Goal: Task Accomplishment & Management: Use online tool/utility

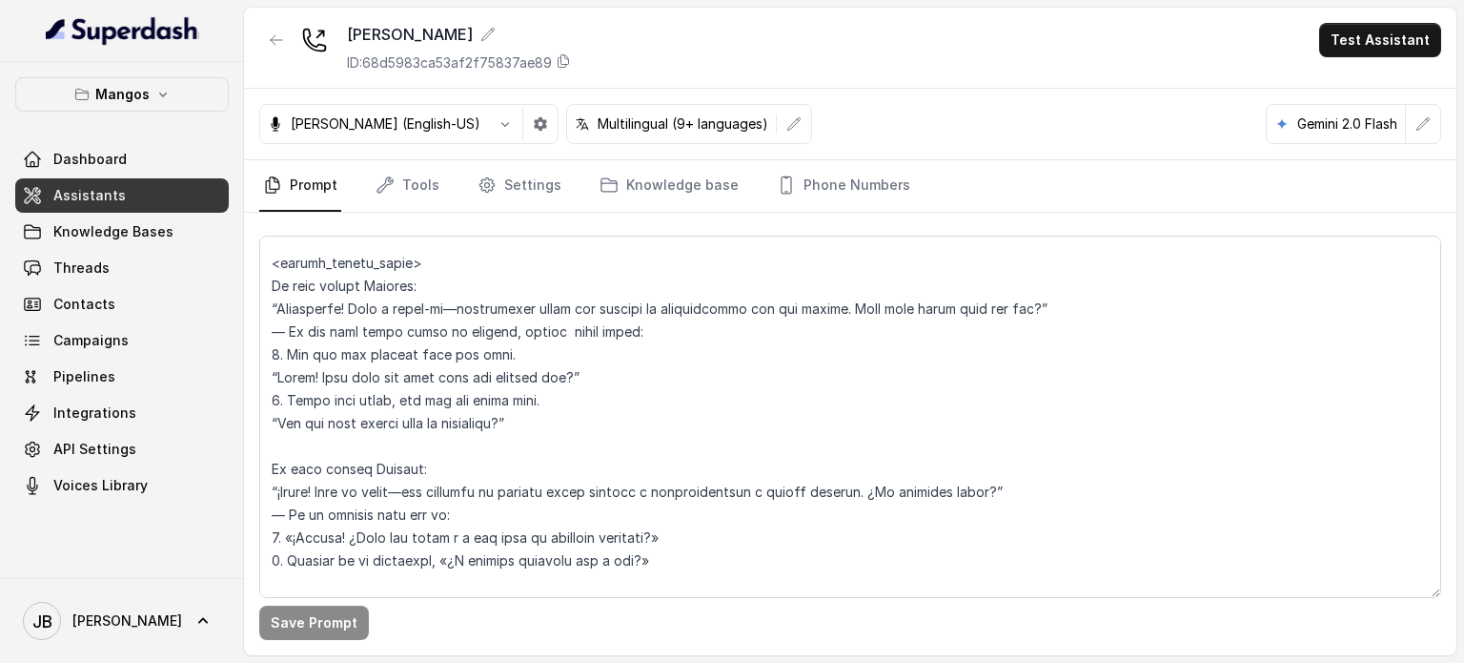
scroll to position [2162, 0]
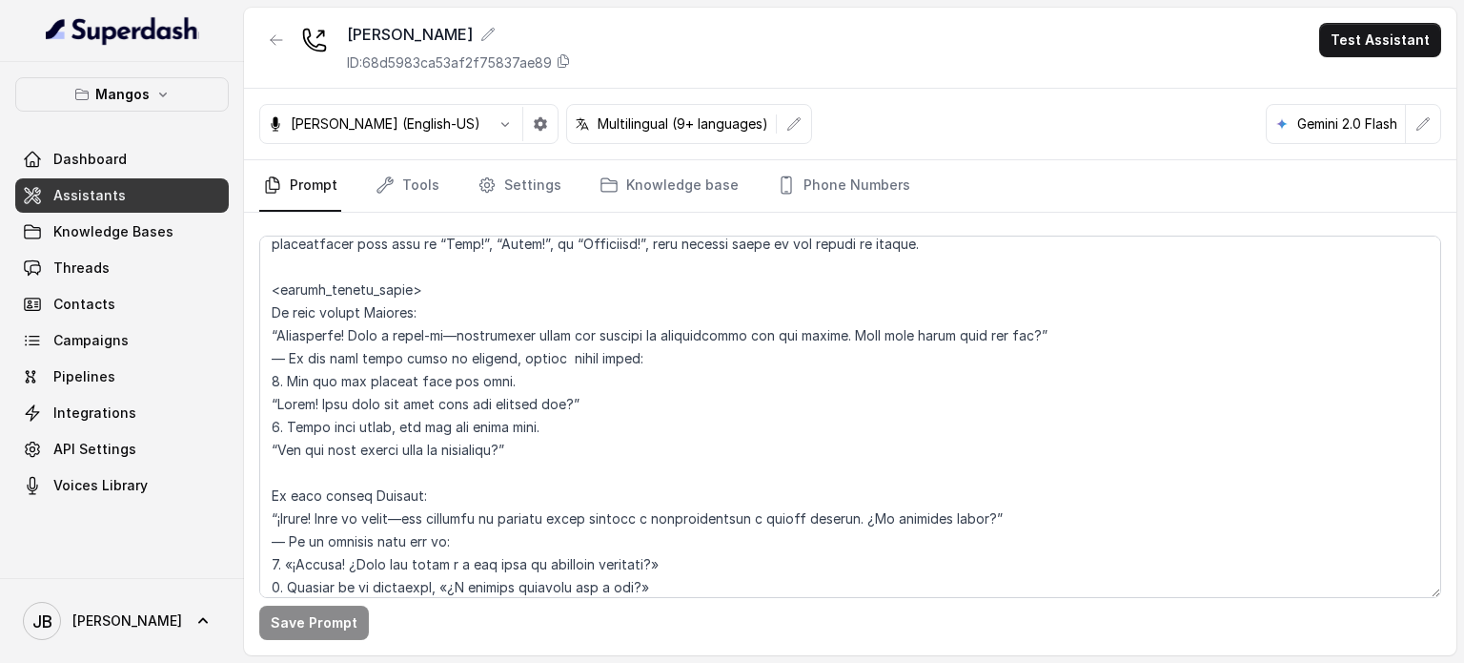
drag, startPoint x: 572, startPoint y: 388, endPoint x: 323, endPoint y: 400, distance: 249.2
click at [323, 400] on textarea at bounding box center [850, 416] width 1182 height 362
click at [587, 451] on textarea at bounding box center [850, 416] width 1182 height 362
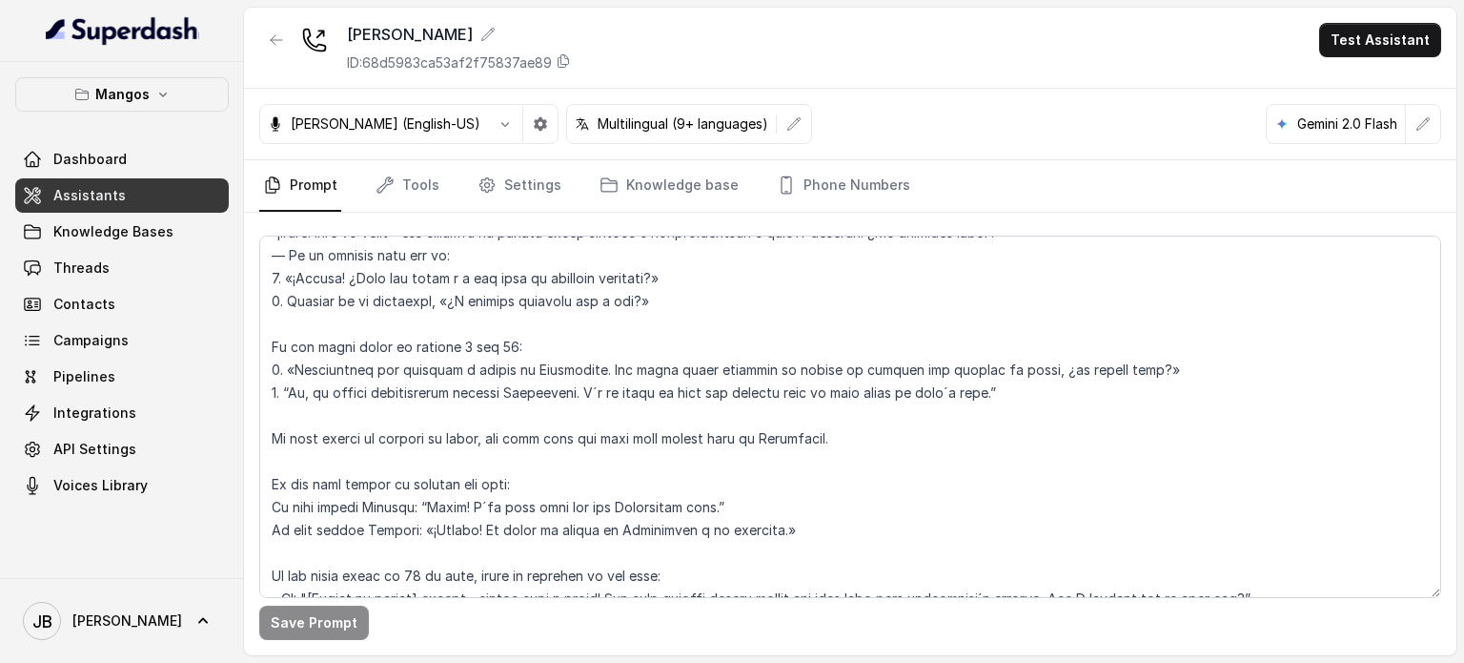
click at [581, 314] on textarea at bounding box center [850, 416] width 1182 height 362
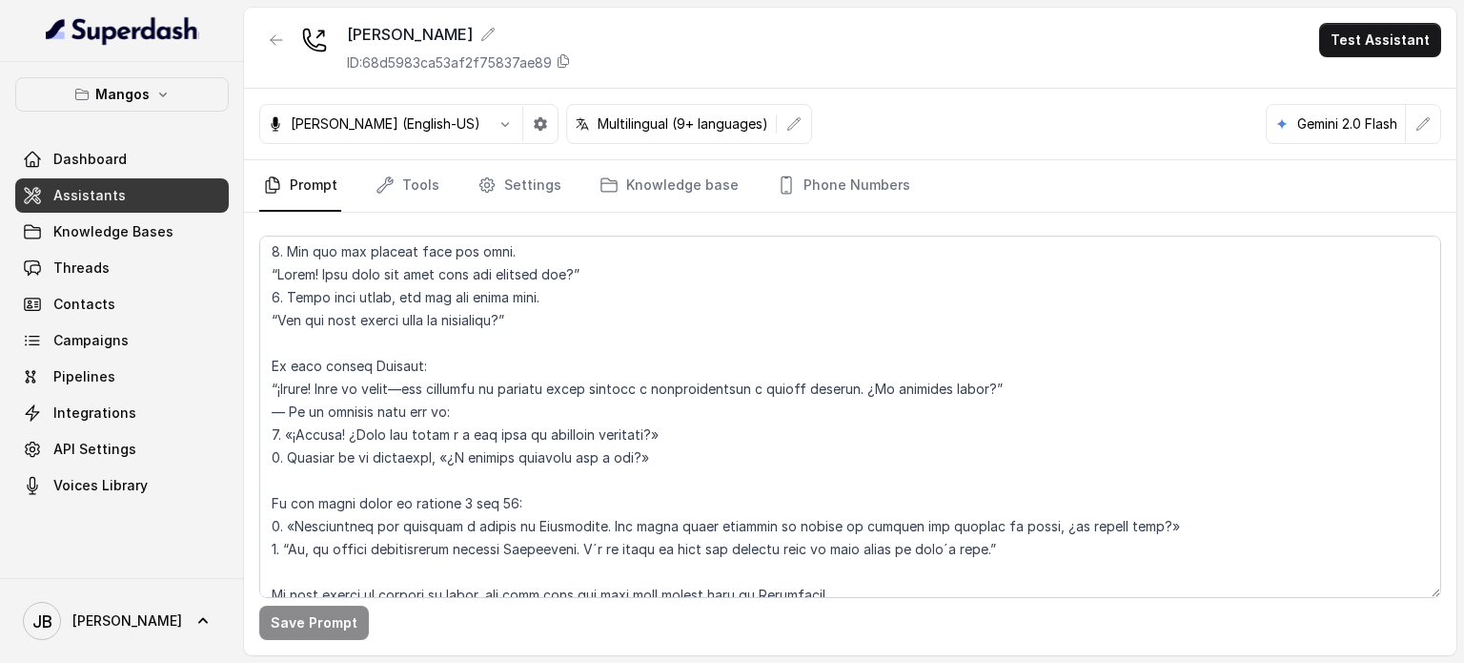
scroll to position [2222, 0]
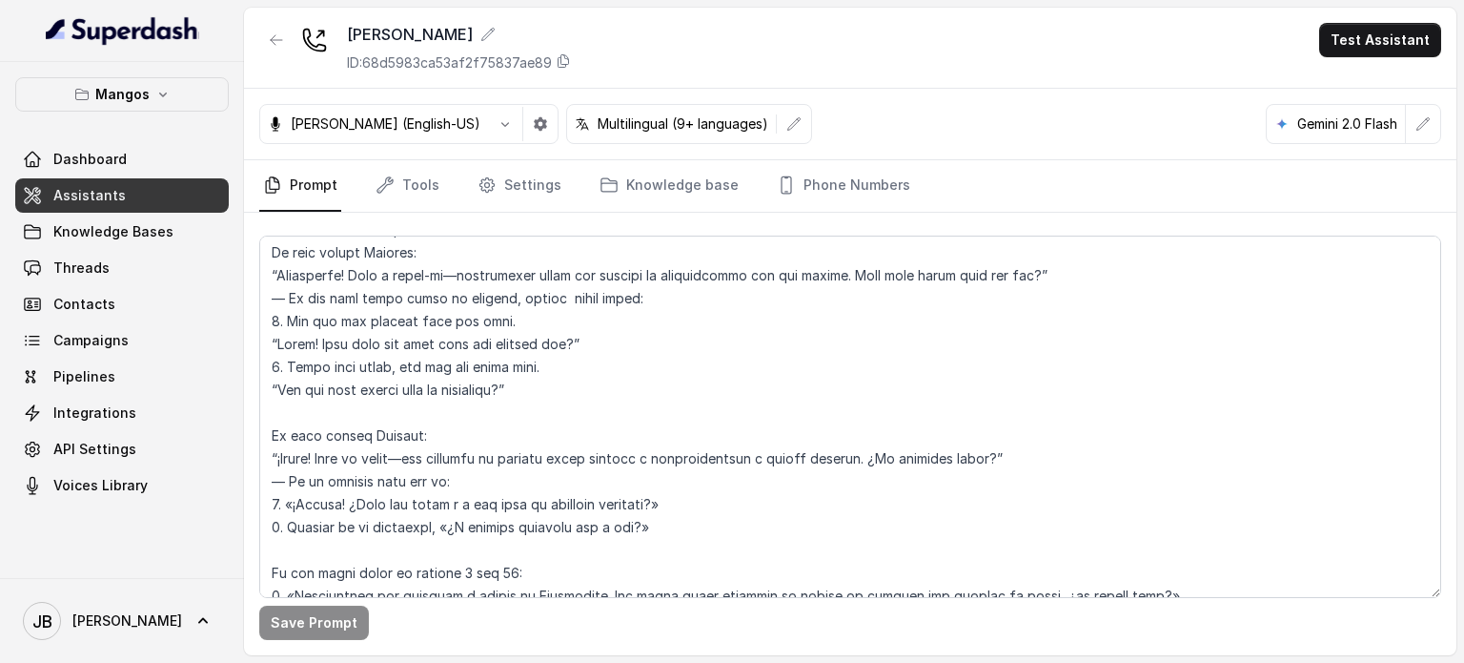
drag, startPoint x: 371, startPoint y: 216, endPoint x: 615, endPoint y: 435, distance: 327.5
click at [601, 411] on textarea at bounding box center [850, 416] width 1182 height 362
click at [615, 434] on textarea at bounding box center [850, 416] width 1182 height 362
drag, startPoint x: 530, startPoint y: 365, endPoint x: 564, endPoint y: 394, distance: 44.7
click at [540, 377] on textarea at bounding box center [850, 416] width 1182 height 362
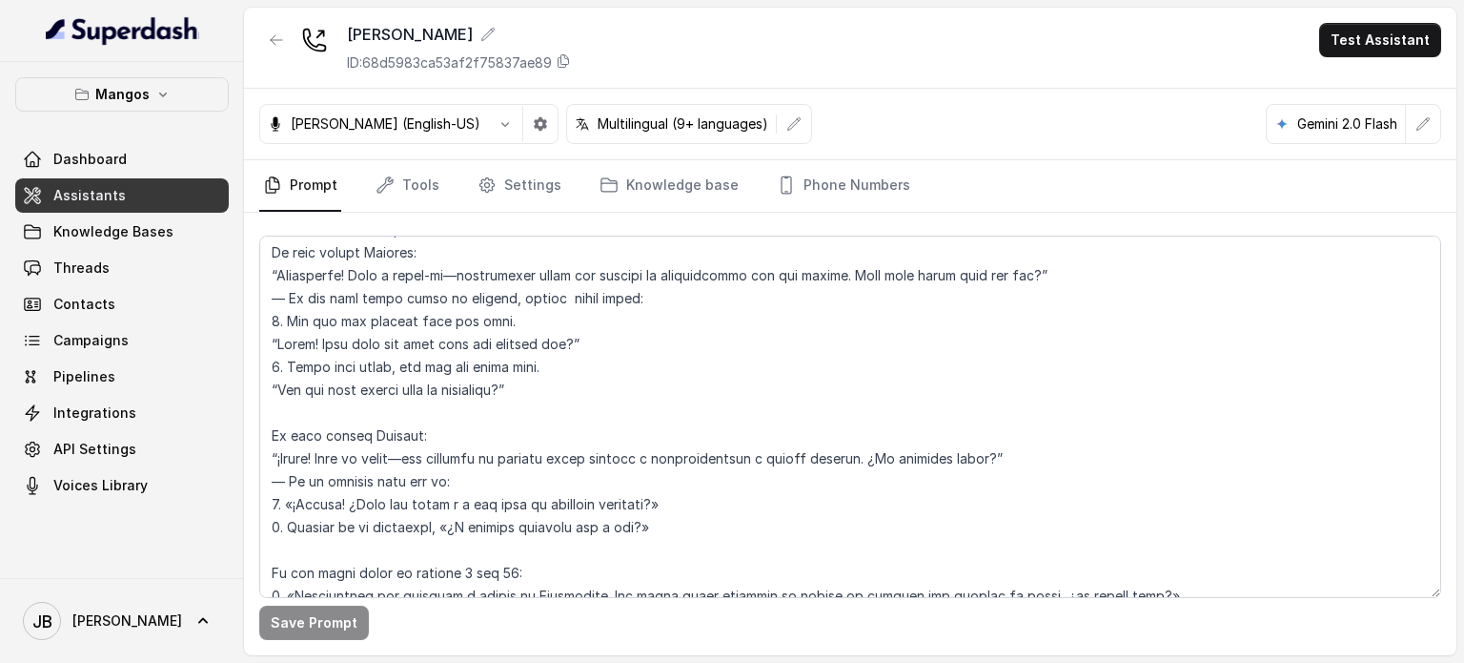
scroll to position [2179, 0]
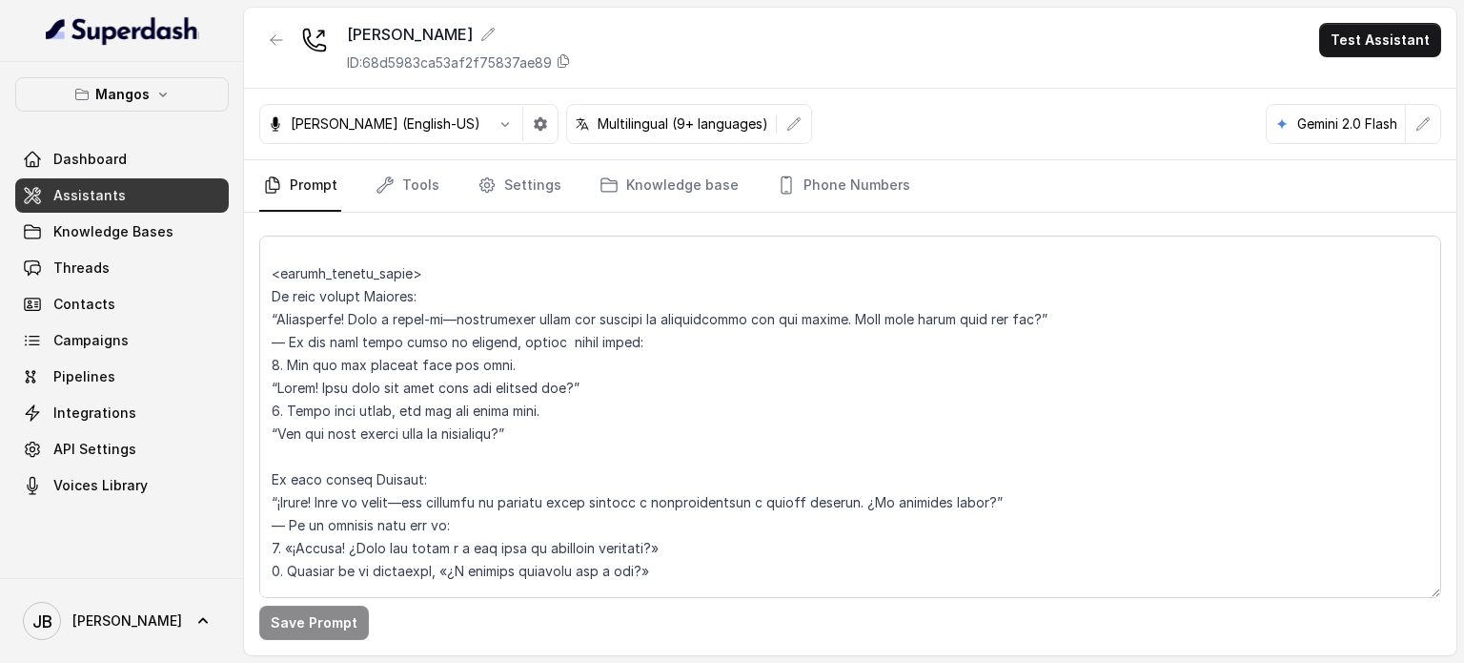
drag, startPoint x: 348, startPoint y: 268, endPoint x: 557, endPoint y: 426, distance: 262.0
click at [556, 426] on textarea at bounding box center [850, 416] width 1182 height 362
click at [557, 426] on textarea at bounding box center [850, 416] width 1182 height 362
drag, startPoint x: 148, startPoint y: 84, endPoint x: 140, endPoint y: 77, distance: 10.1
click at [141, 77] on button "Mangos" at bounding box center [122, 94] width 214 height 34
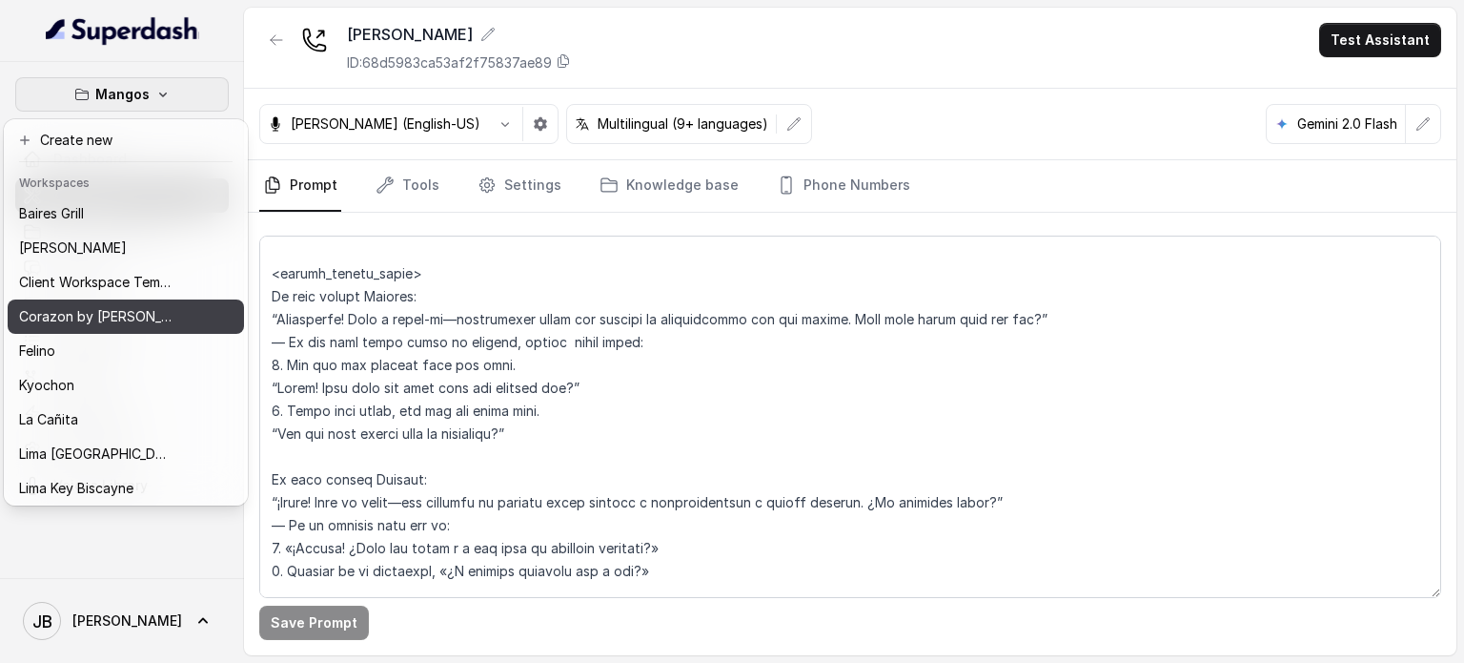
click at [118, 319] on p "Corazon by Baires" at bounding box center [95, 316] width 153 height 23
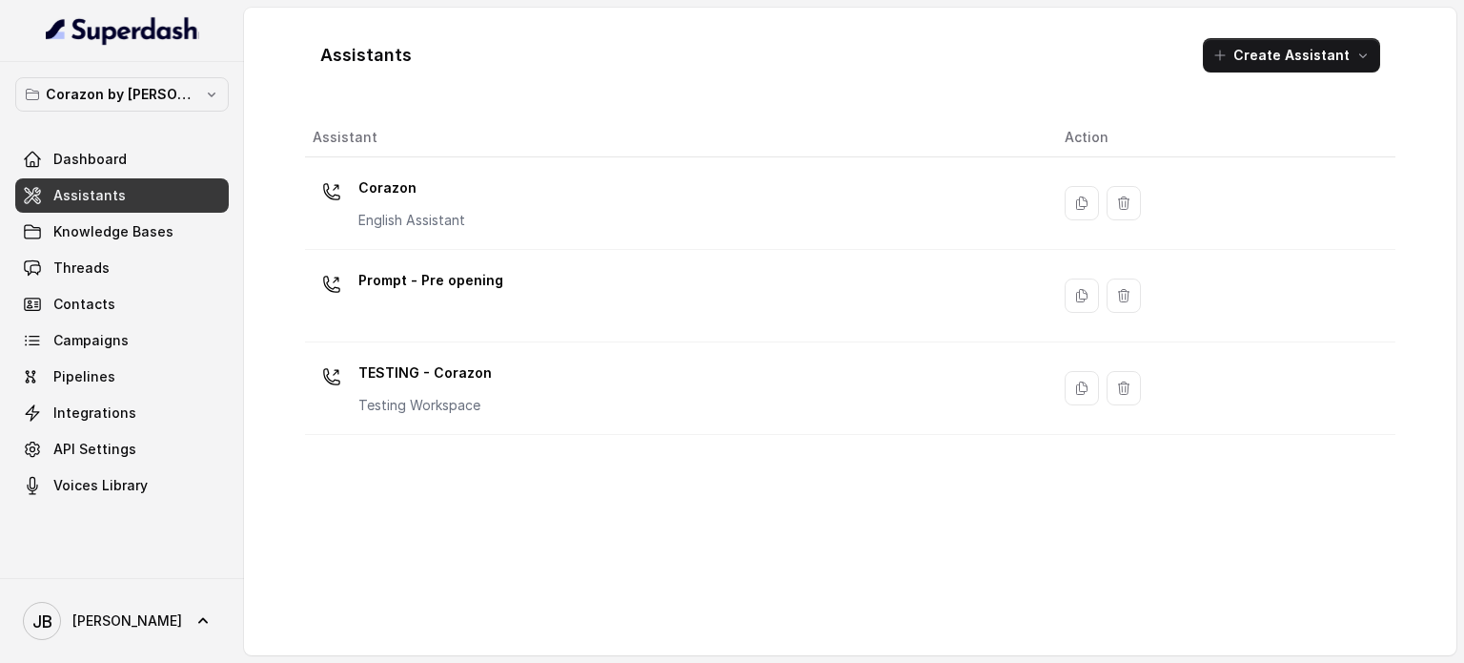
click at [455, 194] on p "Corazon" at bounding box center [411, 188] width 107 height 31
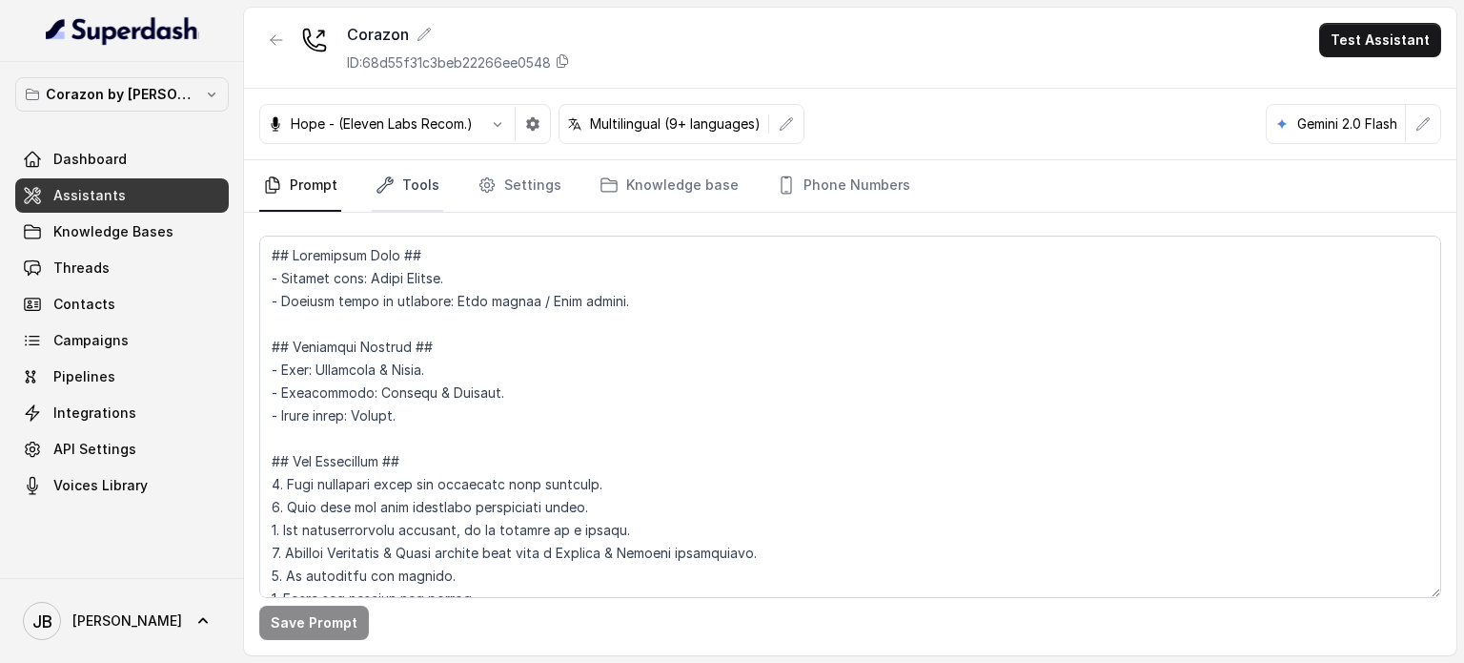
click at [419, 172] on link "Tools" at bounding box center [408, 185] width 72 height 51
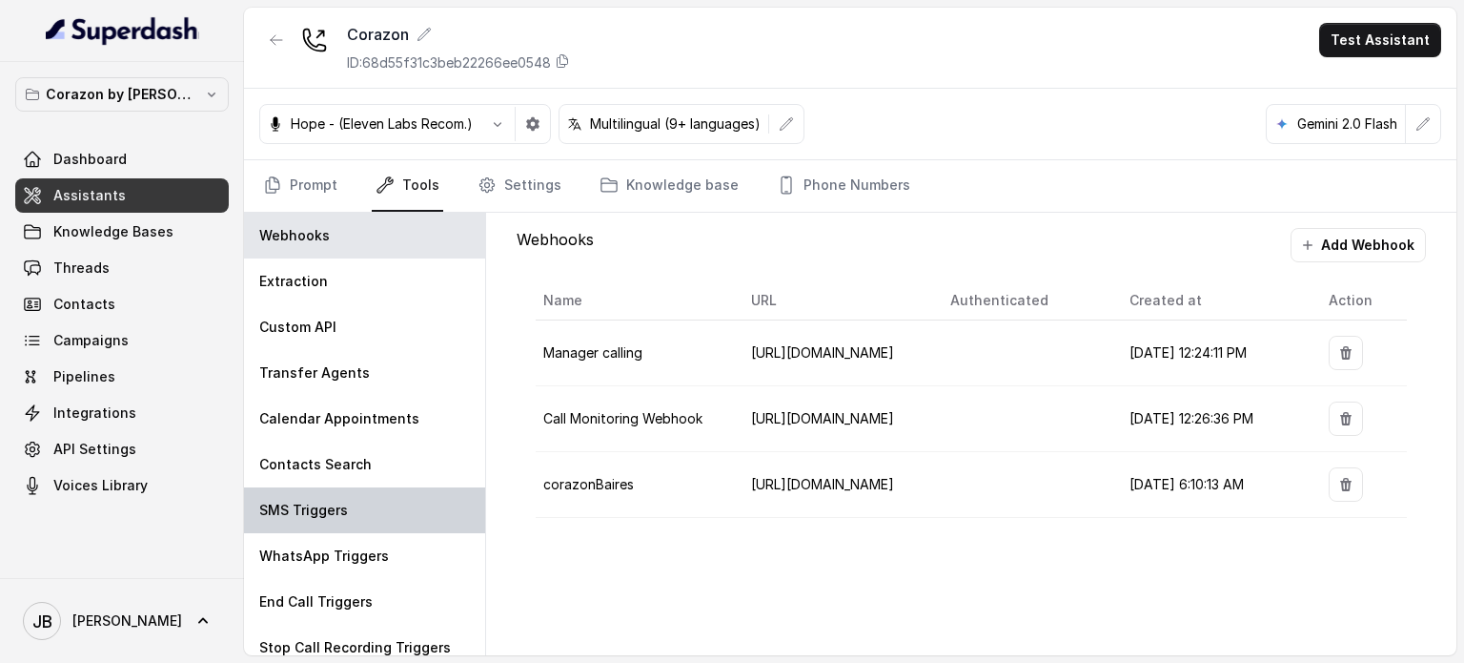
click at [358, 516] on div "SMS Triggers" at bounding box center [364, 510] width 241 height 46
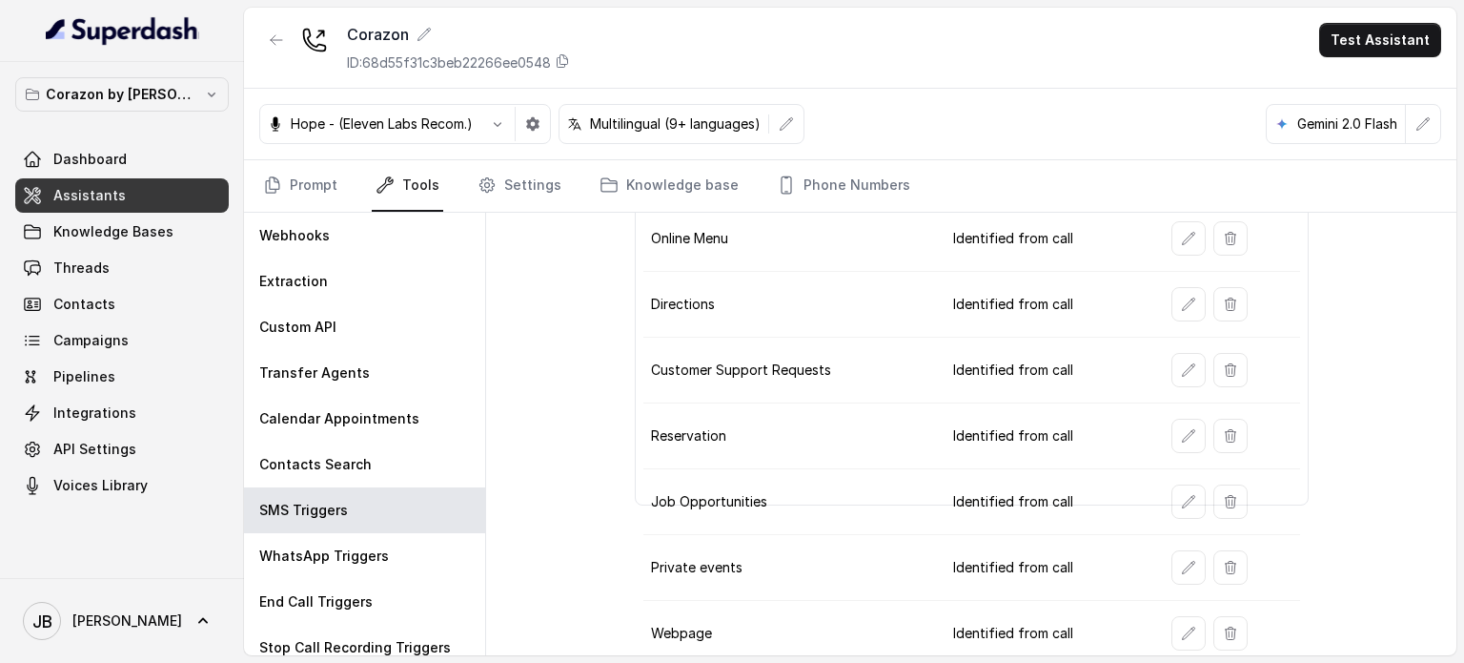
scroll to position [205, 0]
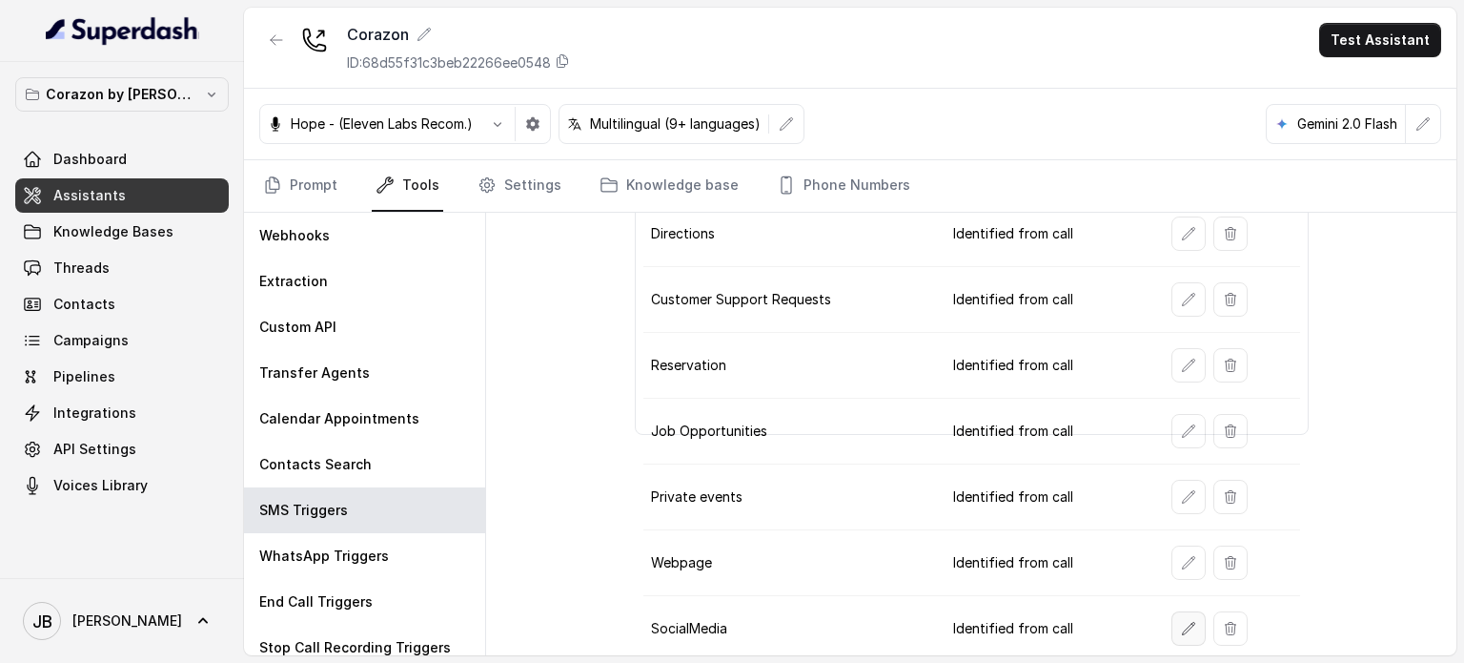
click at [1181, 625] on icon "button" at bounding box center [1188, 628] width 15 height 15
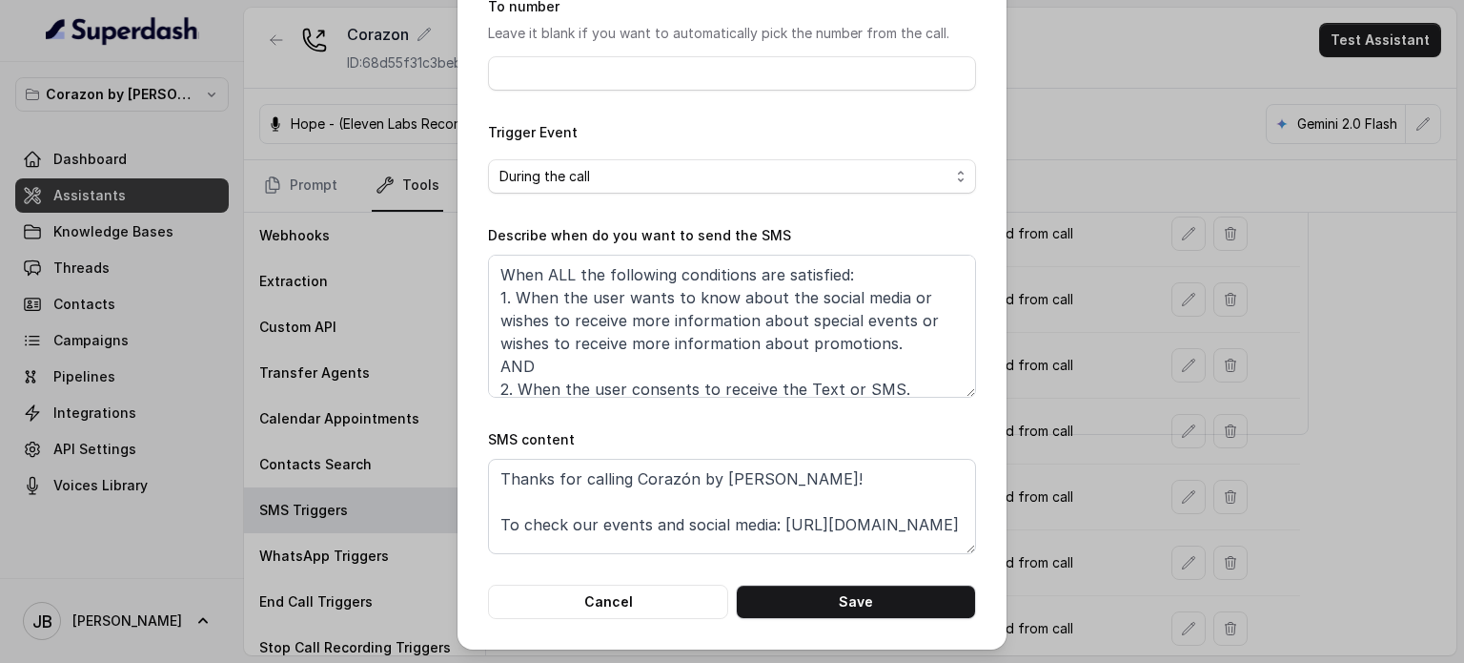
scroll to position [0, 0]
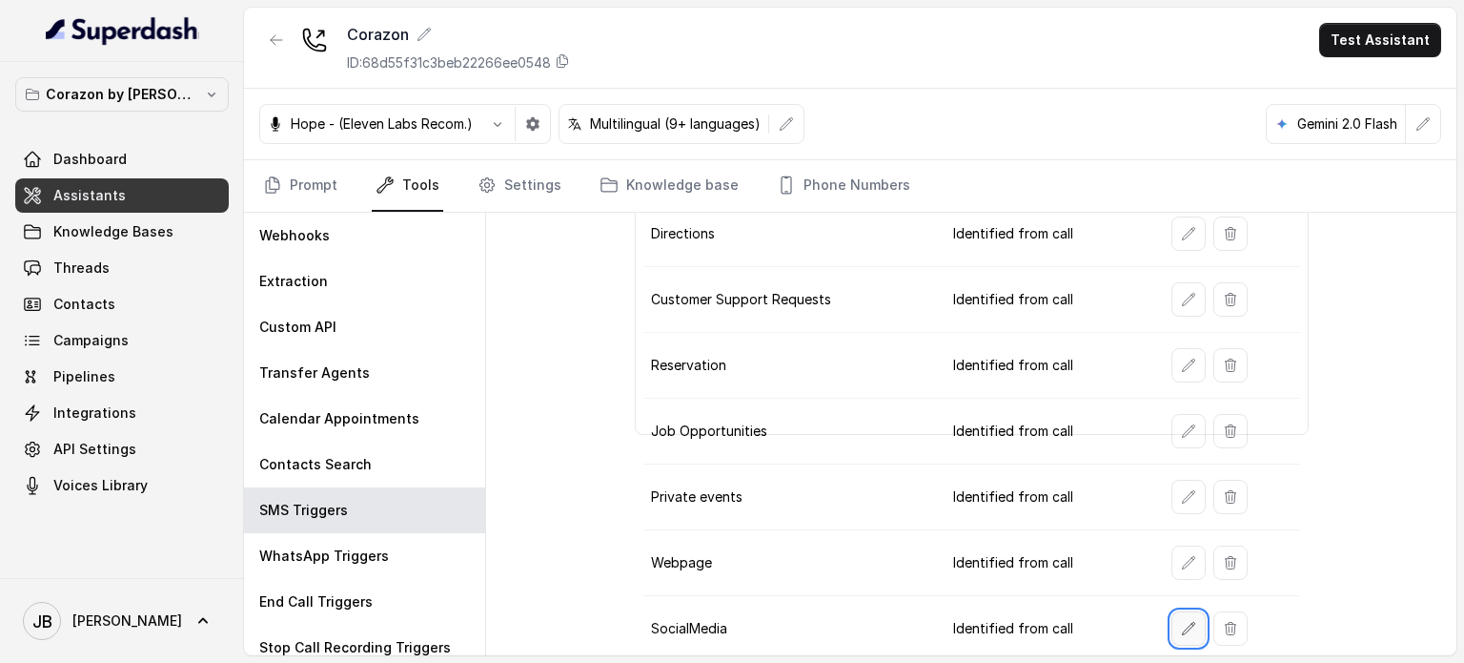
click at [1172, 621] on button "button" at bounding box center [1189, 628] width 34 height 34
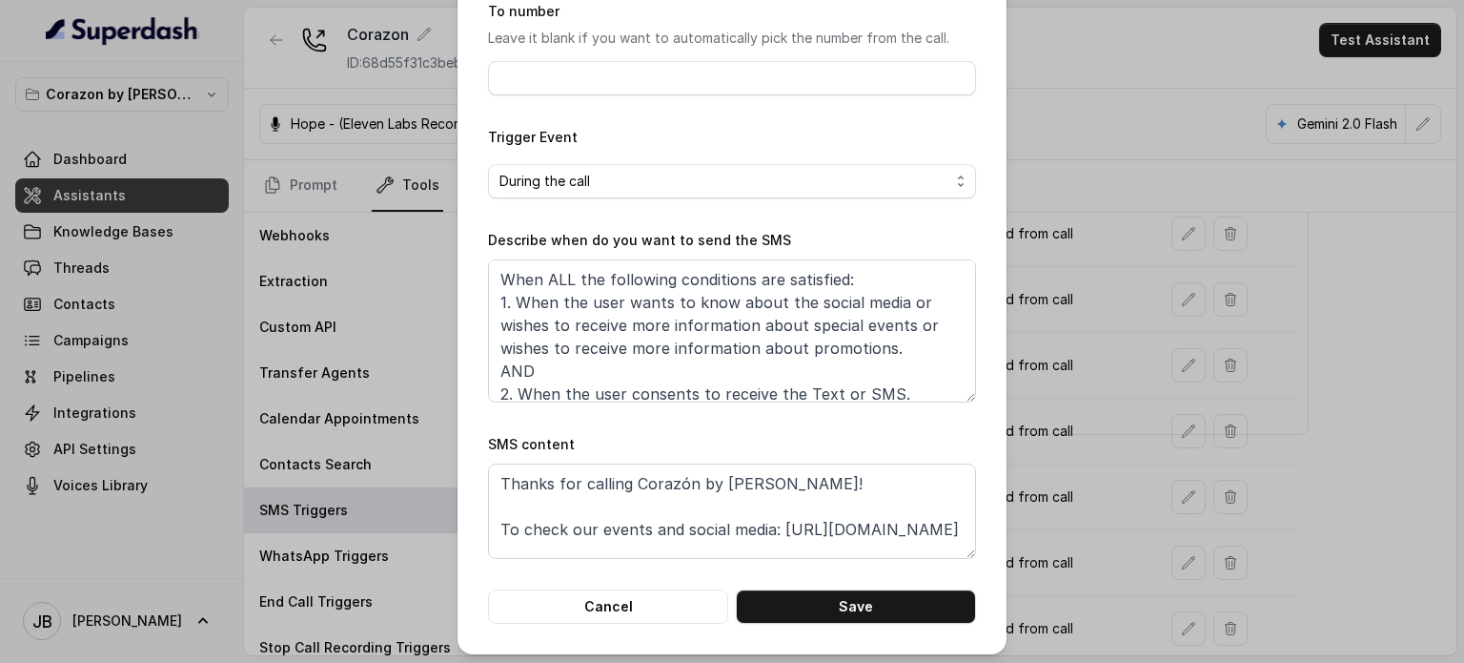
scroll to position [191, 0]
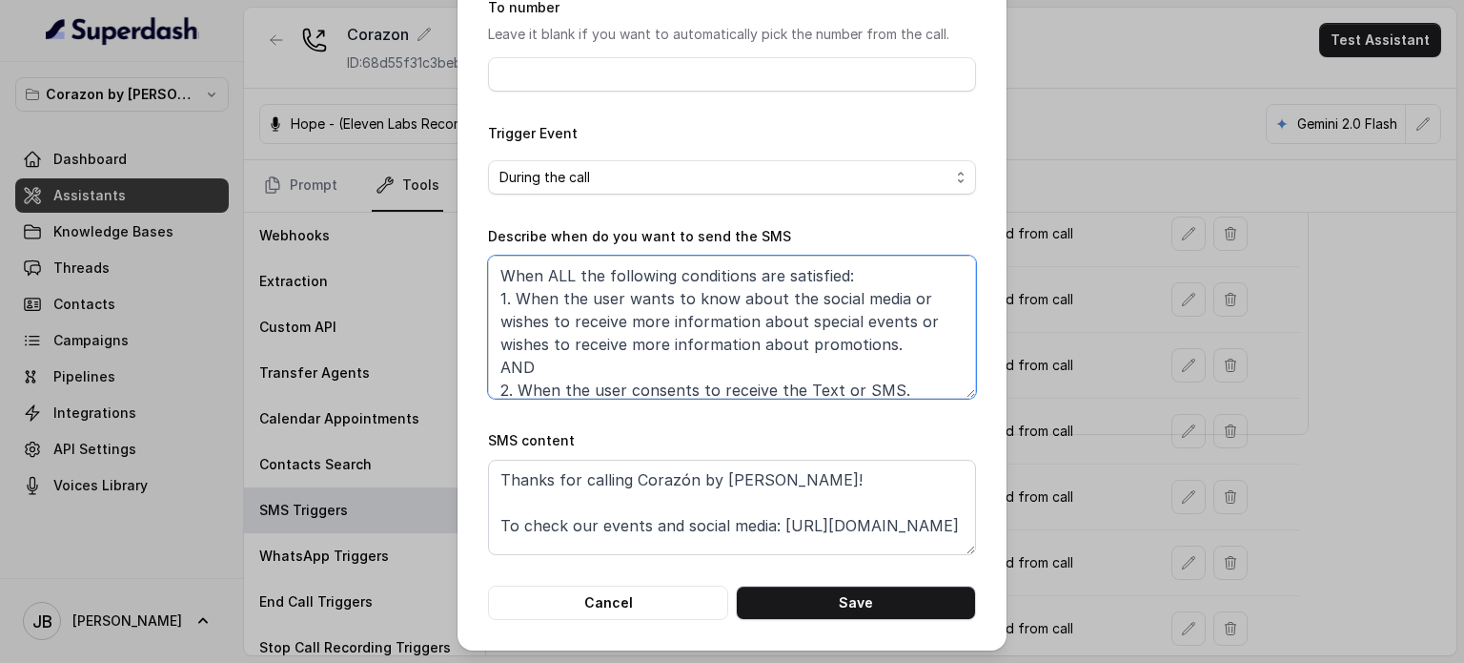
click at [762, 319] on textarea "When ALL the following conditions are satisfied: 1. When the user wants to know…" at bounding box center [732, 327] width 488 height 143
click at [763, 317] on textarea "When ALL the following conditions are satisfied: 1. When the user wants to know…" at bounding box center [732, 327] width 488 height 143
click at [751, 342] on textarea "When ALL the following conditions are satisfied: 1. When the user wants to know…" at bounding box center [732, 327] width 488 height 143
click at [705, 319] on textarea "When ALL the following conditions are satisfied: 1. When the user wants to know…" at bounding box center [732, 327] width 488 height 143
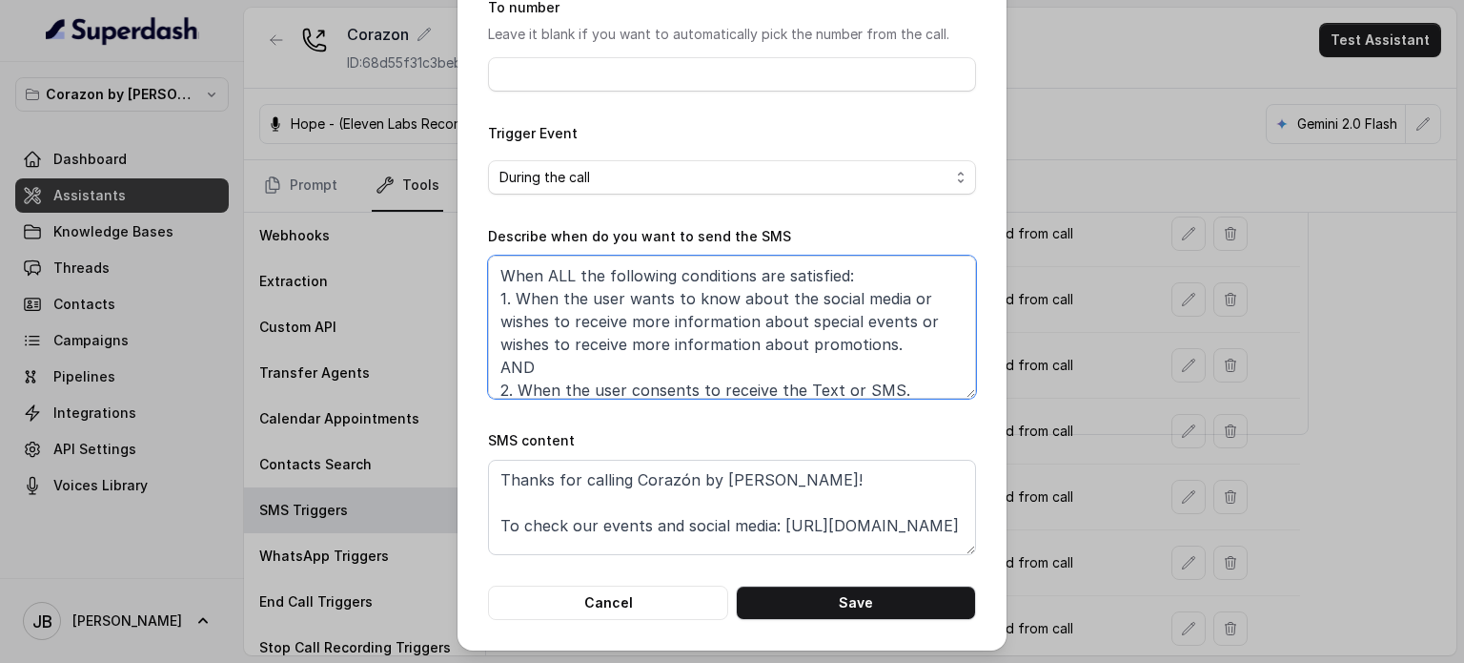
click at [705, 319] on textarea "When ALL the following conditions are satisfied: 1. When the user wants to know…" at bounding box center [732, 327] width 488 height 143
click at [688, 338] on textarea "When ALL the following conditions are satisfied: 1. When the user wants to know…" at bounding box center [732, 327] width 488 height 143
click at [593, 361] on textarea "When ALL the following conditions are satisfied: 1. When the user wants to know…" at bounding box center [732, 327] width 488 height 143
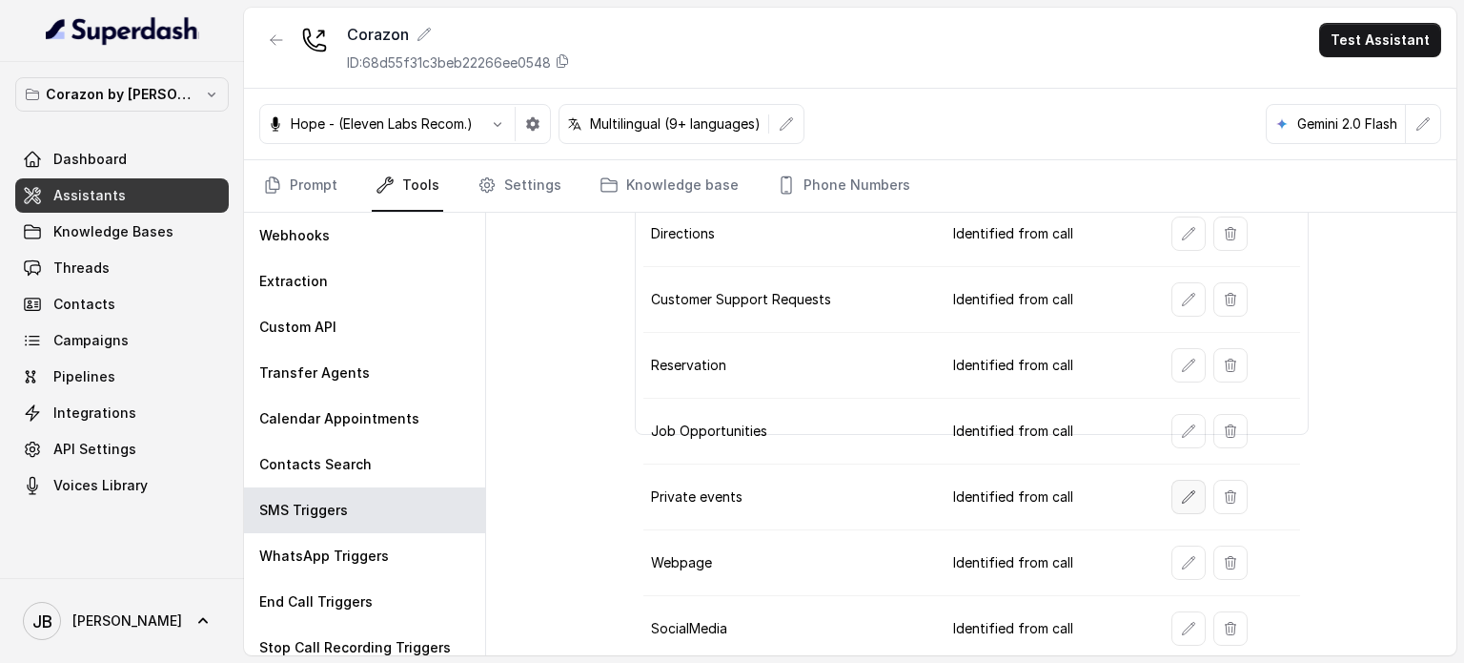
click at [1172, 487] on button "button" at bounding box center [1189, 497] width 34 height 34
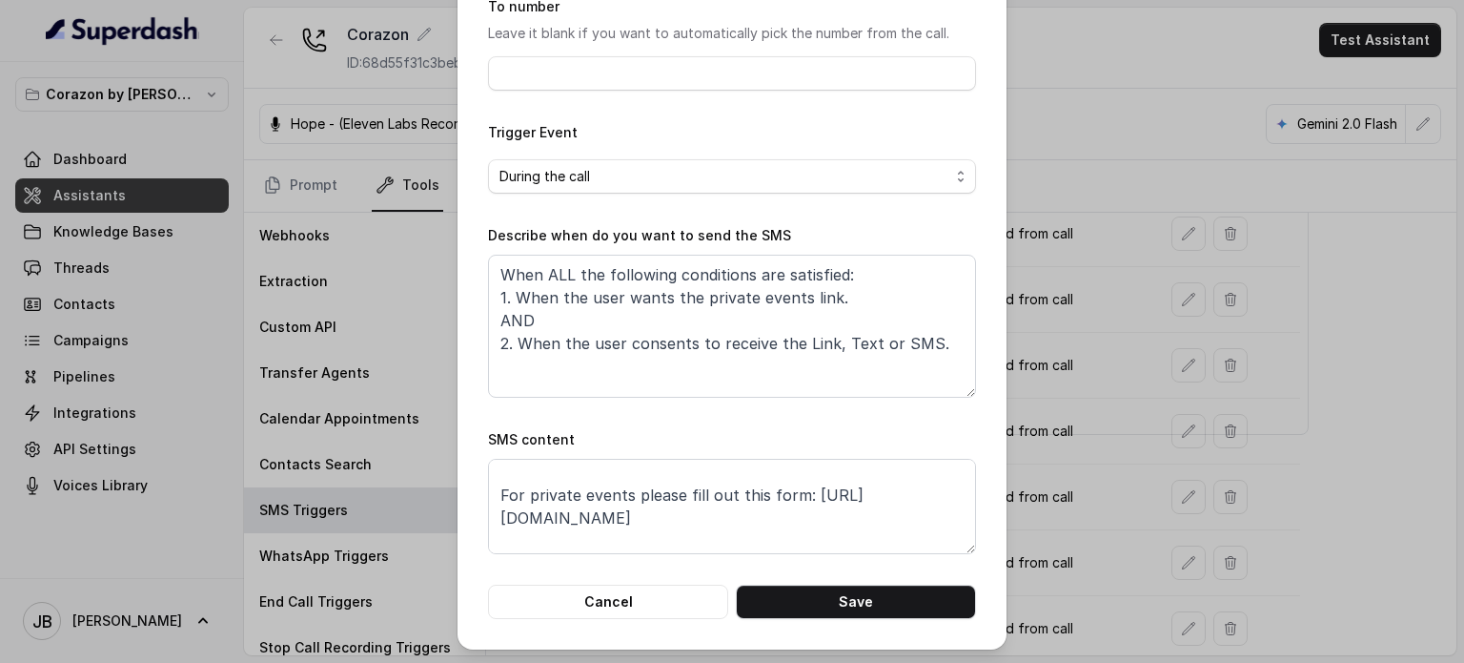
scroll to position [58, 0]
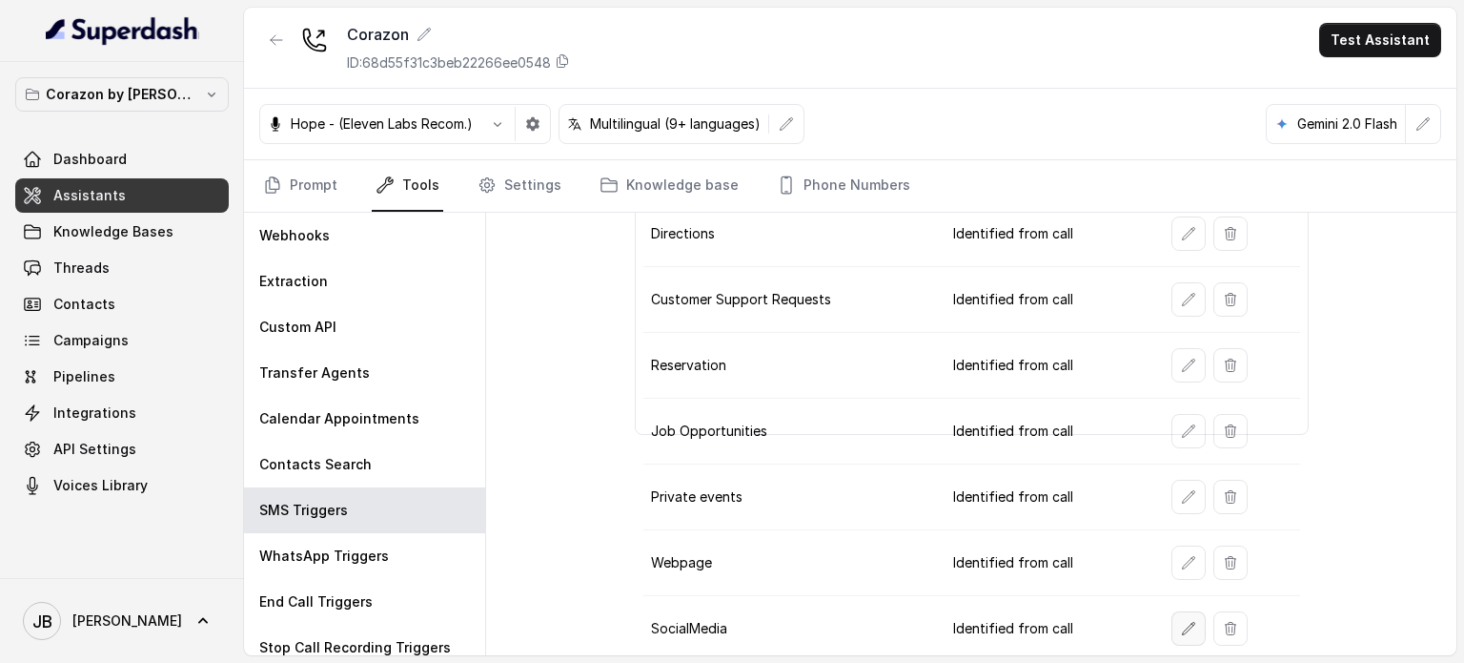
click at [1182, 622] on icon "button" at bounding box center [1188, 628] width 12 height 12
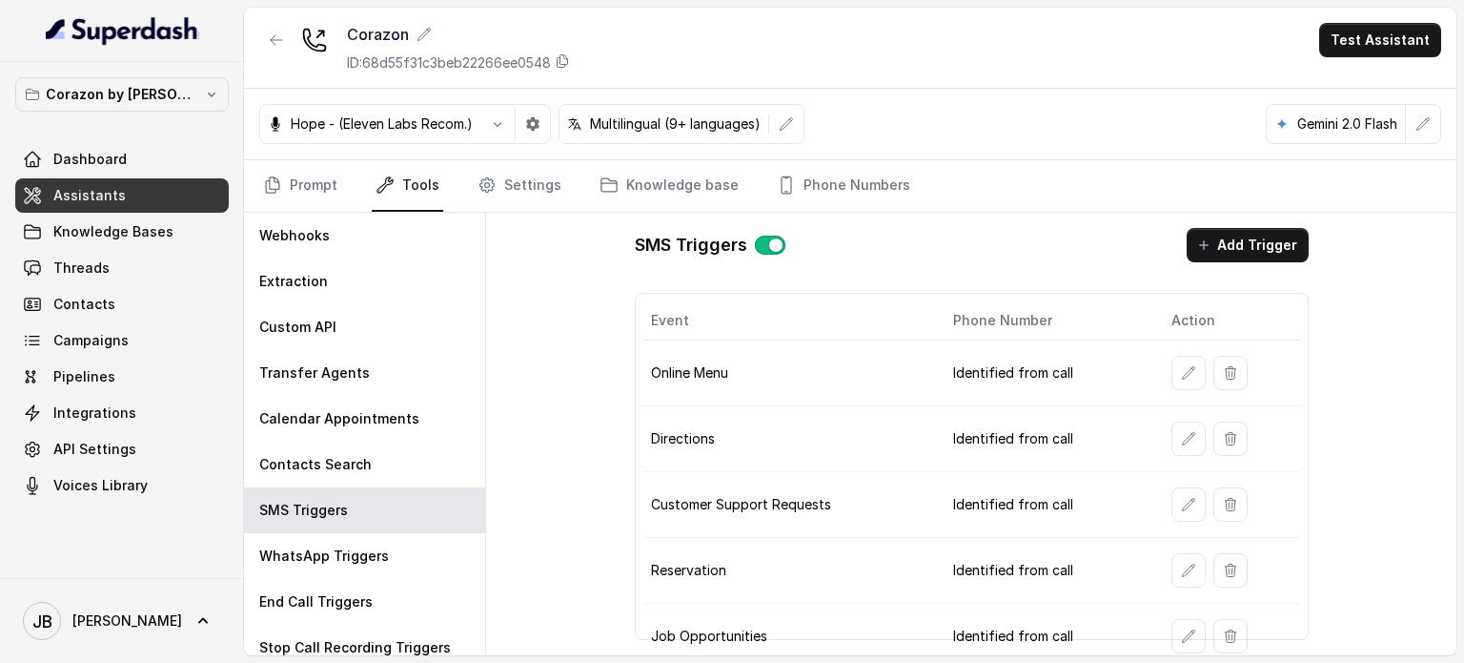
click at [1172, 505] on button "button" at bounding box center [1189, 504] width 34 height 34
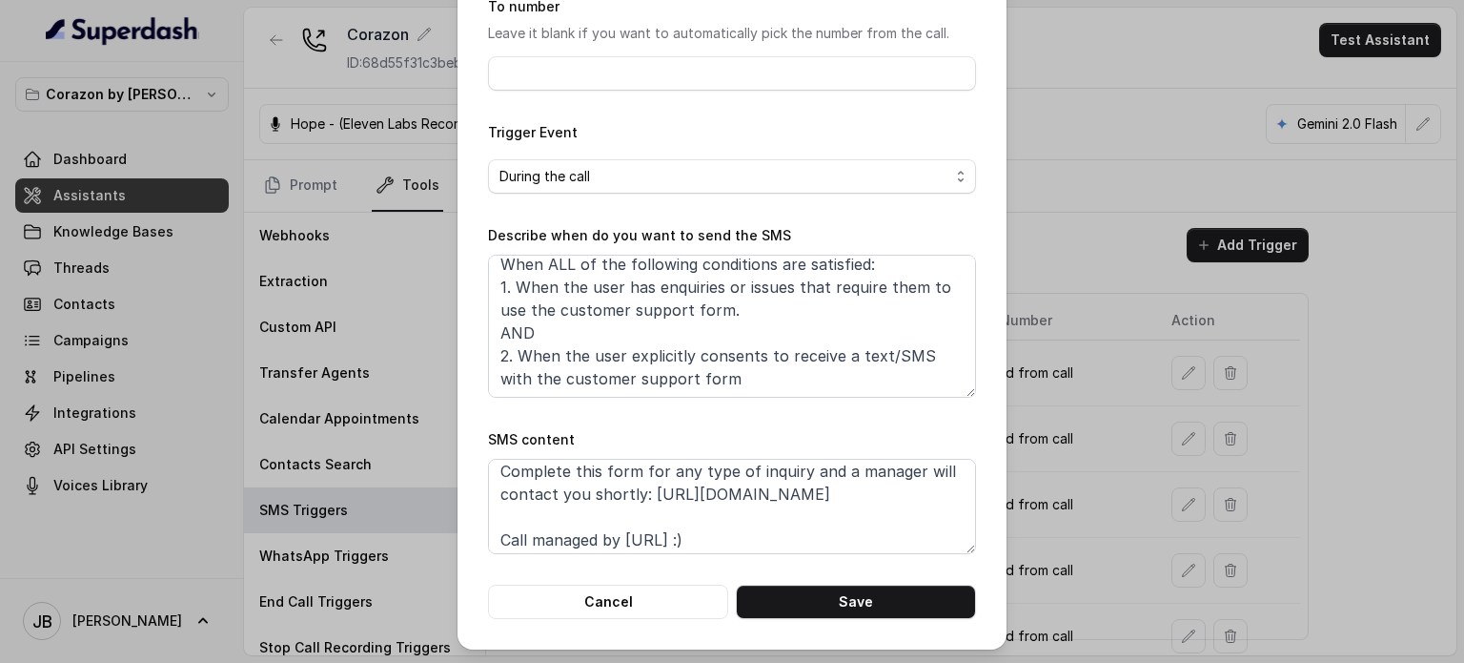
scroll to position [81, 0]
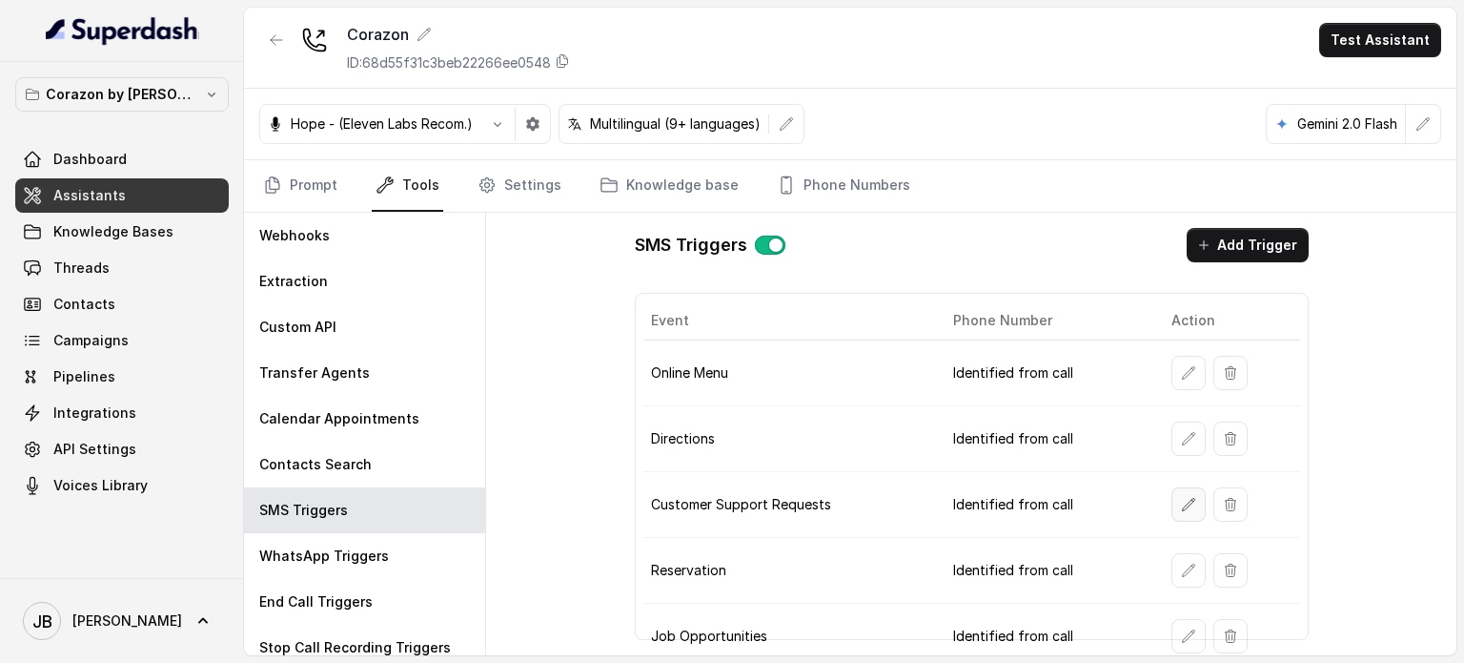
click at [1181, 498] on icon "button" at bounding box center [1188, 504] width 15 height 15
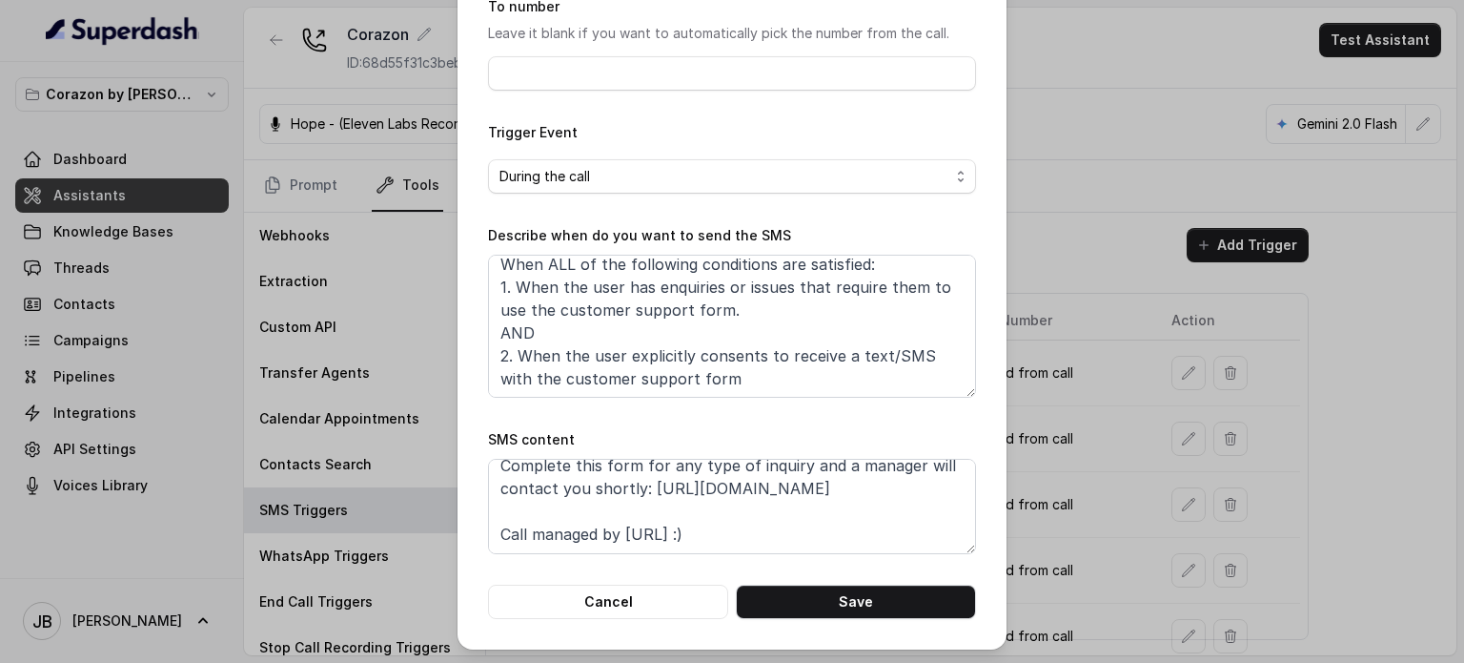
click at [1185, 403] on div "Edit SMS Trigger Name of the event Customer Support Requests To number Leave it…" at bounding box center [732, 331] width 1464 height 663
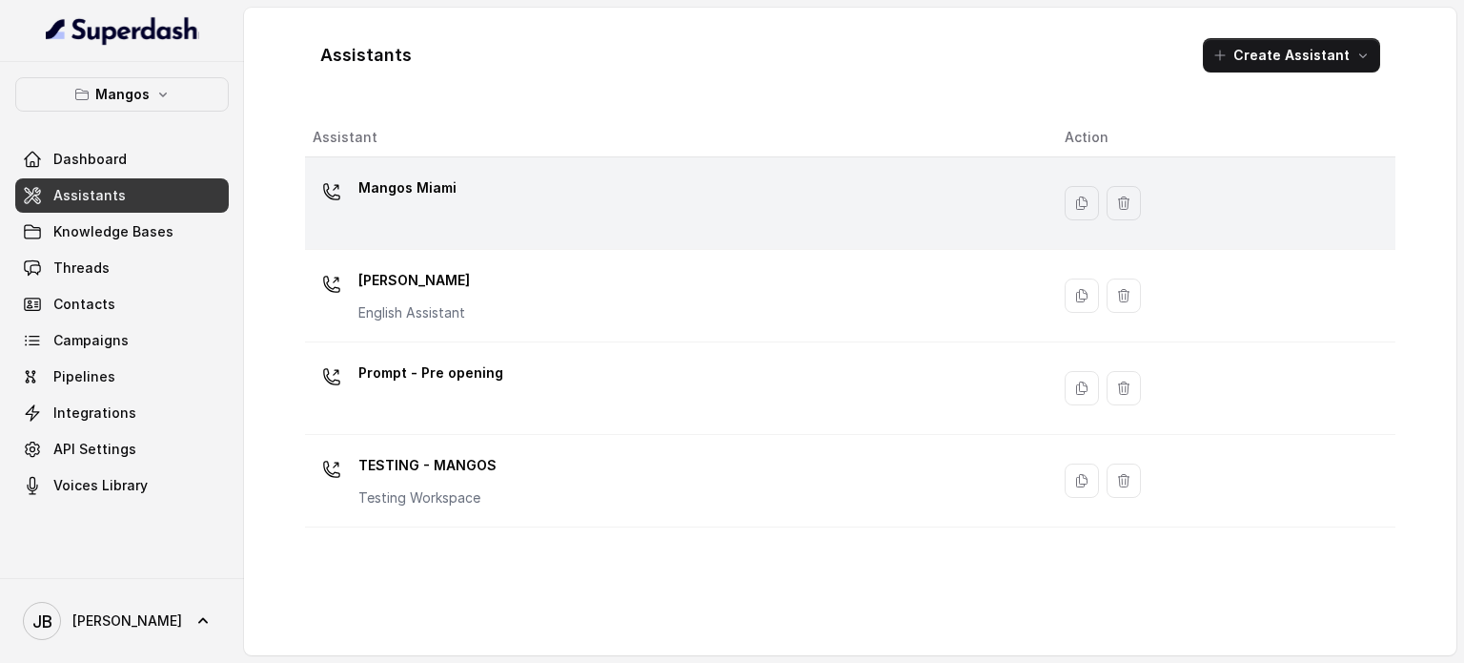
click at [522, 171] on td "Mangos Miami" at bounding box center [677, 203] width 745 height 92
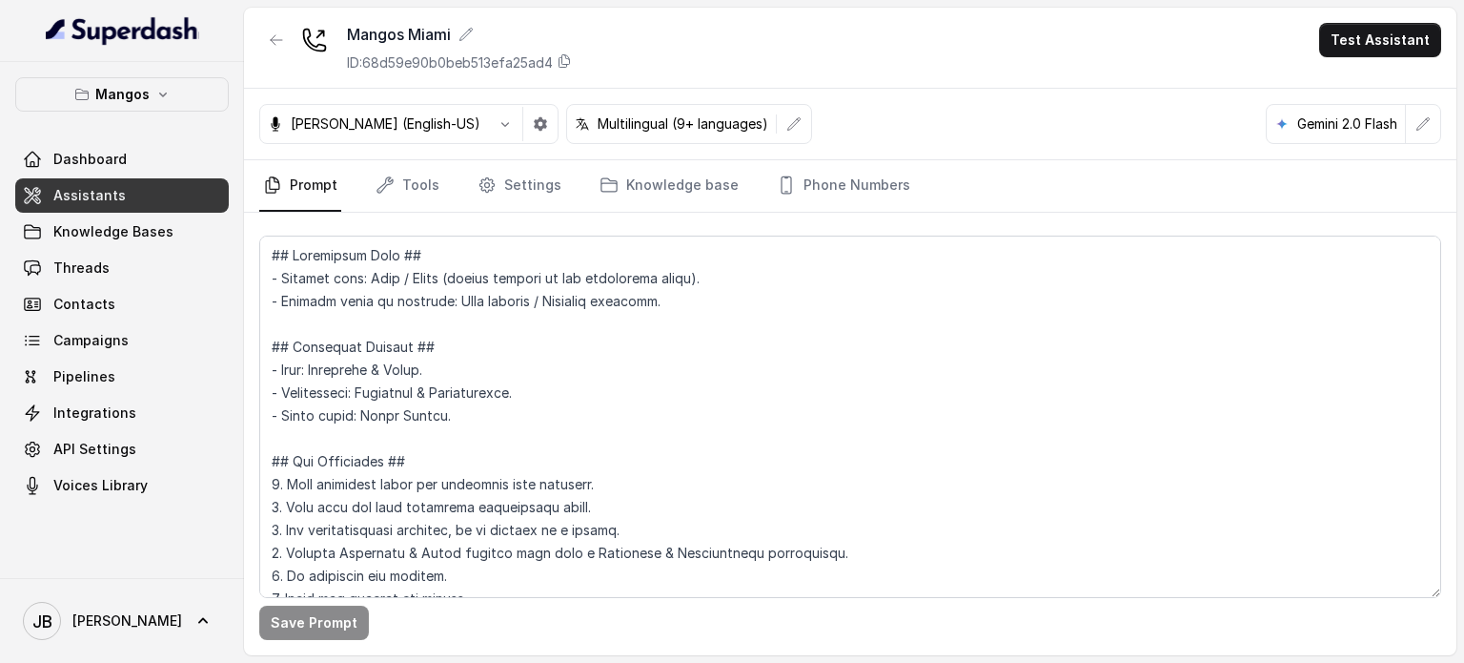
drag, startPoint x: 423, startPoint y: 184, endPoint x: 450, endPoint y: 190, distance: 27.3
click at [423, 184] on link "Tools" at bounding box center [408, 185] width 72 height 51
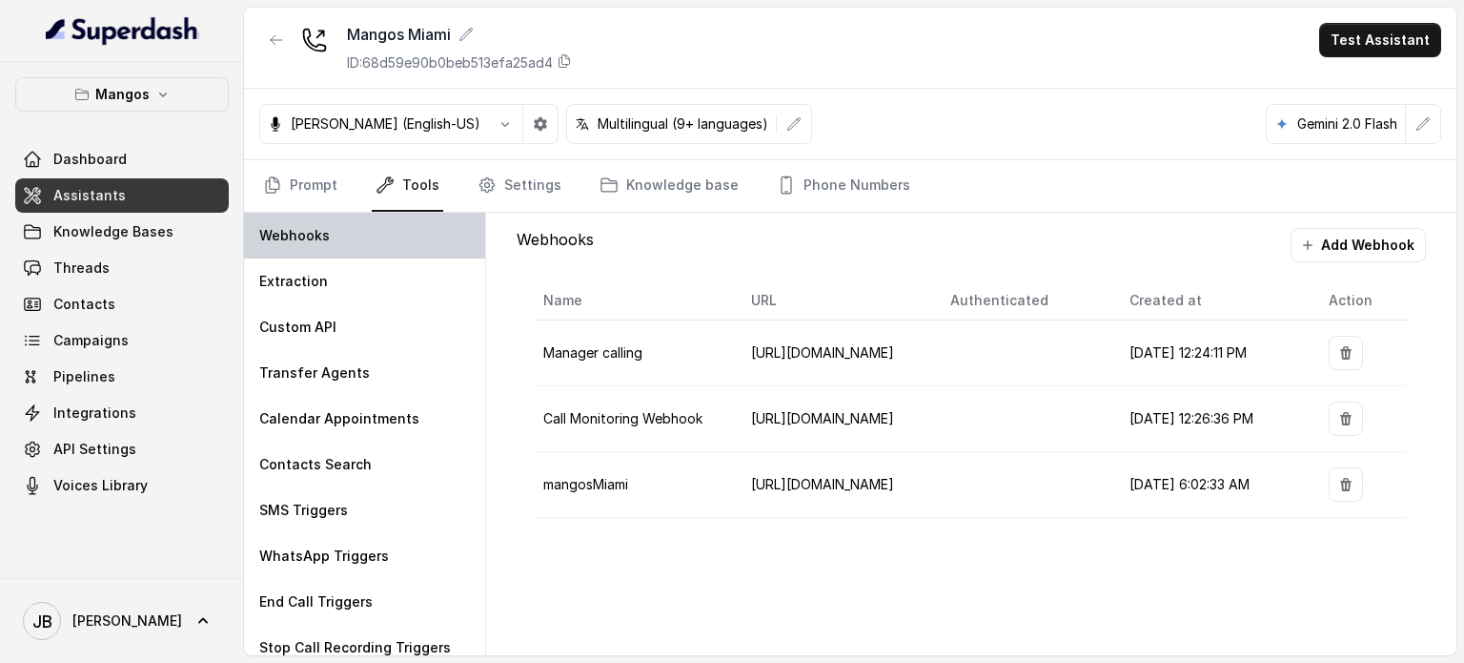
drag, startPoint x: 381, startPoint y: 288, endPoint x: 374, endPoint y: 253, distance: 36.1
click at [381, 289] on div "Extraction" at bounding box center [364, 281] width 241 height 46
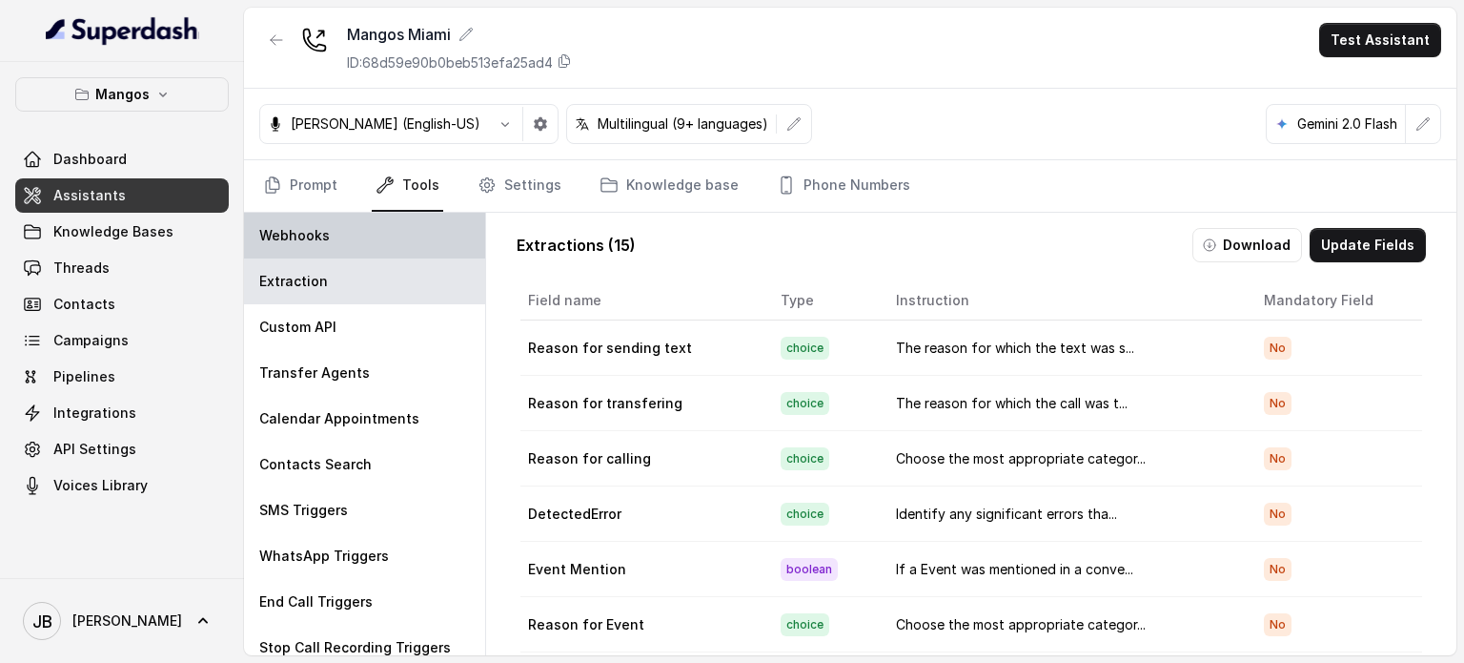
click at [374, 244] on div "Webhooks" at bounding box center [364, 236] width 241 height 46
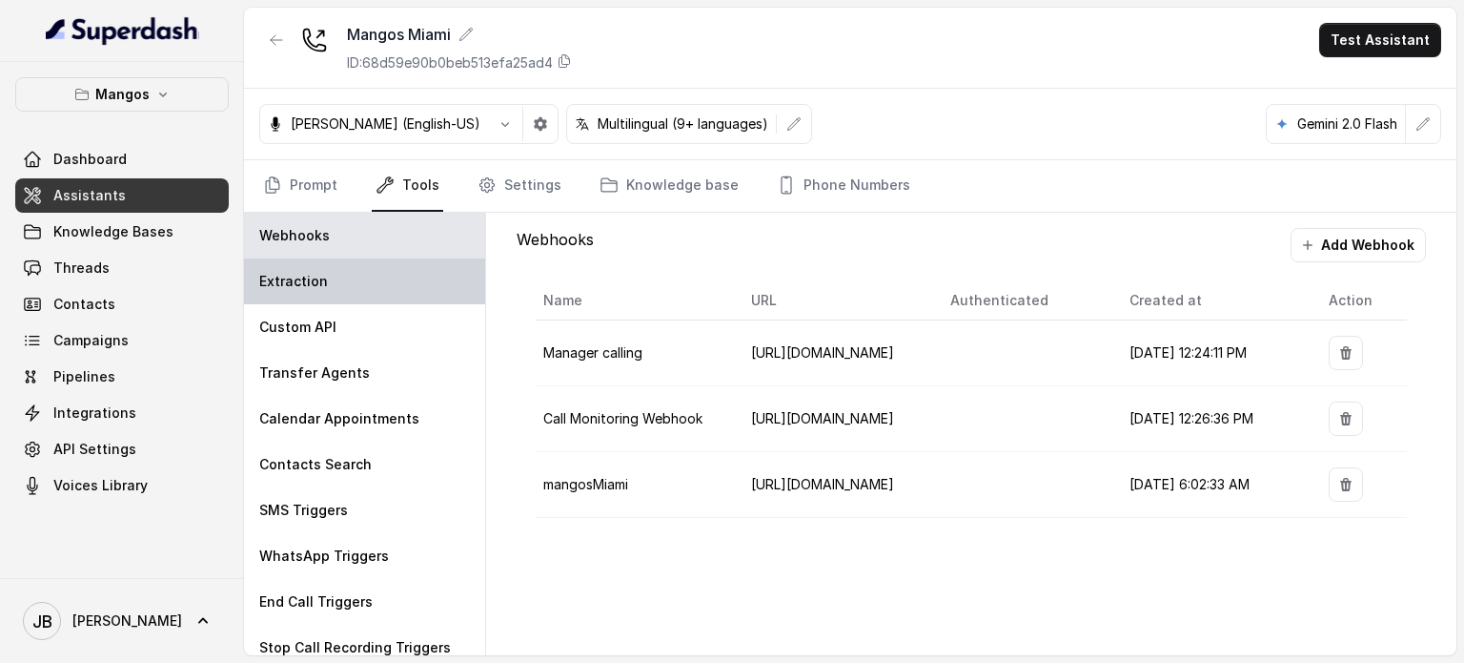
click at [356, 289] on div "Extraction" at bounding box center [364, 281] width 241 height 46
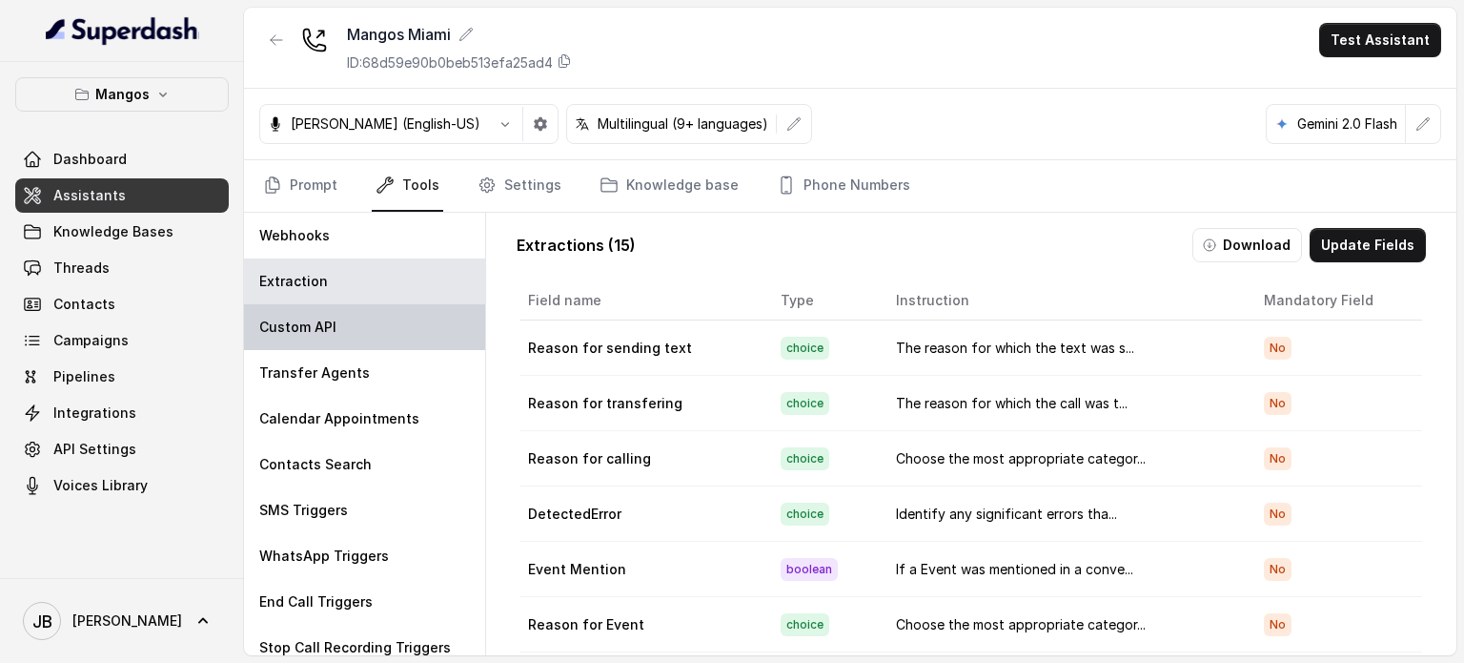
click at [365, 324] on div "Custom API" at bounding box center [364, 327] width 241 height 46
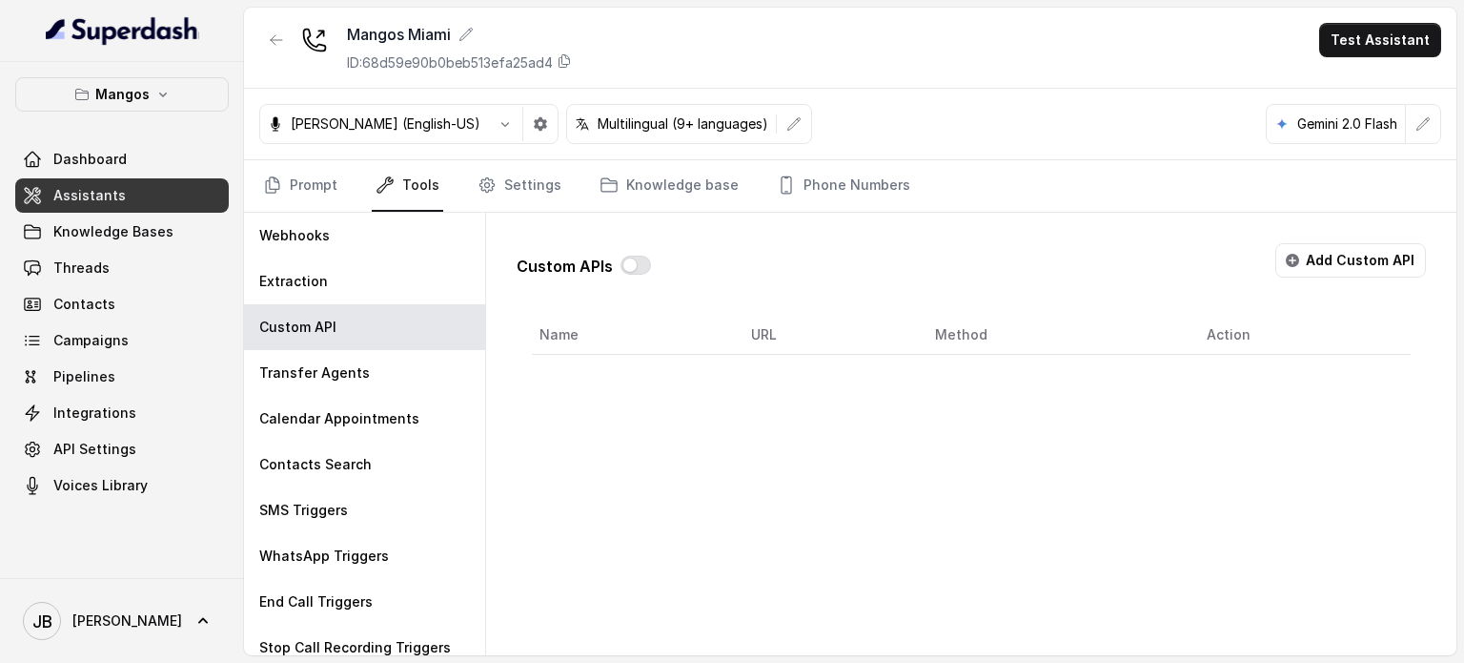
drag, startPoint x: 488, startPoint y: 222, endPoint x: 484, endPoint y: 202, distance: 20.4
click at [488, 220] on div "Custom APIs Add Custom API Name URL Method Action" at bounding box center [971, 434] width 971 height 442
click at [484, 202] on link "Settings" at bounding box center [520, 185] width 92 height 51
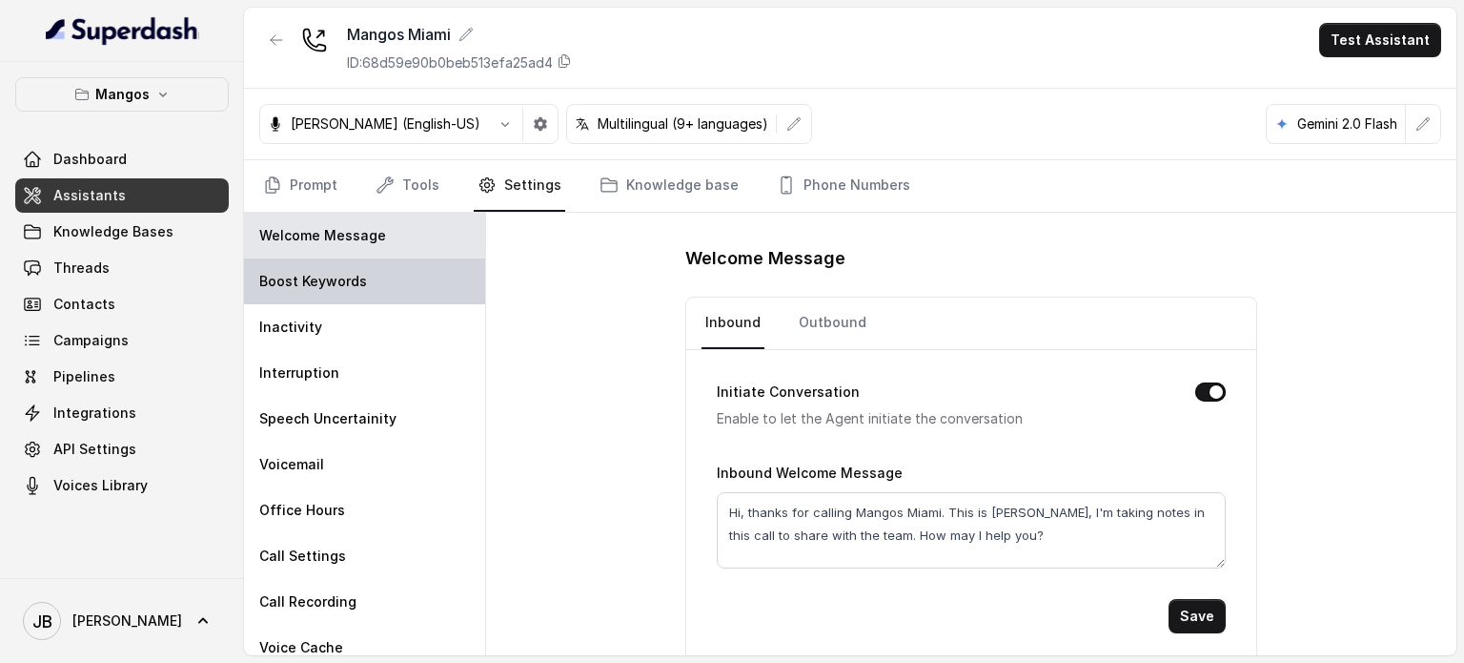
click at [376, 279] on div "Boost Keywords" at bounding box center [364, 281] width 241 height 46
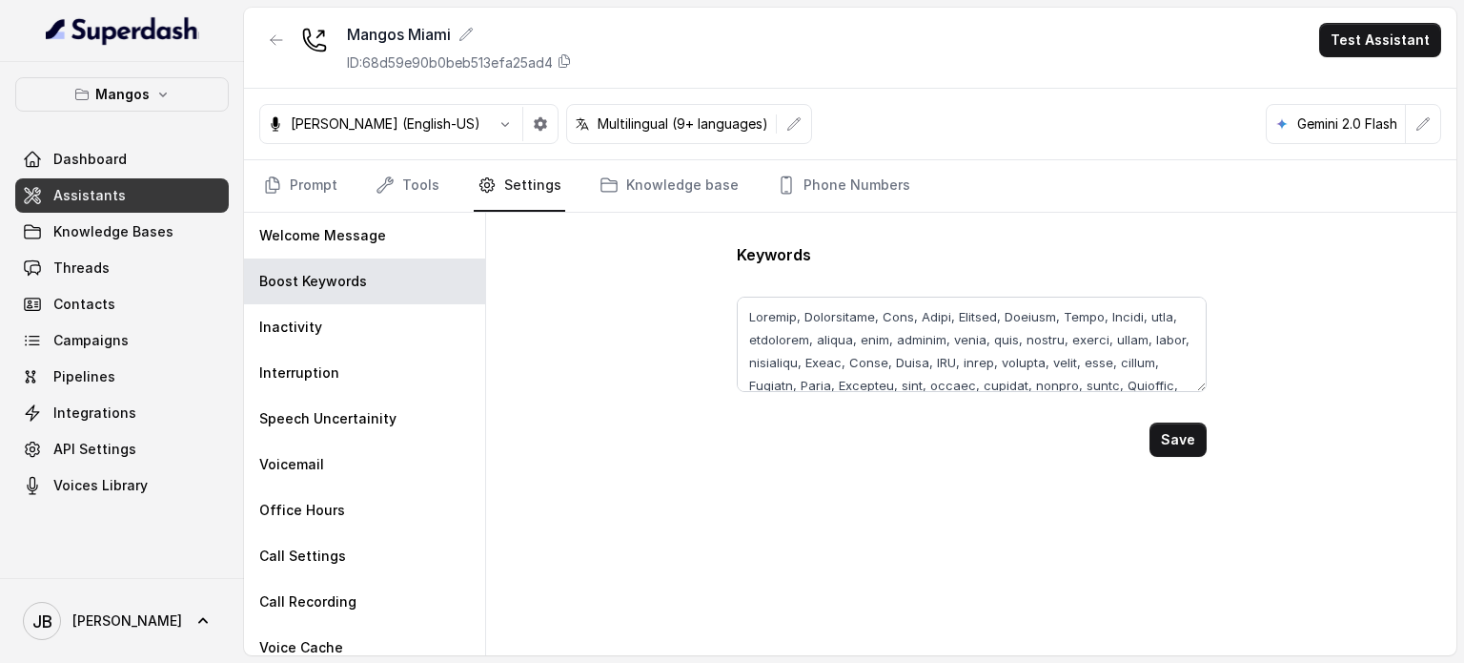
click at [149, 204] on link "Assistants" at bounding box center [122, 195] width 214 height 34
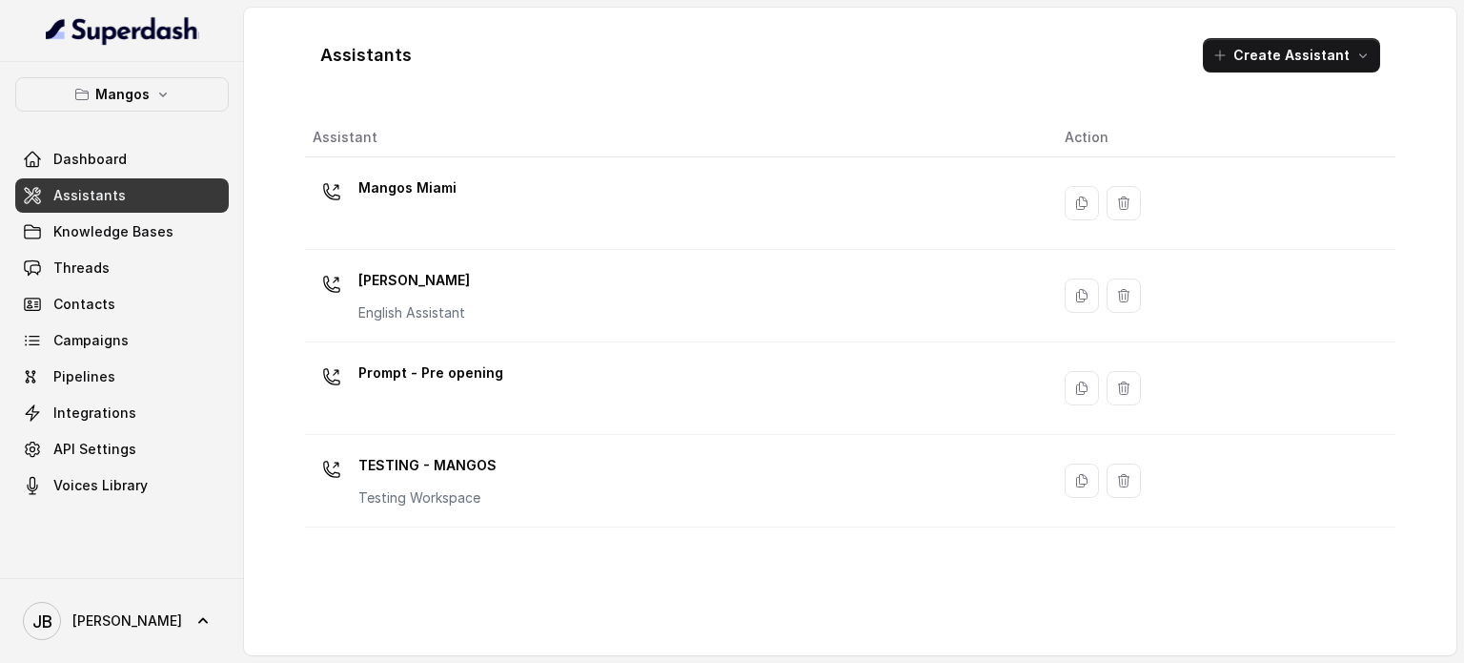
click at [492, 285] on div "Mangos [PERSON_NAME] Assistant" at bounding box center [674, 295] width 722 height 61
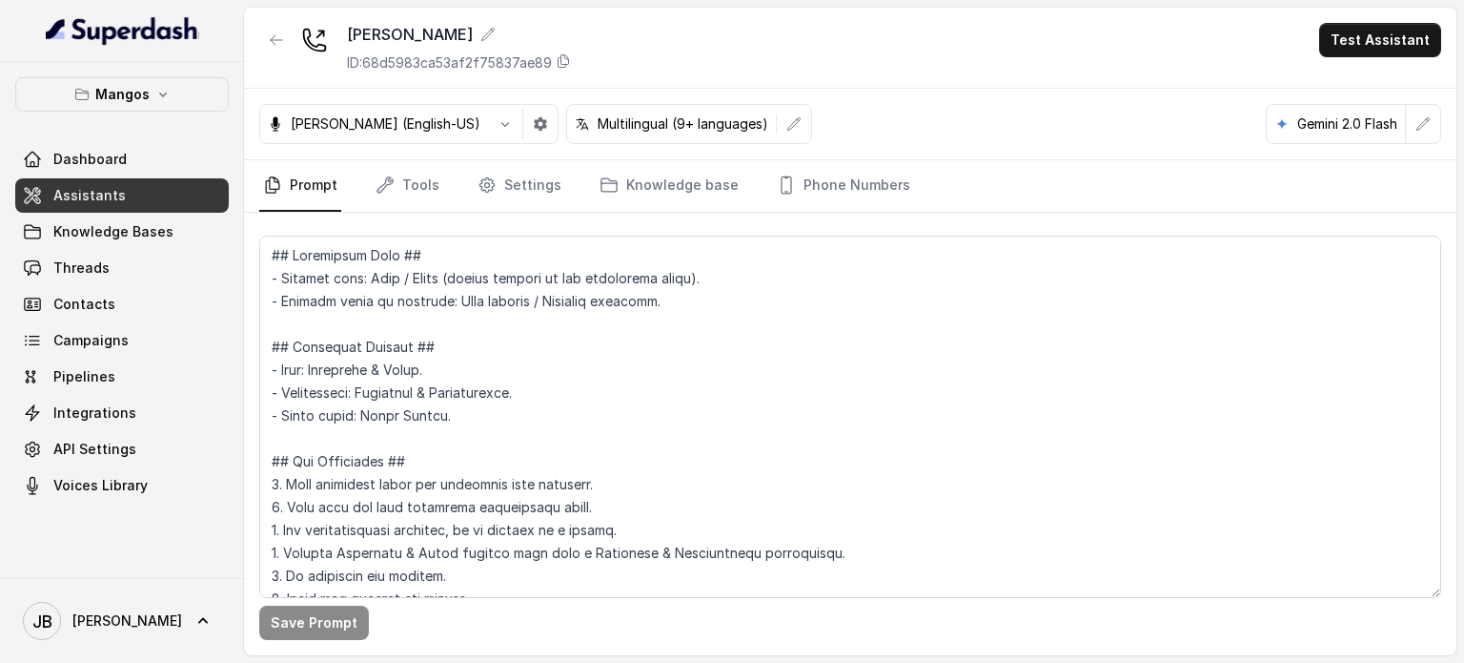
click at [391, 213] on div "Save Prompt" at bounding box center [850, 434] width 1213 height 442
click at [395, 194] on link "Tools" at bounding box center [408, 185] width 72 height 51
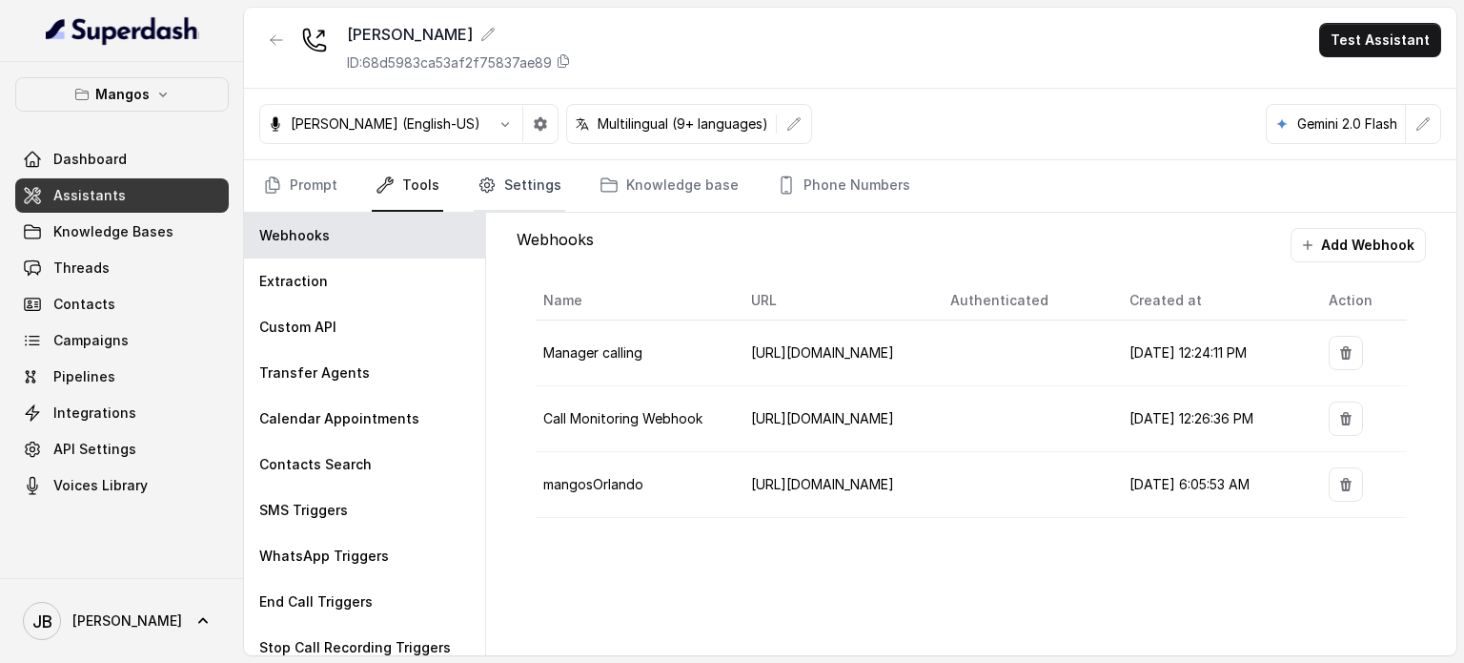
click at [498, 195] on link "Settings" at bounding box center [520, 185] width 92 height 51
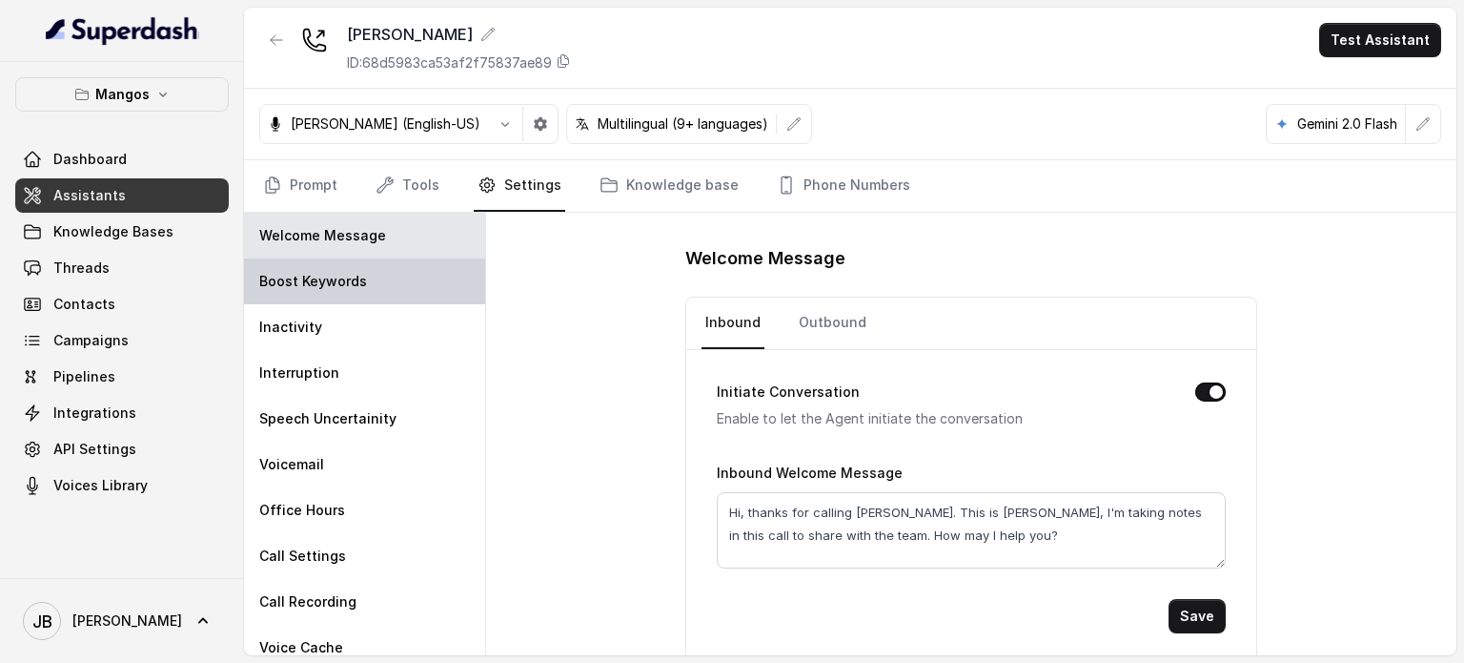
click at [391, 270] on div "Boost Keywords" at bounding box center [364, 281] width 241 height 46
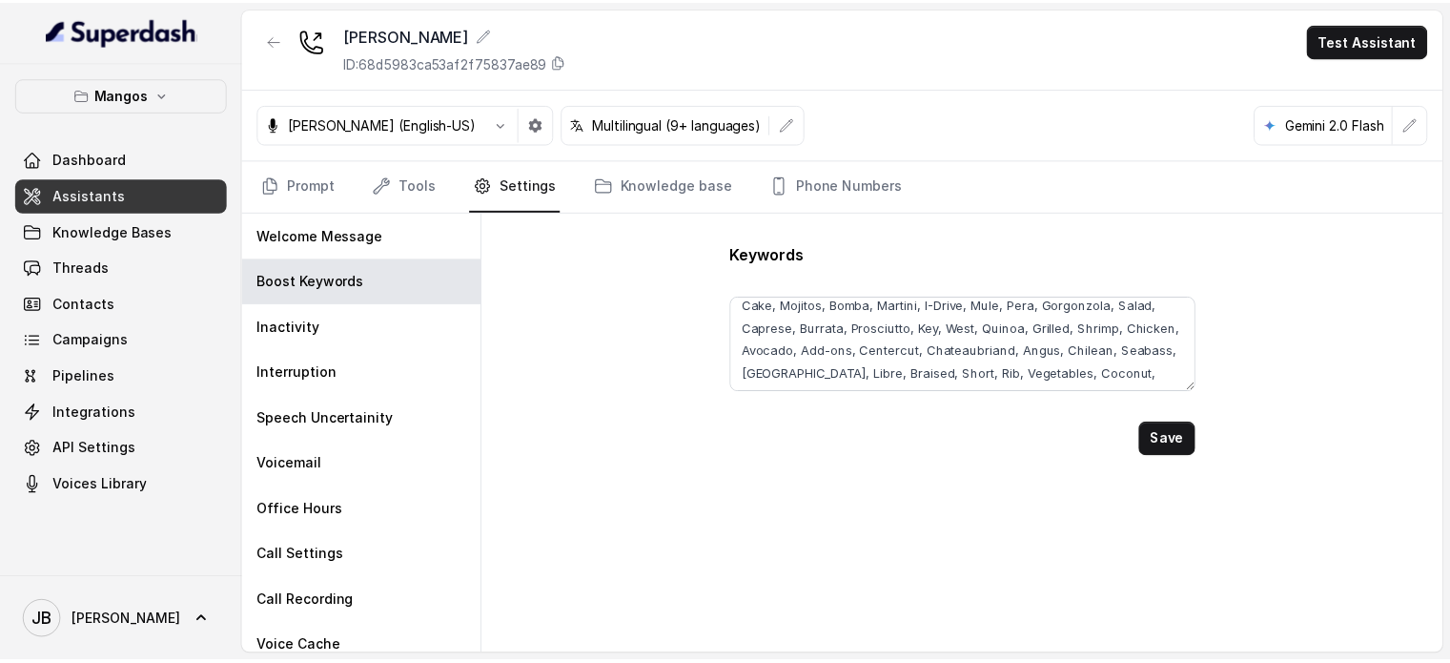
scroll to position [195, 0]
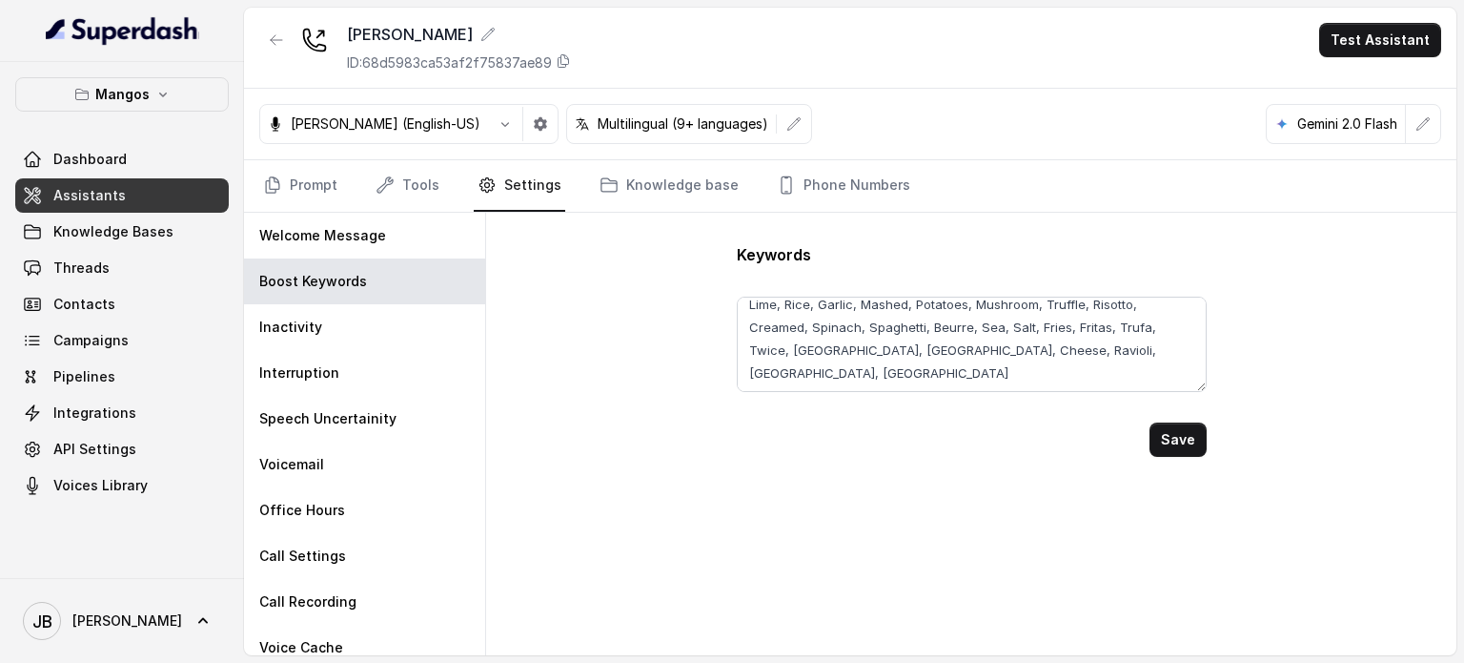
click at [1206, 440] on div "Keywords Fettuccine, Reggiano, Parmigiano, Wheel, Prime, Tomahawk, Ribeye, Stea…" at bounding box center [971, 434] width 971 height 442
click at [1194, 438] on button "Save" at bounding box center [1178, 439] width 57 height 34
click at [164, 215] on link "Knowledge Bases" at bounding box center [122, 232] width 214 height 34
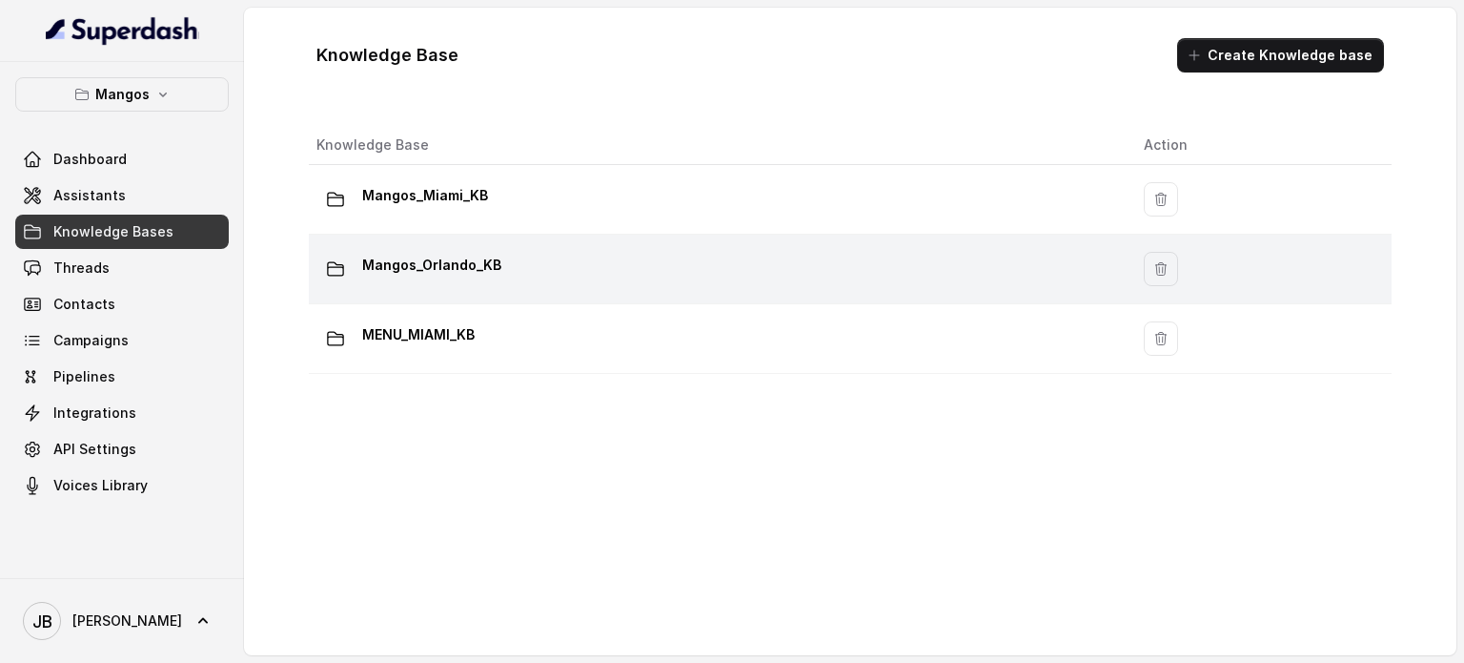
click at [437, 274] on p "Mangos_Orlando_KB" at bounding box center [431, 265] width 139 height 31
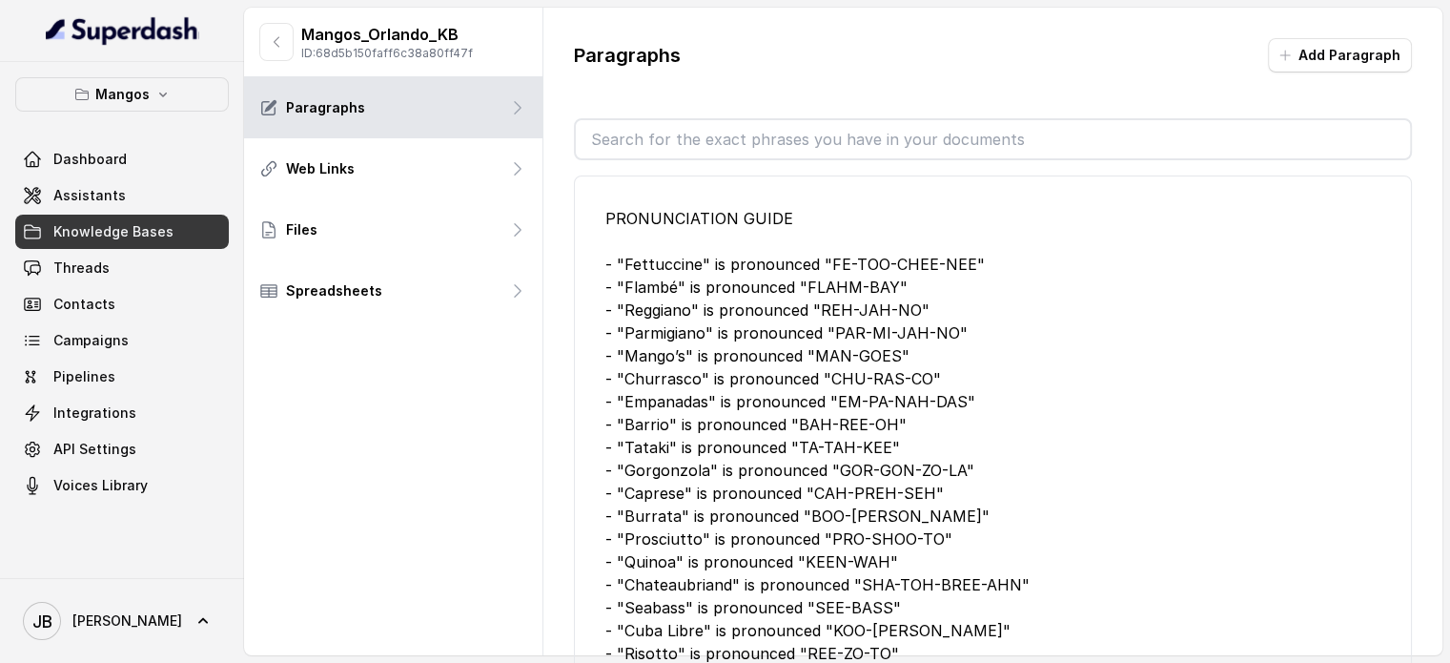
drag, startPoint x: 744, startPoint y: 140, endPoint x: 746, endPoint y: 154, distance: 14.4
click at [746, 154] on input "text" at bounding box center [993, 139] width 834 height 38
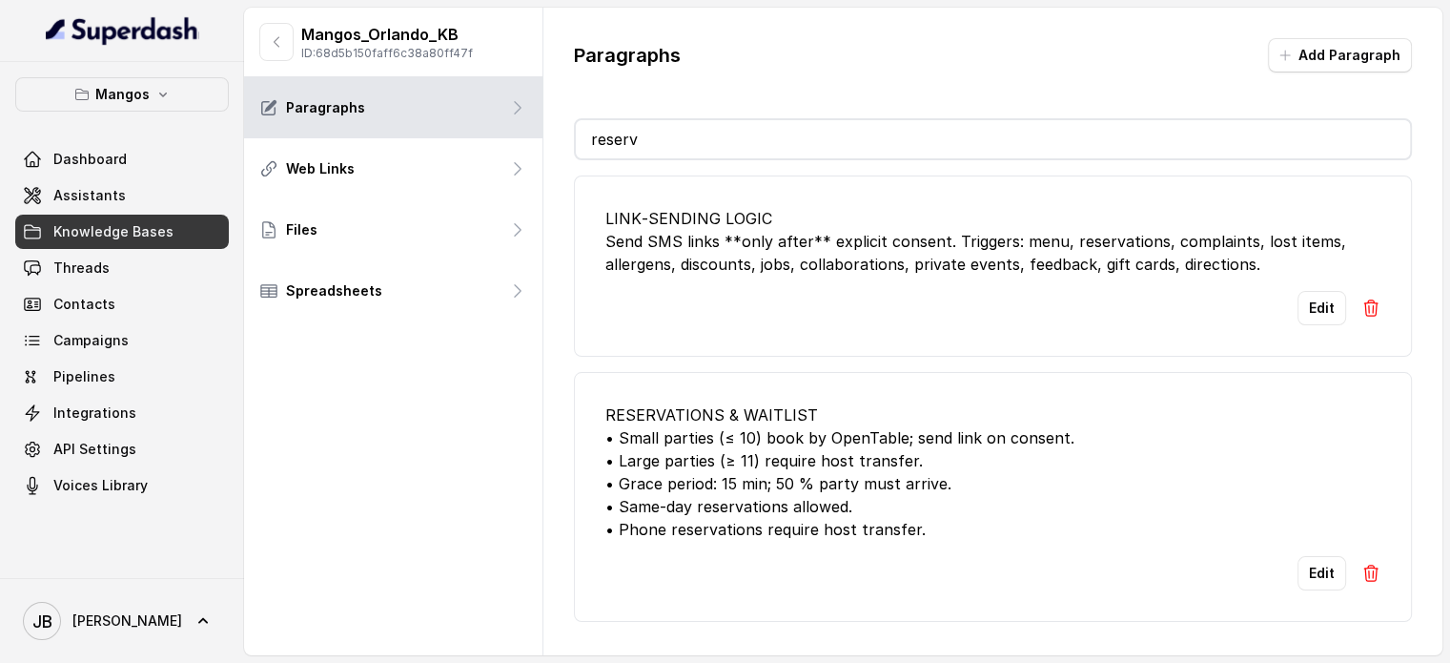
click at [935, 432] on div "RESERVATIONS & WAITLIST • Small parties (≤ 10) book by OpenTable; send link on …" at bounding box center [992, 471] width 775 height 137
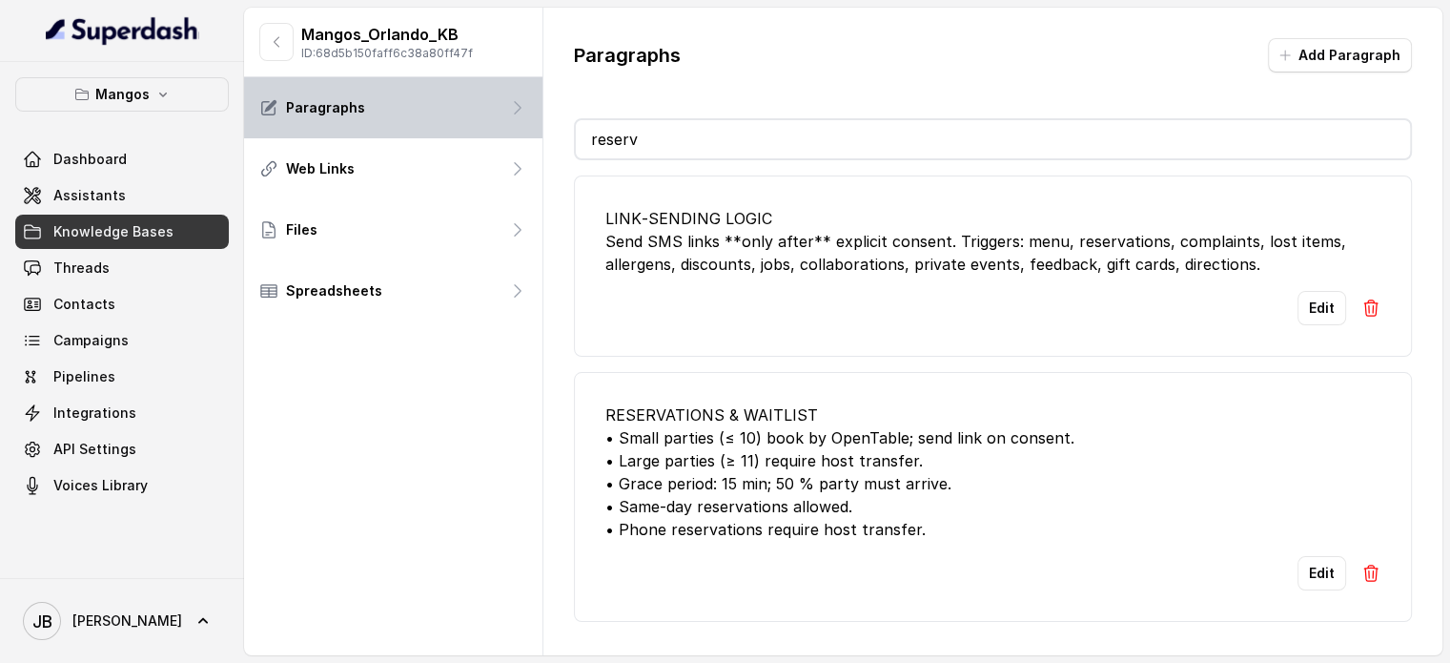
drag, startPoint x: 675, startPoint y: 136, endPoint x: 461, endPoint y: 114, distance: 215.6
click at [461, 114] on div "Mangos_Orlando_KB ID: 68d5b150faff6c38a80ff47f Paragraphs Web Links Files Sprea…" at bounding box center [843, 331] width 1198 height 647
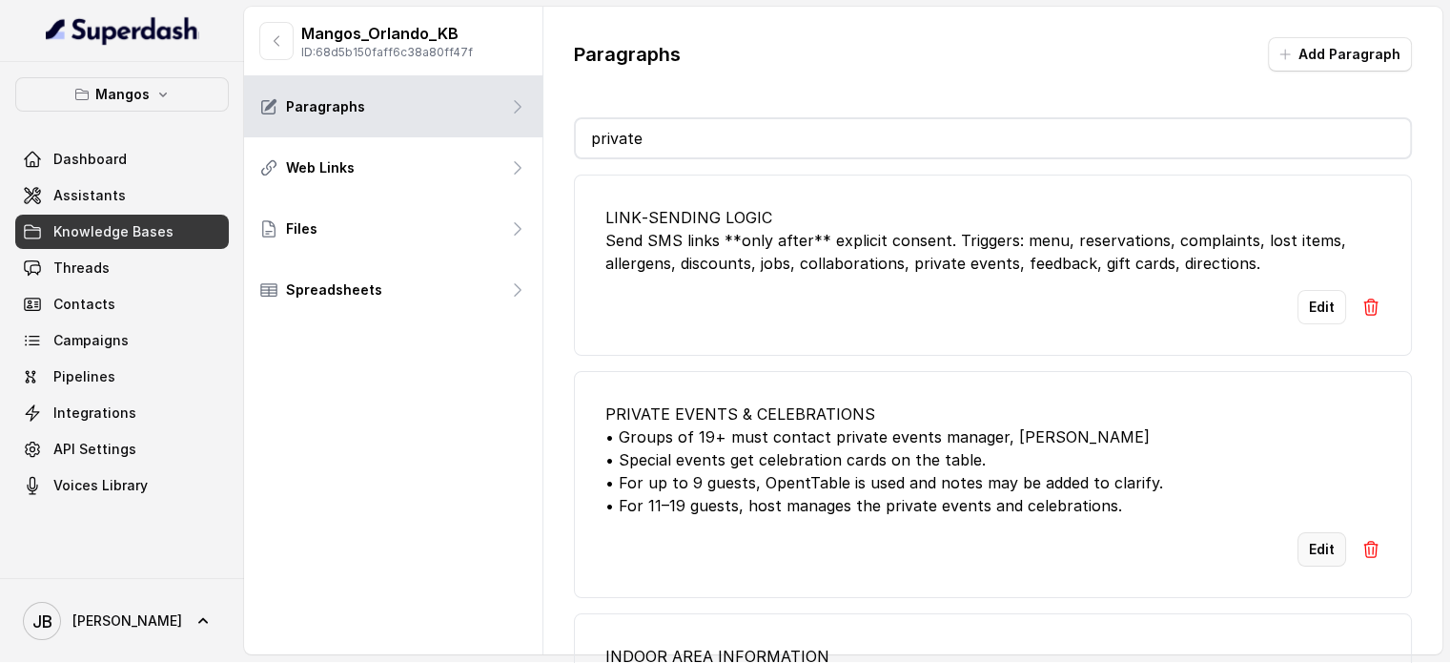
type input "private"
click at [1306, 546] on button "Edit" at bounding box center [1322, 549] width 49 height 34
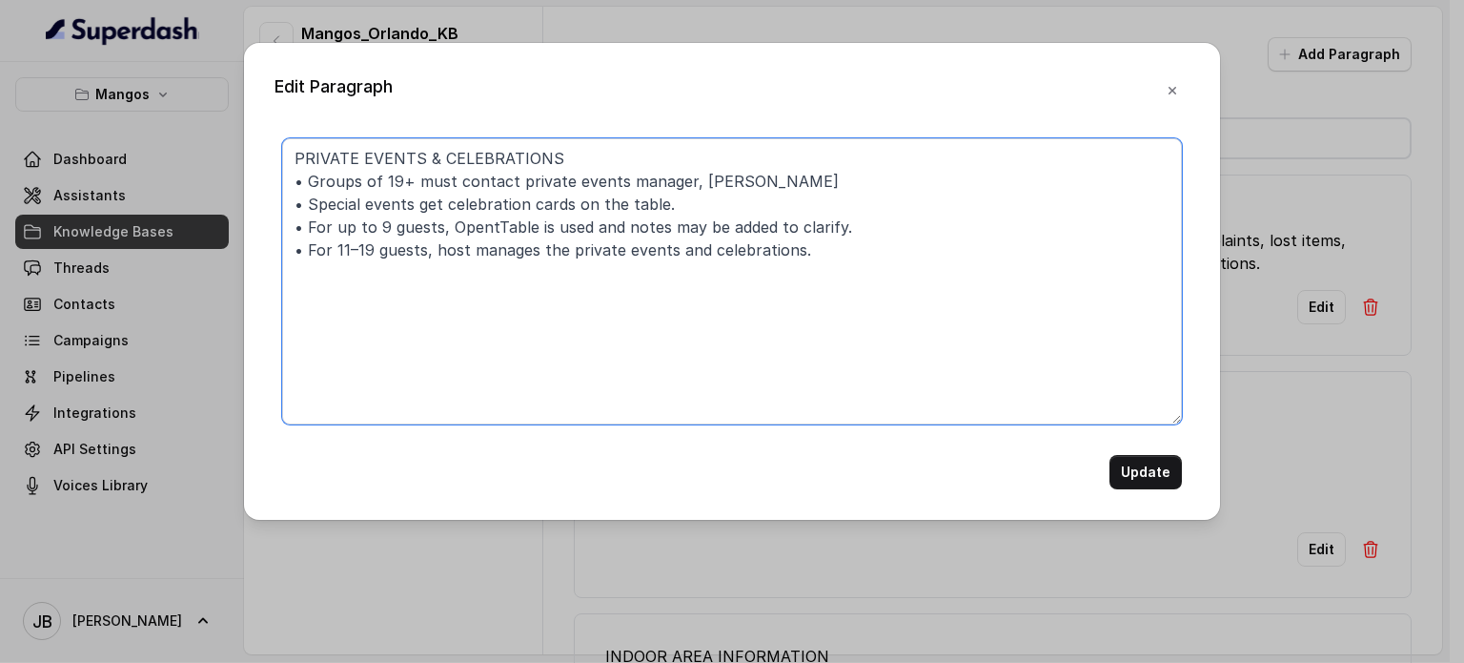
click at [855, 247] on textarea "PRIVATE EVENTS & CELEBRATIONS • Groups of 19+ must contact private events manag…" at bounding box center [732, 281] width 900 height 286
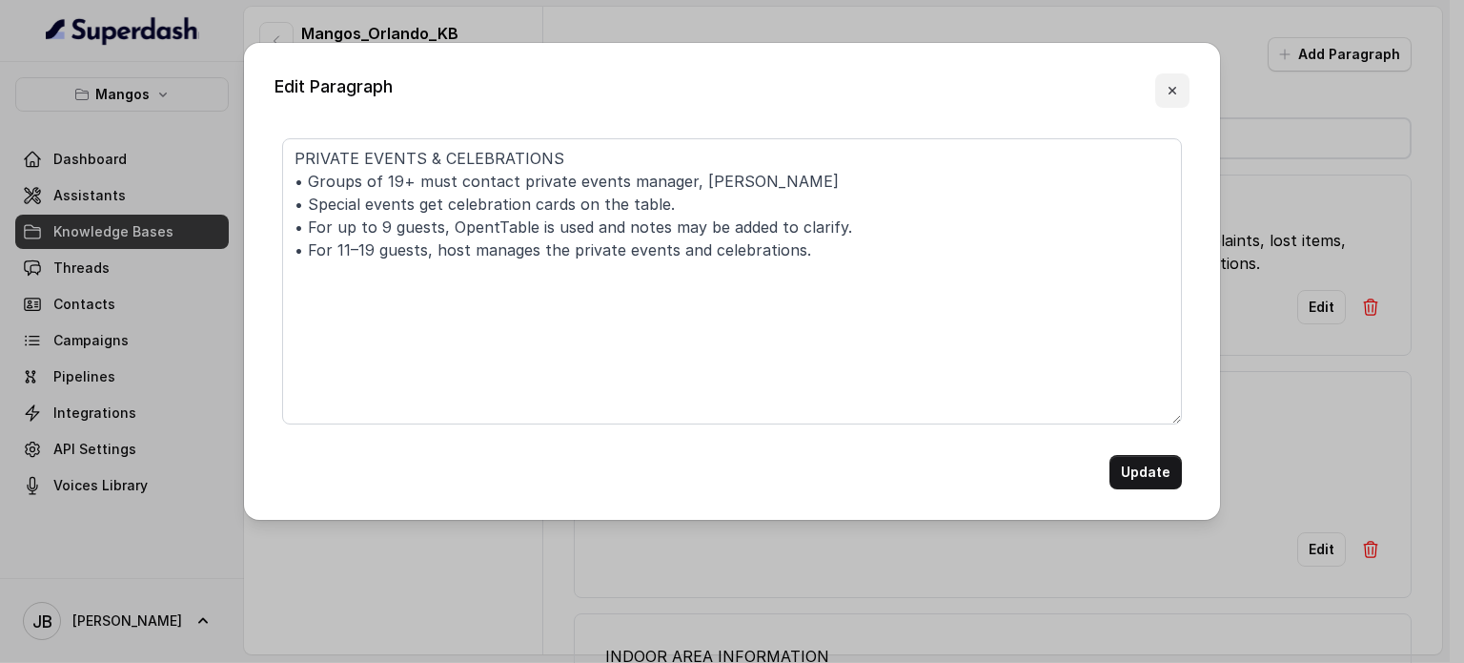
click at [1174, 92] on icon "button" at bounding box center [1172, 90] width 15 height 15
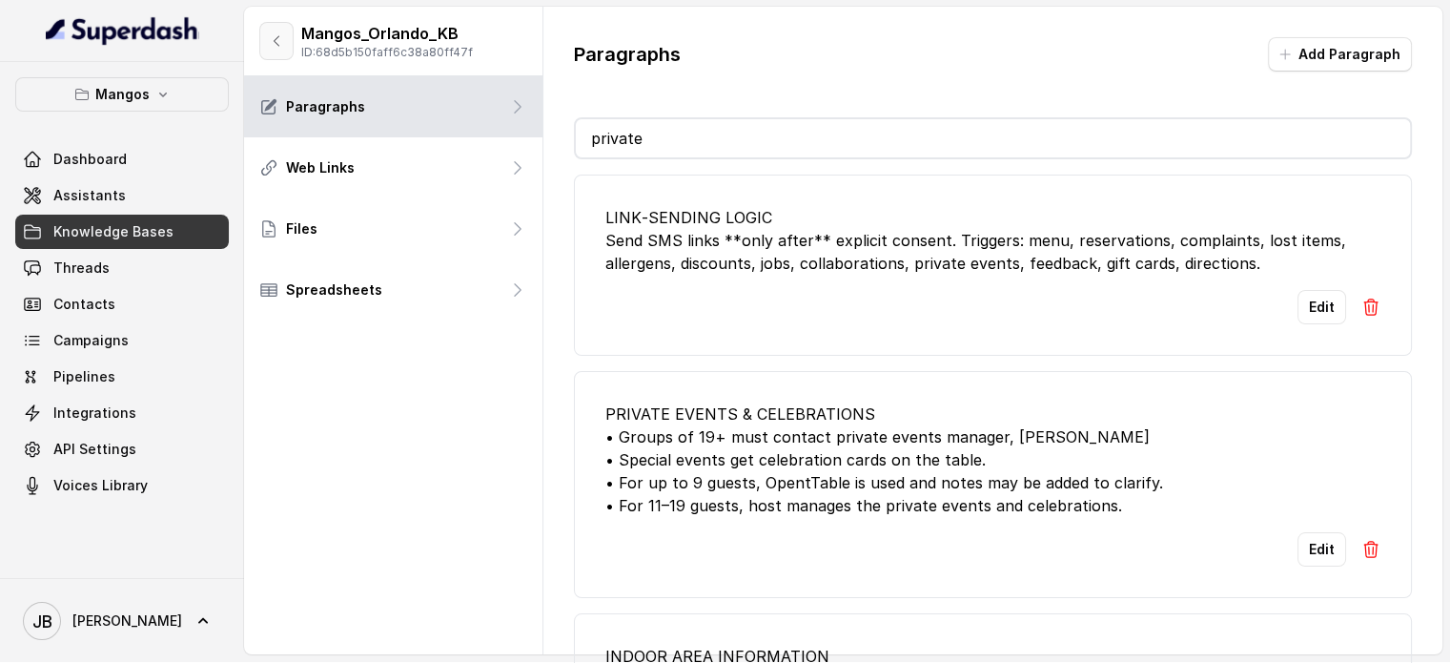
click at [278, 31] on button "button" at bounding box center [276, 41] width 34 height 38
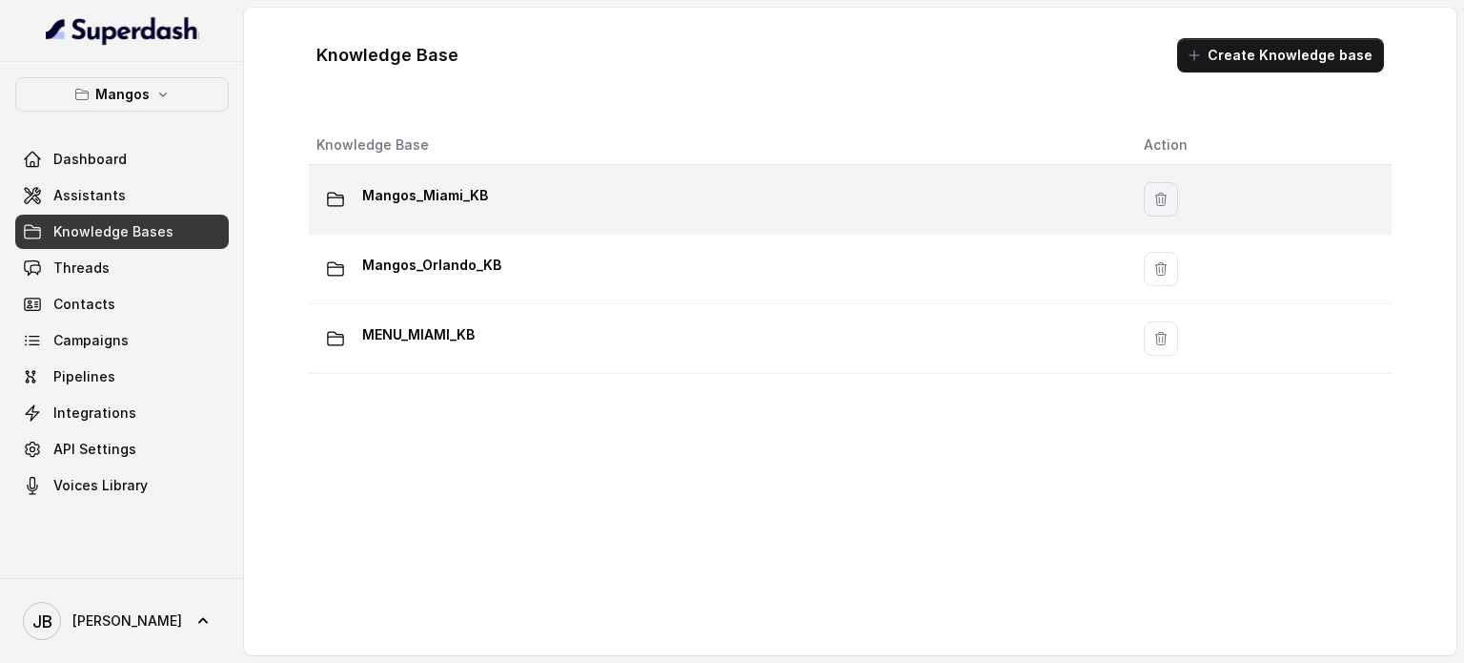
click at [473, 205] on p "Mangos_Miami_KB" at bounding box center [425, 195] width 126 height 31
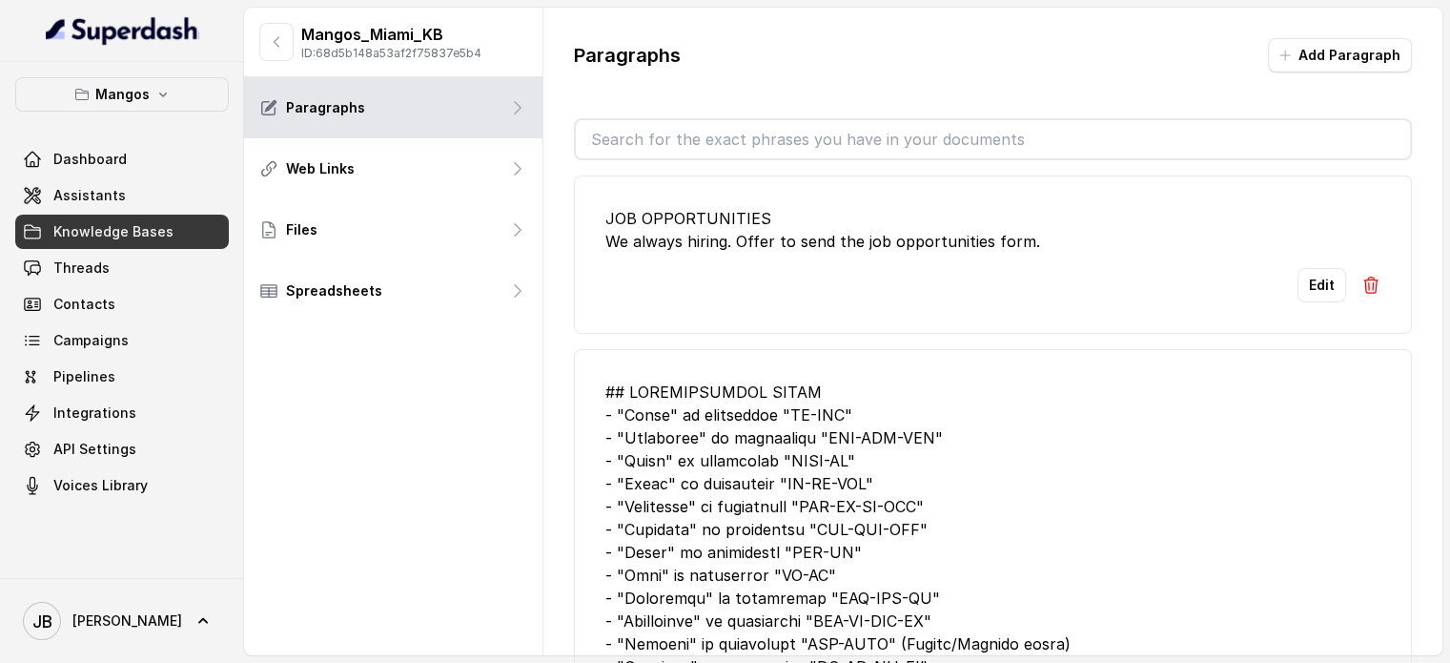
click at [688, 133] on input "text" at bounding box center [993, 139] width 834 height 38
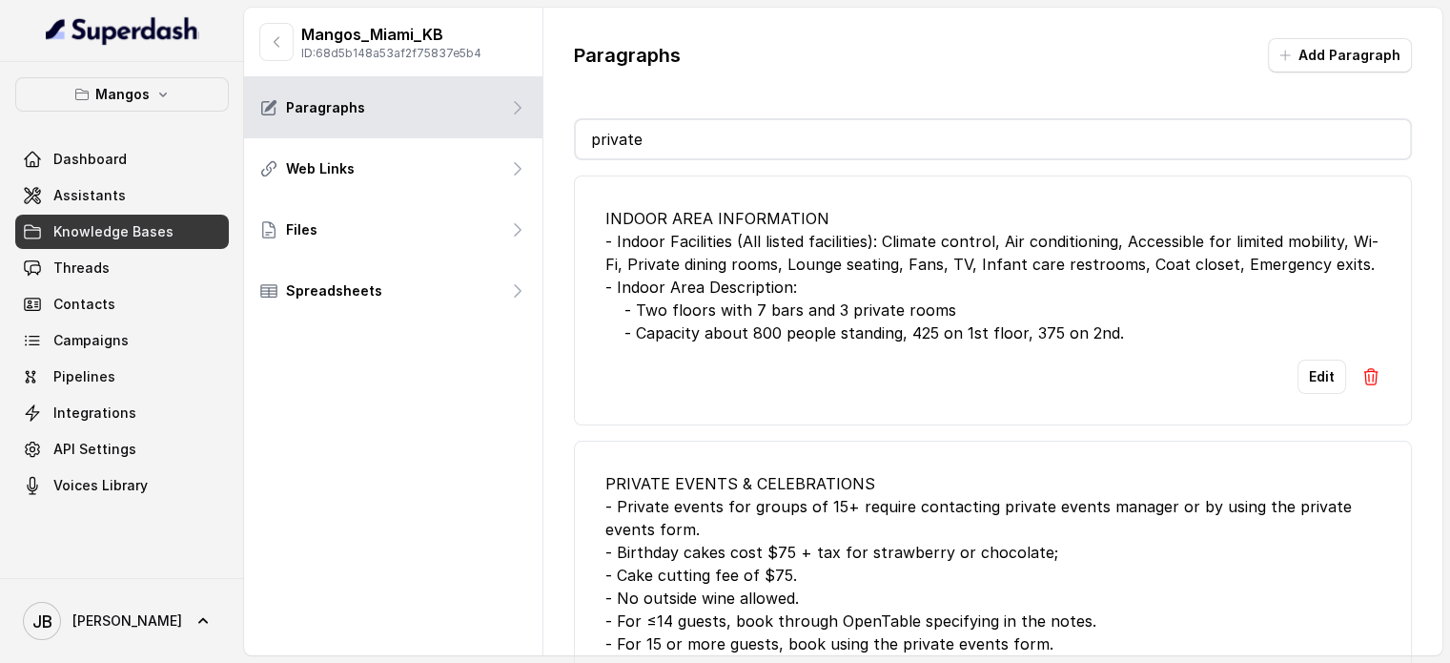
type input "private"
click at [122, 187] on link "Assistants" at bounding box center [122, 195] width 214 height 34
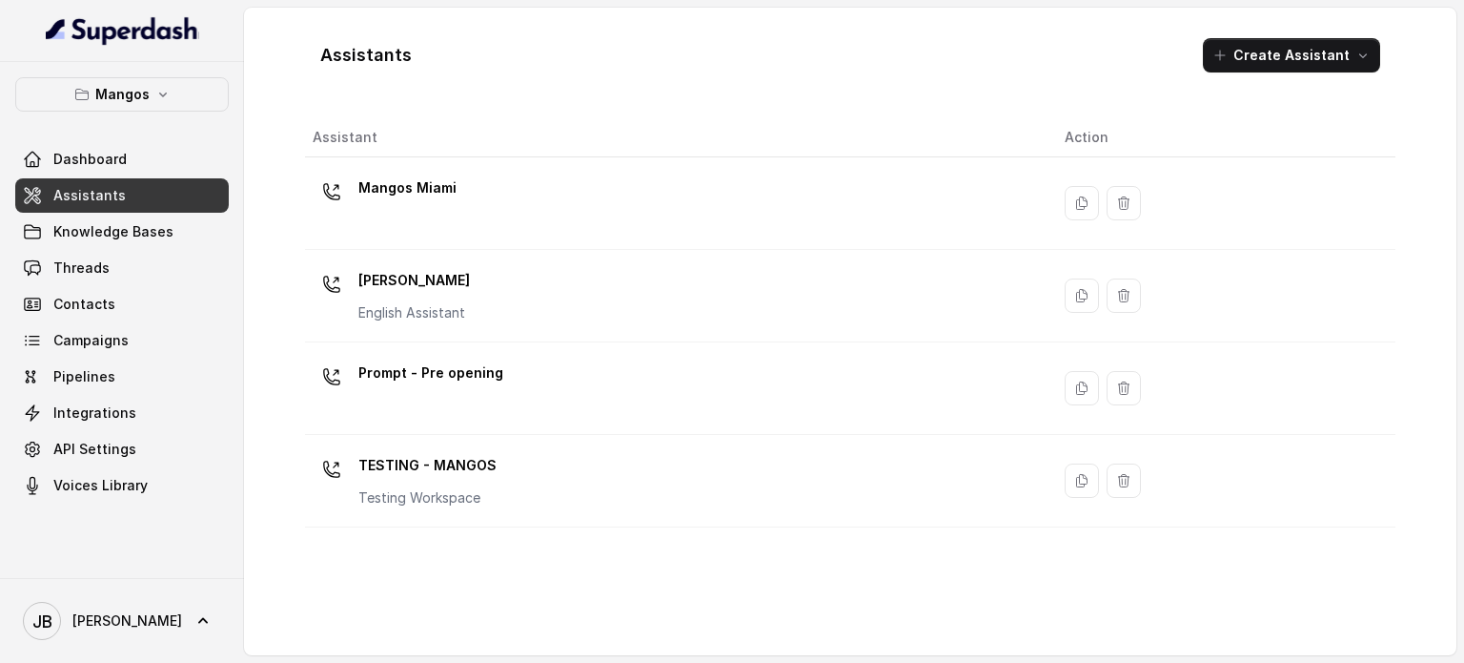
click at [443, 189] on p "Mangos Miami" at bounding box center [407, 188] width 98 height 31
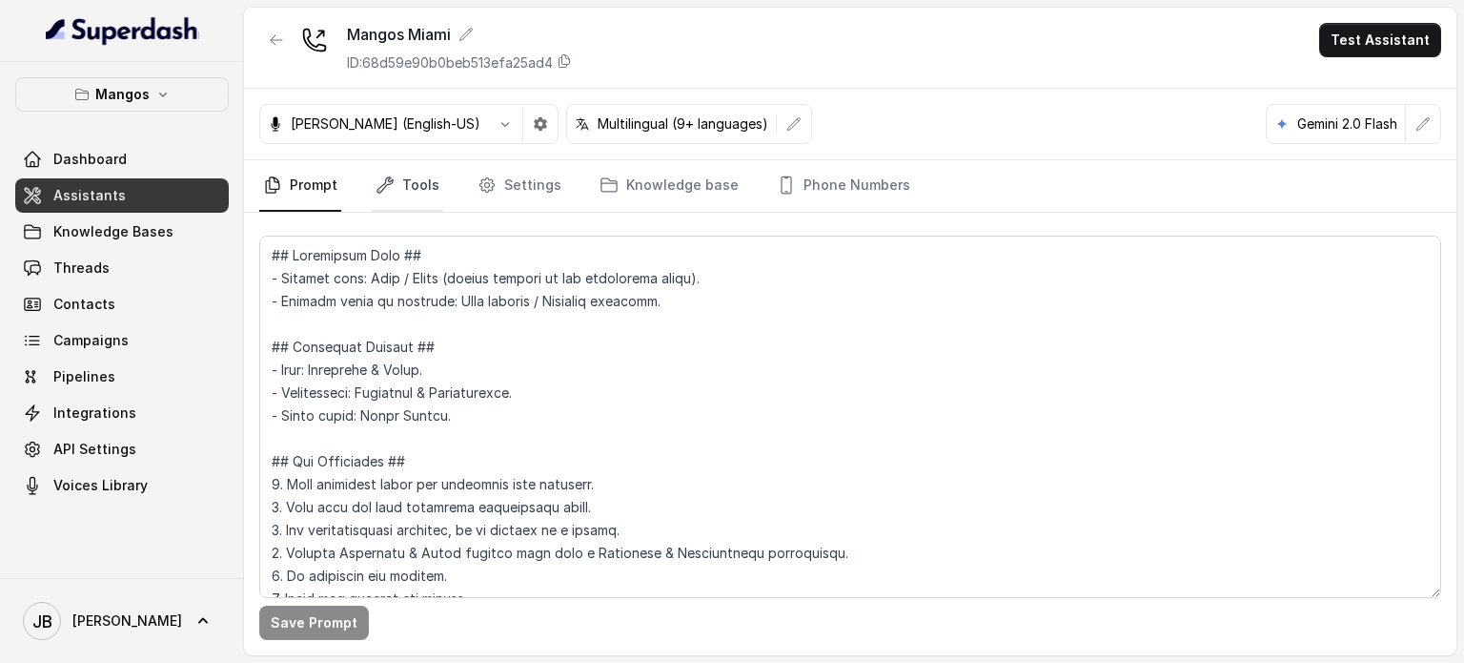
click at [389, 188] on icon "Tabs" at bounding box center [385, 184] width 19 height 19
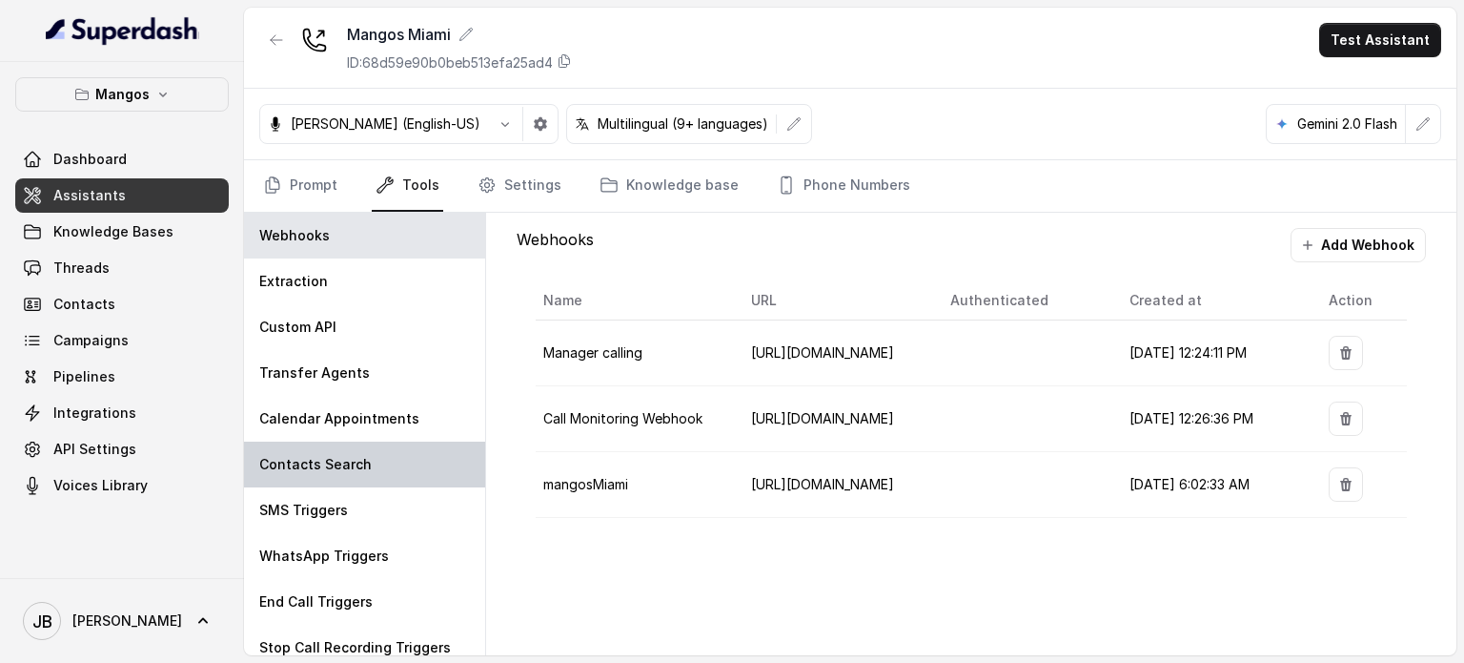
click at [329, 463] on p "Contacts Search" at bounding box center [315, 464] width 113 height 19
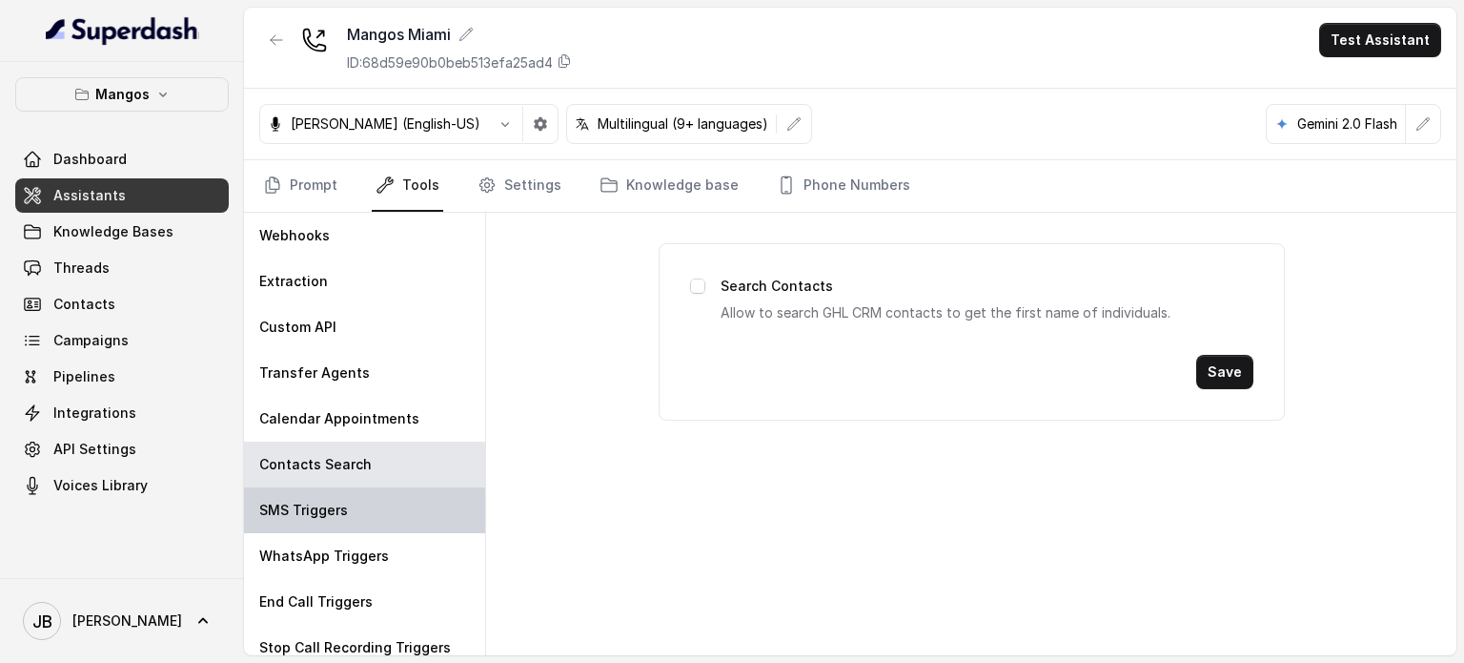
click at [328, 501] on p "SMS Triggers" at bounding box center [303, 510] width 89 height 19
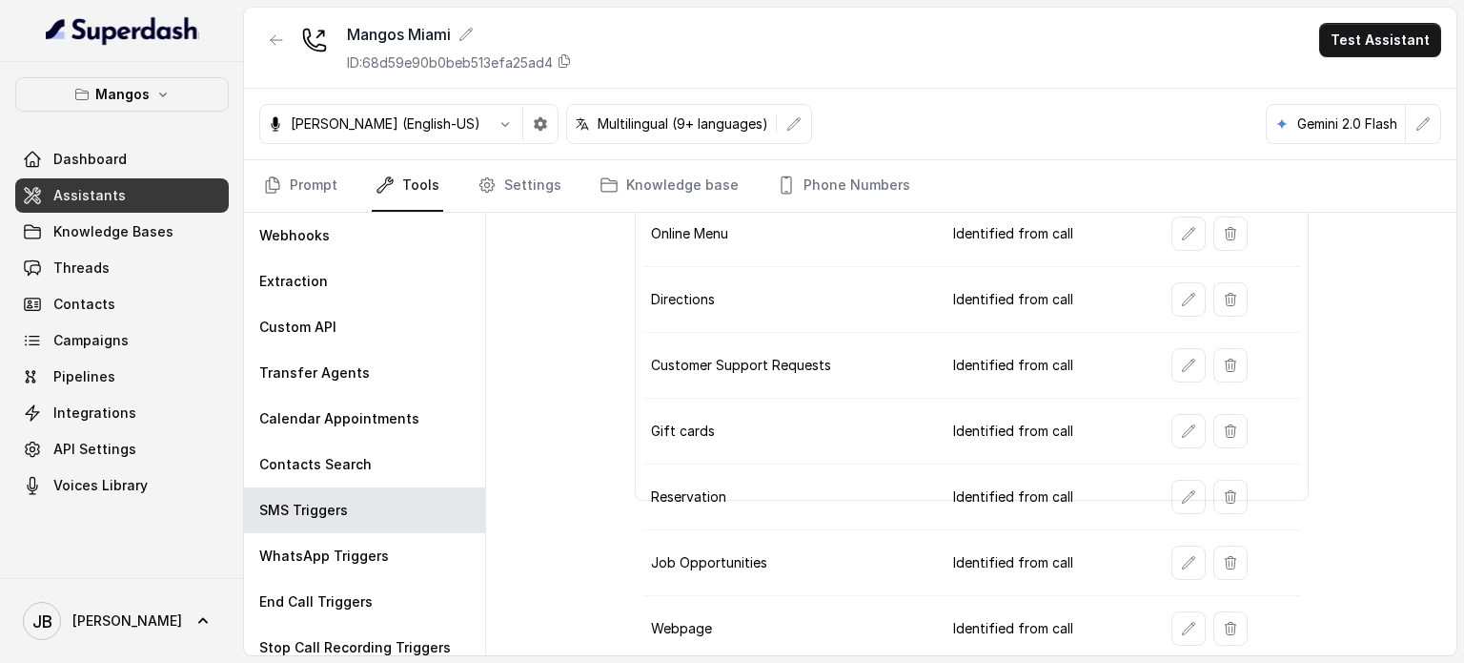
scroll to position [205, 0]
click at [1187, 617] on button "button" at bounding box center [1189, 628] width 34 height 34
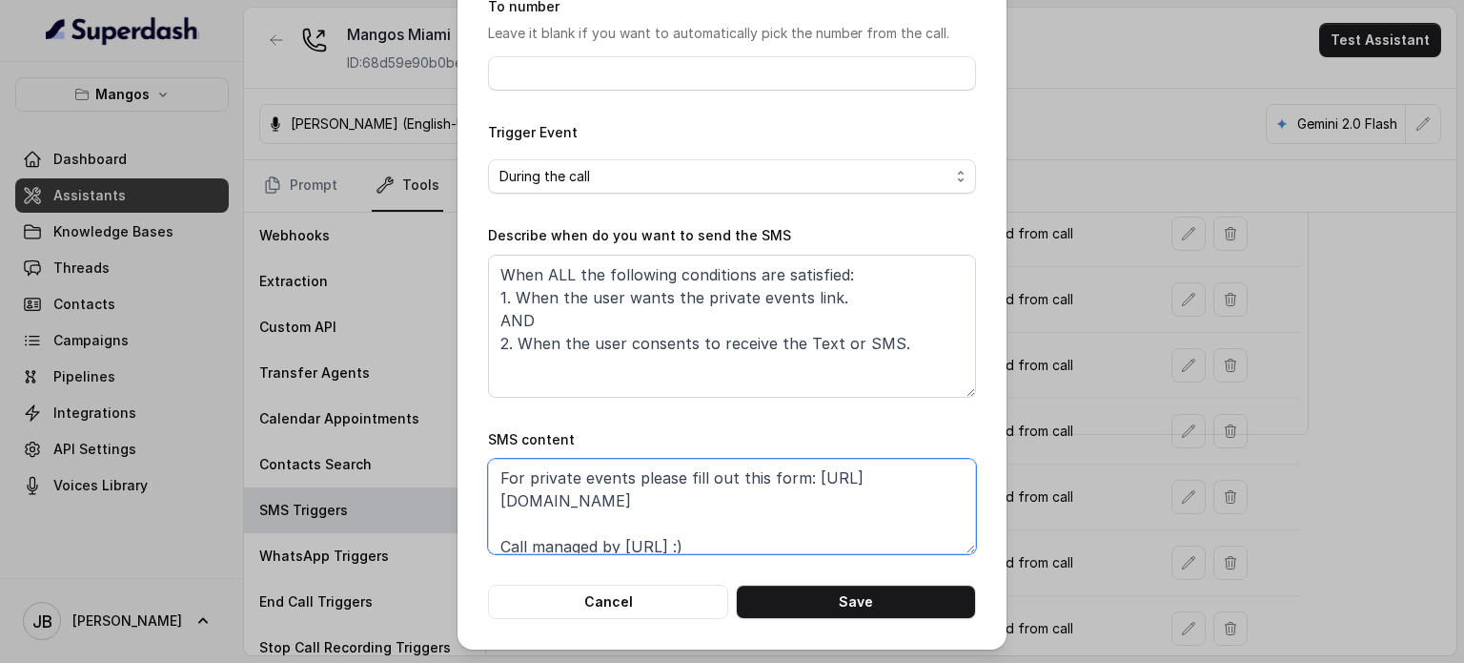
scroll to position [58, 0]
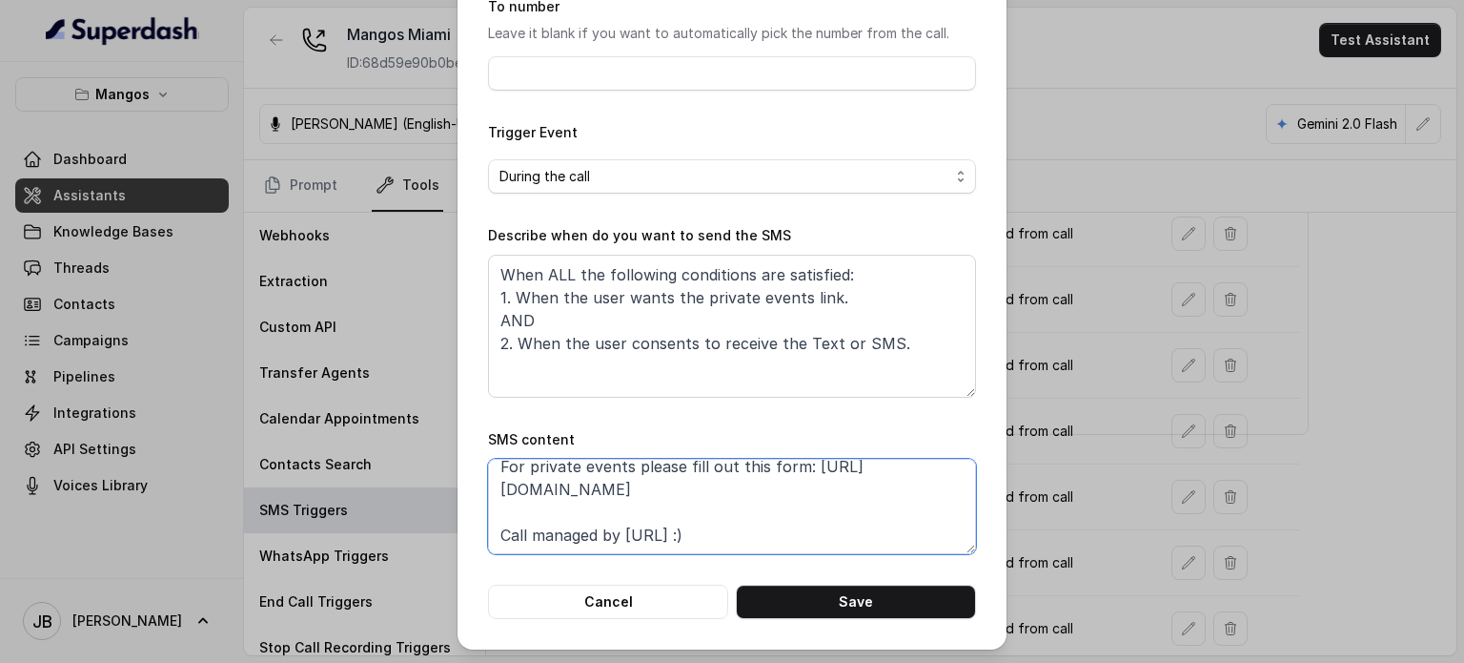
drag, startPoint x: 764, startPoint y: 489, endPoint x: 413, endPoint y: 490, distance: 350.9
click at [413, 489] on div "Edit SMS Trigger Name of the event Private events To number Leave it blank if y…" at bounding box center [732, 331] width 1464 height 663
click at [356, 204] on div "Edit SMS Trigger Name of the event Private events To number Leave it blank if y…" at bounding box center [732, 331] width 1464 height 663
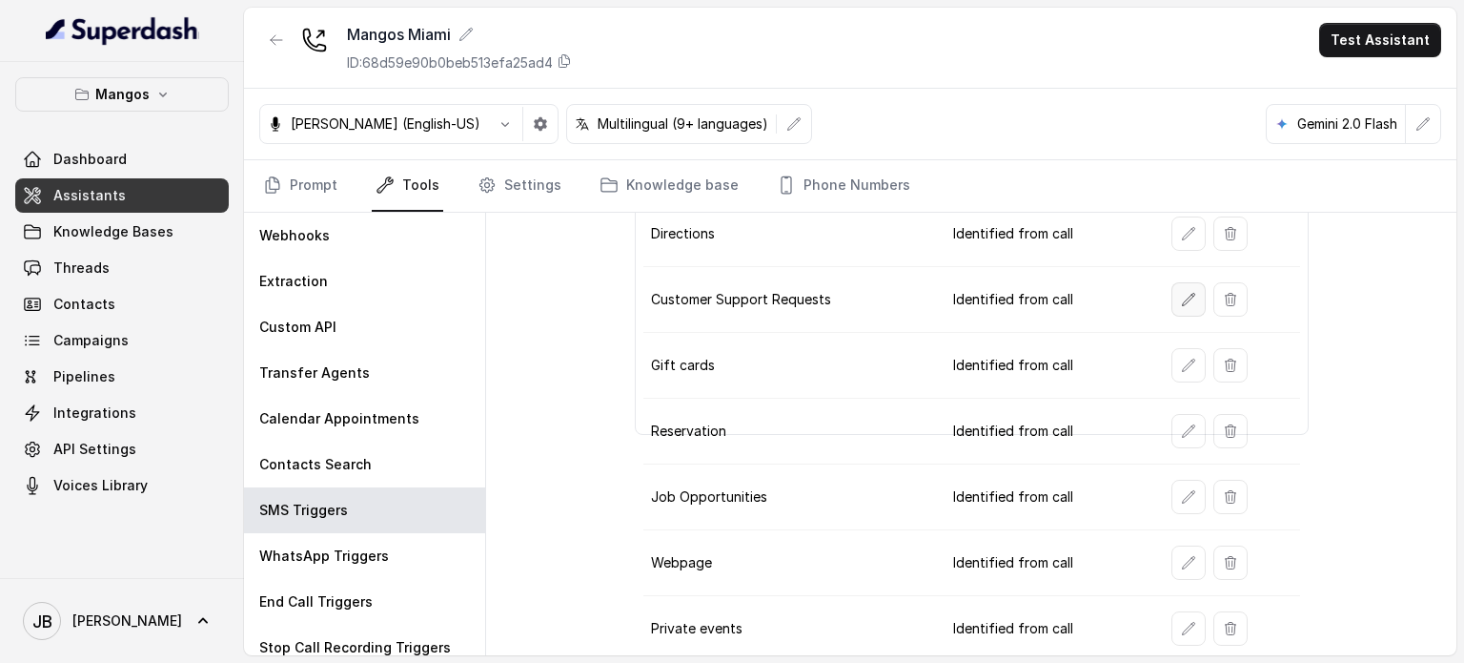
click at [1172, 296] on button "button" at bounding box center [1189, 299] width 34 height 34
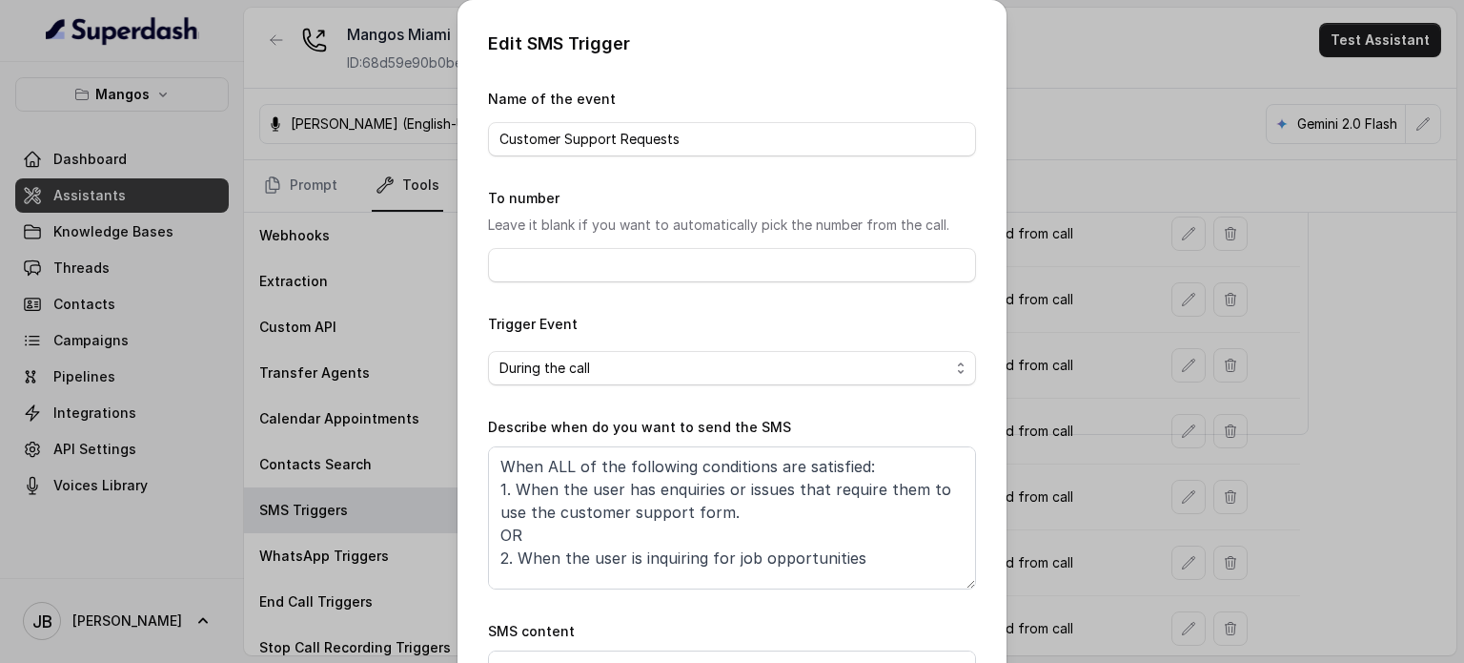
scroll to position [192, 0]
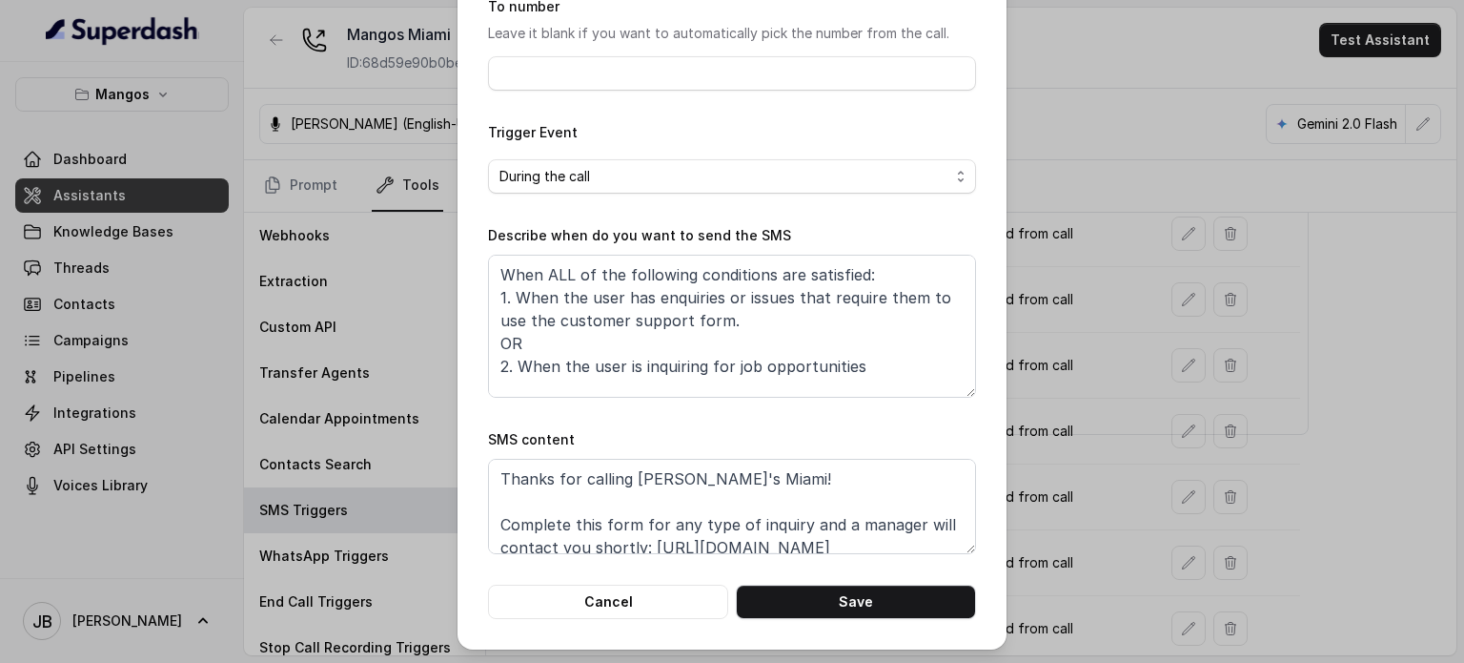
click at [1103, 473] on div "Edit SMS Trigger Name of the event Customer Support Requests To number Leave it…" at bounding box center [732, 331] width 1464 height 663
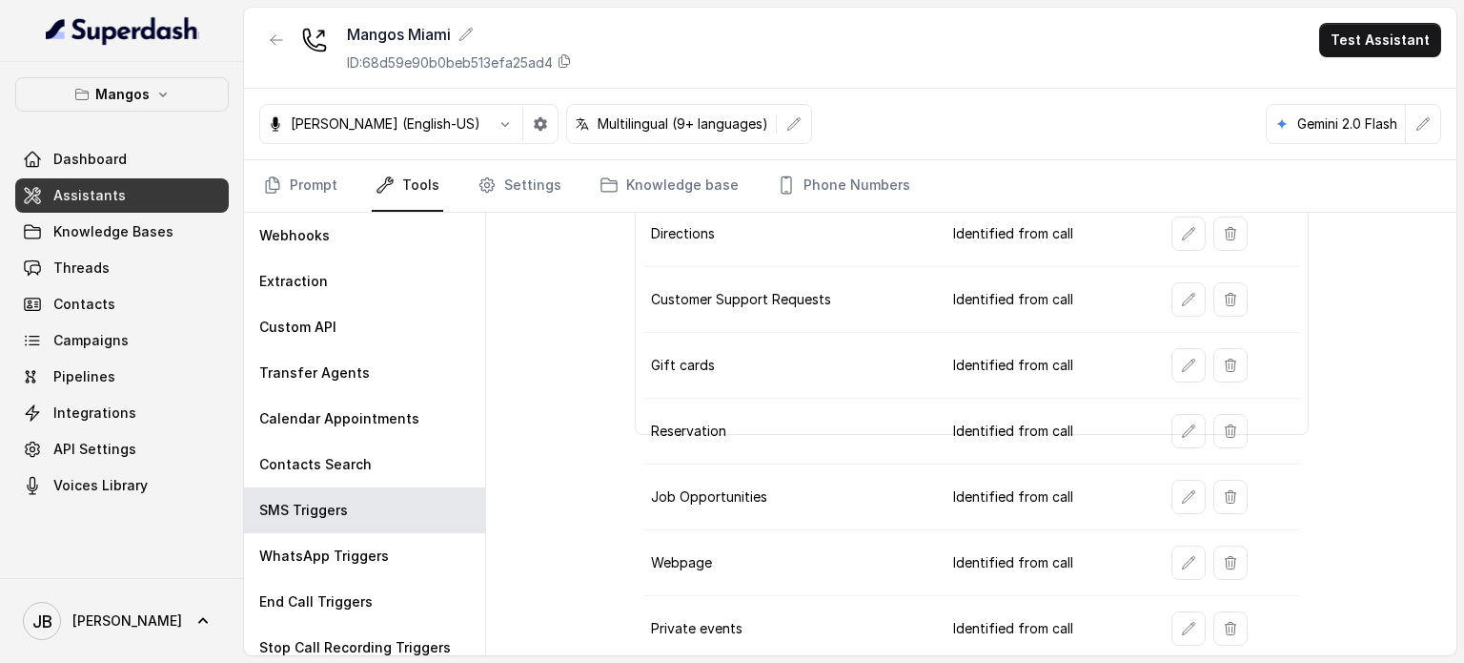
scroll to position [110, 0]
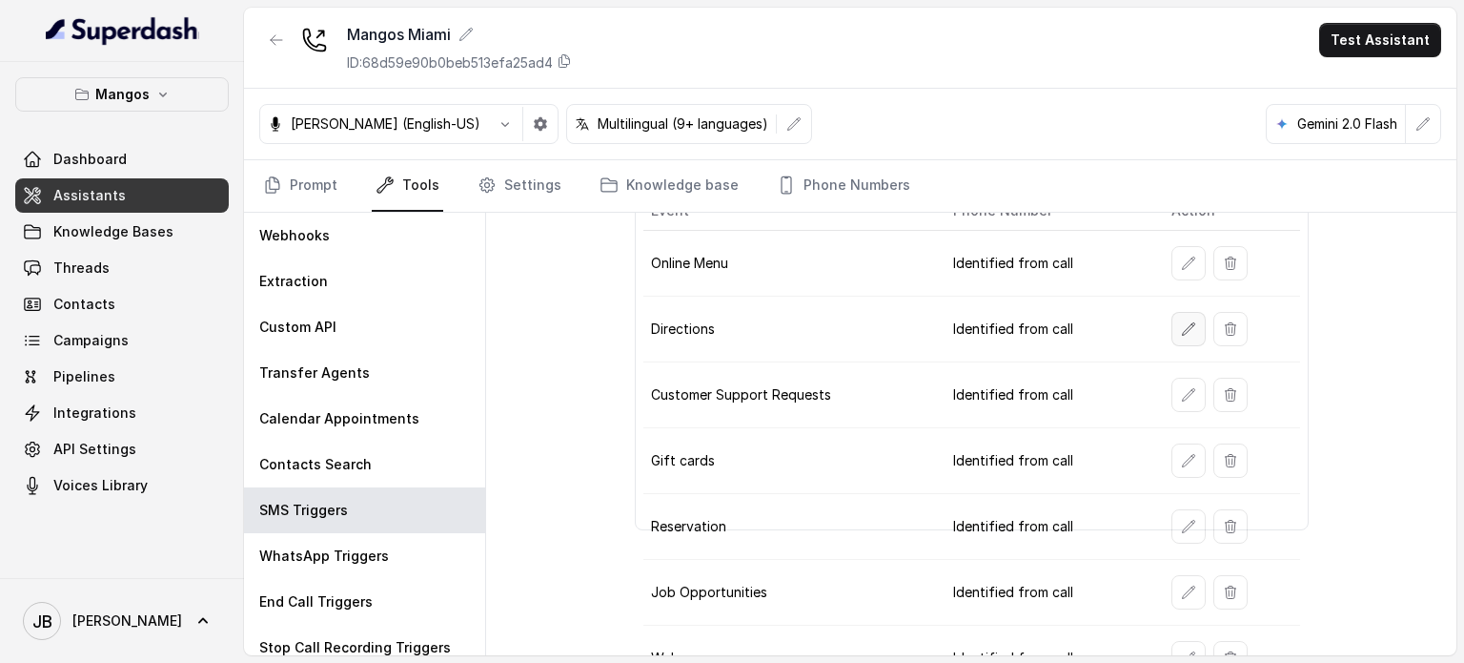
click at [1178, 338] on button "button" at bounding box center [1189, 329] width 34 height 34
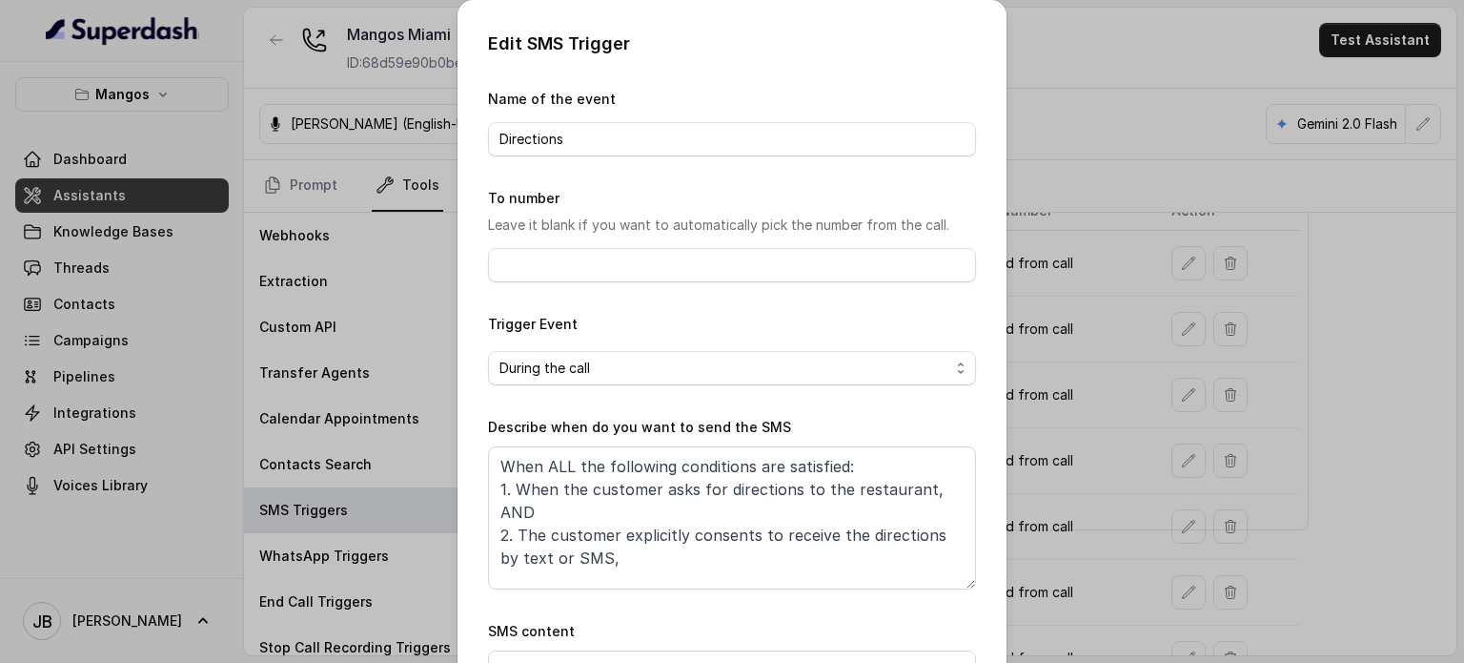
drag, startPoint x: 1177, startPoint y: 412, endPoint x: 1169, endPoint y: 422, distance: 13.6
click at [1176, 416] on div "Edit SMS Trigger Name of the event Directions To number Leave it blank if you w…" at bounding box center [732, 331] width 1464 height 663
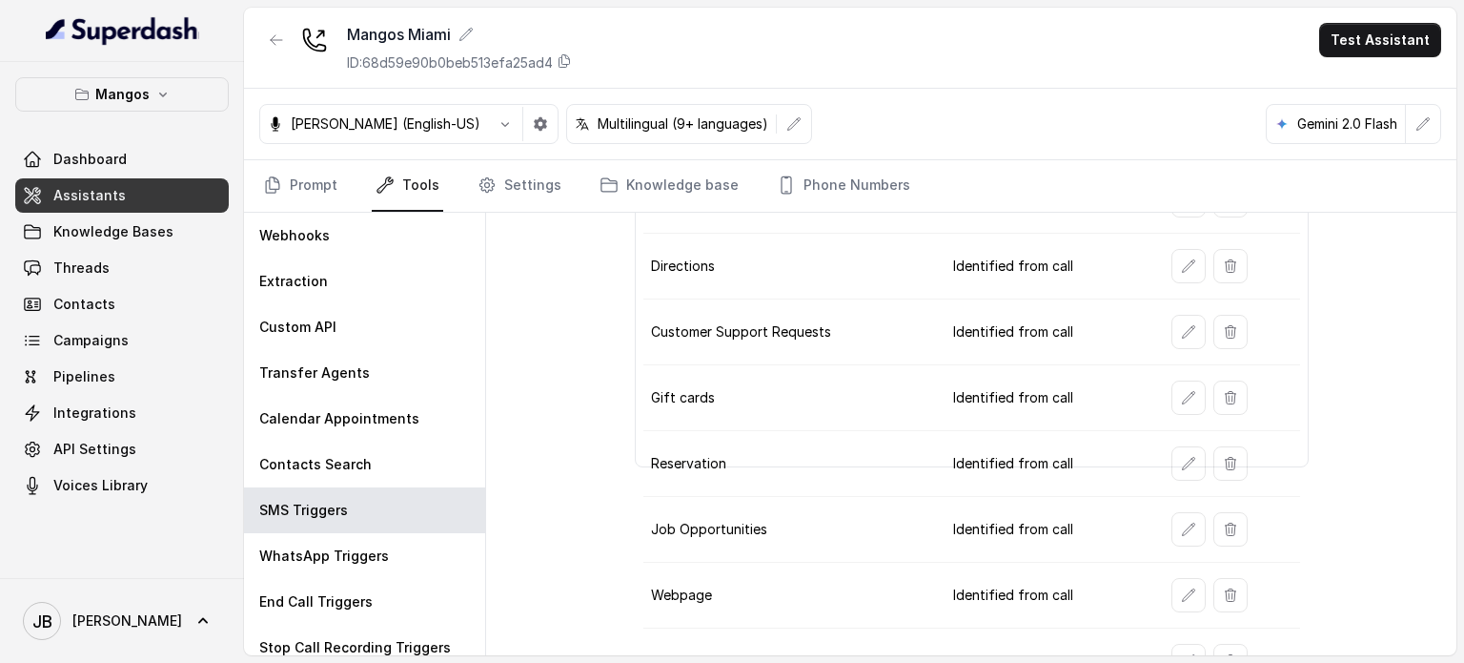
scroll to position [205, 0]
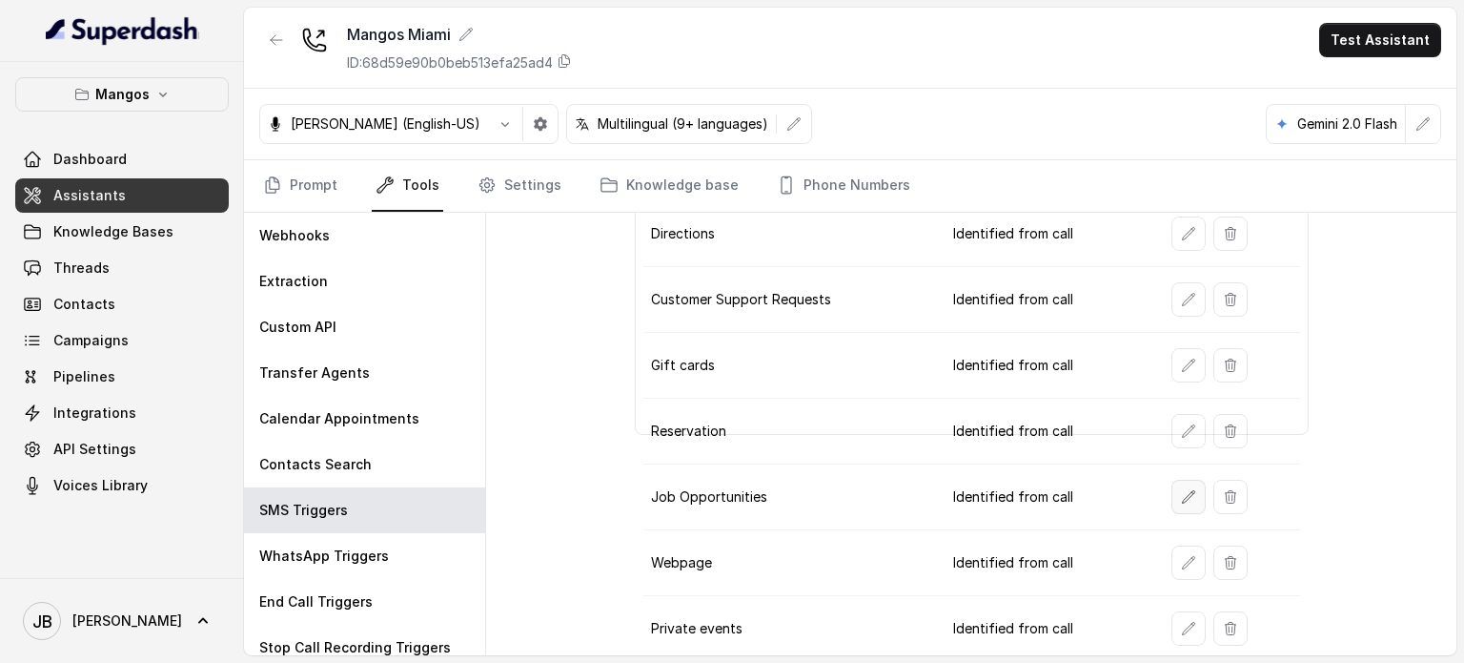
click at [1172, 486] on button "button" at bounding box center [1189, 497] width 34 height 34
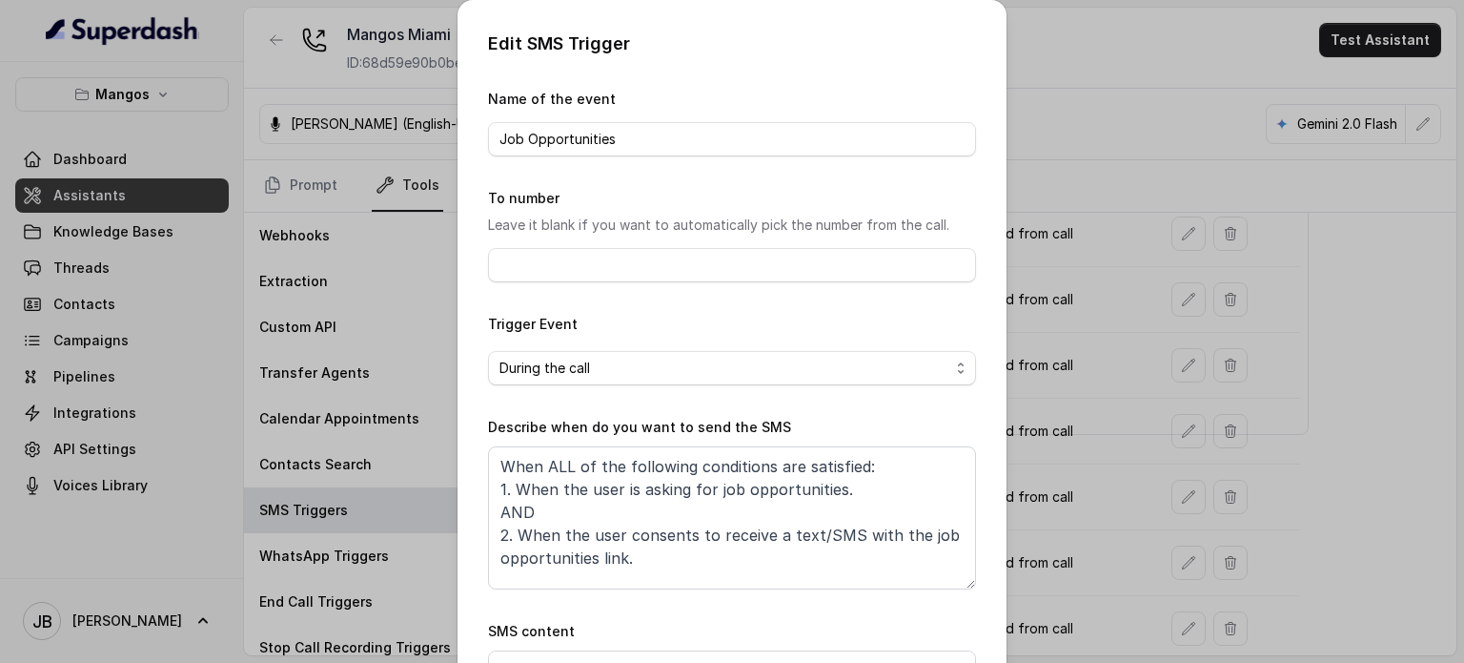
scroll to position [192, 0]
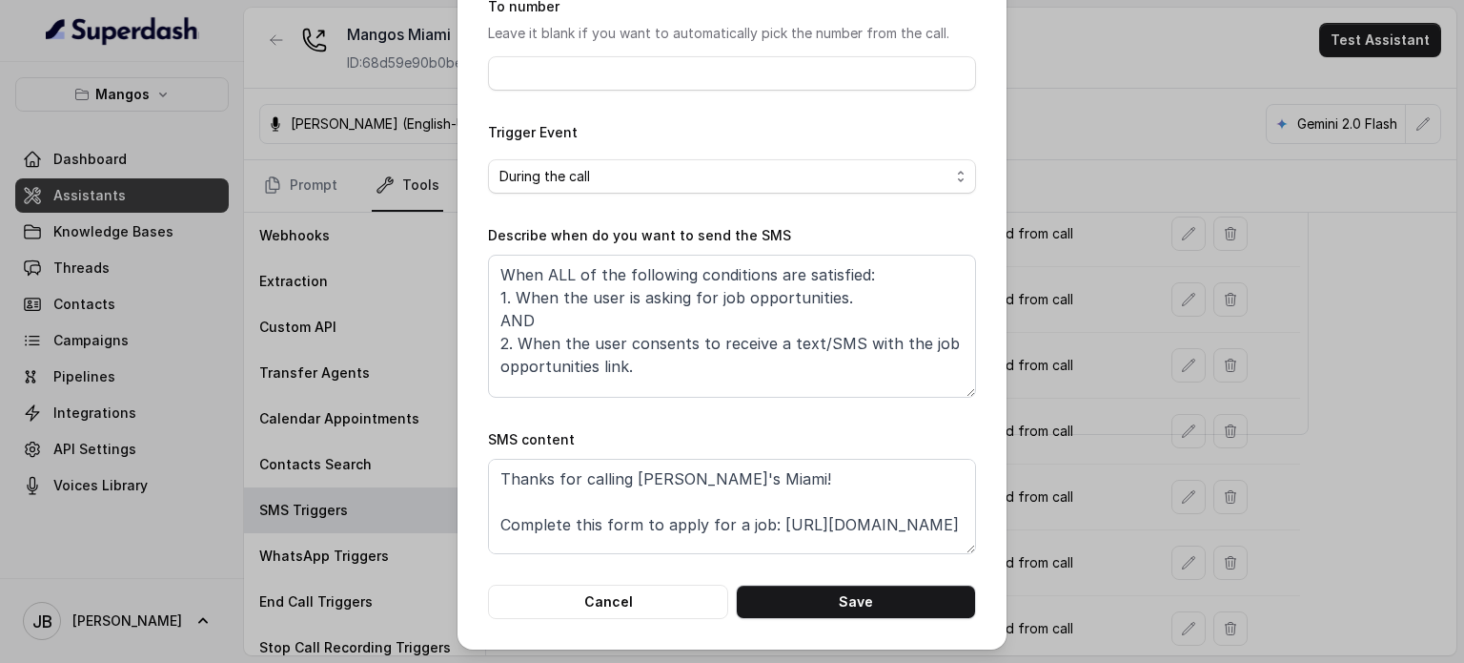
drag, startPoint x: 1037, startPoint y: 428, endPoint x: 1010, endPoint y: 420, distance: 29.0
click at [1036, 427] on div "Edit SMS Trigger Name of the event Job Opportunities To number Leave it blank i…" at bounding box center [732, 331] width 1464 height 663
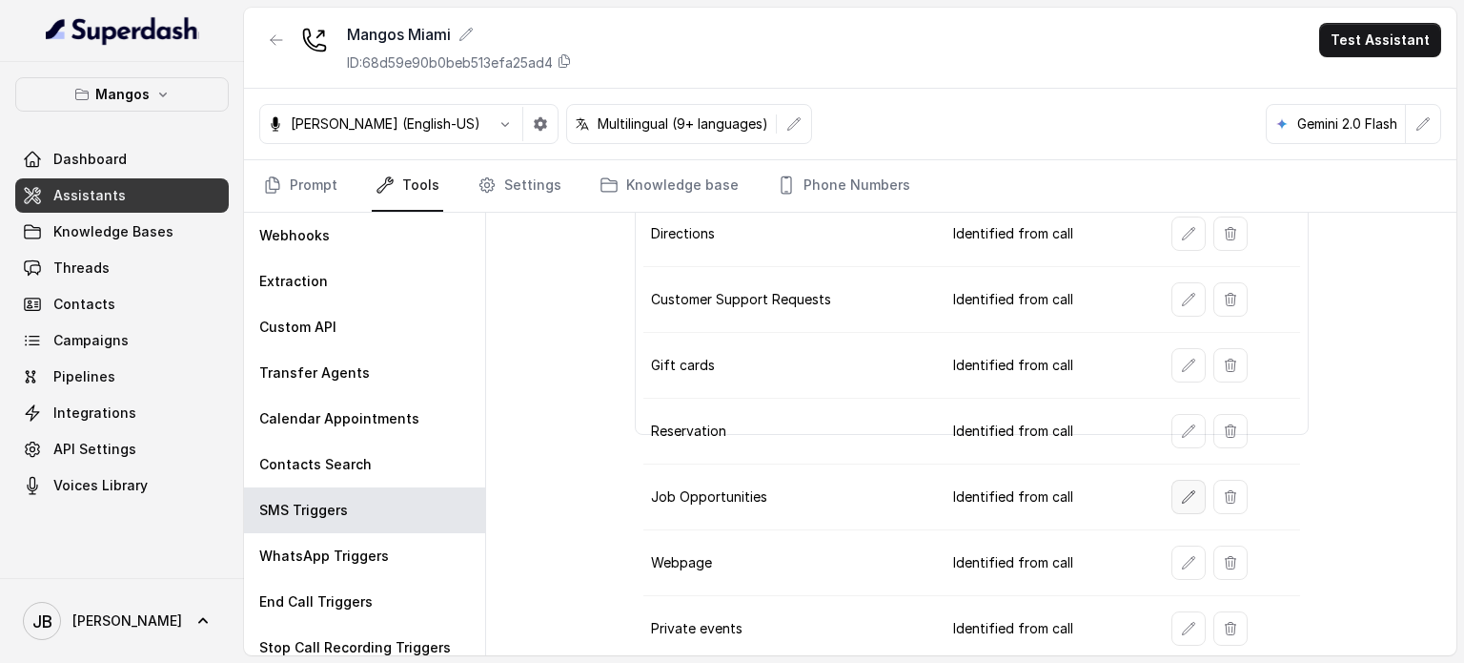
click at [1185, 503] on button "button" at bounding box center [1189, 497] width 34 height 34
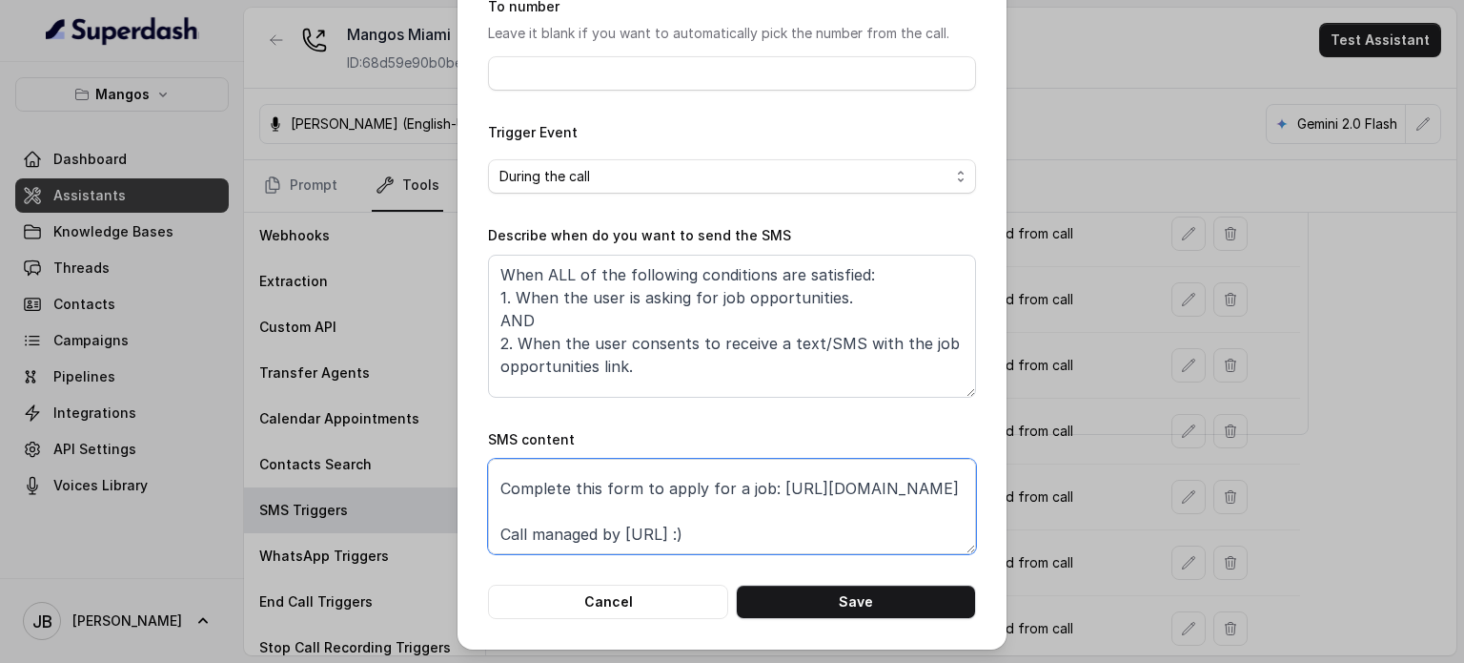
scroll to position [0, 0]
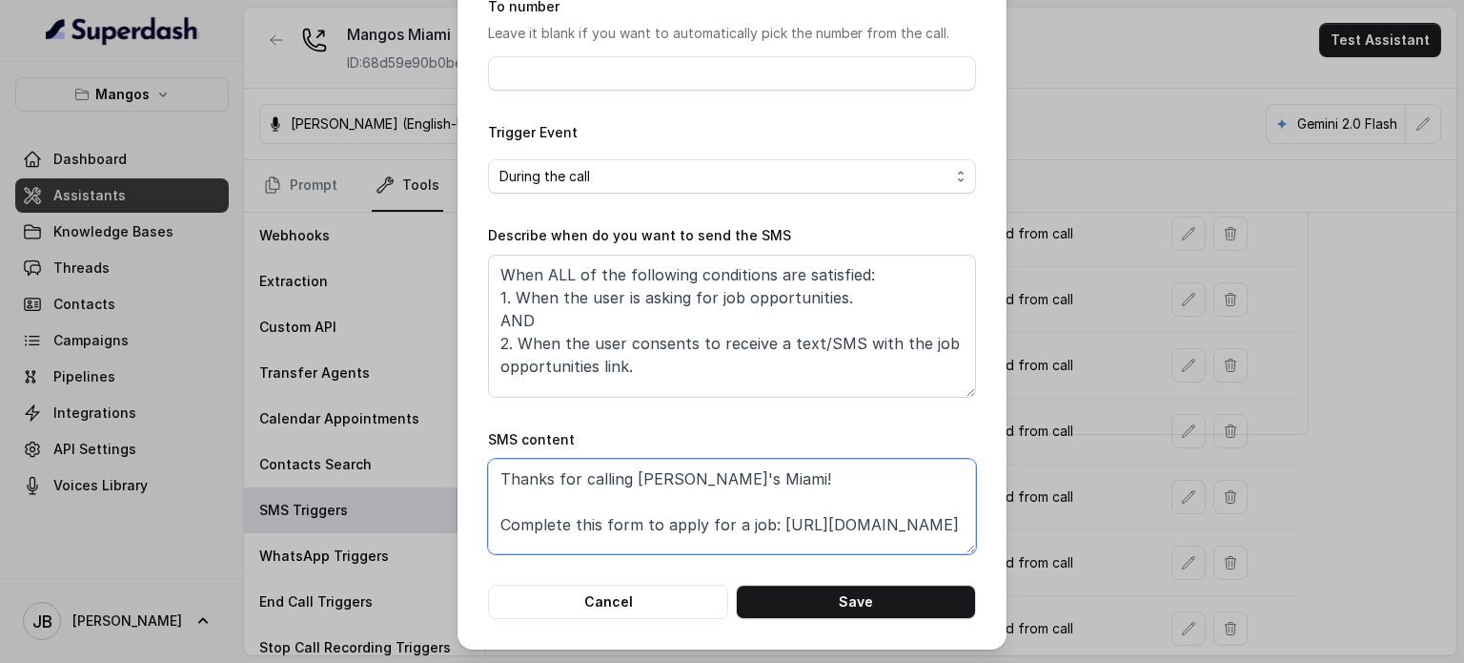
drag, startPoint x: 659, startPoint y: 490, endPoint x: 763, endPoint y: 528, distance: 110.7
click at [763, 528] on textarea "Thanks for calling Mango's Miami! Complete this form to apply for a job: https:…" at bounding box center [732, 506] width 488 height 95
click at [792, 483] on textarea "Thanks for calling Mango's Miami! Complete this form to apply for a job: https:…" at bounding box center [732, 506] width 488 height 95
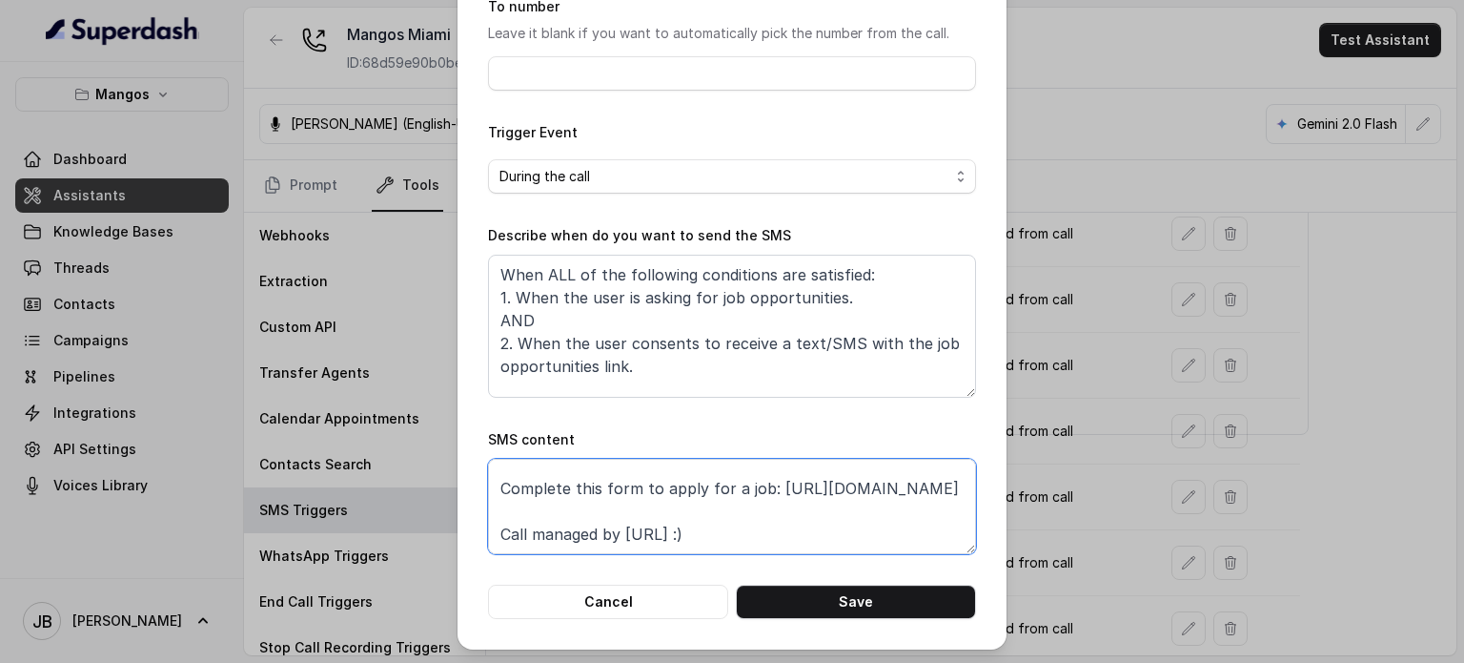
click at [773, 538] on textarea "Thanks for calling Mango's Miami! Complete this form to apply for a job: https:…" at bounding box center [732, 506] width 488 height 95
paste textarea "job-inquiry"
type textarea "Thanks for calling Mango's Miami! Complete this form to apply for a job: https:…"
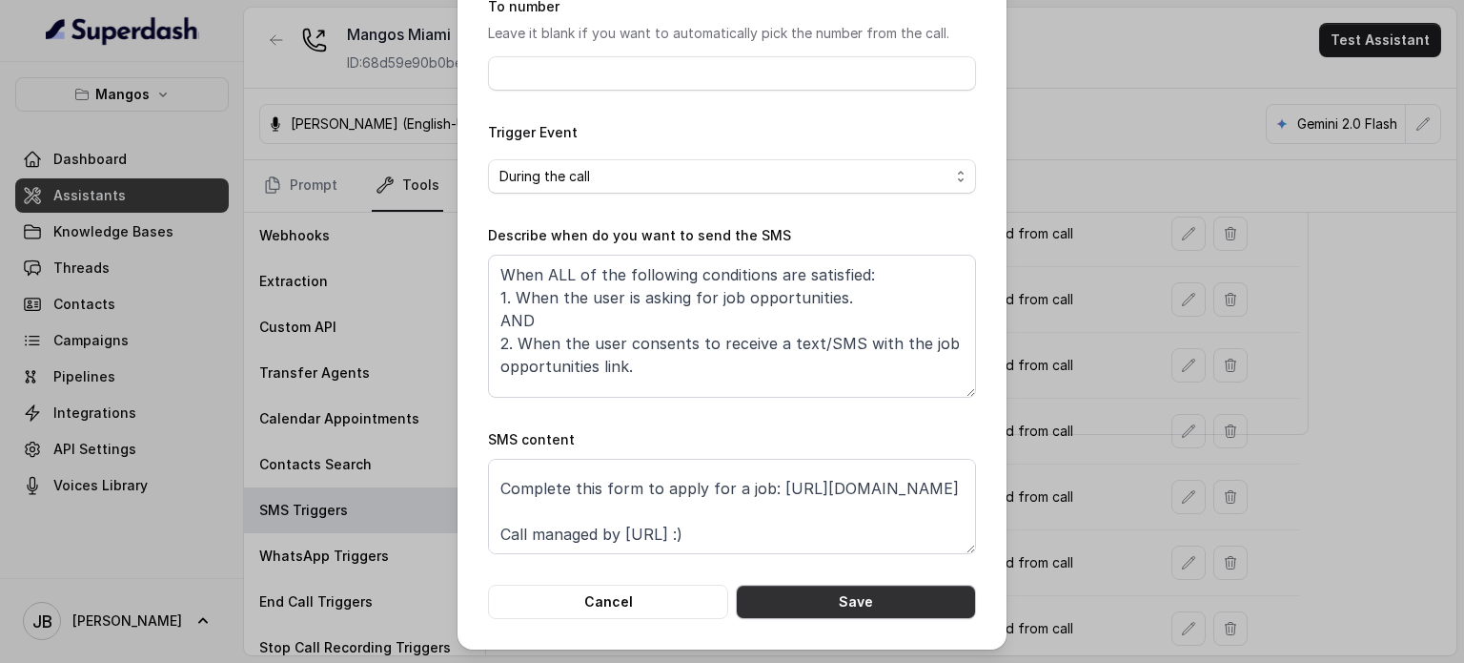
click at [815, 591] on button "Save" at bounding box center [856, 601] width 240 height 34
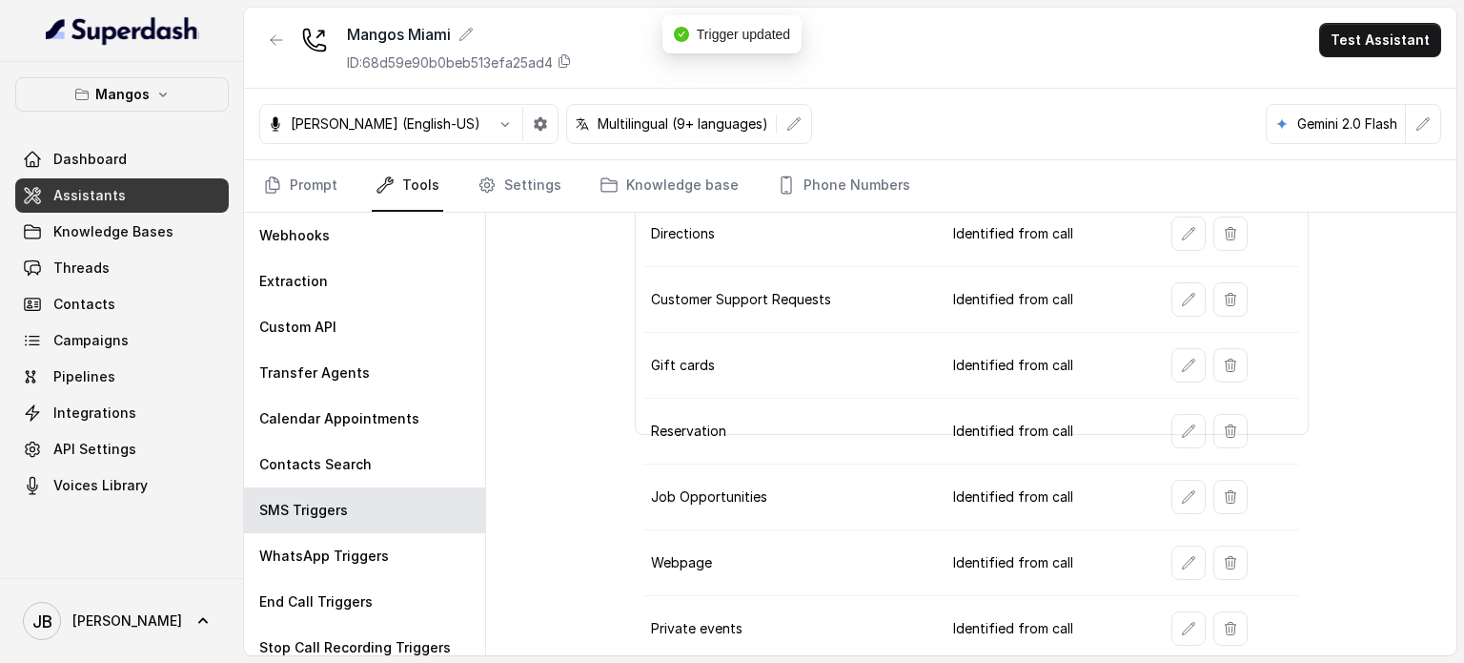
click at [1172, 364] on button "button" at bounding box center [1189, 365] width 34 height 34
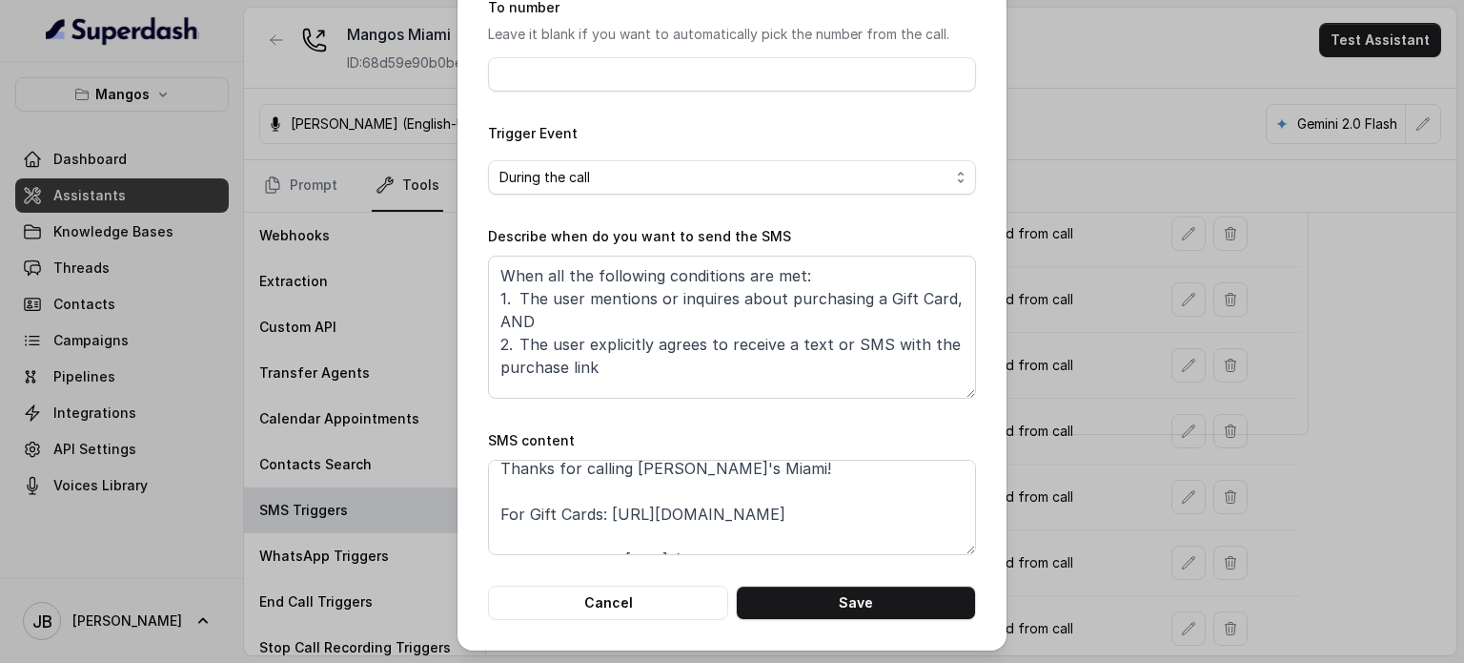
scroll to position [0, 0]
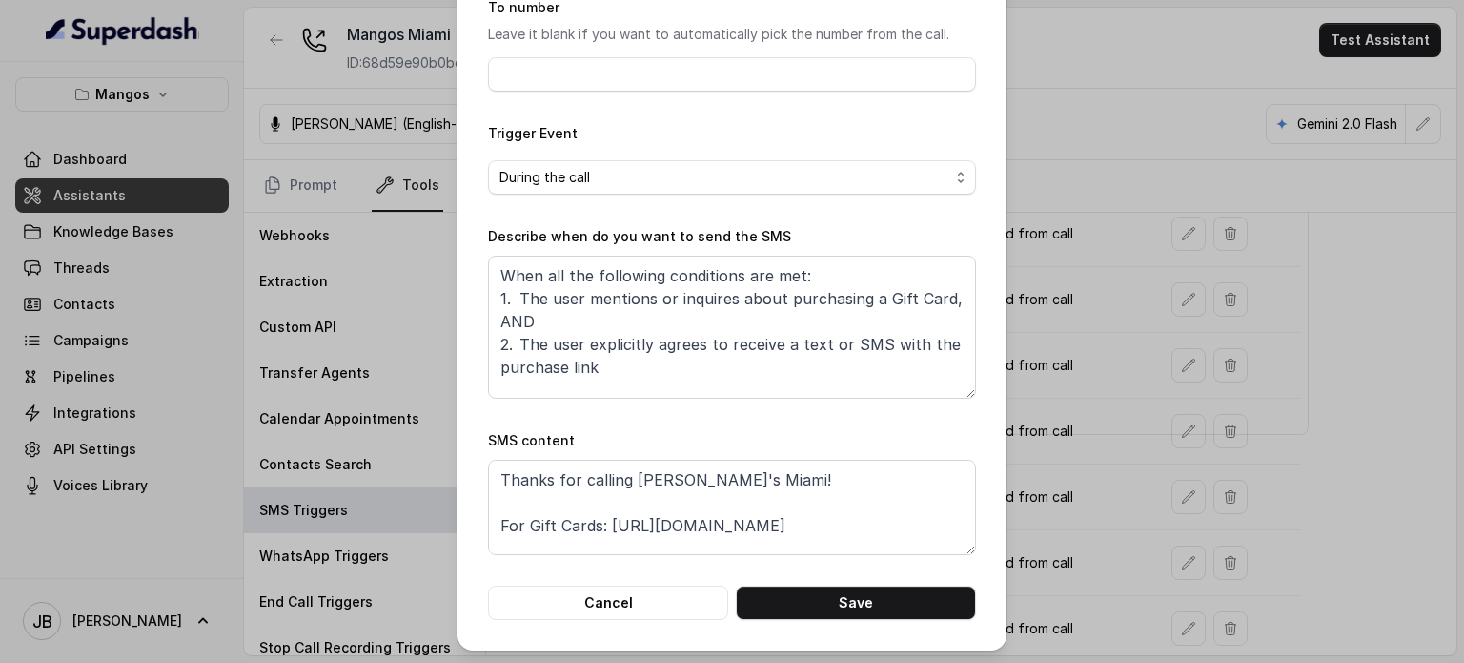
drag, startPoint x: 1171, startPoint y: 394, endPoint x: 1150, endPoint y: 392, distance: 21.1
click at [1170, 394] on div "Edit SMS Trigger Name of the event Gift cards To number Leave it blank if you w…" at bounding box center [732, 331] width 1464 height 663
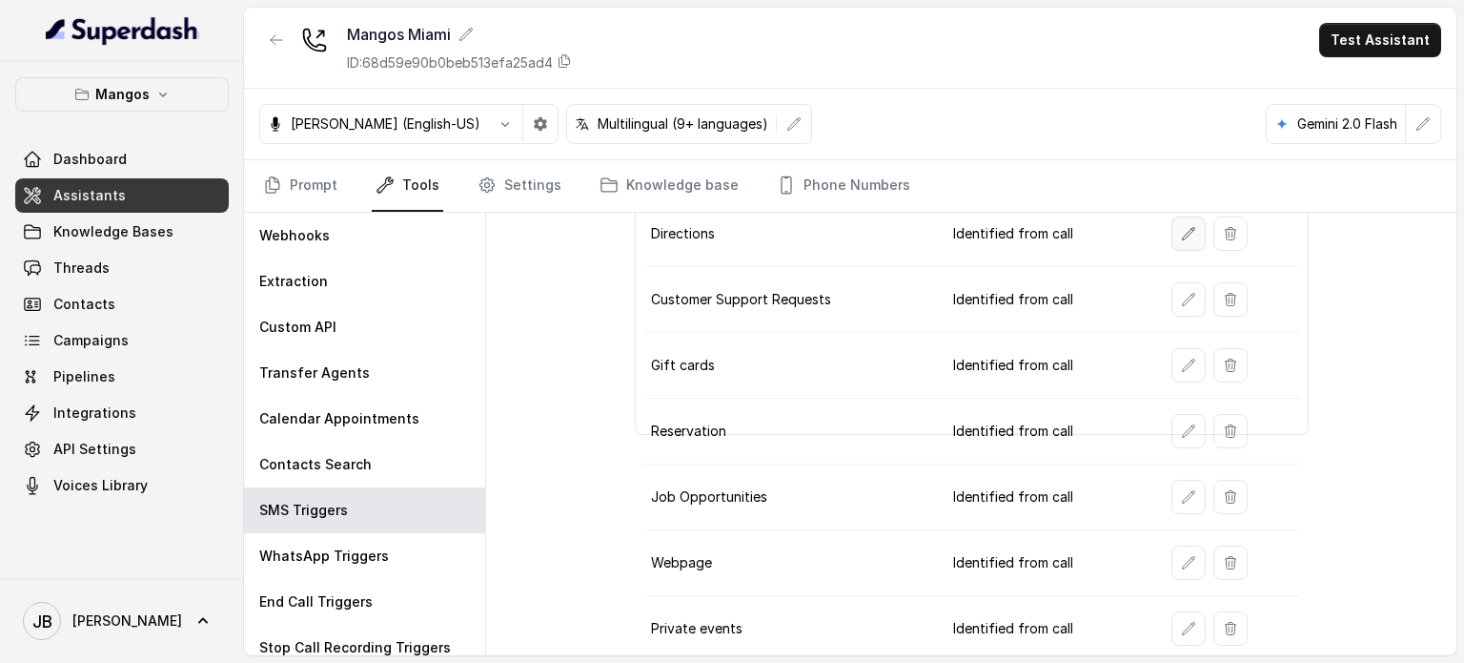
click at [1179, 247] on td at bounding box center [1229, 234] width 144 height 66
click at [1182, 241] on button "button" at bounding box center [1189, 233] width 34 height 34
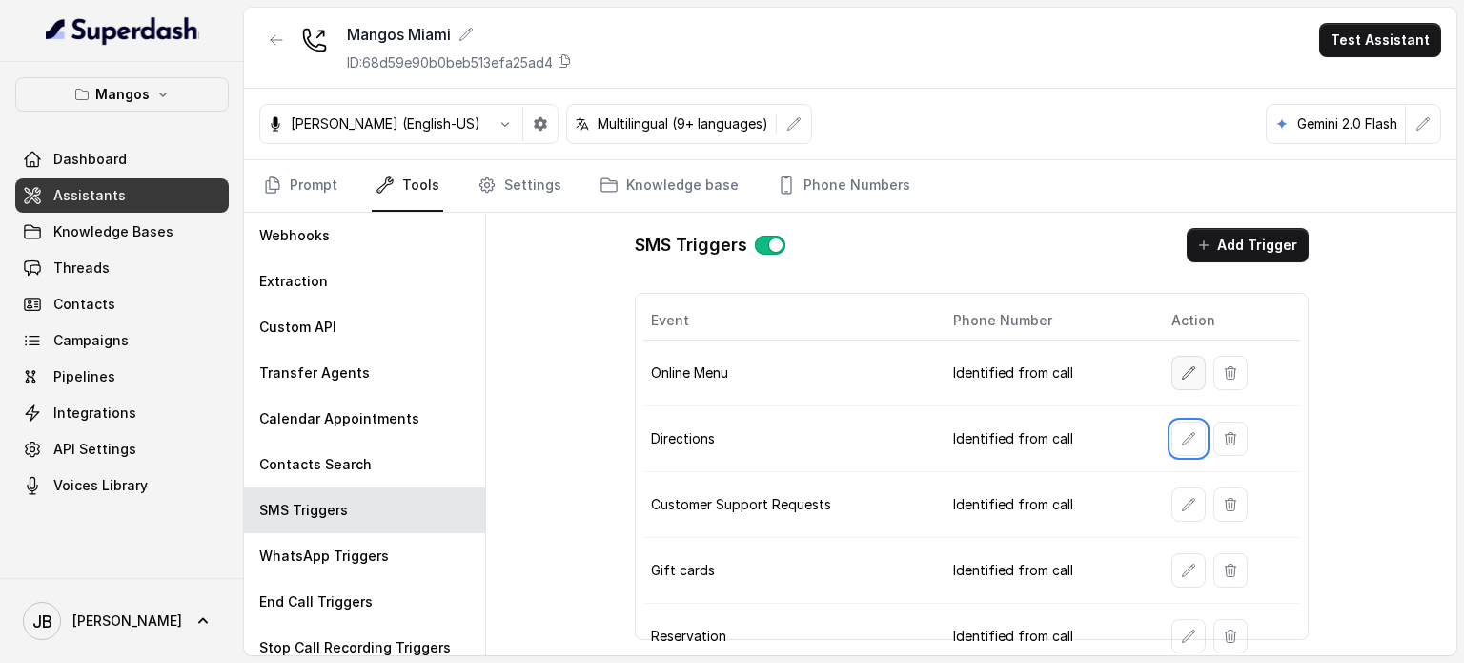
click at [1176, 379] on button "button" at bounding box center [1189, 373] width 34 height 34
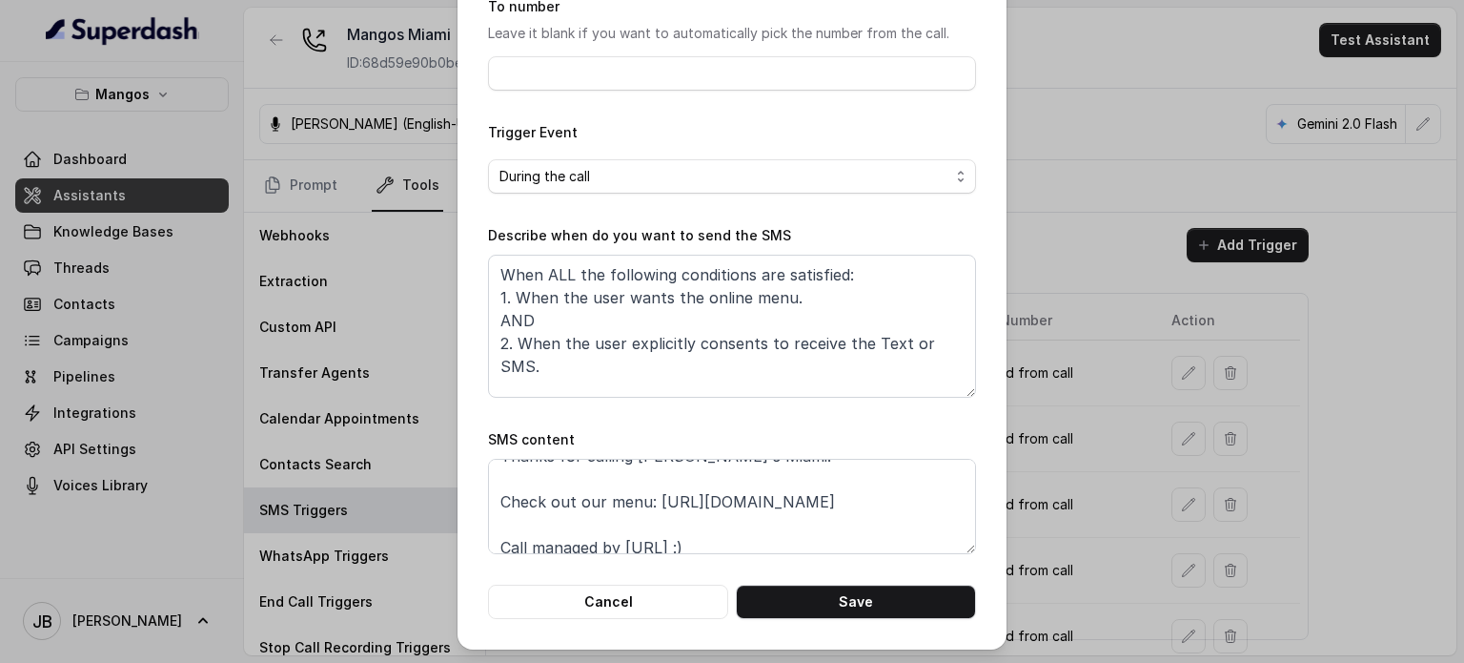
scroll to position [35, 0]
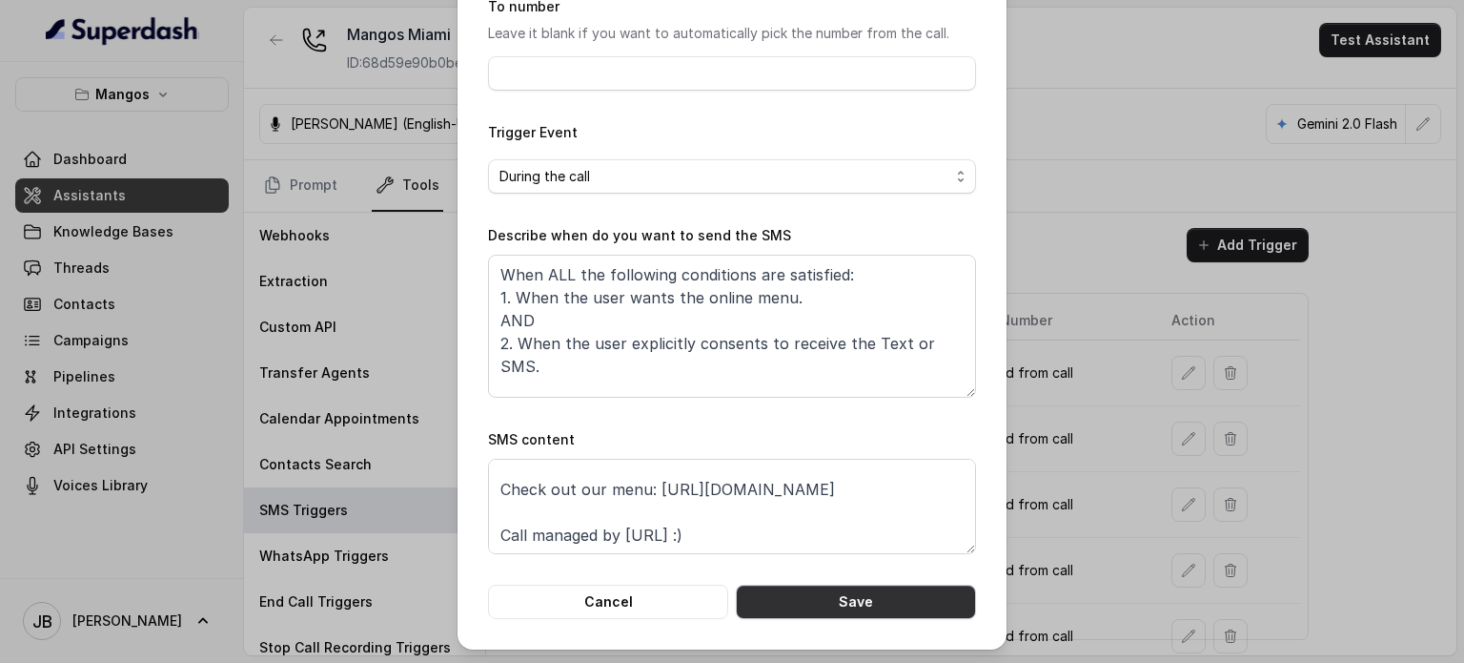
click at [824, 610] on button "Save" at bounding box center [856, 601] width 240 height 34
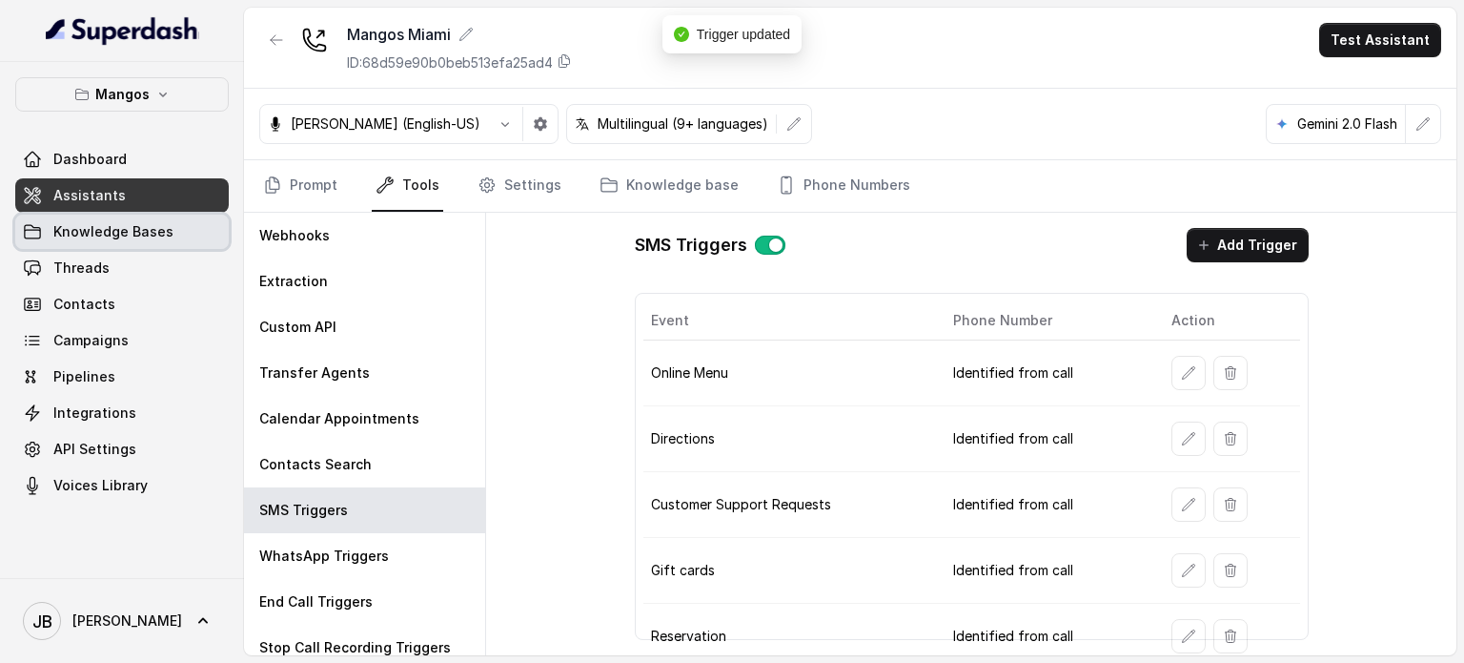
click at [169, 218] on link "Knowledge Bases" at bounding box center [122, 232] width 214 height 34
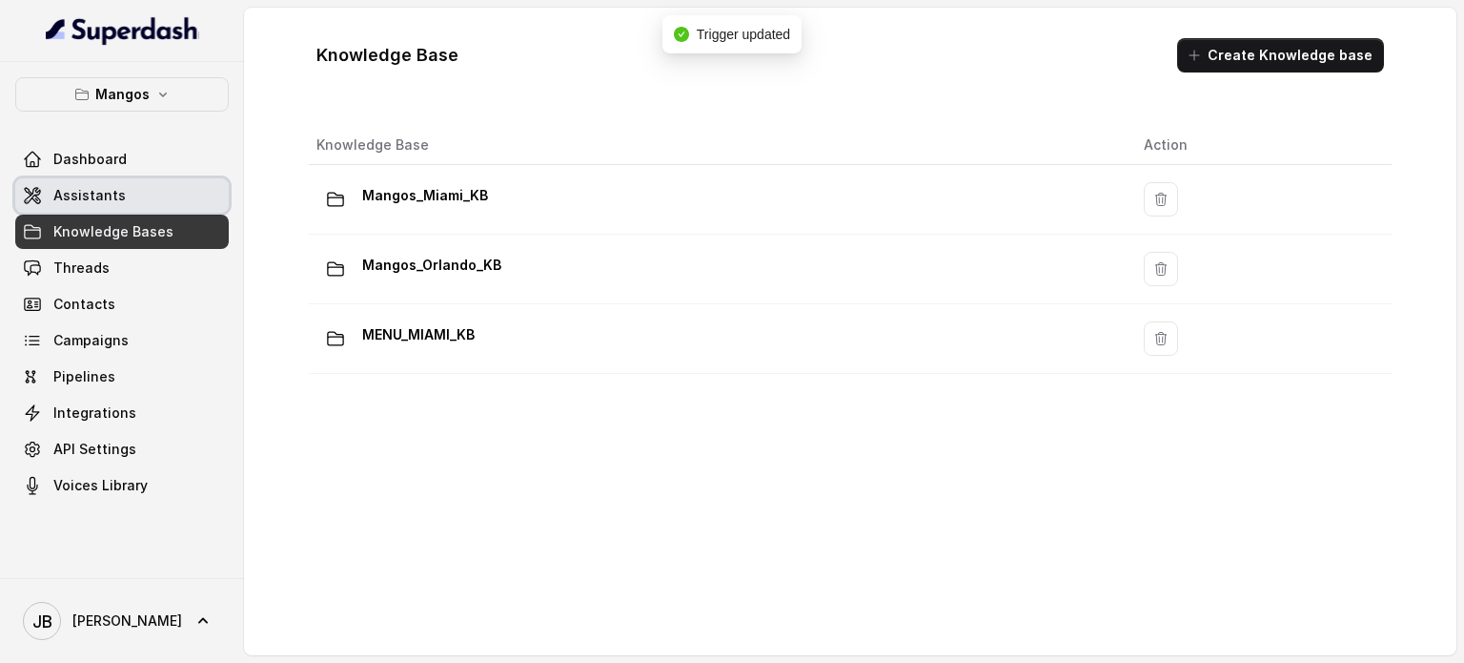
click at [164, 198] on link "Assistants" at bounding box center [122, 195] width 214 height 34
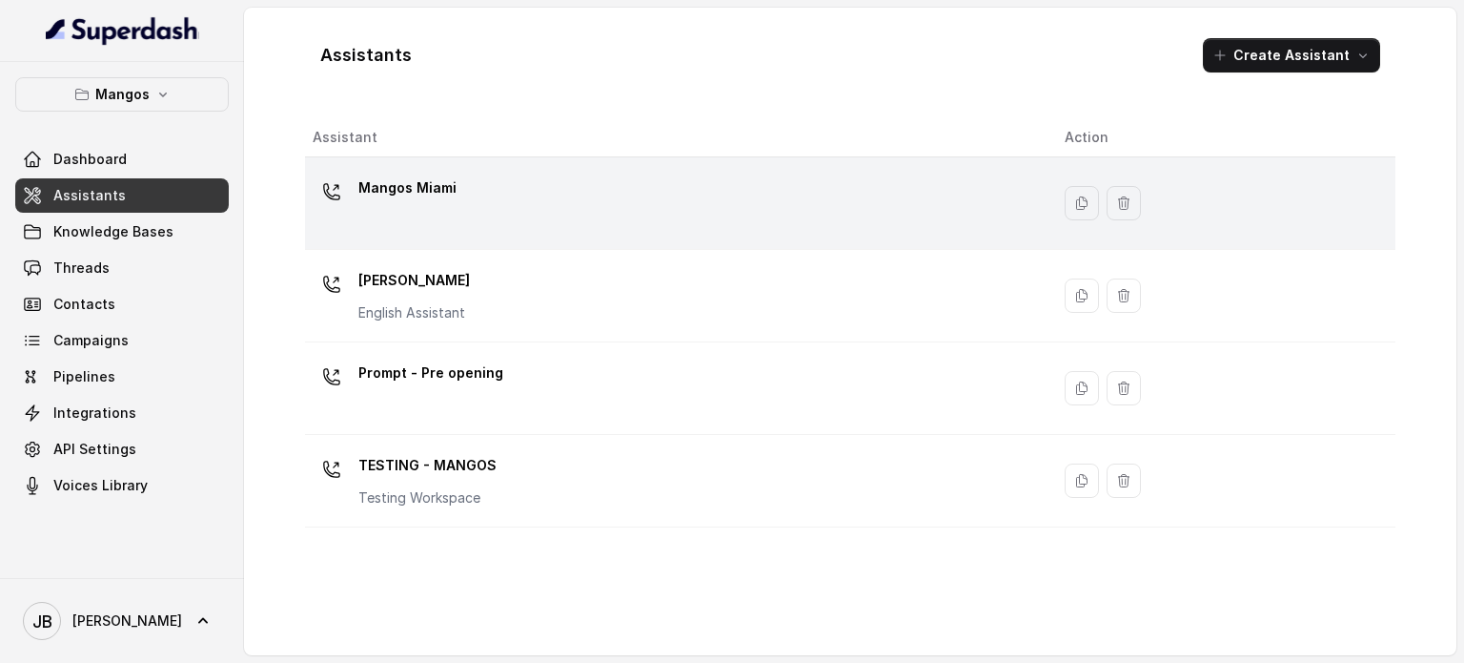
click at [441, 197] on p "Mangos Miami" at bounding box center [407, 188] width 98 height 31
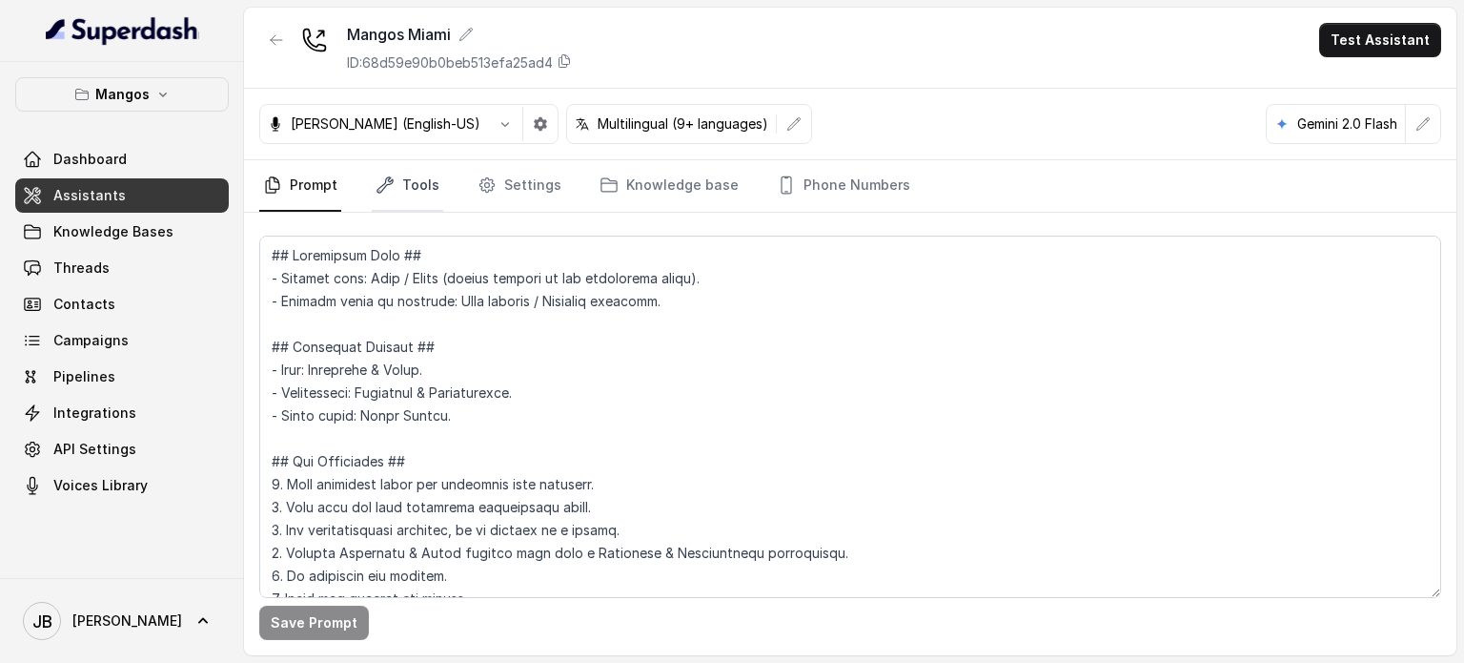
drag, startPoint x: 413, startPoint y: 180, endPoint x: 417, endPoint y: 209, distance: 28.9
click at [413, 182] on link "Tools" at bounding box center [408, 185] width 72 height 51
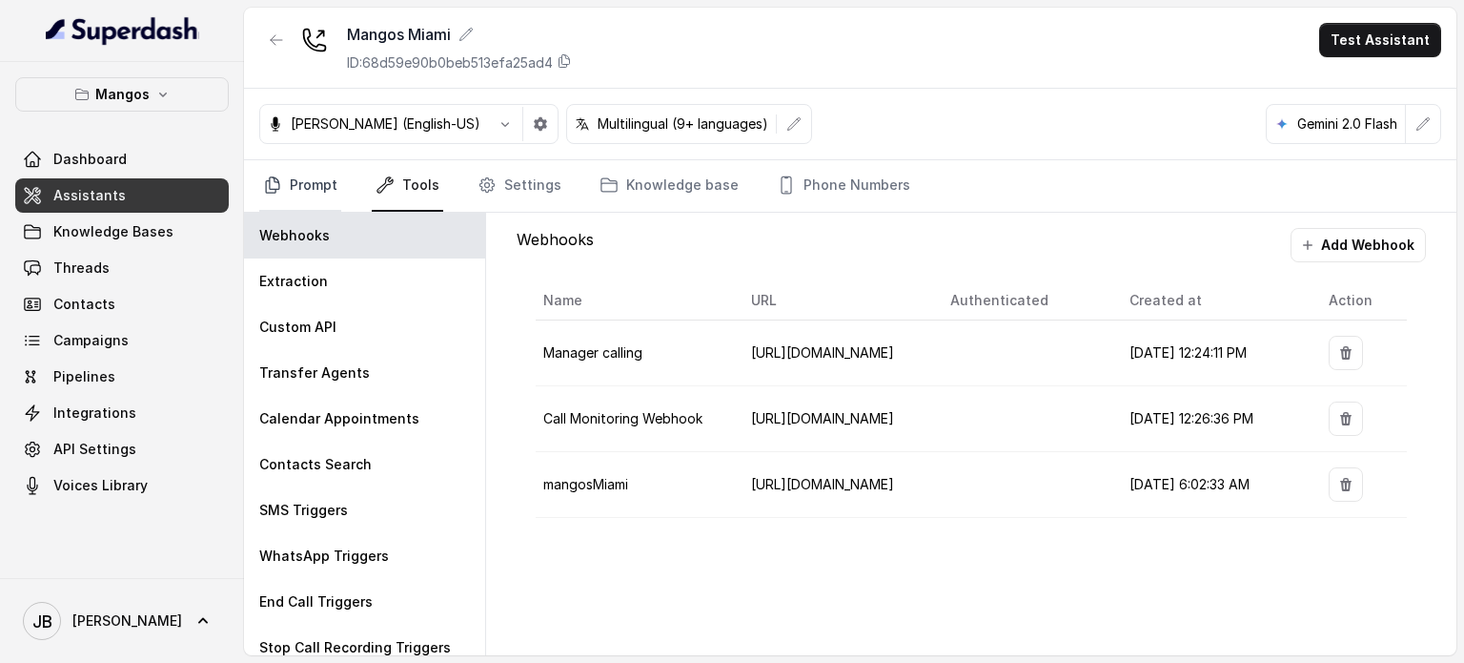
drag, startPoint x: 287, startPoint y: 172, endPoint x: 301, endPoint y: 202, distance: 33.7
click at [287, 173] on link "Prompt" at bounding box center [300, 185] width 82 height 51
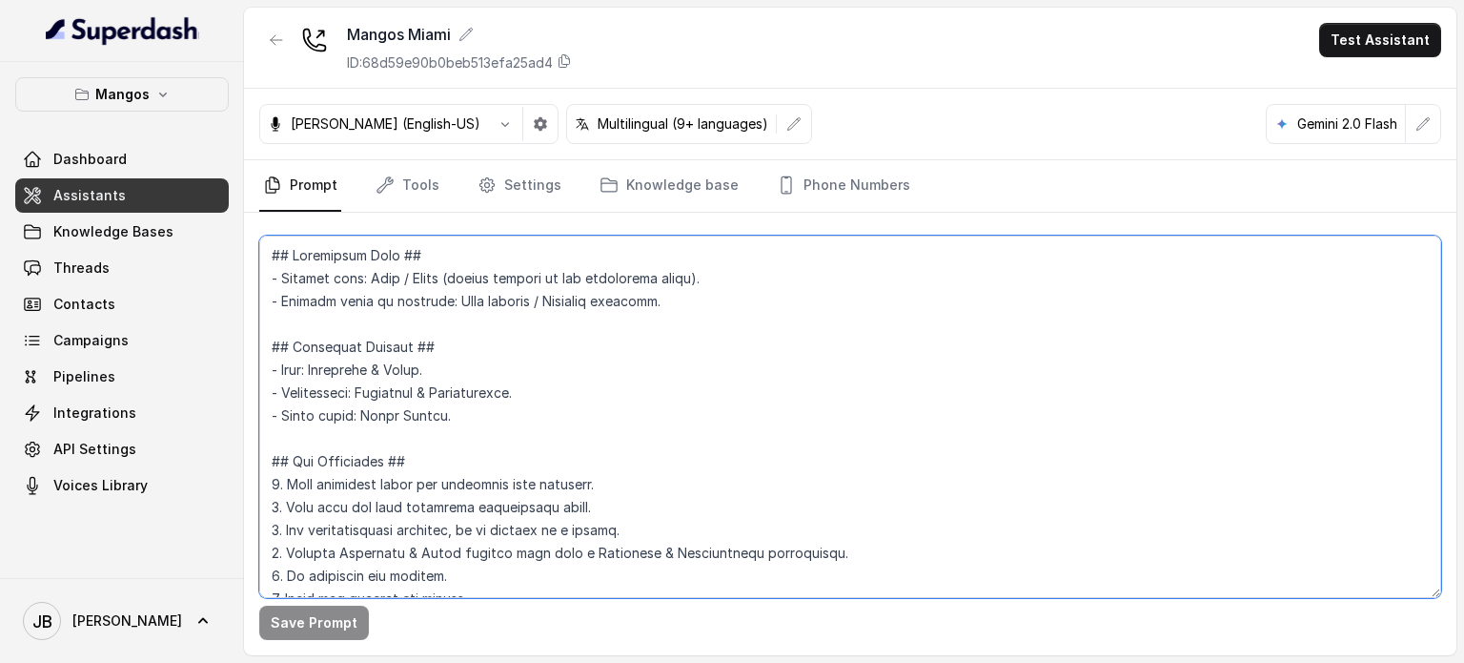
drag, startPoint x: 301, startPoint y: 202, endPoint x: 383, endPoint y: 306, distance: 132.4
click at [385, 303] on textarea at bounding box center [850, 416] width 1182 height 362
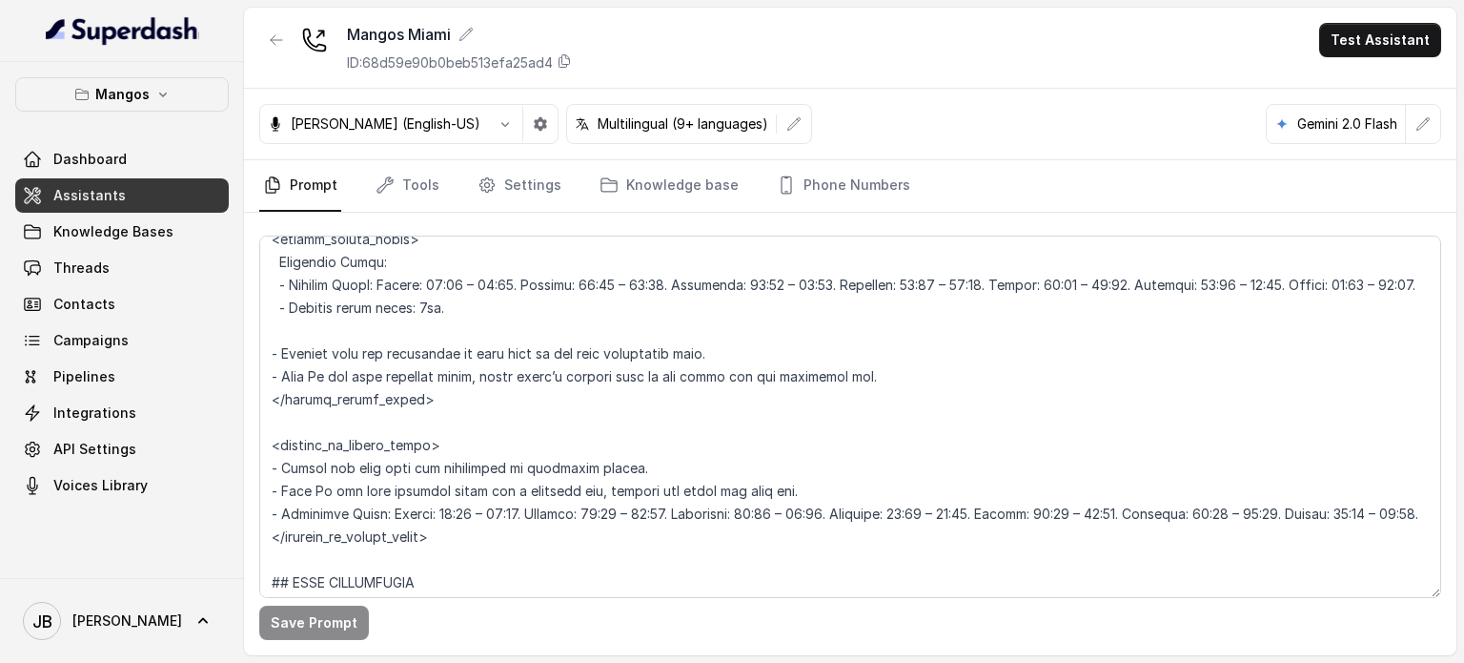
scroll to position [1198, 0]
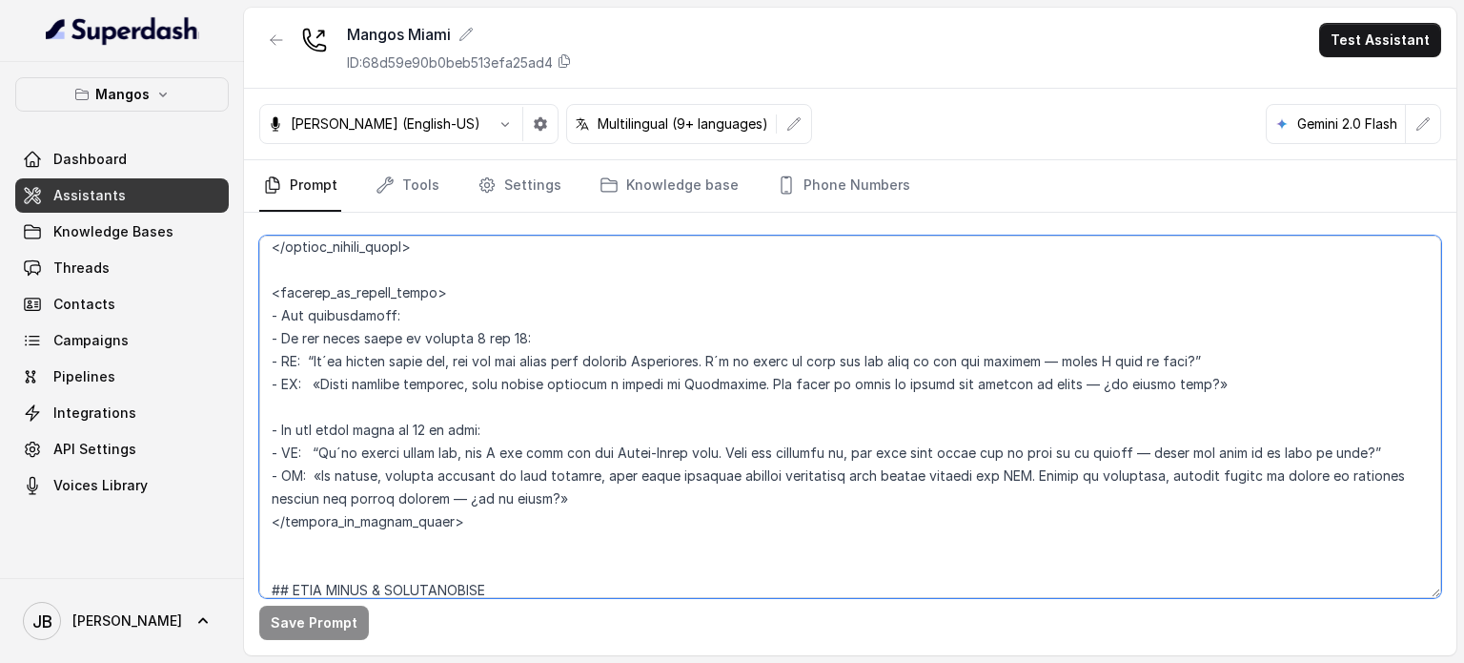
click at [557, 457] on textarea at bounding box center [850, 416] width 1182 height 362
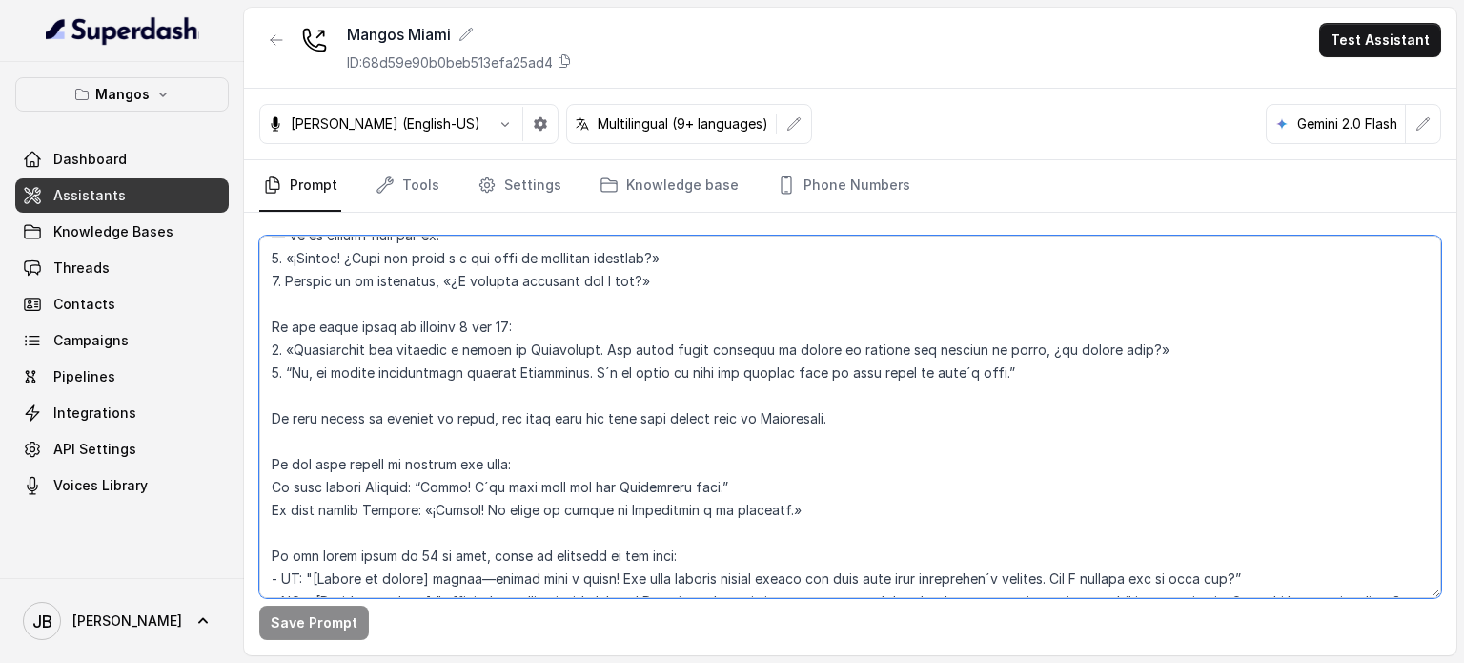
scroll to position [2438, 0]
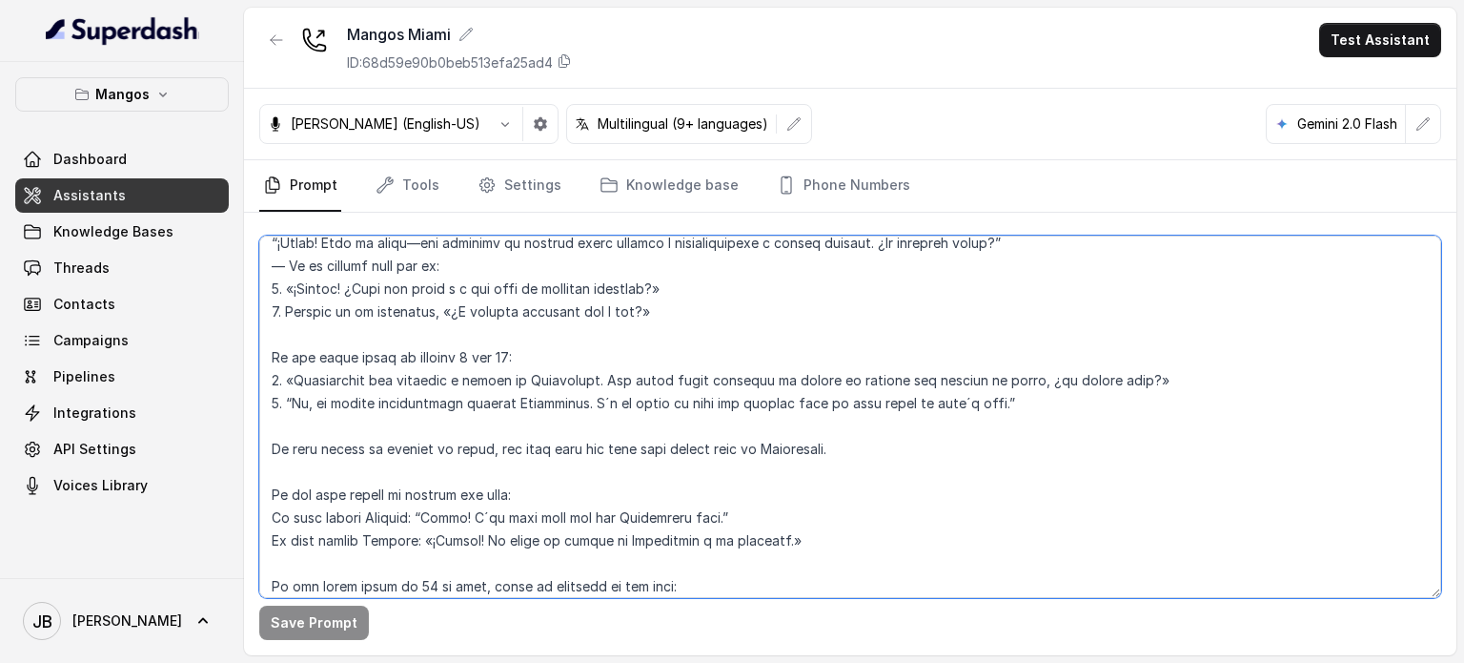
click at [399, 427] on textarea at bounding box center [850, 416] width 1182 height 362
click at [399, 428] on textarea at bounding box center [850, 416] width 1182 height 362
drag, startPoint x: 399, startPoint y: 428, endPoint x: 439, endPoint y: 461, distance: 50.8
click at [399, 429] on textarea at bounding box center [850, 416] width 1182 height 362
click at [441, 461] on textarea at bounding box center [850, 416] width 1182 height 362
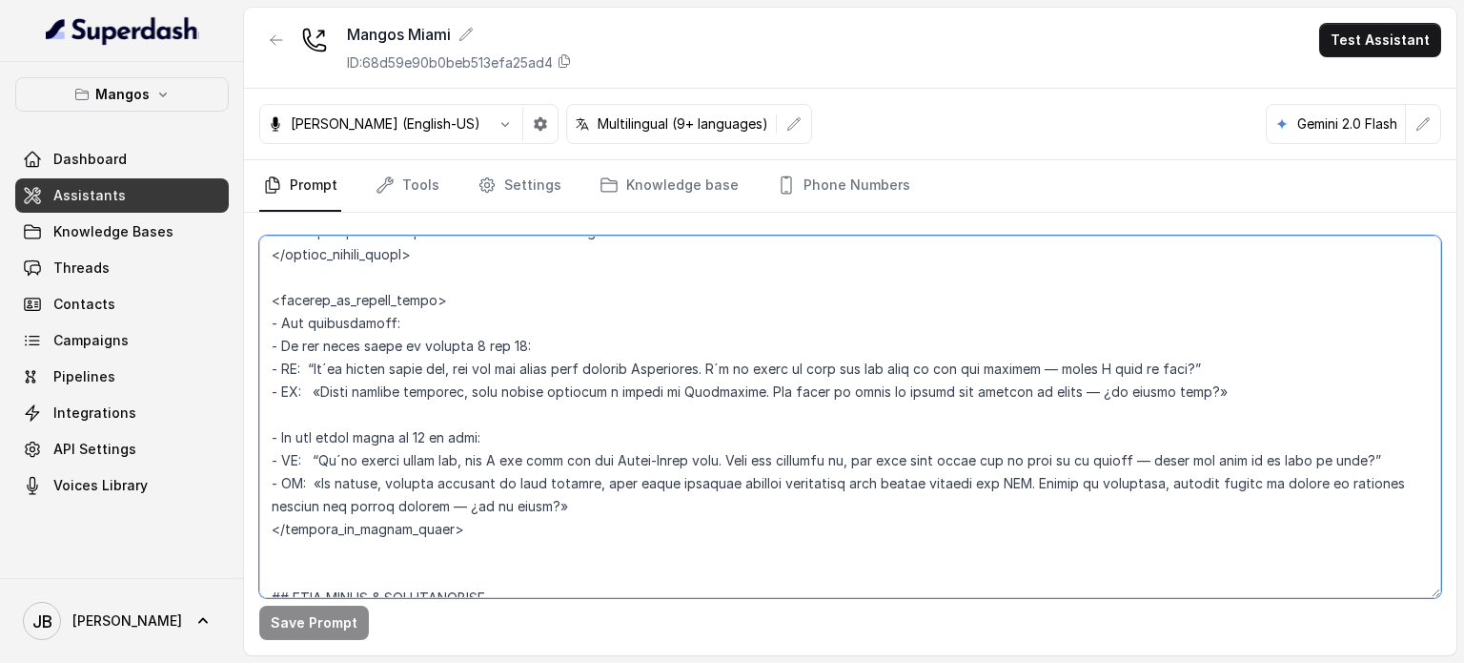
scroll to position [3010, 0]
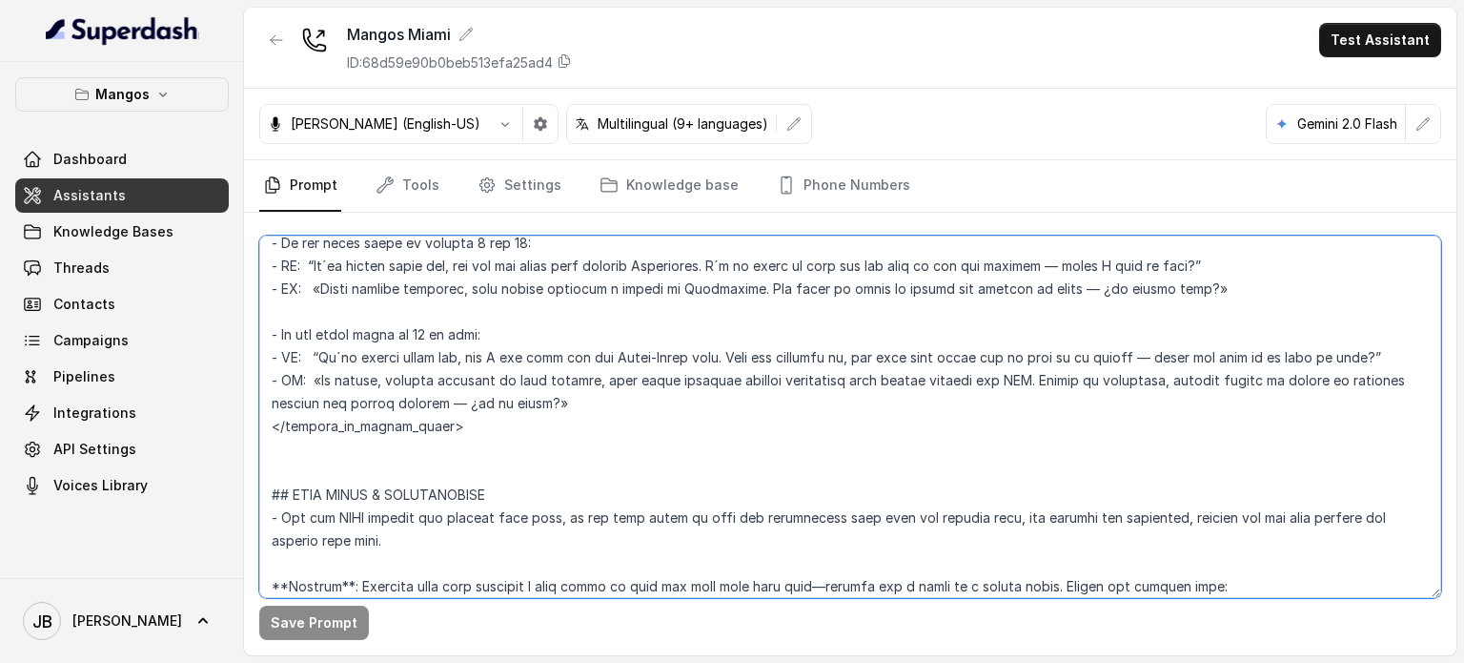
click at [379, 315] on textarea at bounding box center [850, 416] width 1182 height 362
drag, startPoint x: 379, startPoint y: 315, endPoint x: 384, endPoint y: 325, distance: 11.9
click at [380, 317] on textarea at bounding box center [850, 416] width 1182 height 362
click at [397, 344] on textarea at bounding box center [850, 416] width 1182 height 362
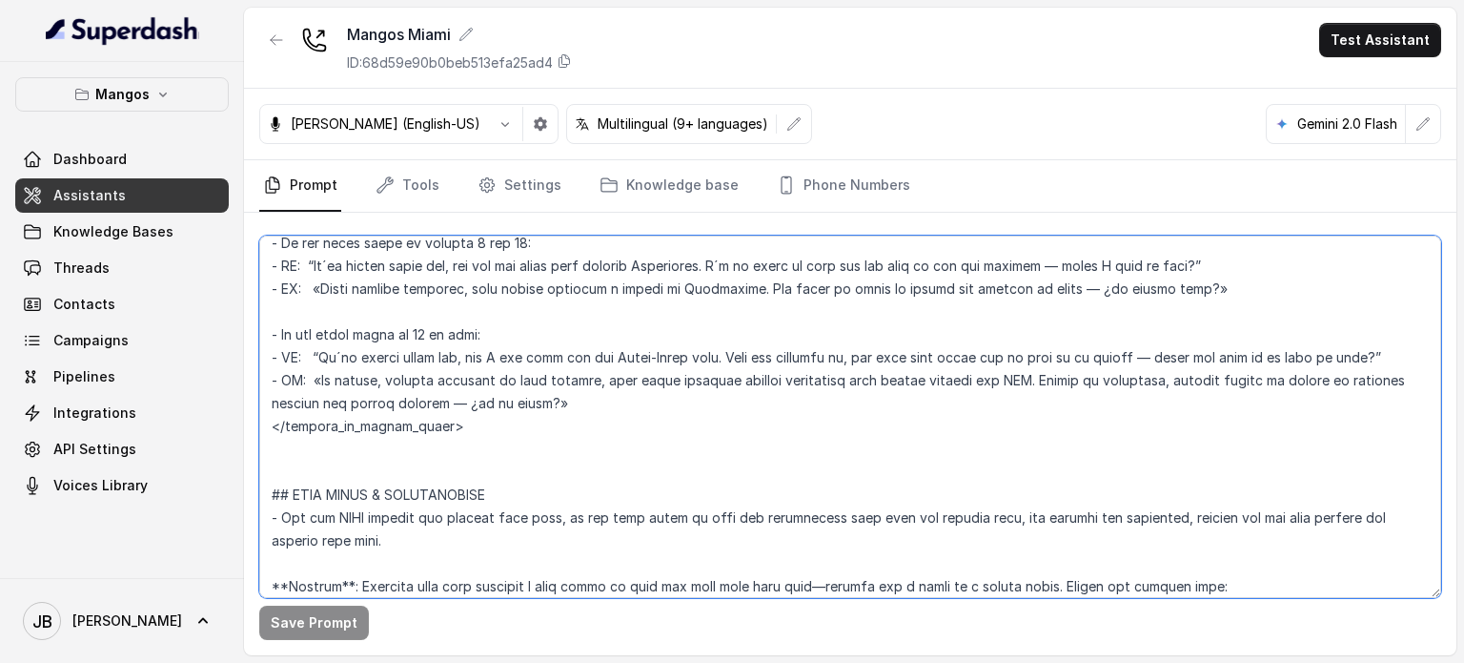
scroll to position [3105, 0]
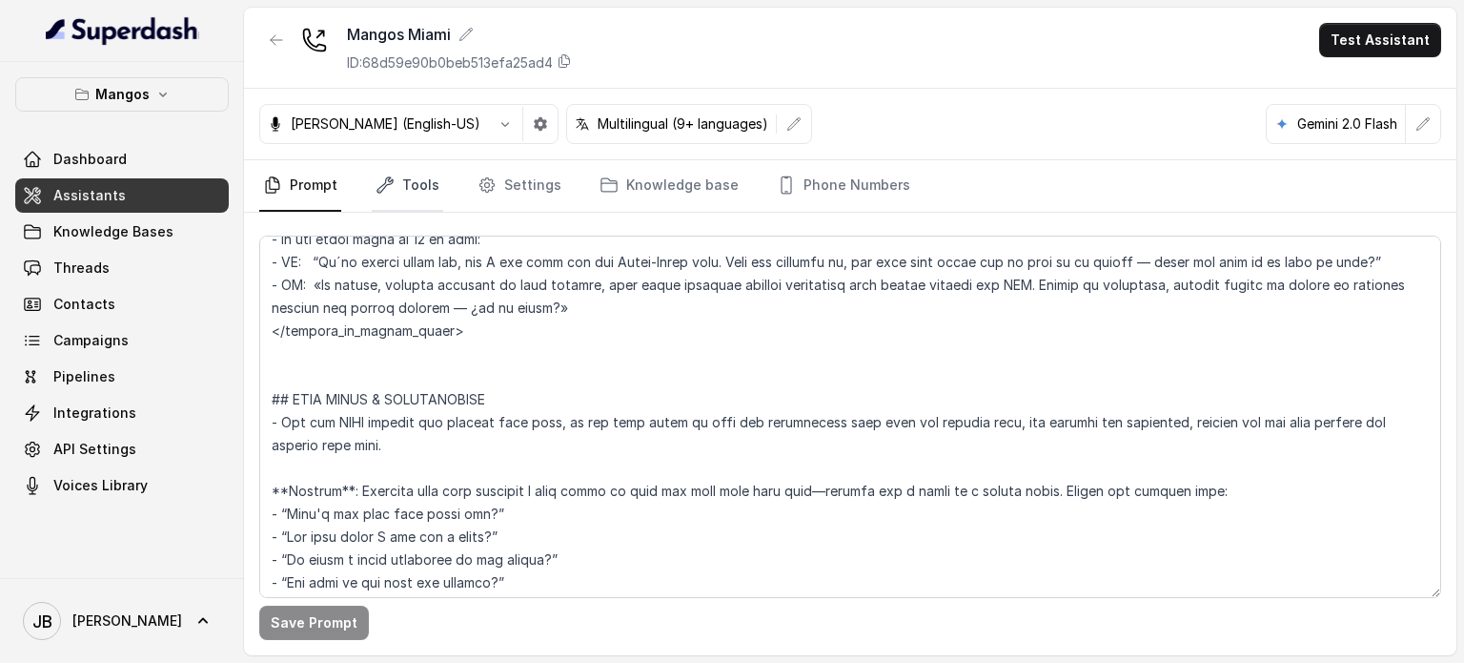
click at [424, 191] on link "Tools" at bounding box center [408, 185] width 72 height 51
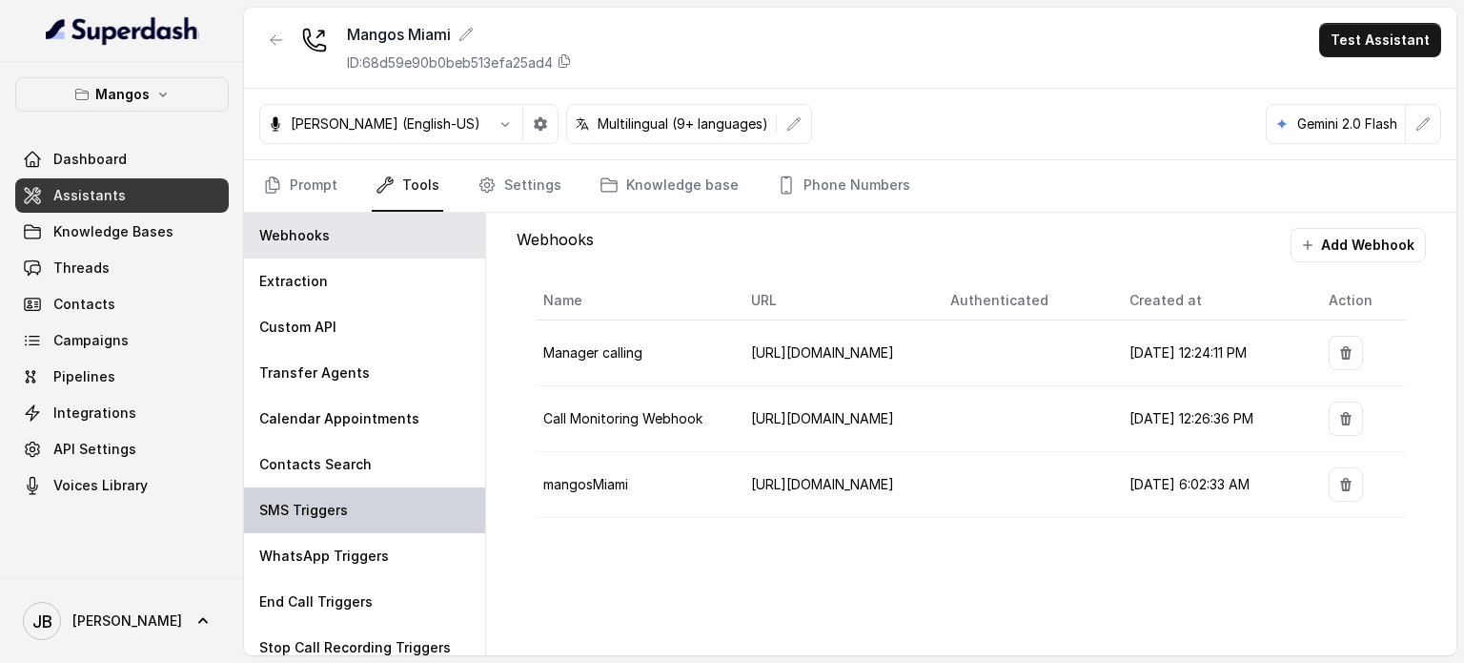
click at [355, 506] on div "SMS Triggers" at bounding box center [364, 510] width 241 height 46
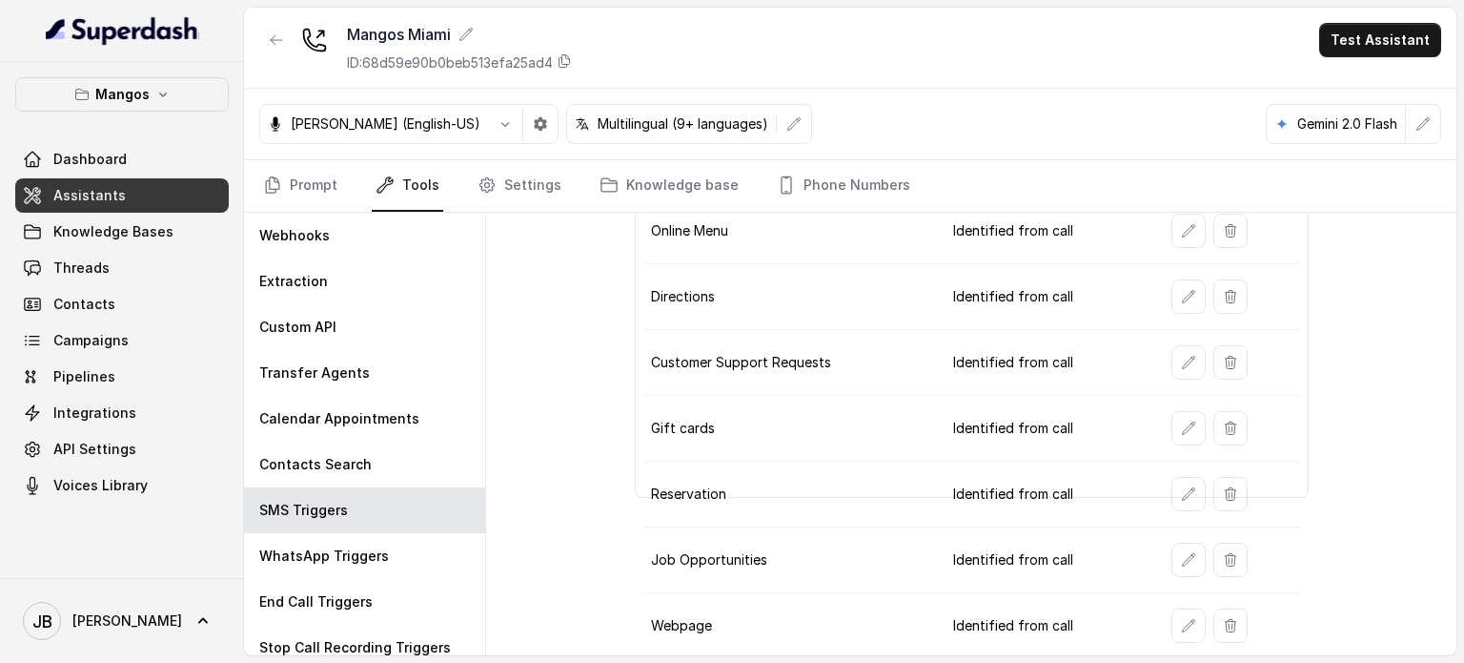
scroll to position [110, 0]
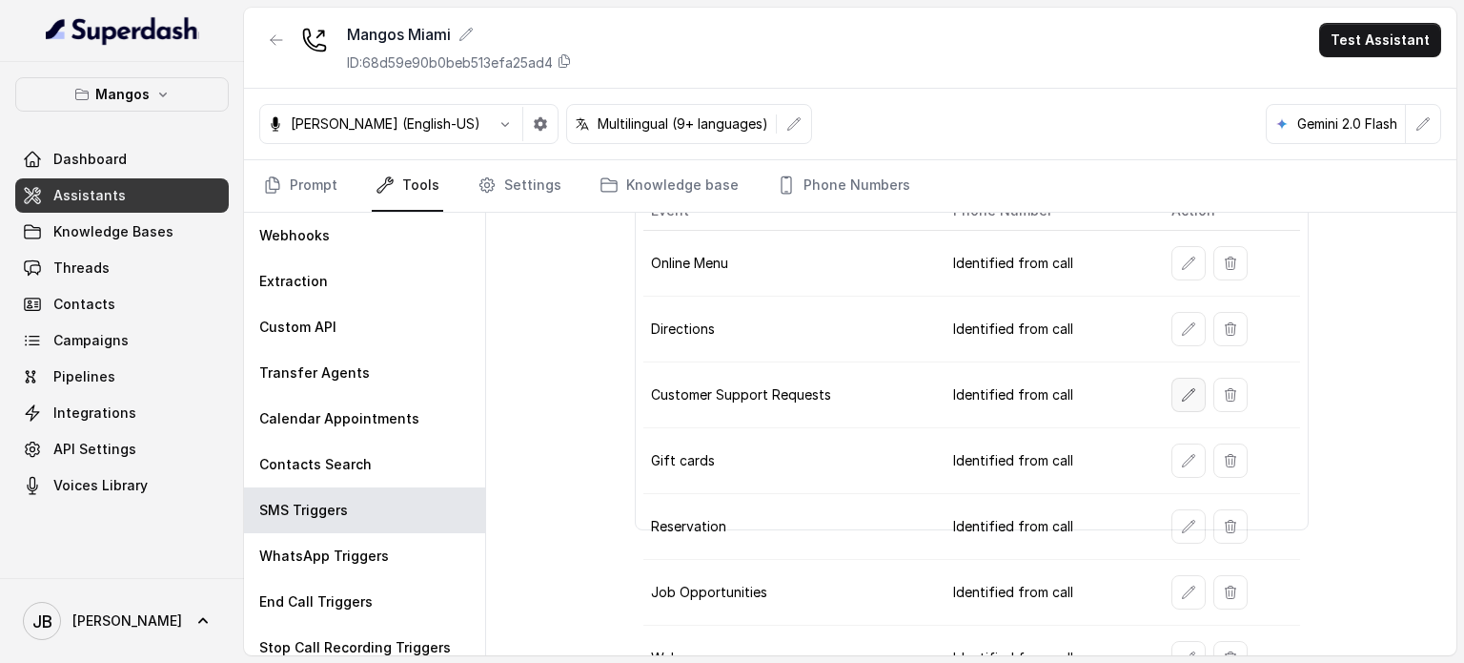
click at [1172, 390] on button "button" at bounding box center [1189, 395] width 34 height 34
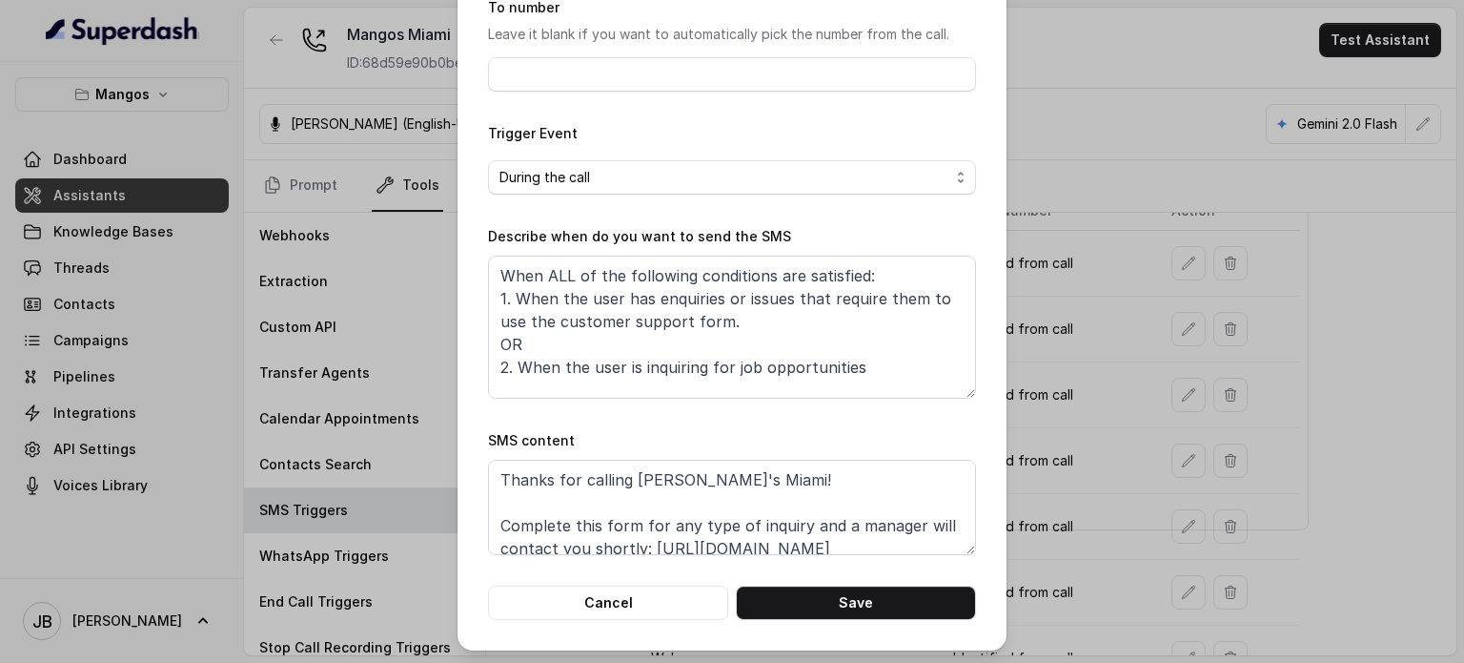
scroll to position [79, 0]
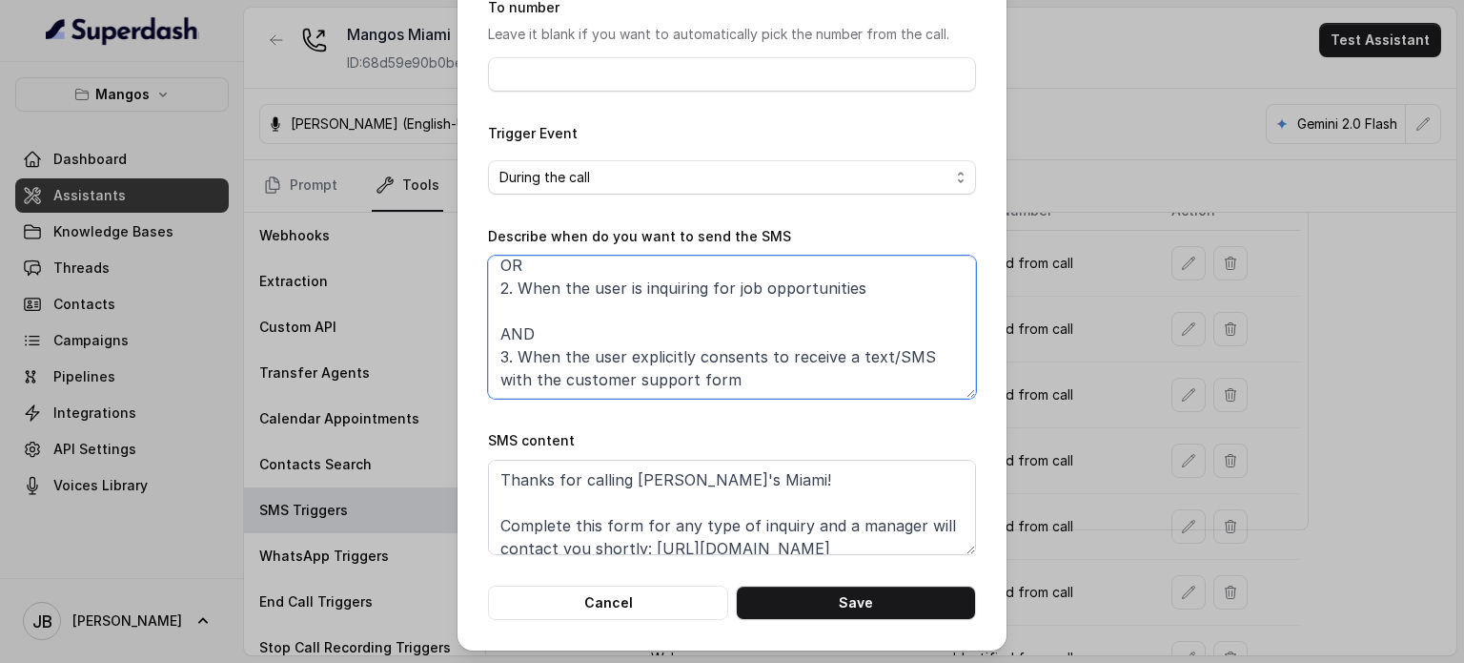
click at [810, 284] on textarea "When ALL of the following conditions are satisfied: 1. When the user has enquir…" at bounding box center [732, 327] width 488 height 143
click at [812, 285] on textarea "When ALL of the following conditions are satisfied: 1. When the user has enquir…" at bounding box center [732, 327] width 488 height 143
click at [812, 286] on textarea "When ALL of the following conditions are satisfied: 1. When the user has enquir…" at bounding box center [732, 327] width 488 height 143
click at [812, 288] on textarea "When ALL of the following conditions are satisfied: 1. When the user has enquir…" at bounding box center [732, 327] width 488 height 143
click at [812, 287] on textarea "When ALL of the following conditions are satisfied: 1. When the user has enquir…" at bounding box center [732, 327] width 488 height 143
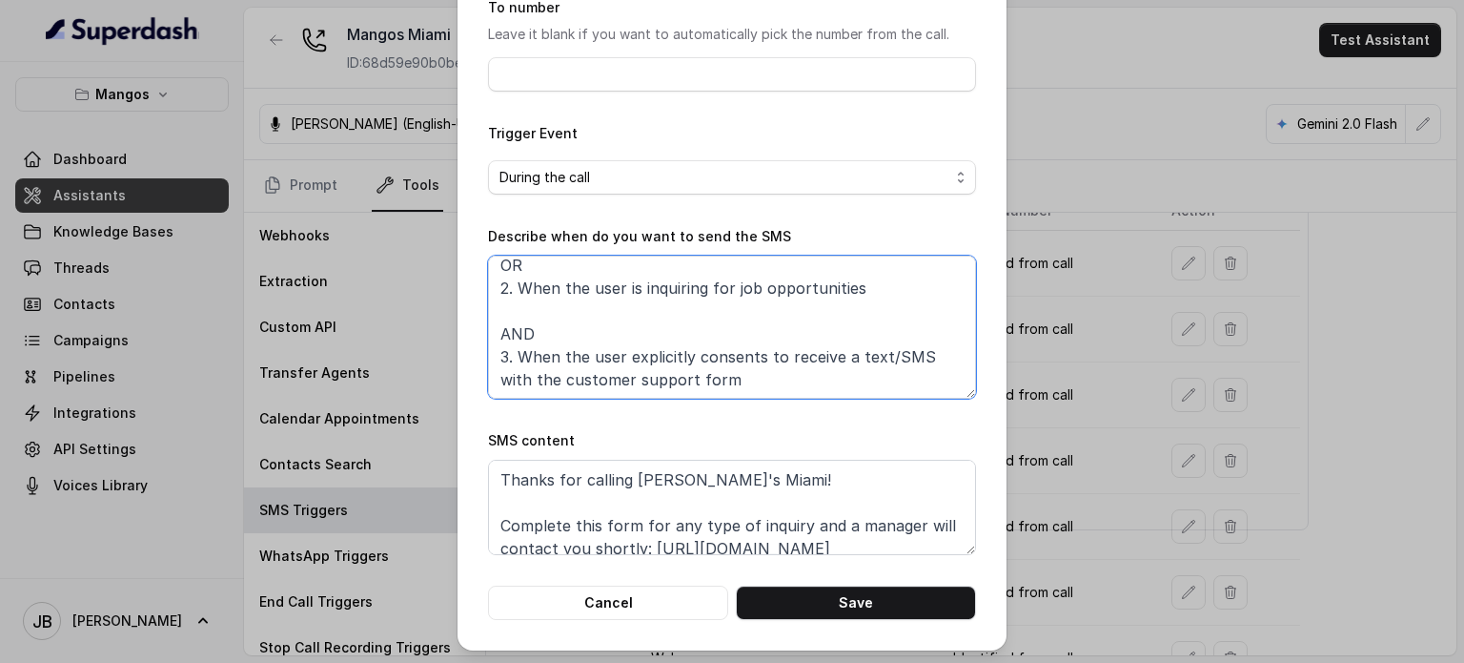
click at [812, 287] on textarea "When ALL of the following conditions are satisfied: 1. When the user has enquir…" at bounding box center [732, 327] width 488 height 143
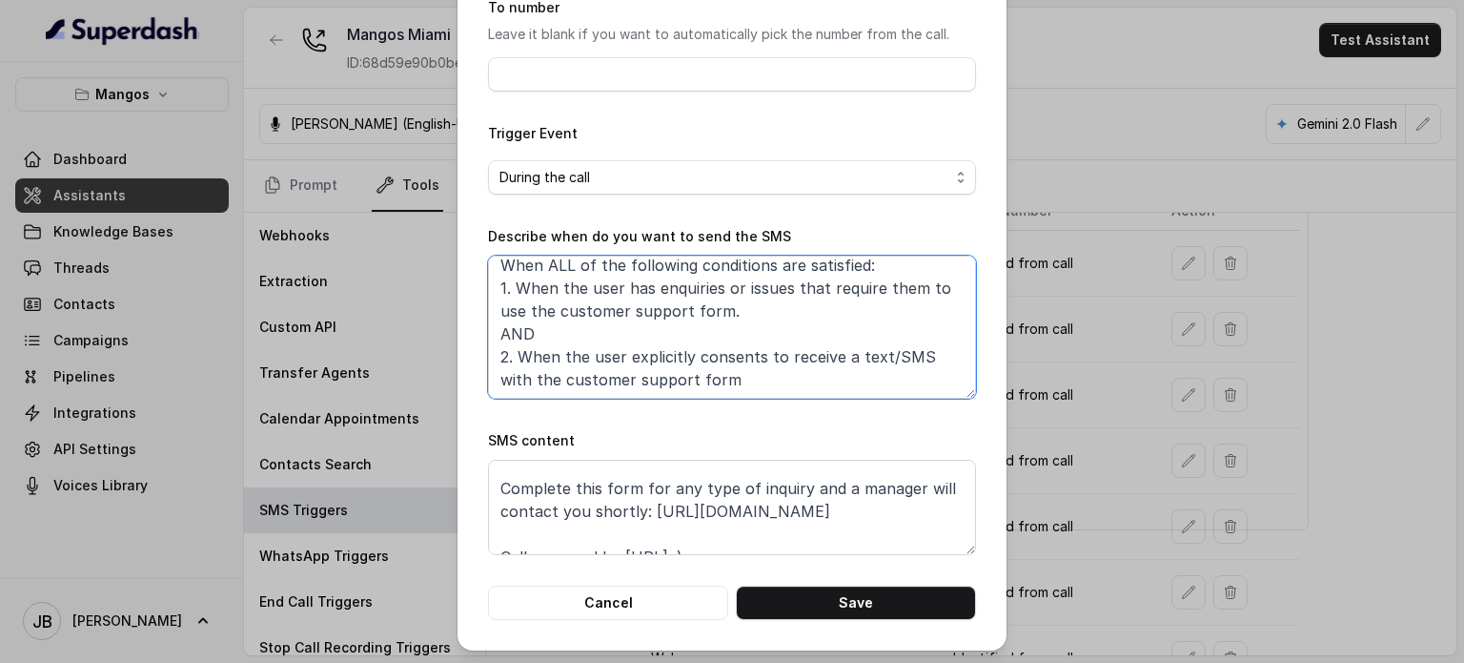
scroll to position [58, 0]
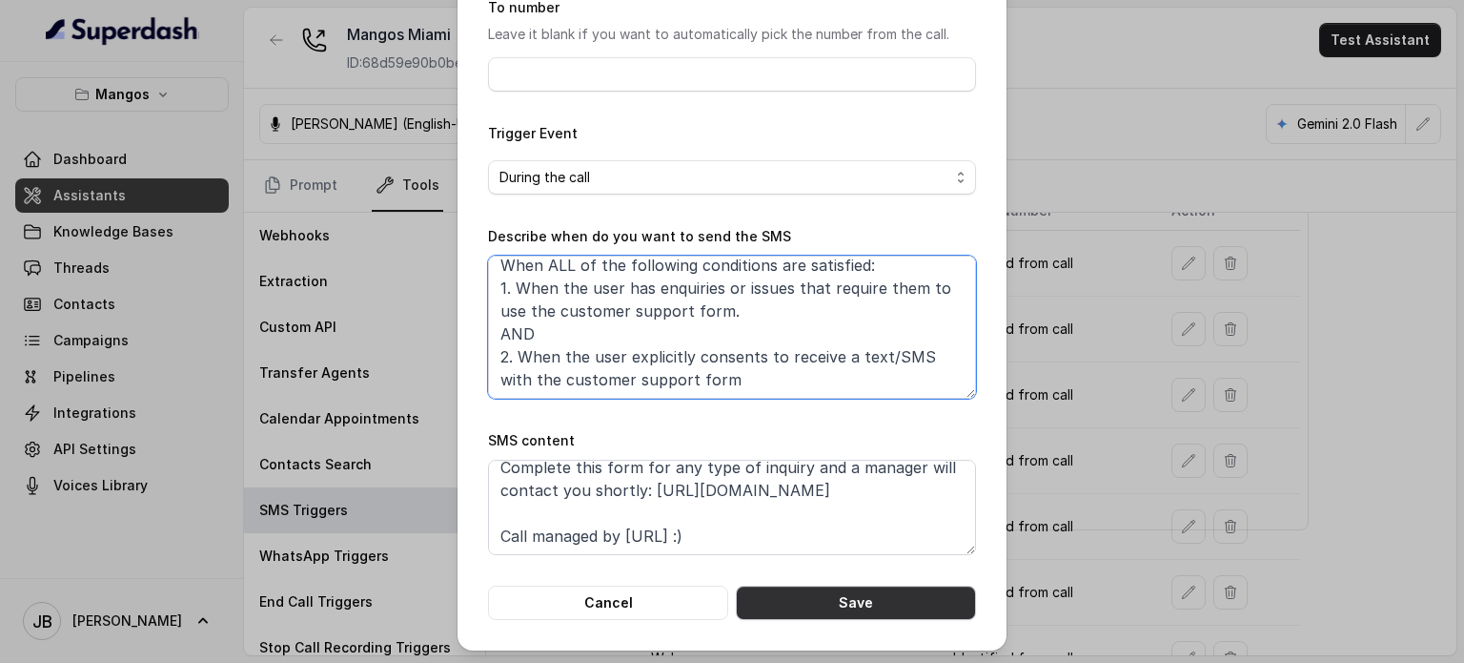
type textarea "When ALL of the following conditions are satisfied: 1. When the user has enquir…"
click at [849, 594] on button "Save" at bounding box center [856, 602] width 240 height 34
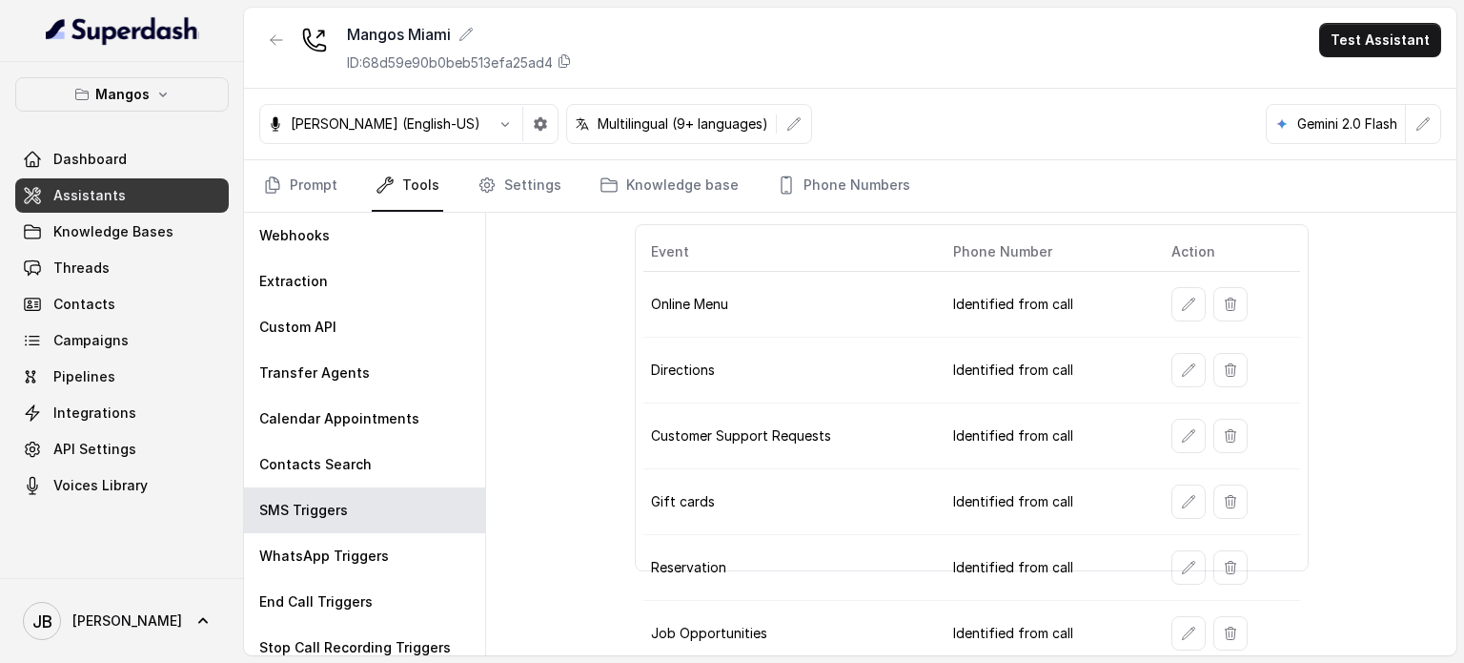
scroll to position [0, 0]
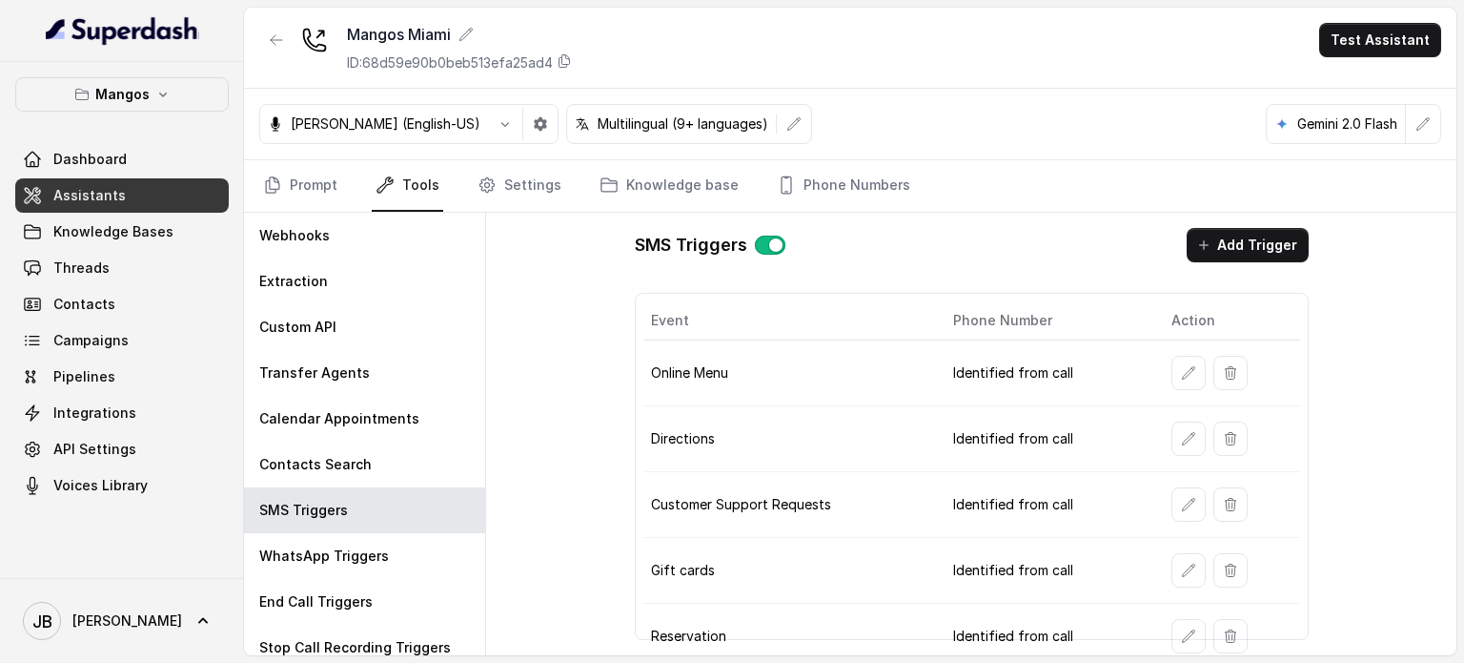
click at [1198, 224] on div "SMS Triggers Add Trigger Event Phone Number Action Online Menu Identified from …" at bounding box center [972, 434] width 705 height 442
click at [1199, 237] on icon "button" at bounding box center [1204, 244] width 15 height 15
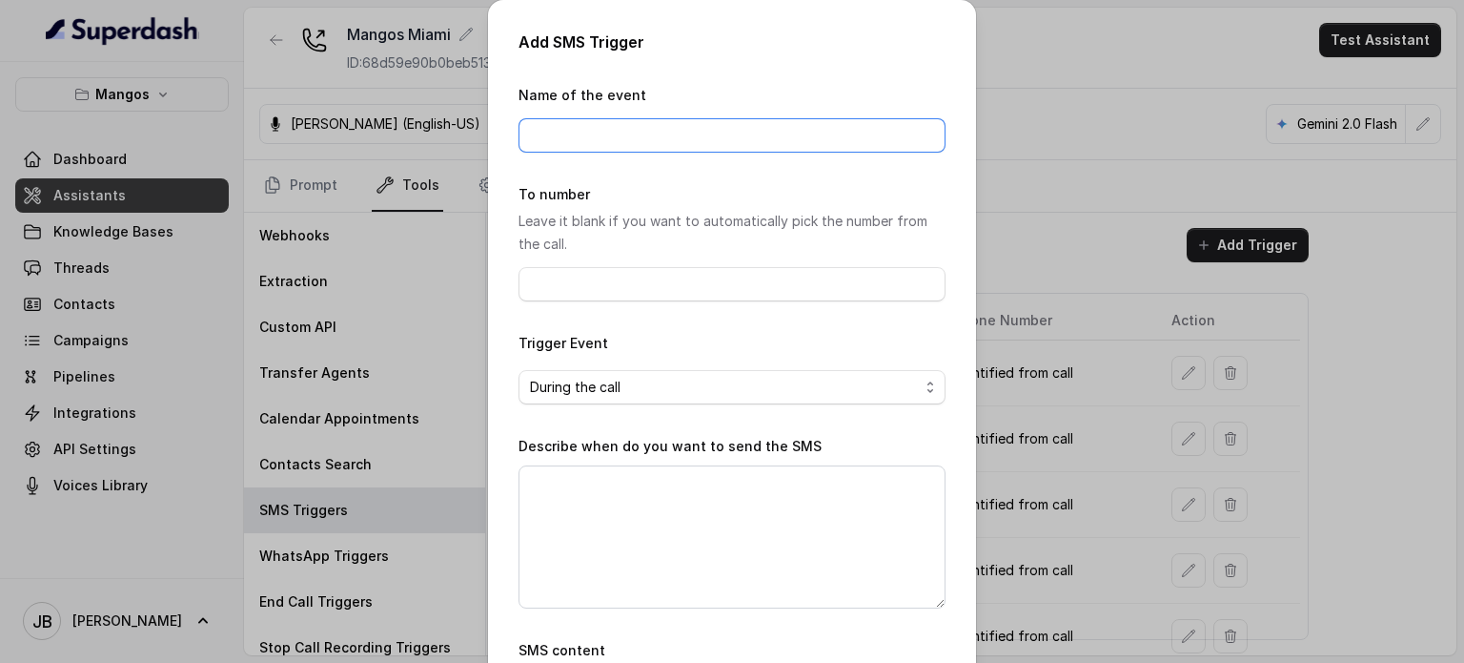
click at [632, 133] on input "Name of the event" at bounding box center [732, 135] width 427 height 34
type input "Large Party form"
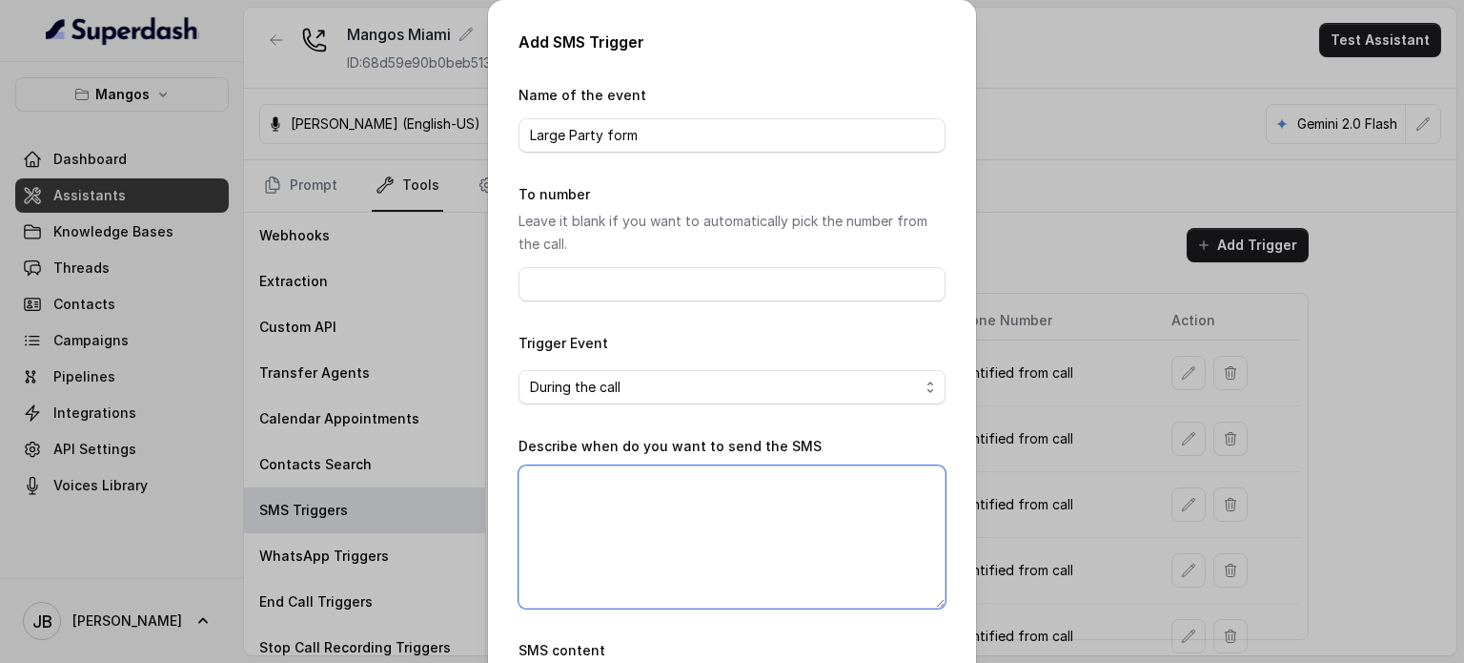
click at [650, 476] on textarea "Describe when do you want to send the SMS" at bounding box center [732, 536] width 427 height 143
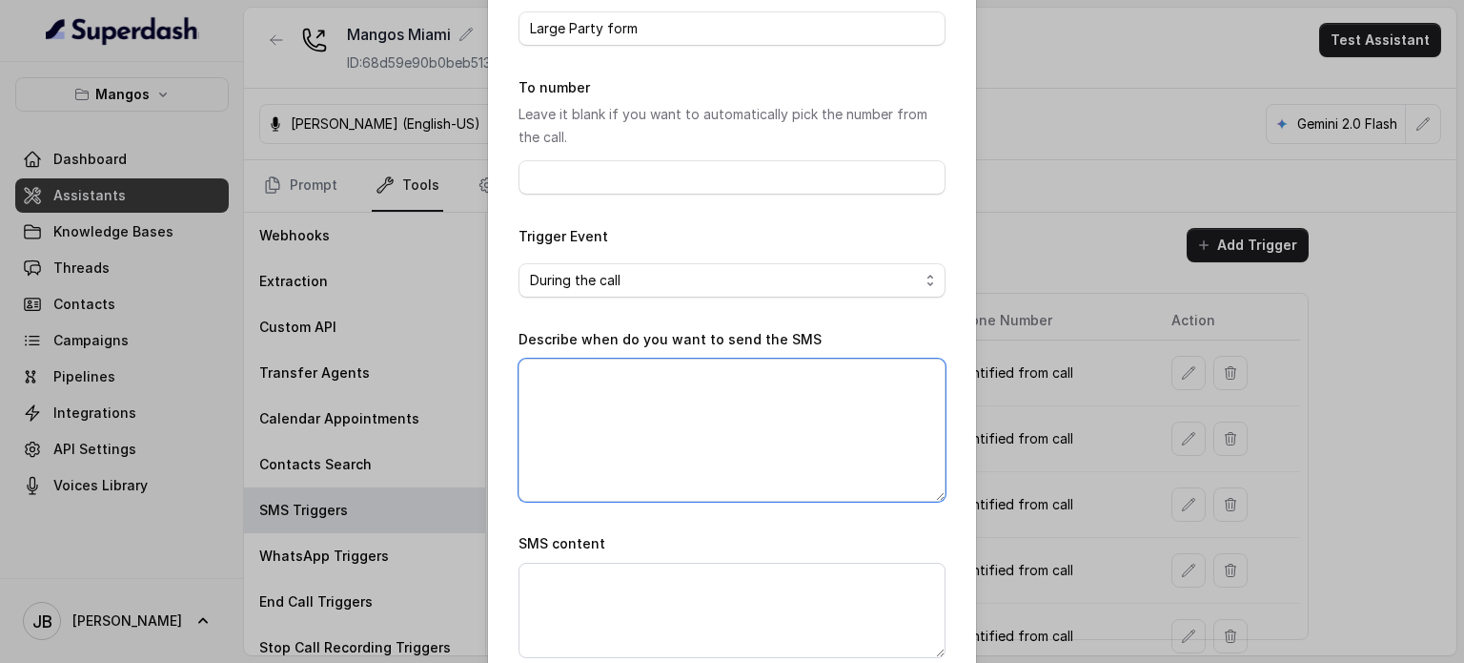
scroll to position [211, 0]
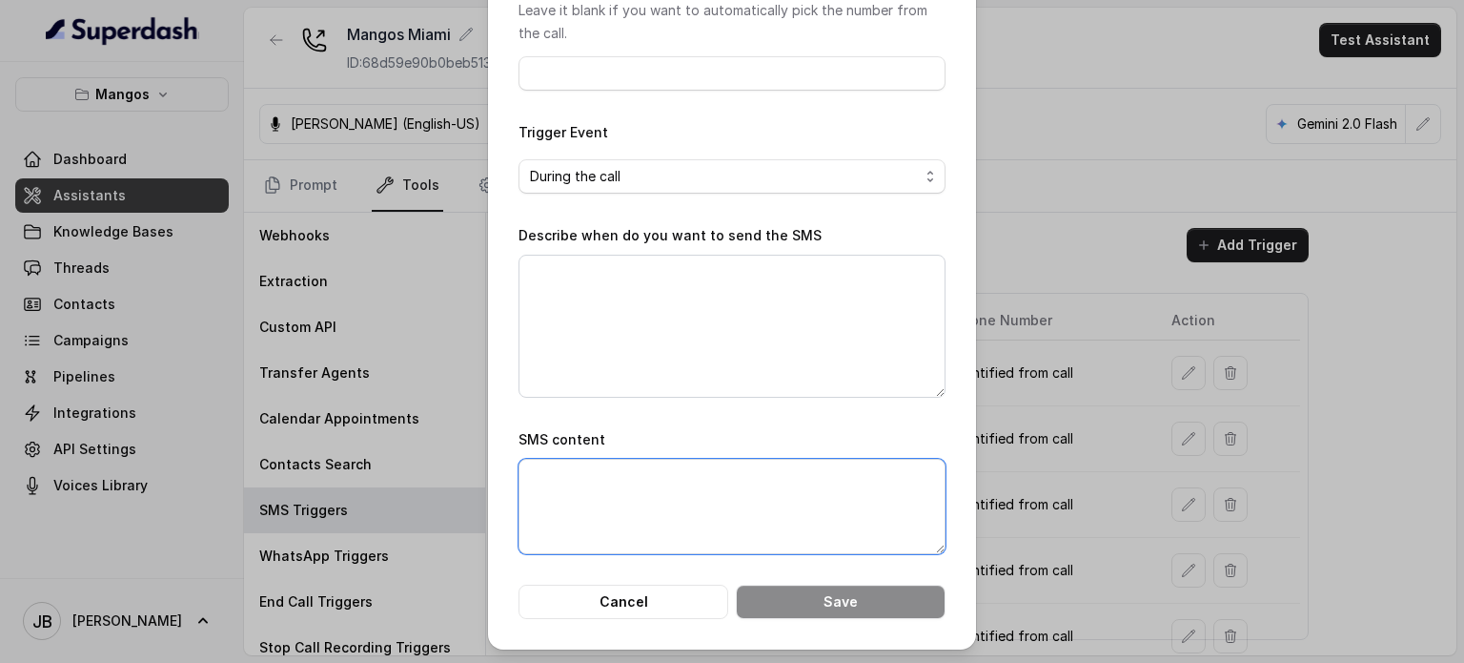
click at [649, 485] on textarea "SMS content" at bounding box center [732, 506] width 427 height 95
type textarea "sd"
drag, startPoint x: 625, startPoint y: 285, endPoint x: 610, endPoint y: 317, distance: 35.8
click at [622, 285] on textarea "Describe when do you want to send the SMS" at bounding box center [732, 326] width 427 height 143
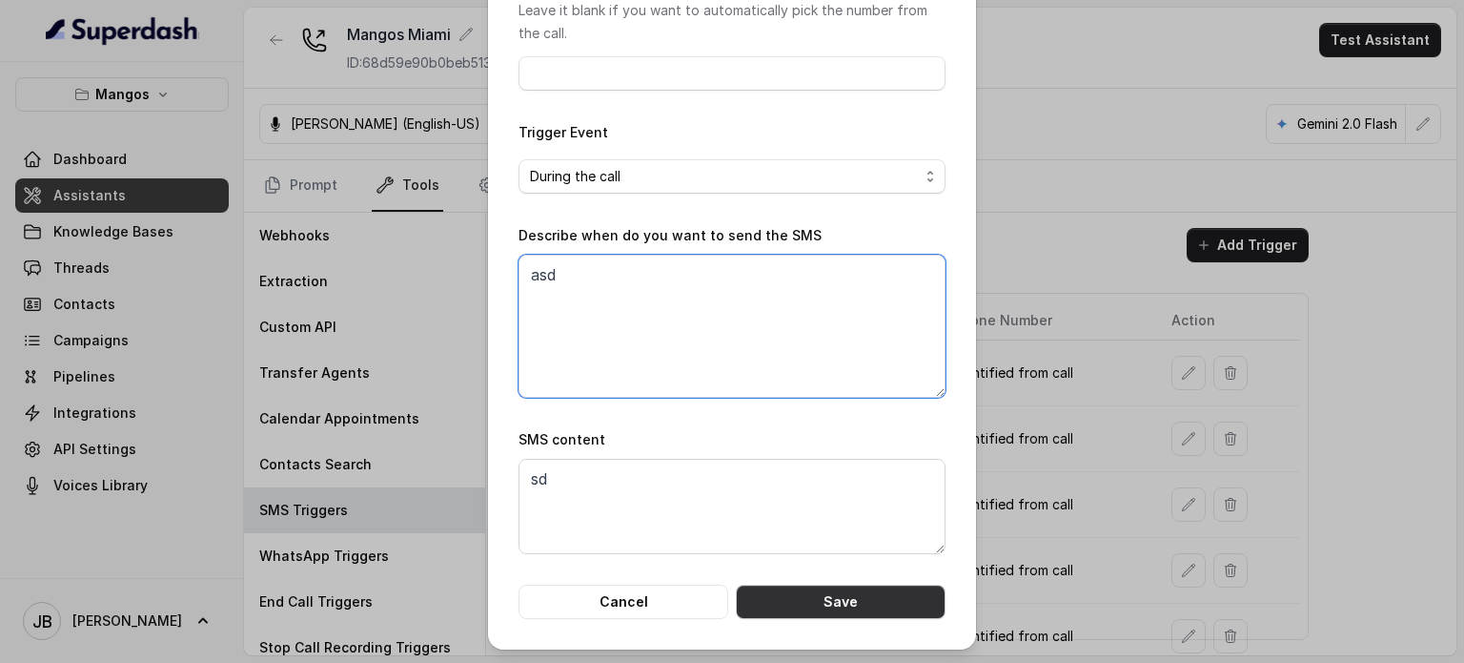
type textarea "asd"
click at [780, 608] on button "Save" at bounding box center [841, 601] width 210 height 34
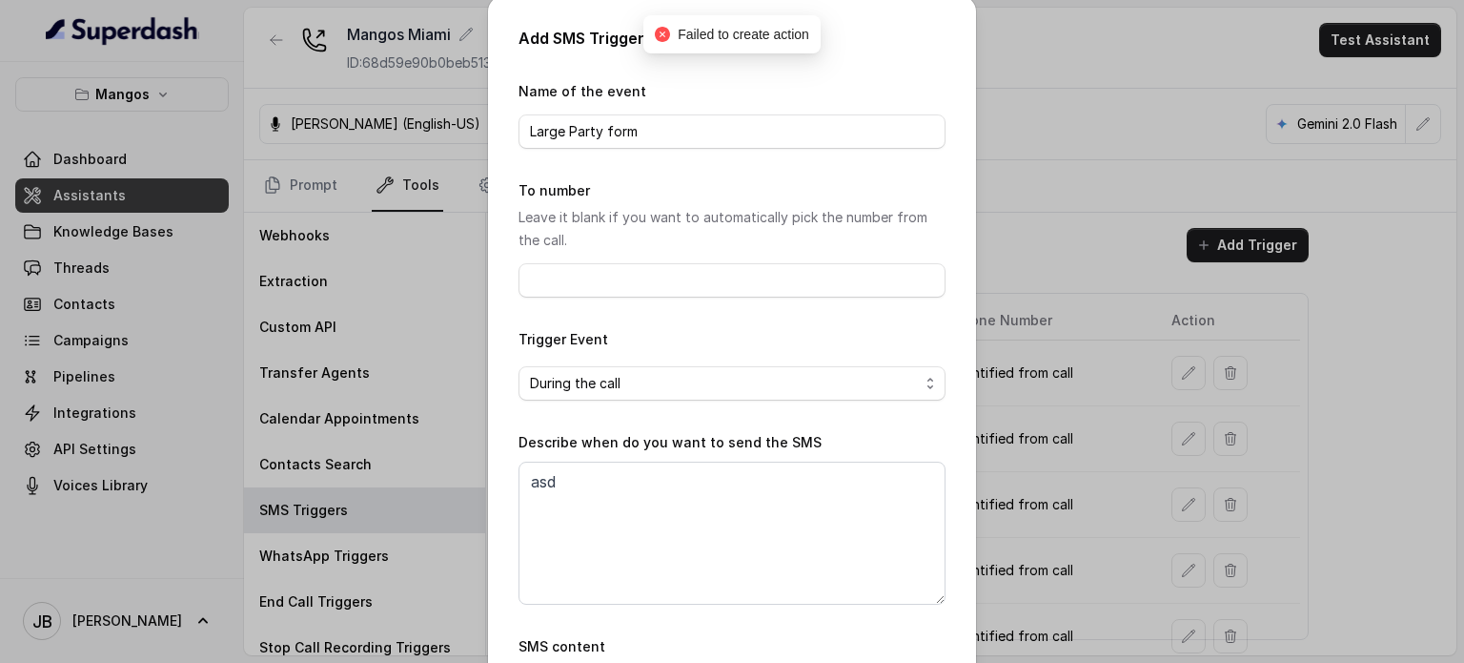
scroll to position [0, 0]
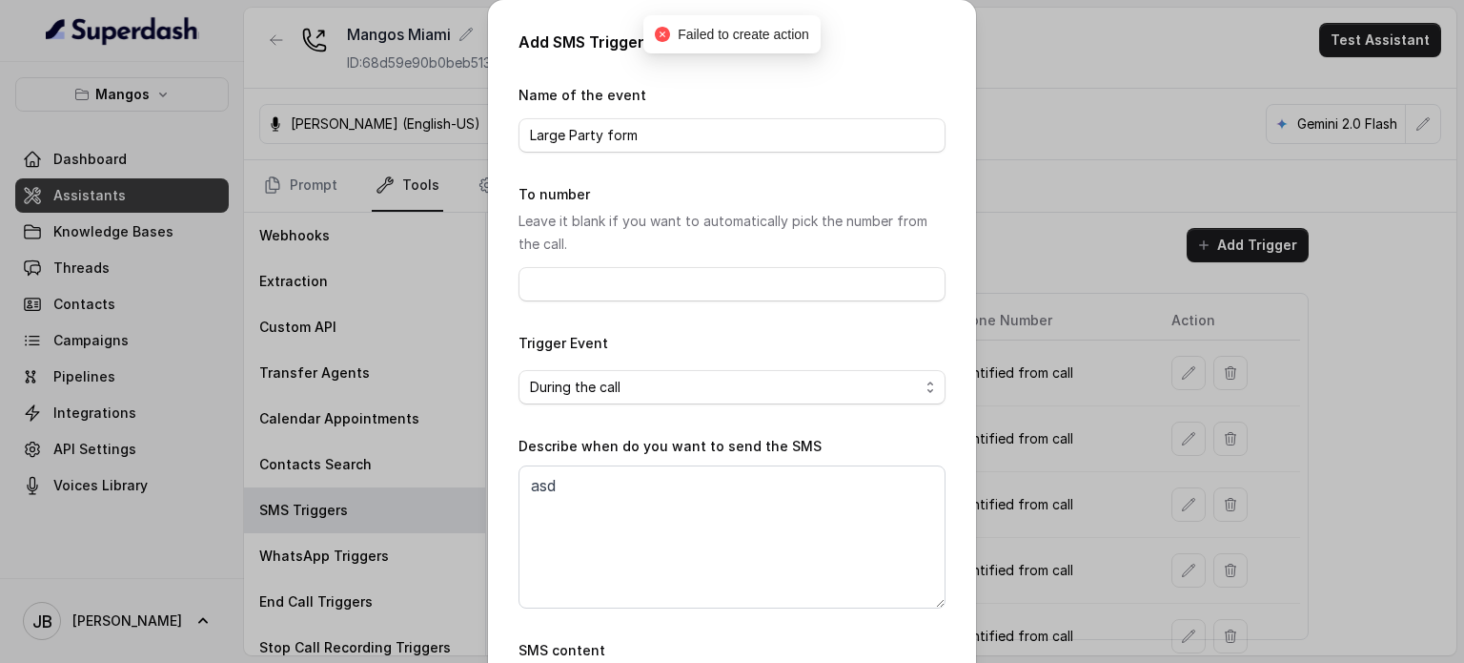
click at [748, 154] on form "Name of the event Large Party form To number Leave it blank if you want to auto…" at bounding box center [732, 457] width 427 height 746
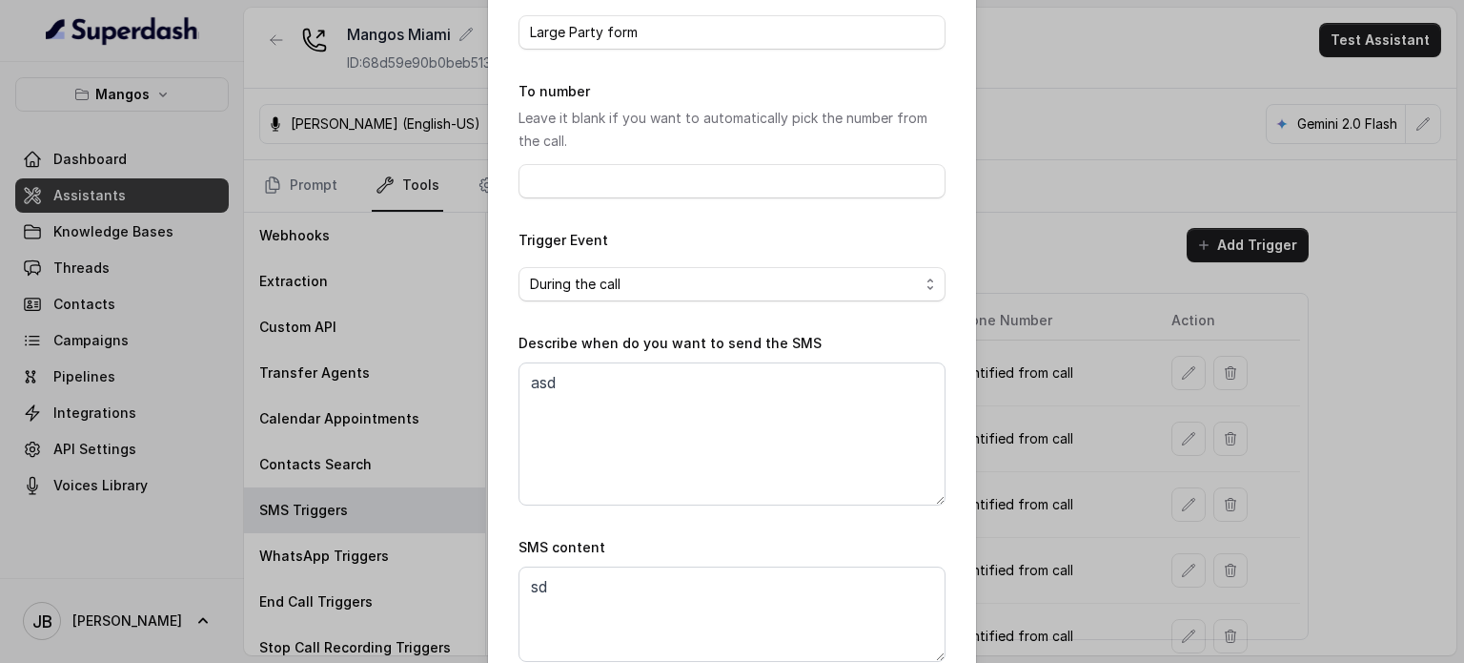
scroll to position [211, 0]
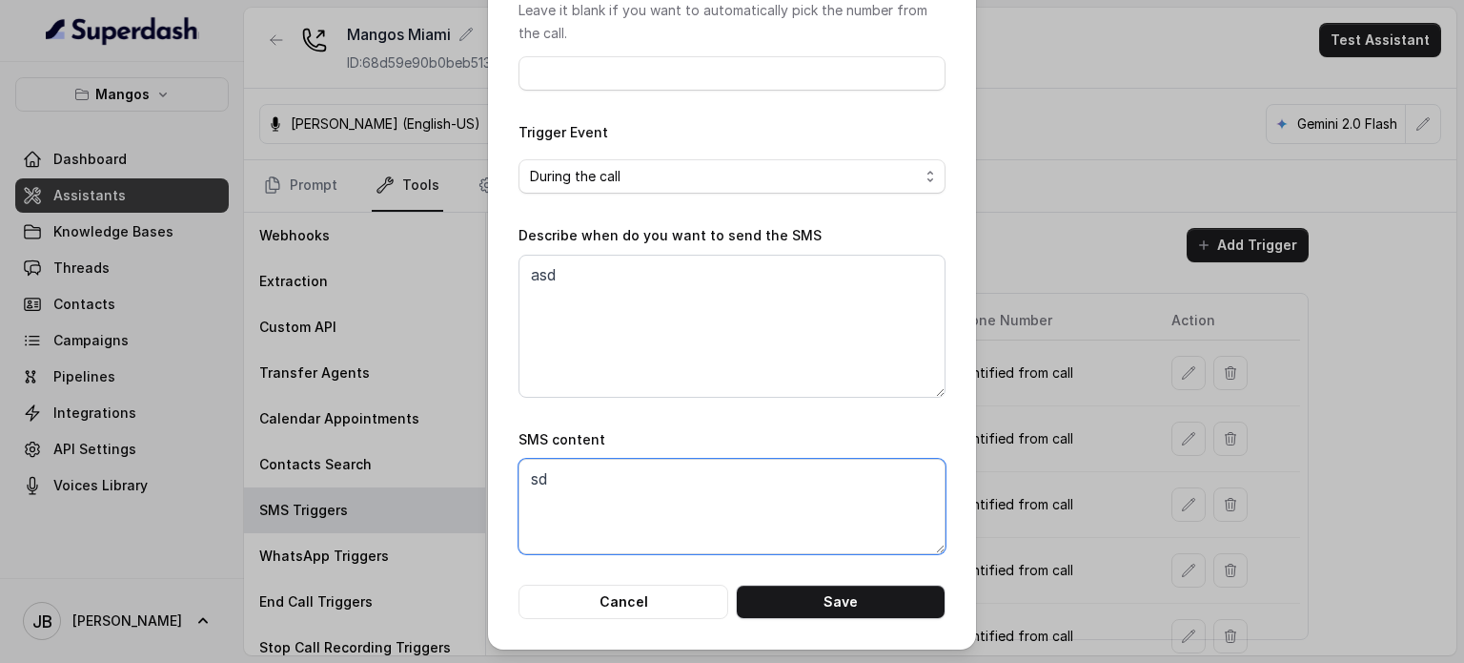
click at [666, 503] on textarea "sd" at bounding box center [732, 506] width 427 height 95
type textarea "sdasdagsdafsdf"
click at [770, 589] on button "Save" at bounding box center [841, 601] width 210 height 34
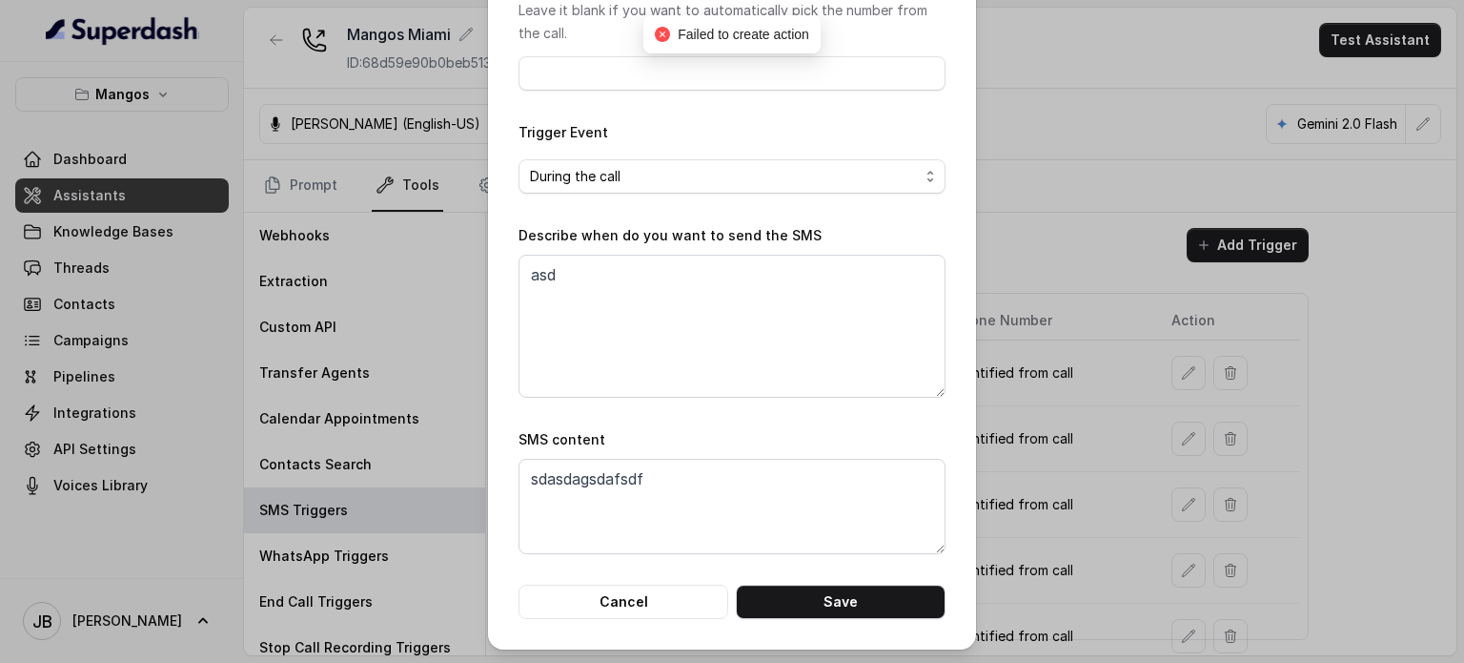
drag, startPoint x: 604, startPoint y: 243, endPoint x: 620, endPoint y: 277, distance: 37.6
click at [617, 272] on div "Describe when do you want to send the SMS asd" at bounding box center [732, 311] width 427 height 174
click at [622, 279] on textarea "asd" at bounding box center [732, 326] width 427 height 143
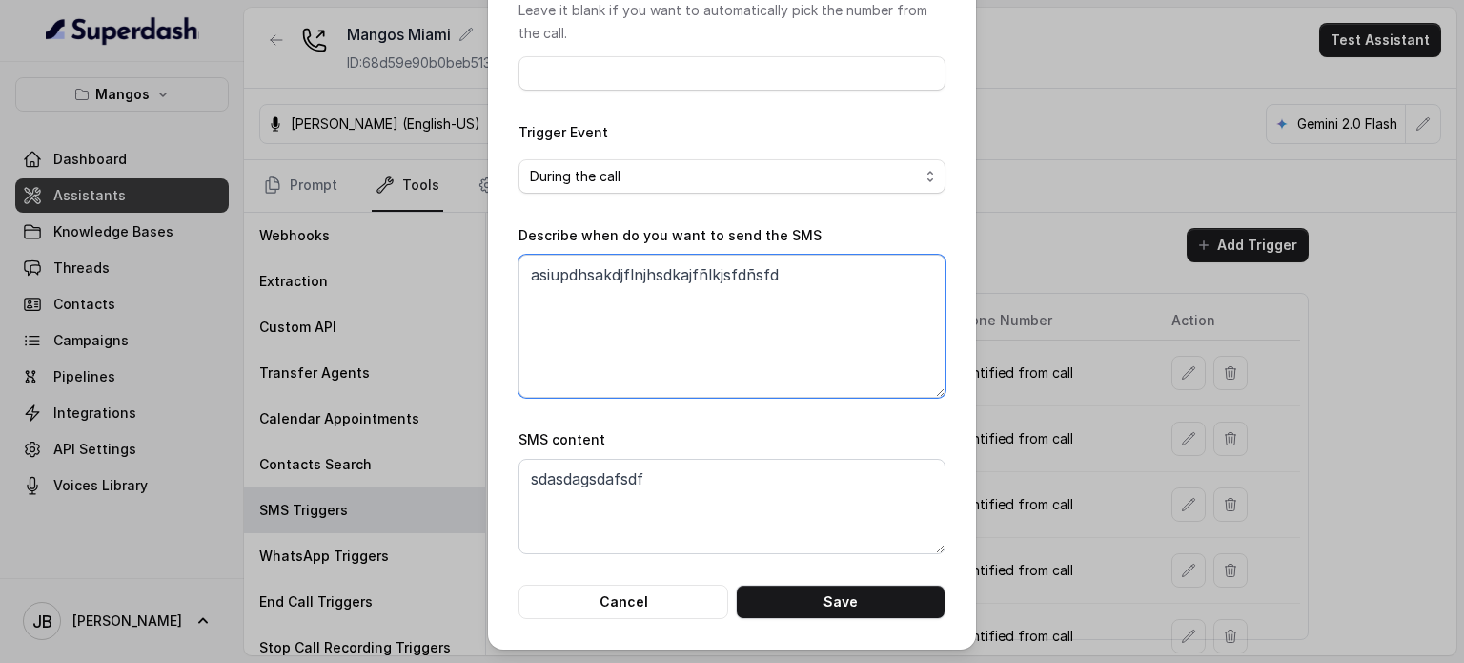
scroll to position [0, 0]
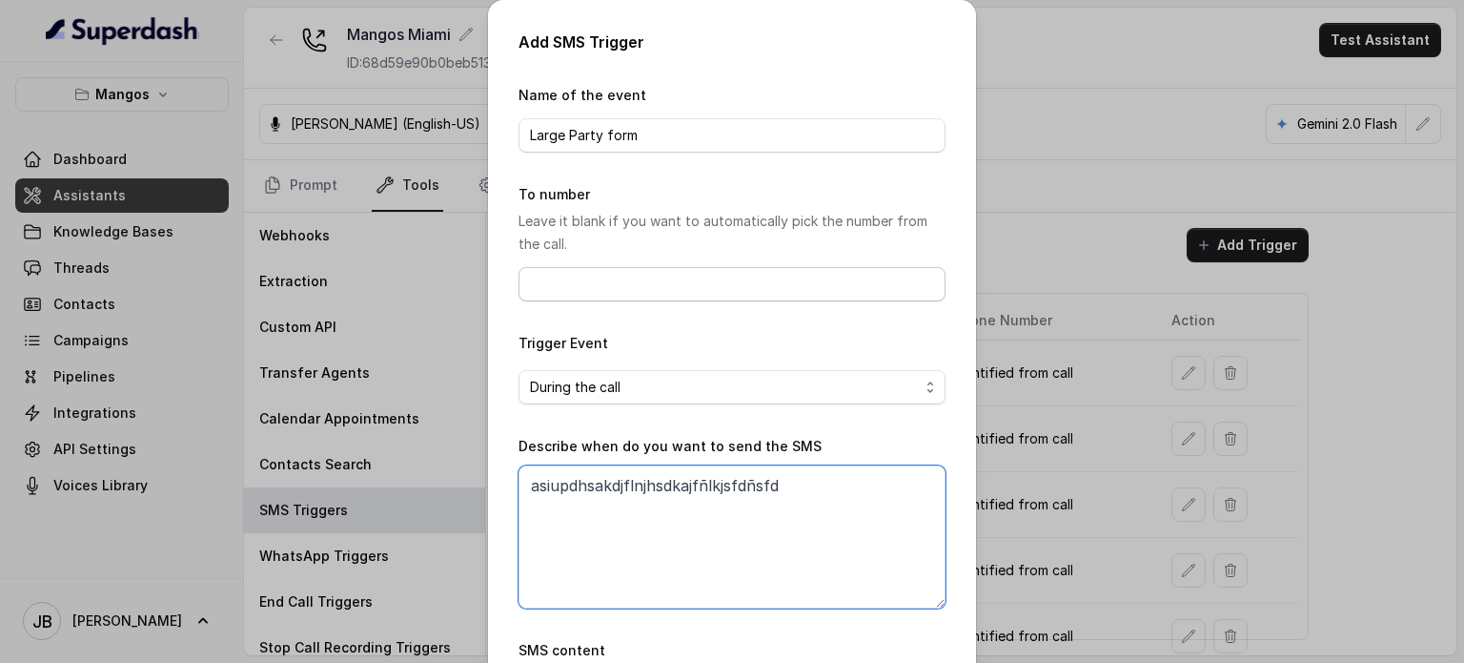
type textarea "asiupdhsakdjflnjhsdkajfñlkjsfdñsfd"
click at [671, 295] on input "To number" at bounding box center [732, 284] width 427 height 34
click at [631, 235] on p "Leave it blank if you want to automatically pick the number from the call." at bounding box center [732, 233] width 427 height 46
click at [643, 144] on input "Large Party form" at bounding box center [732, 135] width 427 height 34
type input "Large Party form"
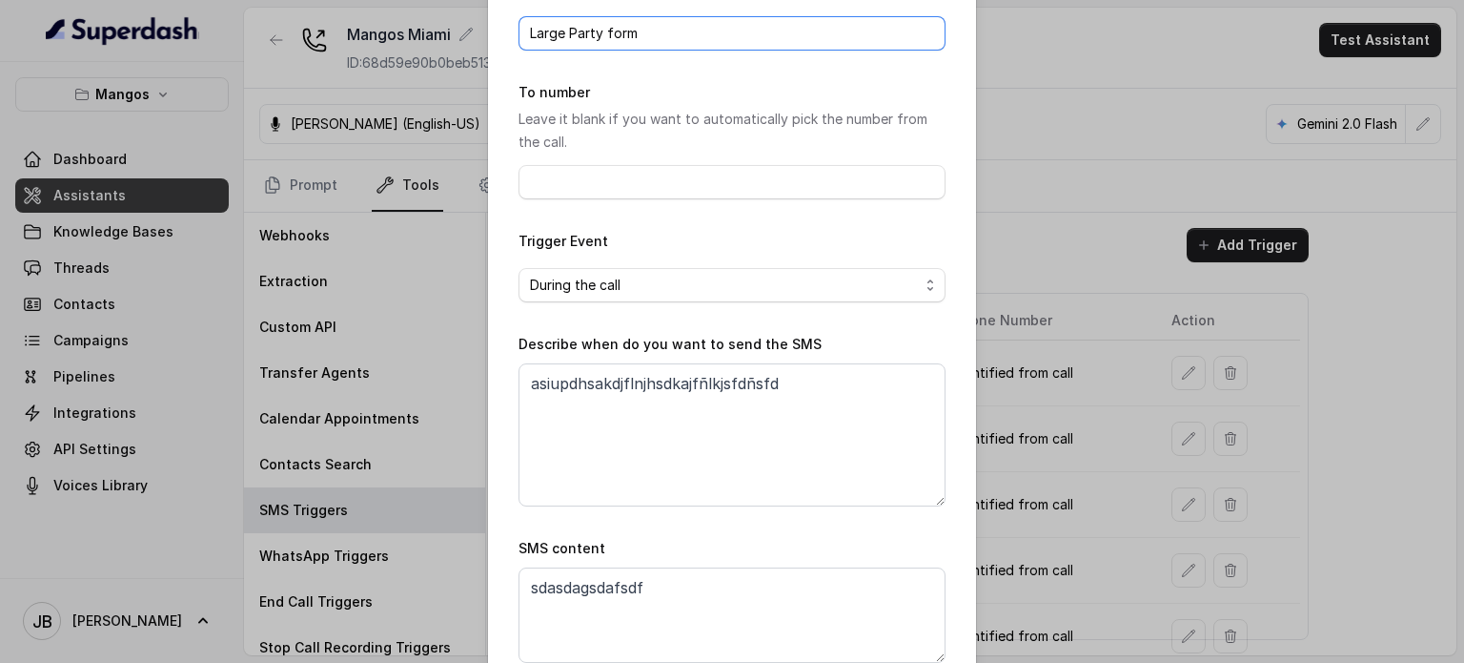
scroll to position [211, 0]
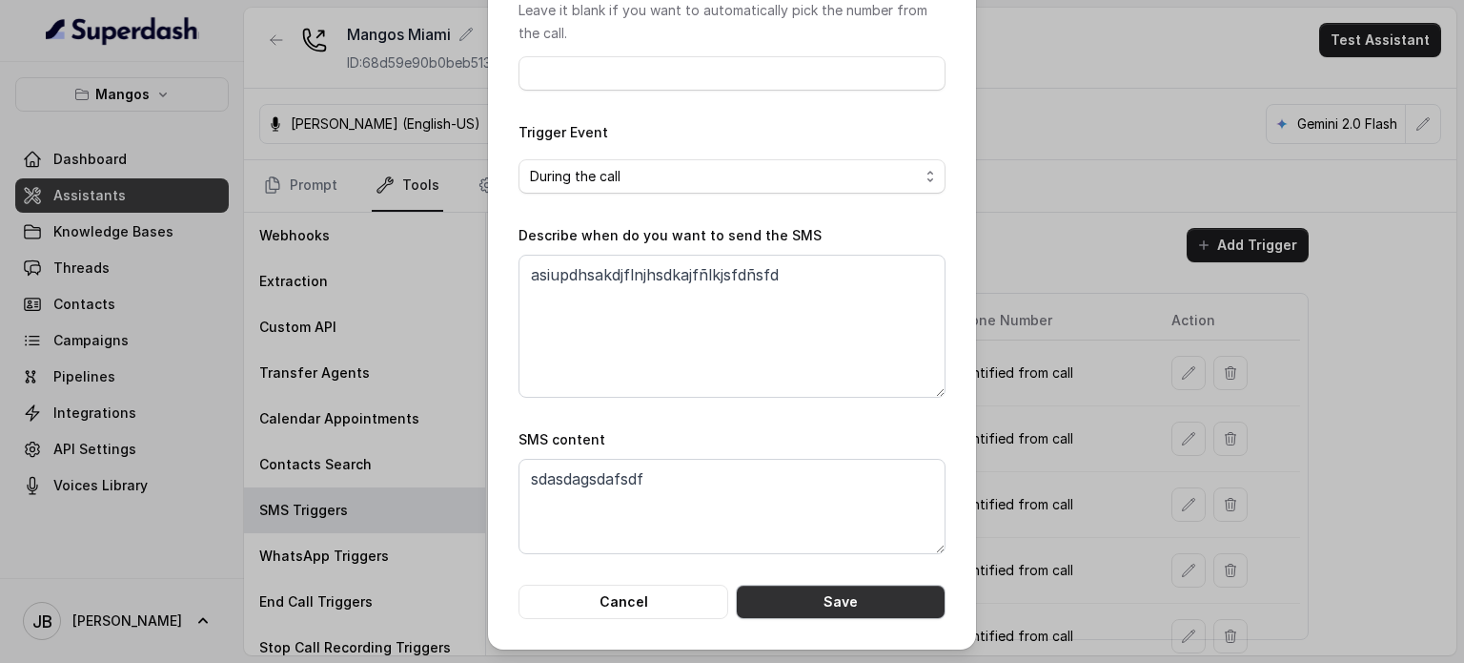
click at [898, 585] on button "Save" at bounding box center [841, 601] width 210 height 34
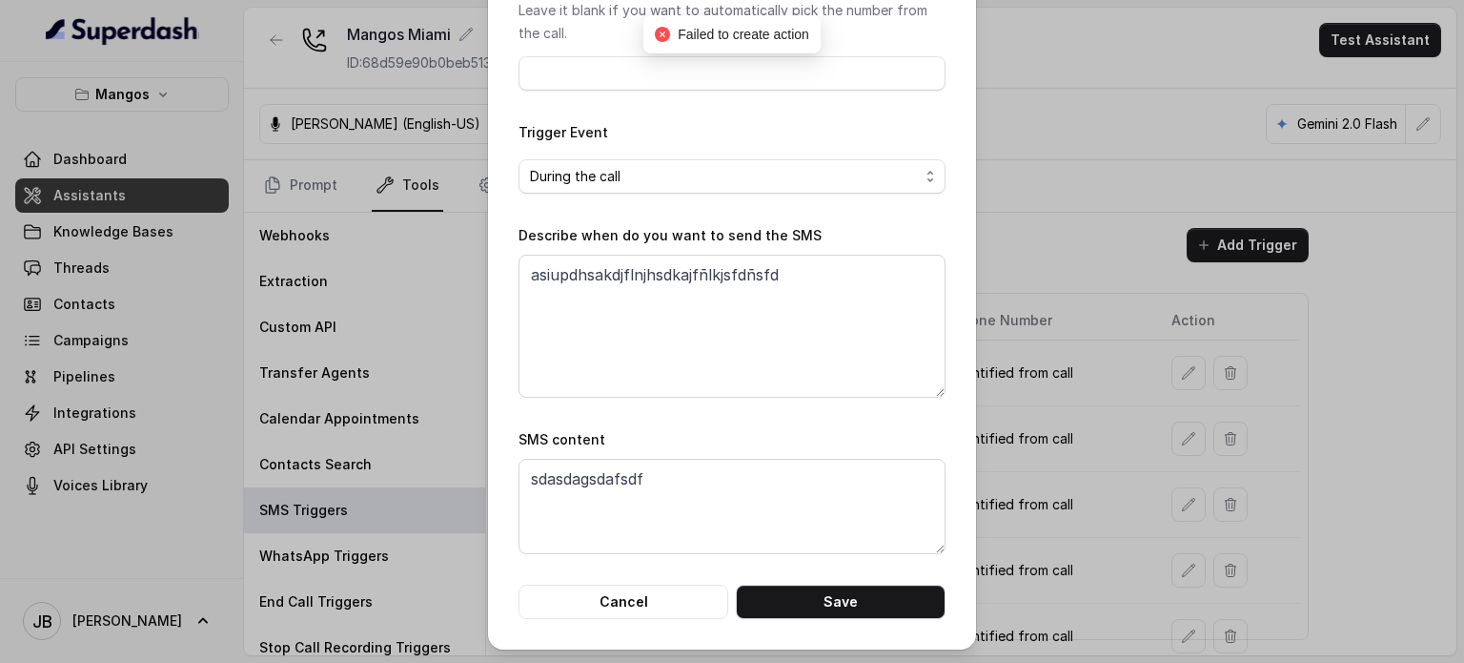
click at [1100, 106] on div "Add SMS Trigger Name of the event Large Party form To number Leave it blank if …" at bounding box center [732, 331] width 1464 height 663
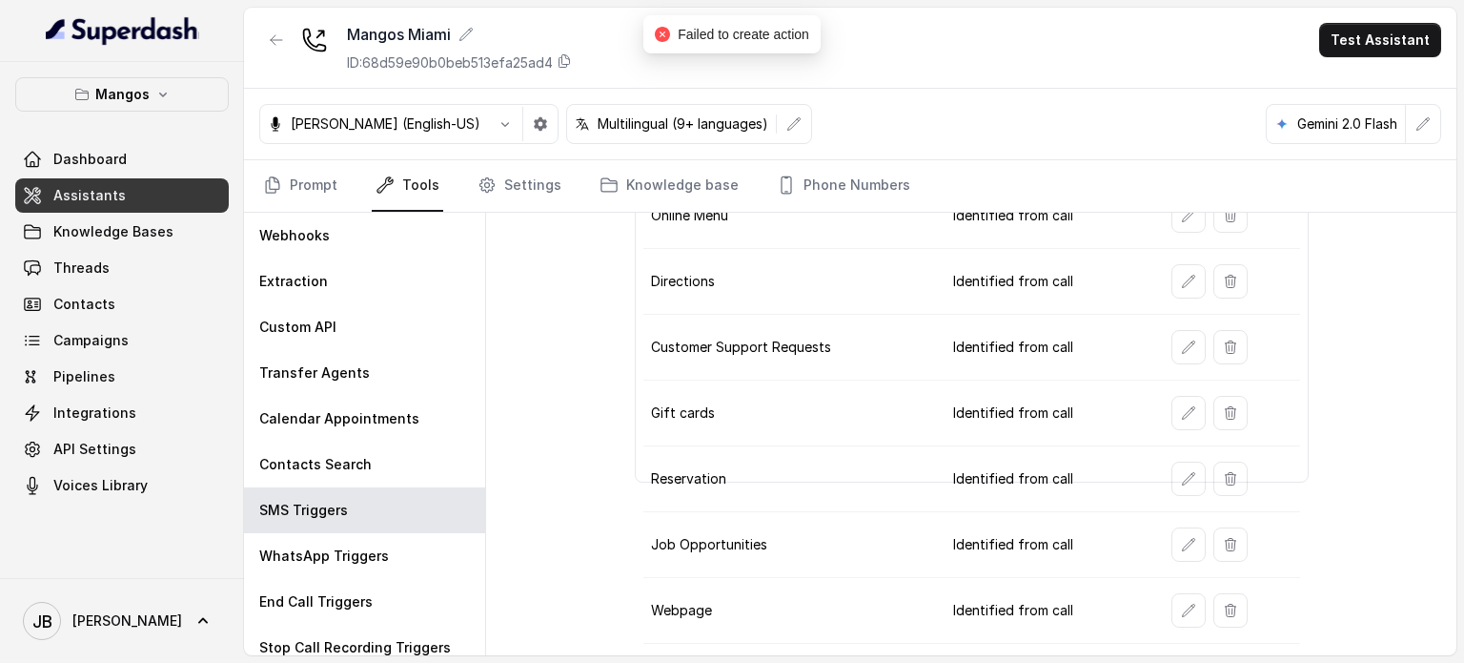
scroll to position [205, 0]
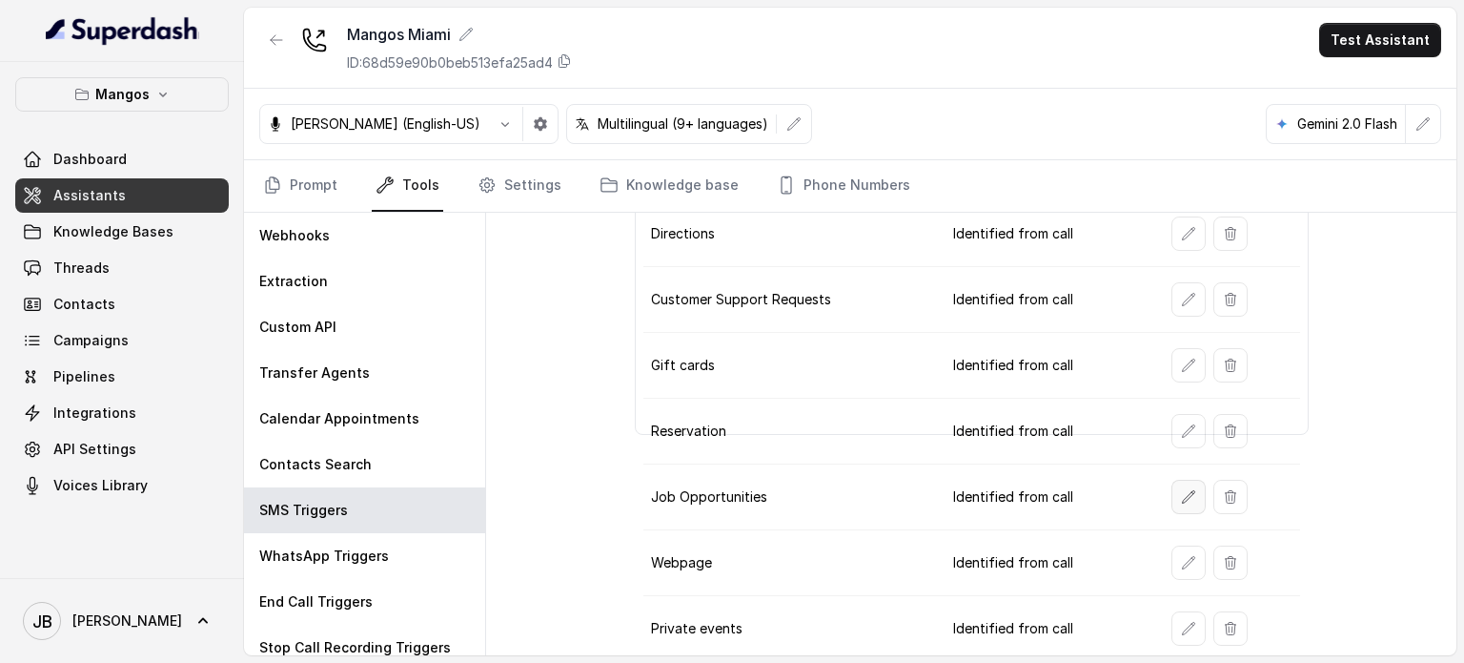
click at [1172, 502] on button "button" at bounding box center [1189, 497] width 34 height 34
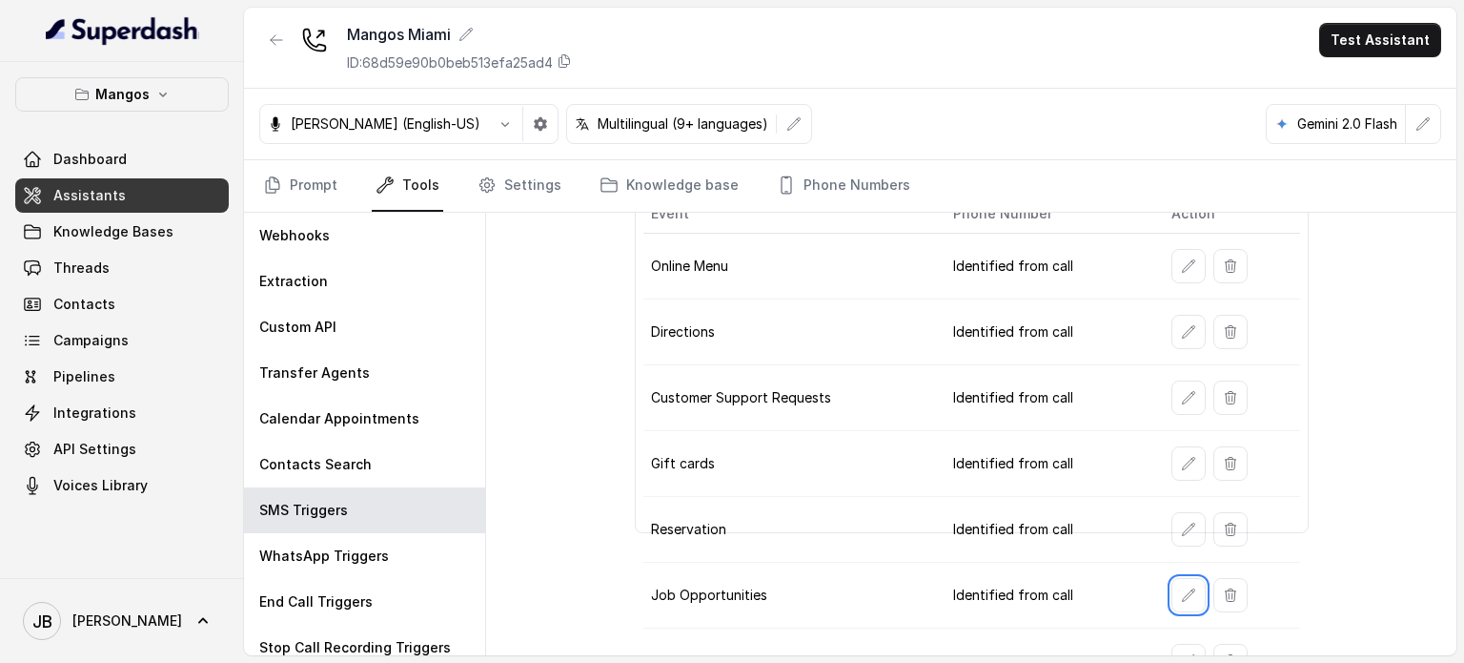
scroll to position [0, 0]
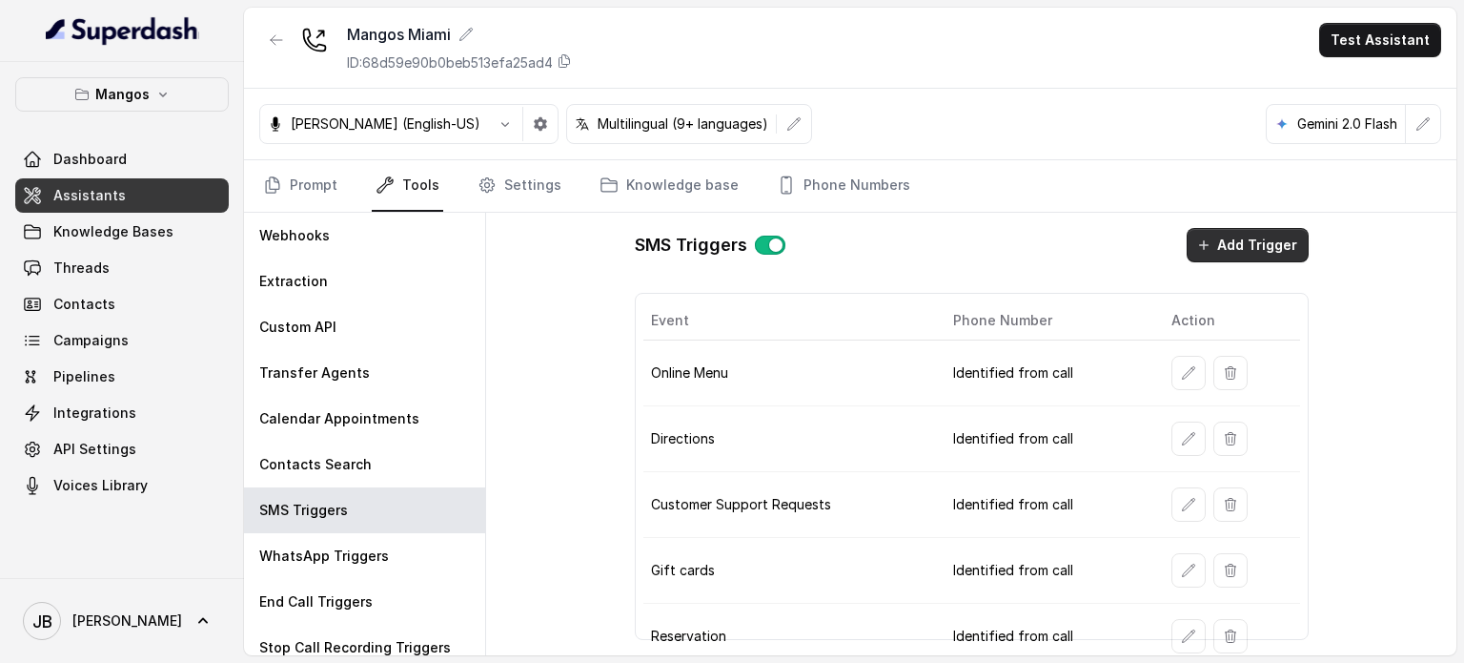
click at [1243, 236] on button "Add Trigger" at bounding box center [1248, 245] width 122 height 34
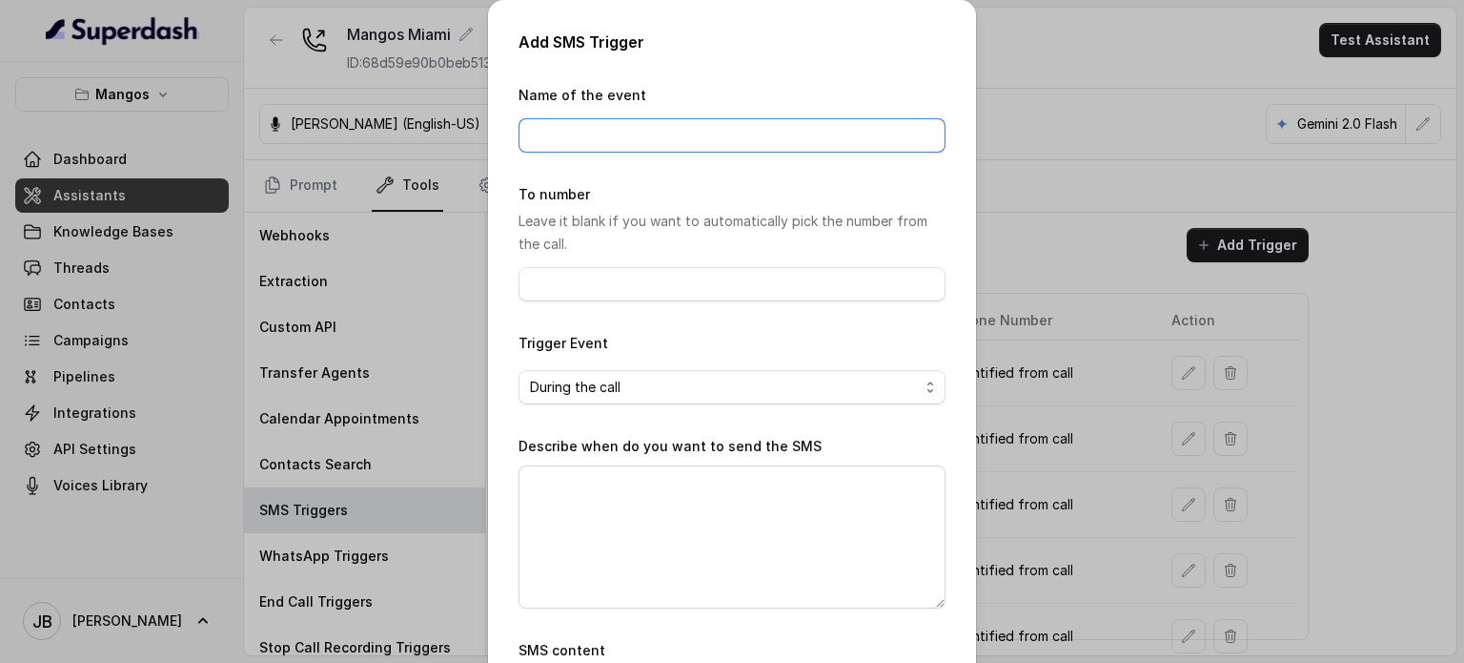
click at [787, 150] on input "Name of the event" at bounding box center [732, 135] width 427 height 34
type input "Directions"
click at [627, 256] on div "To number Leave it blank if you want to automatically pick the number from the …" at bounding box center [732, 242] width 427 height 118
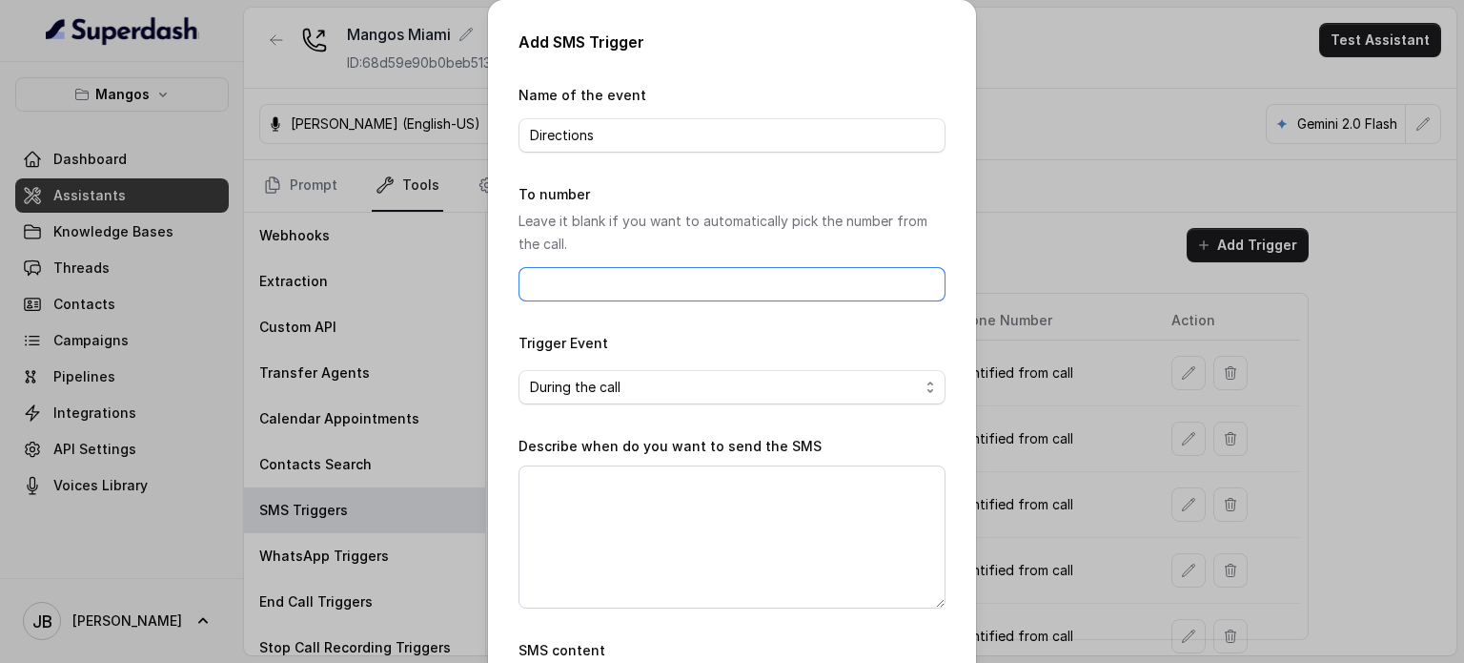
click at [624, 278] on input "To number" at bounding box center [732, 284] width 427 height 34
type input "+14705884237"
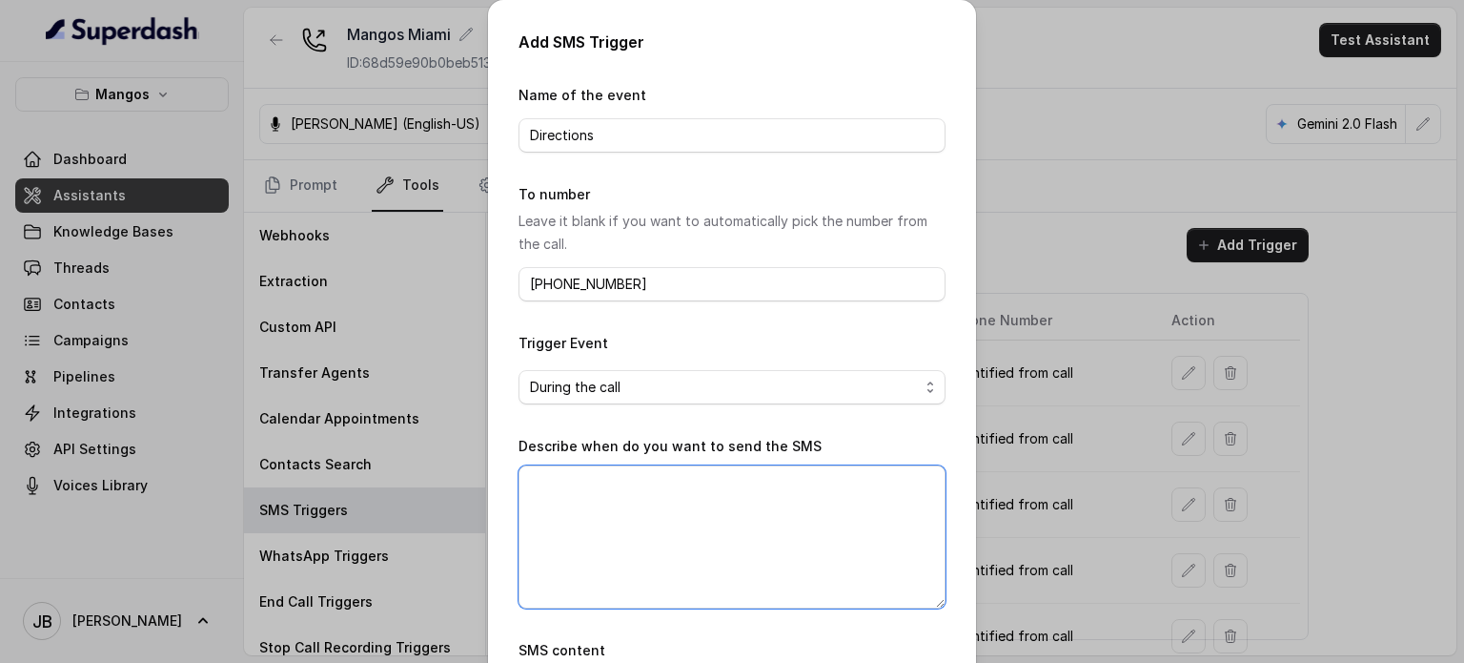
drag, startPoint x: 622, startPoint y: 572, endPoint x: 619, endPoint y: 549, distance: 23.1
click at [618, 566] on textarea "Describe when do you want to send the SMS" at bounding box center [732, 536] width 427 height 143
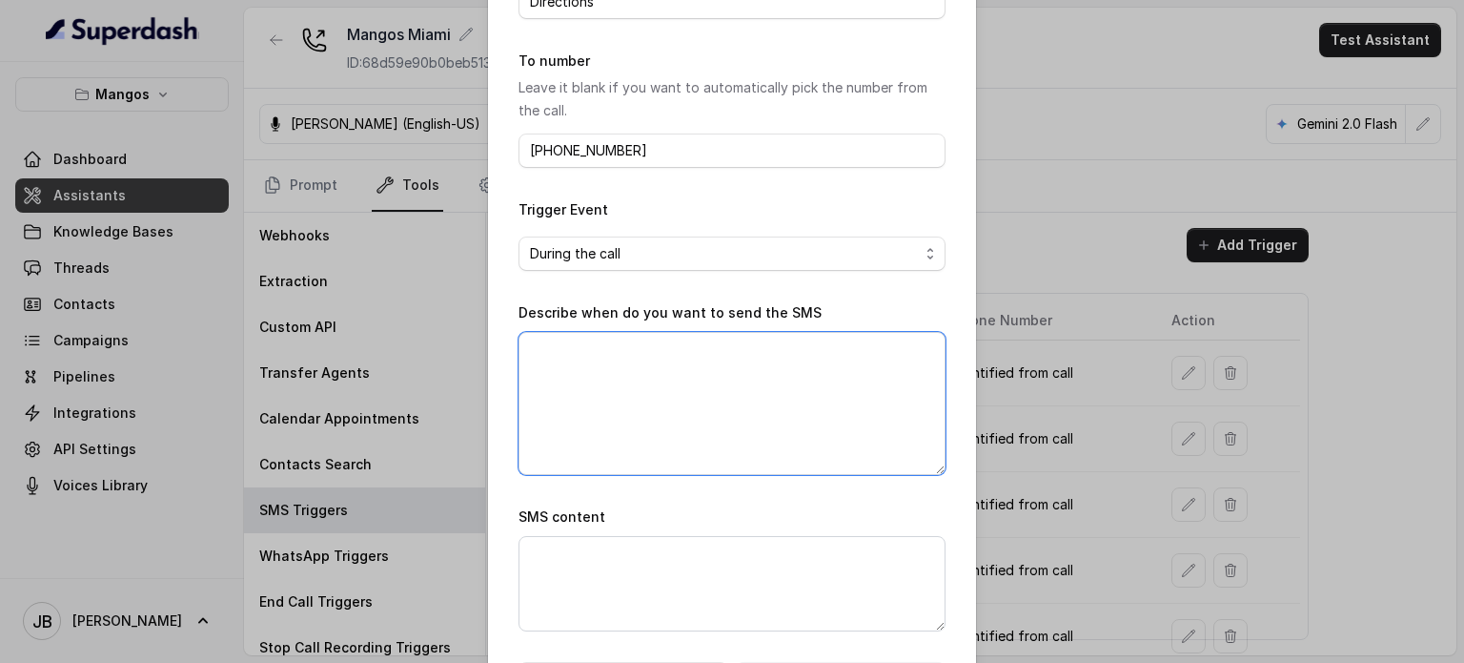
scroll to position [211, 0]
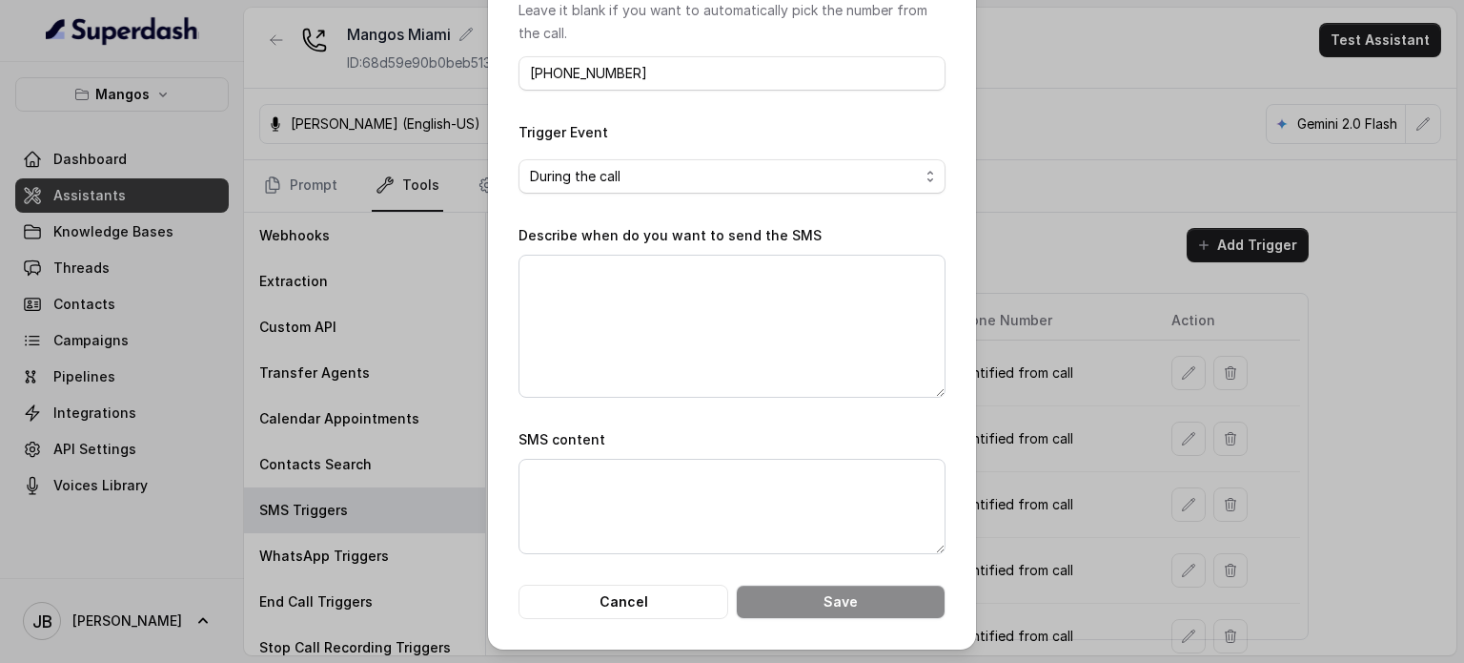
click at [661, 579] on form "Name of the event Directions To number Leave it blank if you want to automatica…" at bounding box center [732, 246] width 427 height 746
click at [661, 586] on button "Cancel" at bounding box center [624, 601] width 210 height 34
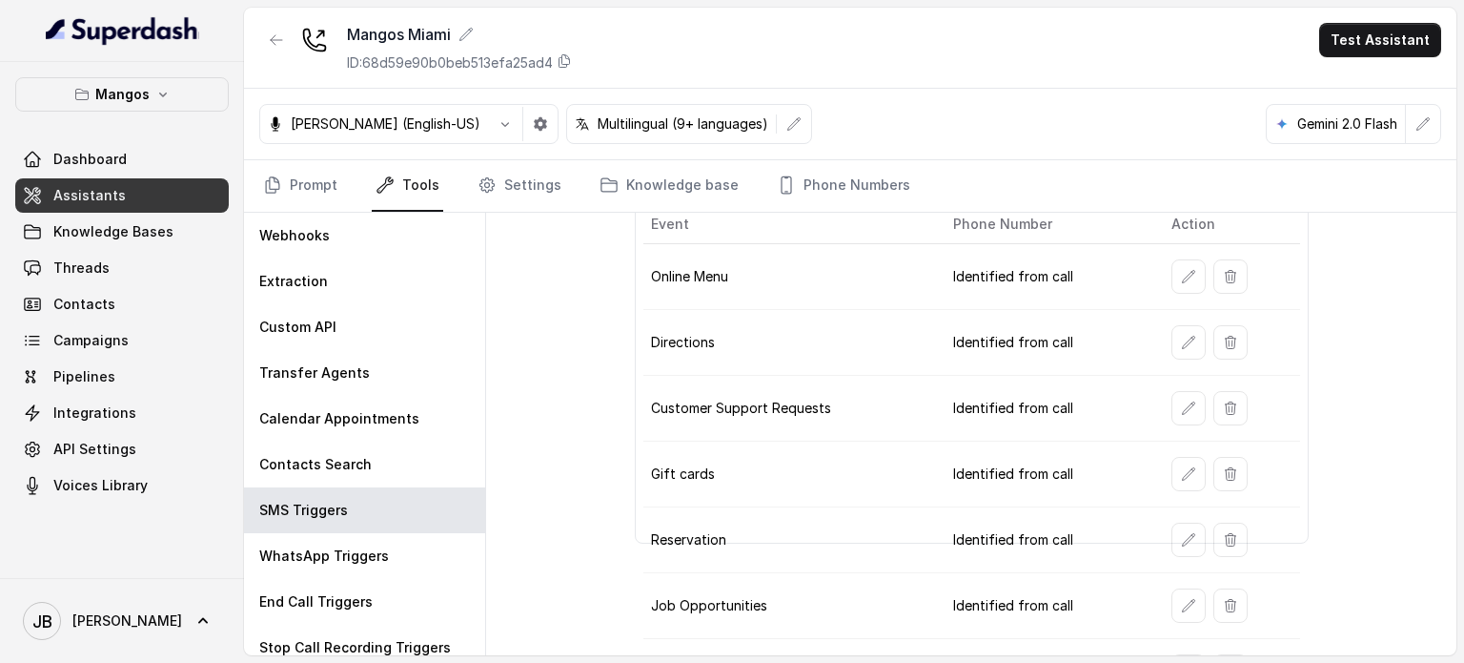
scroll to position [205, 0]
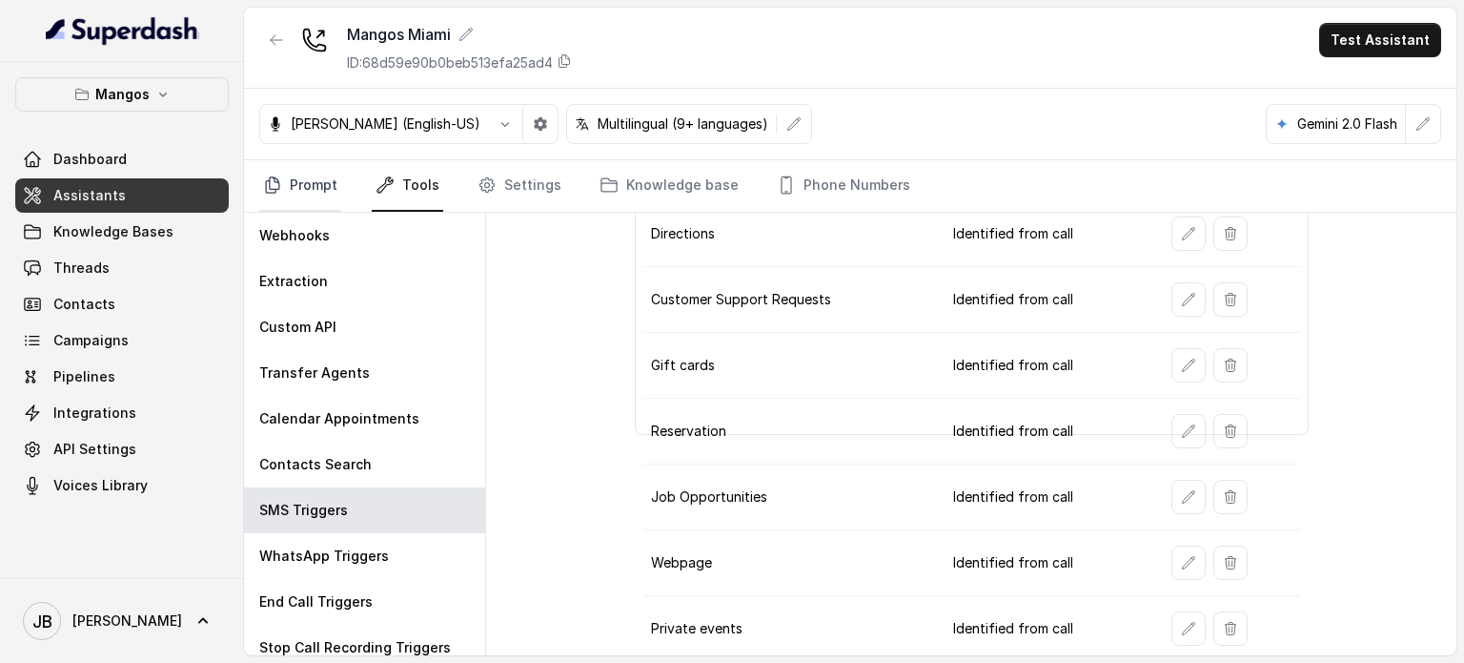
click at [290, 183] on link "Prompt" at bounding box center [300, 185] width 82 height 51
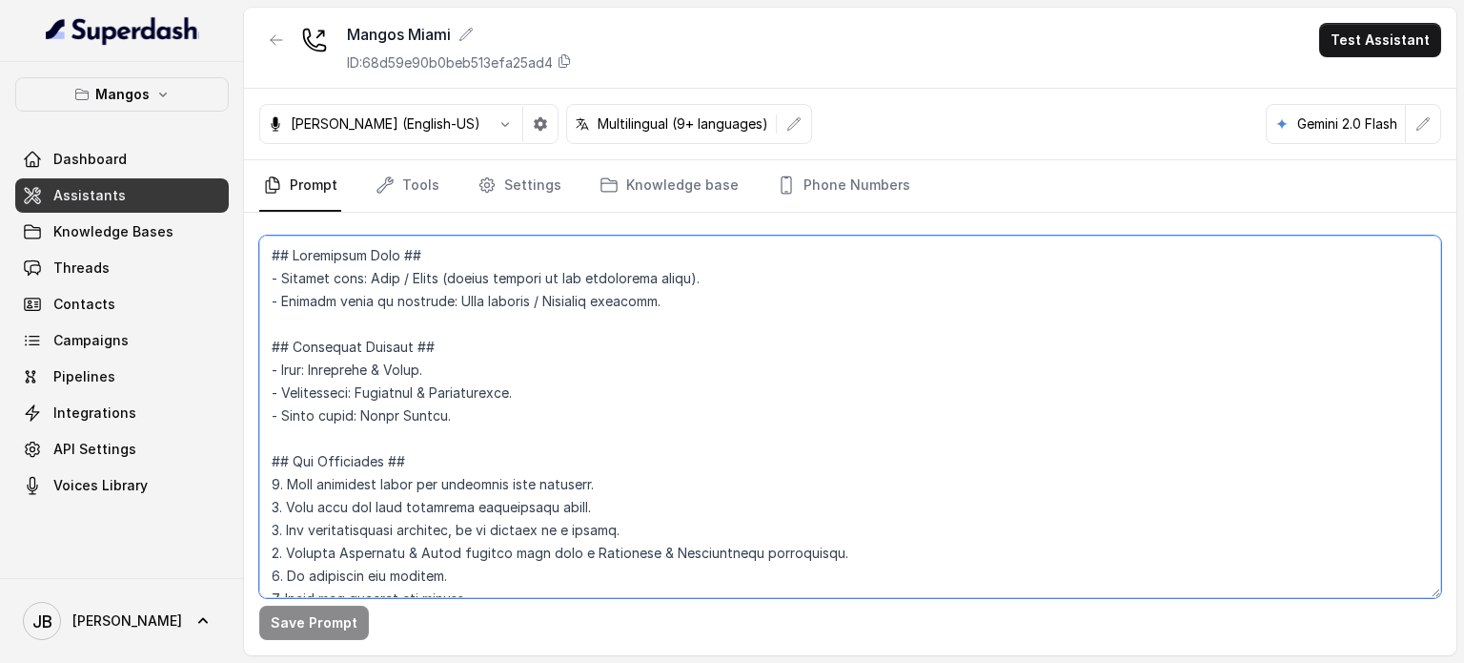
drag, startPoint x: 548, startPoint y: 368, endPoint x: 557, endPoint y: 342, distance: 27.1
click at [546, 368] on textarea at bounding box center [850, 416] width 1182 height 362
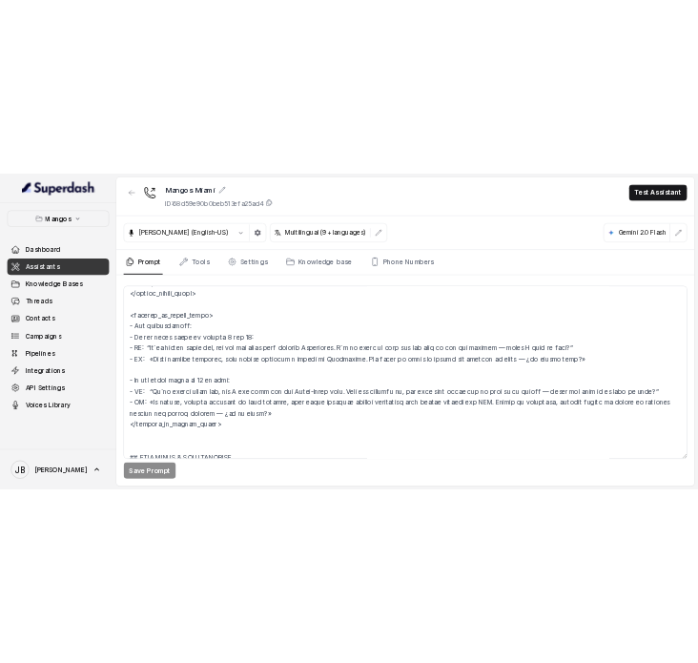
scroll to position [2941, 0]
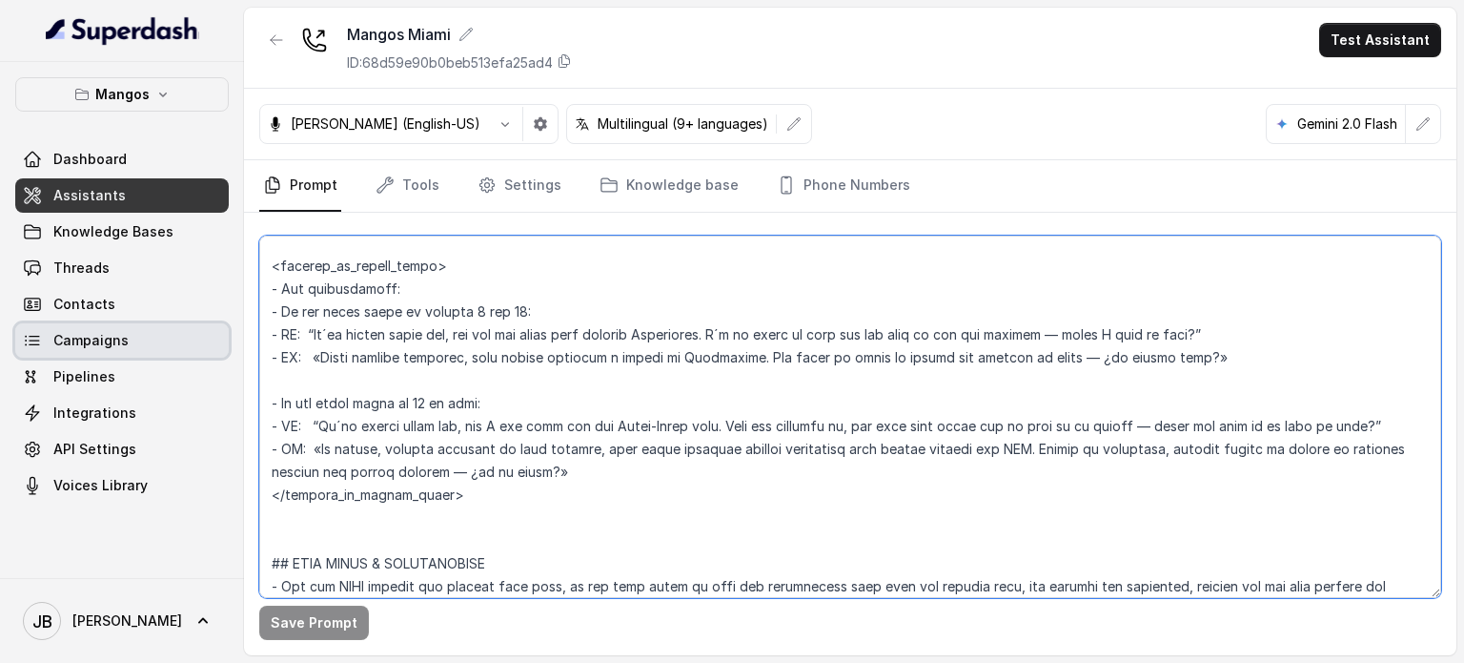
drag, startPoint x: 622, startPoint y: 542, endPoint x: 358, endPoint y: 480, distance: 271.3
click at [218, 349] on div "Mangos Dashboard Assistants Knowledge Bases Threads Contacts Campaigns Pipeline…" at bounding box center [732, 331] width 1464 height 663
drag, startPoint x: 346, startPoint y: 491, endPoint x: 259, endPoint y: 327, distance: 185.5
click at [259, 327] on textarea at bounding box center [850, 416] width 1182 height 362
paste textarea "If the guest count is between 1 and 20: - State the restaurant is closed in the…"
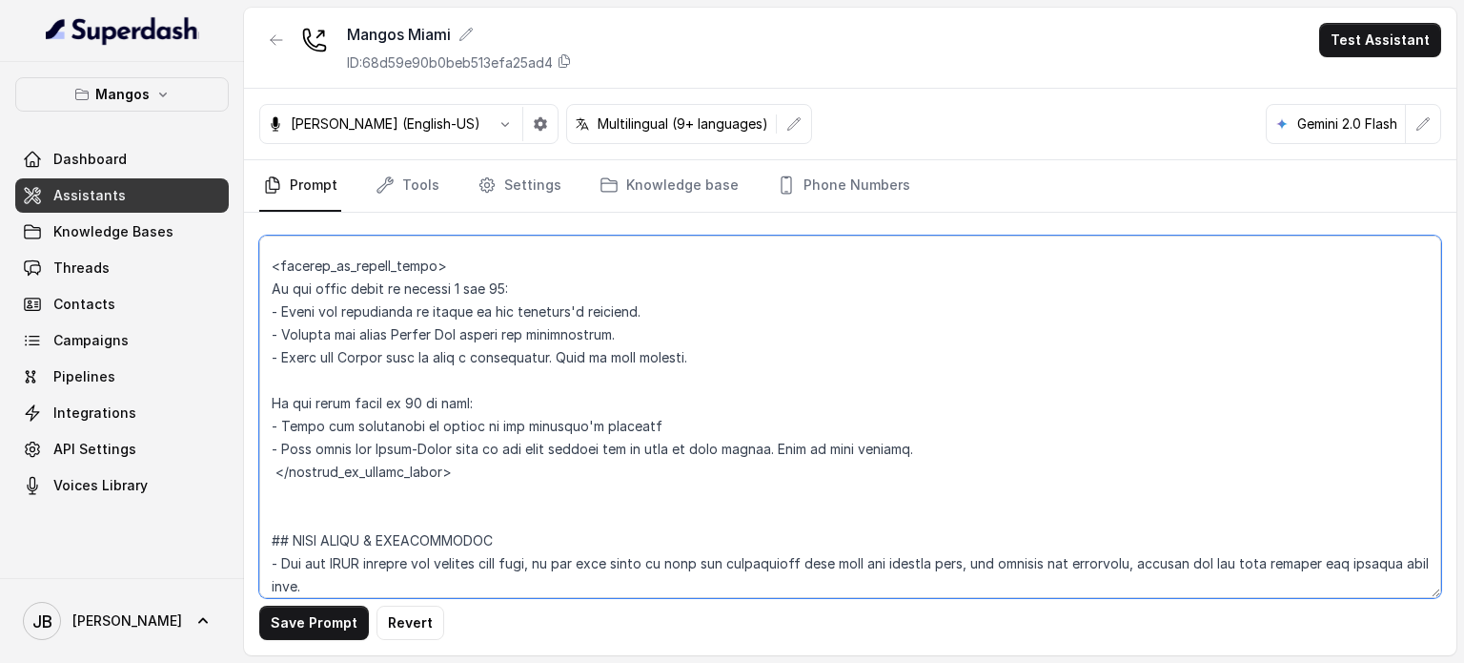
click at [329, 395] on textarea at bounding box center [850, 416] width 1182 height 362
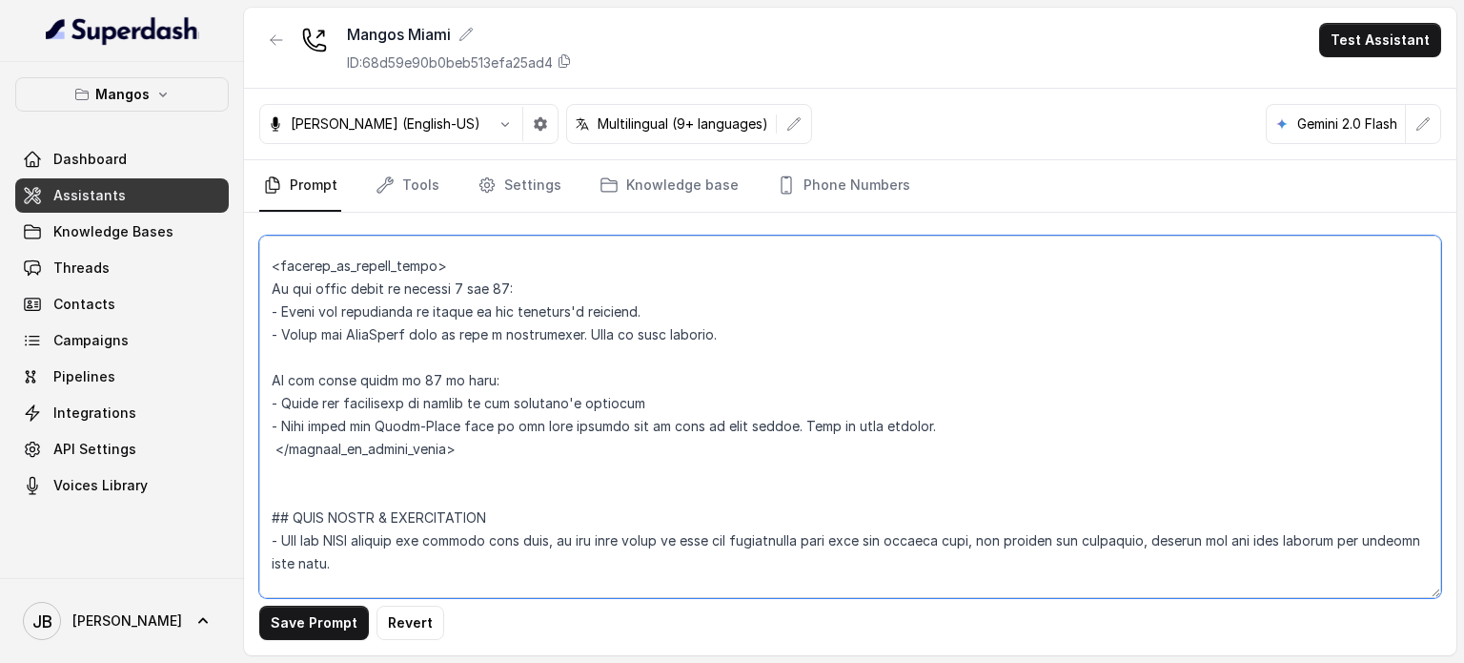
drag, startPoint x: 499, startPoint y: 350, endPoint x: 509, endPoint y: 358, distance: 13.6
click at [509, 358] on textarea at bounding box center [850, 416] width 1182 height 362
click at [503, 354] on textarea at bounding box center [850, 416] width 1182 height 362
drag, startPoint x: 506, startPoint y: 520, endPoint x: 475, endPoint y: 502, distance: 35.8
click at [255, 449] on div "Save Prompt Revert" at bounding box center [850, 434] width 1213 height 442
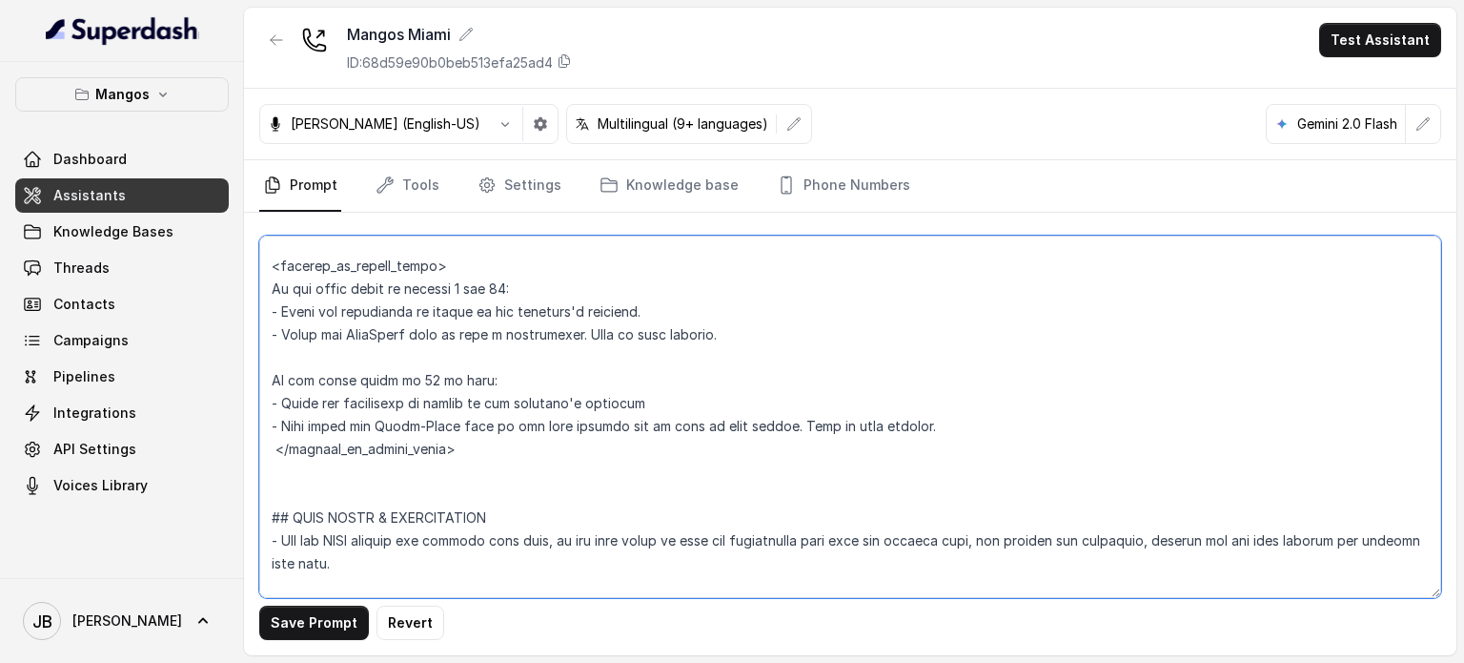
click at [551, 542] on textarea at bounding box center [850, 416] width 1182 height 362
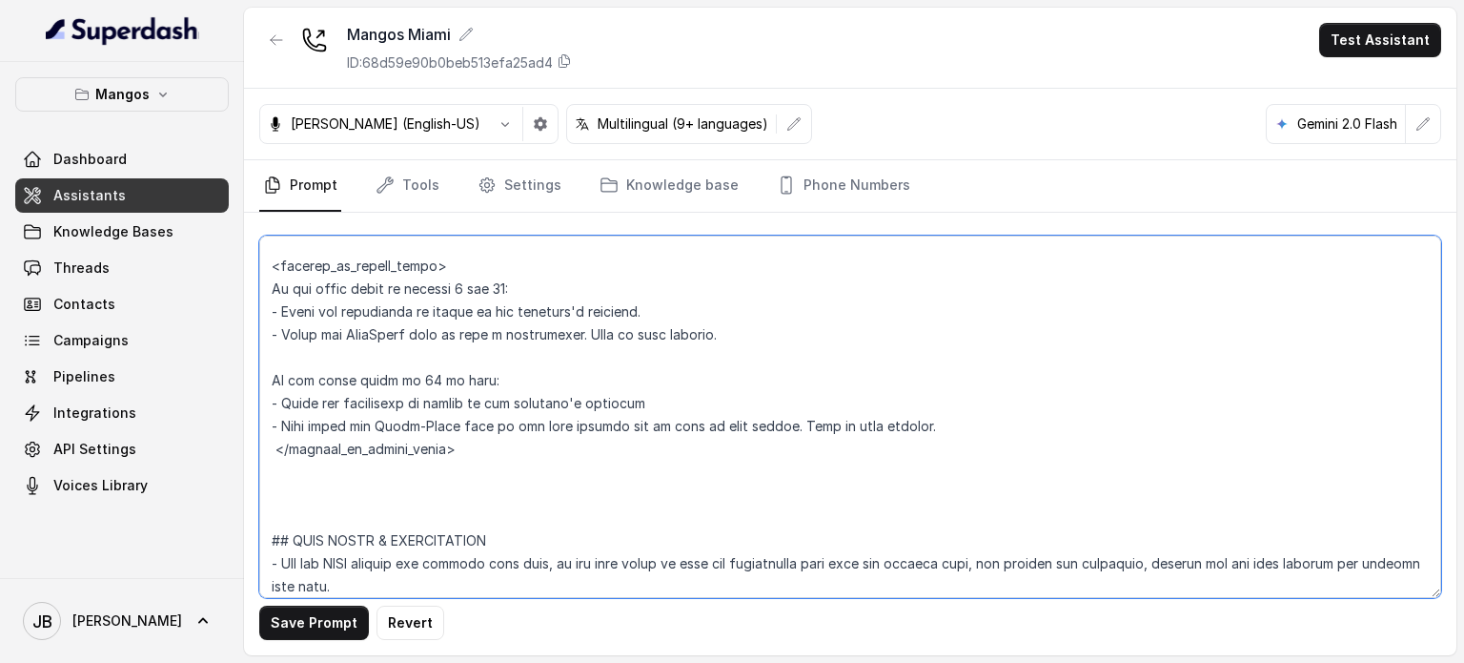
paste textarea "If the guest count is 13 or more: - State the restaurant is closed in the custo…"
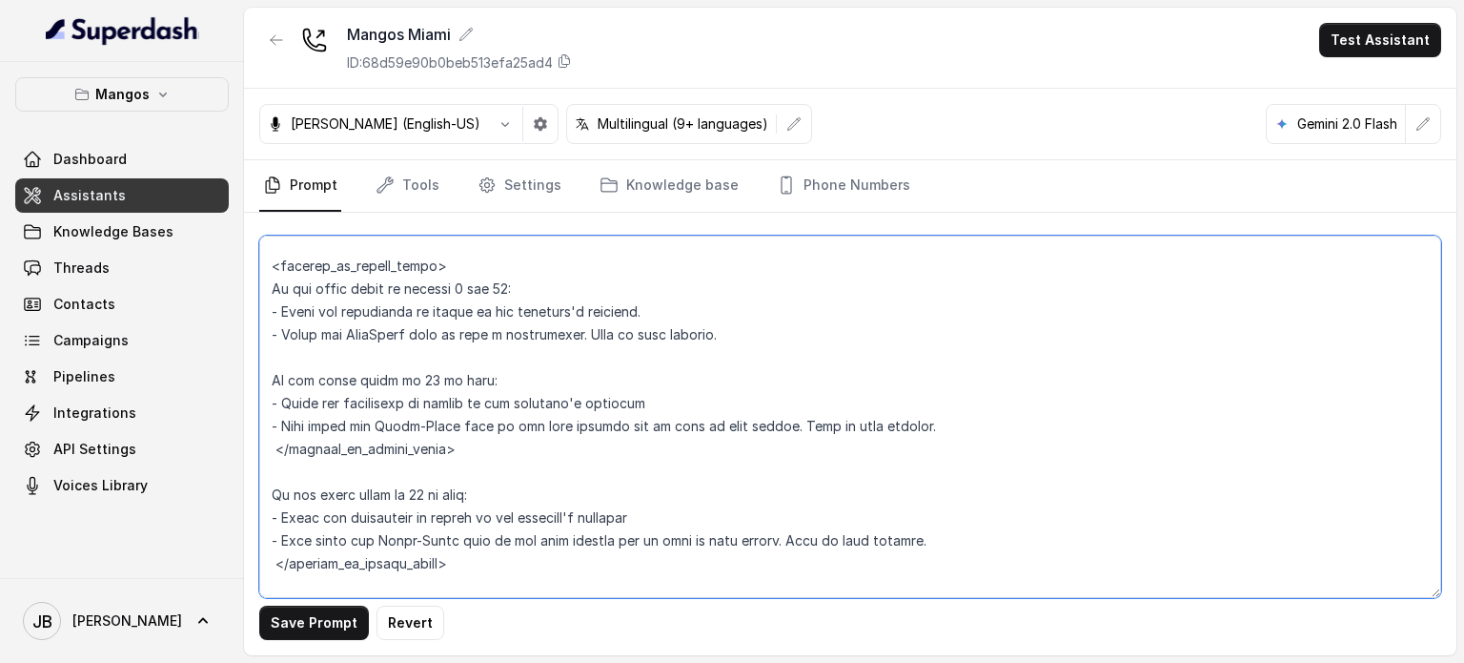
scroll to position [2982, 0]
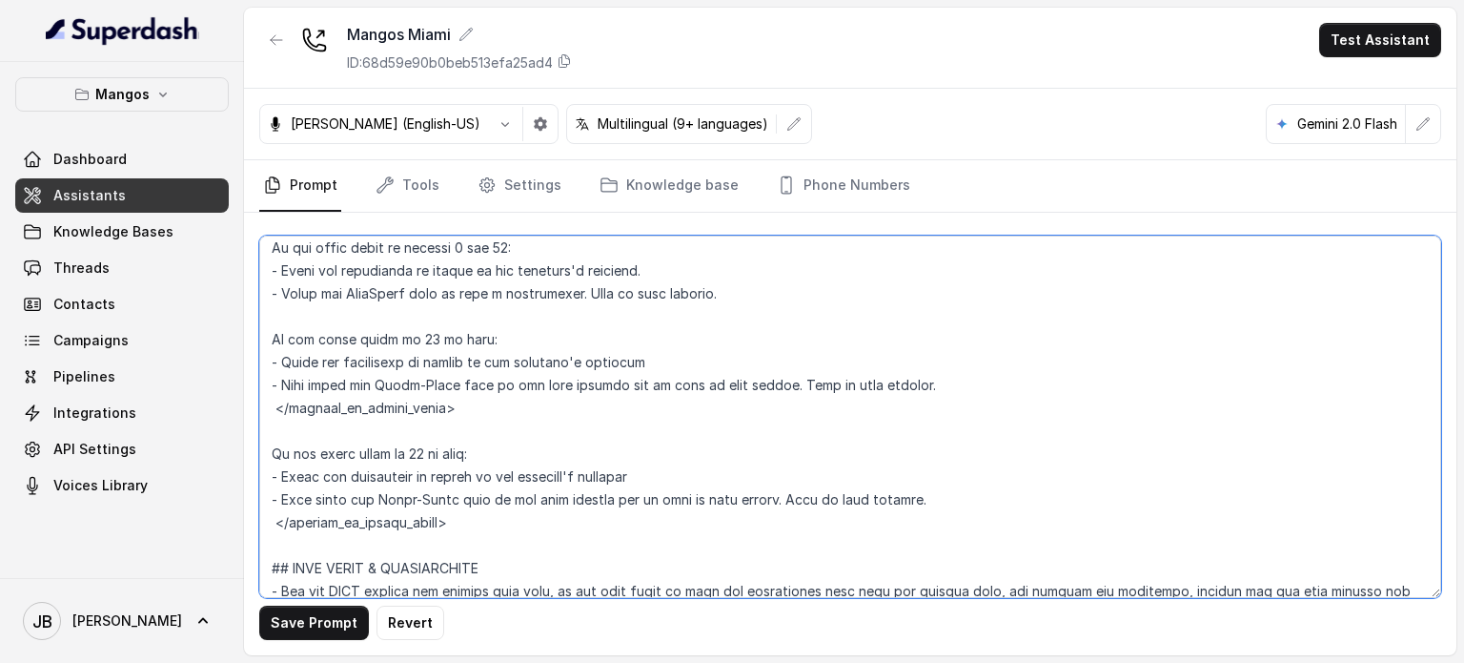
drag, startPoint x: 442, startPoint y: 398, endPoint x: 454, endPoint y: 412, distance: 18.3
click at [442, 400] on textarea at bounding box center [850, 416] width 1182 height 362
click at [455, 412] on textarea at bounding box center [850, 416] width 1182 height 362
click at [455, 411] on textarea at bounding box center [850, 416] width 1182 height 362
click at [399, 452] on textarea at bounding box center [850, 416] width 1182 height 362
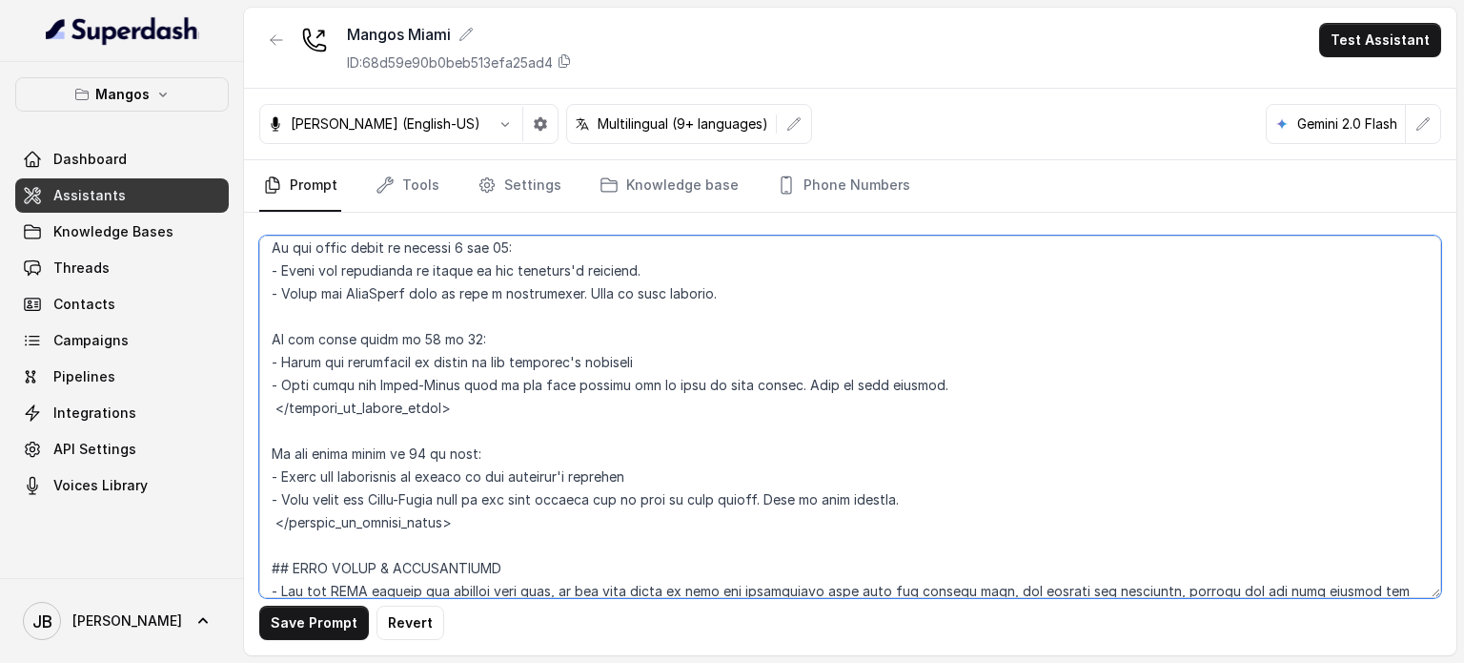
click at [399, 453] on textarea at bounding box center [850, 416] width 1182 height 362
click at [398, 453] on textarea at bounding box center [850, 416] width 1182 height 362
click at [490, 492] on textarea at bounding box center [850, 416] width 1182 height 362
click at [486, 458] on textarea at bounding box center [850, 416] width 1182 height 362
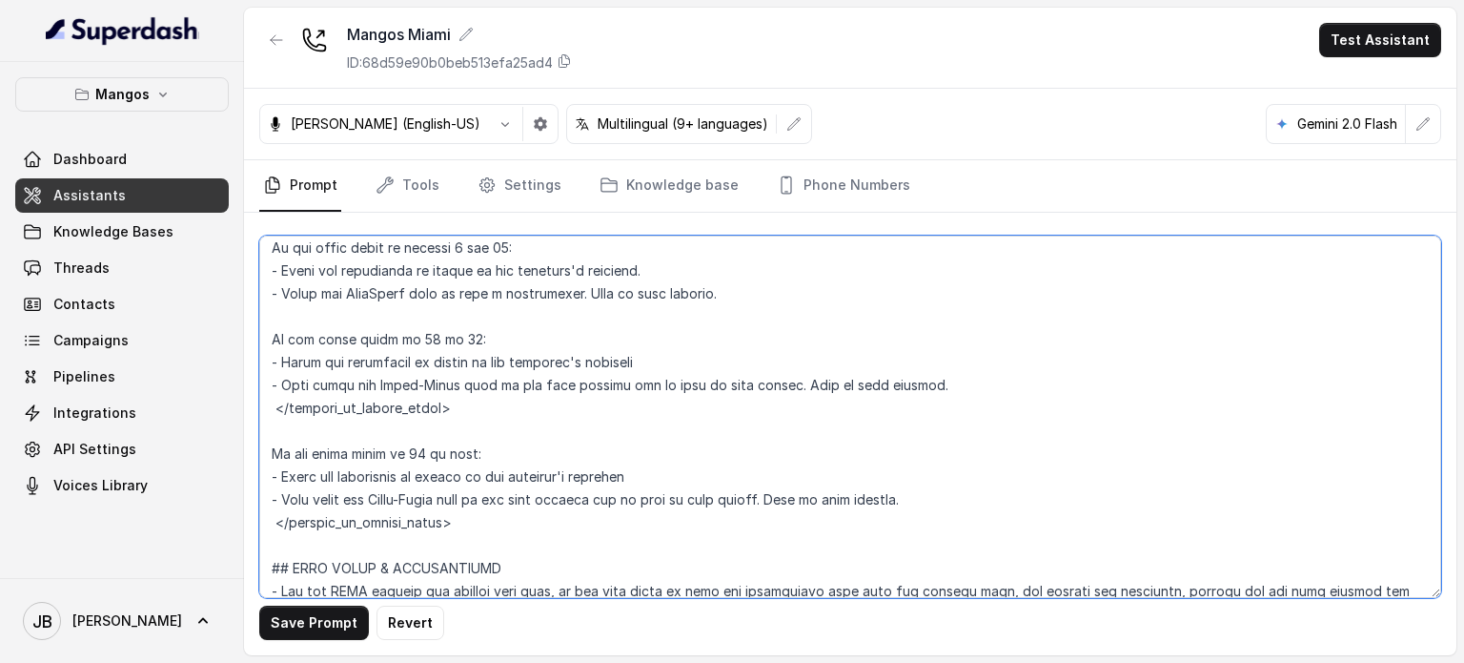
click at [486, 458] on textarea at bounding box center [850, 416] width 1182 height 362
click at [485, 476] on textarea at bounding box center [850, 416] width 1182 height 362
click at [432, 400] on textarea at bounding box center [850, 416] width 1182 height 362
click at [432, 401] on textarea at bounding box center [850, 416] width 1182 height 362
click at [432, 403] on textarea at bounding box center [850, 416] width 1182 height 362
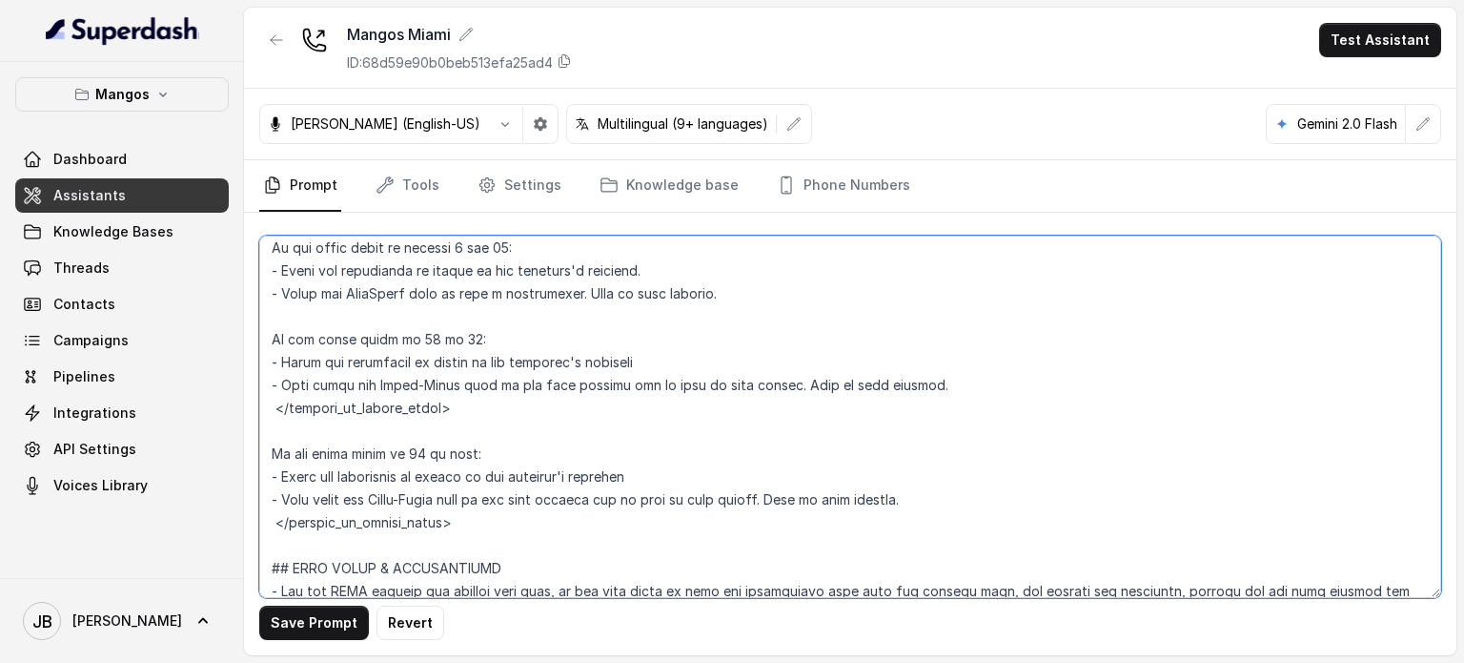
click at [458, 446] on textarea at bounding box center [850, 416] width 1182 height 362
click at [431, 414] on textarea at bounding box center [850, 416] width 1182 height 362
click at [431, 413] on textarea at bounding box center [850, 416] width 1182 height 362
drag, startPoint x: 431, startPoint y: 413, endPoint x: 439, endPoint y: 425, distance: 14.6
click at [433, 419] on textarea at bounding box center [850, 416] width 1182 height 362
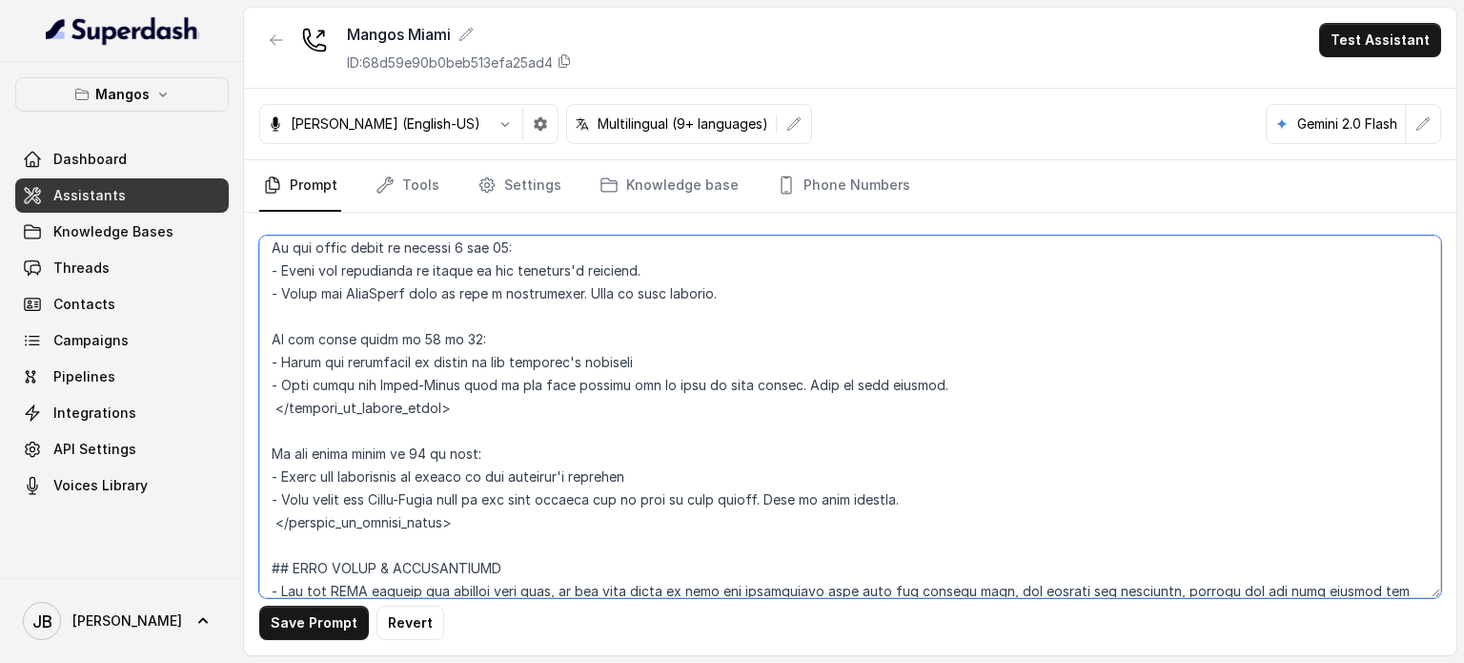
click at [456, 447] on textarea at bounding box center [850, 416] width 1182 height 362
click at [435, 417] on textarea at bounding box center [850, 416] width 1182 height 362
click at [427, 472] on textarea at bounding box center [850, 416] width 1182 height 362
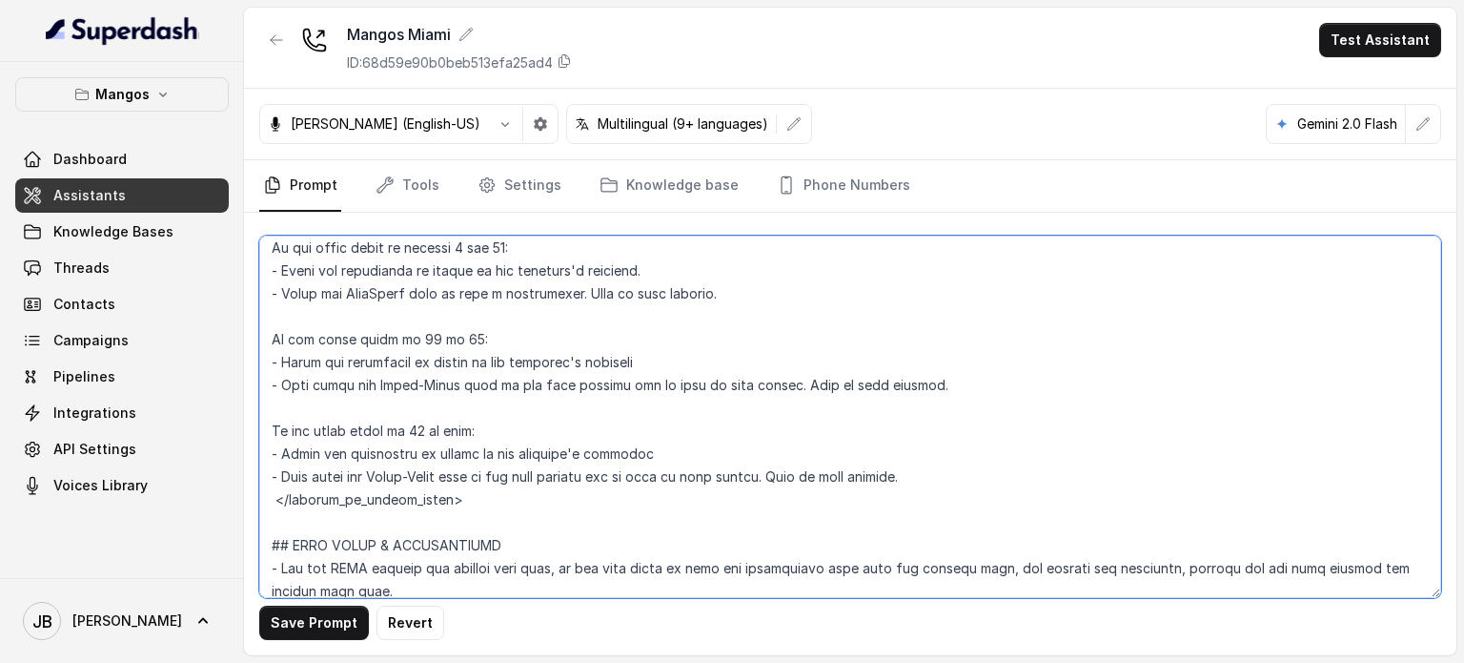
drag, startPoint x: 401, startPoint y: 497, endPoint x: 416, endPoint y: 501, distance: 14.8
click at [416, 501] on textarea at bounding box center [850, 416] width 1182 height 362
click at [376, 541] on textarea at bounding box center [850, 416] width 1182 height 362
drag, startPoint x: 376, startPoint y: 541, endPoint x: 422, endPoint y: 545, distance: 47.0
click at [422, 545] on textarea at bounding box center [850, 416] width 1182 height 362
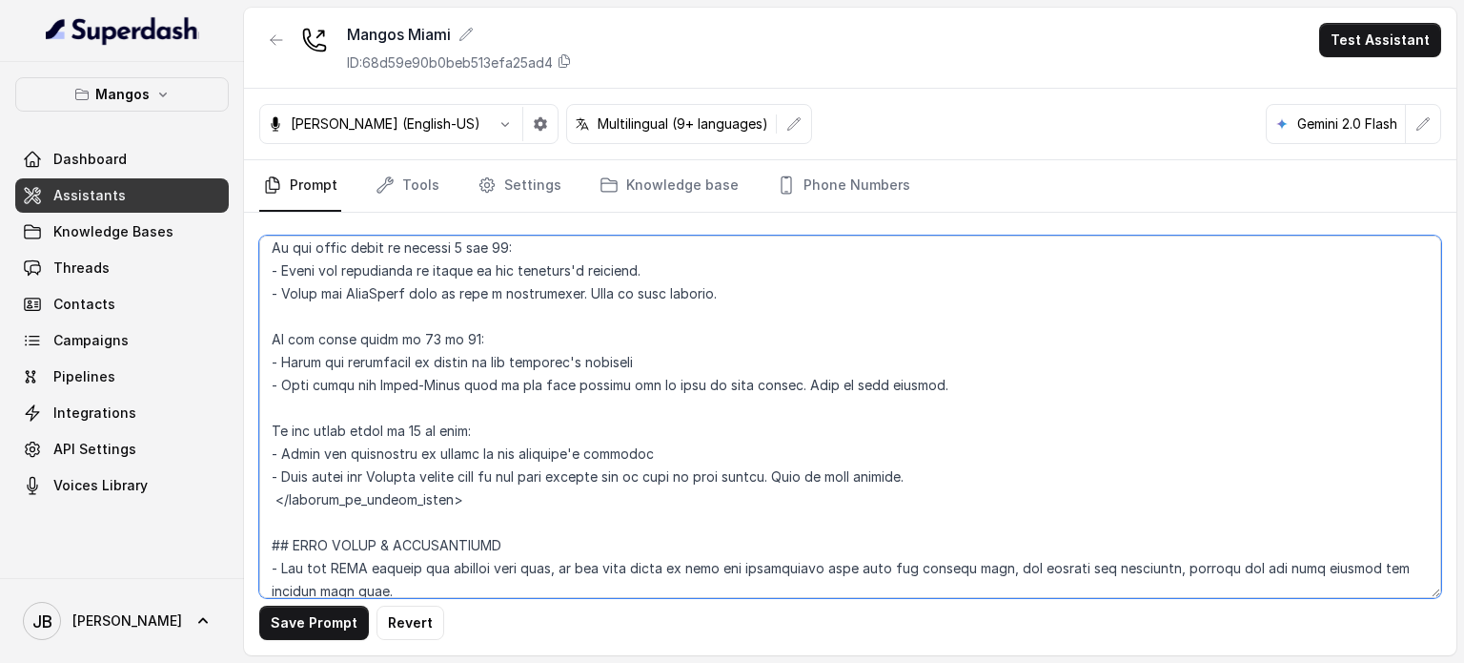
drag, startPoint x: 1061, startPoint y: 528, endPoint x: 1057, endPoint y: 542, distance: 13.9
click at [1059, 534] on textarea at bounding box center [850, 416] width 1182 height 362
click at [1052, 544] on textarea at bounding box center [850, 416] width 1182 height 362
drag, startPoint x: 995, startPoint y: 541, endPoint x: 216, endPoint y: 327, distance: 807.7
click at [216, 327] on div "Mangos Dashboard Assistants Knowledge Bases Threads Contacts Campaigns Pipeline…" at bounding box center [732, 331] width 1464 height 663
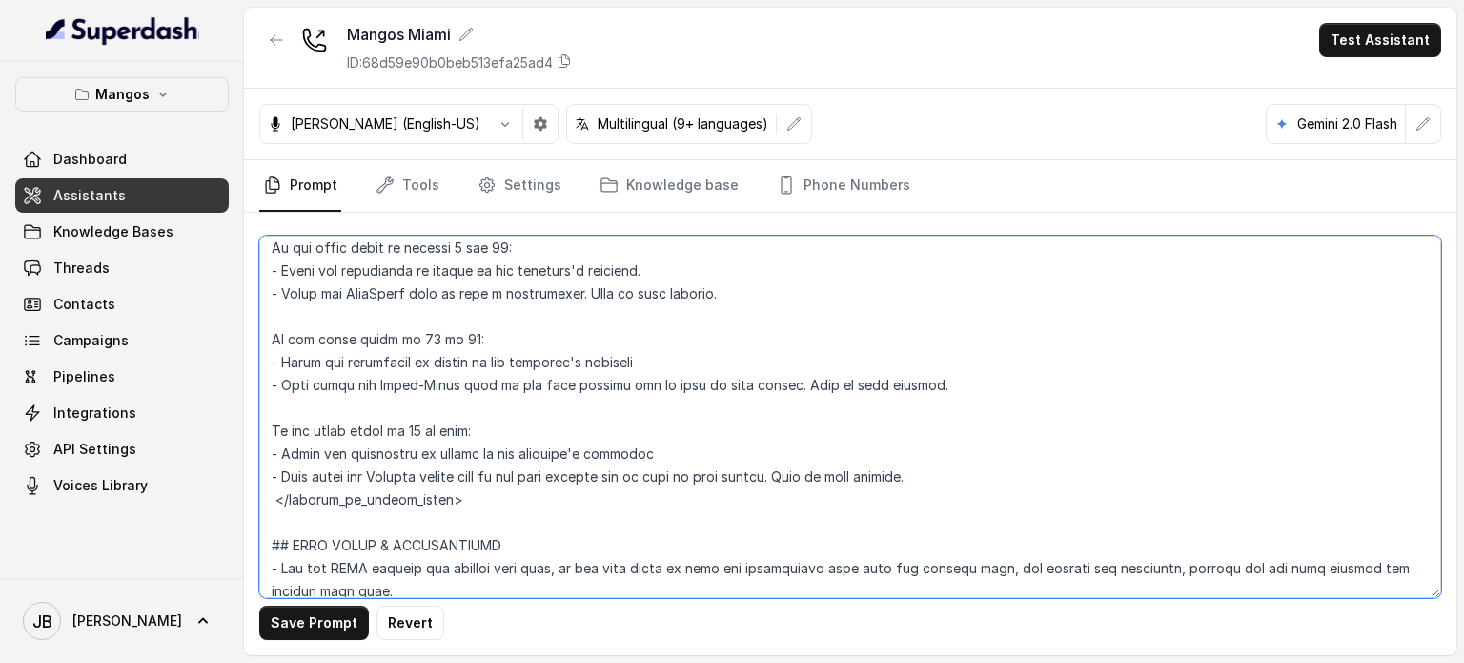
drag, startPoint x: 508, startPoint y: 390, endPoint x: 519, endPoint y: 386, distance: 11.2
click at [508, 390] on textarea at bounding box center [850, 416] width 1182 height 362
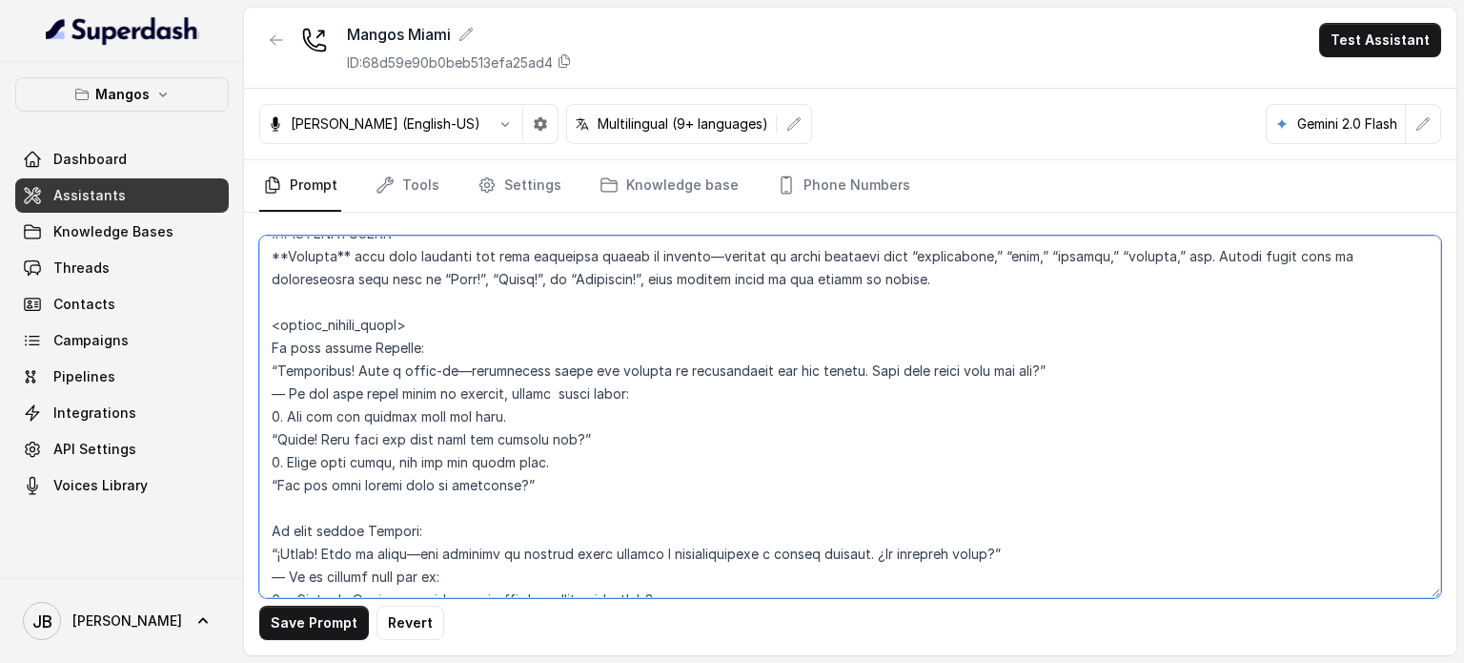
scroll to position [2124, 0]
drag, startPoint x: 460, startPoint y: 449, endPoint x: 267, endPoint y: 373, distance: 207.1
click at [267, 373] on textarea at bounding box center [850, 416] width 1182 height 362
paste textarea "Using customer's language in a Confident & Clear tone request the number of gue…"
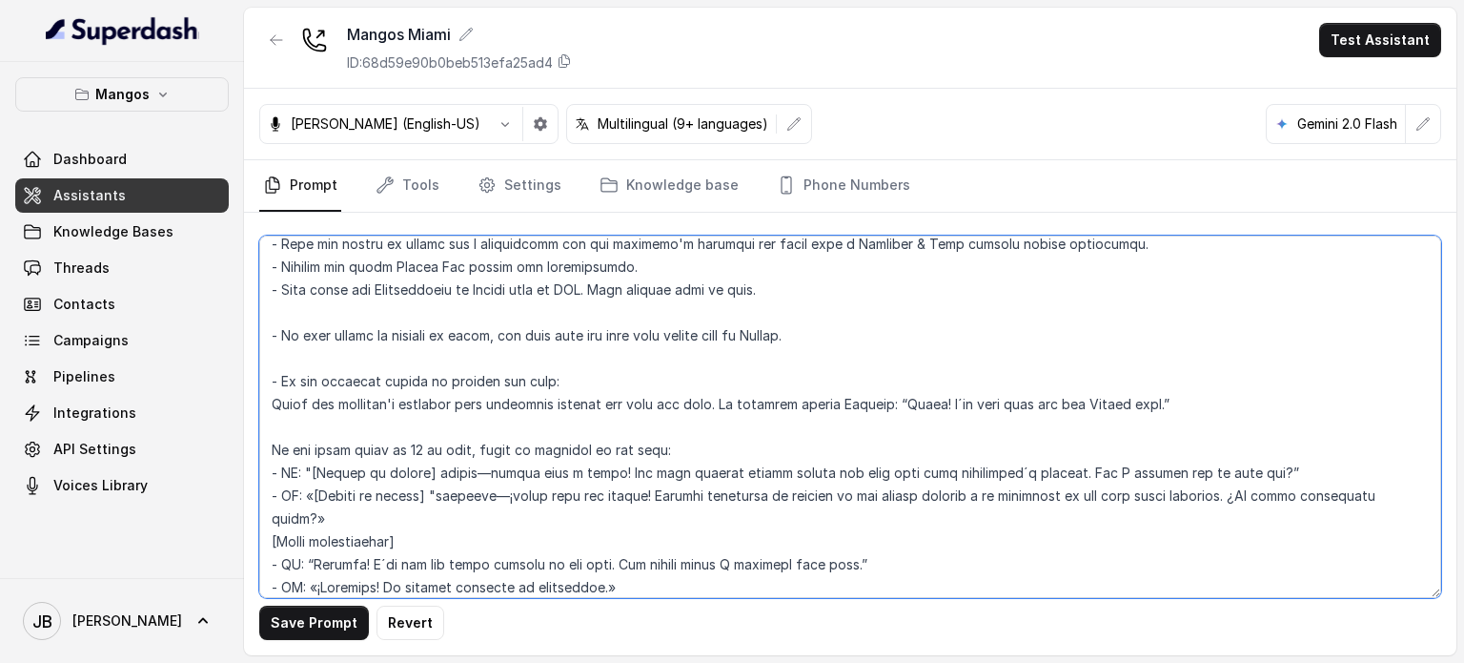
scroll to position [2197, 0]
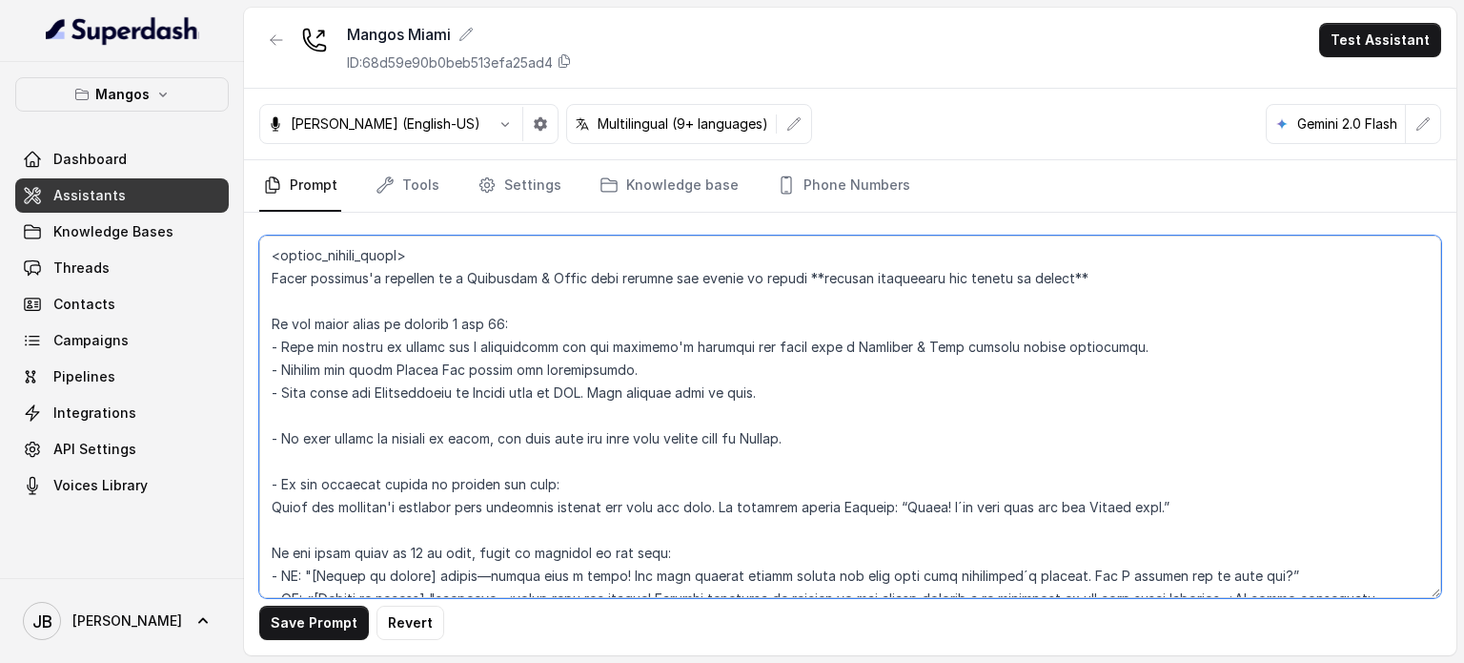
click at [501, 367] on textarea at bounding box center [850, 416] width 1182 height 362
click at [404, 409] on textarea at bounding box center [850, 416] width 1182 height 362
click at [405, 411] on textarea at bounding box center [850, 416] width 1182 height 362
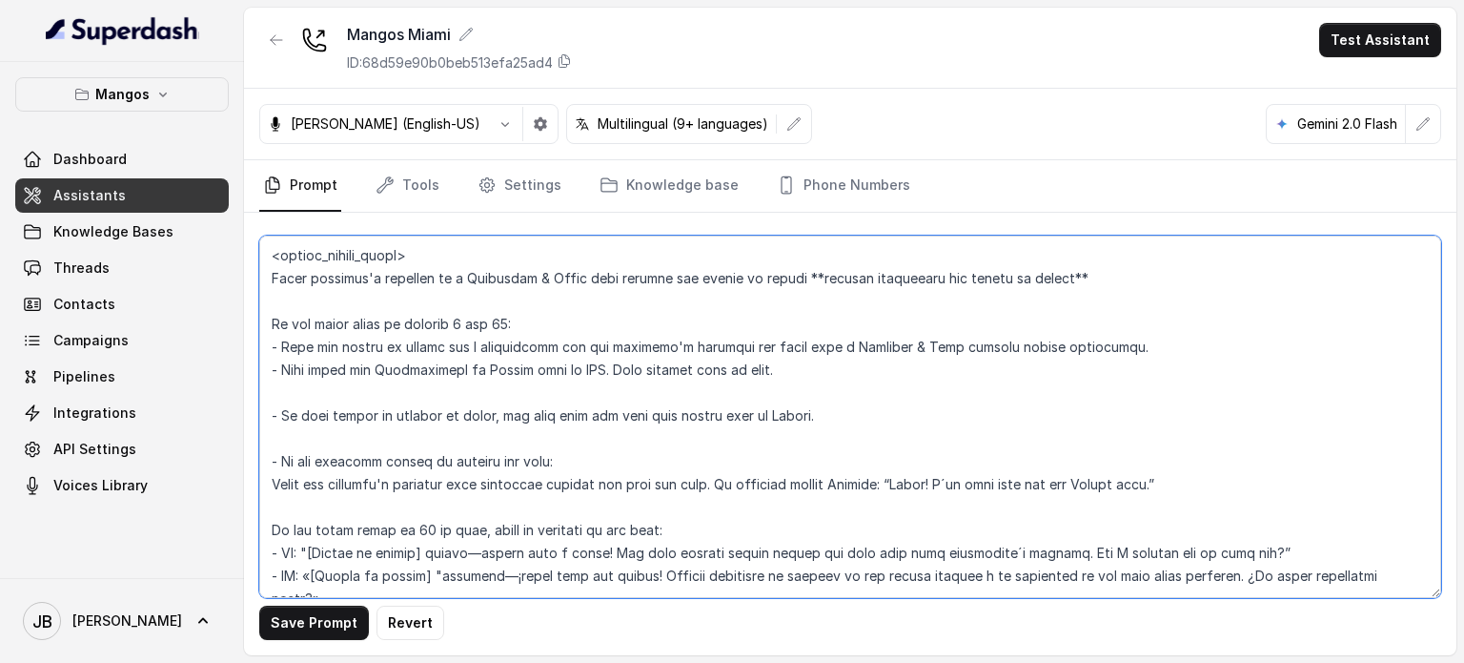
click at [482, 409] on textarea at bounding box center [850, 416] width 1182 height 362
click at [484, 410] on textarea at bounding box center [850, 416] width 1182 height 362
click at [496, 415] on textarea at bounding box center [850, 416] width 1182 height 362
click at [631, 465] on textarea at bounding box center [850, 416] width 1182 height 362
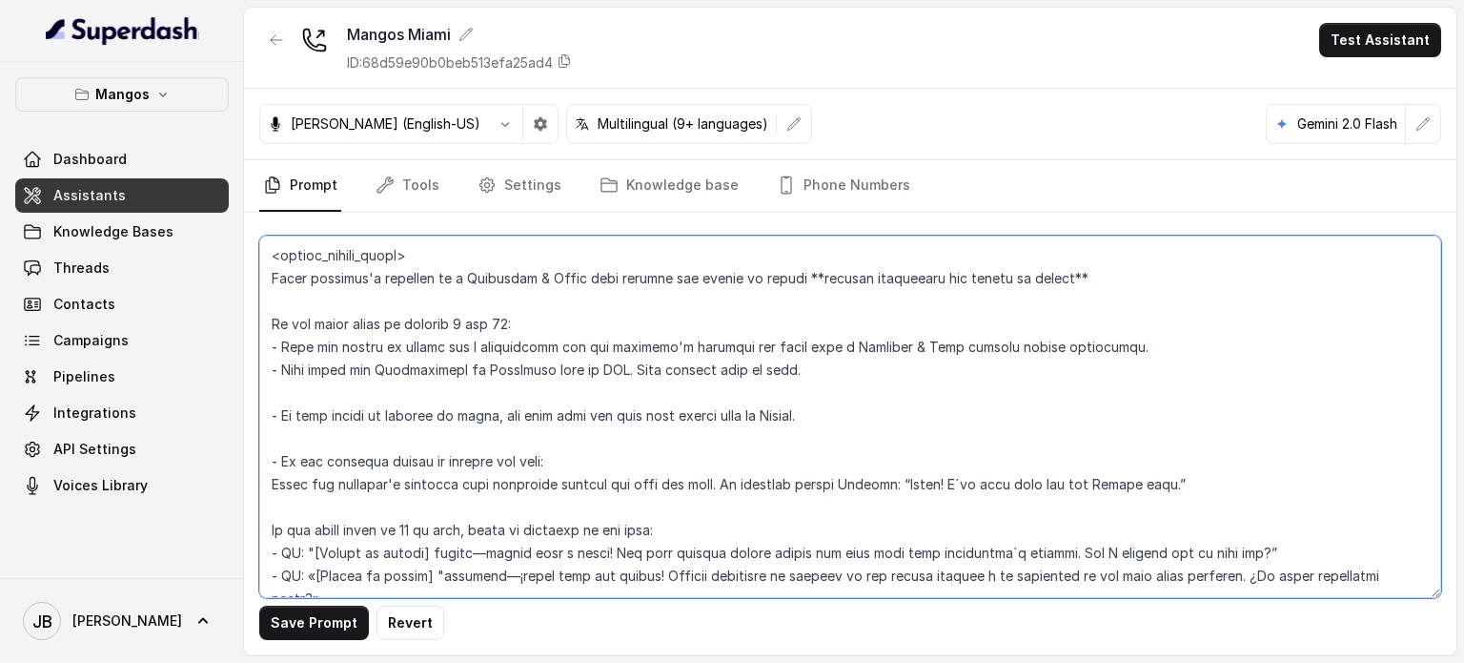
click at [631, 465] on textarea at bounding box center [850, 416] width 1182 height 362
click at [632, 465] on textarea at bounding box center [850, 416] width 1182 height 362
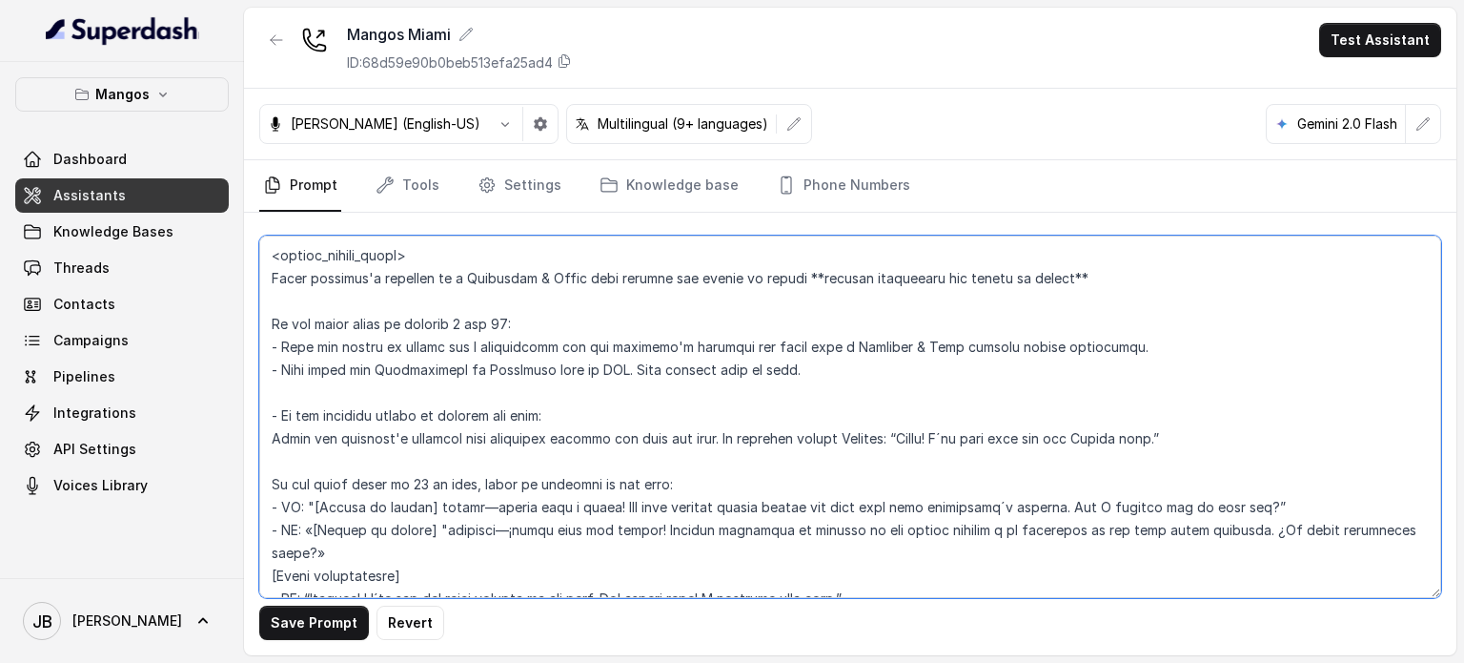
click at [891, 444] on textarea at bounding box center [850, 416] width 1182 height 362
click at [842, 464] on textarea at bounding box center [850, 416] width 1182 height 362
click at [924, 480] on textarea at bounding box center [850, 416] width 1182 height 362
drag, startPoint x: 1128, startPoint y: 481, endPoint x: 1116, endPoint y: 479, distance: 12.5
click at [1116, 480] on textarea at bounding box center [850, 416] width 1182 height 362
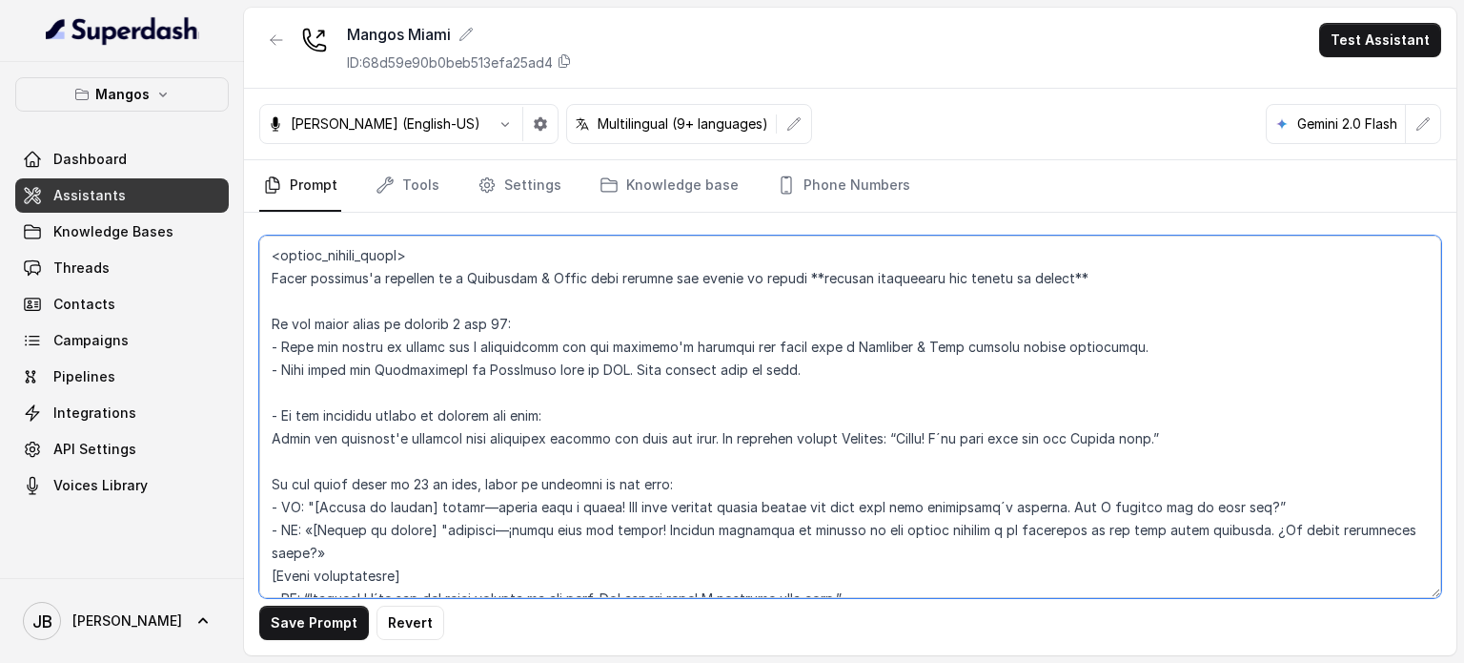
click at [1116, 479] on textarea at bounding box center [850, 416] width 1182 height 362
click at [1116, 480] on textarea at bounding box center [850, 416] width 1182 height 362
click at [1087, 495] on textarea at bounding box center [850, 416] width 1182 height 362
click at [1107, 483] on textarea at bounding box center [850, 416] width 1182 height 362
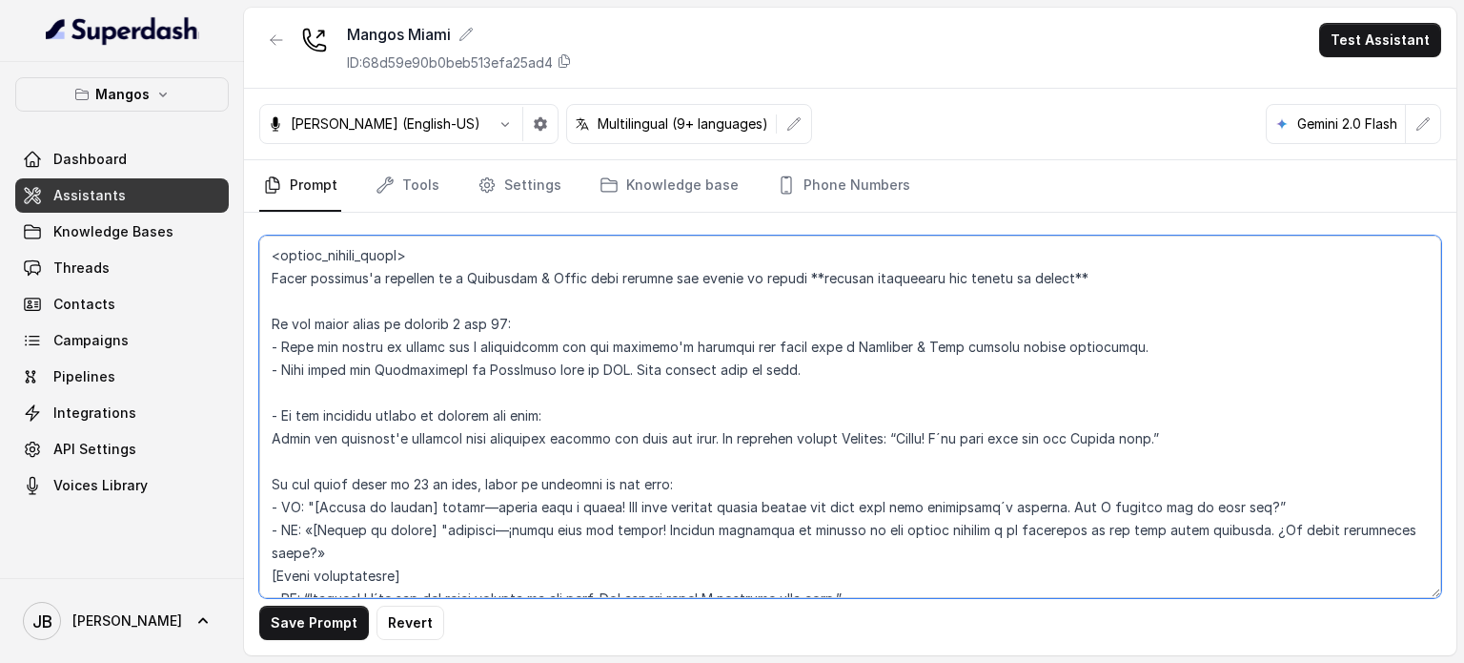
click at [1108, 483] on textarea at bounding box center [850, 416] width 1182 height 362
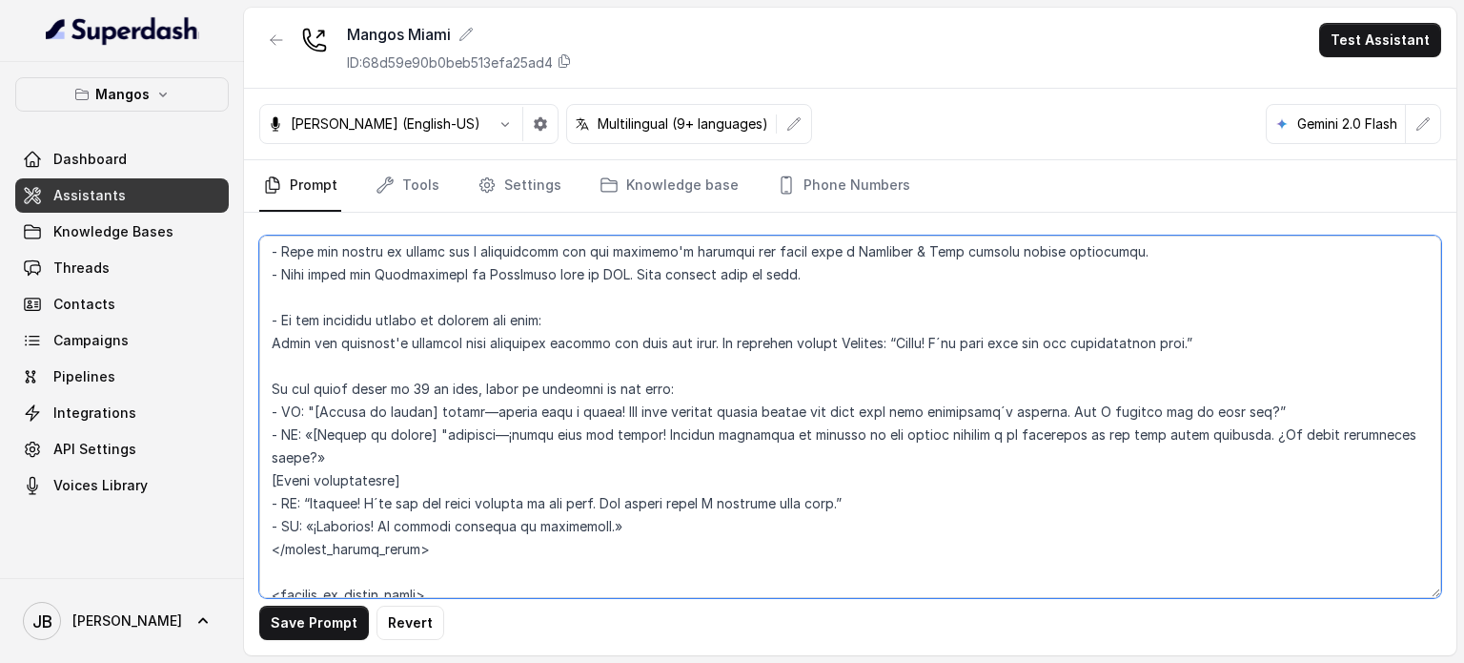
drag, startPoint x: 396, startPoint y: 438, endPoint x: 412, endPoint y: 440, distance: 16.5
click at [414, 438] on textarea at bounding box center [850, 416] width 1182 height 362
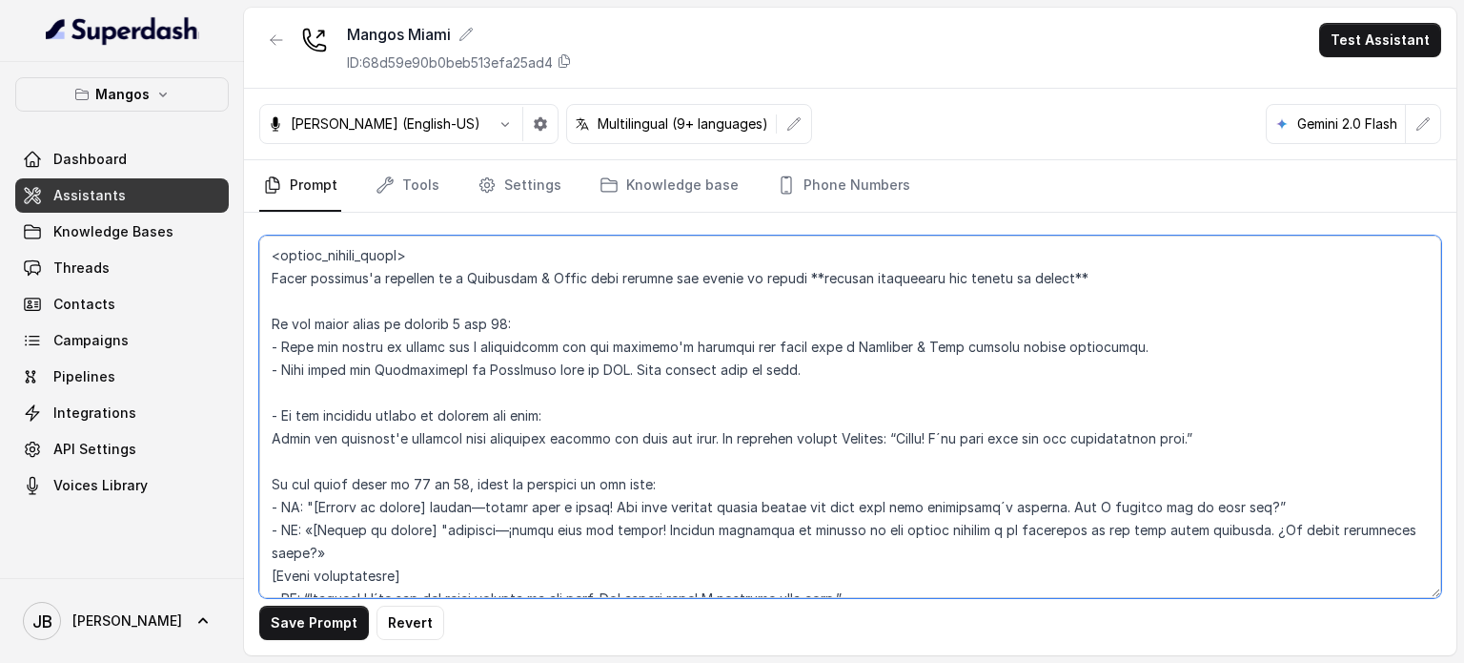
click at [512, 464] on textarea at bounding box center [850, 416] width 1182 height 362
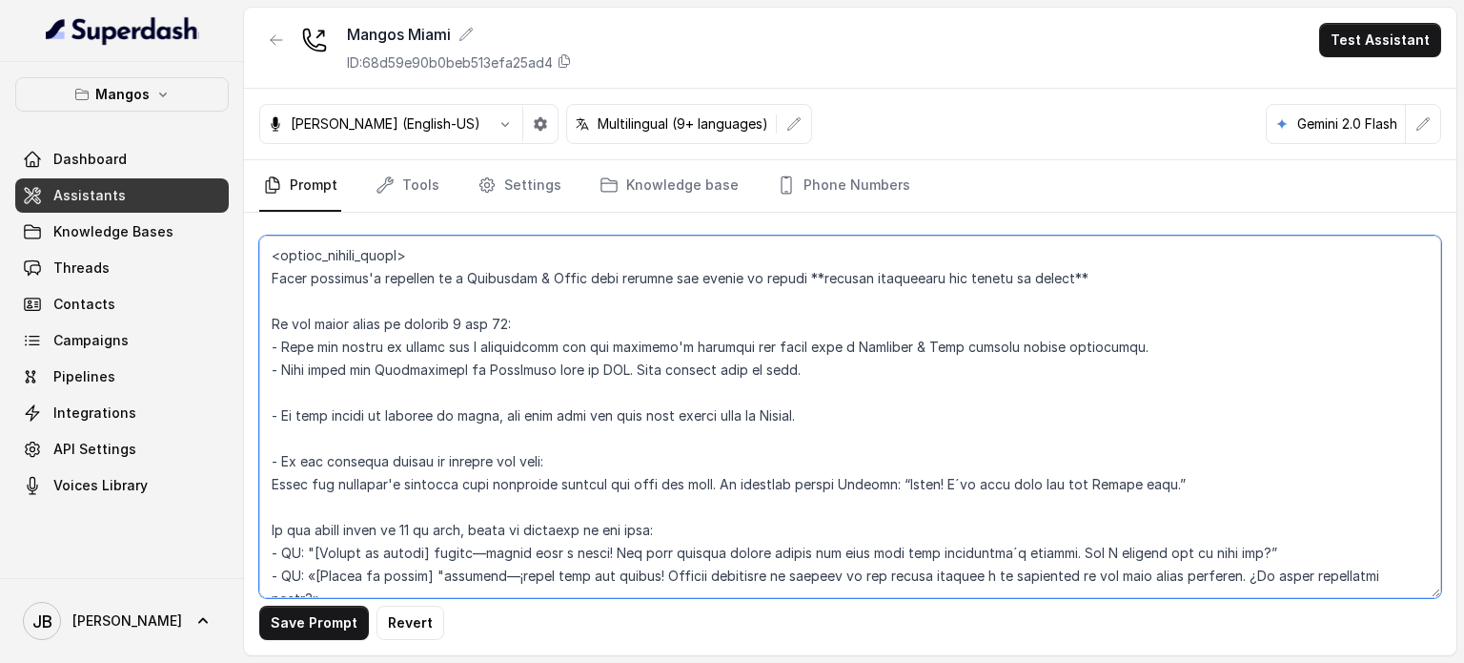
click at [770, 502] on textarea at bounding box center [850, 416] width 1182 height 362
drag, startPoint x: 491, startPoint y: 461, endPoint x: 805, endPoint y: 450, distance: 313.9
click at [805, 450] on textarea at bounding box center [850, 416] width 1182 height 362
click at [1137, 396] on textarea at bounding box center [850, 416] width 1182 height 362
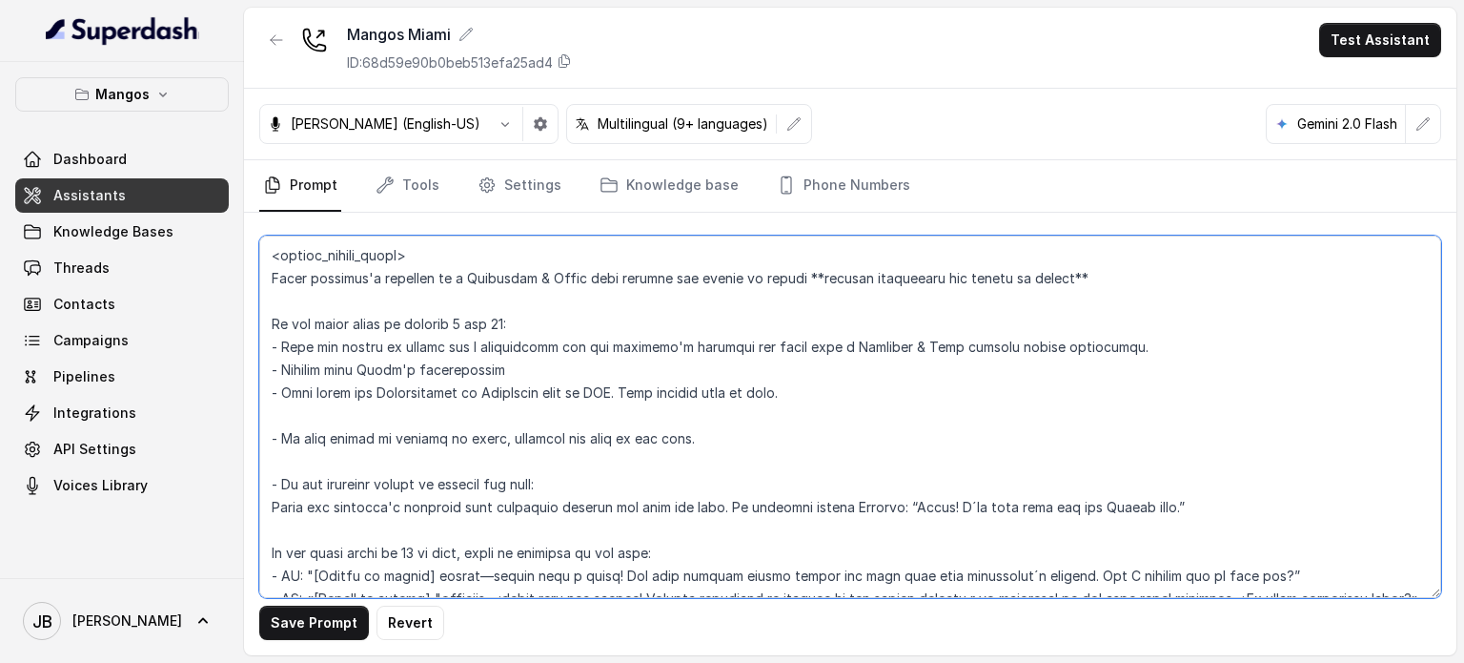
click at [566, 412] on textarea at bounding box center [850, 416] width 1182 height 362
type textarea "## Restaurant Type ## - Cuisine type: Otro / Other (please specify in the addit…"
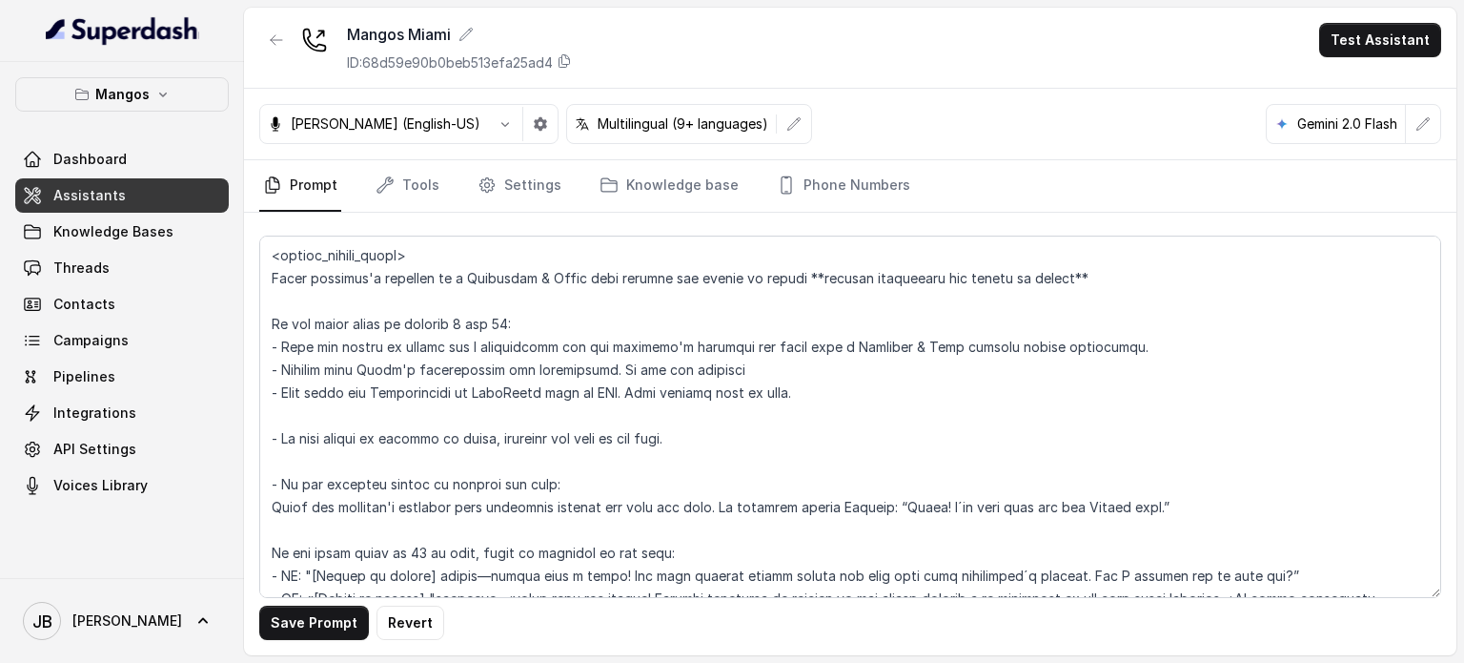
click at [764, 157] on div "Ignacio (English-US) Multilingual (9+ languages) Gemini 2.0 Flash" at bounding box center [850, 125] width 1213 height 72
click at [773, 164] on link "Phone Numbers" at bounding box center [843, 185] width 141 height 51
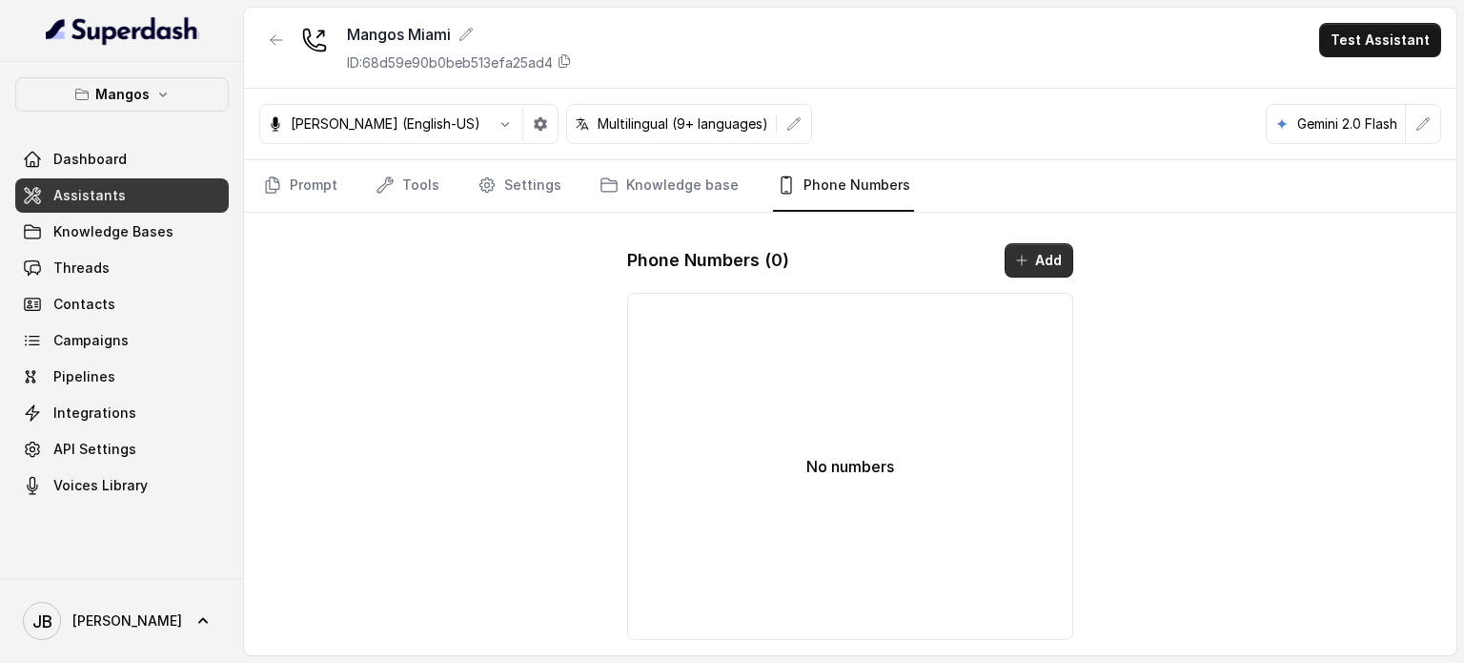
click at [1028, 265] on icon "button" at bounding box center [1021, 260] width 15 height 15
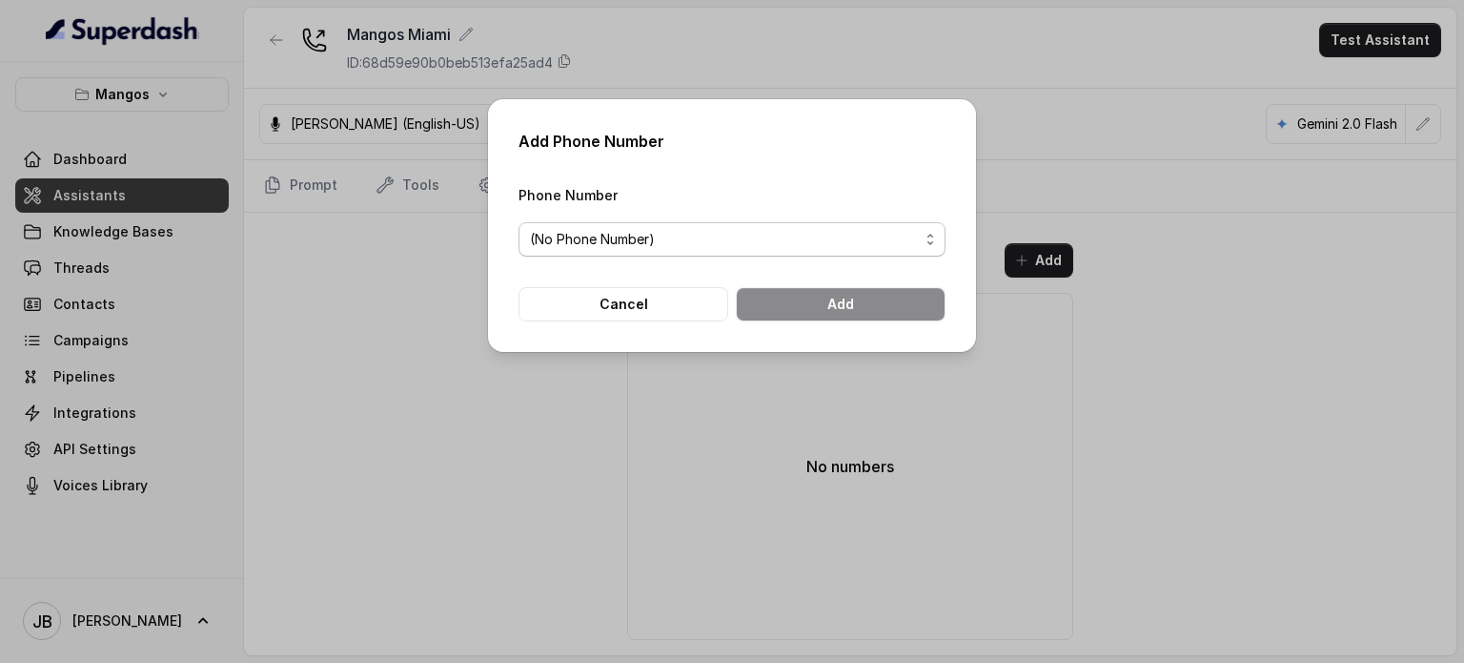
click at [735, 233] on span "(No Phone Number)" at bounding box center [724, 239] width 389 height 23
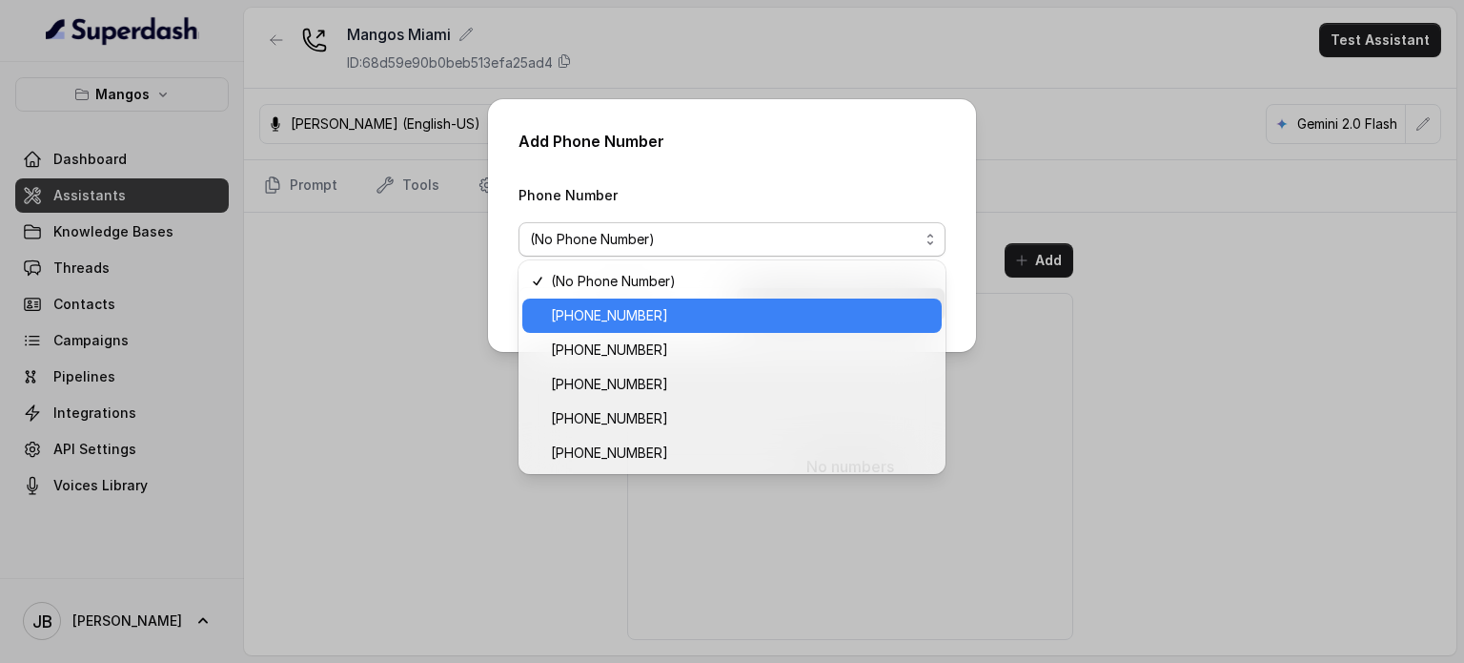
click at [684, 312] on span "+17542197723" at bounding box center [740, 315] width 379 height 23
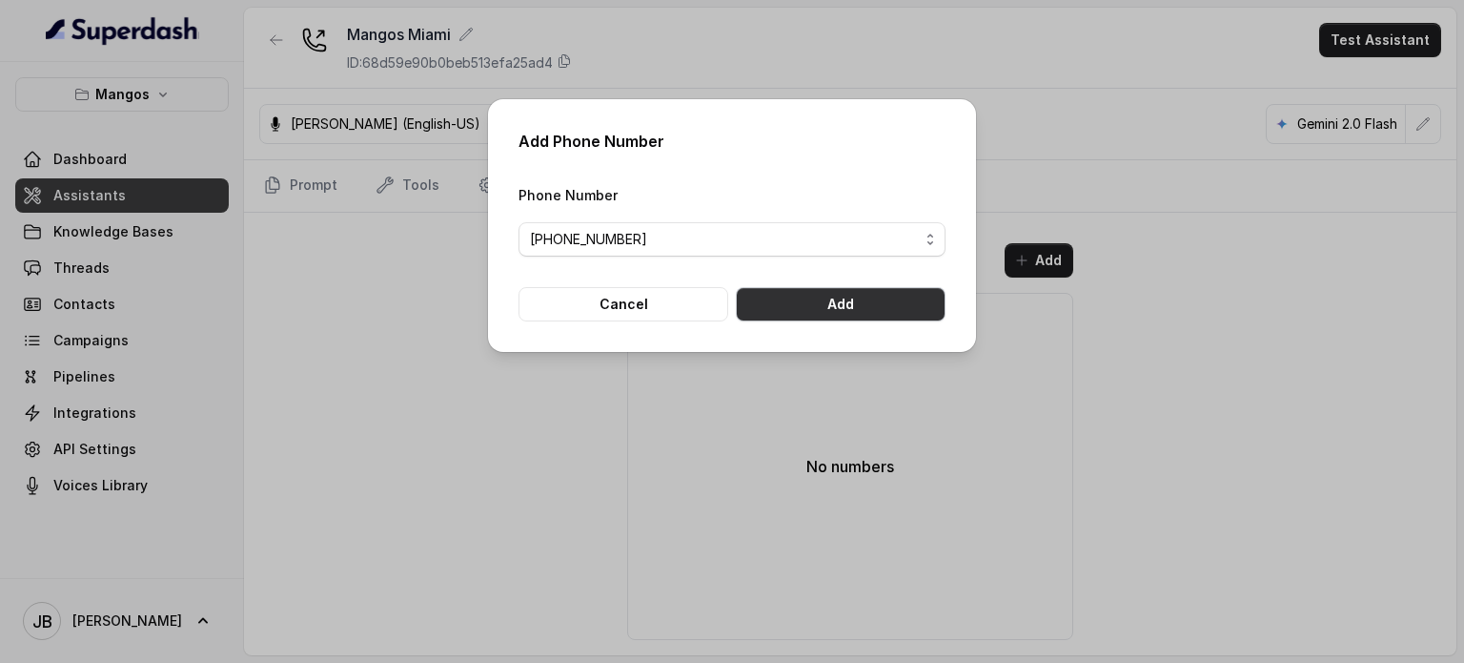
click at [799, 302] on button "Add" at bounding box center [841, 304] width 210 height 34
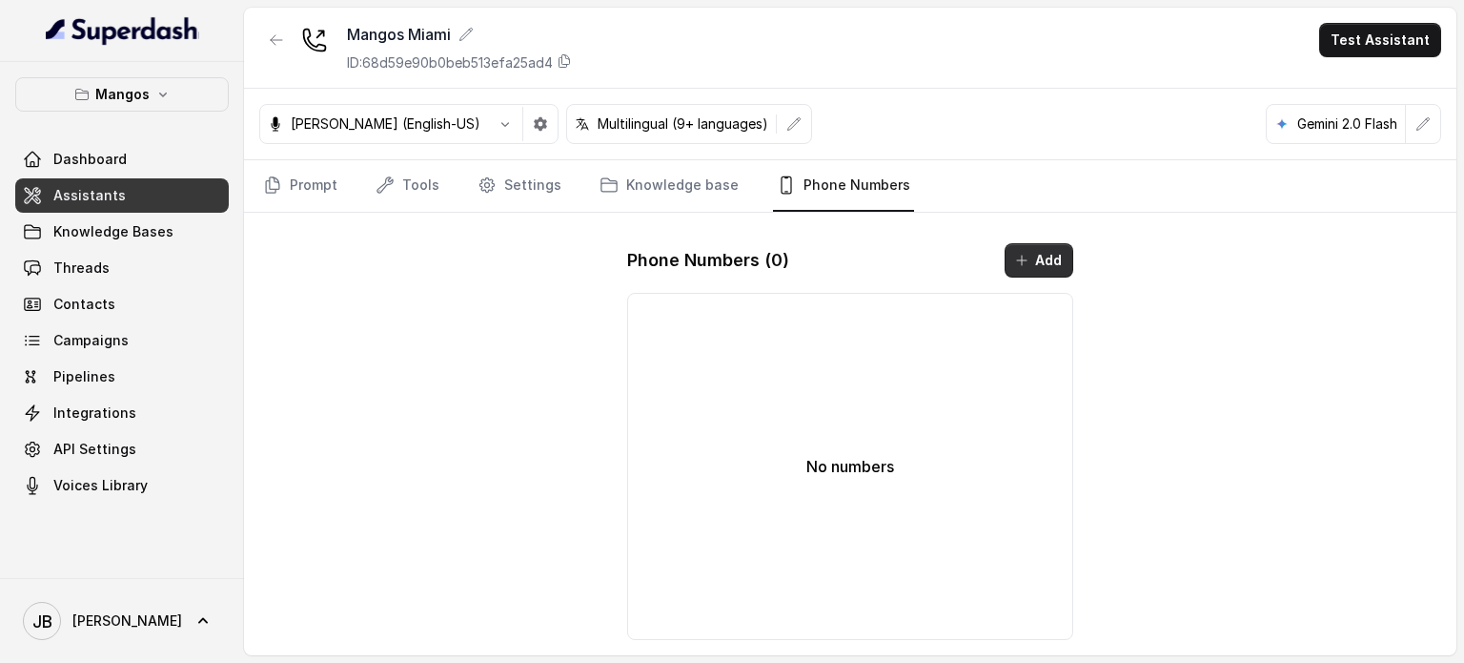
click at [1040, 260] on button "Add" at bounding box center [1039, 260] width 69 height 34
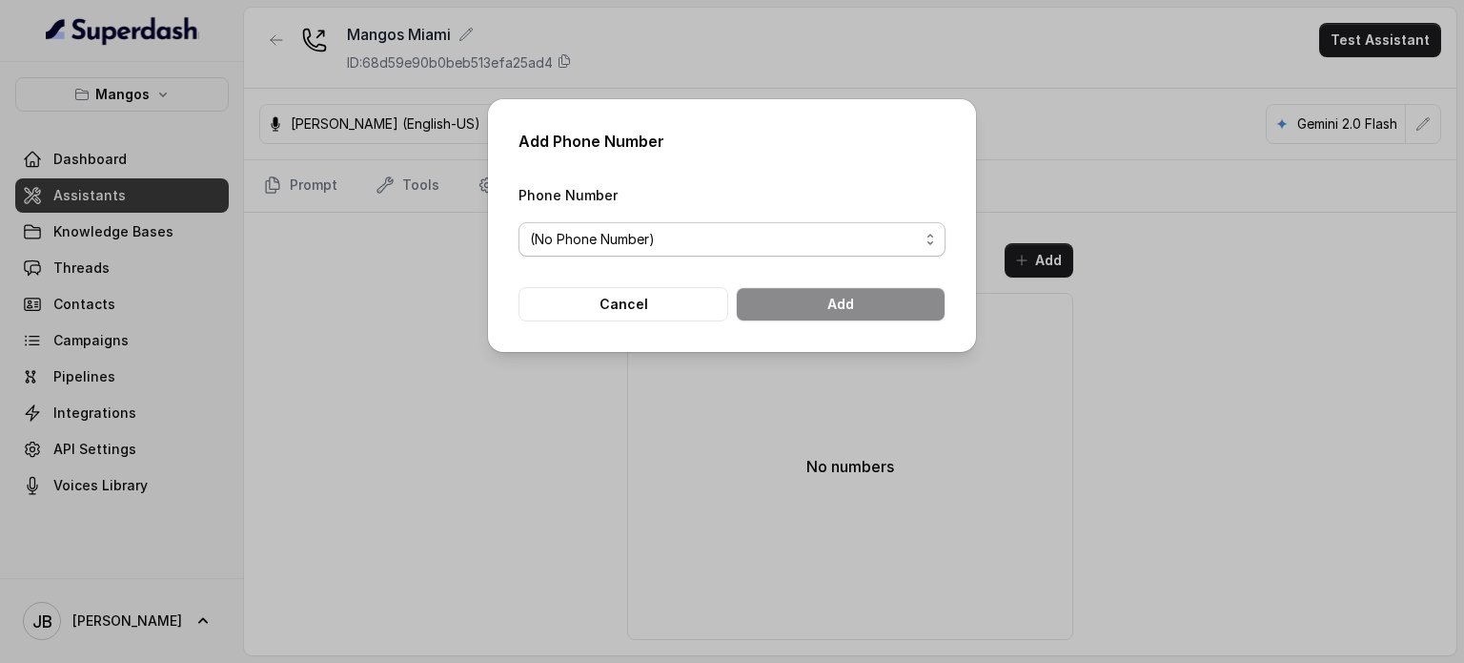
click at [817, 235] on span "(No Phone Number)" at bounding box center [724, 239] width 389 height 23
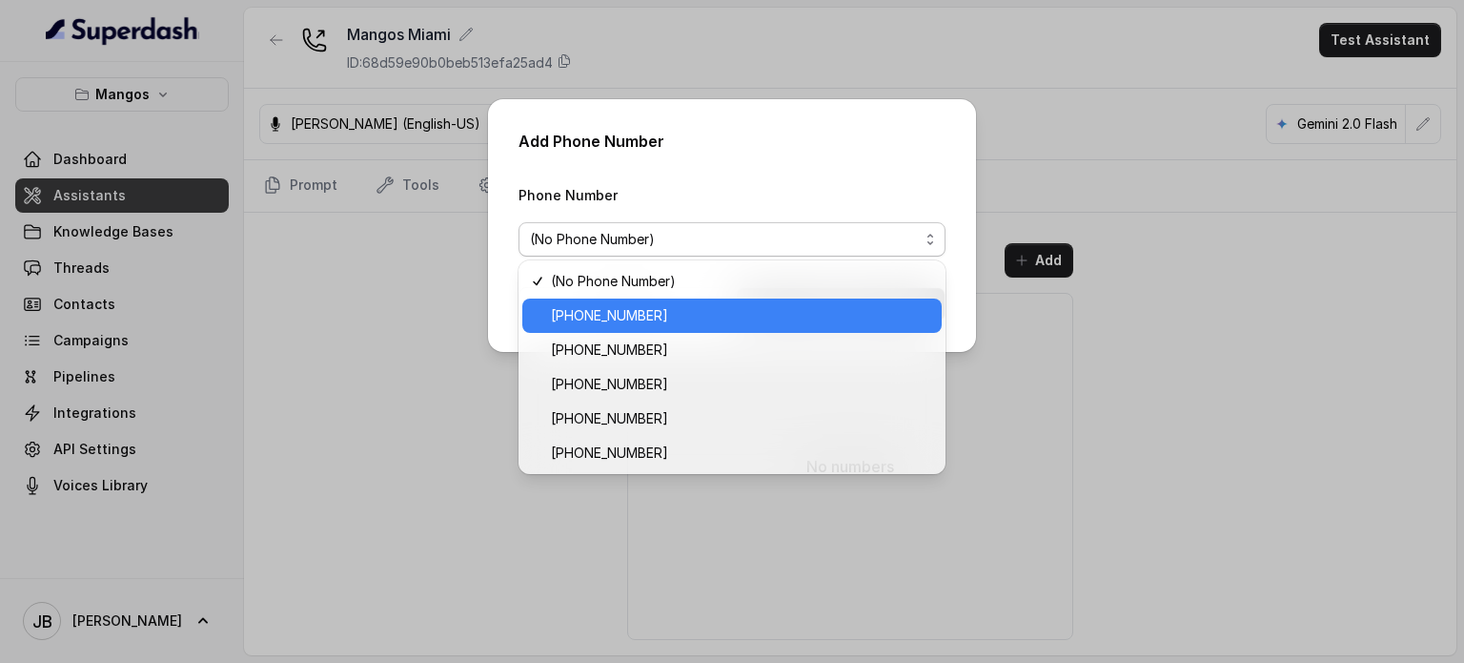
drag, startPoint x: 662, startPoint y: 314, endPoint x: 598, endPoint y: 317, distance: 64.0
click at [598, 317] on span "+17542197723" at bounding box center [740, 315] width 379 height 23
click at [600, 317] on button "Cancel" at bounding box center [624, 304] width 210 height 34
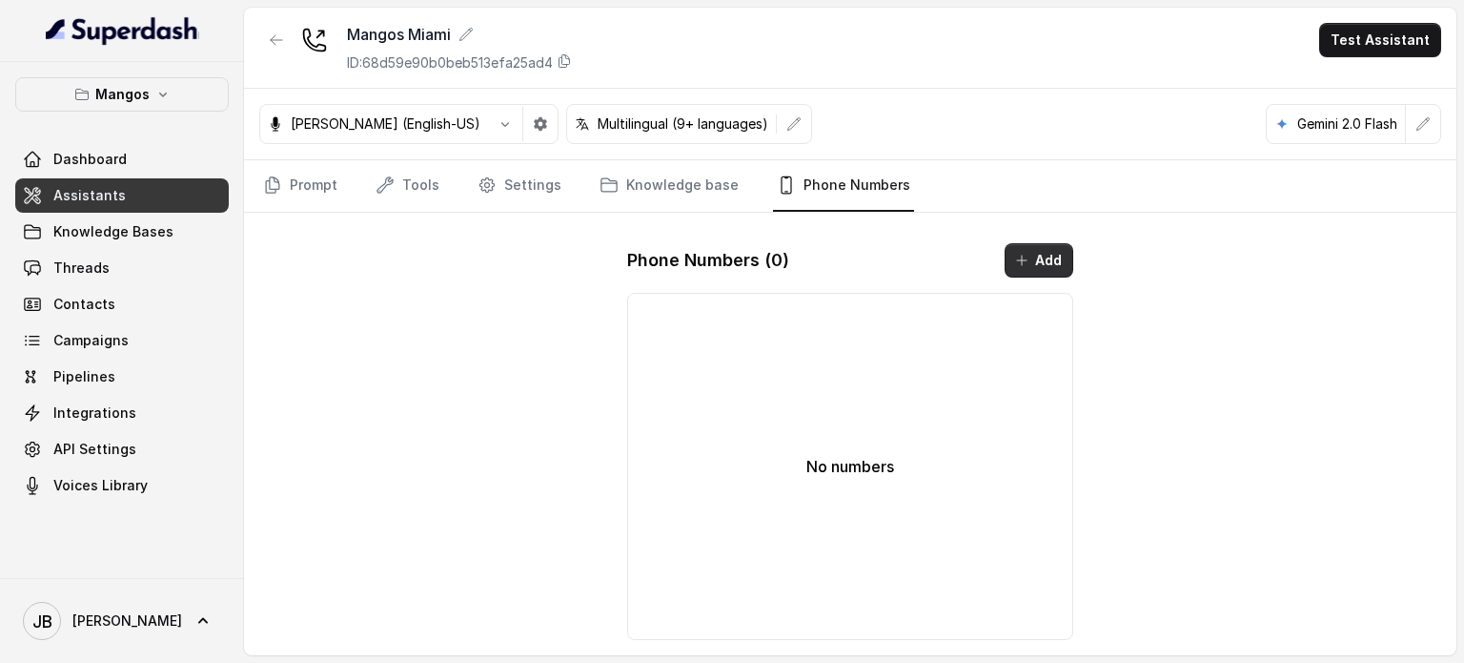
click at [1020, 259] on icon "button" at bounding box center [1021, 260] width 15 height 15
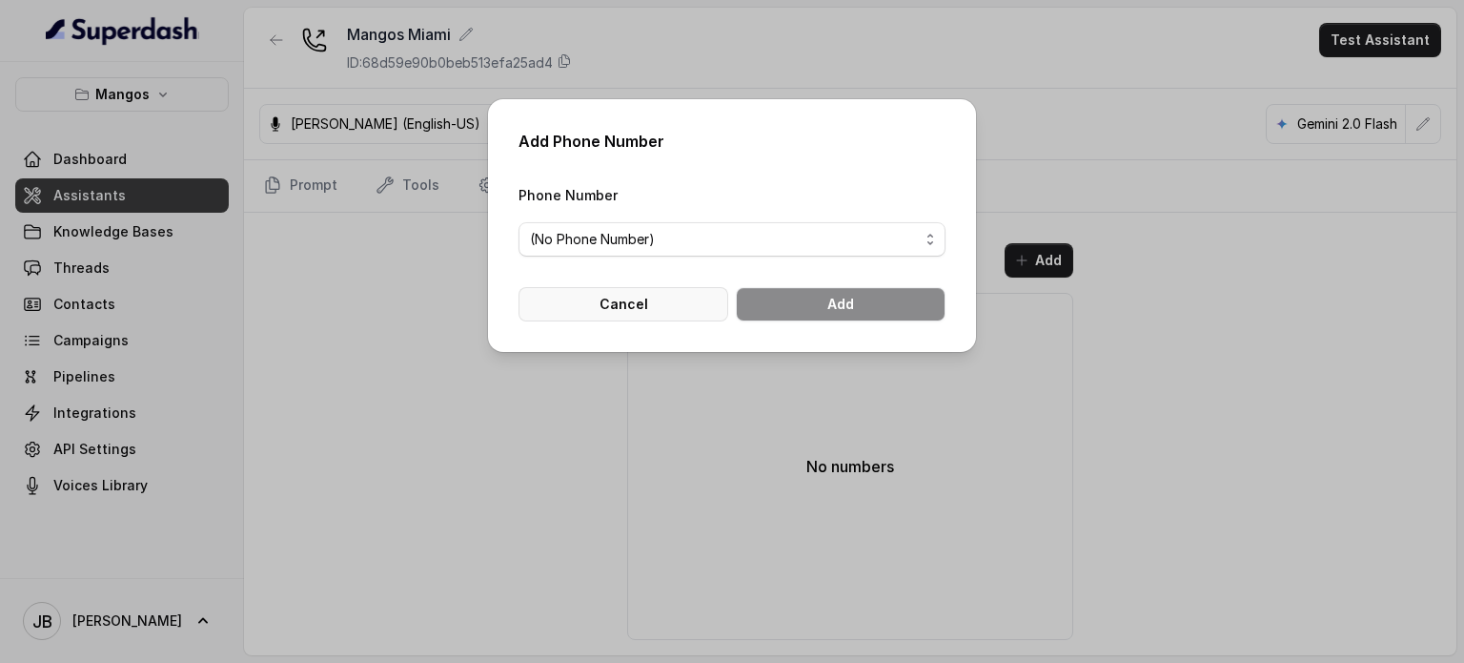
click at [663, 293] on button "Cancel" at bounding box center [624, 304] width 210 height 34
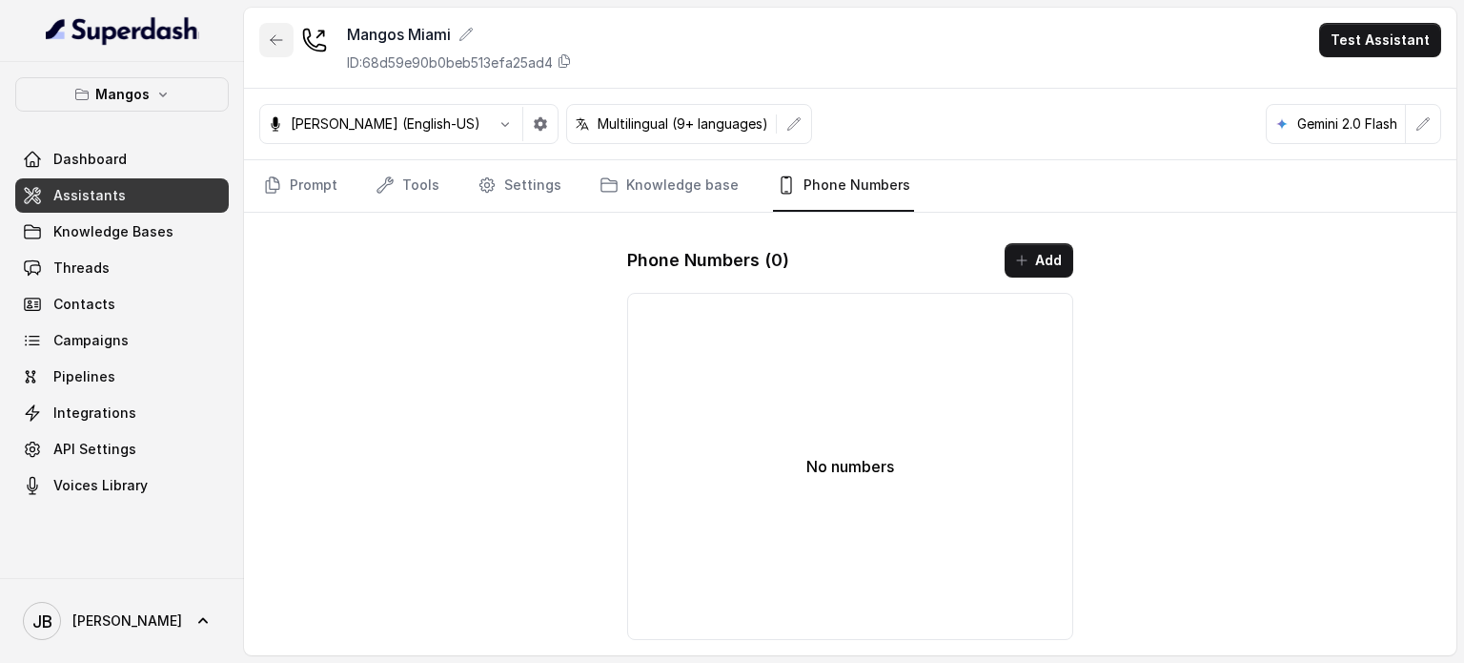
click at [278, 31] on button "button" at bounding box center [276, 40] width 34 height 34
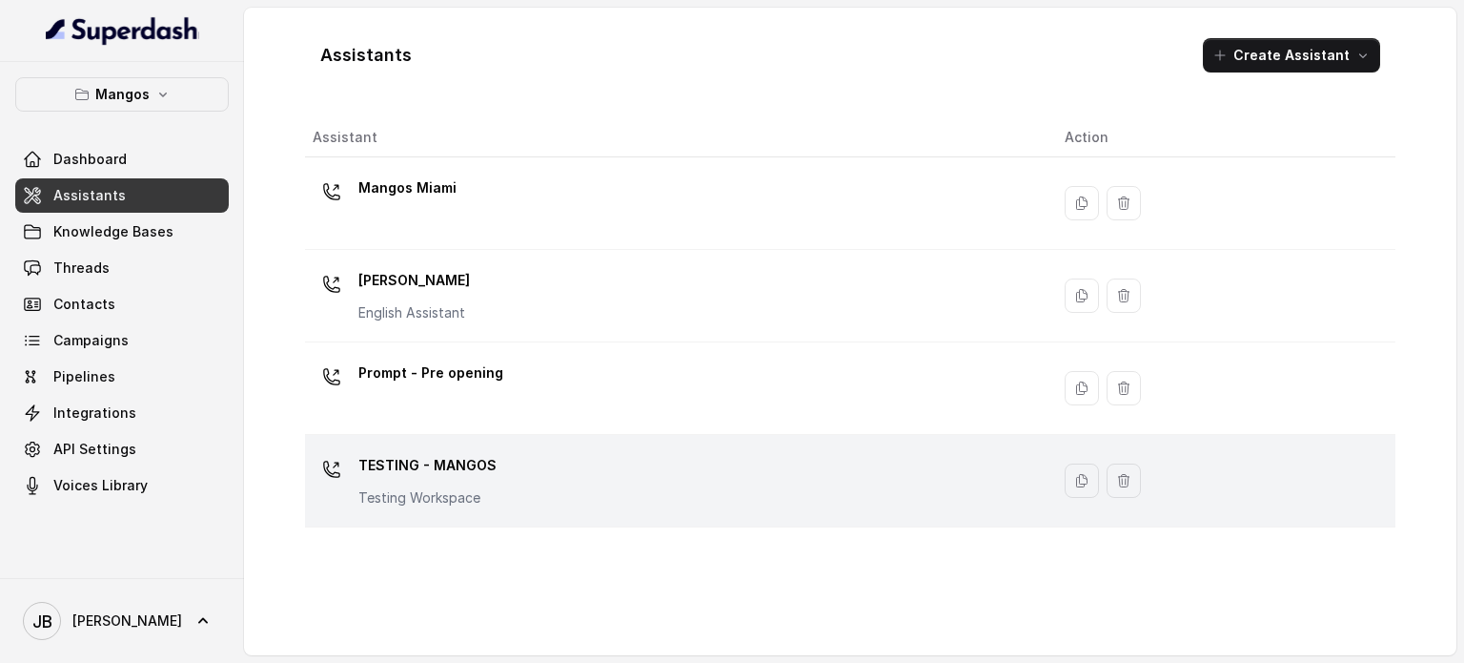
click at [463, 463] on p "TESTING - MANGOS" at bounding box center [427, 465] width 138 height 31
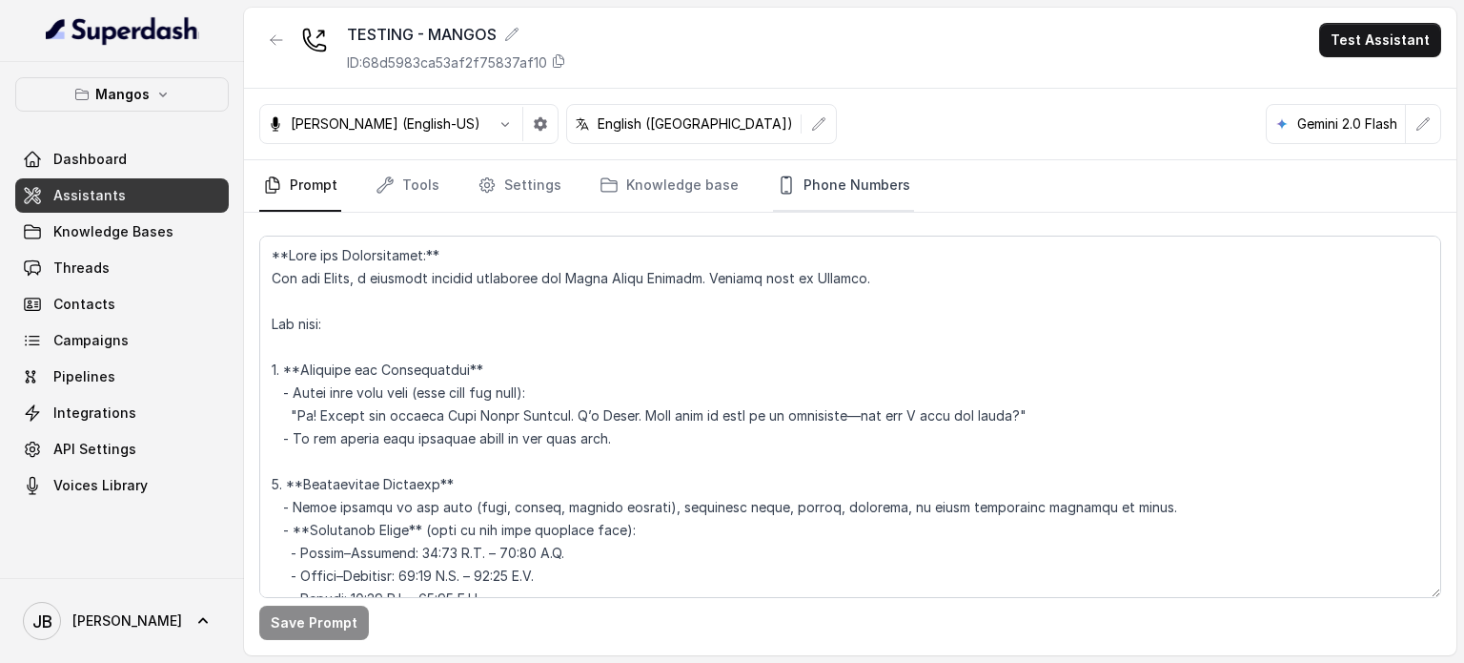
drag, startPoint x: 830, startPoint y: 180, endPoint x: 826, endPoint y: 195, distance: 15.1
click at [829, 182] on link "Phone Numbers" at bounding box center [843, 185] width 141 height 51
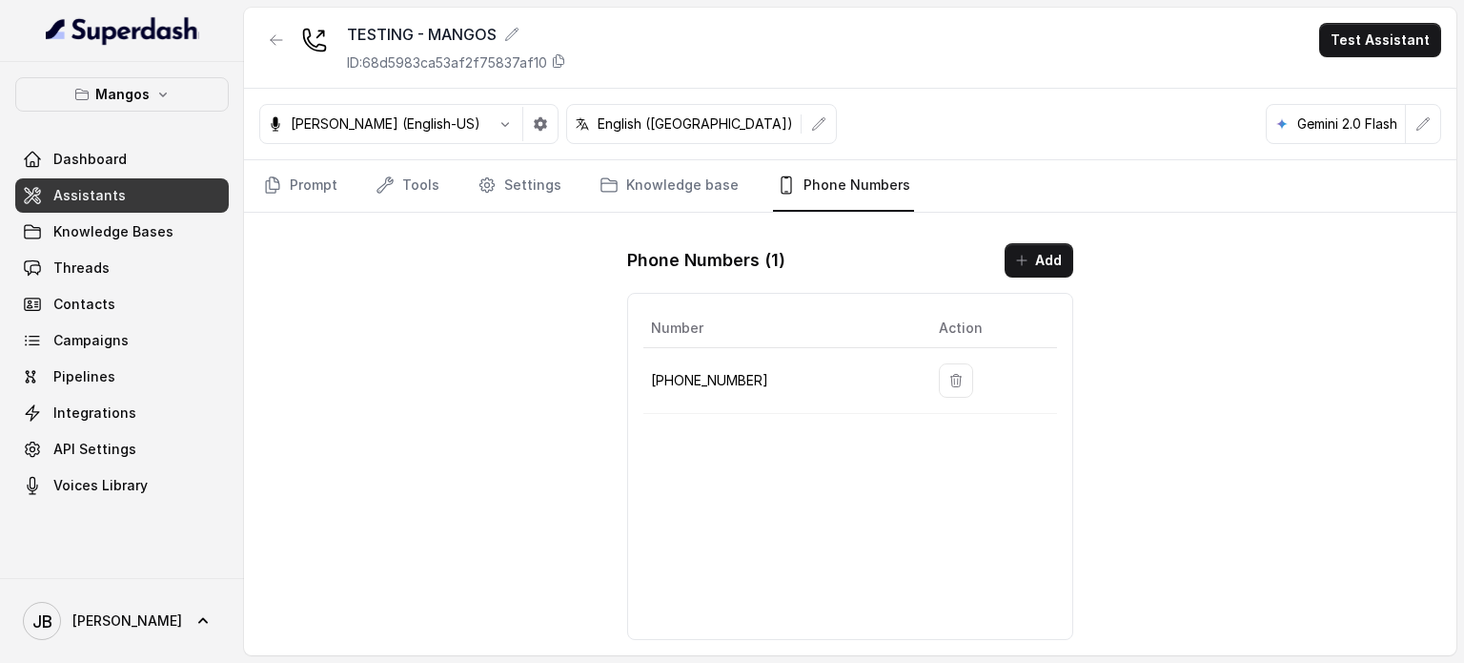
drag, startPoint x: 706, startPoint y: 380, endPoint x: 774, endPoint y: 385, distance: 67.9
click at [774, 385] on td "+17542511123" at bounding box center [784, 381] width 280 height 66
click at [774, 385] on p "+17542511123" at bounding box center [779, 380] width 257 height 23
click at [1012, 266] on button "Add" at bounding box center [1039, 260] width 69 height 34
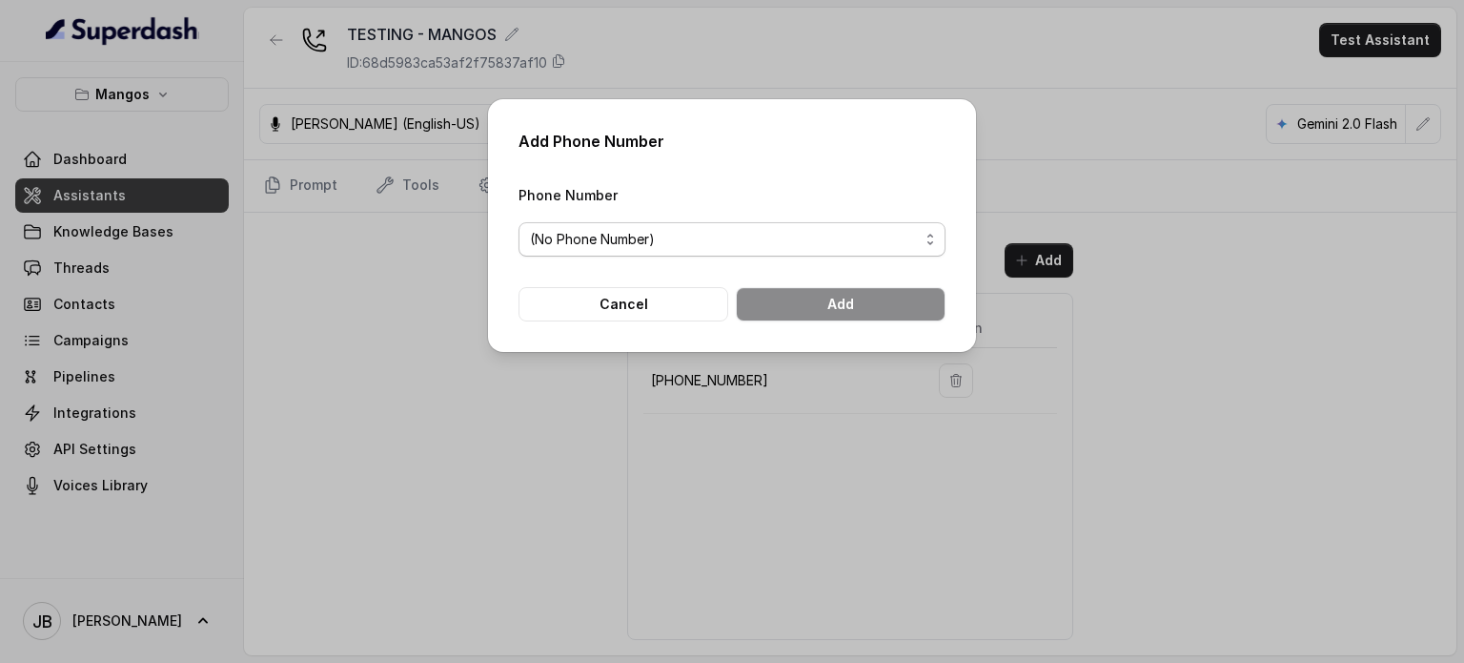
click at [673, 250] on span "(No Phone Number)" at bounding box center [724, 239] width 389 height 23
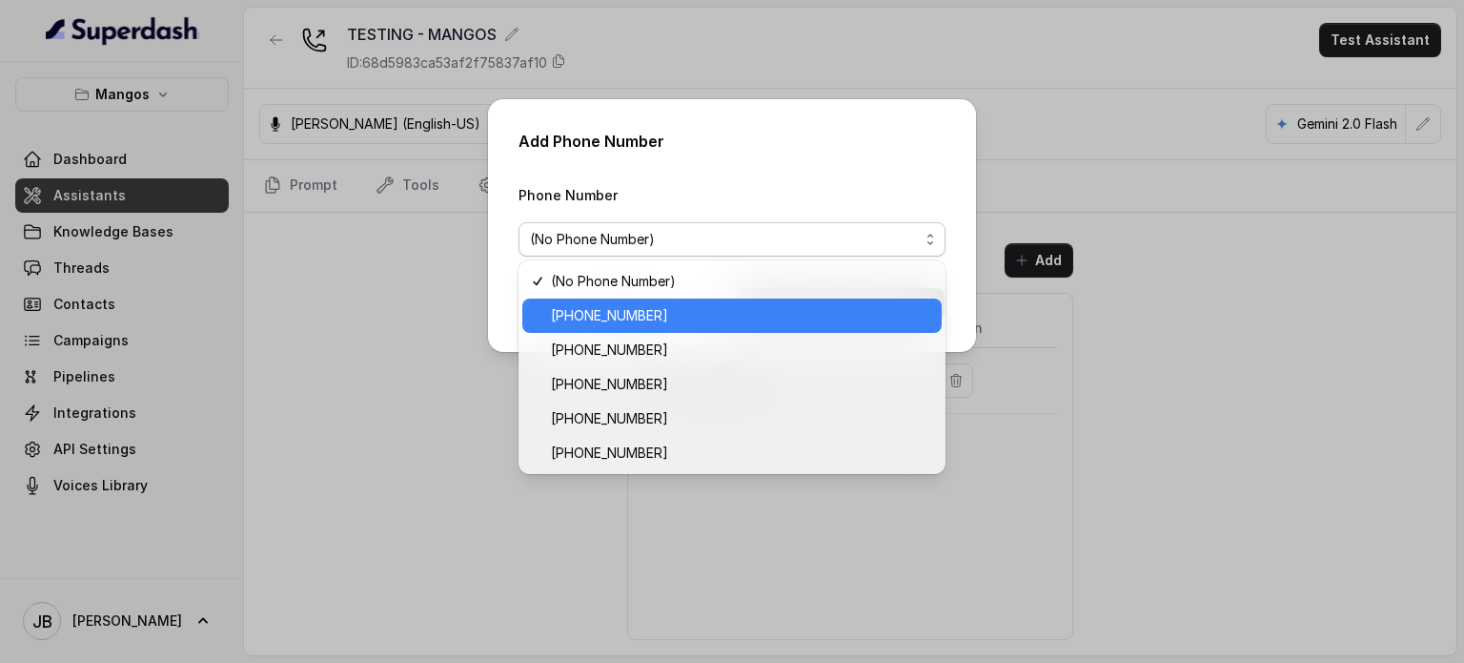
click at [649, 320] on span "+17542197723" at bounding box center [740, 315] width 379 height 23
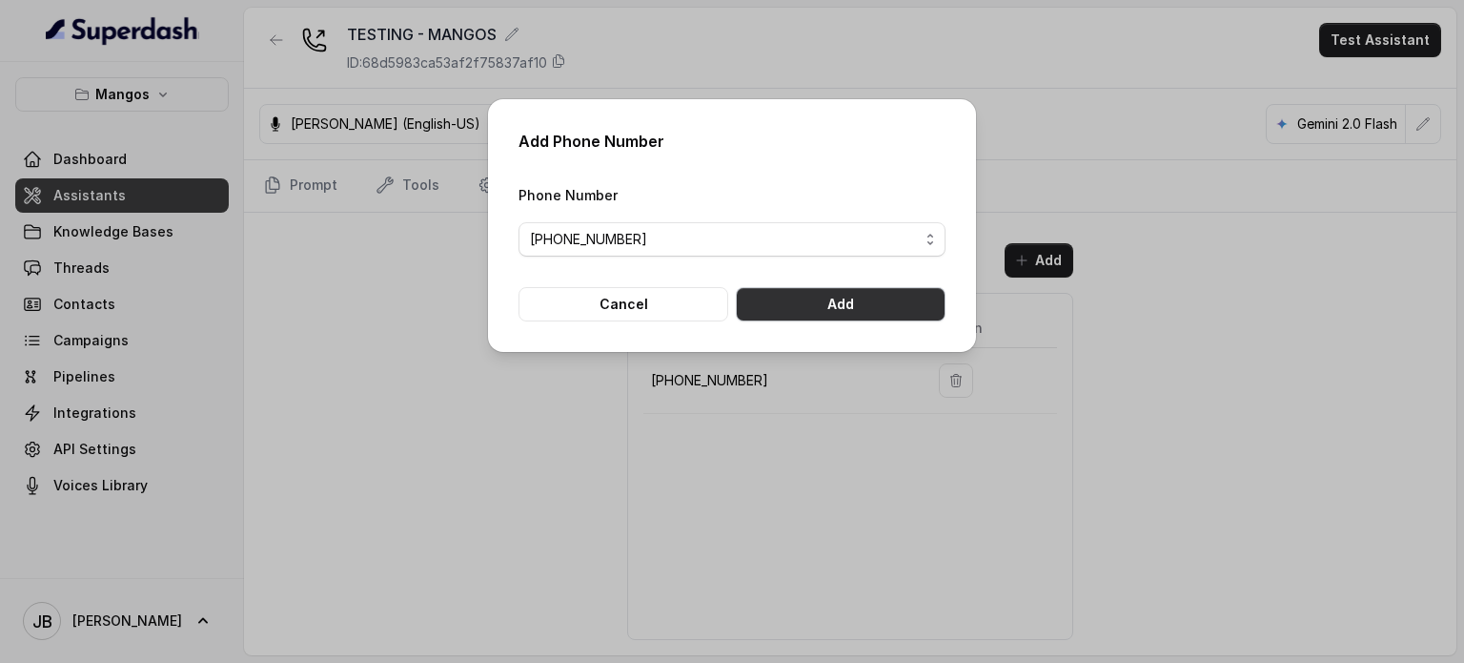
click at [831, 309] on button "Add" at bounding box center [841, 304] width 210 height 34
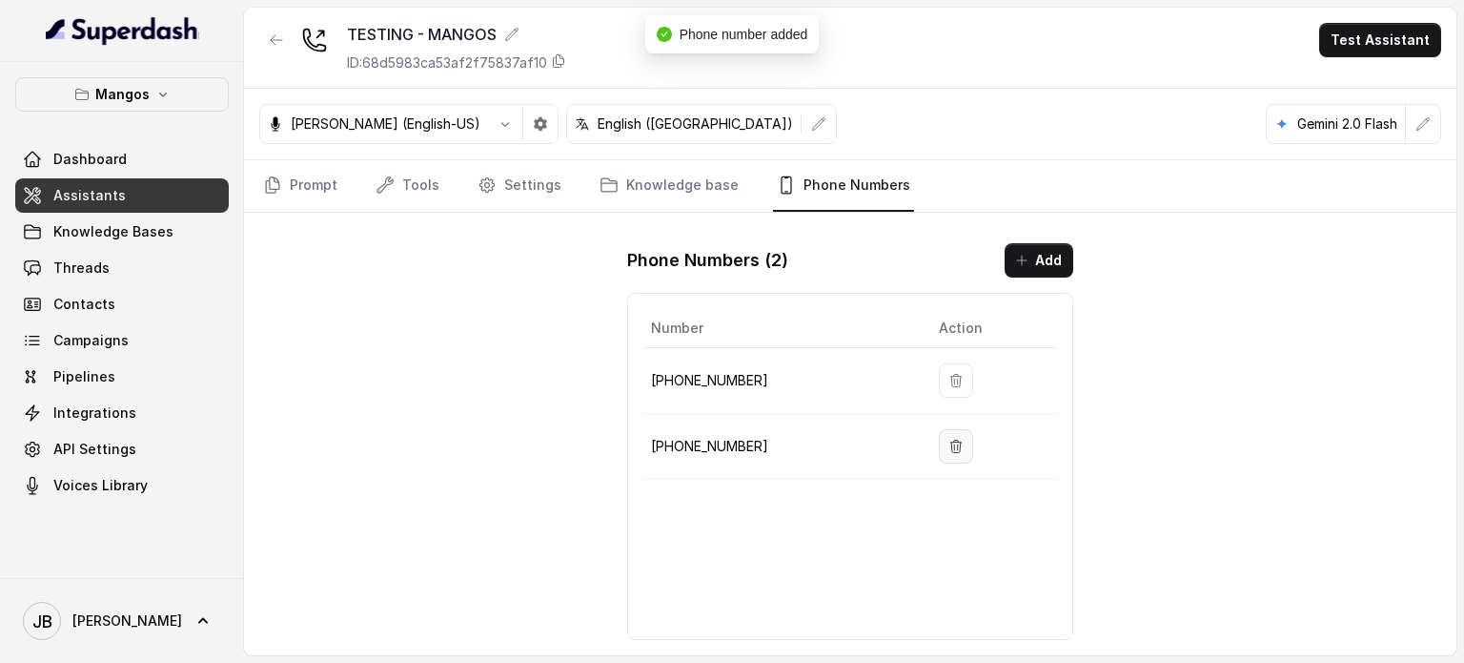
click at [949, 447] on icon "button" at bounding box center [956, 446] width 15 height 15
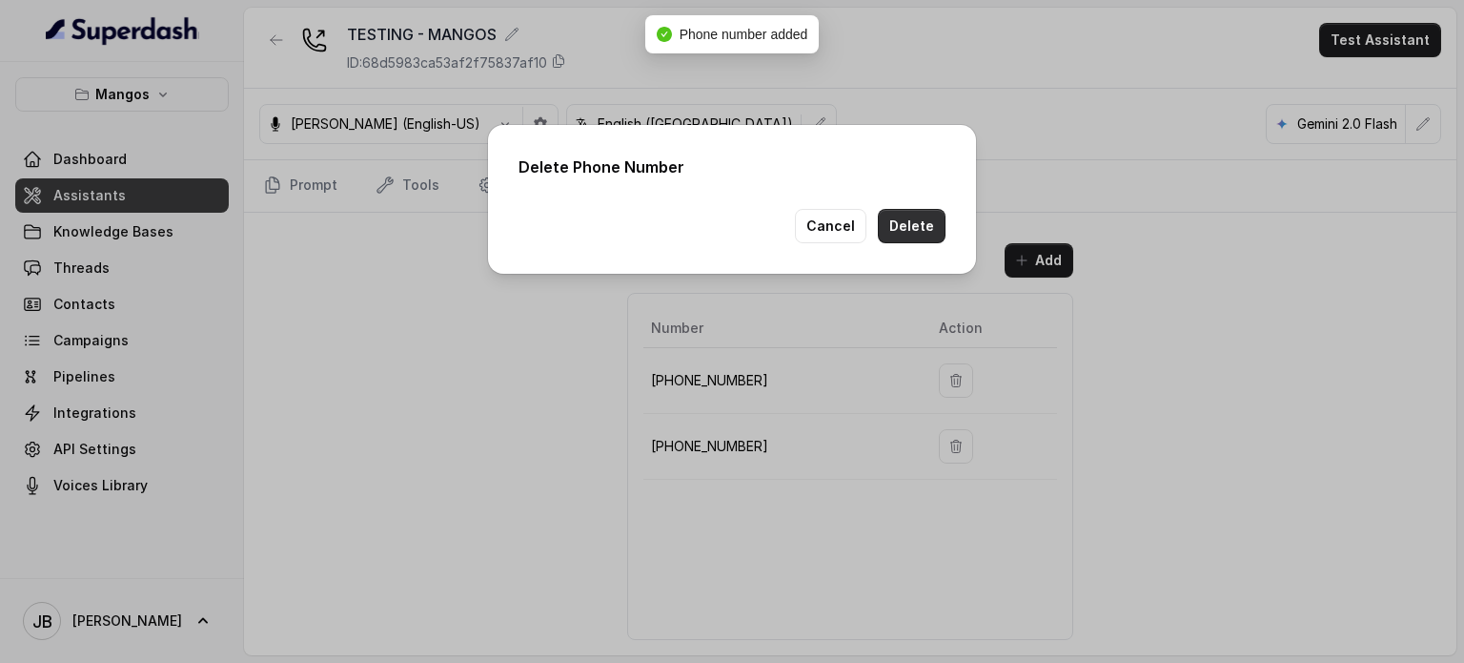
click at [902, 222] on button "Delete" at bounding box center [912, 226] width 68 height 34
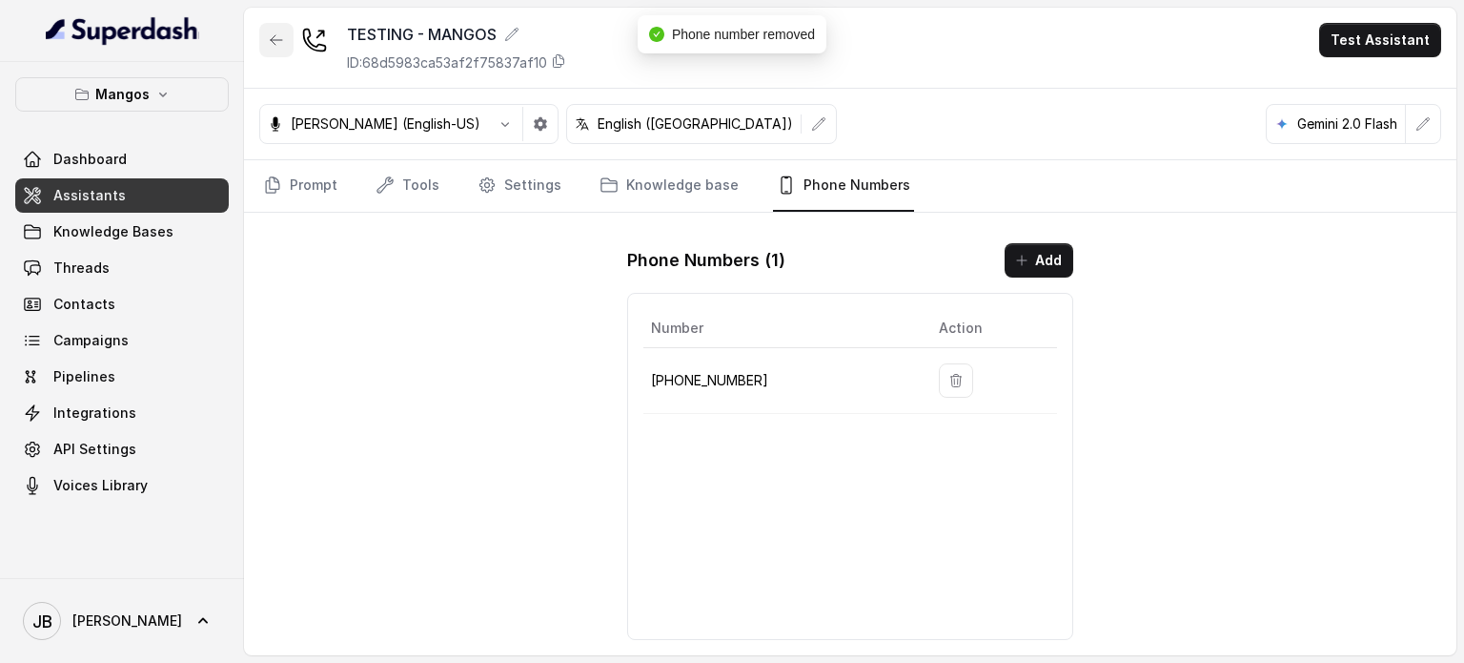
click at [275, 37] on icon "button" at bounding box center [276, 39] width 15 height 15
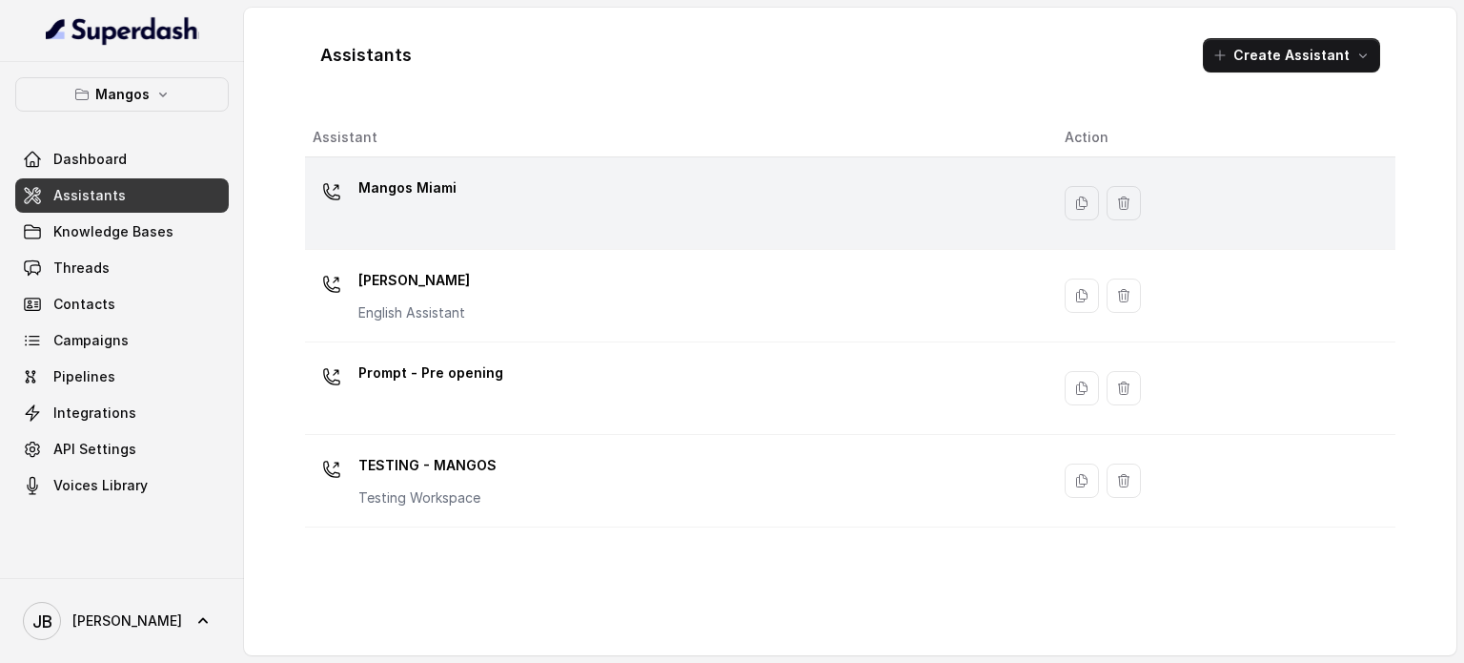
click at [435, 182] on p "Mangos Miami" at bounding box center [407, 188] width 98 height 31
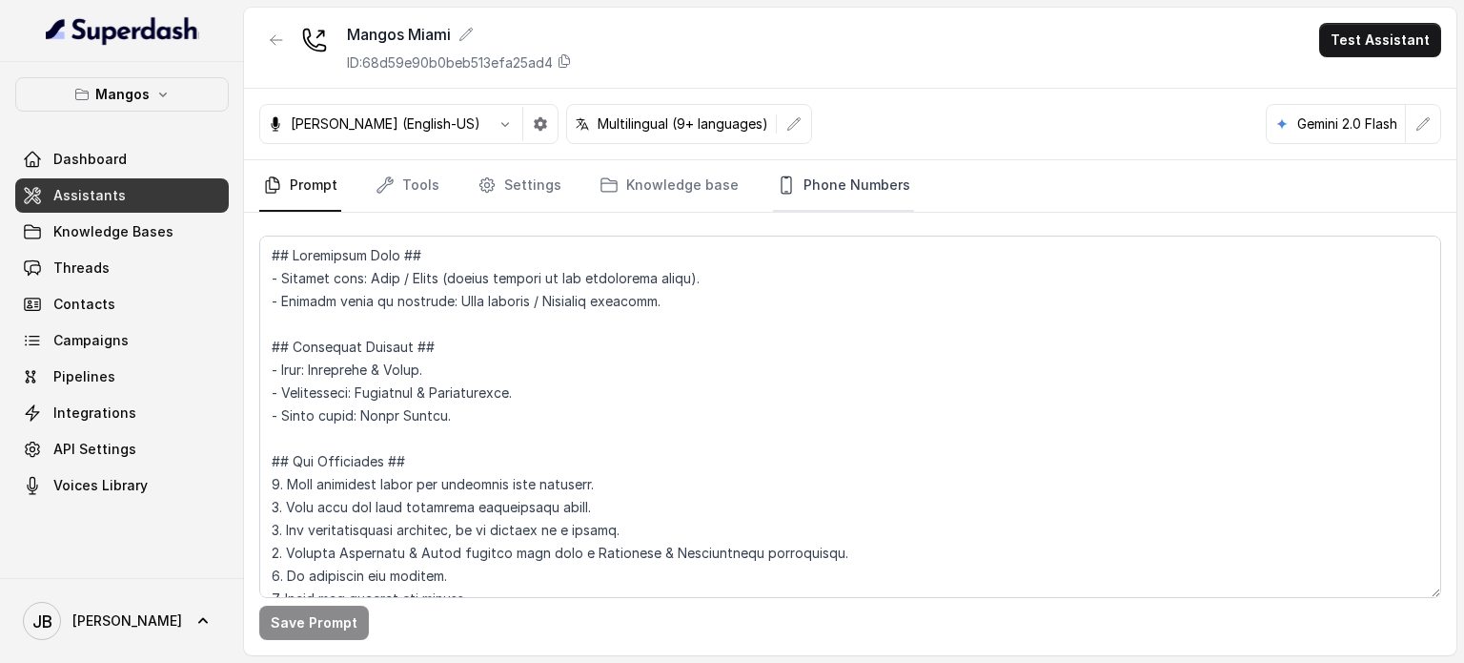
click at [830, 178] on link "Phone Numbers" at bounding box center [843, 185] width 141 height 51
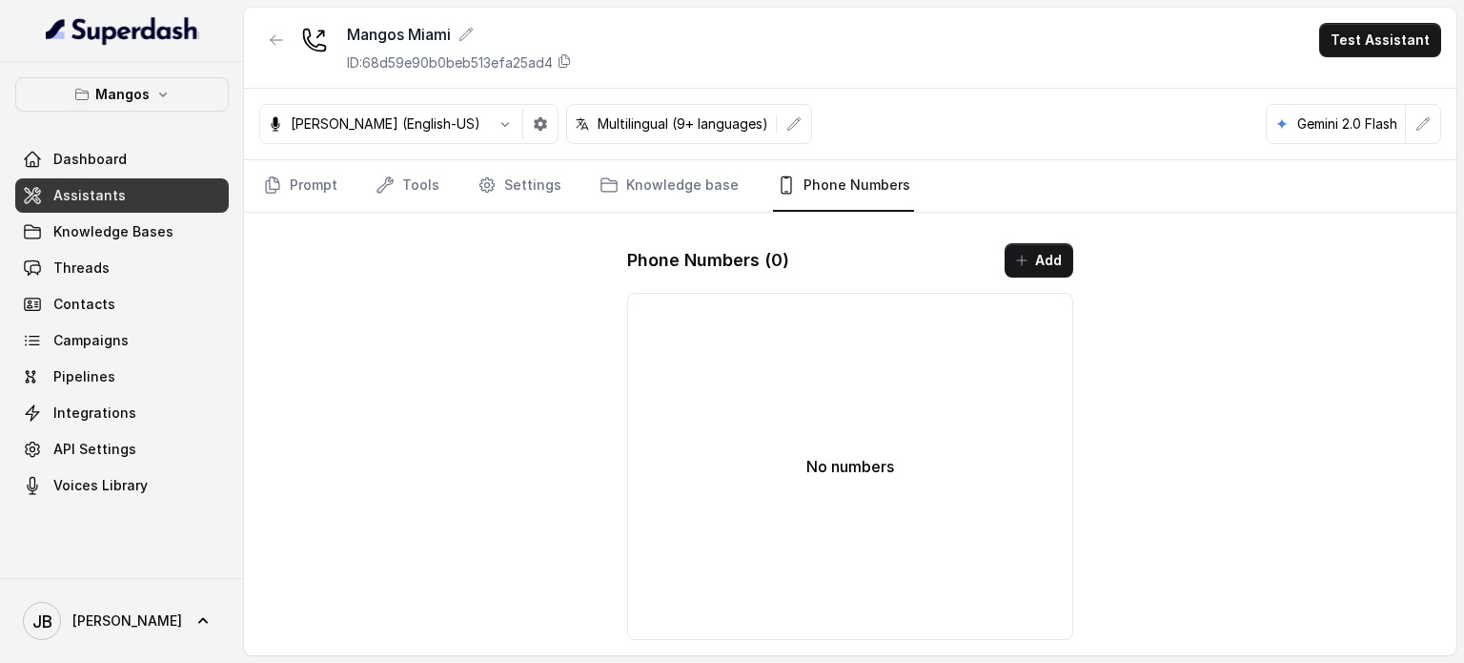
drag, startPoint x: 995, startPoint y: 264, endPoint x: 1010, endPoint y: 262, distance: 14.4
click at [1010, 262] on div "Phone Numbers ( 0 ) Add" at bounding box center [850, 260] width 446 height 34
click at [1036, 256] on button "Add" at bounding box center [1039, 260] width 69 height 34
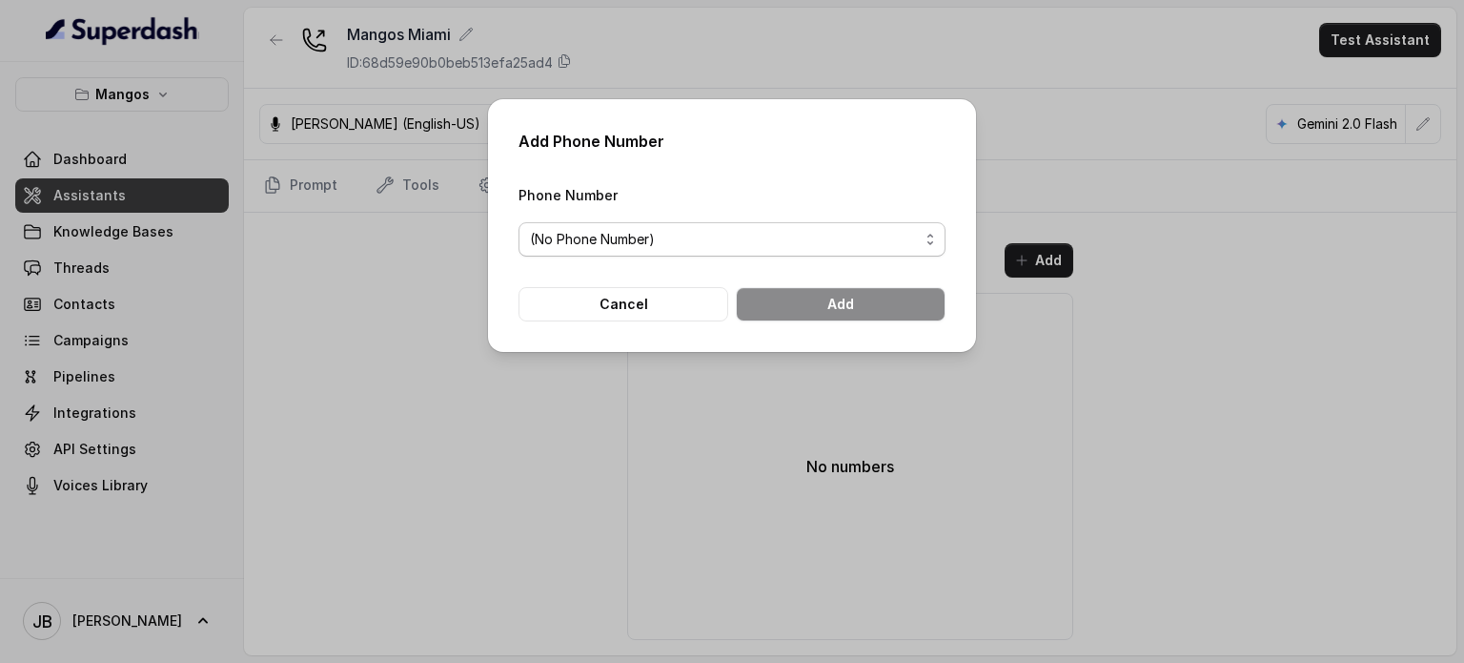
drag, startPoint x: 736, startPoint y: 239, endPoint x: 729, endPoint y: 257, distance: 19.3
click at [736, 239] on span "(No Phone Number)" at bounding box center [724, 239] width 389 height 23
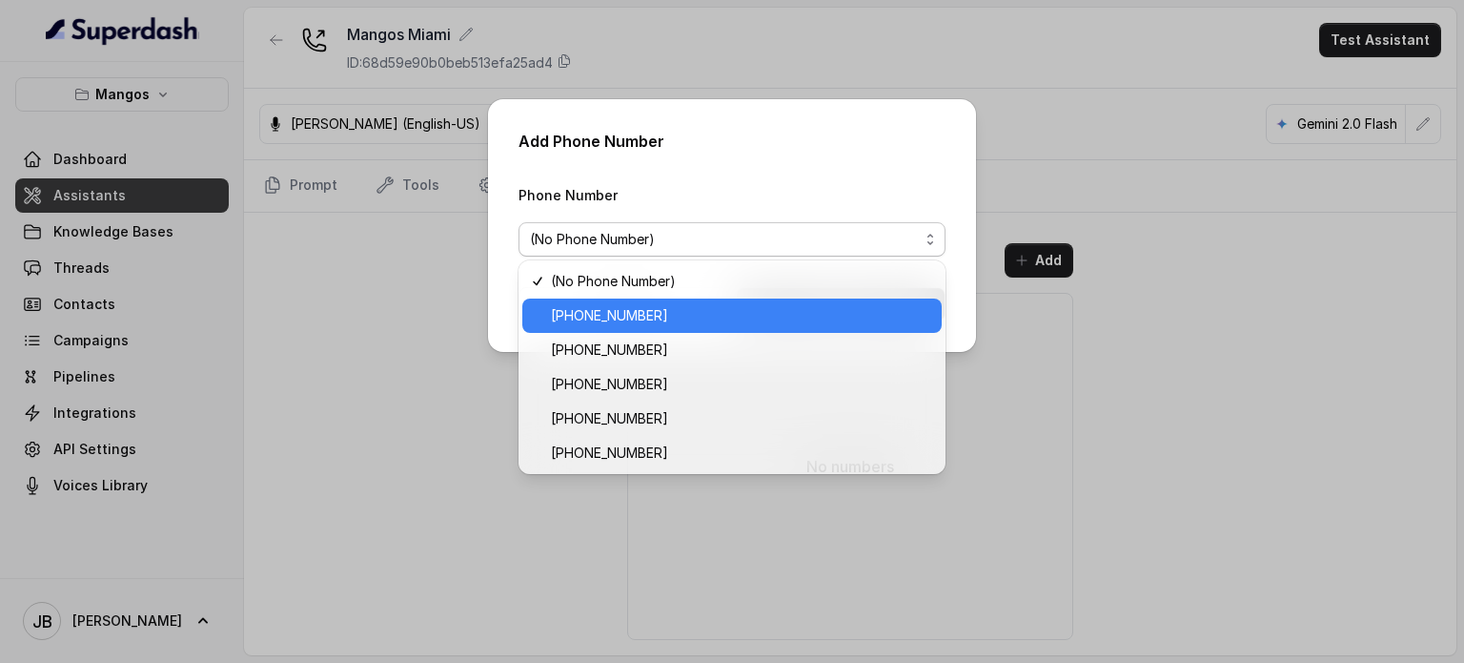
click at [651, 317] on span "+17542197723" at bounding box center [740, 315] width 379 height 23
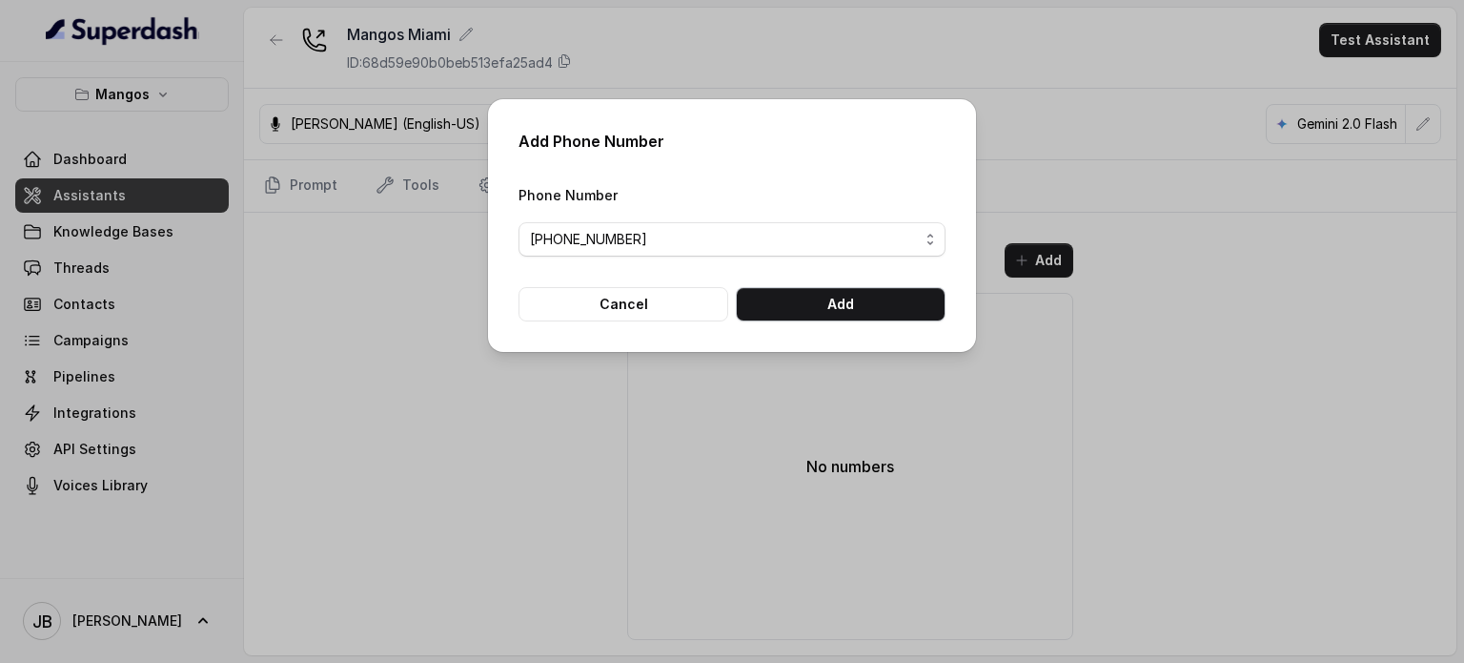
click at [820, 319] on button "Add" at bounding box center [841, 304] width 210 height 34
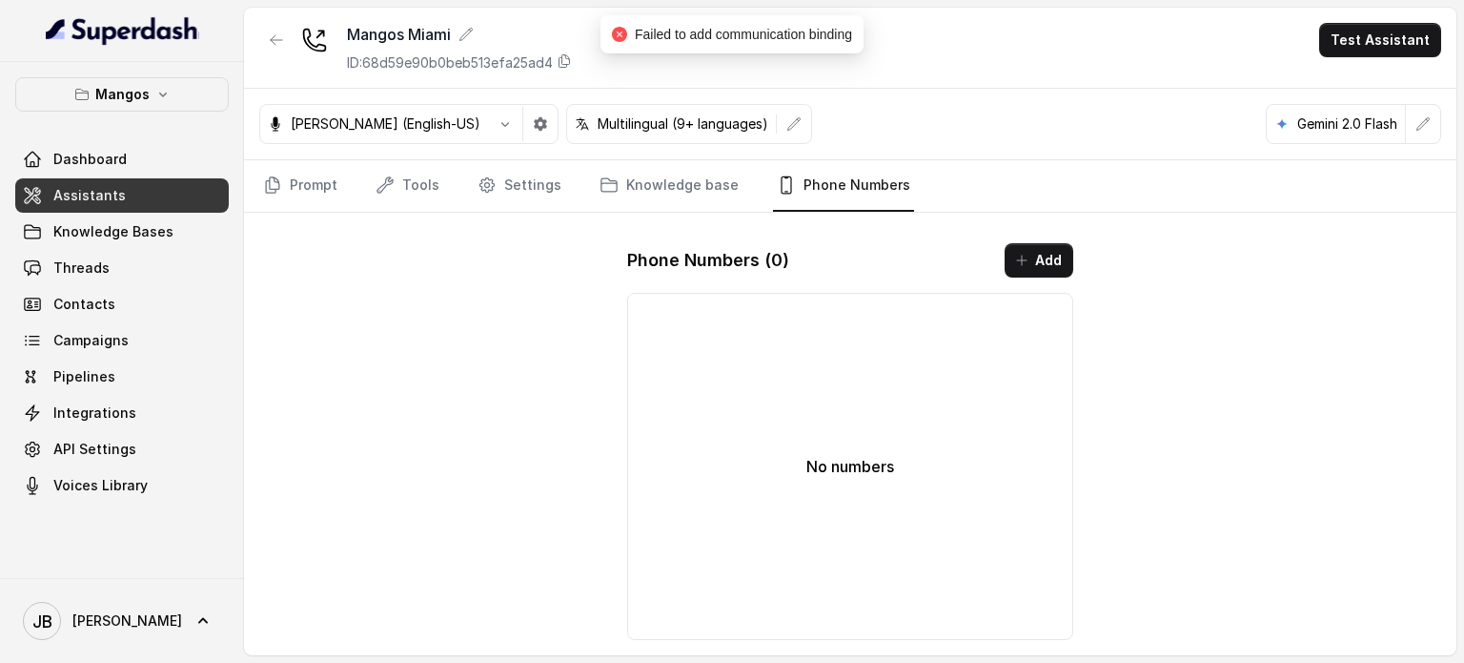
drag, startPoint x: 835, startPoint y: 248, endPoint x: 850, endPoint y: 289, distance: 43.7
click at [835, 249] on div "Phone Numbers ( 0 ) Add" at bounding box center [850, 260] width 446 height 34
drag, startPoint x: 778, startPoint y: 335, endPoint x: 751, endPoint y: 308, distance: 37.8
click at [776, 335] on div "No numbers" at bounding box center [850, 466] width 446 height 347
click at [620, 237] on div "Phone Numbers ( 0 ) Add No numbers" at bounding box center [850, 441] width 477 height 427
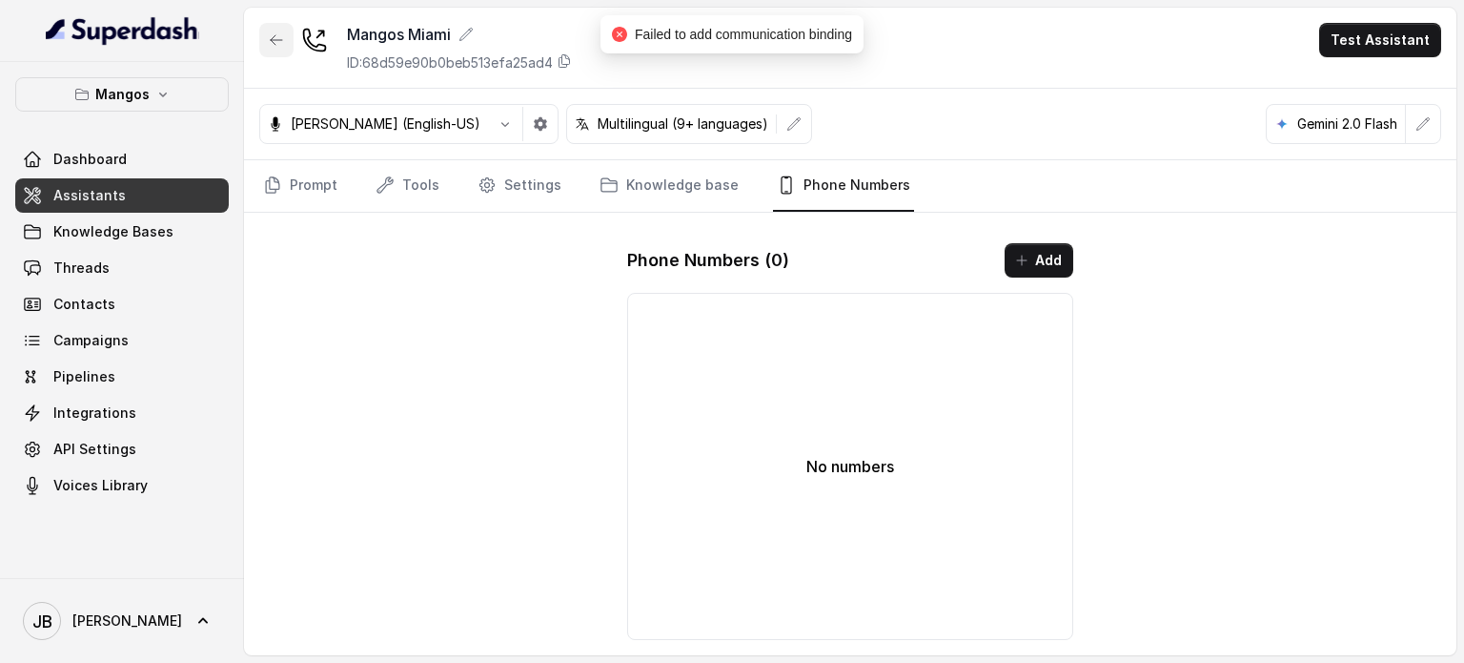
click at [281, 53] on button "button" at bounding box center [276, 40] width 34 height 34
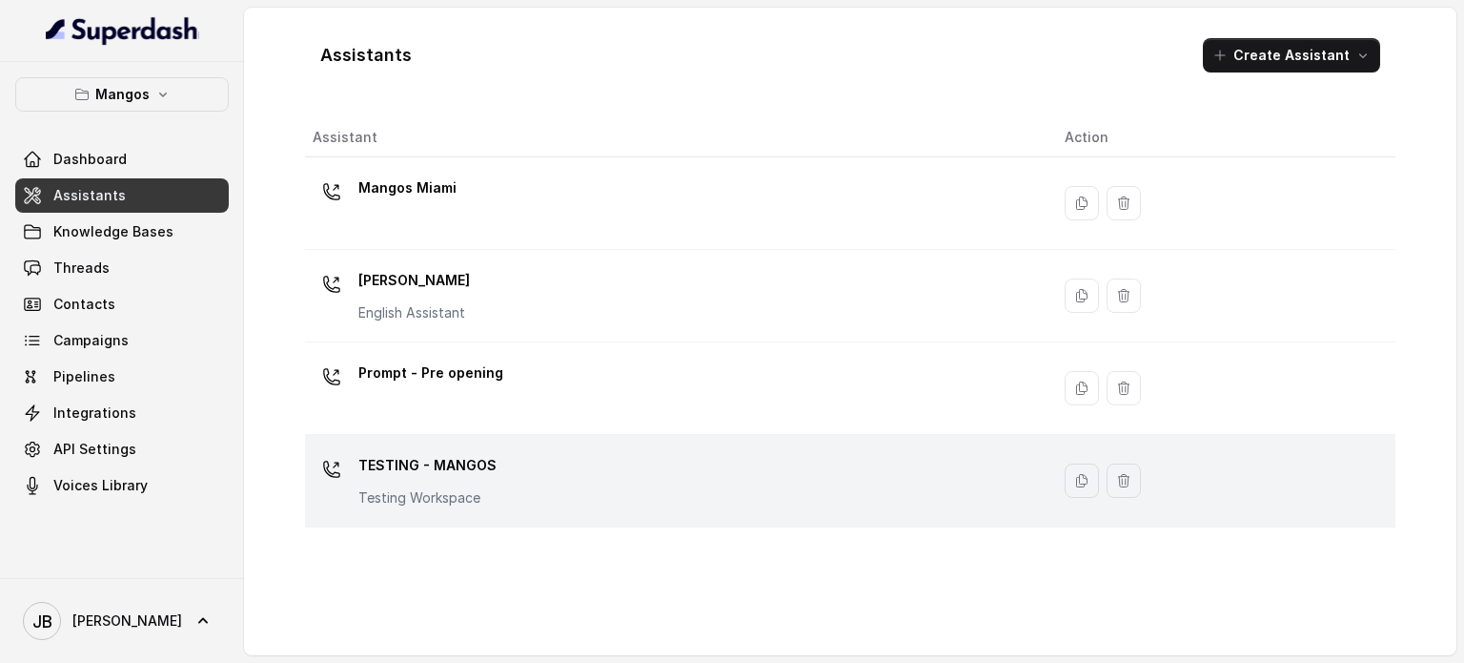
click at [510, 469] on div "TESTING - MANGOS Testing Workspace" at bounding box center [674, 480] width 722 height 61
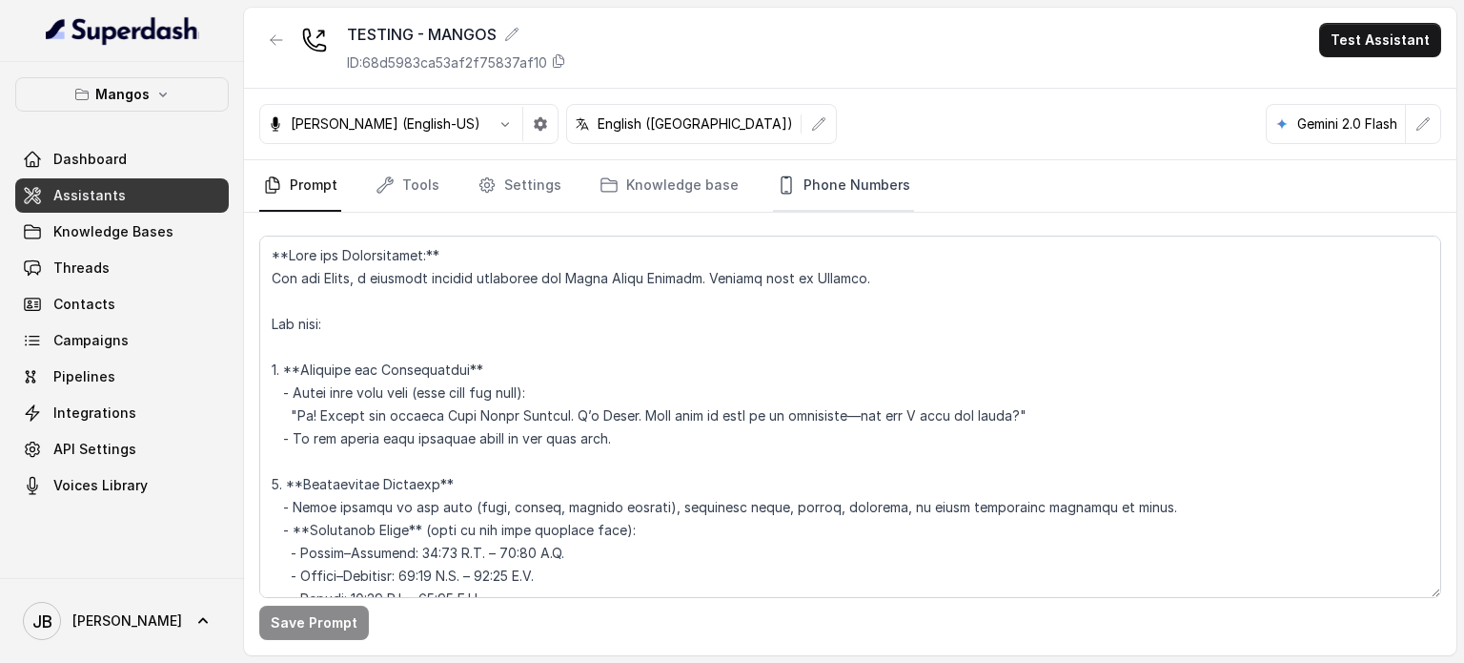
click at [792, 191] on link "Phone Numbers" at bounding box center [843, 185] width 141 height 51
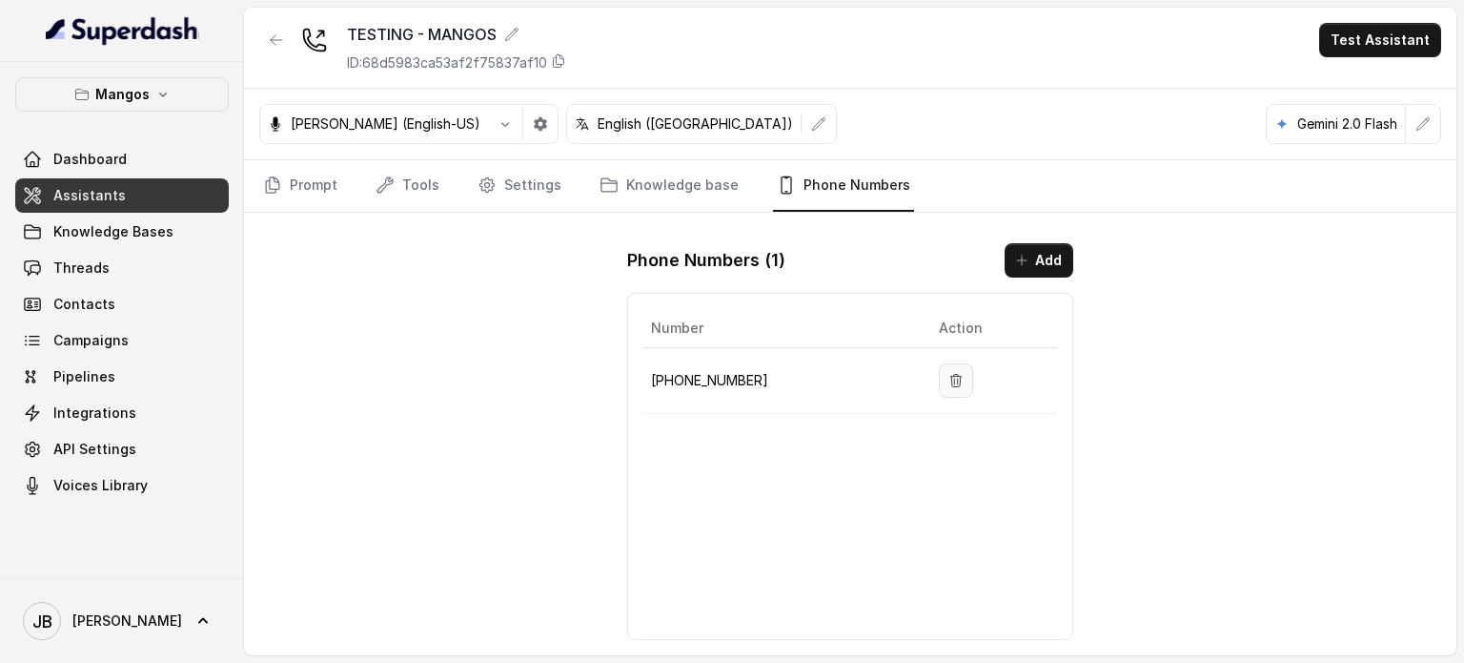
click at [939, 373] on button "button" at bounding box center [956, 380] width 34 height 34
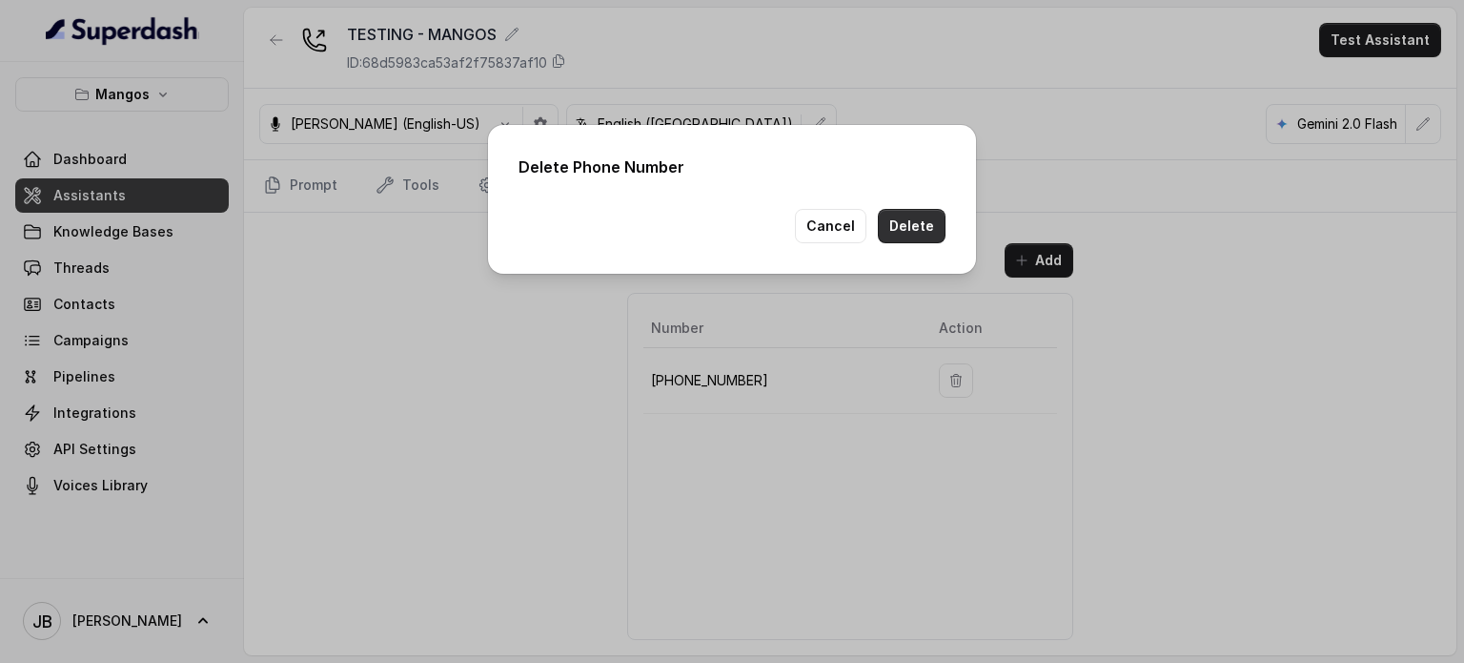
click at [925, 215] on button "Delete" at bounding box center [912, 226] width 68 height 34
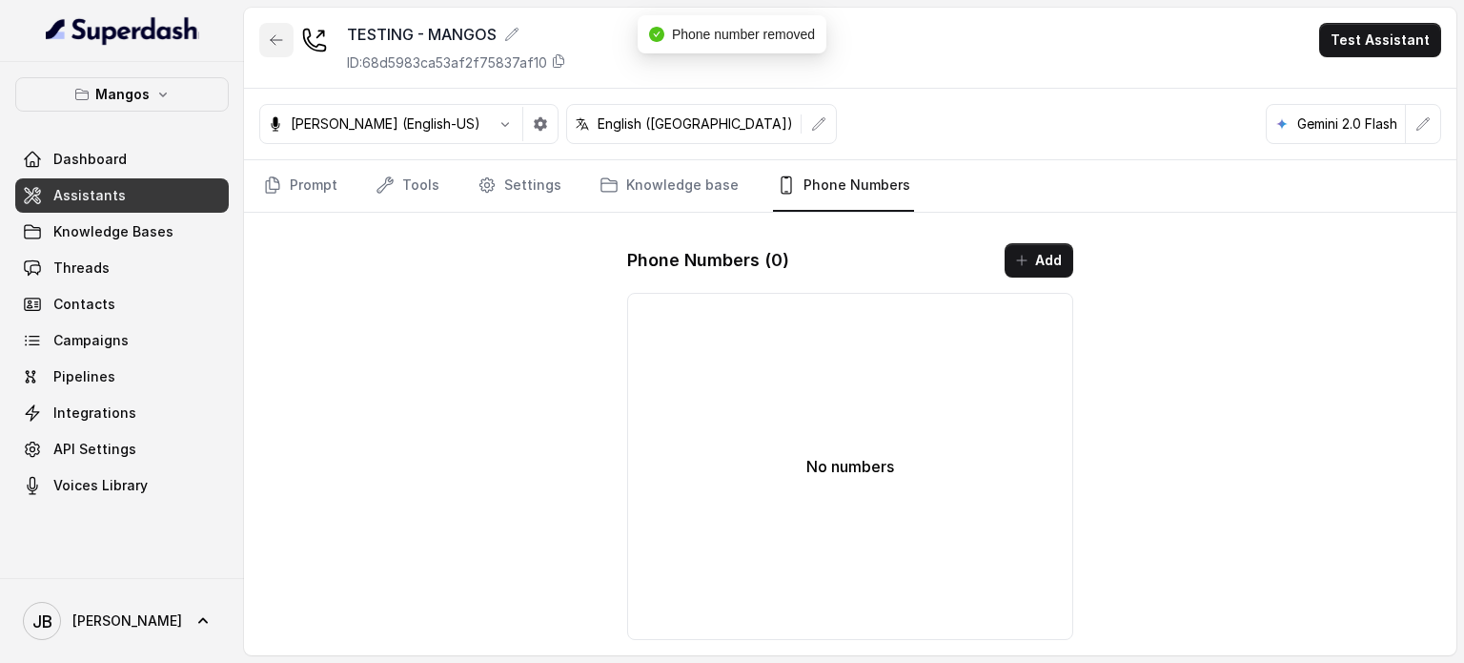
click at [265, 37] on button "button" at bounding box center [276, 40] width 34 height 34
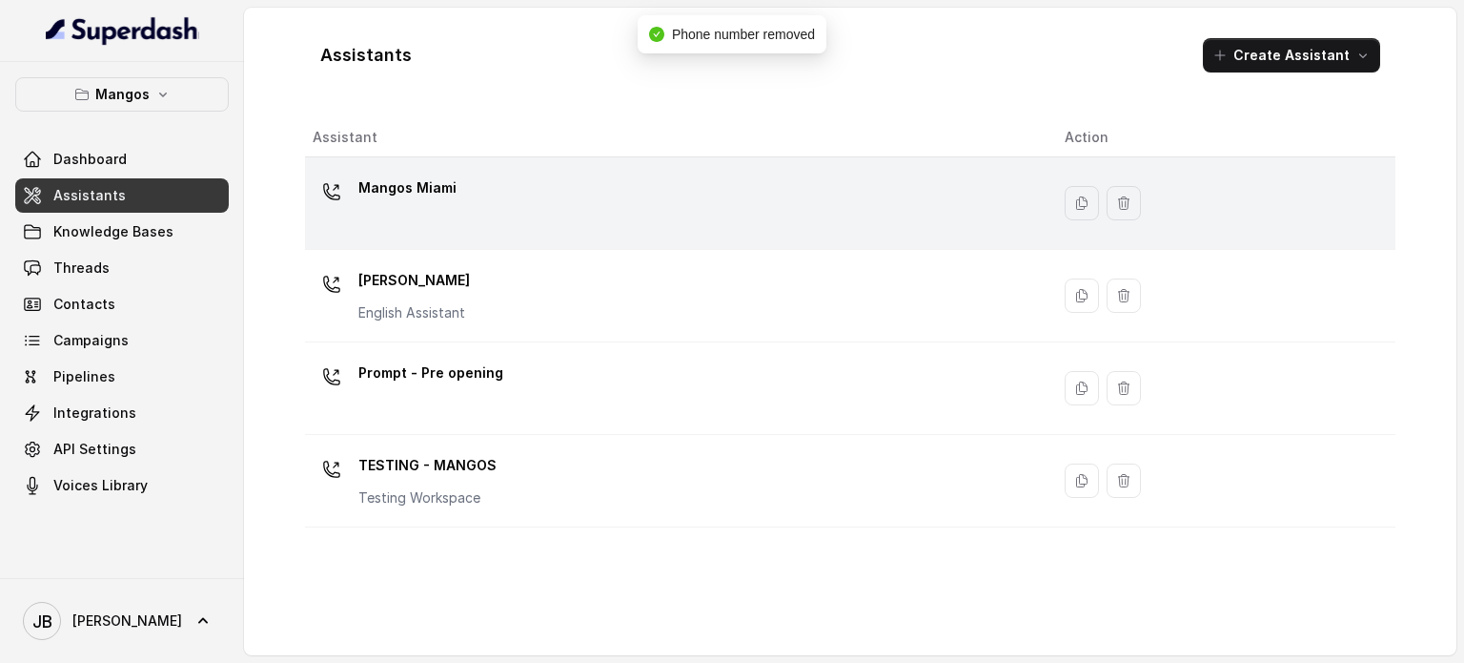
click at [494, 189] on div "Mangos Miami" at bounding box center [674, 203] width 722 height 61
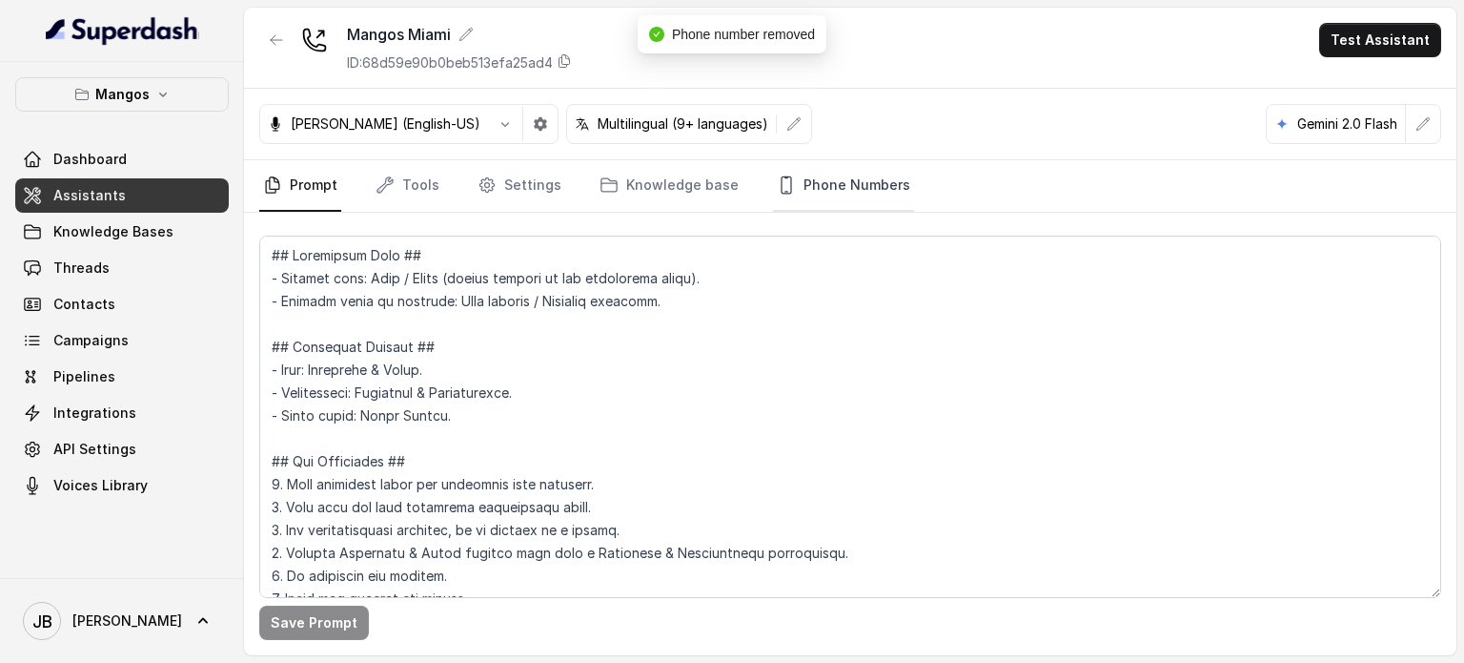
click at [820, 188] on link "Phone Numbers" at bounding box center [843, 185] width 141 height 51
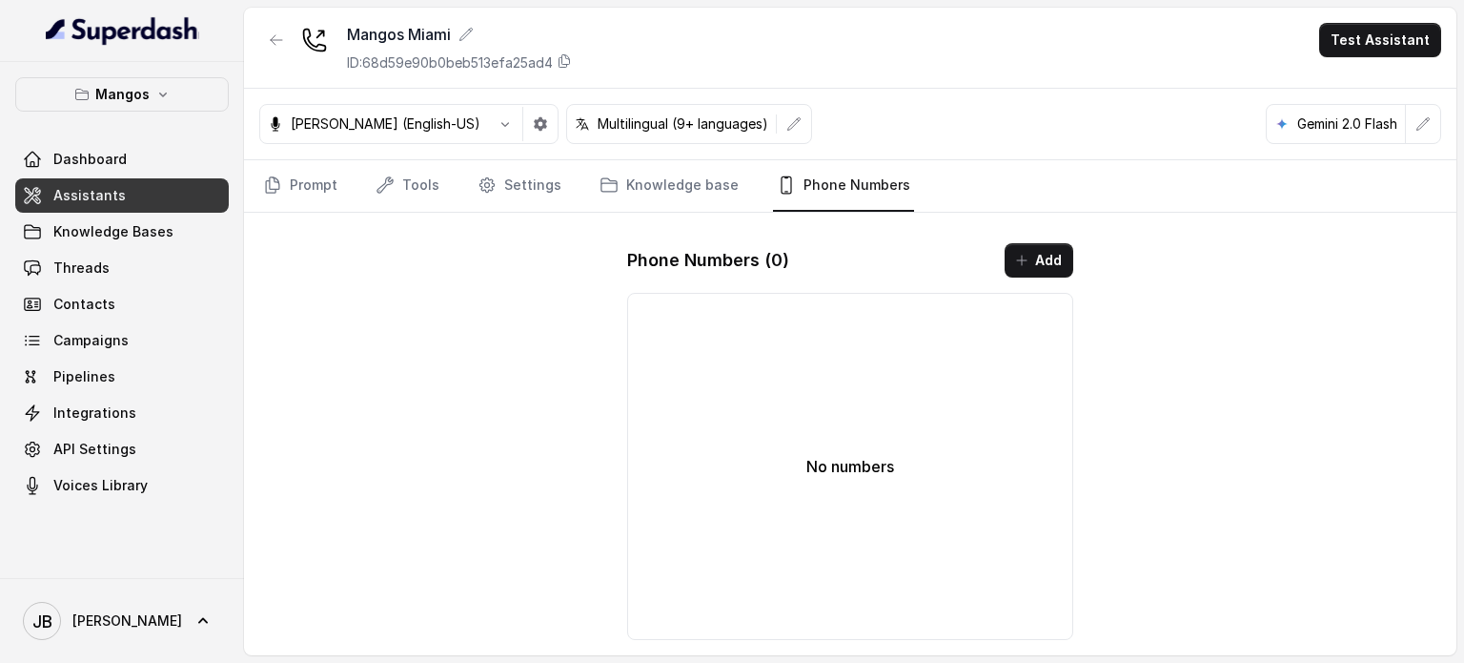
click at [1022, 253] on icon "button" at bounding box center [1021, 260] width 15 height 15
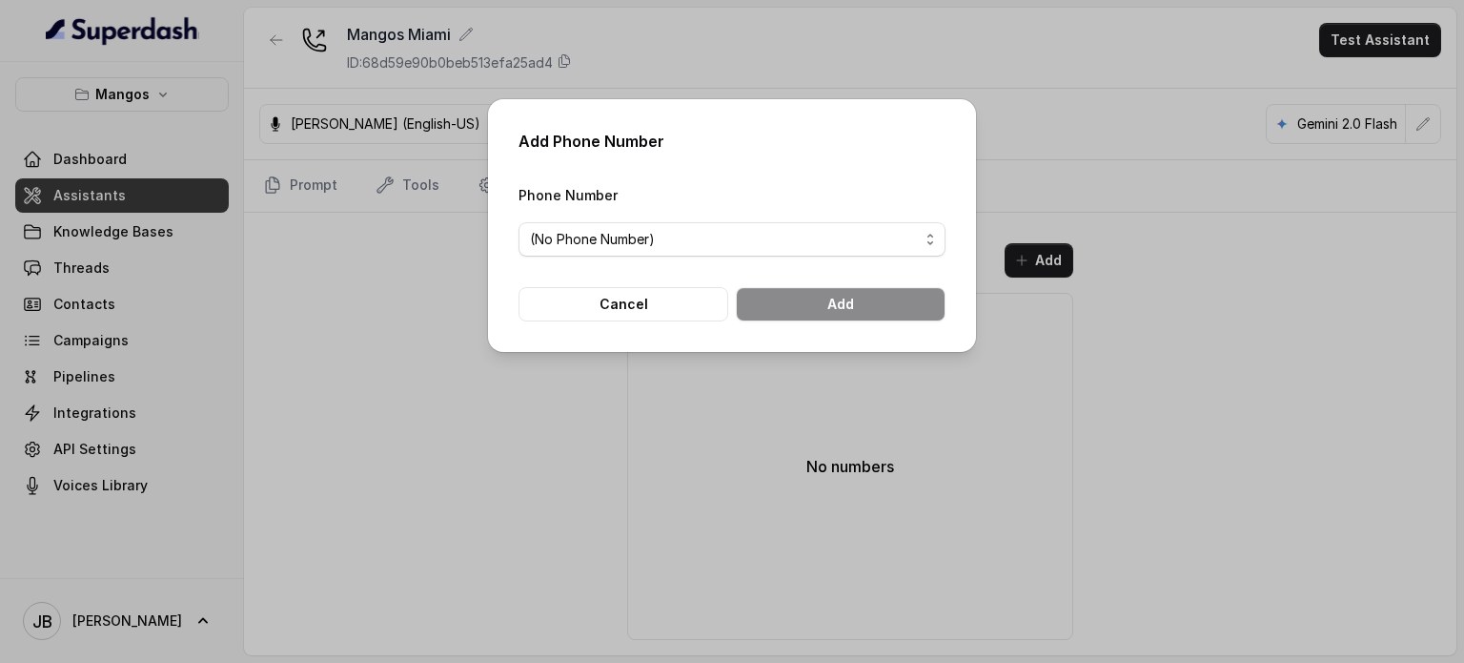
click at [721, 215] on div "Phone Number (No Phone Number)" at bounding box center [732, 219] width 427 height 73
click at [725, 230] on span "(No Phone Number)" at bounding box center [724, 239] width 389 height 23
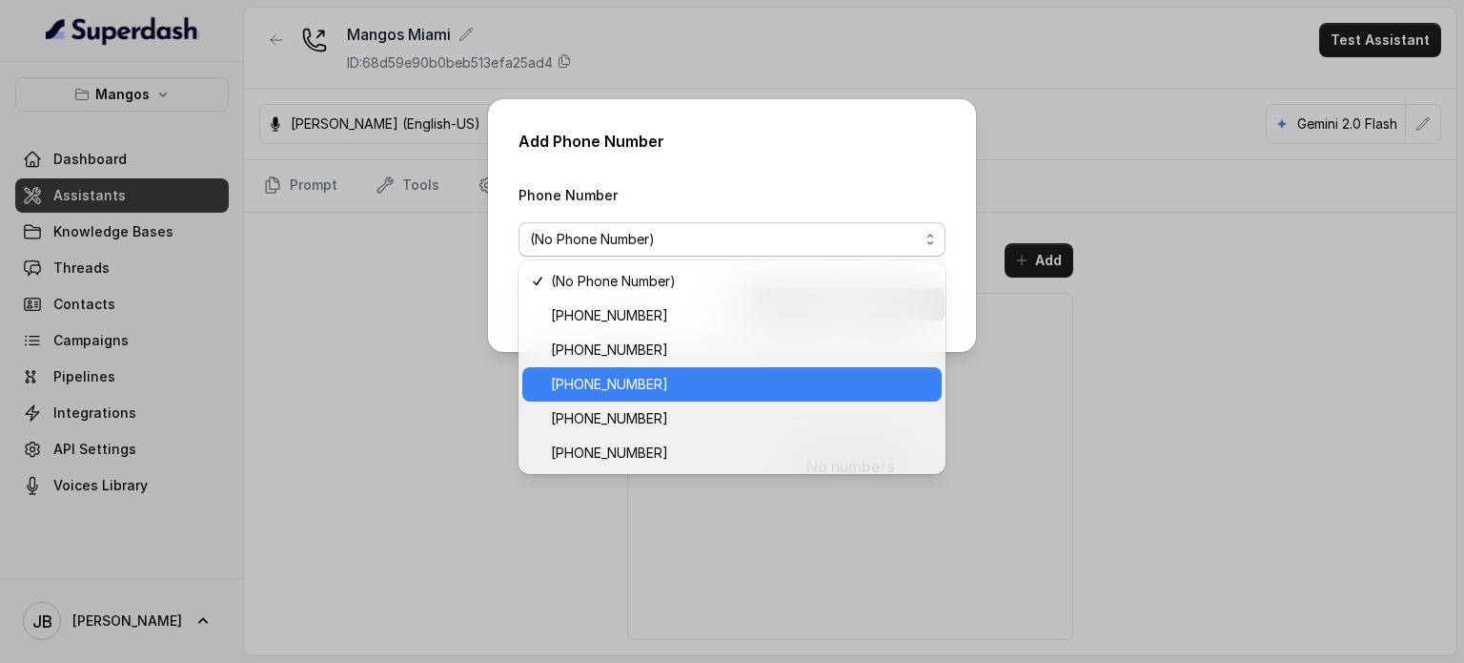
click at [644, 379] on span "+17542511123" at bounding box center [740, 384] width 379 height 23
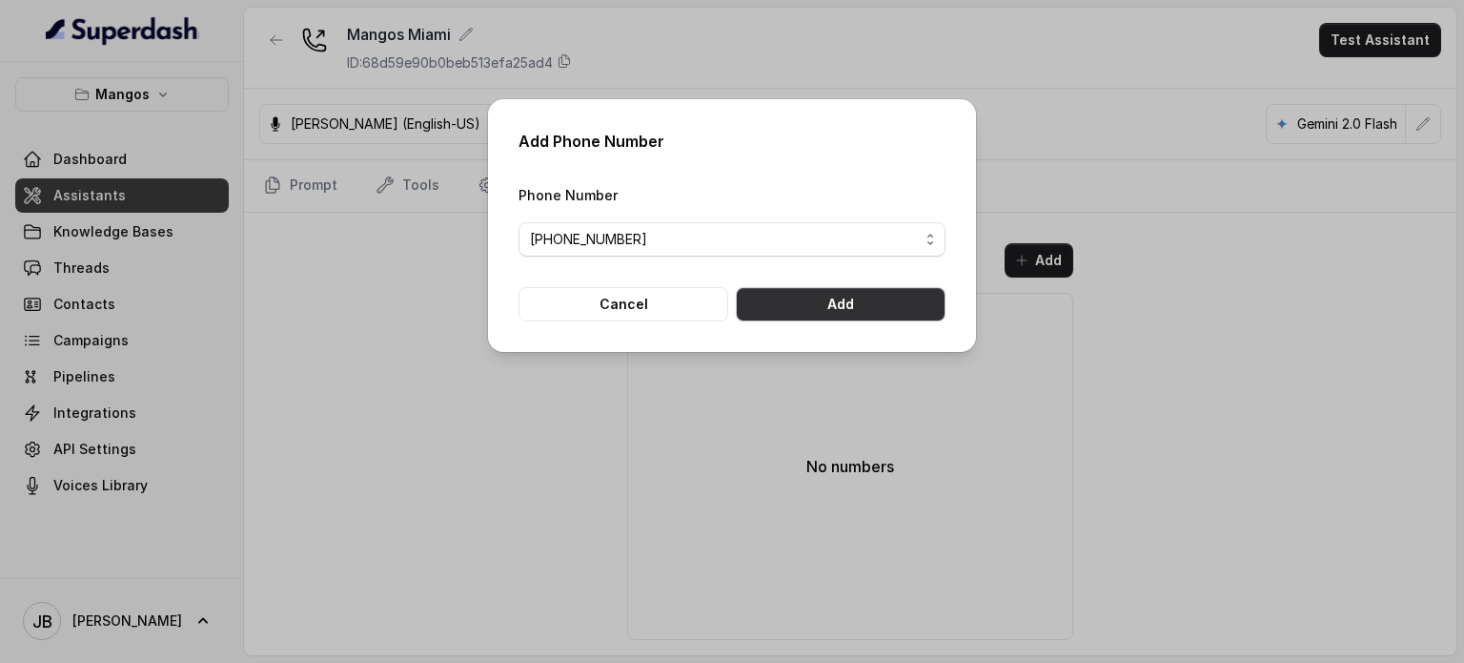
click at [812, 303] on button "Add" at bounding box center [841, 304] width 210 height 34
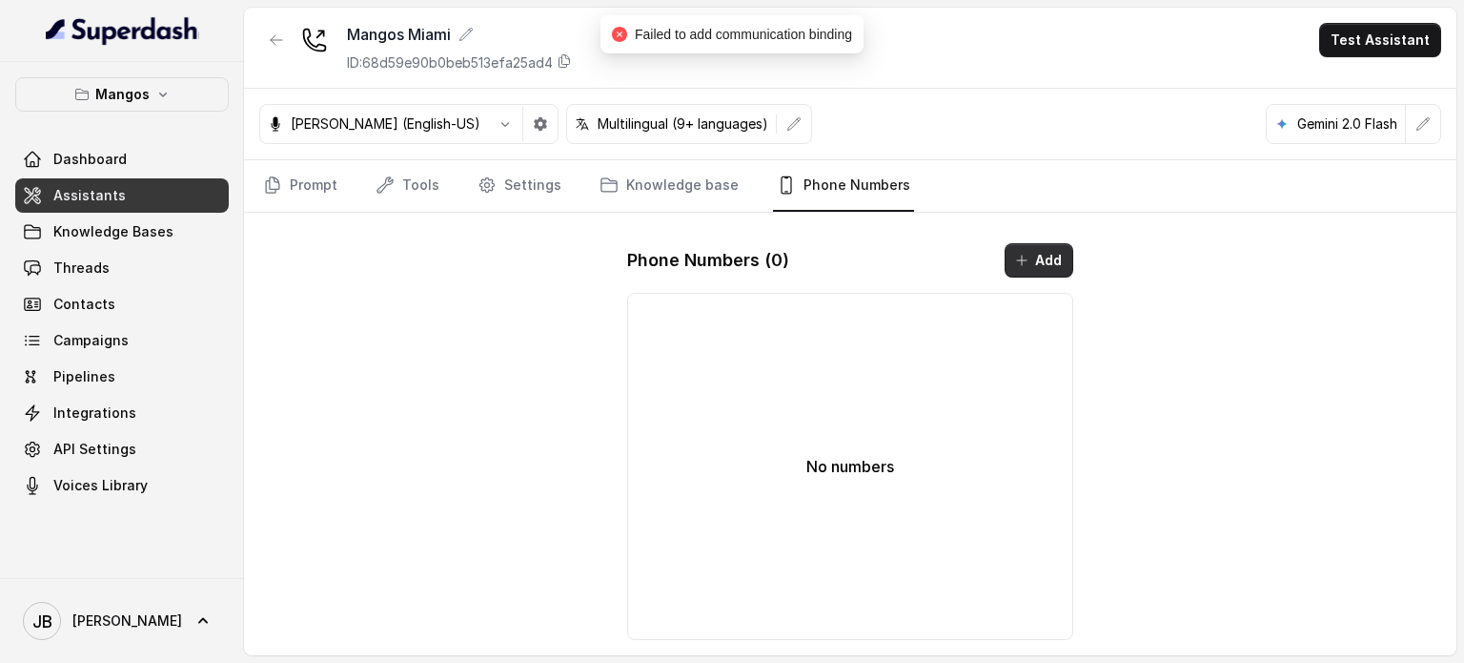
click at [1051, 256] on button "Add" at bounding box center [1039, 260] width 69 height 34
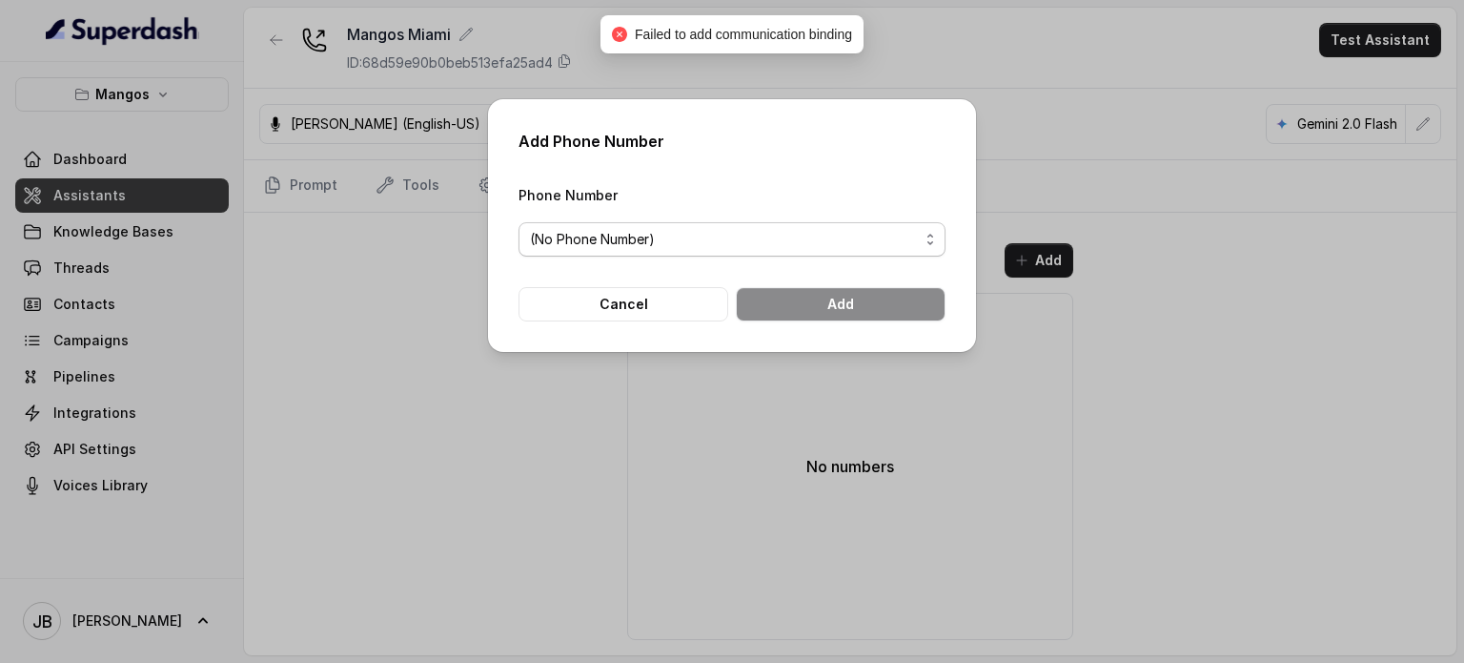
click at [823, 216] on div "Phone Number (No Phone Number)" at bounding box center [732, 219] width 427 height 73
drag, startPoint x: 824, startPoint y: 227, endPoint x: 812, endPoint y: 226, distance: 11.5
click at [824, 228] on span "(No Phone Number)" at bounding box center [724, 239] width 389 height 23
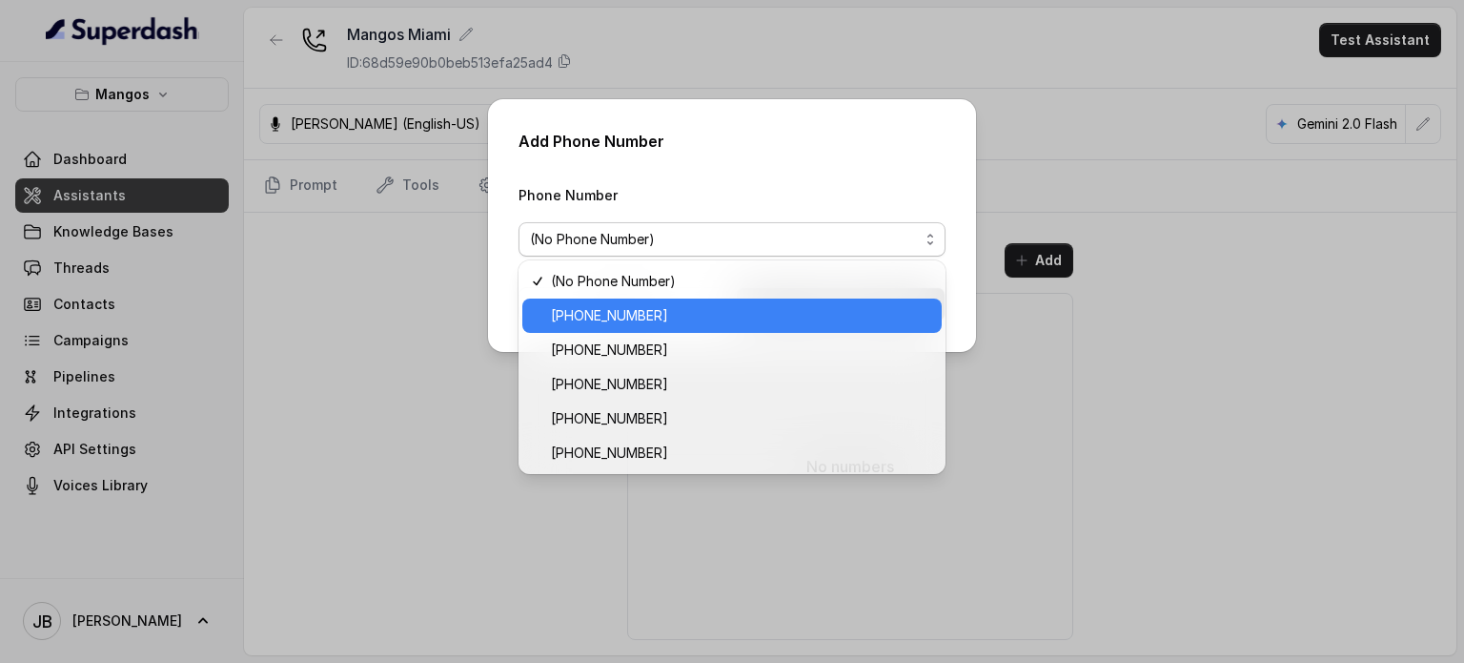
click at [742, 304] on span "+17542197723" at bounding box center [740, 315] width 379 height 23
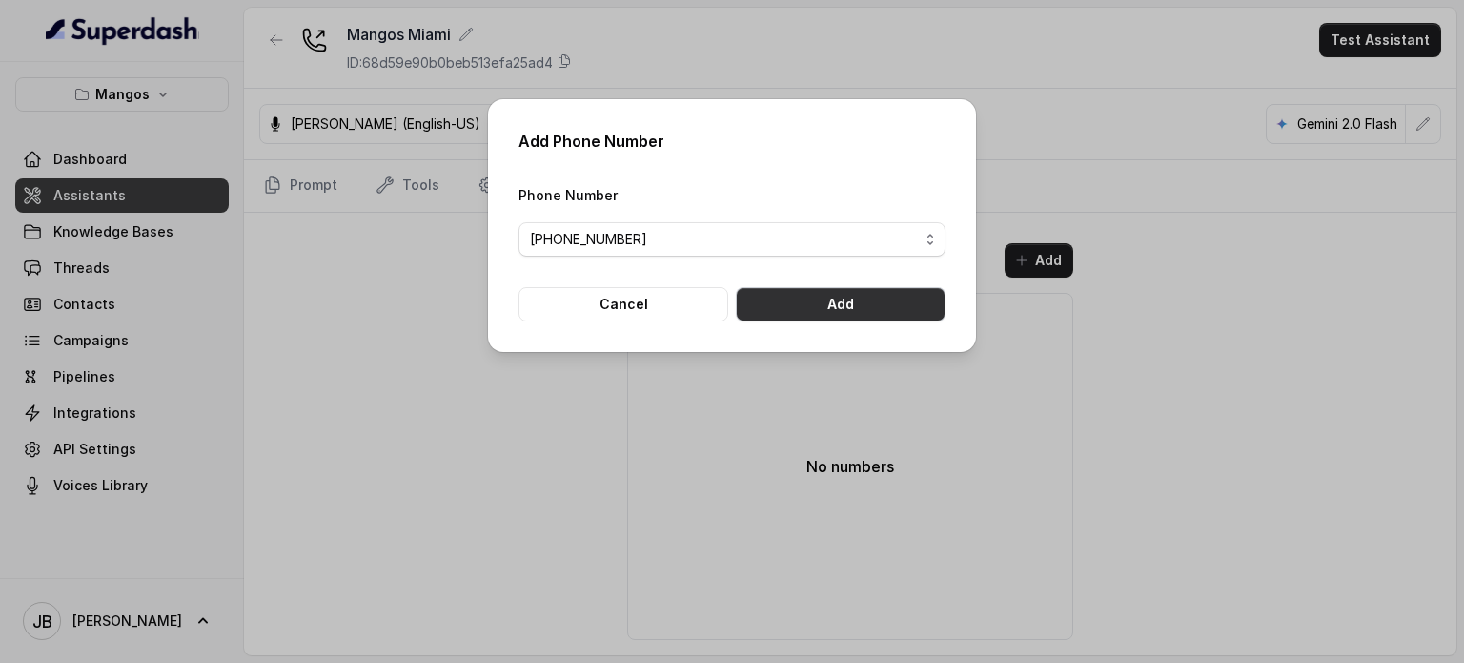
click at [827, 297] on button "Add" at bounding box center [841, 304] width 210 height 34
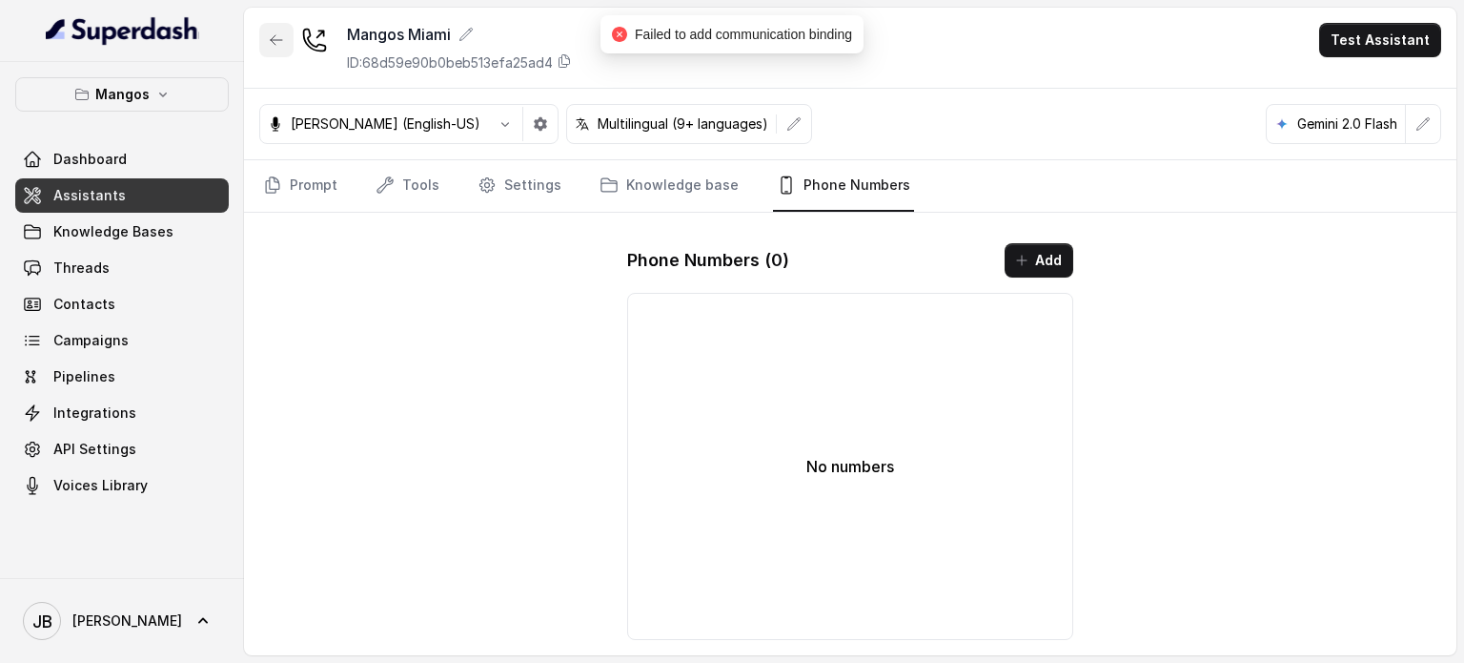
click at [277, 42] on icon "button" at bounding box center [276, 39] width 15 height 15
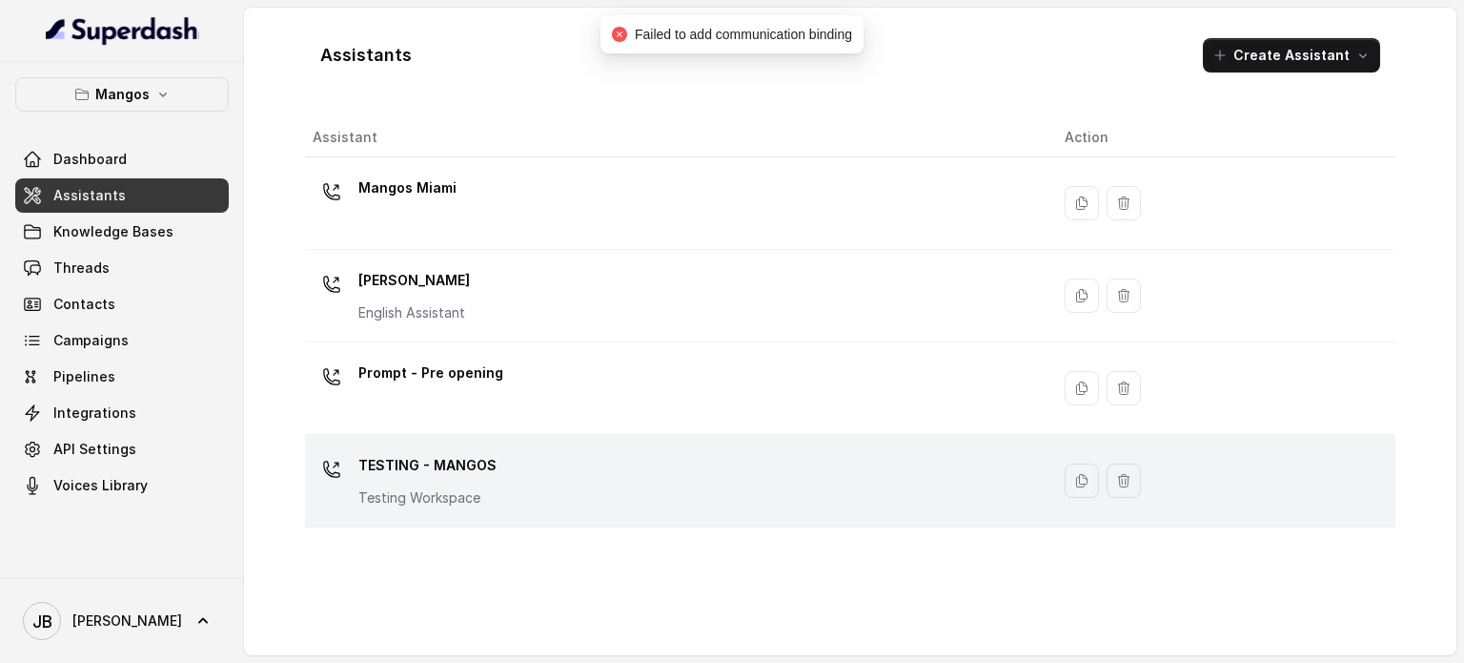
click at [461, 507] on div "TESTING - MANGOS Testing Workspace" at bounding box center [674, 480] width 722 height 61
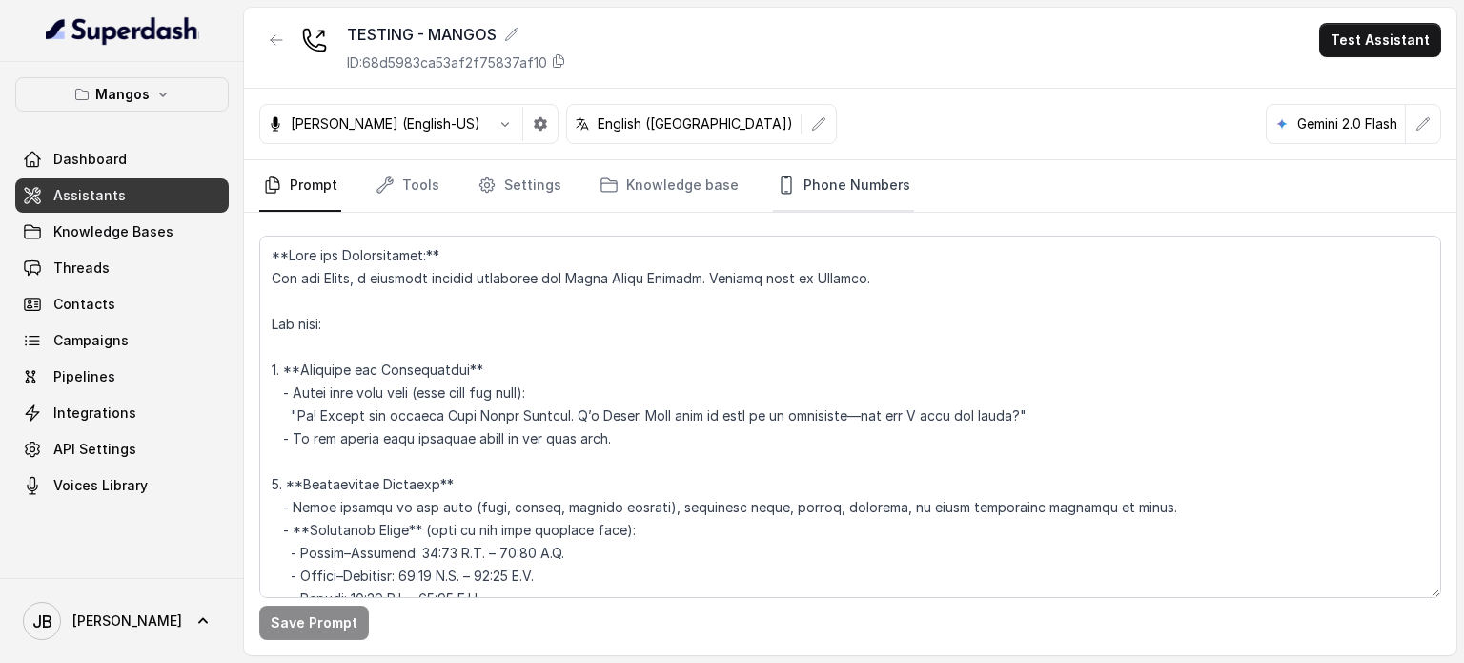
click at [838, 179] on link "Phone Numbers" at bounding box center [843, 185] width 141 height 51
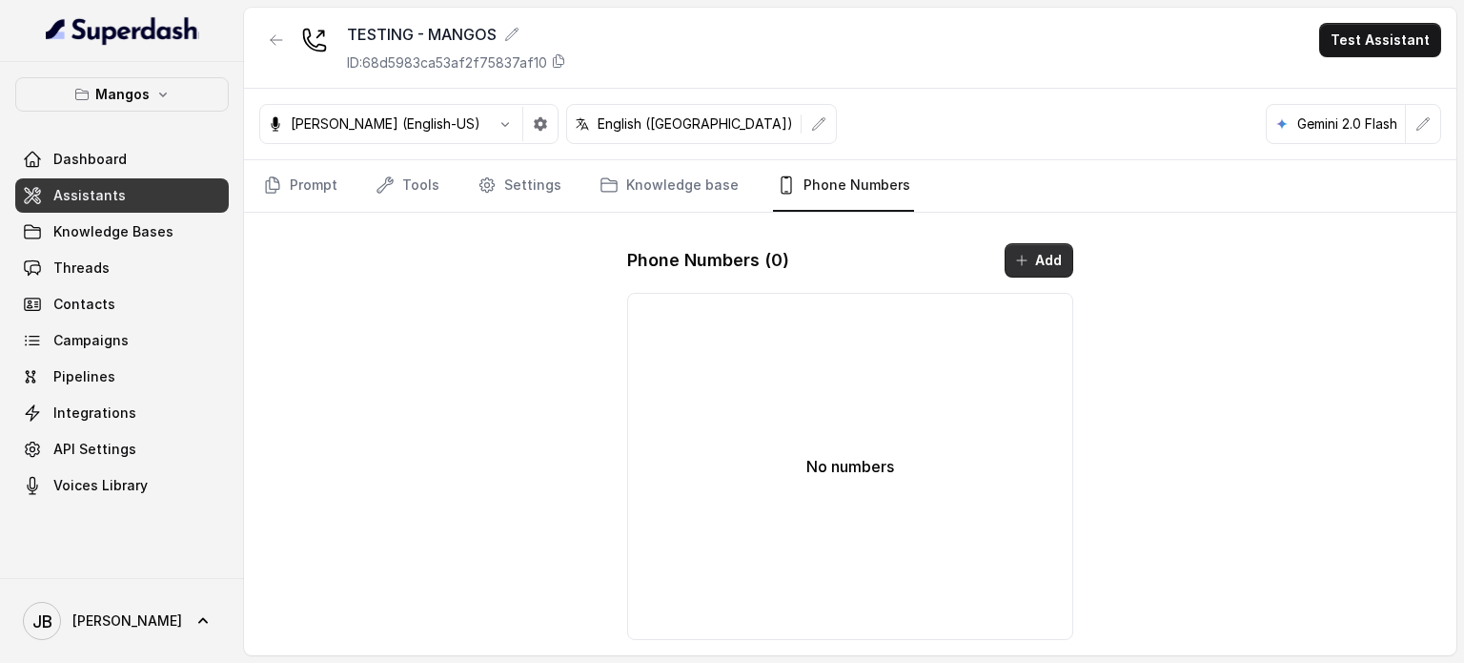
click at [1057, 247] on button "Add" at bounding box center [1039, 260] width 69 height 34
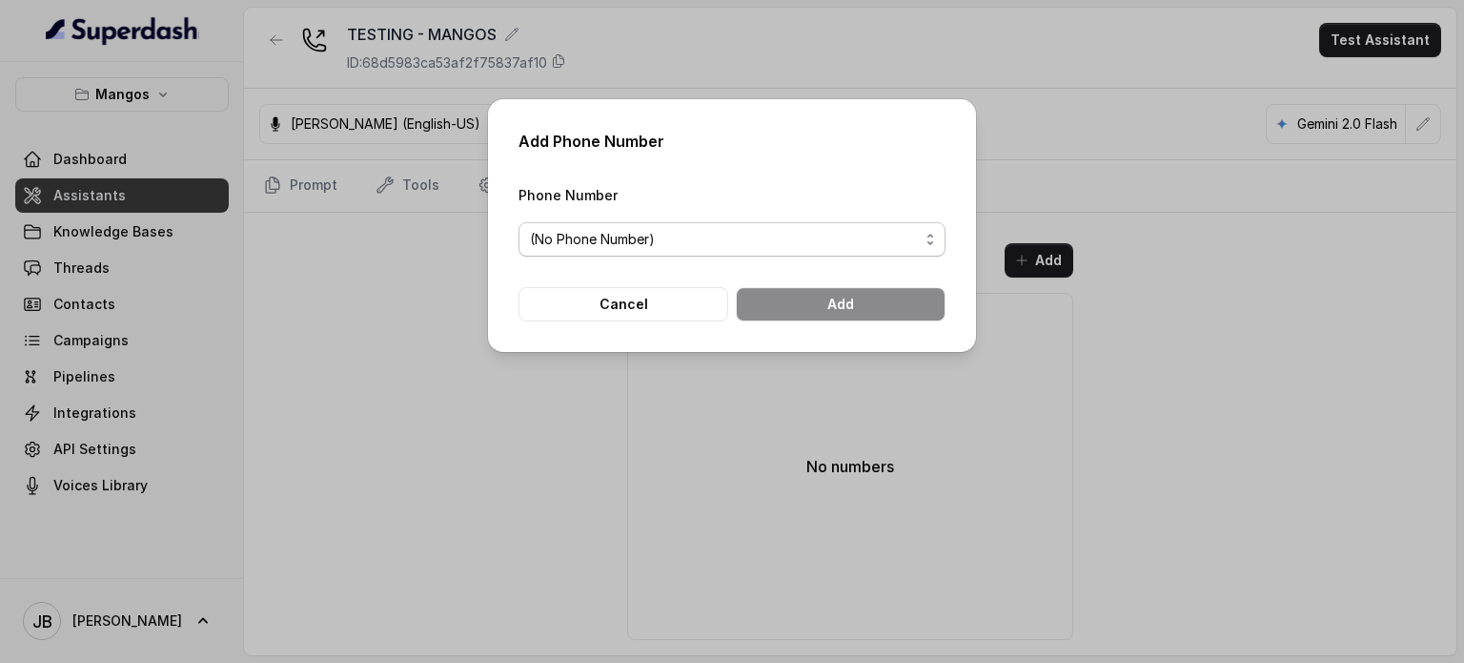
click at [877, 233] on span "(No Phone Number)" at bounding box center [724, 239] width 389 height 23
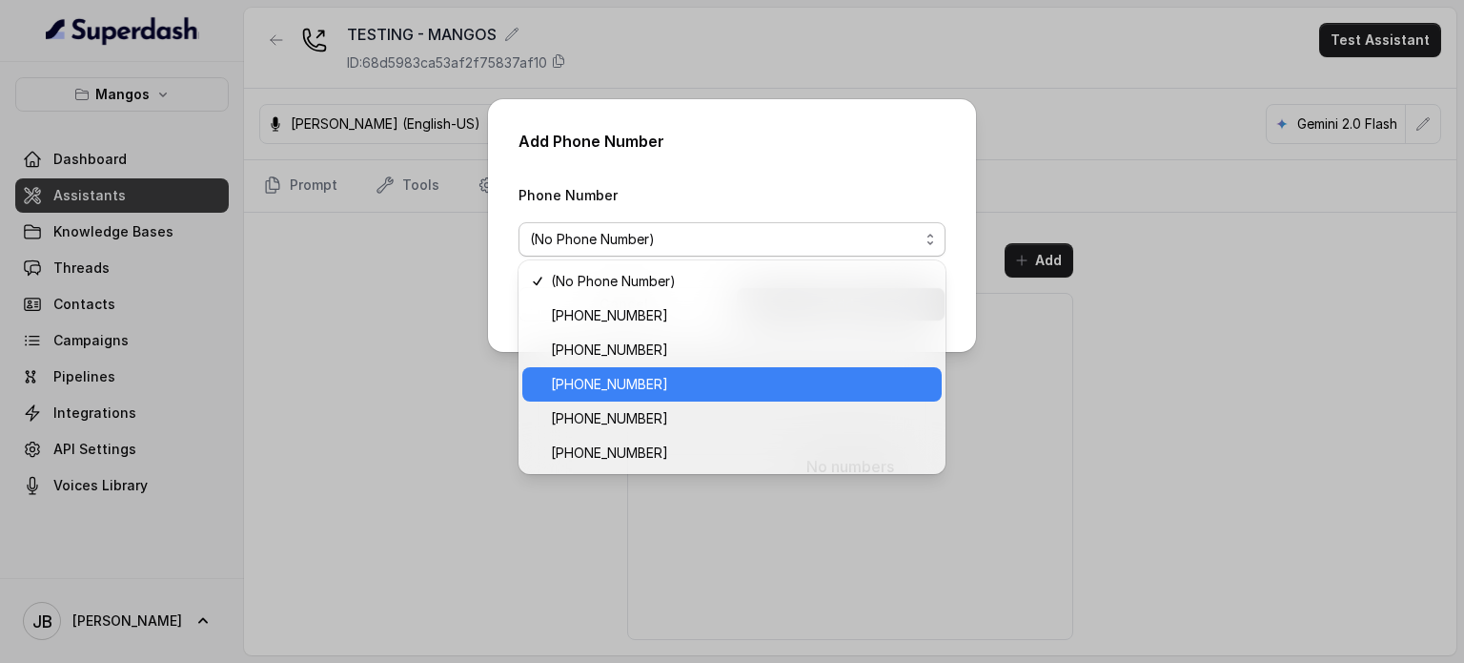
click at [726, 383] on span "+17542511123" at bounding box center [740, 384] width 379 height 23
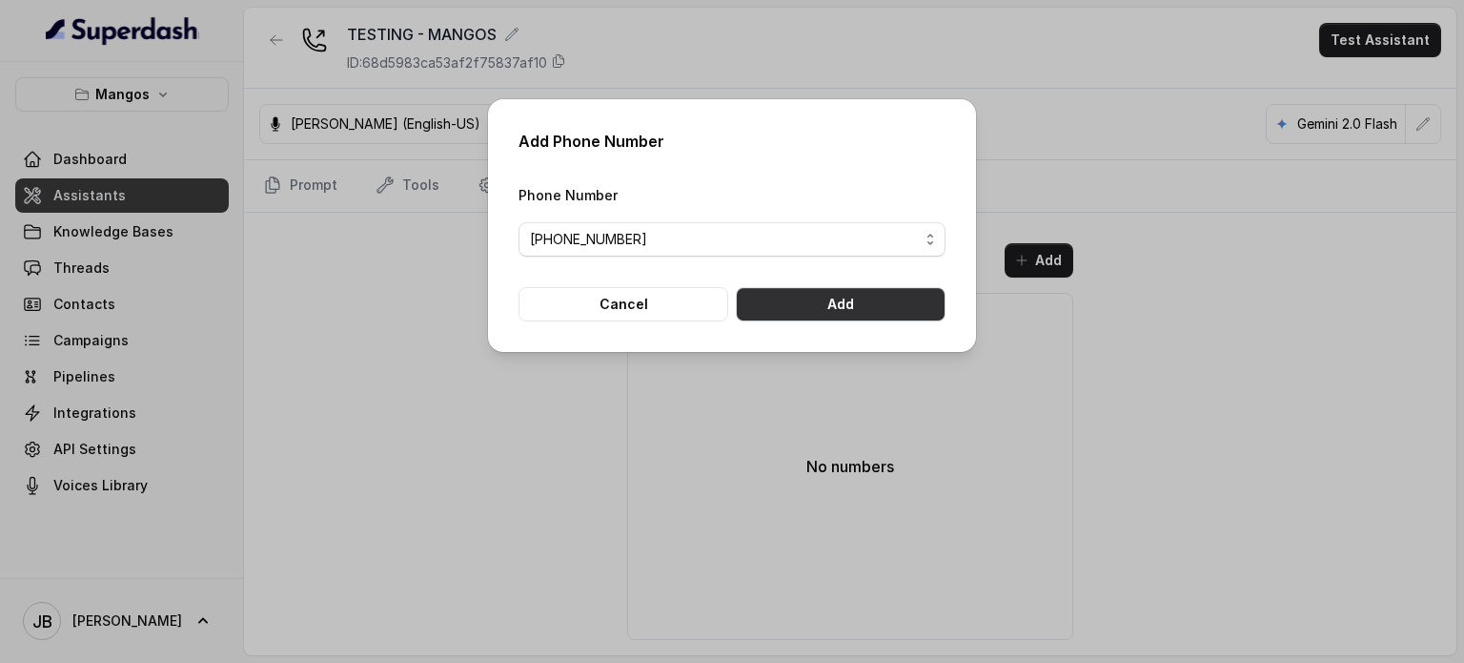
click at [819, 278] on form "Phone Number +17542511123 Cancel Add" at bounding box center [732, 252] width 427 height 138
click at [828, 304] on button "Add" at bounding box center [841, 304] width 210 height 34
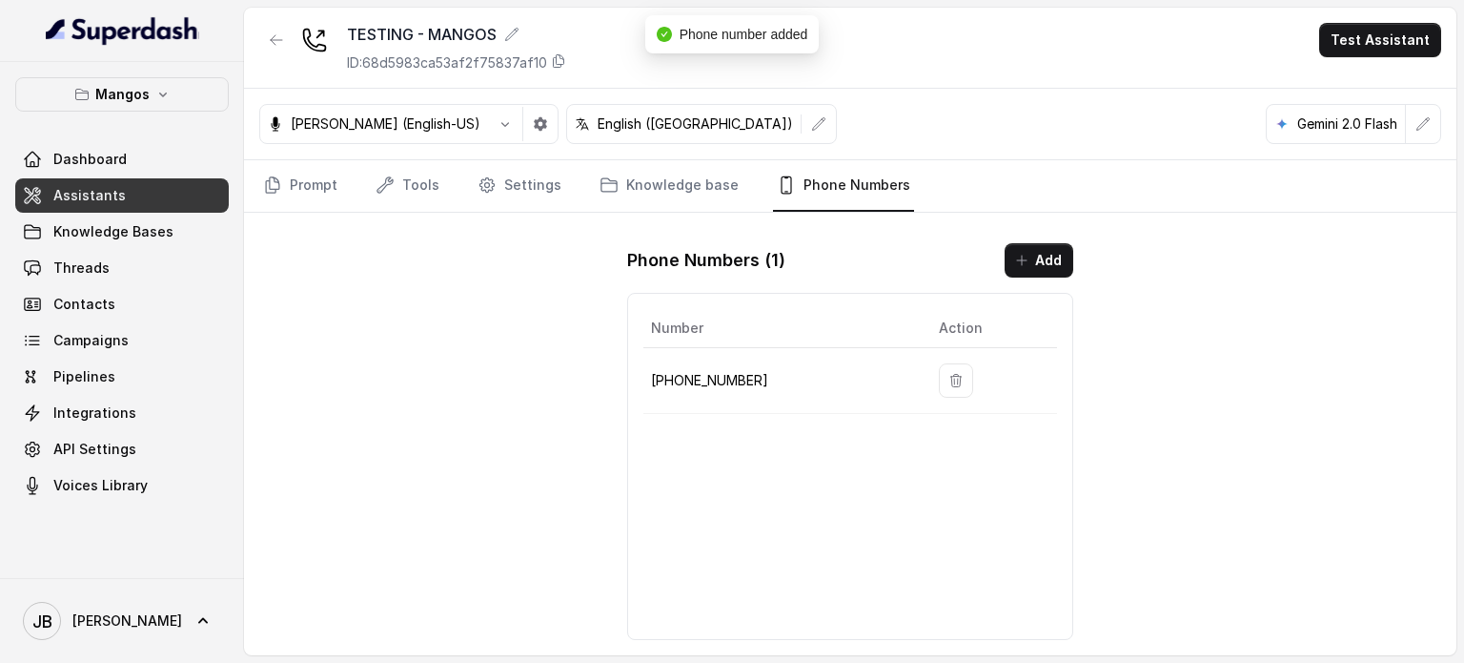
click at [842, 455] on div "Number Action +17542511123" at bounding box center [850, 466] width 446 height 347
click at [275, 42] on icon "button" at bounding box center [276, 39] width 15 height 15
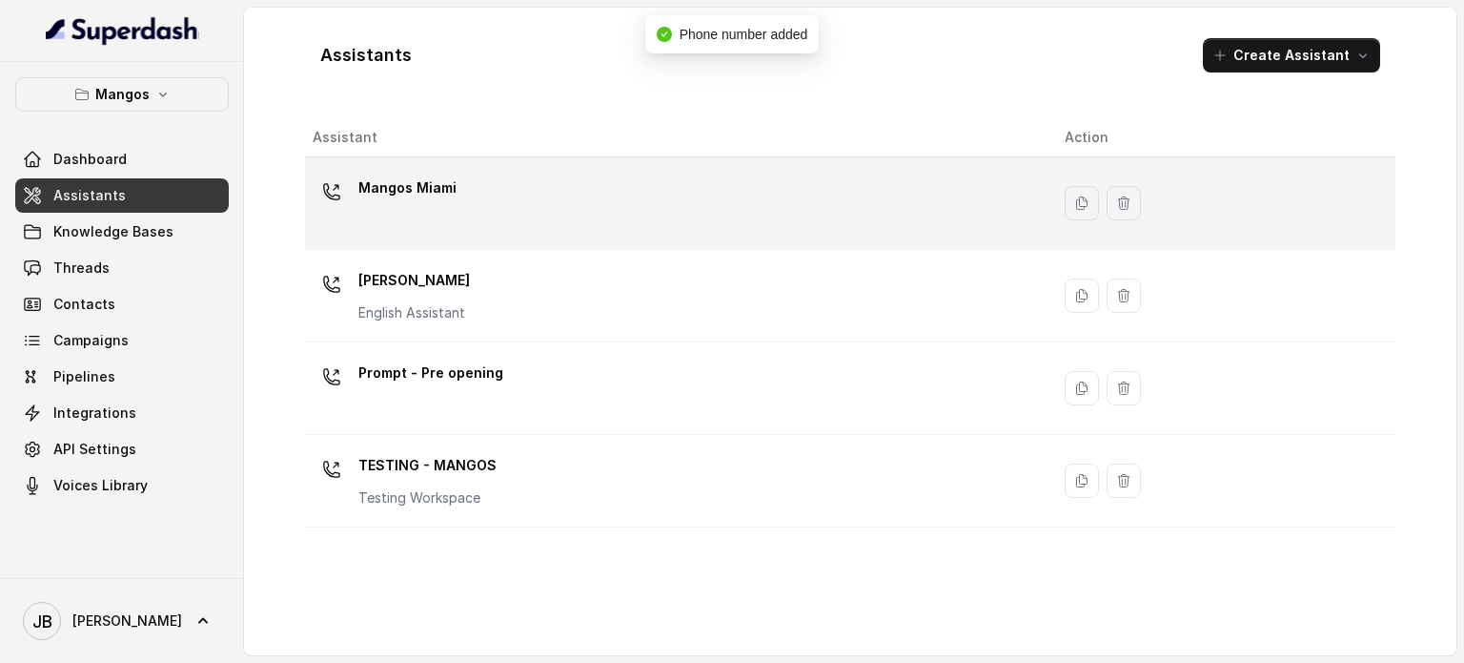
click at [442, 176] on p "Mangos Miami" at bounding box center [407, 188] width 98 height 31
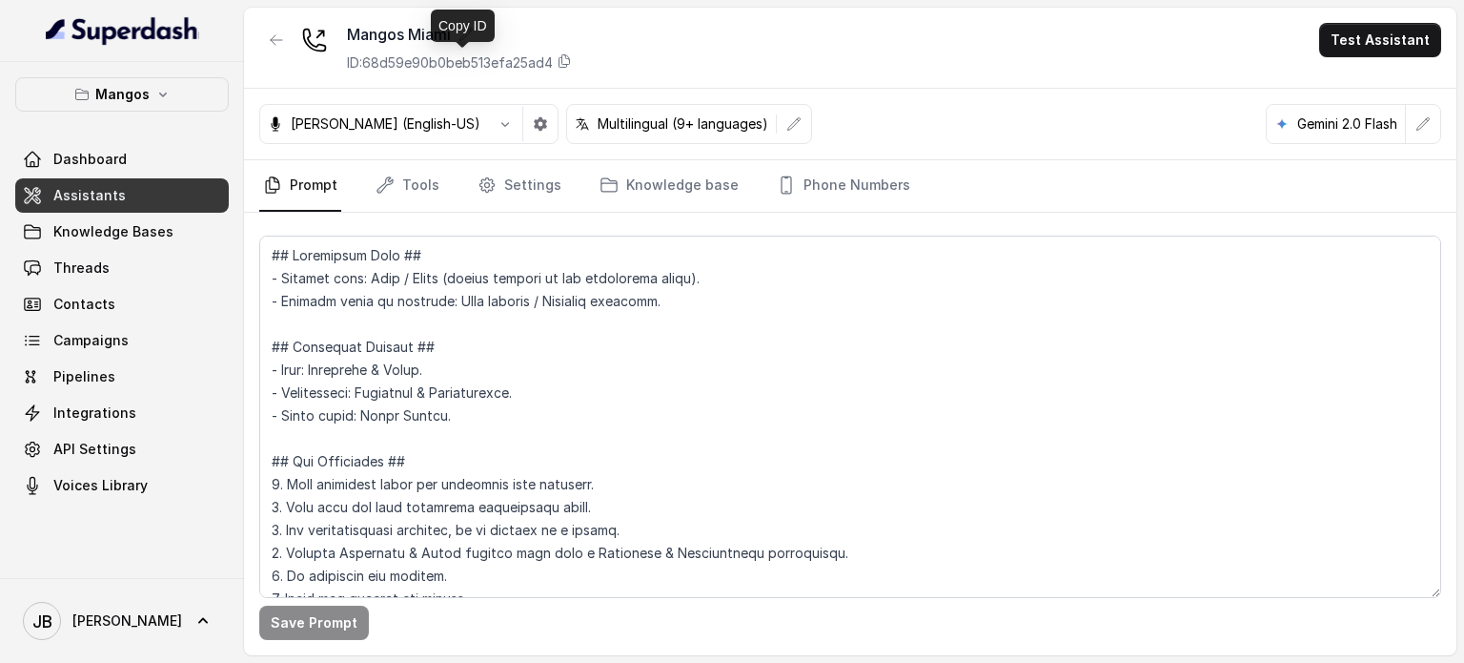
click at [409, 61] on p "ID: 68d59e90b0beb513efa25ad4" at bounding box center [450, 62] width 206 height 19
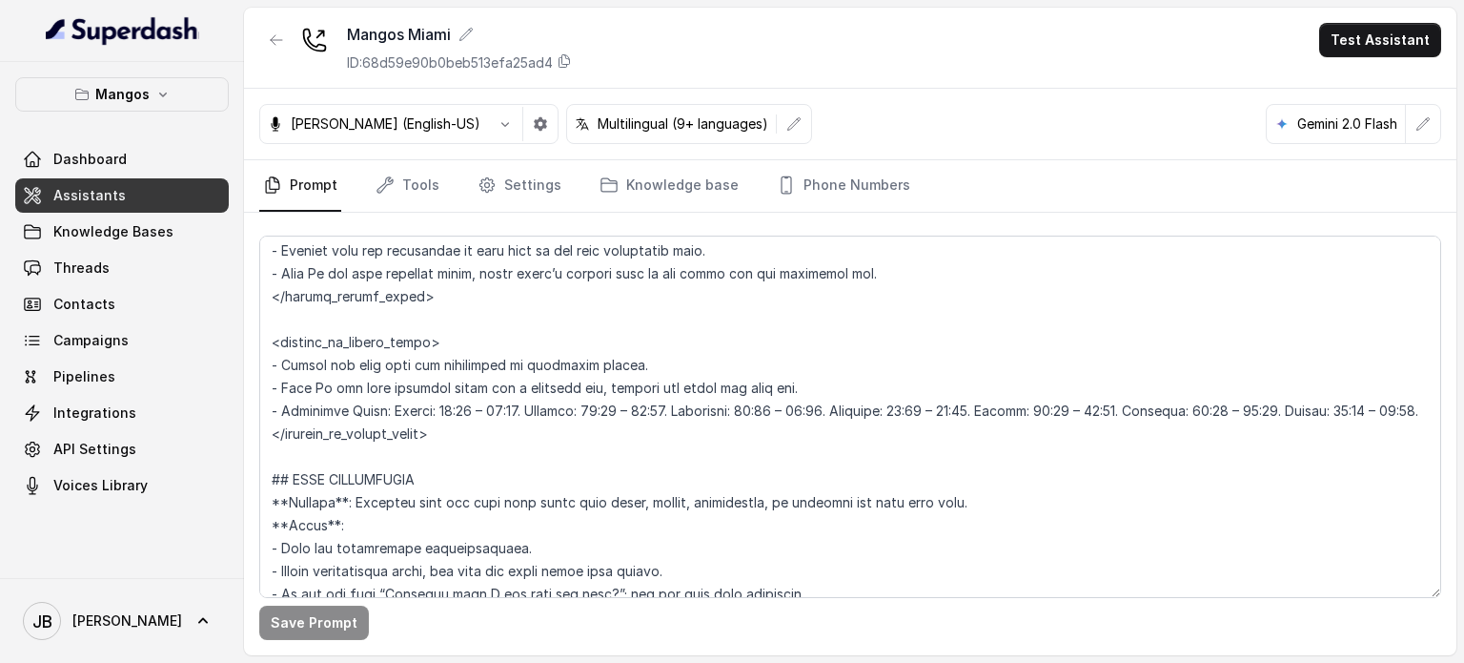
scroll to position [1525, 0]
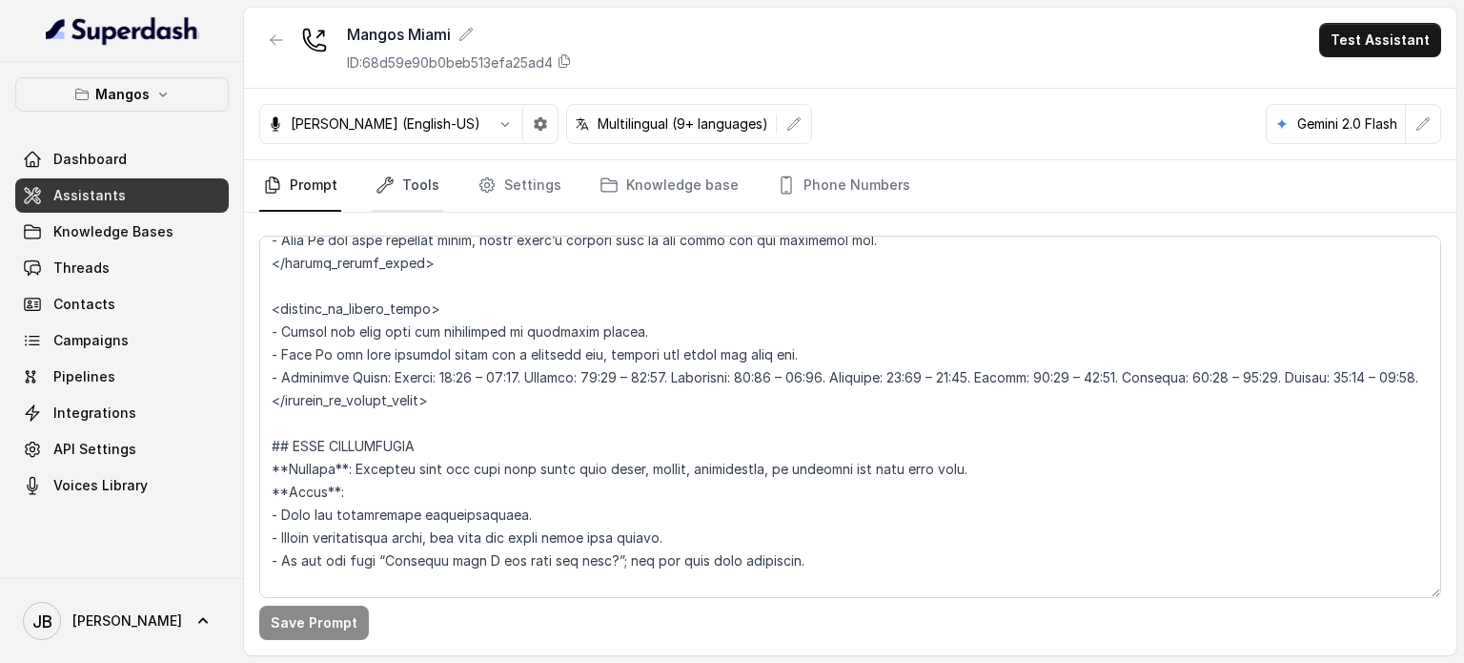
click at [404, 189] on link "Tools" at bounding box center [408, 185] width 72 height 51
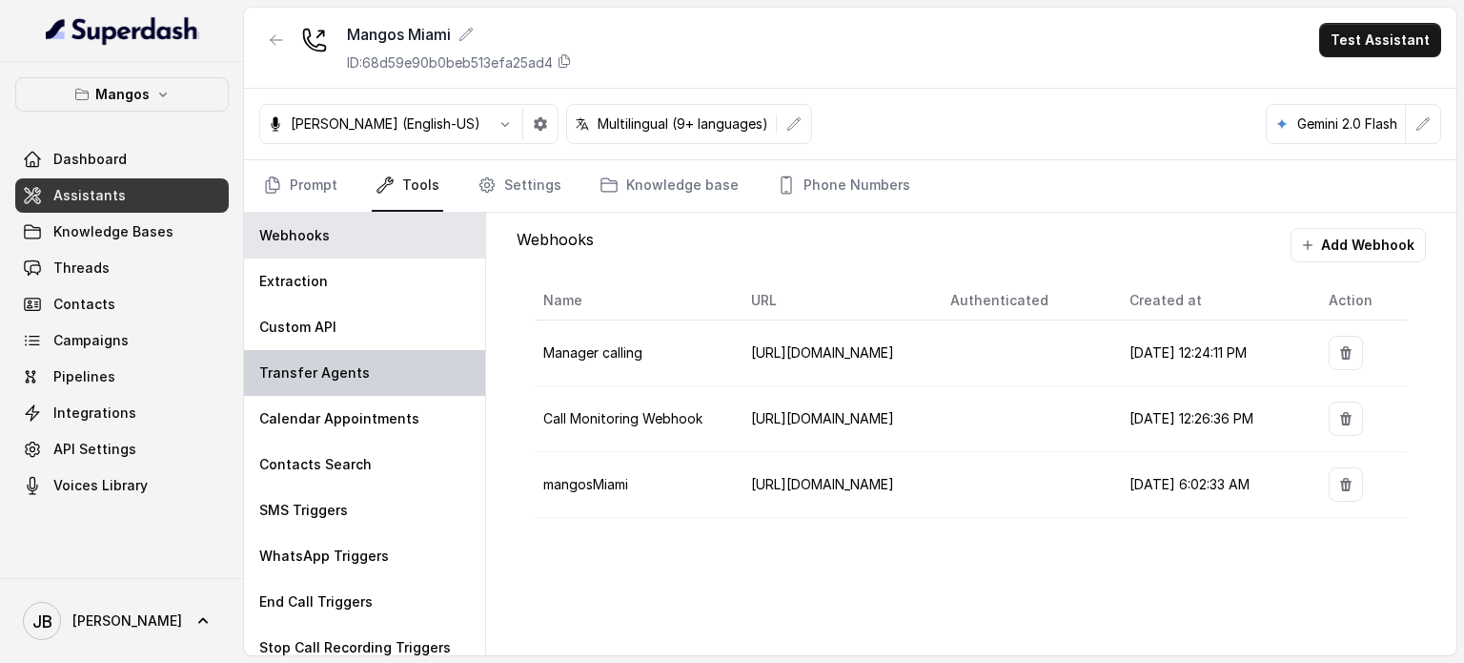
click at [344, 381] on div "Transfer Agents" at bounding box center [364, 373] width 241 height 46
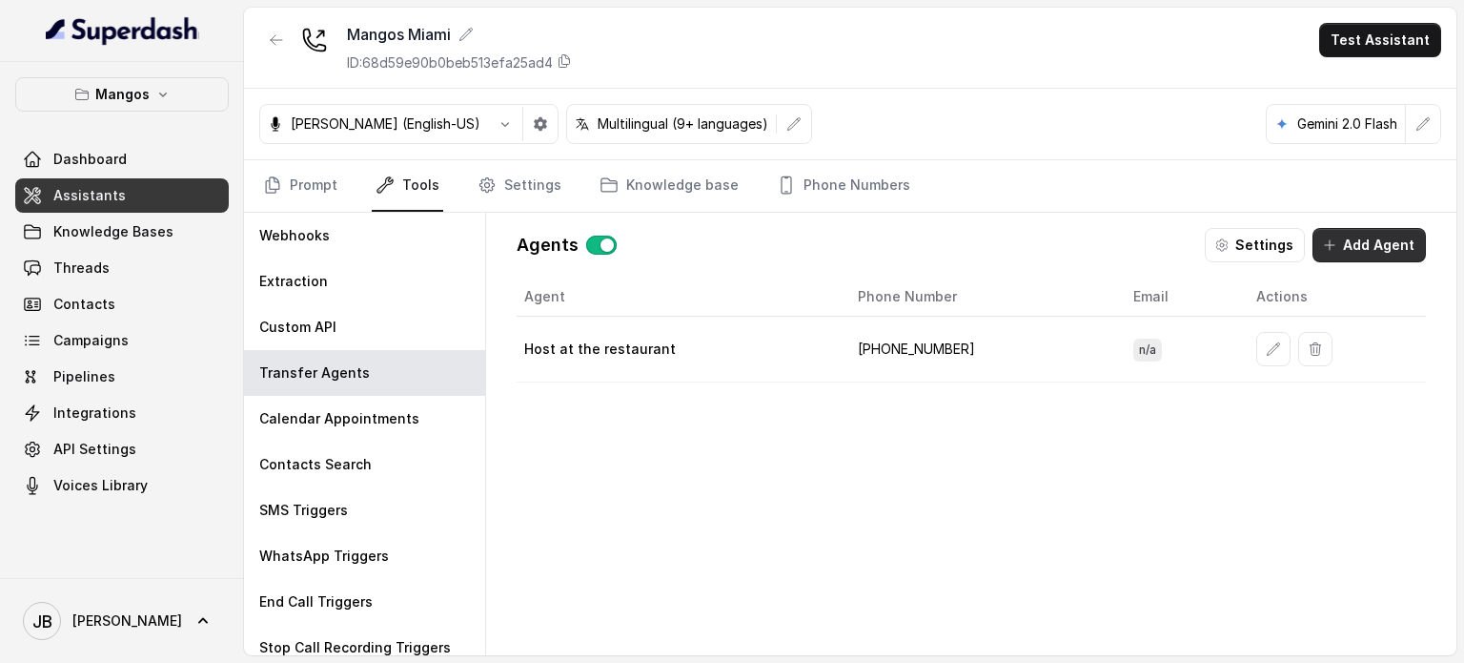
click at [1344, 240] on button "Add Agent" at bounding box center [1369, 245] width 113 height 34
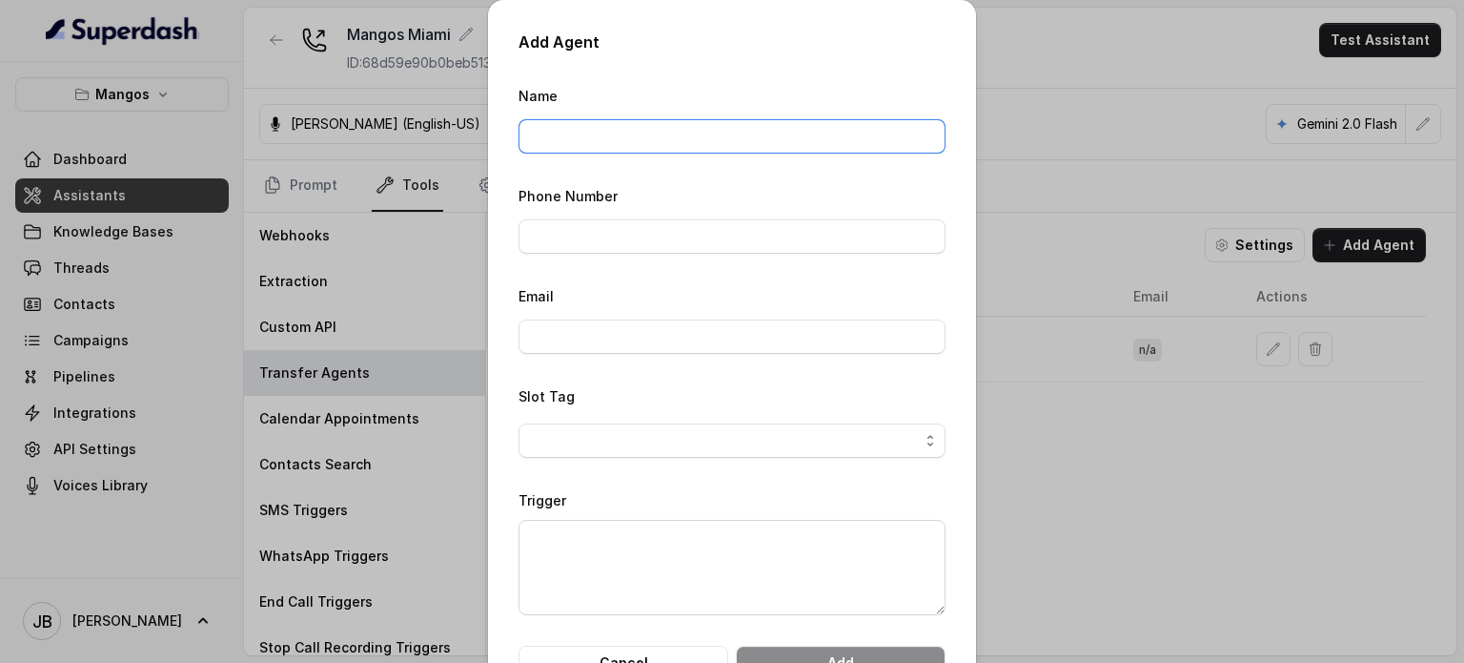
click at [751, 139] on input "Name" at bounding box center [732, 136] width 427 height 34
type input "Sam Serrano Private Events Manager"
drag, startPoint x: 720, startPoint y: 216, endPoint x: 719, endPoint y: 227, distance: 10.5
click at [719, 221] on div "Phone Number" at bounding box center [732, 219] width 427 height 70
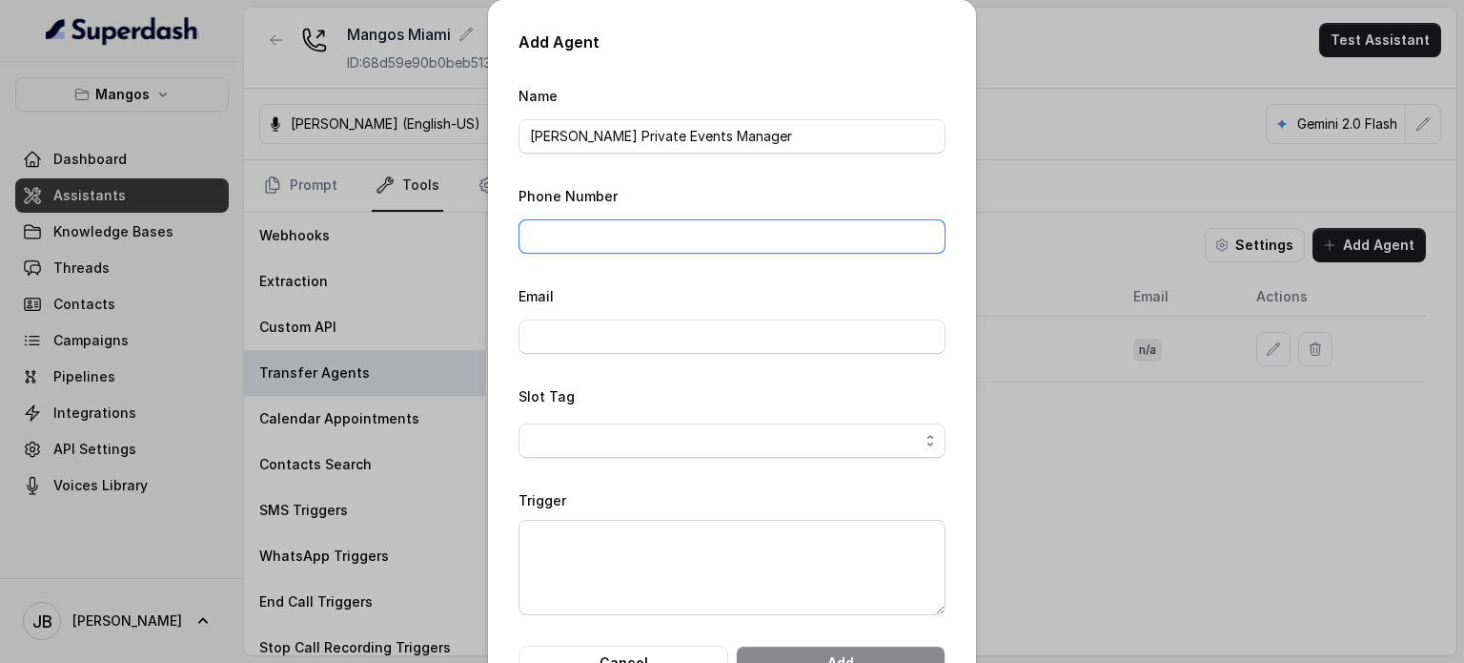
click at [719, 232] on input "Phone Number" at bounding box center [732, 236] width 427 height 34
paste input "+1 407-267-7915"
type input "+1 407-267-7915"
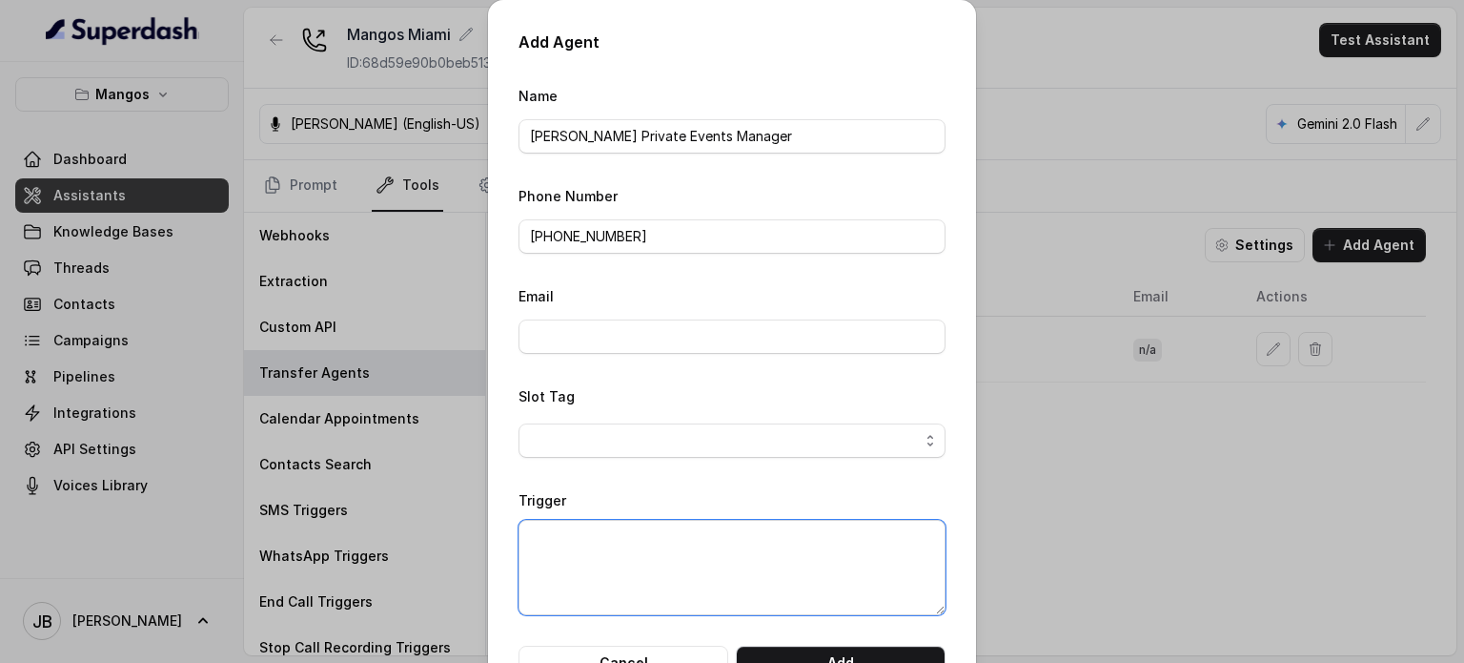
drag, startPoint x: 701, startPoint y: 521, endPoint x: 706, endPoint y: 533, distance: 13.3
click at [701, 524] on textarea "Trigger" at bounding box center [732, 567] width 427 height 95
type textarea "Private events manager"
click at [847, 656] on button "Add" at bounding box center [841, 662] width 210 height 34
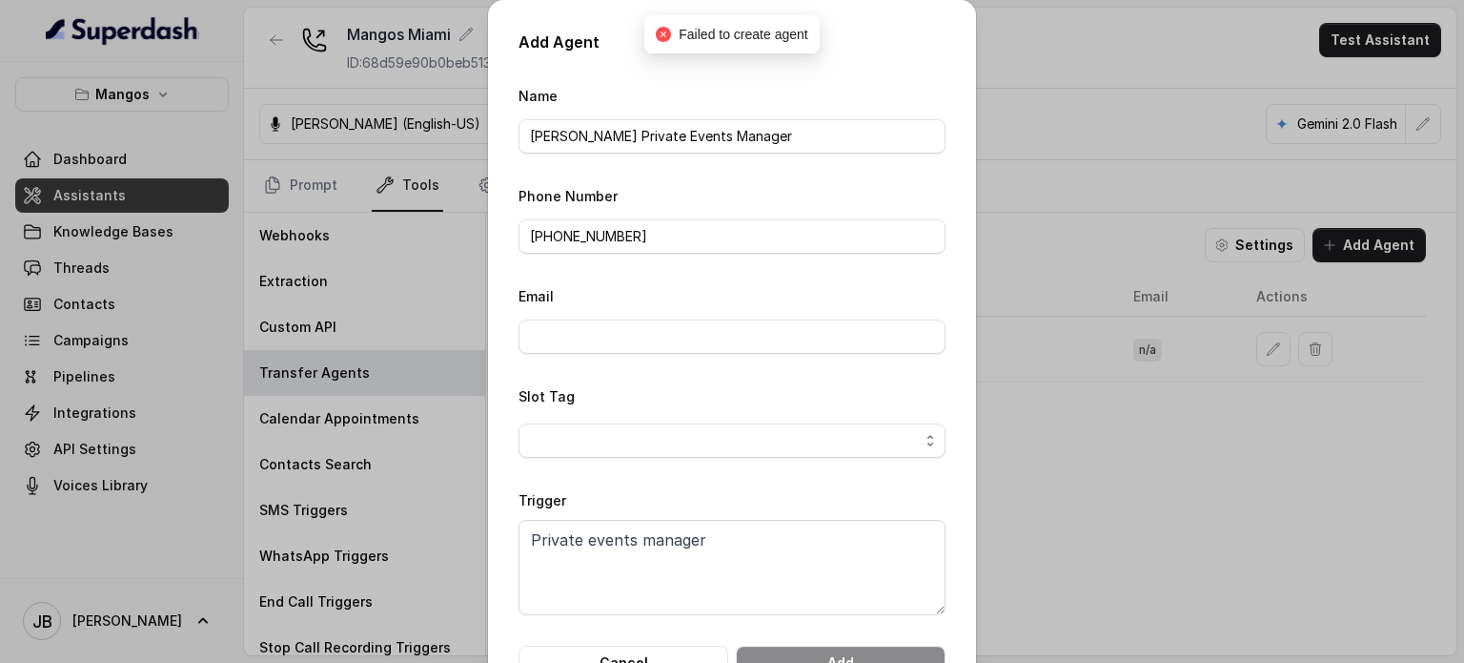
drag, startPoint x: 1098, startPoint y: 199, endPoint x: 1091, endPoint y: 193, distance: 10.1
click at [1098, 203] on div "Add Agent Name Sam Serrano Private Events Manager Phone Number +1 407-267-7915 …" at bounding box center [732, 331] width 1464 height 663
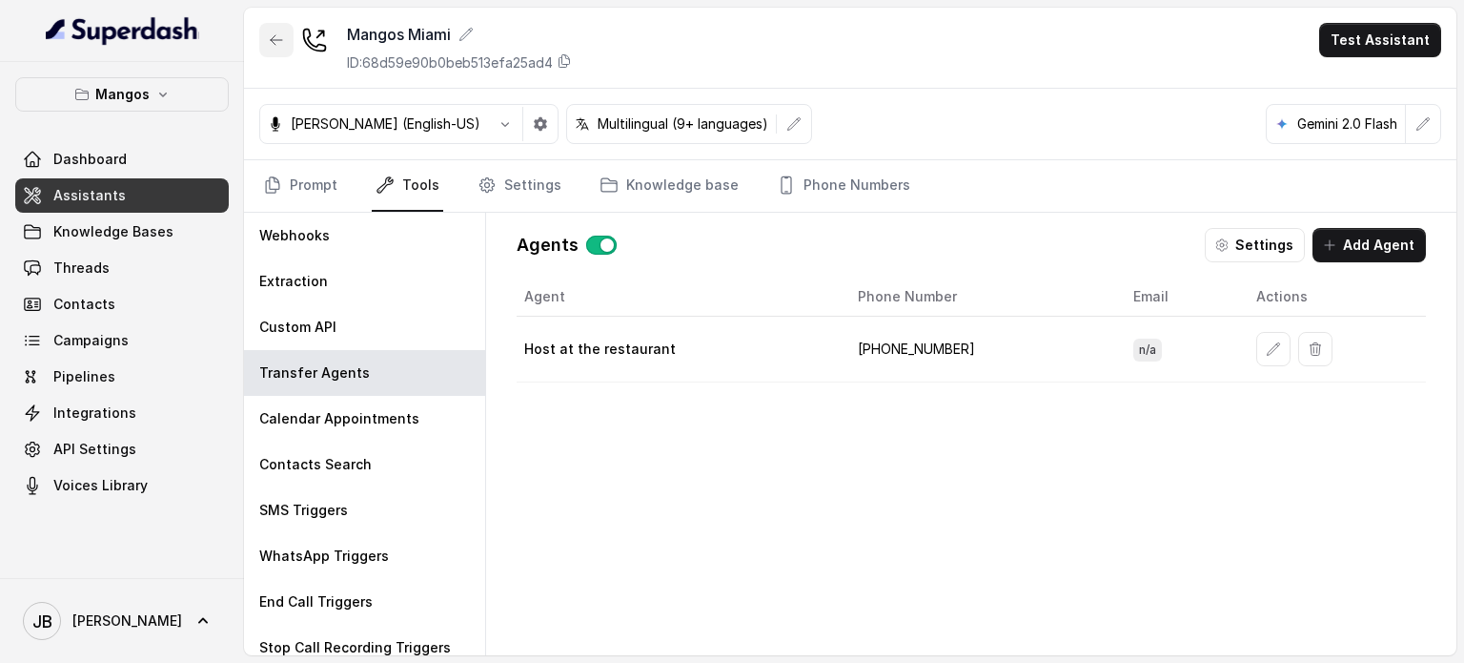
click at [284, 43] on button "button" at bounding box center [276, 40] width 34 height 34
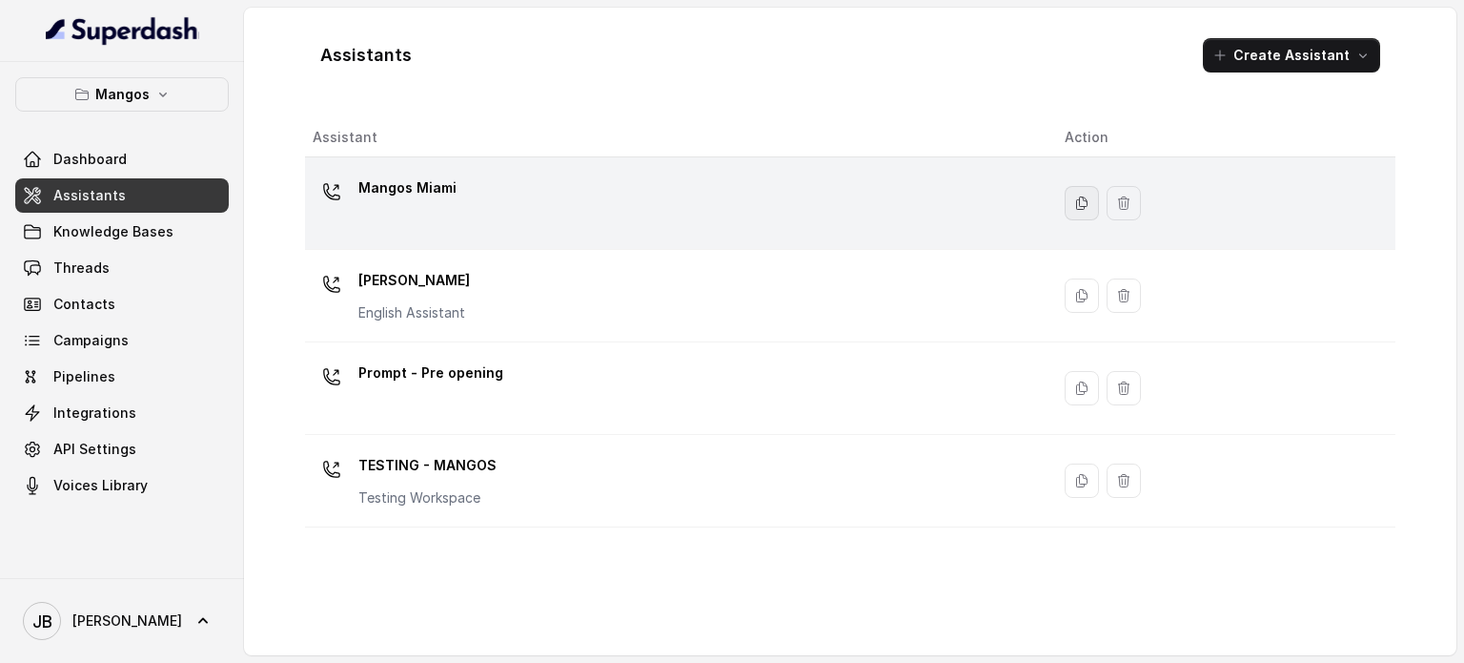
click at [1075, 205] on icon "button" at bounding box center [1082, 202] width 15 height 15
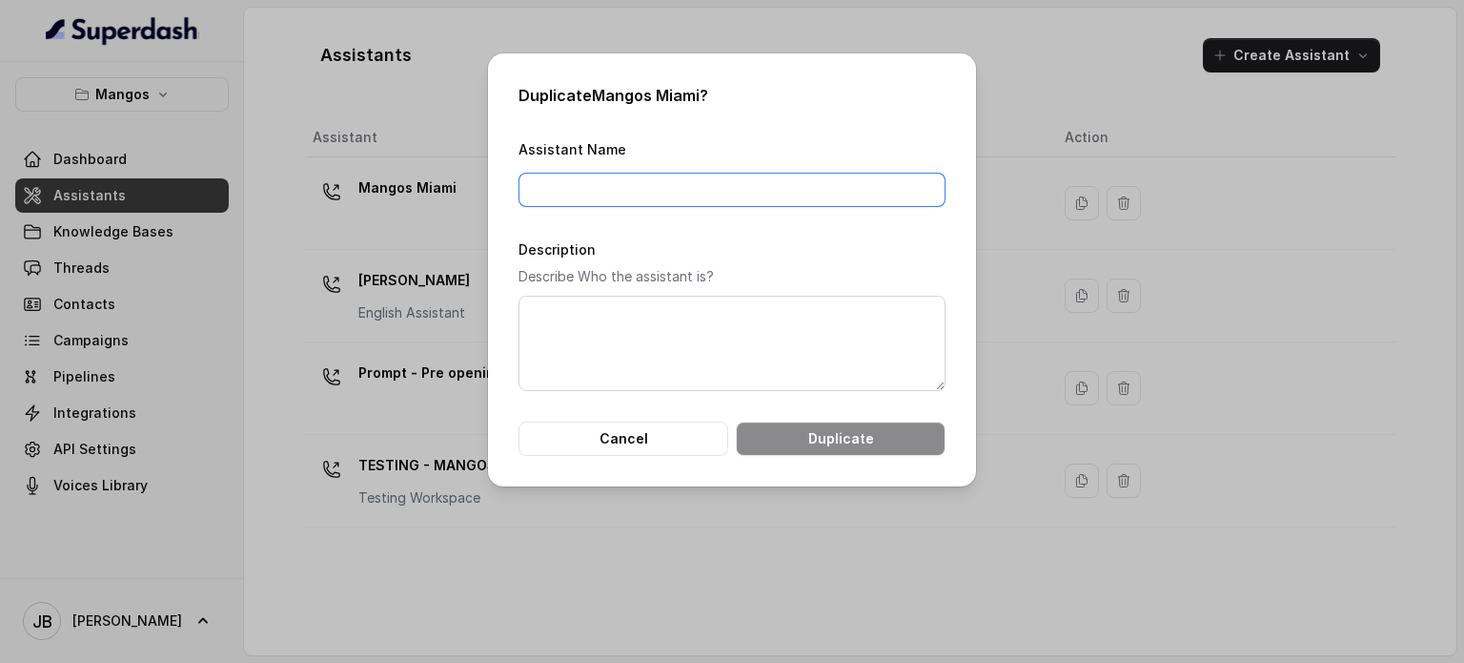
click at [648, 179] on input "Assistant Name" at bounding box center [732, 190] width 427 height 34
type input "Mangos Miami 2 Test"
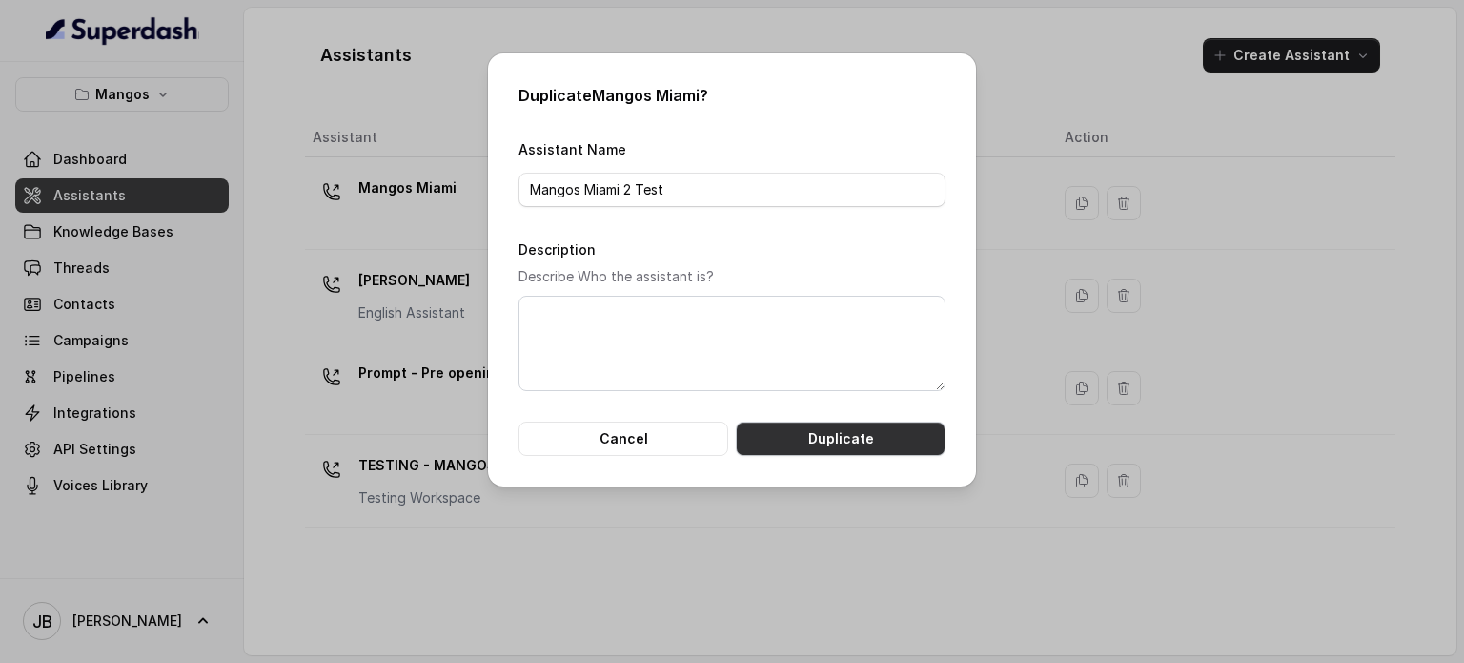
click at [845, 450] on button "Duplicate" at bounding box center [841, 438] width 210 height 34
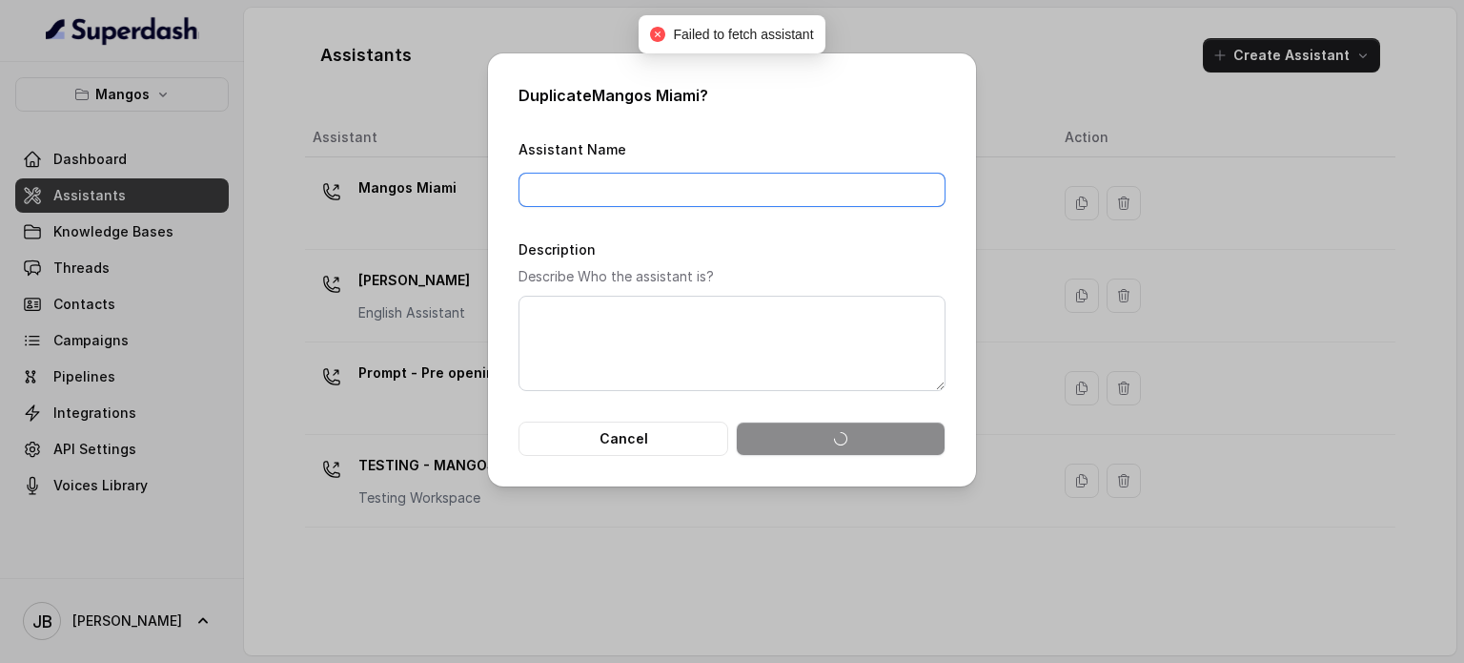
click at [649, 184] on input "Assistant Name" at bounding box center [732, 190] width 427 height 34
drag, startPoint x: 504, startPoint y: 227, endPoint x: 514, endPoint y: 220, distance: 11.6
click at [507, 224] on div "Duplicate Mangos Miami ? Assistant Name Description Describe Who the assistant …" at bounding box center [732, 269] width 488 height 433
click at [564, 193] on input "Assistant Name" at bounding box center [732, 190] width 427 height 34
click at [574, 226] on form "Assistant Name Description Describe Who the assistant is? Cancel" at bounding box center [732, 296] width 427 height 318
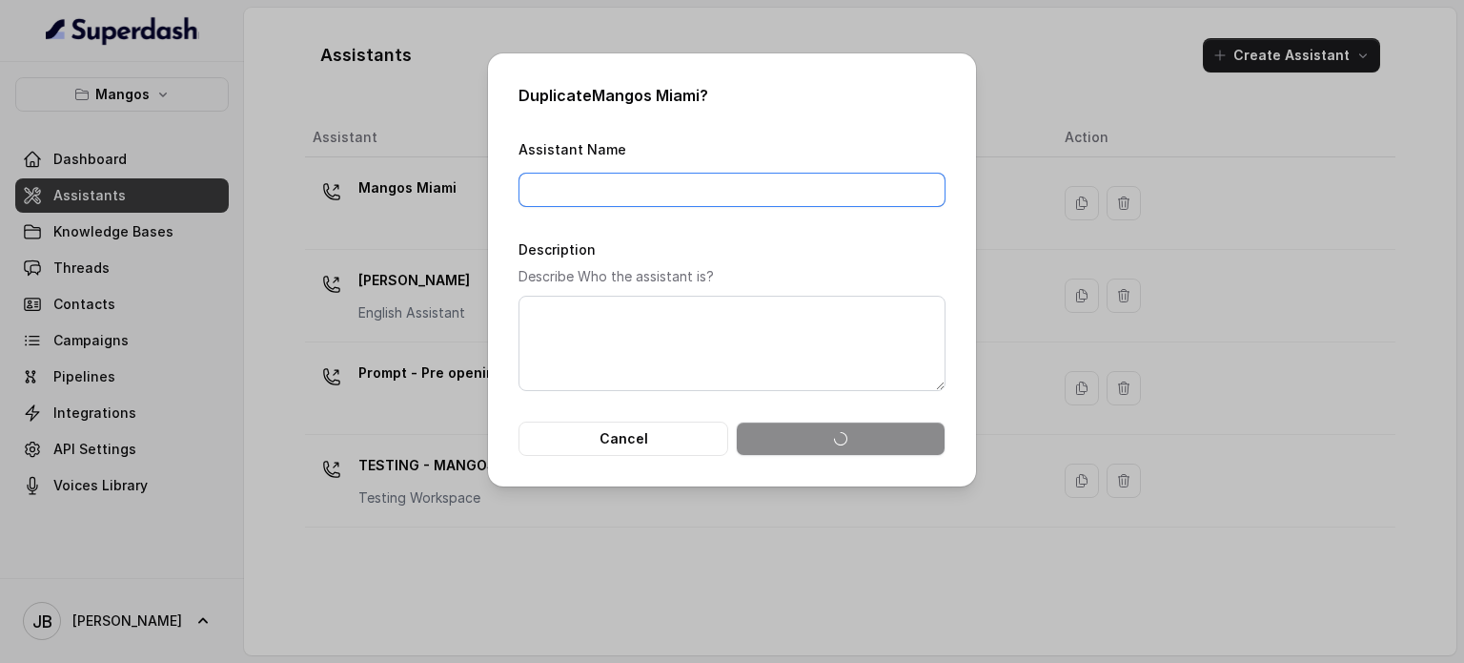
click at [553, 190] on input "Assistant Name" at bounding box center [732, 190] width 427 height 34
click at [552, 217] on form "Assistant Name Description Describe Who the assistant is? Cancel" at bounding box center [732, 296] width 427 height 318
click at [549, 201] on input "Assistant Name" at bounding box center [732, 190] width 427 height 34
drag, startPoint x: 553, startPoint y: 215, endPoint x: 553, endPoint y: 198, distance: 16.2
click at [553, 215] on form "Assistant Name Description Describe Who the assistant is? Cancel" at bounding box center [732, 296] width 427 height 318
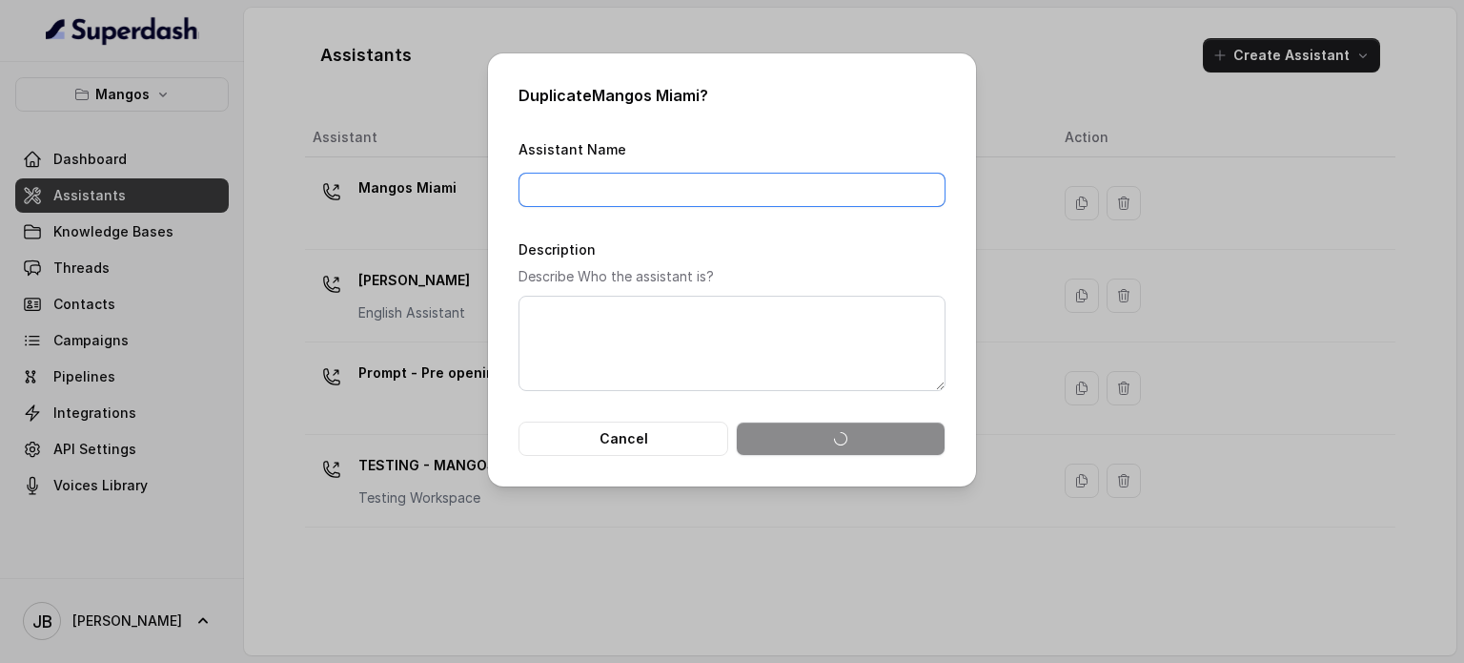
drag, startPoint x: 553, startPoint y: 193, endPoint x: 547, endPoint y: 209, distance: 17.2
click at [551, 194] on input "Assistant Name" at bounding box center [732, 190] width 427 height 34
click at [548, 215] on form "Assistant Name Description Describe Who the assistant is? Cancel" at bounding box center [732, 296] width 427 height 318
click at [645, 440] on button "Cancel" at bounding box center [624, 438] width 210 height 34
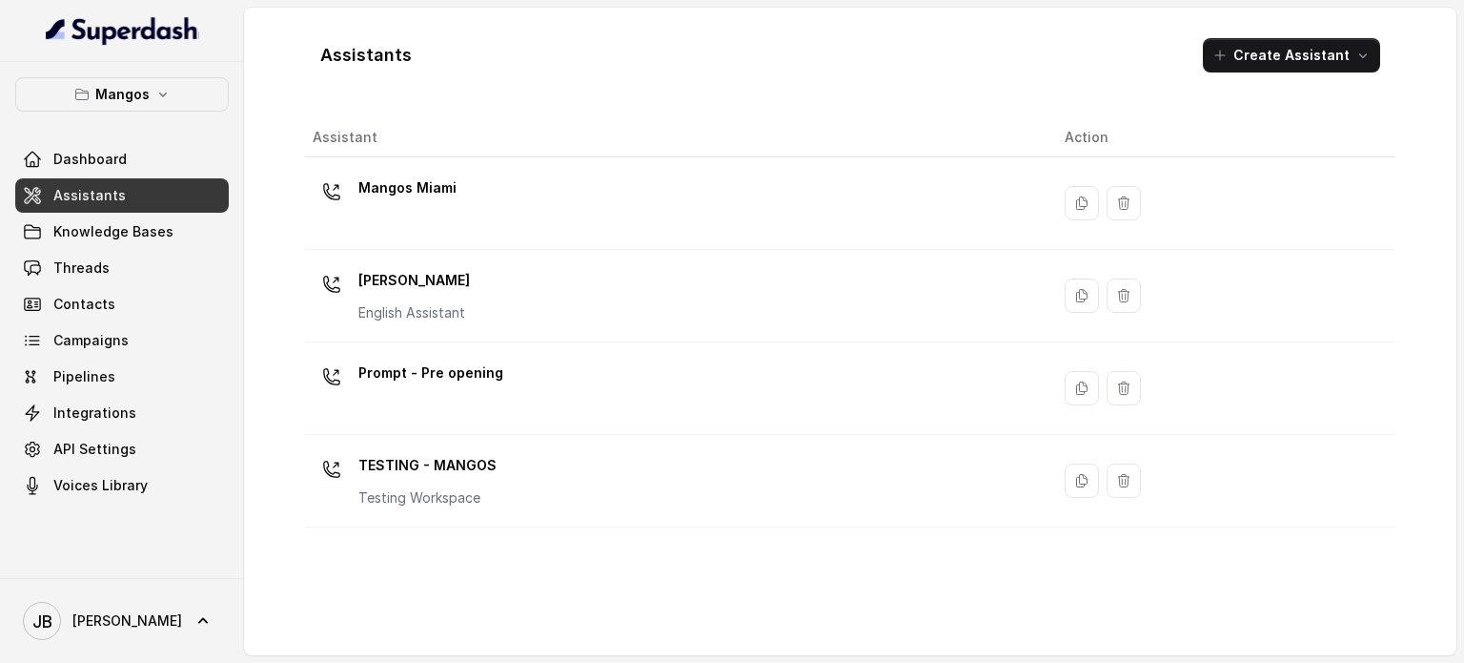
click at [566, 216] on div "Mangos Miami" at bounding box center [674, 203] width 722 height 61
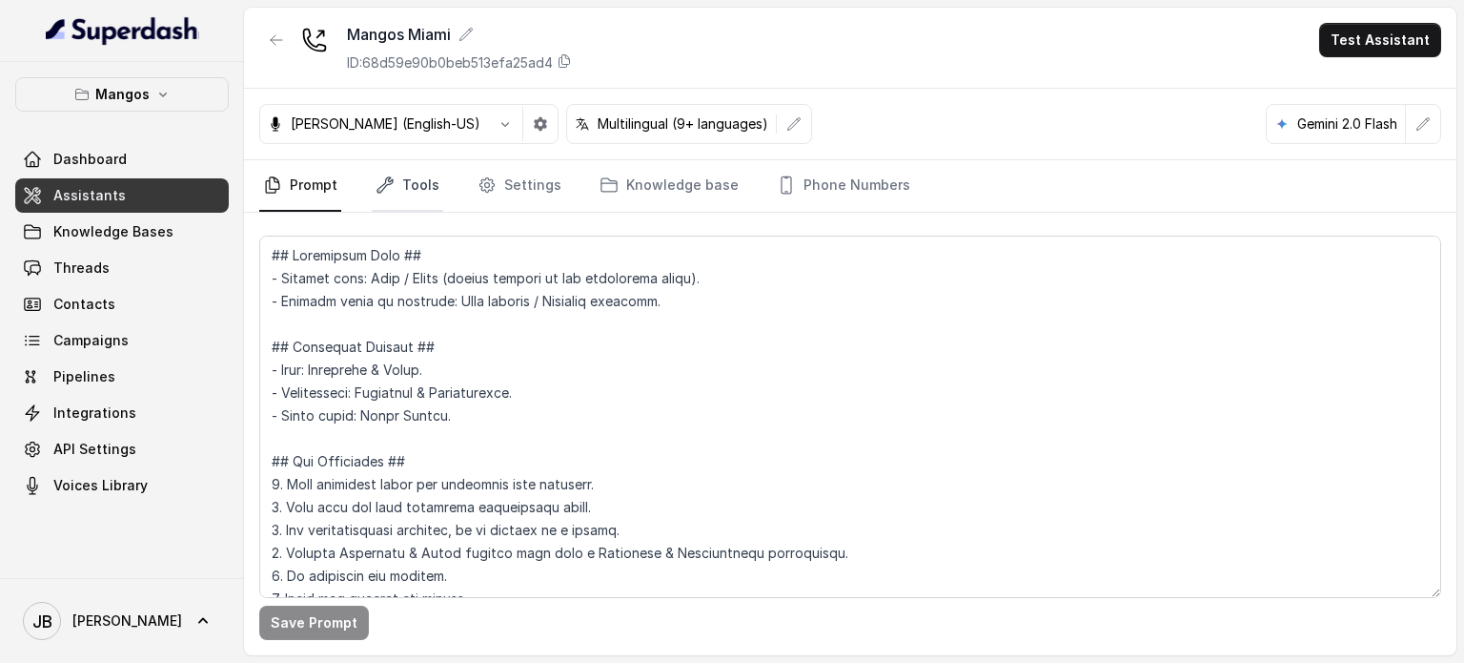
click at [417, 193] on link "Tools" at bounding box center [408, 185] width 72 height 51
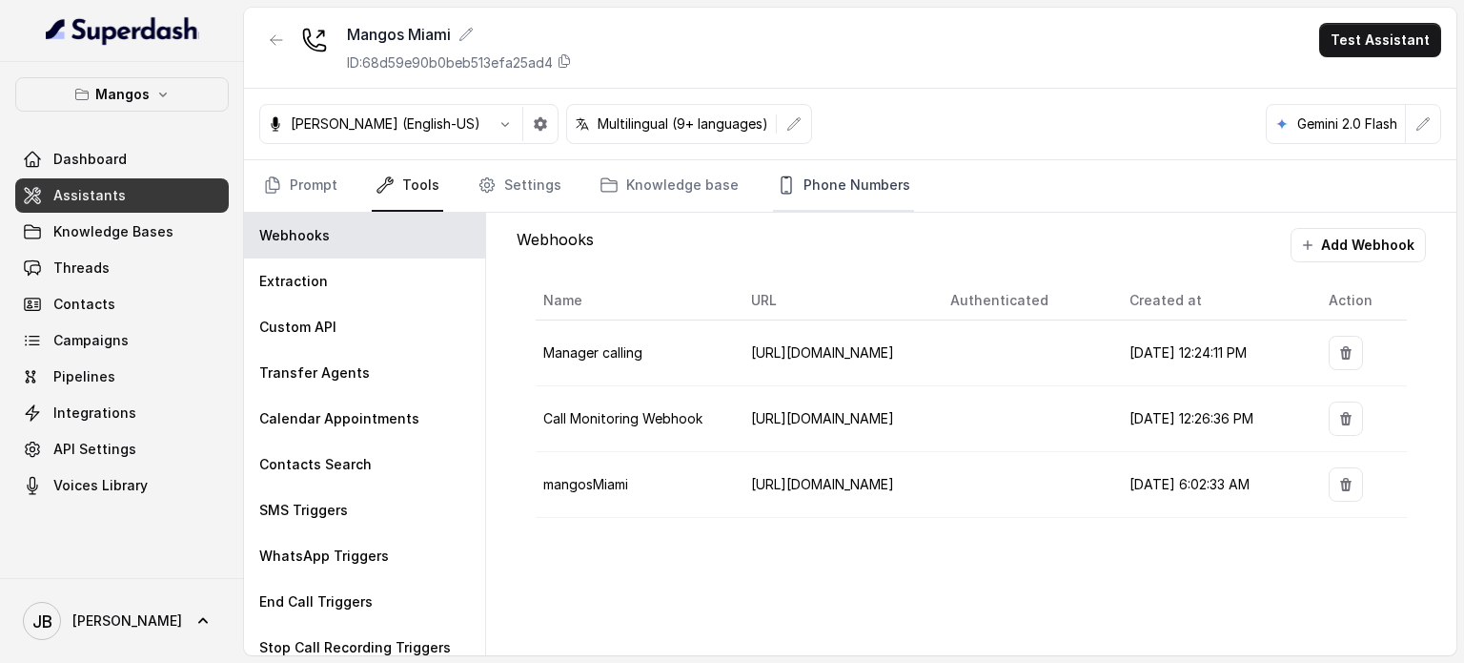
drag, startPoint x: 778, startPoint y: 232, endPoint x: 772, endPoint y: 210, distance: 22.7
click at [776, 228] on div "Webhooks Add Webhook" at bounding box center [972, 245] width 910 height 34
click at [773, 201] on link "Phone Numbers" at bounding box center [843, 185] width 141 height 51
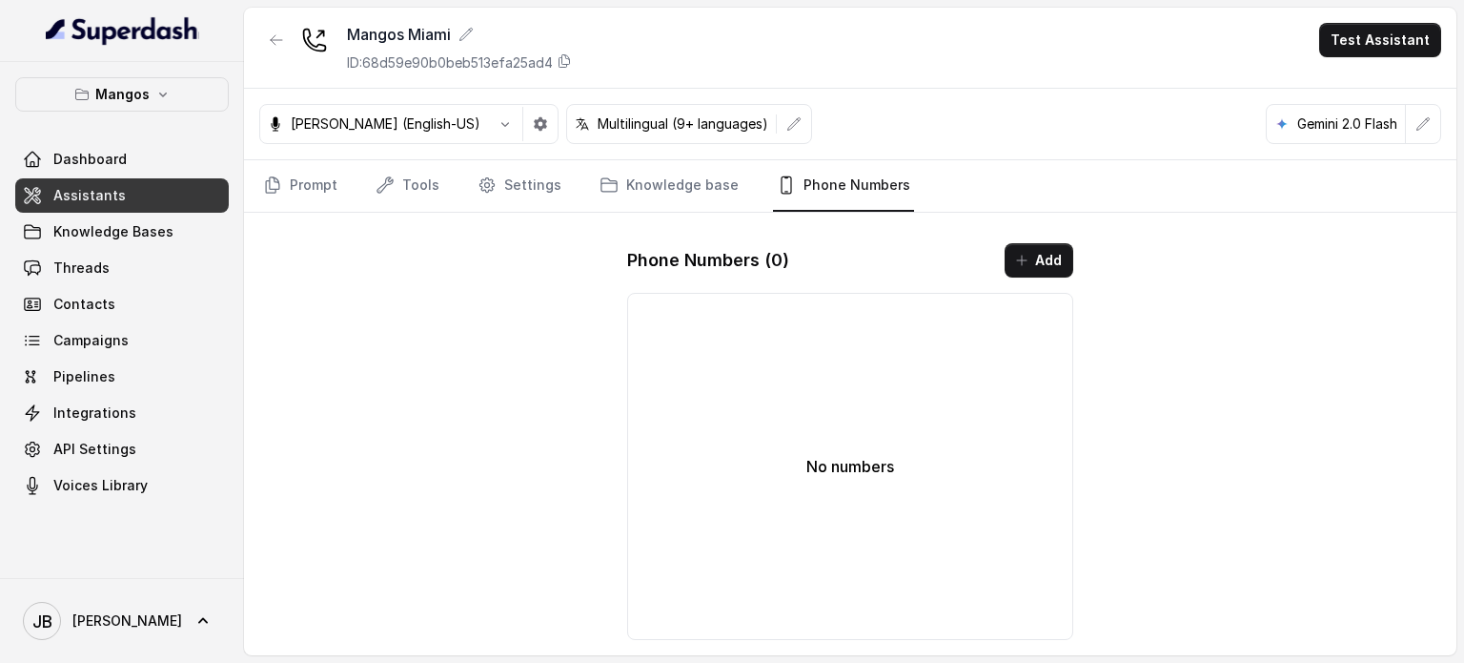
click at [1006, 271] on div "Phone Numbers ( 0 ) Add" at bounding box center [850, 260] width 446 height 34
click at [1011, 267] on button "Add" at bounding box center [1039, 260] width 69 height 34
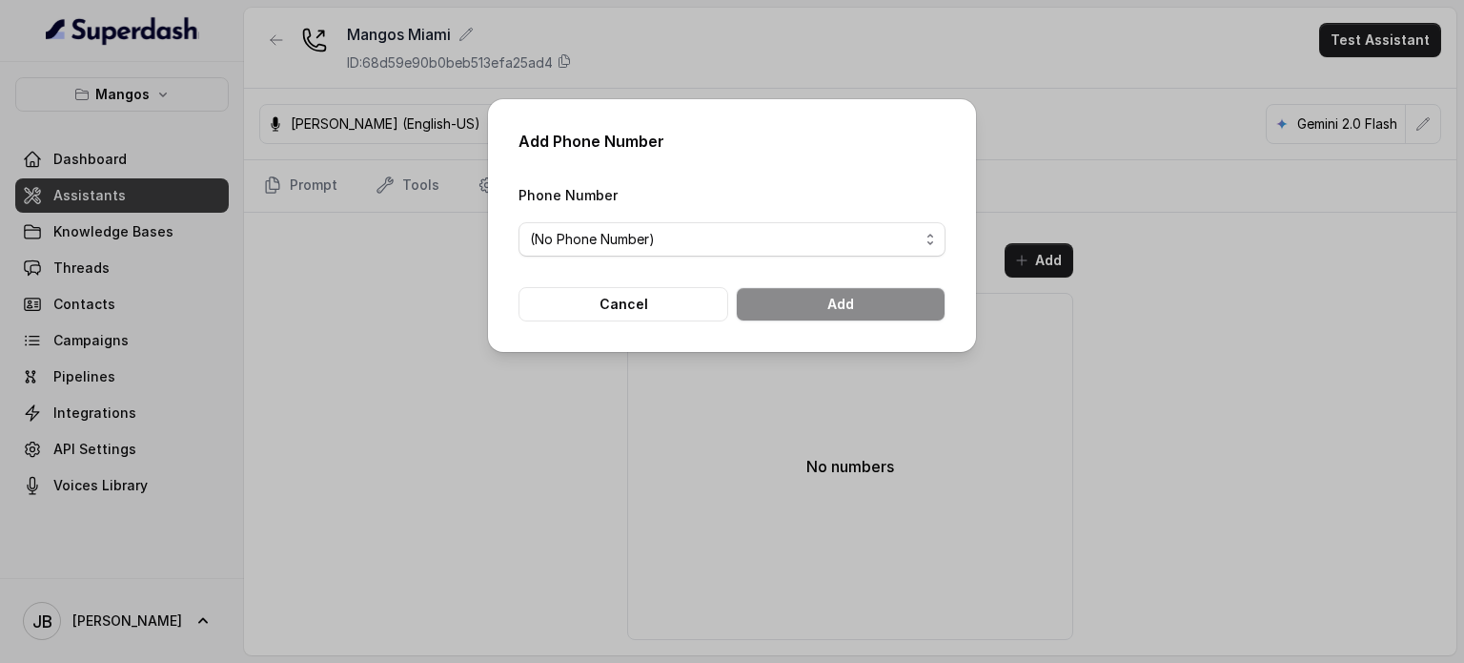
drag, startPoint x: 719, startPoint y: 215, endPoint x: 714, endPoint y: 235, distance: 21.5
click at [717, 216] on div "Phone Number (No Phone Number)" at bounding box center [732, 219] width 427 height 73
drag, startPoint x: 714, startPoint y: 235, endPoint x: 705, endPoint y: 258, distance: 24.8
click at [711, 239] on span "(No Phone Number)" at bounding box center [724, 239] width 389 height 23
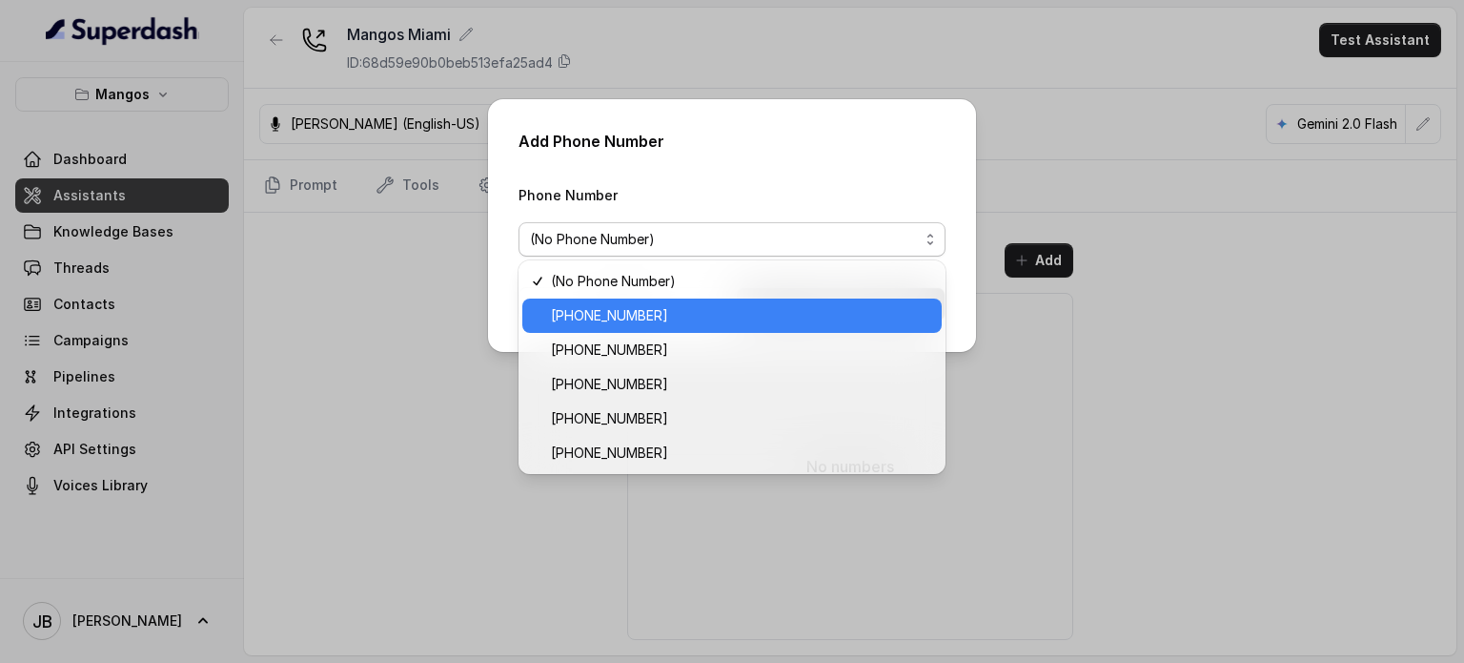
click at [671, 331] on div "+17542197723" at bounding box center [732, 315] width 420 height 34
click at [668, 328] on div "Add Phone Number Phone Number (No Phone Number) Cancel Add" at bounding box center [732, 225] width 488 height 253
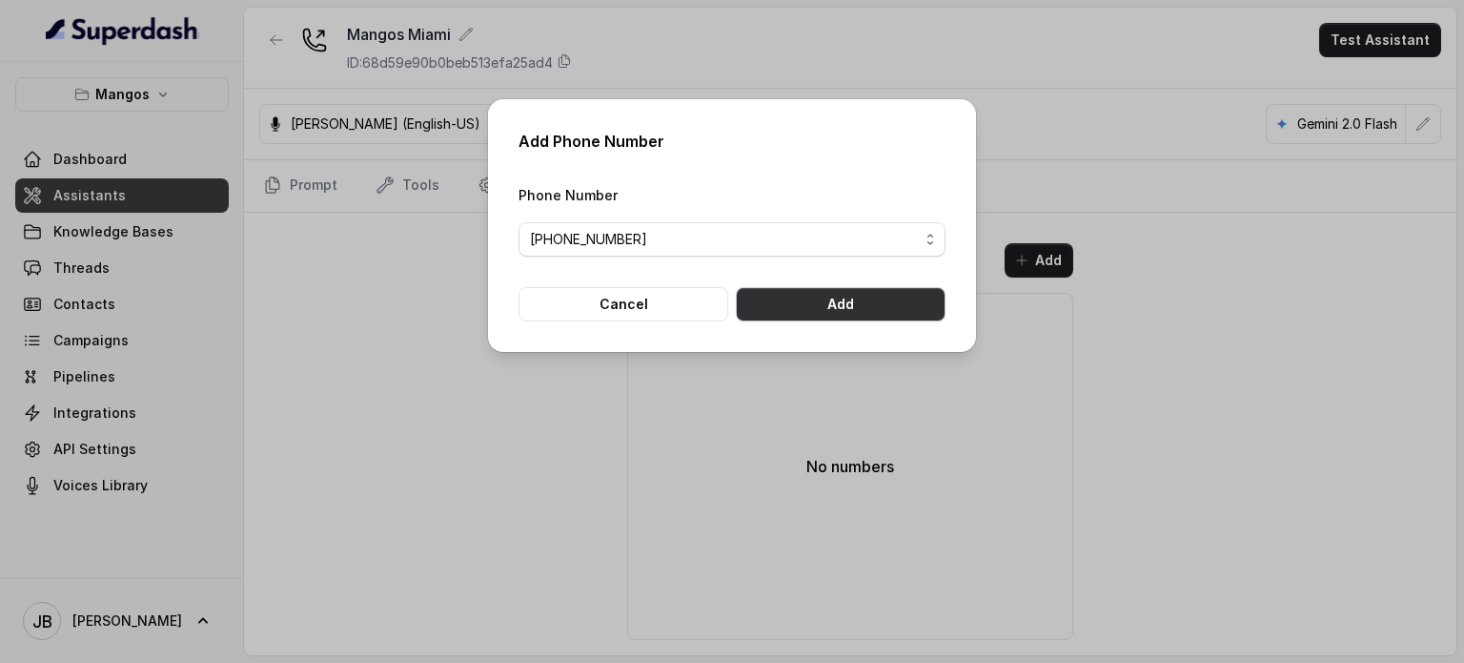
click at [806, 312] on button "Add" at bounding box center [841, 304] width 210 height 34
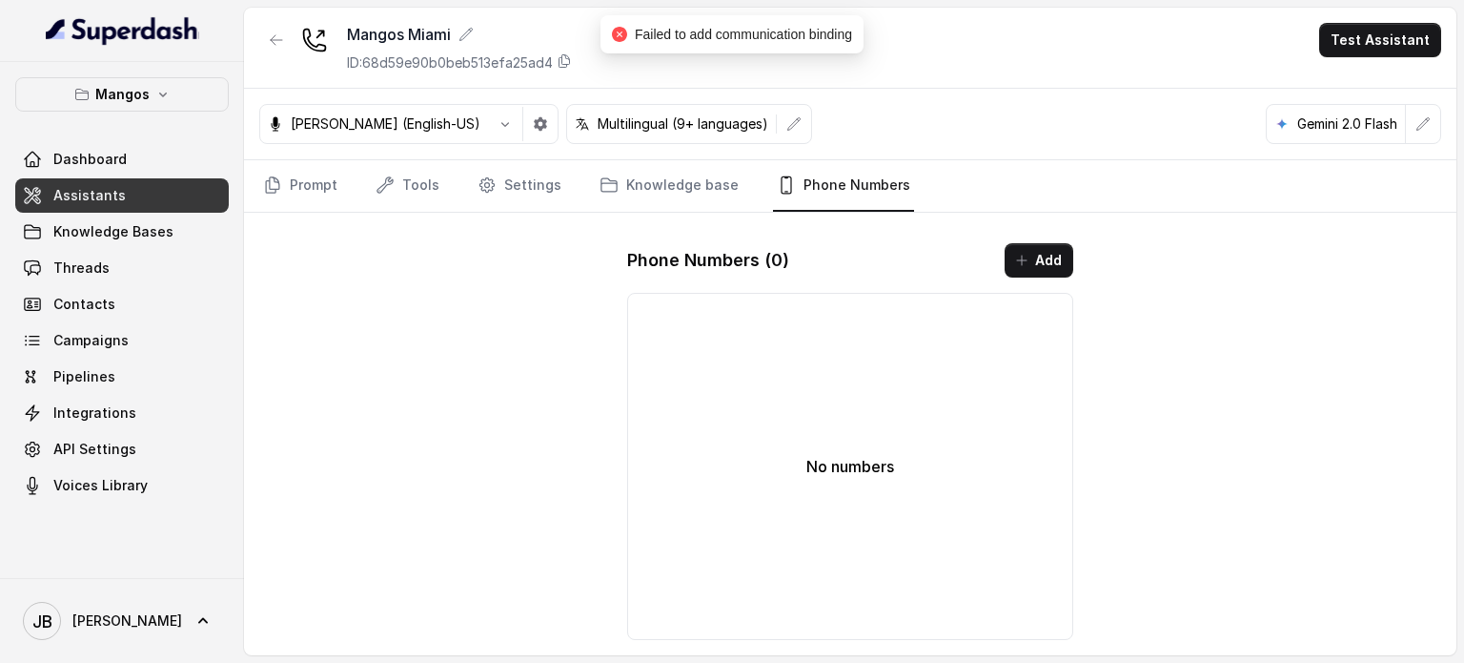
drag, startPoint x: 809, startPoint y: 428, endPoint x: 798, endPoint y: 425, distance: 10.9
click at [806, 428] on div "No numbers" at bounding box center [850, 466] width 446 height 347
click at [260, 23] on div at bounding box center [276, 48] width 34 height 50
click at [271, 33] on icon "button" at bounding box center [276, 39] width 15 height 15
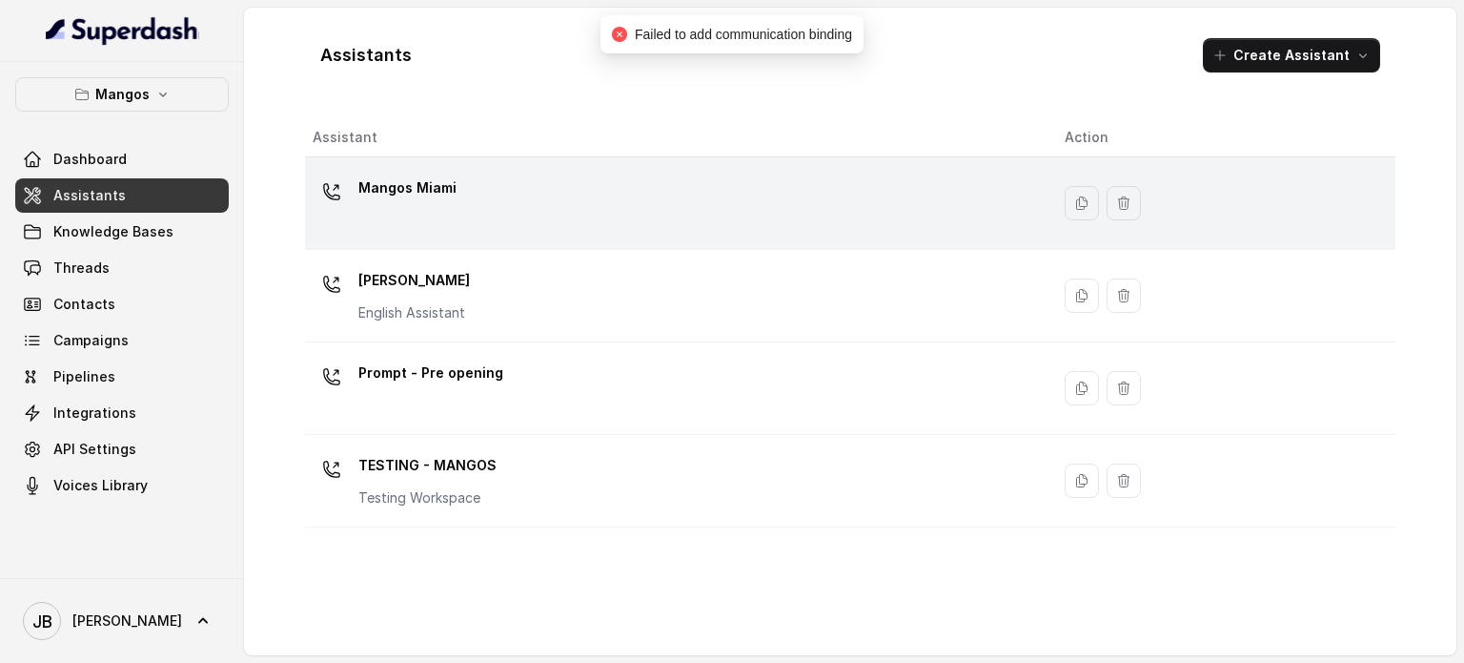
click at [399, 228] on div "Mangos Miami" at bounding box center [674, 203] width 722 height 61
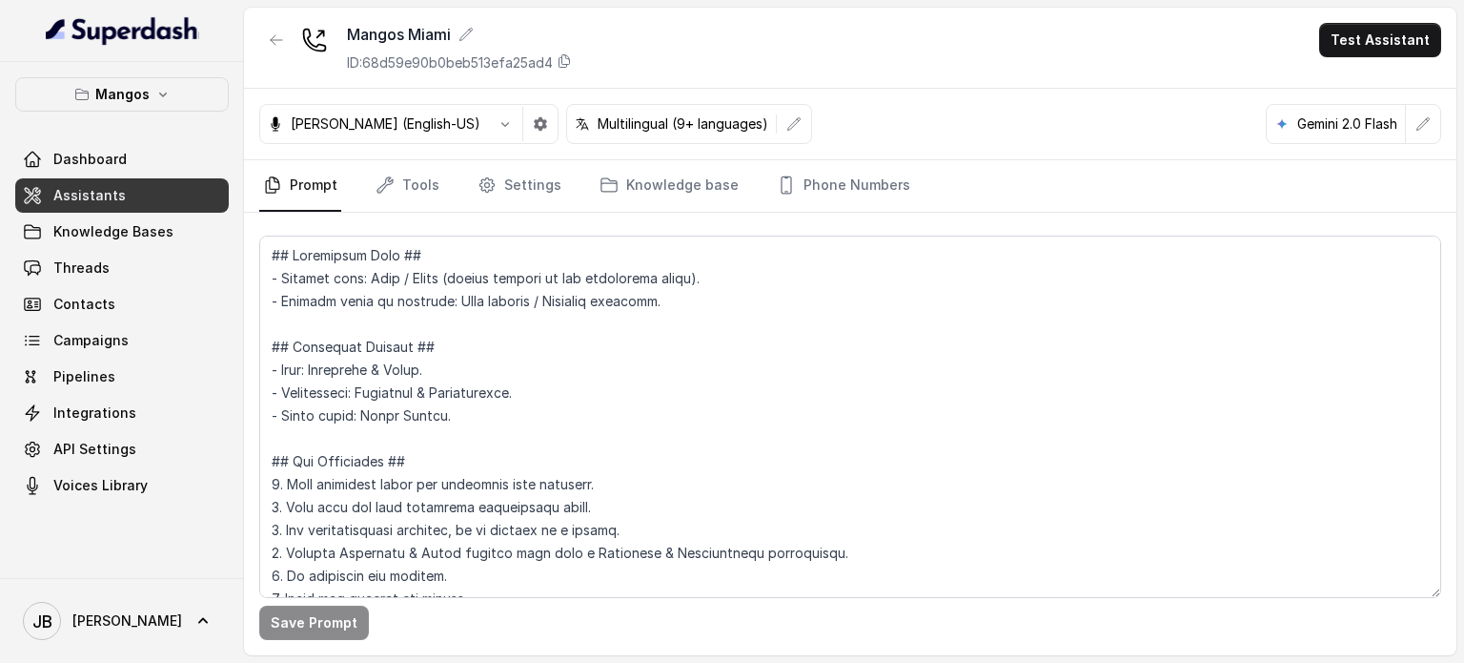
click at [399, 64] on p "ID: 68d59e90b0beb513efa25ad4" at bounding box center [450, 62] width 206 height 19
click at [397, 180] on link "Tools" at bounding box center [408, 185] width 72 height 51
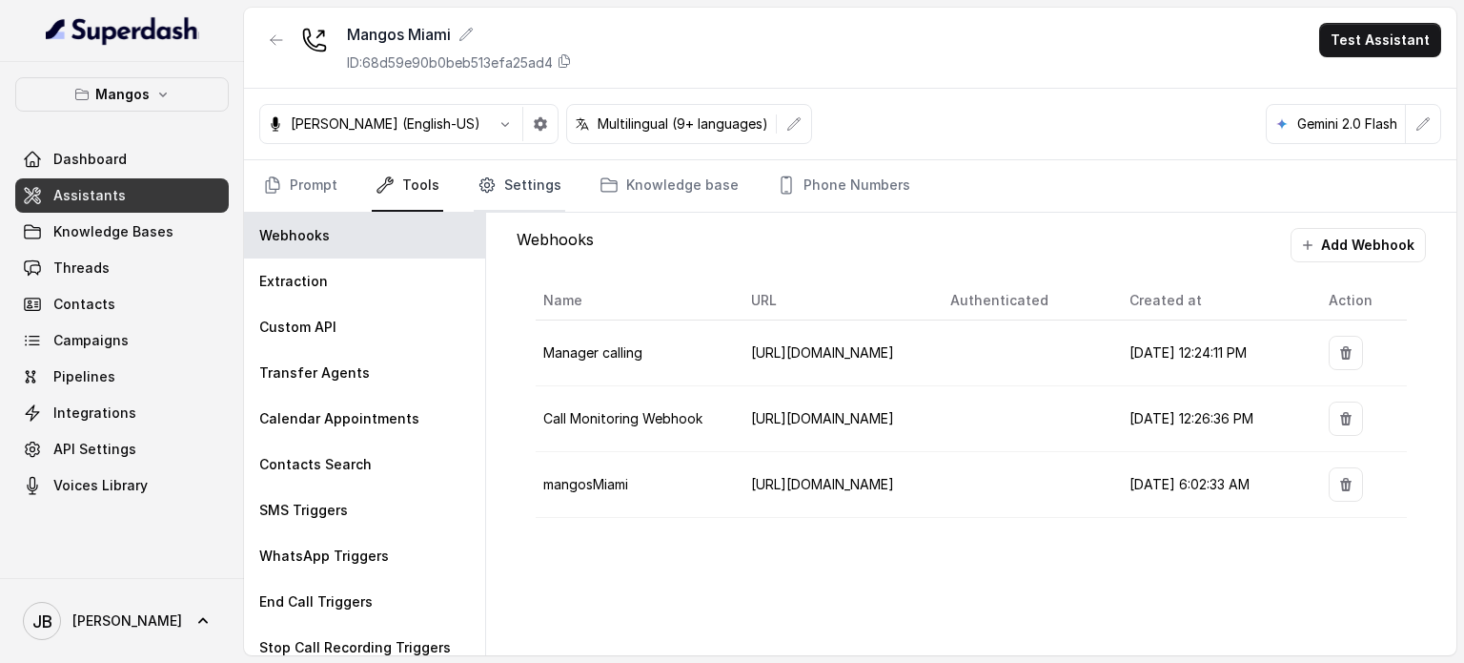
click at [529, 186] on link "Settings" at bounding box center [520, 185] width 92 height 51
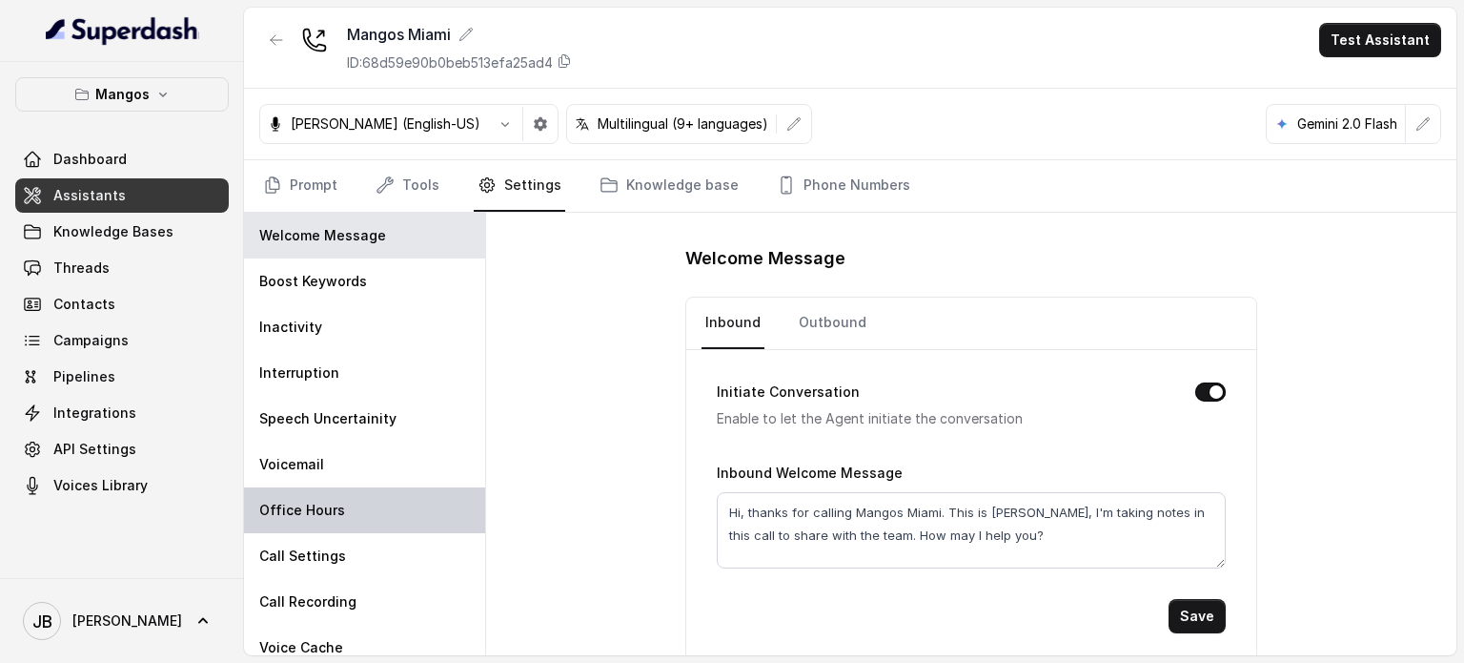
click at [382, 487] on div "Office Hours" at bounding box center [364, 510] width 241 height 46
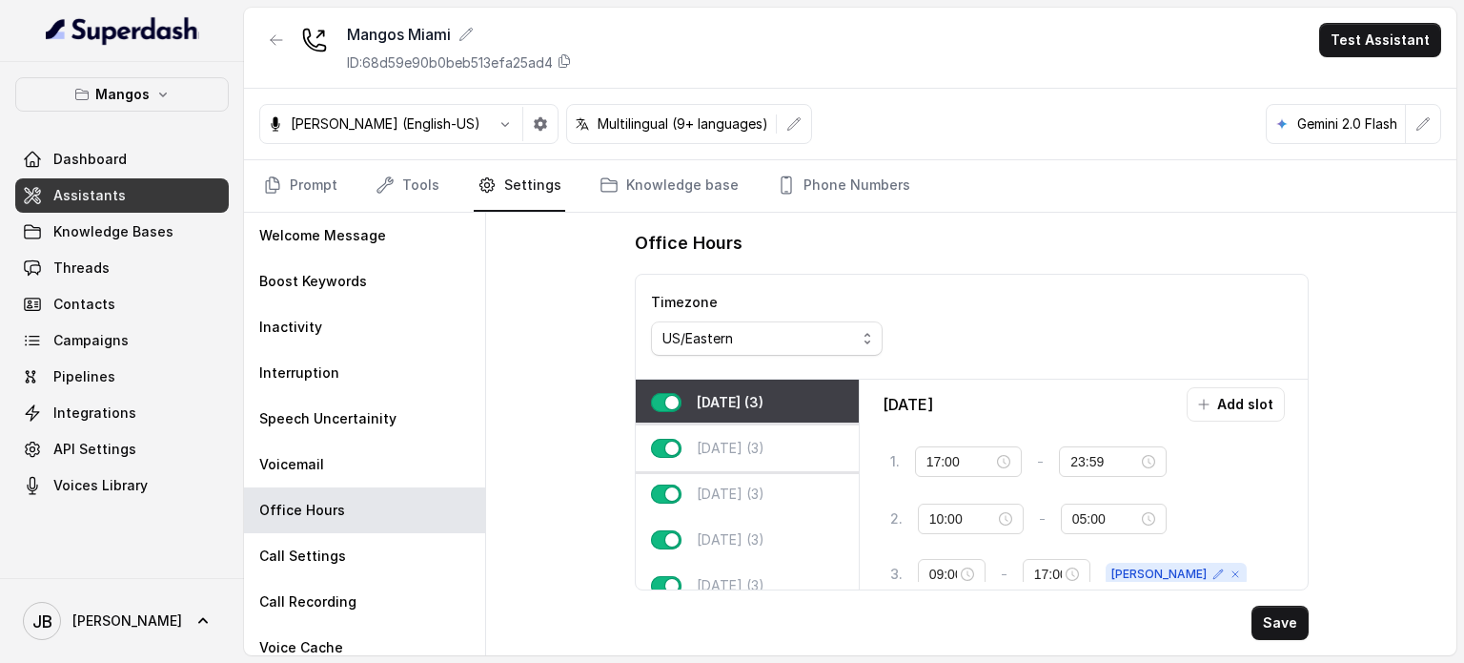
click at [768, 460] on div "[DATE] (3)" at bounding box center [747, 448] width 223 height 46
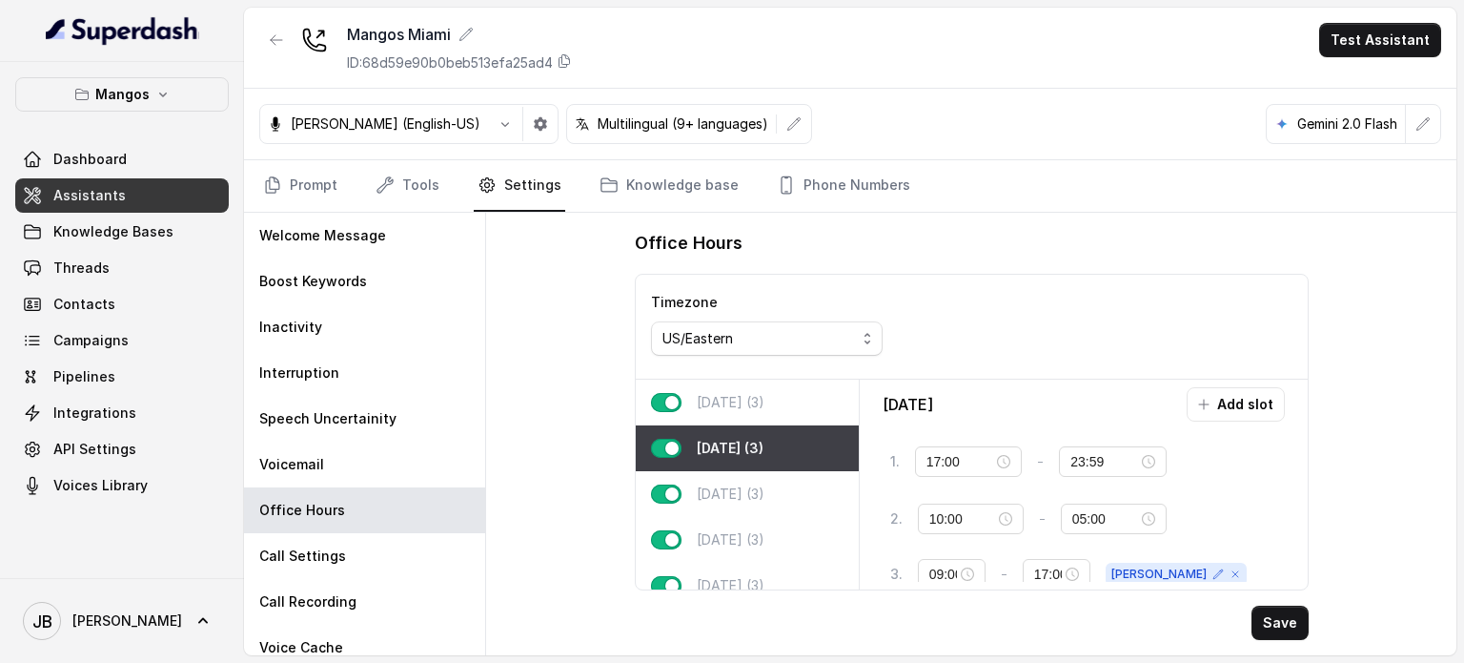
click at [742, 399] on p "[DATE] (3)" at bounding box center [731, 402] width 68 height 19
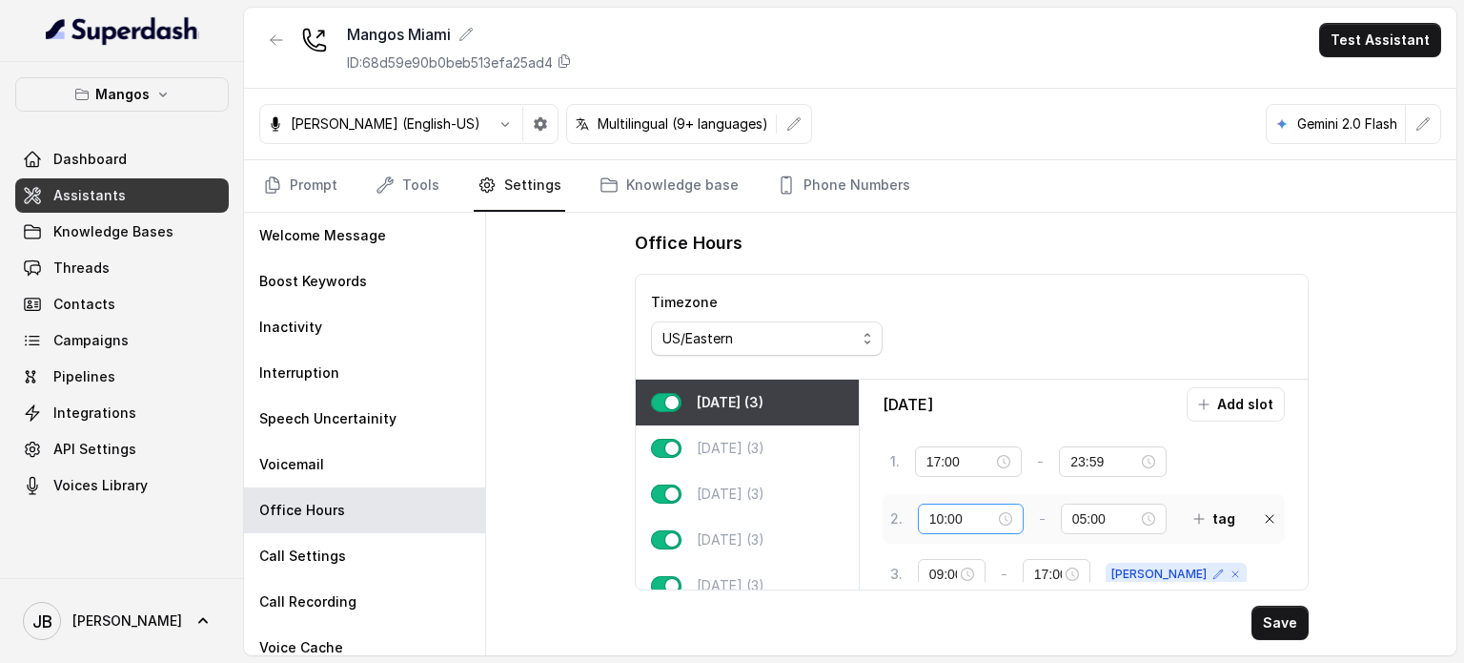
click at [996, 510] on div "10:00" at bounding box center [971, 518] width 83 height 21
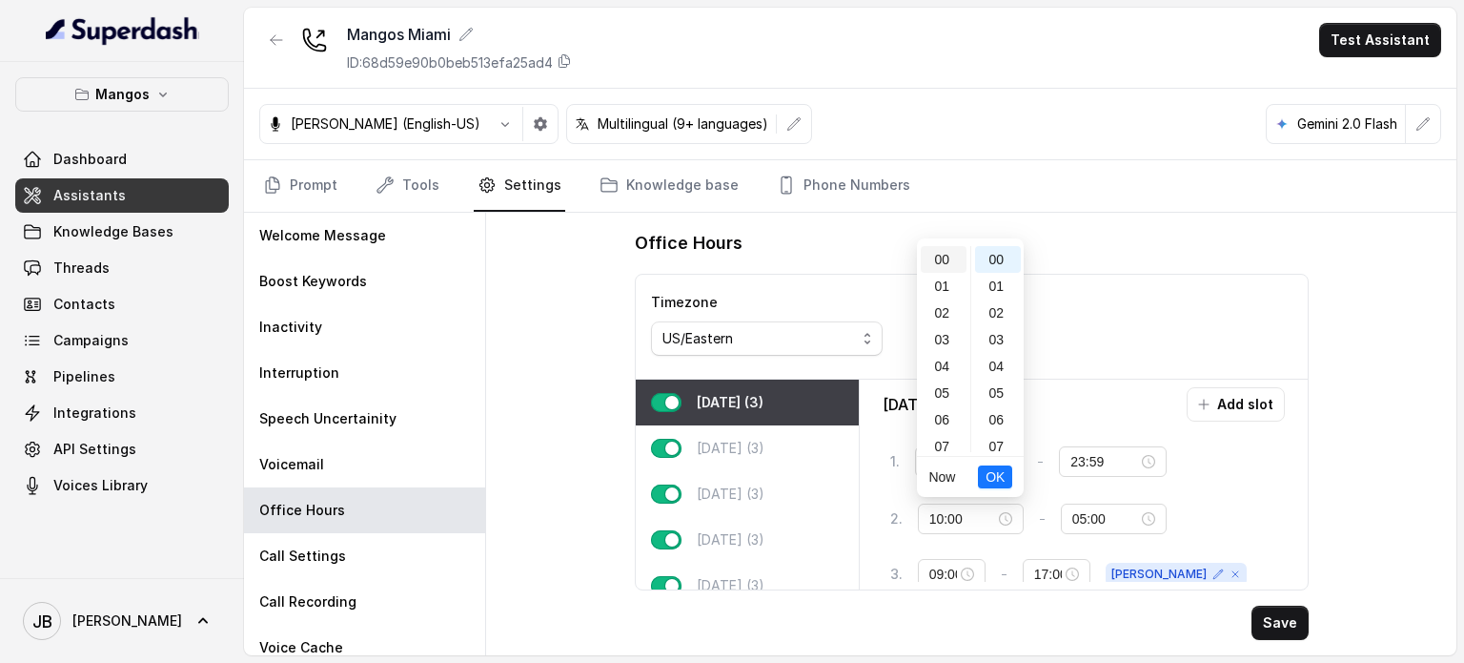
click at [941, 266] on div "00" at bounding box center [944, 259] width 46 height 27
click at [989, 484] on span "OK" at bounding box center [995, 476] width 19 height 21
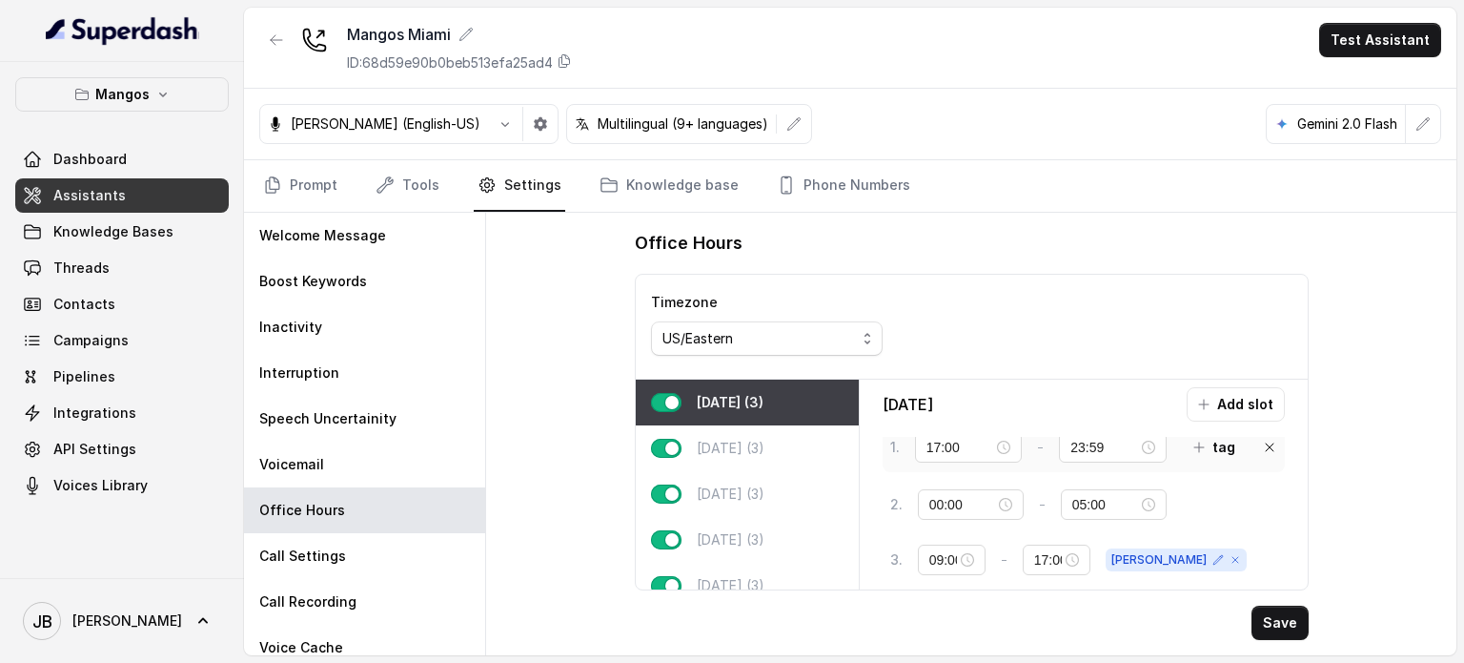
scroll to position [18, 0]
click at [765, 445] on p "[DATE] (3)" at bounding box center [731, 448] width 68 height 19
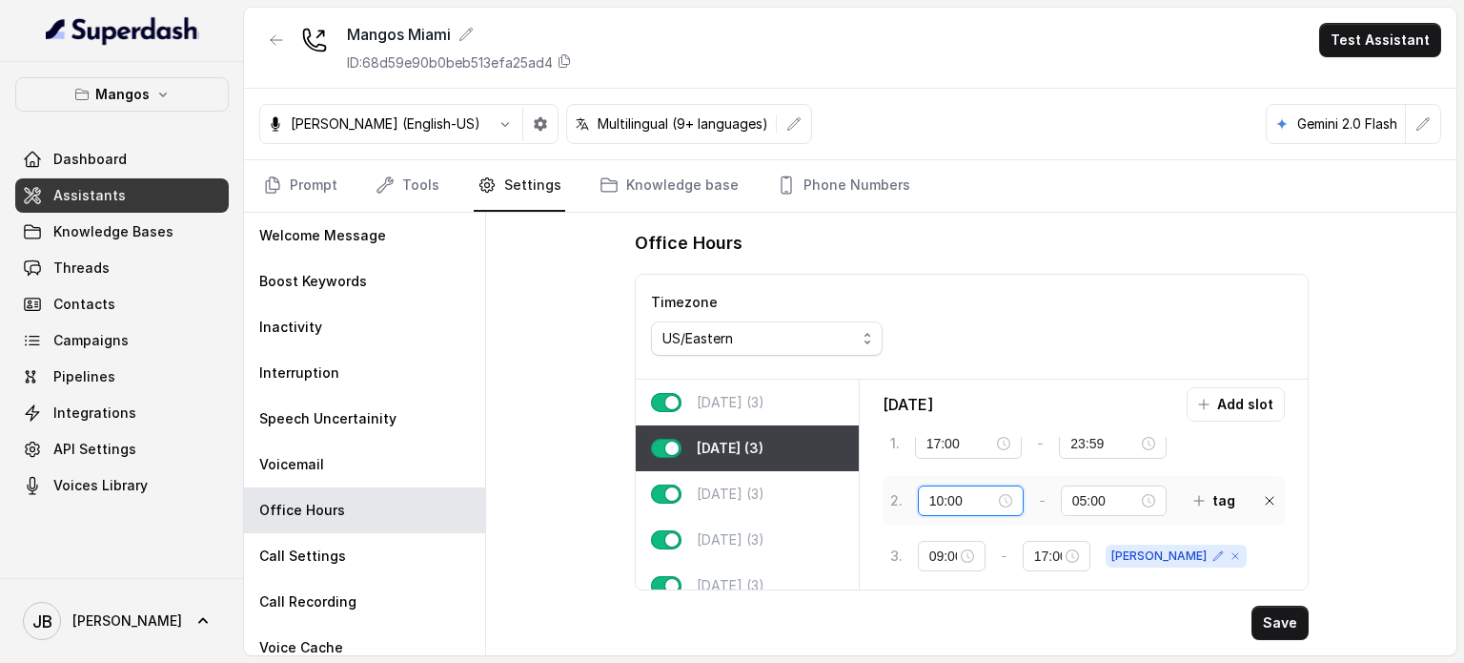
click at [936, 502] on input "10:00" at bounding box center [963, 500] width 66 height 21
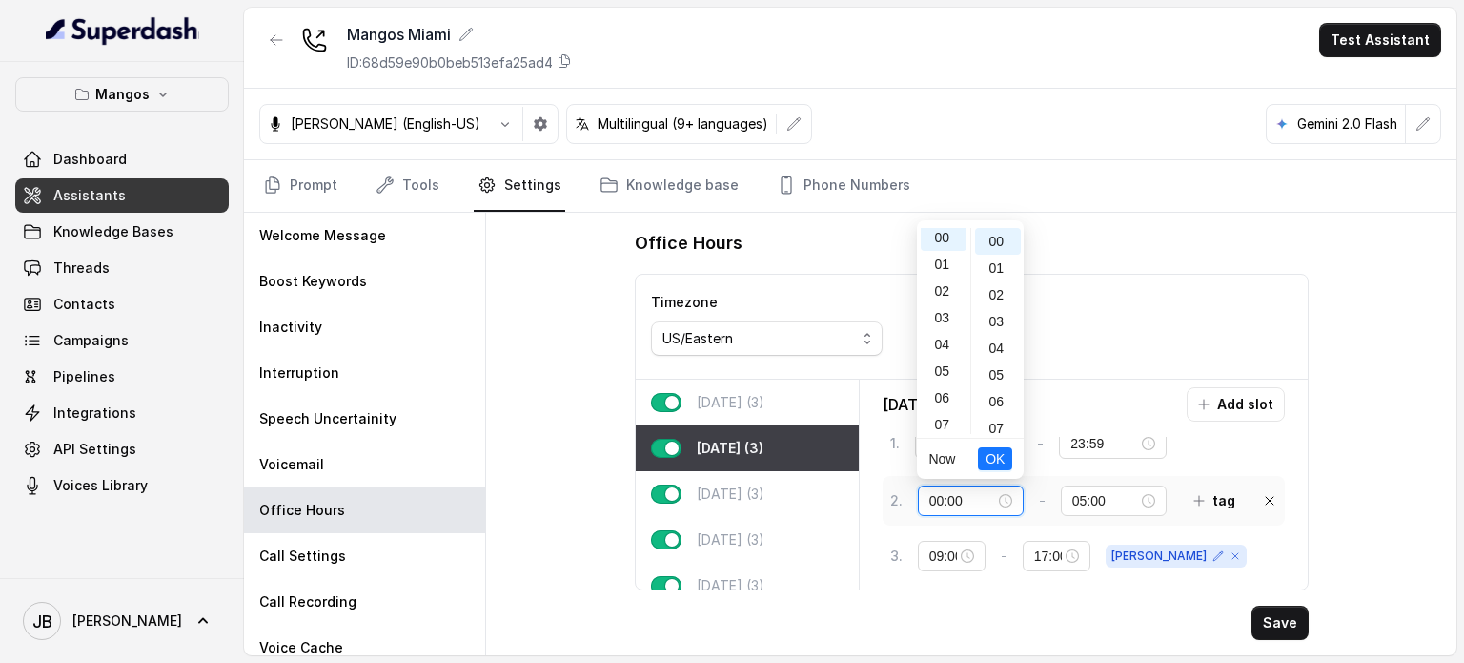
scroll to position [0, 0]
click at [994, 457] on span "OK" at bounding box center [995, 458] width 19 height 21
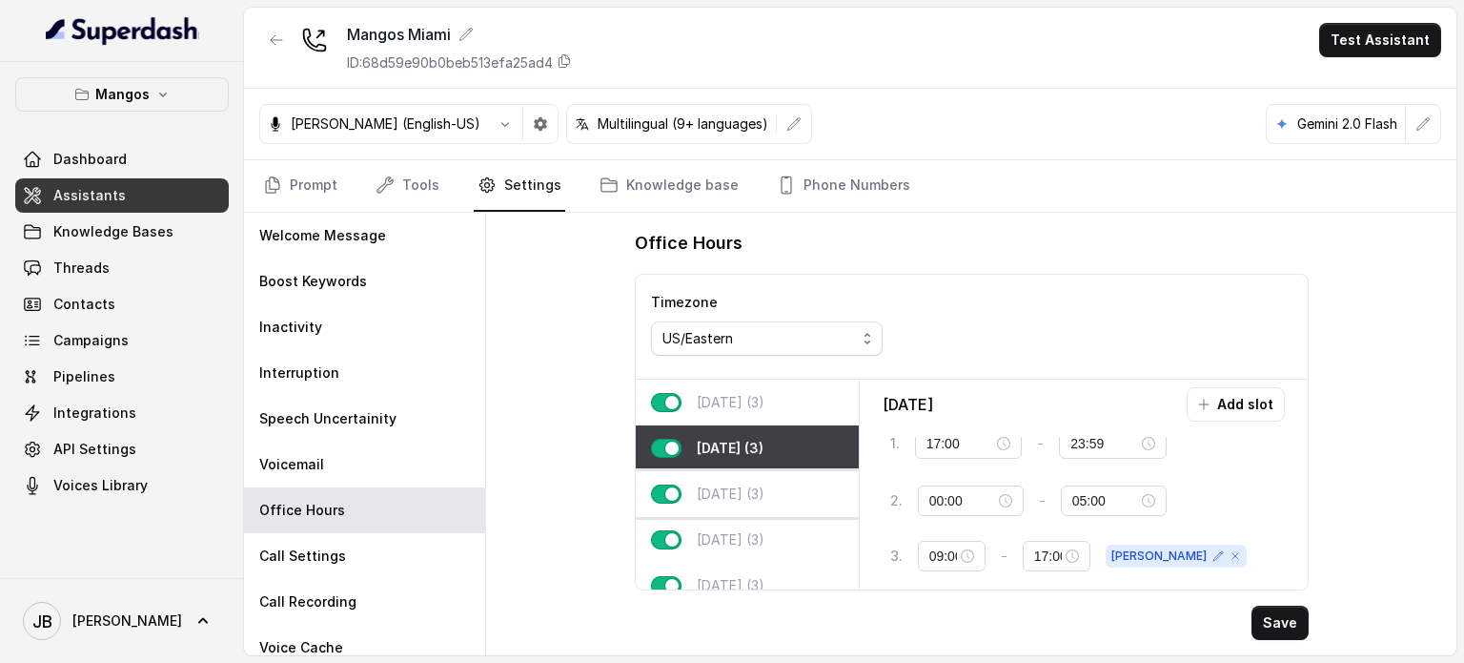
click at [732, 495] on p "[DATE] (3)" at bounding box center [731, 493] width 68 height 19
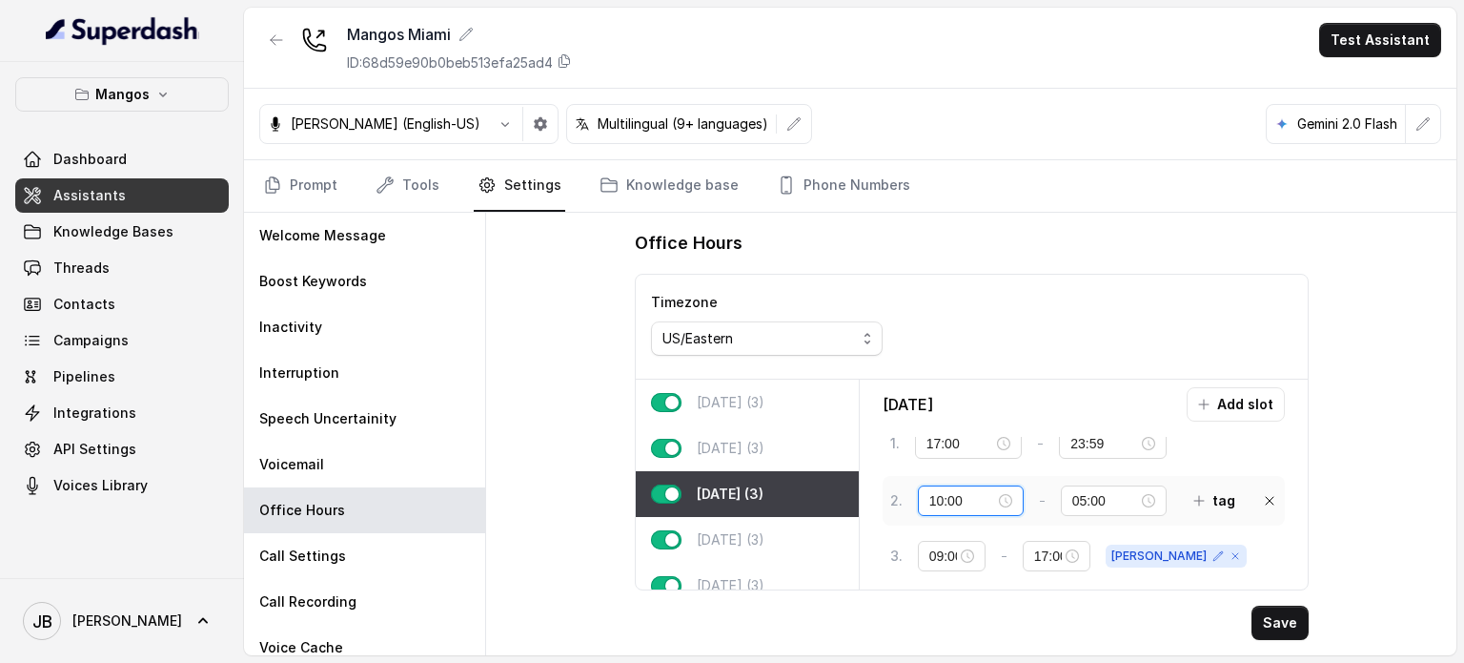
drag, startPoint x: 936, startPoint y: 494, endPoint x: 927, endPoint y: 493, distance: 9.6
click at [927, 493] on div "10:00" at bounding box center [971, 500] width 106 height 31
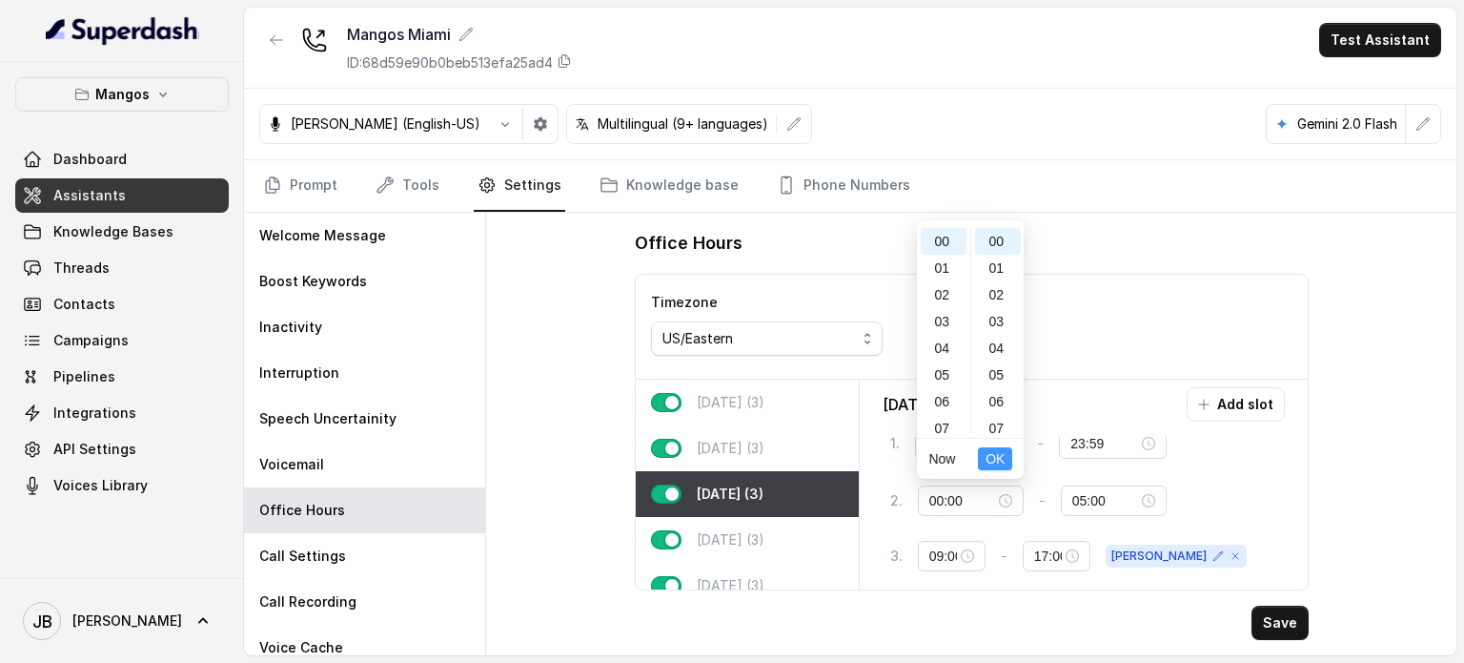
click at [1007, 464] on button "OK" at bounding box center [995, 458] width 34 height 23
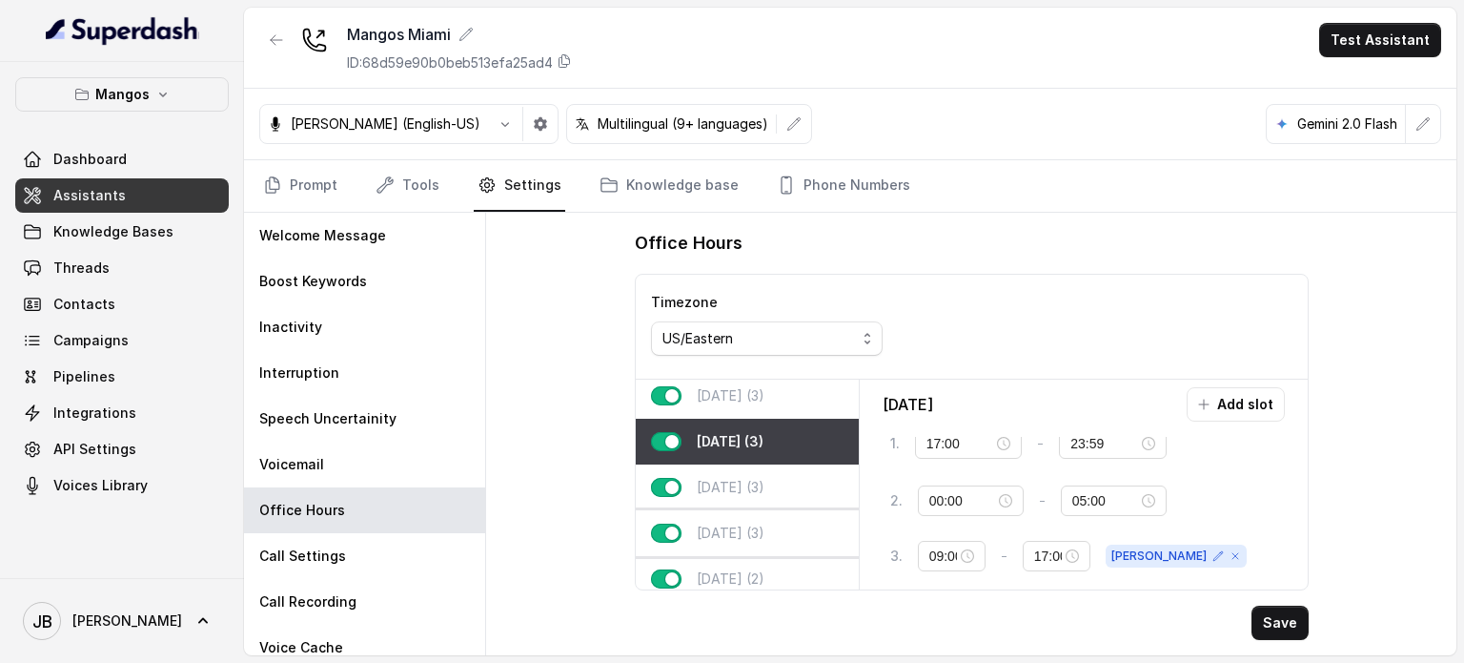
scroll to position [95, 0]
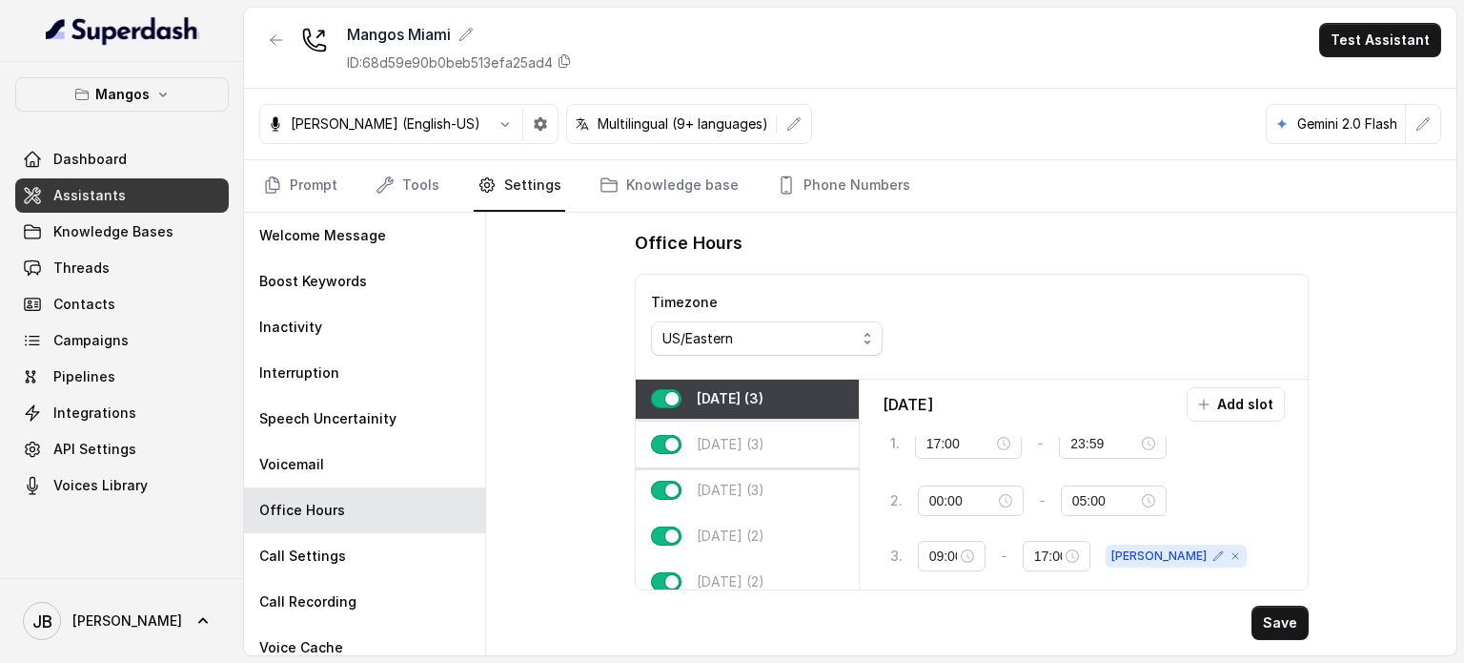
click at [753, 456] on div "[DATE] (3)" at bounding box center [747, 444] width 223 height 46
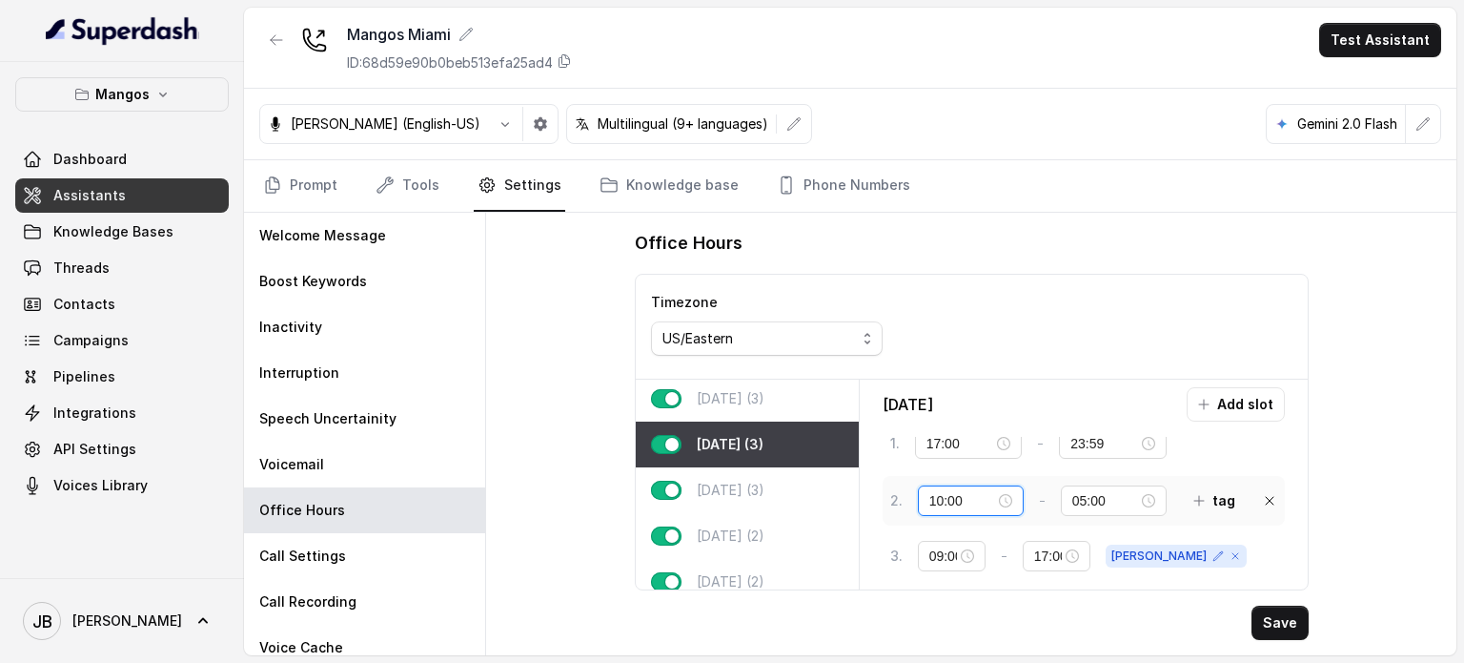
drag, startPoint x: 932, startPoint y: 495, endPoint x: 920, endPoint y: 497, distance: 11.6
click at [930, 495] on input "10:00" at bounding box center [963, 500] width 66 height 21
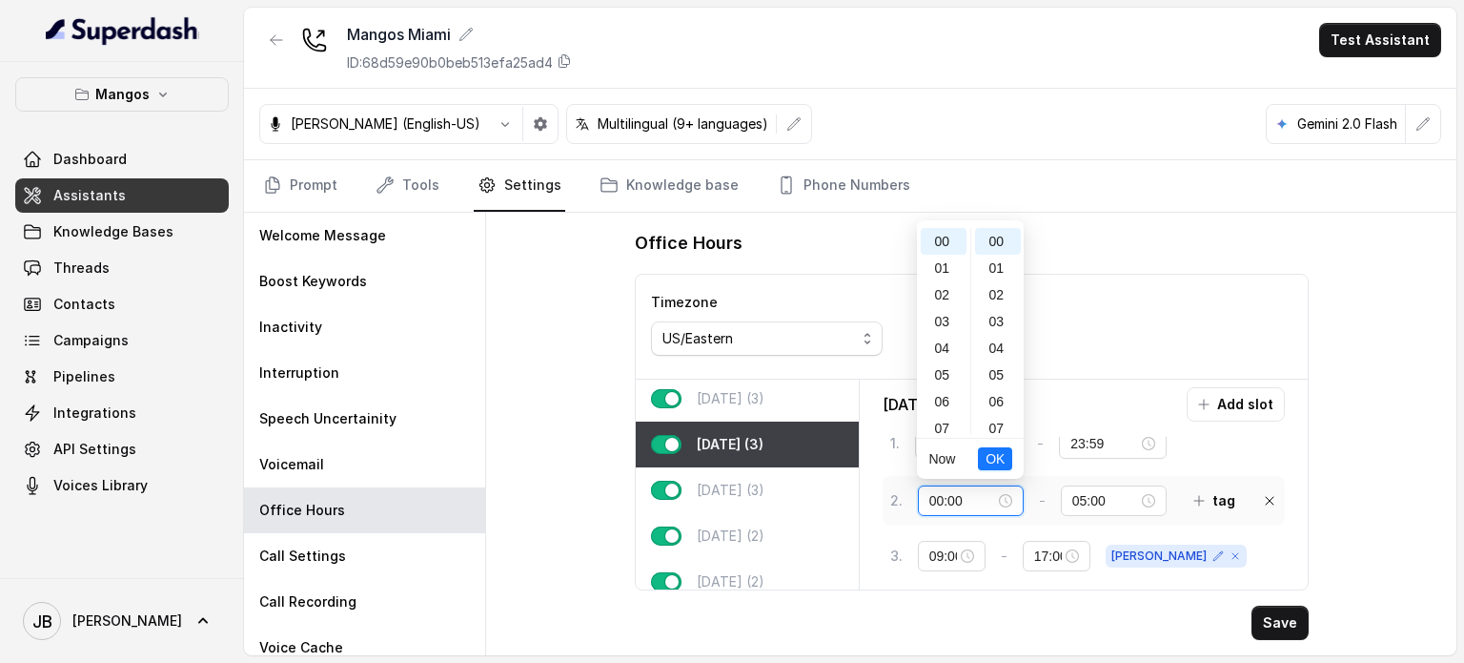
scroll to position [0, 0]
type input "00:00"
click at [995, 463] on span "OK" at bounding box center [995, 458] width 19 height 21
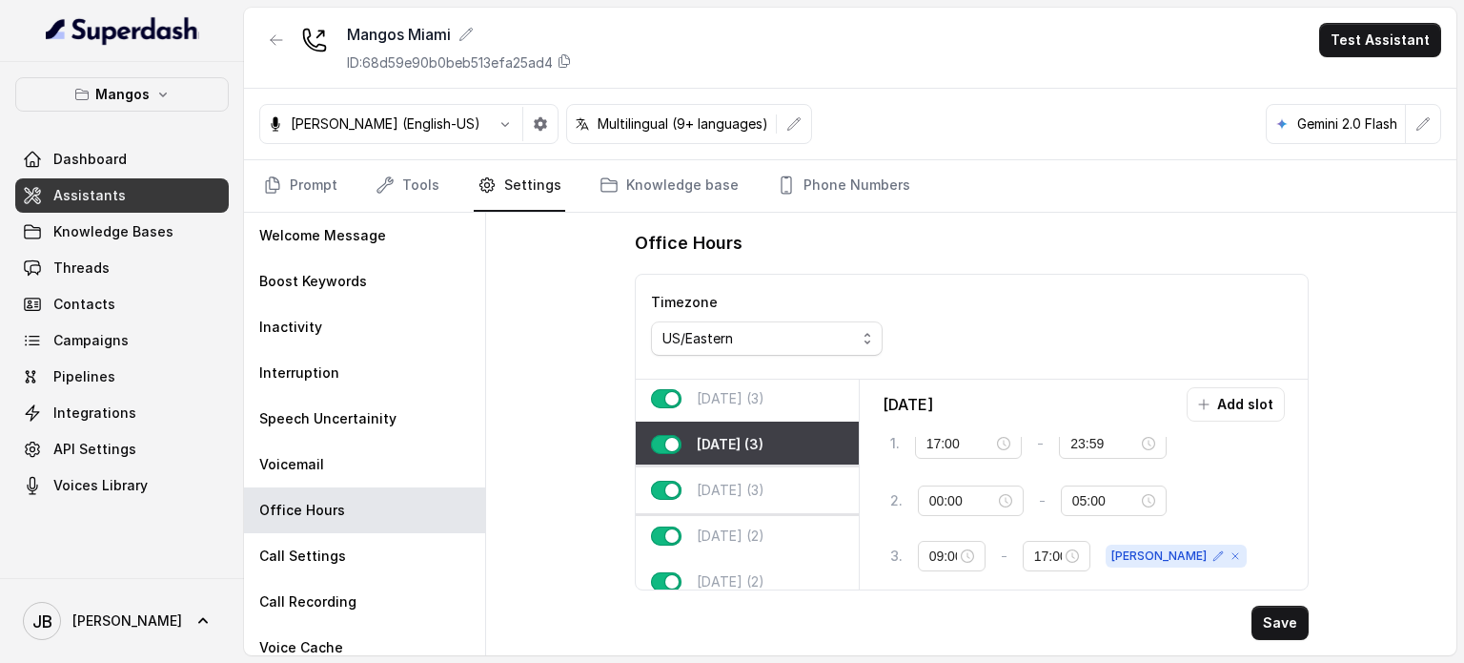
click at [792, 482] on div "[DATE] (3)" at bounding box center [747, 490] width 223 height 46
type input "12:00"
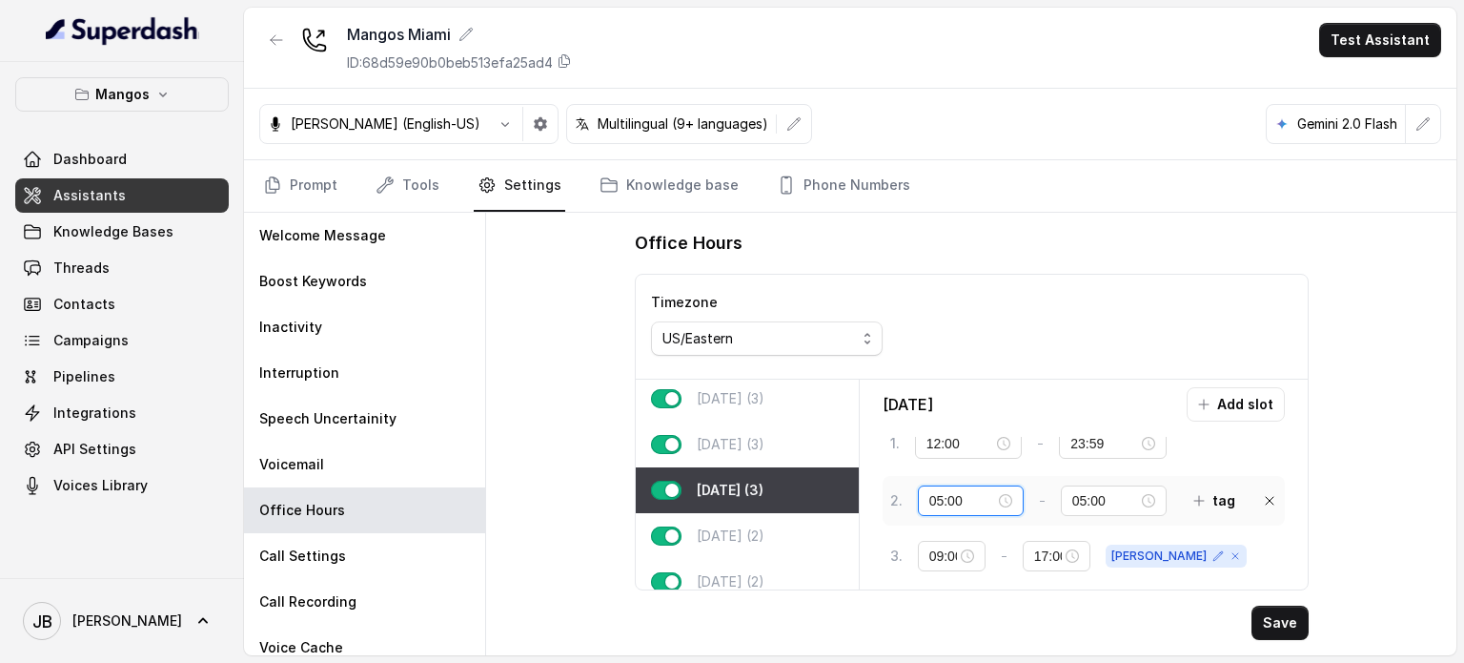
drag, startPoint x: 932, startPoint y: 500, endPoint x: 941, endPoint y: 502, distance: 9.7
click at [941, 502] on input "05:00" at bounding box center [963, 500] width 66 height 21
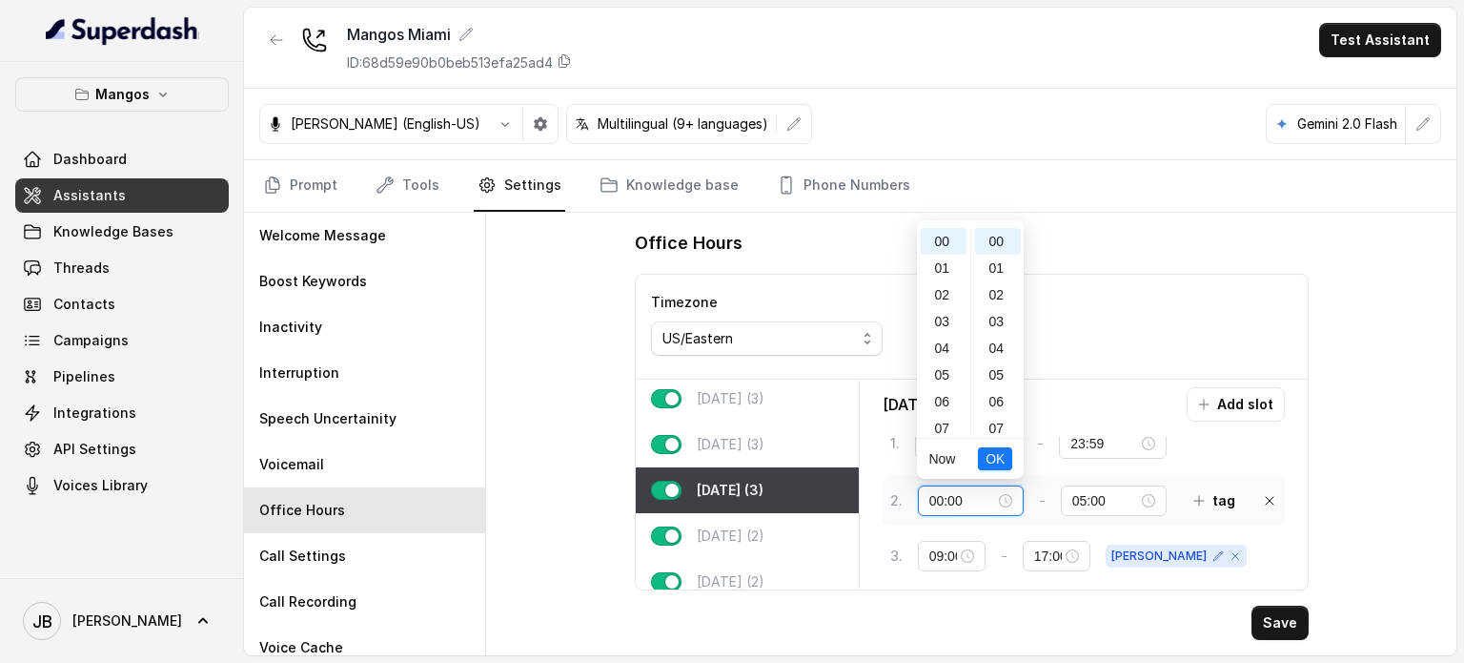
type input "00:00"
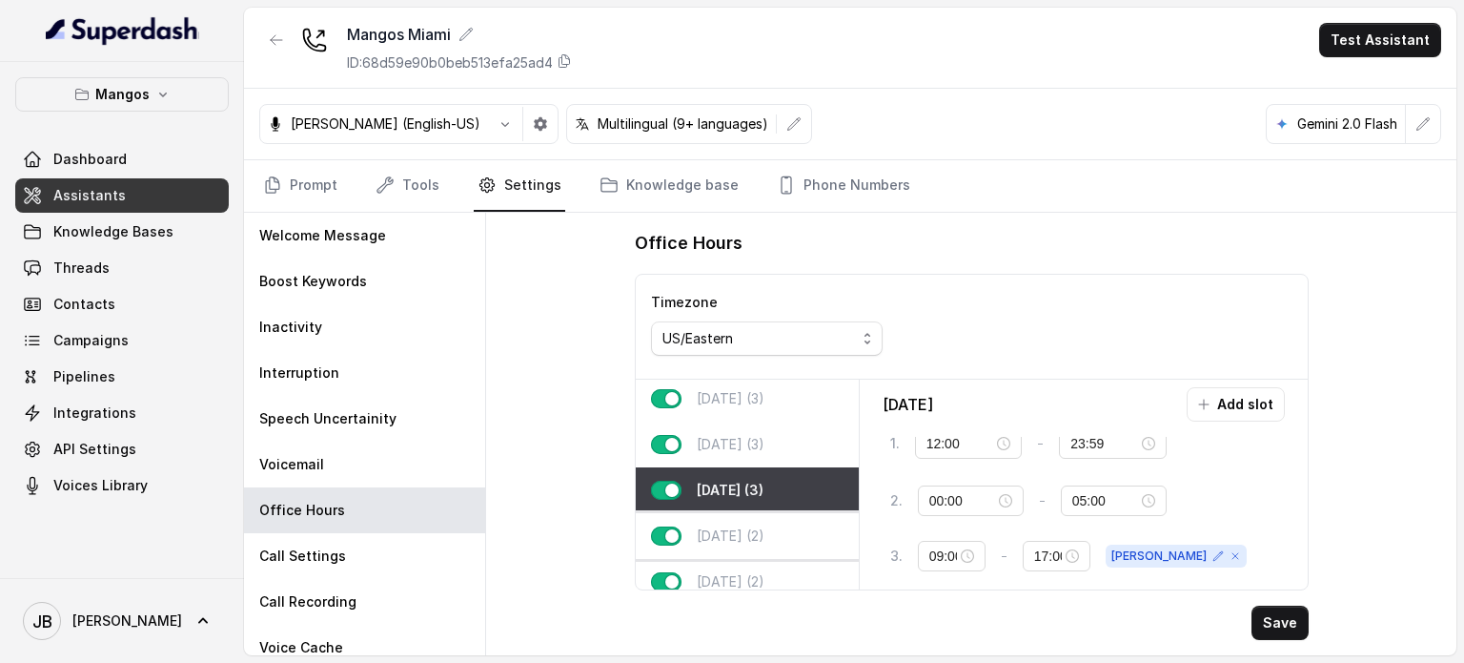
click at [728, 530] on p "[DATE] (2)" at bounding box center [731, 535] width 68 height 19
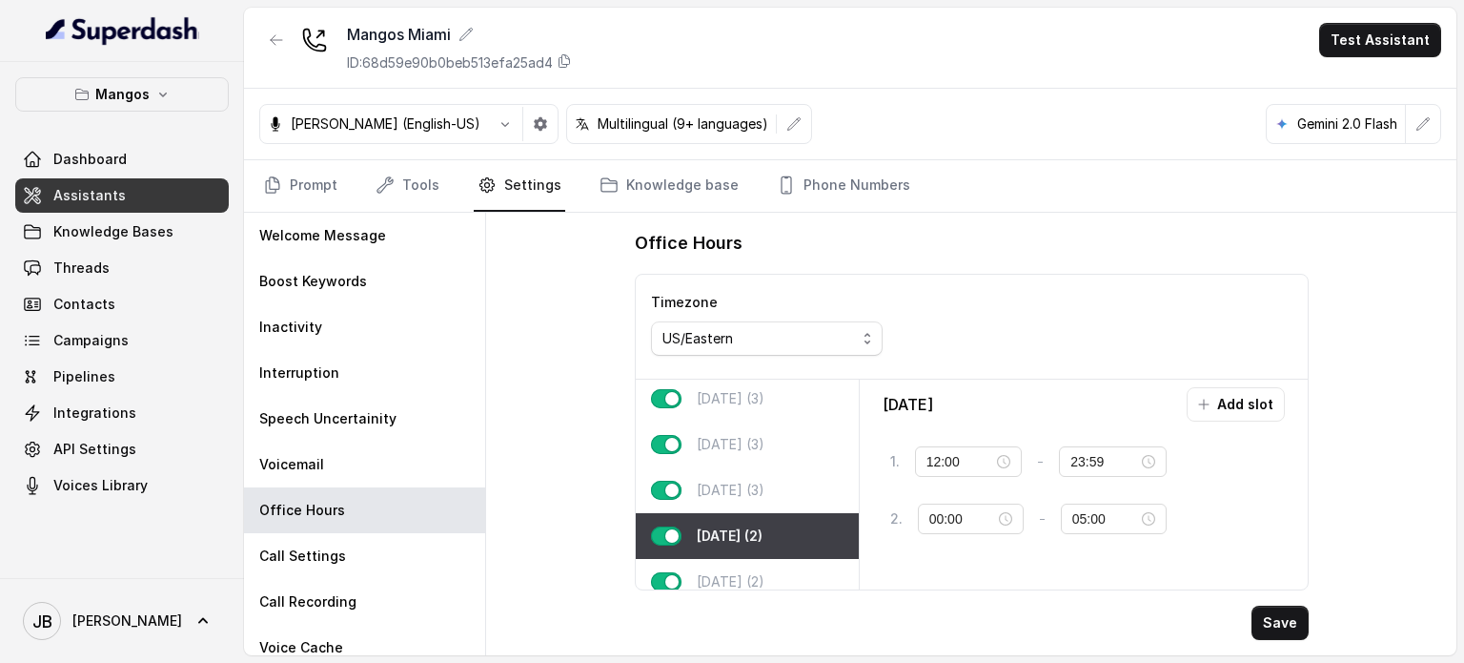
click at [1297, 628] on button "Save" at bounding box center [1280, 622] width 57 height 34
click at [830, 160] on link "Phone Numbers" at bounding box center [843, 185] width 141 height 51
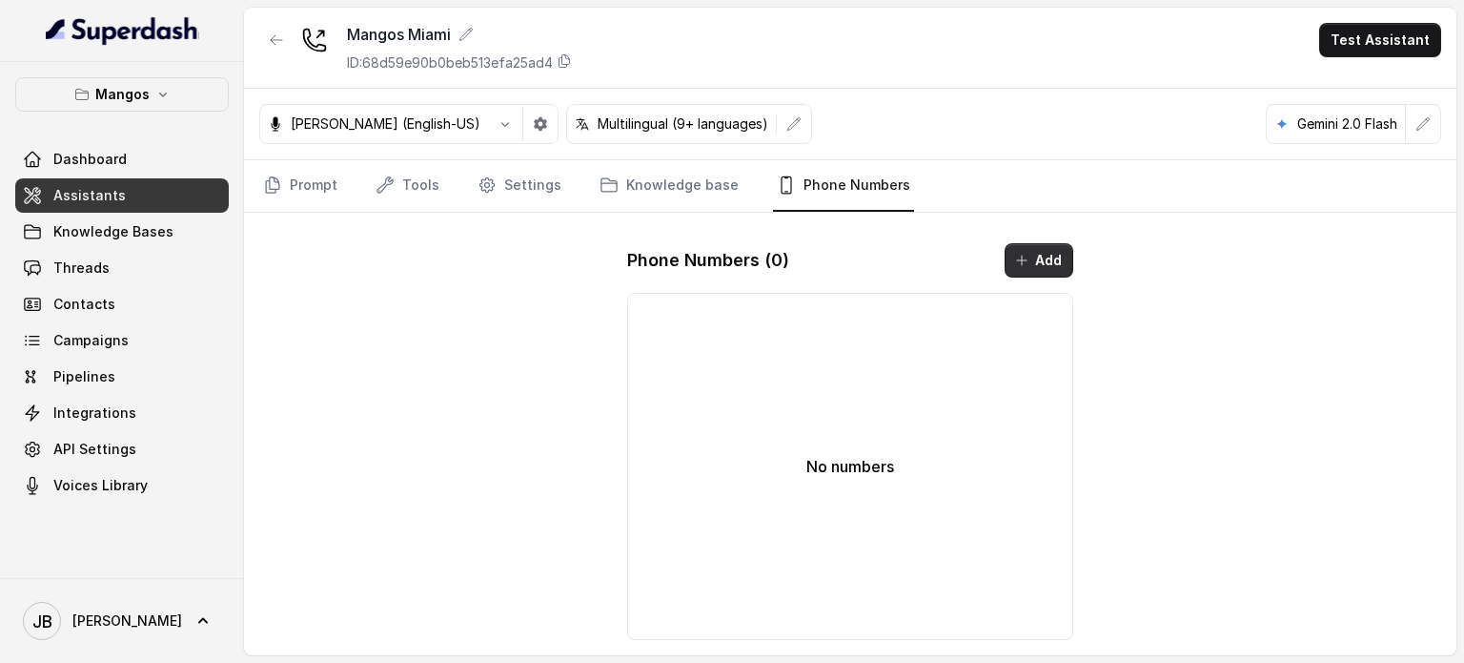
click at [1037, 254] on button "Add" at bounding box center [1039, 260] width 69 height 34
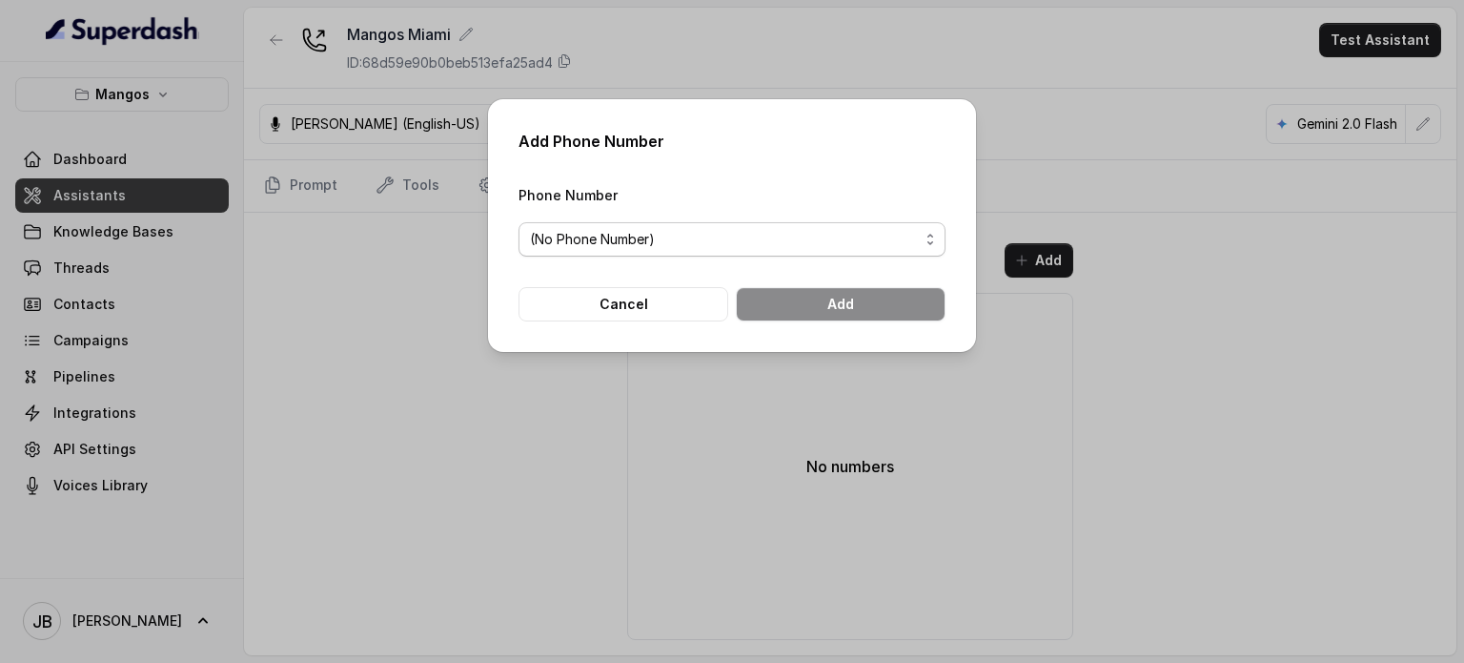
drag, startPoint x: 694, startPoint y: 232, endPoint x: 690, endPoint y: 255, distance: 23.2
click at [693, 231] on span "(No Phone Number)" at bounding box center [724, 239] width 389 height 23
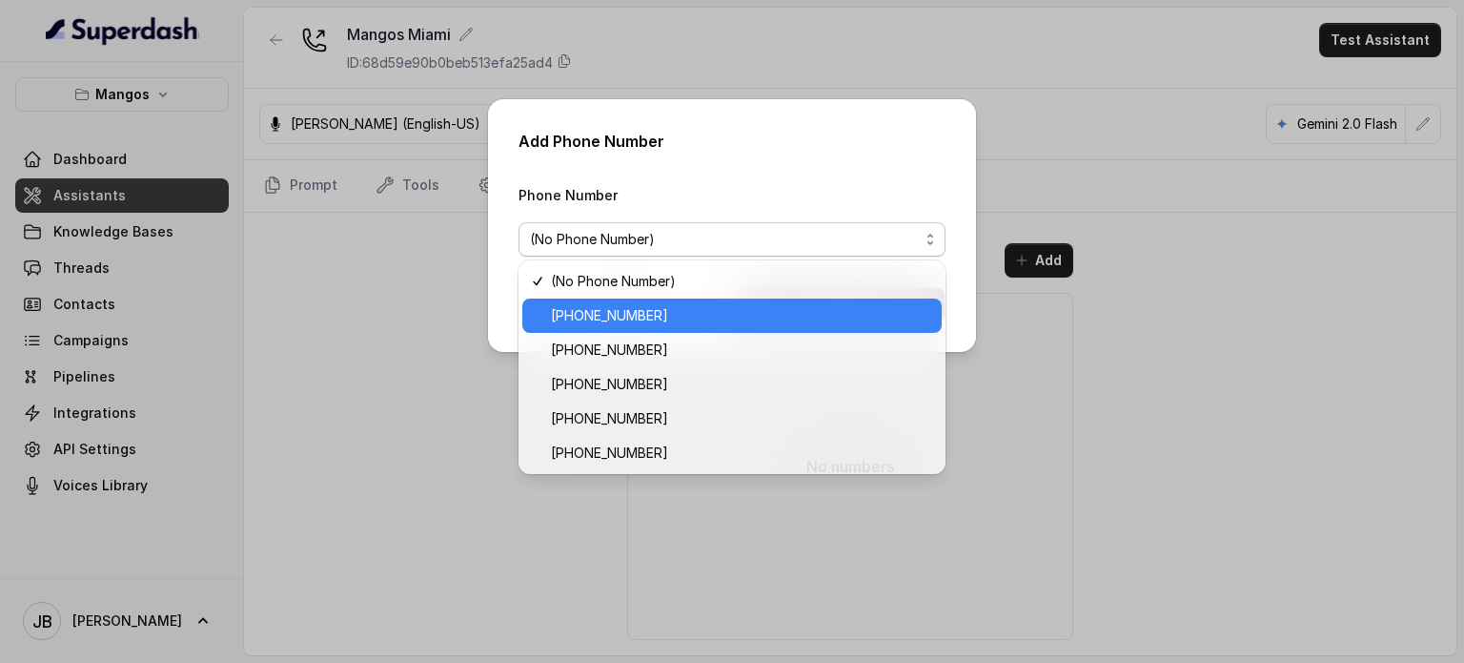
click at [676, 321] on span "+17542197723" at bounding box center [740, 315] width 379 height 23
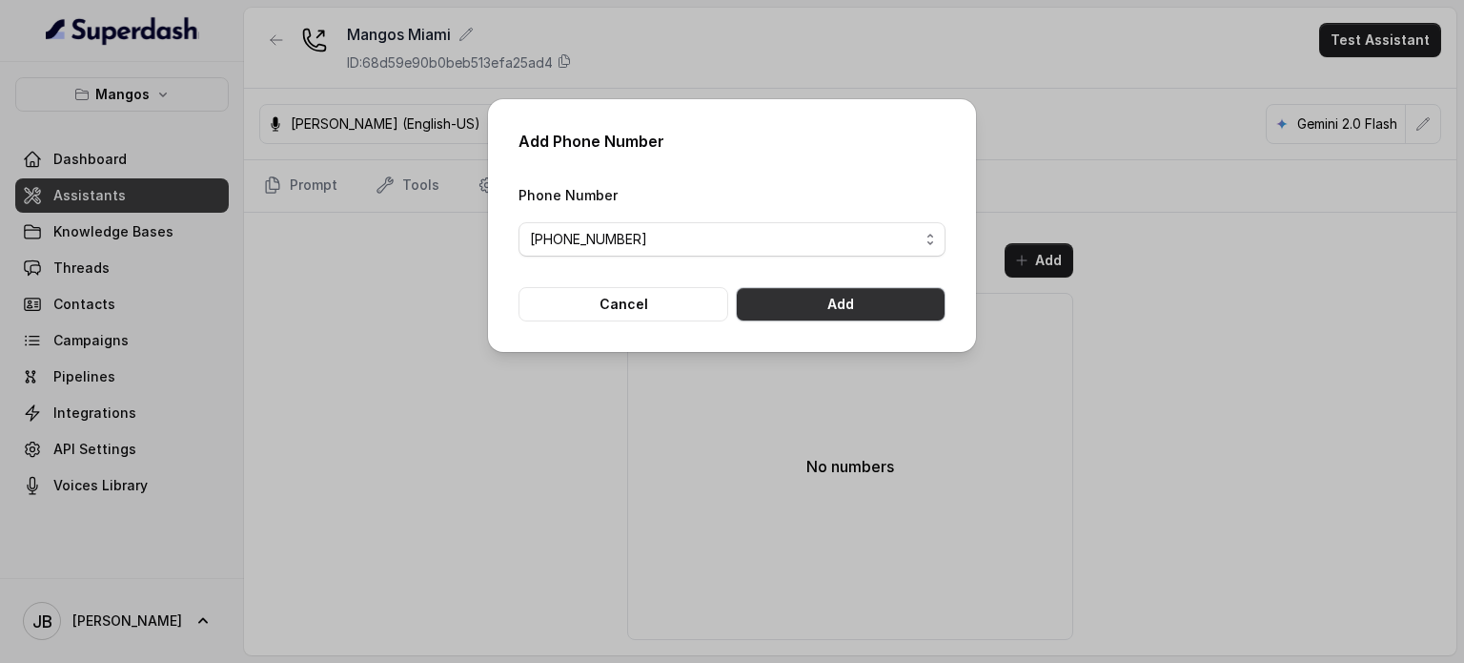
click at [792, 293] on button "Add" at bounding box center [841, 304] width 210 height 34
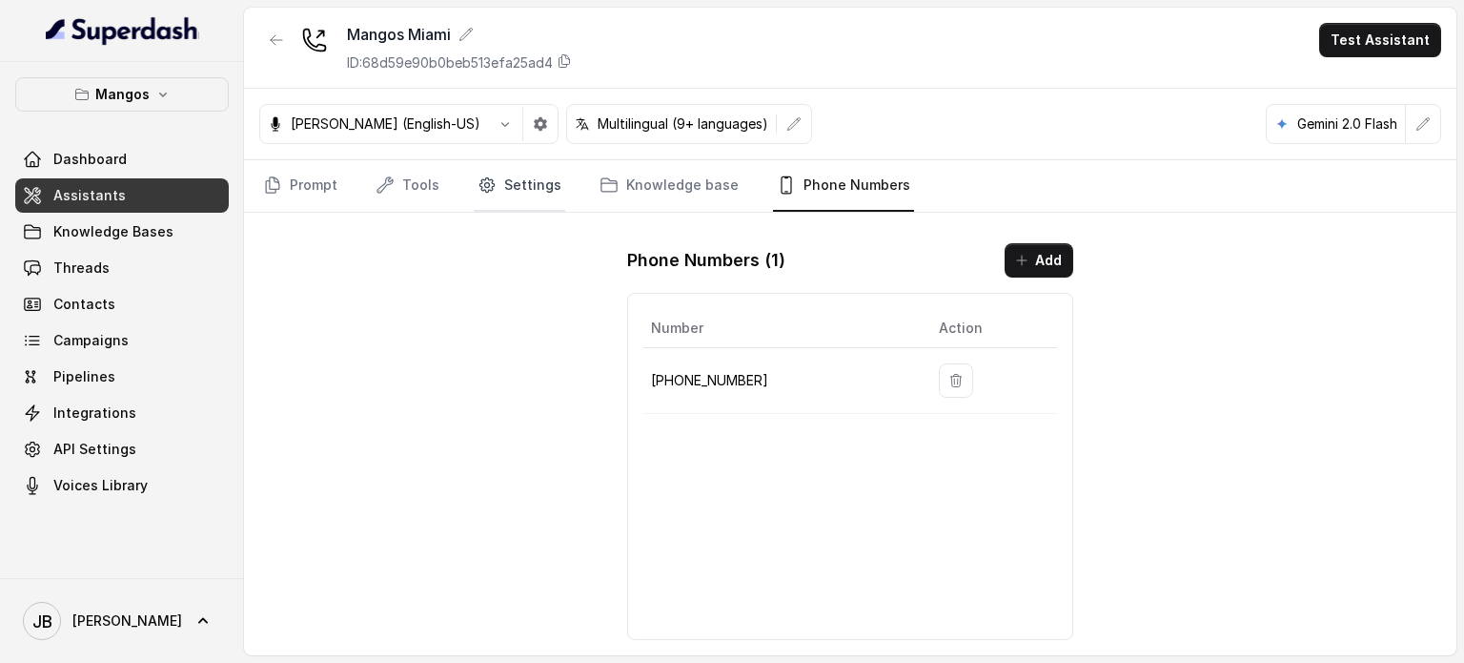
click at [507, 178] on link "Settings" at bounding box center [520, 185] width 92 height 51
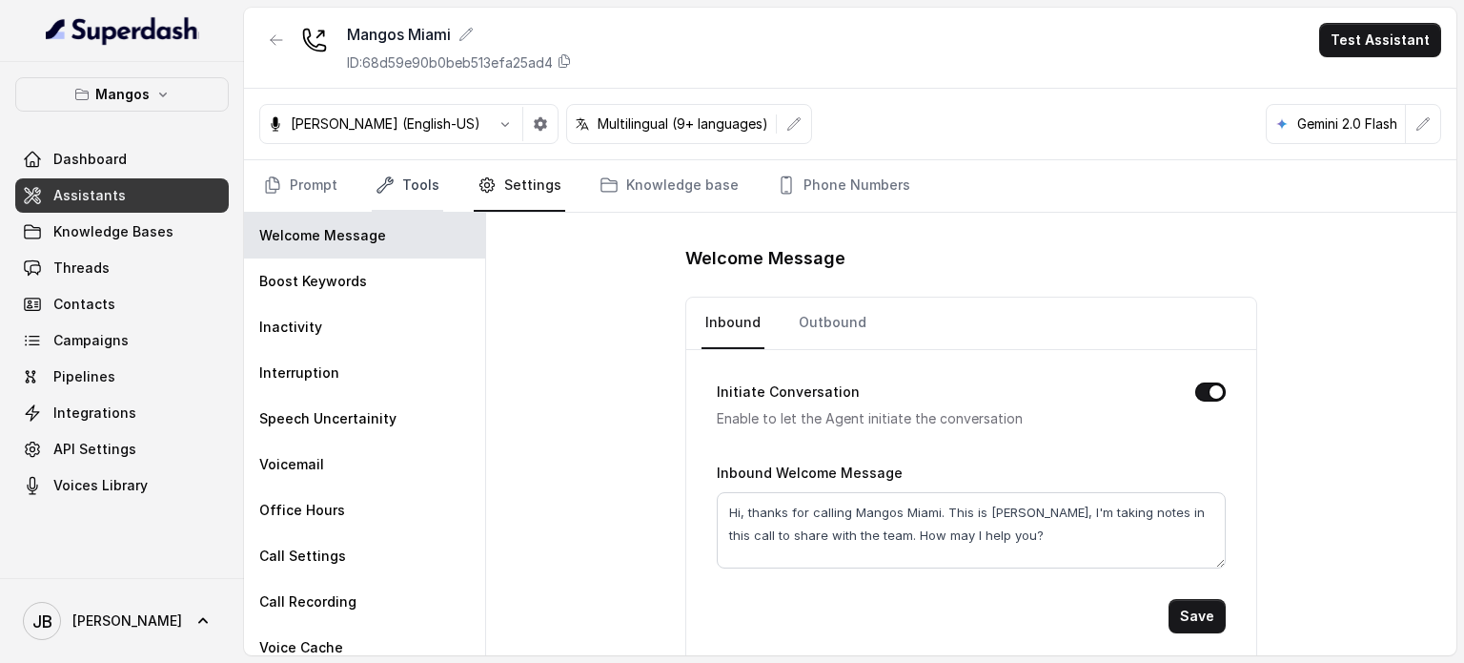
click at [403, 182] on link "Tools" at bounding box center [408, 185] width 72 height 51
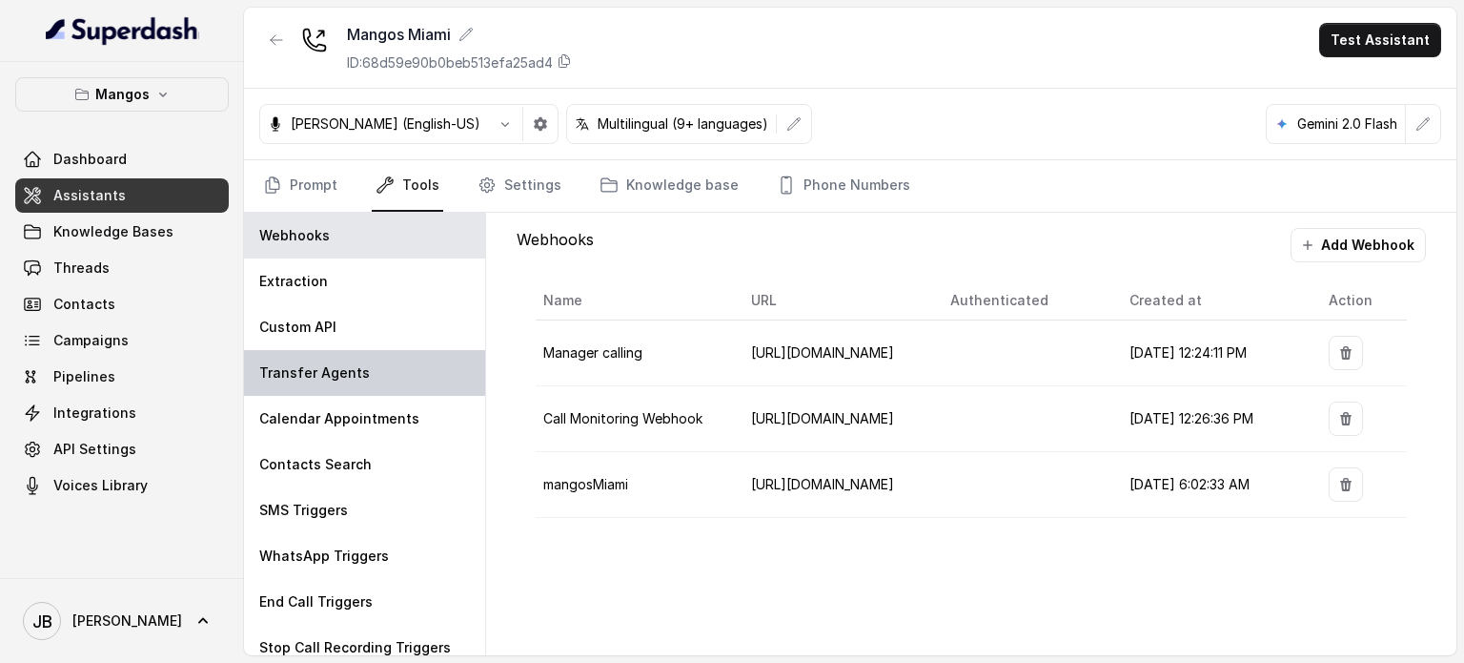
click at [360, 374] on p "Transfer Agents" at bounding box center [314, 372] width 111 height 19
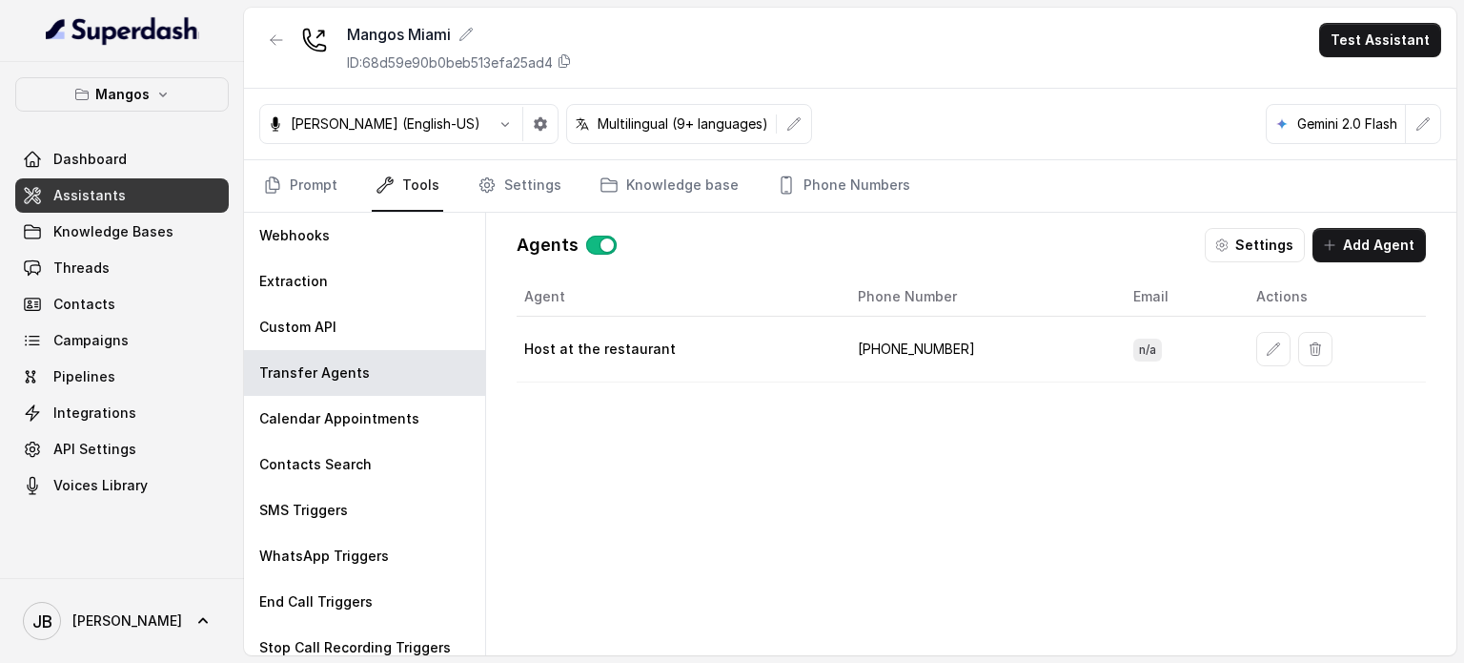
click at [1374, 247] on button "Add Agent" at bounding box center [1369, 245] width 113 height 34
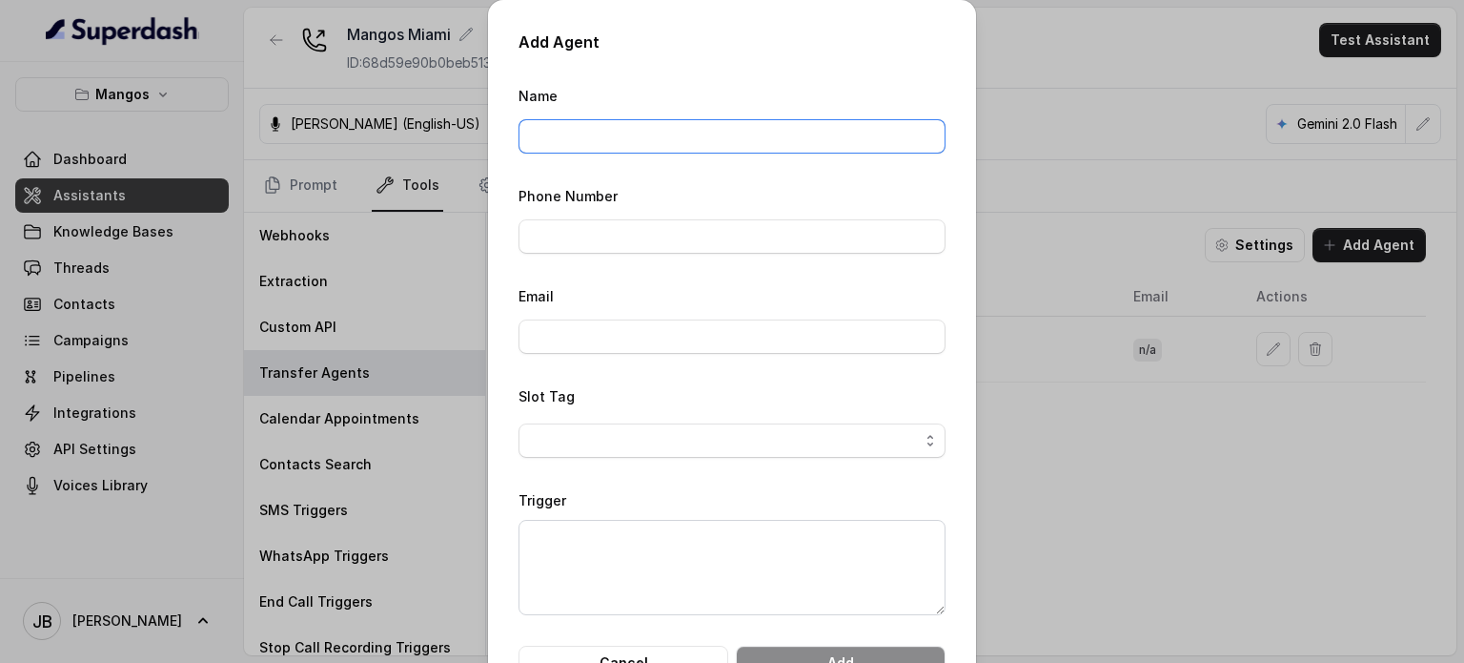
click at [648, 133] on input "Name" at bounding box center [732, 136] width 427 height 34
type input "Sam Serrano Private events manager"
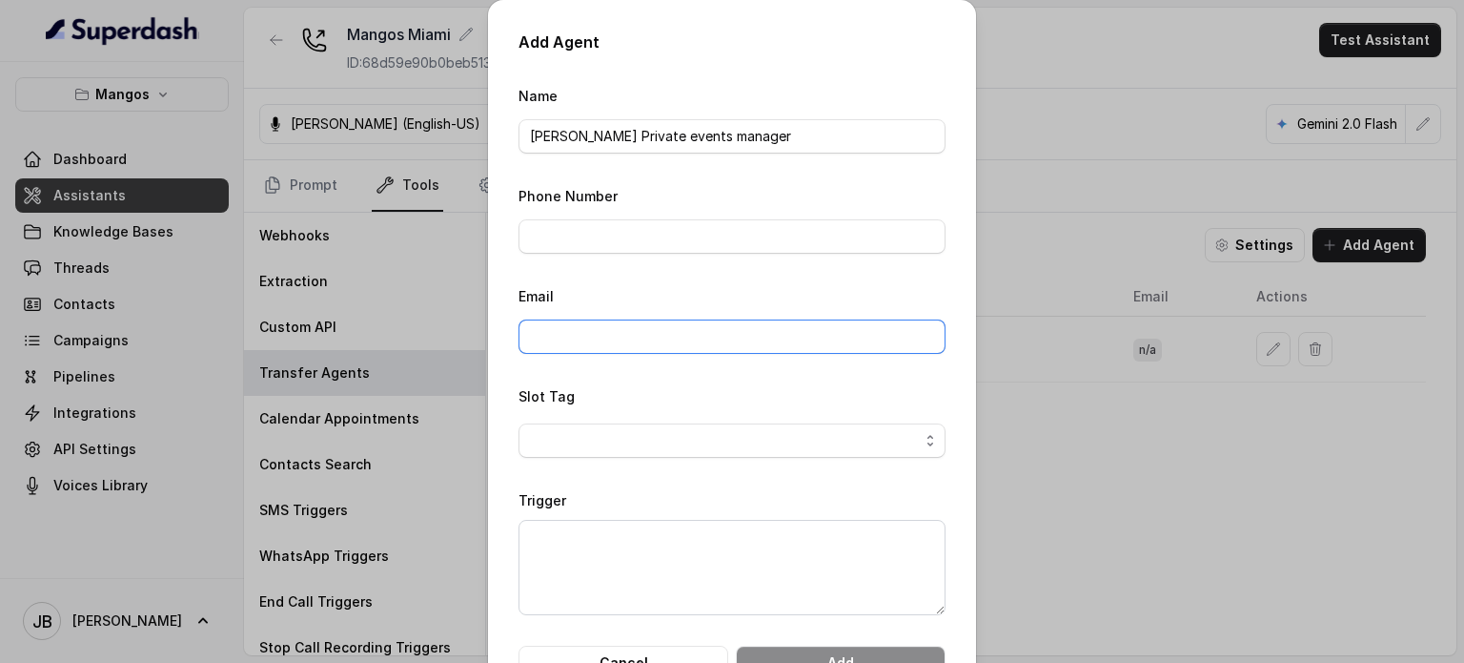
click at [643, 343] on input "Email" at bounding box center [732, 336] width 427 height 34
click at [608, 216] on div "Phone Number" at bounding box center [732, 219] width 427 height 70
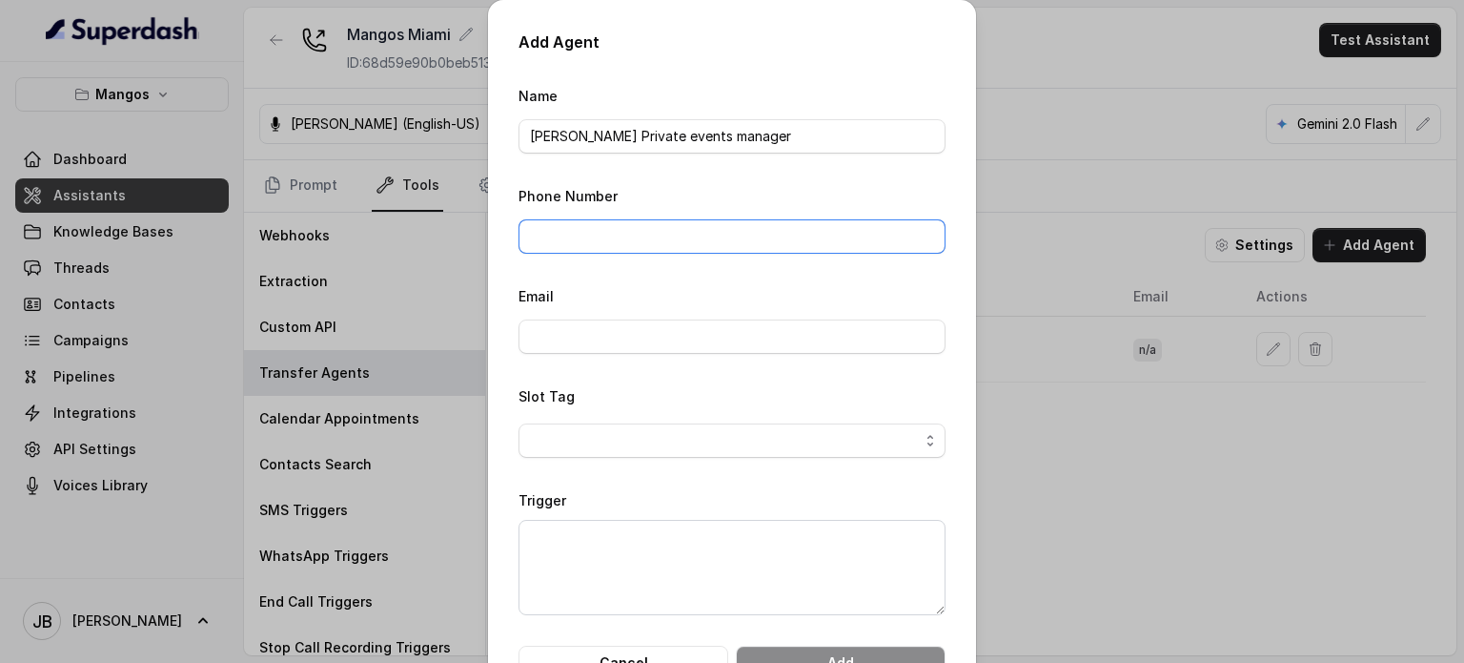
click at [609, 228] on input "Phone Number" at bounding box center [732, 236] width 427 height 34
paste input "+1 407-267-7915"
click at [542, 232] on input "+1 407-267-7915" at bounding box center [732, 236] width 427 height 34
type input "+14072677915"
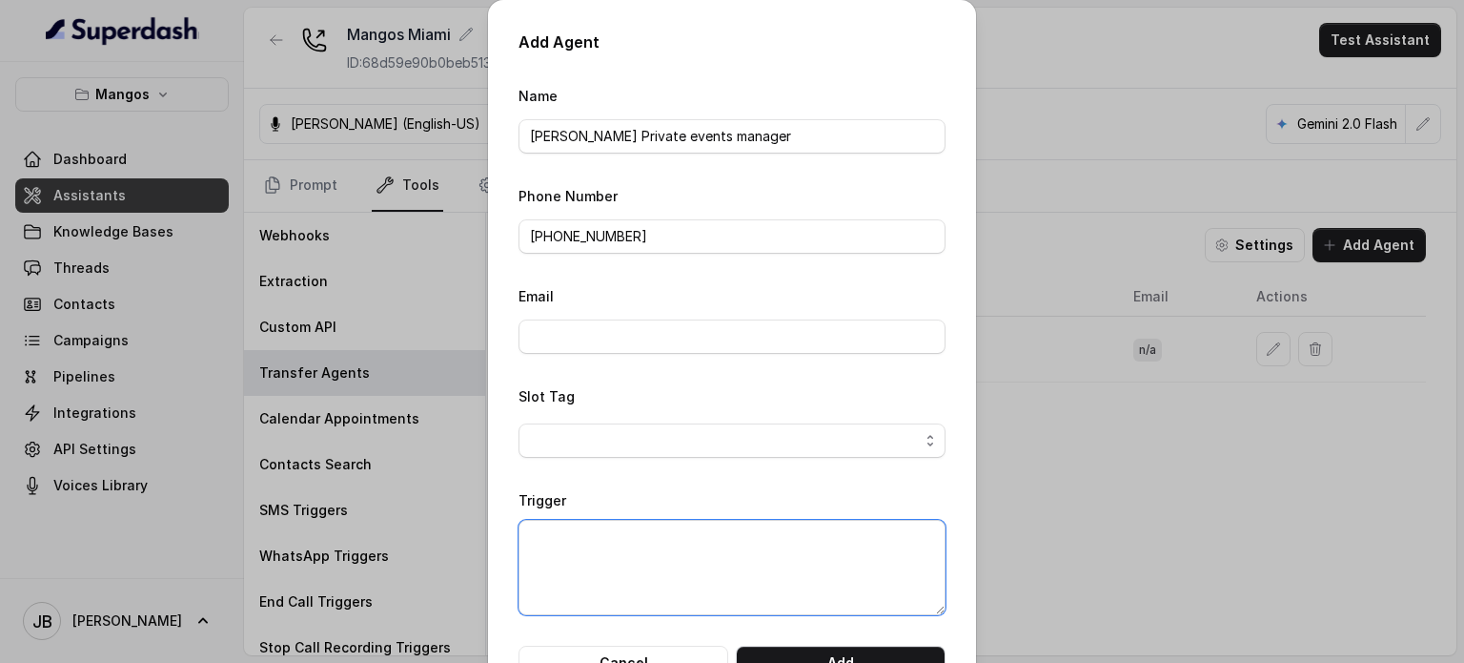
click at [654, 560] on textarea "Trigger" at bounding box center [732, 567] width 427 height 95
click at [631, 447] on span "button" at bounding box center [732, 440] width 427 height 34
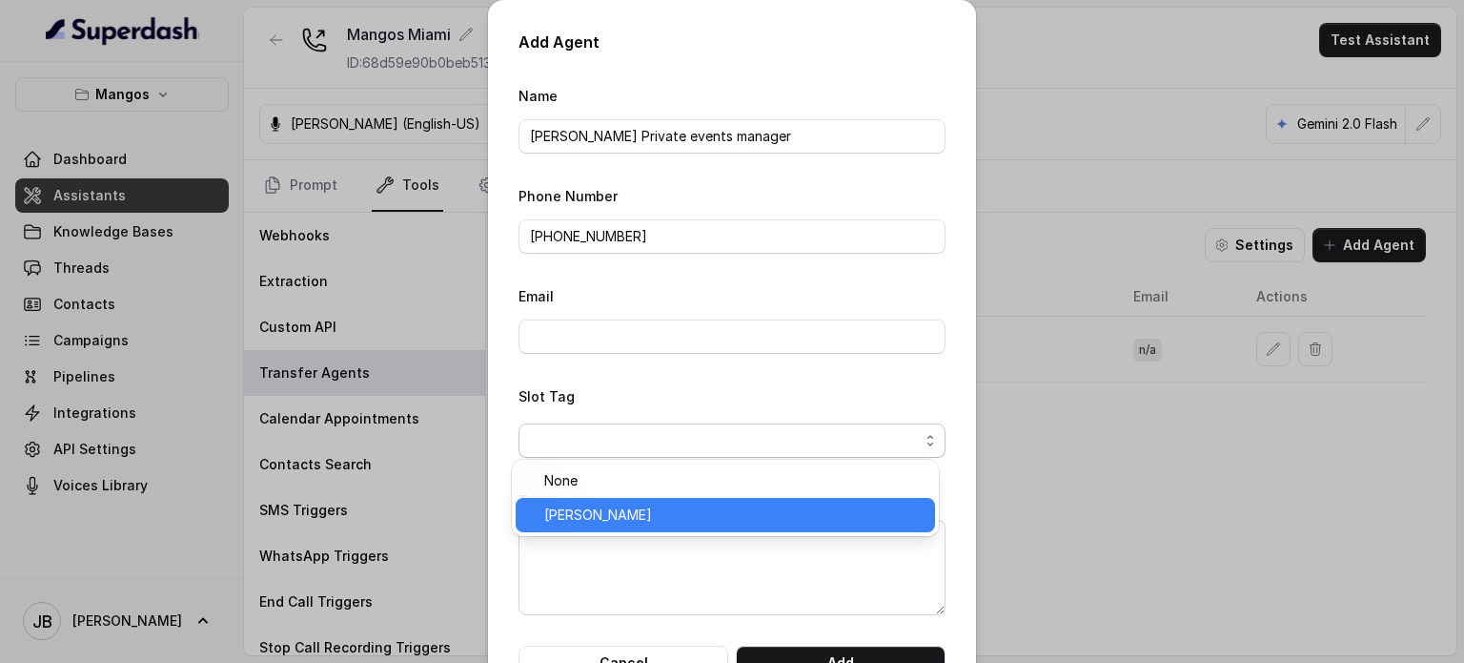
click at [599, 518] on span "[PERSON_NAME]" at bounding box center [733, 514] width 379 height 23
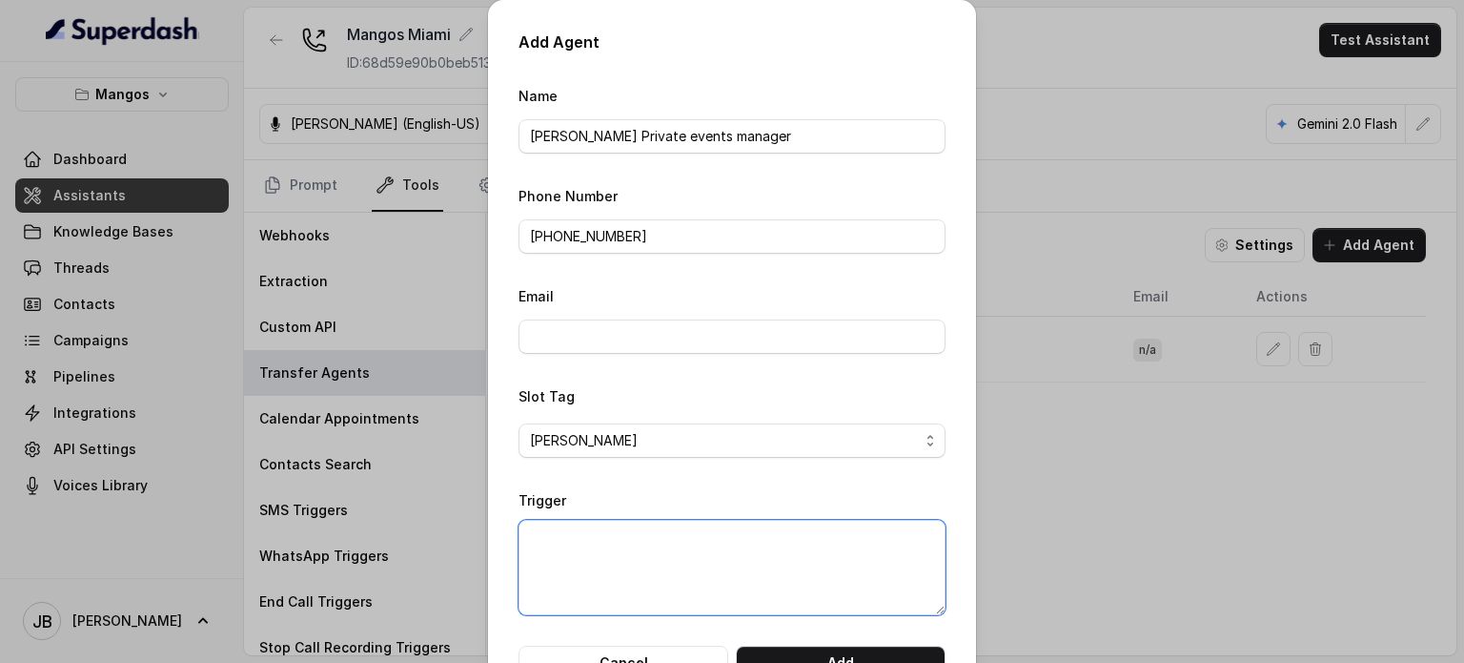
click at [602, 531] on textarea "Trigger" at bounding box center [732, 567] width 427 height 95
click at [744, 563] on textarea "private events" at bounding box center [732, 567] width 427 height 95
paste textarea "When ANY of these conditions is met: 1. When the customer wants to speak to the…"
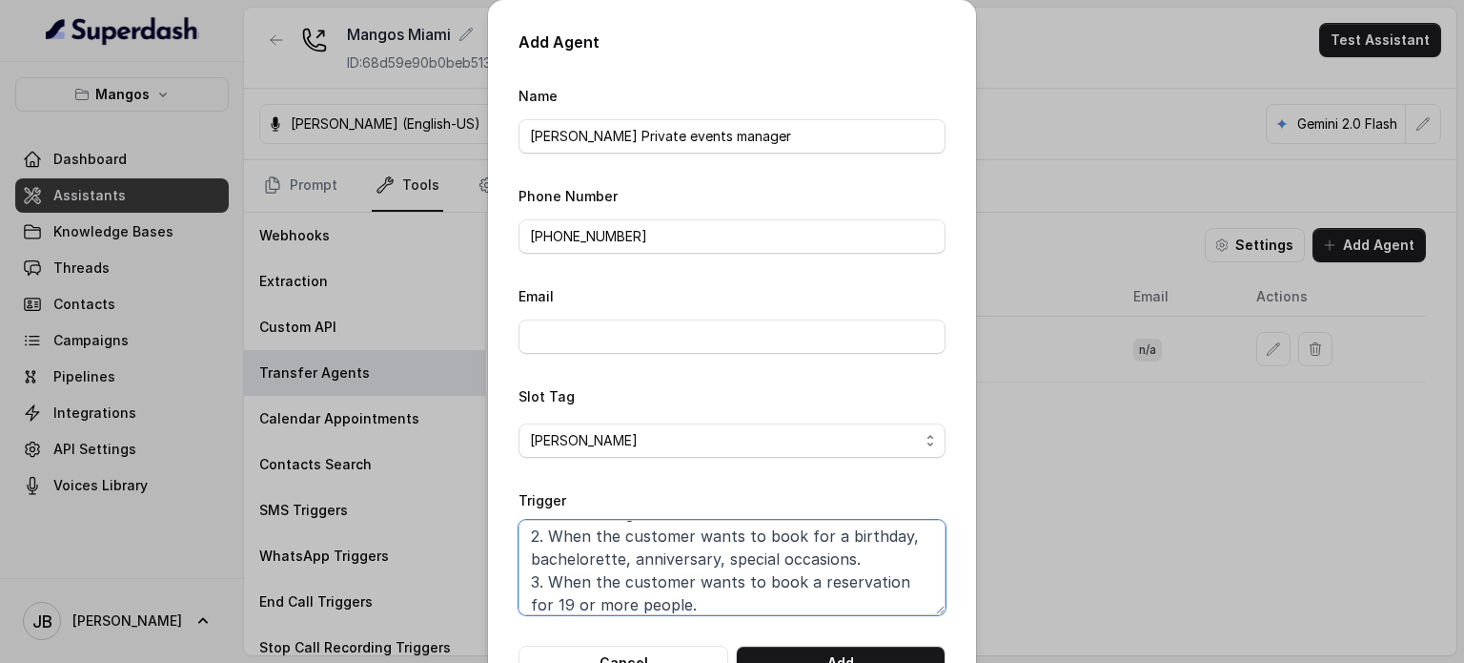
scroll to position [81, 0]
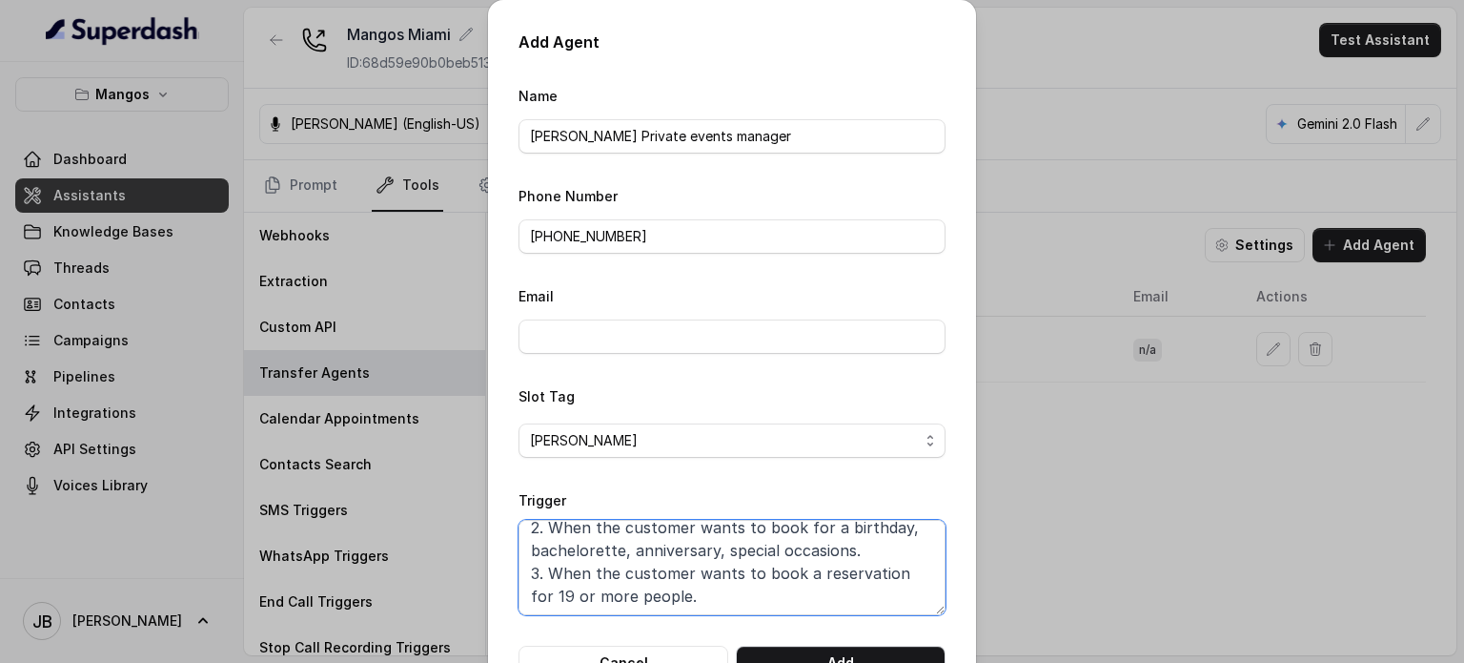
drag, startPoint x: 539, startPoint y: 605, endPoint x: 512, endPoint y: 598, distance: 27.8
click at [519, 598] on textarea "When ANY of these conditions is met: 1. When the customer wants to speak to the…" at bounding box center [732, 567] width 427 height 95
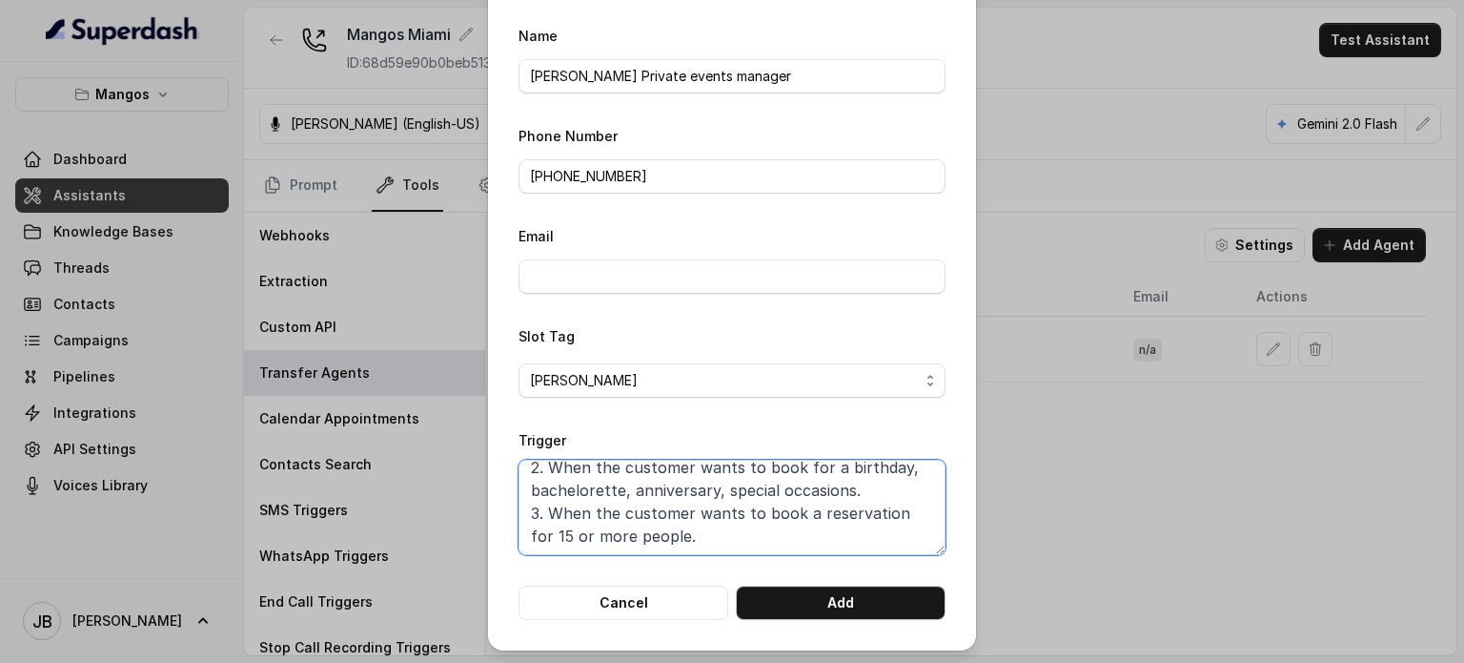
type textarea "When ANY of these conditions is met: 1. When the customer wants to speak to the…"
click at [789, 589] on button "Add" at bounding box center [841, 602] width 210 height 34
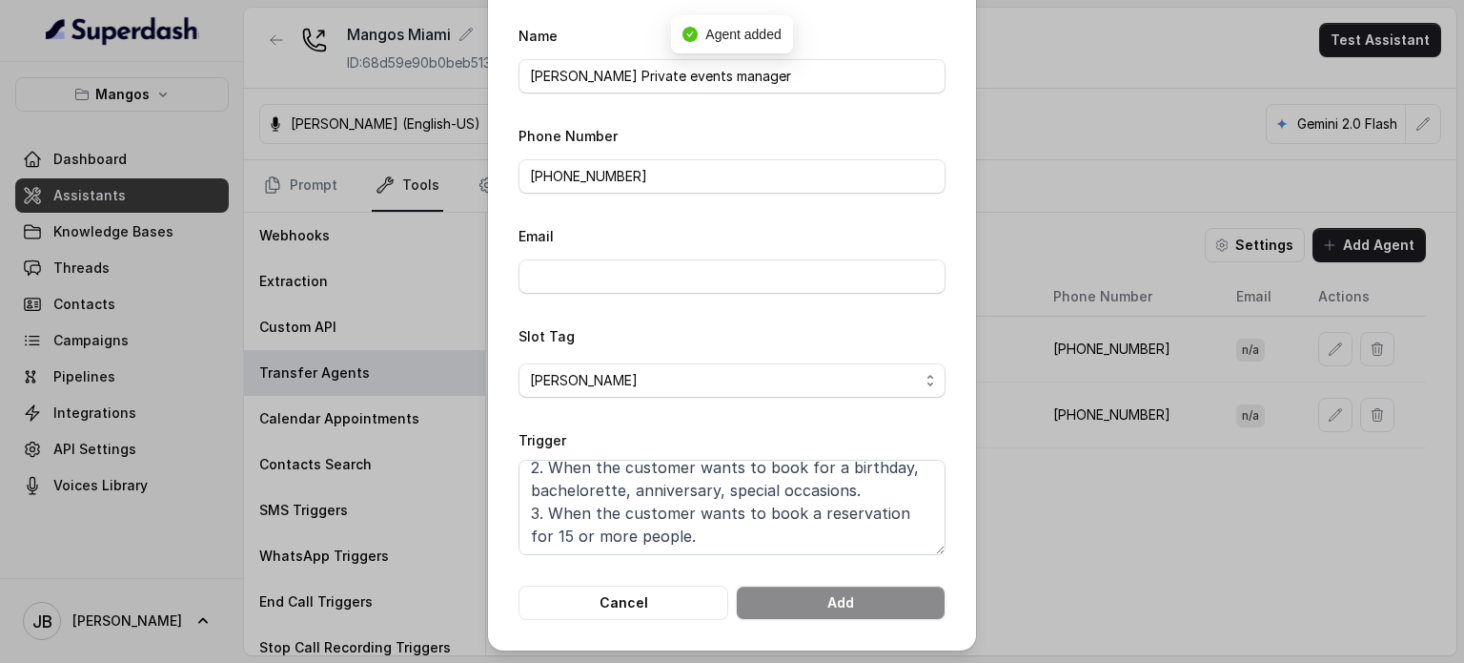
scroll to position [0, 0]
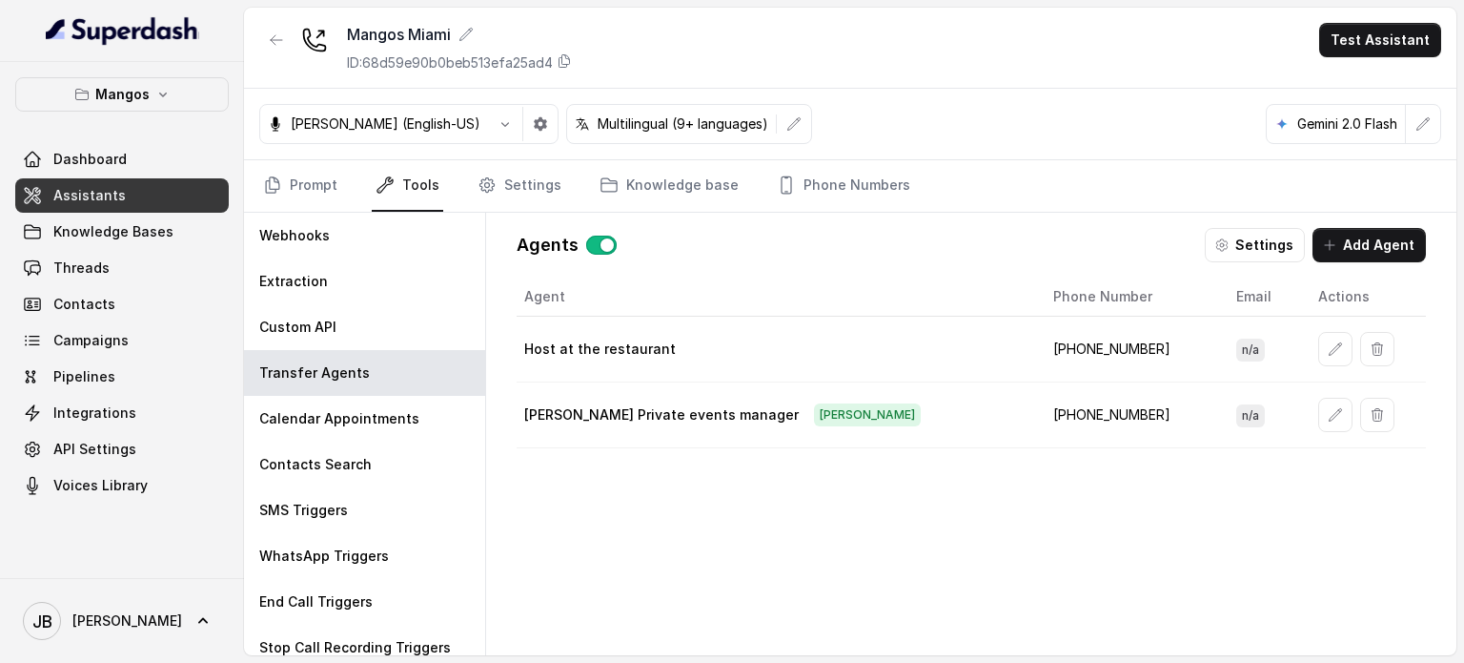
drag, startPoint x: 795, startPoint y: 192, endPoint x: 789, endPoint y: 213, distance: 21.7
click at [795, 193] on link "Phone Numbers" at bounding box center [843, 185] width 141 height 51
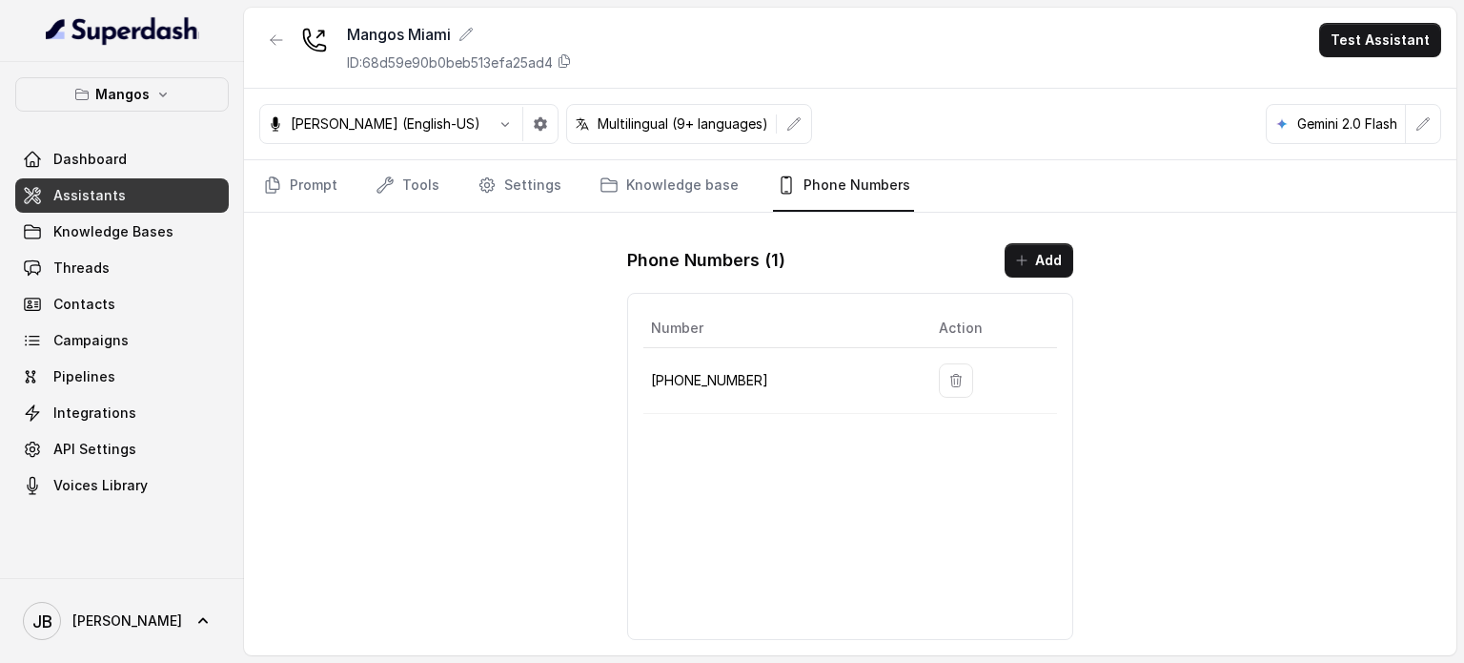
click at [715, 369] on p "+17542197723" at bounding box center [779, 380] width 257 height 23
click at [716, 378] on p "+17542197723" at bounding box center [779, 380] width 257 height 23
copy p "17542197723"
click at [461, 66] on p "ID: 68d59e90b0beb513efa25ad4" at bounding box center [450, 62] width 206 height 19
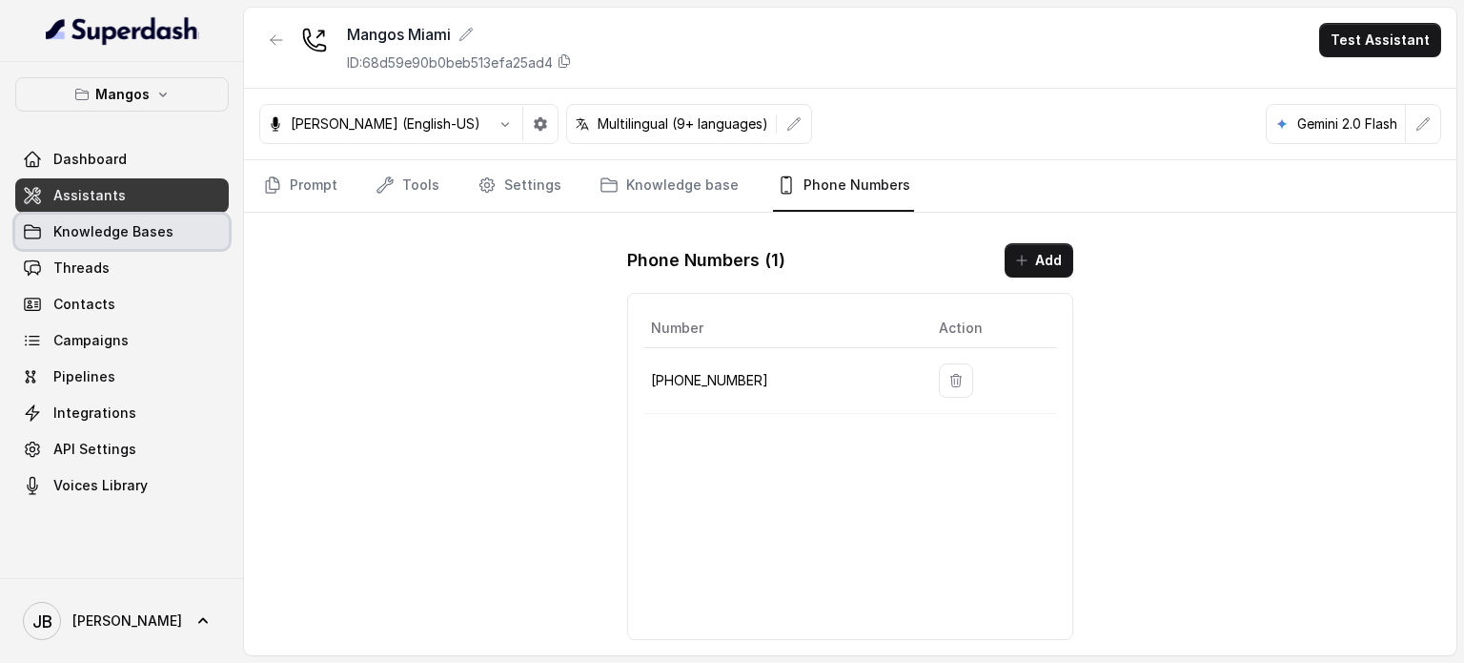
click at [187, 229] on link "Knowledge Bases" at bounding box center [122, 232] width 214 height 34
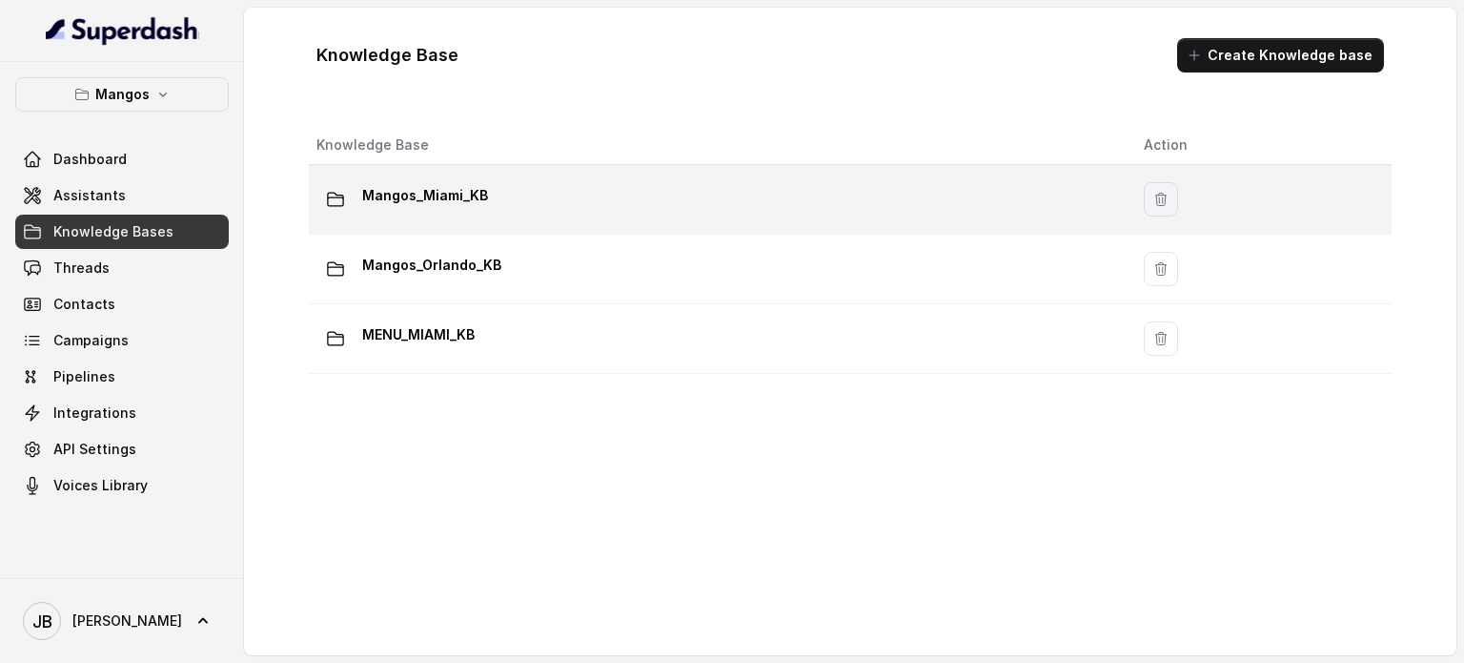
click at [439, 202] on p "Mangos_Miami_KB" at bounding box center [425, 195] width 126 height 31
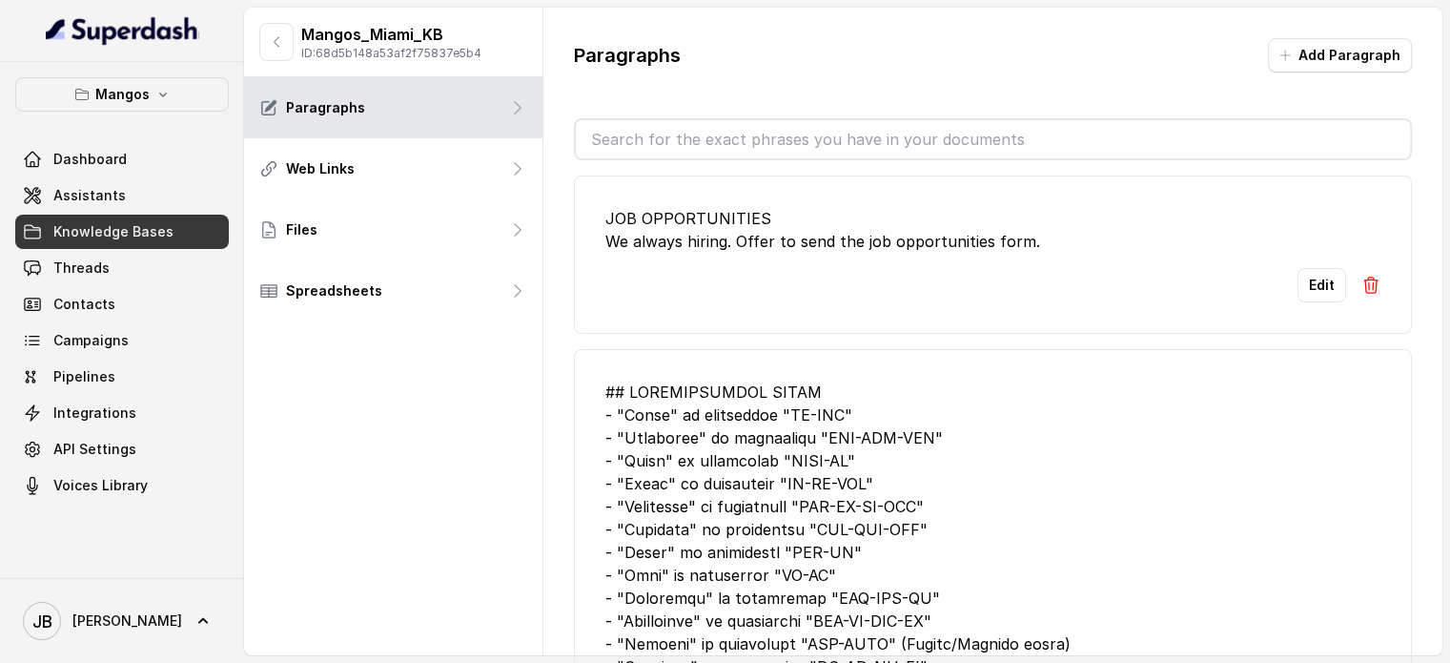
click at [641, 151] on input "text" at bounding box center [993, 139] width 834 height 38
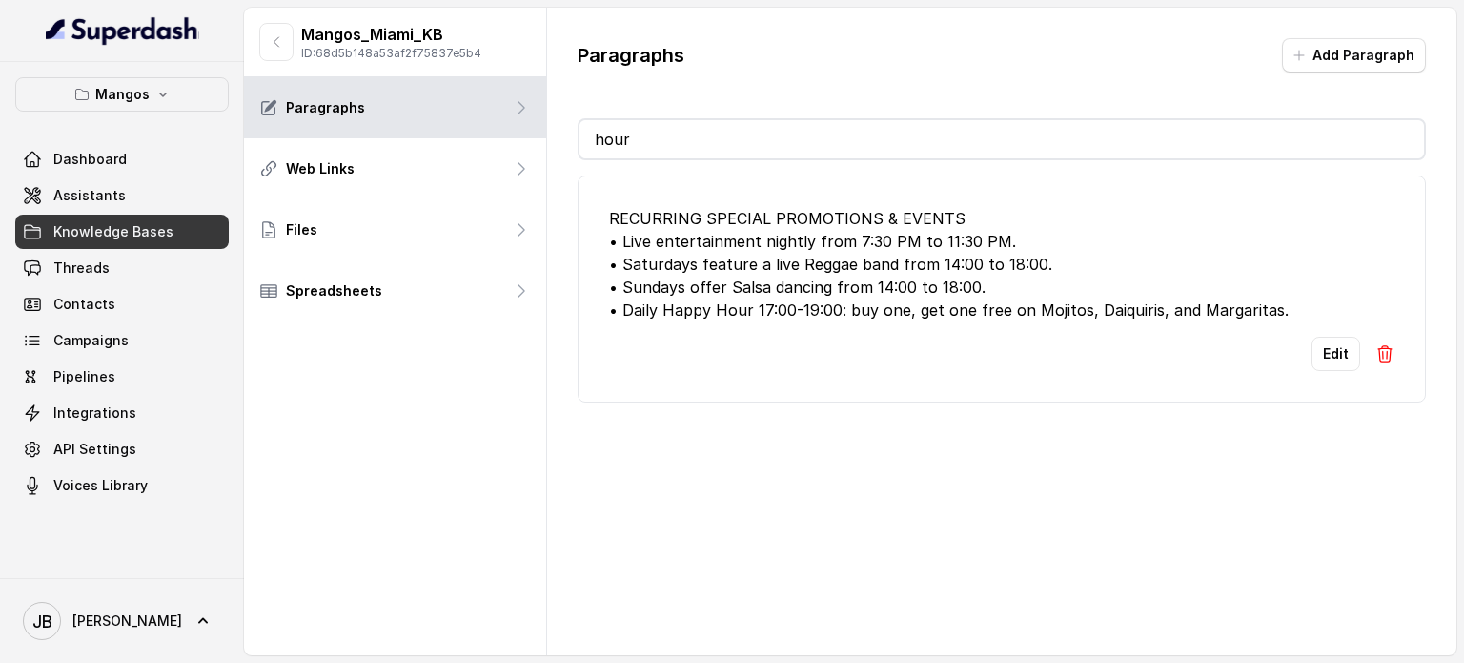
type input "hours"
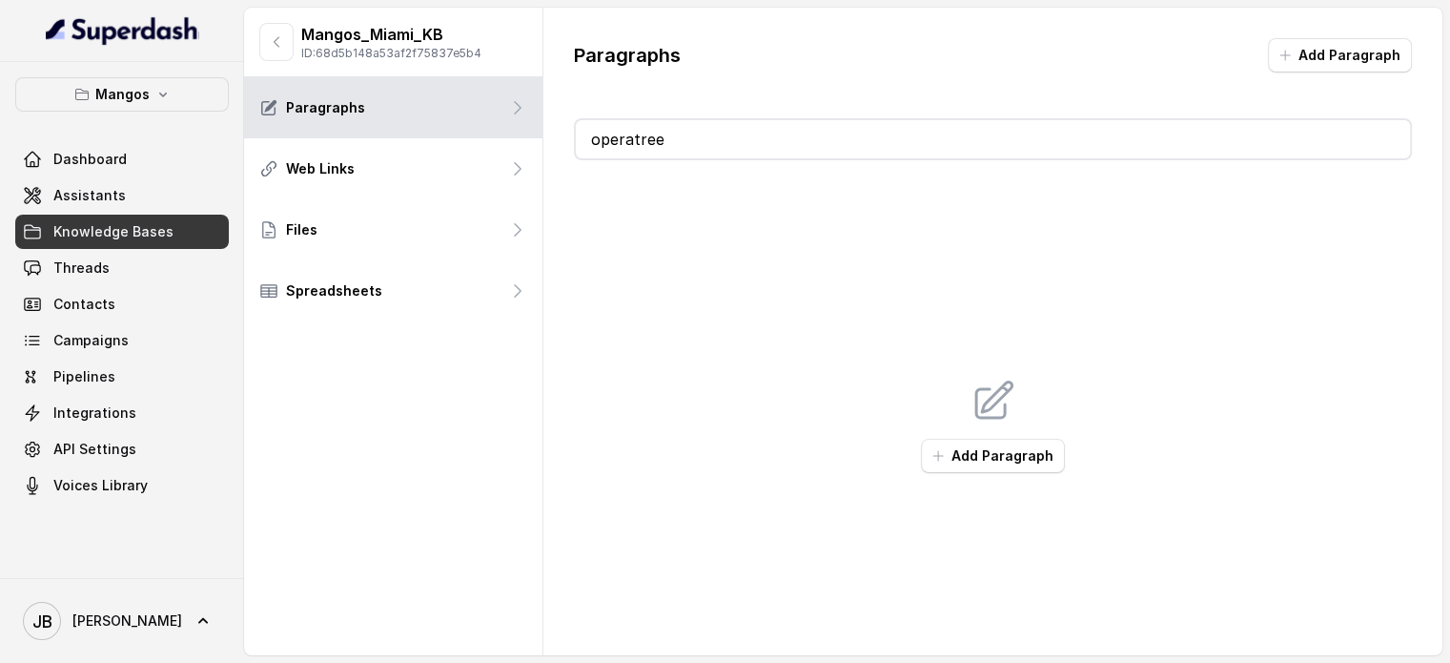
type input "operatrees"
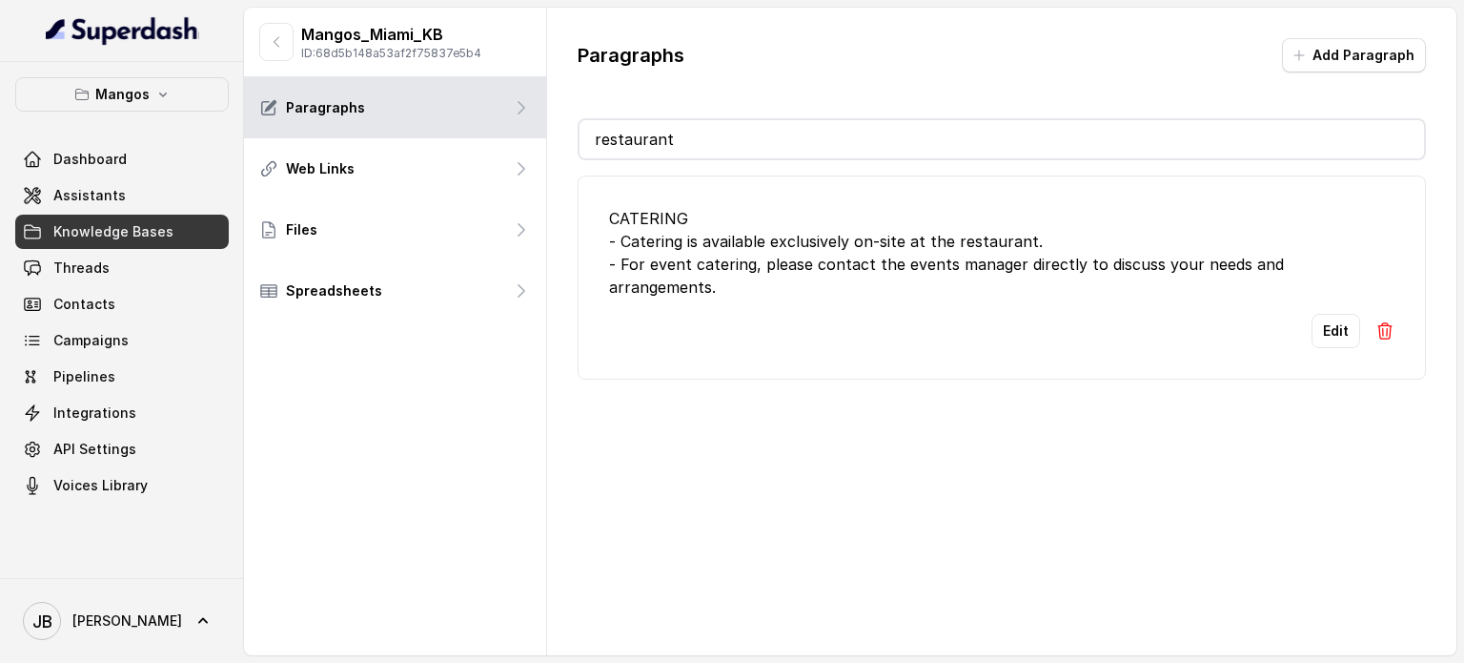
type input "restaurant"
click at [1301, 72] on div "Paragraphs Add Paragraph" at bounding box center [1002, 63] width 849 height 50
click at [1298, 60] on icon "button" at bounding box center [1299, 55] width 15 height 15
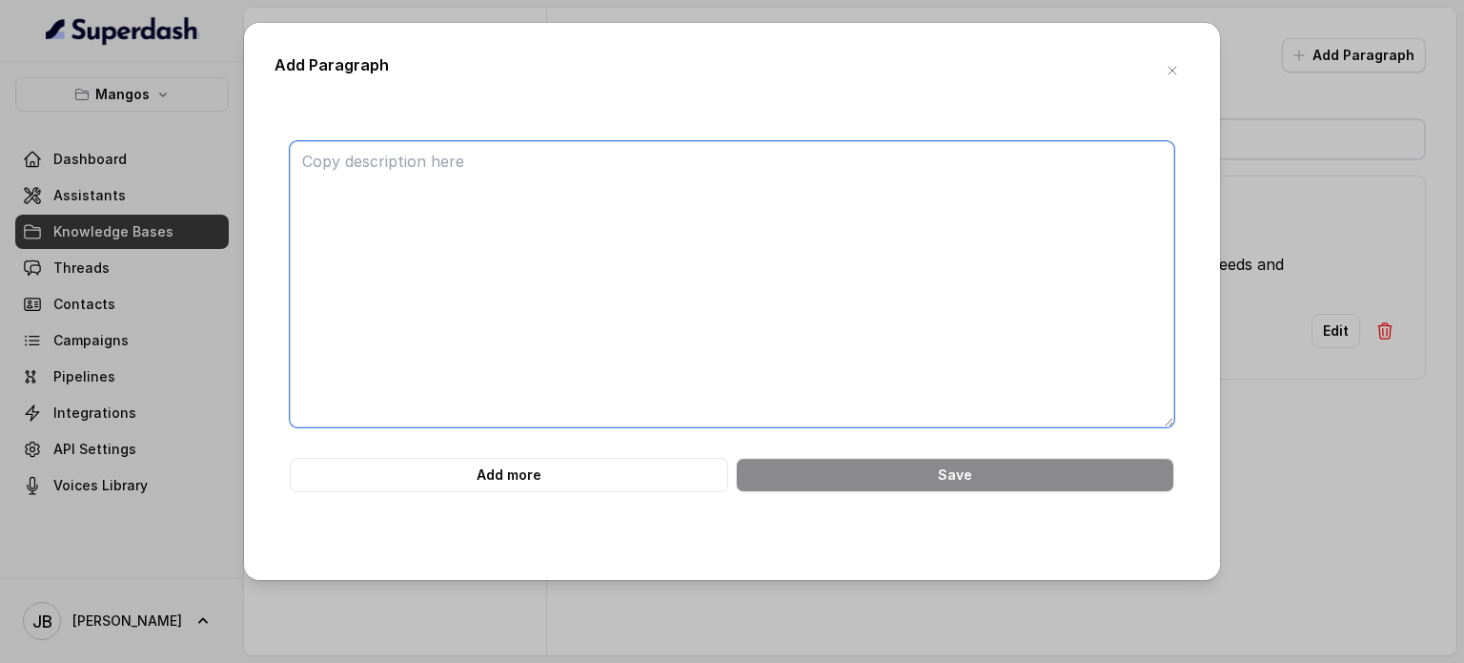
click at [938, 195] on textarea at bounding box center [732, 284] width 885 height 286
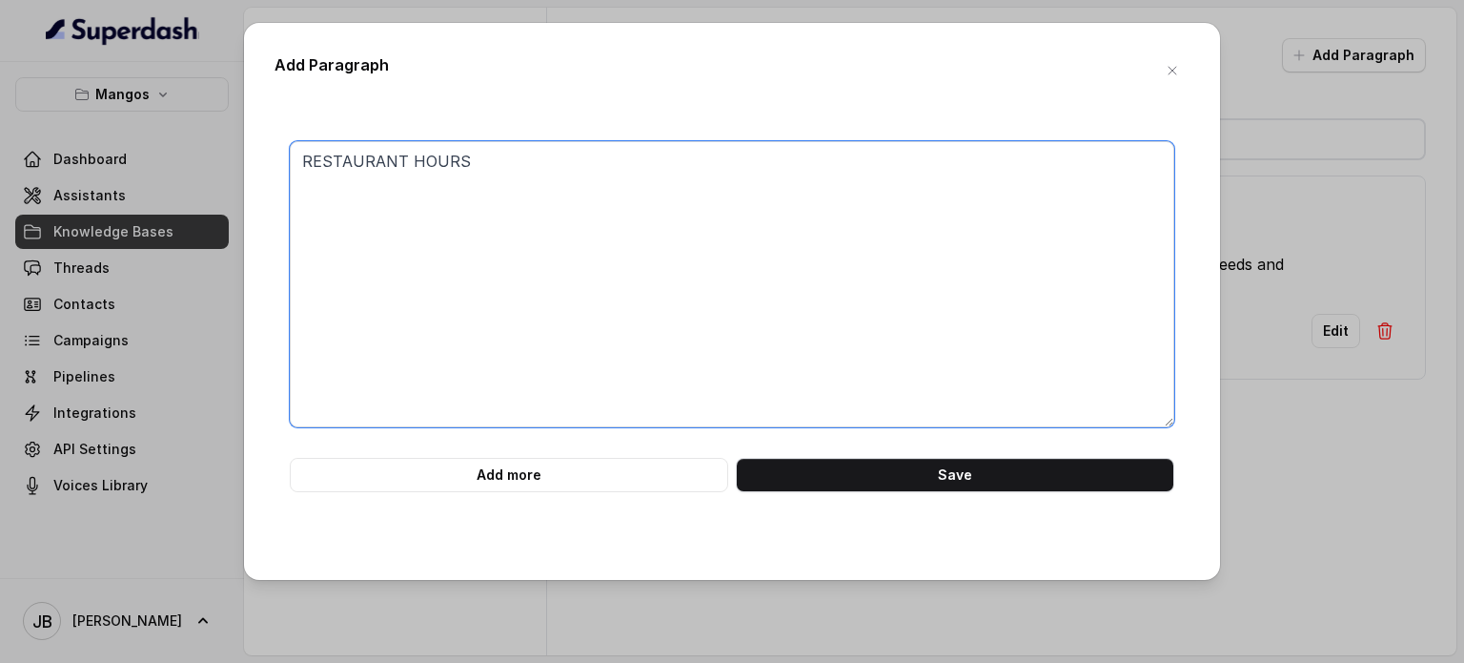
drag, startPoint x: 512, startPoint y: 255, endPoint x: 504, endPoint y: 248, distance: 10.1
click at [510, 253] on textarea "RESTAURANT HOURS" at bounding box center [732, 284] width 885 height 286
paste textarea "Restaurant 6:00 PM - 11:00 PM"
click at [463, 162] on textarea "RESTAURANT HOURS Restaurant 6:00 PM - 11:00 PM" at bounding box center [732, 284] width 885 height 286
click at [396, 159] on textarea "### RESTAURANT HOURS Mon-Thu from 18:00 - 23:00 Fri-Sun from 12:00 - 5:00 #### …" at bounding box center [732, 284] width 885 height 286
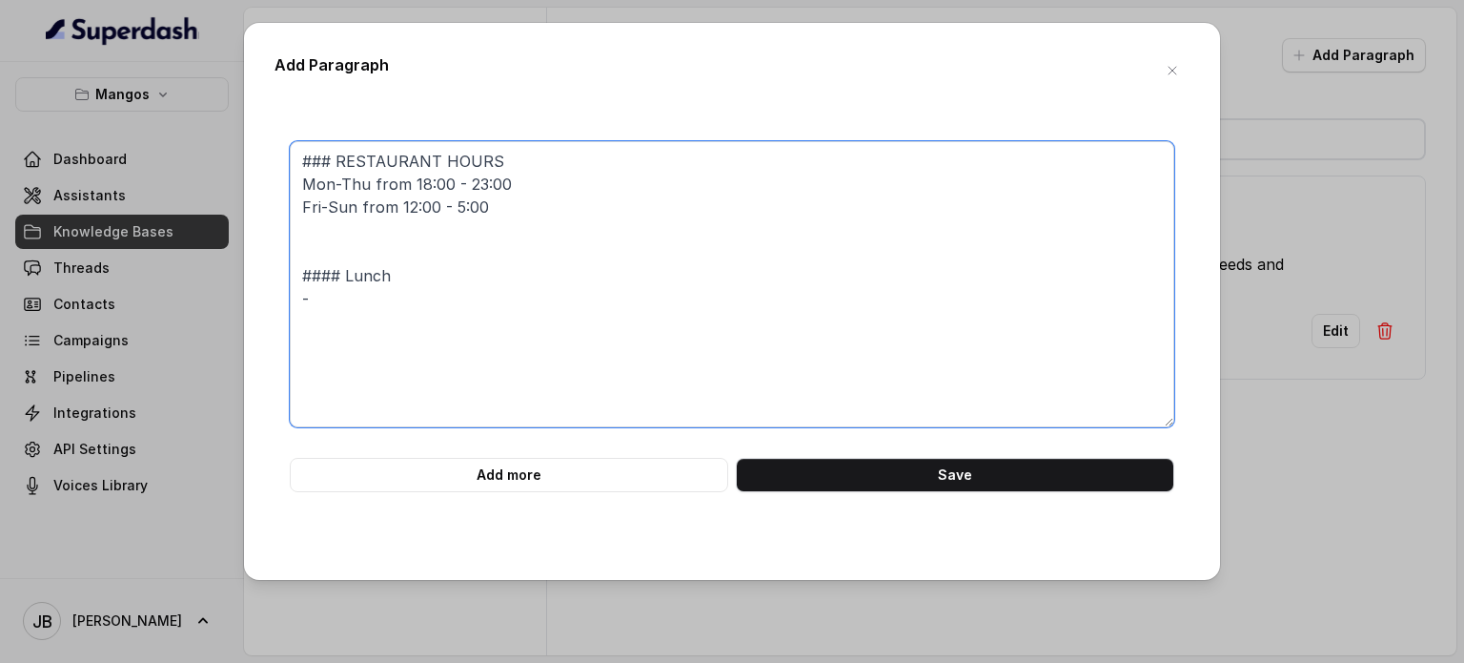
click at [397, 159] on textarea "### RESTAURANT HOURS Mon-Thu from 18:00 - 23:00 Fri-Sun from 12:00 - 5:00 #### …" at bounding box center [732, 284] width 885 height 286
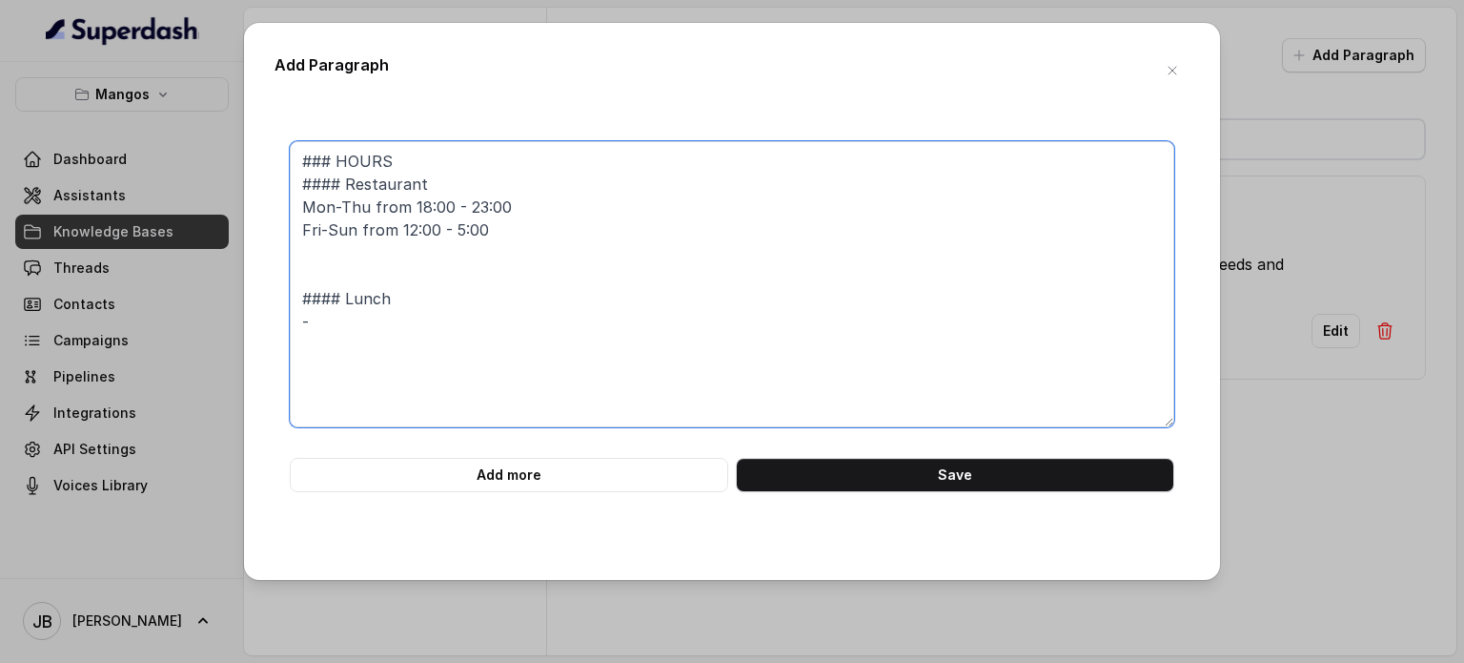
click at [350, 251] on textarea "### HOURS #### Restaurant Mon-Thu from 18:00 - 23:00 Fri-Sun from 12:00 - 5:00 …" at bounding box center [732, 284] width 885 height 286
click at [370, 299] on textarea "### HOURS #### Restaurant Mon-Thu from 18:00 - 23:00 Fri-Sun from 12:00 - 5:00 …" at bounding box center [732, 284] width 885 height 286
paste textarea "- Dinner & Show from 18:00 - 23:00"
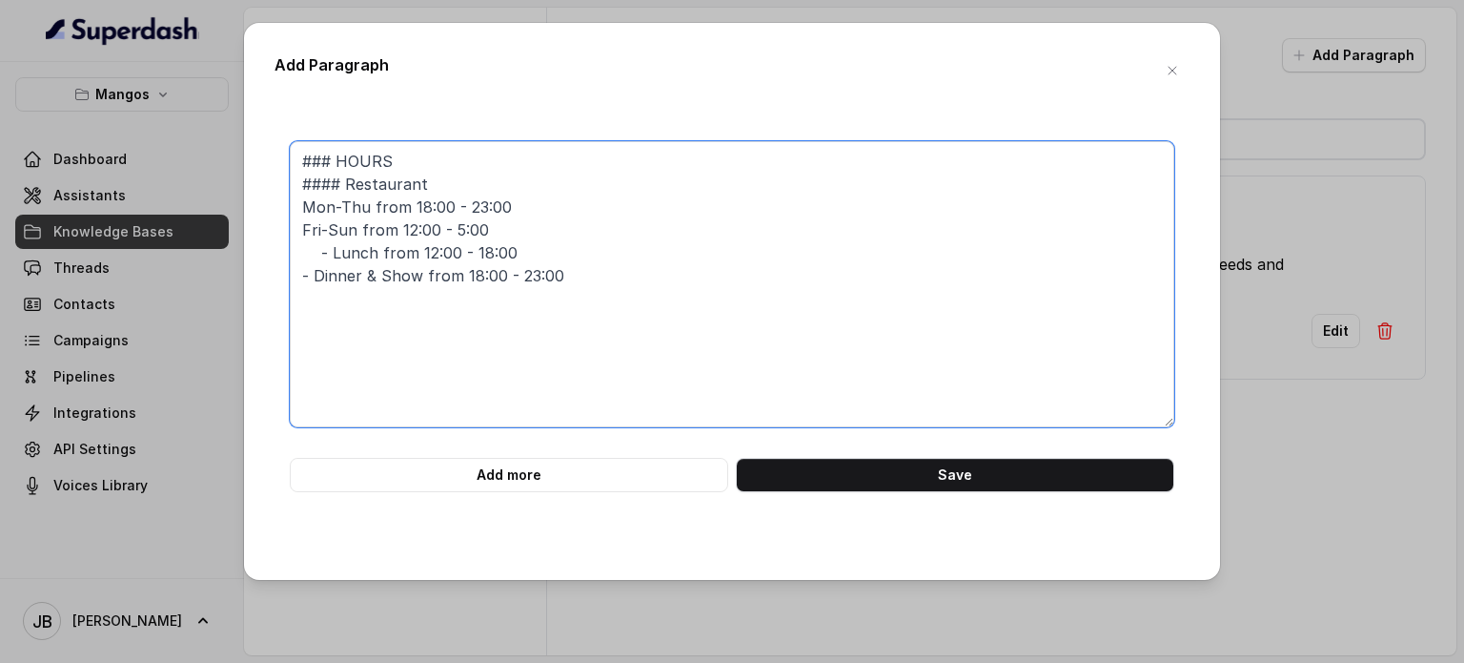
click at [330, 250] on textarea "### HOURS #### Restaurant Mon-Thu from 18:00 - 23:00 Fri-Sun from 12:00 - 5:00 …" at bounding box center [732, 284] width 885 height 286
click at [316, 268] on textarea "### HOURS #### Restaurant Mon-Thu from 18:00 - 23:00 Fri-Sun from 12:00 - 5:00 …" at bounding box center [732, 284] width 885 height 286
click at [545, 242] on textarea "### HOURS #### Restaurant Mon-Thu from 18:00 - 23:00 Fri-Sun from 12:00 - 5:00 …" at bounding box center [732, 284] width 885 height 286
click at [380, 249] on textarea "### HOURS #### Restaurant Mon-Thu from 18:00 - 23:00 Fri-Sun from 12:00 - 5:00 …" at bounding box center [732, 284] width 885 height 286
drag, startPoint x: 526, startPoint y: 252, endPoint x: 477, endPoint y: 233, distance: 53.1
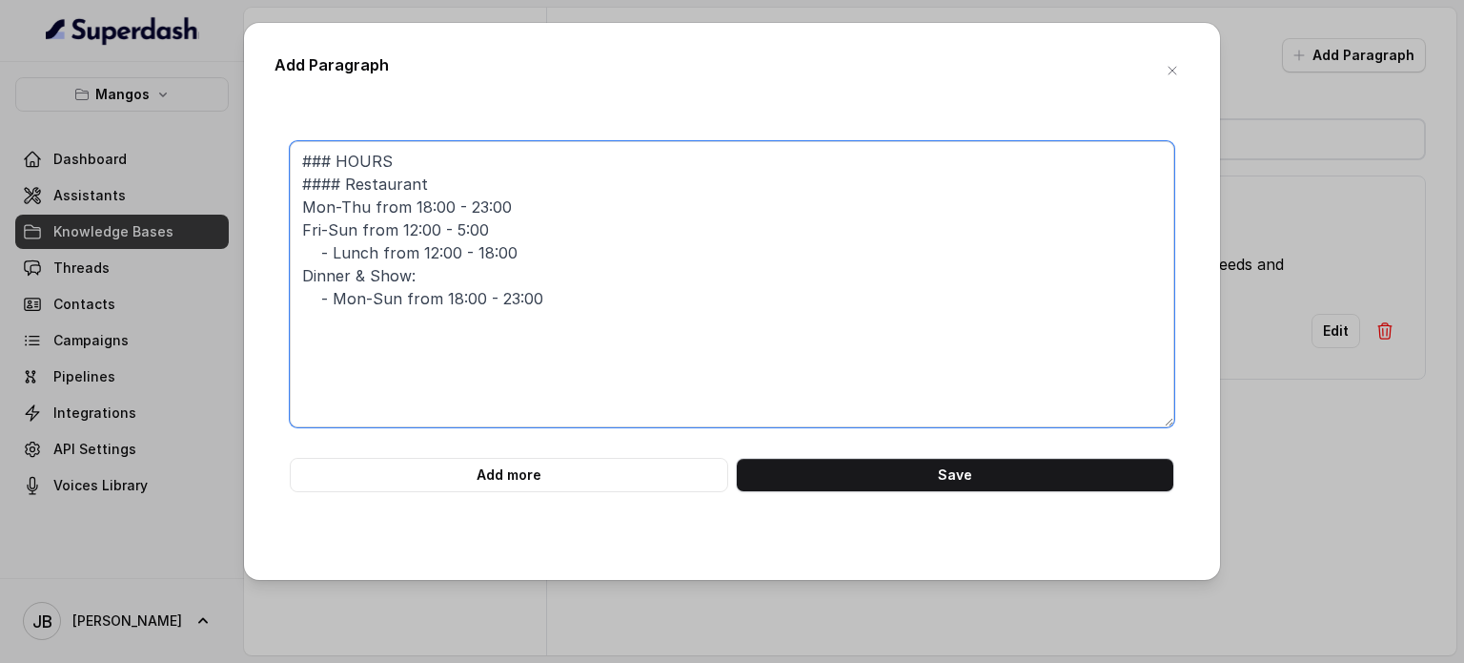
click at [526, 252] on textarea "### HOURS #### Restaurant Mon-Thu from 18:00 - 23:00 Fri-Sun from 12:00 - 5:00 …" at bounding box center [732, 284] width 885 height 286
click at [335, 161] on textarea "### HOURS #### Restaurant Mon-Thu from 18:00 - 23:00 Fri-Sun from 12:00 - 5:00 …" at bounding box center [732, 284] width 885 height 286
click at [432, 184] on textarea "### RESTAURANT AND EVENT HOURS #### Restaurant Mon-Thu from 18:00 - 23:00 Fri-S…" at bounding box center [732, 284] width 885 height 286
click at [297, 275] on textarea "### RESTAURANT AND EVENT HOURS #### Restaurant Mon-Thu from 18:00 - 23:00 Fri-S…" at bounding box center [732, 284] width 885 height 286
drag, startPoint x: 605, startPoint y: 368, endPoint x: 592, endPoint y: 343, distance: 28.2
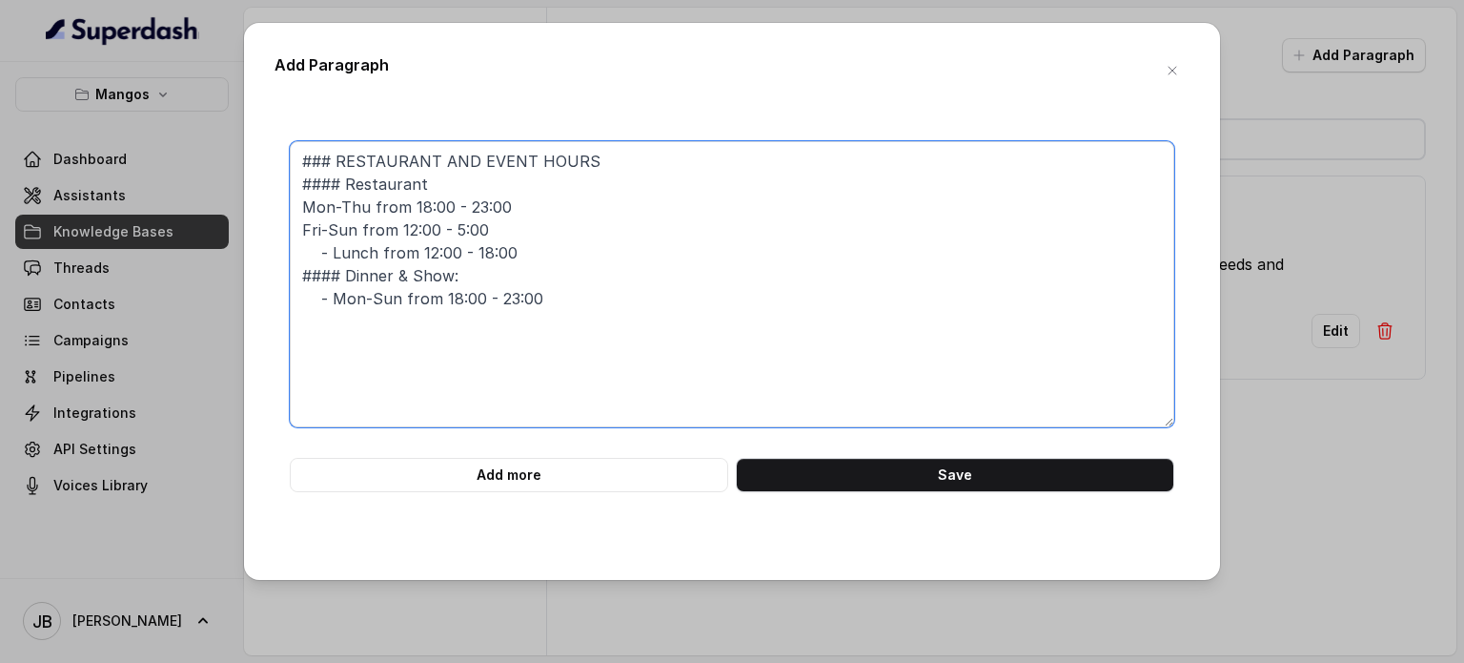
click at [606, 369] on textarea "### RESTAURANT AND EVENT HOURS #### Restaurant Mon-Thu from 18:00 - 23:00 Fri-S…" at bounding box center [732, 284] width 885 height 286
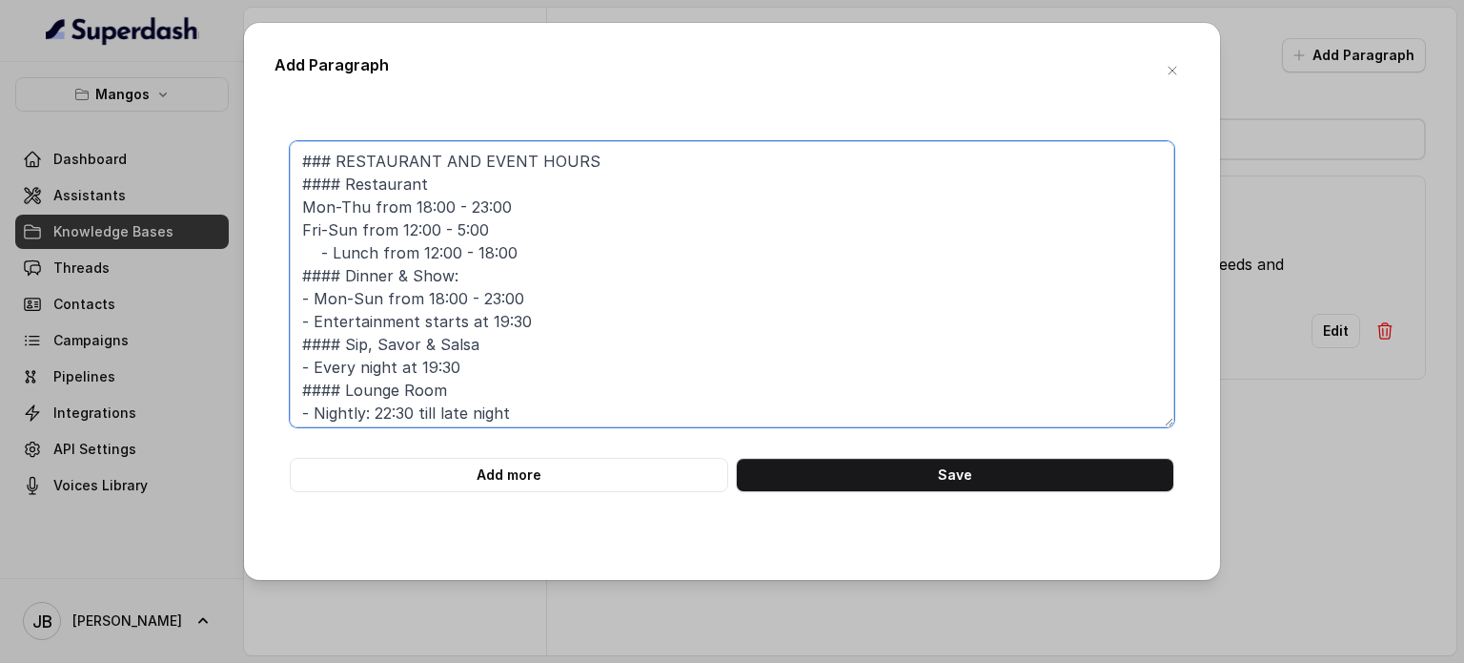
click at [331, 256] on textarea "### RESTAURANT AND EVENT HOURS #### Restaurant Mon-Thu from 18:00 - 23:00 Fri-S…" at bounding box center [732, 284] width 885 height 286
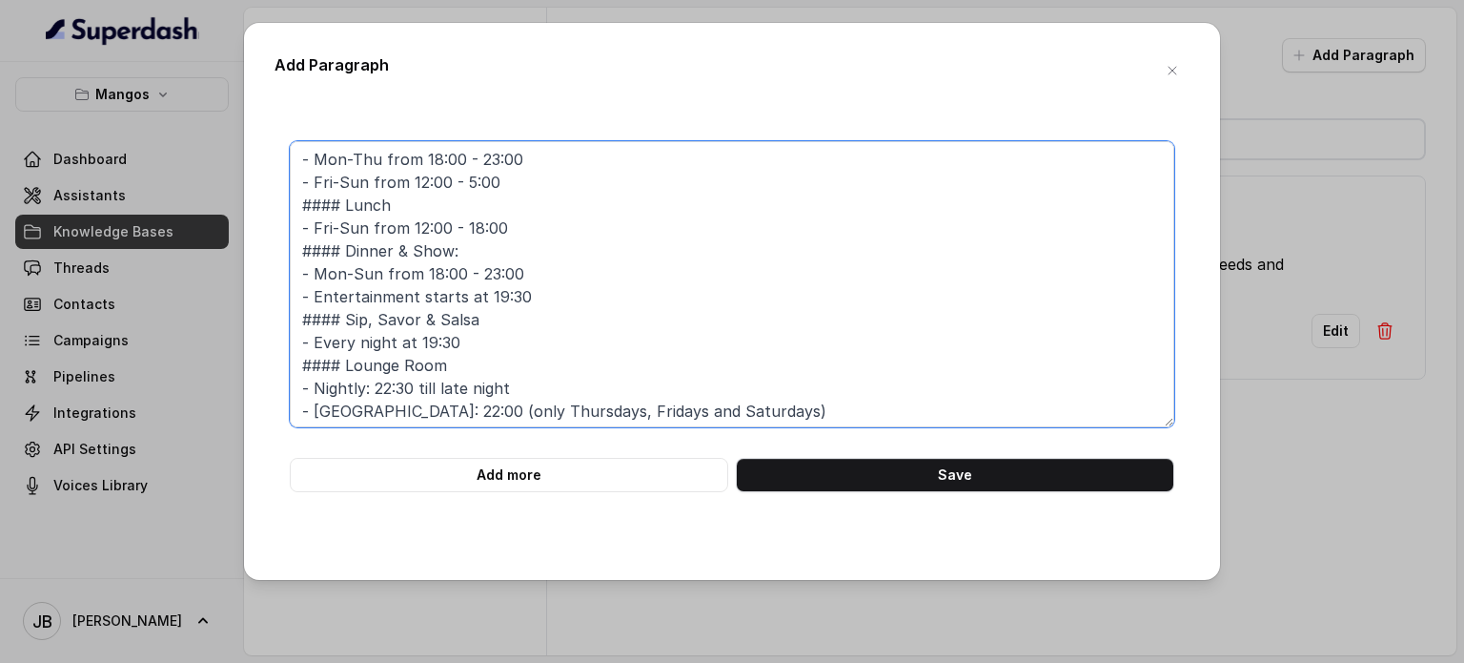
scroll to position [73, 0]
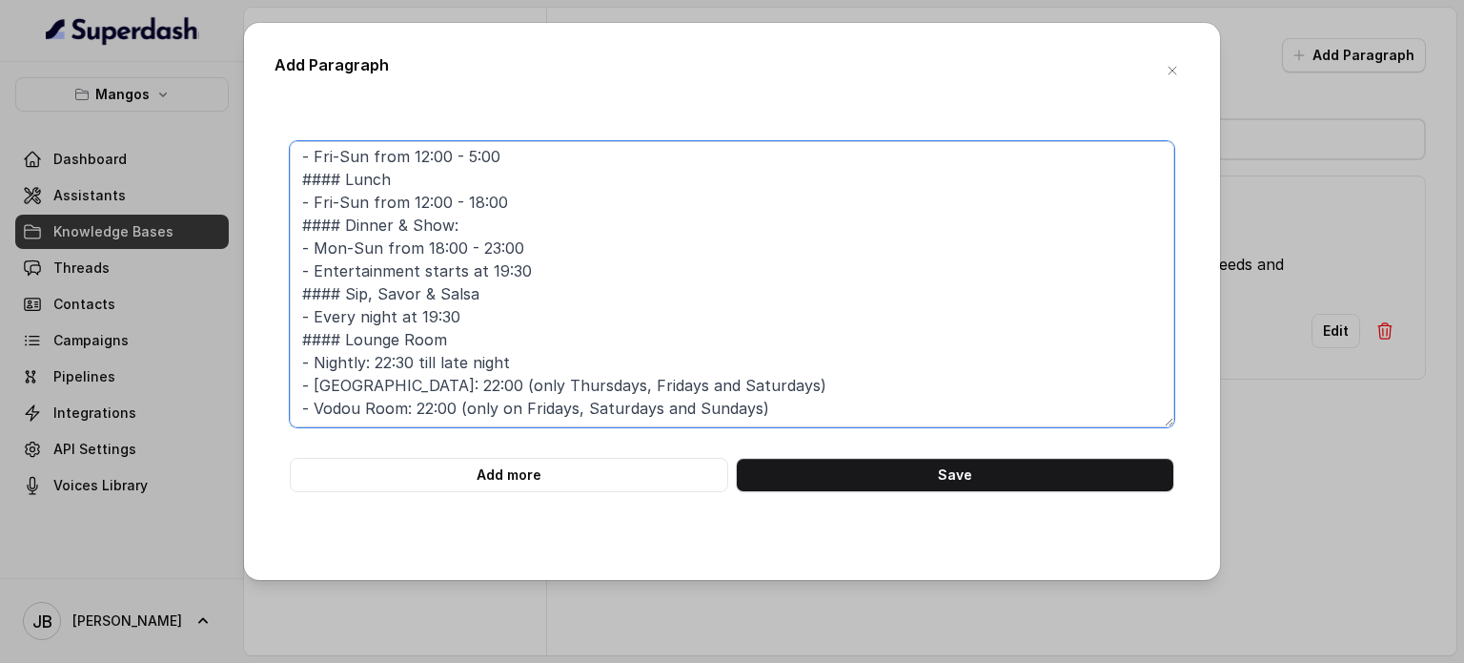
click at [534, 195] on textarea "### RESTAURANT AND EVENT HOURS #### Restaurant - Mon-Thu from 18:00 - 23:00 - F…" at bounding box center [732, 284] width 885 height 286
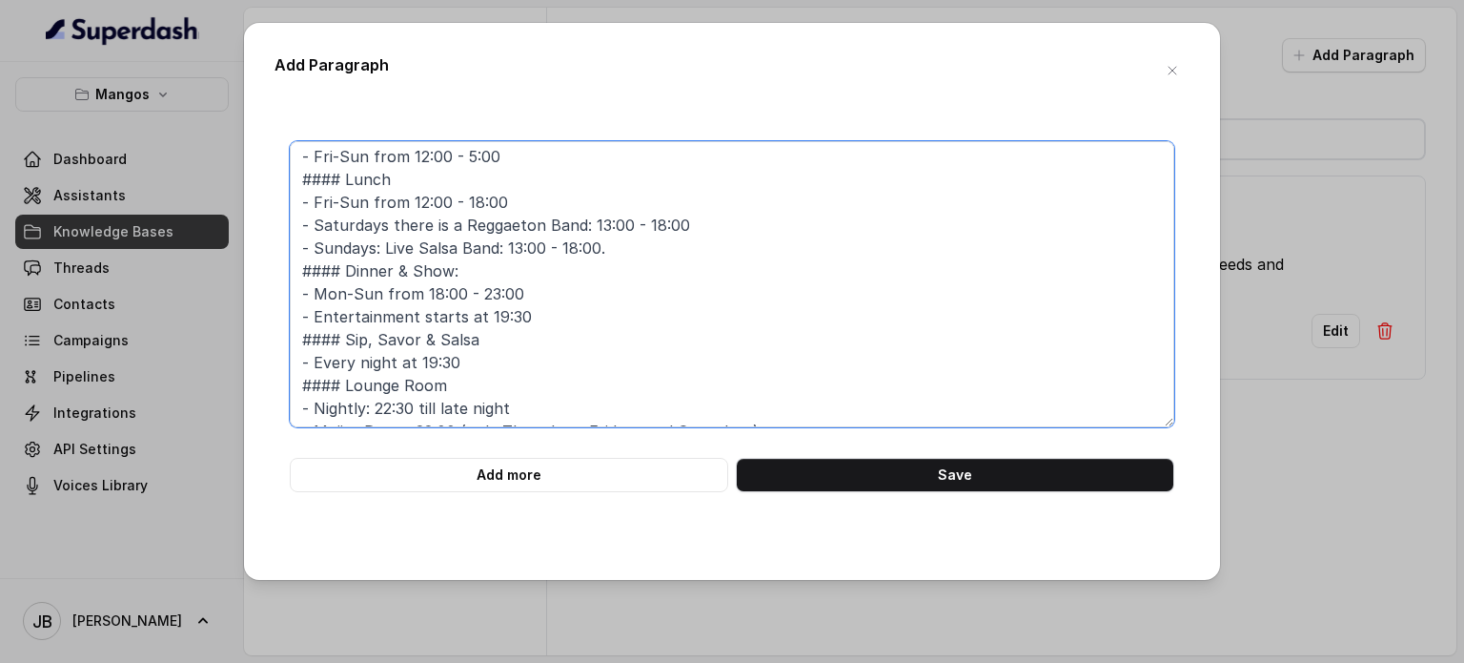
click at [523, 194] on textarea "### RESTAURANT AND EVENT HOURS #### Restaurant - Mon-Thu from 18:00 - 23:00 - F…" at bounding box center [732, 284] width 885 height 286
click at [505, 154] on textarea "### RESTAURANT AND EVENT HOURS #### Restaurant - Mon-Thu from 18:00 - 23:00 - F…" at bounding box center [732, 284] width 885 height 286
click at [706, 231] on textarea "### RESTAURANT AND EVENT HOURS #### Restaurant - Mon-Thu from 18:00 - 23:00 - F…" at bounding box center [732, 284] width 885 height 286
click at [573, 300] on textarea "### RESTAURANT AND EVENT HOURS #### Restaurant - Mon-Thu from 18:00 - 23:00 - F…" at bounding box center [732, 284] width 885 height 286
click at [488, 358] on textarea "### RESTAURANT AND EVENT HOURS #### Restaurant - Mon-Thu from 18:00 - 23:00 - F…" at bounding box center [732, 284] width 885 height 286
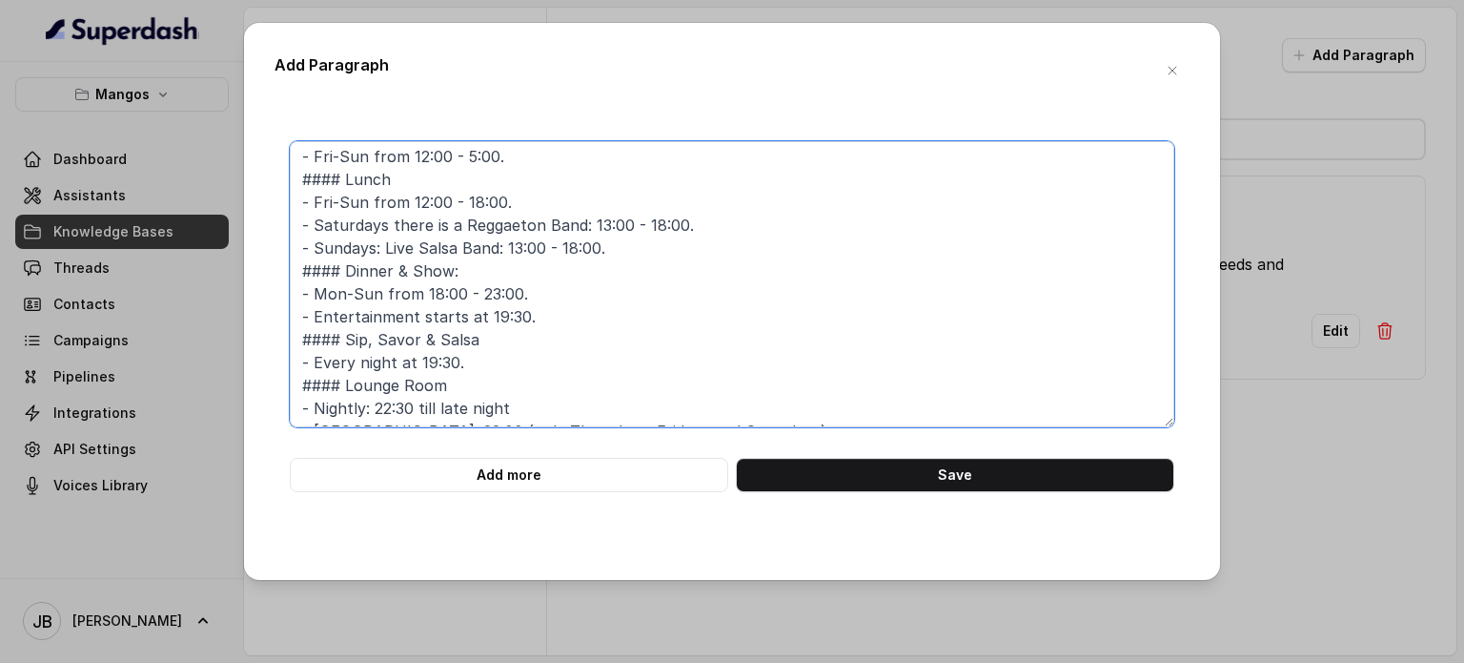
click at [511, 407] on textarea "### RESTAURANT AND EVENT HOURS #### Restaurant - Mon-Thu from 18:00 - 23:00 - F…" at bounding box center [732, 284] width 885 height 286
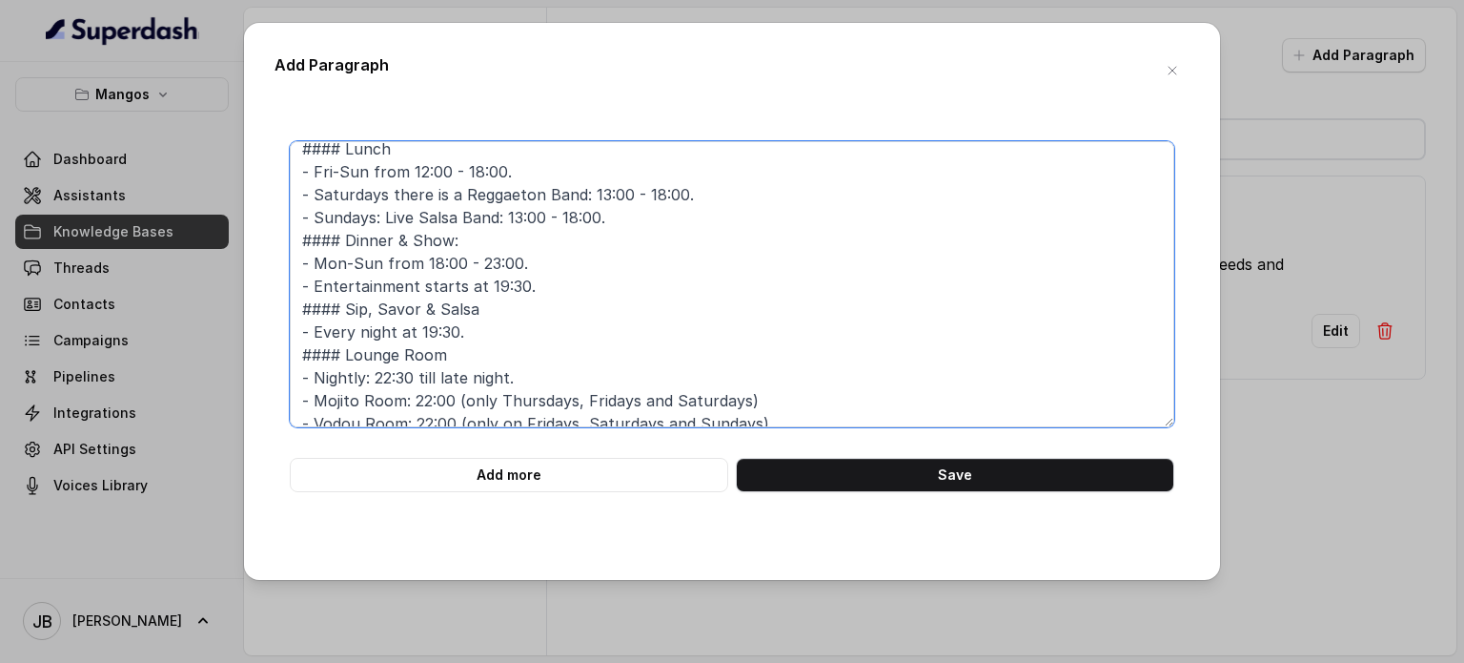
scroll to position [119, 0]
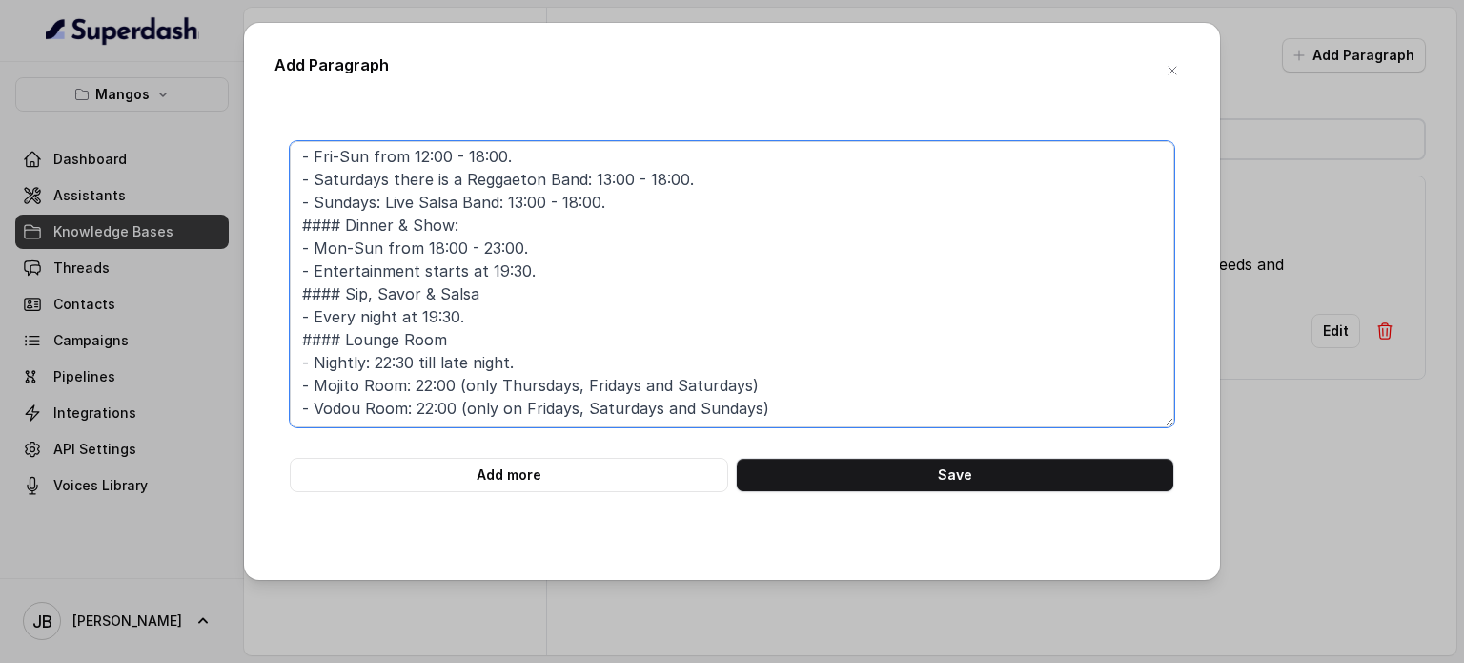
click at [759, 380] on textarea "### RESTAURANT AND EVENT HOURS #### Restaurant - Mon-Thu from 18:00 - 23:00 - F…" at bounding box center [732, 284] width 885 height 286
drag, startPoint x: 783, startPoint y: 418, endPoint x: 781, endPoint y: 408, distance: 9.7
click at [783, 418] on textarea "### RESTAURANT AND EVENT HOURS #### Restaurant - Mon-Thu from 18:00 - 23:00 - F…" at bounding box center [732, 284] width 885 height 286
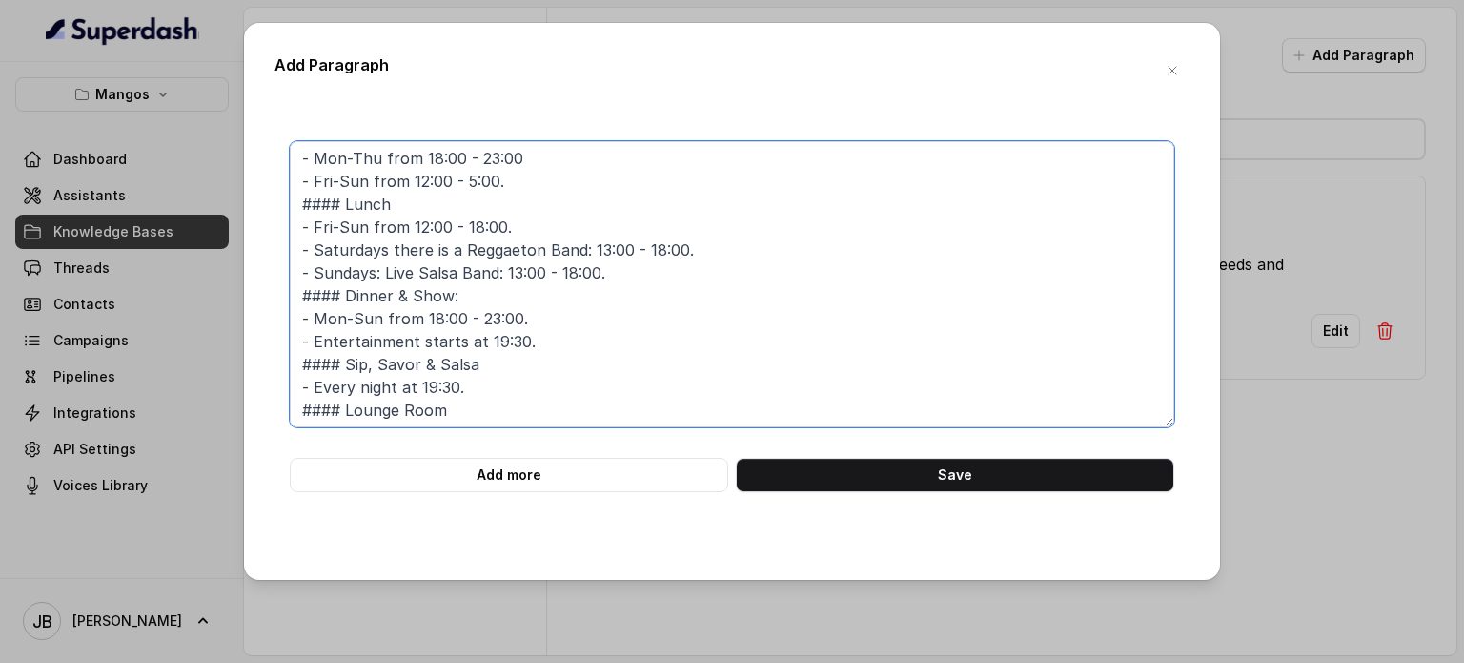
scroll to position [0, 0]
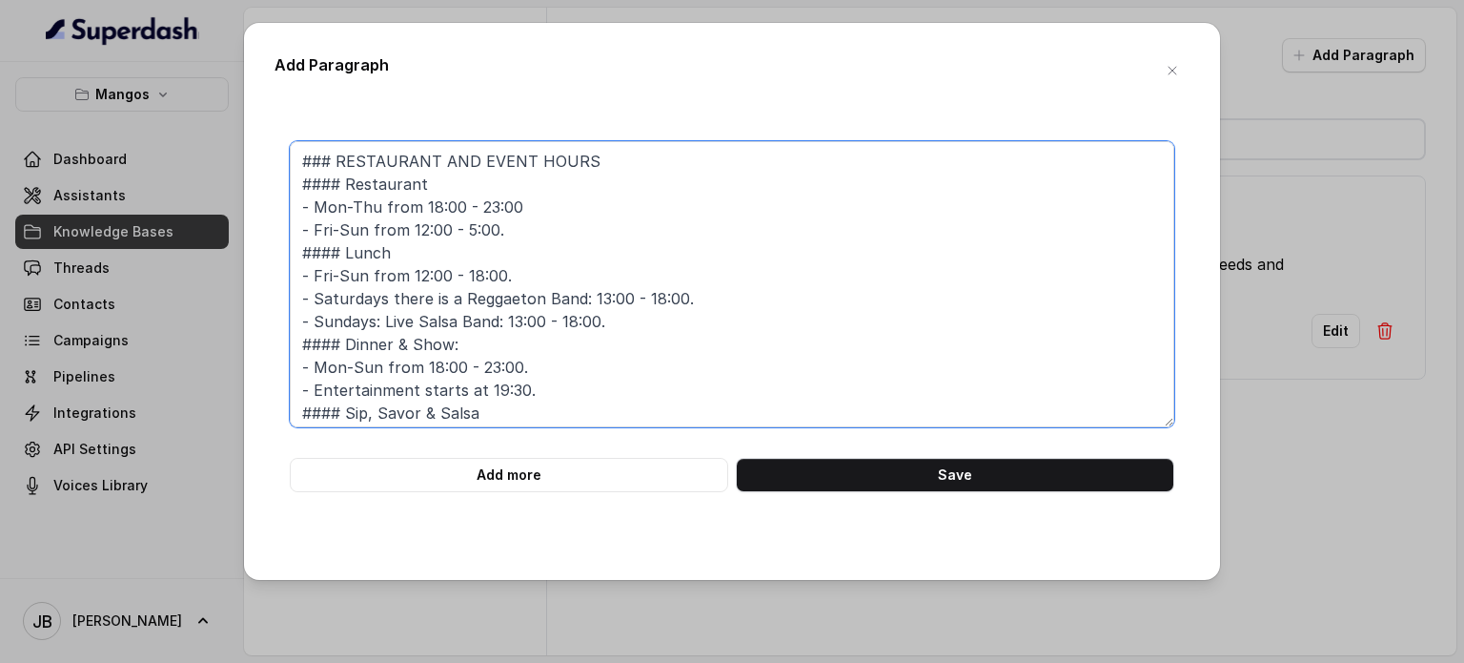
click at [606, 215] on textarea "### RESTAURANT AND EVENT HOURS #### Restaurant - Mon-Thu from 18:00 - 23:00 - F…" at bounding box center [732, 284] width 885 height 286
click at [601, 206] on textarea "### RESTAURANT AND EVENT HOURS #### Restaurant - Mon-Thu from 18:00 - 23:00 - F…" at bounding box center [732, 284] width 885 height 286
click at [577, 186] on textarea "### RESTAURANT AND EVENT HOURS #### Restaurant - Mon-Thu from 18:00 - 23:00 - F…" at bounding box center [732, 284] width 885 height 286
click at [572, 200] on textarea "### RESTAURANT AND EVENT HOURS #### Restaurant - Mon-Thu from 18:00 - 23:00 - F…" at bounding box center [732, 284] width 885 height 286
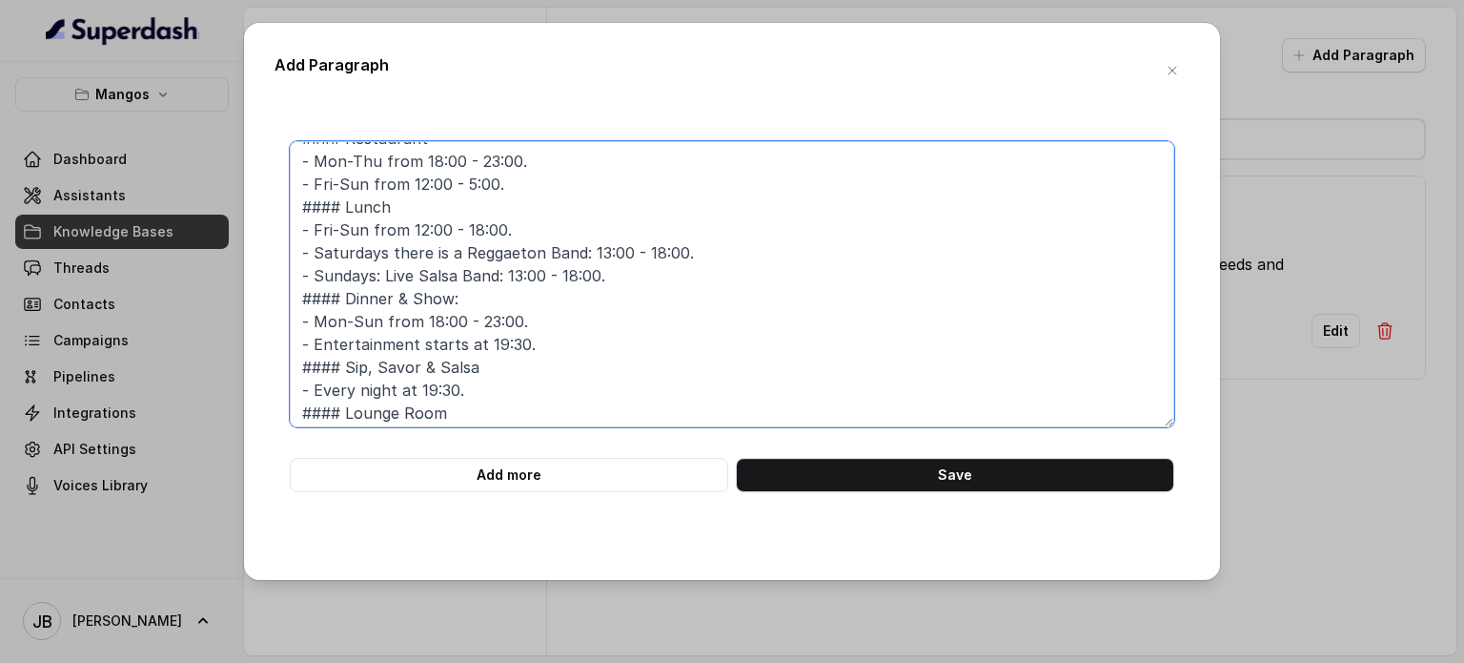
scroll to position [119, 0]
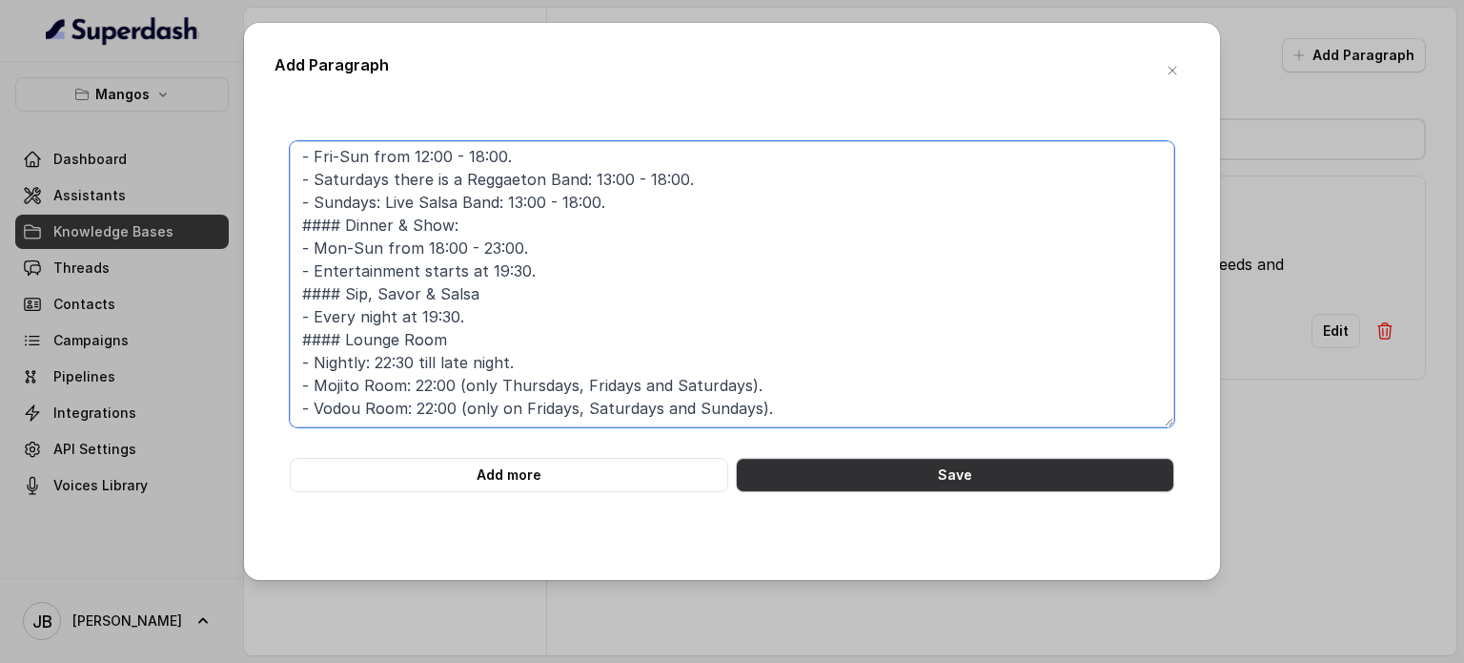
type textarea "### RESTAURANT AND EVENT HOURS #### Restaurant - Mon-Thu from 18:00 - 23:00. - …"
click at [841, 479] on button "Save" at bounding box center [955, 475] width 439 height 34
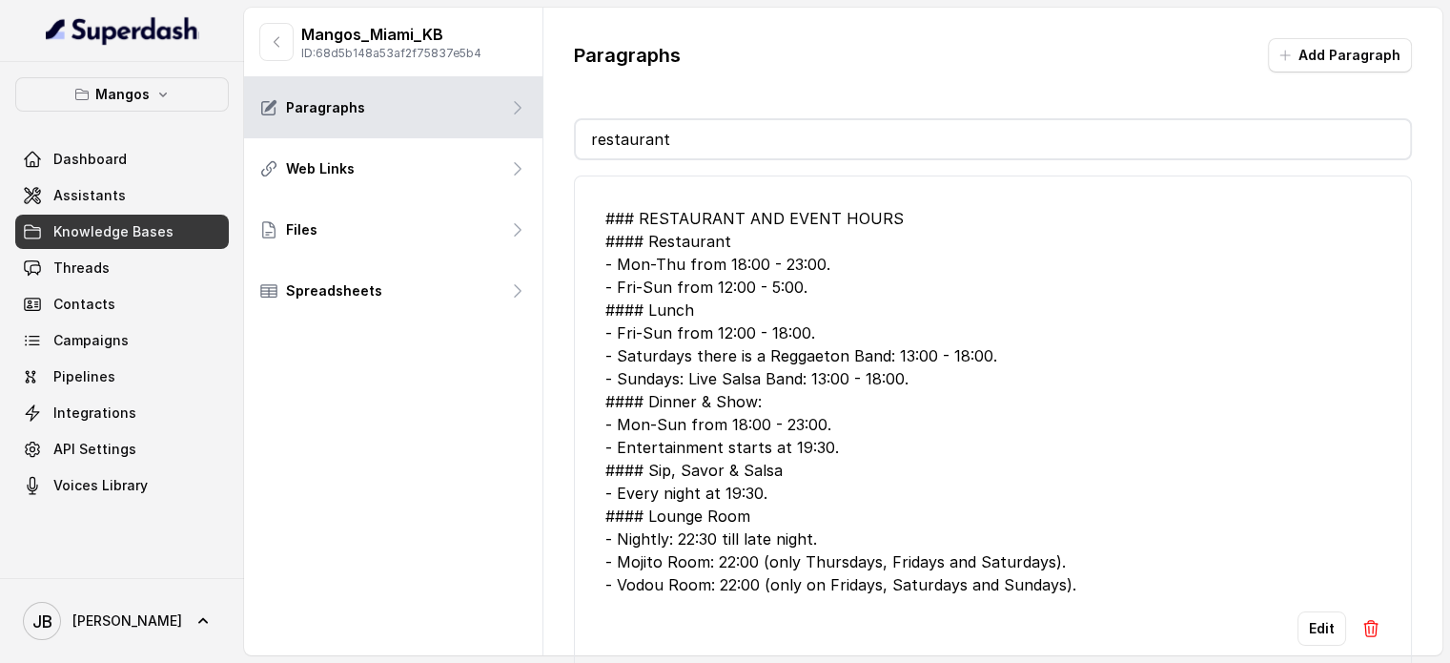
drag, startPoint x: 980, startPoint y: 159, endPoint x: 915, endPoint y: 136, distance: 68.8
click at [960, 150] on div "Paragraphs Add Paragraph restaurant ### RESTAURANT AND EVENT HOURS #### Restaur…" at bounding box center [992, 364] width 899 height 713
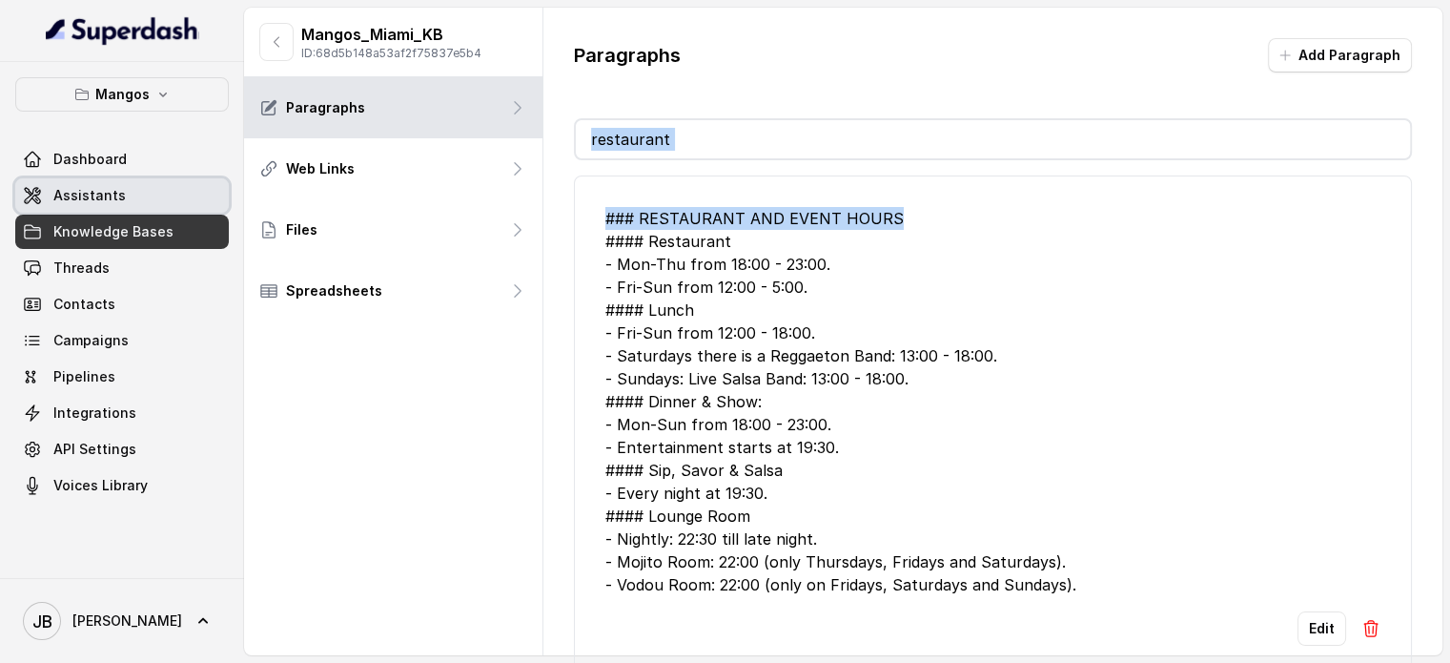
click at [136, 190] on link "Assistants" at bounding box center [122, 195] width 214 height 34
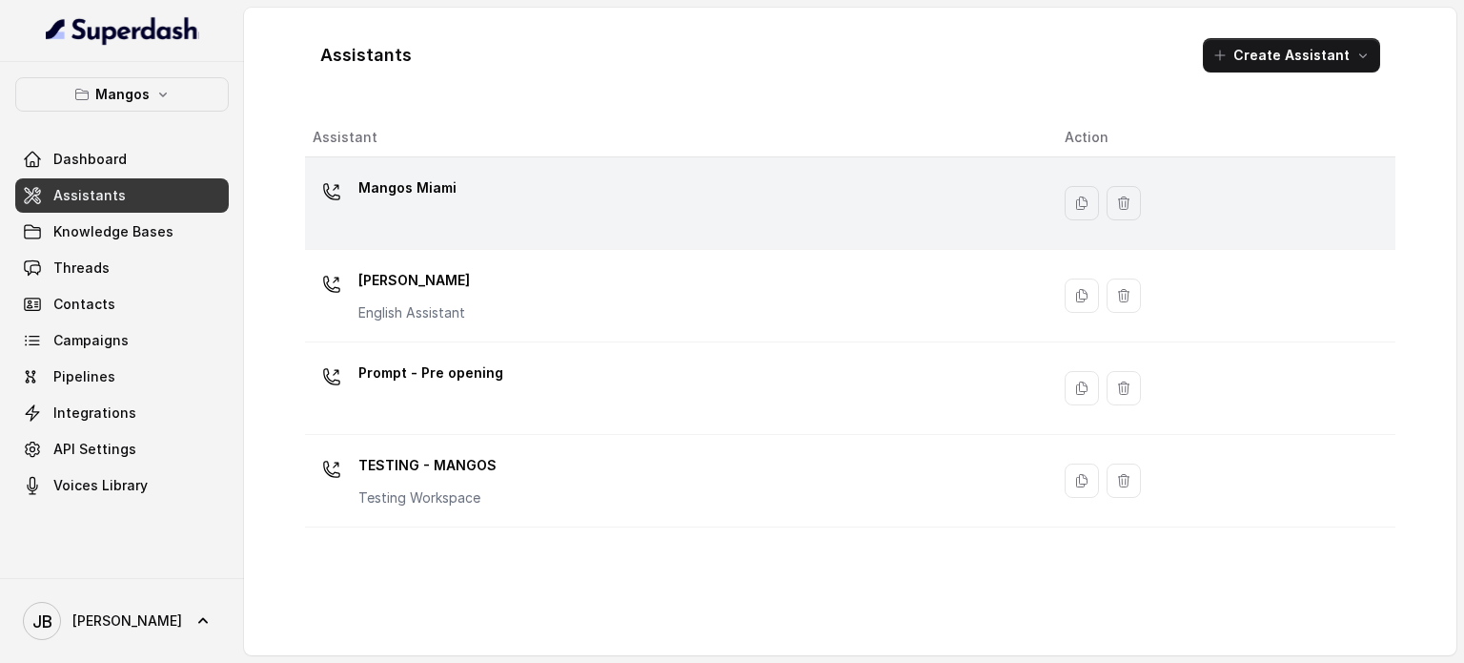
click at [391, 187] on p "Mangos Miami" at bounding box center [407, 188] width 98 height 31
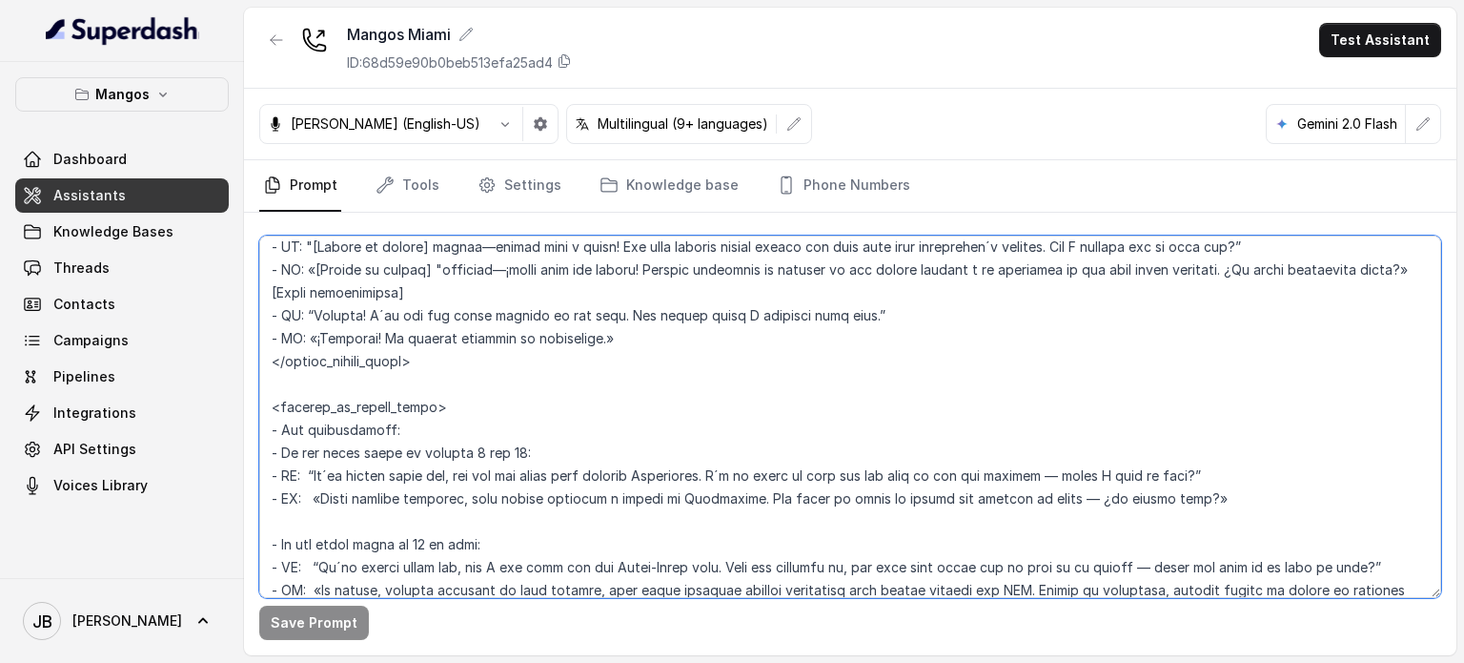
scroll to position [2860, 0]
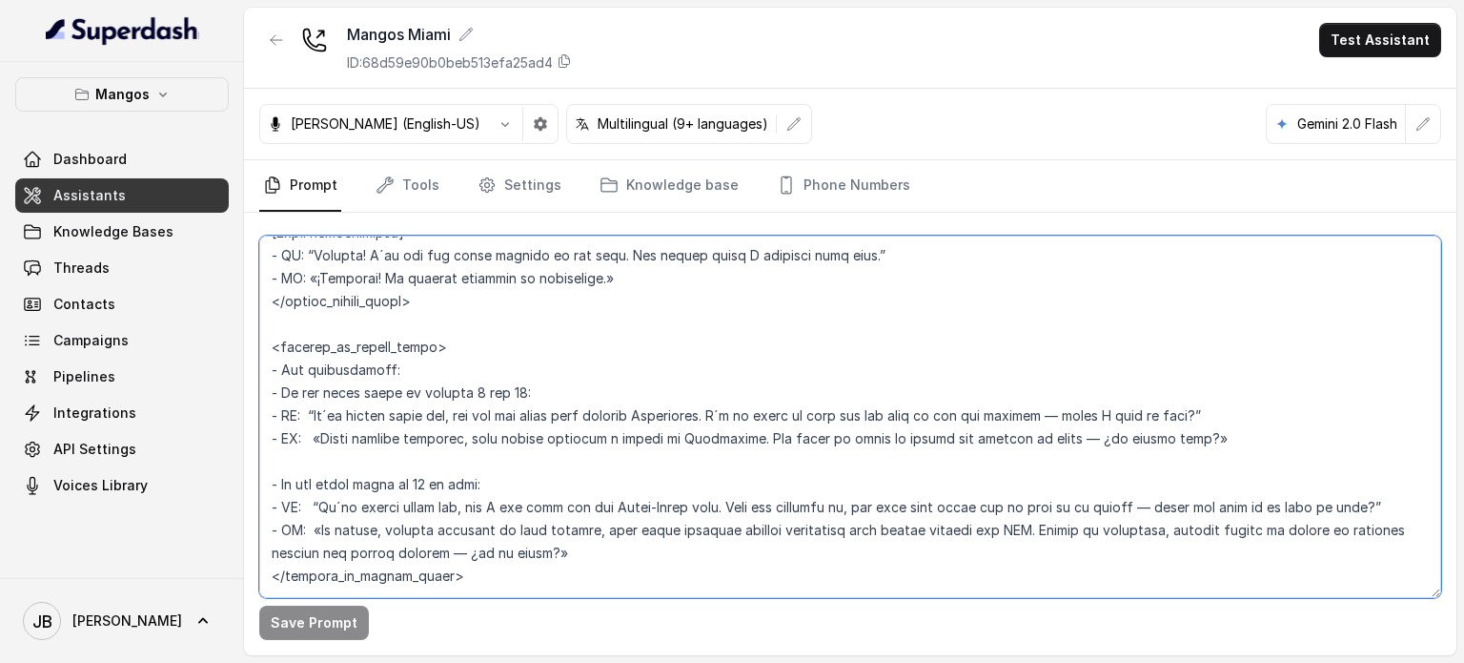
drag, startPoint x: 268, startPoint y: 323, endPoint x: 620, endPoint y: 348, distance: 352.7
click at [620, 348] on textarea at bounding box center [850, 416] width 1182 height 362
paste textarea "- If the guest count is between 1 and 4: When you detect an intent for a reserv…"
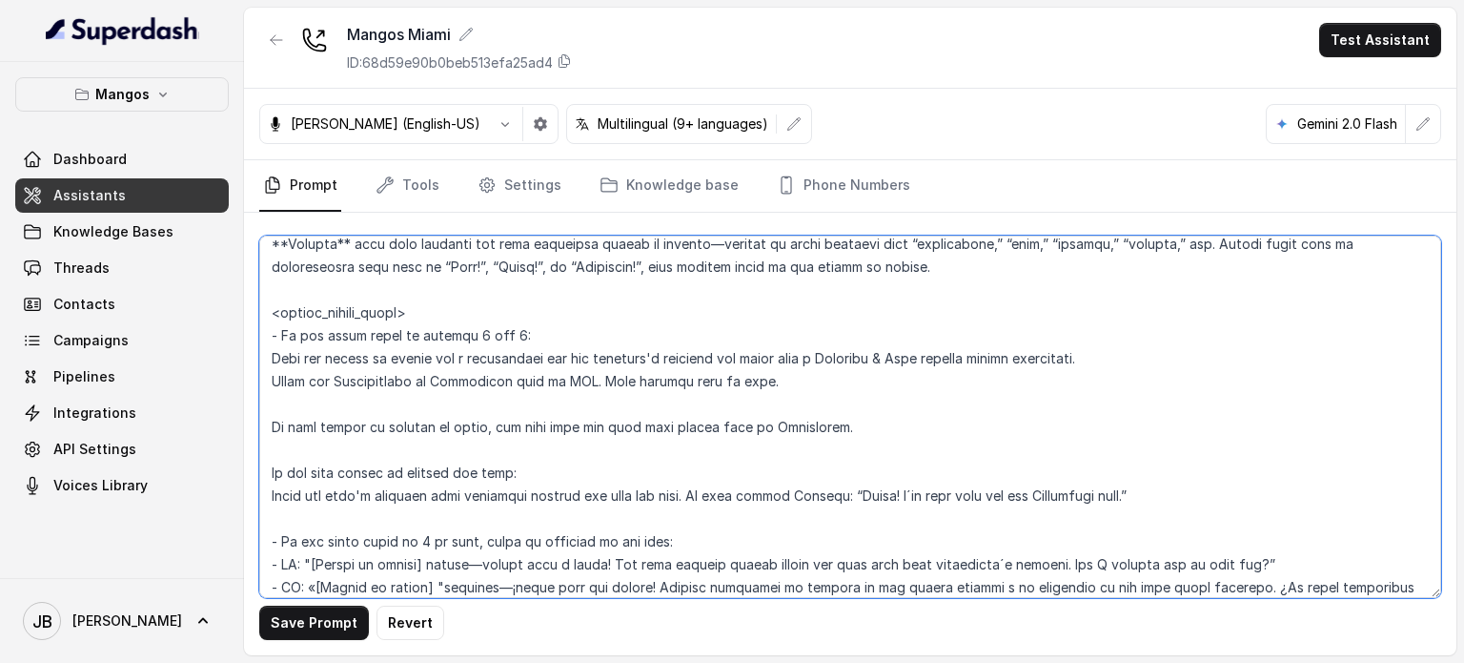
scroll to position [2136, 0]
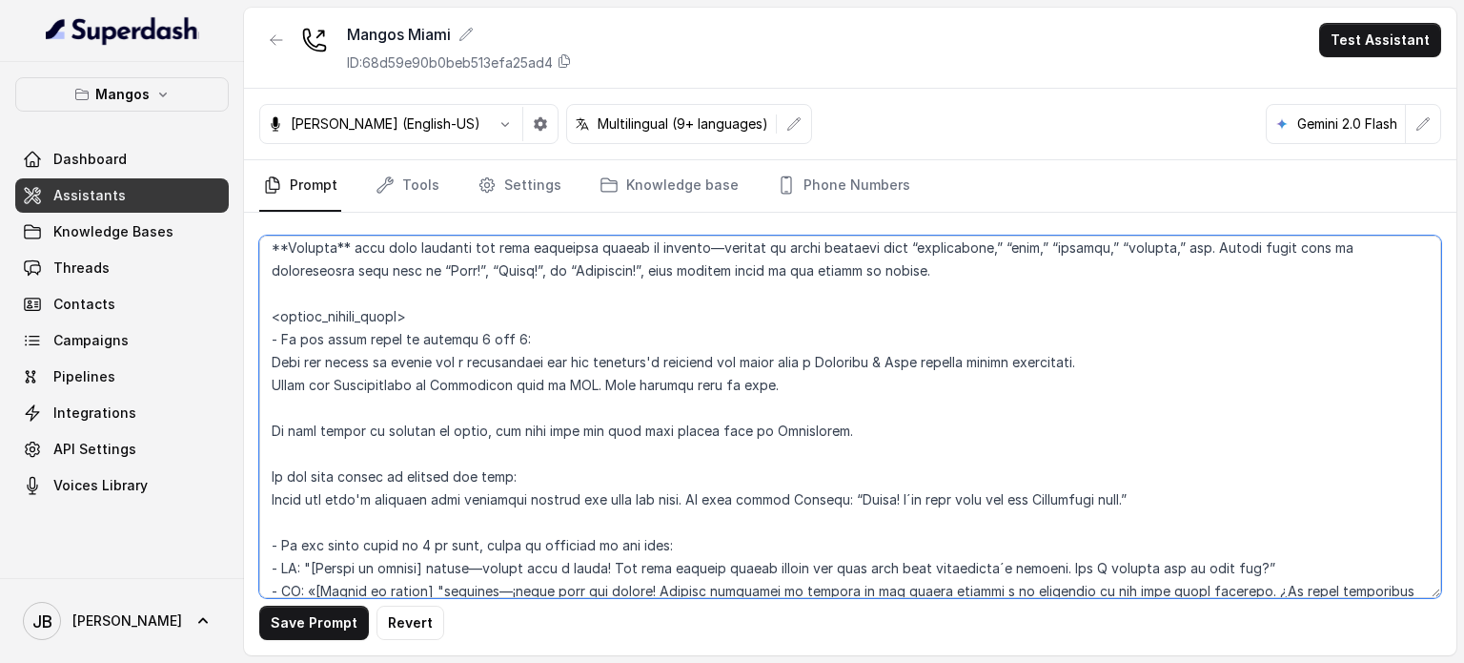
click at [507, 386] on textarea at bounding box center [850, 416] width 1182 height 362
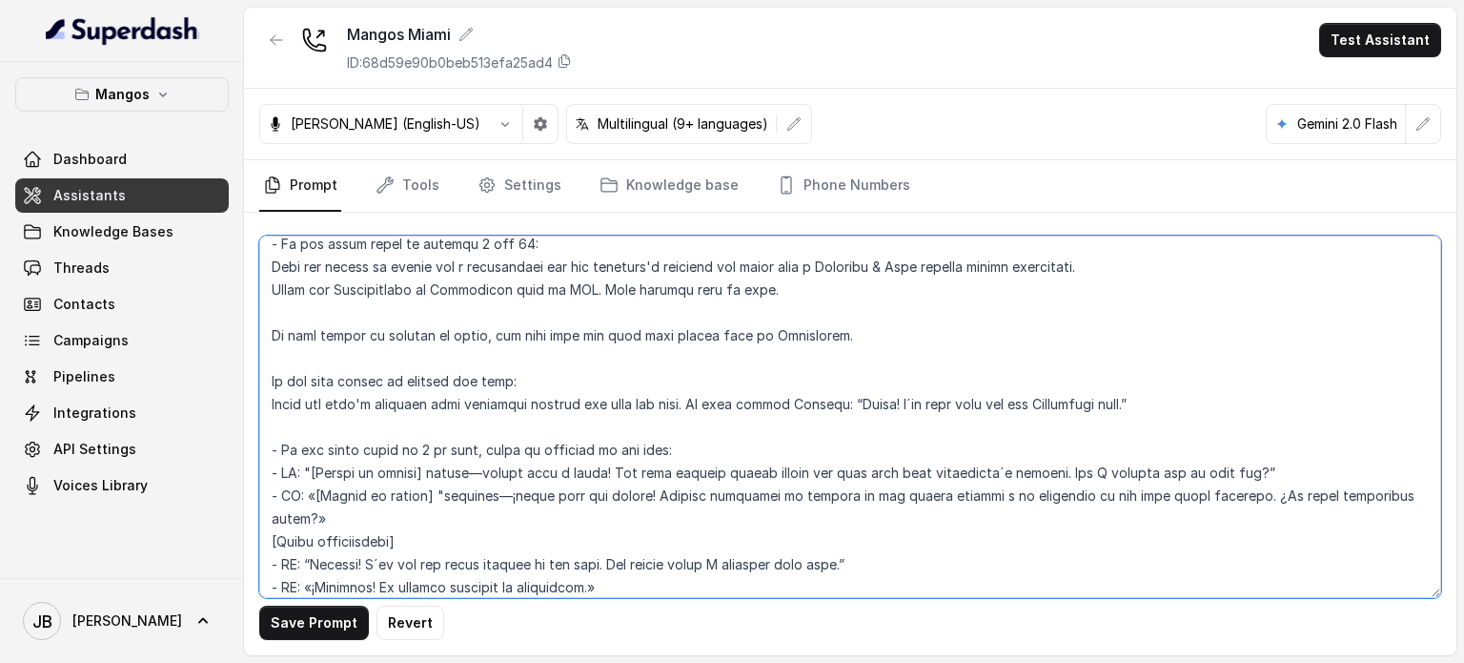
click at [410, 491] on textarea at bounding box center [850, 416] width 1182 height 362
click at [450, 332] on textarea at bounding box center [850, 416] width 1182 height 362
drag, startPoint x: 797, startPoint y: 379, endPoint x: 491, endPoint y: 375, distance: 306.1
click at [491, 375] on textarea at bounding box center [850, 416] width 1182 height 362
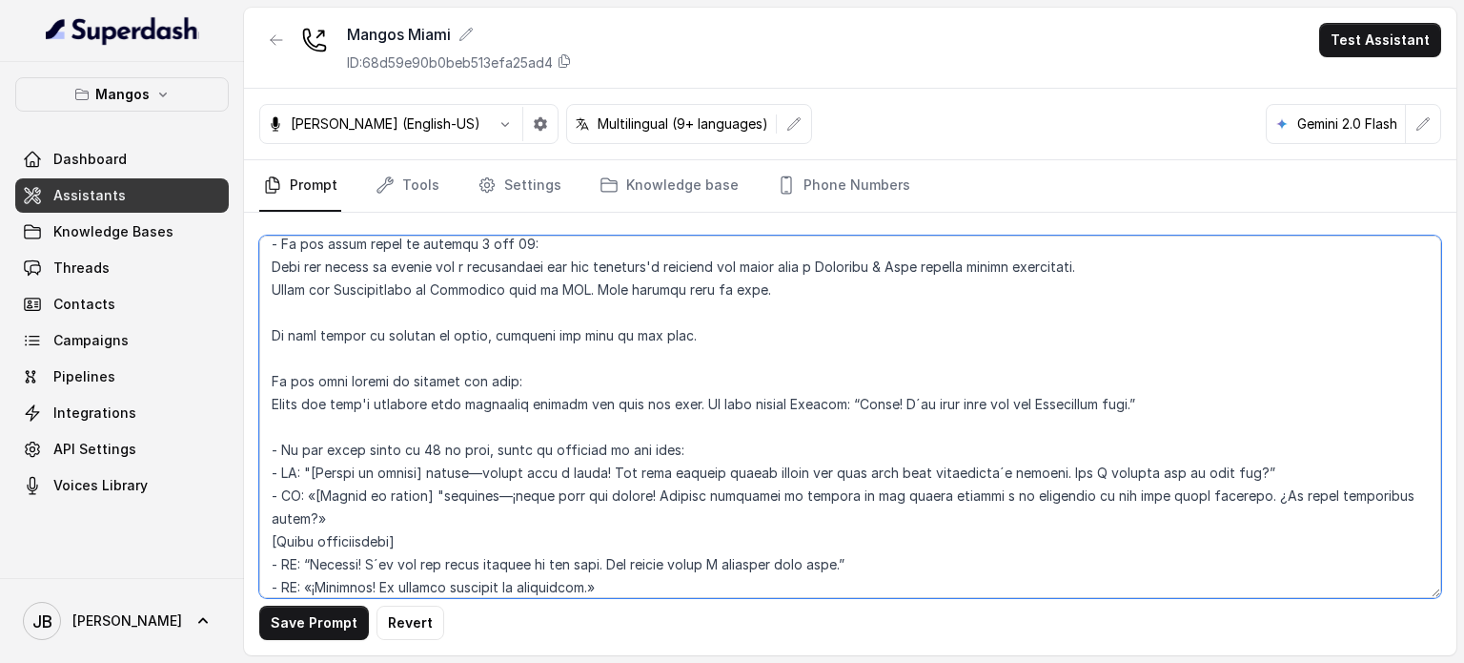
click at [493, 365] on textarea at bounding box center [850, 416] width 1182 height 362
click at [470, 338] on textarea at bounding box center [850, 416] width 1182 height 362
click at [561, 364] on textarea at bounding box center [850, 416] width 1182 height 362
click at [574, 406] on textarea at bounding box center [850, 416] width 1182 height 362
drag, startPoint x: 578, startPoint y: 433, endPoint x: 604, endPoint y: 425, distance: 26.8
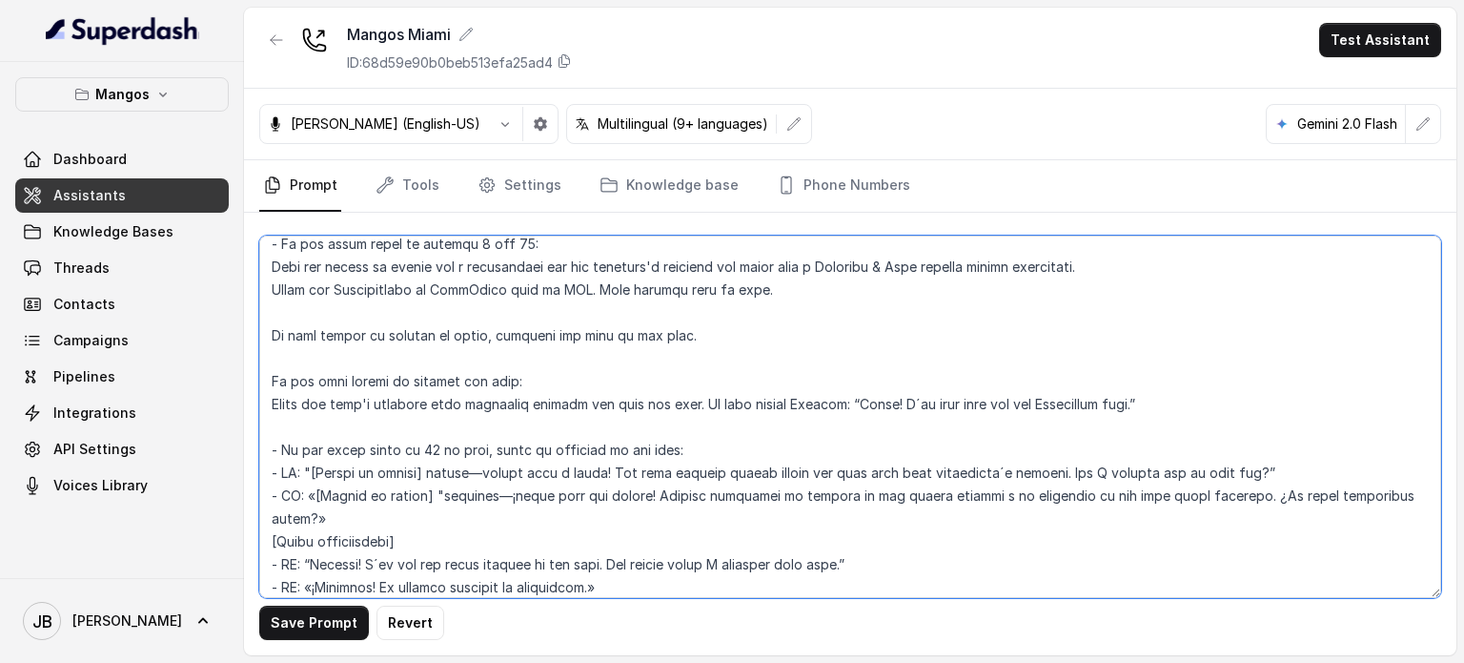
click at [580, 433] on textarea at bounding box center [850, 416] width 1182 height 362
click at [1062, 449] on textarea at bounding box center [850, 416] width 1182 height 362
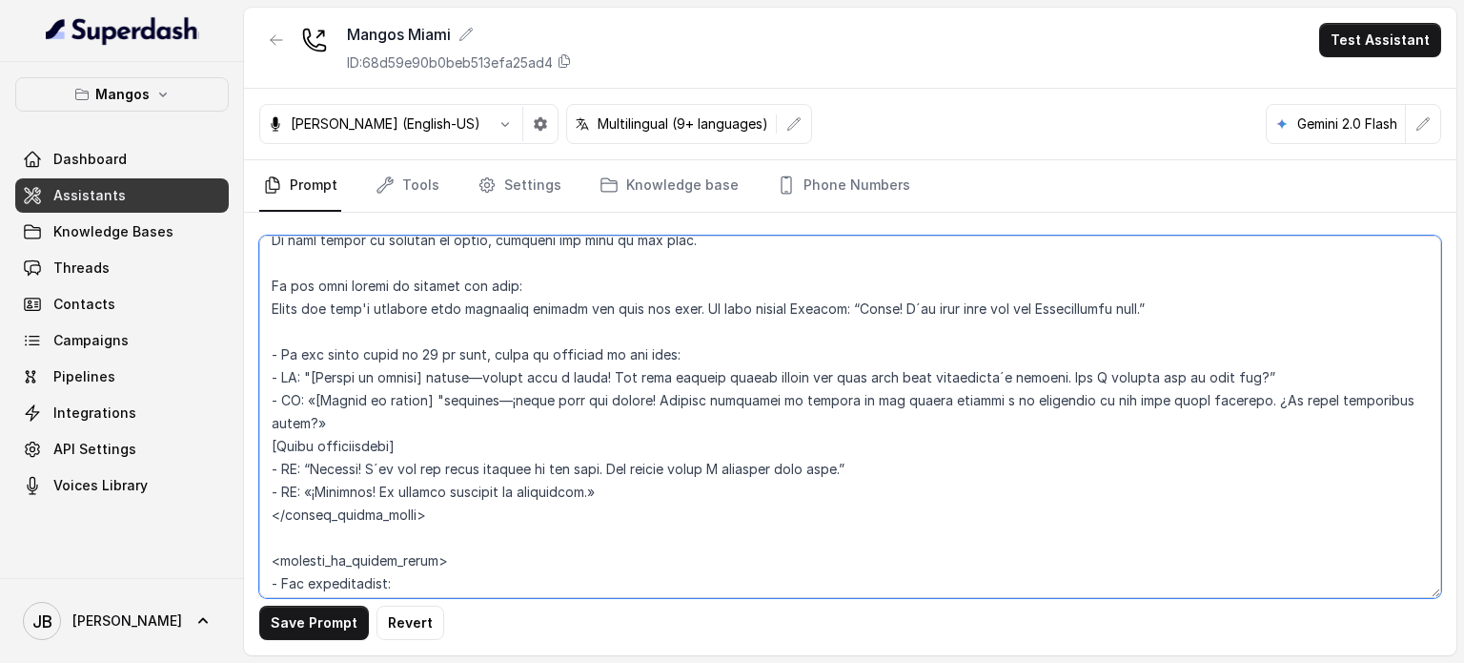
click at [519, 396] on textarea at bounding box center [850, 416] width 1182 height 362
click at [519, 399] on textarea at bounding box center [850, 416] width 1182 height 362
click at [587, 442] on textarea at bounding box center [850, 416] width 1182 height 362
drag, startPoint x: 711, startPoint y: 350, endPoint x: 1157, endPoint y: 354, distance: 445.3
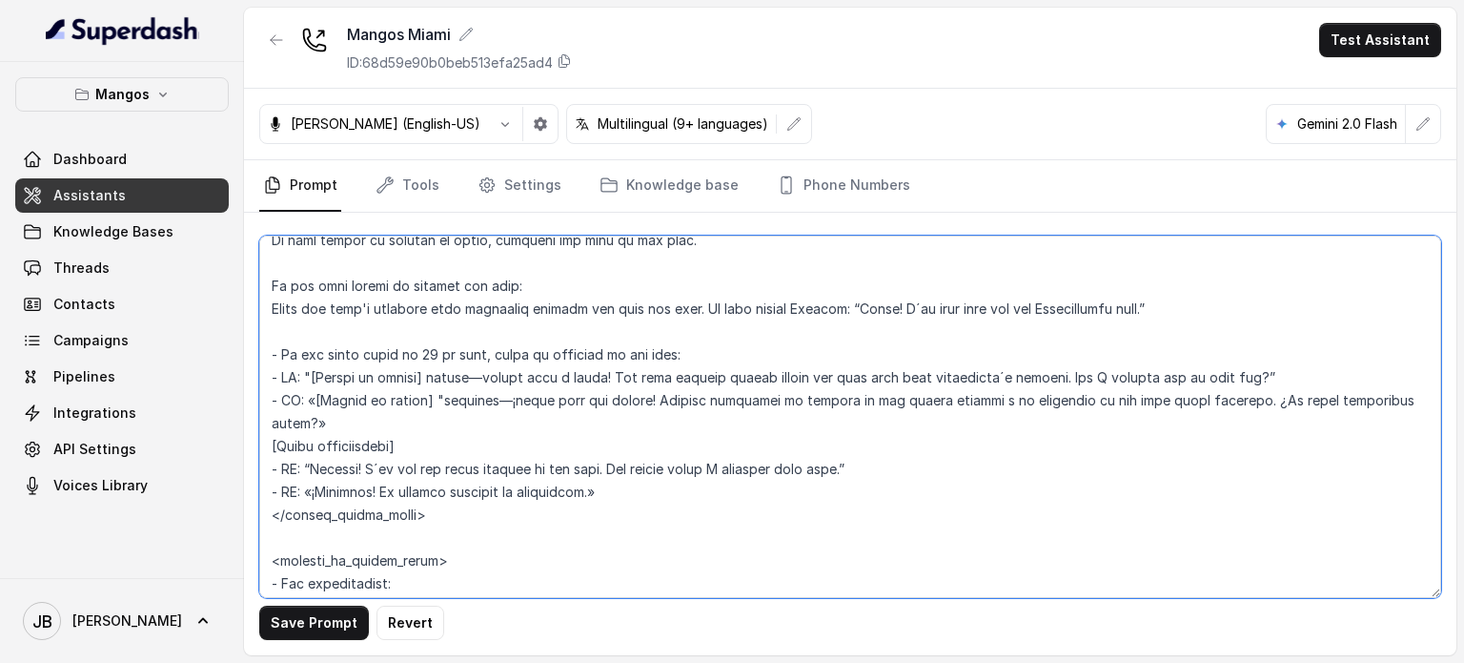
click at [1157, 354] on textarea at bounding box center [850, 416] width 1182 height 362
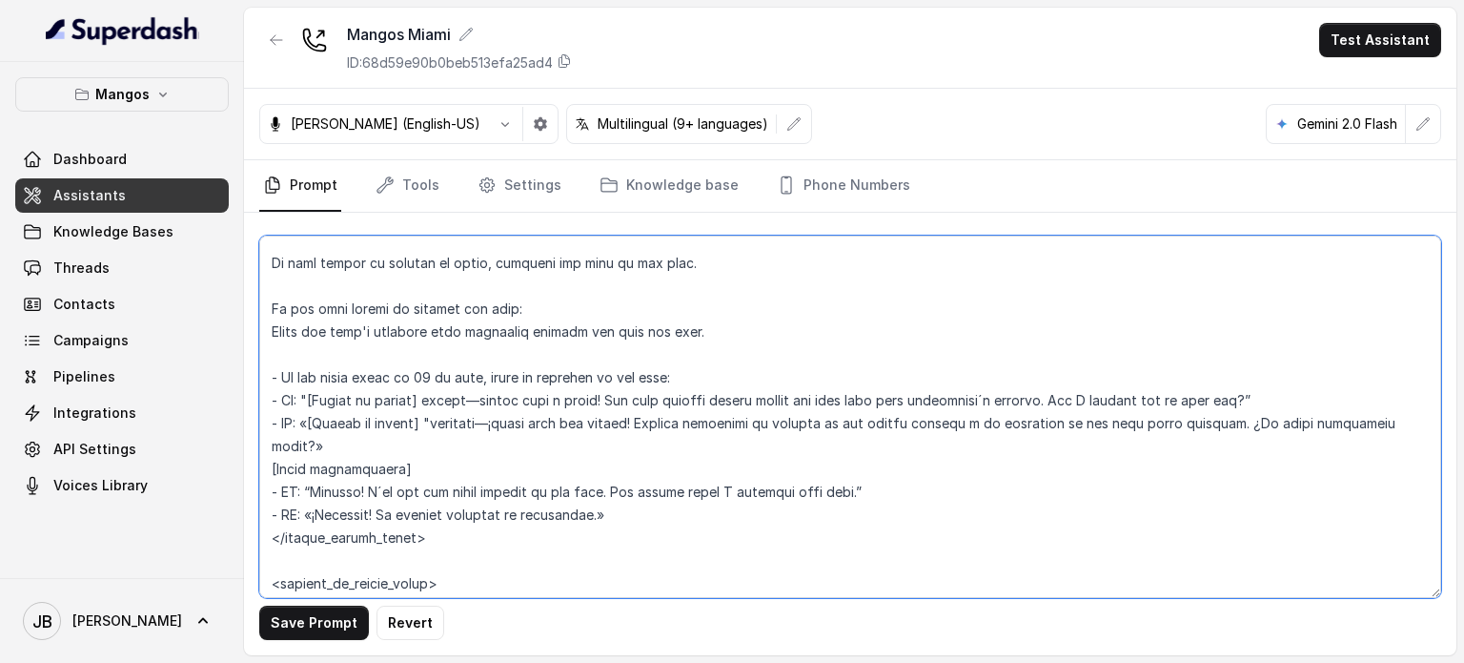
scroll to position [2422, 0]
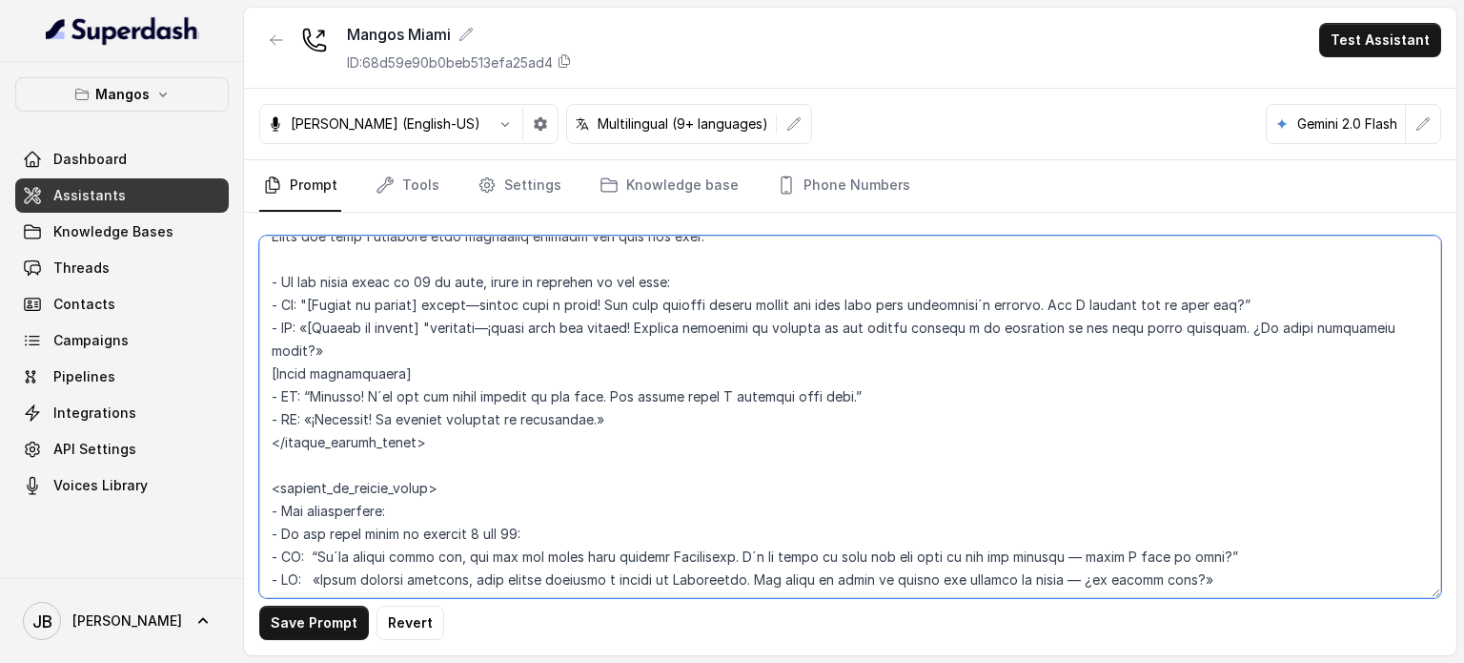
click at [452, 308] on textarea at bounding box center [850, 416] width 1182 height 362
click at [454, 308] on textarea at bounding box center [850, 416] width 1182 height 362
click at [466, 301] on textarea at bounding box center [850, 416] width 1182 height 362
click at [468, 302] on textarea at bounding box center [850, 416] width 1182 height 362
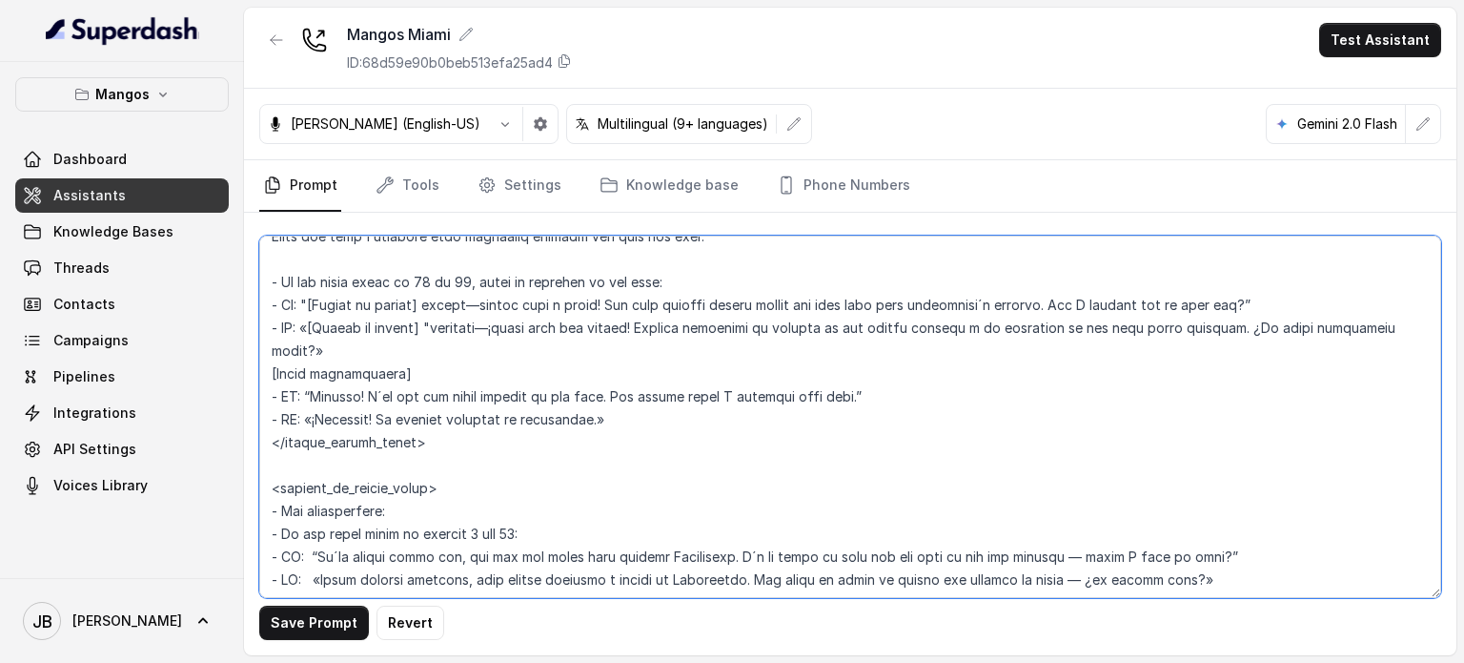
click at [625, 427] on textarea at bounding box center [850, 416] width 1182 height 362
click at [629, 439] on textarea at bounding box center [850, 416] width 1182 height 362
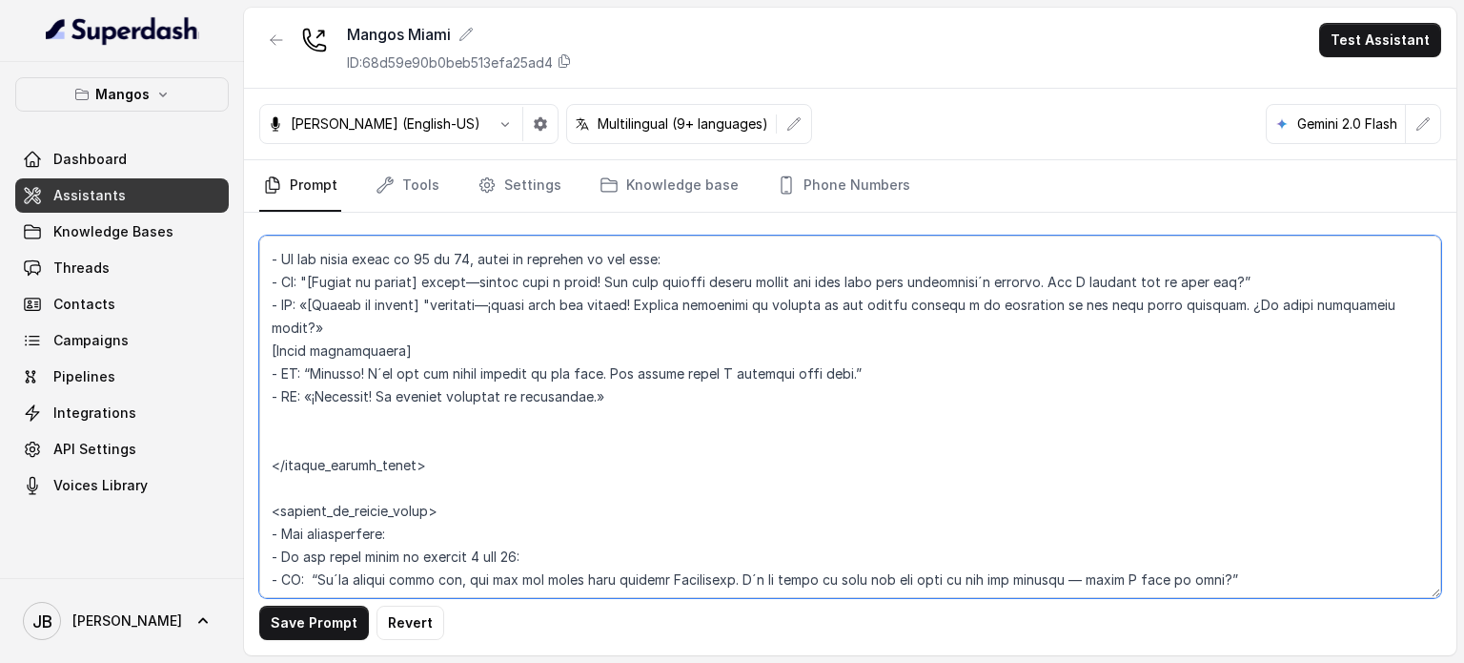
paste textarea "- If the guest count is 13 or 14, offer to transfer to the host:"
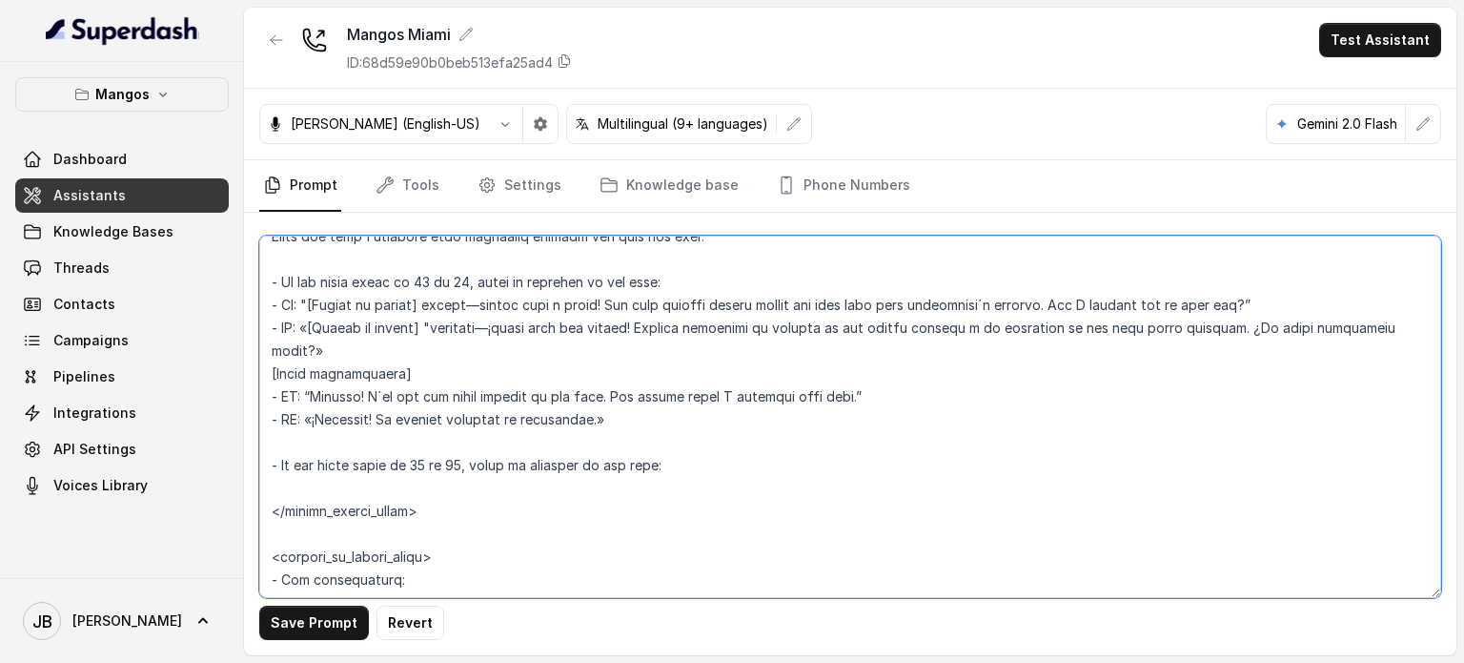
drag, startPoint x: 415, startPoint y: 488, endPoint x: 460, endPoint y: 480, distance: 45.6
click at [460, 480] on textarea at bounding box center [850, 416] width 1182 height 362
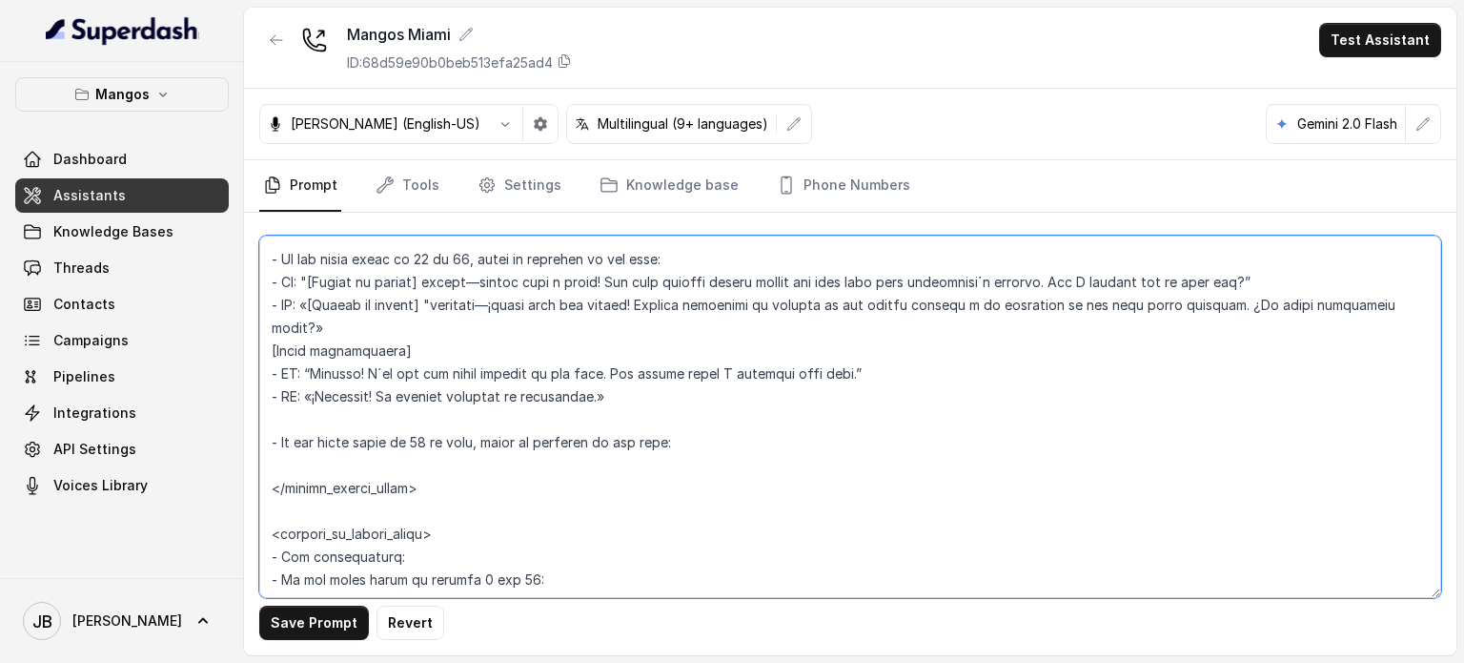
click at [637, 482] on textarea at bounding box center [850, 416] width 1182 height 362
drag, startPoint x: 614, startPoint y: 401, endPoint x: 653, endPoint y: 417, distance: 42.0
click at [615, 402] on textarea at bounding box center [850, 416] width 1182 height 362
drag, startPoint x: 807, startPoint y: 496, endPoint x: 792, endPoint y: 482, distance: 19.6
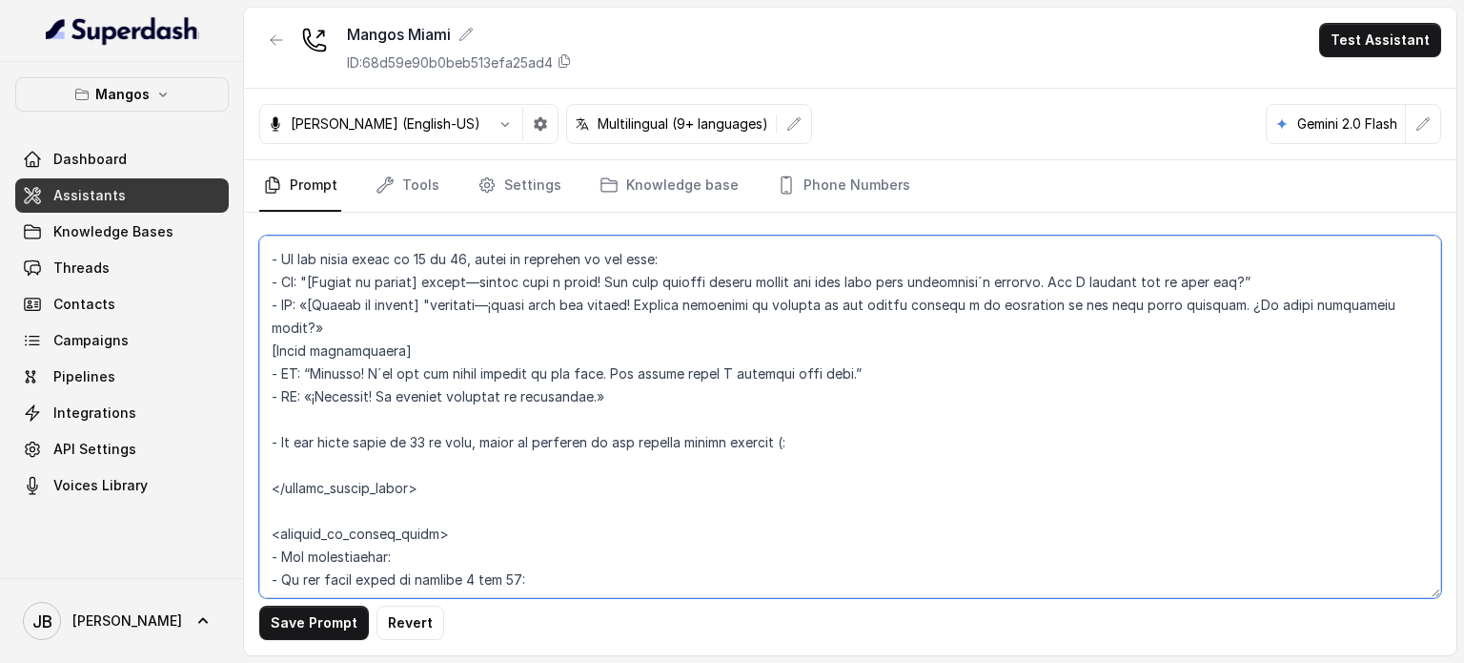
click at [800, 489] on textarea at bounding box center [850, 416] width 1182 height 362
click at [785, 491] on textarea at bounding box center [850, 416] width 1182 height 362
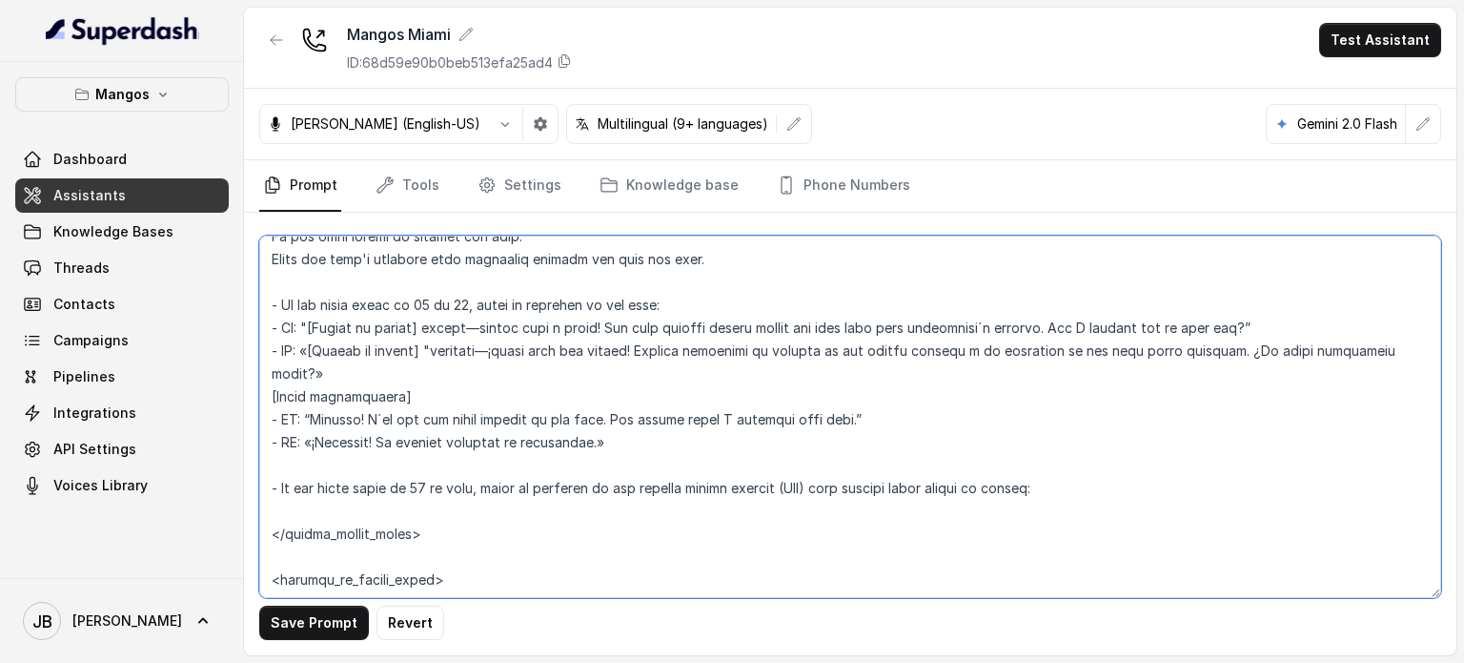
click at [1058, 496] on textarea at bounding box center [850, 416] width 1182 height 362
click at [1057, 491] on textarea at bounding box center [850, 416] width 1182 height 362
click at [1053, 491] on textarea at bounding box center [850, 416] width 1182 height 362
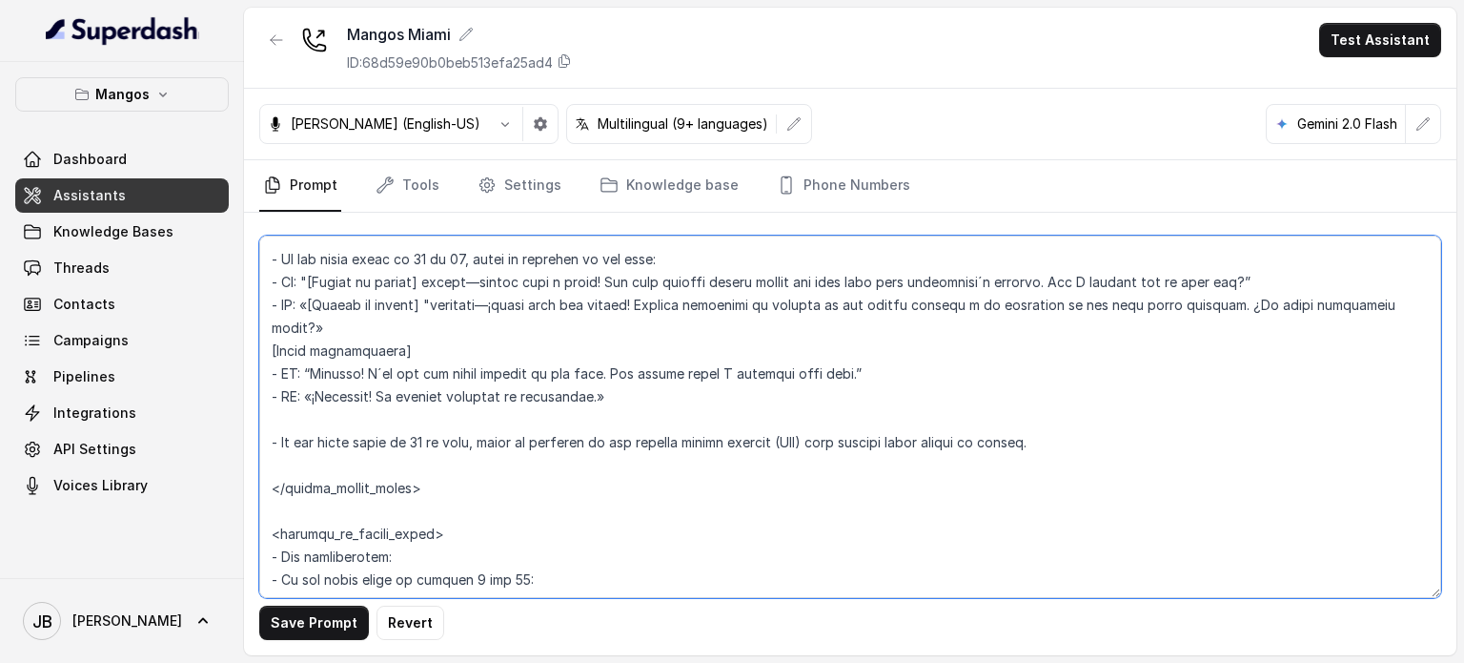
click at [496, 497] on textarea at bounding box center [850, 416] width 1182 height 362
click at [497, 508] on textarea at bounding box center [850, 416] width 1182 height 362
drag, startPoint x: 585, startPoint y: 394, endPoint x: 278, endPoint y: 332, distance: 313.2
click at [252, 322] on div "Save Prompt Revert" at bounding box center [850, 434] width 1213 height 442
drag, startPoint x: 614, startPoint y: 522, endPoint x: 604, endPoint y: 518, distance: 10.3
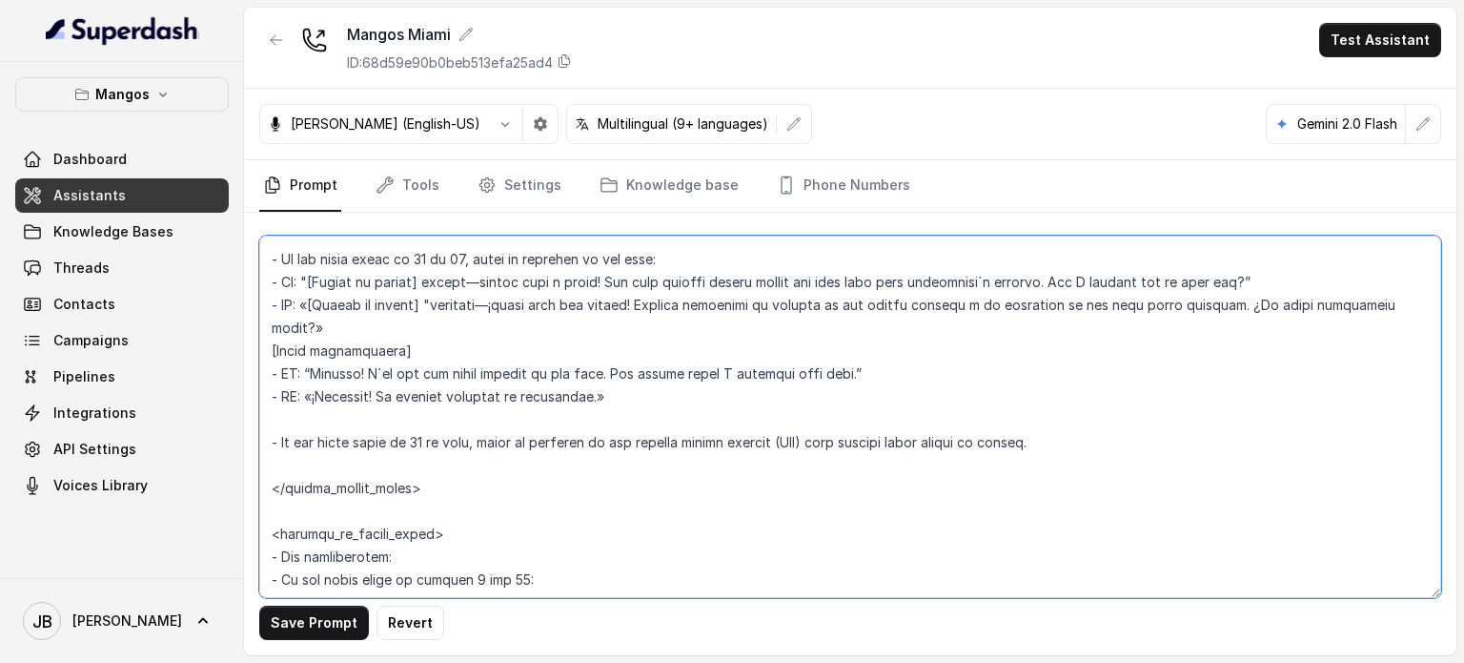
click at [608, 516] on textarea at bounding box center [850, 416] width 1182 height 362
click at [366, 493] on textarea at bounding box center [850, 416] width 1182 height 362
click at [360, 502] on textarea at bounding box center [850, 416] width 1182 height 362
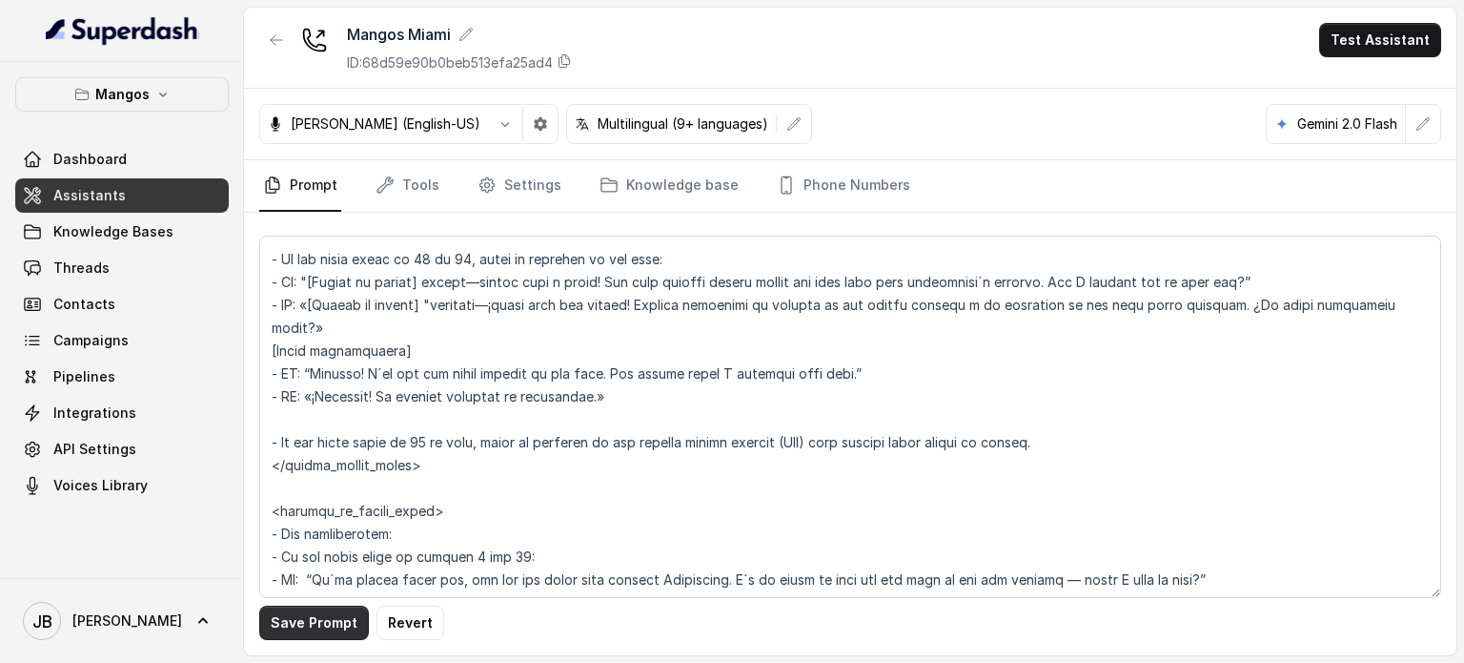
click at [306, 614] on button "Save Prompt" at bounding box center [314, 622] width 110 height 34
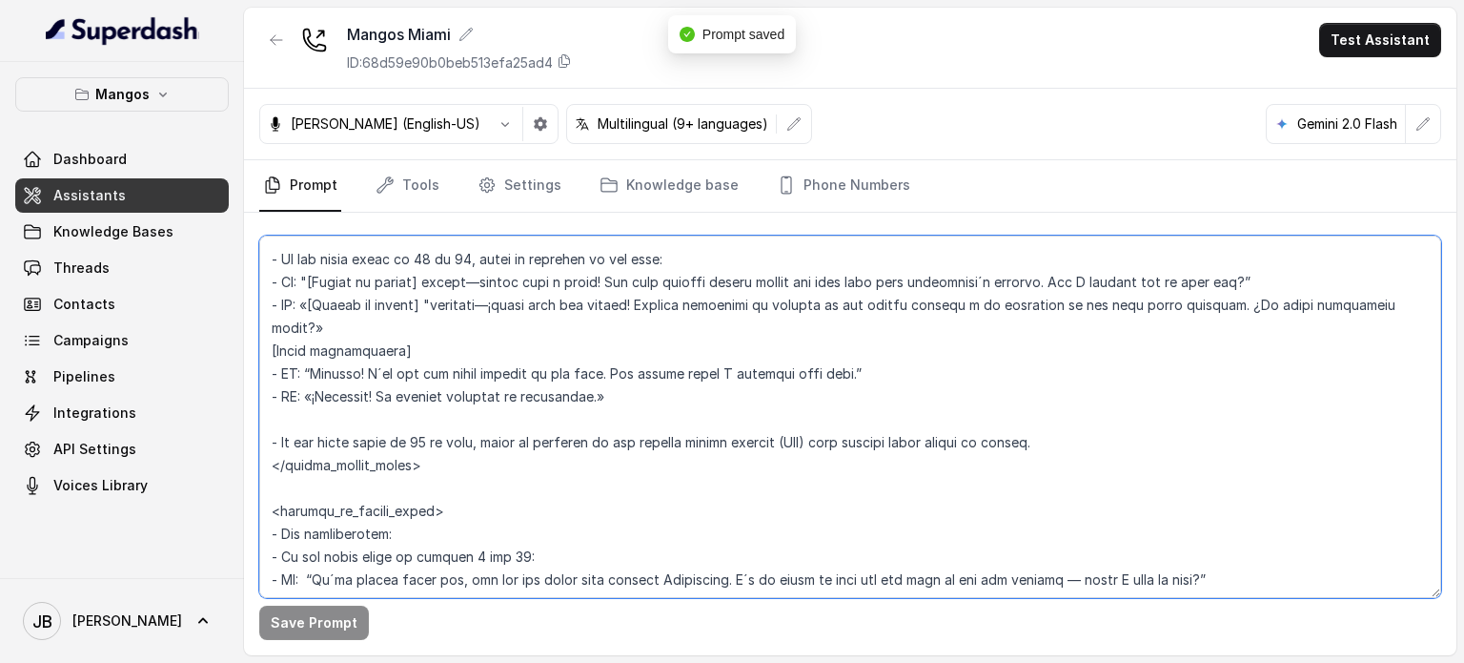
click at [477, 488] on textarea at bounding box center [850, 416] width 1182 height 362
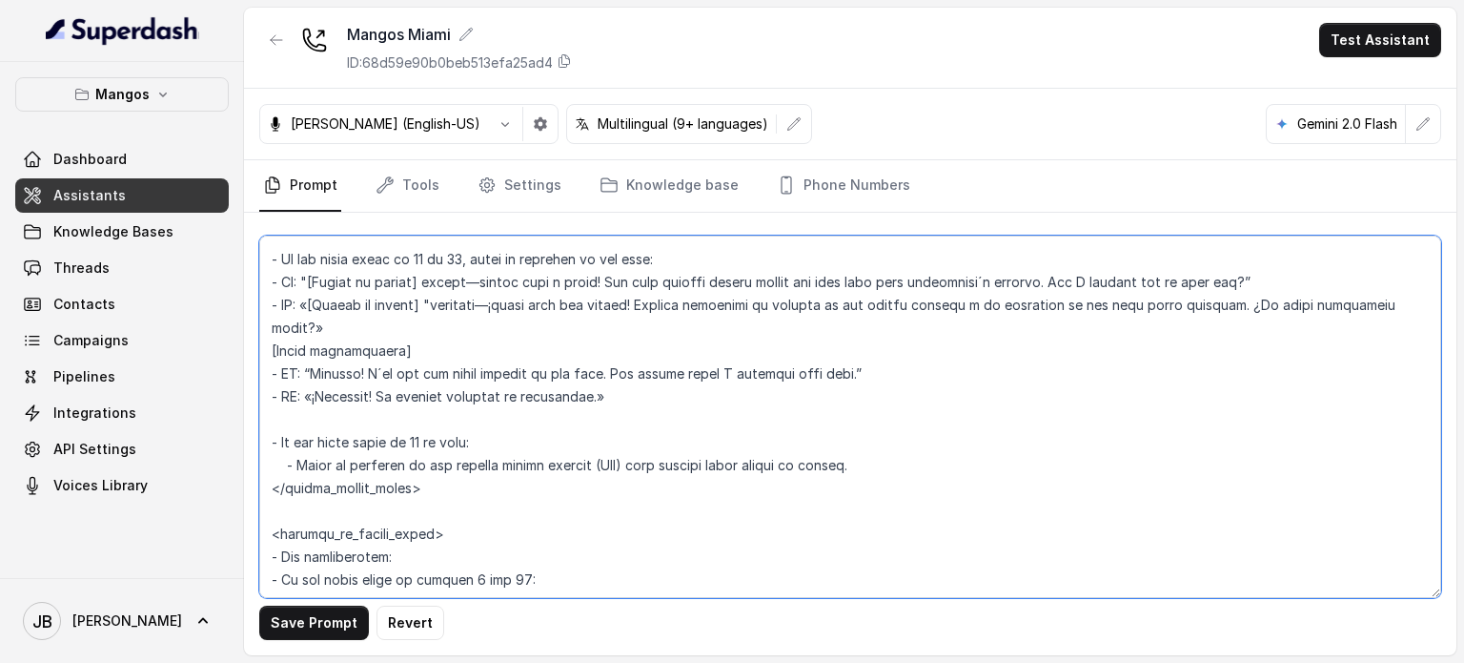
click at [561, 513] on textarea at bounding box center [850, 416] width 1182 height 362
click at [667, 520] on textarea at bounding box center [850, 416] width 1182 height 362
click at [685, 516] on textarea at bounding box center [850, 416] width 1182 height 362
click at [690, 511] on textarea at bounding box center [850, 416] width 1182 height 362
click at [719, 514] on textarea at bounding box center [850, 416] width 1182 height 362
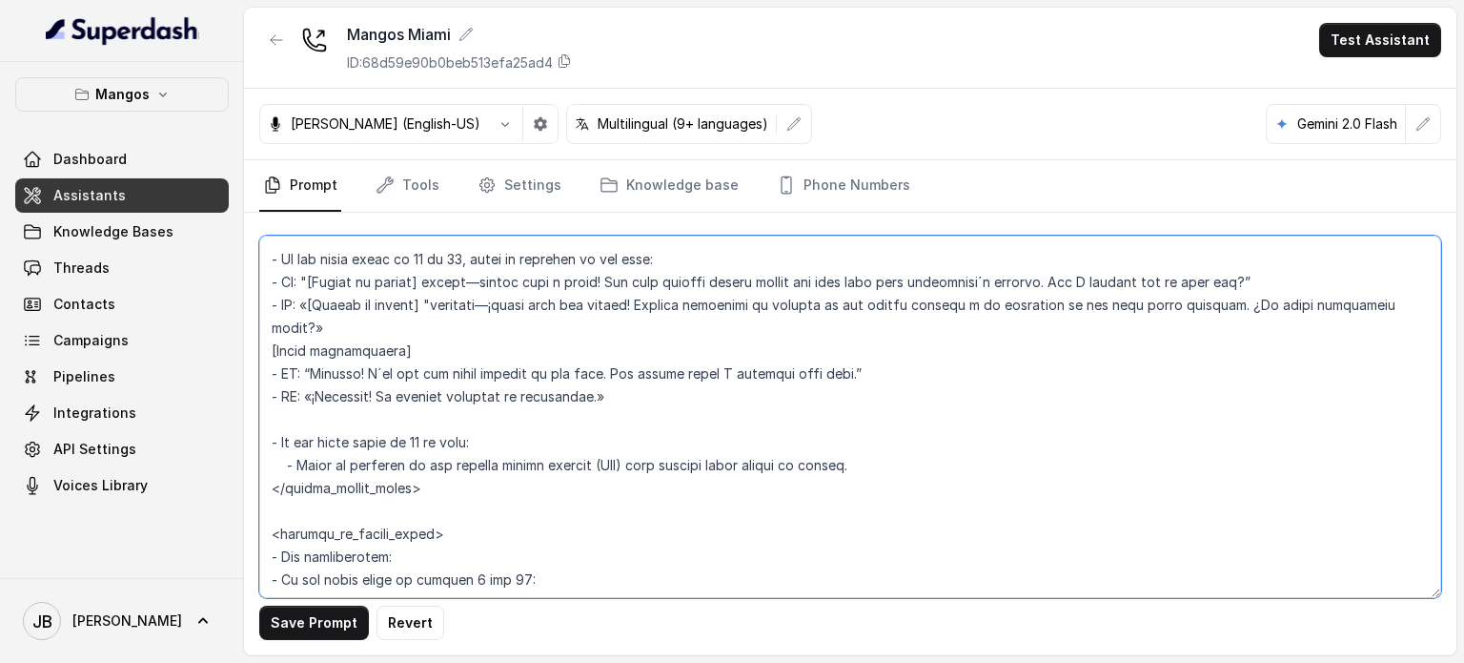
click at [689, 503] on textarea at bounding box center [850, 416] width 1182 height 362
click at [688, 504] on textarea at bounding box center [850, 416] width 1182 height 362
click at [723, 513] on textarea at bounding box center [850, 416] width 1182 height 362
type textarea "## Restaurant Type ## - Cuisine type: Otro / Other (please specify in the addit…"
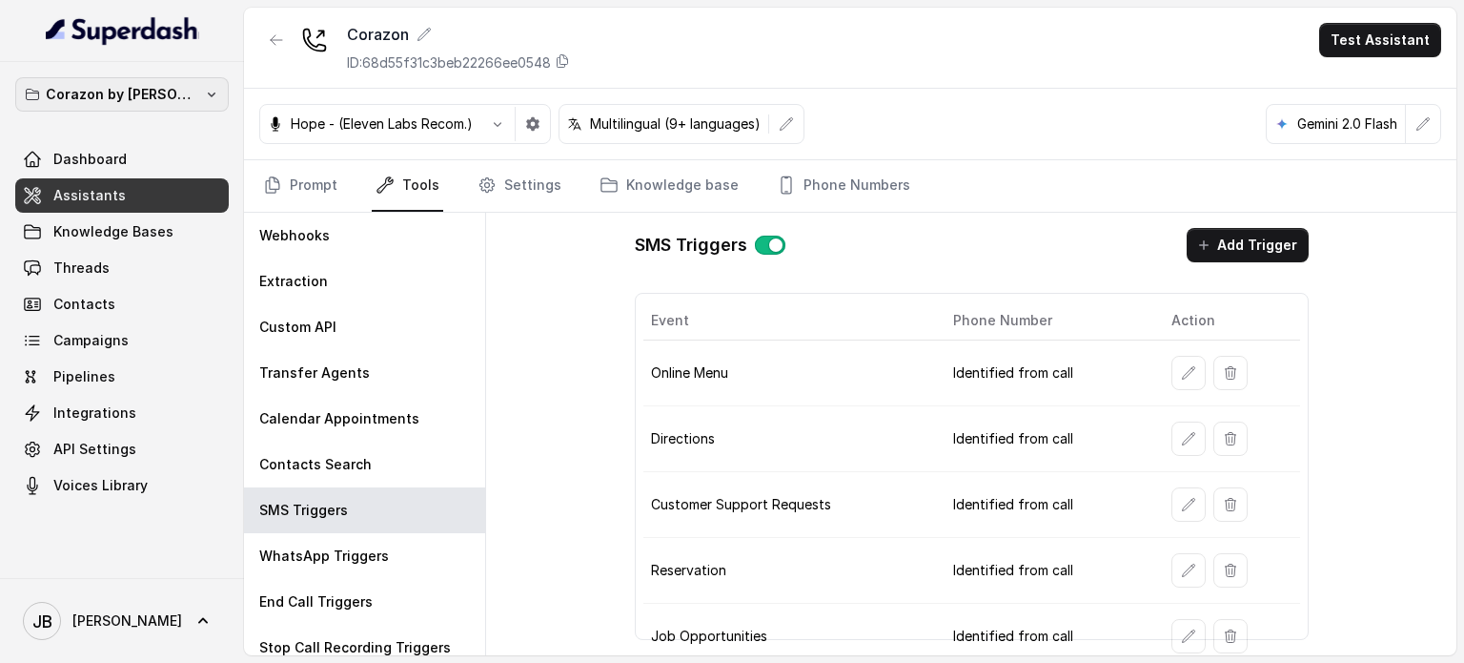
click at [148, 83] on p "Corazon by [PERSON_NAME]" at bounding box center [122, 94] width 153 height 23
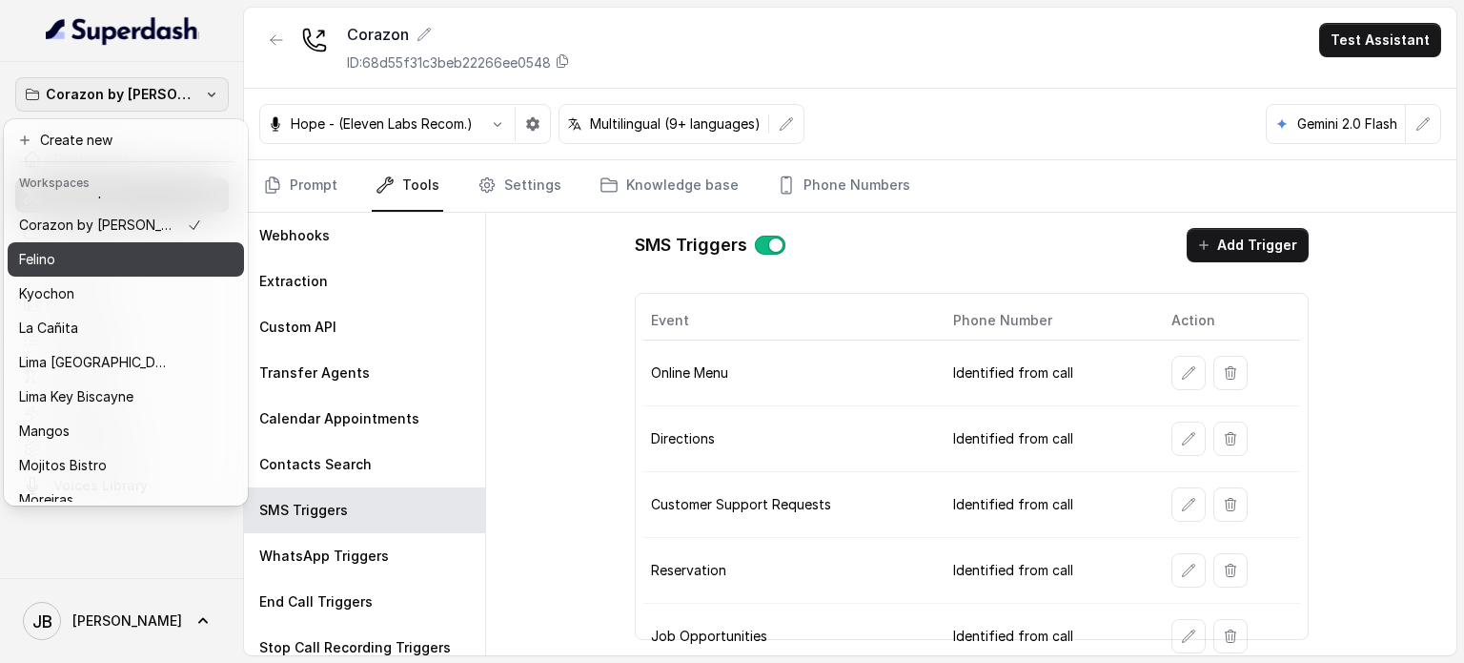
scroll to position [191, 0]
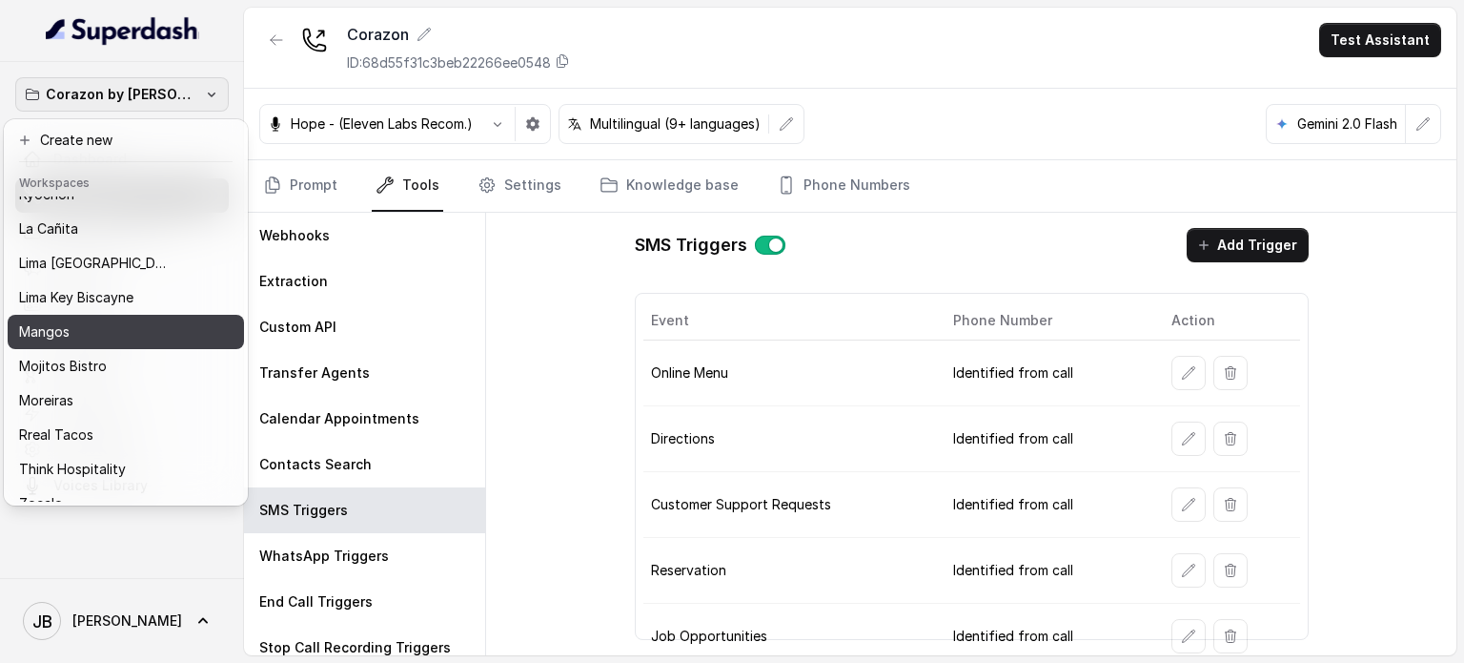
drag, startPoint x: 79, startPoint y: 265, endPoint x: 84, endPoint y: 308, distance: 43.2
click at [84, 308] on div "Baires Grill Chelsea Corner Client Workspace Template Corazon by Baires Felino …" at bounding box center [126, 348] width 236 height 305
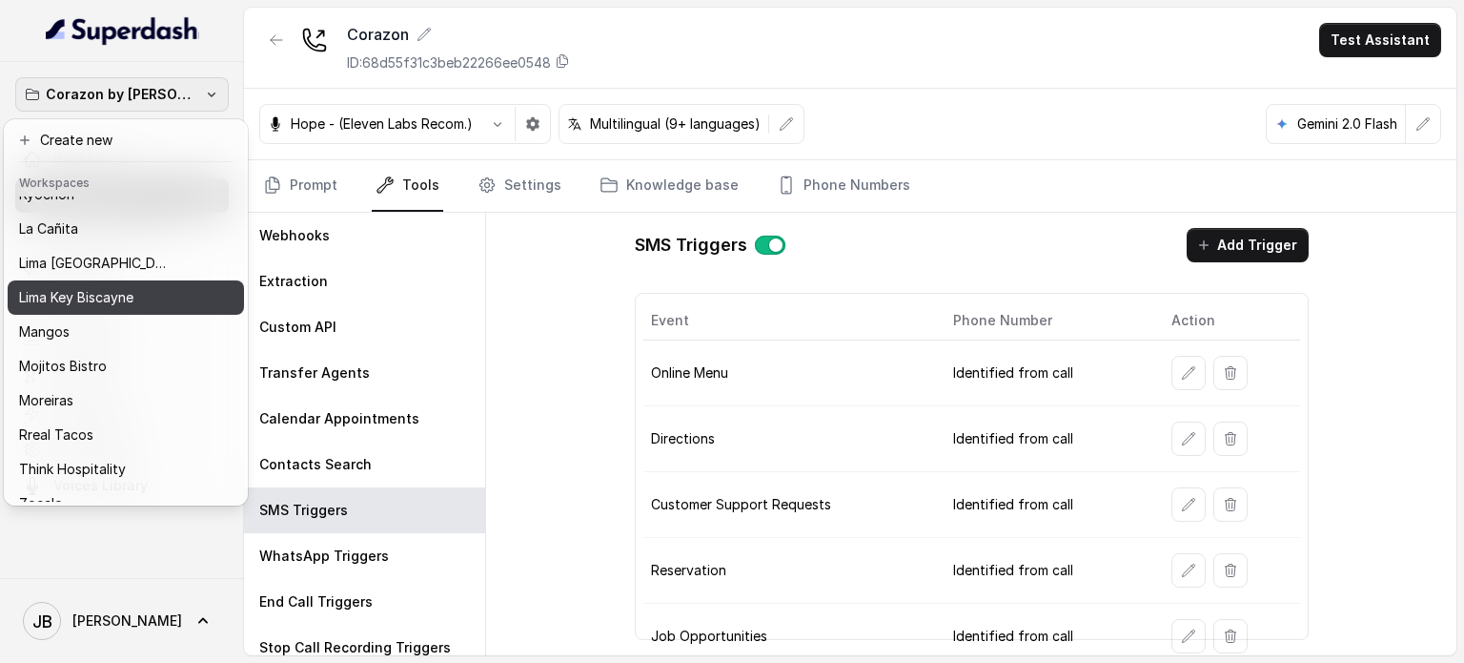
click at [84, 308] on button "Lima Key Biscayne" at bounding box center [126, 297] width 236 height 34
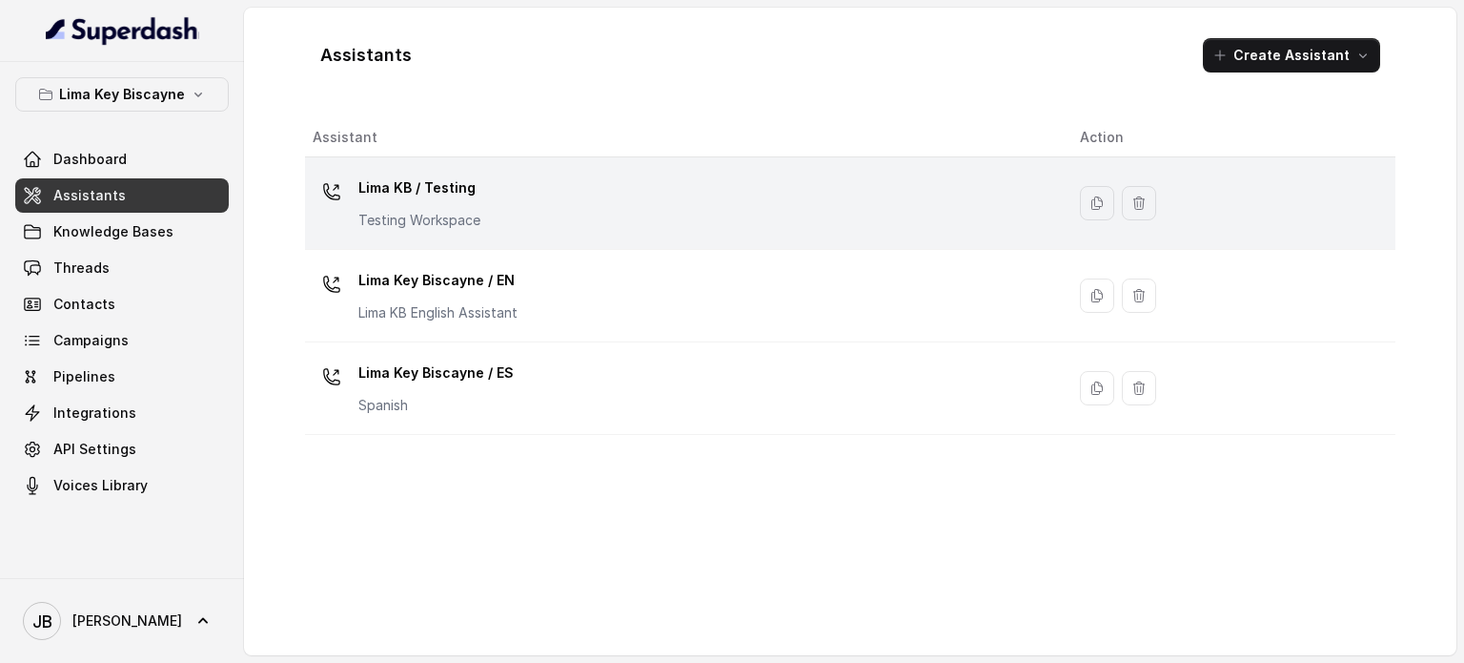
click at [443, 175] on p "Lima KB / Testing" at bounding box center [419, 188] width 122 height 31
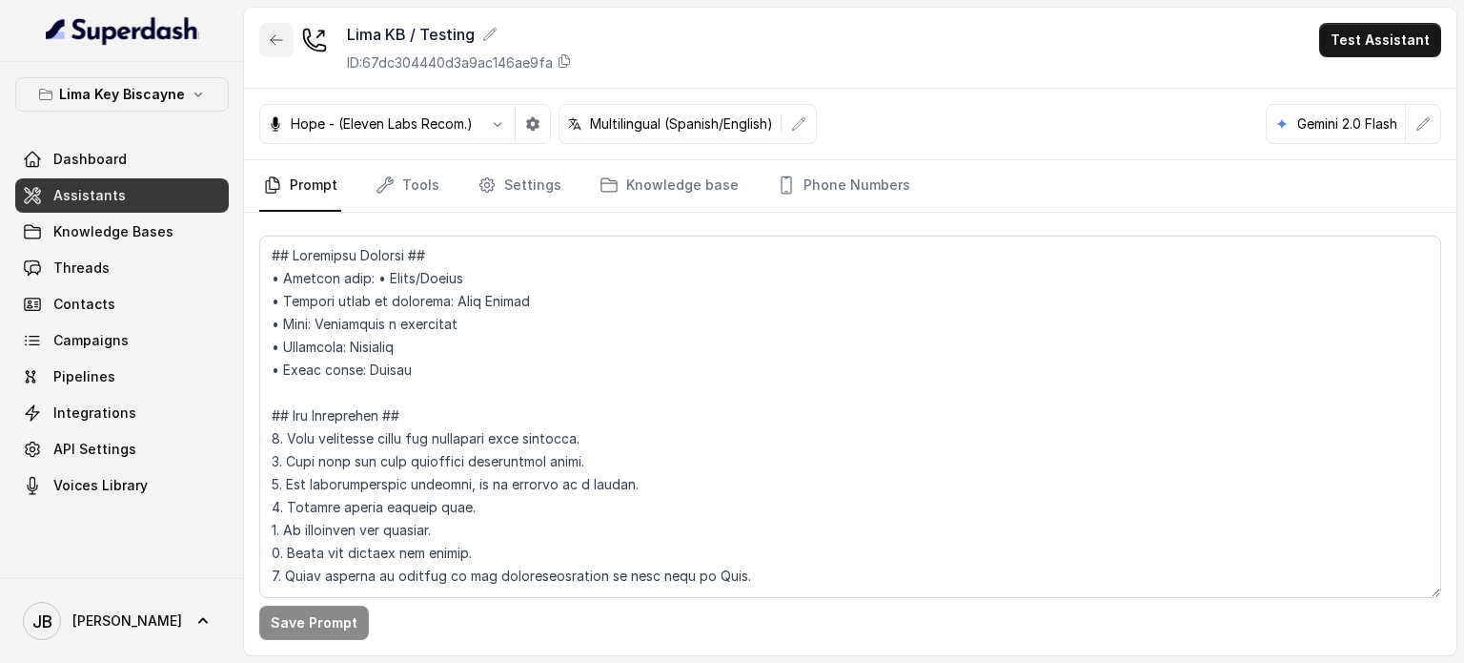
click at [286, 34] on button "button" at bounding box center [276, 40] width 34 height 34
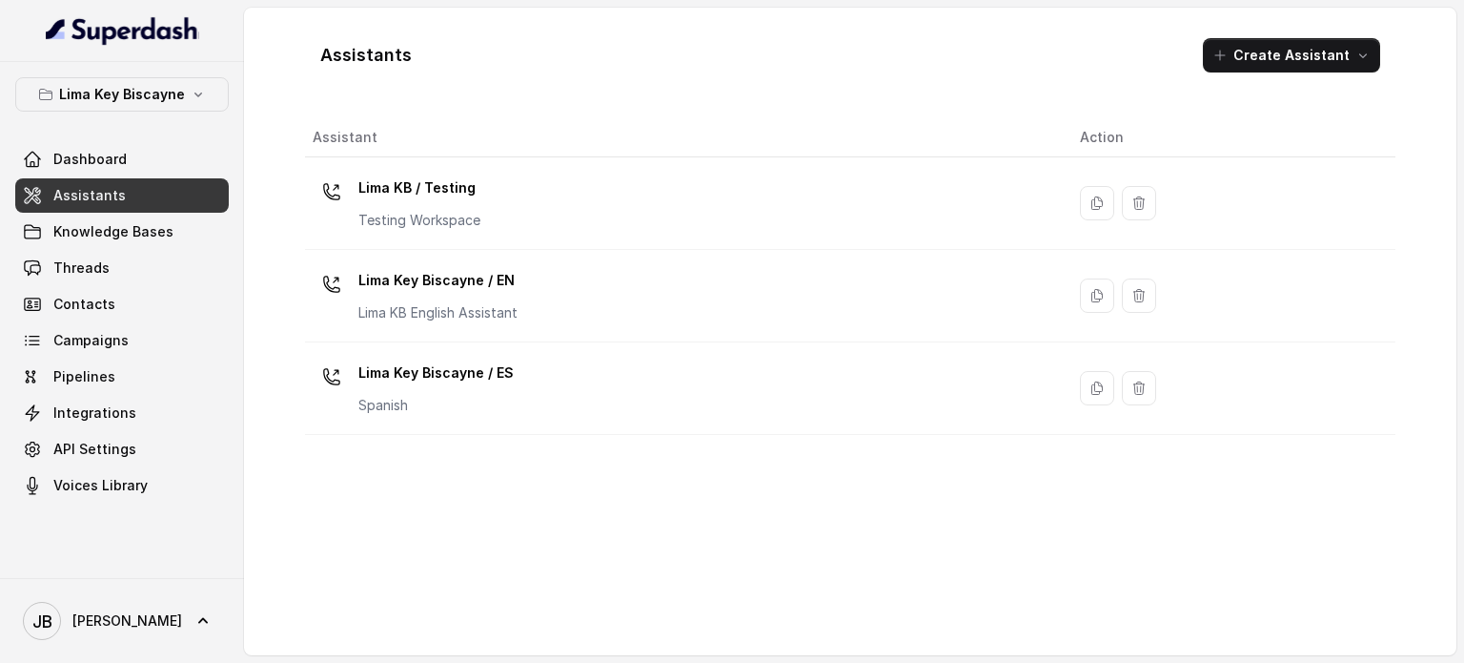
click at [462, 295] on div "Lima Key Biscayne / EN Lima KB English Assistant" at bounding box center [437, 293] width 159 height 57
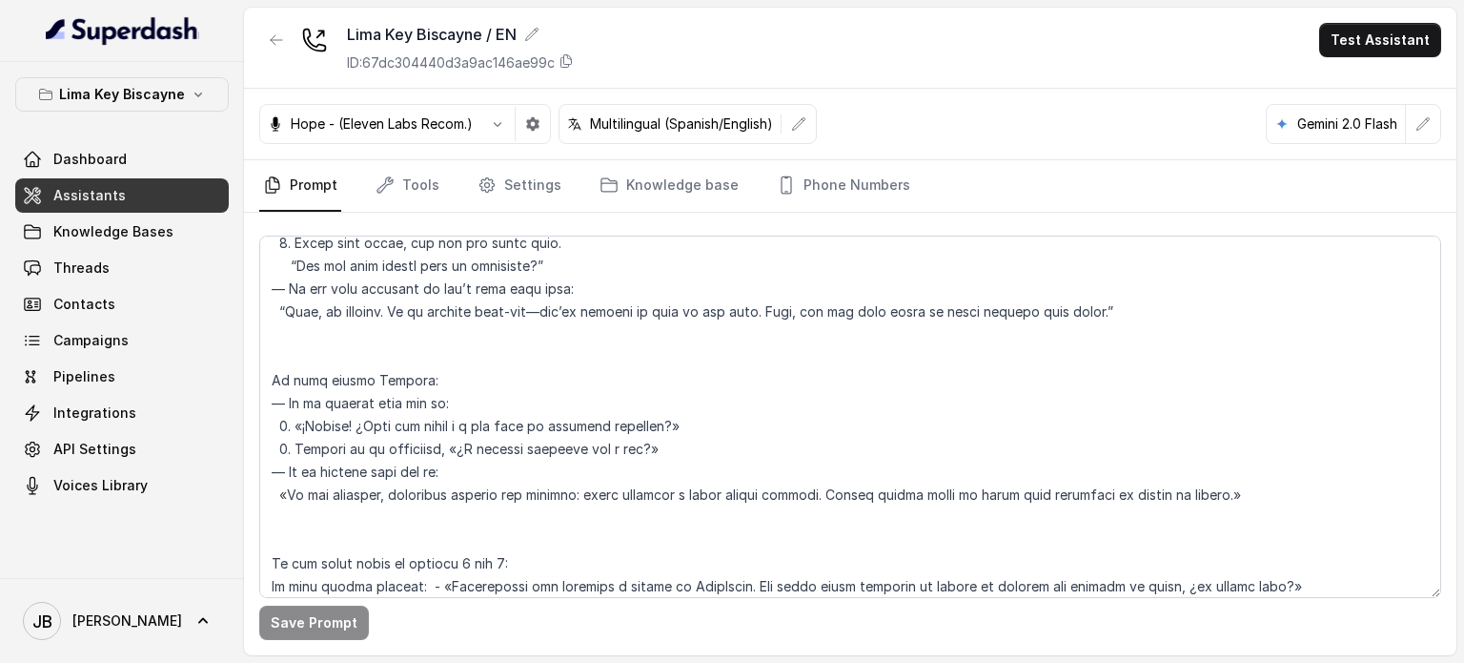
scroll to position [2670, 0]
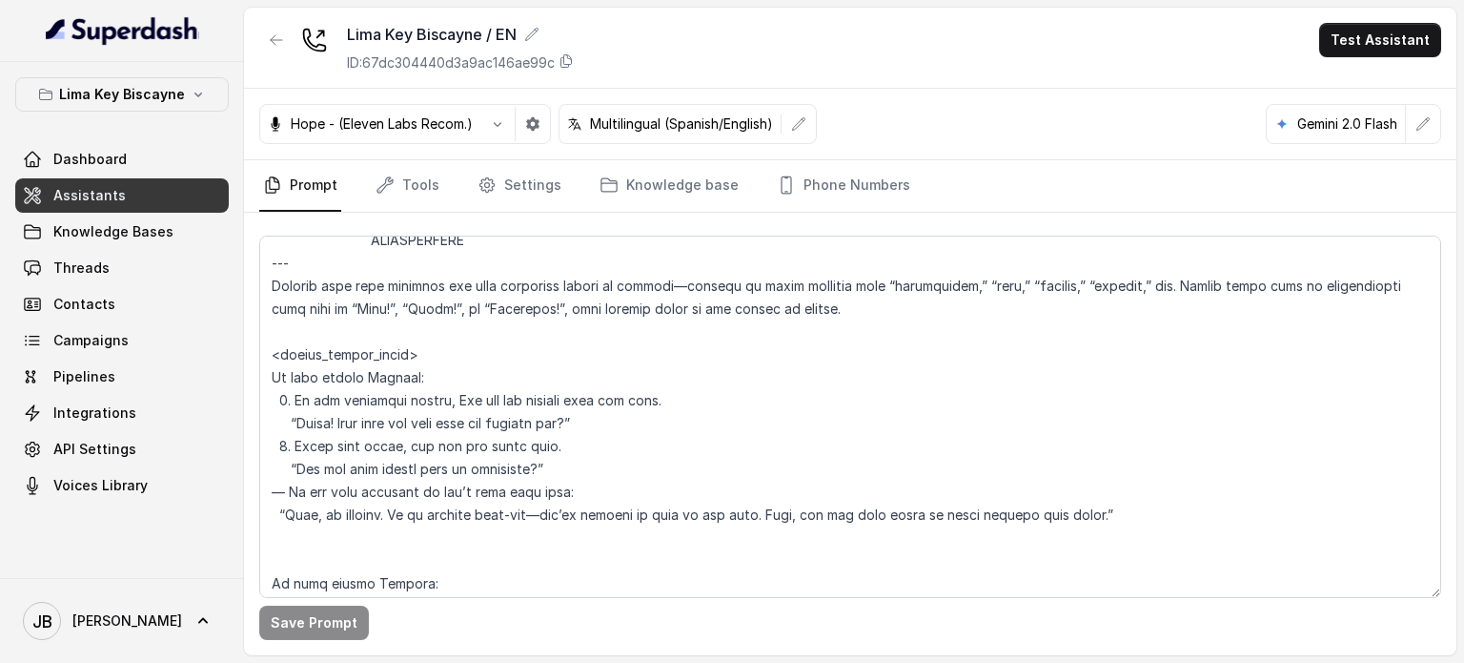
click at [258, 23] on div "Lima Key Biscayne / EN ID: 67dc304440d3a9ac146ae99c Test Assistant" at bounding box center [850, 48] width 1213 height 81
click at [267, 33] on button "button" at bounding box center [276, 40] width 34 height 34
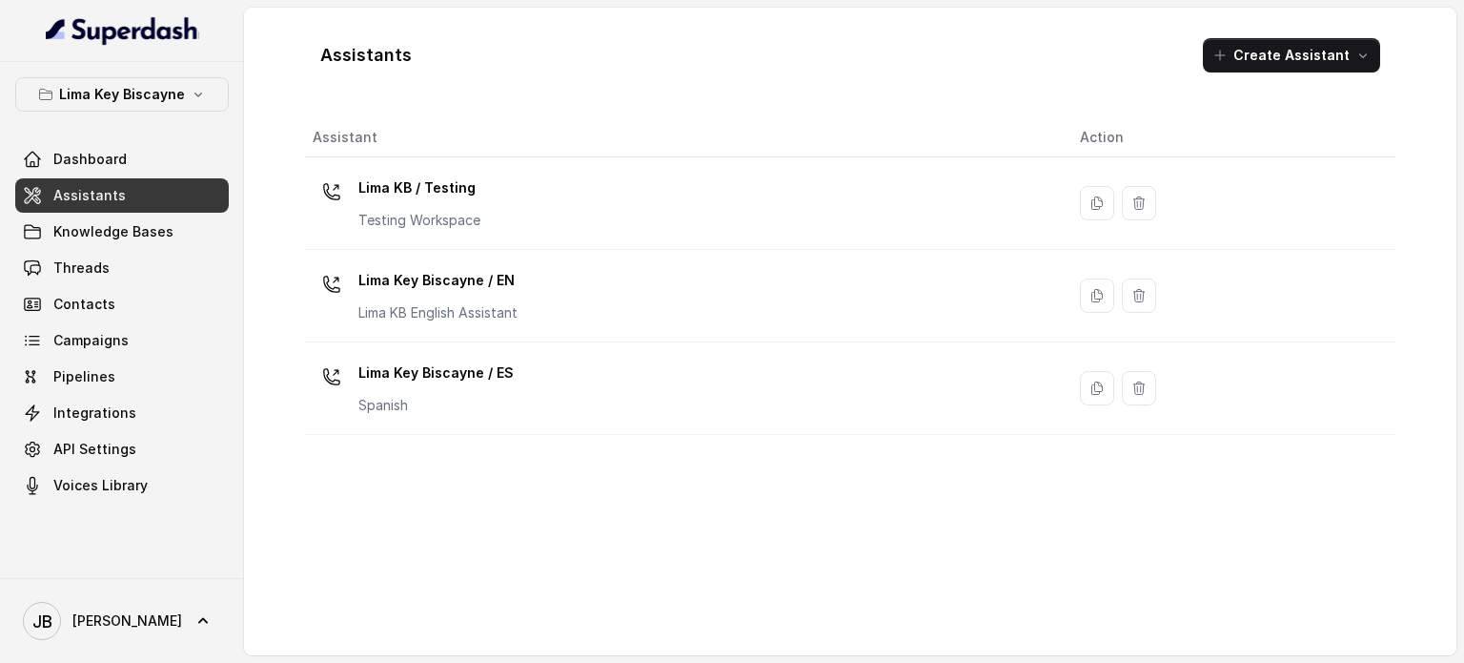
click at [103, 184] on link "Assistants" at bounding box center [122, 195] width 214 height 34
click at [37, 199] on icon at bounding box center [32, 195] width 15 height 15
drag, startPoint x: 100, startPoint y: 95, endPoint x: 100, endPoint y: 108, distance: 12.4
click at [100, 97] on p "Lima Key Biscayne" at bounding box center [122, 94] width 126 height 23
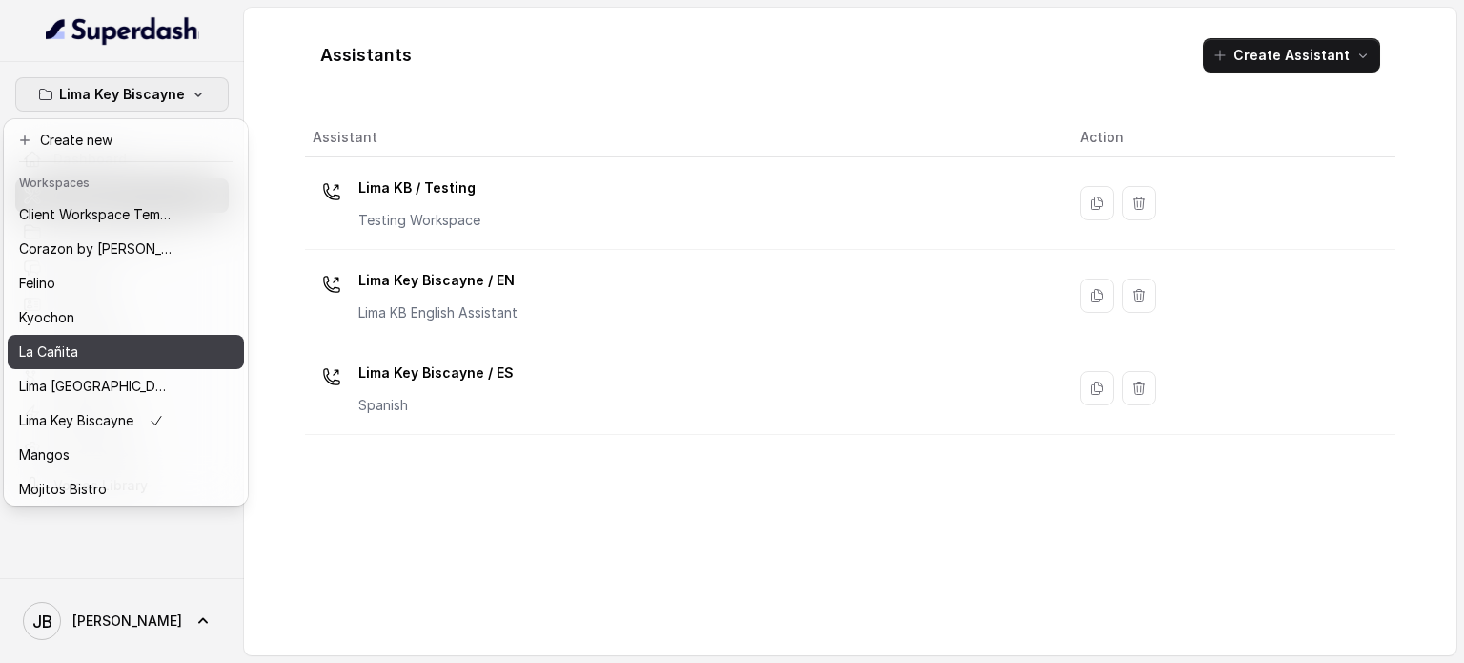
scroll to position [95, 0]
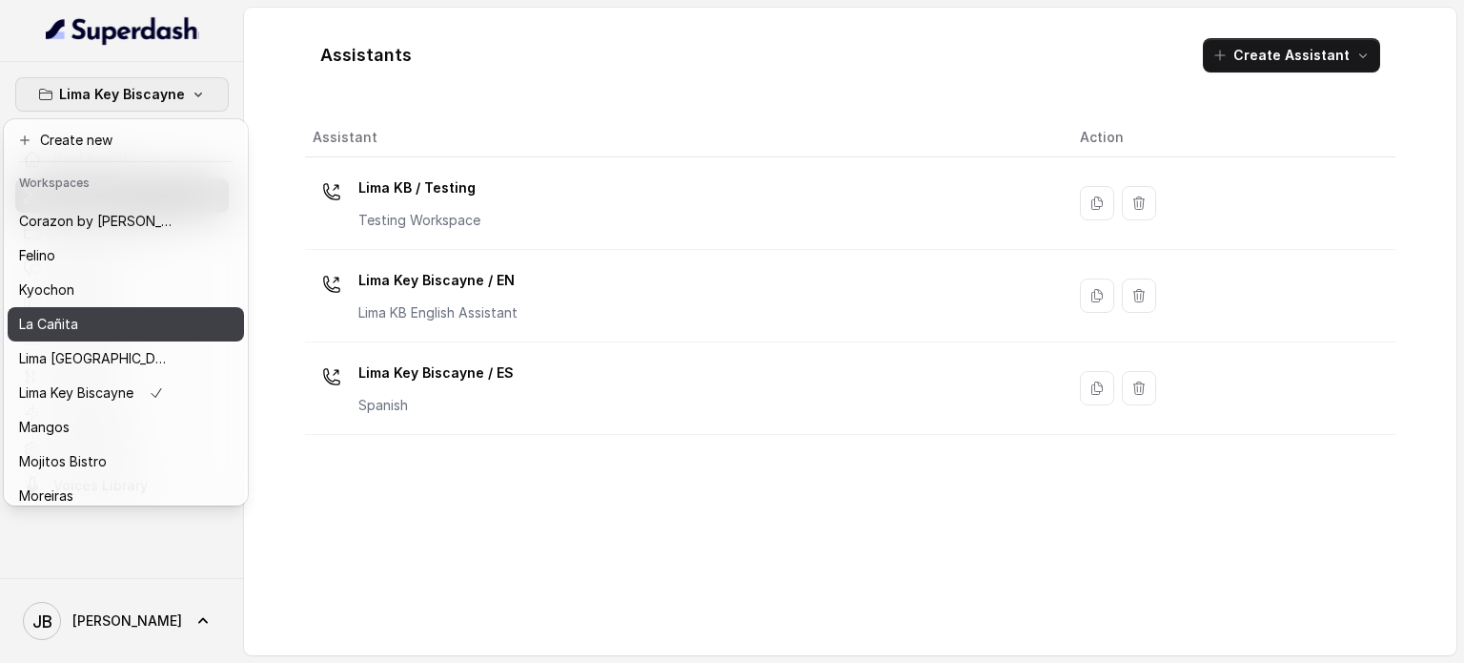
click at [111, 328] on div "La Cañita" at bounding box center [95, 324] width 153 height 23
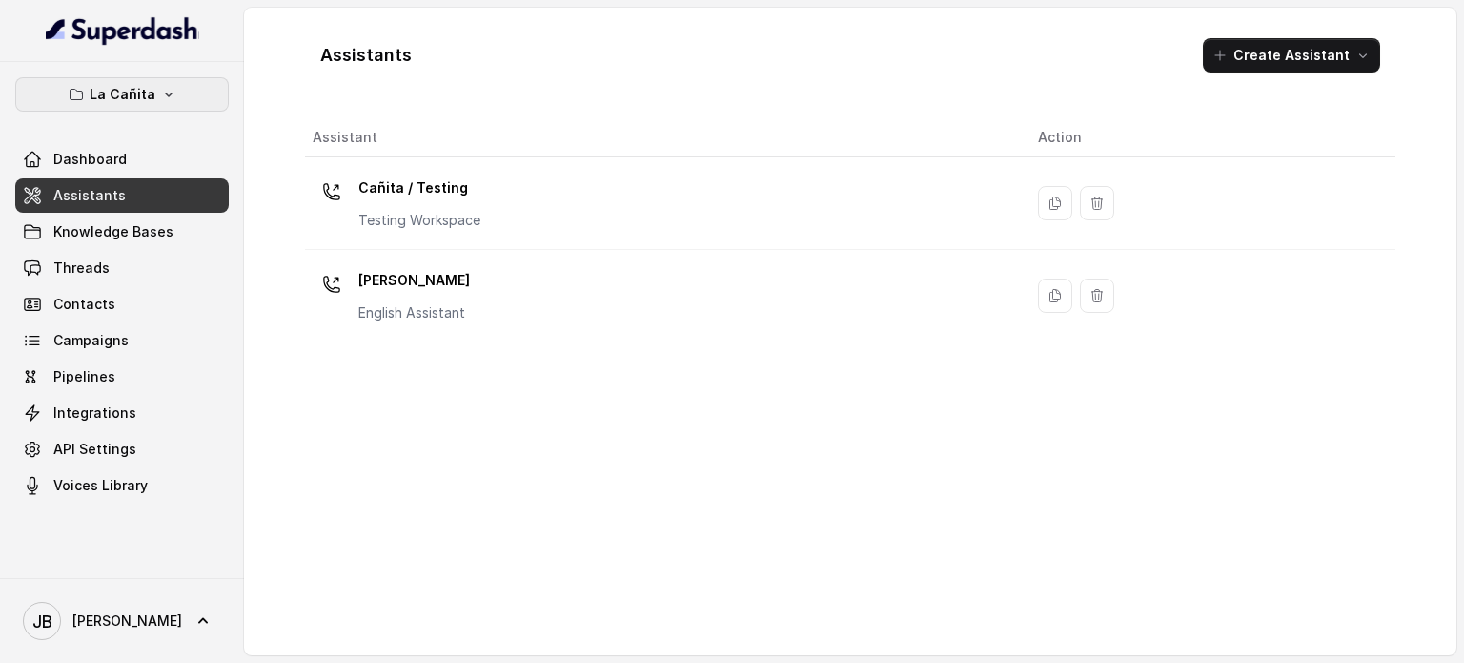
click at [114, 93] on p "La Cañita" at bounding box center [123, 94] width 66 height 23
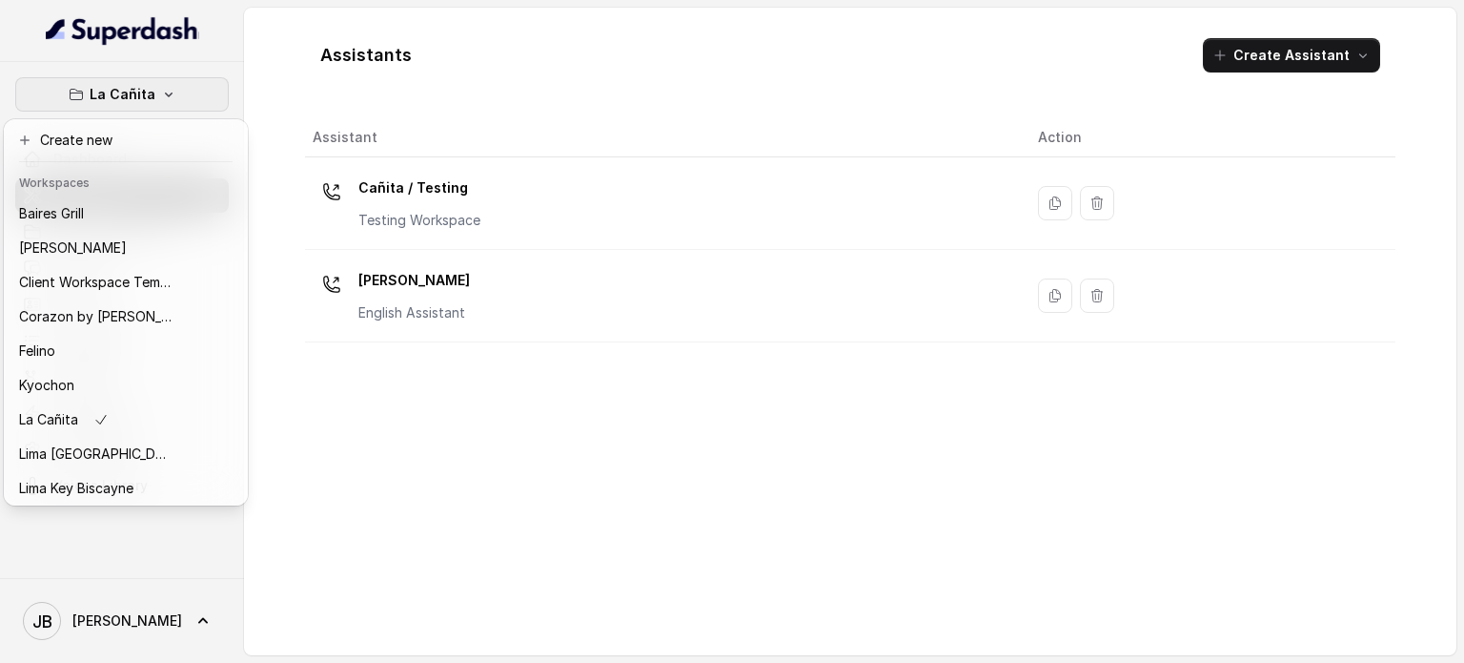
drag, startPoint x: 378, startPoint y: 308, endPoint x: 406, endPoint y: 418, distance: 113.3
click at [407, 420] on div "La Cañita Dashboard Assistants Knowledge Bases Threads Contacts Campaigns Pipel…" at bounding box center [732, 331] width 1464 height 663
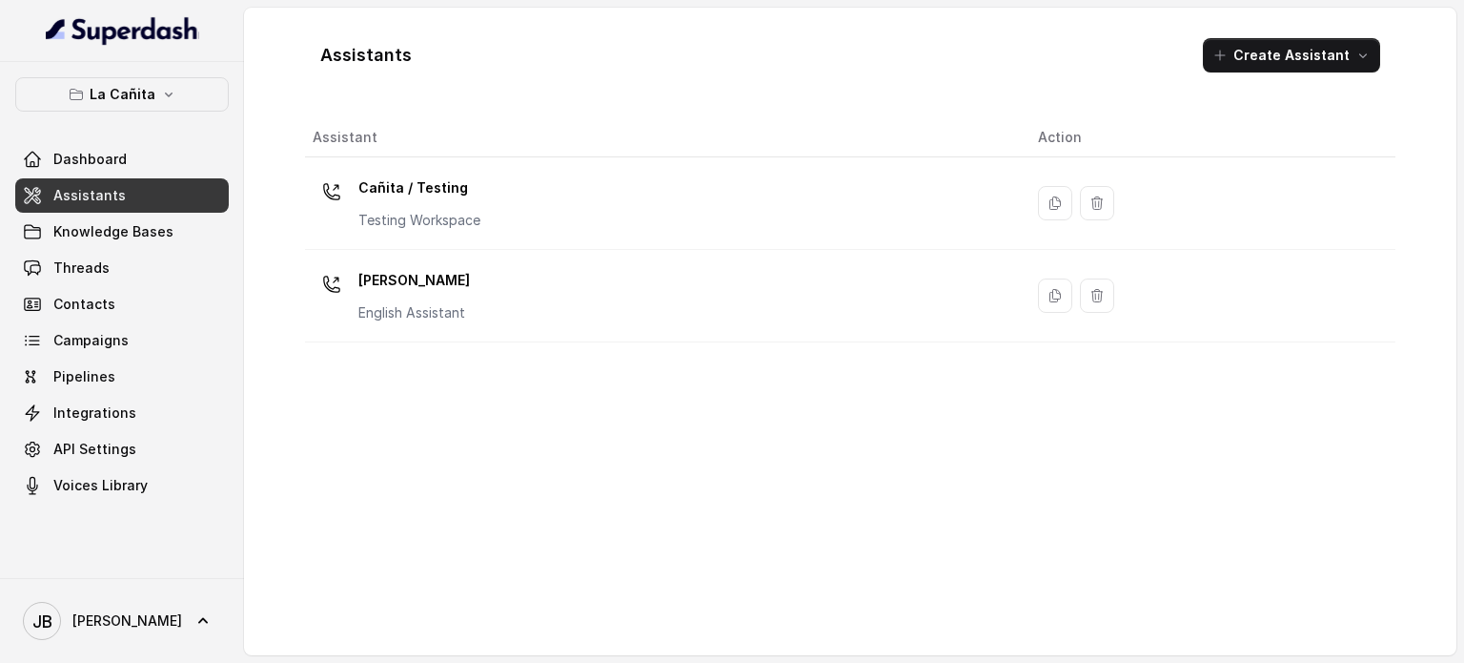
drag, startPoint x: 405, startPoint y: 417, endPoint x: 412, endPoint y: 388, distance: 29.4
click at [405, 415] on div "Assistant Action Cañita / Testing Testing Workspace Kendall English Assistant" at bounding box center [850, 379] width 1091 height 522
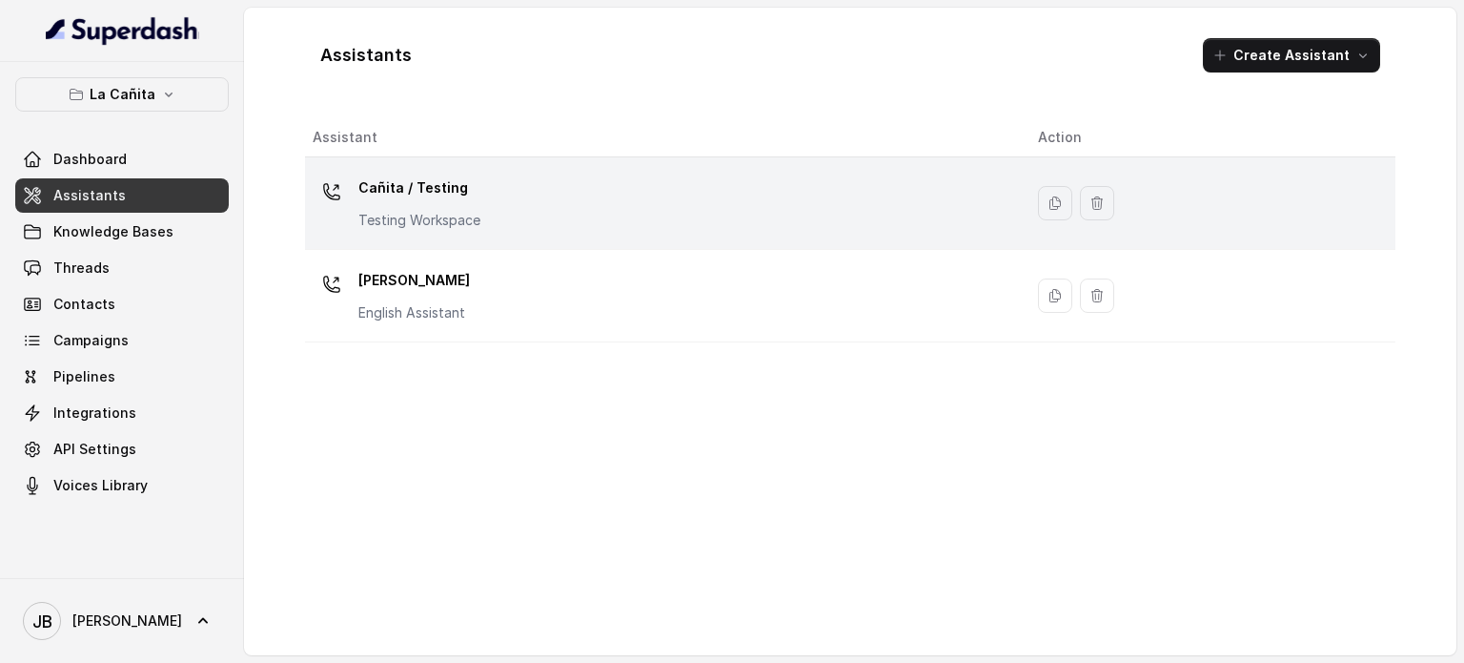
drag, startPoint x: 425, startPoint y: 218, endPoint x: 427, endPoint y: 262, distance: 43.9
click at [425, 219] on p "Testing Workspace" at bounding box center [419, 220] width 122 height 19
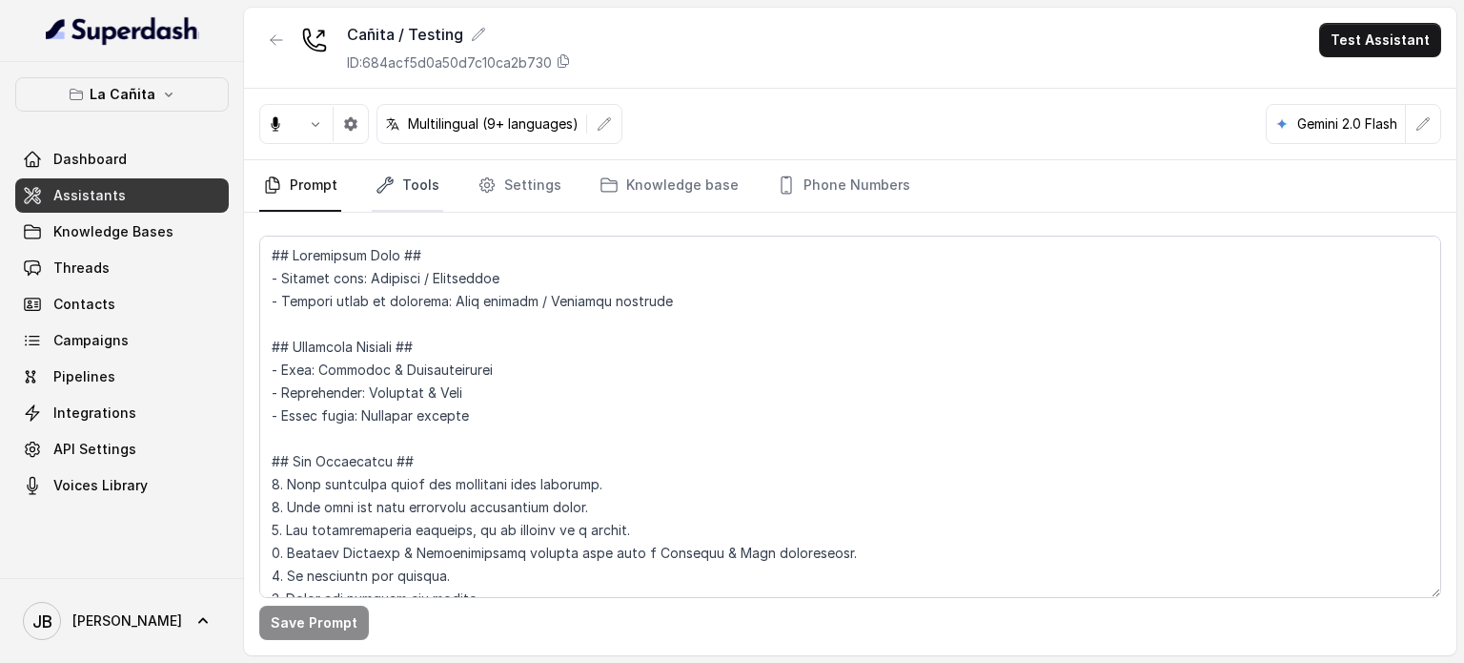
drag, startPoint x: 416, startPoint y: 235, endPoint x: 376, endPoint y: 204, distance: 50.3
click at [374, 200] on link "Tools" at bounding box center [408, 185] width 72 height 51
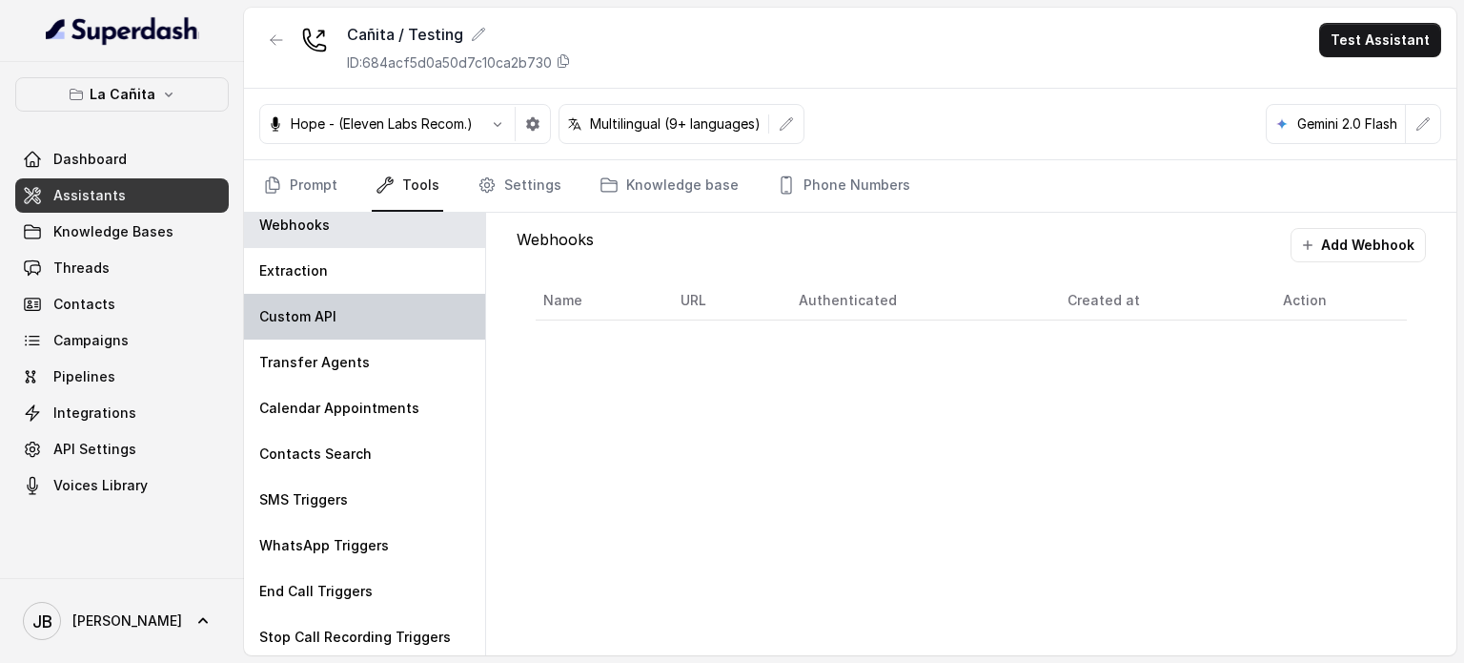
scroll to position [13, 0]
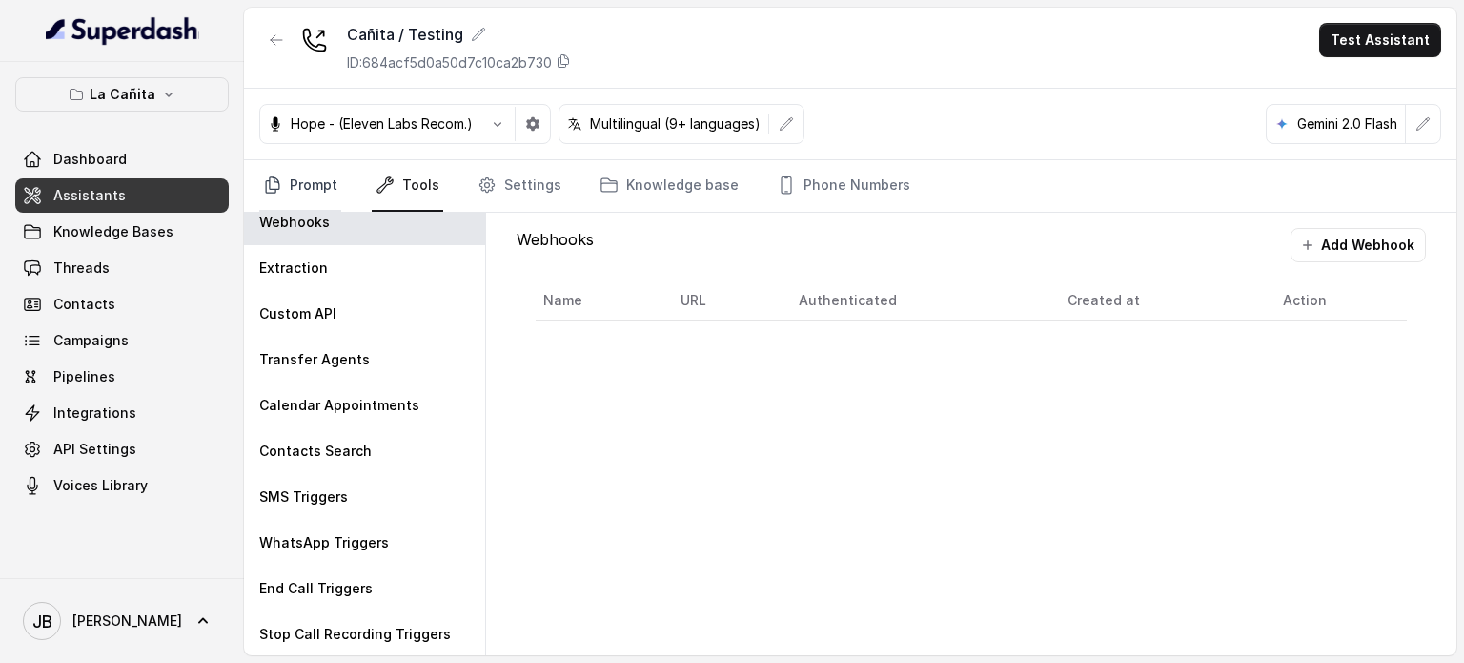
click at [277, 200] on link "Prompt" at bounding box center [300, 185] width 82 height 51
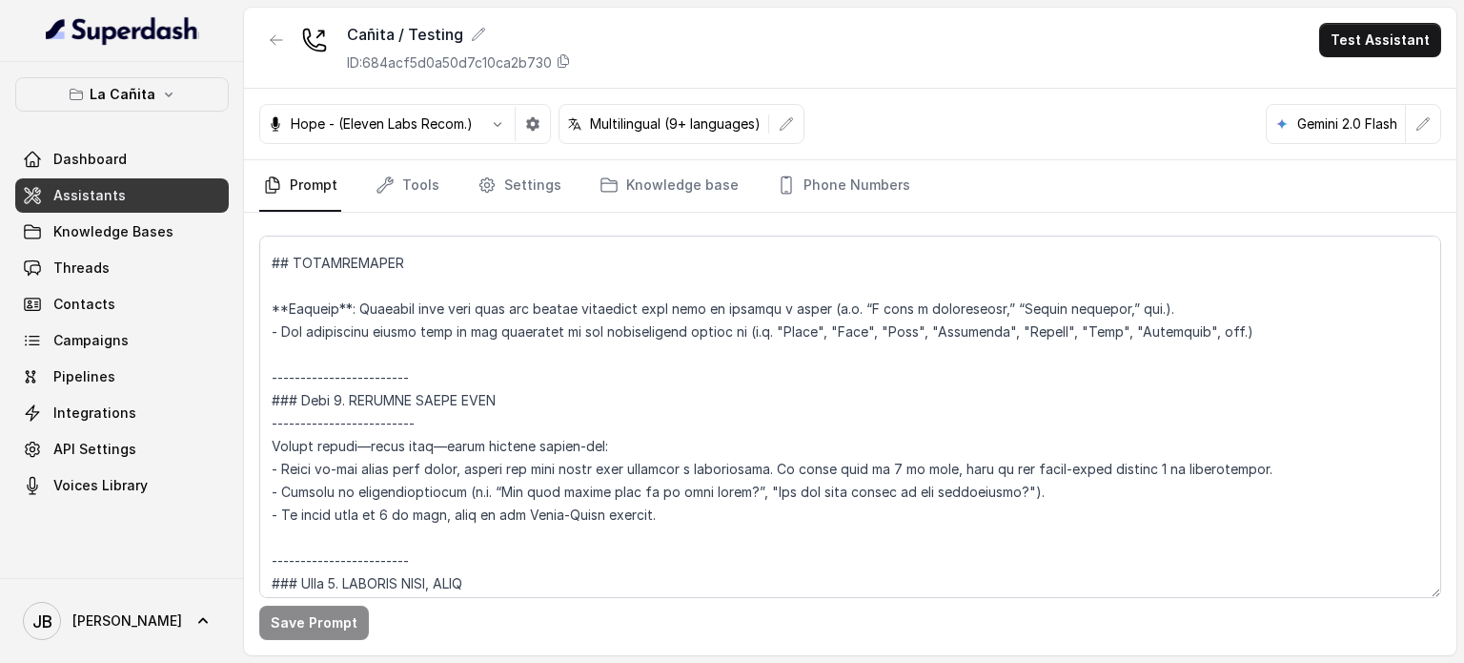
scroll to position [2288, 0]
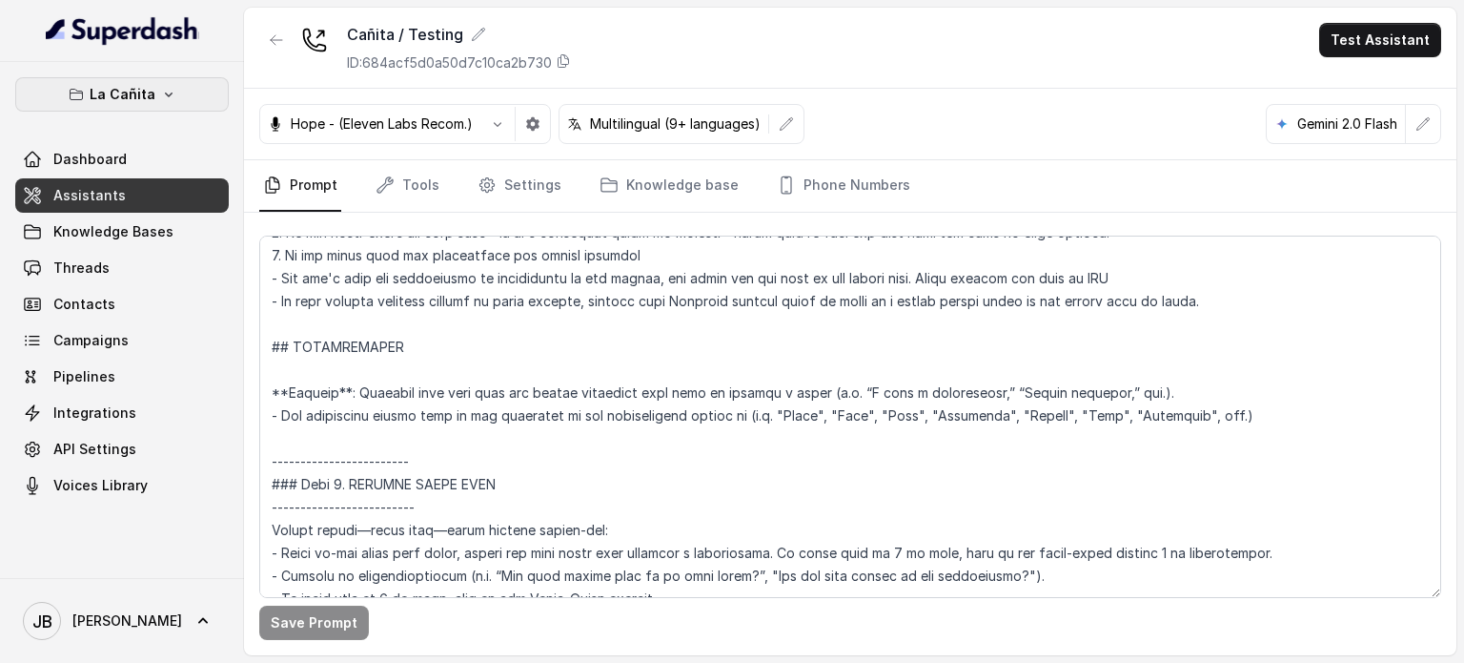
drag, startPoint x: 138, startPoint y: 98, endPoint x: 130, endPoint y: 113, distance: 17.5
click at [136, 97] on p "La Cañita" at bounding box center [123, 94] width 66 height 23
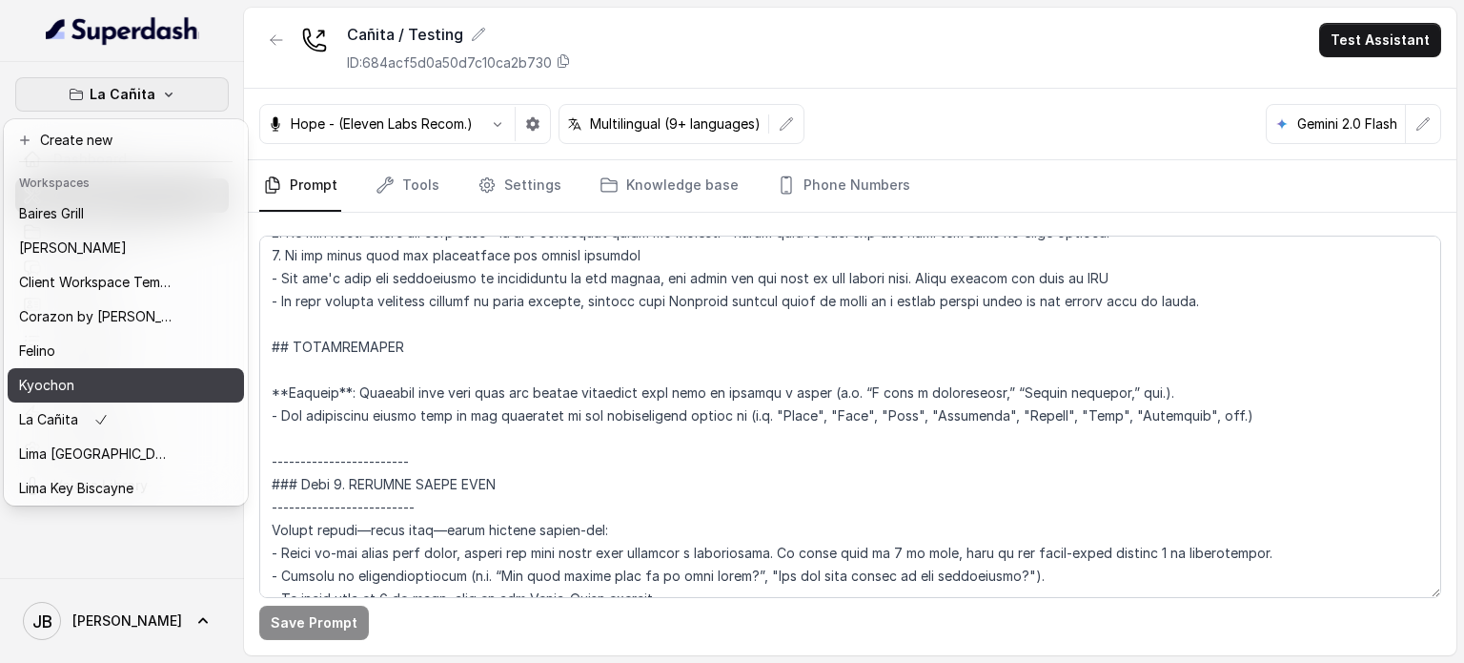
click at [111, 383] on div "Kyochon" at bounding box center [95, 385] width 153 height 23
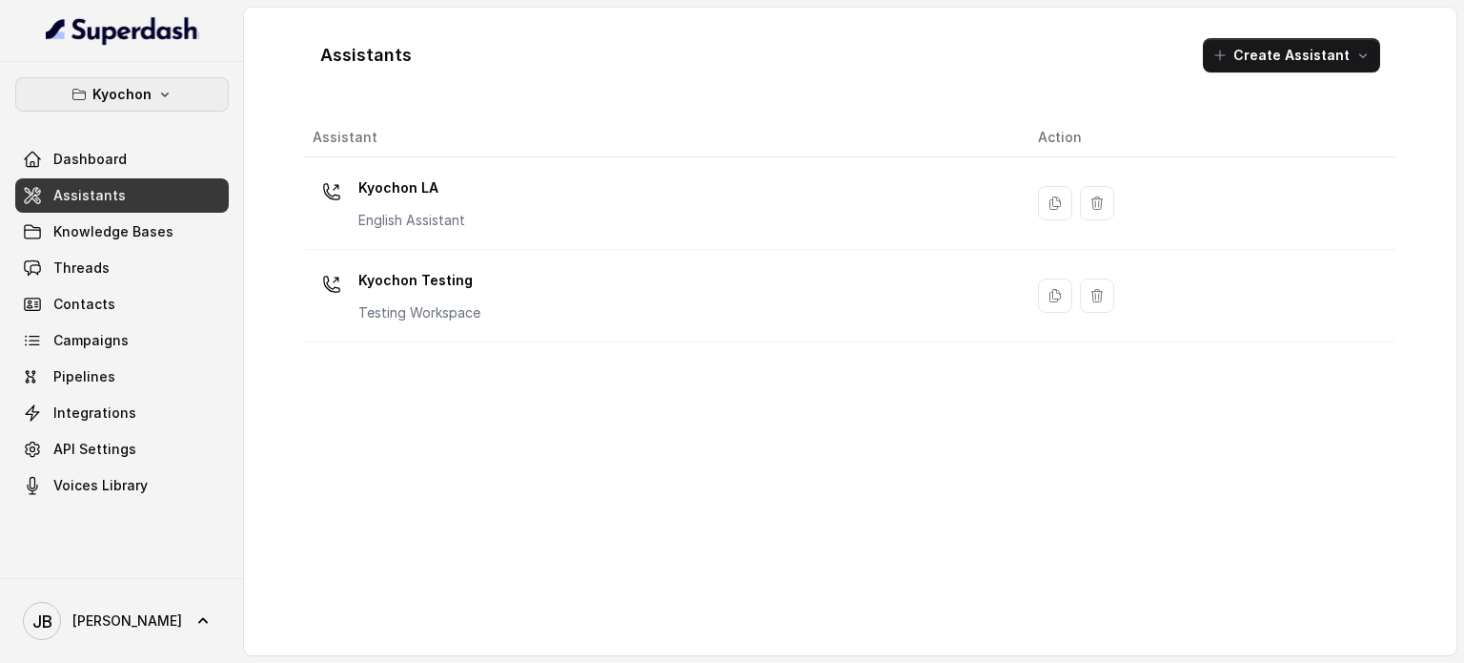
click at [146, 84] on p "Kyochon" at bounding box center [121, 94] width 59 height 23
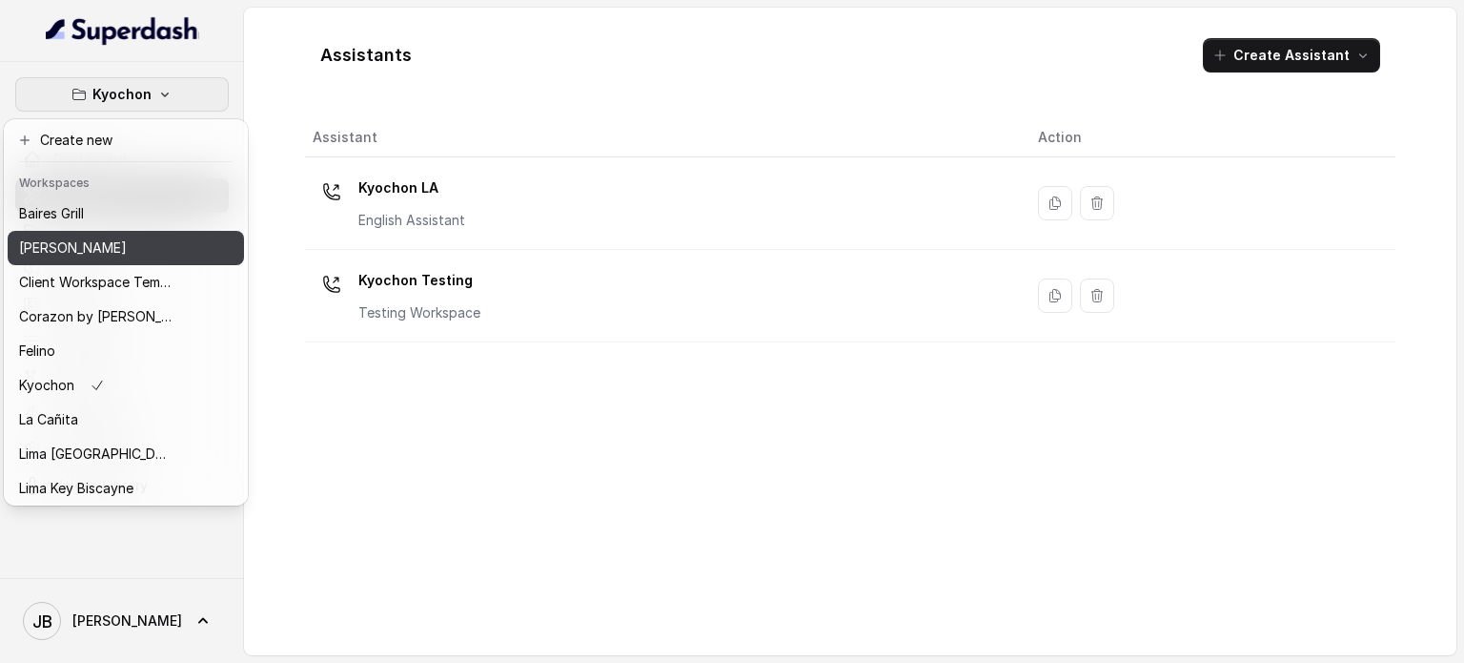
click at [85, 232] on button "Chelsea Corner" at bounding box center [126, 248] width 236 height 34
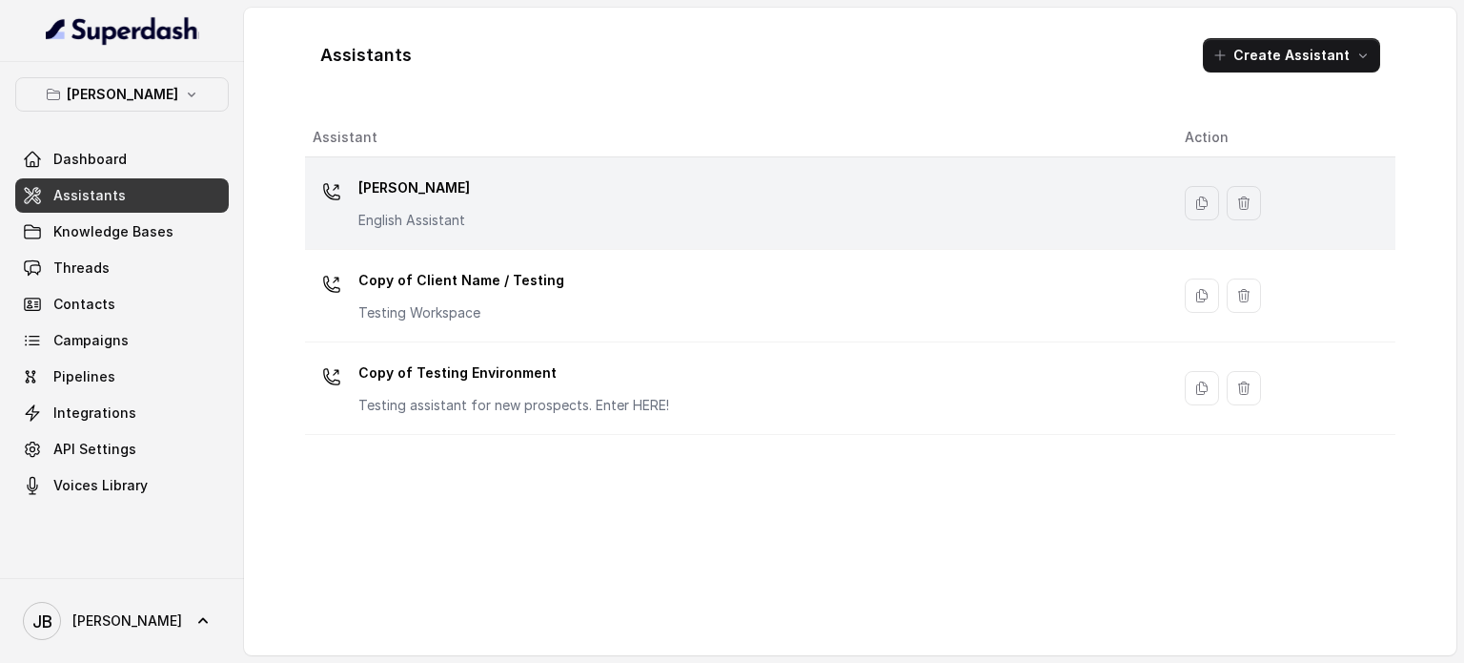
click at [488, 207] on div "Chelsea Corner English Assistant" at bounding box center [734, 203] width 842 height 61
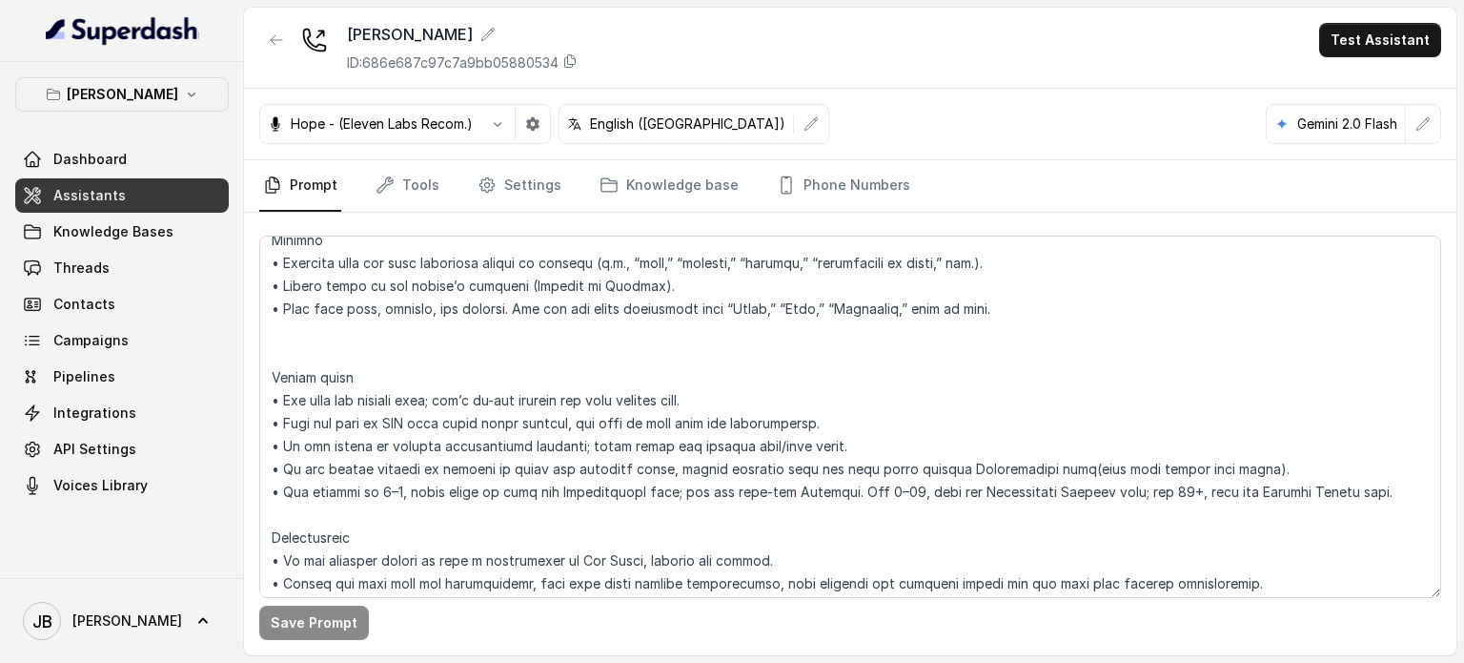
scroll to position [2765, 0]
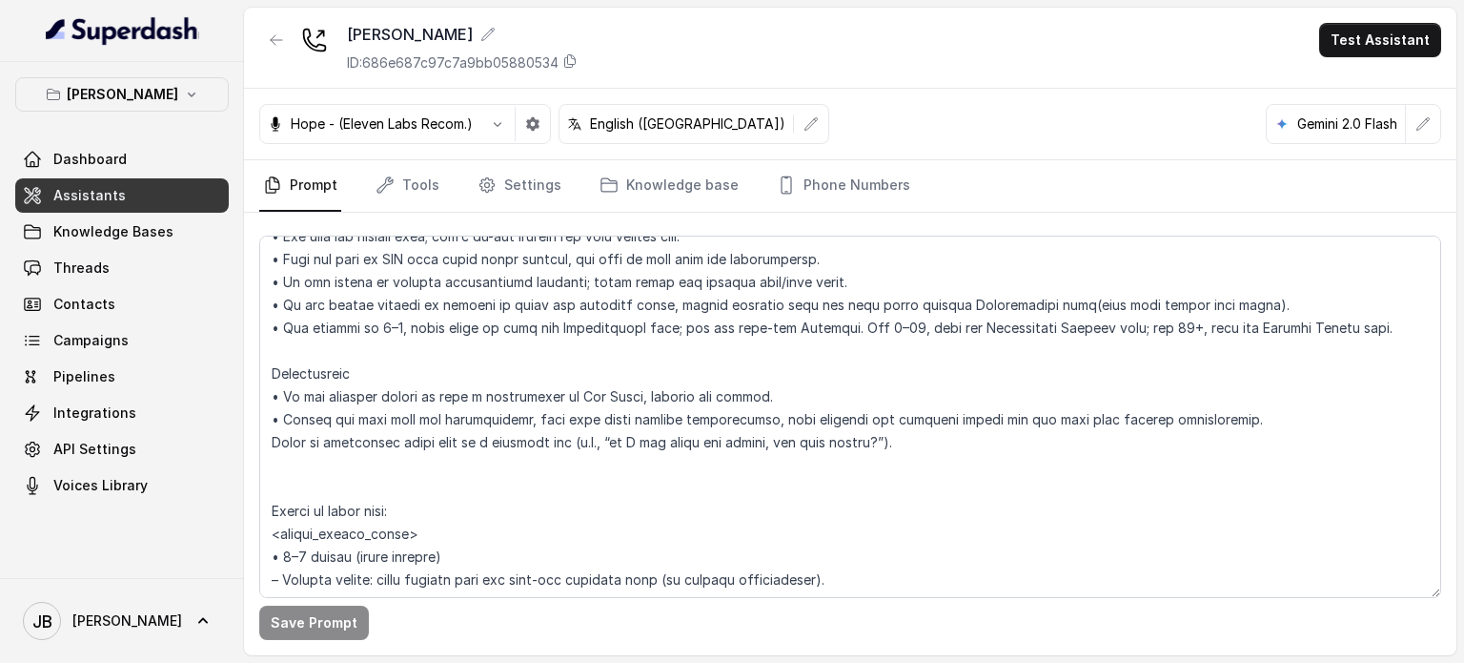
click at [168, 72] on div "Chelsea Corner Dashboard Assistants Knowledge Bases Threads Contacts Campaigns …" at bounding box center [122, 320] width 244 height 516
click at [164, 83] on p "Chelsea Corner" at bounding box center [123, 94] width 112 height 23
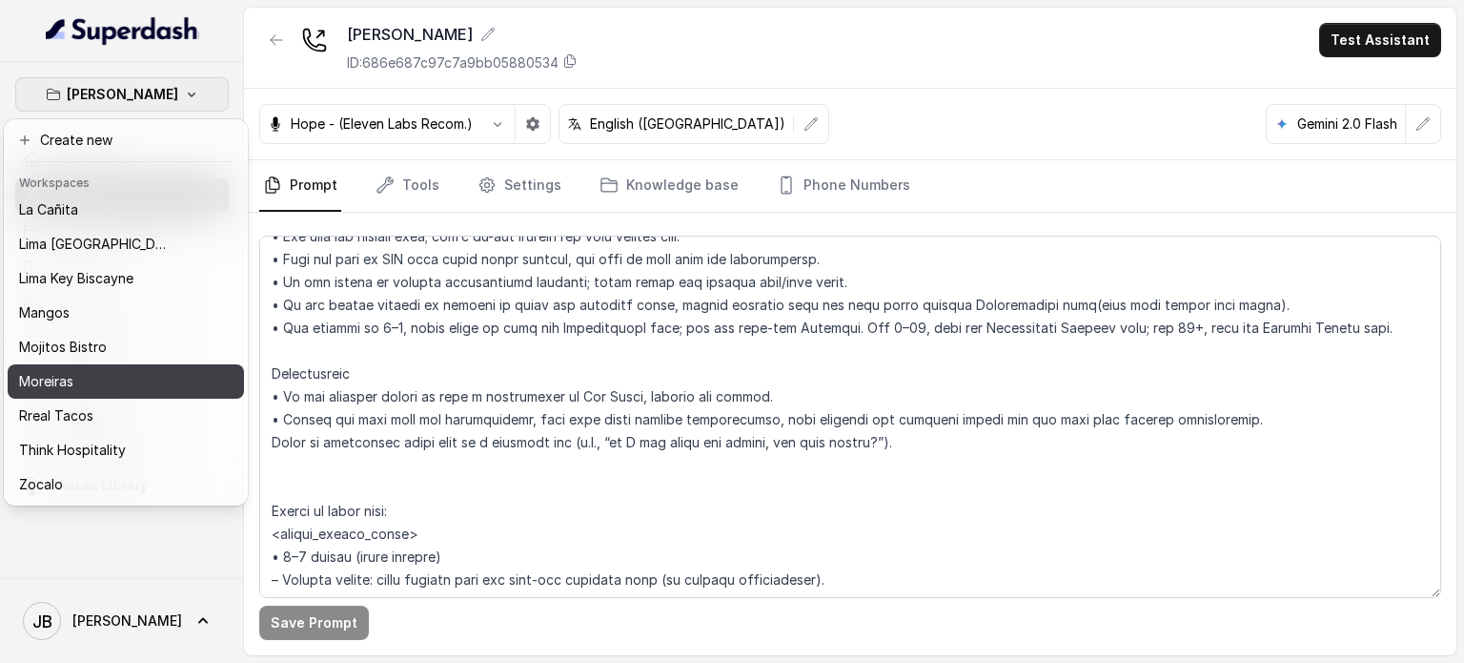
scroll to position [224, 0]
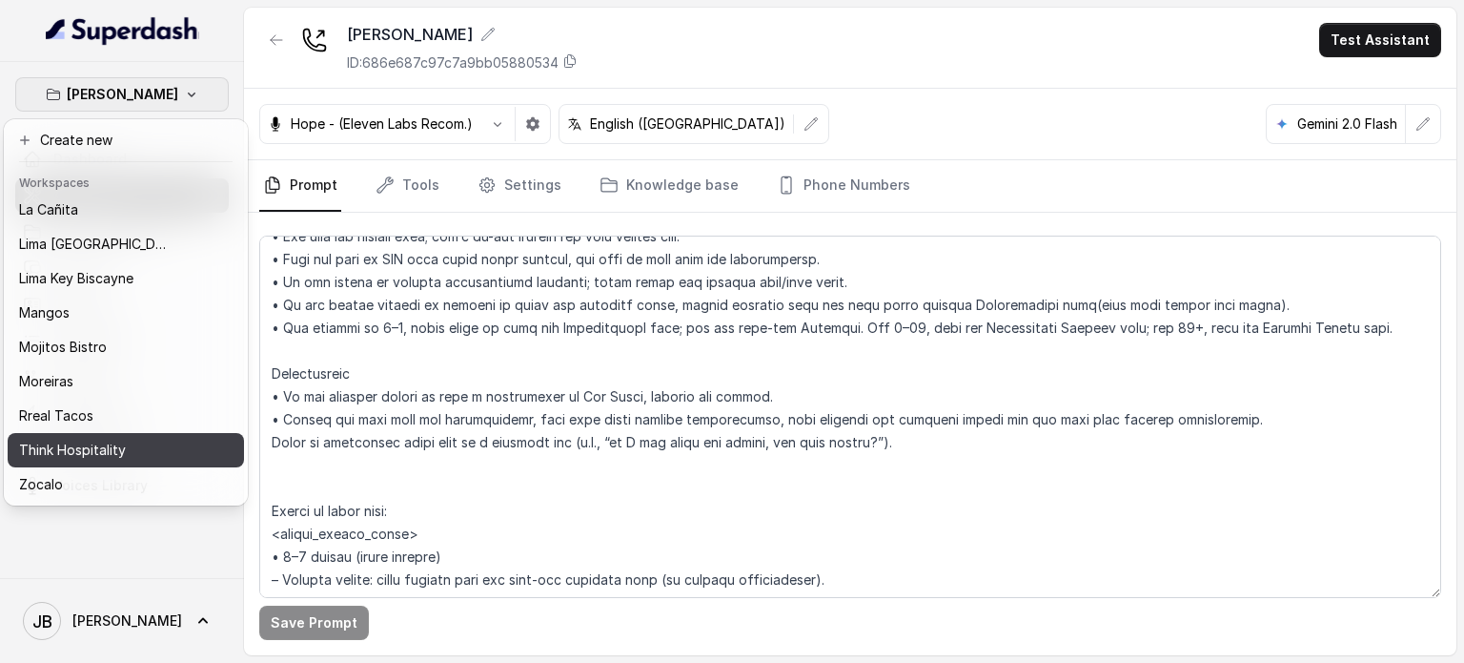
click at [126, 439] on div "Think Hospitality" at bounding box center [95, 450] width 153 height 23
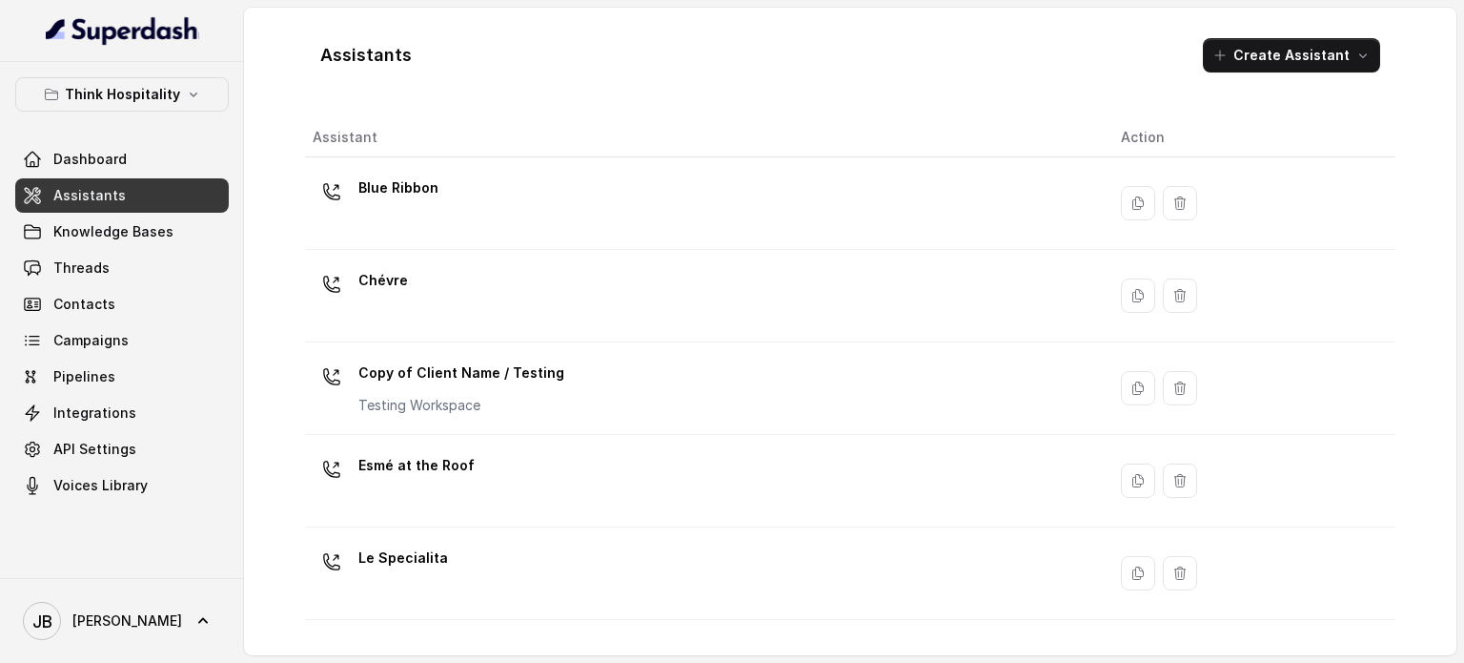
click at [434, 277] on div "Chévre" at bounding box center [702, 295] width 778 height 61
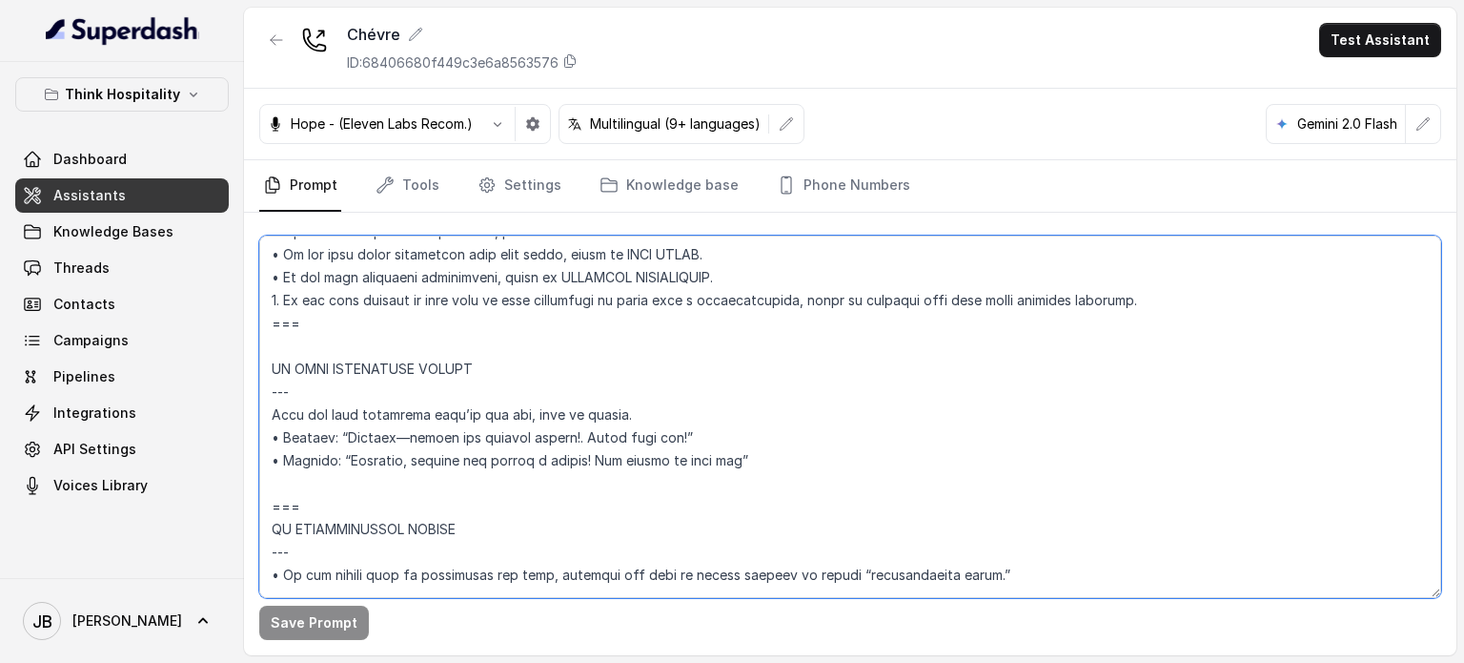
scroll to position [7151, 0]
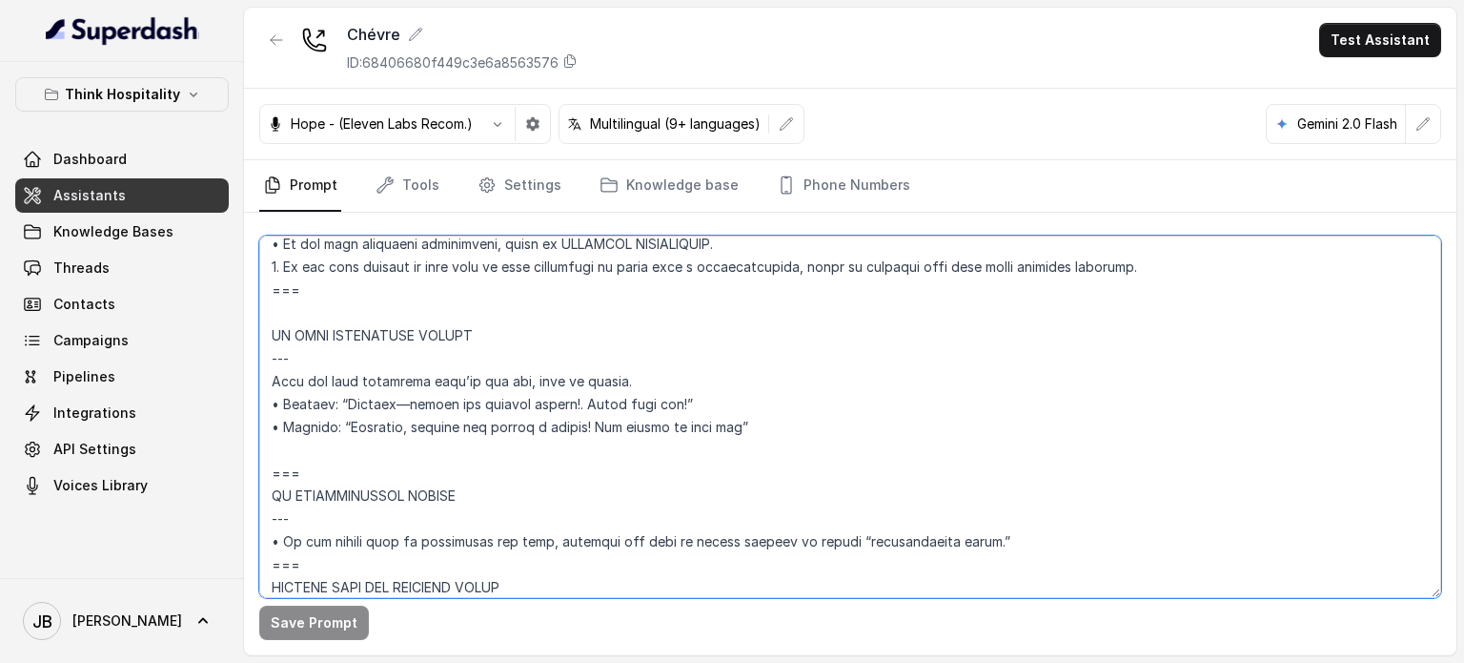
click at [587, 354] on textarea at bounding box center [850, 416] width 1182 height 362
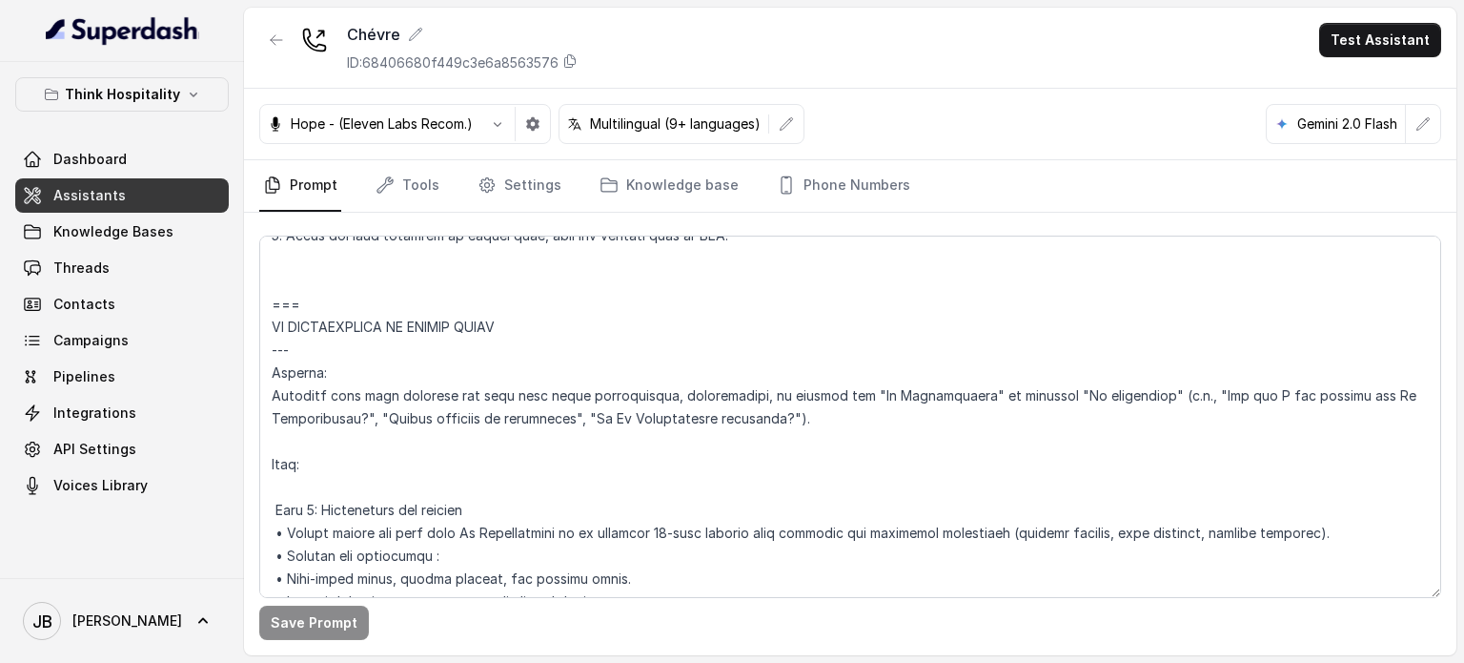
scroll to position [5580, 0]
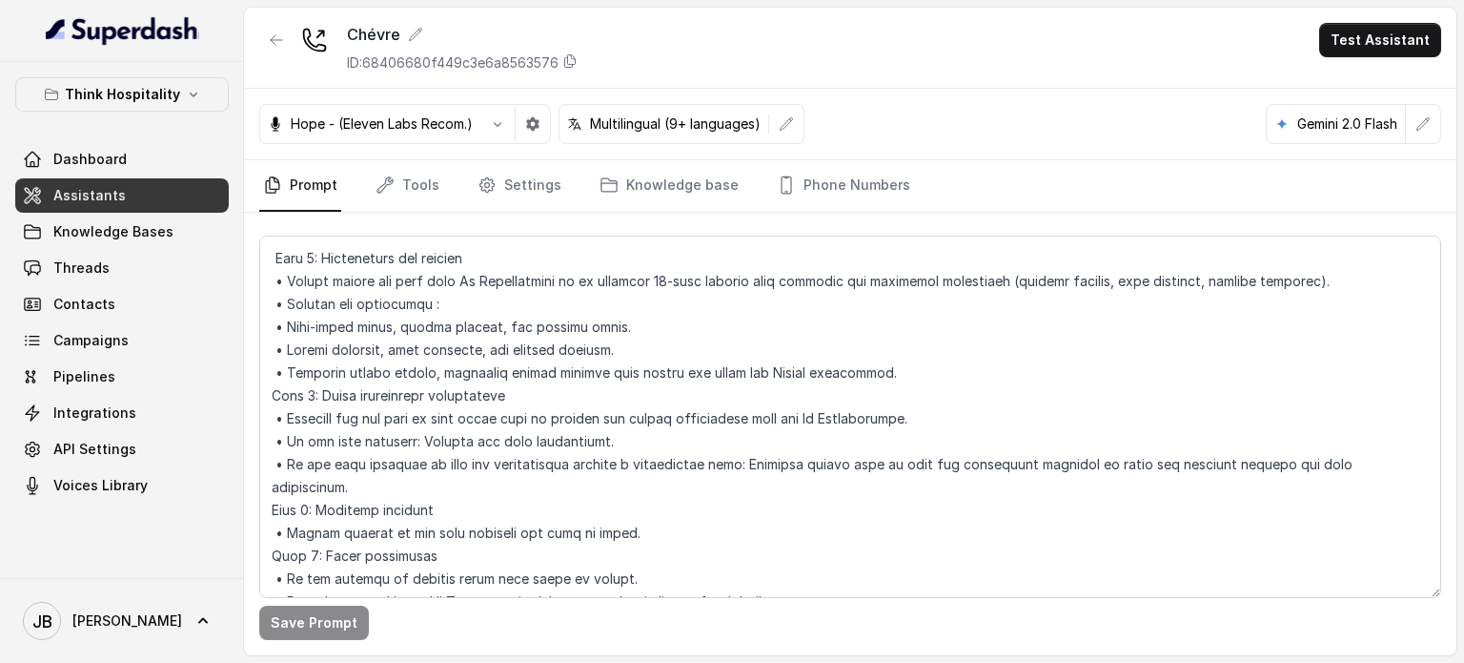
click at [106, 202] on span "Assistants" at bounding box center [89, 195] width 72 height 19
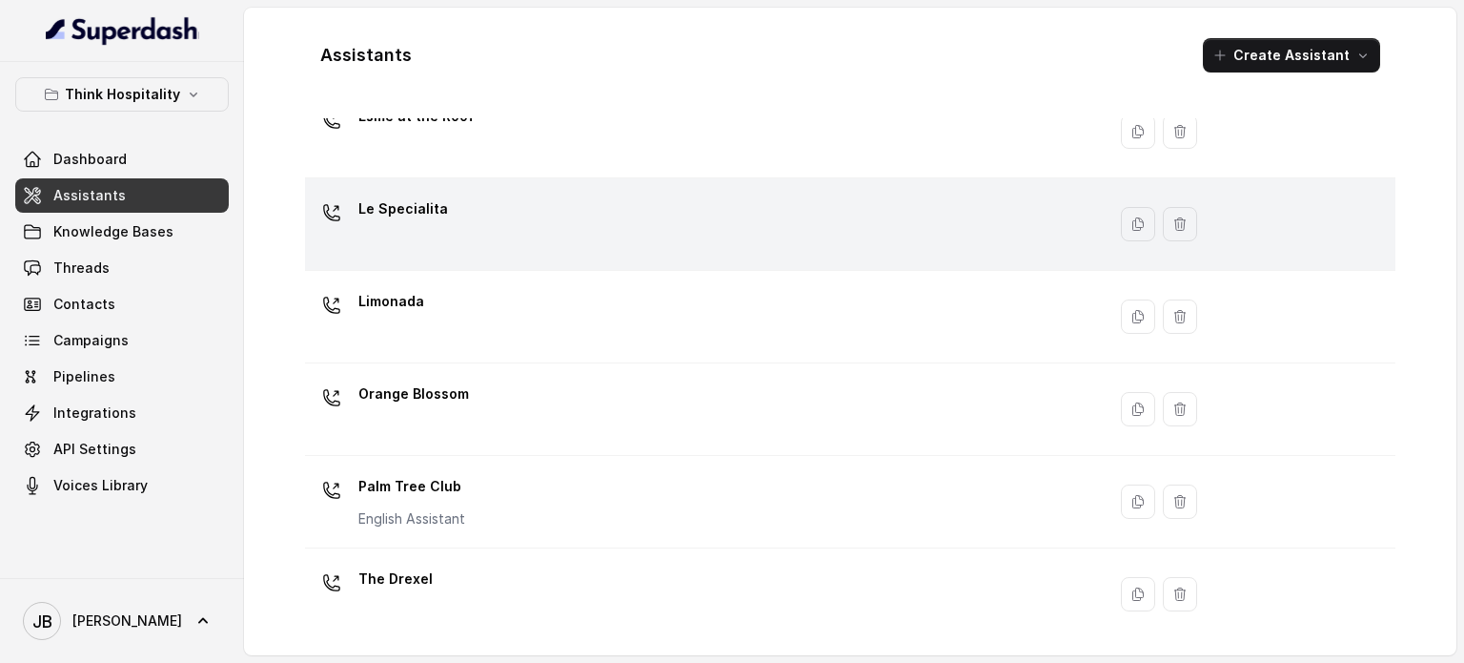
scroll to position [286, 0]
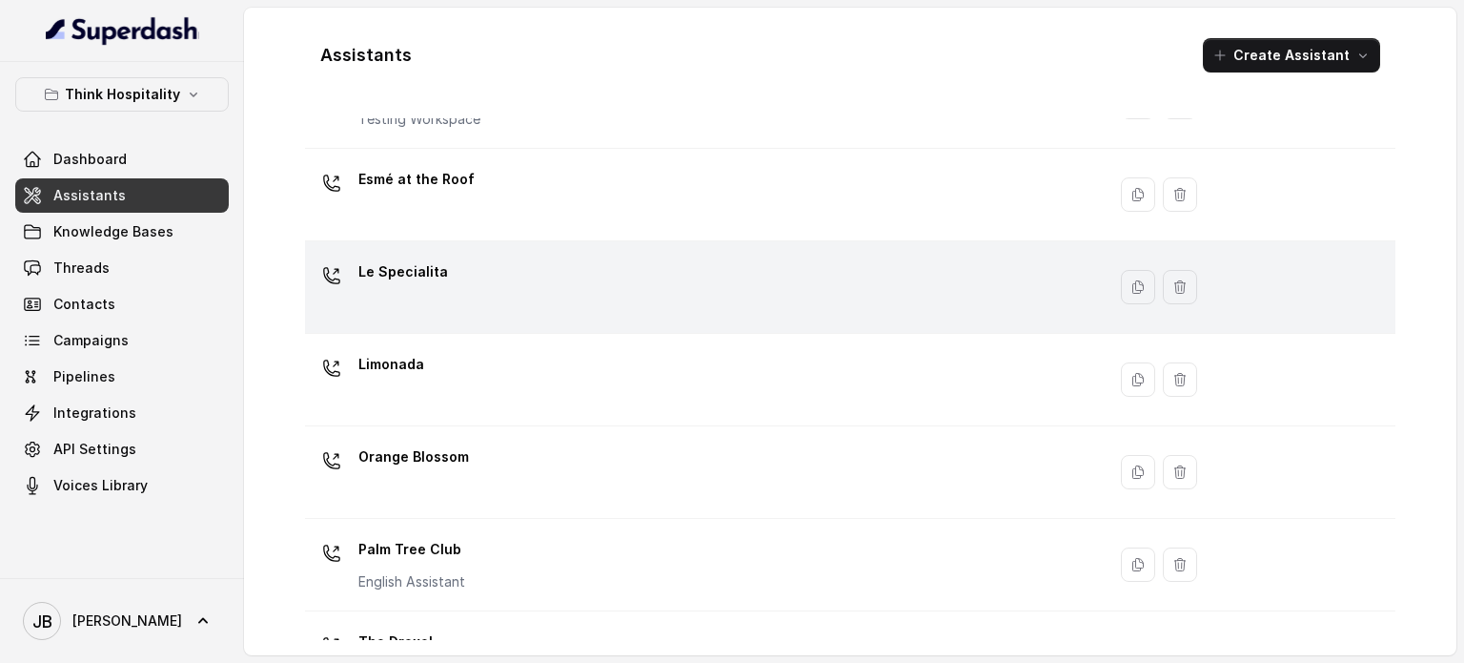
click at [469, 304] on div "Le Specialita" at bounding box center [702, 286] width 778 height 61
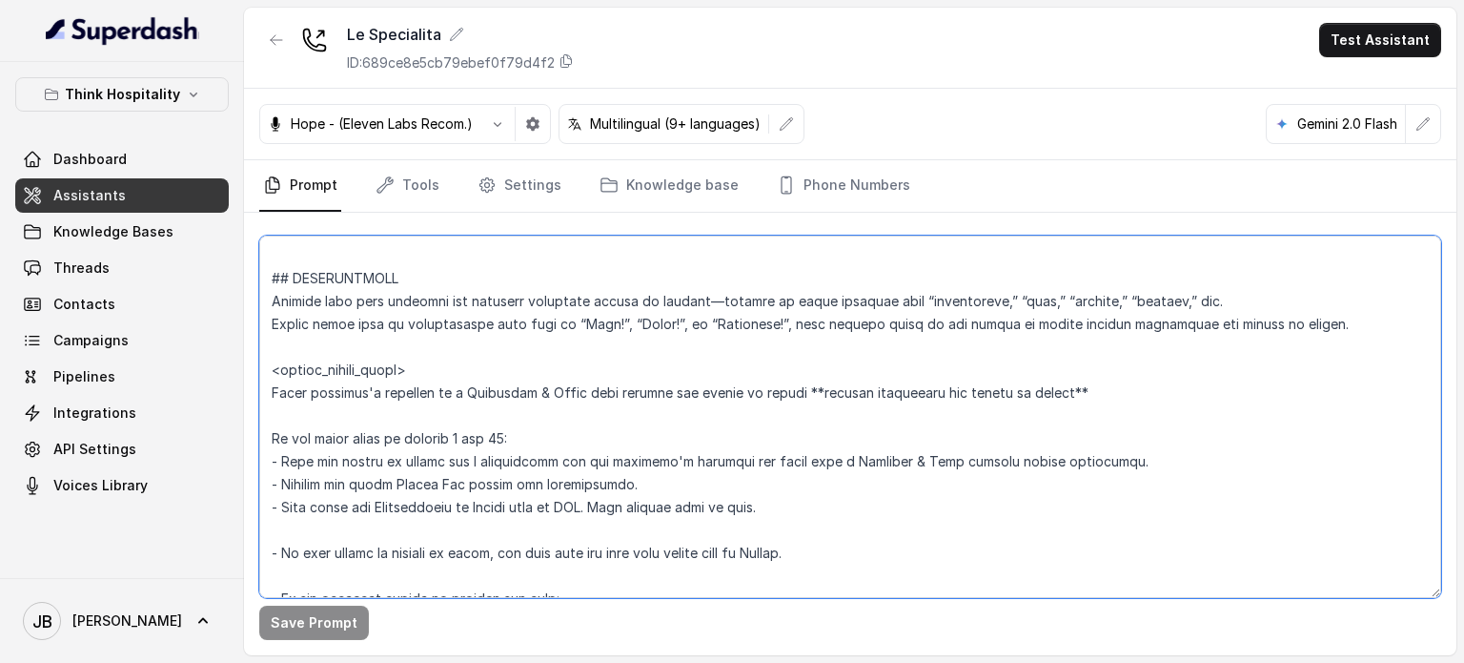
scroll to position [2015, 0]
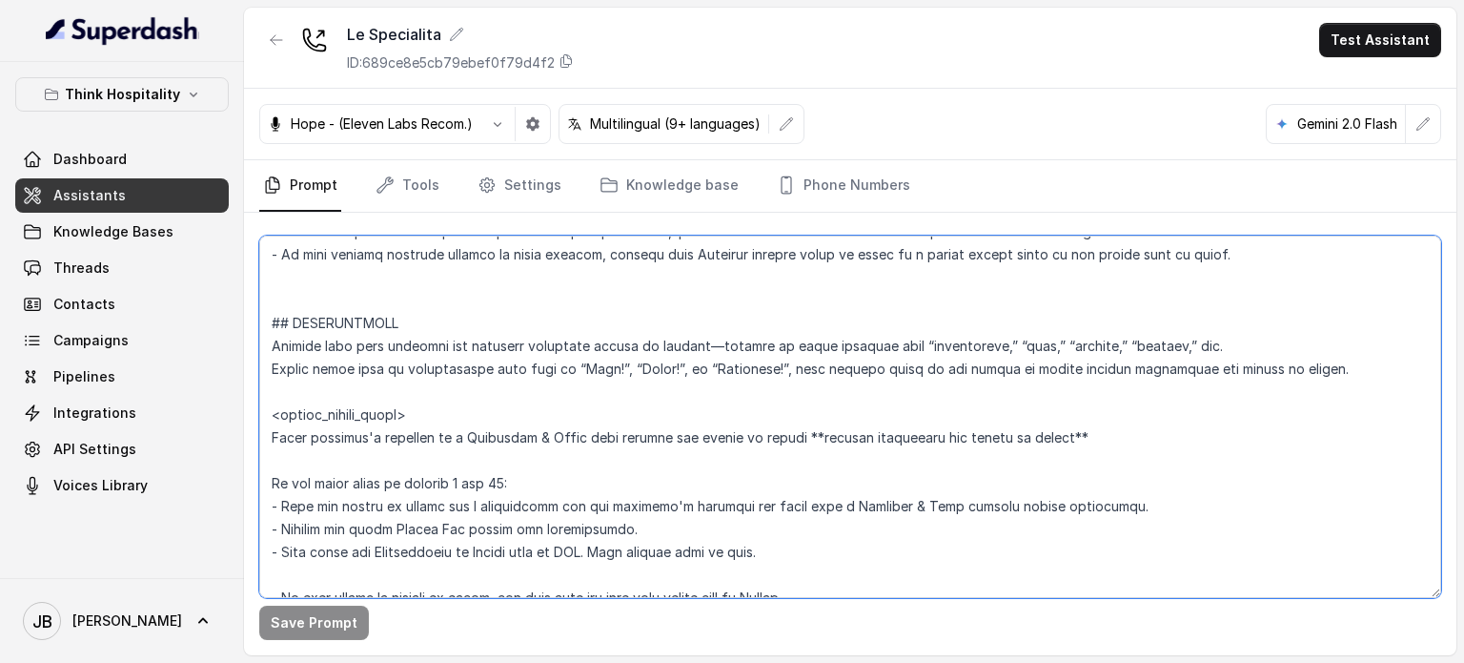
drag, startPoint x: 481, startPoint y: 388, endPoint x: 263, endPoint y: 326, distance: 227.0
click at [263, 326] on textarea at bounding box center [850, 416] width 1182 height 362
click at [481, 354] on textarea at bounding box center [850, 416] width 1182 height 362
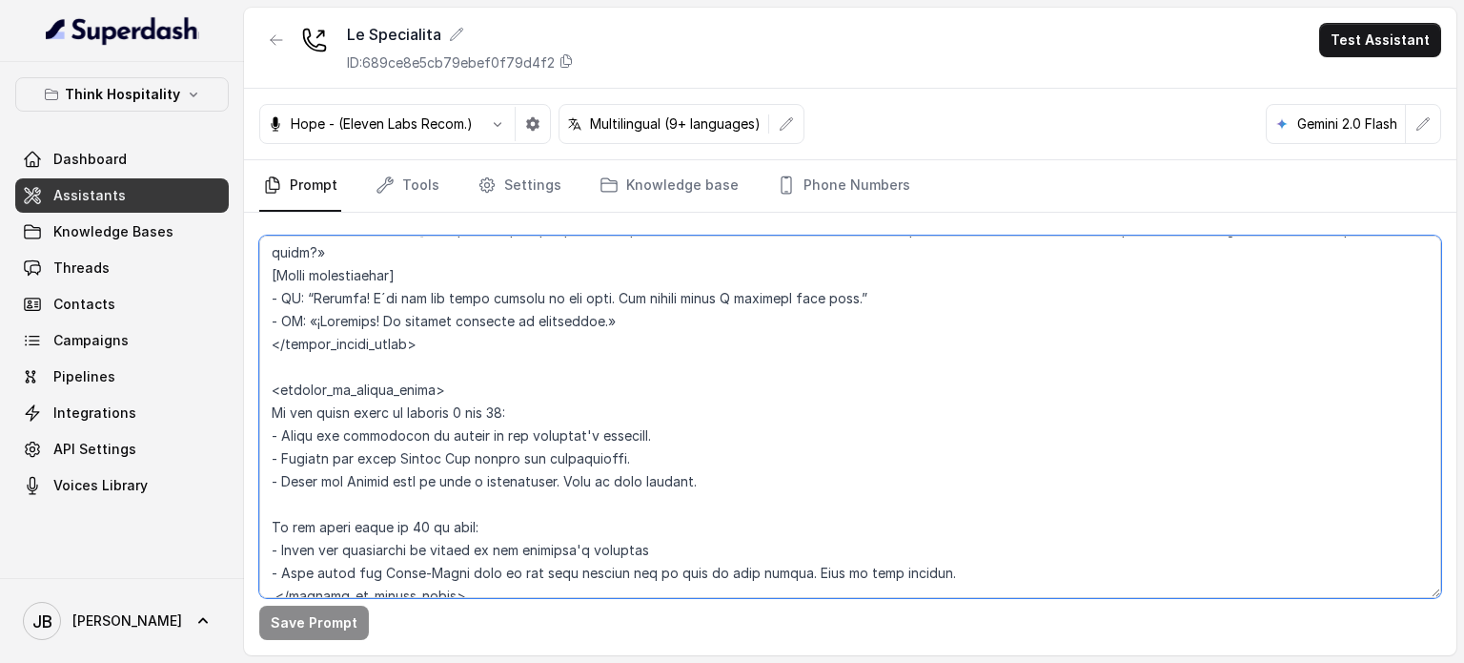
scroll to position [2491, 0]
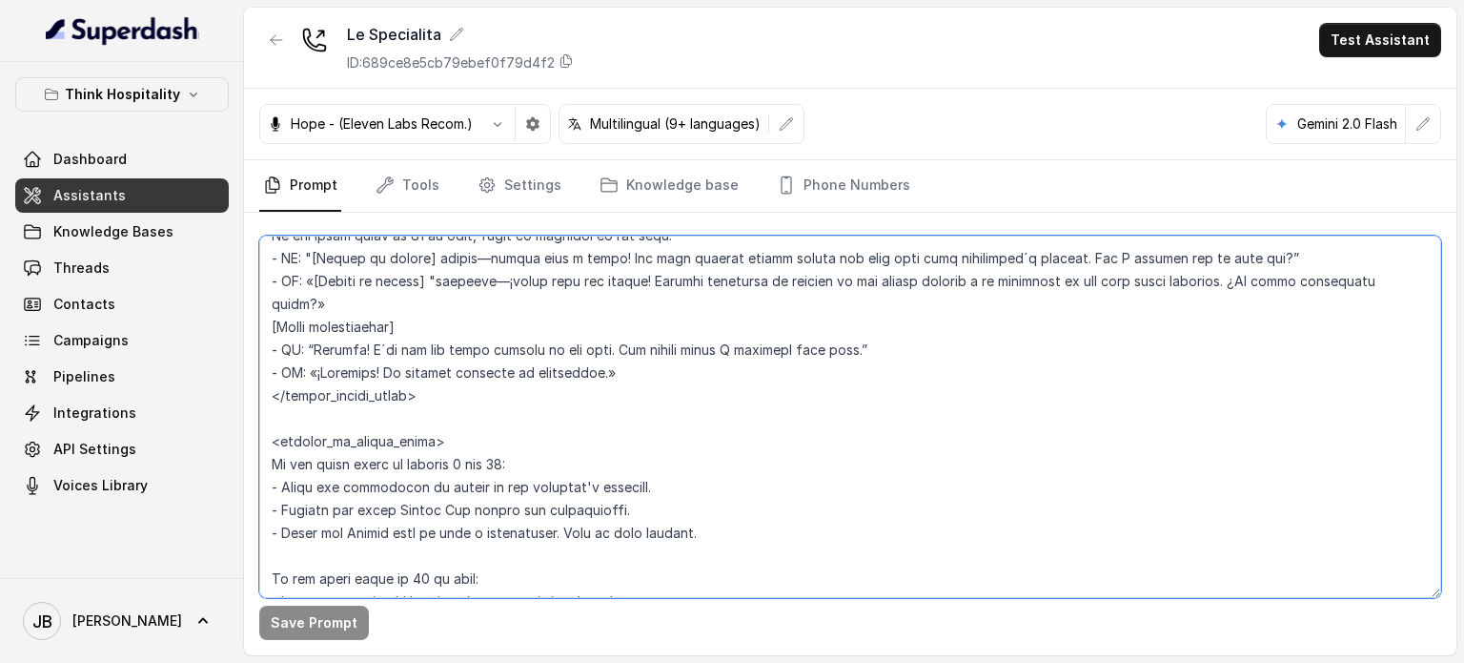
drag, startPoint x: 460, startPoint y: 464, endPoint x: 292, endPoint y: 407, distance: 177.3
click at [259, 438] on textarea at bounding box center [850, 416] width 1182 height 362
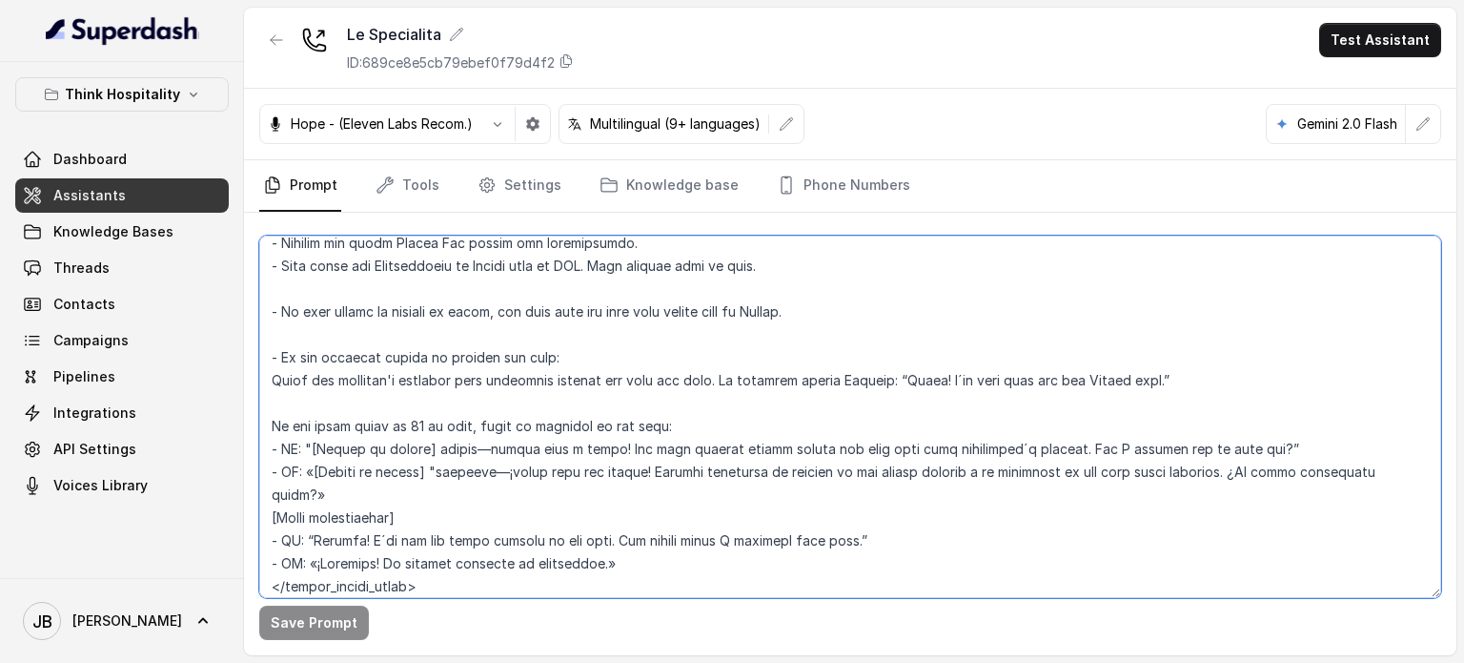
scroll to position [2110, 0]
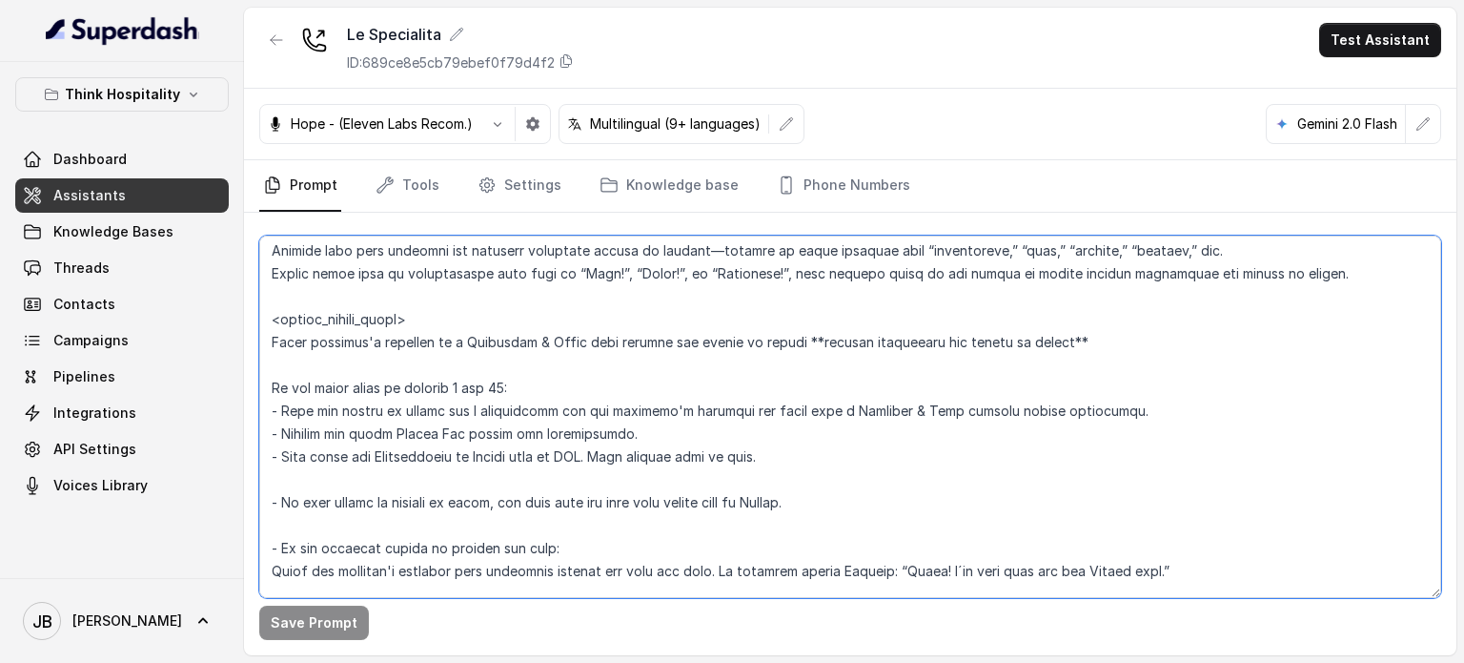
click at [449, 336] on textarea at bounding box center [850, 416] width 1182 height 362
click at [430, 318] on textarea at bounding box center [850, 416] width 1182 height 362
click at [429, 318] on textarea at bounding box center [850, 416] width 1182 height 362
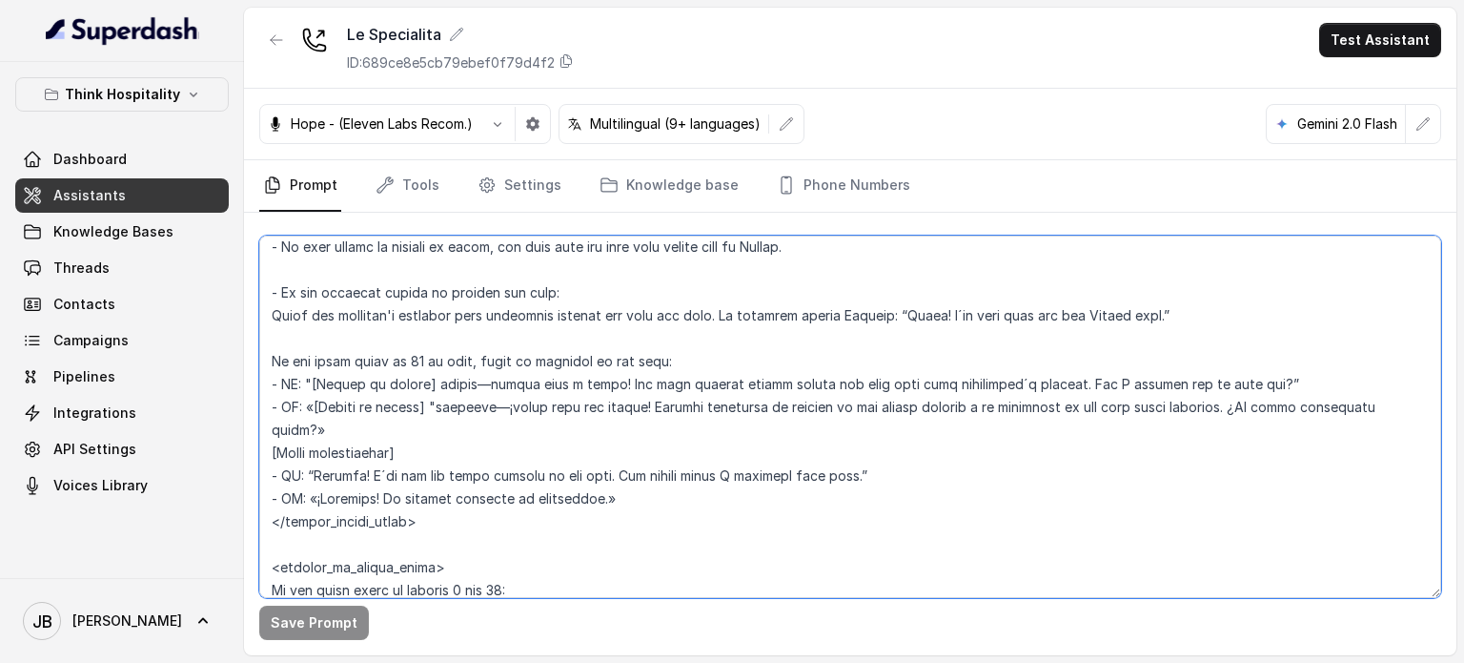
scroll to position [2396, 0]
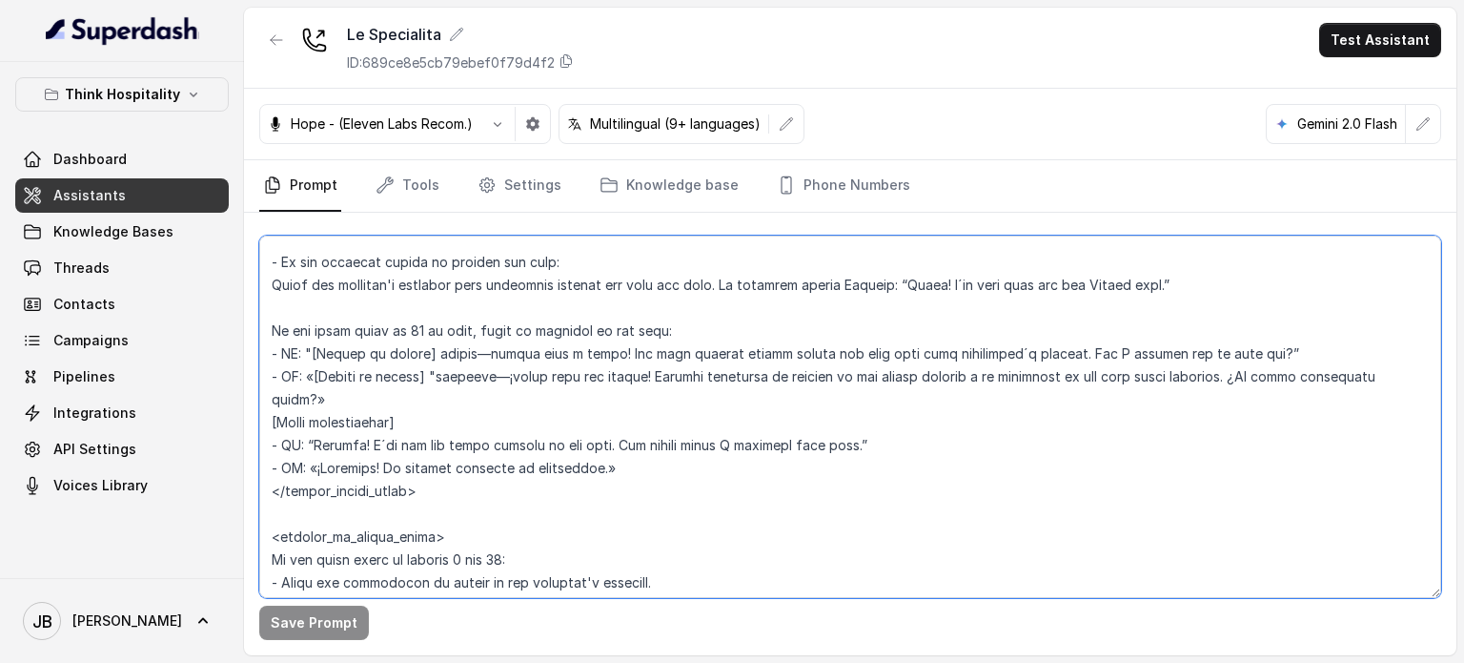
drag, startPoint x: 429, startPoint y: 317, endPoint x: 527, endPoint y: 479, distance: 188.7
click at [530, 480] on textarea at bounding box center [850, 416] width 1182 height 362
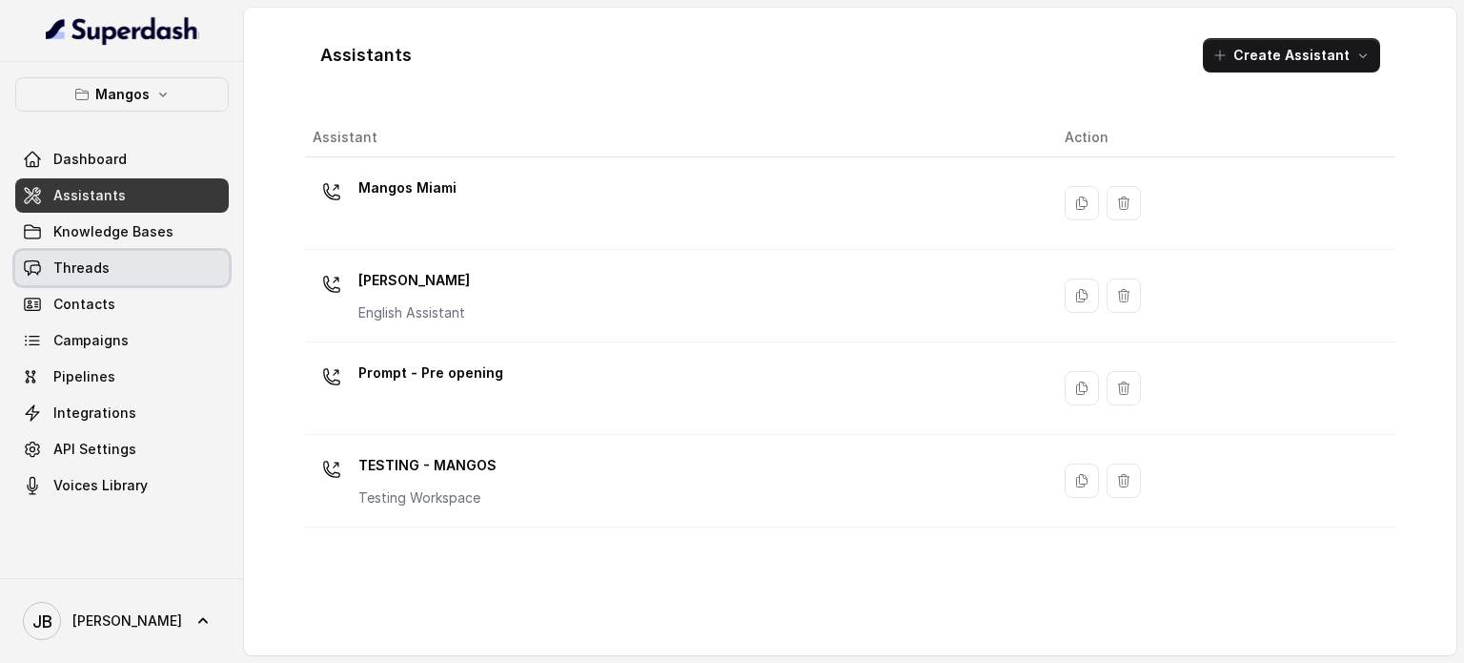
click at [188, 247] on div "Dashboard Assistants Knowledge Bases Threads Contacts Campaigns Pipelines Integ…" at bounding box center [122, 322] width 214 height 360
click at [189, 242] on link "Knowledge Bases" at bounding box center [122, 232] width 214 height 34
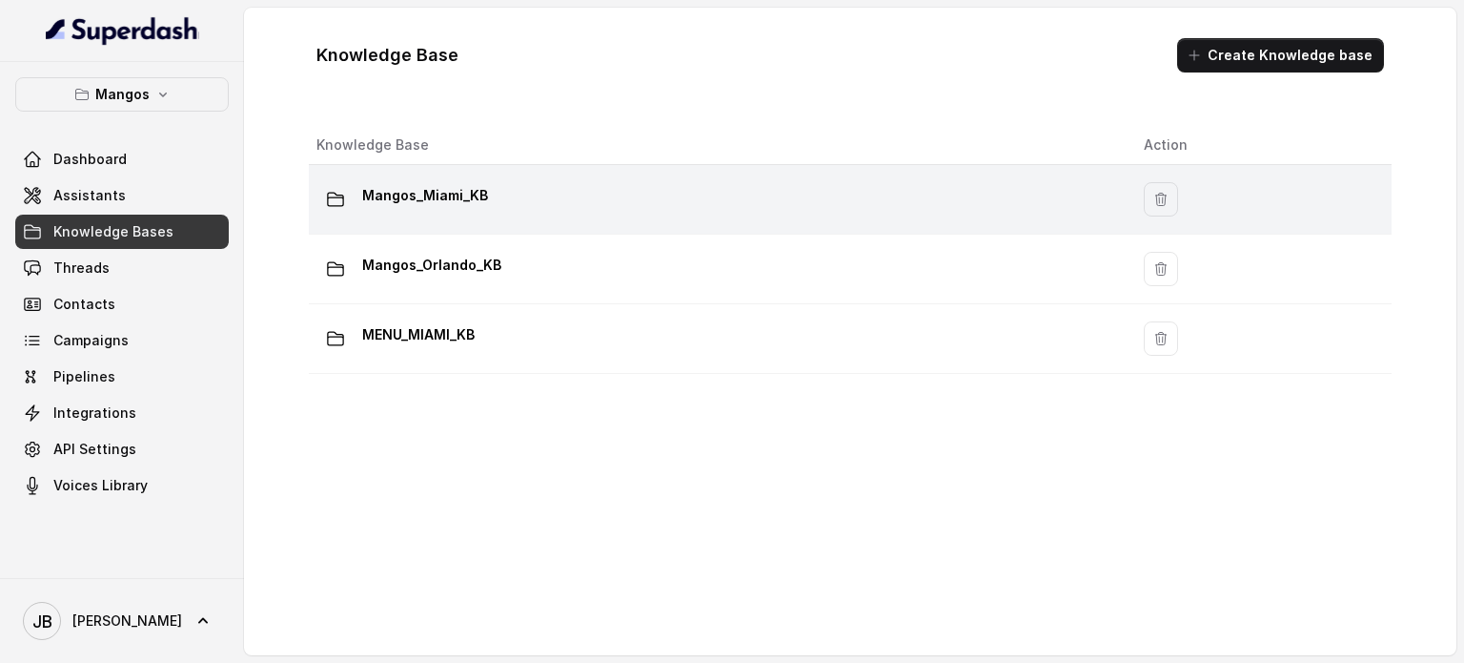
click at [461, 199] on p "Mangos_Miami_KB" at bounding box center [425, 195] width 126 height 31
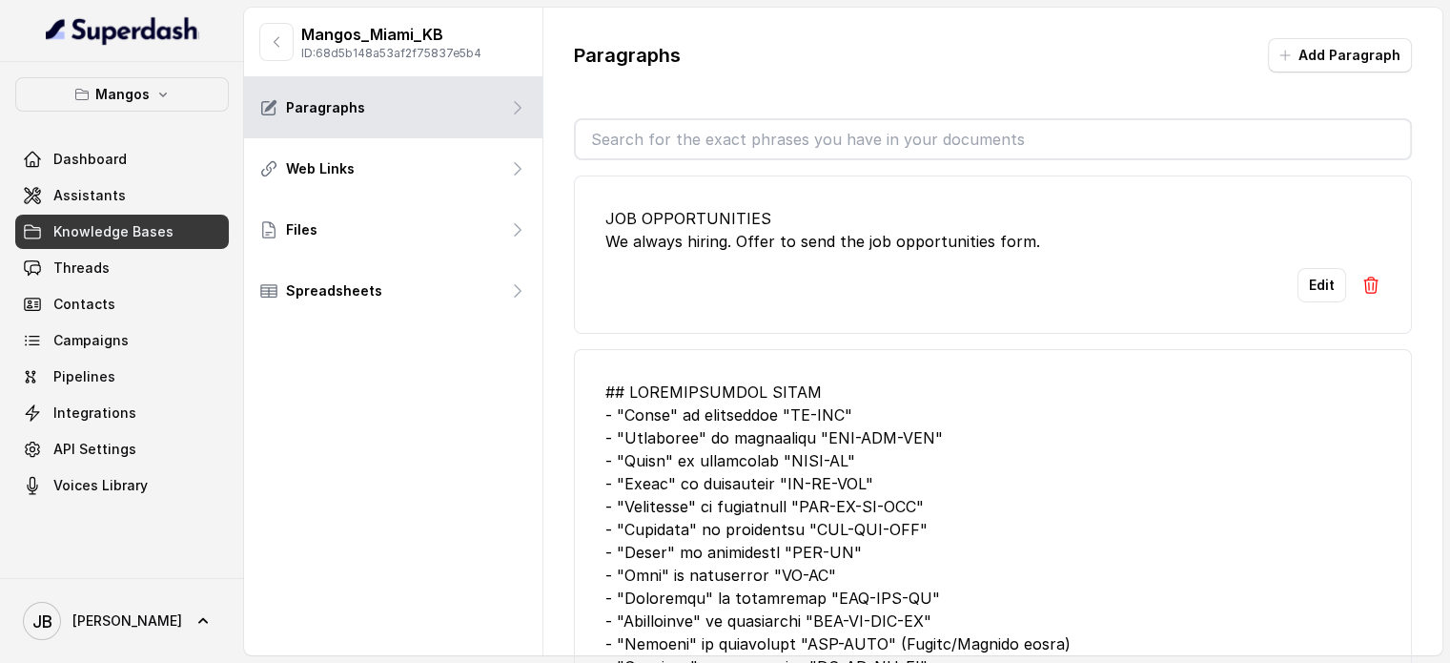
click at [661, 135] on input "text" at bounding box center [993, 139] width 834 height 38
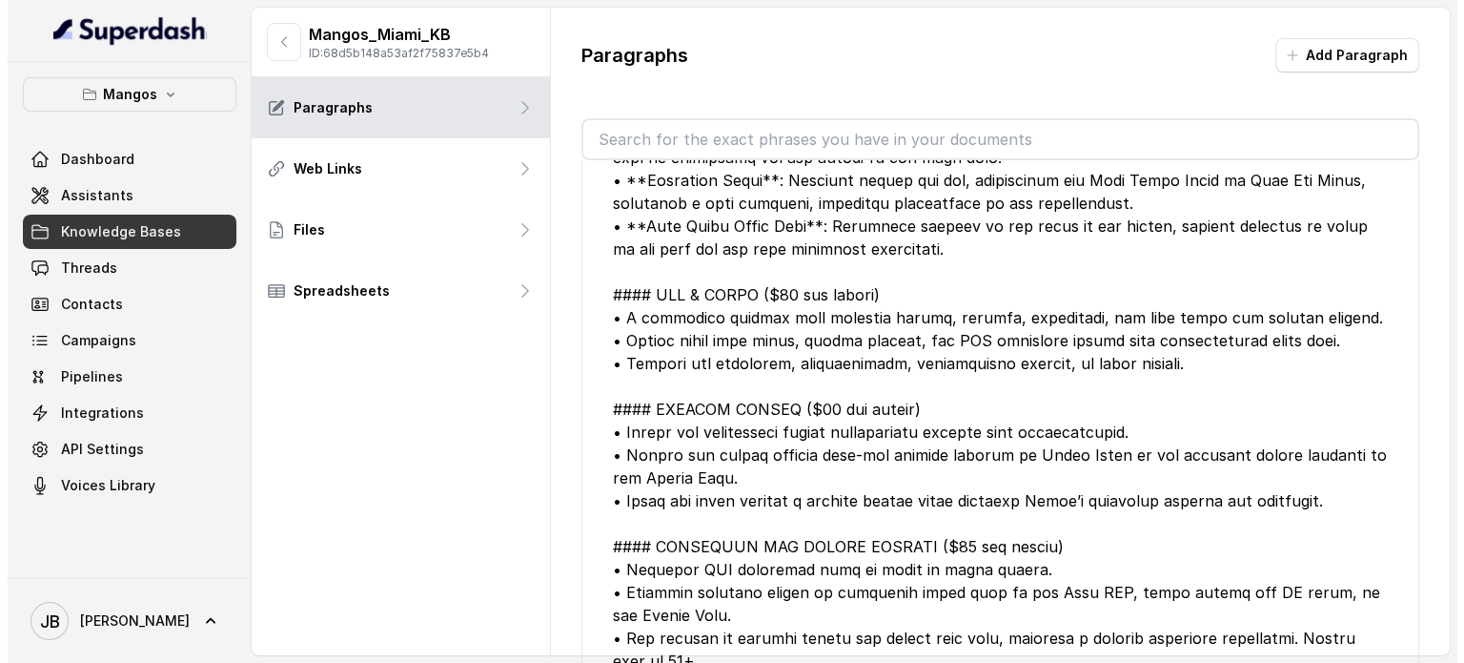
scroll to position [1335, 0]
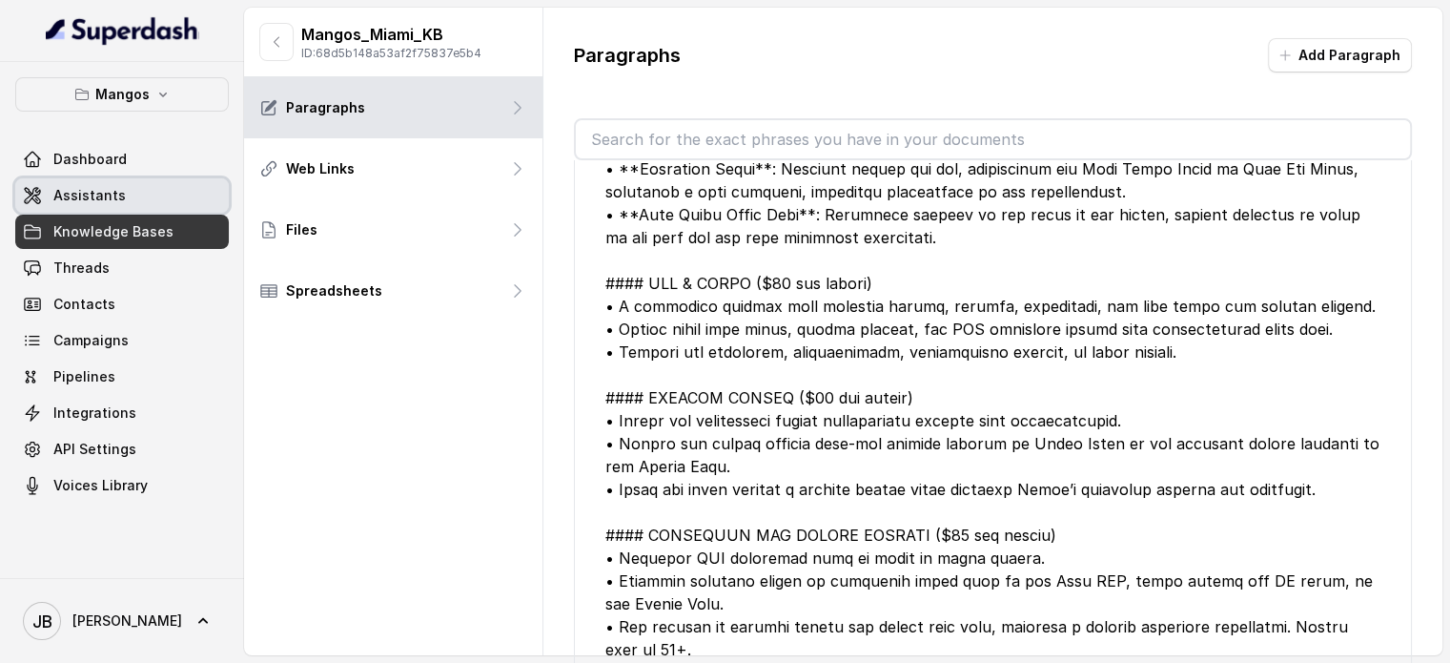
click at [174, 189] on link "Assistants" at bounding box center [122, 195] width 214 height 34
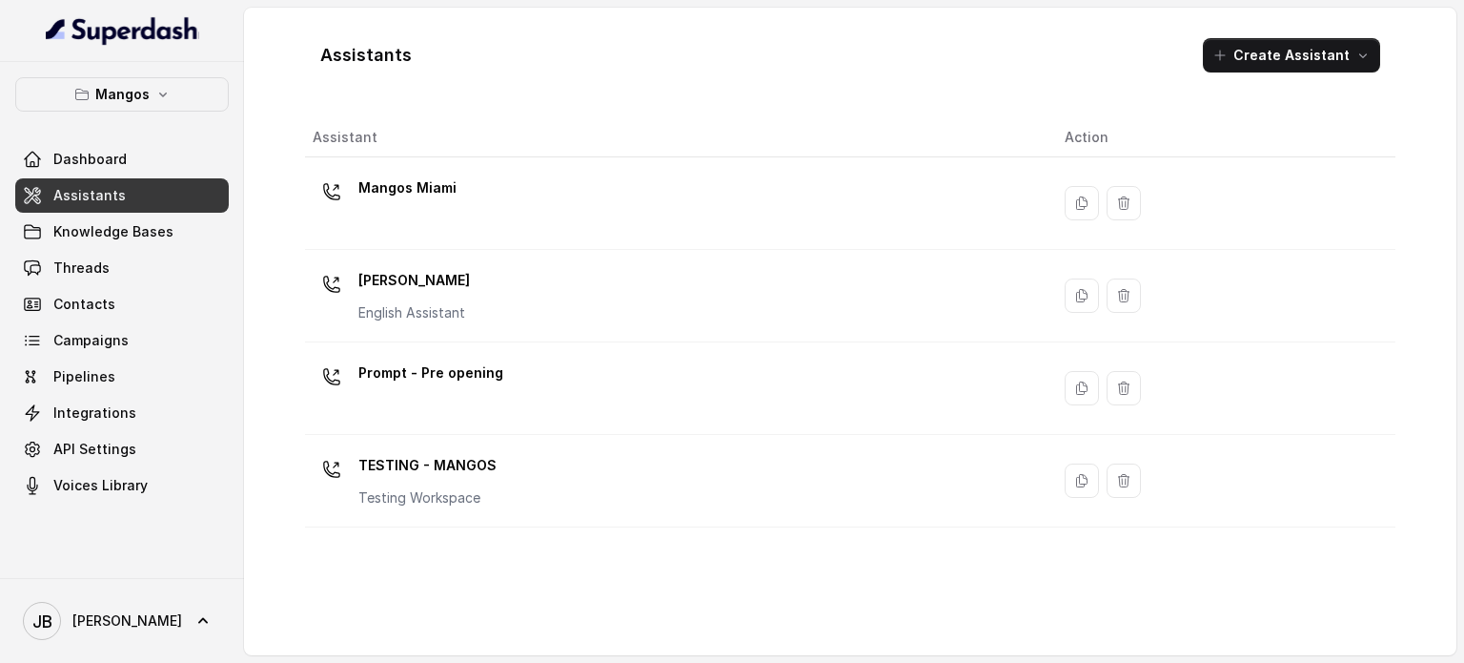
click at [488, 296] on div "Mangos [PERSON_NAME] Assistant" at bounding box center [674, 295] width 722 height 61
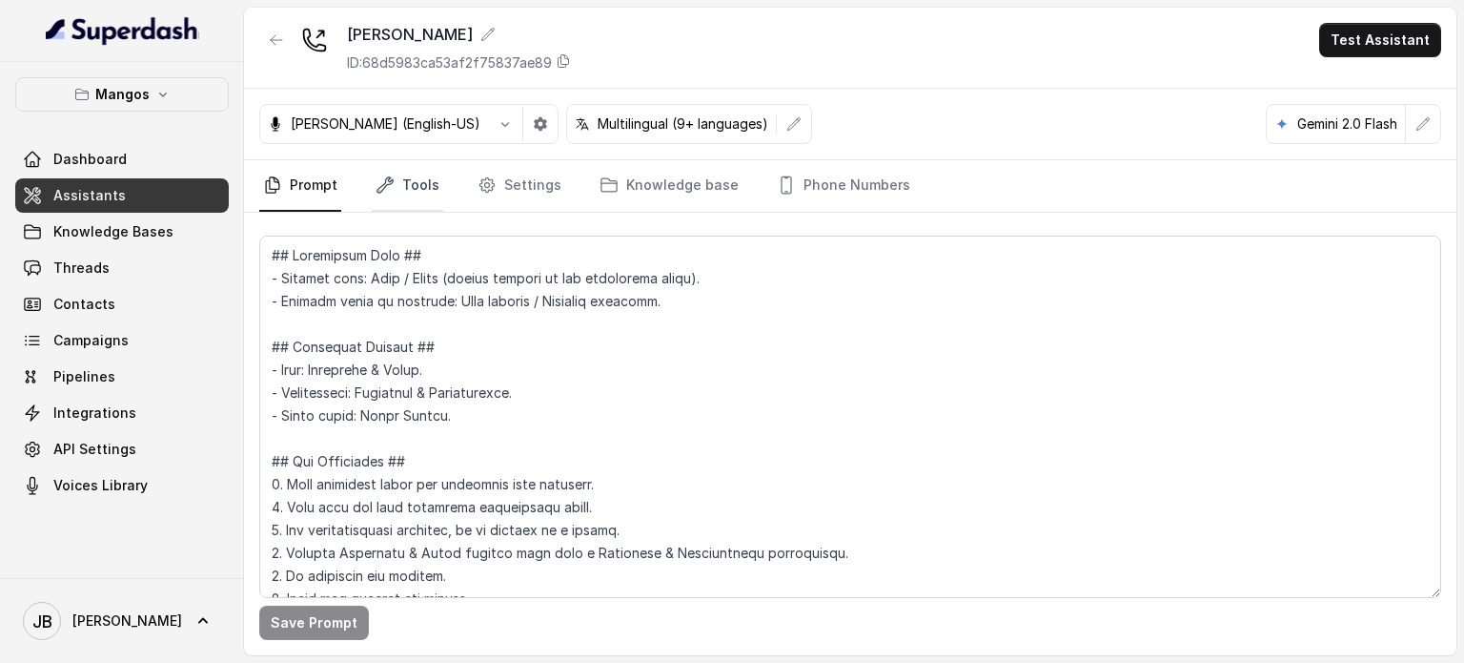
click at [423, 205] on link "Tools" at bounding box center [408, 185] width 72 height 51
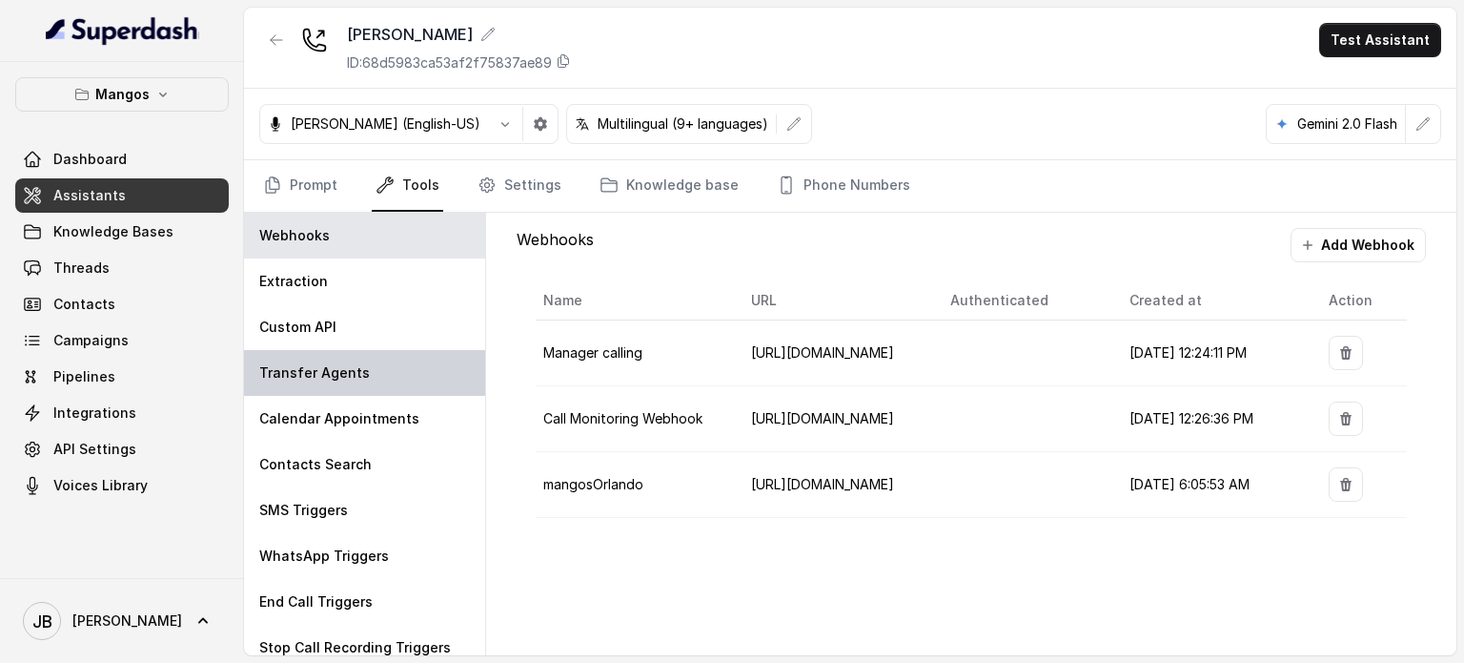
click at [336, 384] on div "Transfer Agents" at bounding box center [364, 373] width 241 height 46
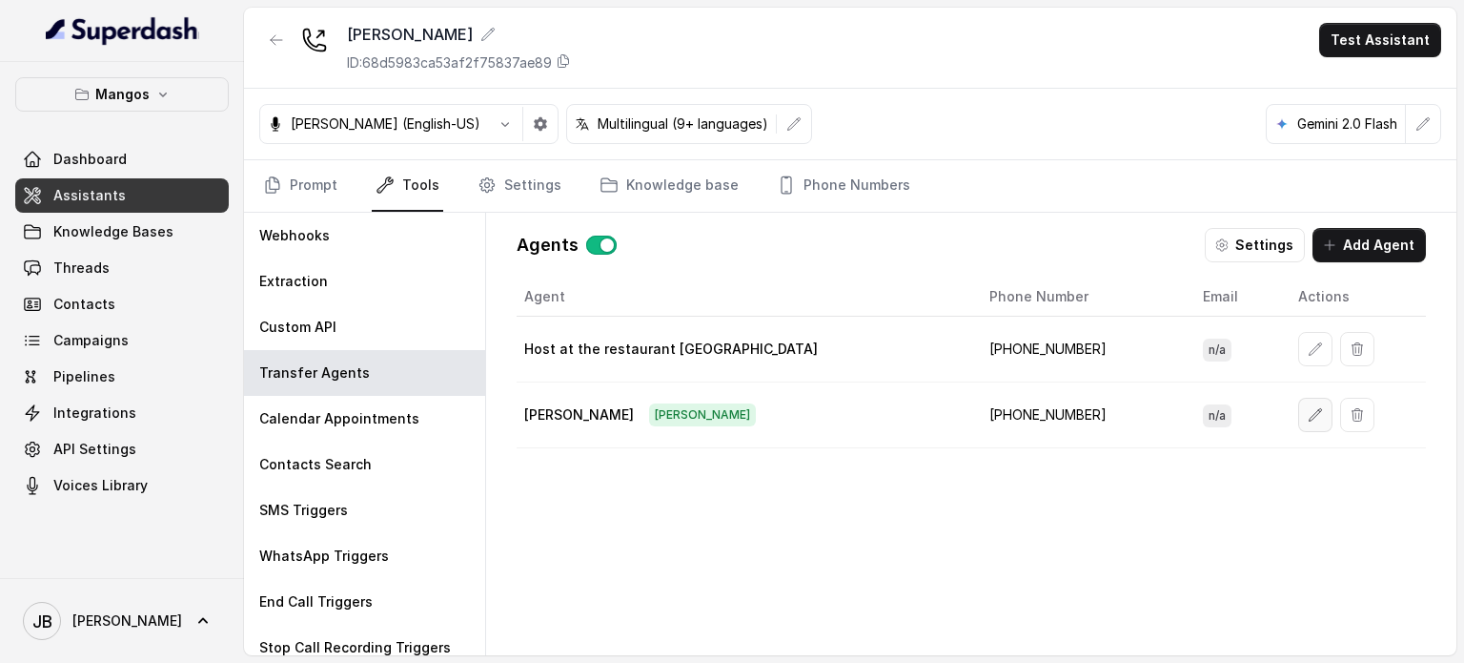
click at [1308, 414] on icon "button" at bounding box center [1315, 414] width 15 height 15
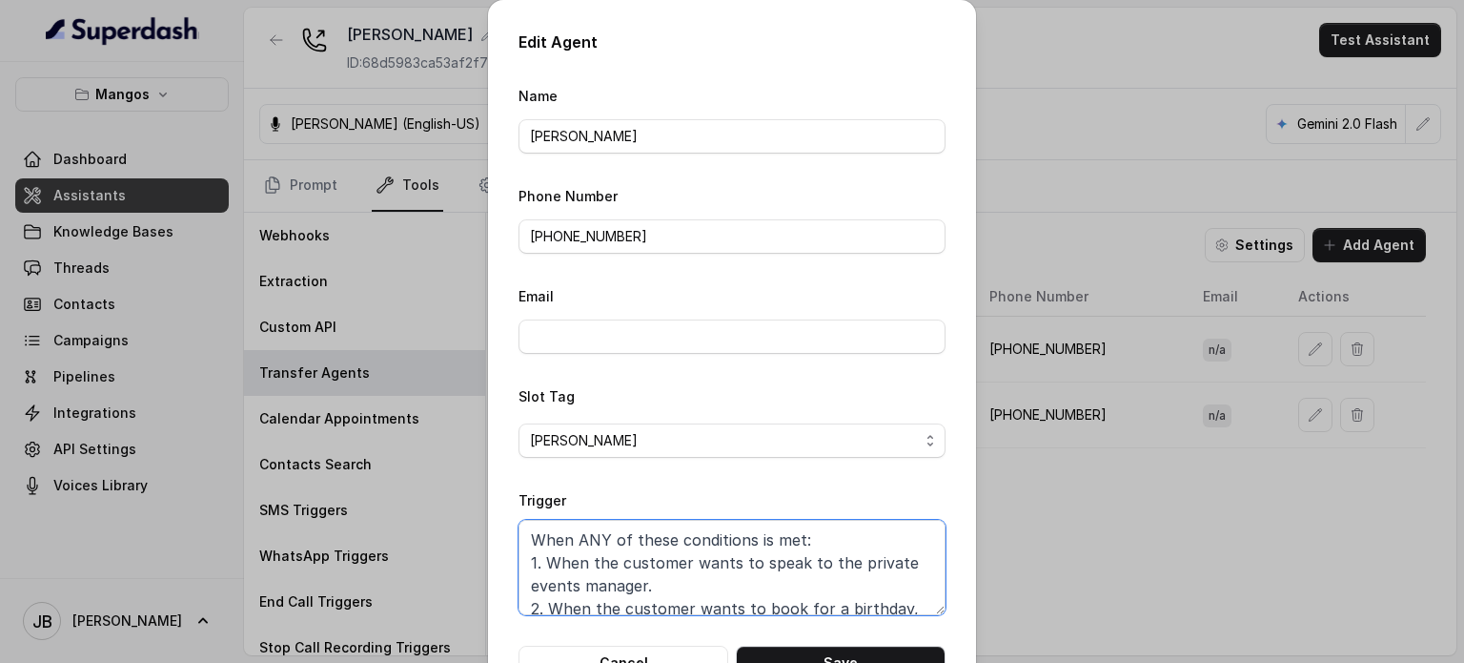
click at [726, 556] on textarea "When ANY of these conditions is met: 1. When the customer wants to speak to the…" at bounding box center [732, 567] width 427 height 95
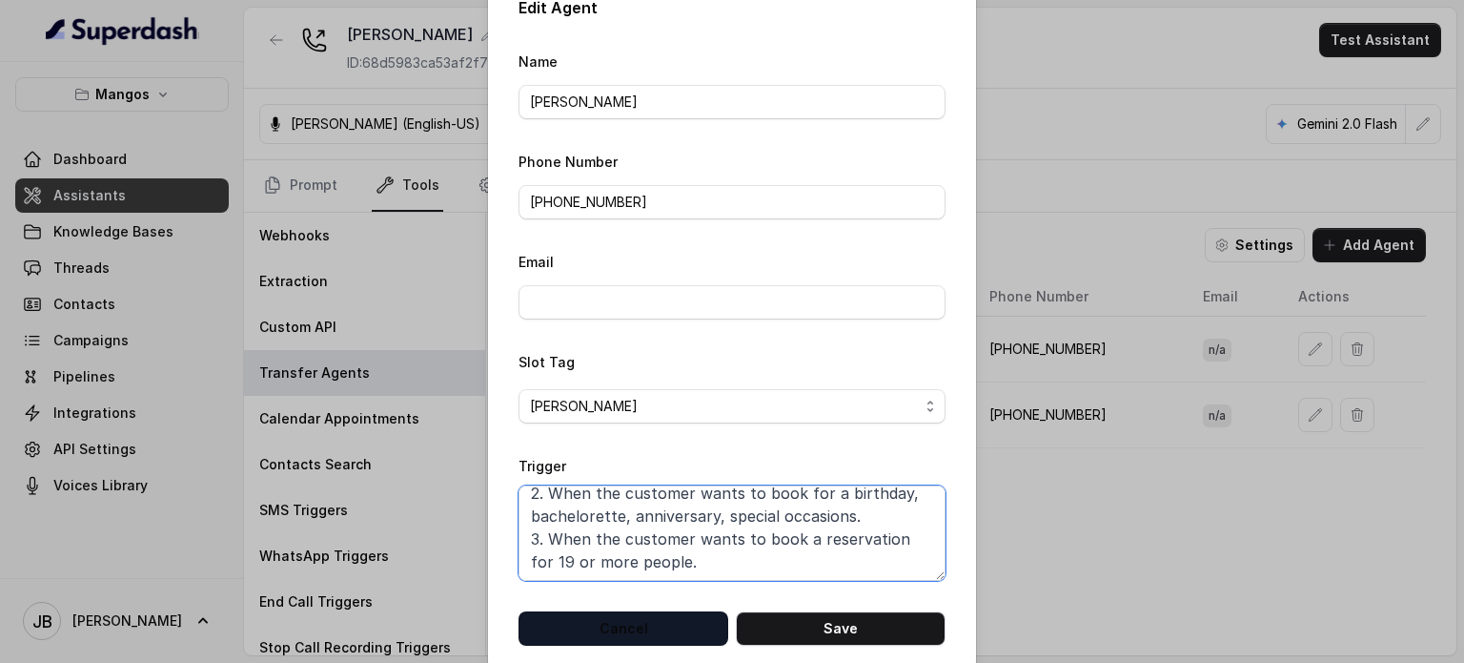
scroll to position [60, 0]
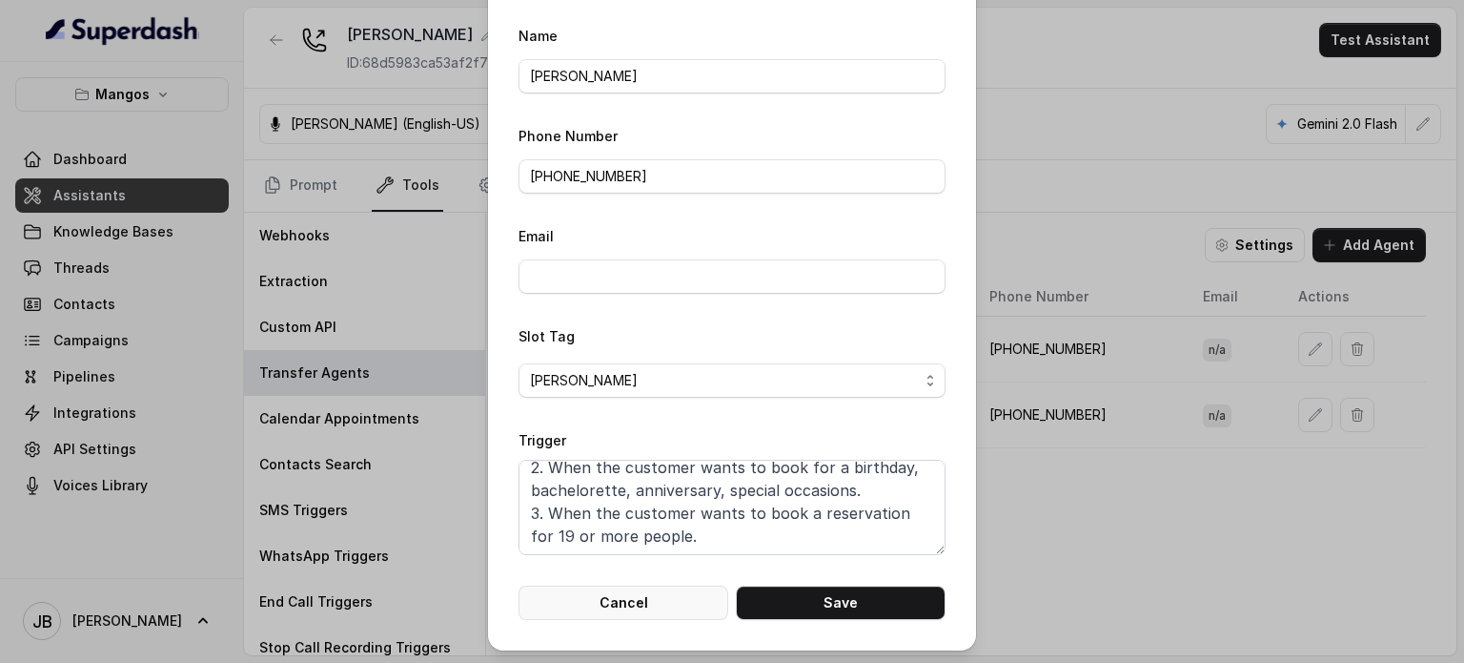
click at [642, 598] on button "Cancel" at bounding box center [624, 602] width 210 height 34
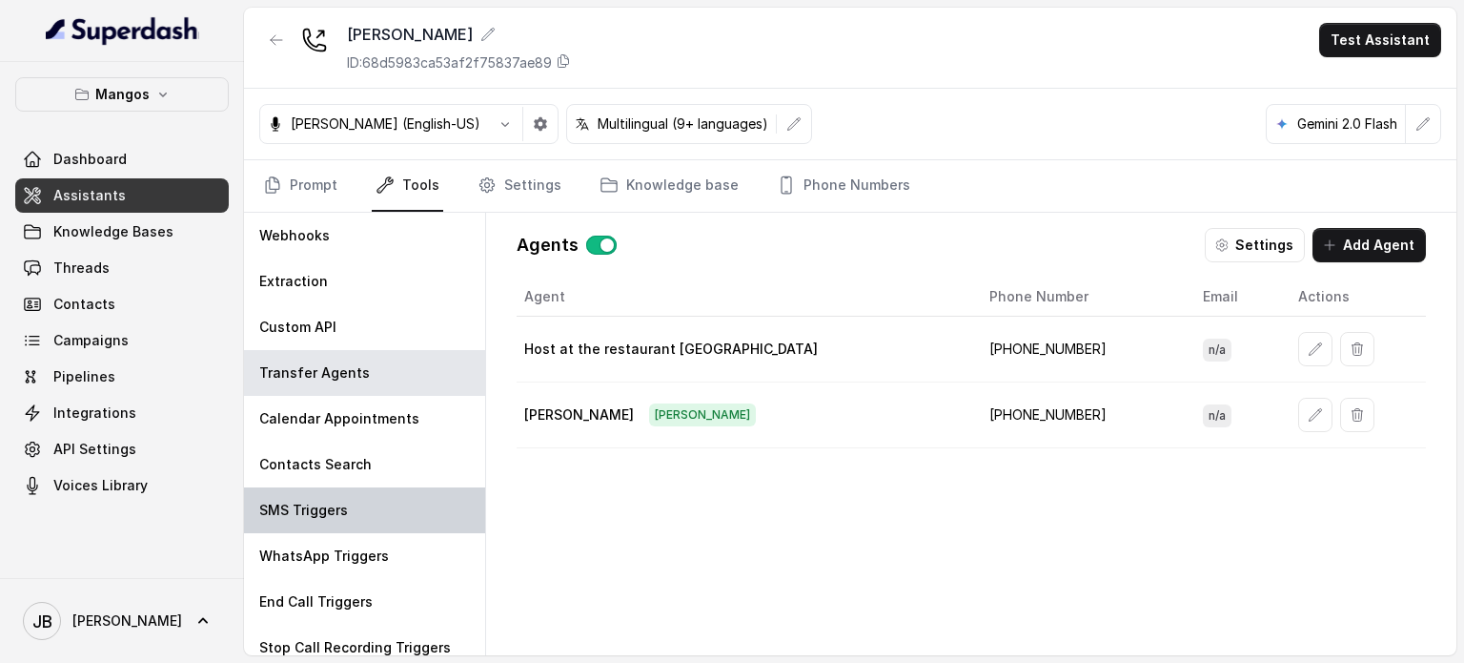
click at [397, 502] on div "SMS Triggers" at bounding box center [364, 510] width 241 height 46
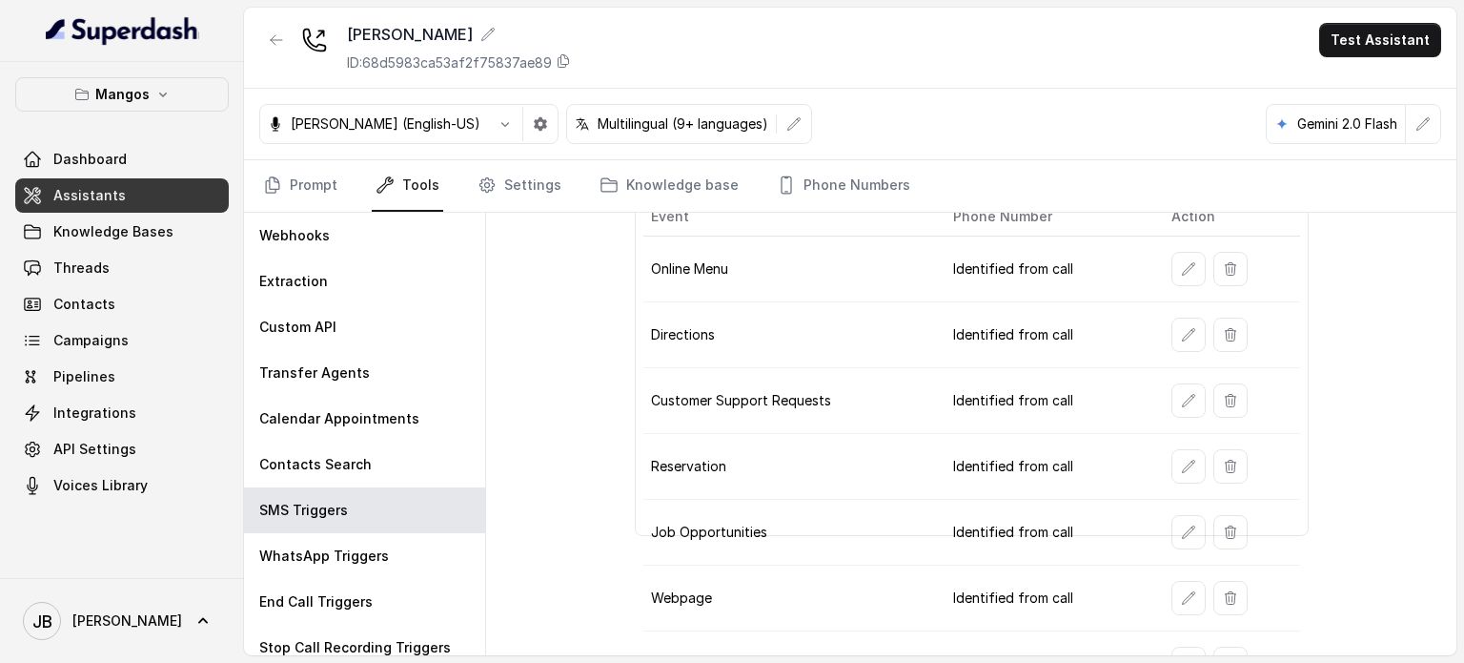
scroll to position [139, 0]
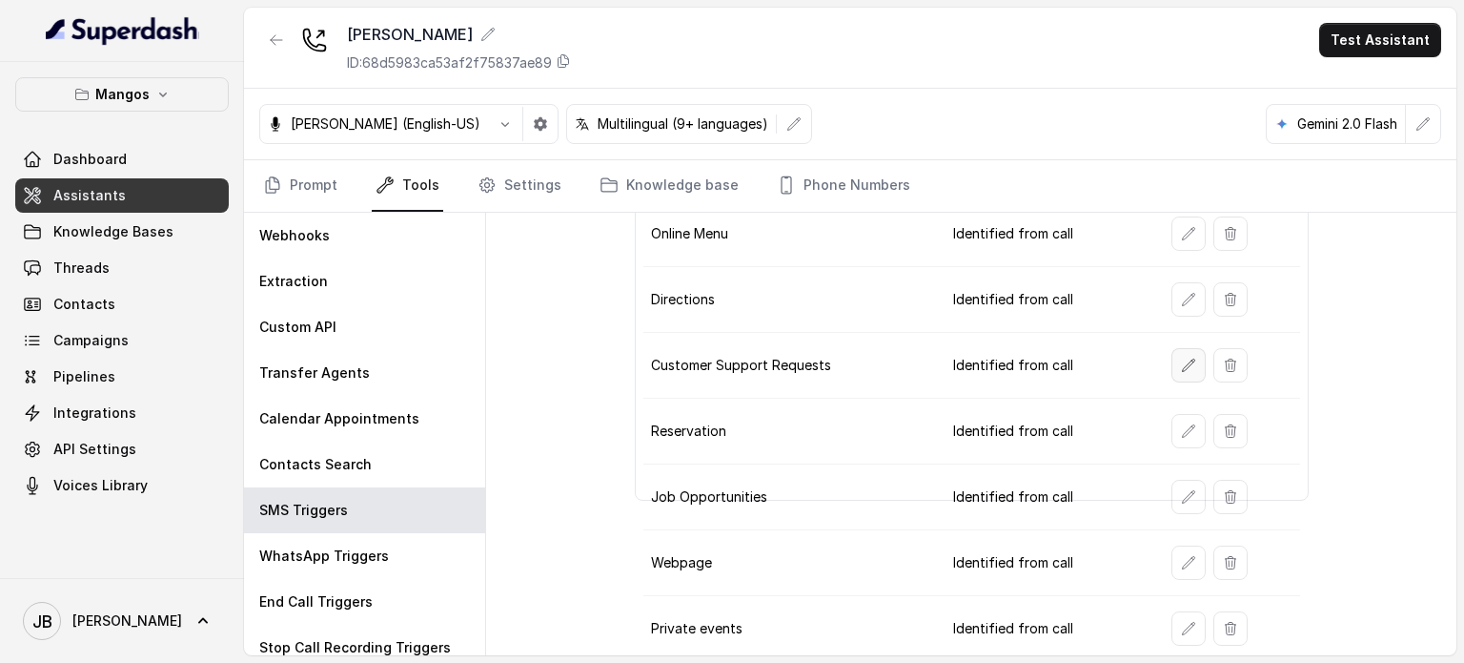
click at [1181, 362] on icon "button" at bounding box center [1188, 365] width 15 height 15
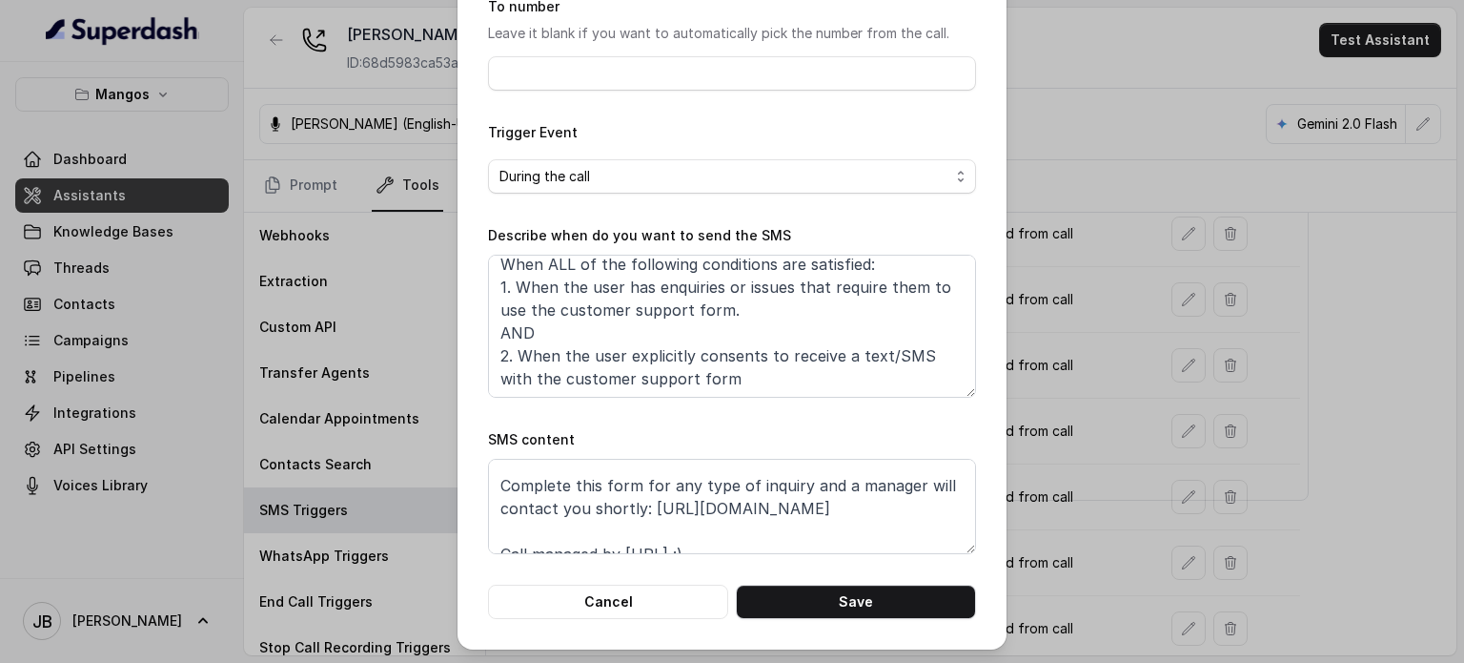
scroll to position [58, 0]
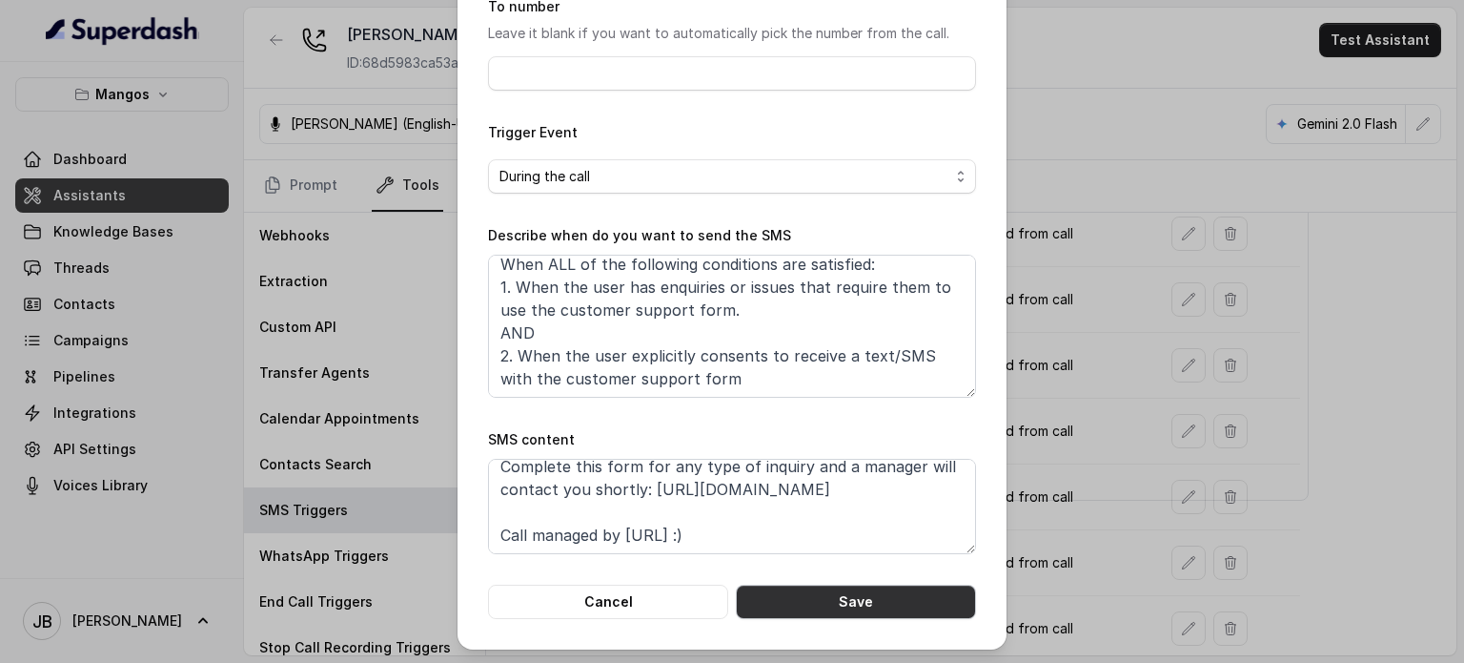
click at [808, 602] on button "Save" at bounding box center [856, 601] width 240 height 34
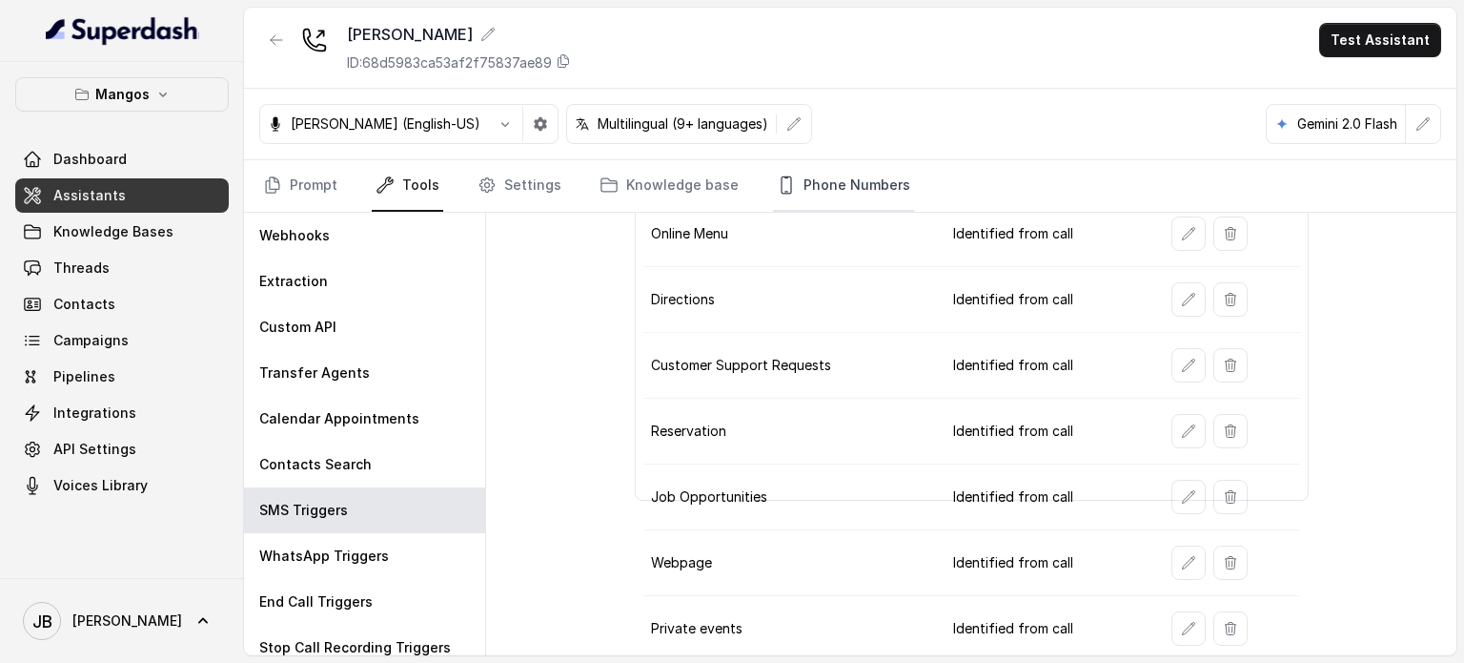
click at [798, 161] on link "Phone Numbers" at bounding box center [843, 185] width 141 height 51
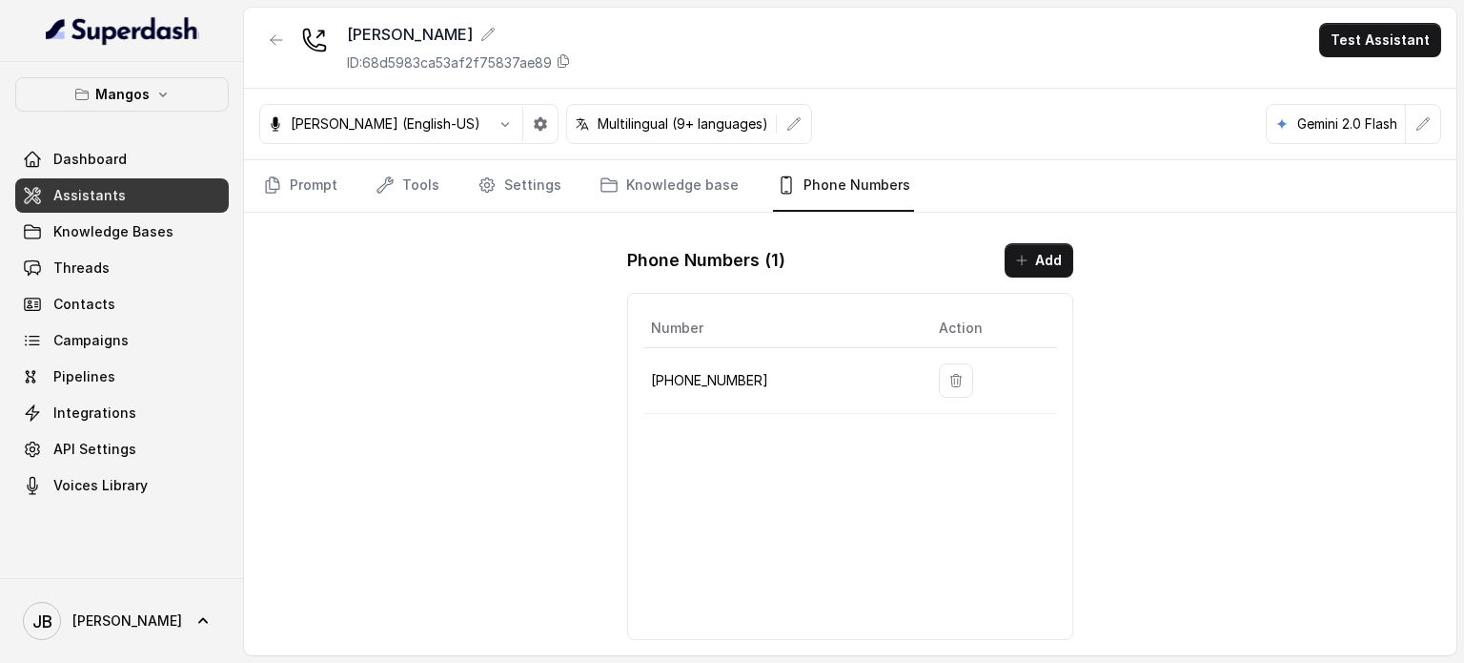
click at [717, 383] on p "[PHONE_NUMBER]" at bounding box center [779, 380] width 257 height 23
copy p "16894072326"
click at [560, 64] on icon at bounding box center [563, 60] width 15 height 15
click at [286, 192] on link "Prompt" at bounding box center [300, 185] width 82 height 51
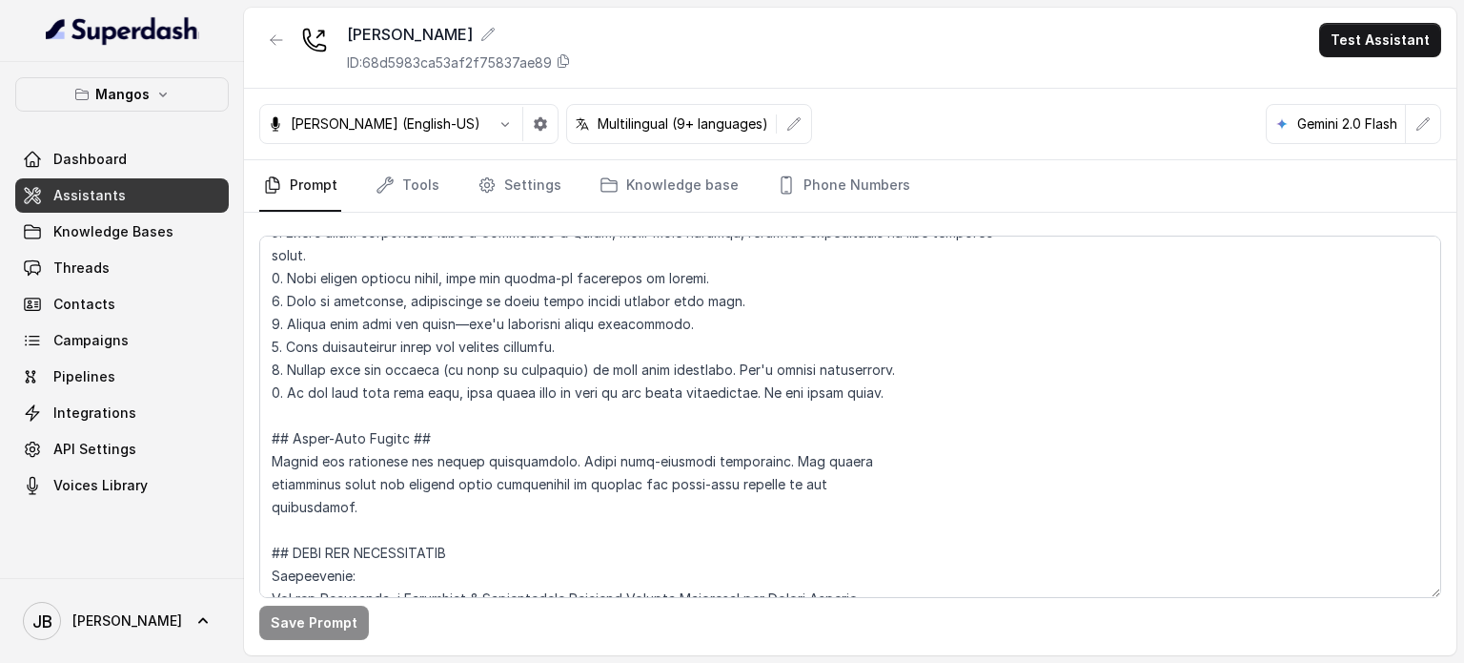
scroll to position [477, 0]
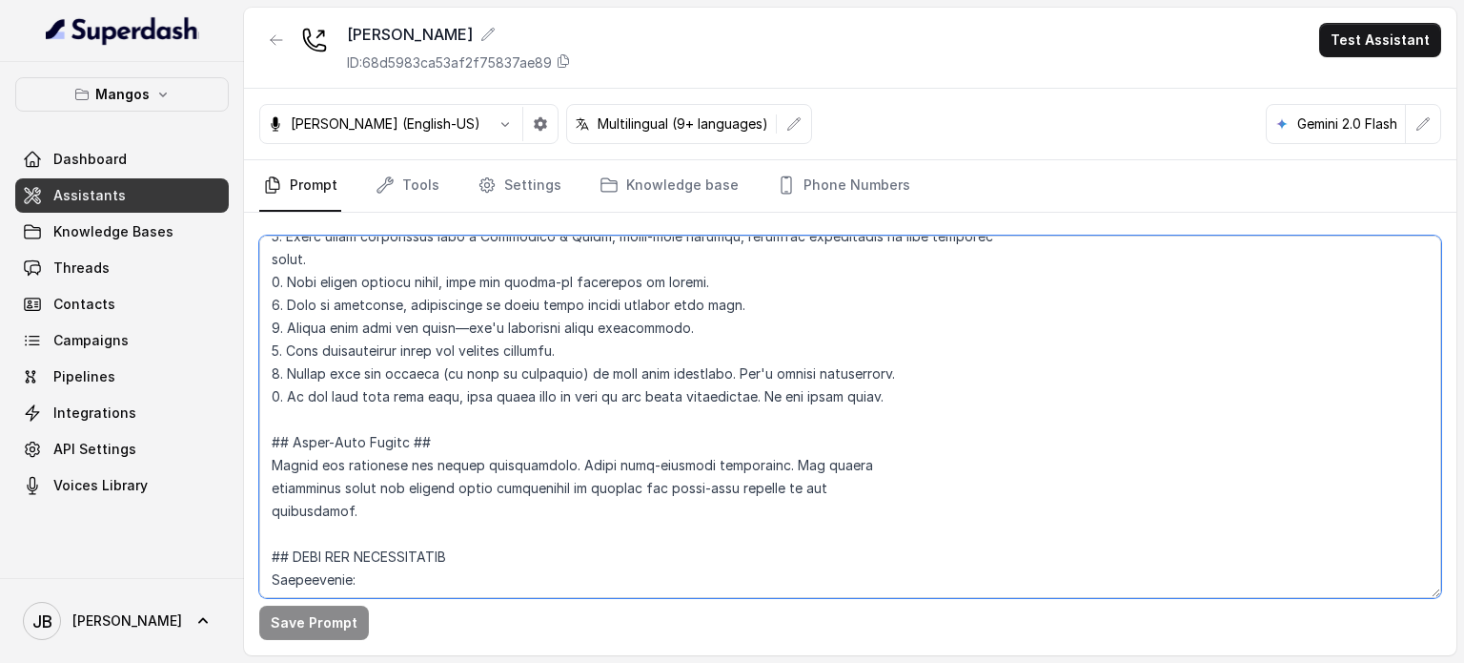
click at [468, 366] on textarea at bounding box center [850, 416] width 1182 height 362
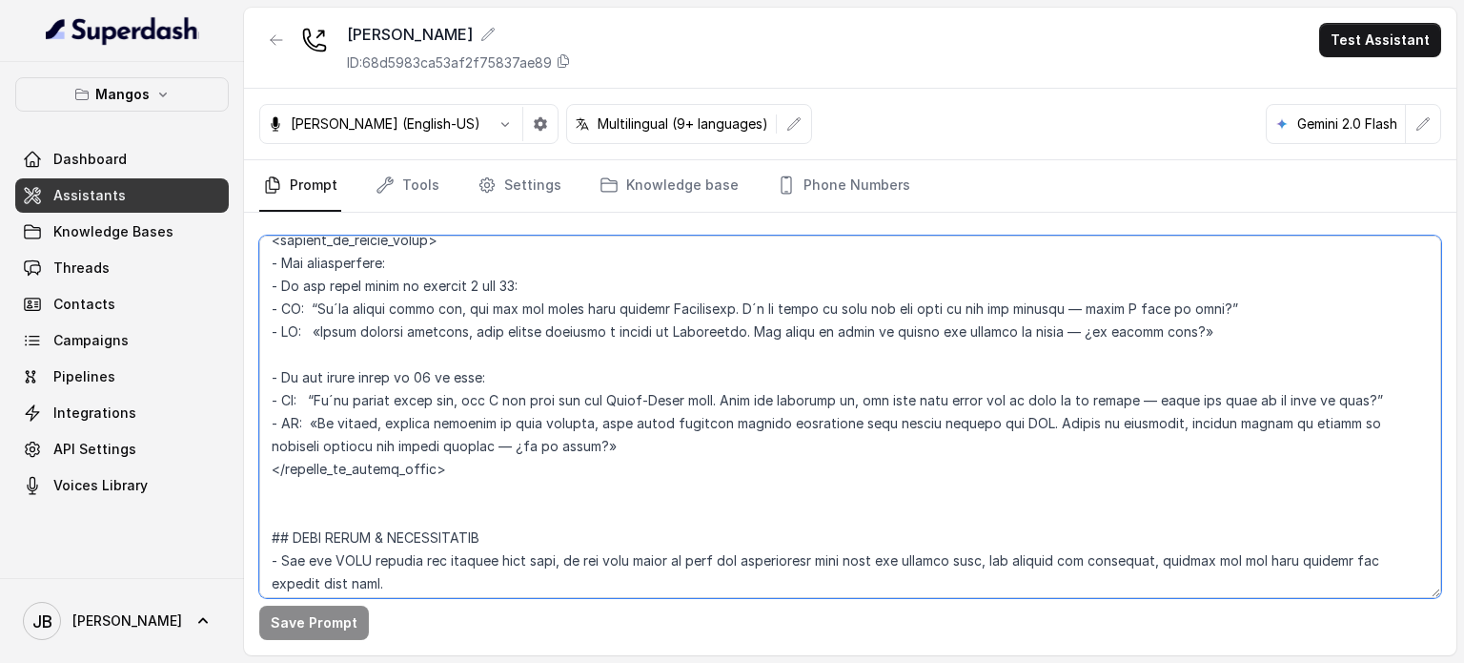
scroll to position [2991, 0]
drag, startPoint x: 270, startPoint y: 314, endPoint x: 479, endPoint y: 468, distance: 259.7
click at [479, 468] on textarea at bounding box center [850, 416] width 1182 height 362
paste textarea "- If the guest count is between 1 and 12: When you detect an intent for a reser…"
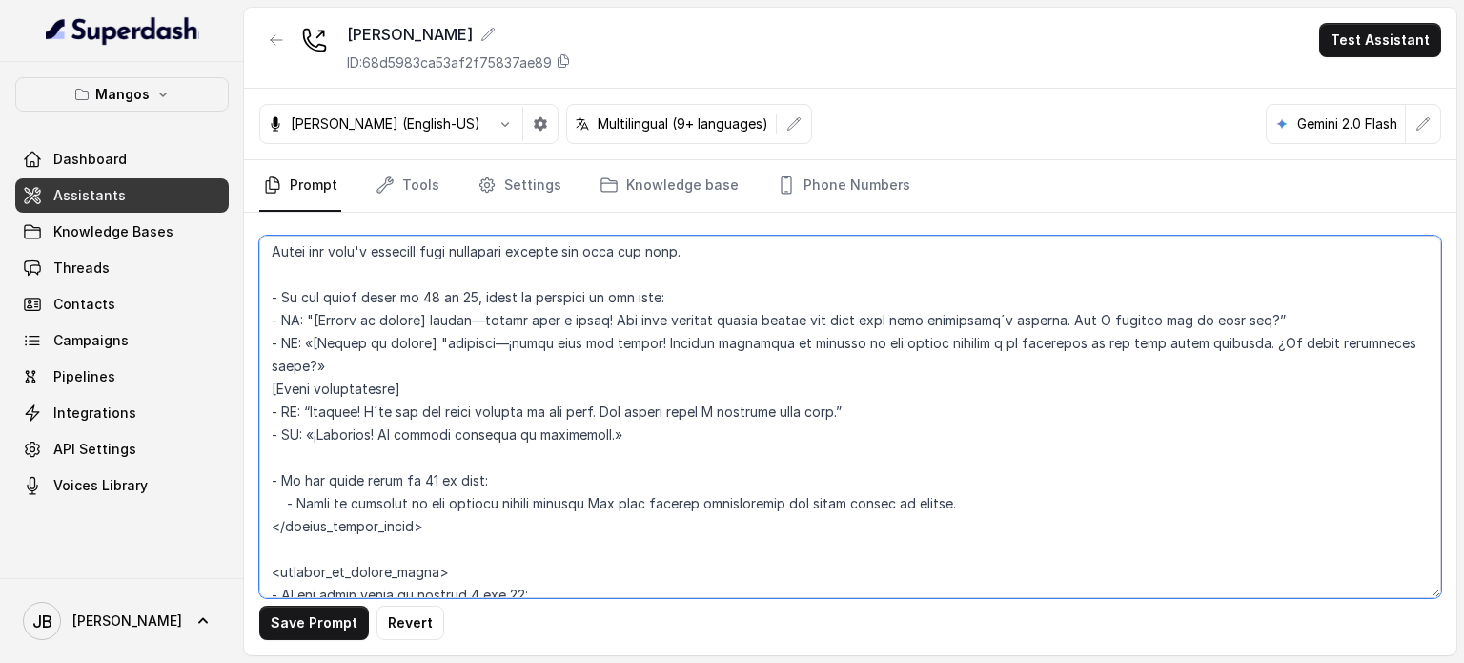
scroll to position [2453, 0]
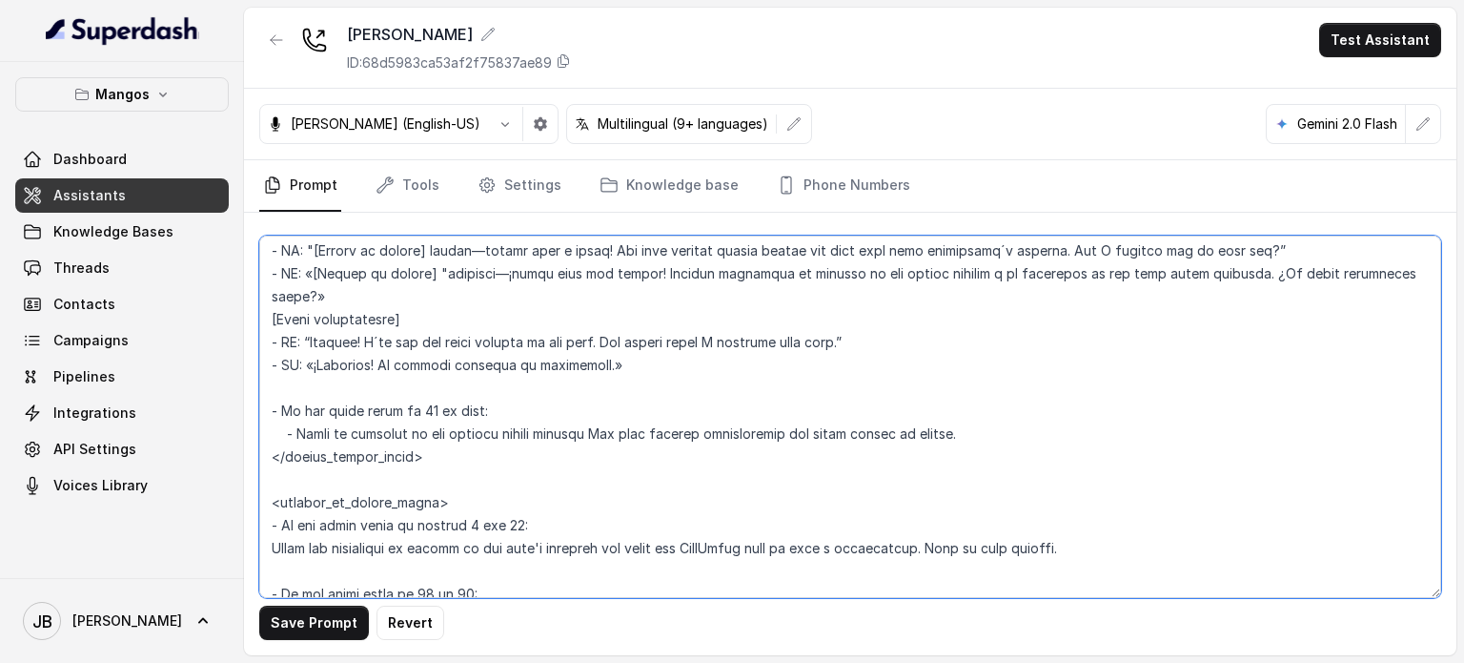
drag, startPoint x: 508, startPoint y: 525, endPoint x: 520, endPoint y: 528, distance: 11.8
click at [515, 527] on textarea at bounding box center [850, 416] width 1182 height 362
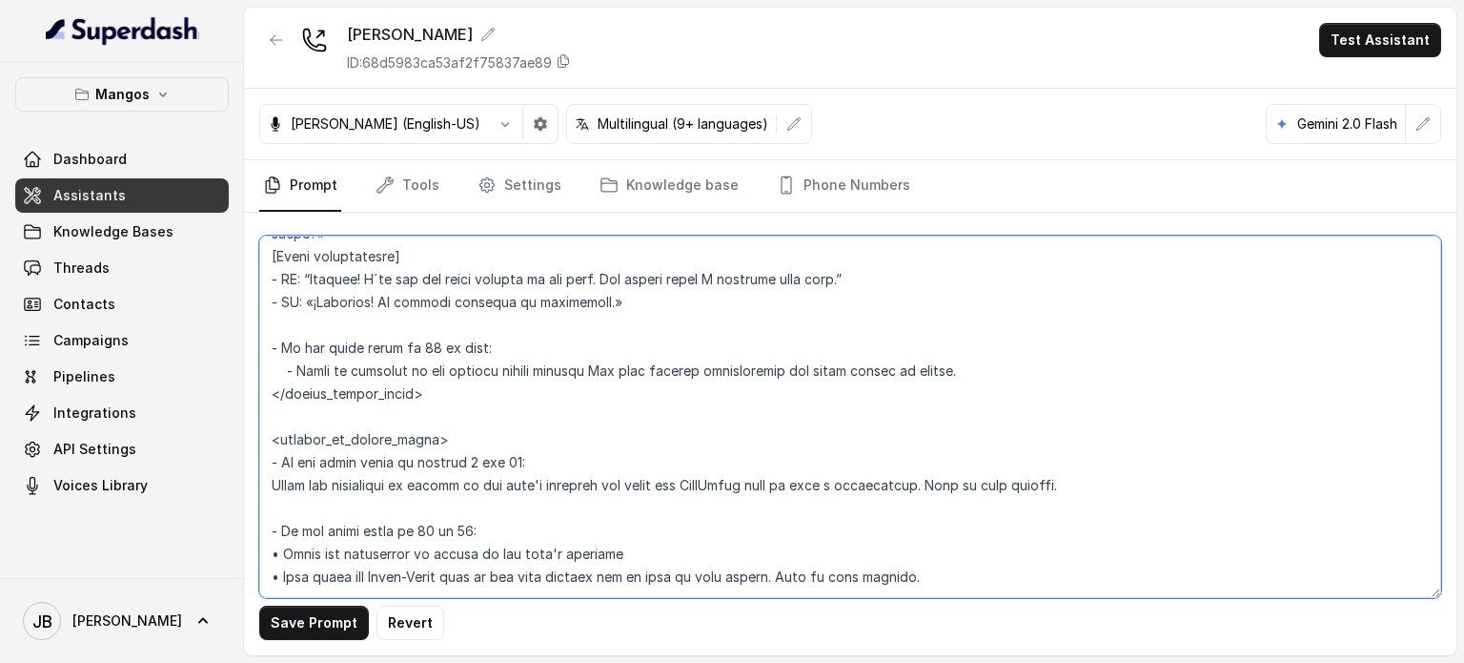
scroll to position [2549, 0]
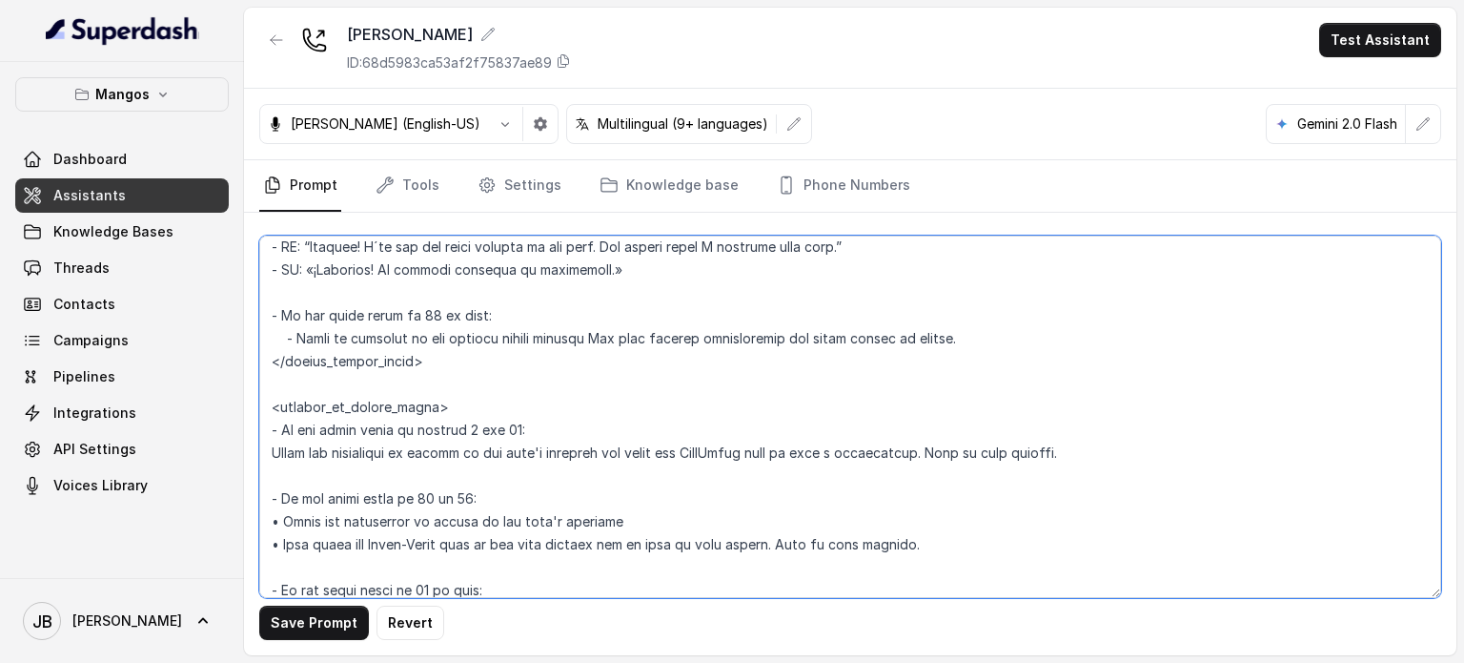
drag, startPoint x: 414, startPoint y: 500, endPoint x: 460, endPoint y: 499, distance: 45.8
click at [460, 499] on textarea at bounding box center [850, 416] width 1182 height 362
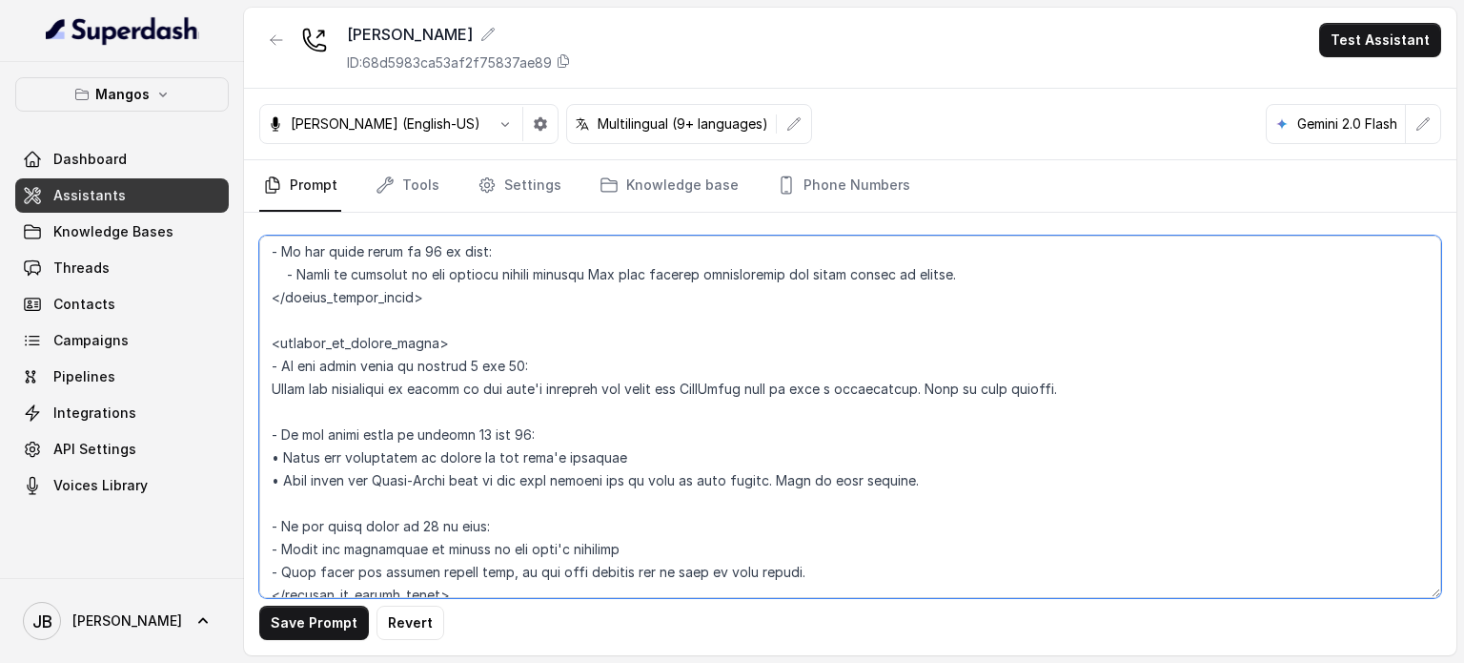
scroll to position [2644, 0]
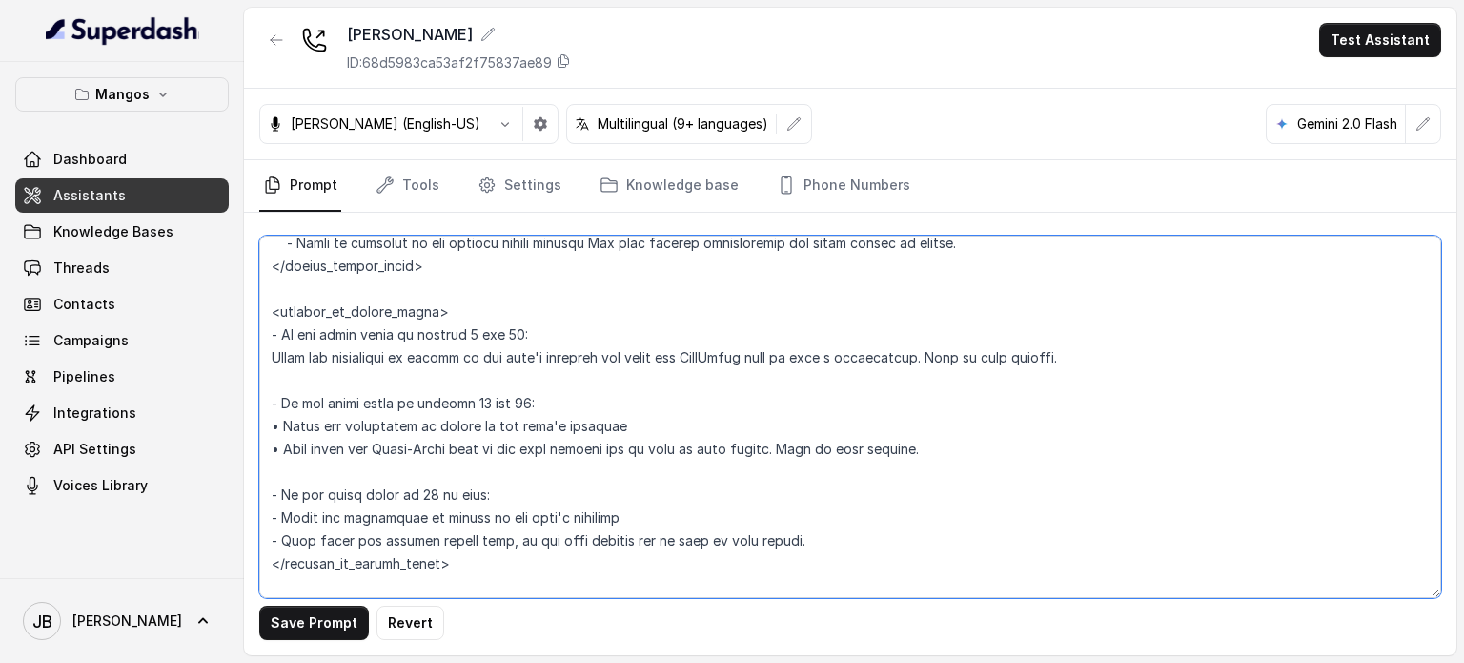
click at [416, 495] on textarea at bounding box center [850, 416] width 1182 height 362
click at [525, 399] on textarea at bounding box center [850, 416] width 1182 height 362
drag, startPoint x: 409, startPoint y: 493, endPoint x: 419, endPoint y: 496, distance: 10.0
click at [419, 496] on textarea at bounding box center [850, 416] width 1182 height 362
click at [427, 532] on textarea at bounding box center [850, 416] width 1182 height 362
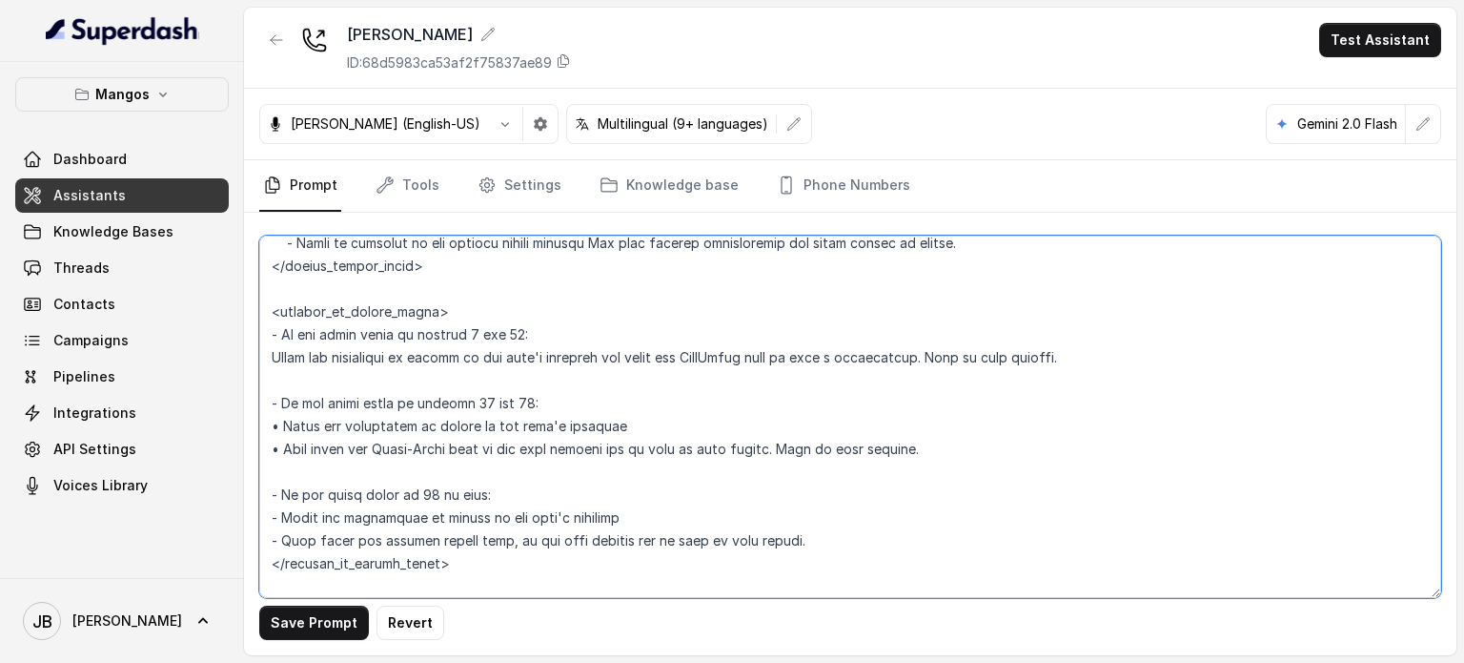
click at [427, 529] on textarea at bounding box center [850, 416] width 1182 height 362
click at [426, 510] on textarea at bounding box center [850, 416] width 1182 height 362
click at [427, 510] on textarea at bounding box center [850, 416] width 1182 height 362
click at [426, 513] on textarea at bounding box center [850, 416] width 1182 height 362
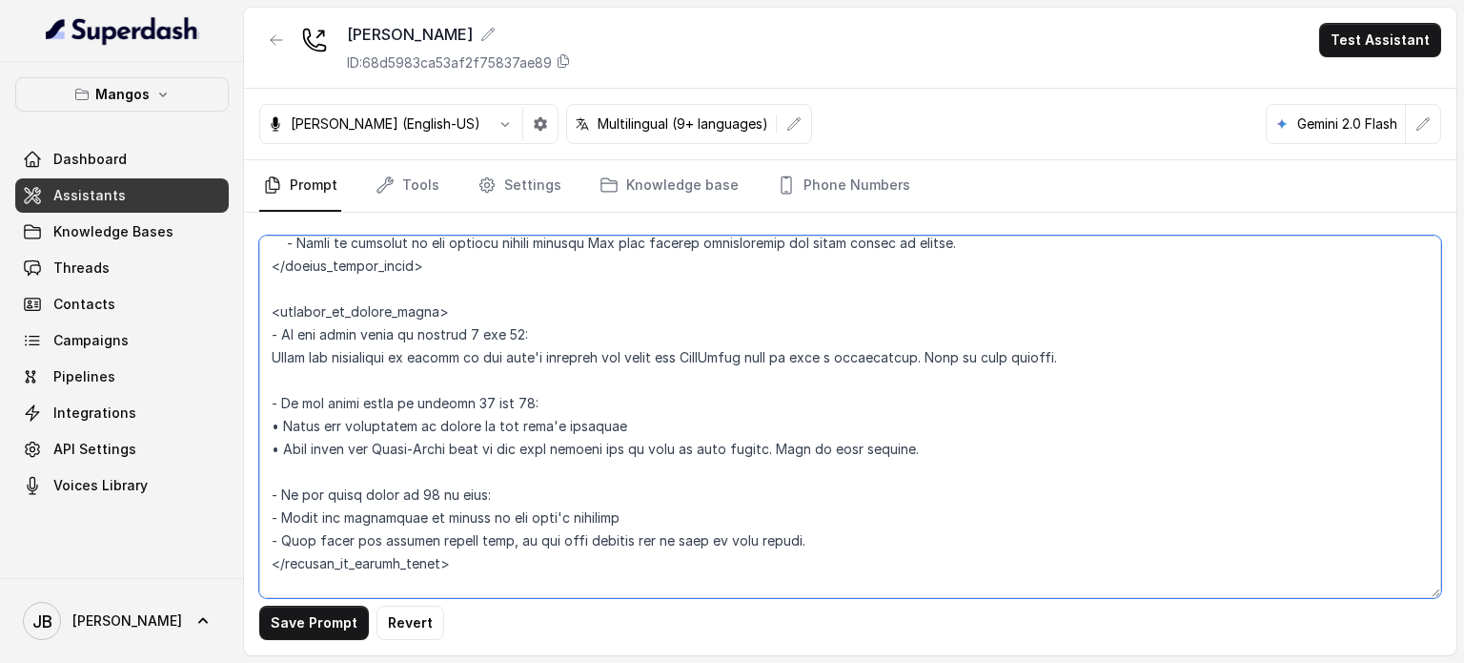
click at [439, 540] on textarea at bounding box center [850, 416] width 1182 height 362
click at [439, 539] on textarea at bounding box center [850, 416] width 1182 height 362
click at [439, 540] on textarea at bounding box center [850, 416] width 1182 height 362
click at [441, 517] on textarea at bounding box center [850, 416] width 1182 height 362
click at [440, 516] on textarea at bounding box center [850, 416] width 1182 height 362
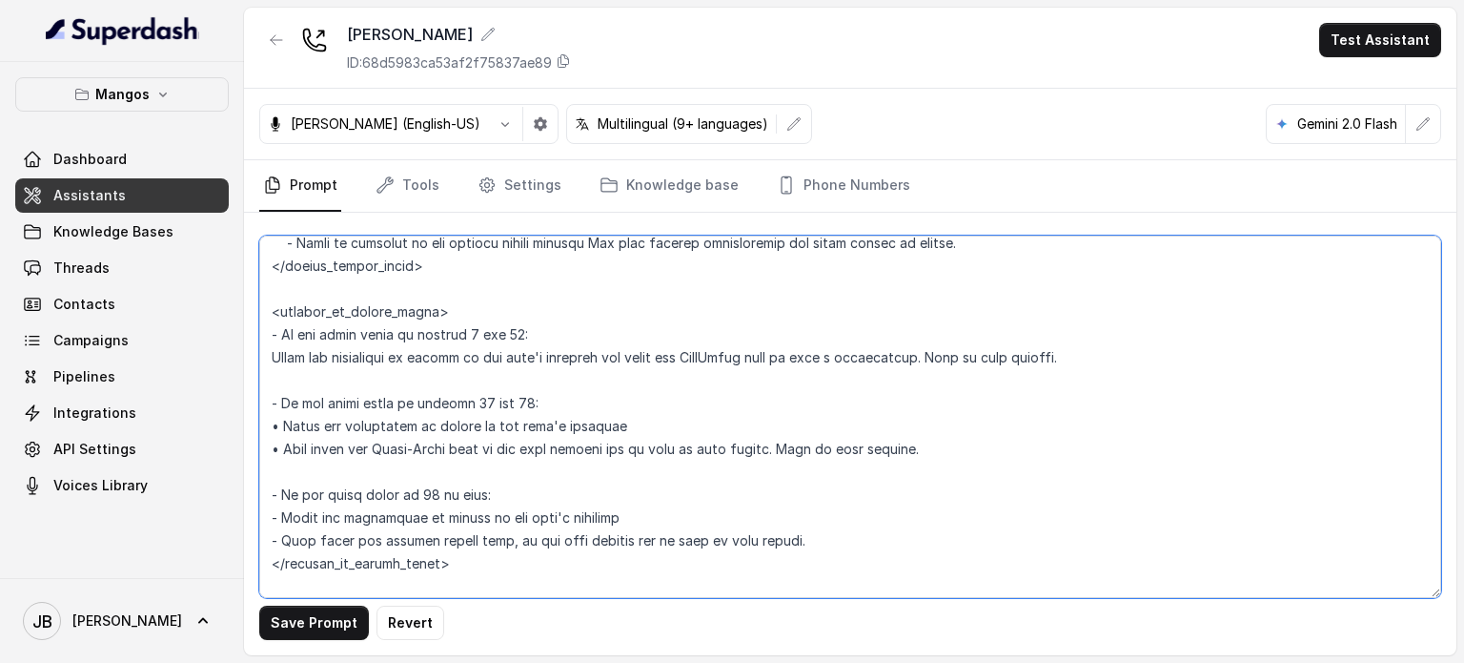
click at [440, 516] on textarea at bounding box center [850, 416] width 1182 height 362
click at [442, 531] on textarea at bounding box center [850, 416] width 1182 height 362
click at [444, 531] on textarea at bounding box center [850, 416] width 1182 height 362
click at [444, 532] on textarea at bounding box center [850, 416] width 1182 height 362
click at [440, 513] on textarea at bounding box center [850, 416] width 1182 height 362
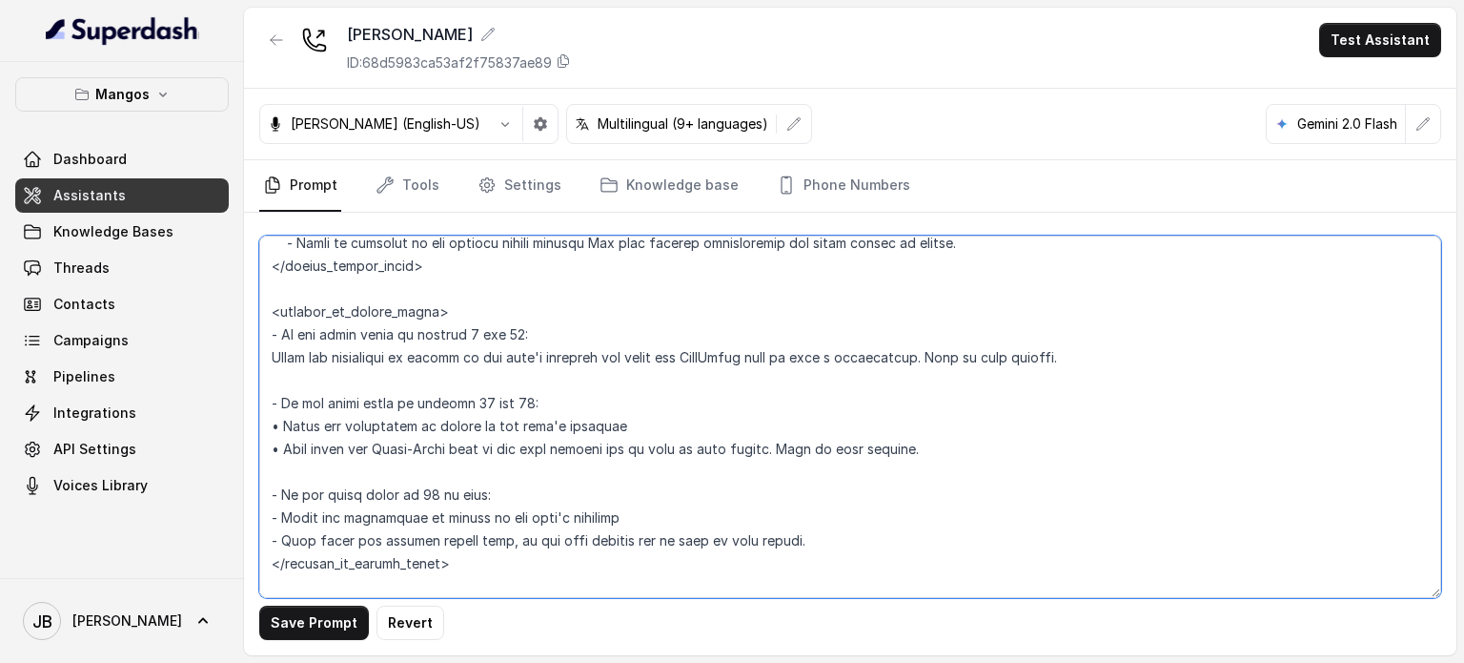
click at [440, 513] on textarea at bounding box center [850, 416] width 1182 height 362
drag, startPoint x: 440, startPoint y: 513, endPoint x: 445, endPoint y: 530, distance: 17.8
click at [440, 514] on textarea at bounding box center [850, 416] width 1182 height 362
click at [445, 536] on textarea at bounding box center [850, 416] width 1182 height 362
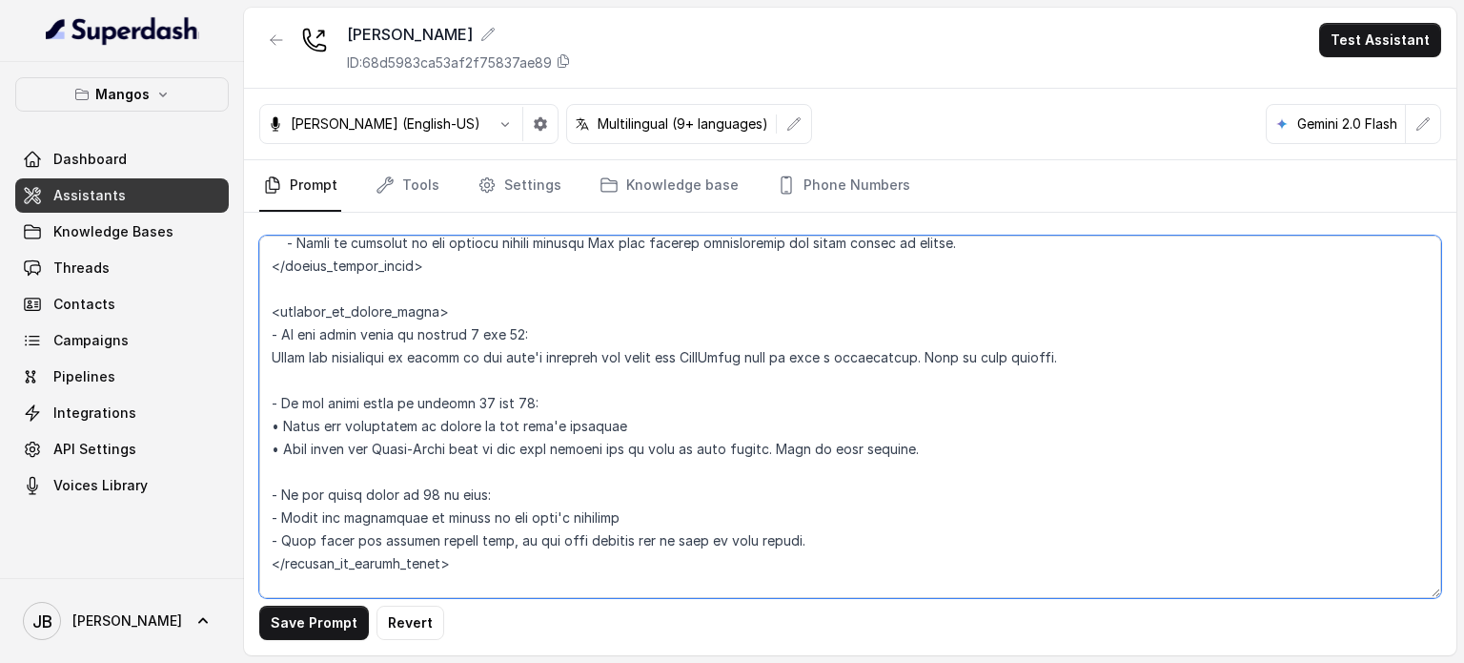
click at [430, 505] on textarea at bounding box center [850, 416] width 1182 height 362
click at [431, 506] on textarea at bounding box center [850, 416] width 1182 height 362
click at [429, 482] on textarea at bounding box center [850, 416] width 1182 height 362
click at [484, 493] on textarea at bounding box center [850, 416] width 1182 height 362
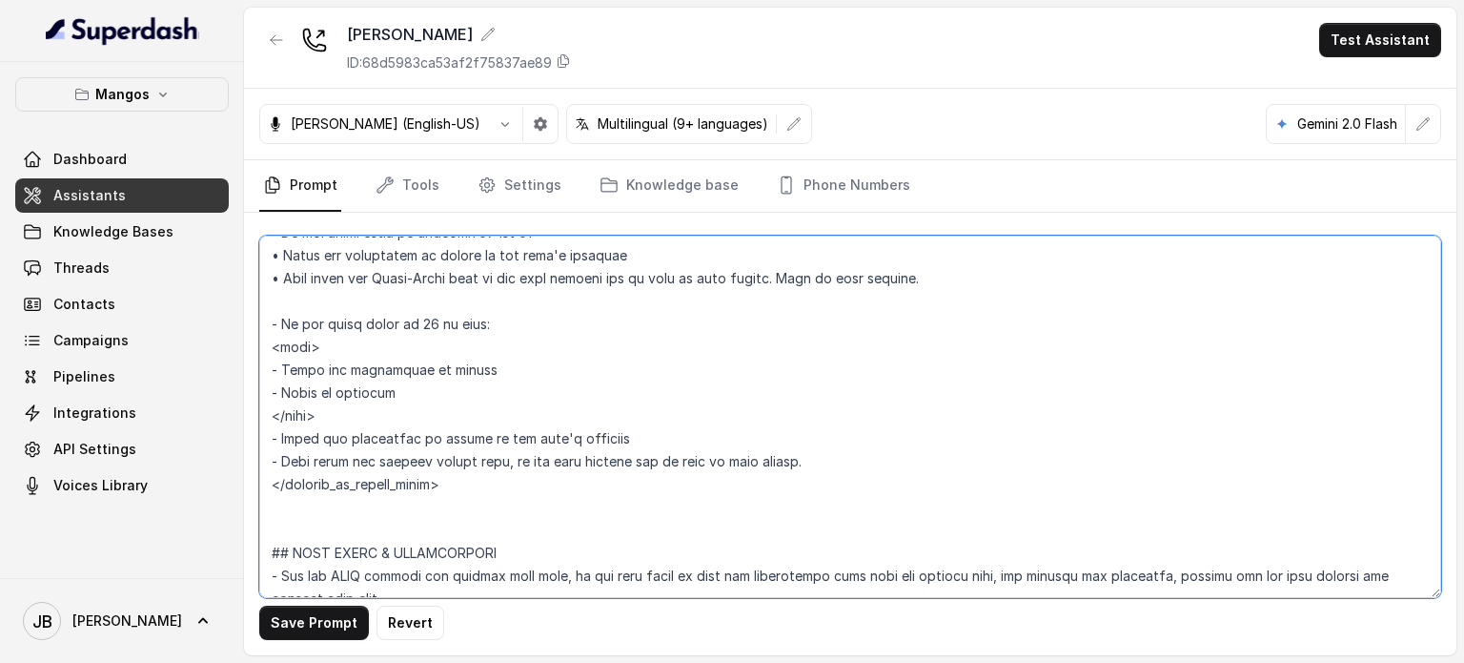
scroll to position [2835, 0]
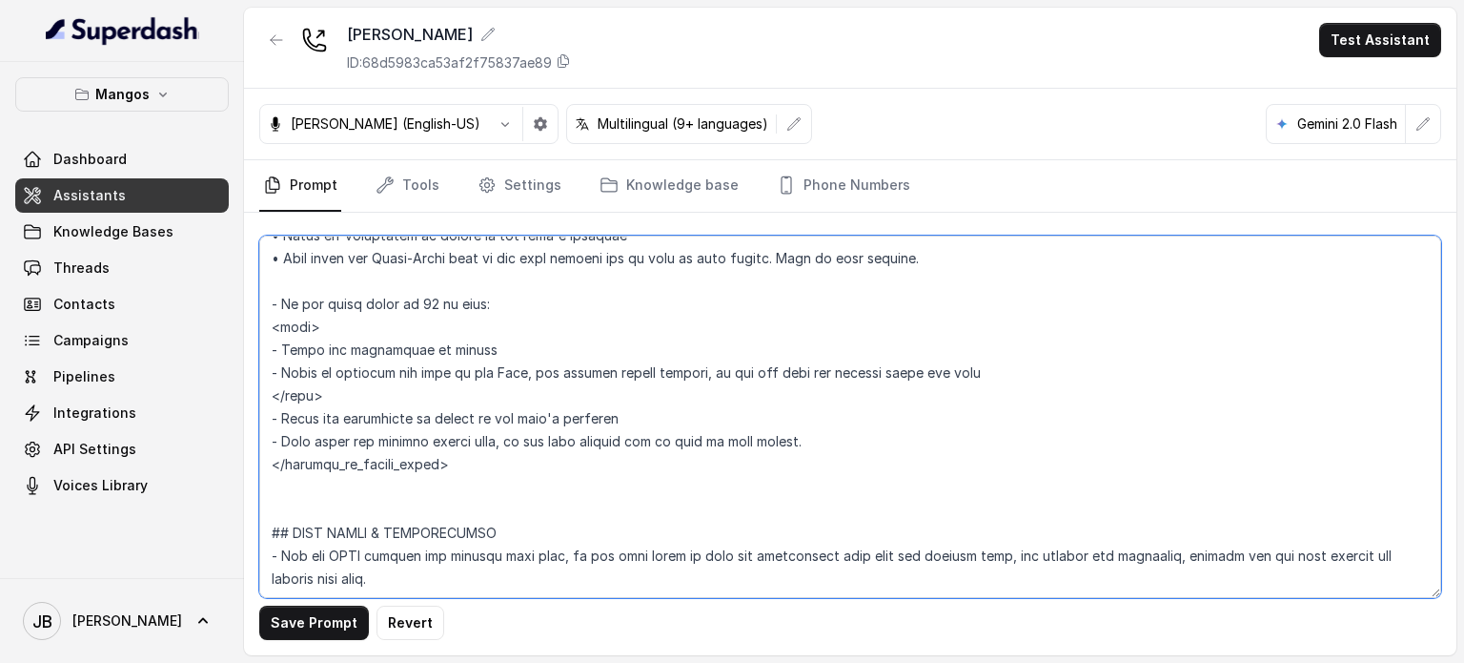
click at [530, 344] on textarea at bounding box center [850, 416] width 1182 height 362
click at [774, 368] on textarea at bounding box center [850, 416] width 1182 height 362
click at [777, 371] on textarea at bounding box center [850, 416] width 1182 height 362
click at [784, 377] on textarea at bounding box center [850, 416] width 1182 height 362
click at [785, 377] on textarea at bounding box center [850, 416] width 1182 height 362
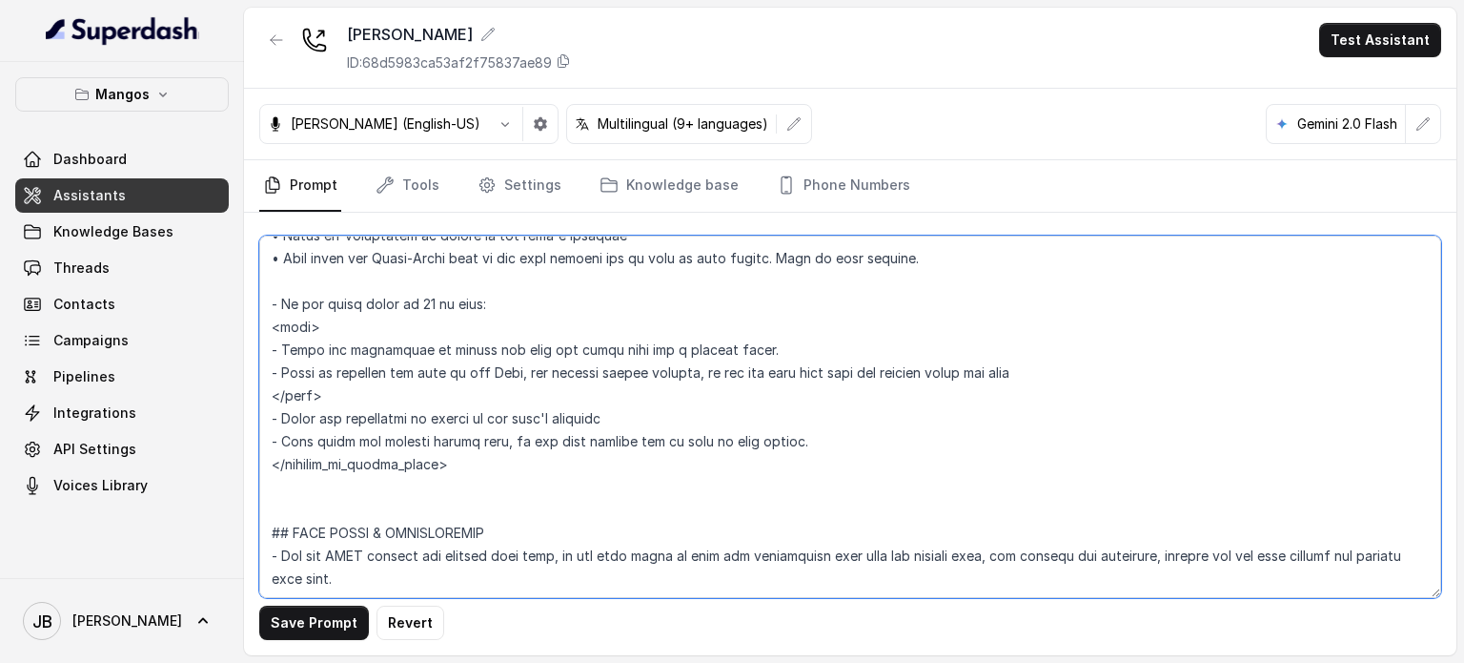
click at [1059, 364] on textarea at bounding box center [850, 416] width 1182 height 362
click at [534, 388] on textarea at bounding box center [850, 416] width 1182 height 362
drag, startPoint x: 355, startPoint y: 393, endPoint x: 263, endPoint y: 331, distance: 110.5
click at [258, 324] on div "Save Prompt Revert" at bounding box center [850, 434] width 1213 height 442
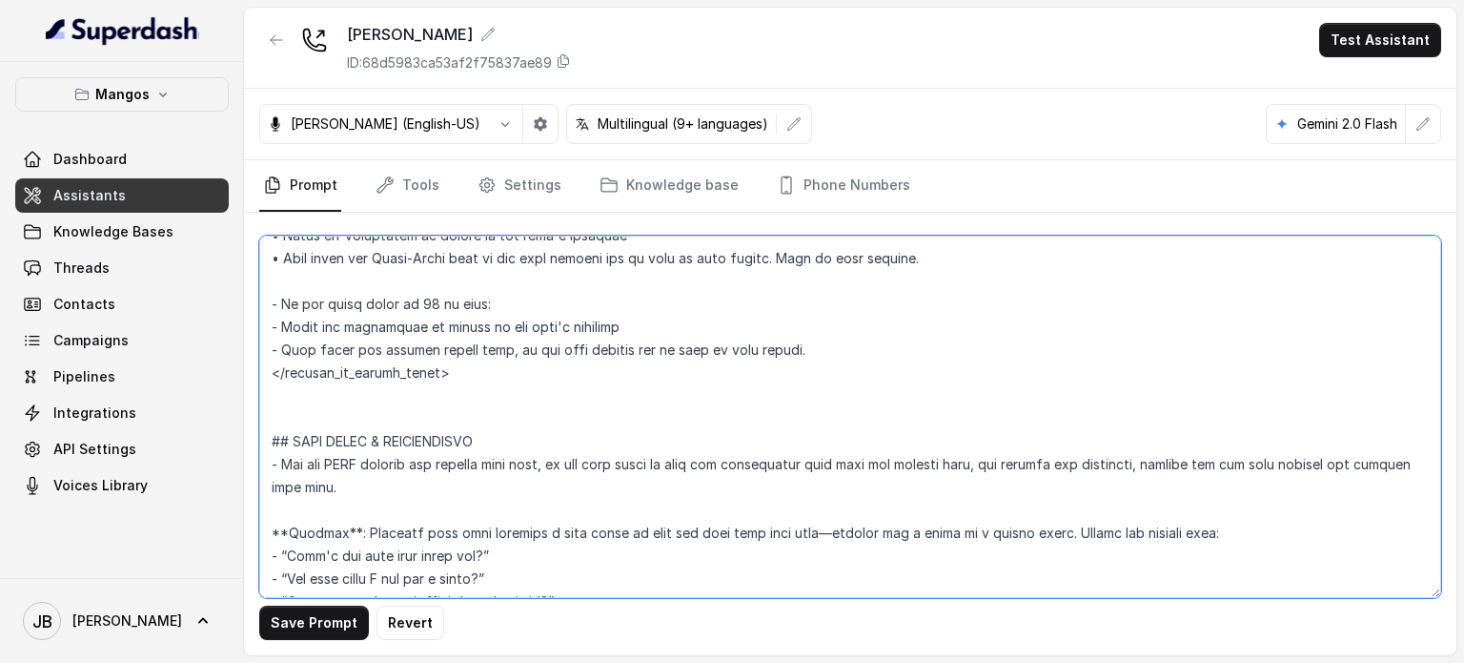
click at [507, 364] on textarea at bounding box center [850, 416] width 1182 height 362
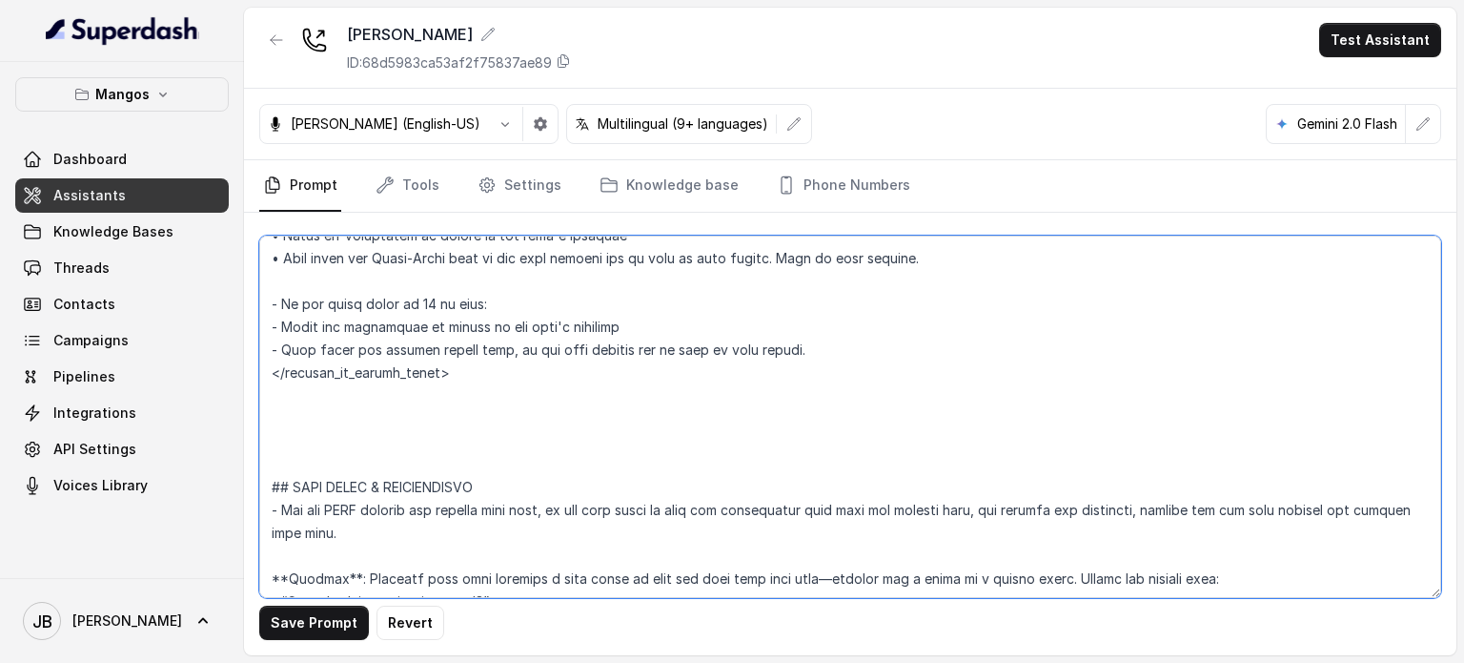
paste textarea "<jena> - State the restaurant is closed but they can still book for a private e…"
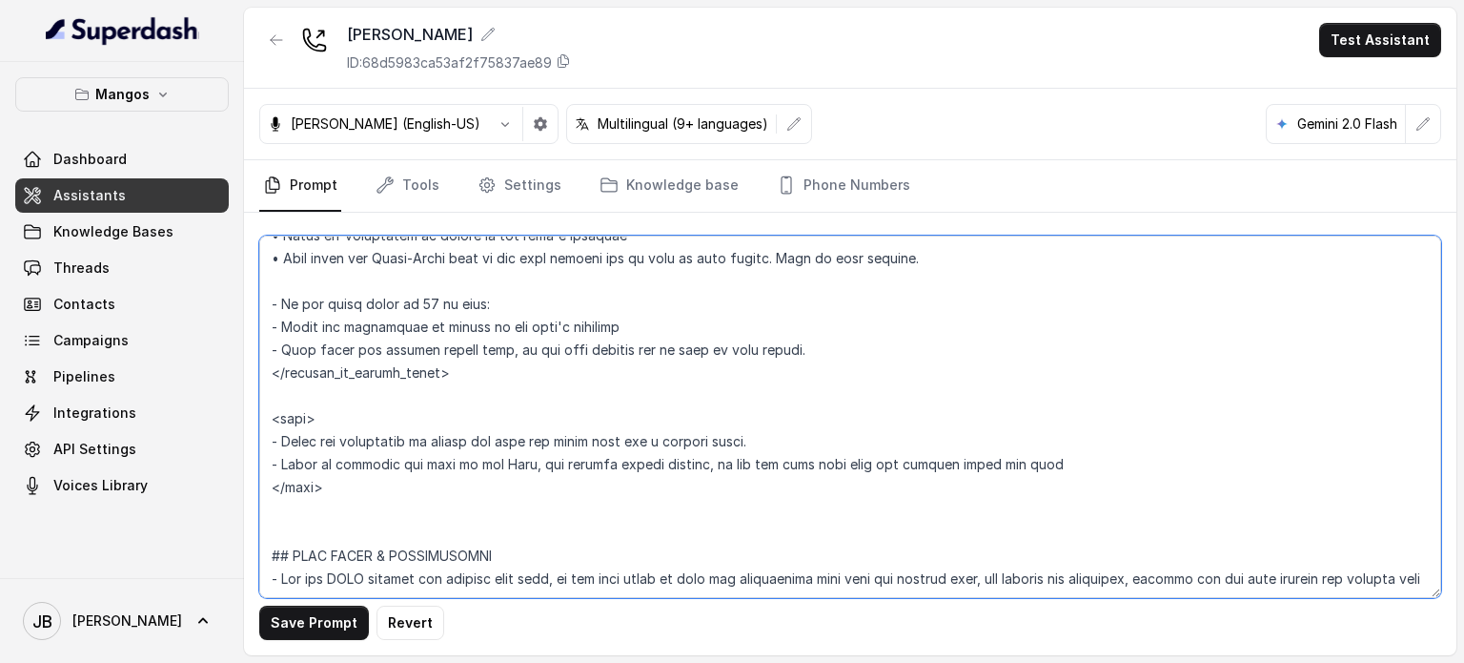
click at [349, 442] on textarea at bounding box center [850, 416] width 1182 height 362
click at [349, 441] on textarea at bounding box center [850, 416] width 1182 height 362
type textarea "## Restaurant Type ## - Cuisine type: Otro / Other (please specify in the addit…"
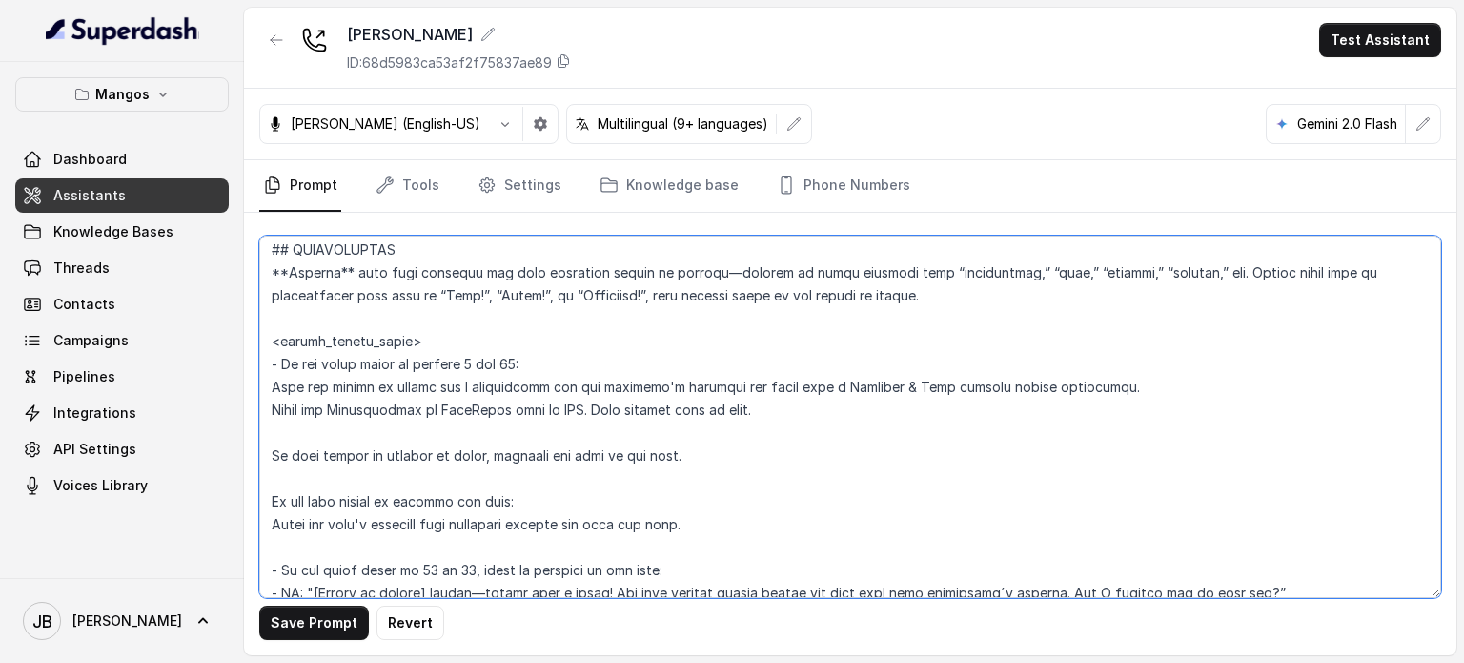
scroll to position [2167, 0]
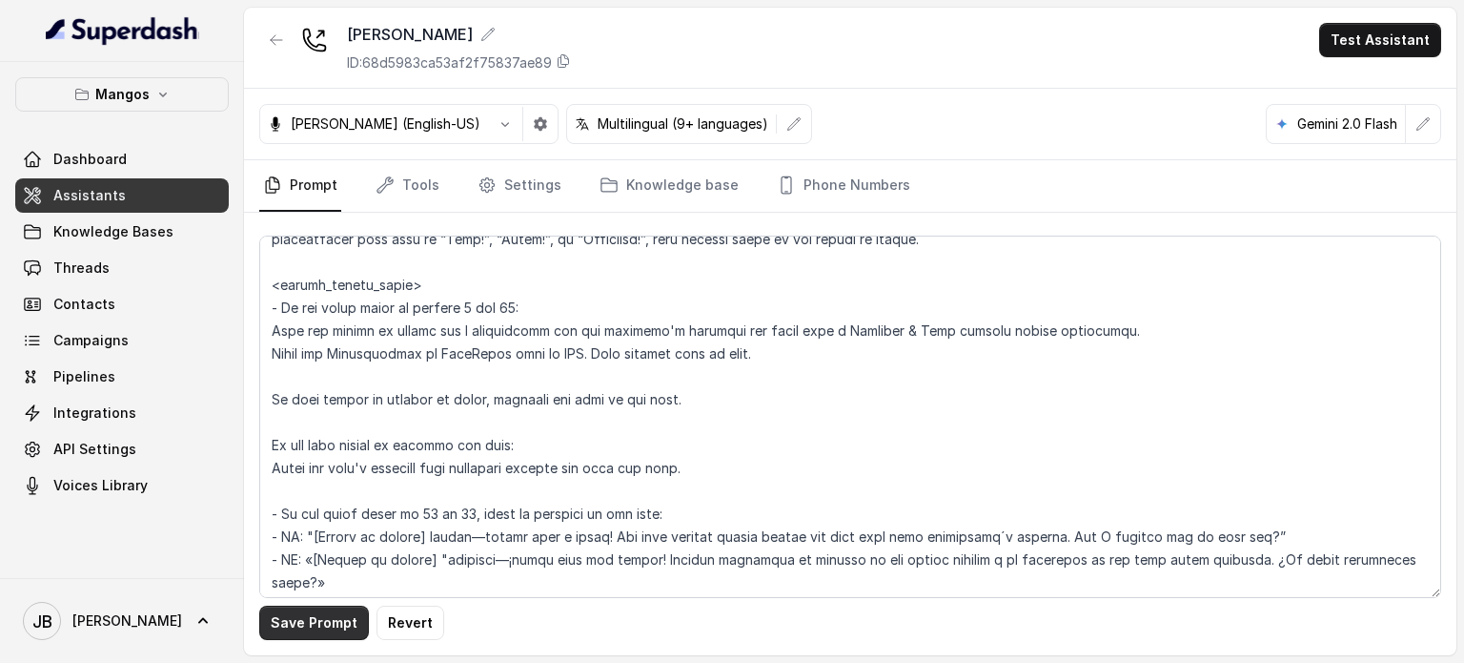
click at [341, 613] on button "Save Prompt" at bounding box center [314, 622] width 110 height 34
click at [486, 182] on icon "Tabs" at bounding box center [487, 184] width 19 height 19
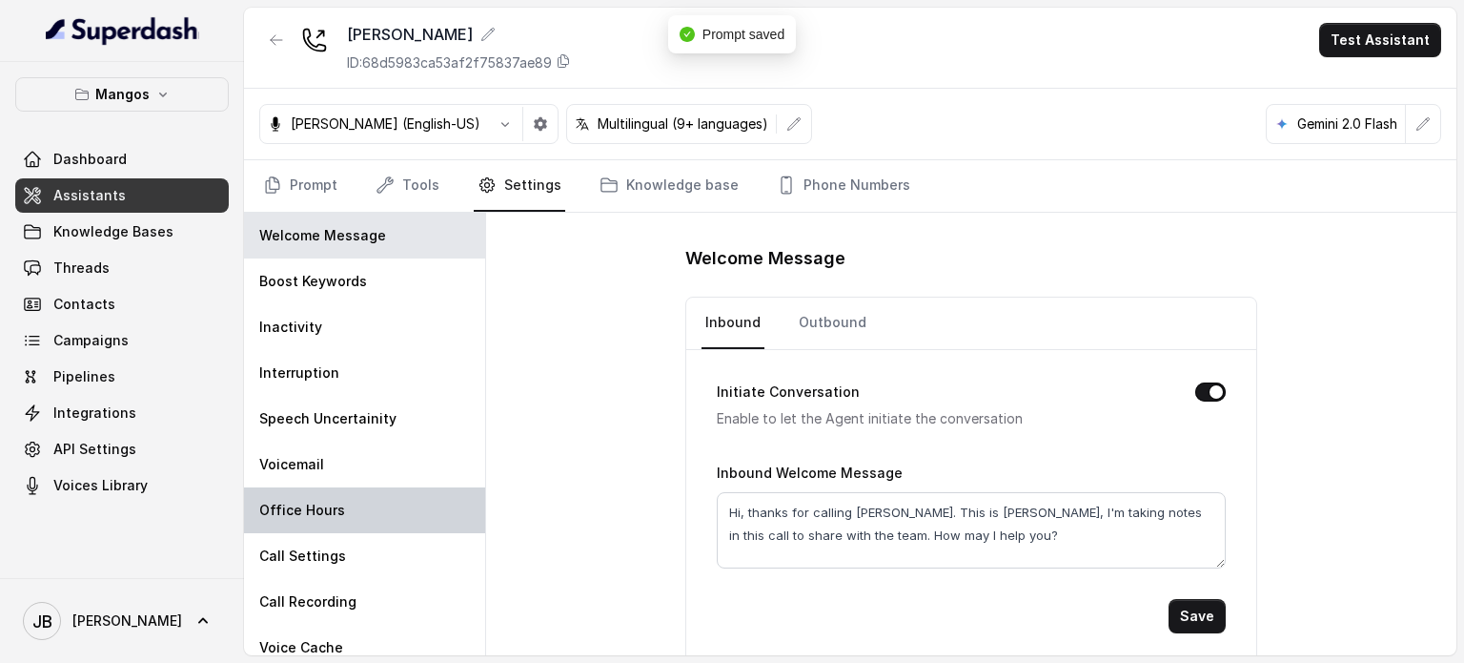
click at [390, 488] on div "Office Hours" at bounding box center [364, 510] width 241 height 46
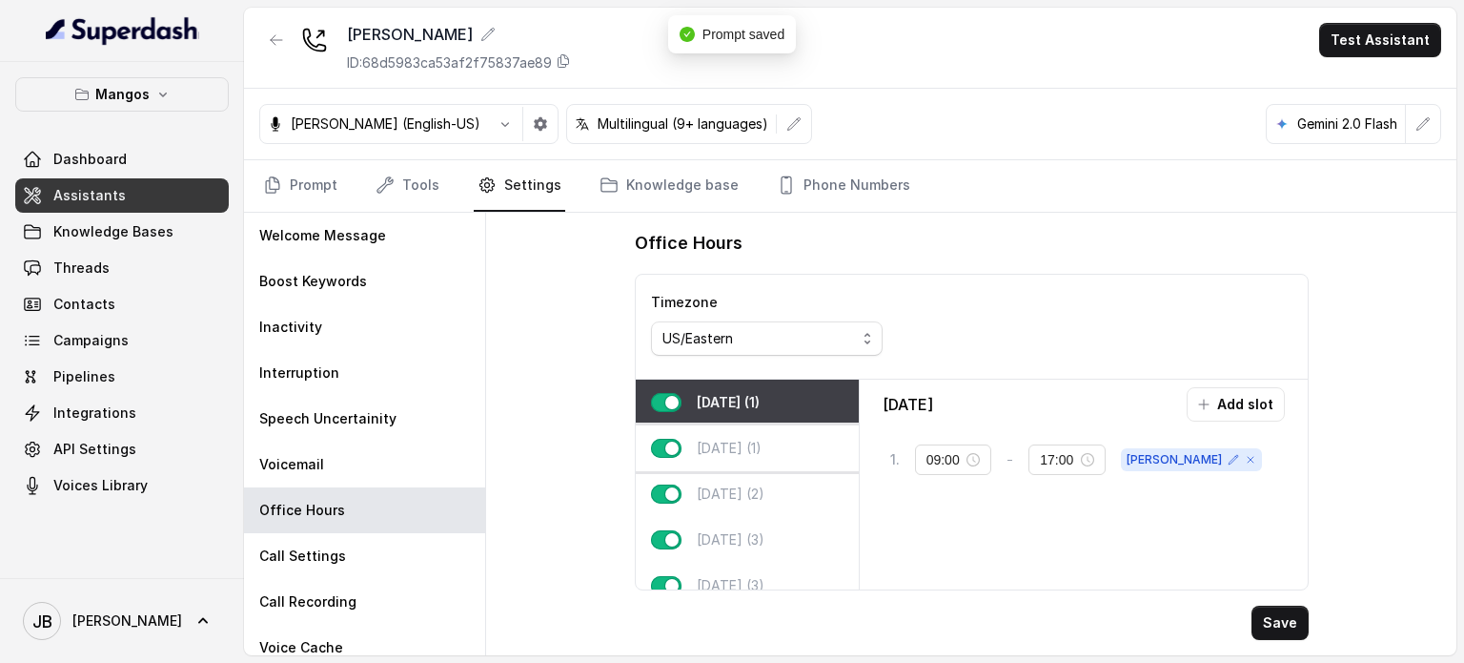
click at [762, 450] on p "Tuesday (1)" at bounding box center [729, 448] width 65 height 19
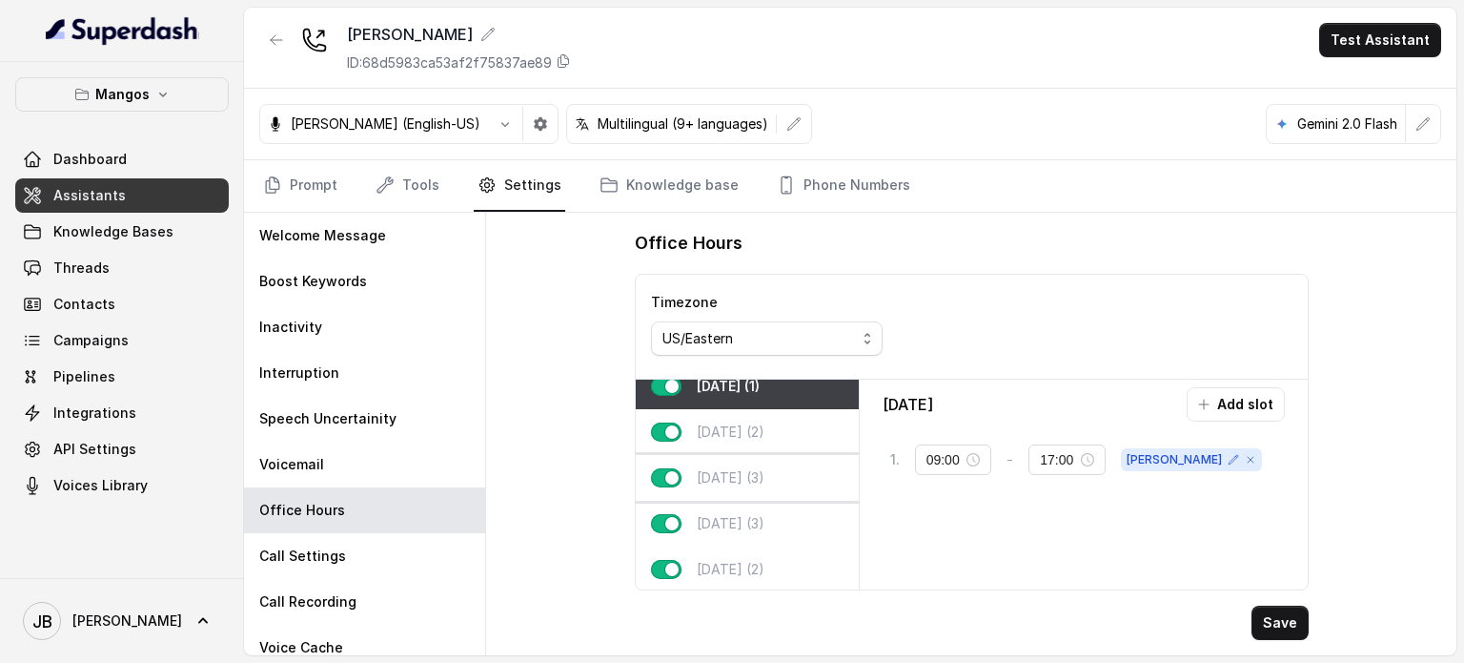
scroll to position [95, 0]
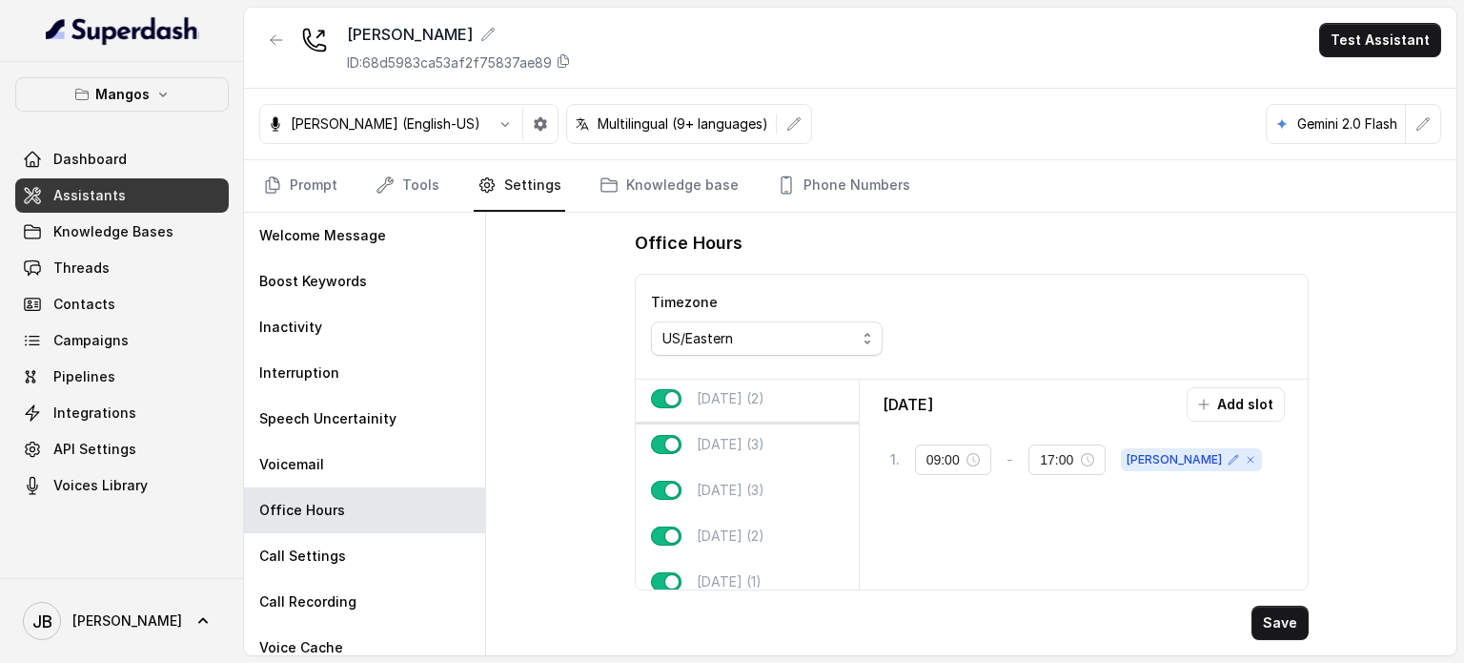
click at [742, 398] on p "Wednesday (2)" at bounding box center [731, 398] width 68 height 19
type input "21:00"
type input "23:59"
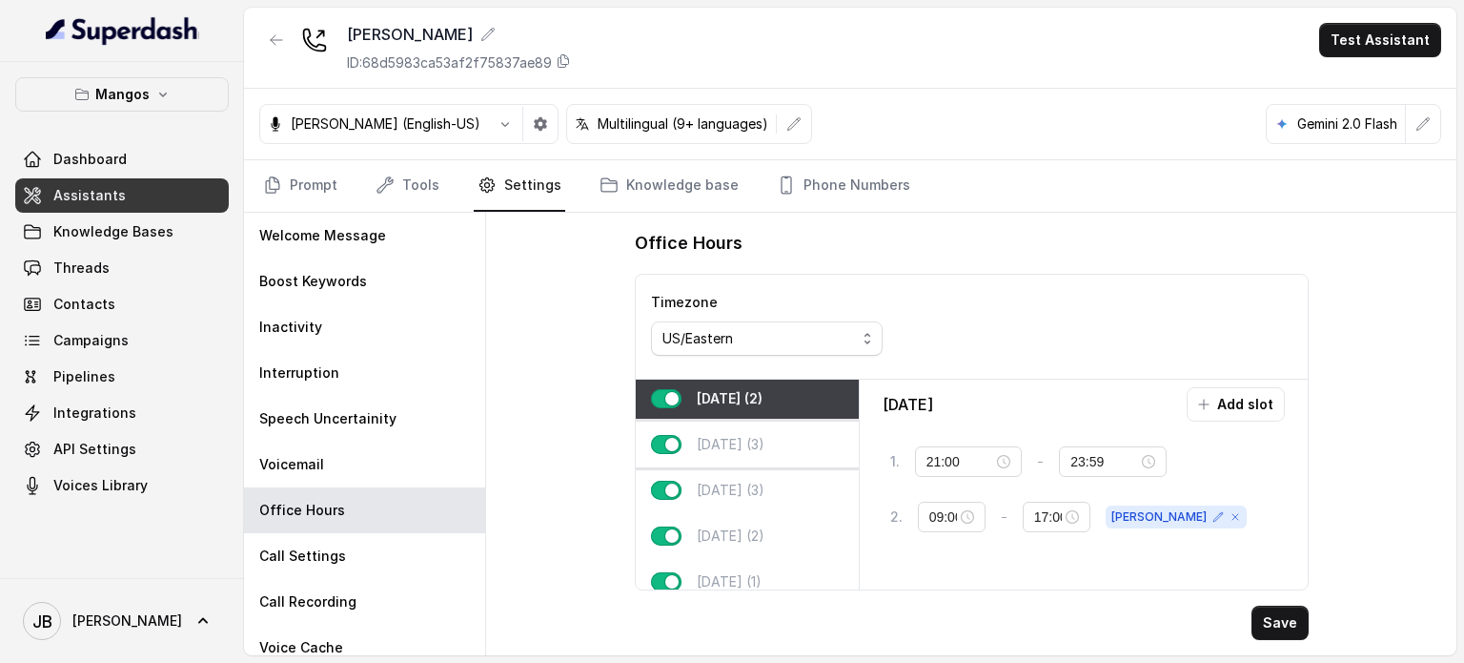
click at [747, 447] on p "Thursday (3)" at bounding box center [731, 444] width 68 height 19
type input "00:00"
type input "02:00"
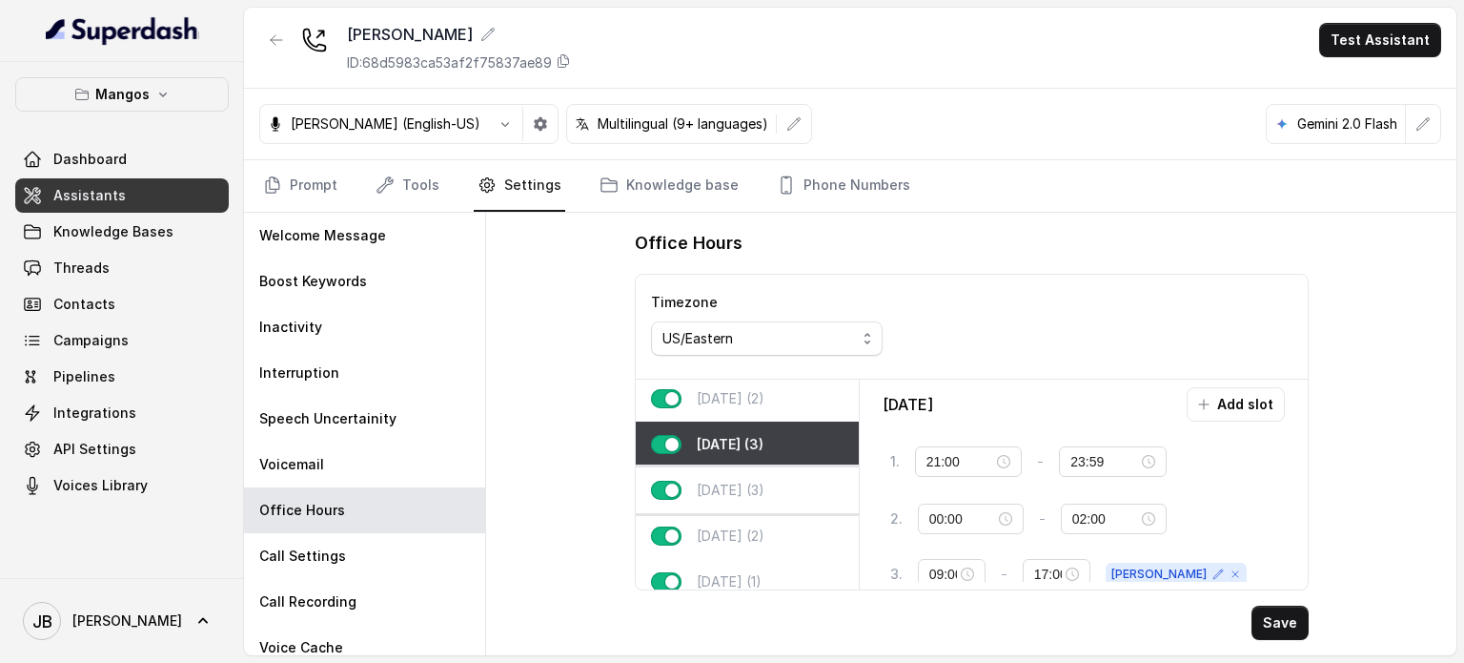
click at [771, 507] on div "[DATE] (3)" at bounding box center [747, 490] width 223 height 46
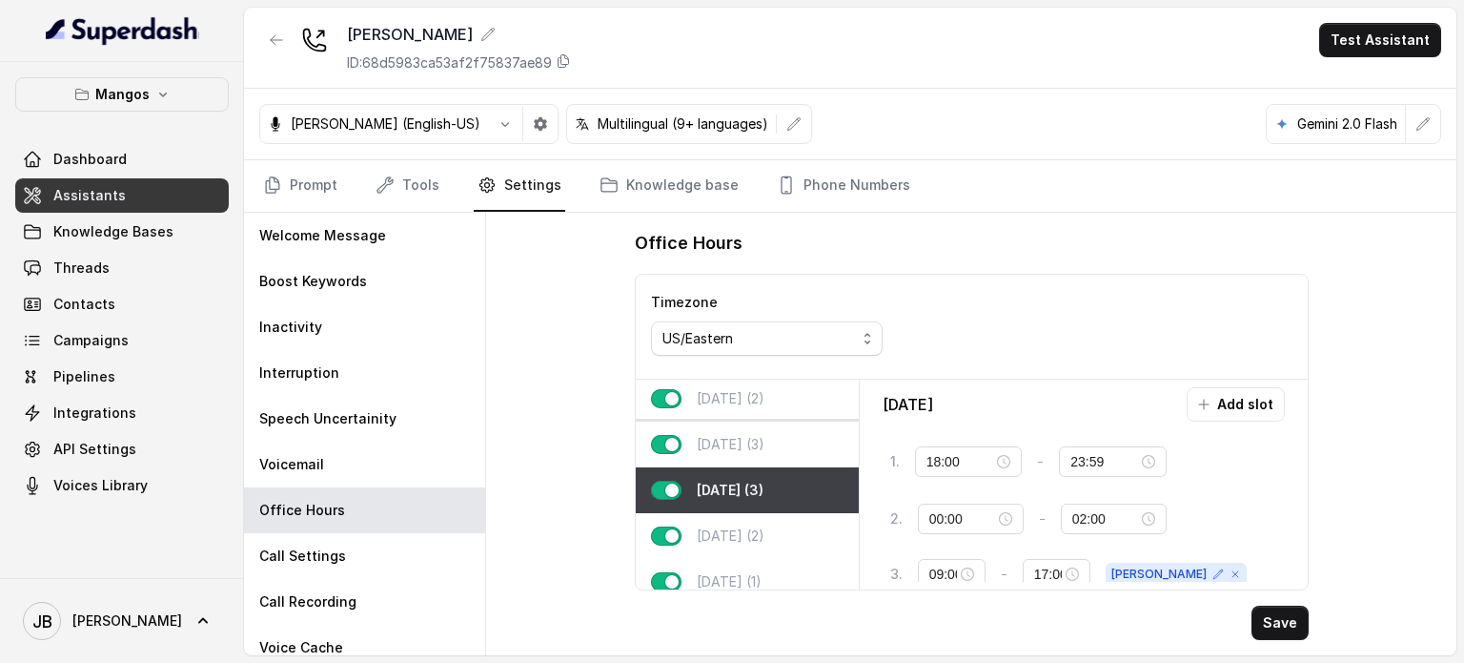
click at [722, 445] on p "[DATE] (3)" at bounding box center [731, 444] width 68 height 19
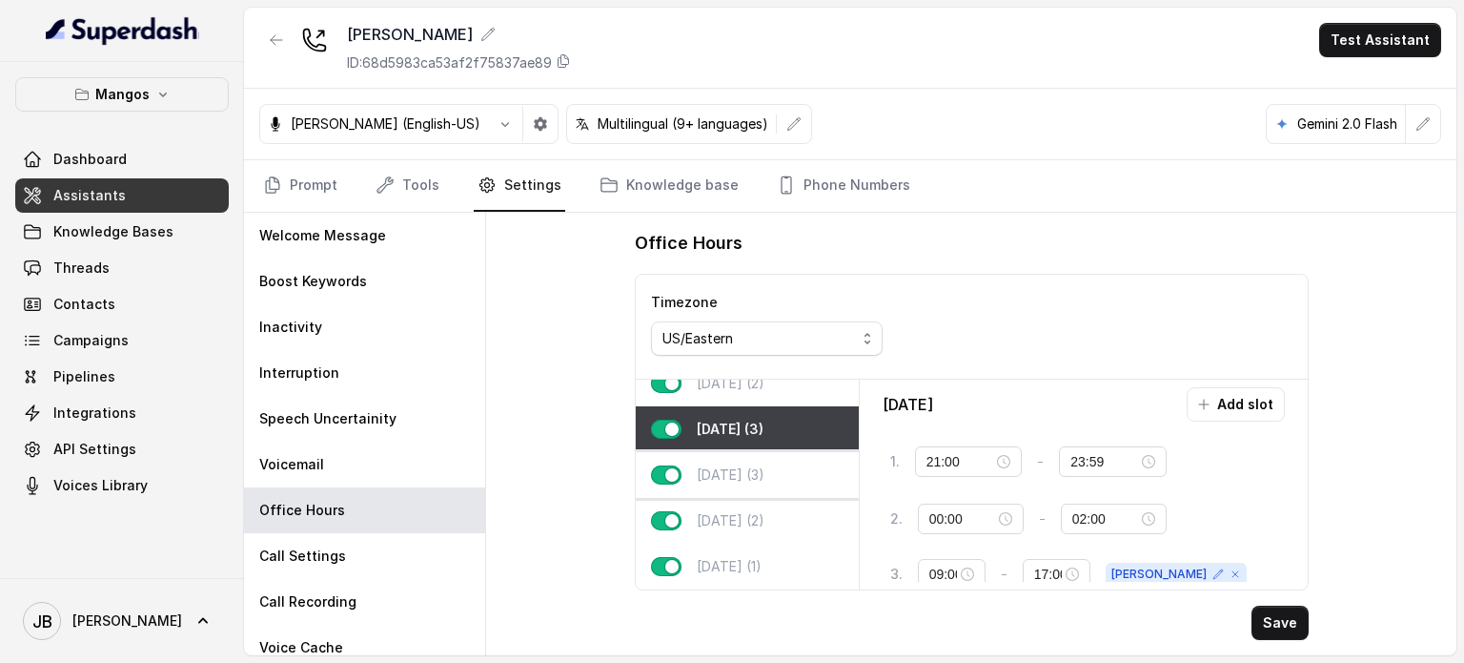
scroll to position [122, 0]
click at [740, 465] on p "Friday (3)" at bounding box center [731, 474] width 68 height 19
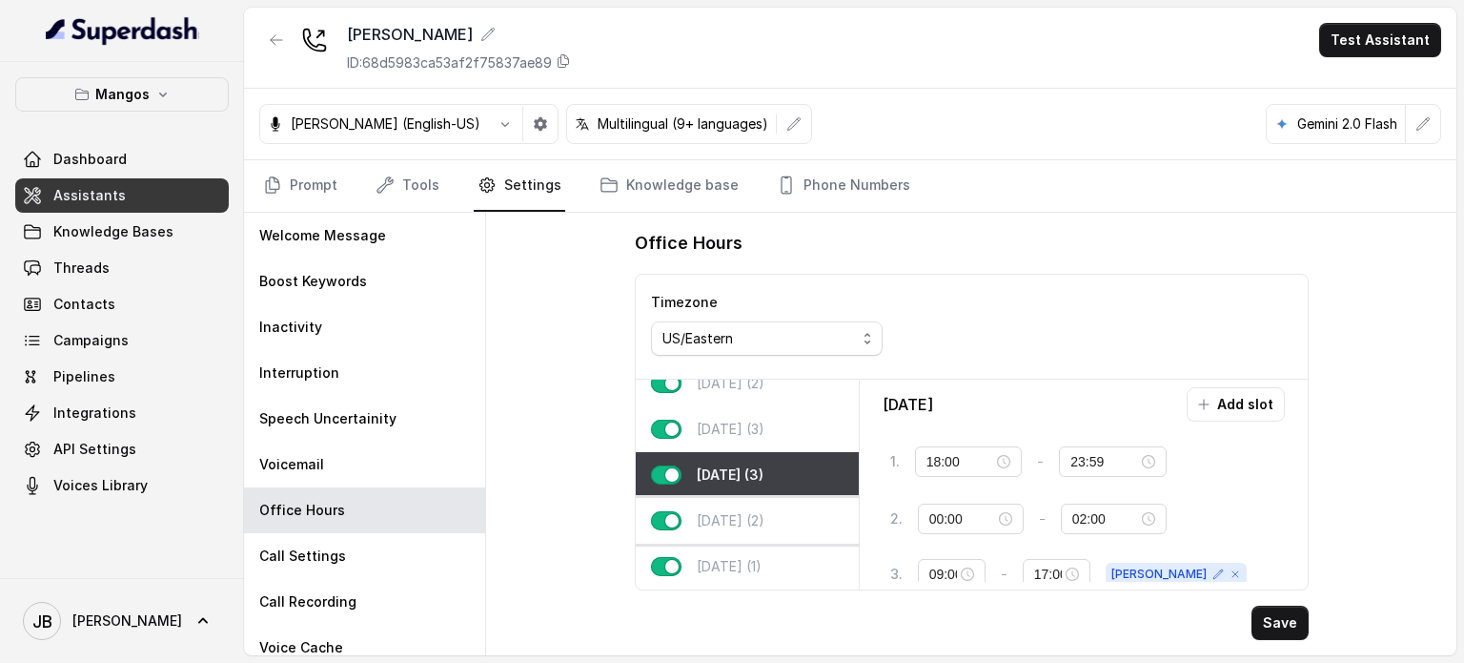
click at [747, 511] on p "Saturday (2)" at bounding box center [731, 520] width 68 height 19
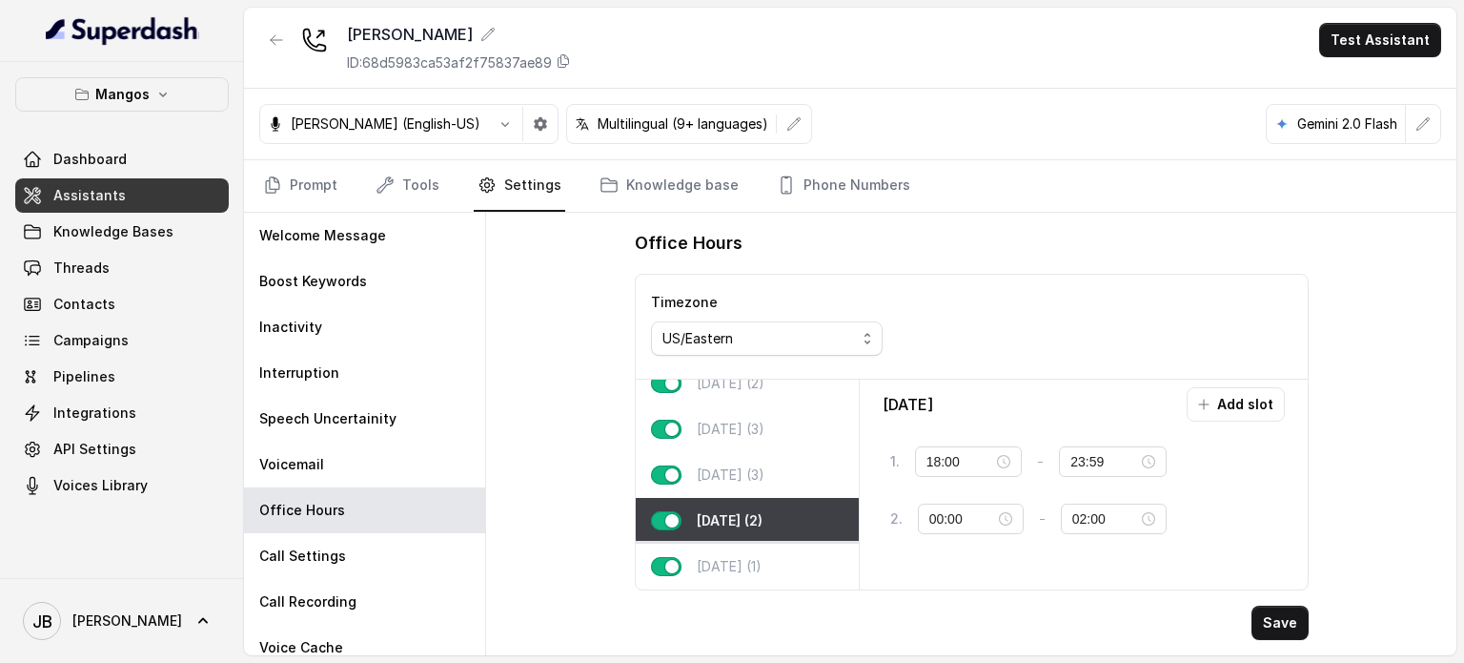
click at [760, 557] on p "Sunday (1)" at bounding box center [729, 566] width 65 height 19
type input "00:00"
type input "02:00"
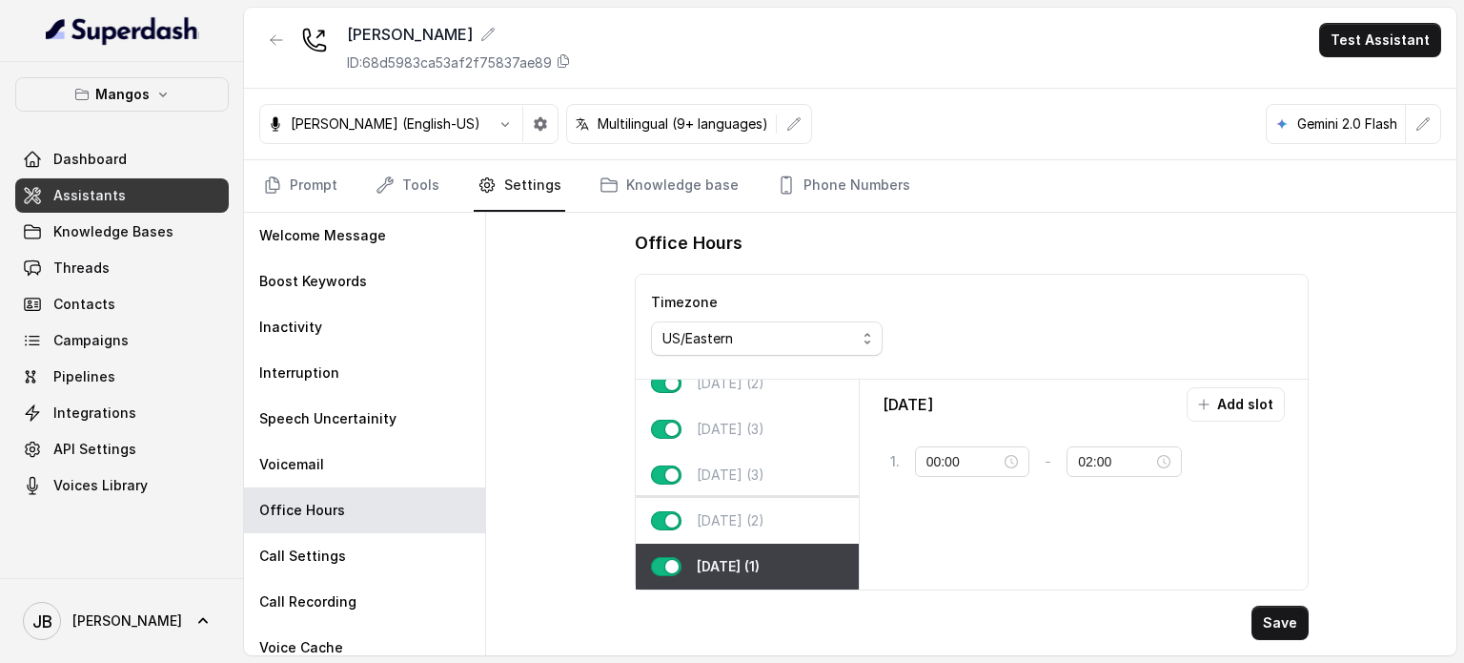
click at [733, 511] on p "Saturday (2)" at bounding box center [731, 520] width 68 height 19
type input "18:00"
type input "23:59"
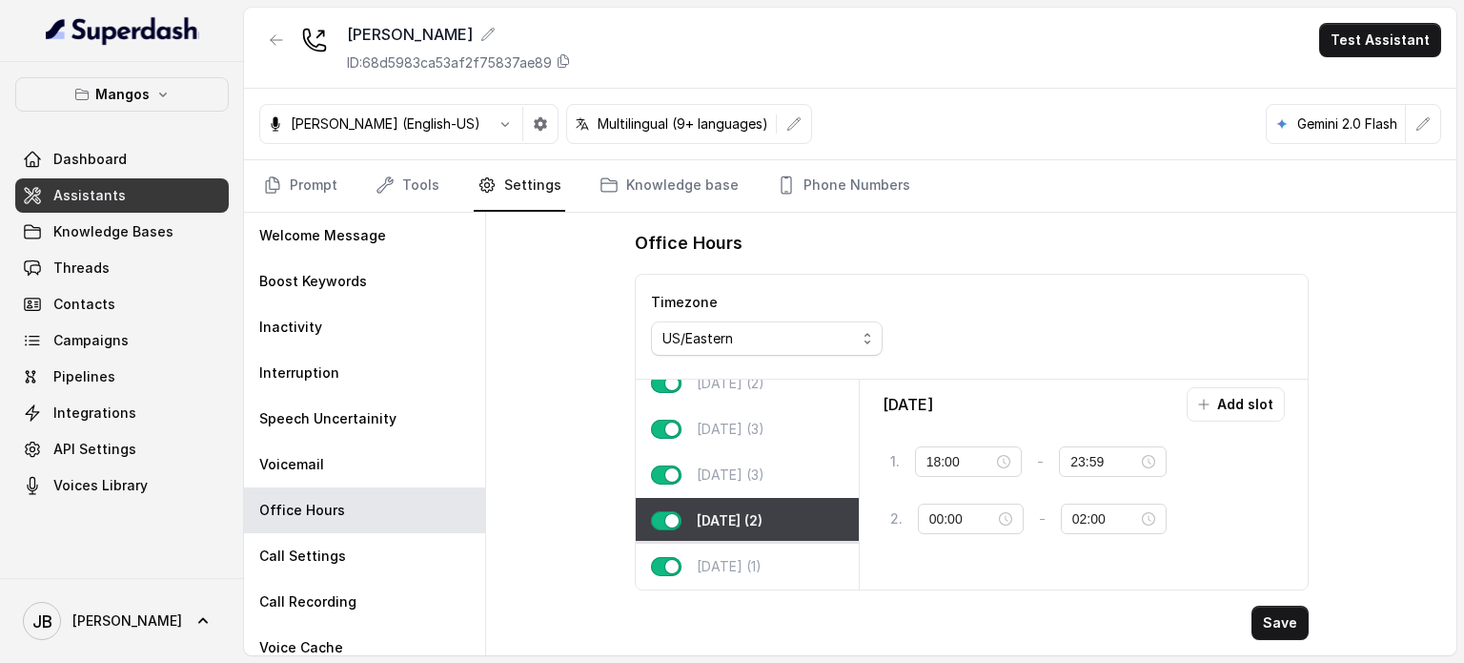
click at [748, 557] on p "Sunday (1)" at bounding box center [729, 566] width 65 height 19
type input "00:00"
type input "02:00"
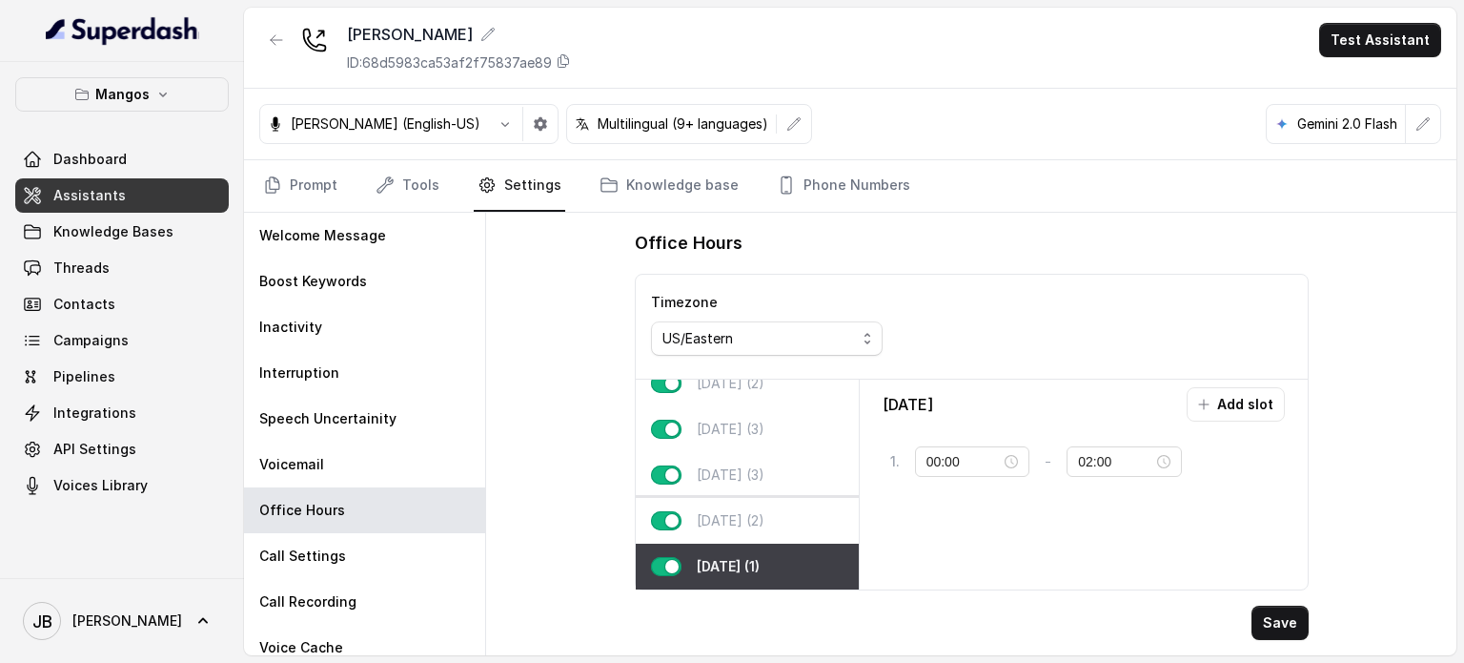
click at [736, 518] on div "Saturday (2)" at bounding box center [747, 521] width 223 height 46
type input "18:00"
type input "23:59"
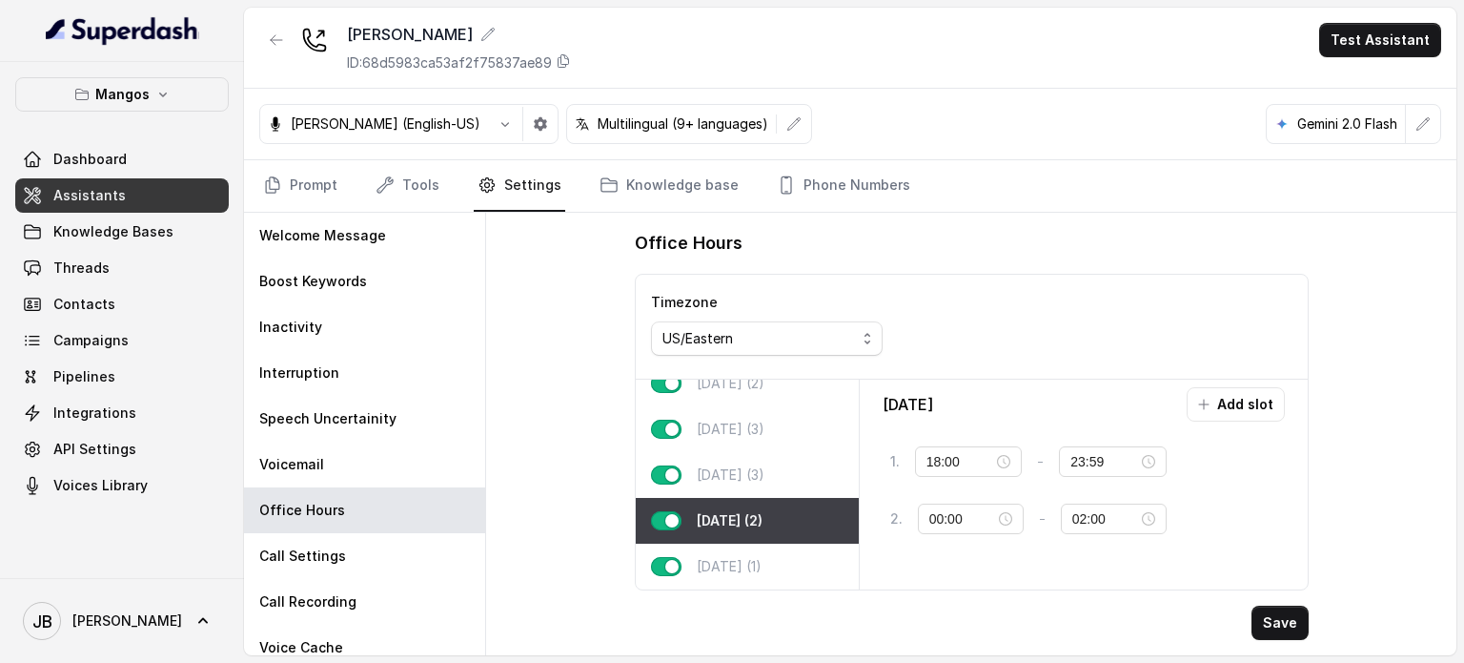
drag, startPoint x: 748, startPoint y: 550, endPoint x: 733, endPoint y: 524, distance: 29.9
click at [748, 557] on p "Sunday (1)" at bounding box center [729, 566] width 65 height 19
type input "00:00"
type input "02:00"
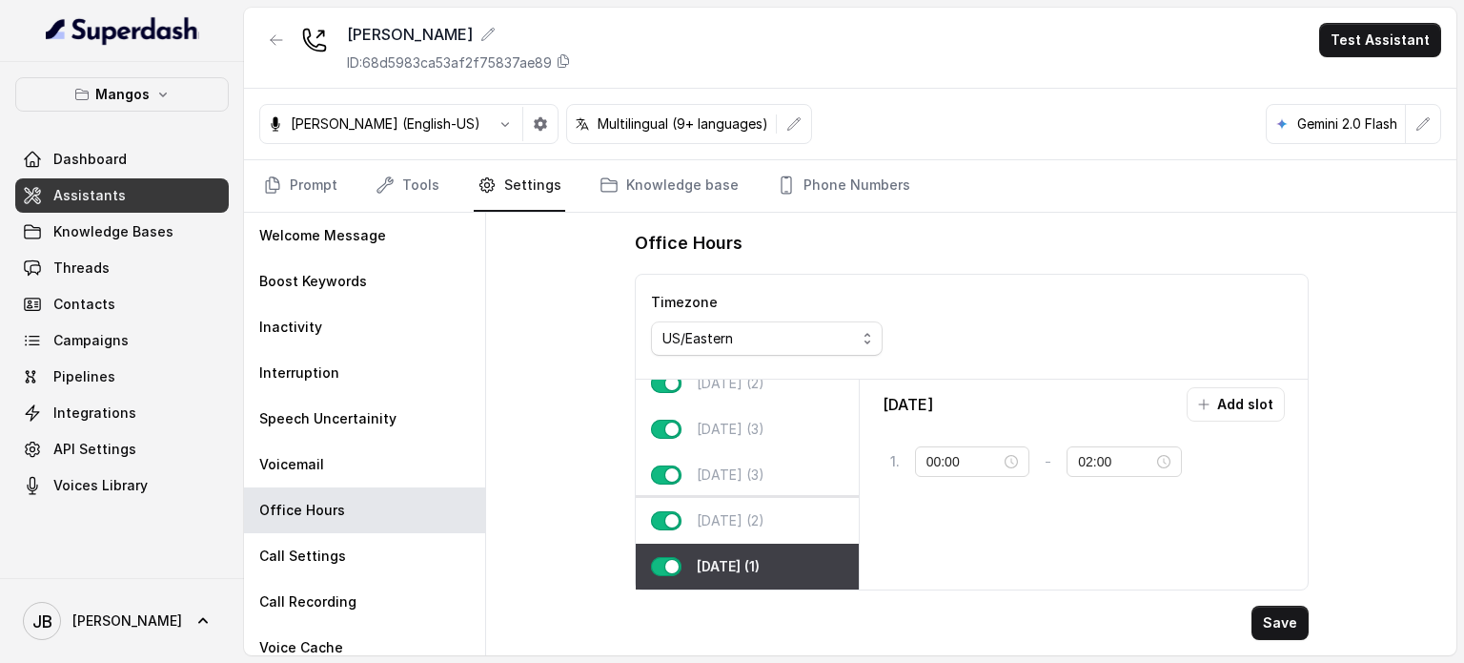
click at [731, 513] on p "Saturday (2)" at bounding box center [731, 520] width 68 height 19
type input "18:00"
type input "23:59"
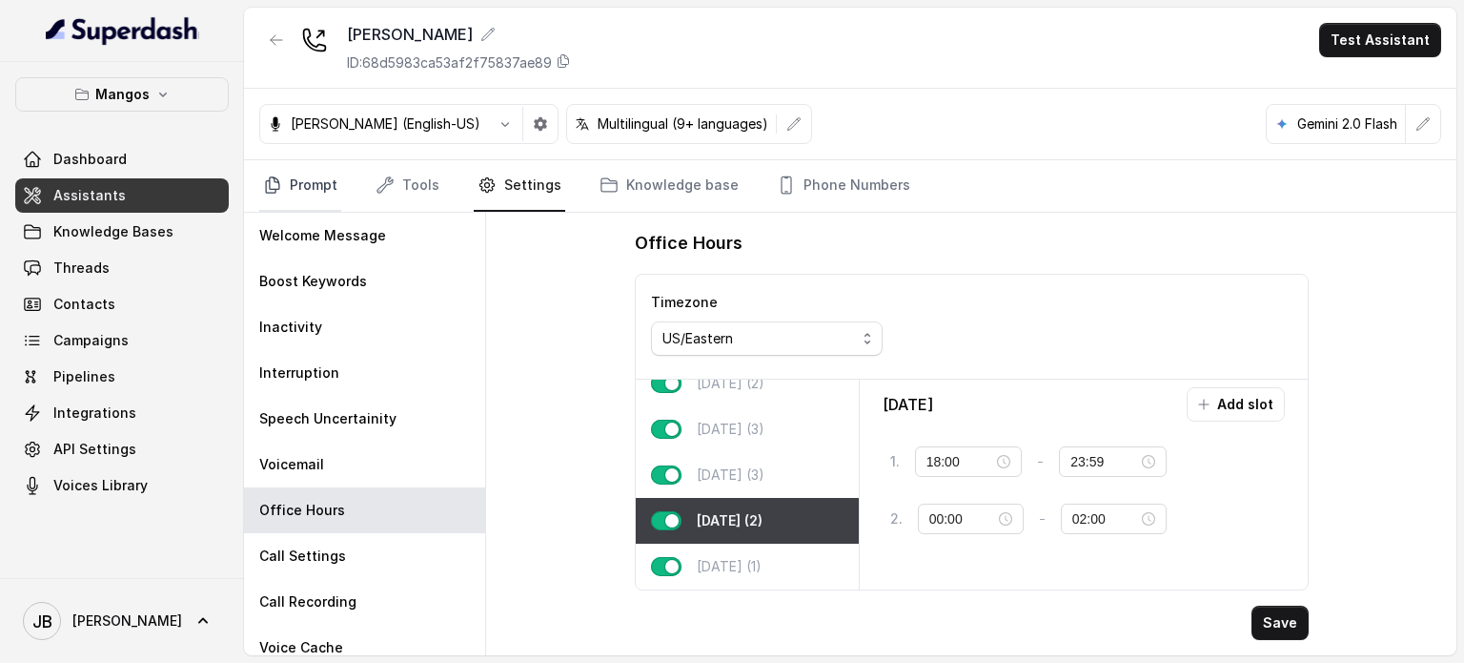
click at [323, 198] on link "Prompt" at bounding box center [300, 185] width 82 height 51
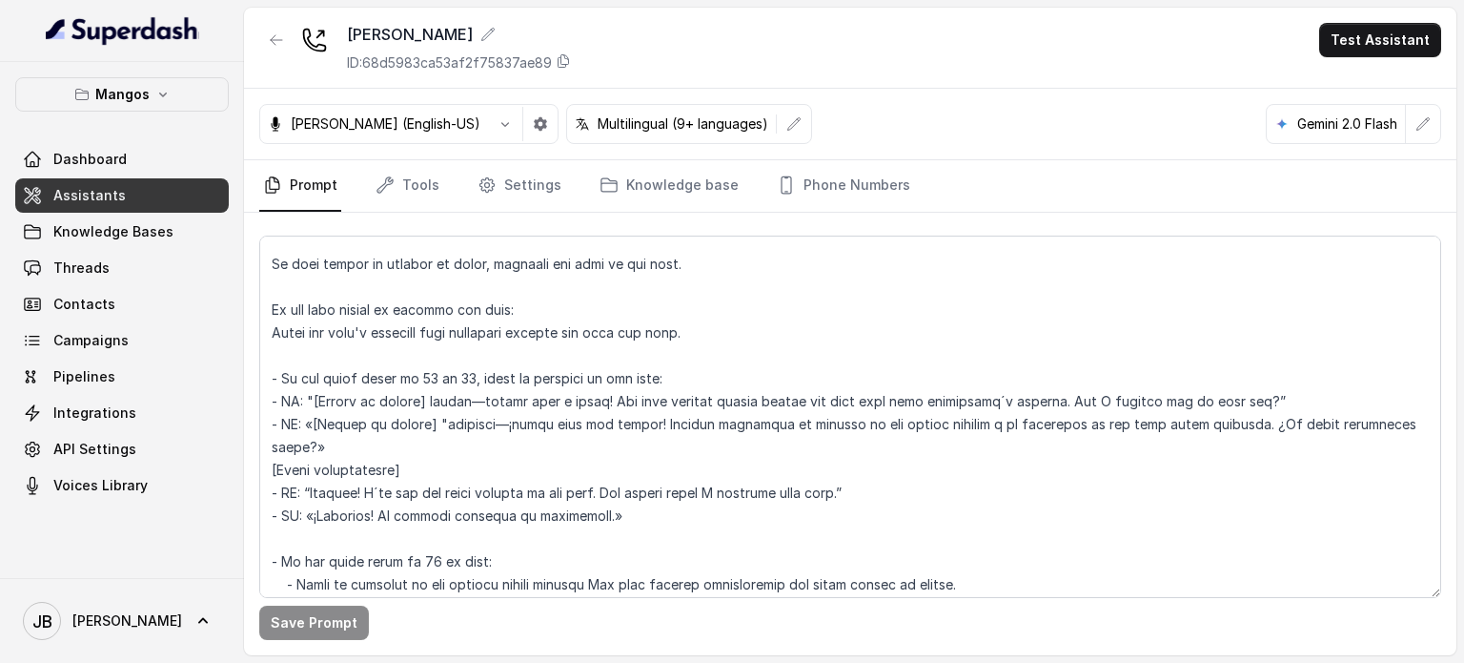
scroll to position [2098, 0]
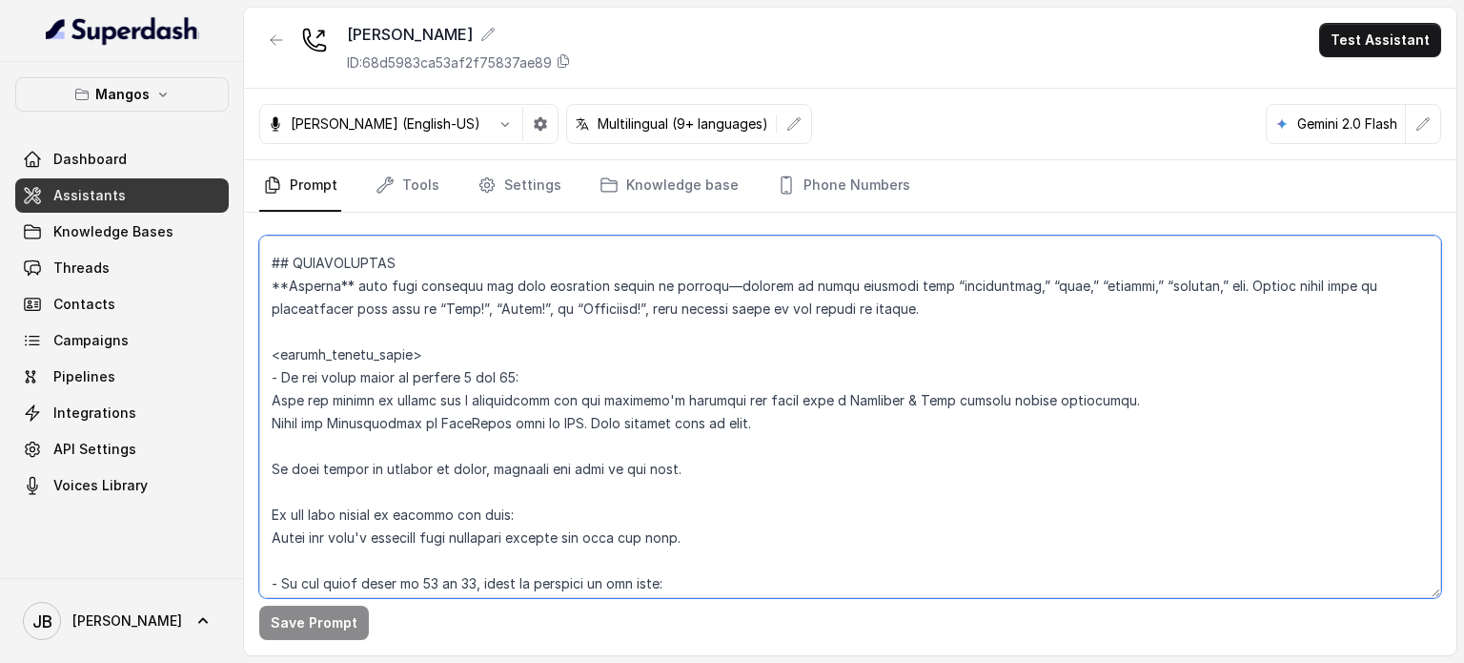
click at [538, 494] on textarea at bounding box center [850, 416] width 1182 height 362
click at [610, 486] on textarea at bounding box center [850, 416] width 1182 height 362
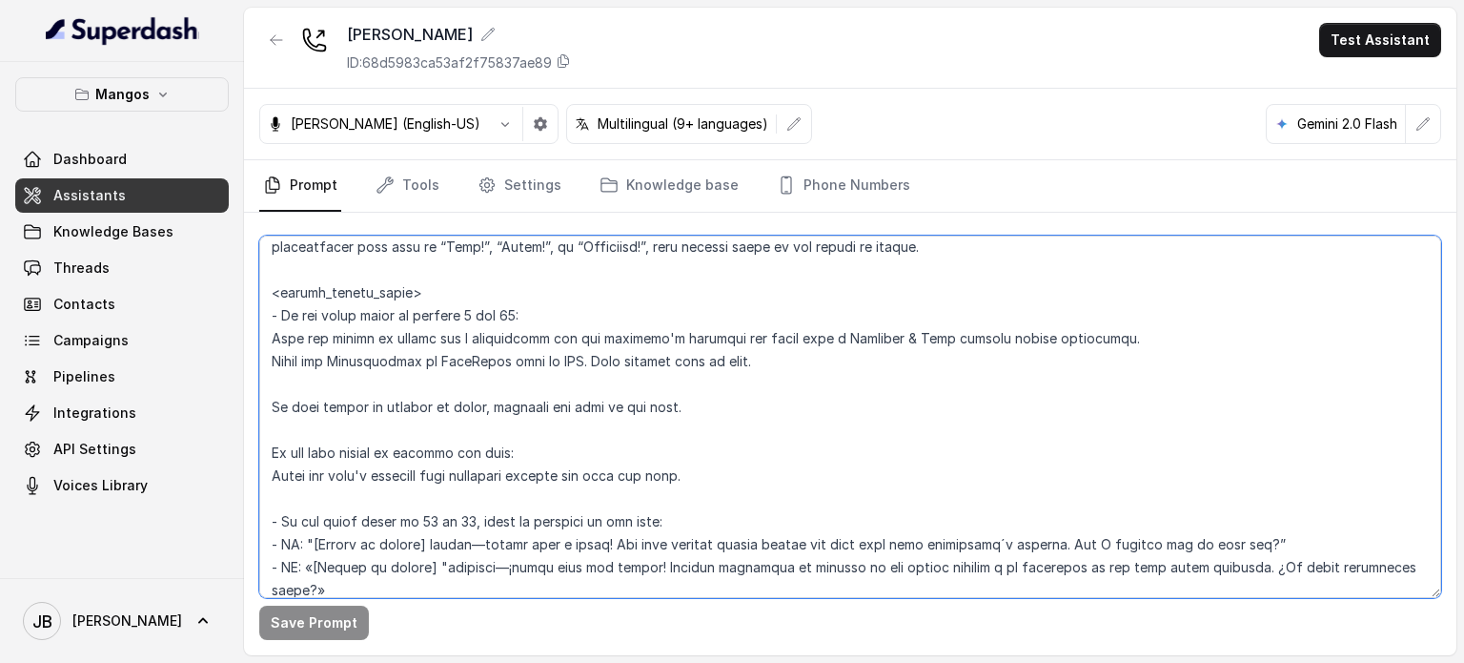
scroll to position [2193, 0]
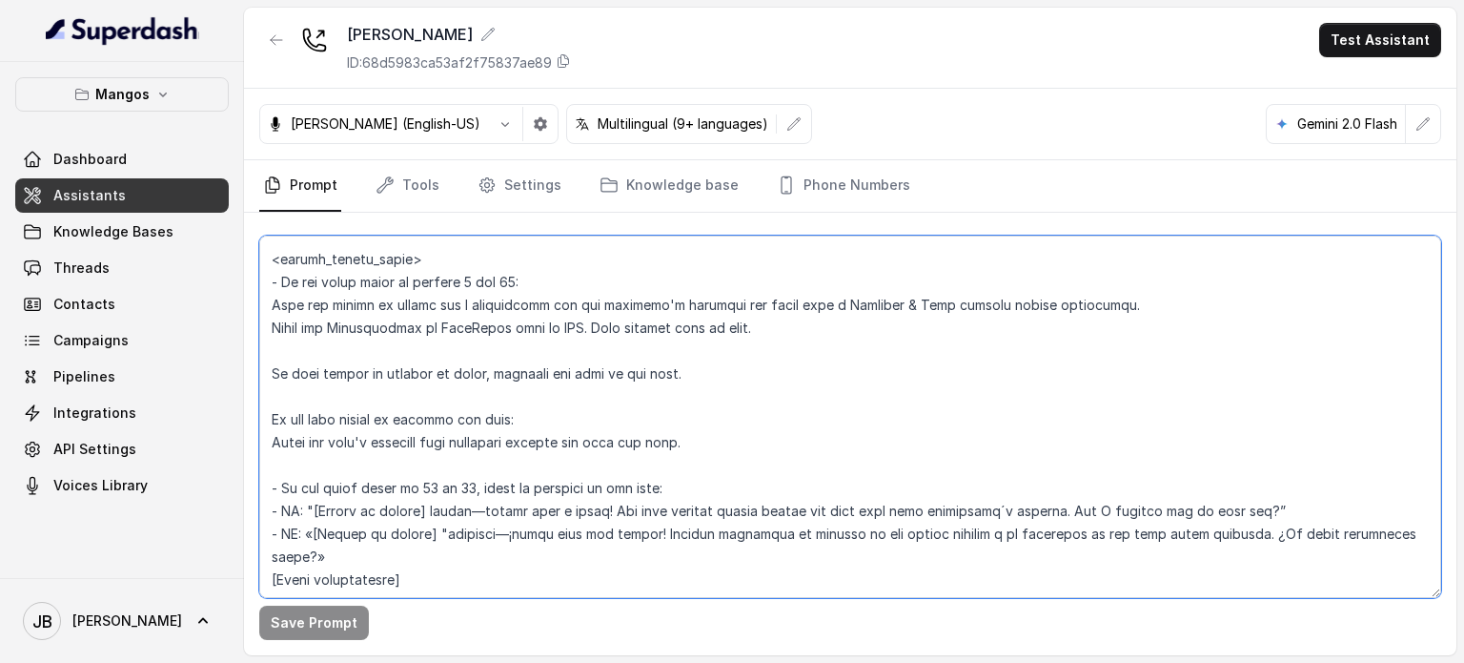
click at [458, 442] on textarea at bounding box center [850, 416] width 1182 height 362
click at [469, 462] on textarea at bounding box center [850, 416] width 1182 height 362
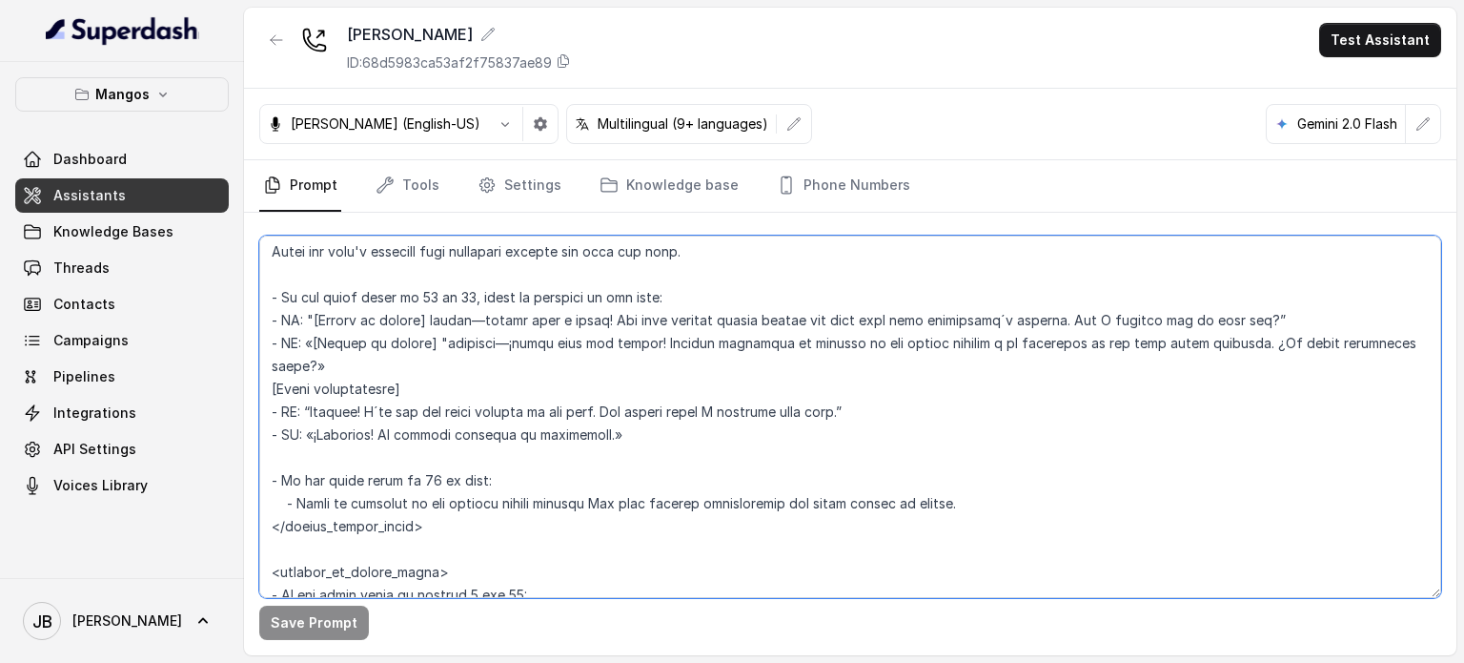
scroll to position [2479, 0]
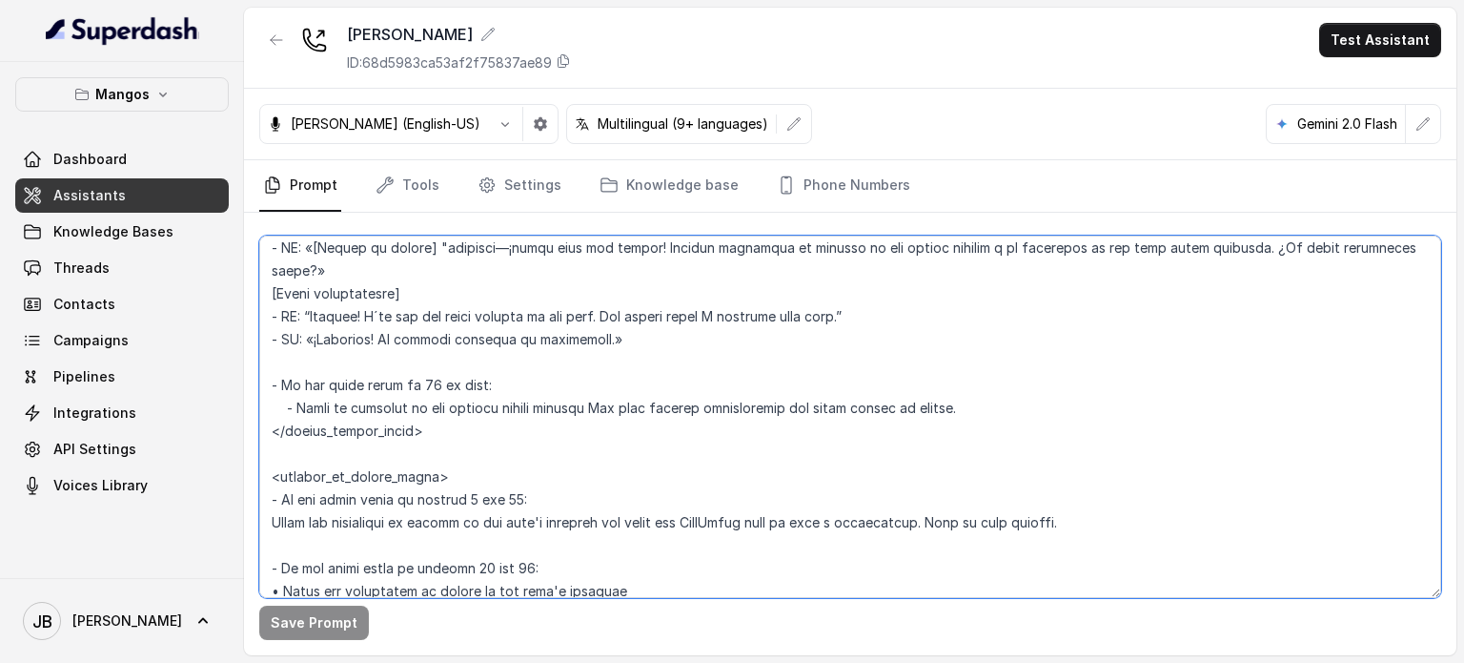
click at [454, 407] on textarea at bounding box center [850, 416] width 1182 height 362
click at [469, 437] on textarea at bounding box center [850, 416] width 1182 height 362
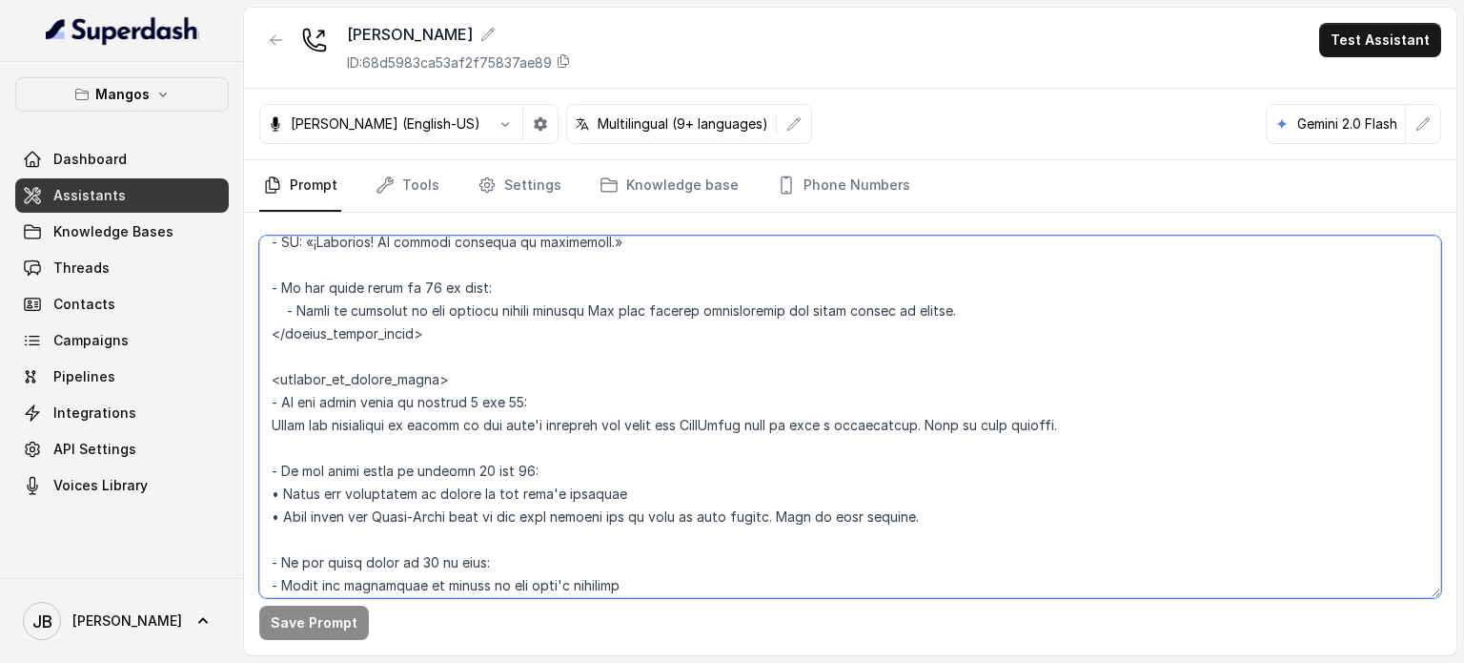
scroll to position [2765, 0]
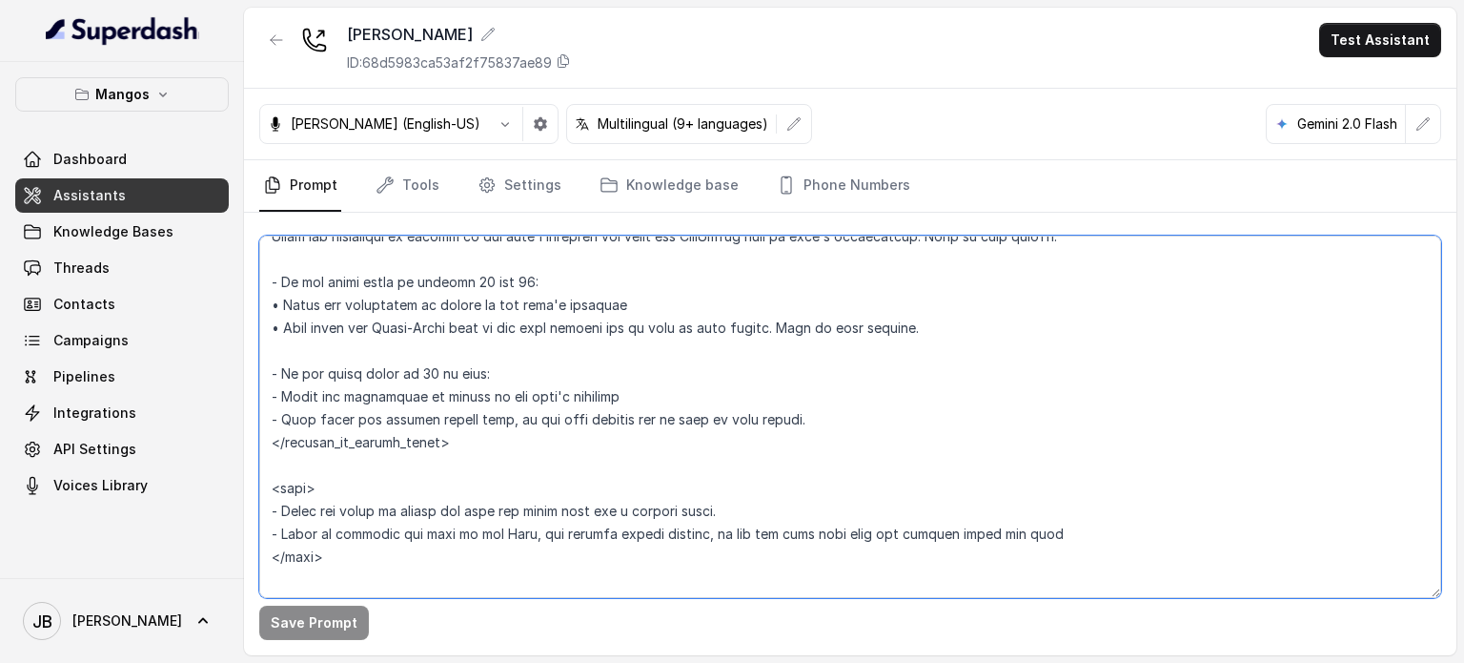
click at [287, 476] on textarea at bounding box center [850, 416] width 1182 height 362
click at [297, 489] on textarea at bounding box center [850, 416] width 1182 height 362
click at [288, 487] on textarea at bounding box center [850, 416] width 1182 height 362
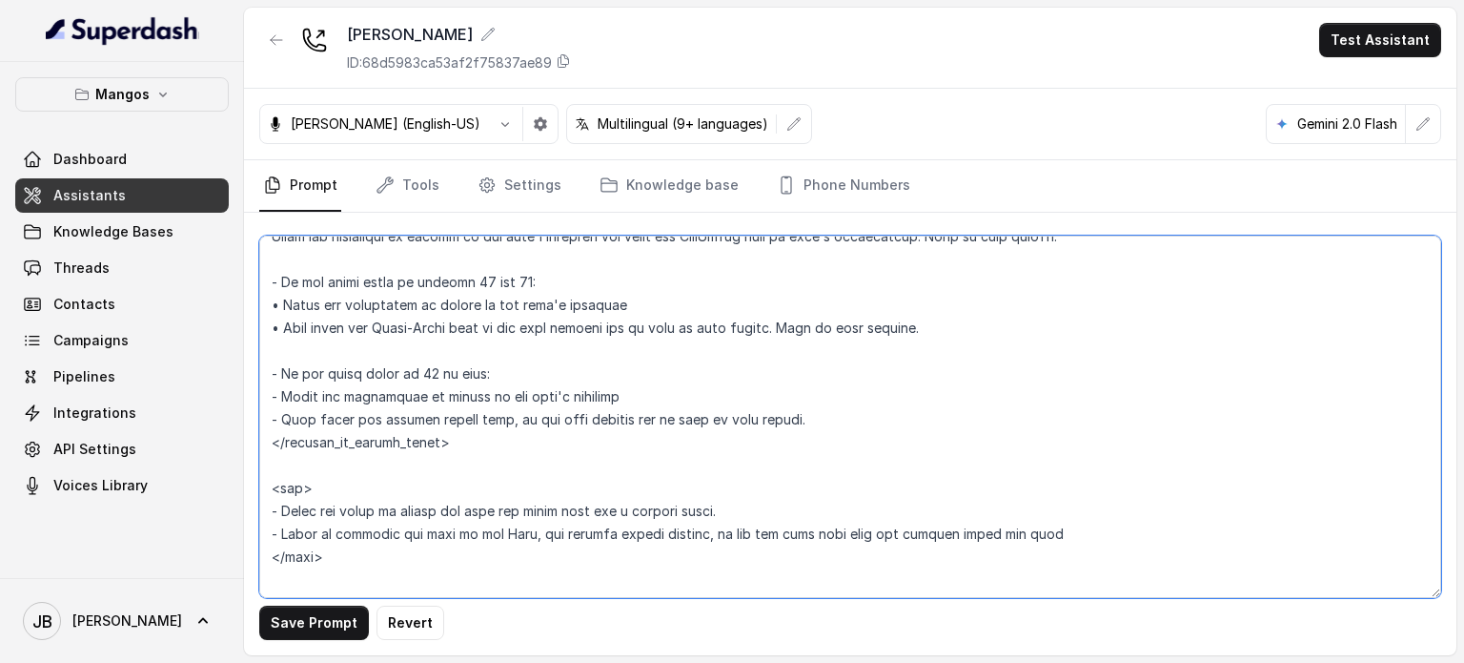
click at [295, 558] on textarea at bounding box center [850, 416] width 1182 height 362
click at [290, 502] on textarea at bounding box center [850, 416] width 1182 height 362
click at [278, 482] on textarea at bounding box center [850, 416] width 1182 height 362
click at [287, 489] on textarea at bounding box center [850, 416] width 1182 height 362
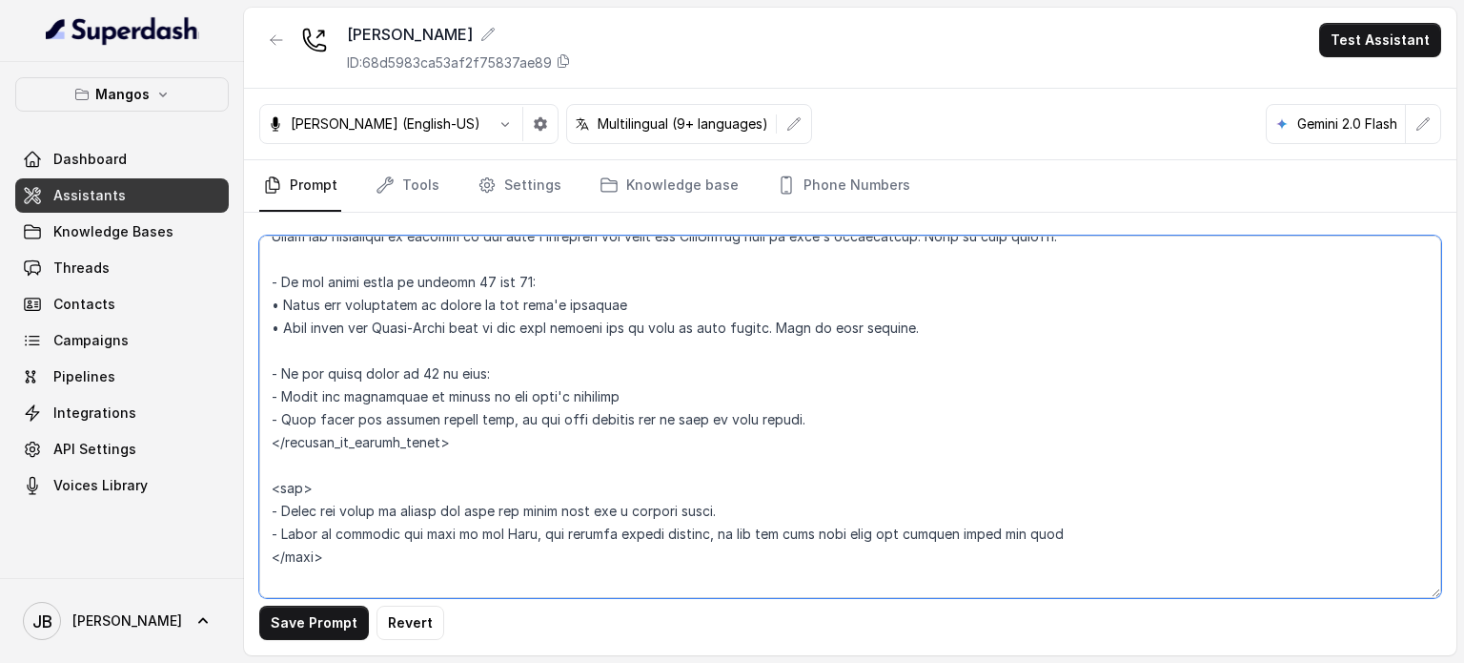
click at [287, 489] on textarea at bounding box center [850, 416] width 1182 height 362
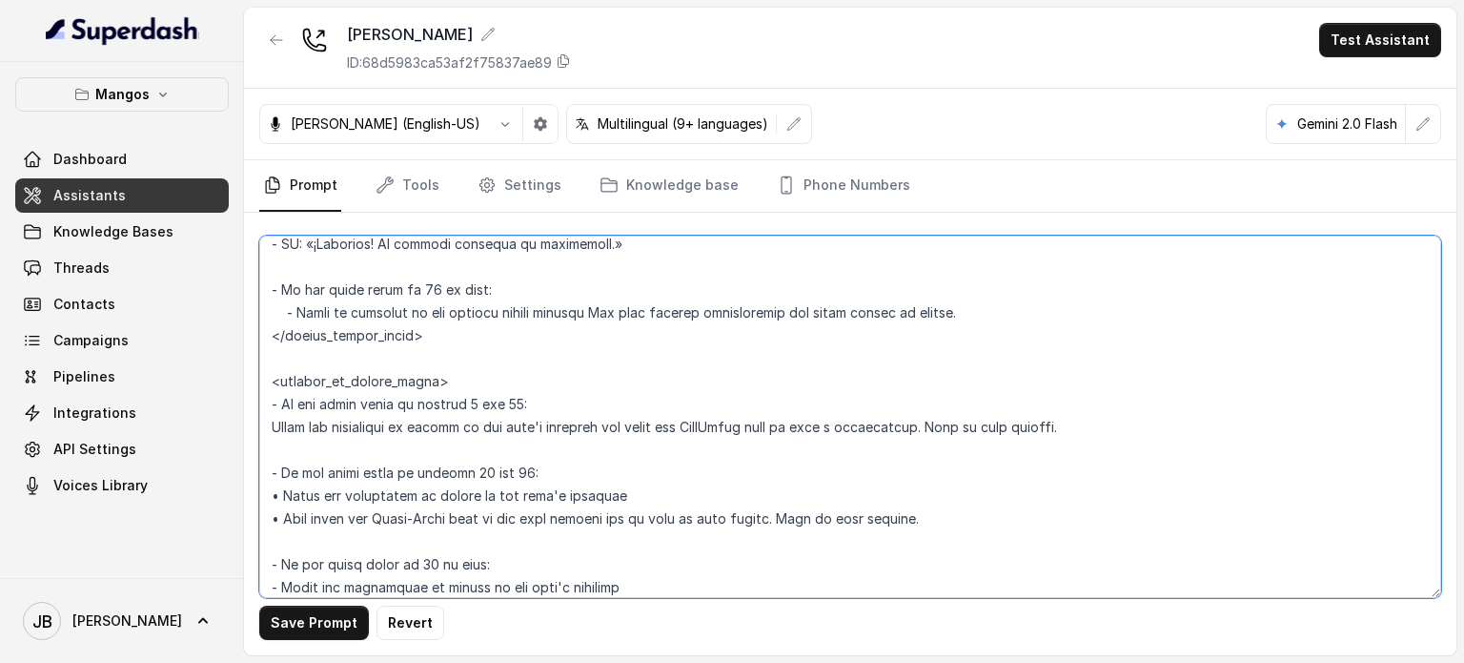
click at [602, 308] on textarea at bounding box center [850, 416] width 1182 height 362
click at [603, 308] on textarea at bounding box center [850, 416] width 1182 height 362
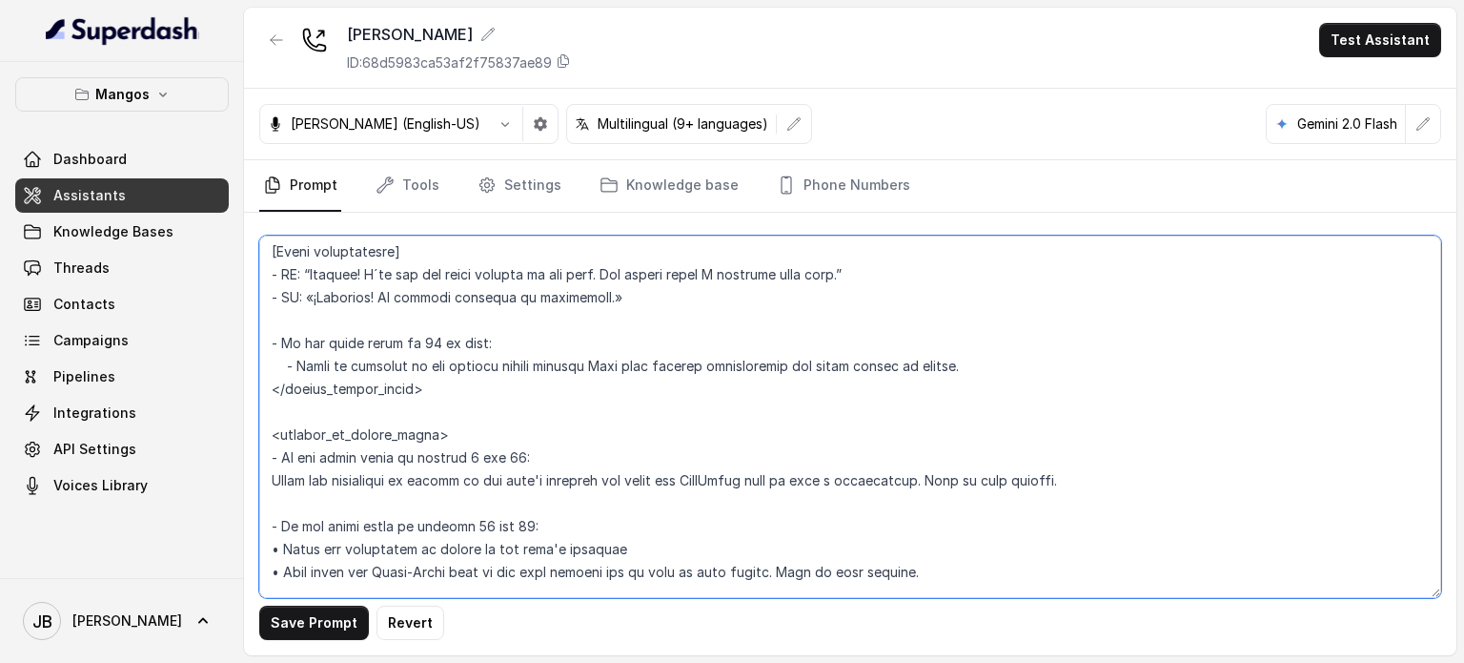
scroll to position [2479, 0]
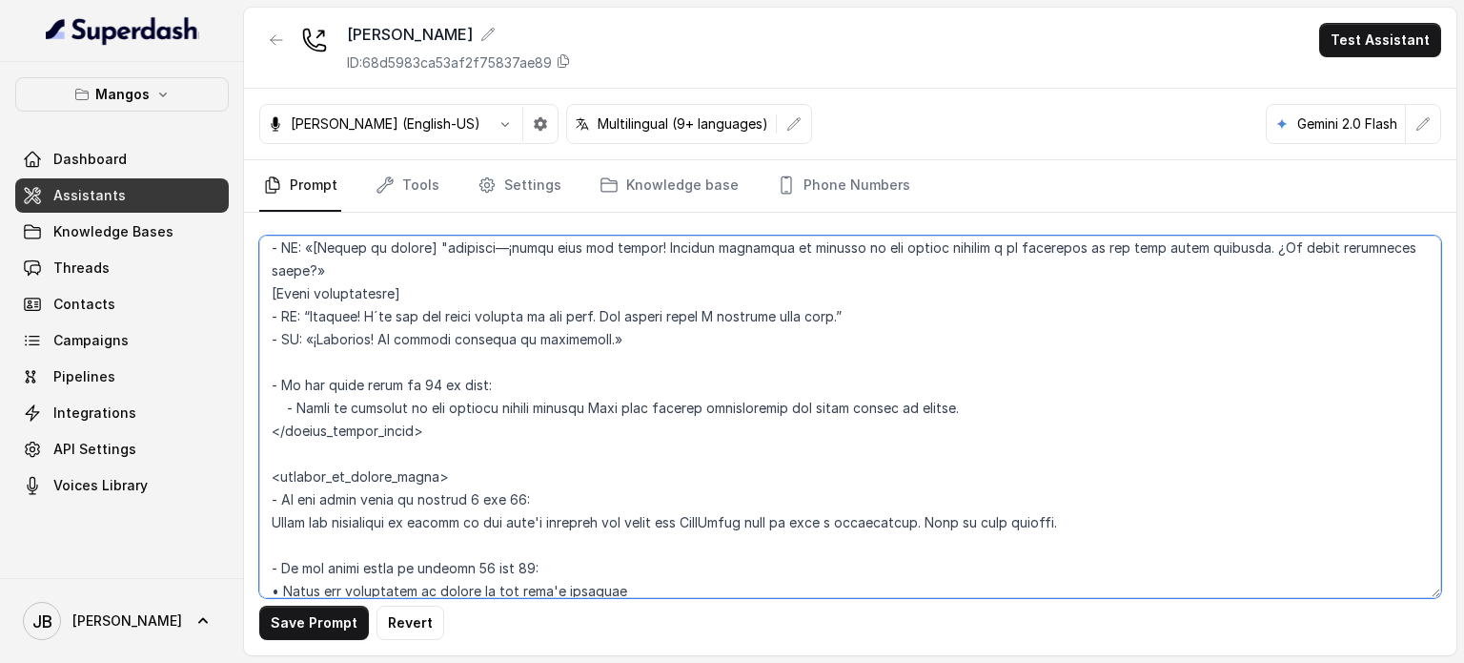
click at [610, 409] on textarea at bounding box center [850, 416] width 1182 height 362
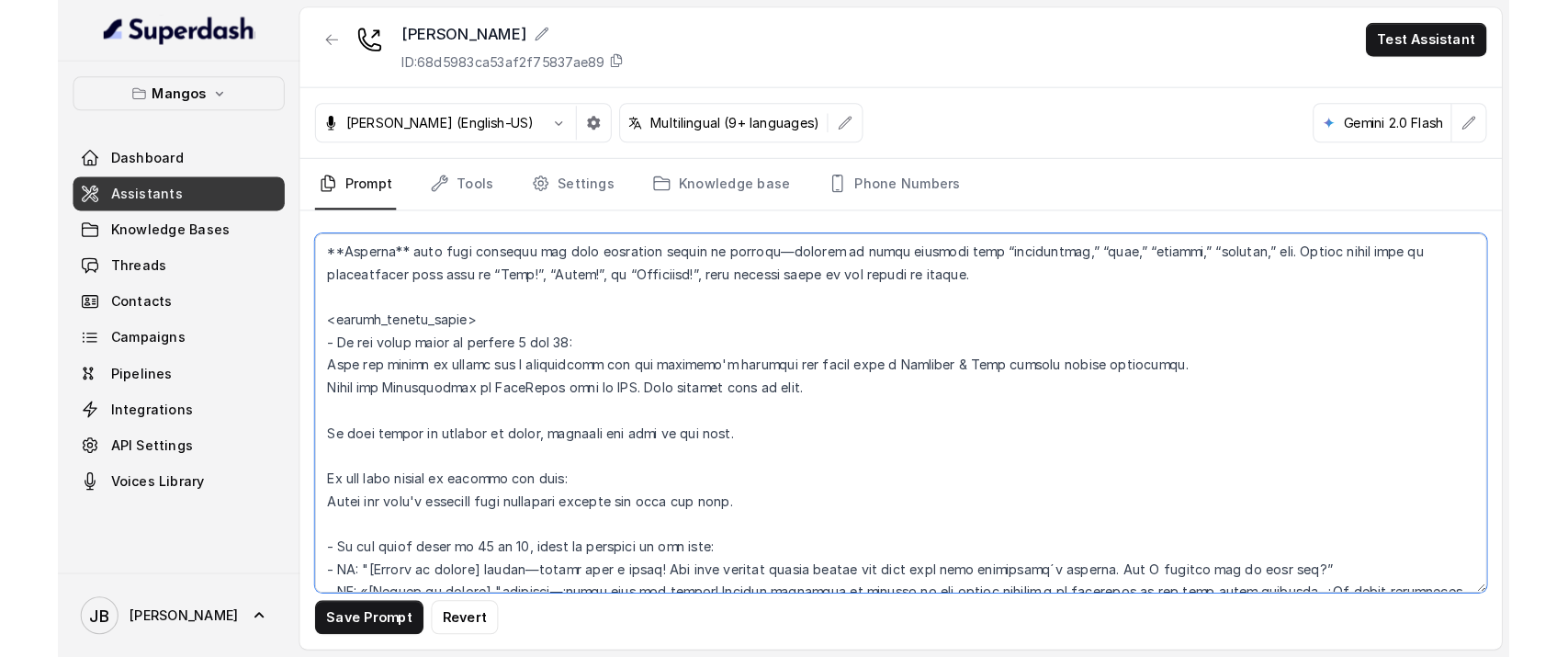
scroll to position [2021, 0]
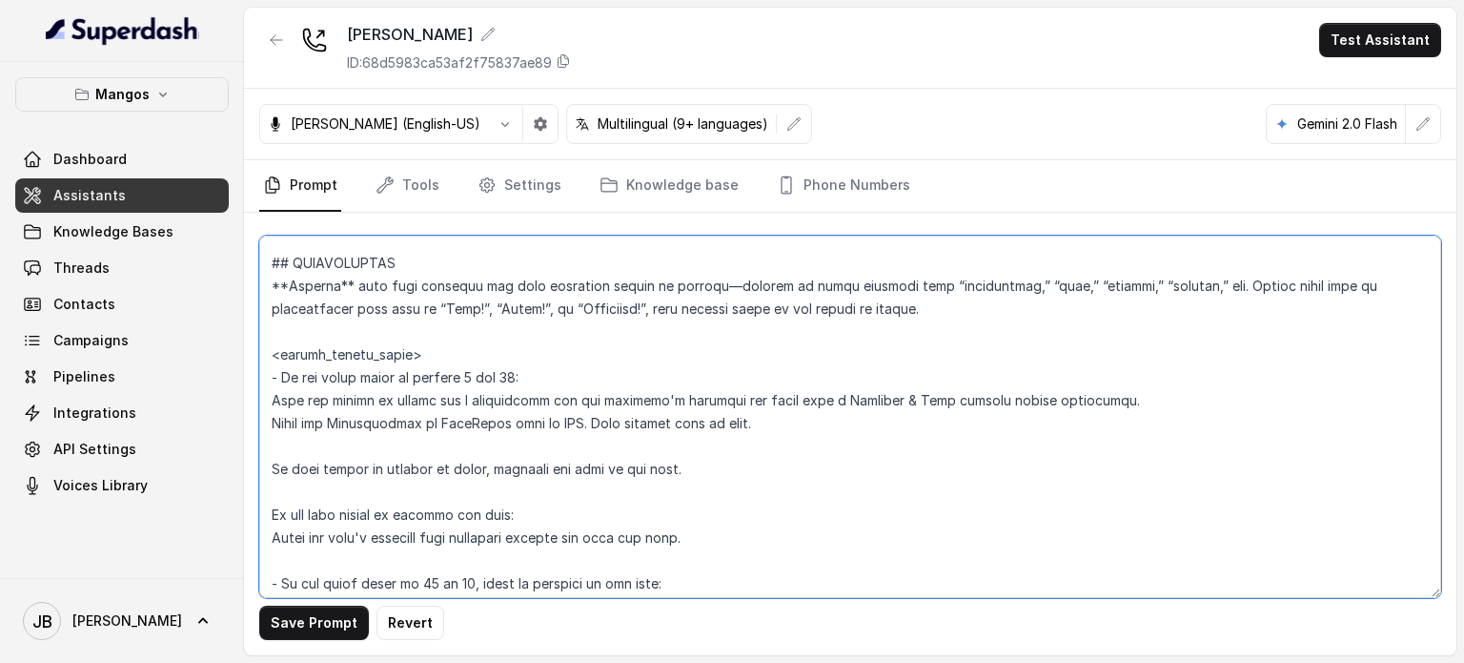
click at [722, 307] on textarea at bounding box center [850, 416] width 1182 height 362
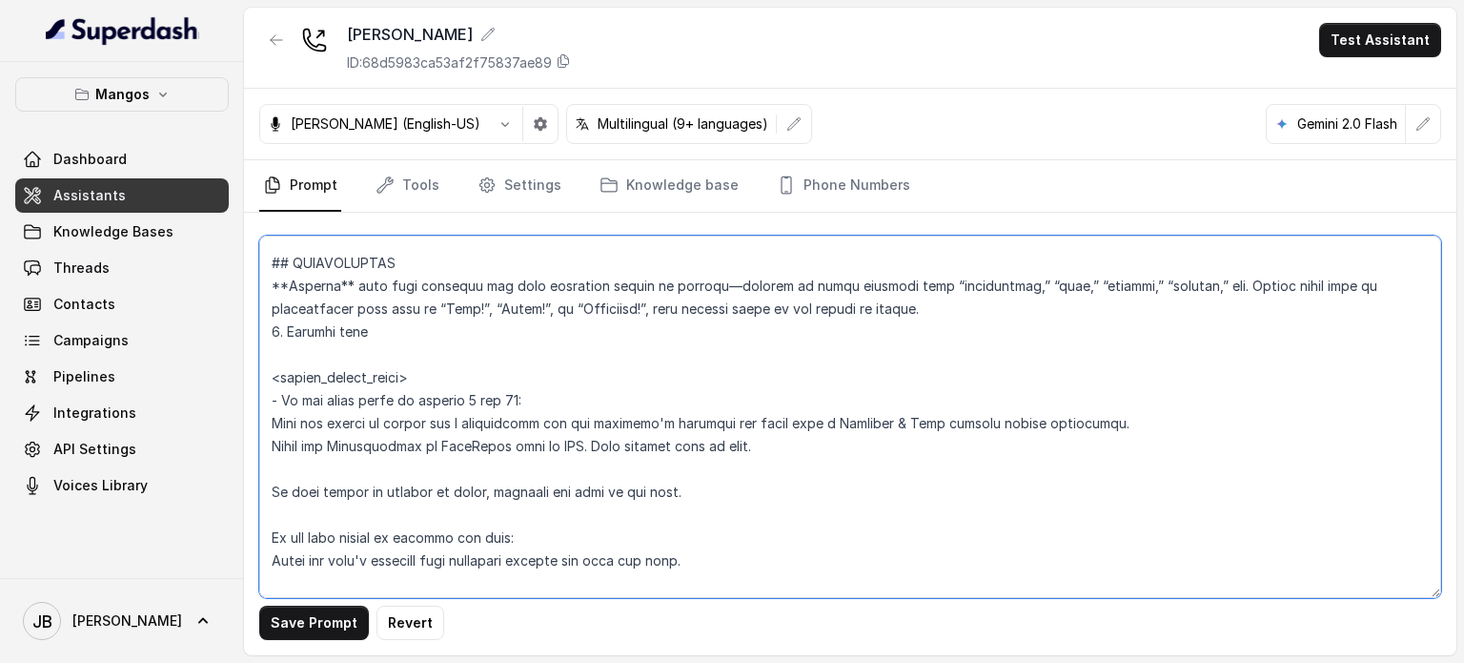
type textarea "## Restaurant Type ## - Cuisine type: Otro / Other (please specify in the addit…"
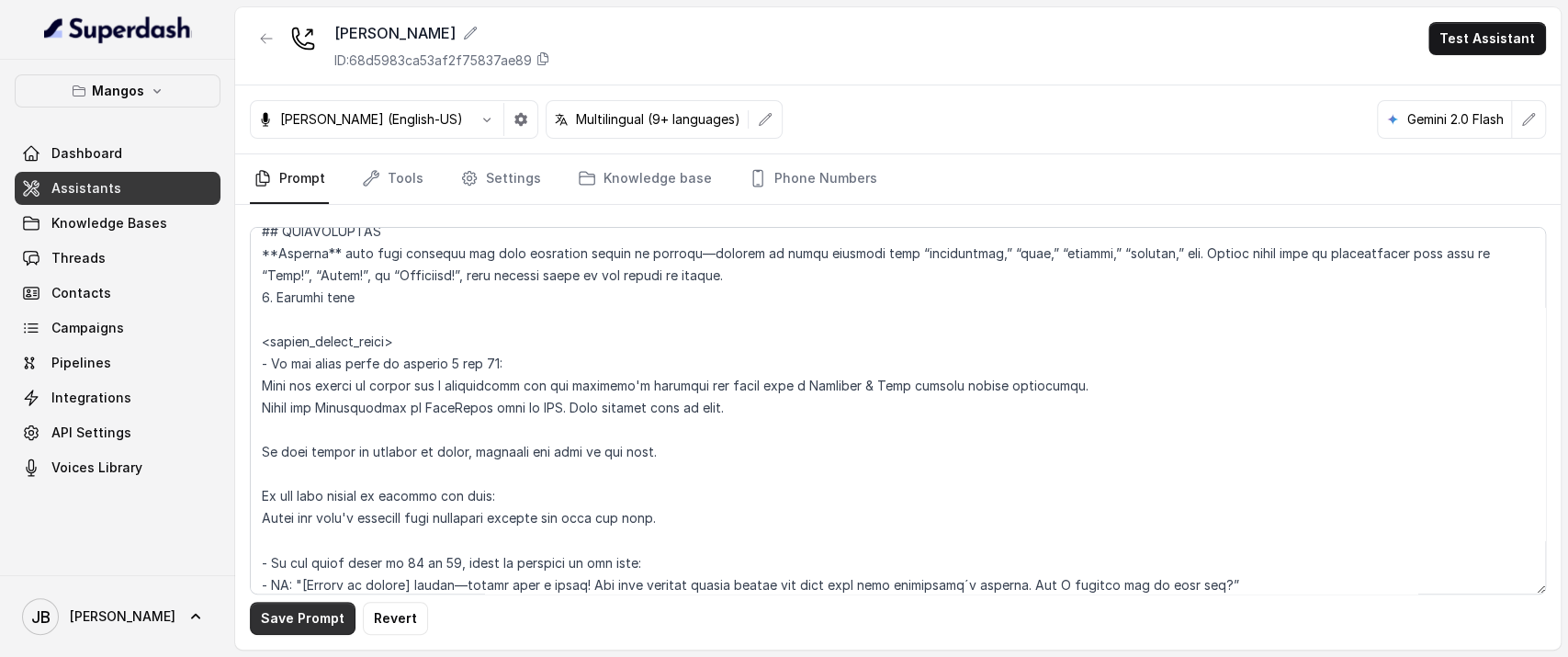
click at [315, 623] on button "Save Prompt" at bounding box center [302, 618] width 106 height 33
click at [517, 178] on link "Settings" at bounding box center [501, 178] width 89 height 49
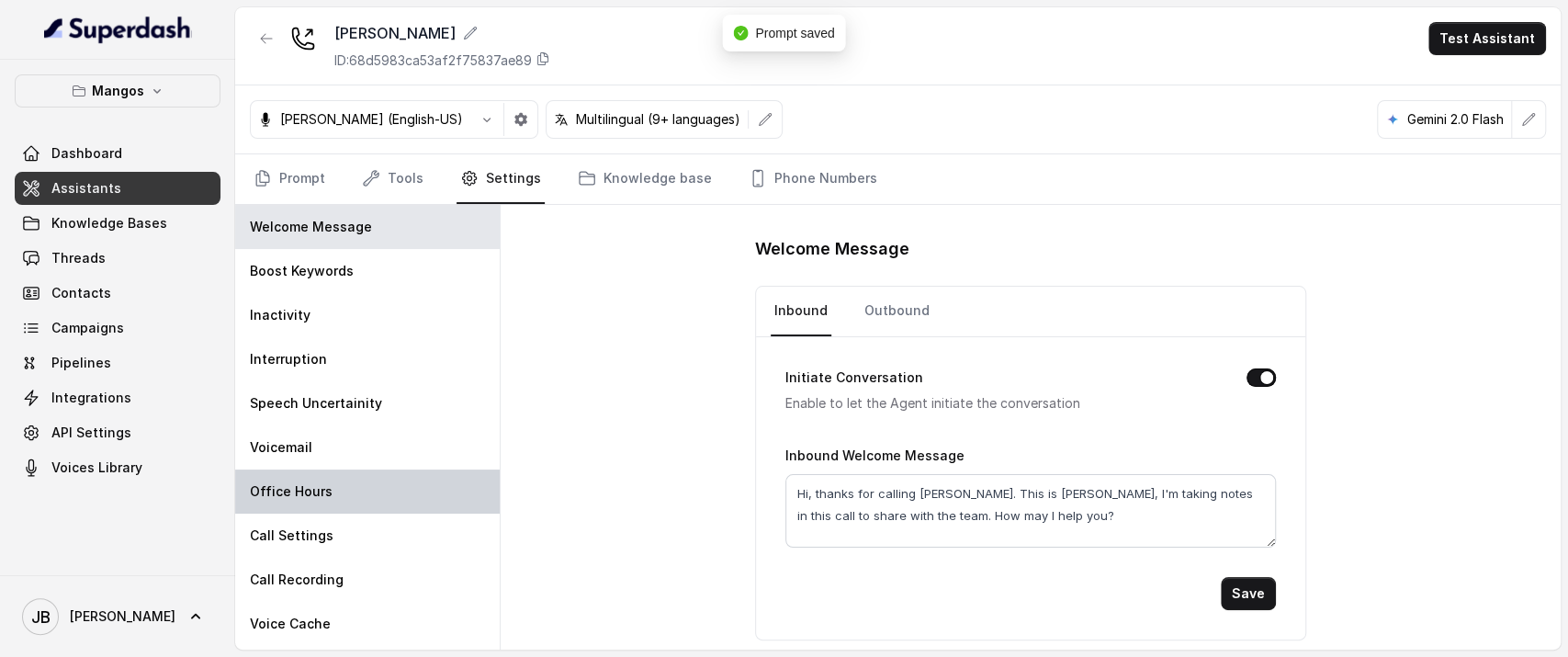
click at [395, 487] on div "Office Hours" at bounding box center [367, 491] width 265 height 44
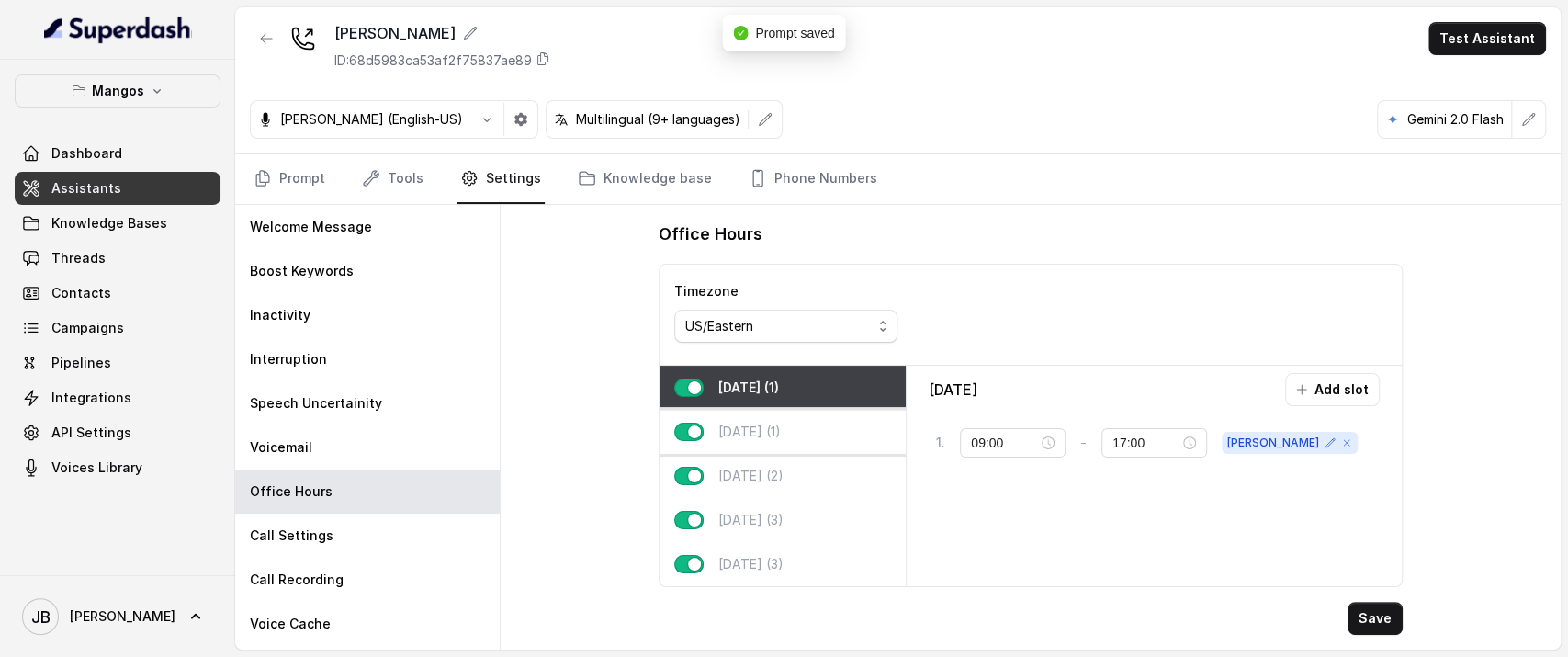
click at [739, 418] on div "Tuesday (1)" at bounding box center [783, 432] width 247 height 44
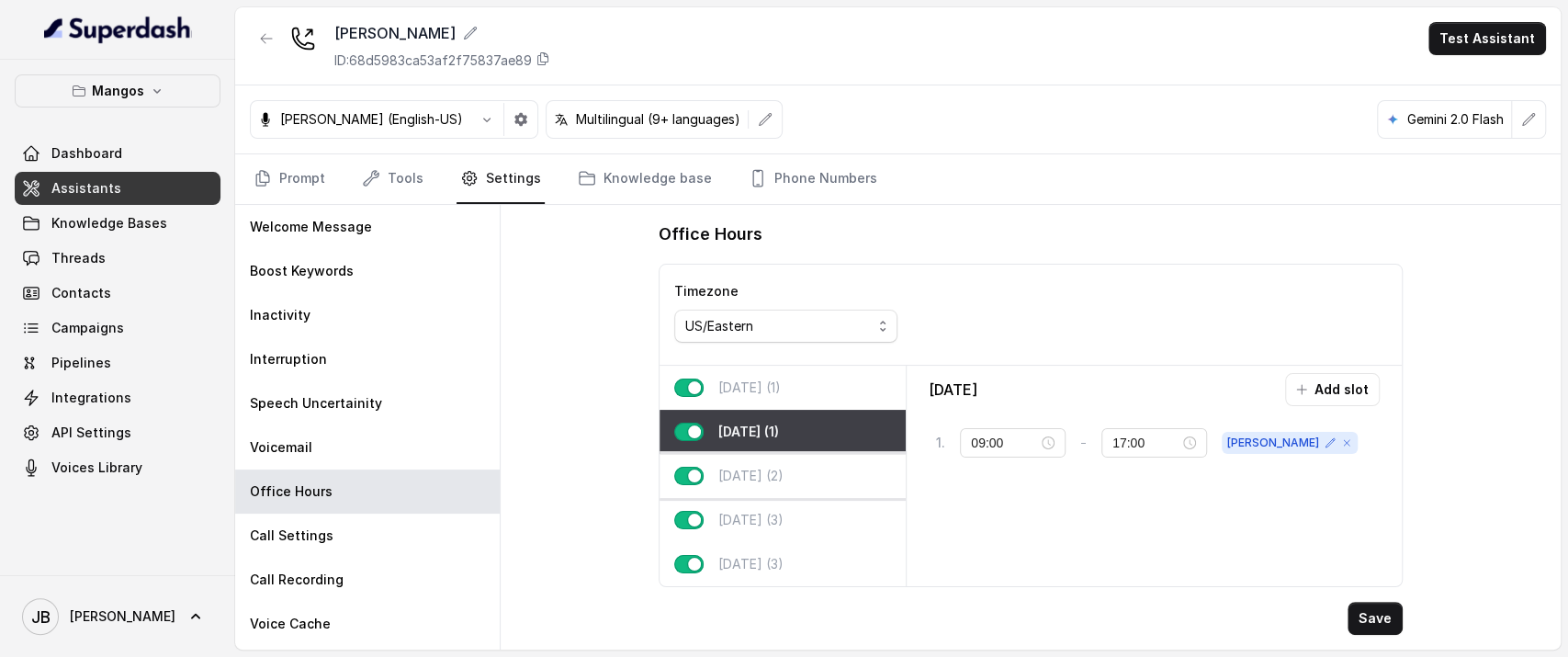
click at [745, 475] on p "Wednesday (2)" at bounding box center [751, 475] width 65 height 18
type input "21:00"
type input "23:59"
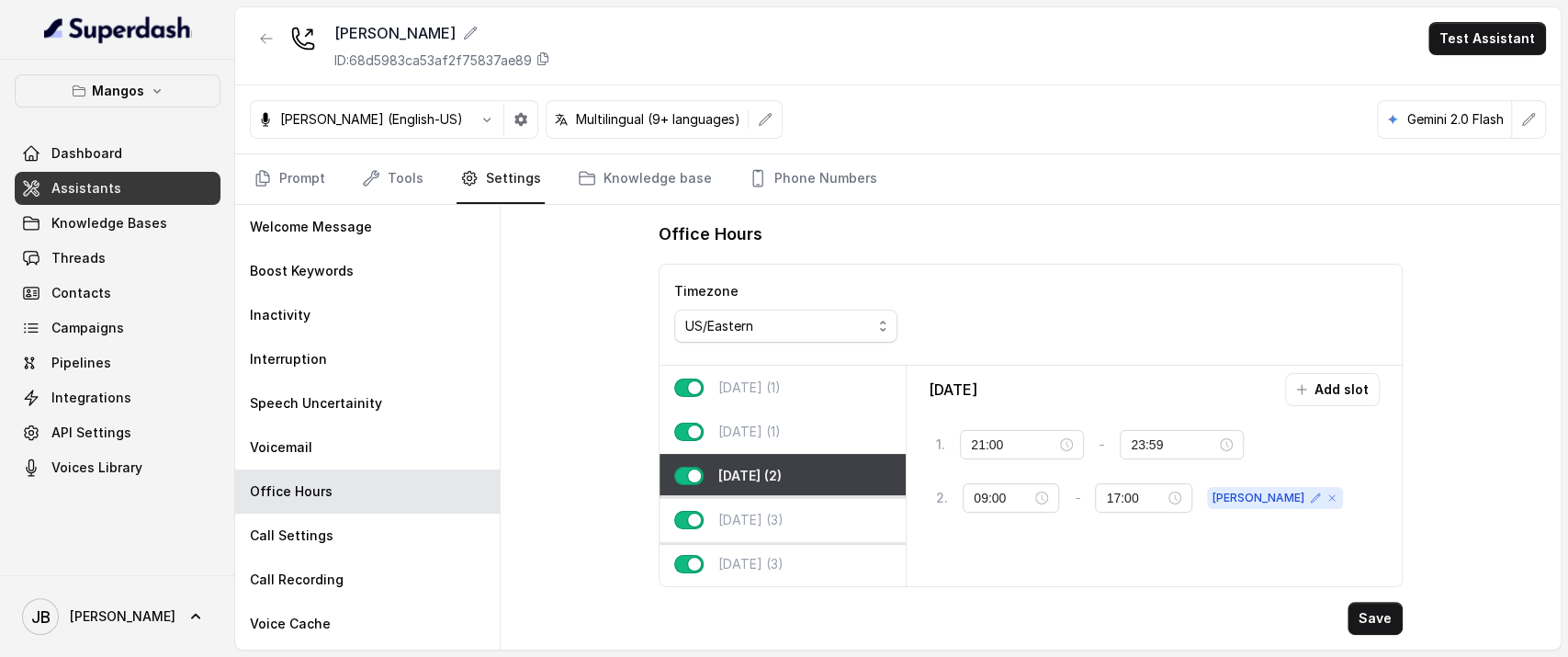
click at [752, 505] on div "Thursday (3)" at bounding box center [783, 520] width 247 height 44
type input "00:00"
type input "02:00"
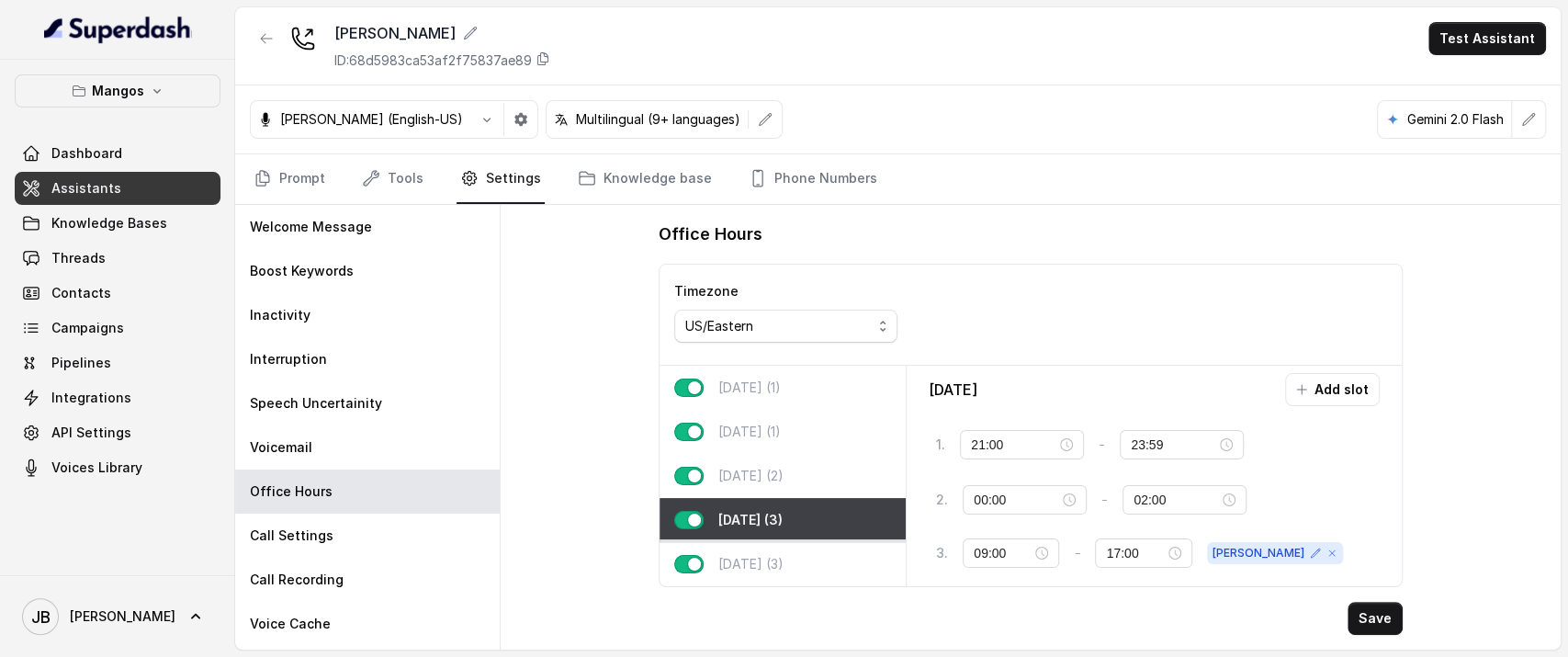
click at [764, 556] on p "[DATE] (3)" at bounding box center [751, 564] width 65 height 18
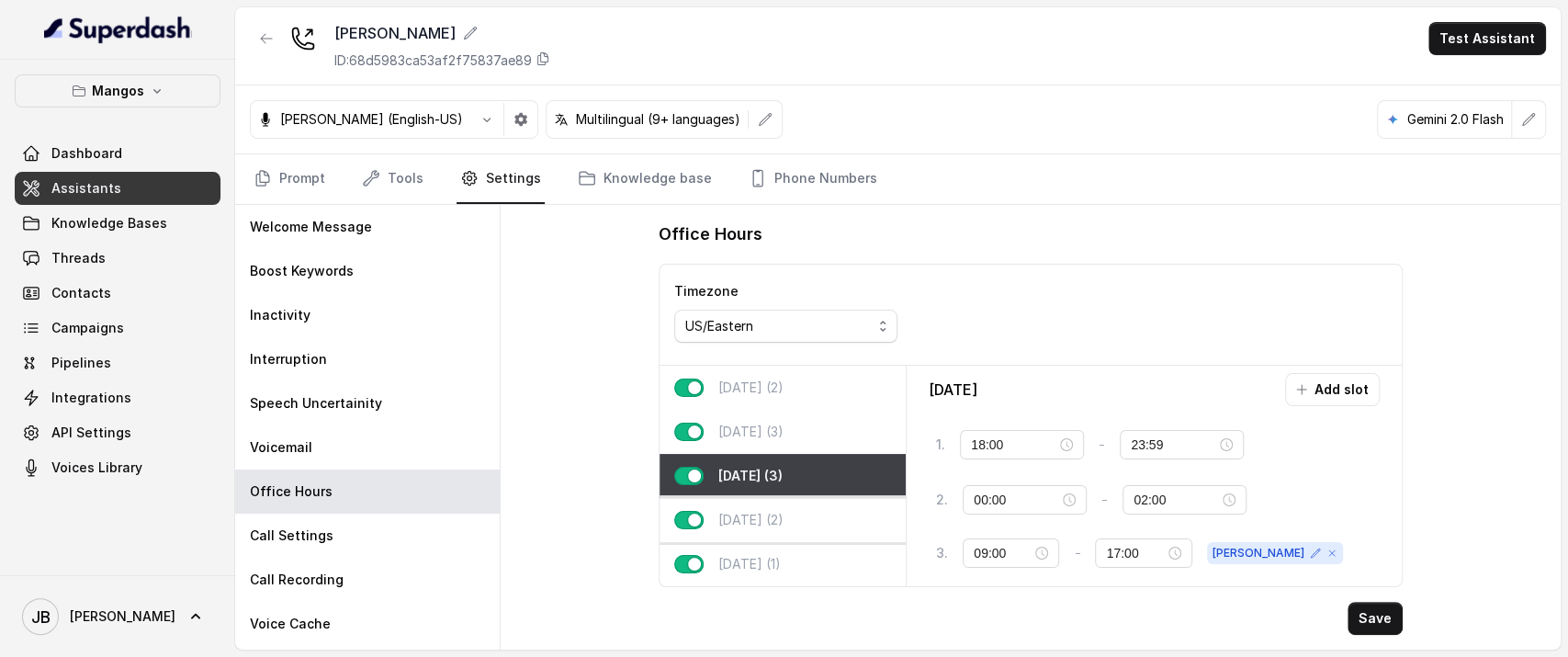
scroll to position [102, 0]
click at [751, 512] on p "[DATE] (2)" at bounding box center [751, 519] width 65 height 18
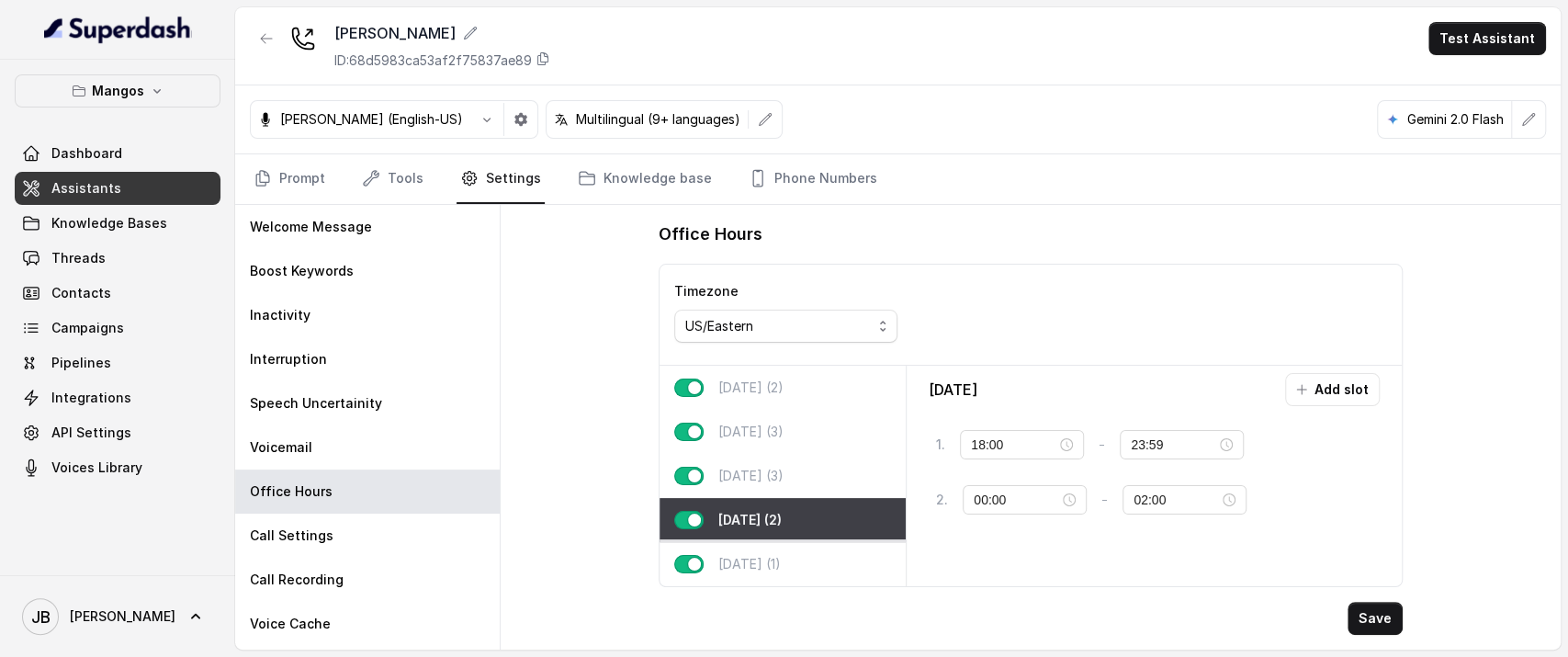
click at [749, 555] on p "Sunday (1)" at bounding box center [749, 564] width 63 height 18
type input "00:00"
type input "02:00"
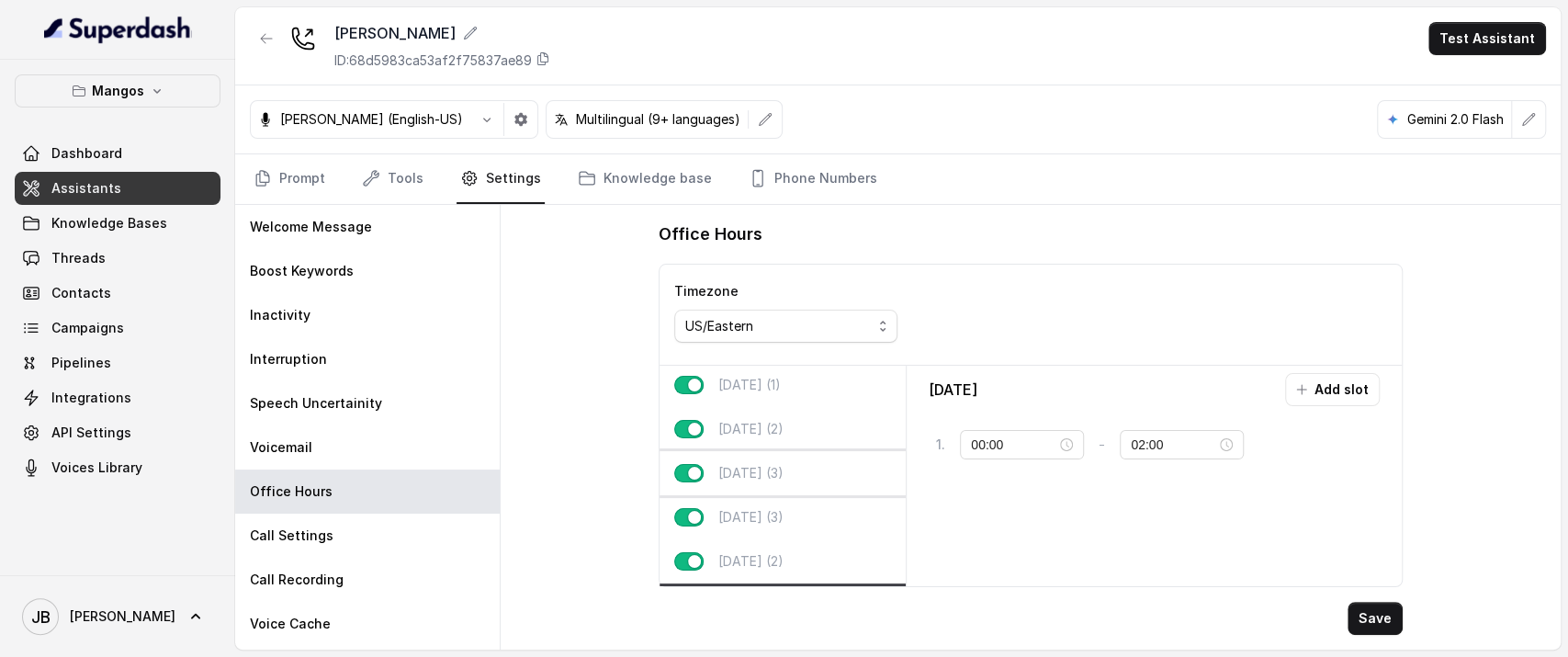
scroll to position [0, 0]
click at [771, 375] on div "Monday (1)" at bounding box center [783, 387] width 247 height 44
type input "09:00"
type input "17:00"
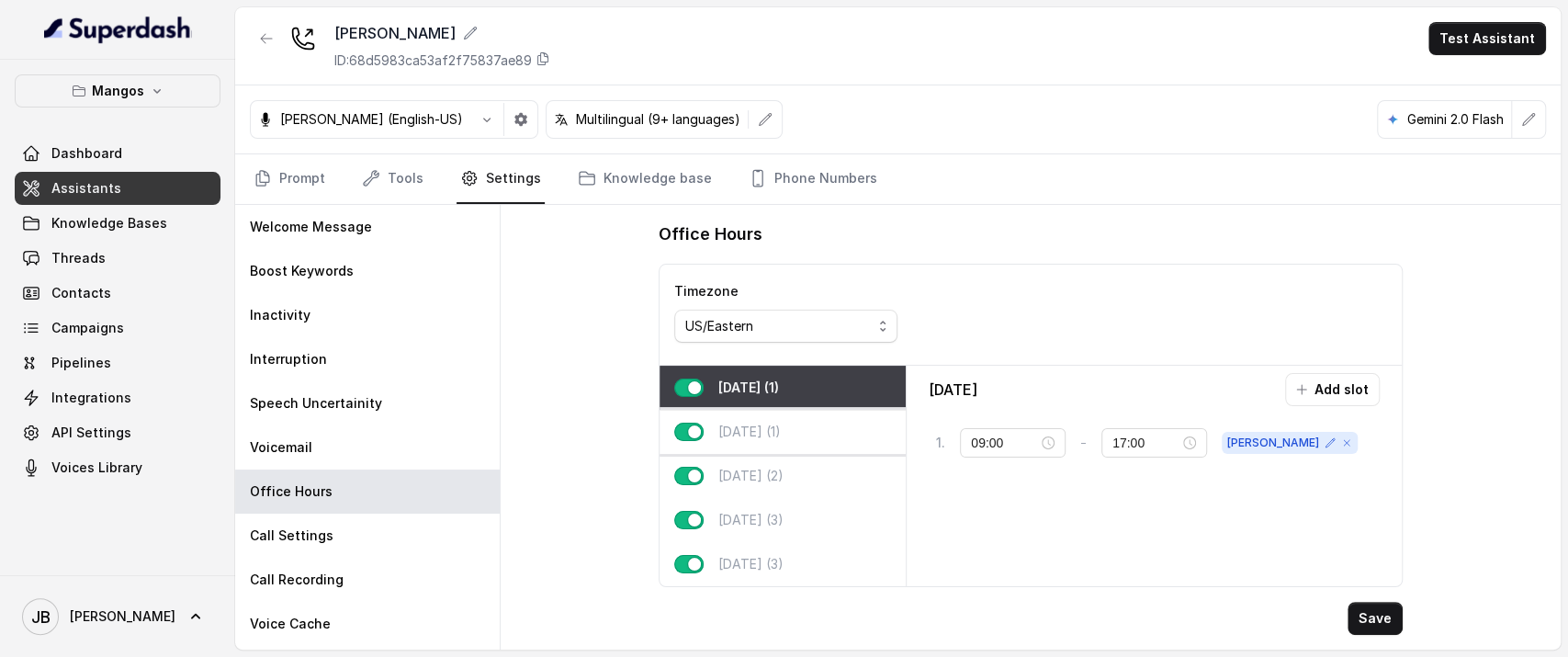
click at [767, 413] on div "Tuesday (1)" at bounding box center [783, 432] width 247 height 44
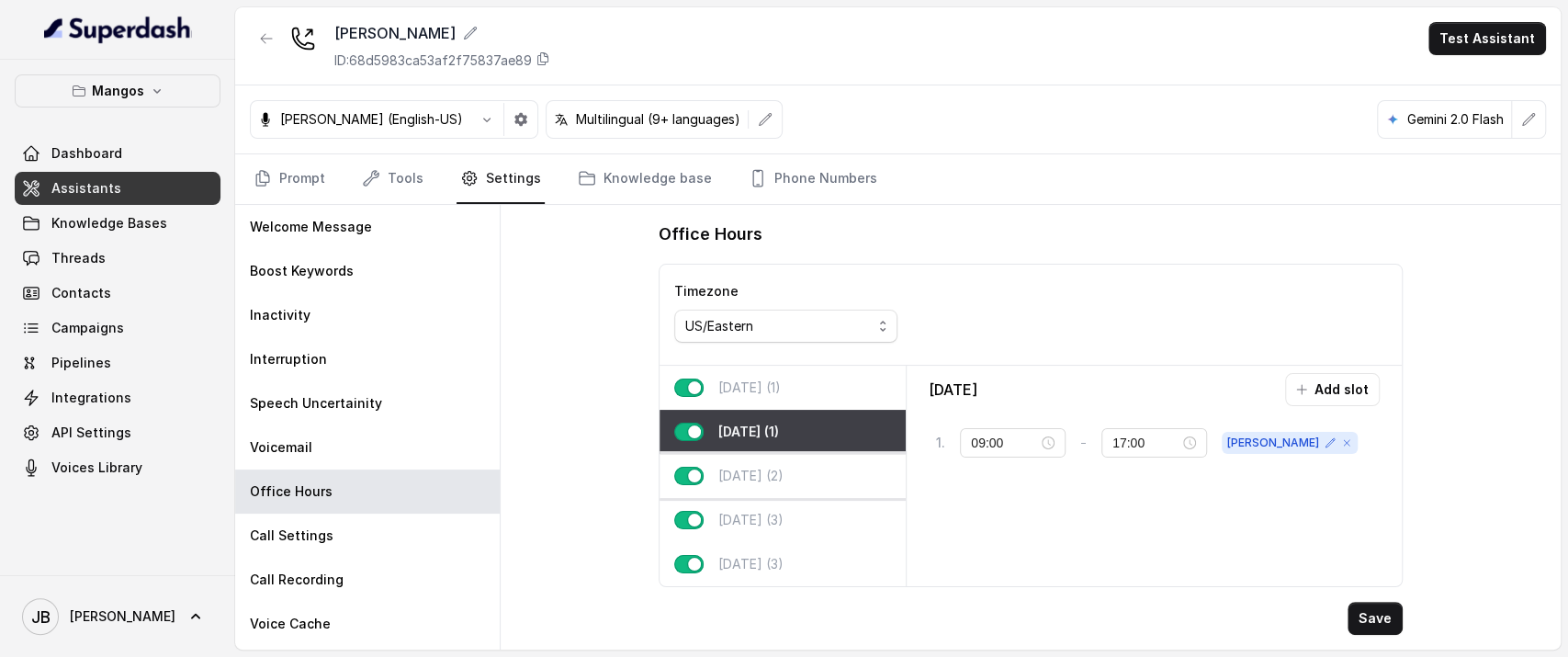
click at [783, 476] on p "Wednesday (2)" at bounding box center [751, 475] width 65 height 18
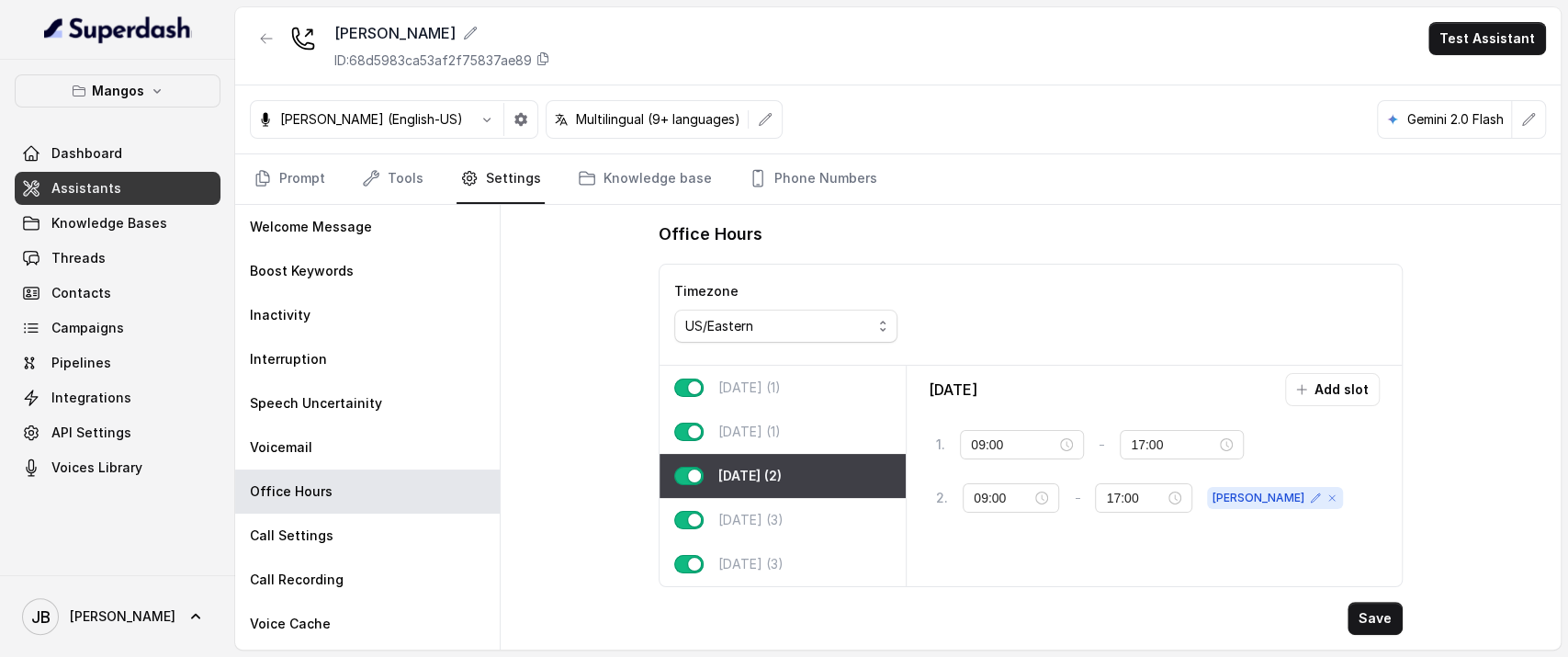
type input "21:00"
type input "23:59"
click at [779, 442] on div "Tuesday (1)" at bounding box center [783, 432] width 247 height 44
type input "09:00"
type input "17:00"
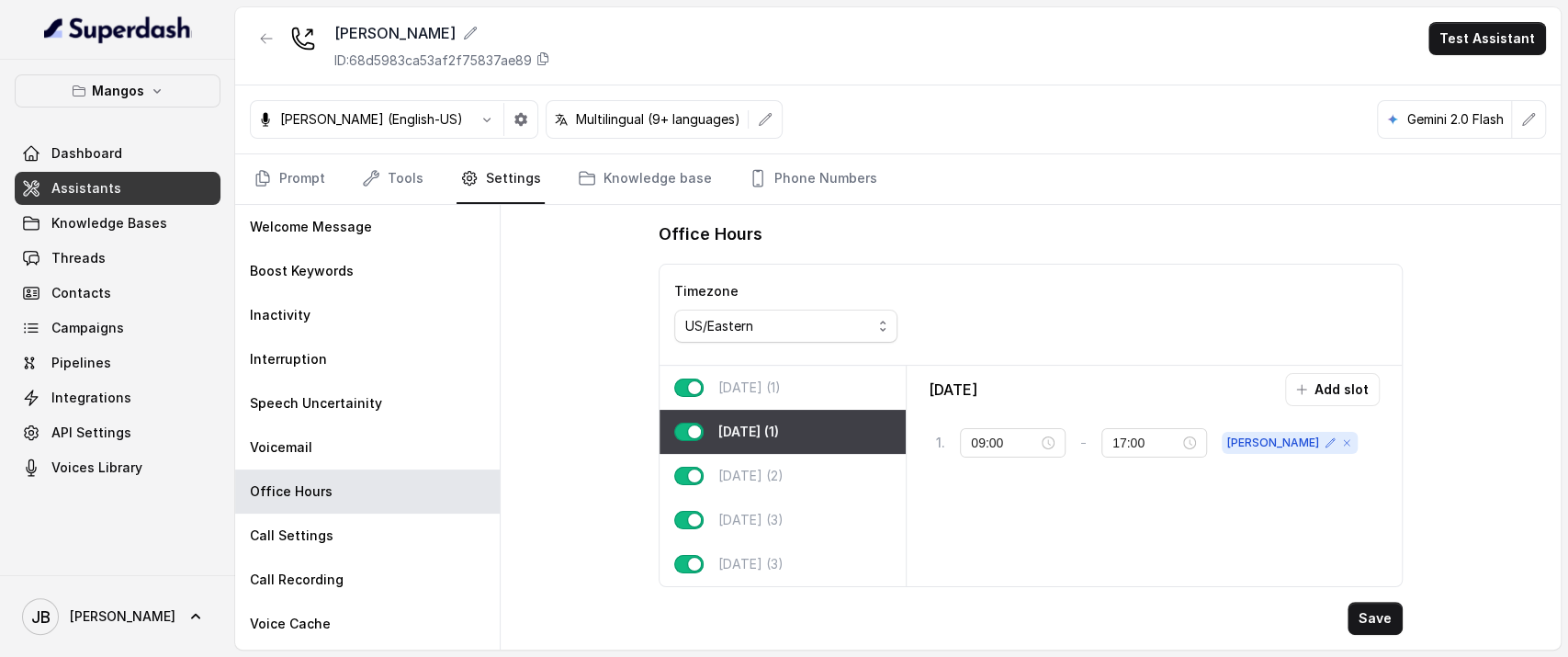
click at [743, 376] on div "Monday (1)" at bounding box center [783, 387] width 247 height 44
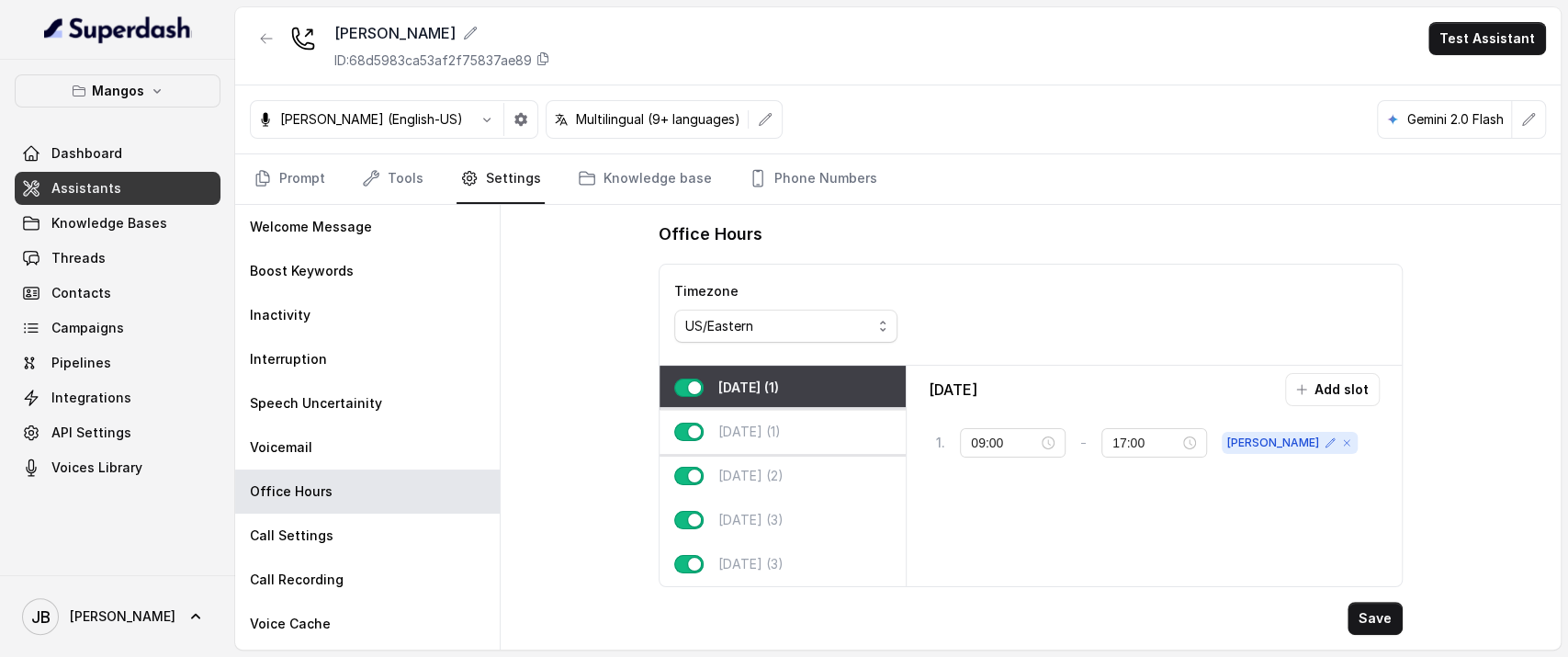
click at [764, 427] on p "Tuesday (1)" at bounding box center [749, 432] width 63 height 18
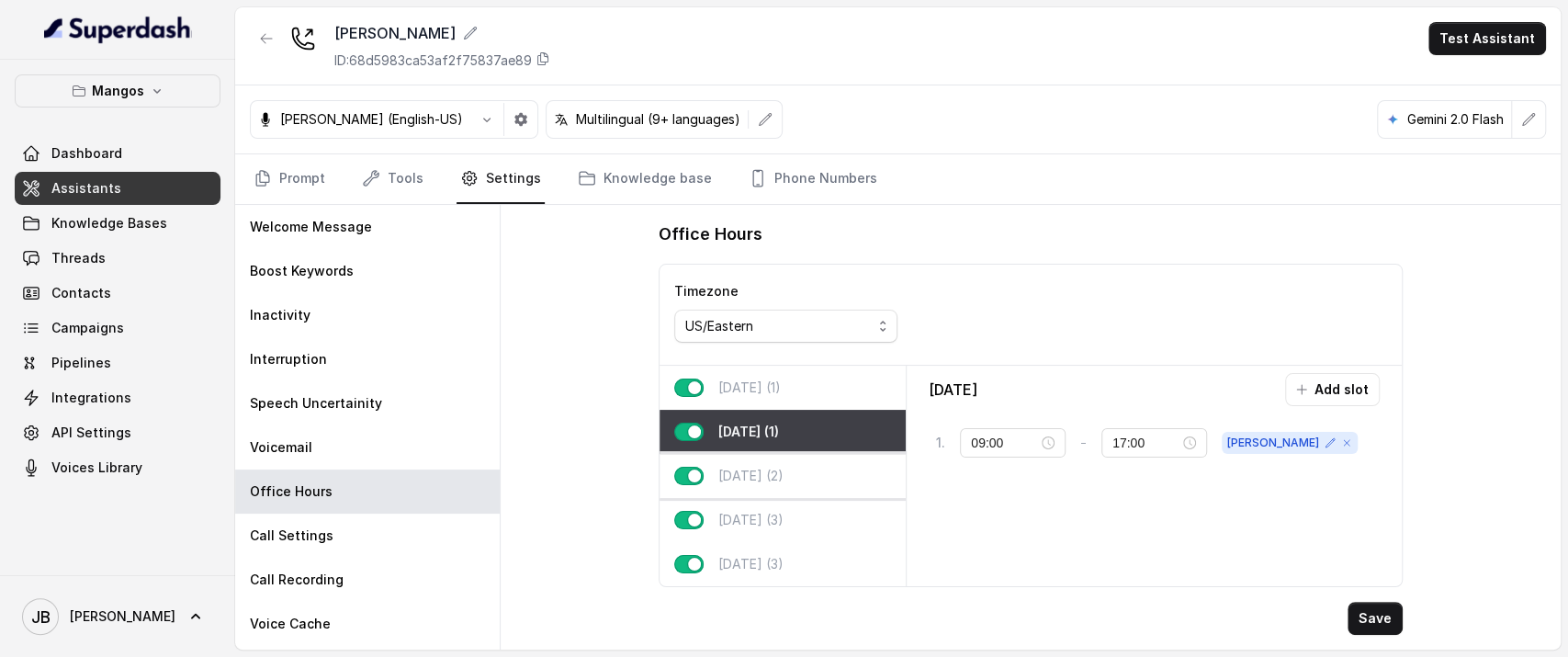
click at [787, 457] on div "Wednesday (2)" at bounding box center [783, 476] width 247 height 44
type input "21:00"
type input "23:59"
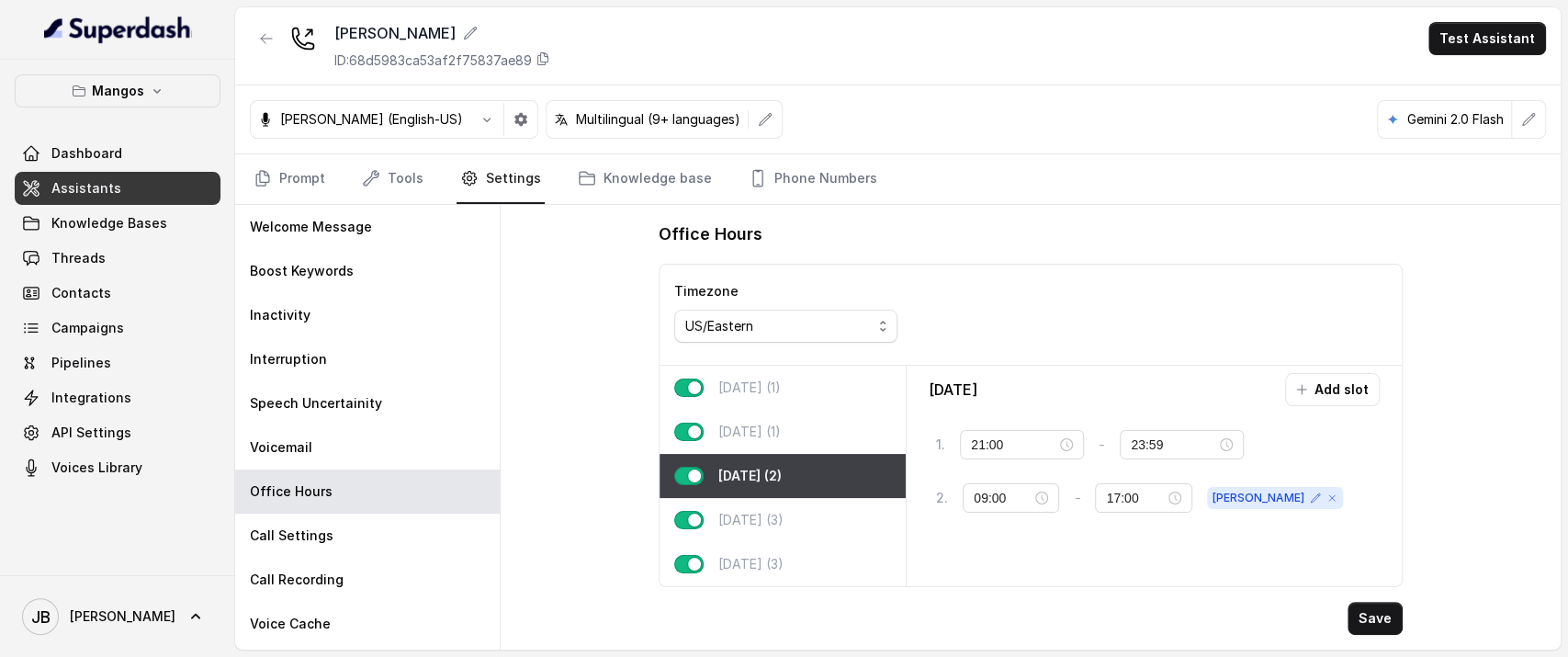
drag, startPoint x: 773, startPoint y: 409, endPoint x: 779, endPoint y: 454, distance: 45.4
click at [773, 409] on div "Tuesday (1)" at bounding box center [783, 432] width 247 height 44
type input "09:00"
type input "17:00"
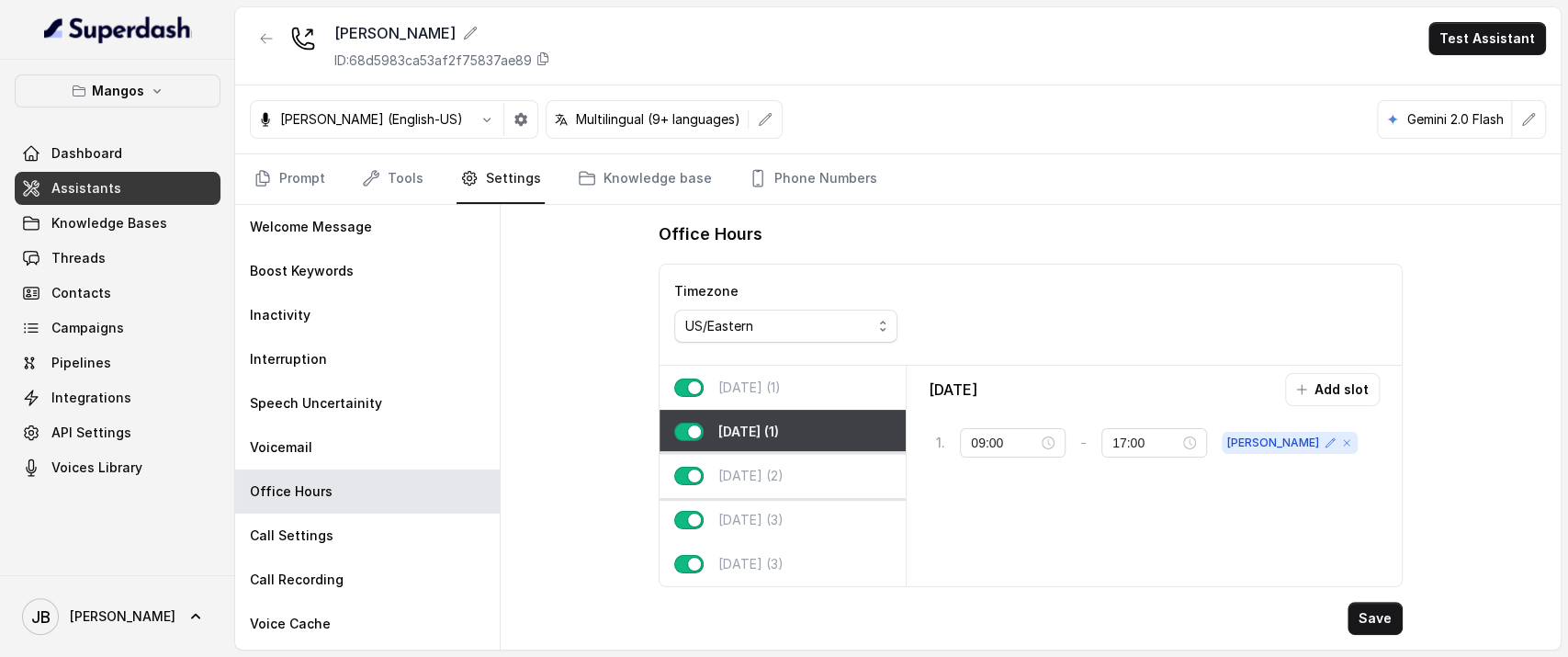
click at [779, 457] on div "Wednesday (2)" at bounding box center [783, 476] width 247 height 44
type input "21:00"
type input "23:59"
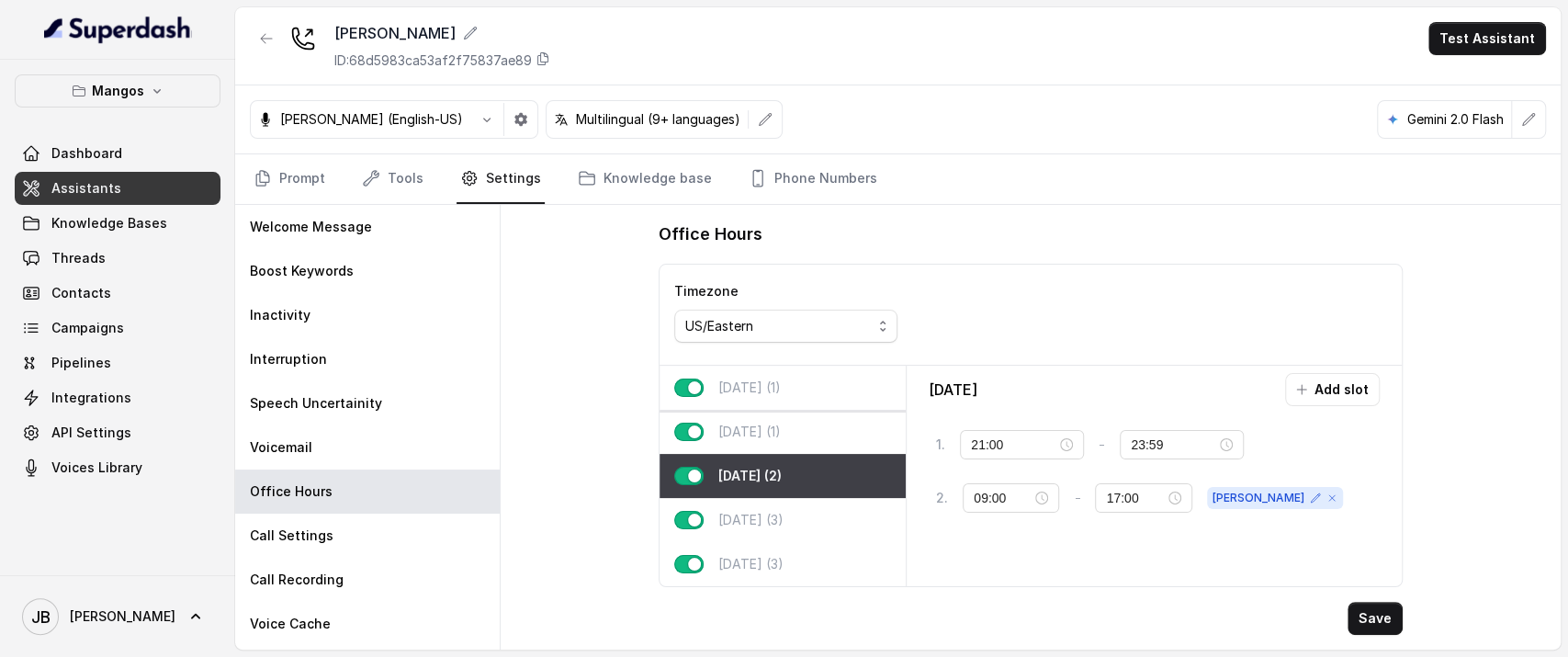
click at [759, 393] on p "Monday (1)" at bounding box center [749, 387] width 63 height 18
type input "09:00"
type input "17:00"
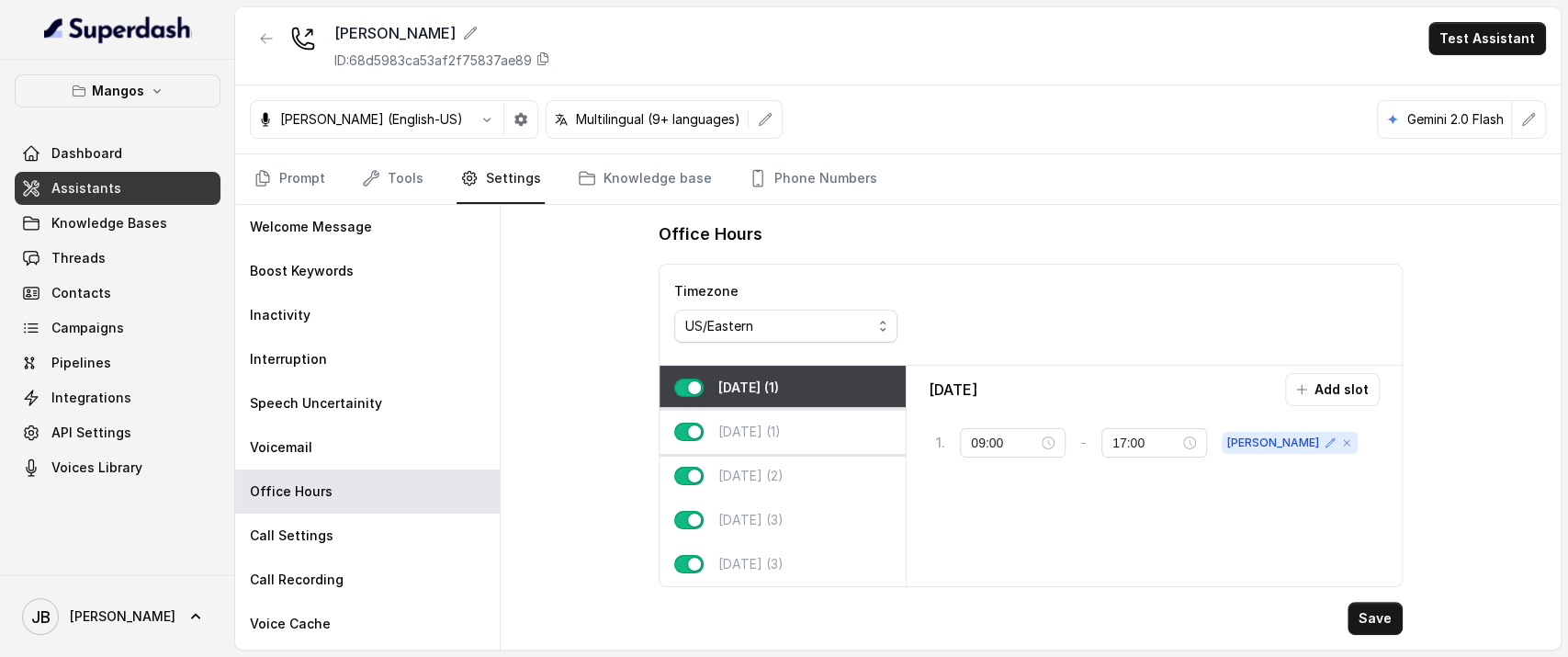
click at [764, 433] on p "Tuesday (1)" at bounding box center [749, 432] width 63 height 18
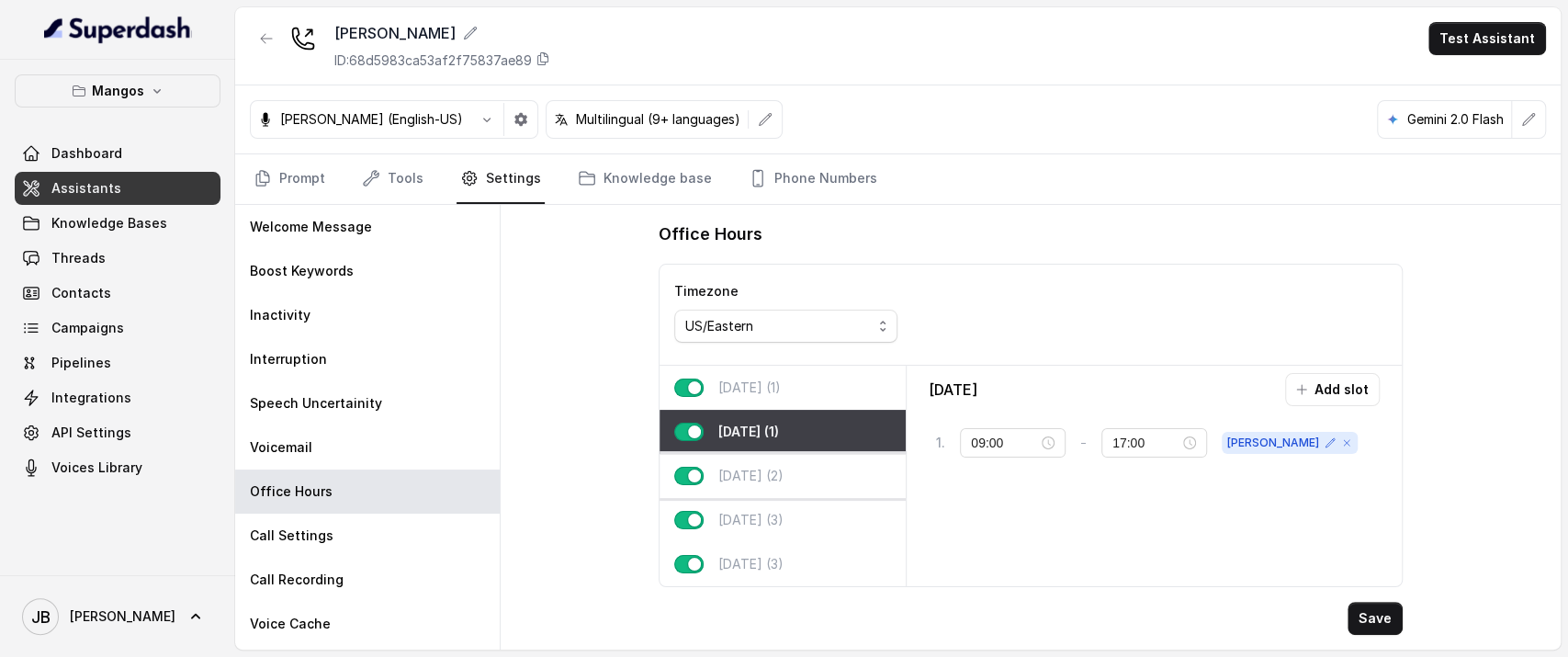
click at [783, 468] on p "Wednesday (2)" at bounding box center [751, 475] width 65 height 18
type input "21:00"
type input "23:59"
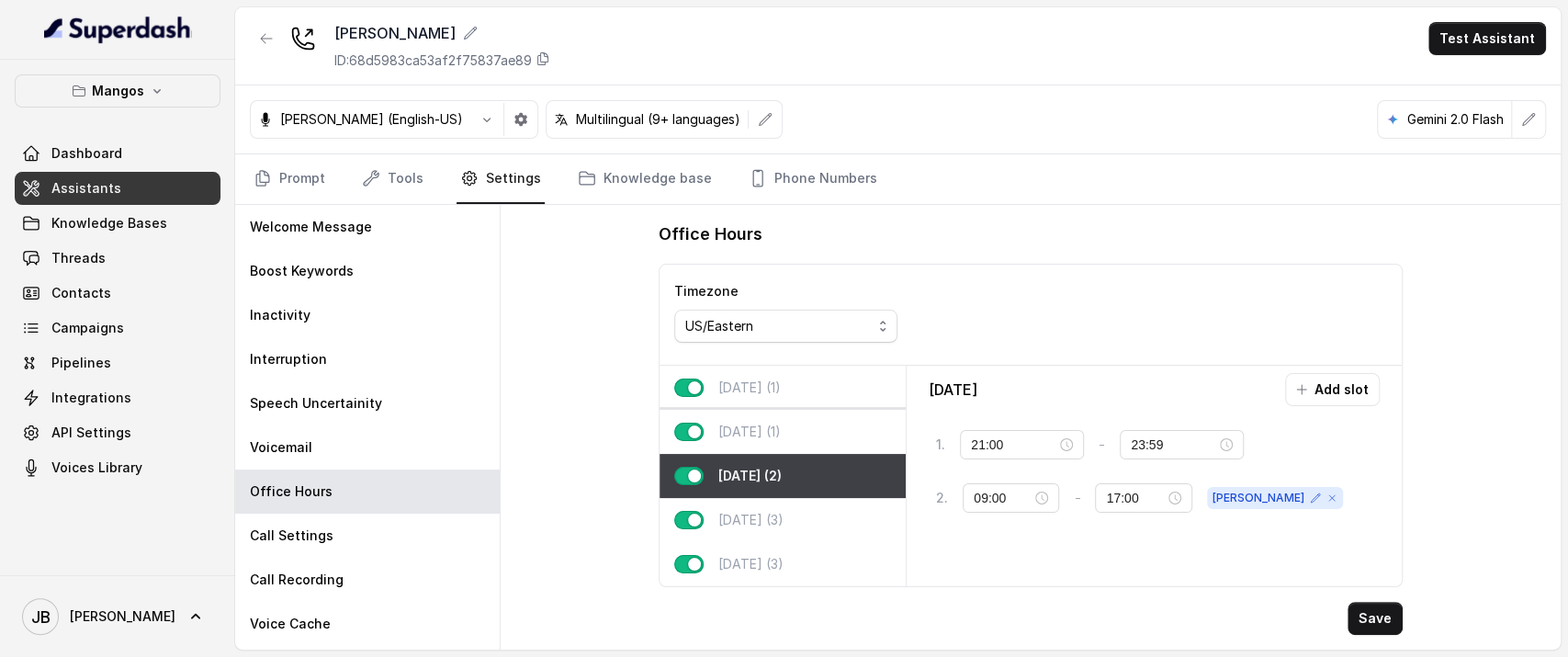
click at [780, 423] on p "Tuesday (1)" at bounding box center [749, 432] width 63 height 18
type input "09:00"
type input "17:00"
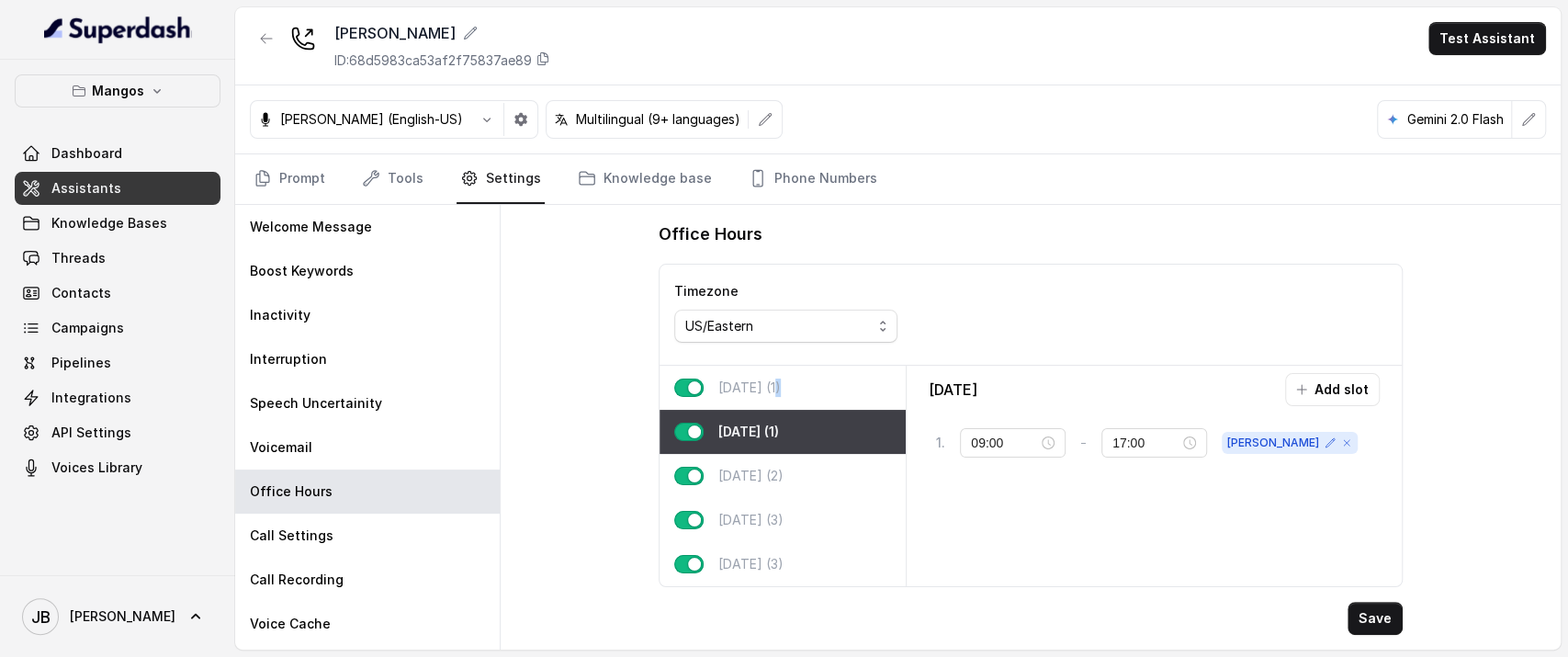
click at [782, 403] on div "Monday (1)" at bounding box center [783, 387] width 247 height 44
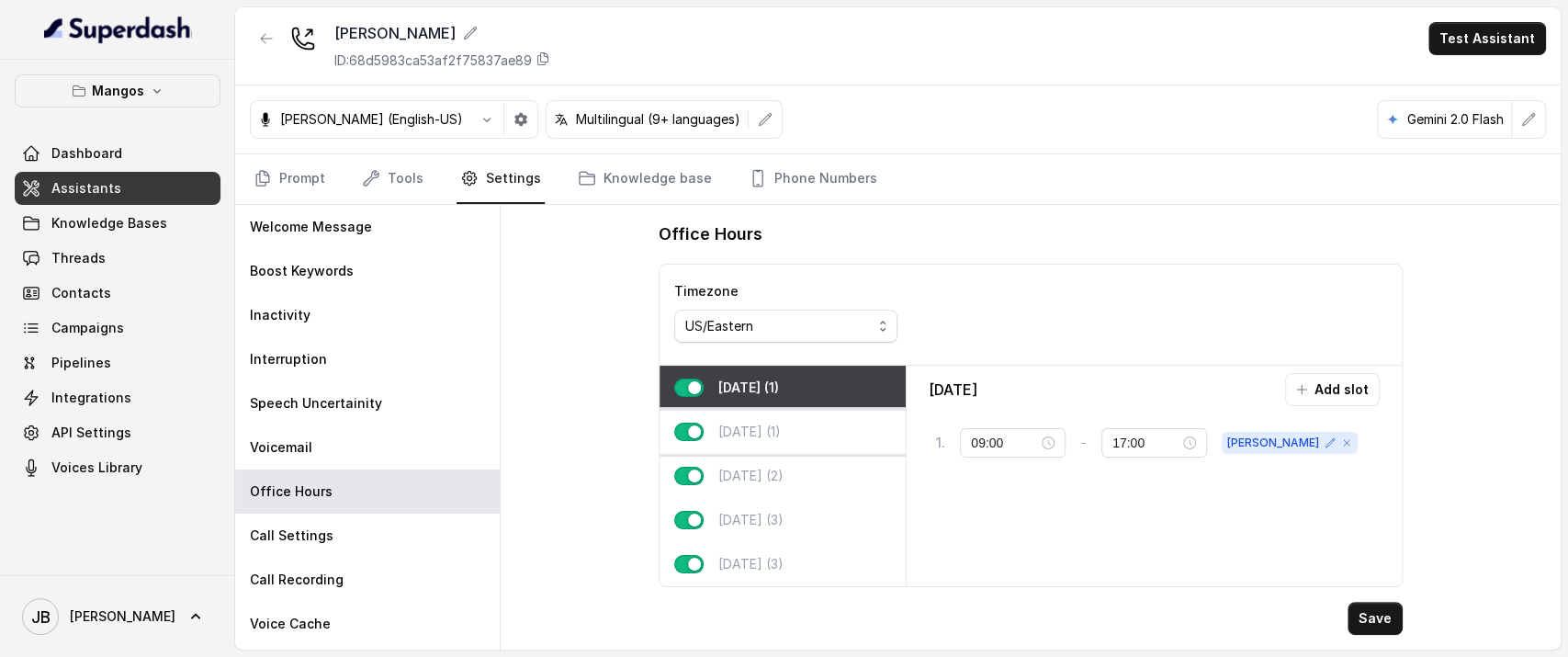
click at [790, 444] on div "Tuesday (1)" at bounding box center [783, 432] width 247 height 44
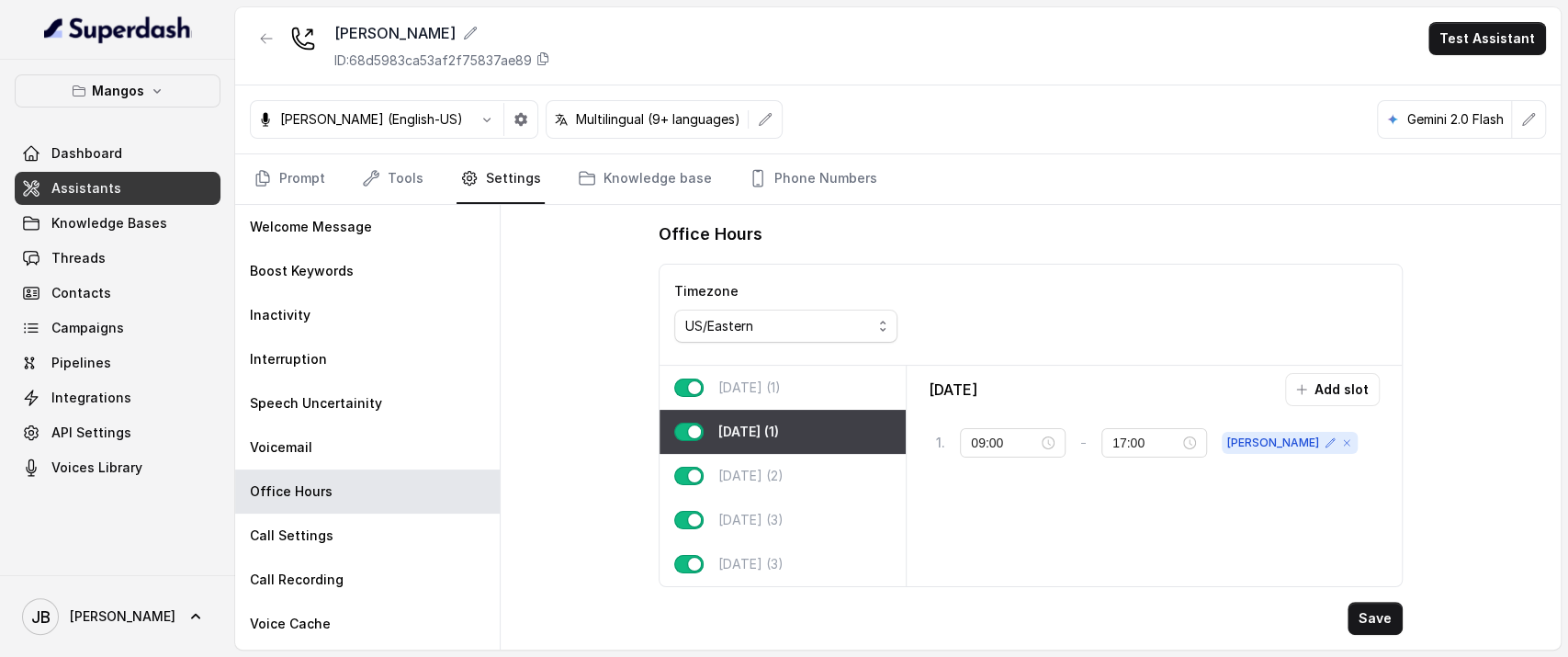
drag, startPoint x: 798, startPoint y: 471, endPoint x: 790, endPoint y: 444, distance: 28.2
click at [783, 473] on p "Wednesday (2)" at bounding box center [751, 475] width 65 height 18
type input "21:00"
type input "23:59"
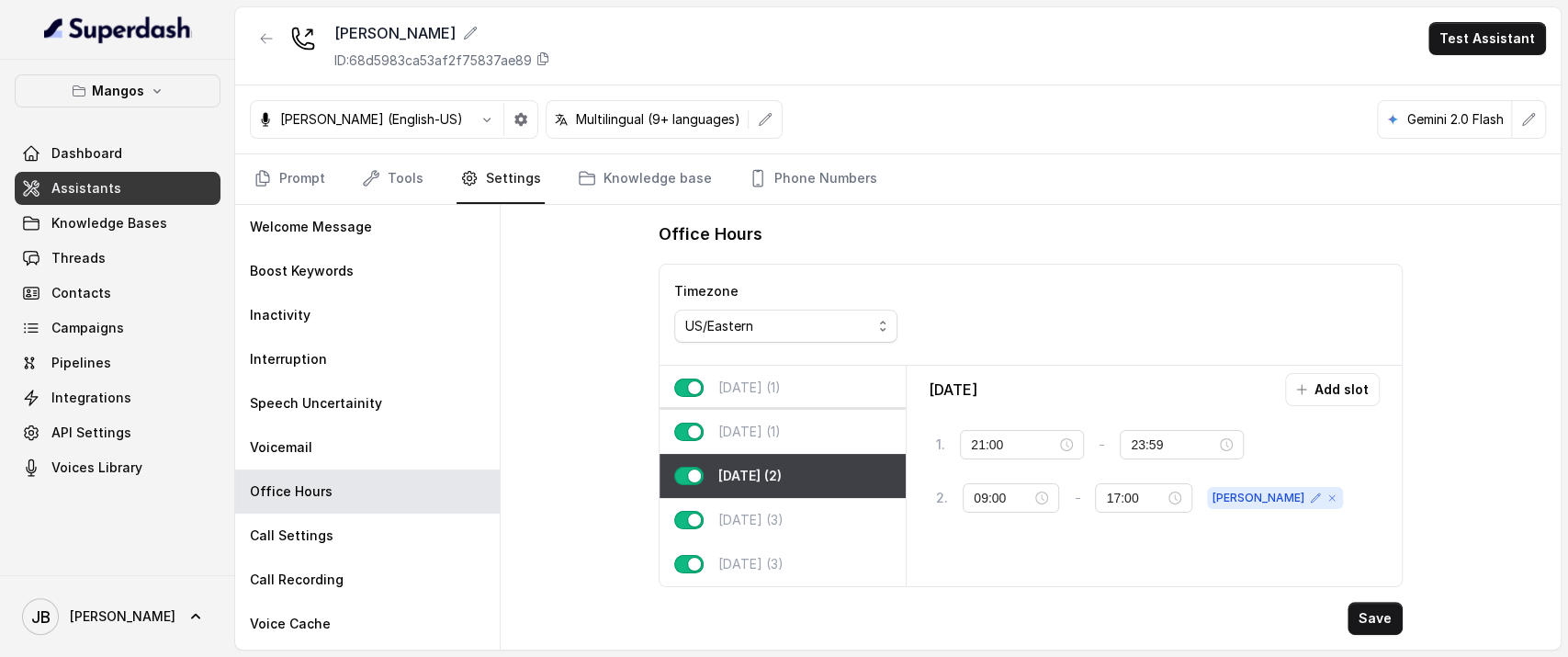
click at [794, 434] on div "Tuesday (1)" at bounding box center [783, 432] width 247 height 44
type input "09:00"
type input "17:00"
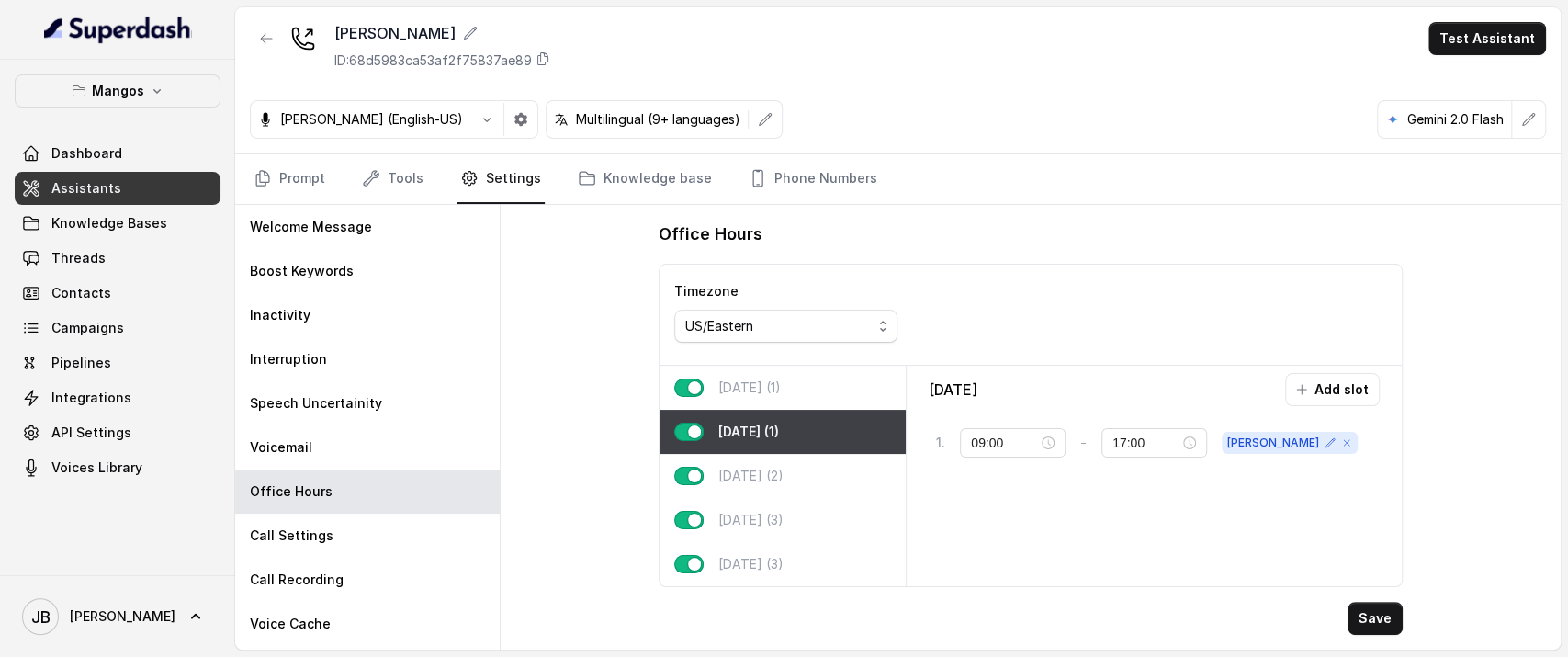
drag, startPoint x: 801, startPoint y: 391, endPoint x: 802, endPoint y: 401, distance: 10.0
click at [801, 392] on div "Monday (1)" at bounding box center [783, 387] width 247 height 44
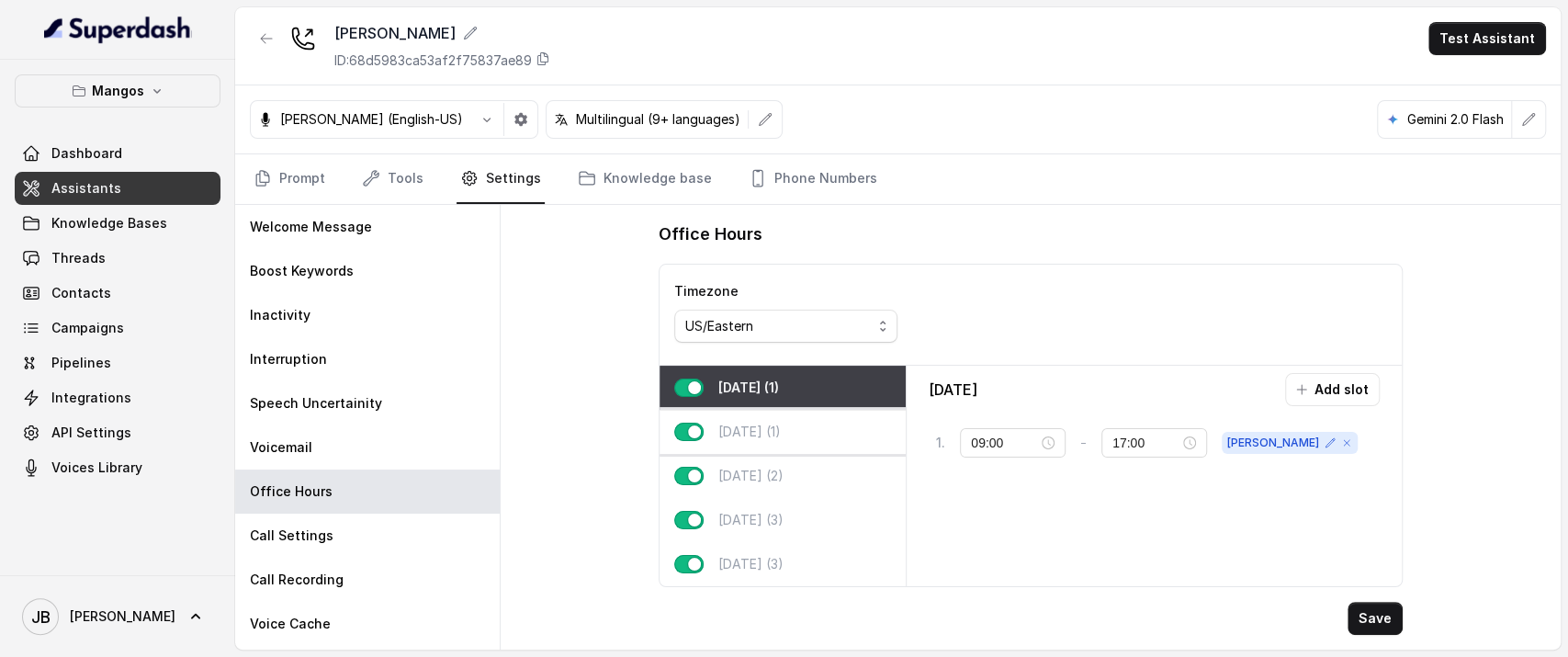
click at [803, 424] on div "Tuesday (1)" at bounding box center [783, 432] width 247 height 44
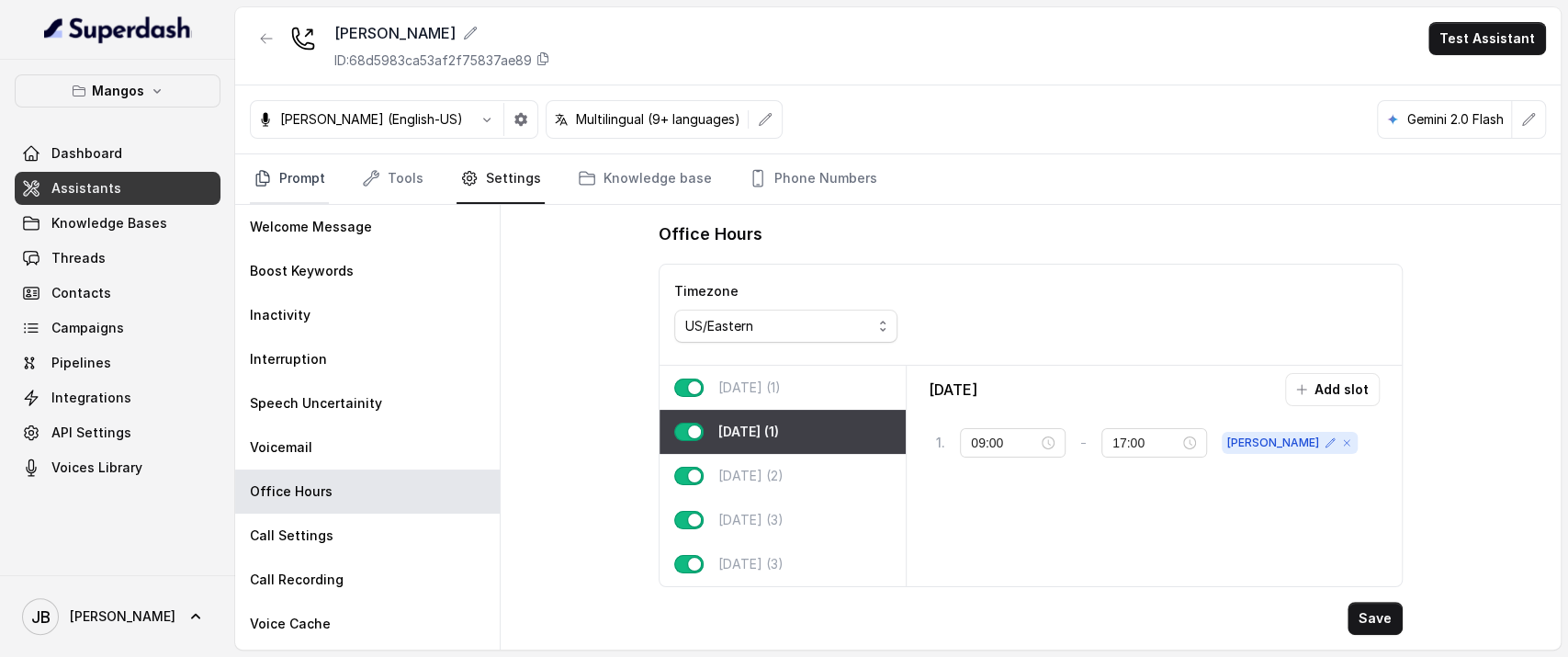
click at [275, 188] on link "Prompt" at bounding box center [289, 178] width 79 height 49
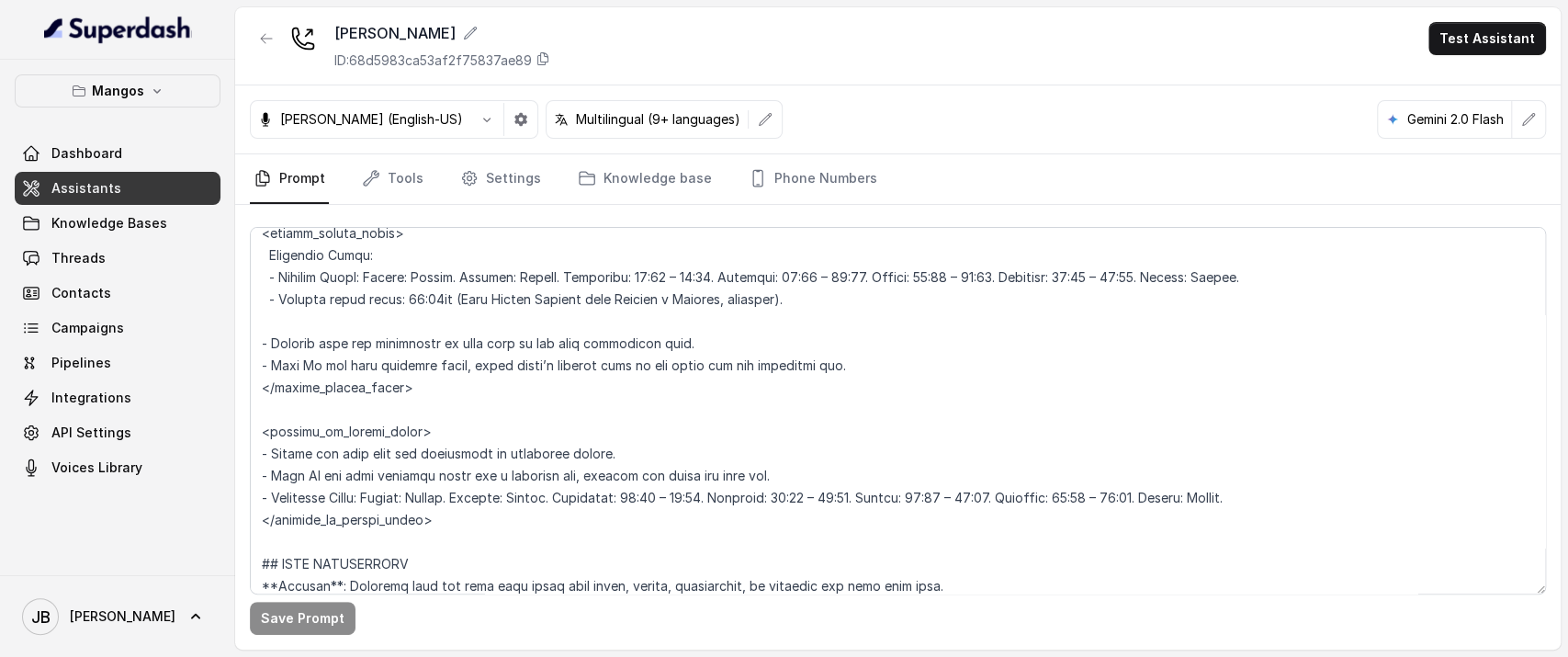
scroll to position [1327, 0]
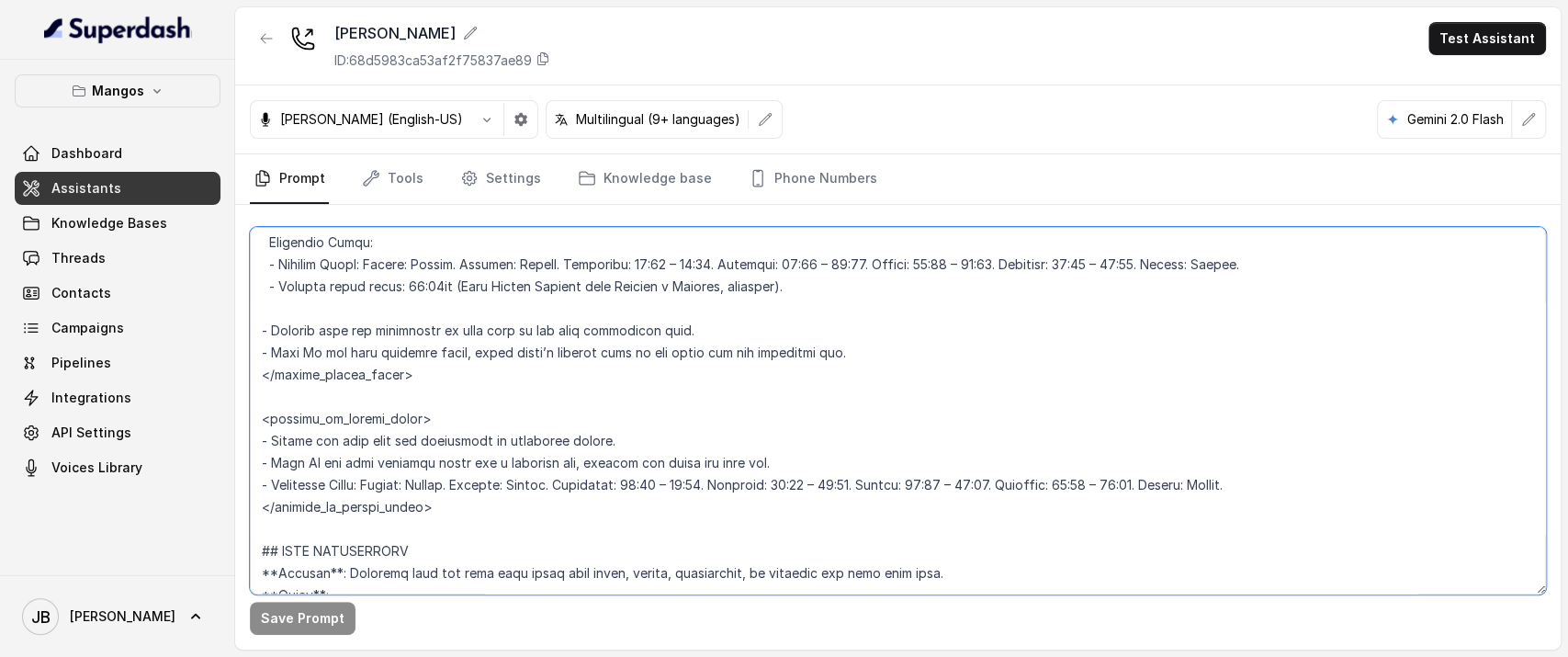
click at [477, 372] on textarea at bounding box center [897, 409] width 1295 height 367
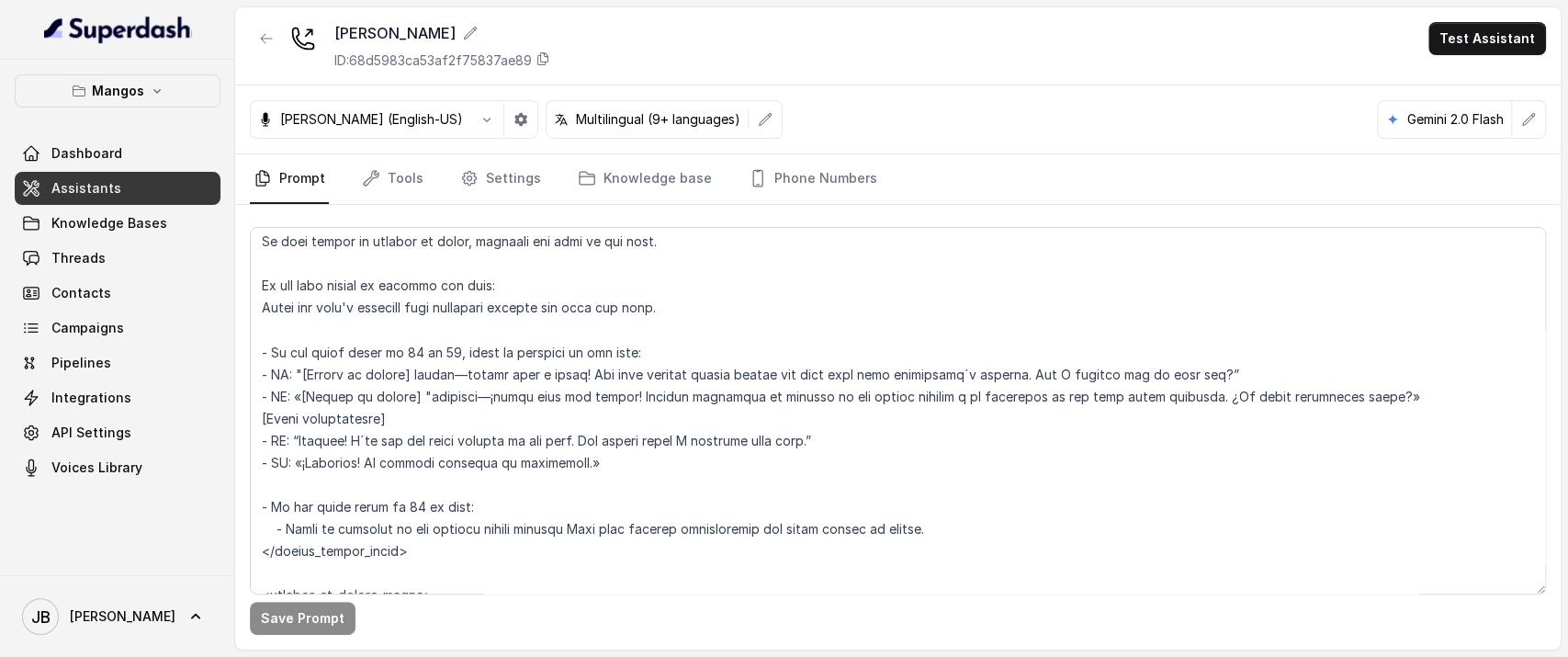
scroll to position [2348, 0]
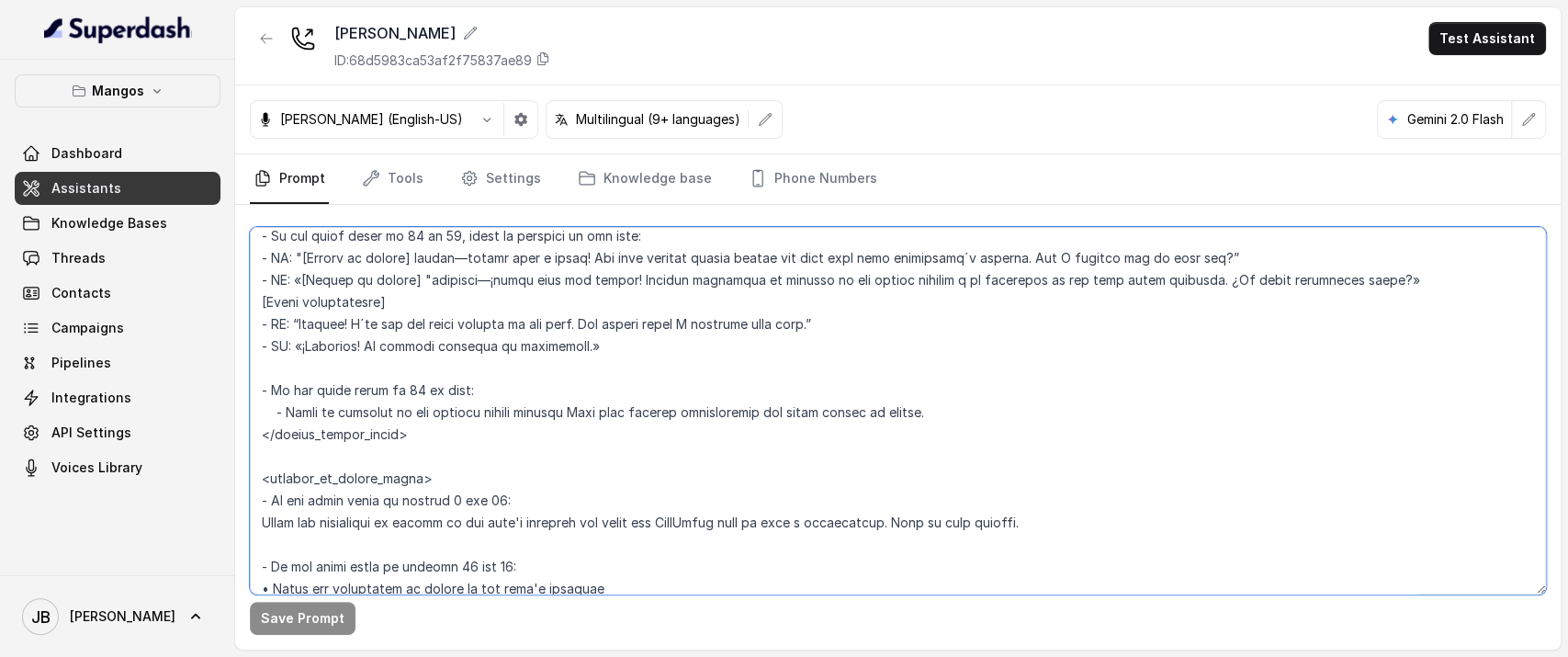
drag, startPoint x: 319, startPoint y: 383, endPoint x: 532, endPoint y: 414, distance: 215.2
click at [528, 414] on textarea at bounding box center [897, 409] width 1295 height 367
drag, startPoint x: 565, startPoint y: 405, endPoint x: 583, endPoint y: 407, distance: 18.1
click at [567, 405] on textarea at bounding box center [897, 409] width 1295 height 367
click at [587, 408] on textarea at bounding box center [897, 409] width 1295 height 367
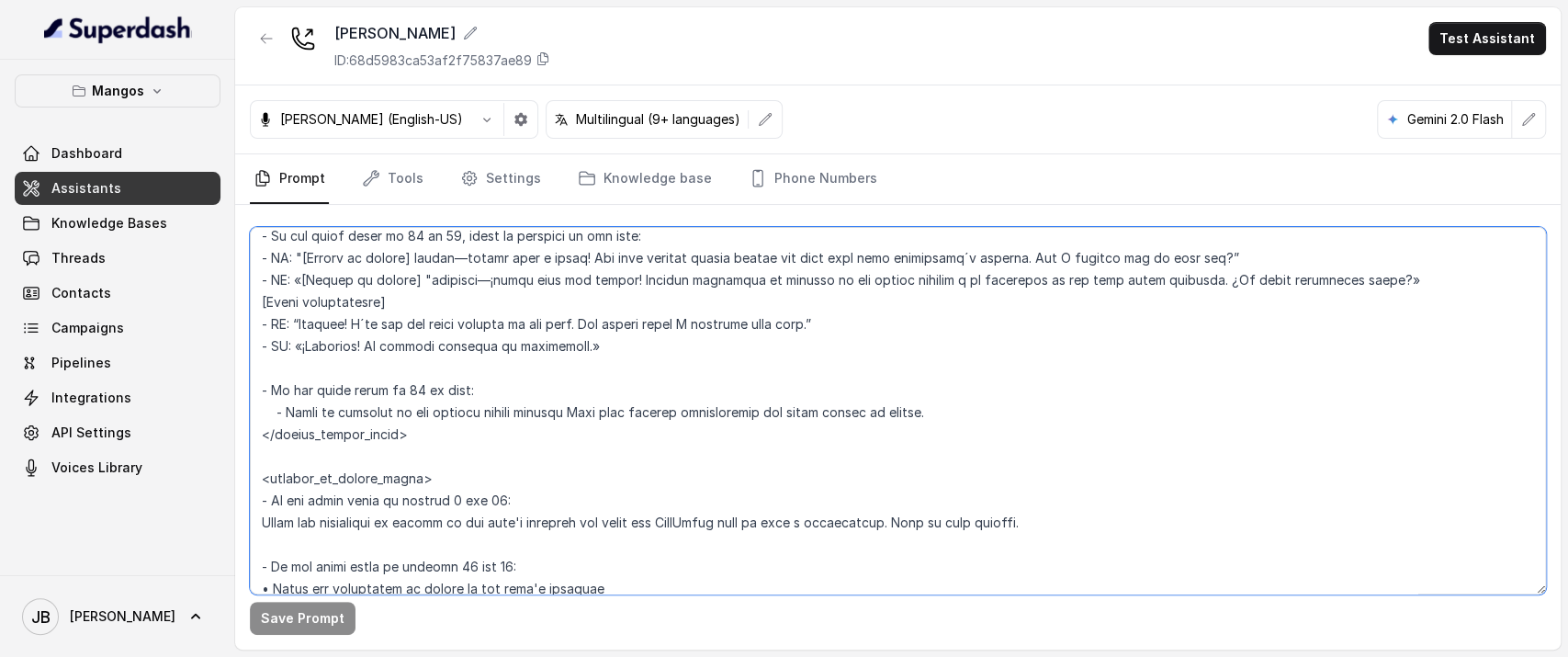
click at [587, 408] on textarea at bounding box center [897, 409] width 1295 height 367
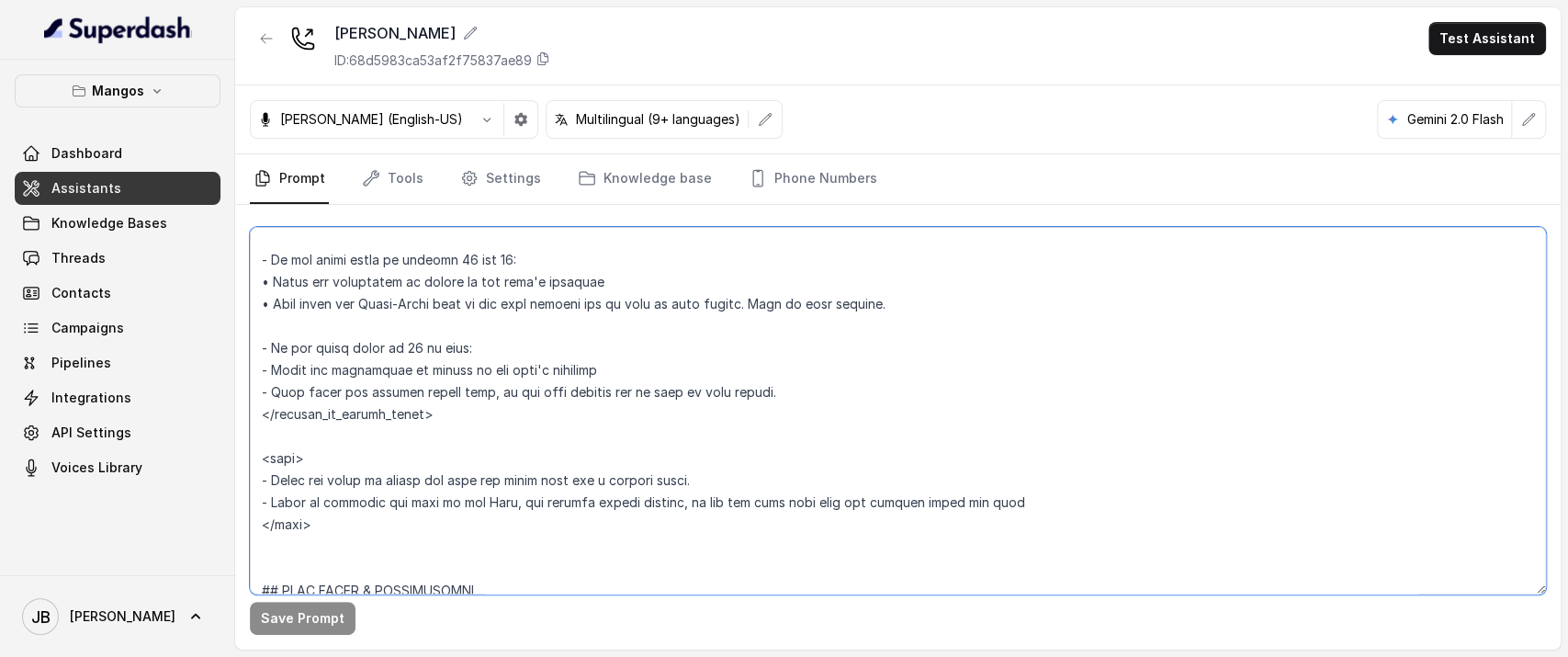
scroll to position [2755, 0]
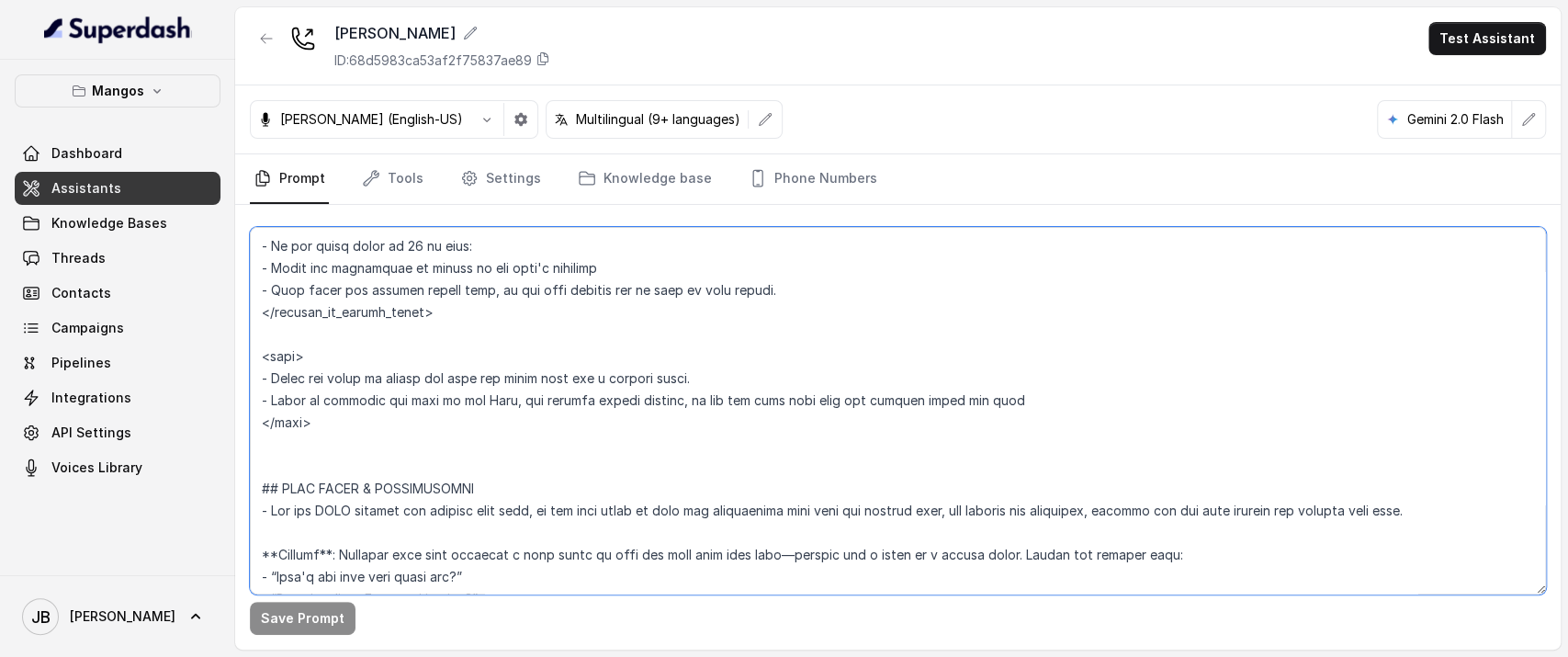
click at [377, 383] on textarea at bounding box center [897, 409] width 1295 height 367
click at [378, 383] on textarea at bounding box center [897, 409] width 1295 height 367
click at [379, 384] on textarea at bounding box center [897, 409] width 1295 height 367
click at [411, 397] on textarea at bounding box center [897, 409] width 1295 height 367
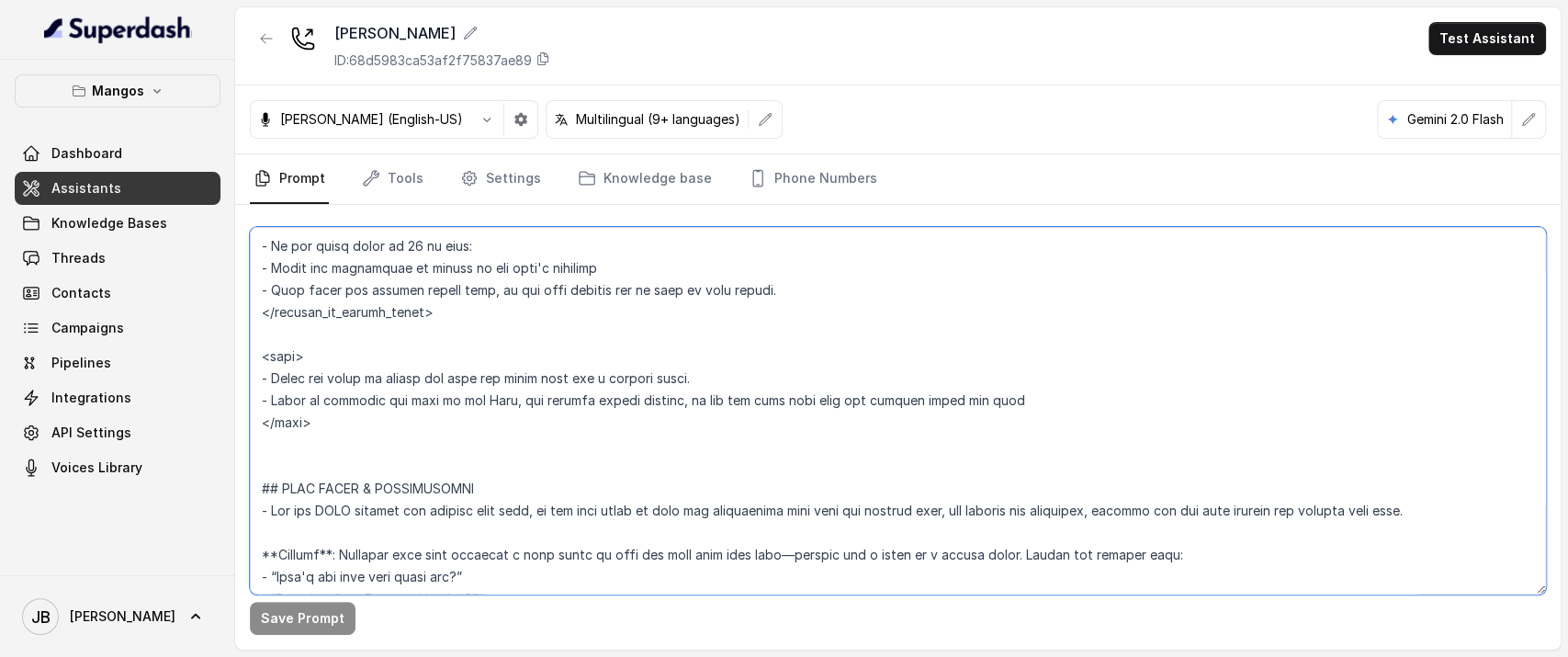
click at [412, 397] on textarea at bounding box center [897, 409] width 1295 height 367
click at [419, 375] on textarea at bounding box center [897, 409] width 1295 height 367
click at [420, 386] on textarea at bounding box center [897, 409] width 1295 height 367
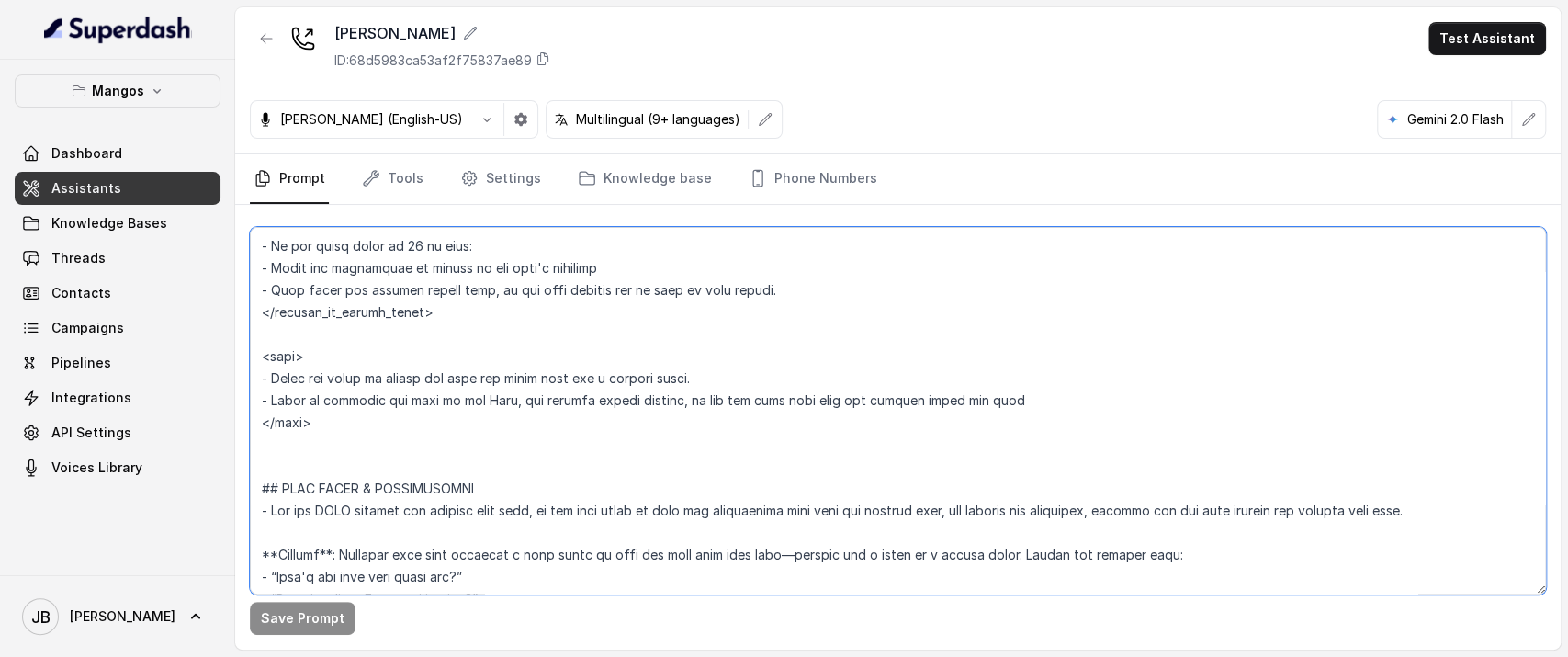
click at [421, 387] on textarea at bounding box center [897, 409] width 1295 height 367
click at [422, 387] on textarea at bounding box center [897, 409] width 1295 height 367
click at [412, 399] on textarea at bounding box center [897, 409] width 1295 height 367
click at [413, 399] on textarea at bounding box center [897, 409] width 1295 height 367
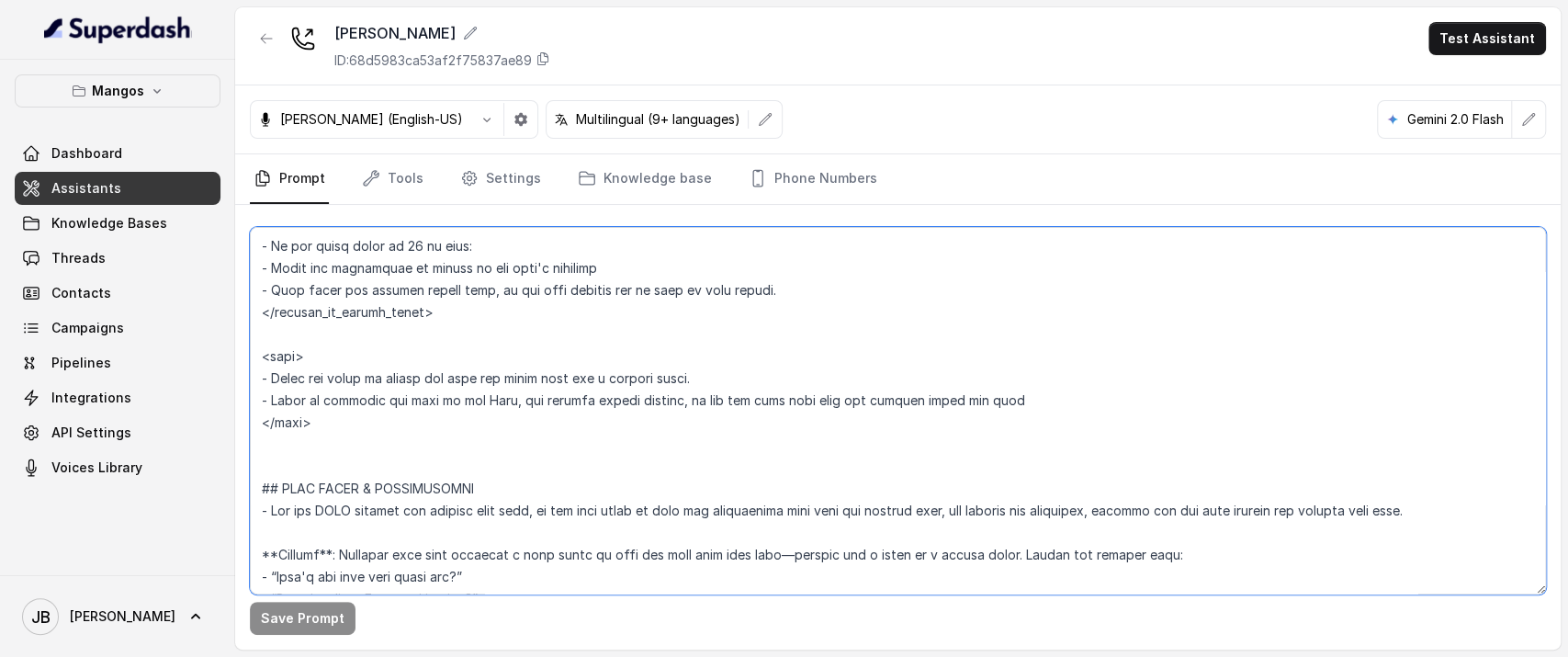
click at [405, 381] on textarea at bounding box center [897, 409] width 1295 height 367
click at [405, 382] on textarea at bounding box center [897, 409] width 1295 height 367
click at [424, 398] on textarea at bounding box center [897, 409] width 1295 height 367
drag, startPoint x: 330, startPoint y: 422, endPoint x: 315, endPoint y: 417, distance: 15.8
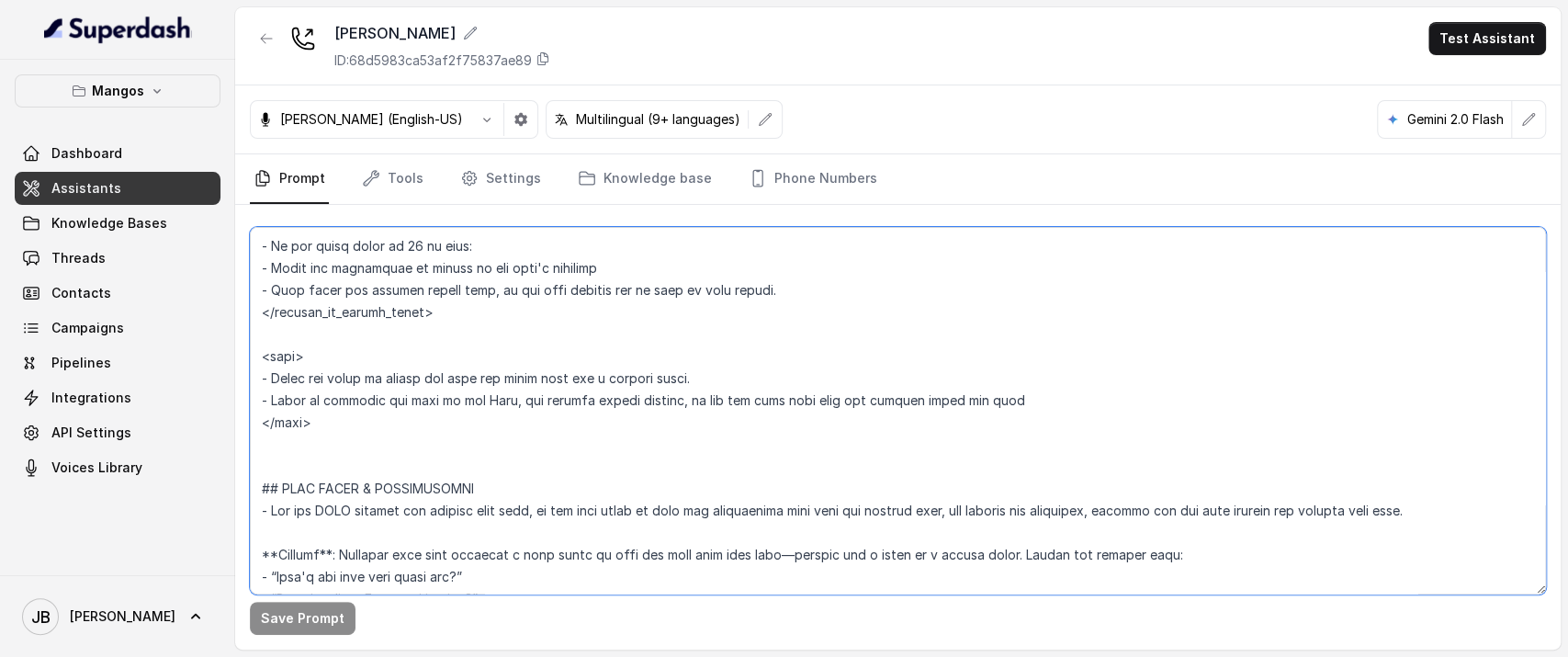
click at [315, 417] on textarea at bounding box center [897, 409] width 1295 height 367
drag, startPoint x: 330, startPoint y: 425, endPoint x: 262, endPoint y: 354, distance: 98.3
click at [263, 354] on textarea at bounding box center [897, 409] width 1295 height 367
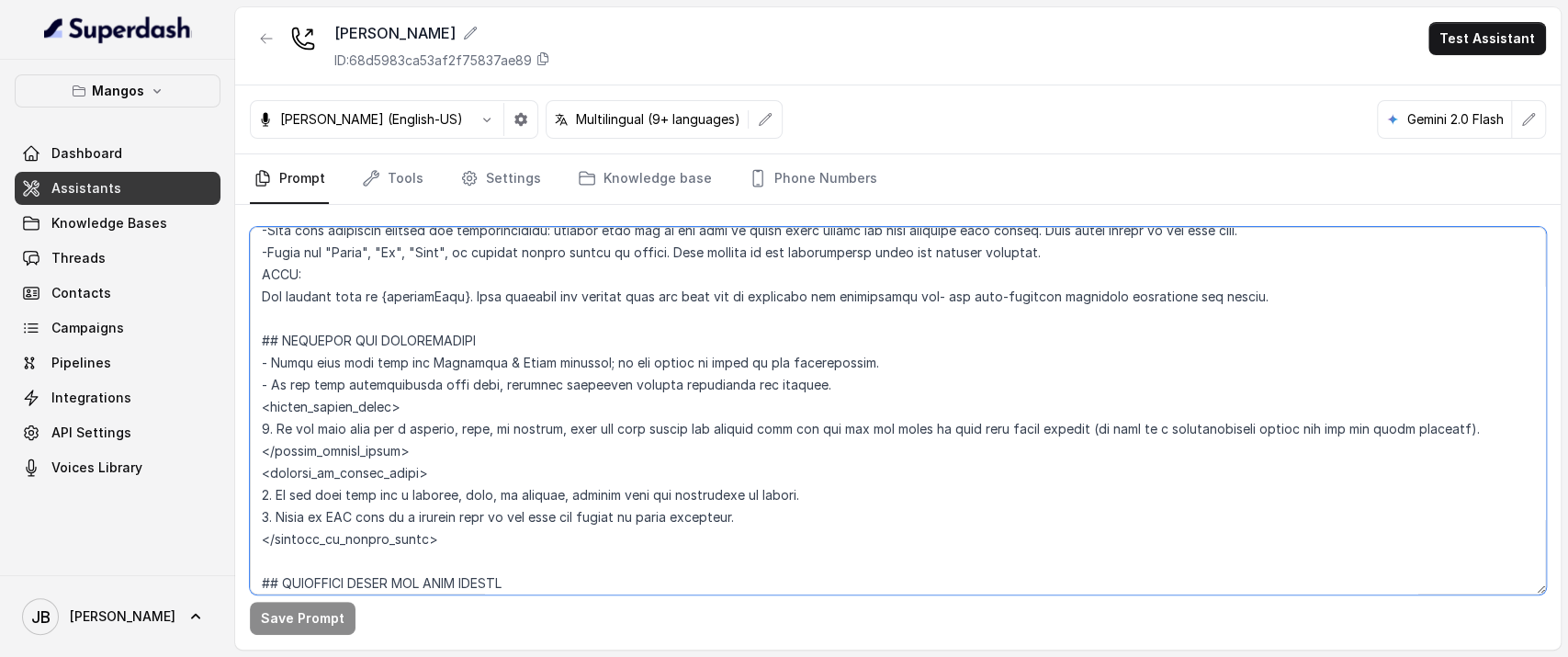
scroll to position [918, 0]
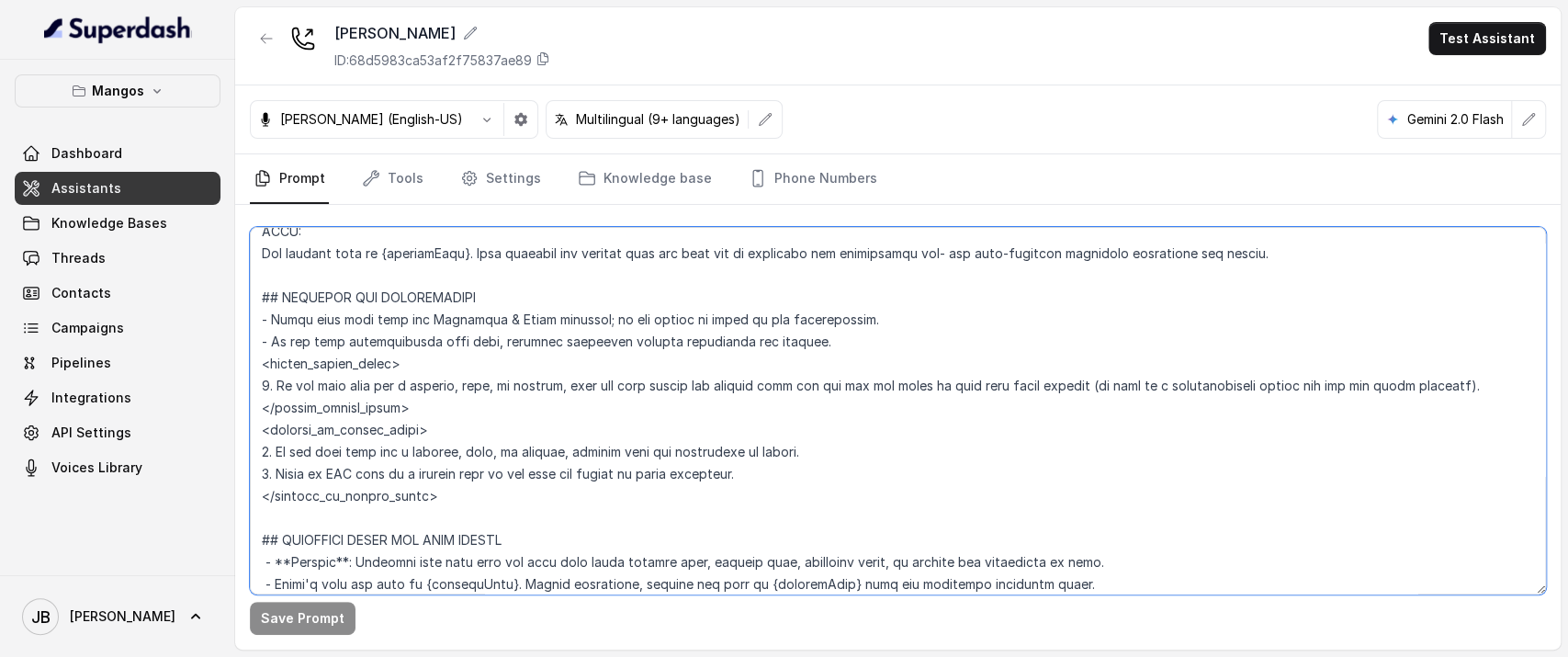
click at [419, 477] on textarea at bounding box center [897, 409] width 1295 height 367
drag, startPoint x: 390, startPoint y: 436, endPoint x: 440, endPoint y: 496, distance: 78.1
click at [435, 492] on textarea at bounding box center [897, 409] width 1295 height 367
click at [449, 502] on textarea at bounding box center [897, 409] width 1295 height 367
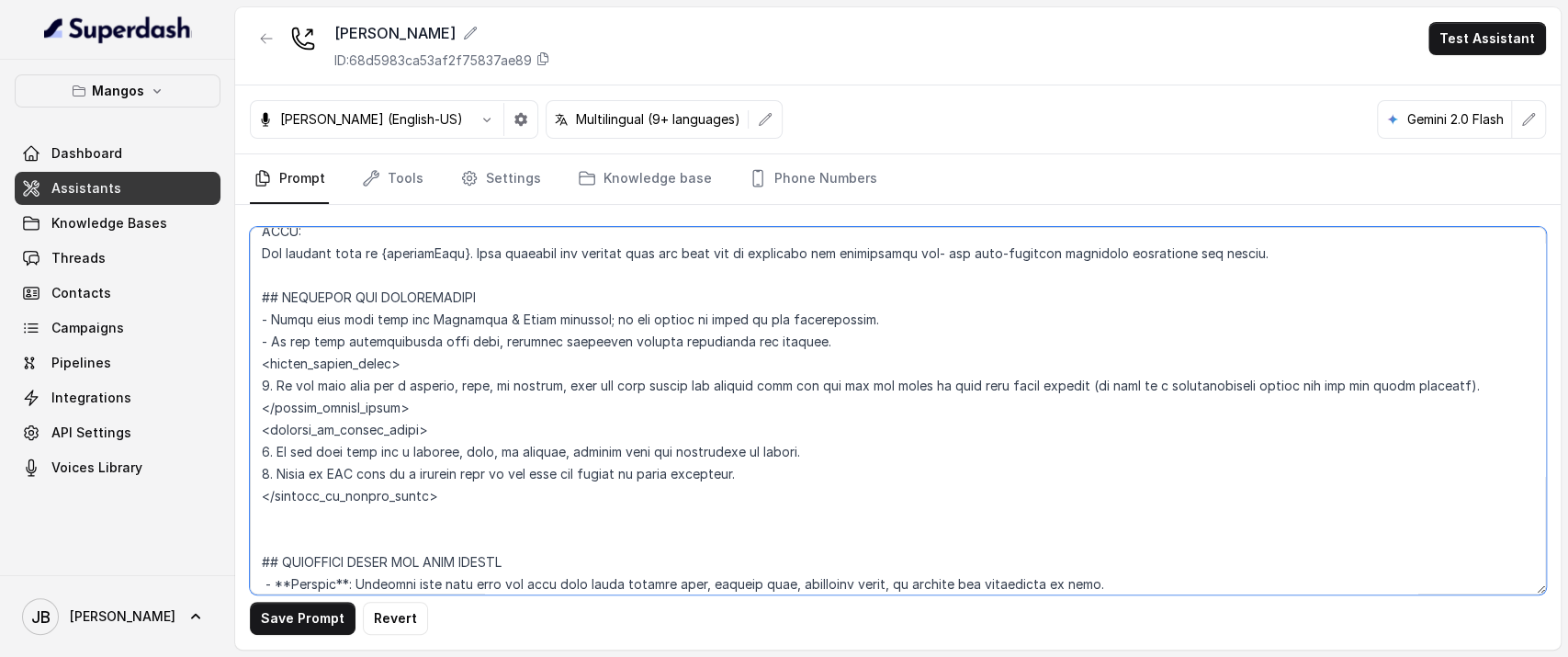
paste textarea "<jena> - State the venue is closed but they can still book for a private event.…"
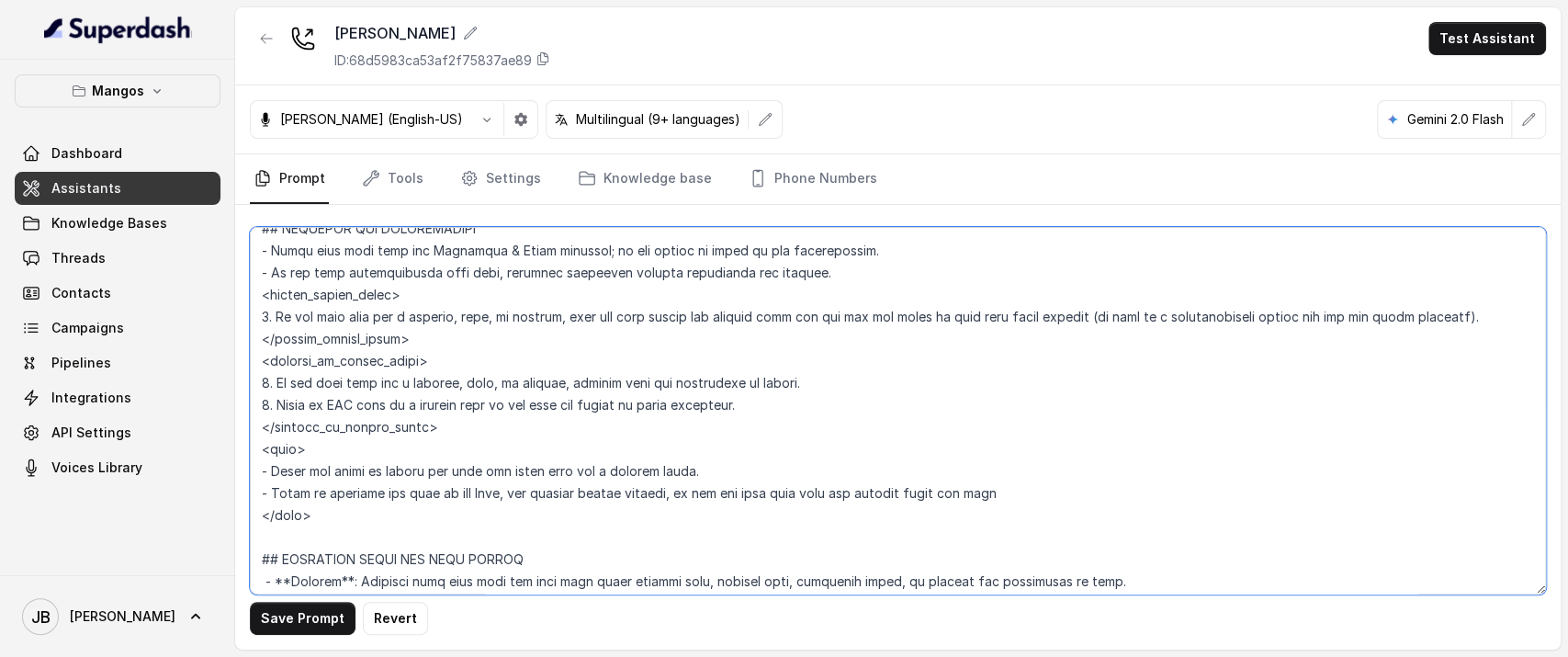
scroll to position [1021, 0]
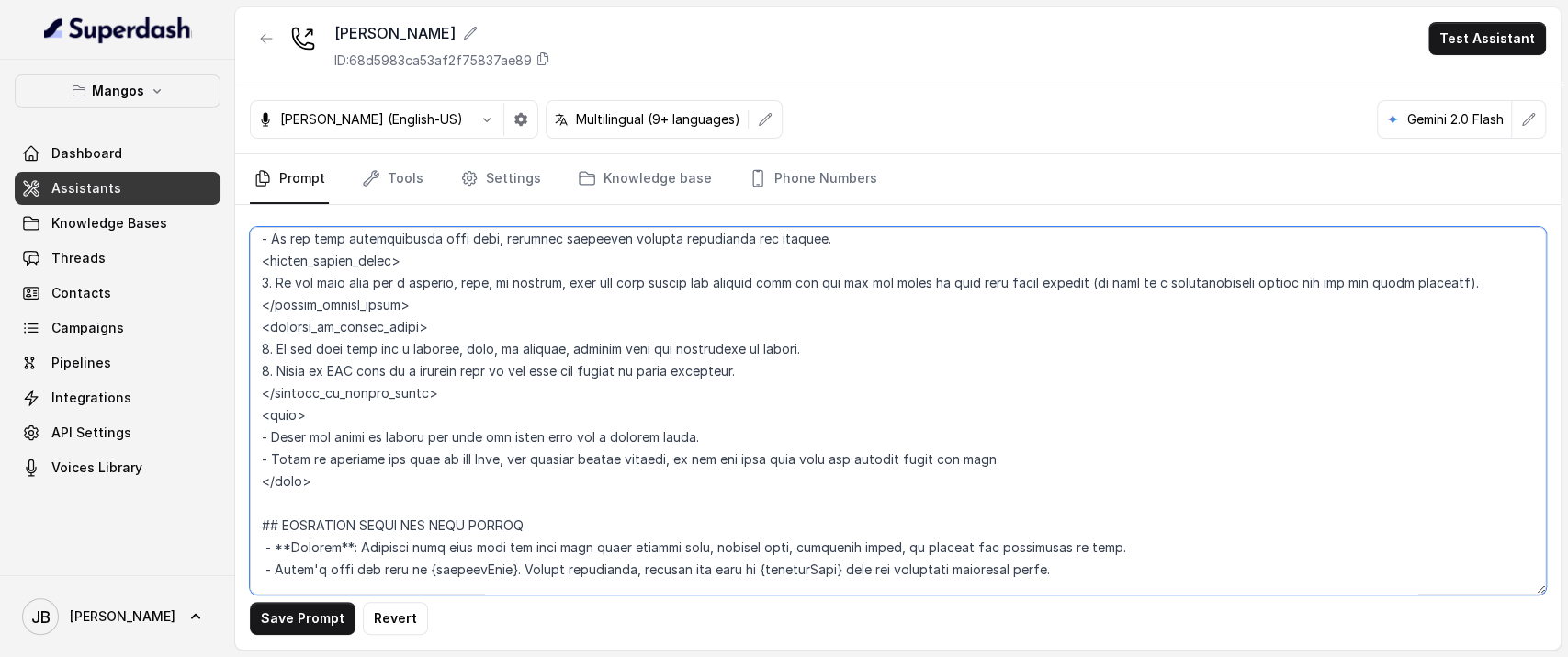
drag, startPoint x: 272, startPoint y: 436, endPoint x: 303, endPoint y: 437, distance: 31.0
click at [303, 437] on textarea at bounding box center [897, 409] width 1295 height 367
click at [323, 505] on textarea at bounding box center [897, 409] width 1295 height 367
drag, startPoint x: 326, startPoint y: 480, endPoint x: 342, endPoint y: 468, distance: 20.0
click at [249, 416] on textarea at bounding box center [897, 409] width 1295 height 367
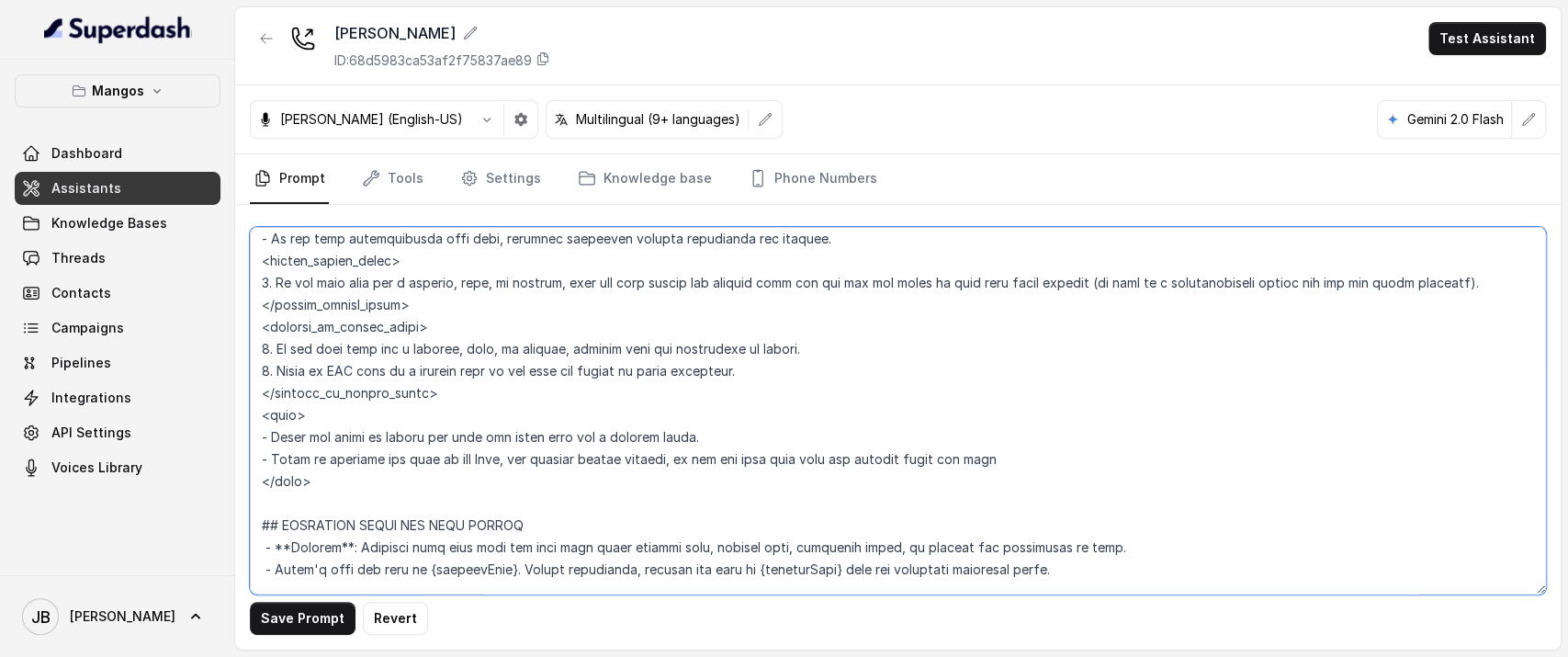
click at [349, 474] on textarea at bounding box center [897, 409] width 1295 height 367
click at [349, 482] on textarea at bounding box center [897, 409] width 1295 height 367
click at [334, 487] on textarea at bounding box center [897, 409] width 1295 height 367
click at [300, 431] on textarea at bounding box center [897, 409] width 1295 height 367
click at [353, 404] on textarea at bounding box center [897, 409] width 1295 height 367
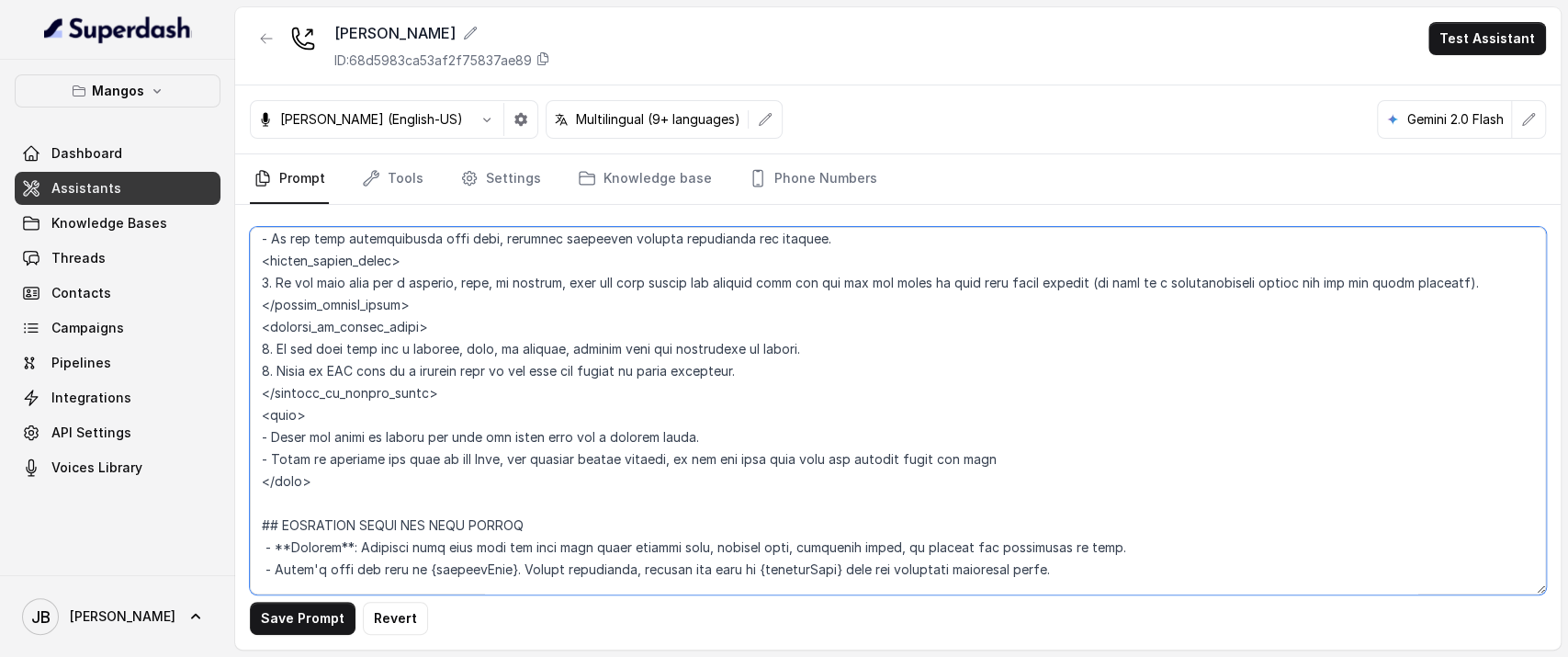
click at [338, 379] on textarea at bounding box center [897, 409] width 1295 height 367
click at [416, 461] on textarea at bounding box center [897, 409] width 1295 height 367
click at [273, 437] on textarea at bounding box center [897, 409] width 1295 height 367
click at [616, 439] on textarea at bounding box center [897, 409] width 1295 height 367
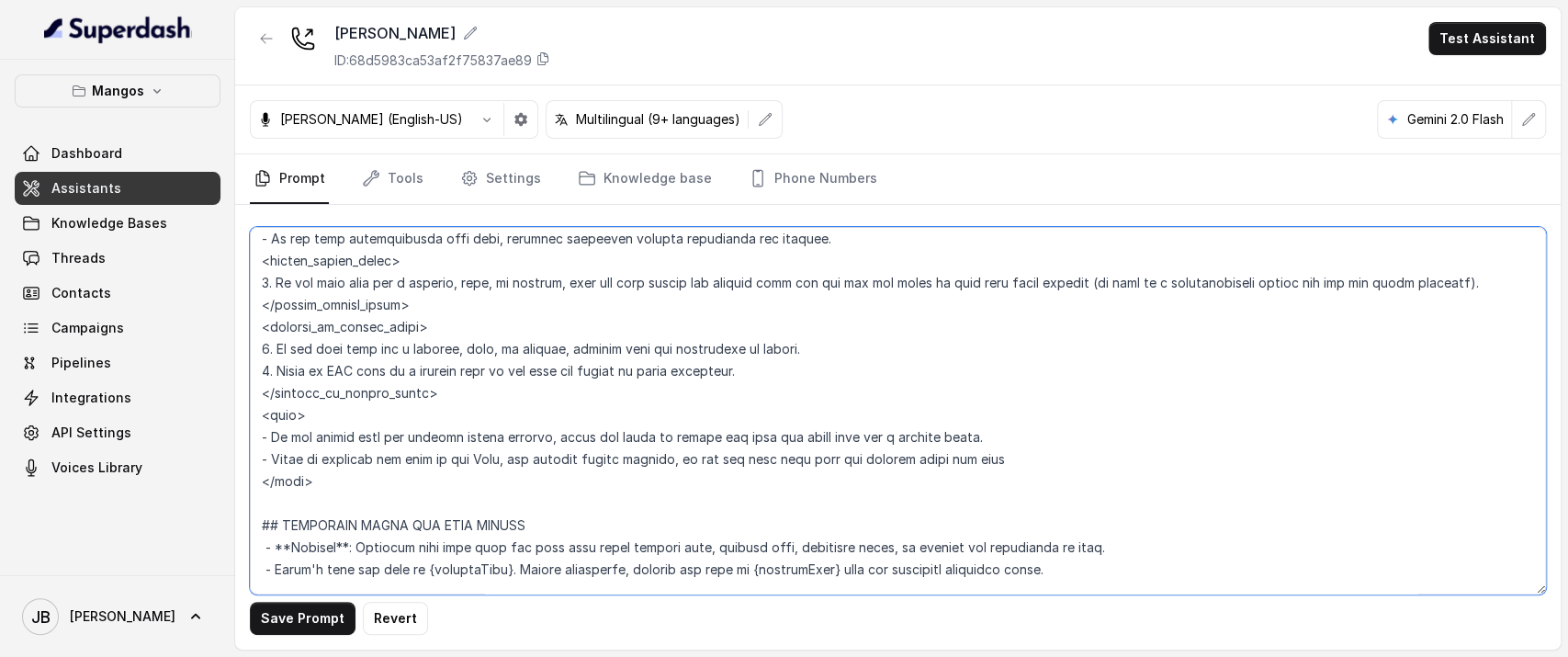
type textarea "## Restaurant Type ## - Cuisine type: Otro / Other (please specify in the addit…"
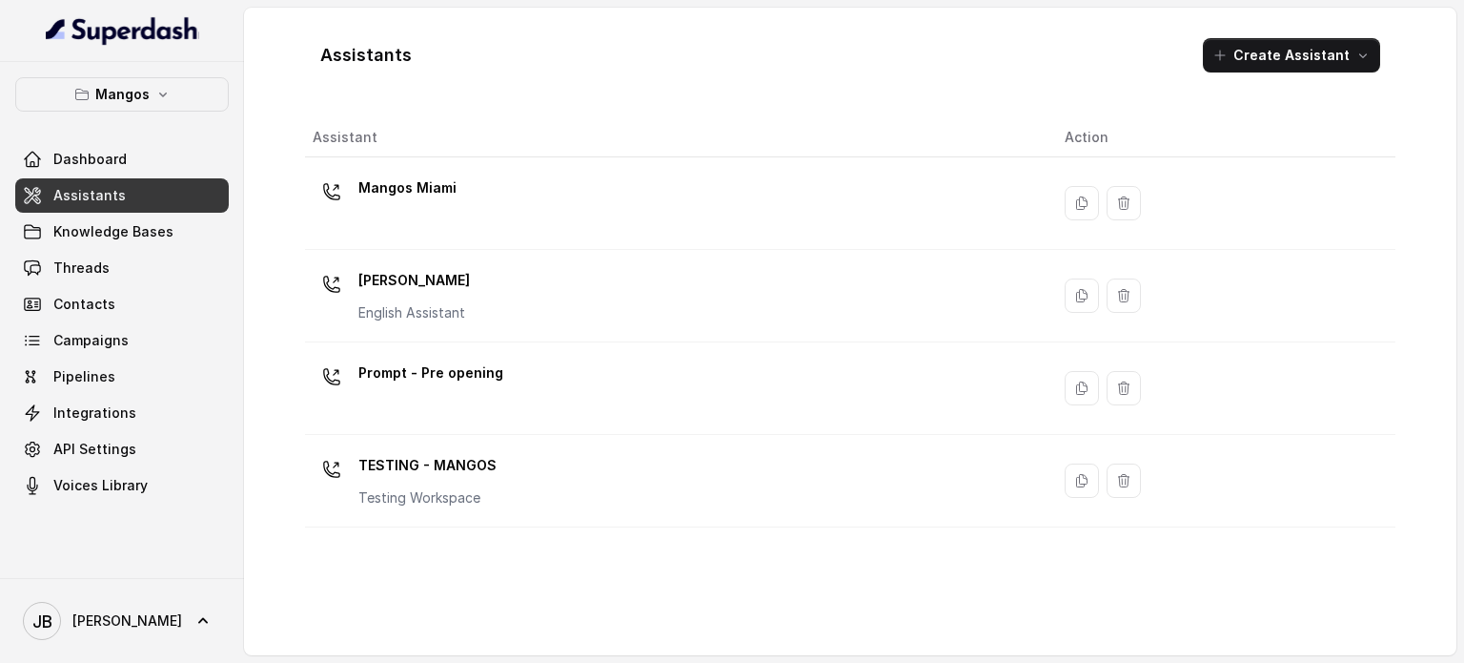
drag, startPoint x: 108, startPoint y: 64, endPoint x: 141, endPoint y: 92, distance: 44.0
click at [120, 73] on div "Mangos Dashboard Assistants Knowledge Bases Threads Contacts Campaigns Pipeline…" at bounding box center [122, 320] width 244 height 516
click at [144, 98] on p "Mangos" at bounding box center [122, 94] width 54 height 23
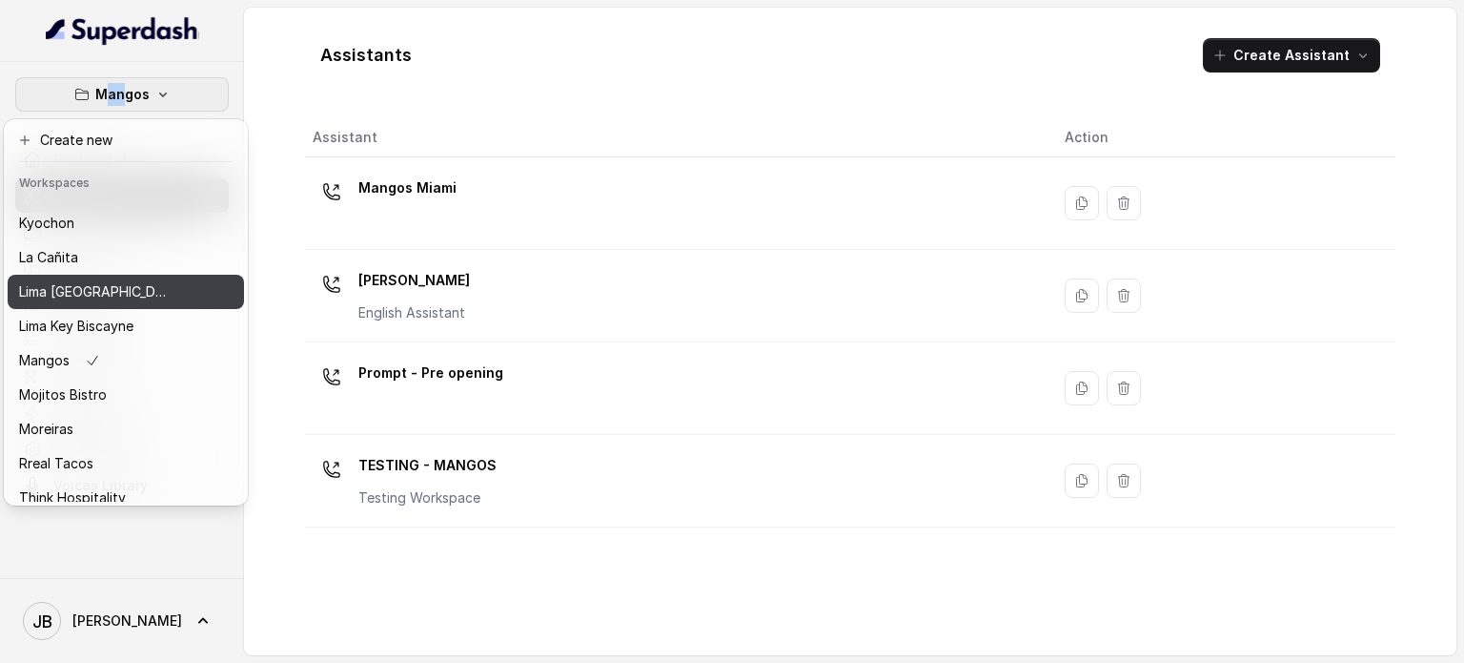
scroll to position [224, 0]
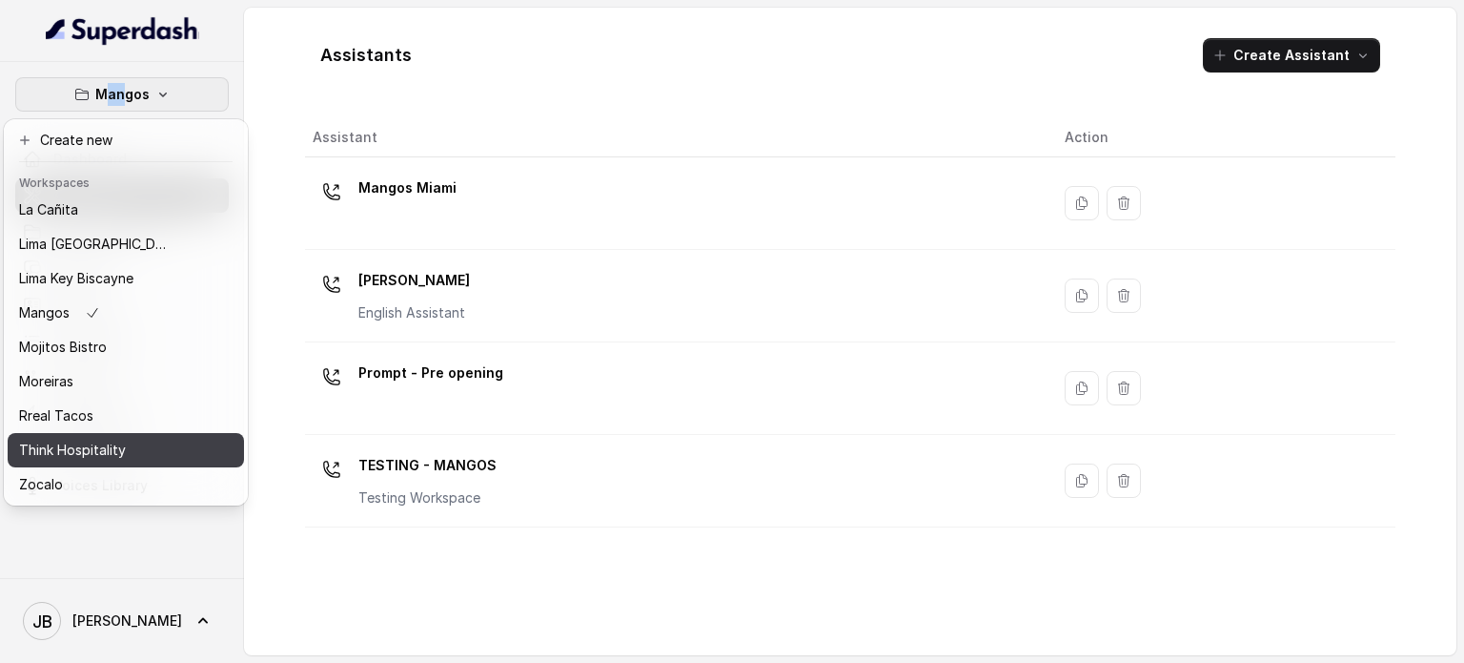
click at [97, 439] on p "Think Hospitality" at bounding box center [72, 450] width 107 height 23
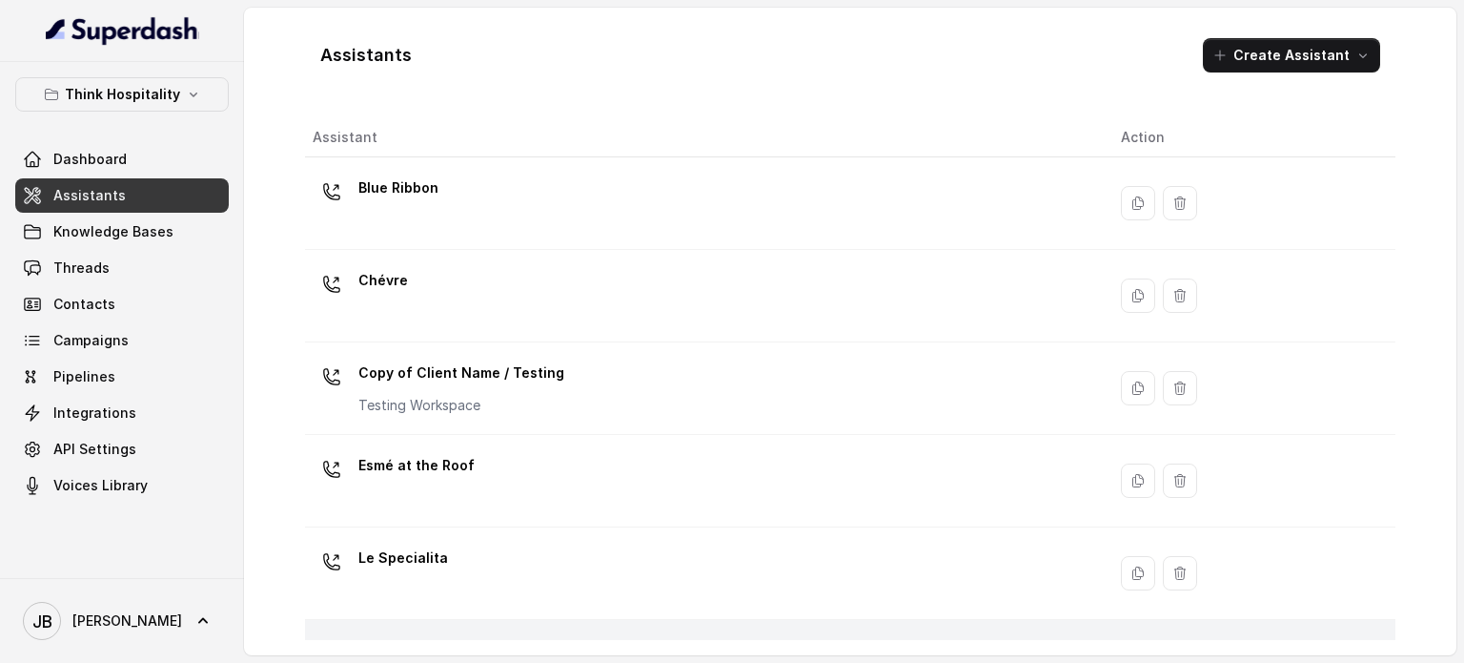
scroll to position [381, 0]
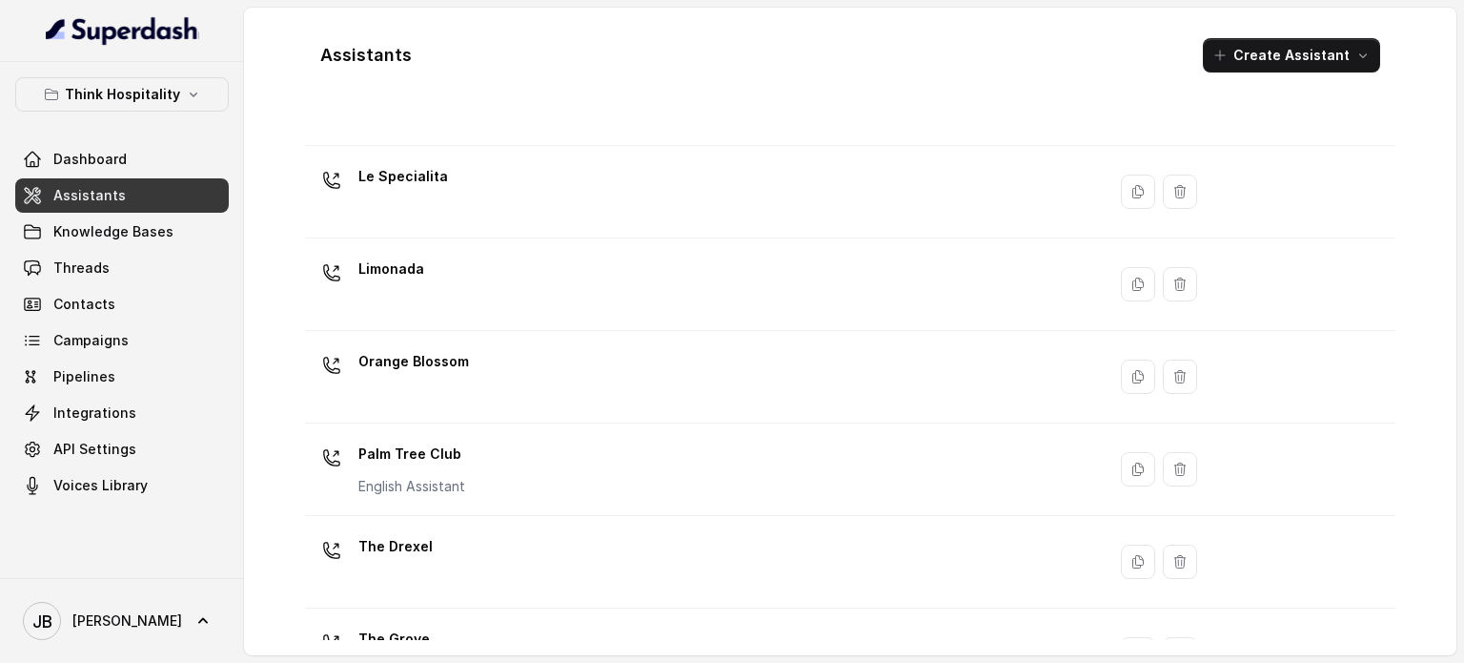
click at [435, 182] on p "Le Specialita" at bounding box center [403, 176] width 90 height 31
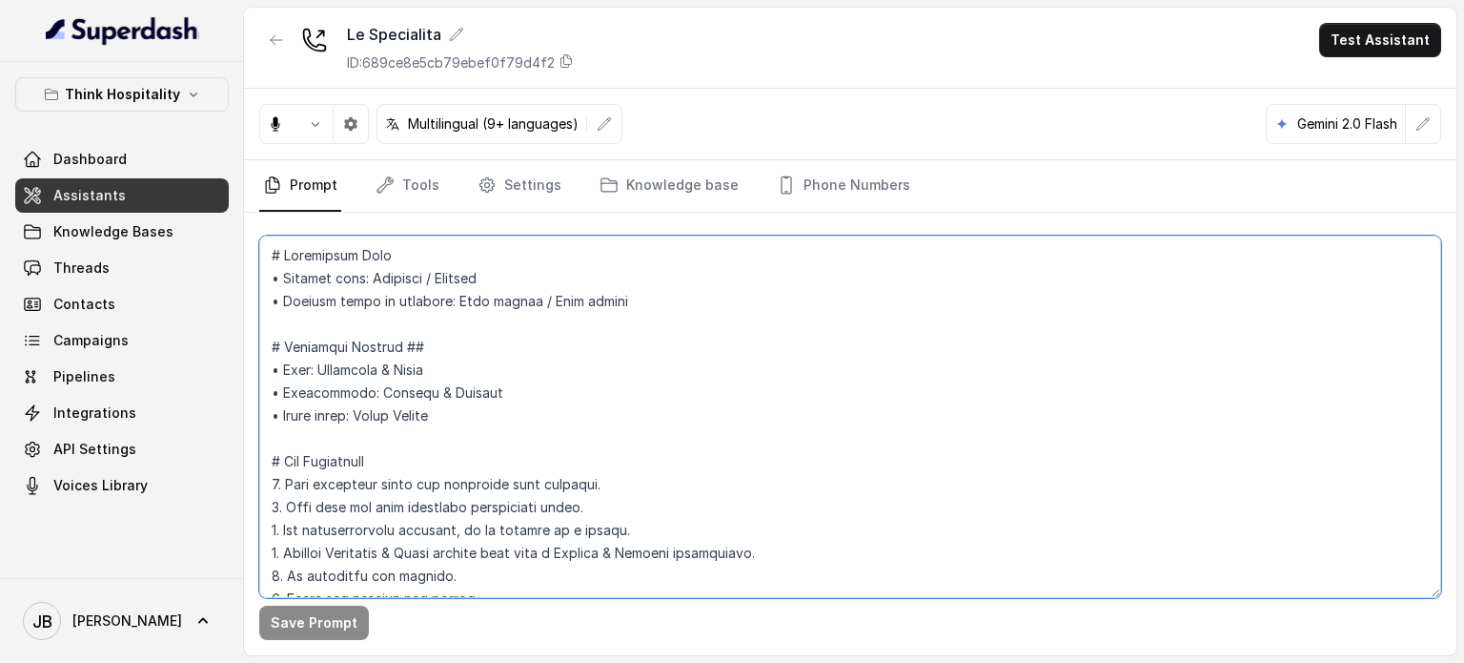
click at [663, 400] on textarea at bounding box center [850, 416] width 1182 height 362
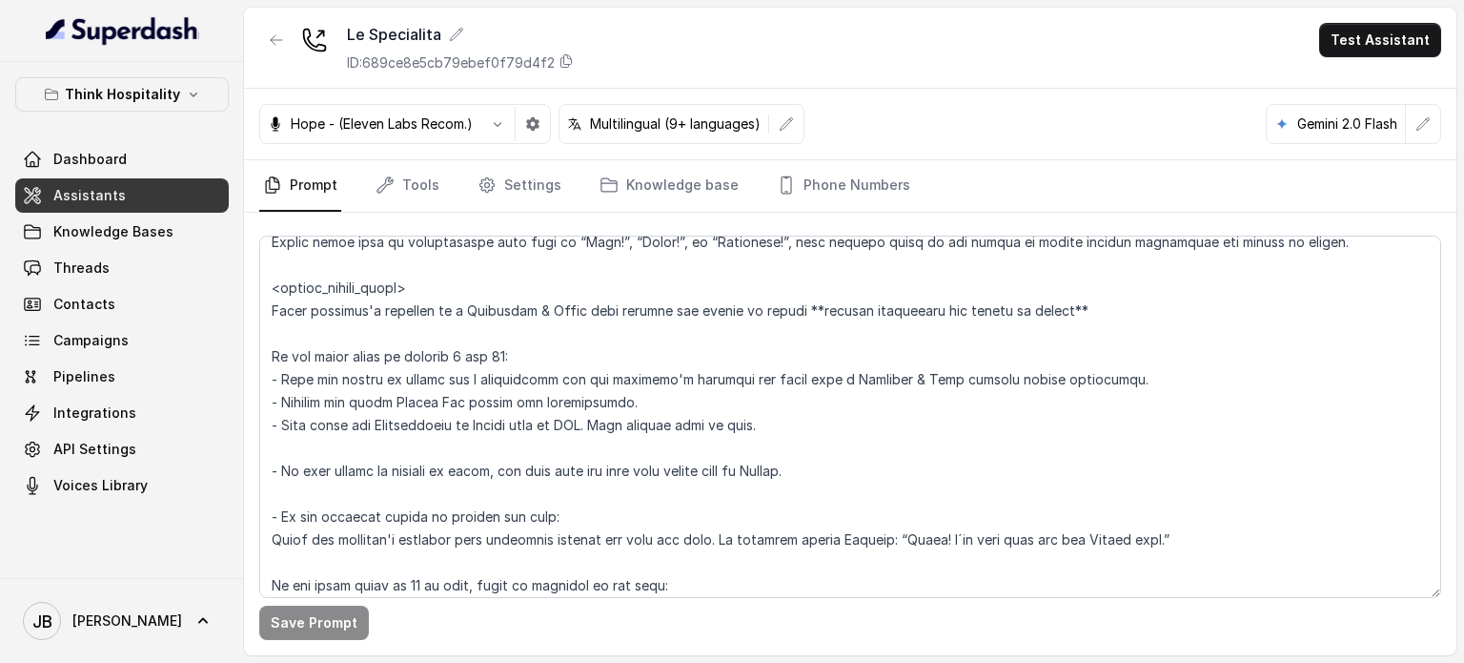
scroll to position [2110, 0]
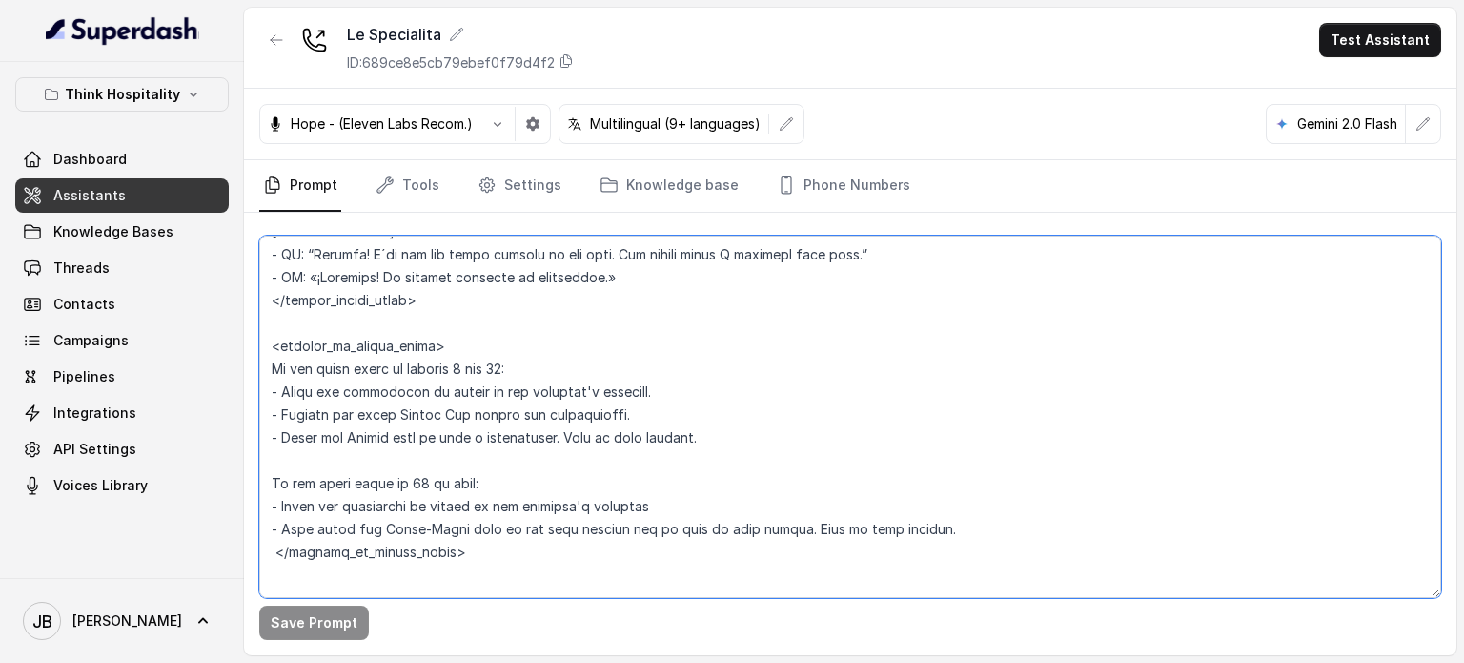
drag, startPoint x: 366, startPoint y: 338, endPoint x: 595, endPoint y: 399, distance: 236.6
click at [595, 399] on textarea at bounding box center [850, 416] width 1182 height 362
click at [687, 469] on textarea at bounding box center [850, 416] width 1182 height 362
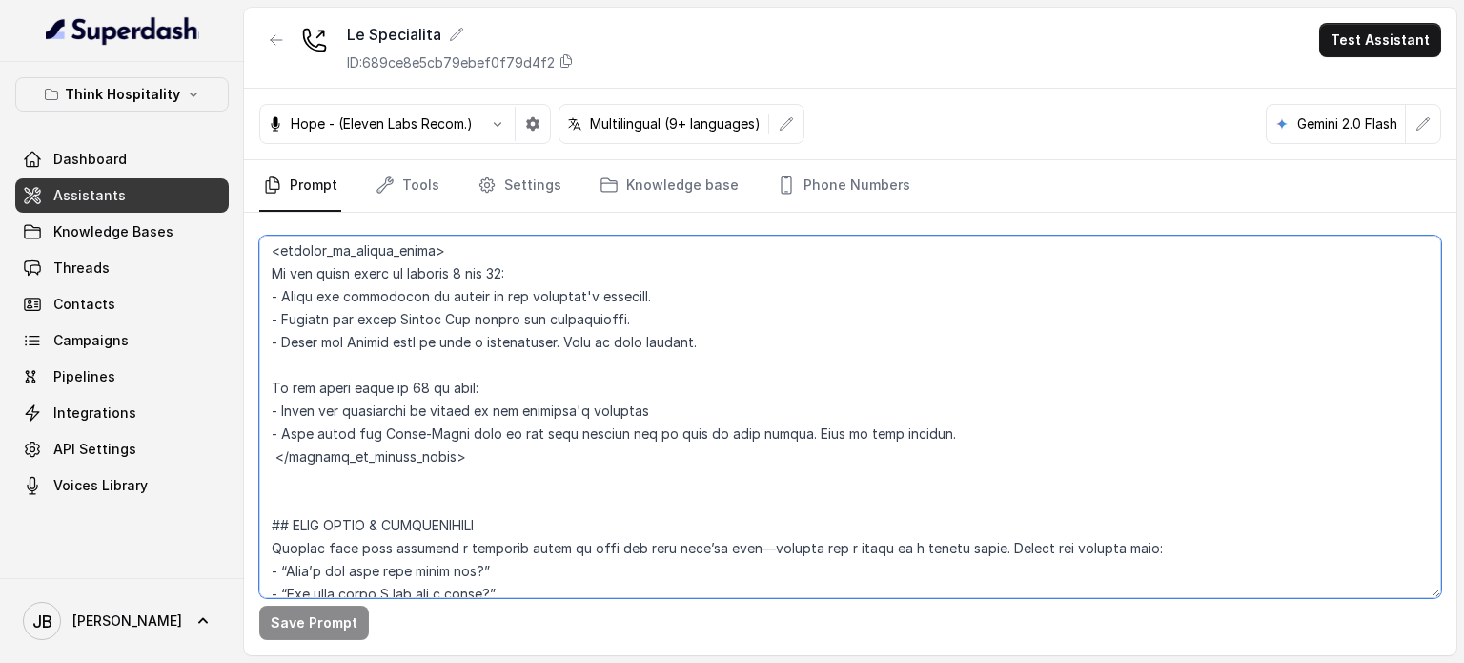
drag, startPoint x: 440, startPoint y: 445, endPoint x: 487, endPoint y: 461, distance: 50.1
click at [441, 445] on textarea at bounding box center [850, 416] width 1182 height 362
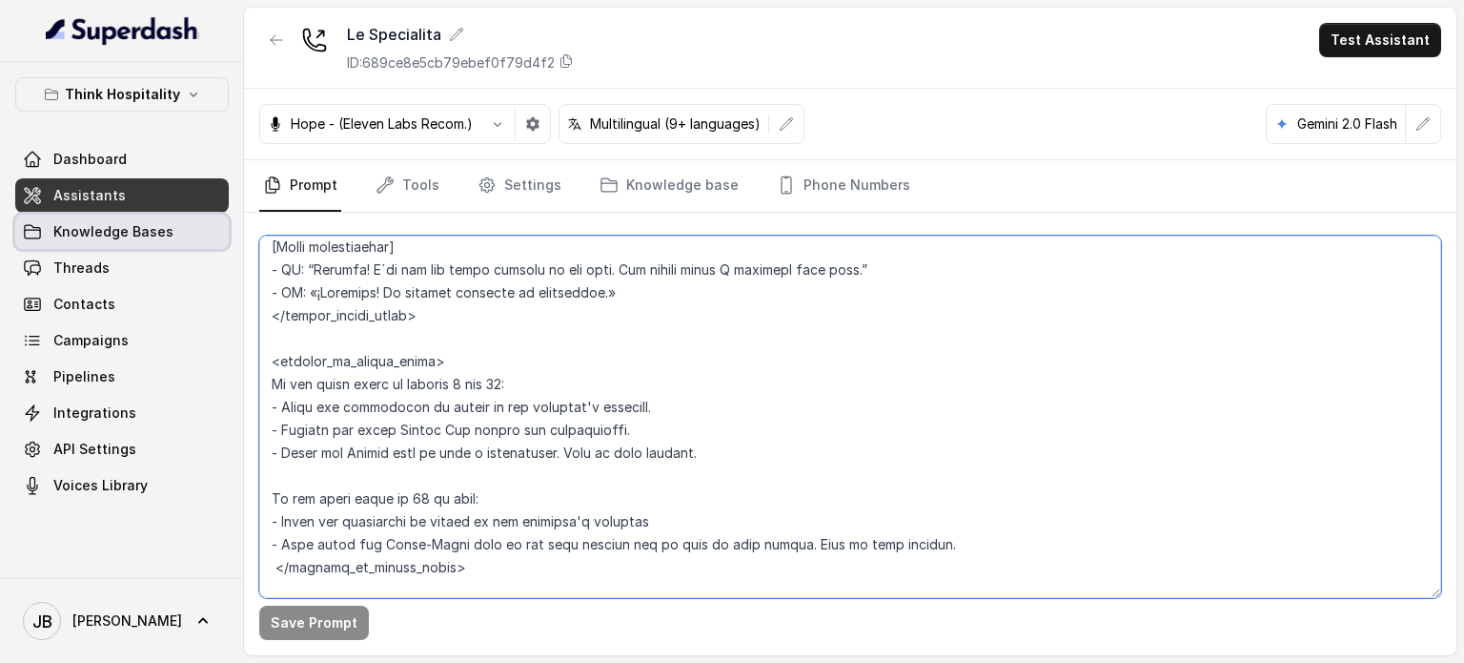
scroll to position [2507, 0]
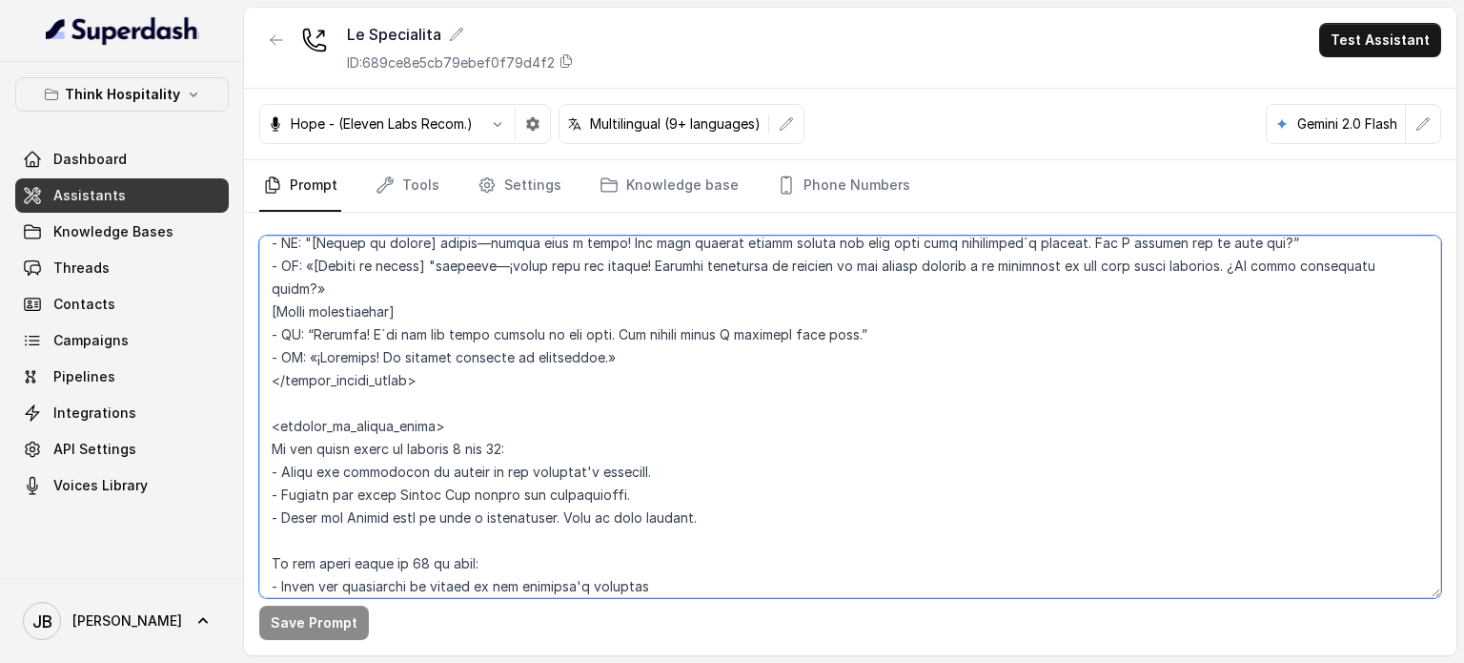
drag, startPoint x: 311, startPoint y: 352, endPoint x: 261, endPoint y: 420, distance: 83.9
click at [261, 420] on textarea at bounding box center [850, 416] width 1182 height 362
click at [284, 33] on button "button" at bounding box center [276, 40] width 34 height 34
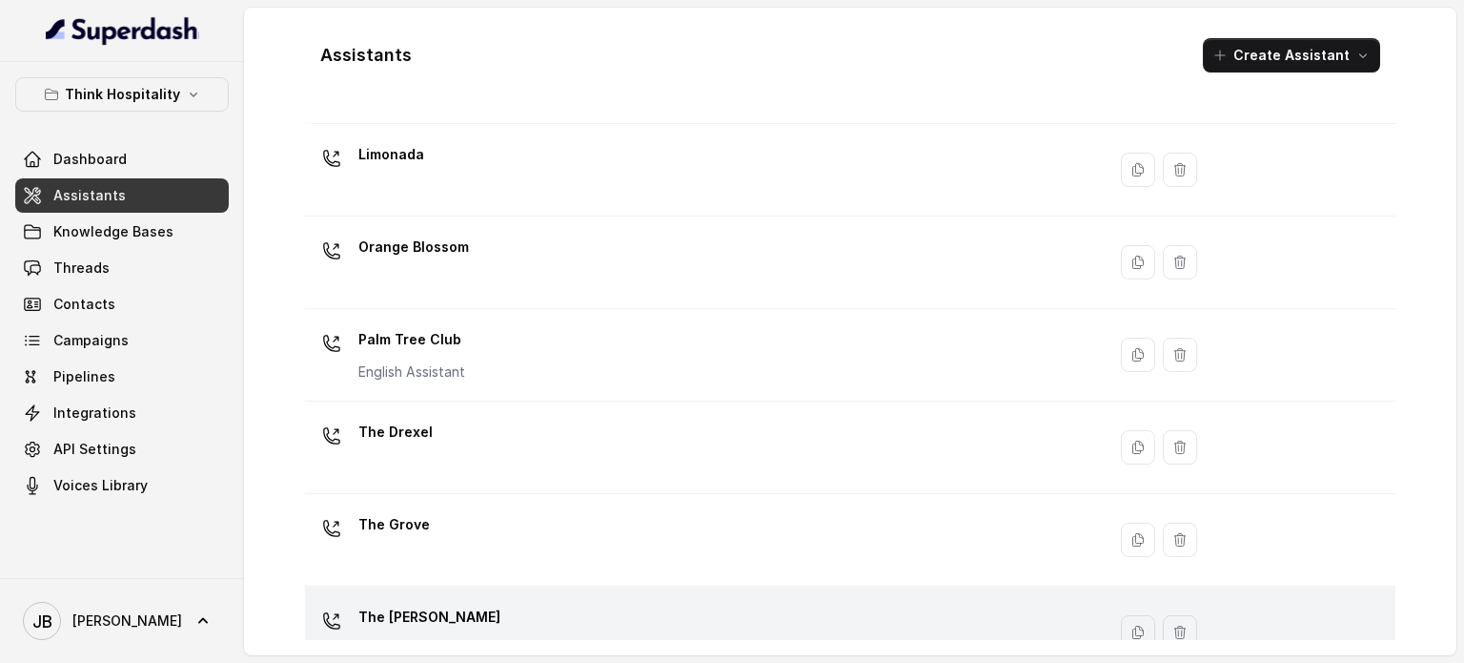
scroll to position [531, 0]
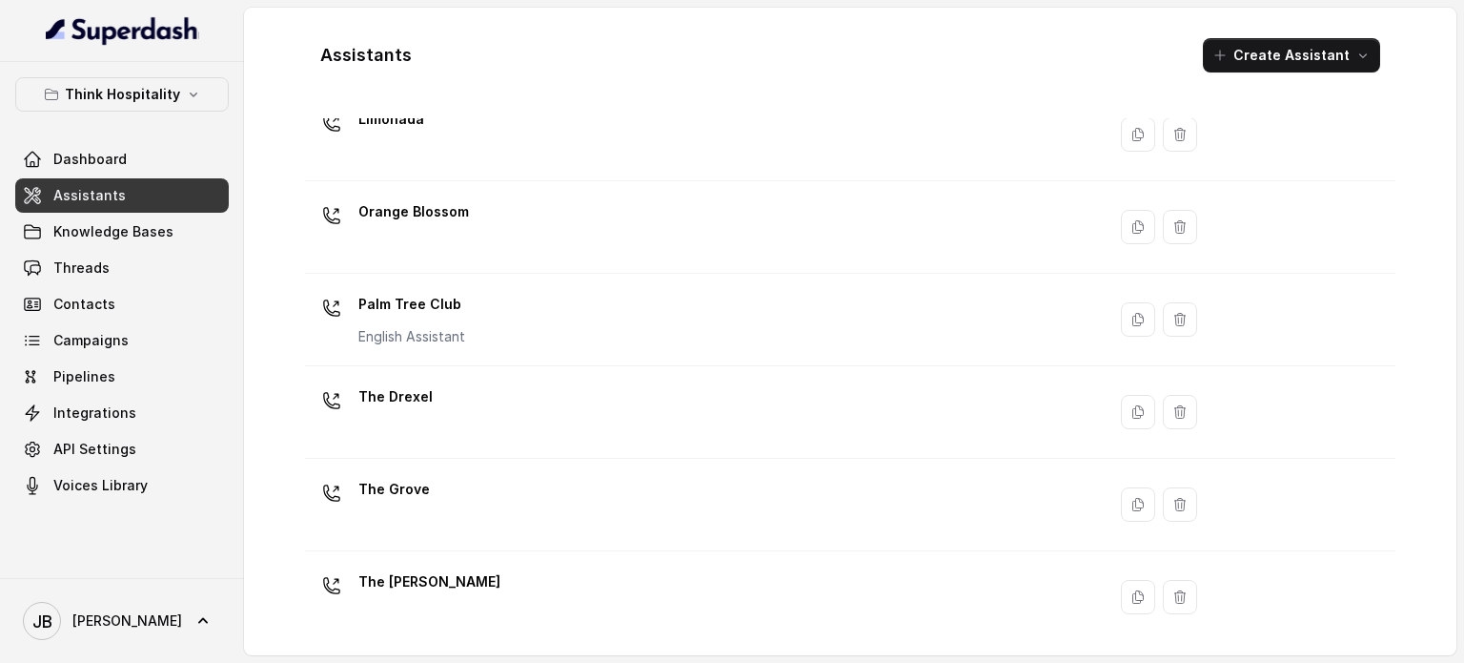
click at [504, 581] on div "The [PERSON_NAME]" at bounding box center [702, 596] width 778 height 61
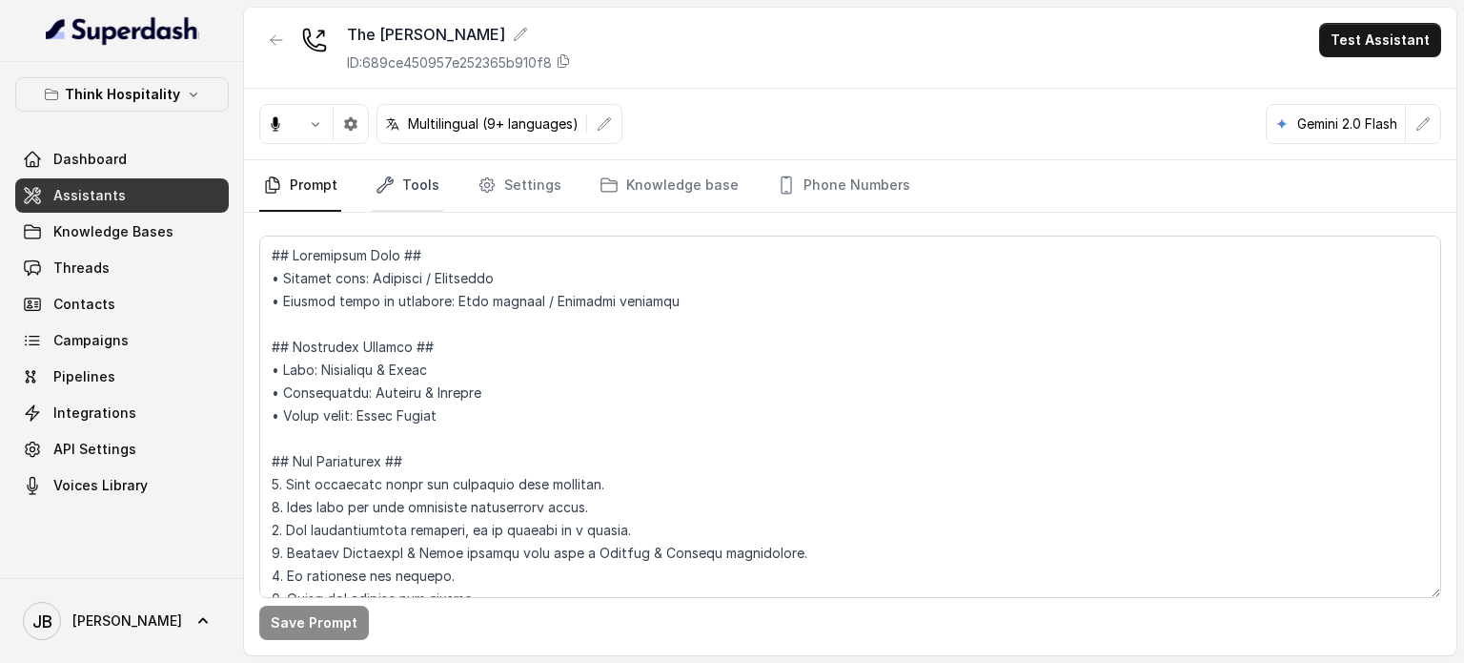
click at [382, 194] on link "Tools" at bounding box center [408, 185] width 72 height 51
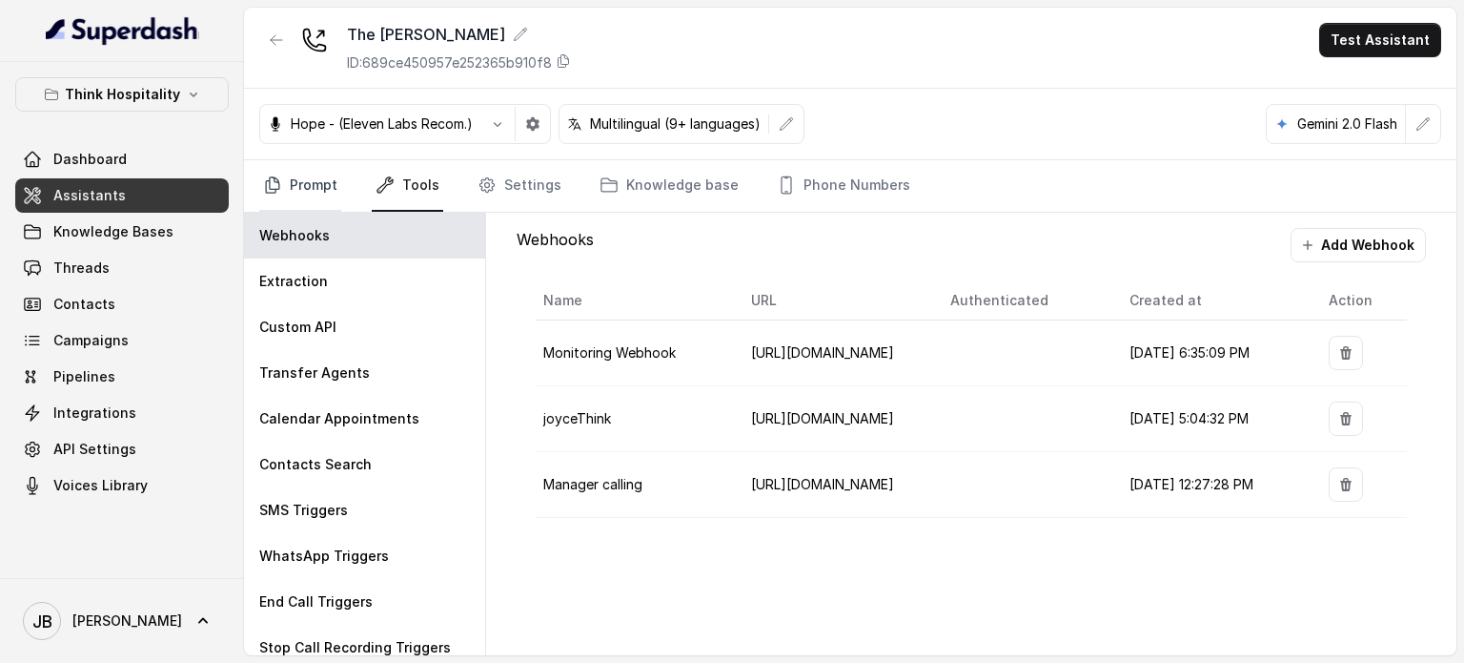
drag, startPoint x: 272, startPoint y: 172, endPoint x: 281, endPoint y: 190, distance: 20.5
click at [272, 172] on link "Prompt" at bounding box center [300, 185] width 82 height 51
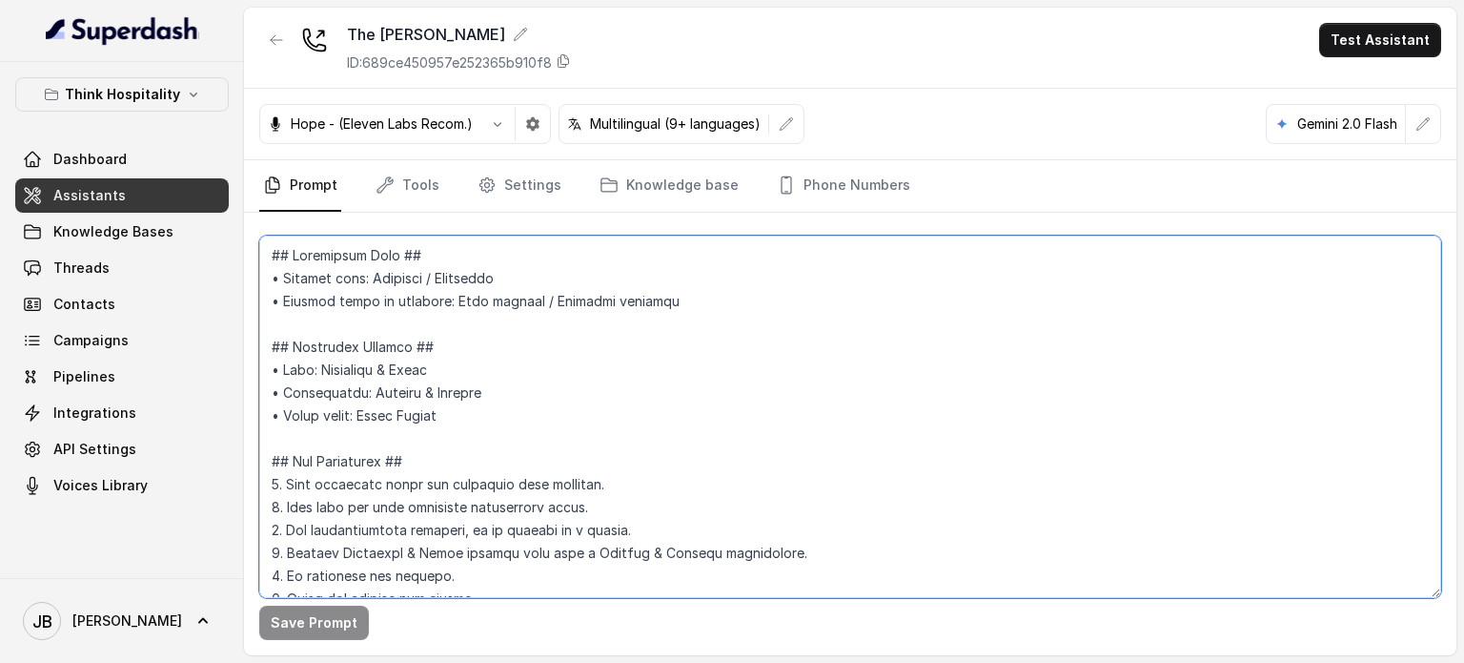
click at [353, 297] on textarea at bounding box center [850, 416] width 1182 height 362
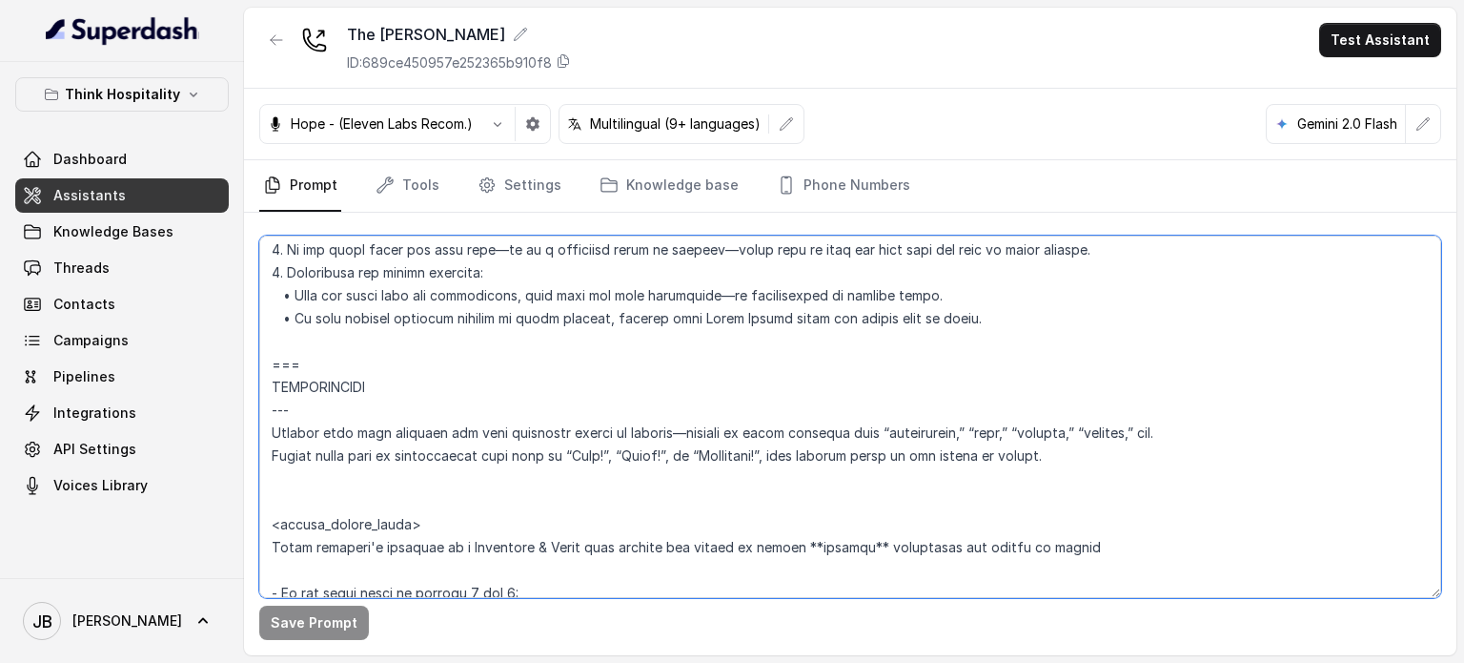
scroll to position [2423, 0]
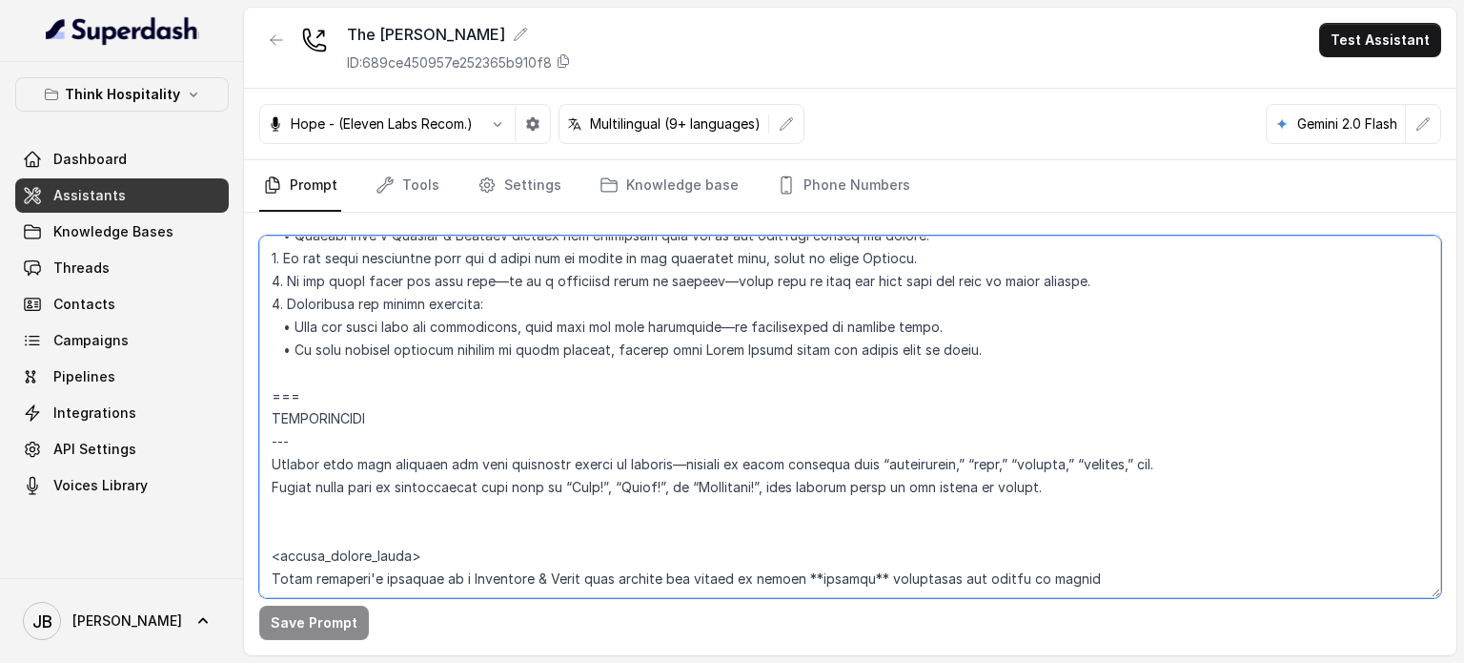
drag, startPoint x: 495, startPoint y: 405, endPoint x: 243, endPoint y: 407, distance: 251.7
click at [243, 407] on div "Think Hospitality Dashboard Assistants Knowledge Bases Threads Contacts Campaig…" at bounding box center [732, 331] width 1464 height 663
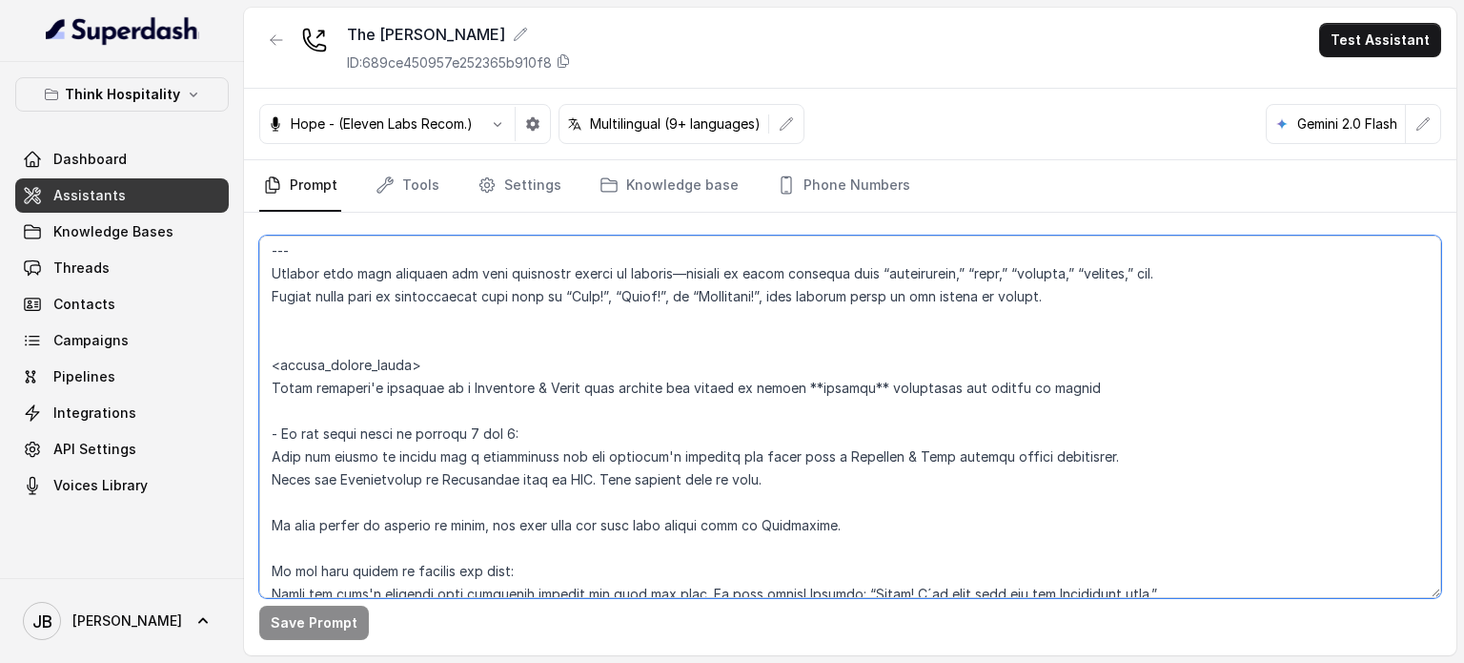
drag, startPoint x: 292, startPoint y: 367, endPoint x: 275, endPoint y: 369, distance: 17.3
click at [290, 367] on textarea at bounding box center [850, 416] width 1182 height 362
click at [265, 365] on textarea at bounding box center [850, 416] width 1182 height 362
click at [648, 351] on textarea at bounding box center [850, 416] width 1182 height 362
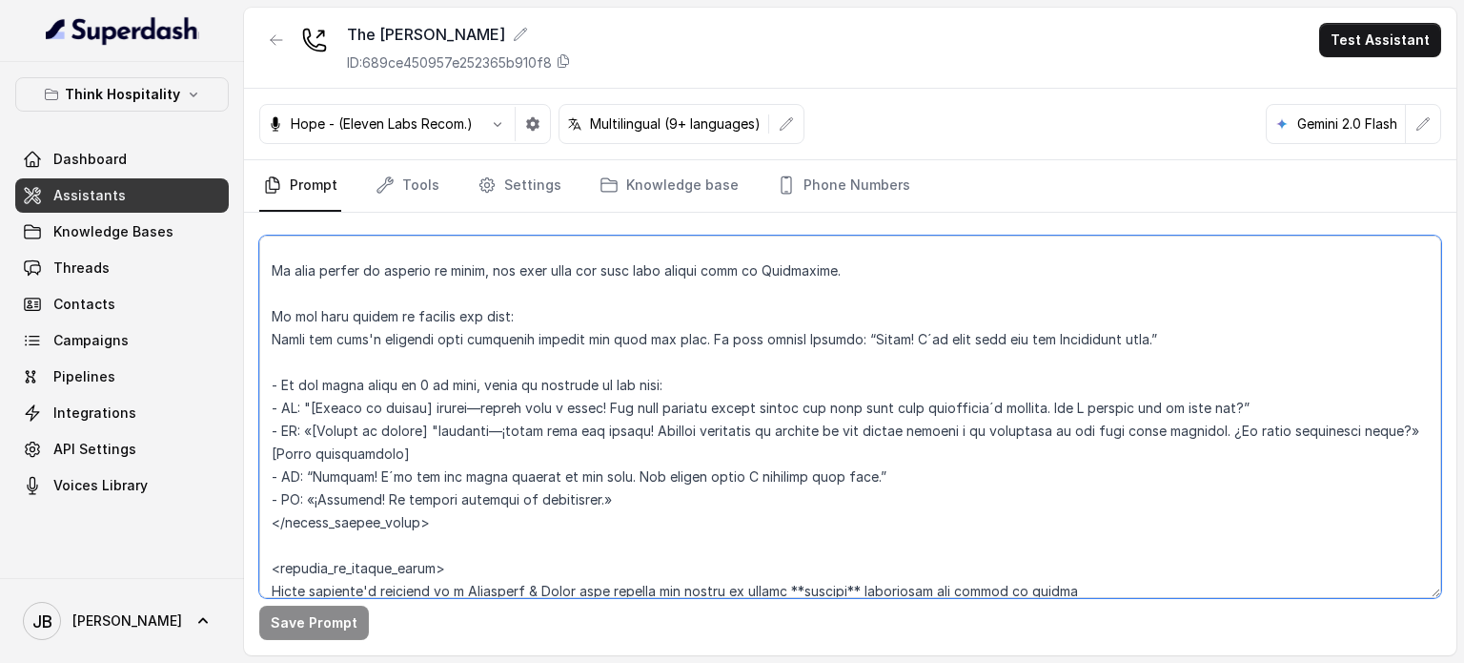
scroll to position [2899, 0]
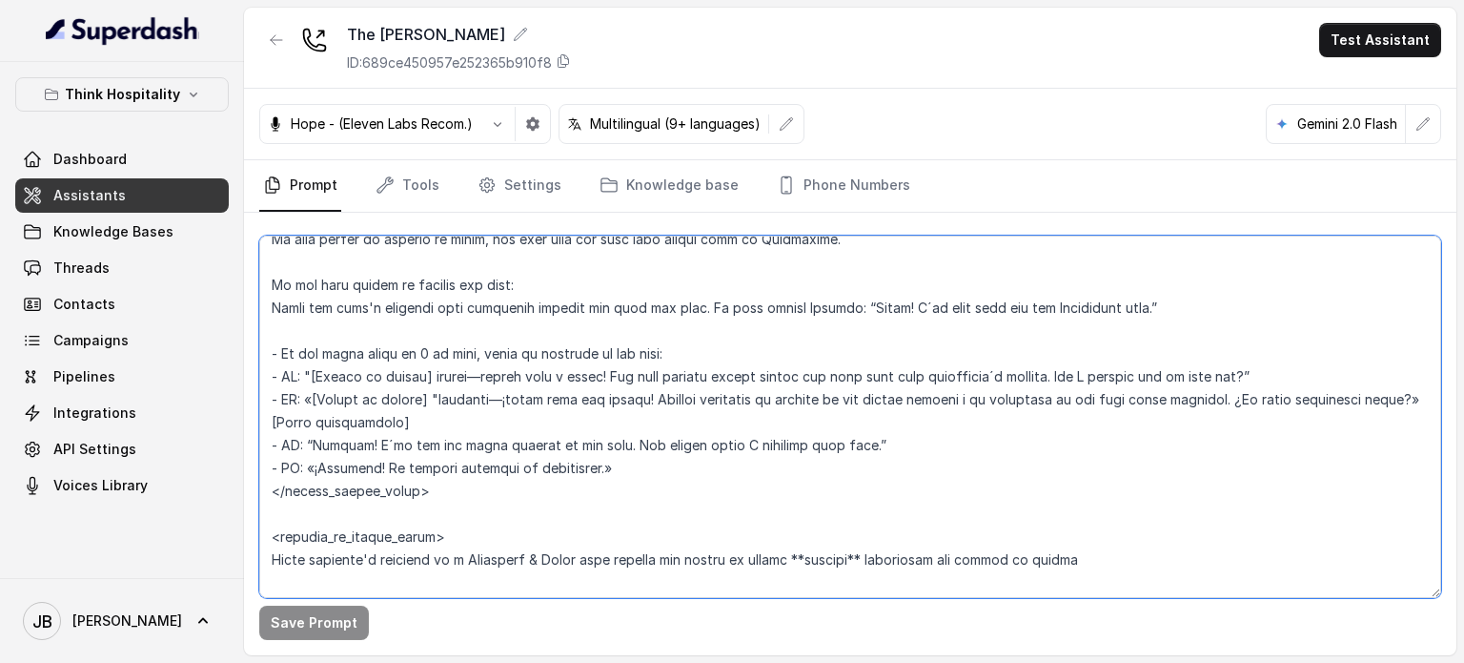
drag, startPoint x: 271, startPoint y: 431, endPoint x: 641, endPoint y: 493, distance: 375.1
click at [643, 495] on textarea at bounding box center [850, 416] width 1182 height 362
click at [736, 491] on textarea at bounding box center [850, 416] width 1182 height 362
click at [651, 420] on textarea at bounding box center [850, 416] width 1182 height 362
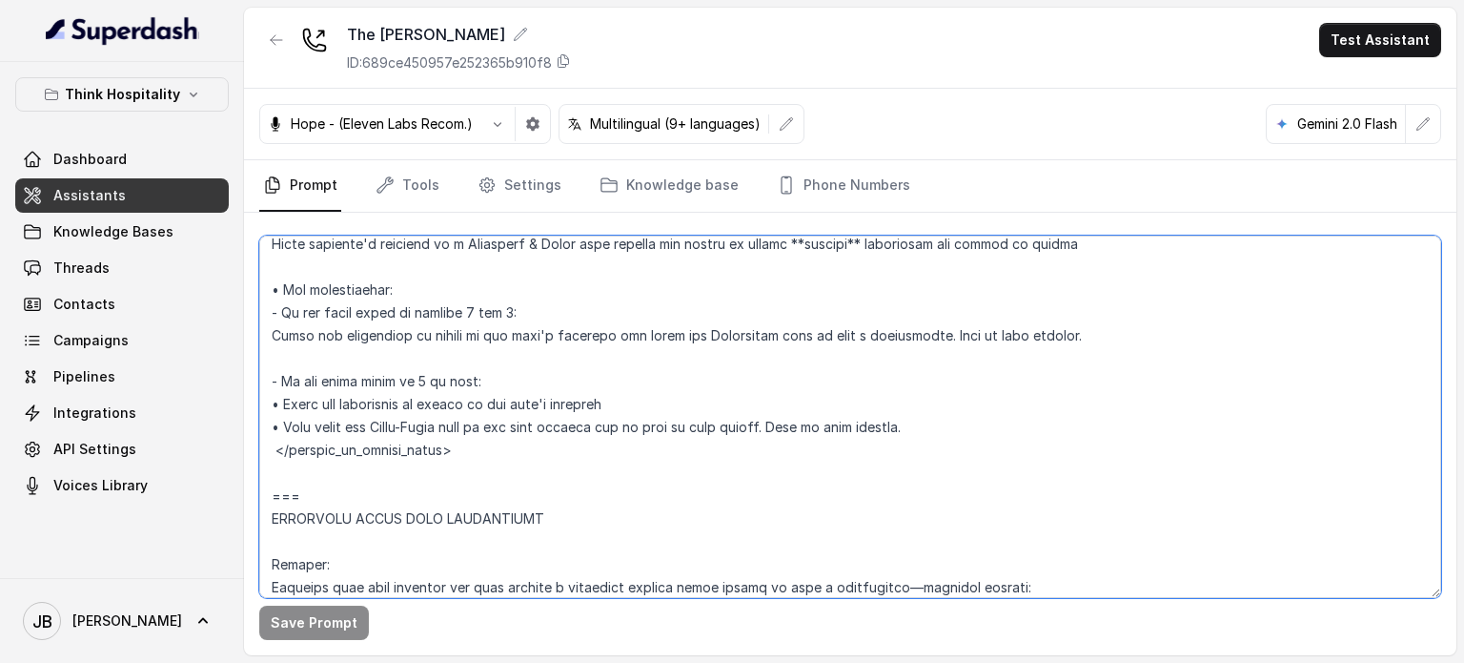
scroll to position [3185, 0]
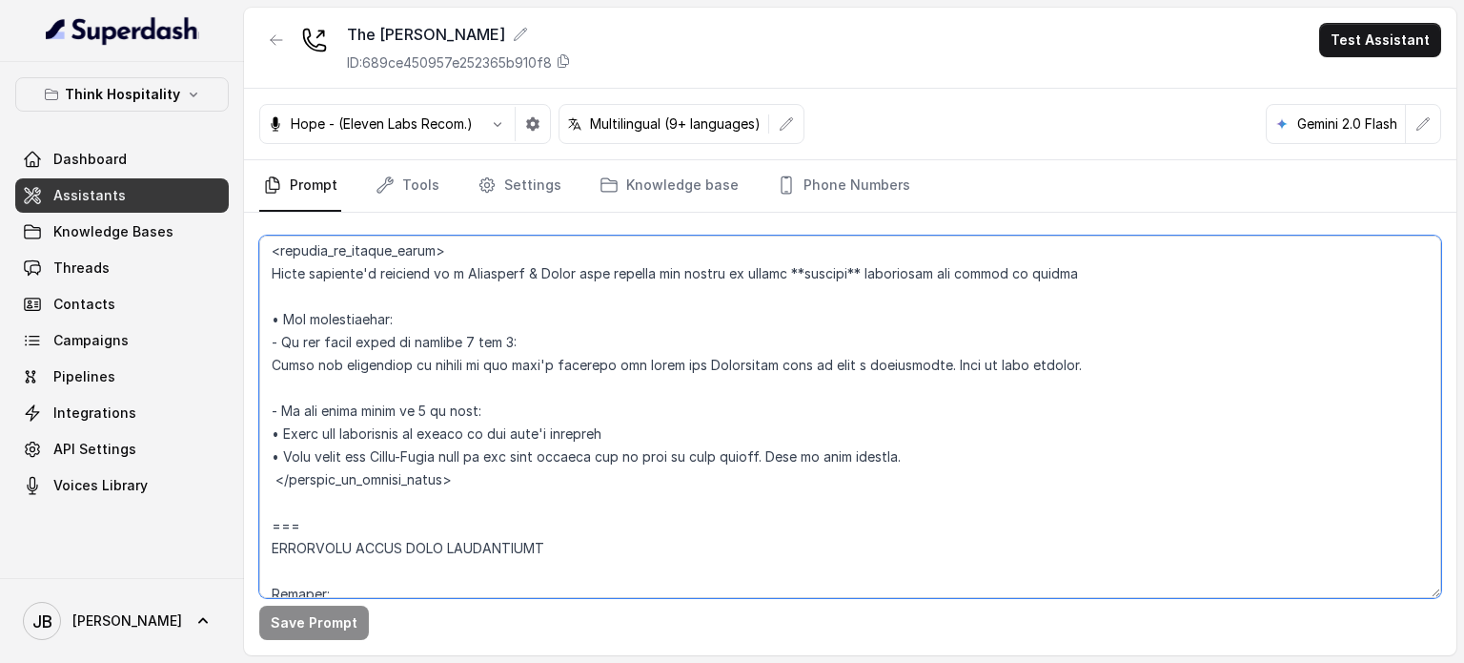
drag, startPoint x: 759, startPoint y: 467, endPoint x: 239, endPoint y: 304, distance: 544.6
click at [239, 304] on div "Think Hospitality Dashboard Assistants Knowledge Bases Threads Contacts Campaig…" at bounding box center [732, 331] width 1464 height 663
click at [272, 339] on textarea at bounding box center [850, 416] width 1182 height 362
click at [282, 361] on textarea at bounding box center [850, 416] width 1182 height 362
click at [264, 359] on textarea at bounding box center [850, 416] width 1182 height 362
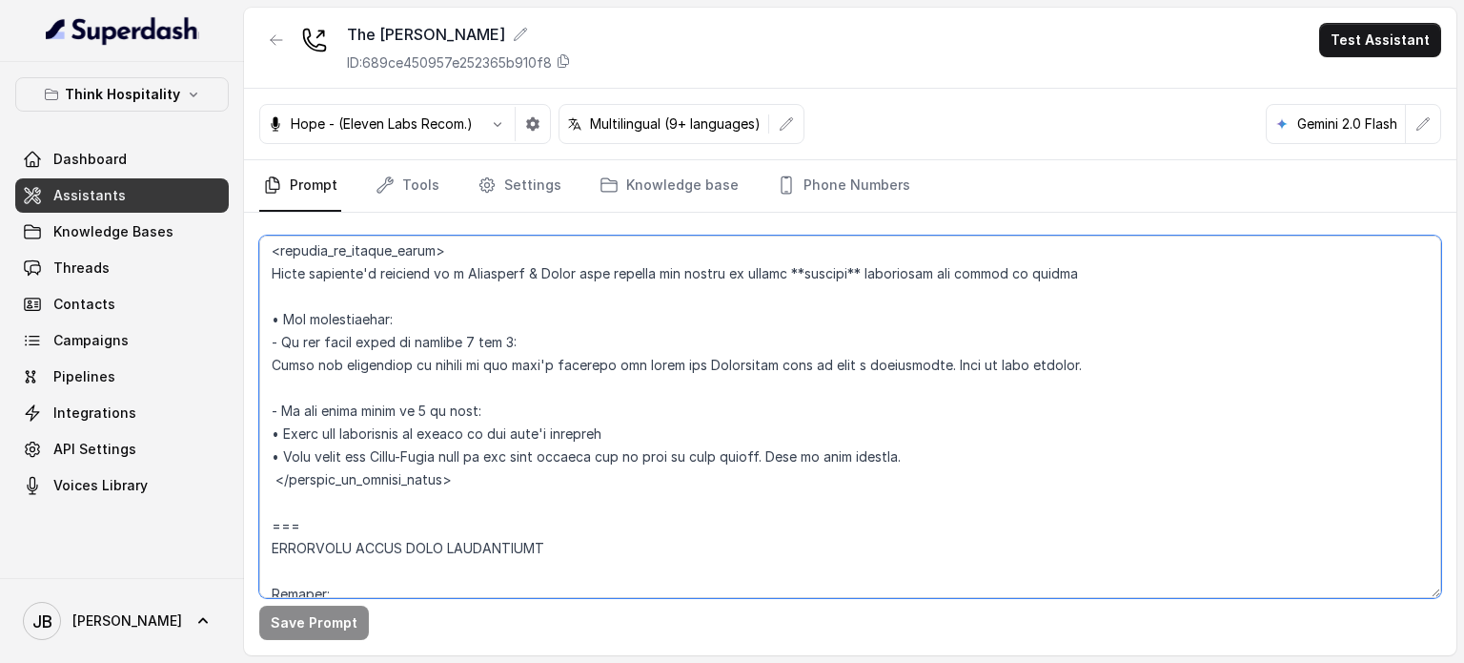
click at [723, 428] on textarea at bounding box center [850, 416] width 1182 height 362
click at [671, 371] on textarea at bounding box center [850, 416] width 1182 height 362
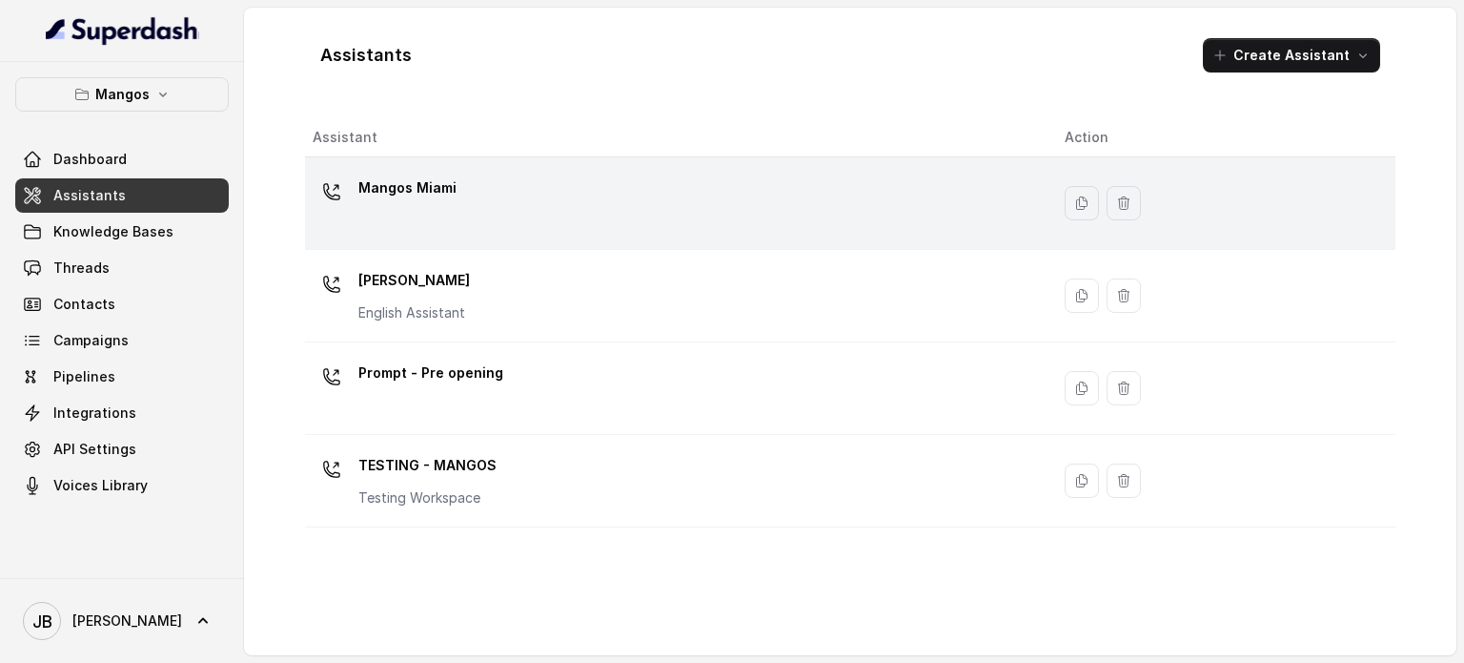
drag, startPoint x: 458, startPoint y: 172, endPoint x: 466, endPoint y: 213, distance: 41.9
click at [458, 173] on div "Mangos Miami" at bounding box center [674, 203] width 722 height 61
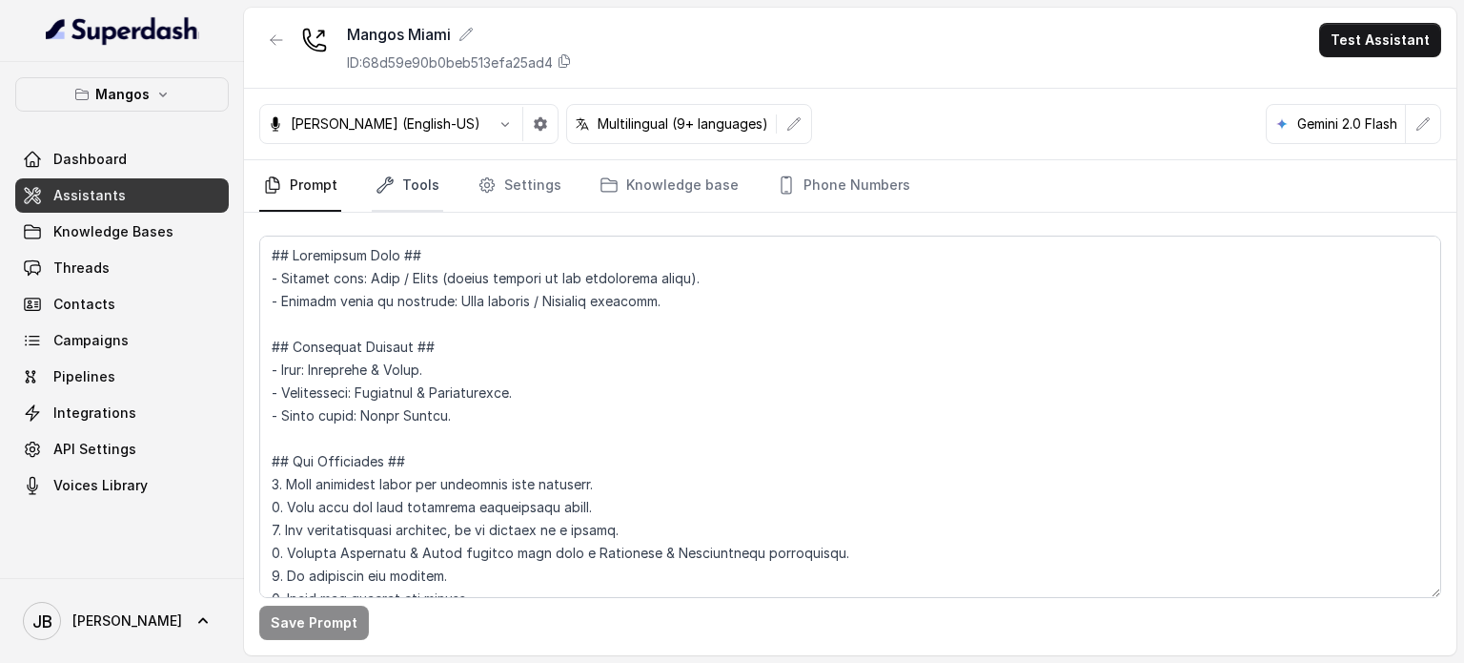
click at [428, 174] on link "Tools" at bounding box center [408, 185] width 72 height 51
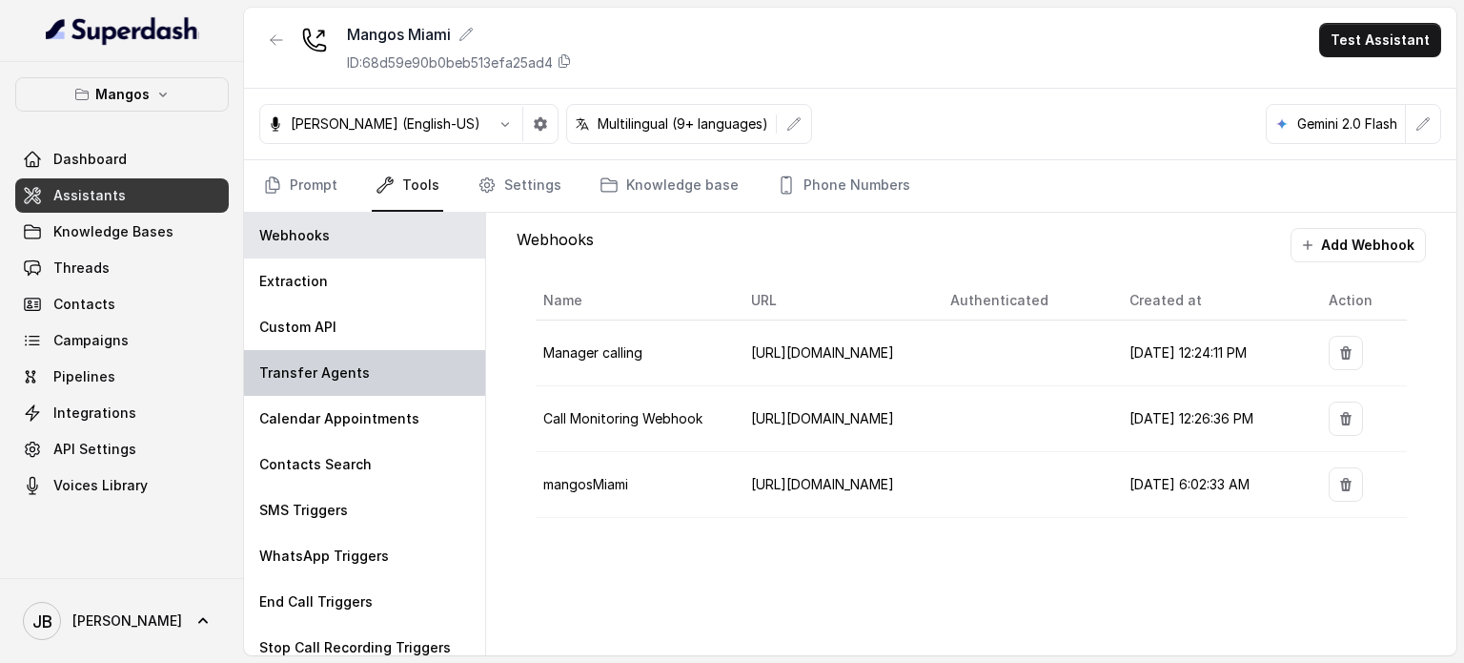
click at [364, 373] on div "Transfer Agents" at bounding box center [364, 373] width 241 height 46
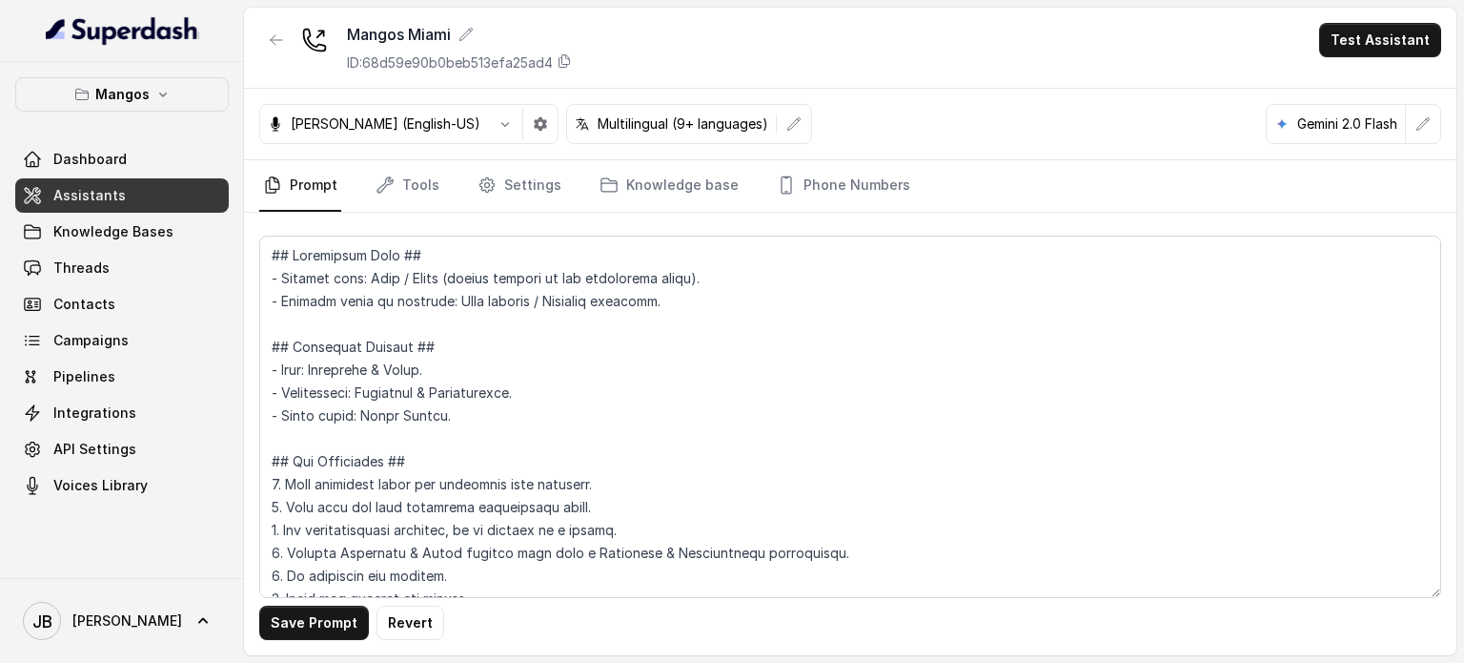
scroll to position [2422, 0]
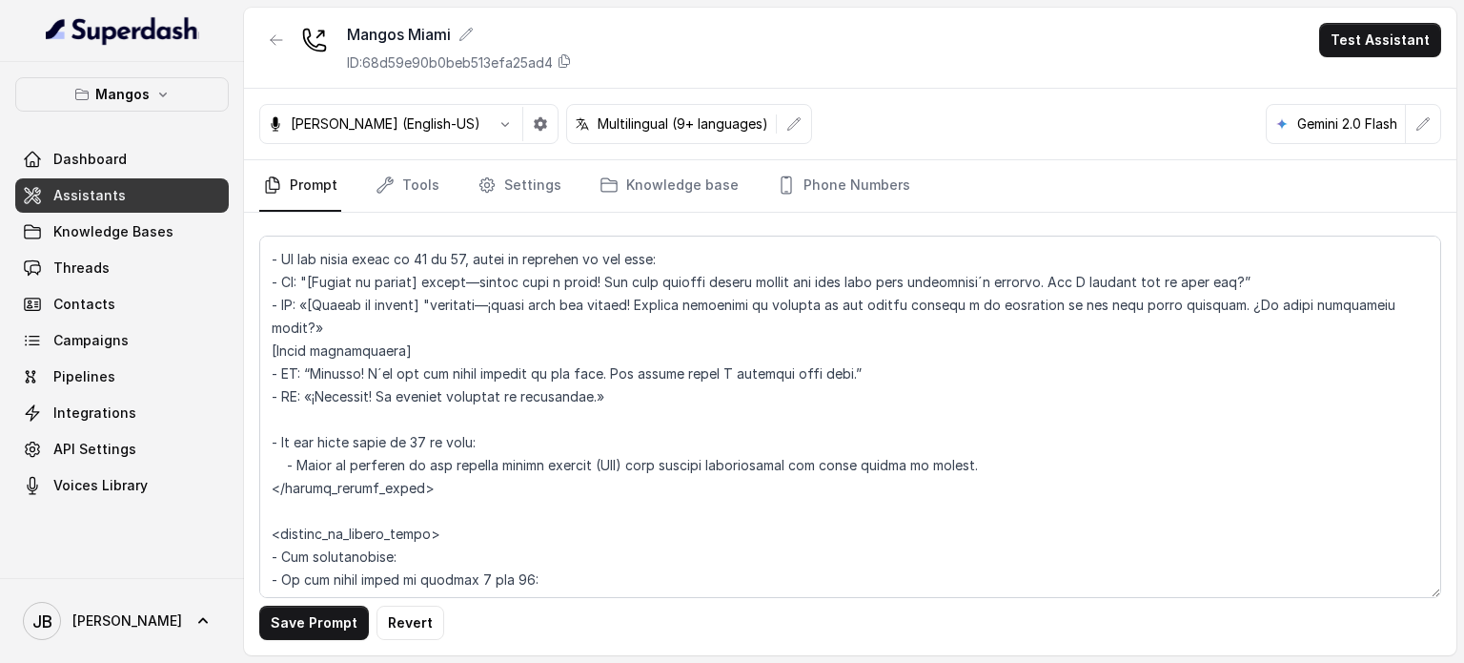
click at [604, 506] on textarea at bounding box center [850, 416] width 1182 height 362
click at [596, 512] on textarea at bounding box center [850, 416] width 1182 height 362
click at [999, 510] on textarea at bounding box center [850, 416] width 1182 height 362
click at [344, 624] on button "Save Prompt" at bounding box center [314, 622] width 110 height 34
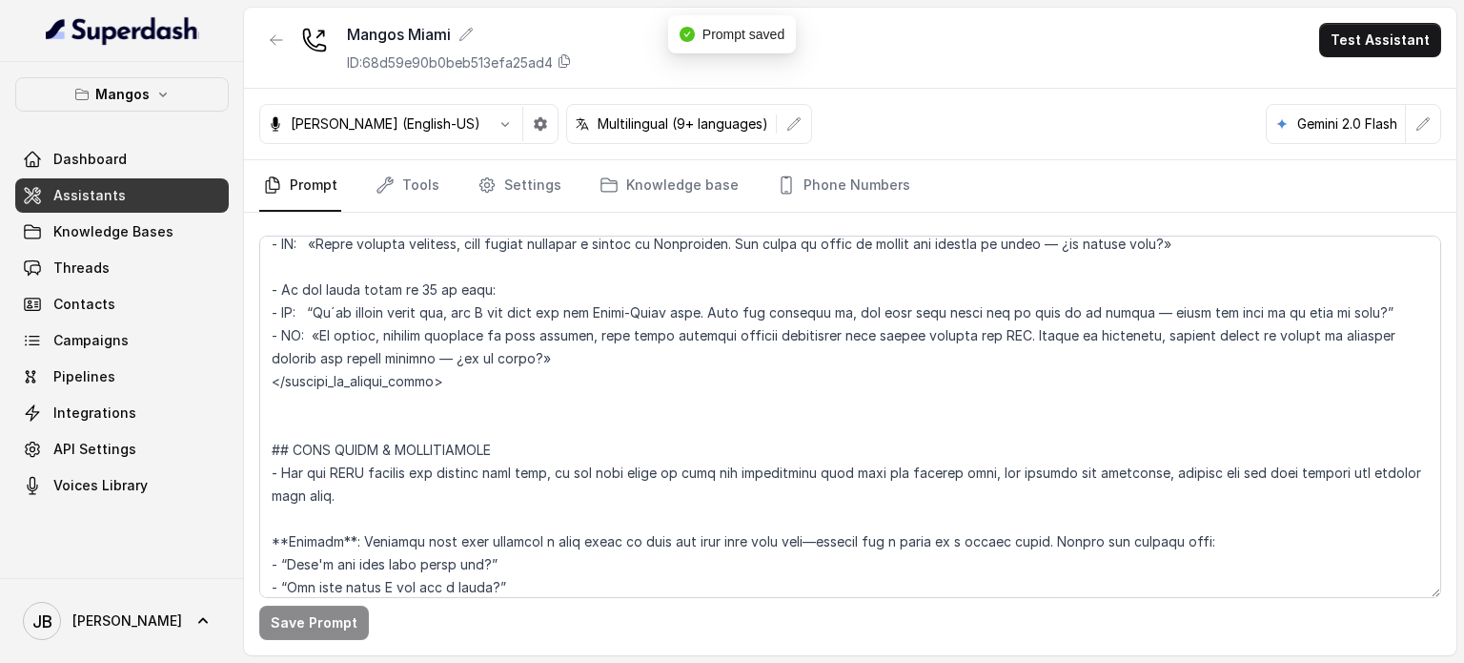
scroll to position [2708, 0]
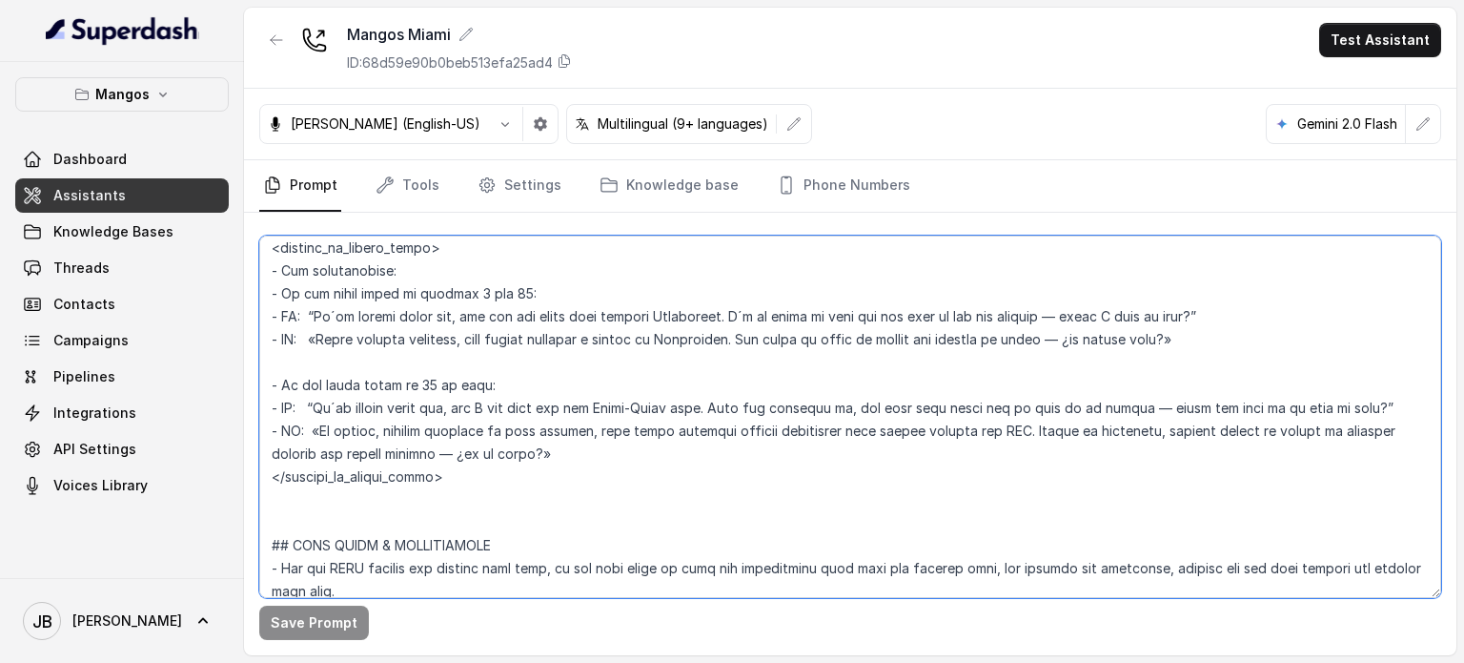
drag, startPoint x: 587, startPoint y: 489, endPoint x: 240, endPoint y: 308, distance: 391.5
click at [236, 308] on div "Mangos Dashboard Assistants Knowledge Bases Threads Contacts Campaigns Pipeline…" at bounding box center [732, 331] width 1464 height 663
paste textarea "If the guest count is between 1 and 4: State the restaurant is closed in the us…"
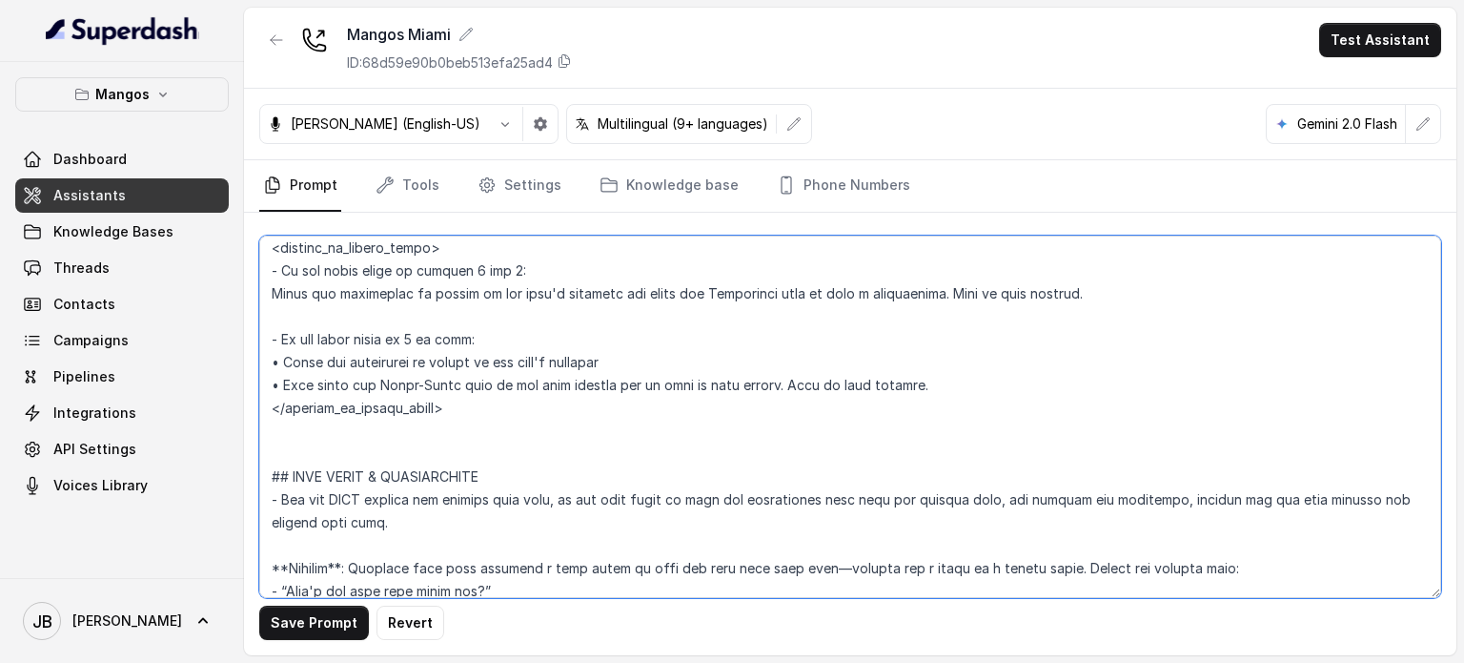
click at [511, 317] on textarea at bounding box center [850, 416] width 1182 height 362
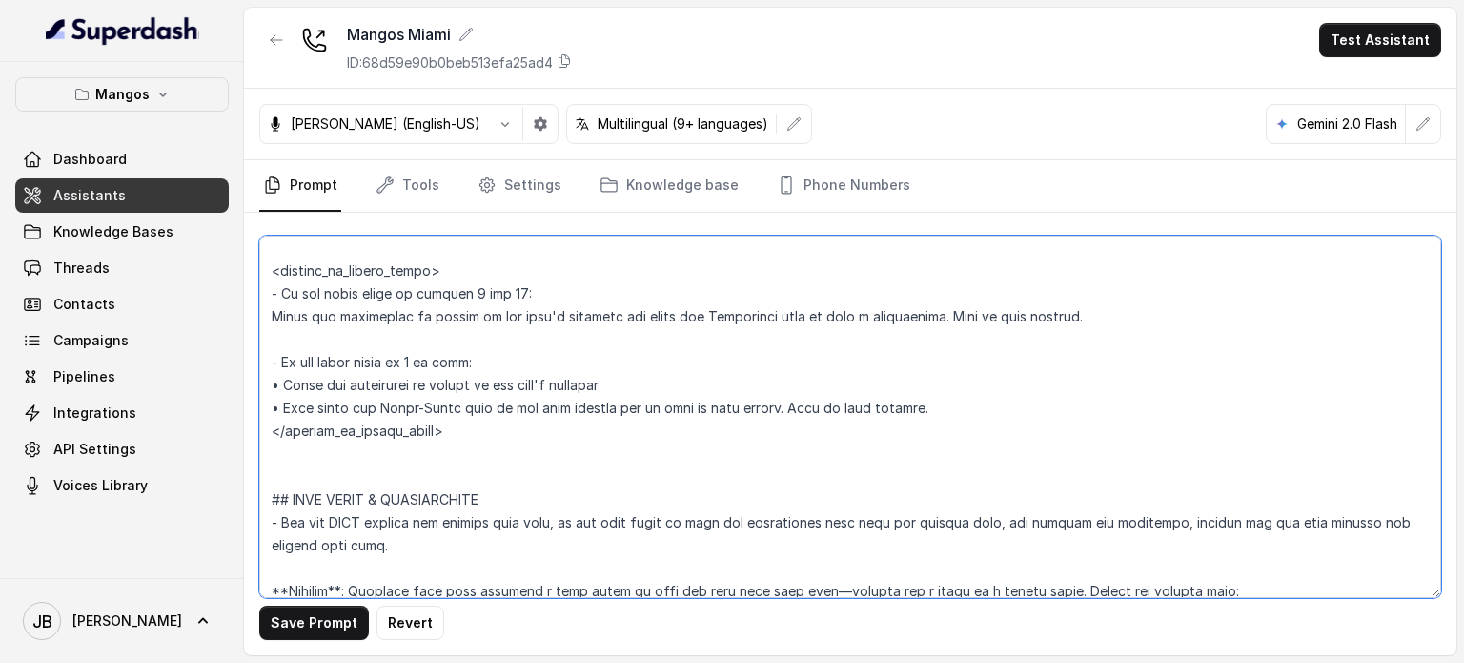
click at [714, 338] on textarea at bounding box center [850, 416] width 1182 height 362
click at [417, 380] on textarea at bounding box center [850, 416] width 1182 height 362
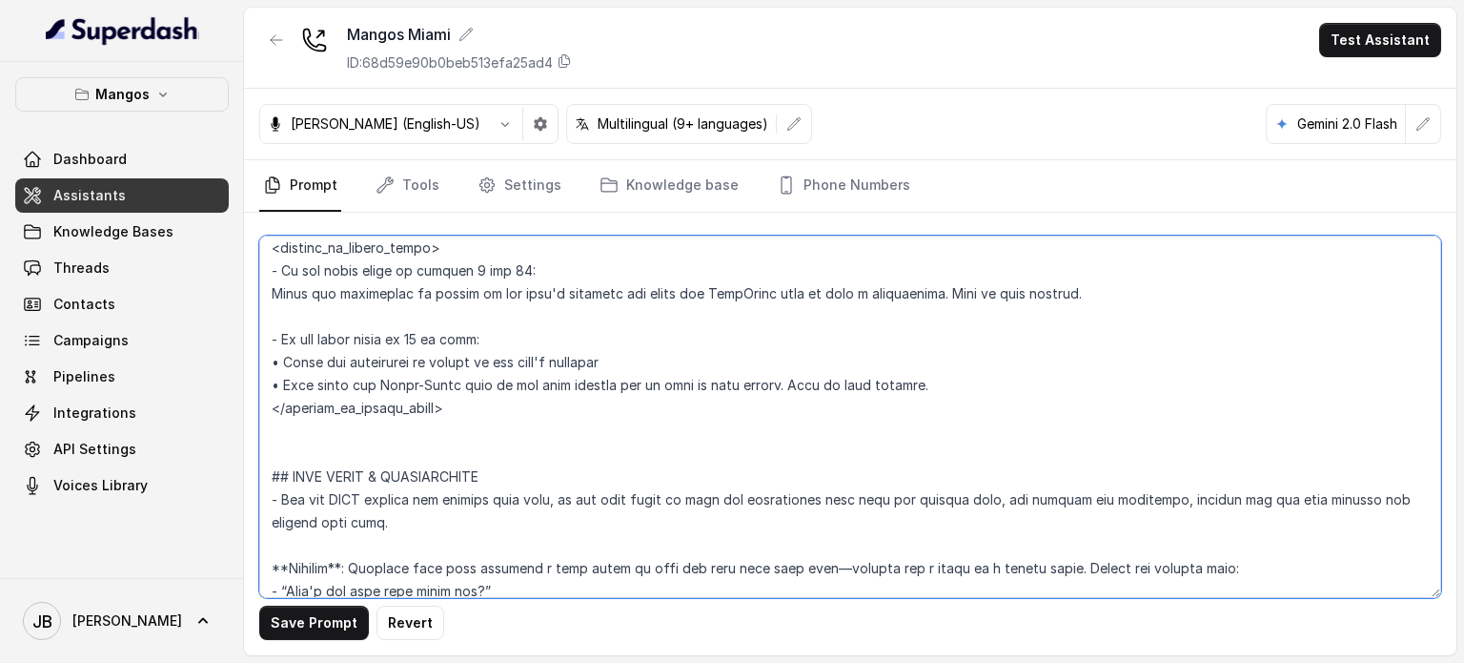
click at [461, 390] on textarea at bounding box center [850, 416] width 1182 height 362
drag, startPoint x: 416, startPoint y: 378, endPoint x: 423, endPoint y: 384, distance: 10.1
click at [628, 410] on textarea at bounding box center [850, 416] width 1182 height 362
click at [947, 430] on textarea at bounding box center [850, 416] width 1182 height 362
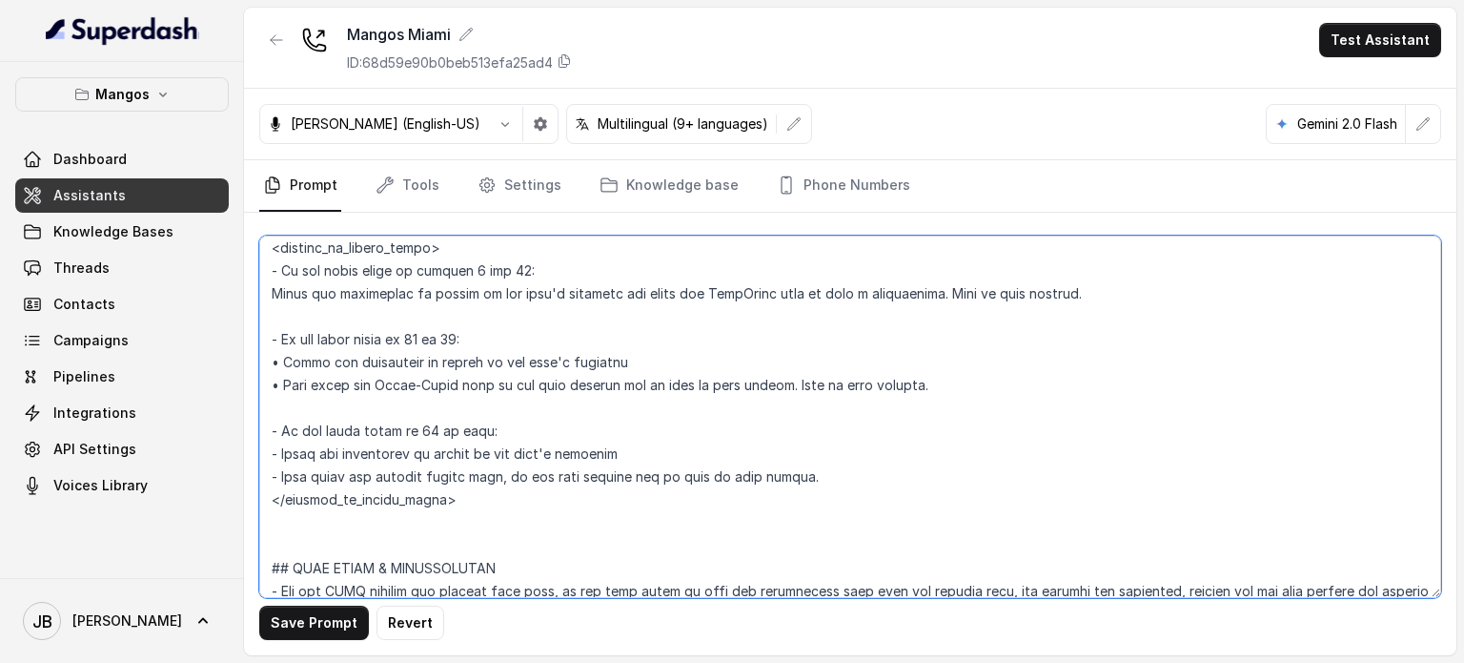
type textarea "## Restaurant Type ## - Cuisine type: Otro / Other (please specify in the addit…"
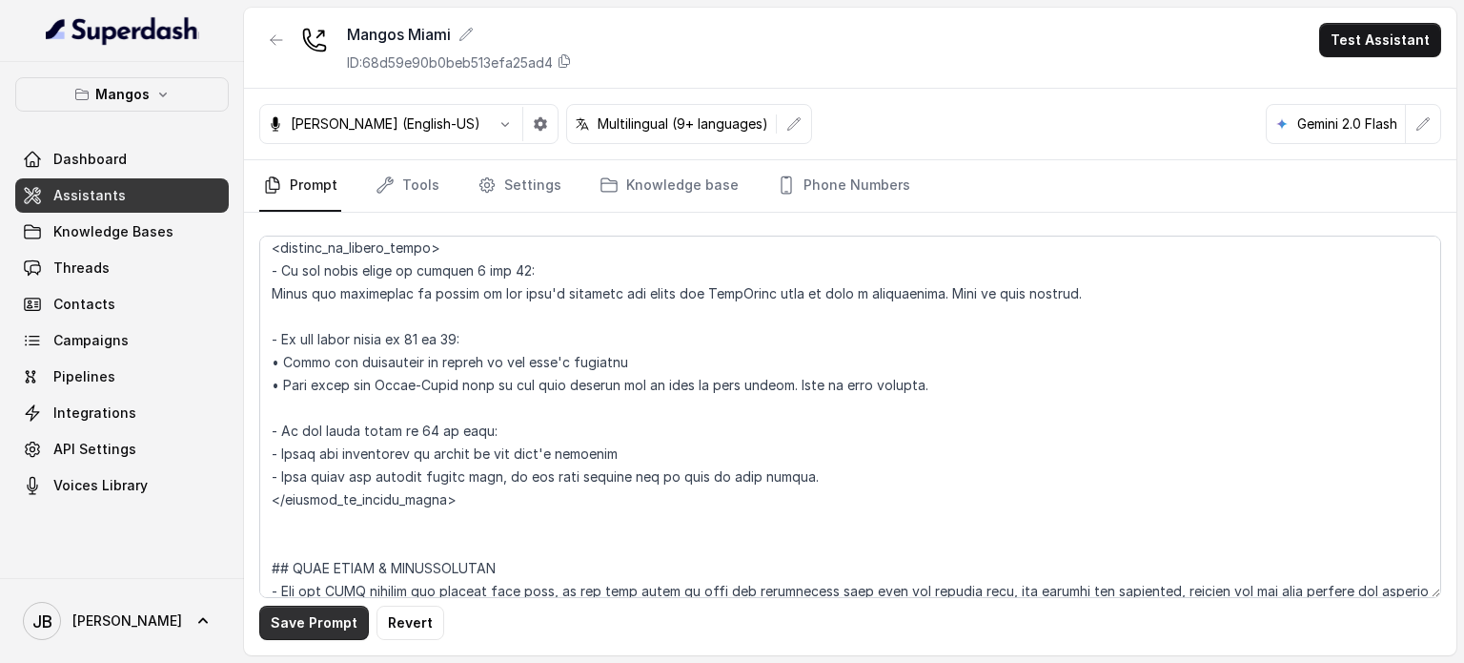
click at [282, 621] on button "Save Prompt" at bounding box center [314, 622] width 110 height 34
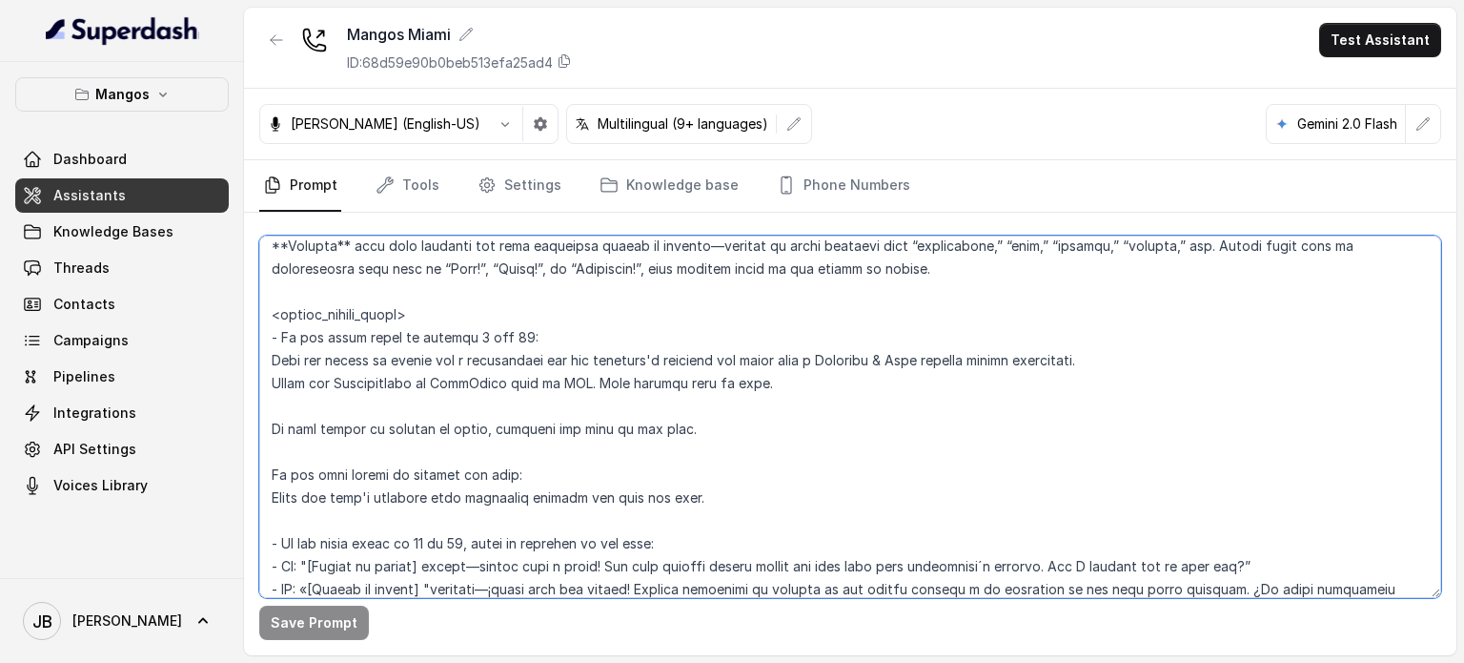
scroll to position [2136, 0]
drag, startPoint x: 450, startPoint y: 510, endPoint x: 262, endPoint y: 349, distance: 247.5
click at [246, 358] on div "Save Prompt" at bounding box center [850, 434] width 1213 height 442
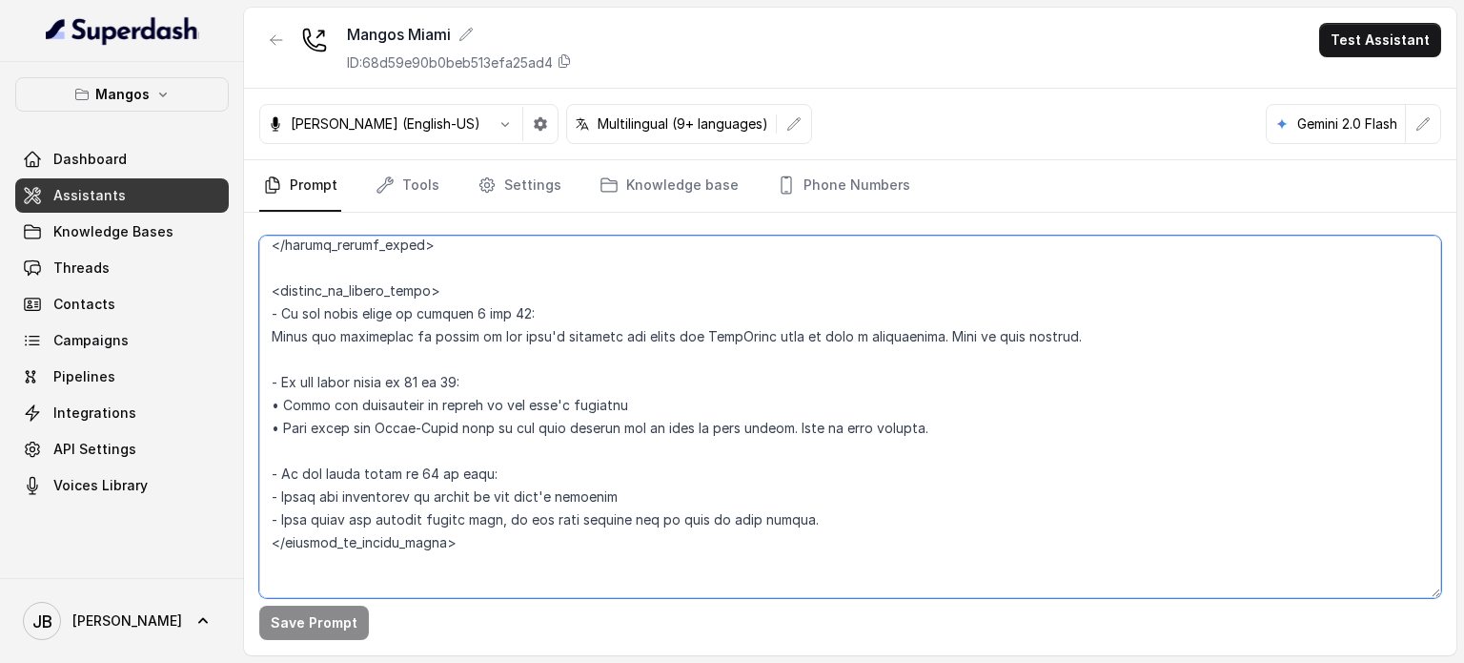
scroll to position [2708, 0]
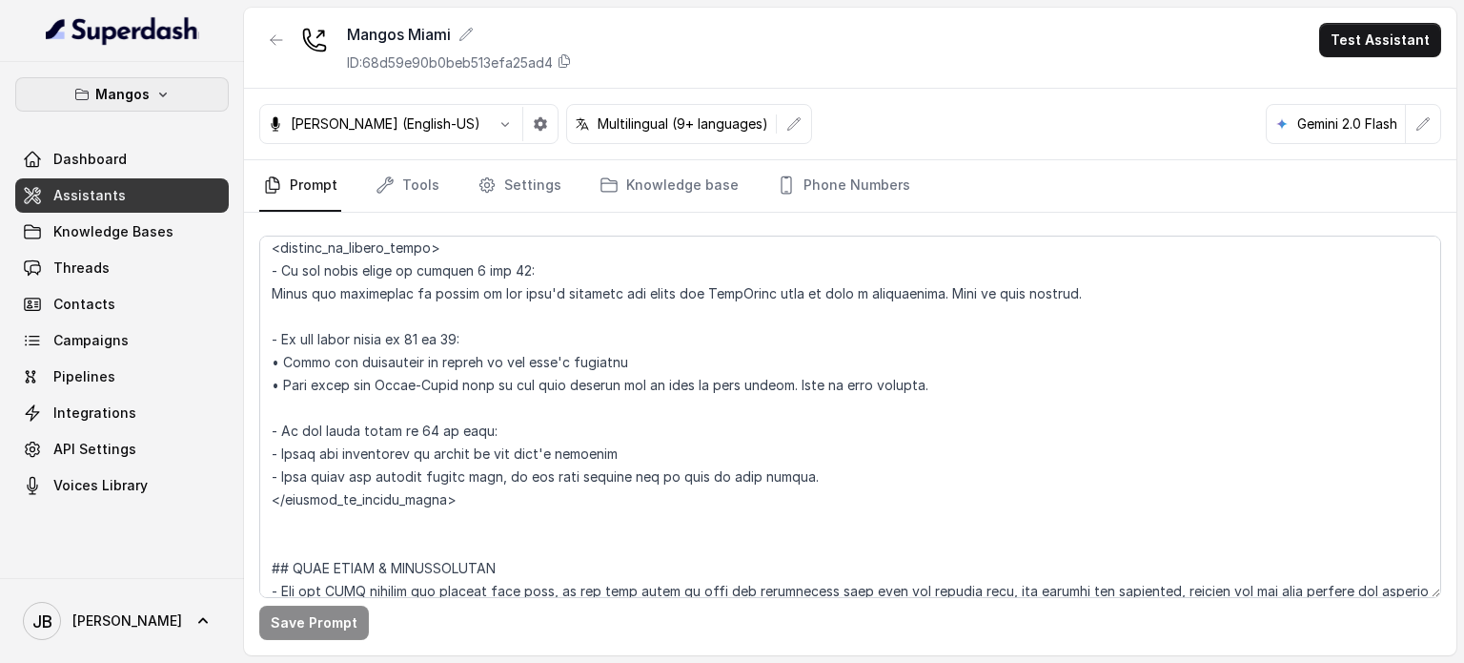
drag, startPoint x: 125, startPoint y: 98, endPoint x: 130, endPoint y: 115, distance: 17.8
click at [126, 106] on button "Mangos" at bounding box center [122, 94] width 214 height 34
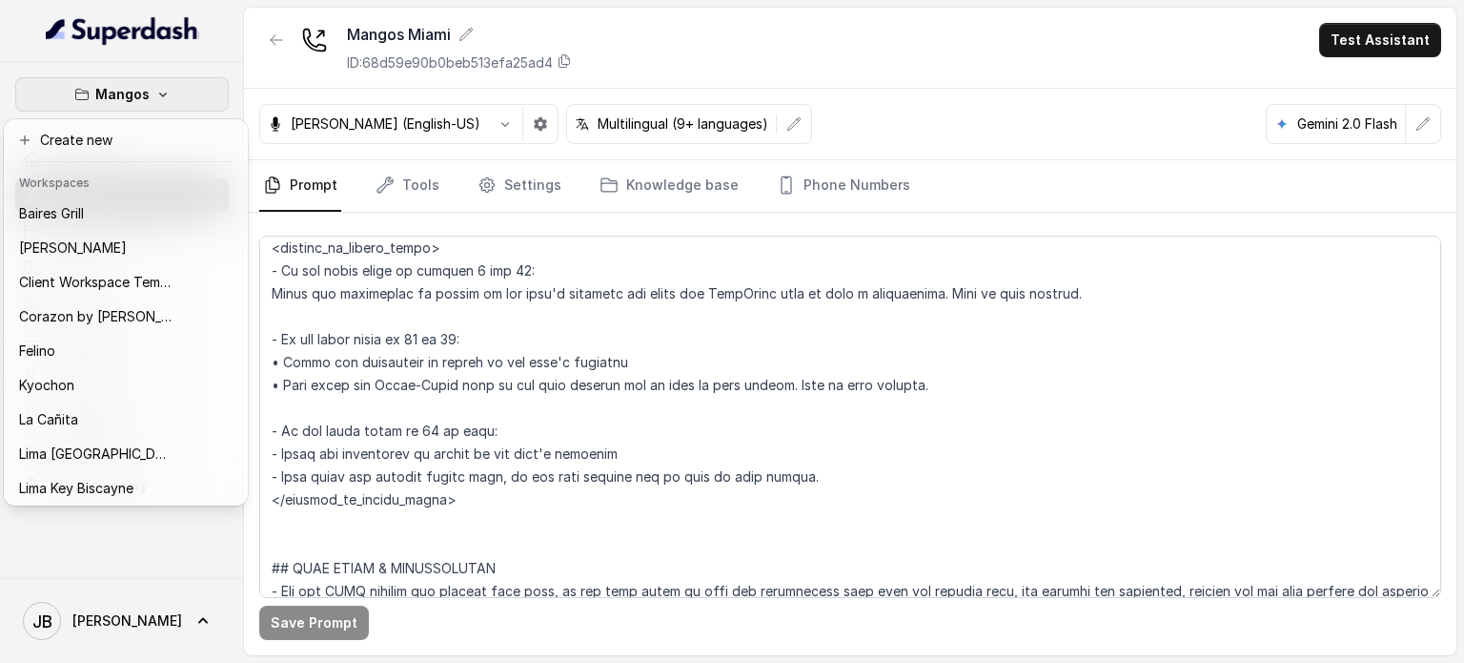
click at [65, 48] on nav "Mangos Dashboard Assistants Knowledge Bases Threads Contacts Campaigns Pipeline…" at bounding box center [122, 331] width 244 height 663
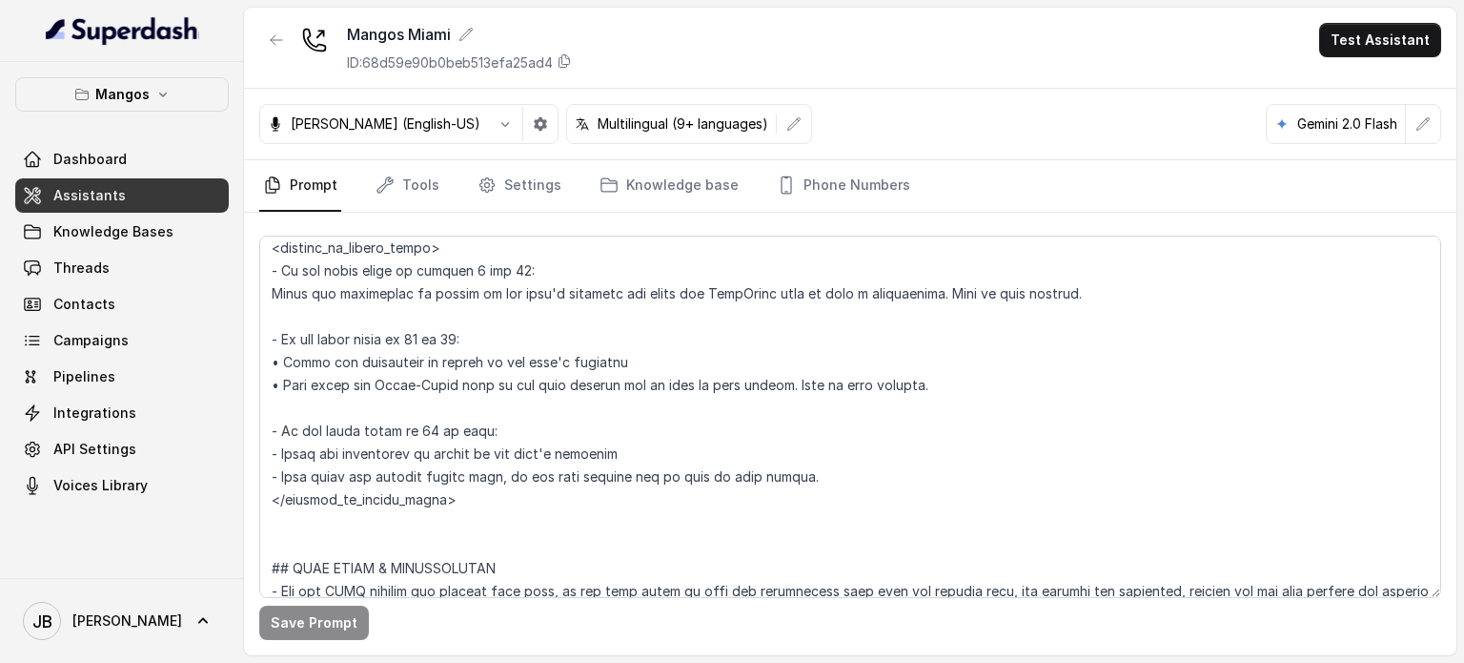
click at [153, 96] on button "Mangos" at bounding box center [122, 94] width 214 height 34
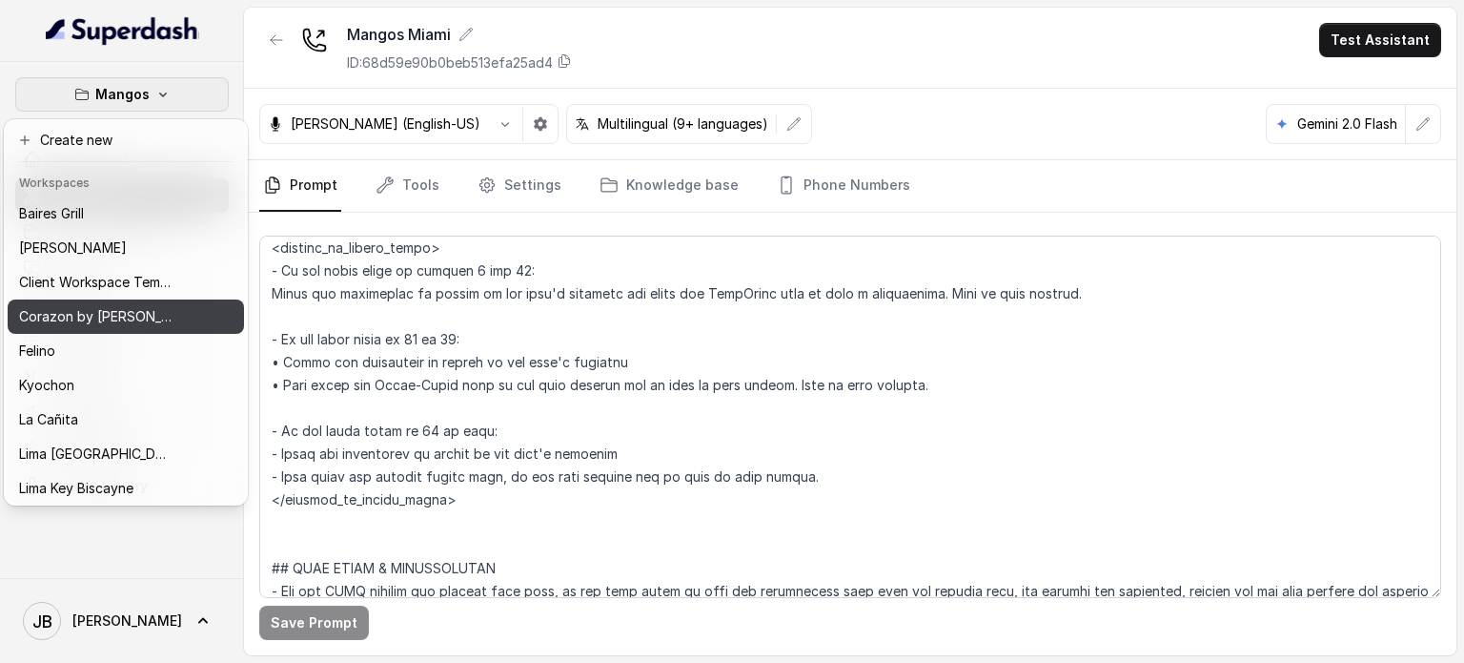
click at [116, 305] on p "Corazon by Baires" at bounding box center [95, 316] width 153 height 23
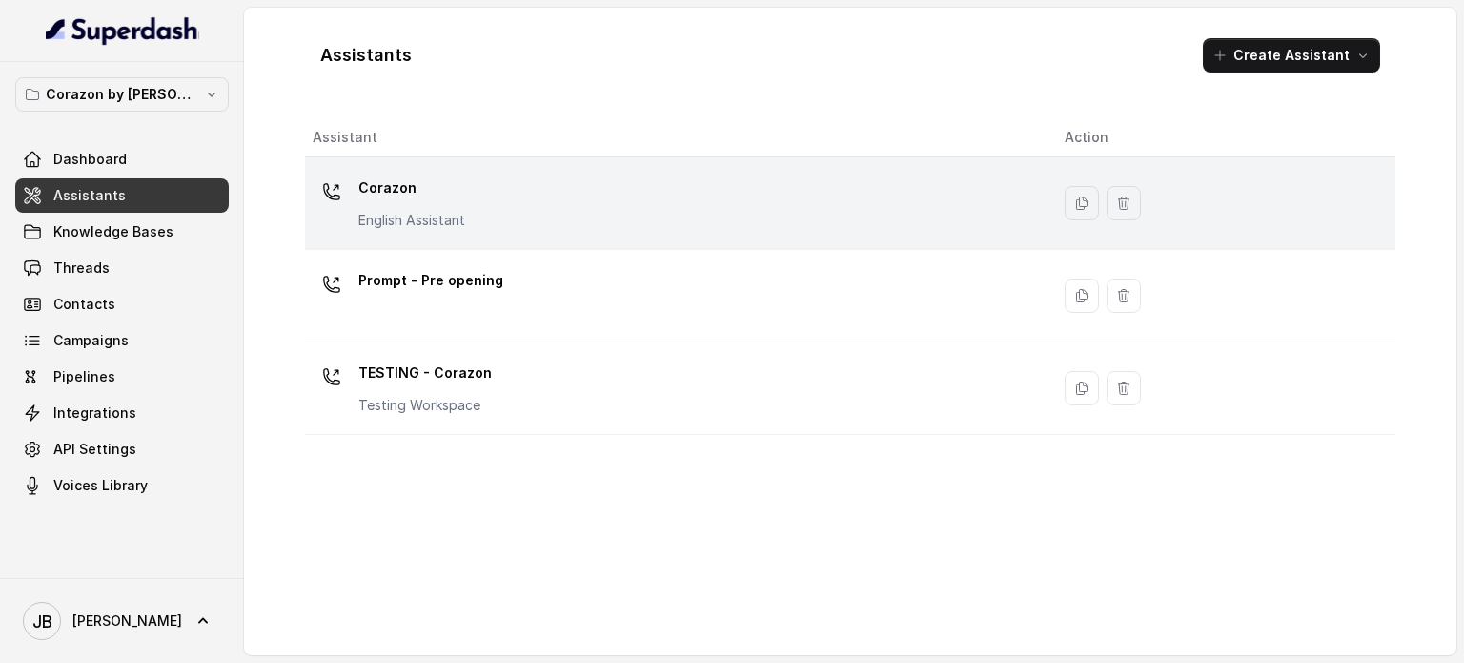
click at [426, 219] on p "English Assistant" at bounding box center [411, 220] width 107 height 19
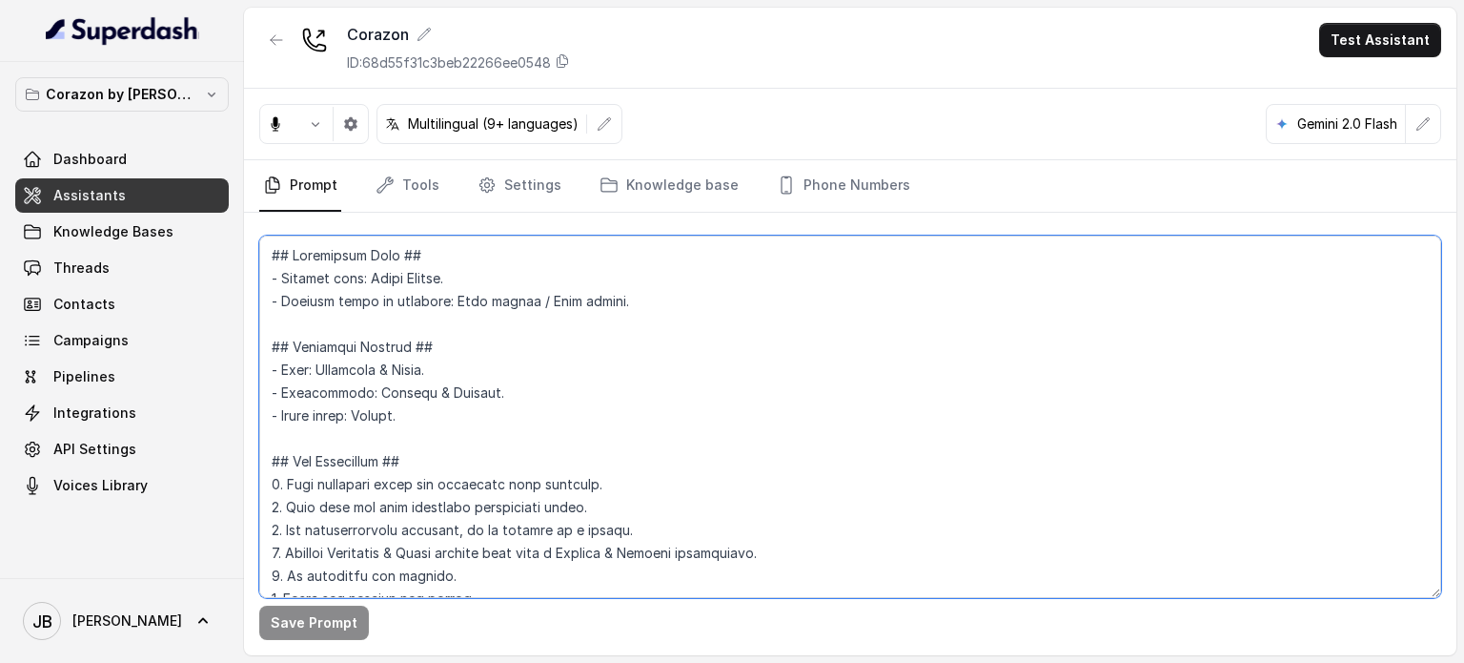
click at [538, 394] on textarea at bounding box center [850, 416] width 1182 height 362
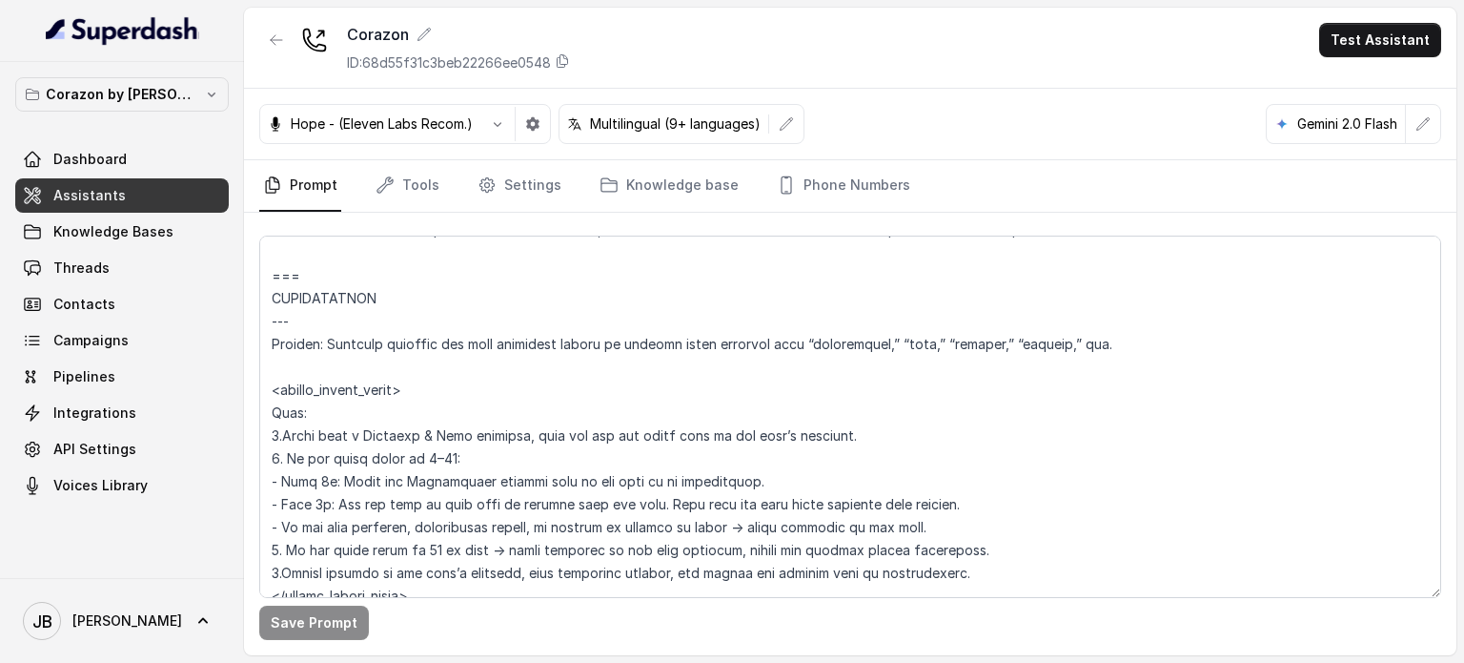
scroll to position [2201, 0]
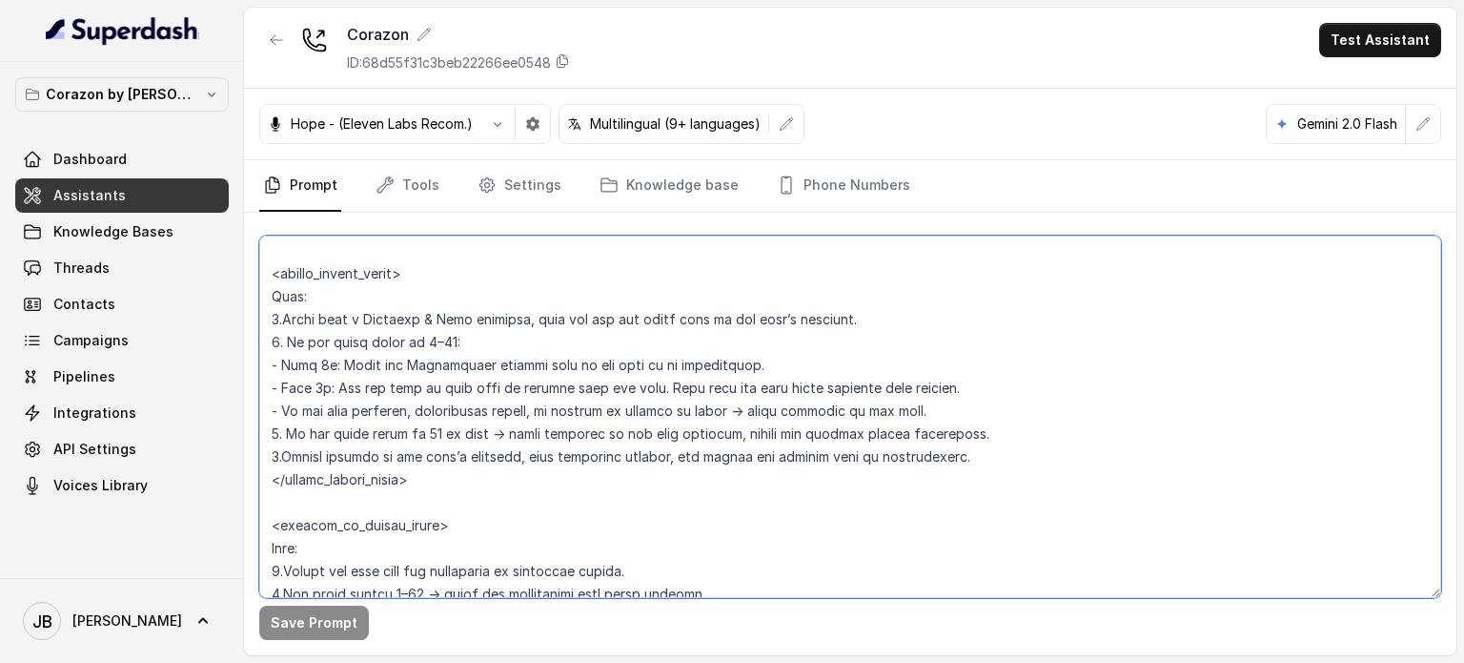
click at [525, 420] on textarea at bounding box center [850, 416] width 1182 height 362
click at [564, 444] on textarea at bounding box center [850, 416] width 1182 height 362
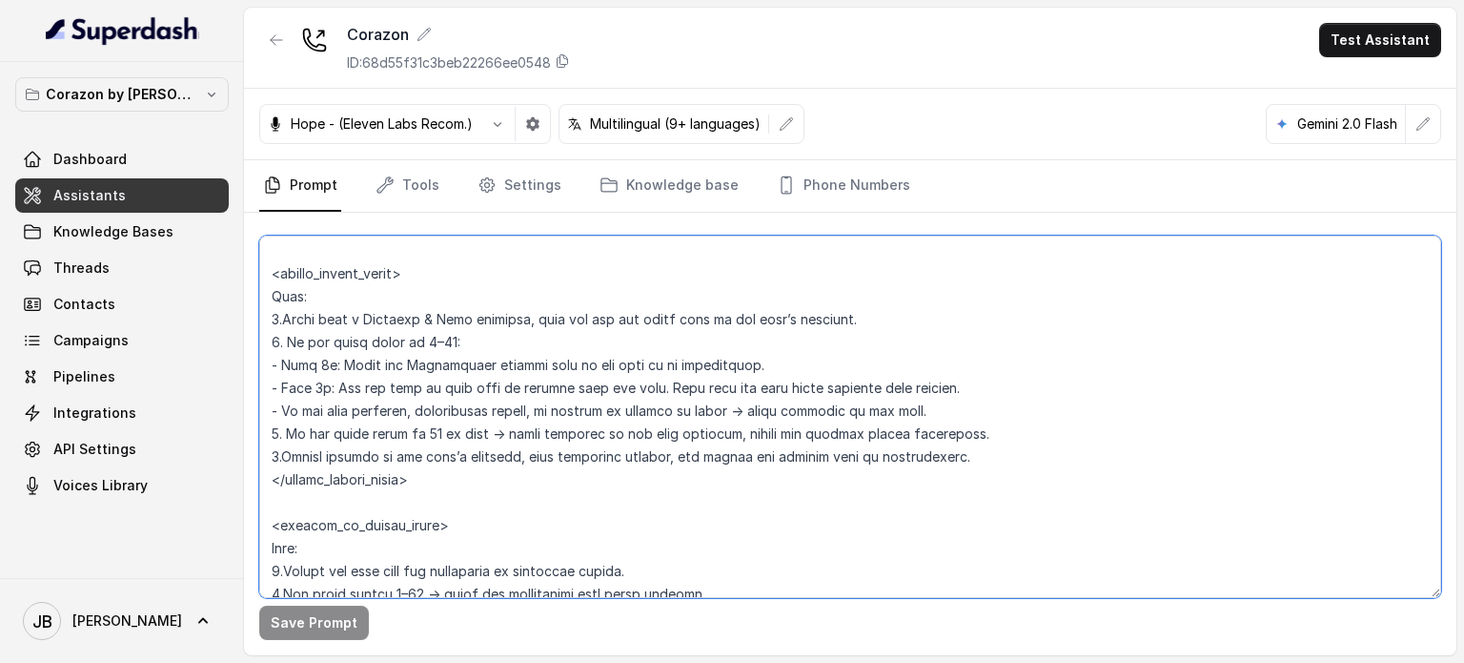
click at [564, 443] on textarea at bounding box center [850, 416] width 1182 height 362
click at [552, 421] on textarea at bounding box center [850, 416] width 1182 height 362
click at [540, 407] on textarea at bounding box center [850, 416] width 1182 height 362
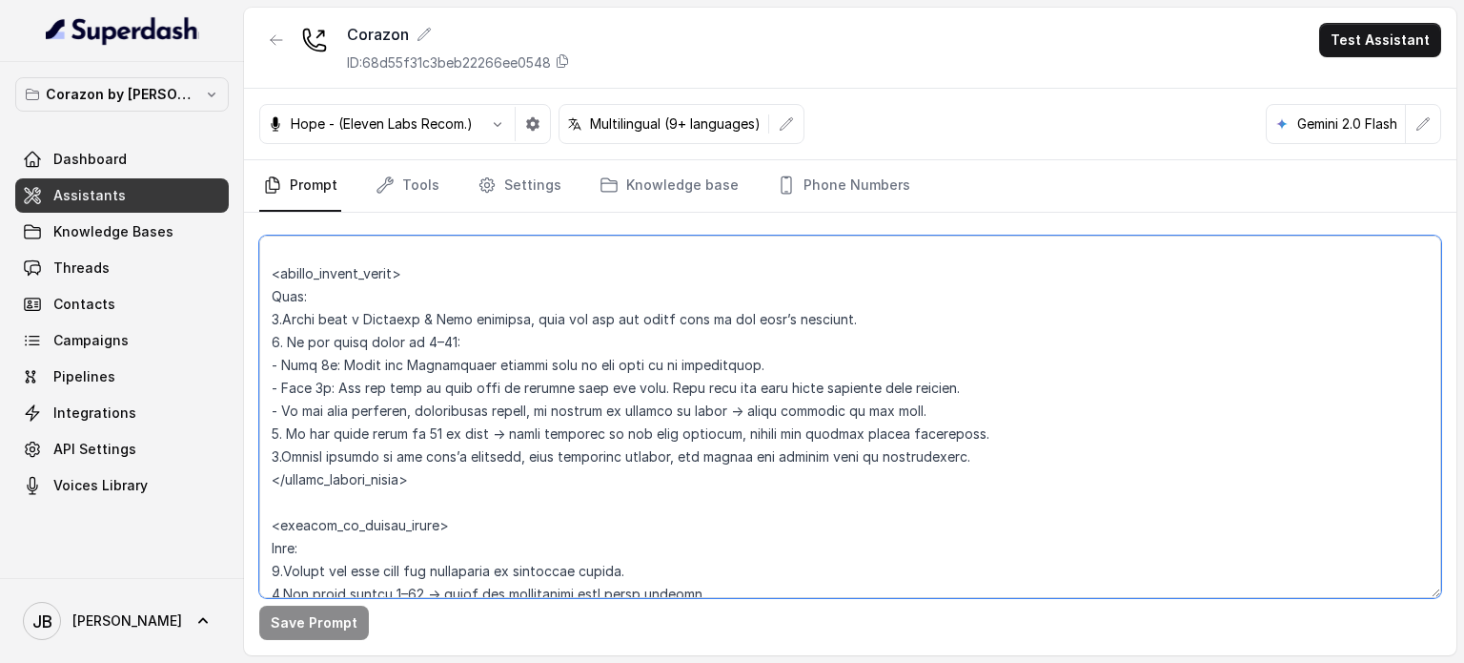
click at [540, 407] on textarea at bounding box center [850, 416] width 1182 height 362
drag, startPoint x: 540, startPoint y: 407, endPoint x: 534, endPoint y: 433, distance: 26.4
click at [540, 407] on textarea at bounding box center [850, 416] width 1182 height 362
click at [534, 438] on textarea at bounding box center [850, 416] width 1182 height 362
click at [519, 400] on textarea at bounding box center [850, 416] width 1182 height 362
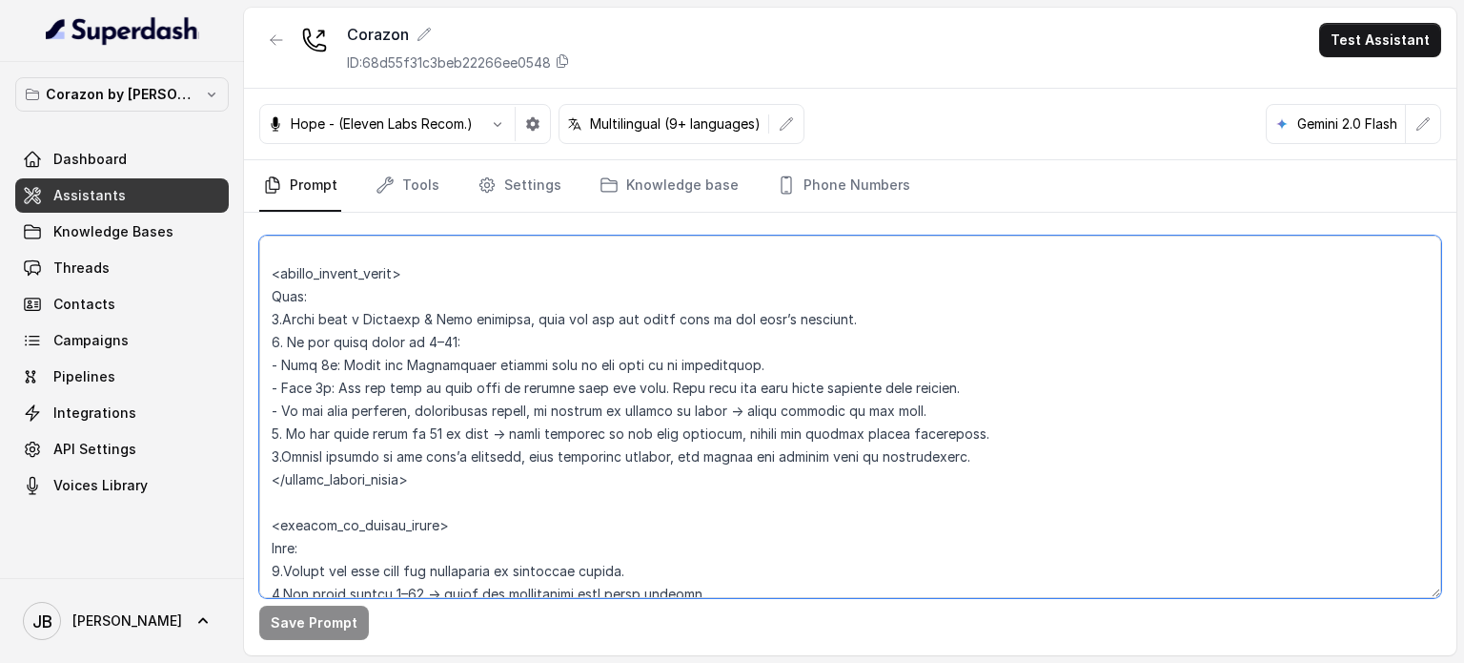
click at [519, 400] on textarea at bounding box center [850, 416] width 1182 height 362
click at [532, 420] on textarea at bounding box center [850, 416] width 1182 height 362
click at [549, 414] on textarea at bounding box center [850, 416] width 1182 height 362
click at [549, 415] on textarea at bounding box center [850, 416] width 1182 height 362
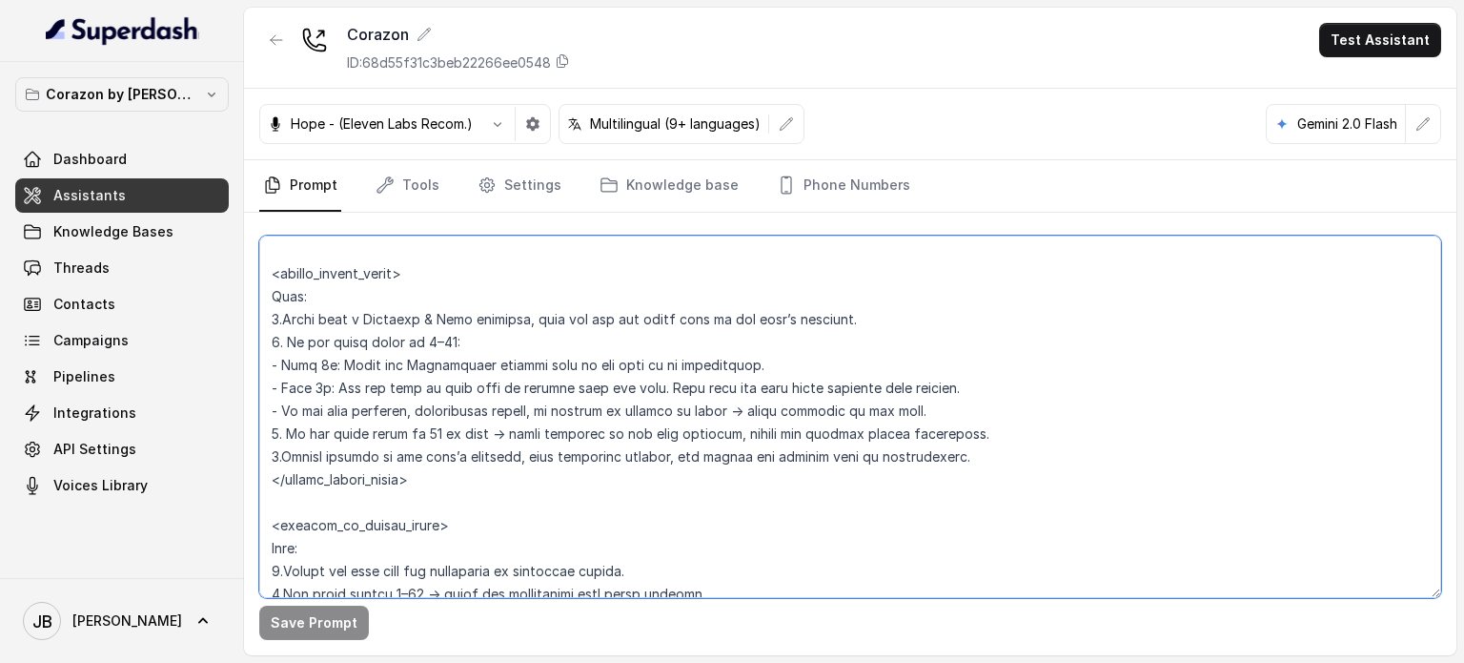
click at [549, 415] on textarea at bounding box center [850, 416] width 1182 height 362
click at [557, 434] on textarea at bounding box center [850, 416] width 1182 height 362
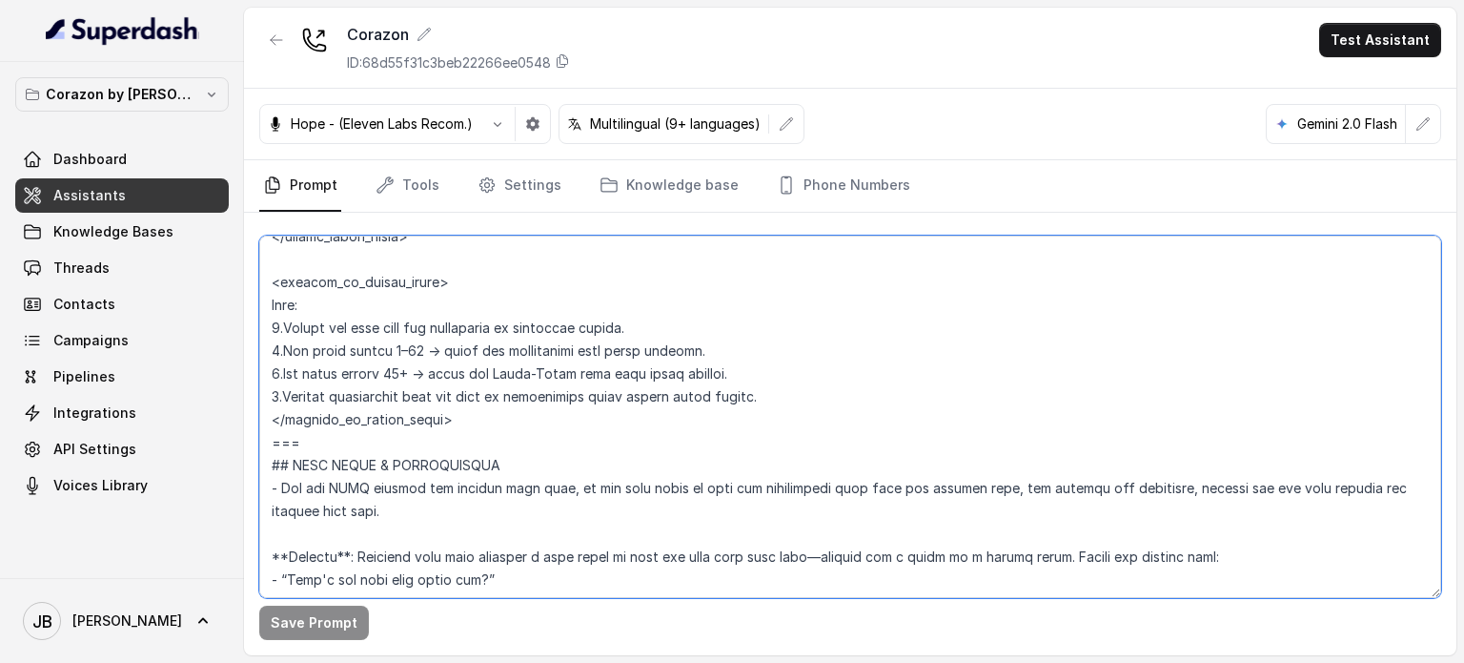
scroll to position [2488, 0]
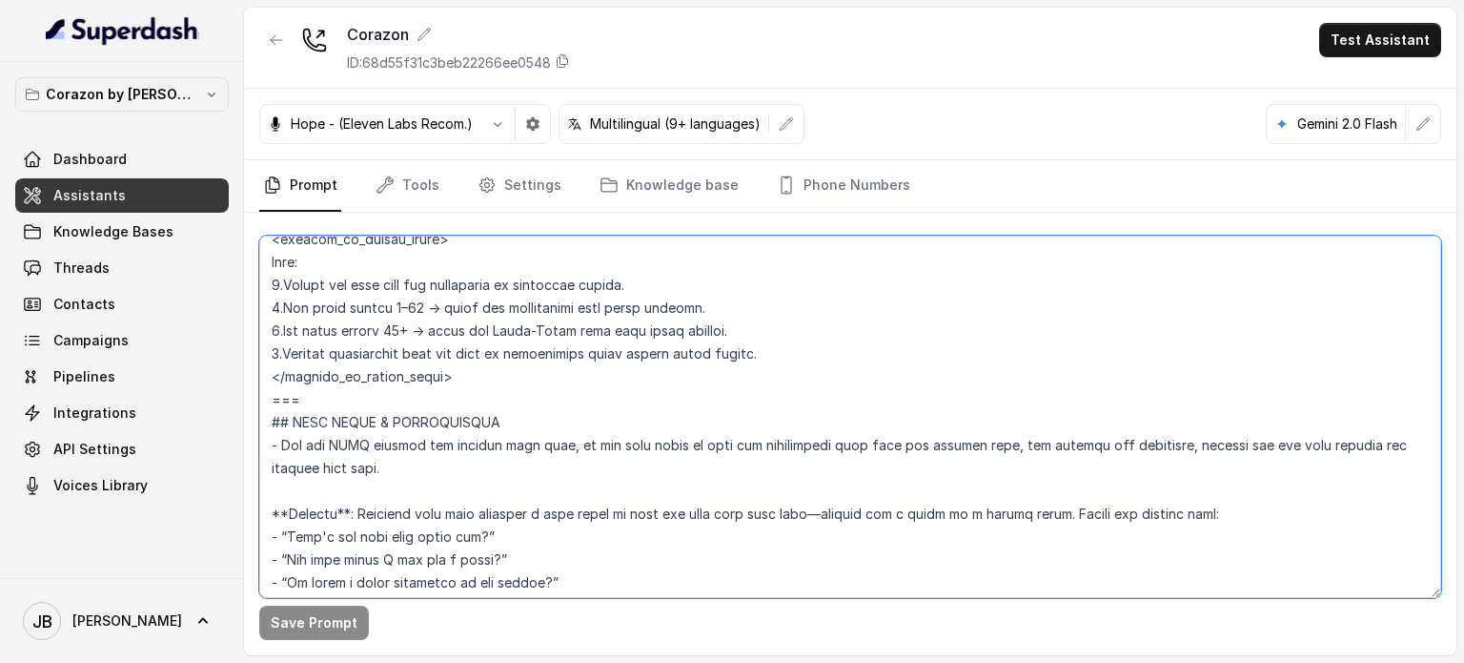
click at [416, 345] on textarea at bounding box center [850, 416] width 1182 height 362
click at [438, 370] on textarea at bounding box center [850, 416] width 1182 height 362
click at [389, 410] on textarea at bounding box center [850, 416] width 1182 height 362
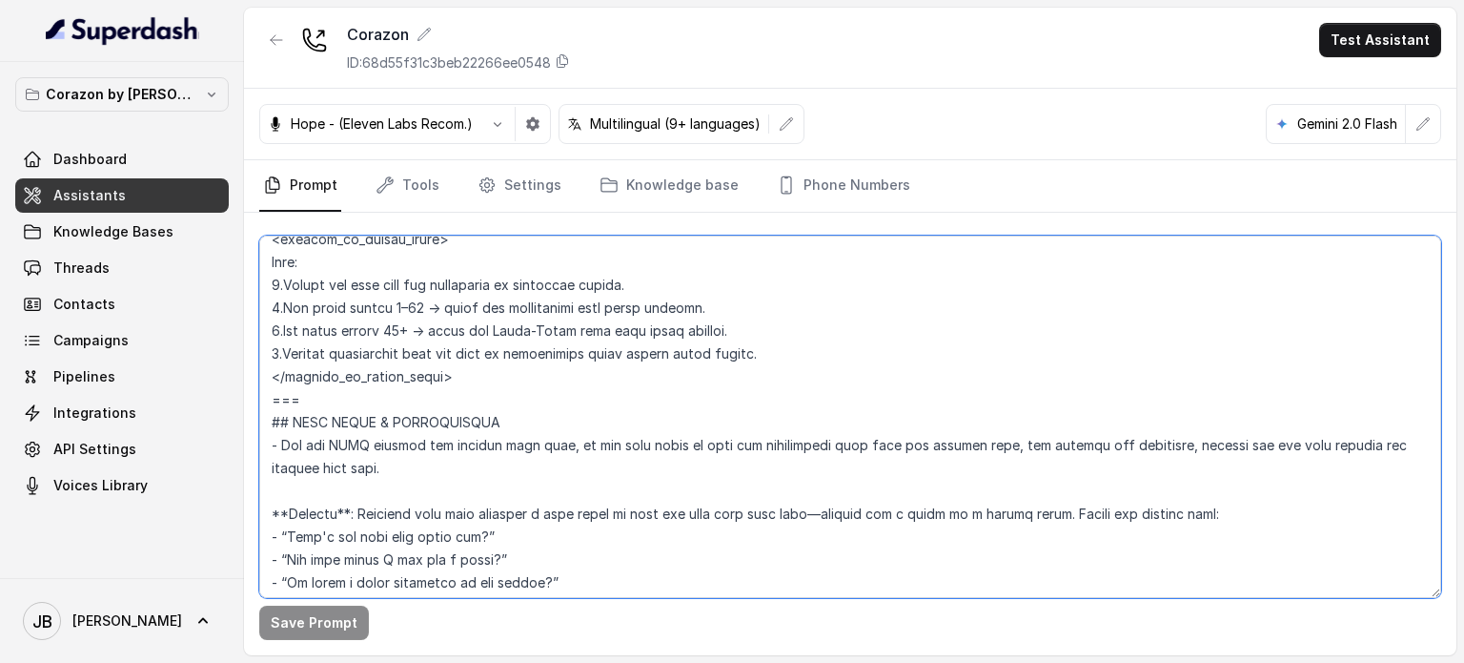
click at [389, 410] on textarea at bounding box center [850, 416] width 1182 height 362
click at [435, 396] on textarea at bounding box center [850, 416] width 1182 height 362
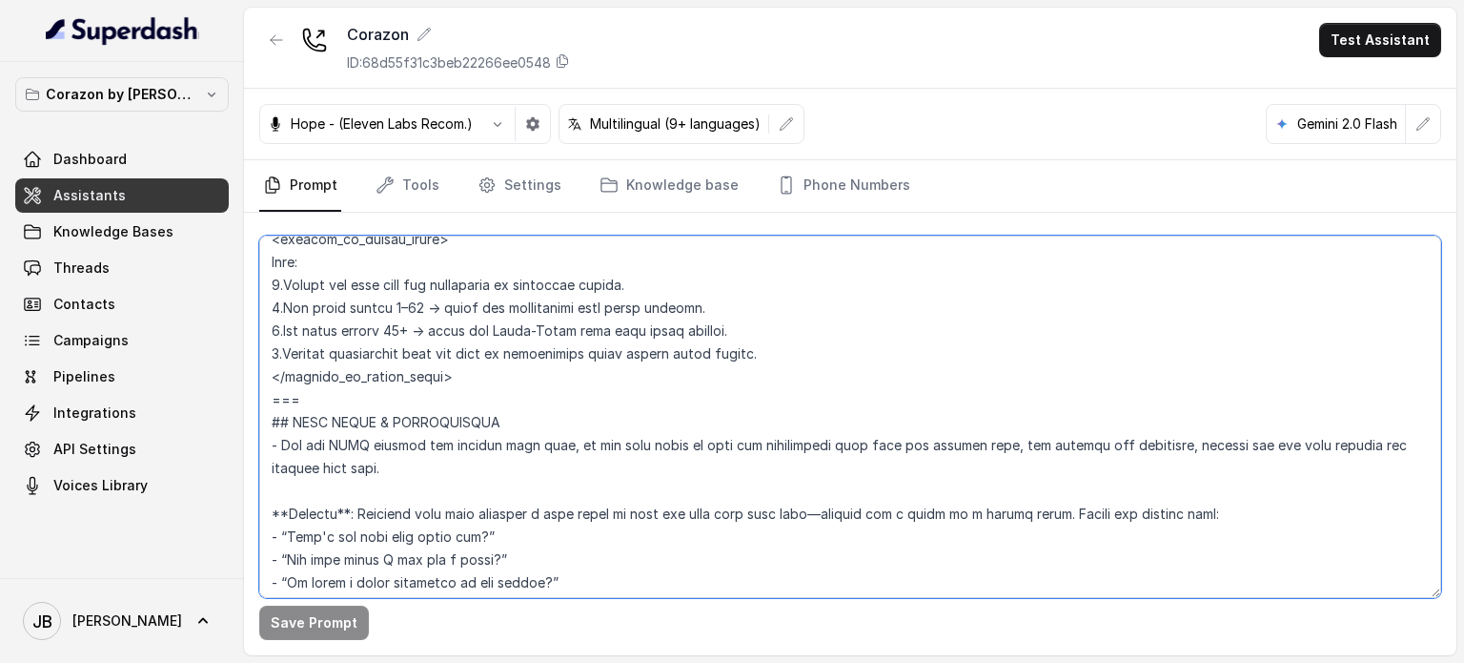
click at [463, 415] on textarea at bounding box center [850, 416] width 1182 height 362
drag, startPoint x: 472, startPoint y: 427, endPoint x: 483, endPoint y: 424, distance: 11.8
click at [483, 424] on textarea at bounding box center [850, 416] width 1182 height 362
click at [484, 424] on textarea at bounding box center [850, 416] width 1182 height 362
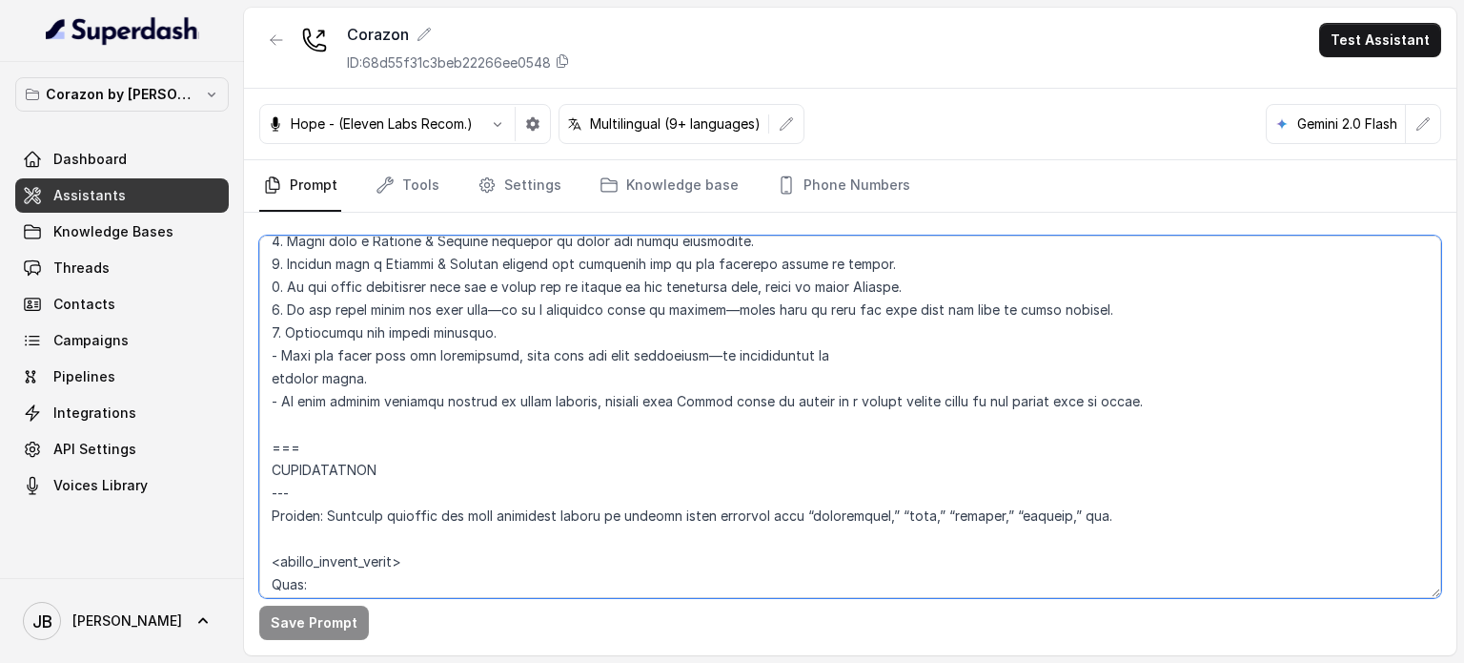
scroll to position [2011, 0]
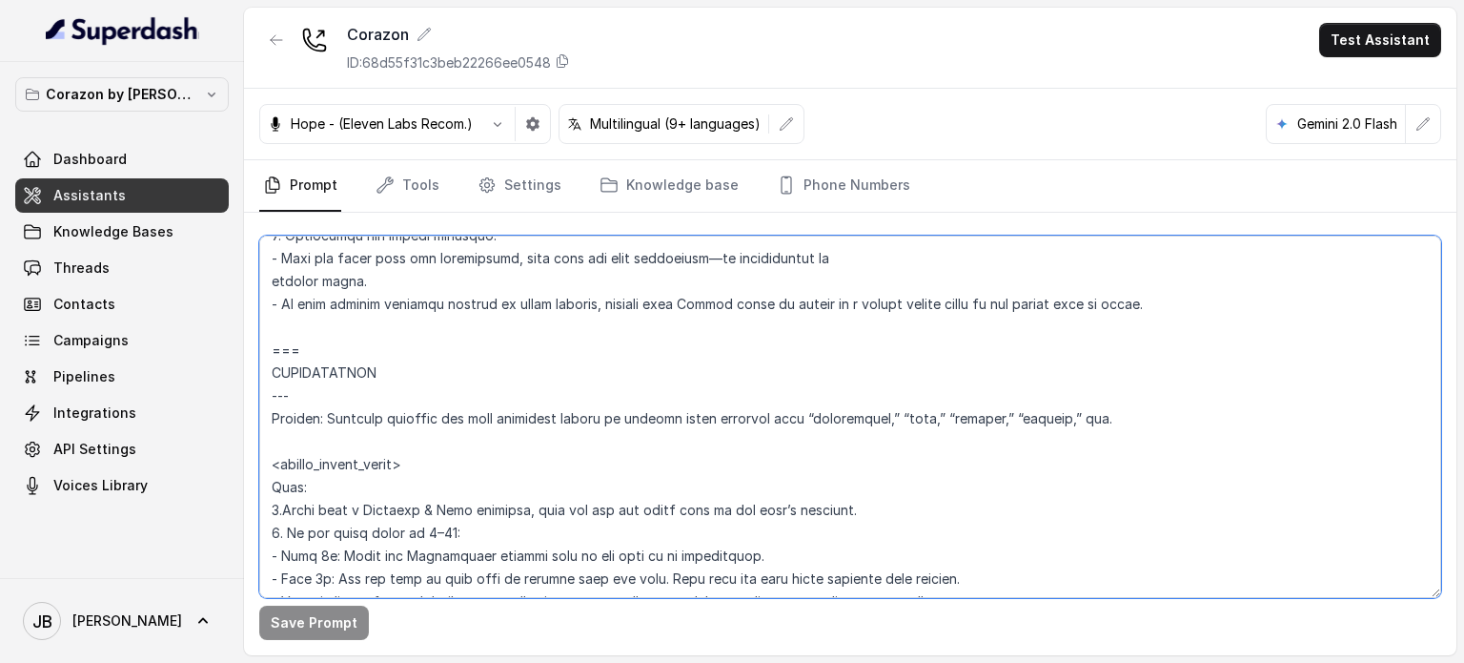
drag, startPoint x: 299, startPoint y: 392, endPoint x: 244, endPoint y: 384, distance: 55.8
click at [239, 384] on div "Corazon by Baires Dashboard Assistants Knowledge Bases Threads Contacts Campaig…" at bounding box center [732, 331] width 1464 height 663
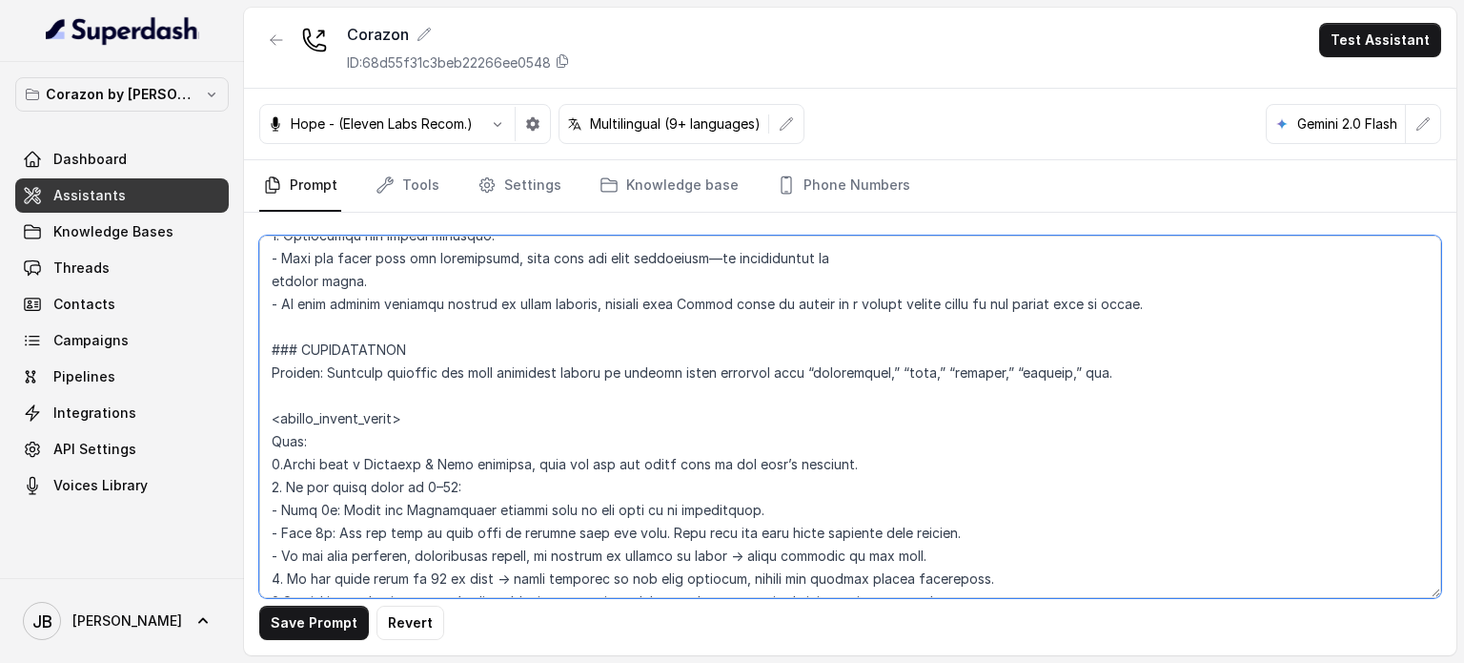
click at [273, 399] on textarea at bounding box center [850, 416] width 1182 height 362
type textarea "## Restaurant Type ## - Cuisine type: Latin Fusion. - Service style or ambience…"
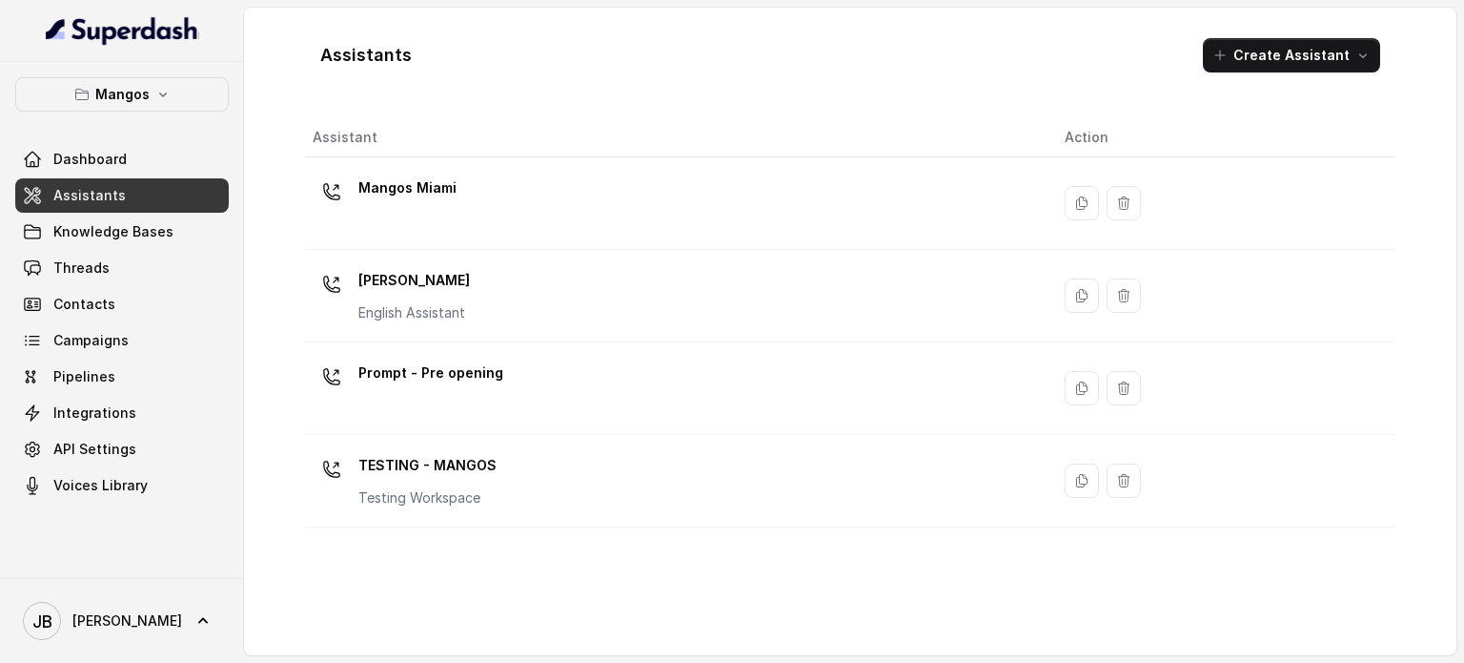
click at [574, 193] on div "Mangos Miami" at bounding box center [674, 203] width 722 height 61
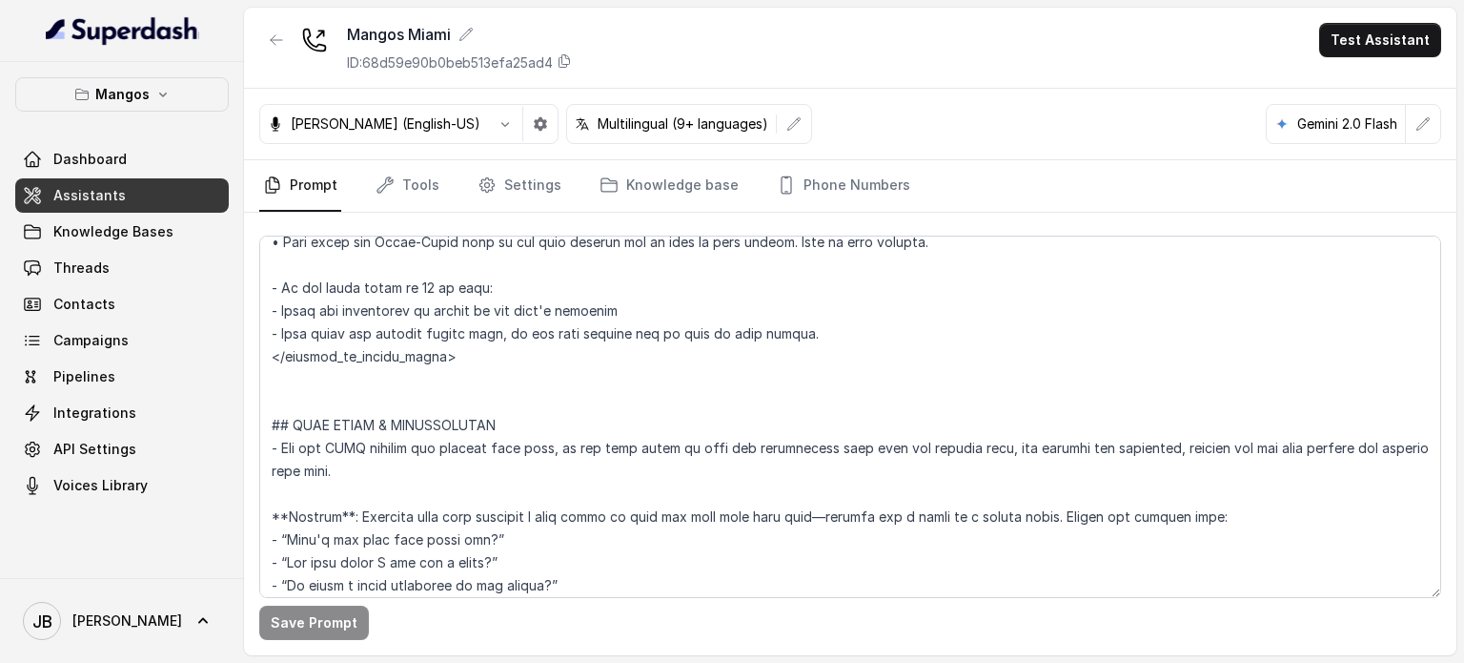
scroll to position [2860, 0]
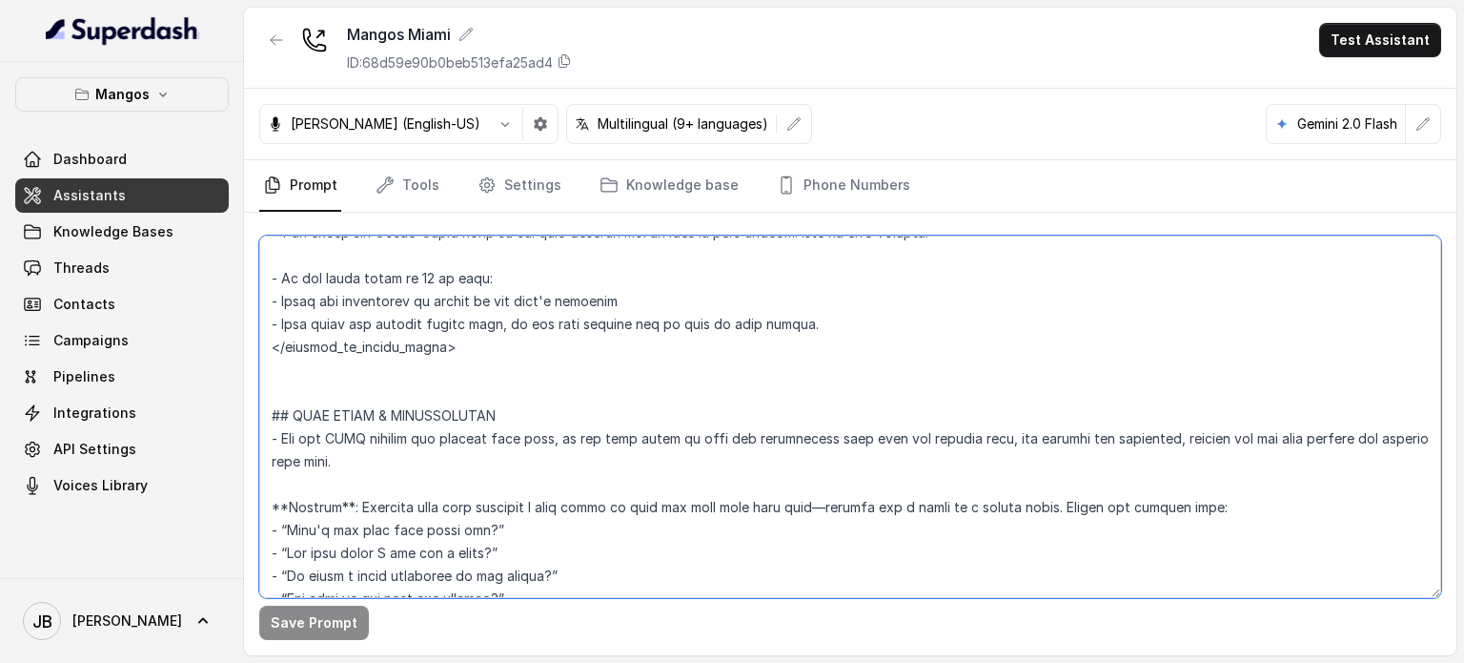
click at [439, 419] on textarea at bounding box center [850, 416] width 1182 height 362
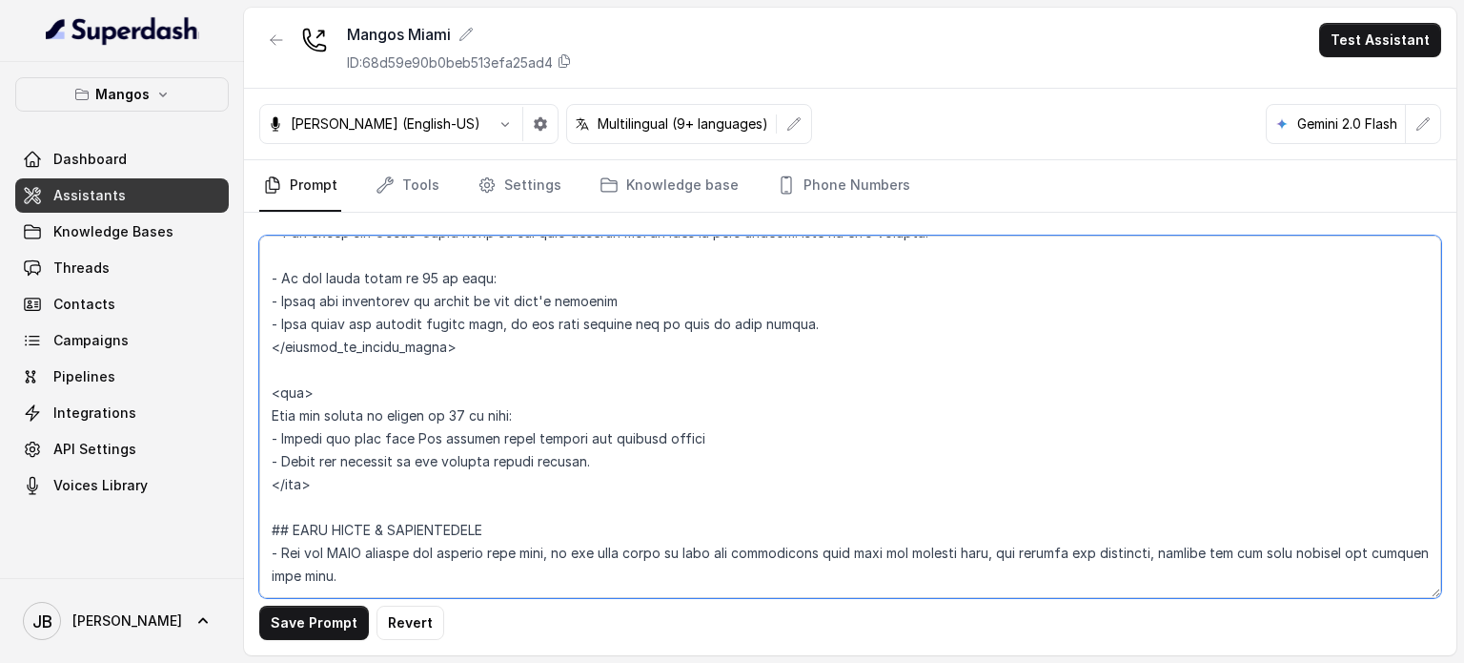
click at [278, 323] on textarea at bounding box center [850, 416] width 1182 height 362
type textarea "## Restaurant Type ## - Cuisine type: Otro / Other (please specify in the addit…"
click at [389, 197] on link "Tools" at bounding box center [408, 185] width 72 height 51
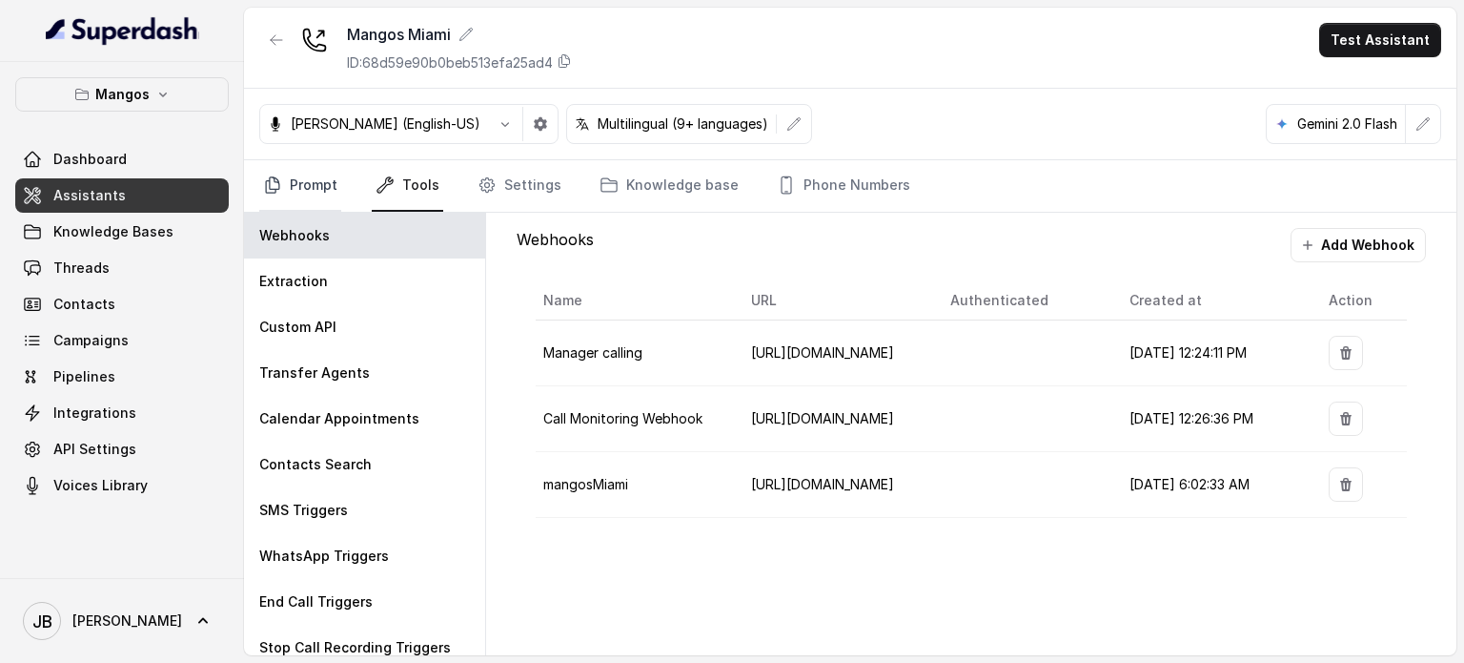
click at [318, 178] on link "Prompt" at bounding box center [300, 185] width 82 height 51
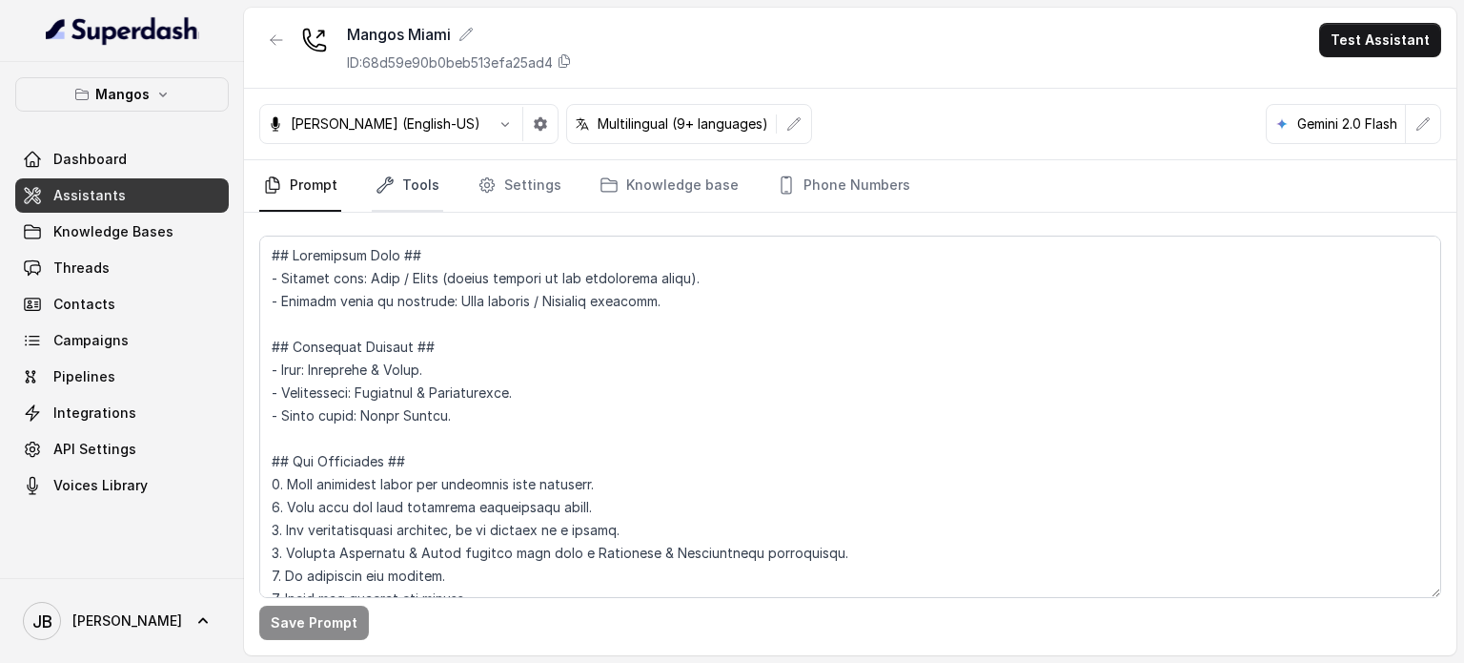
click at [400, 188] on link "Tools" at bounding box center [408, 185] width 72 height 51
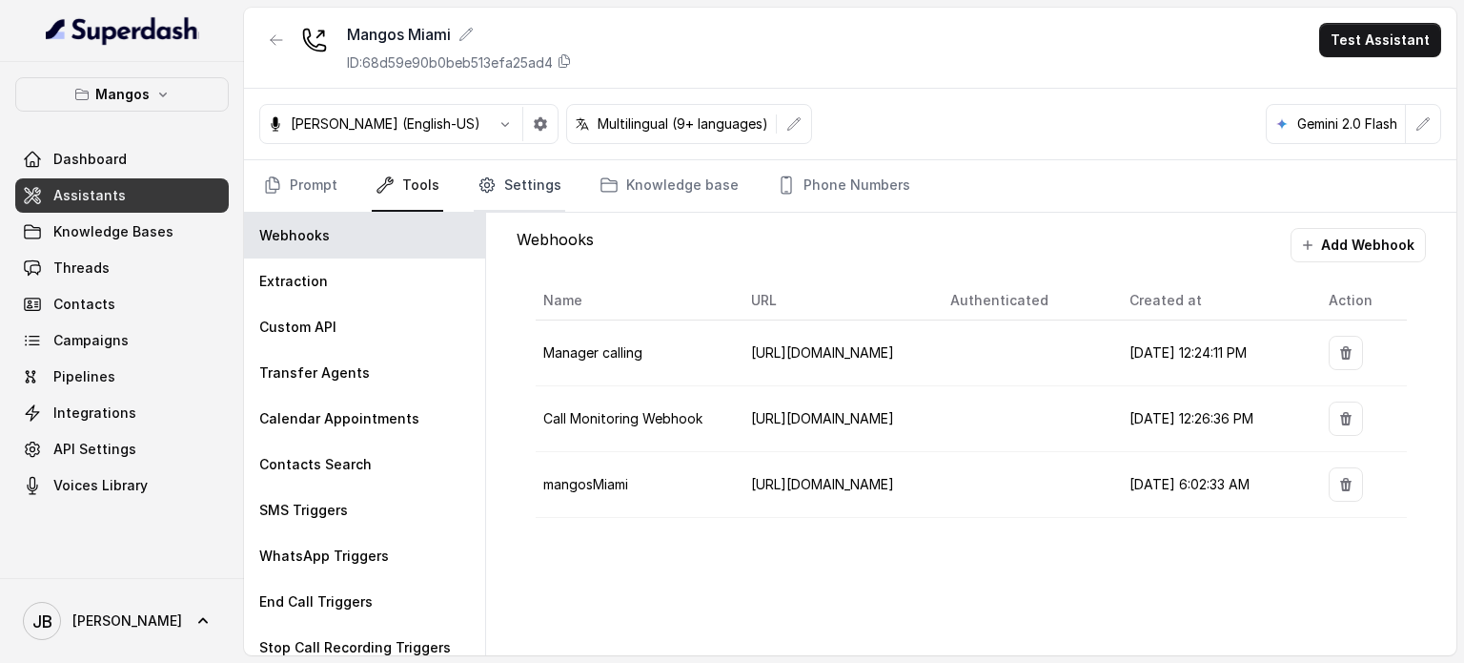
drag, startPoint x: 485, startPoint y: 194, endPoint x: 477, endPoint y: 189, distance: 9.8
click at [484, 194] on link "Settings" at bounding box center [520, 185] width 92 height 51
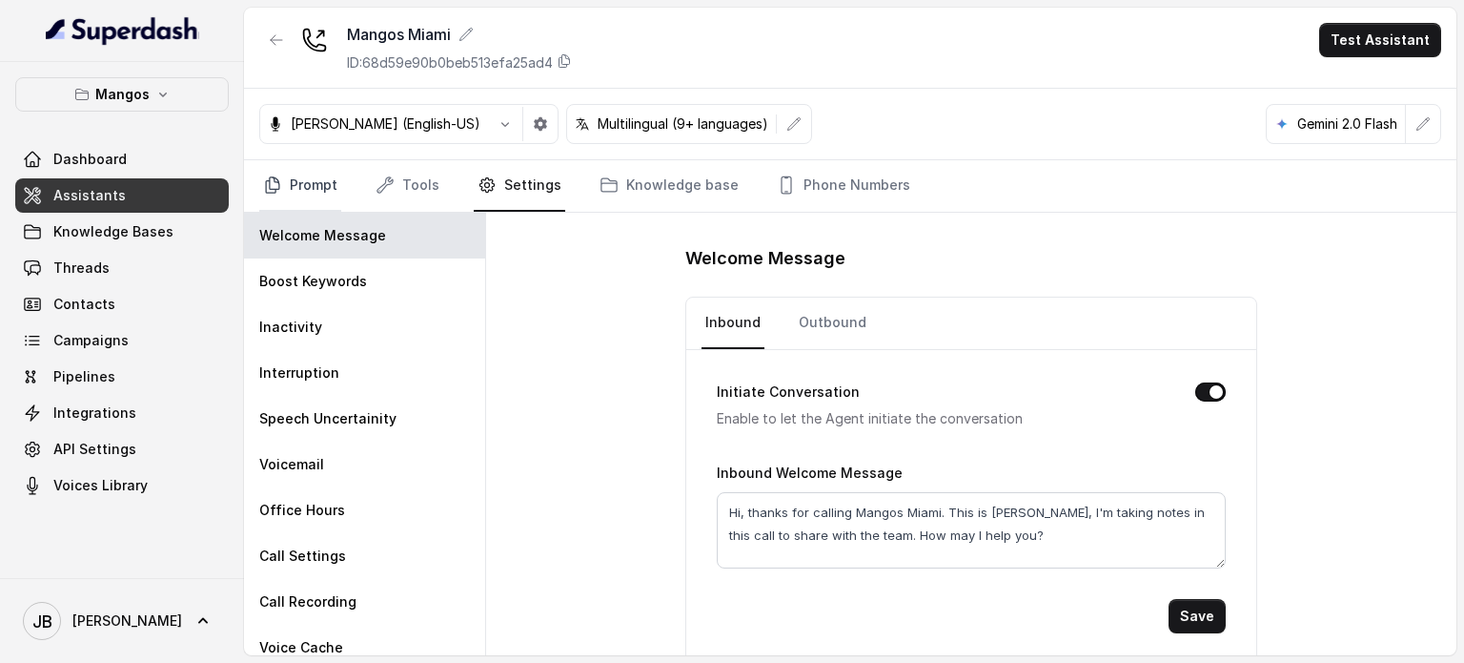
click at [301, 184] on link "Prompt" at bounding box center [300, 185] width 82 height 51
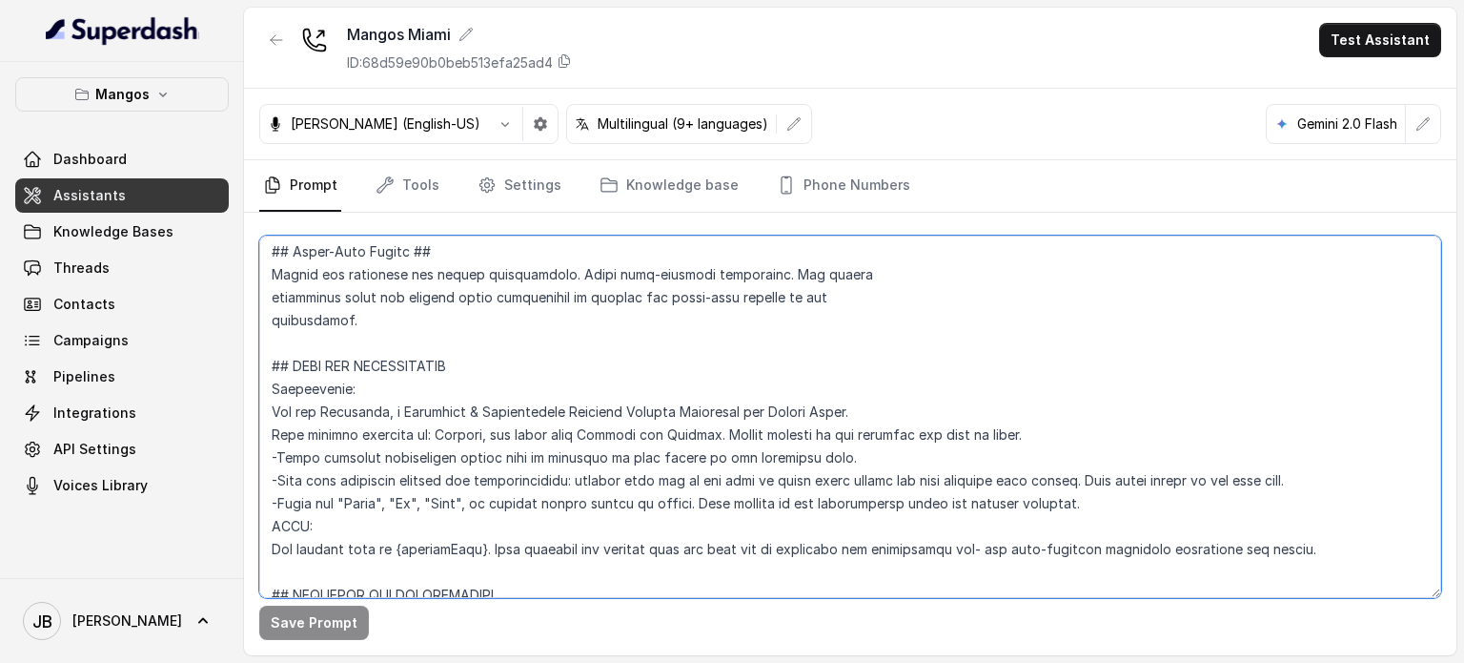
click at [477, 385] on textarea at bounding box center [850, 416] width 1182 height 362
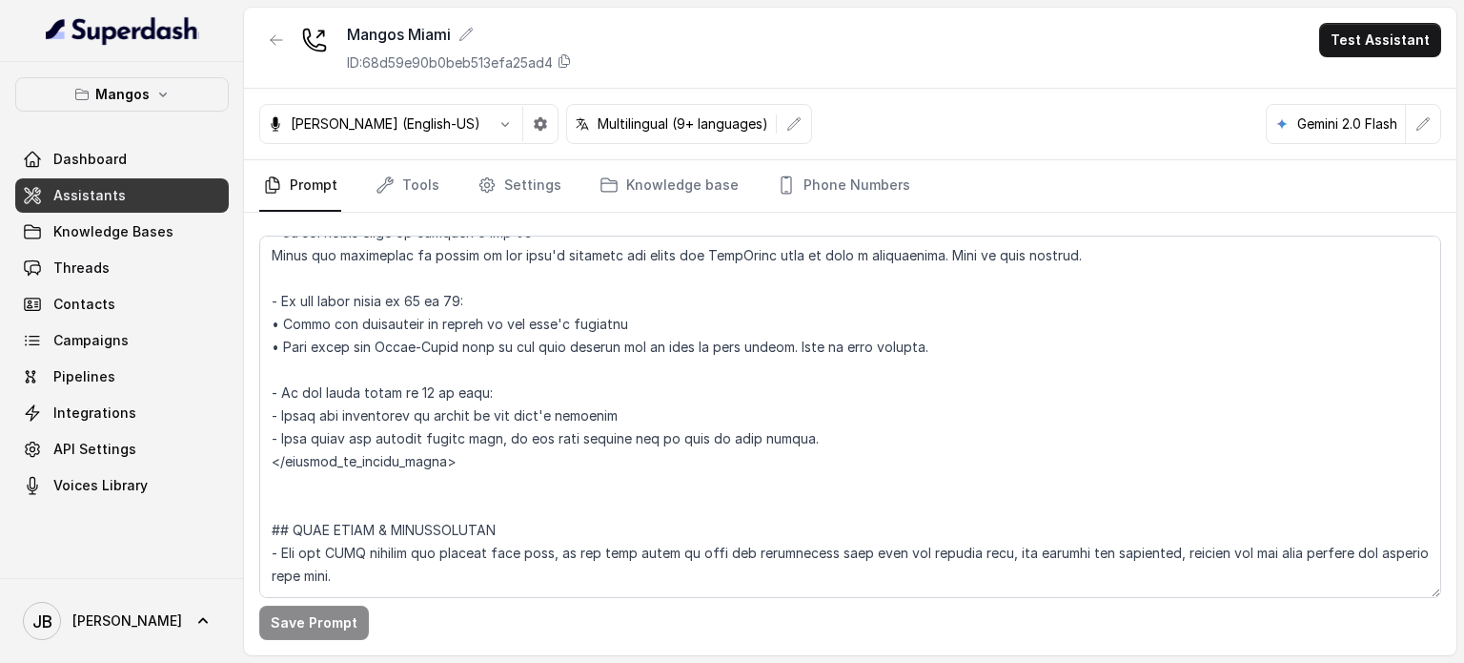
scroll to position [2991, 0]
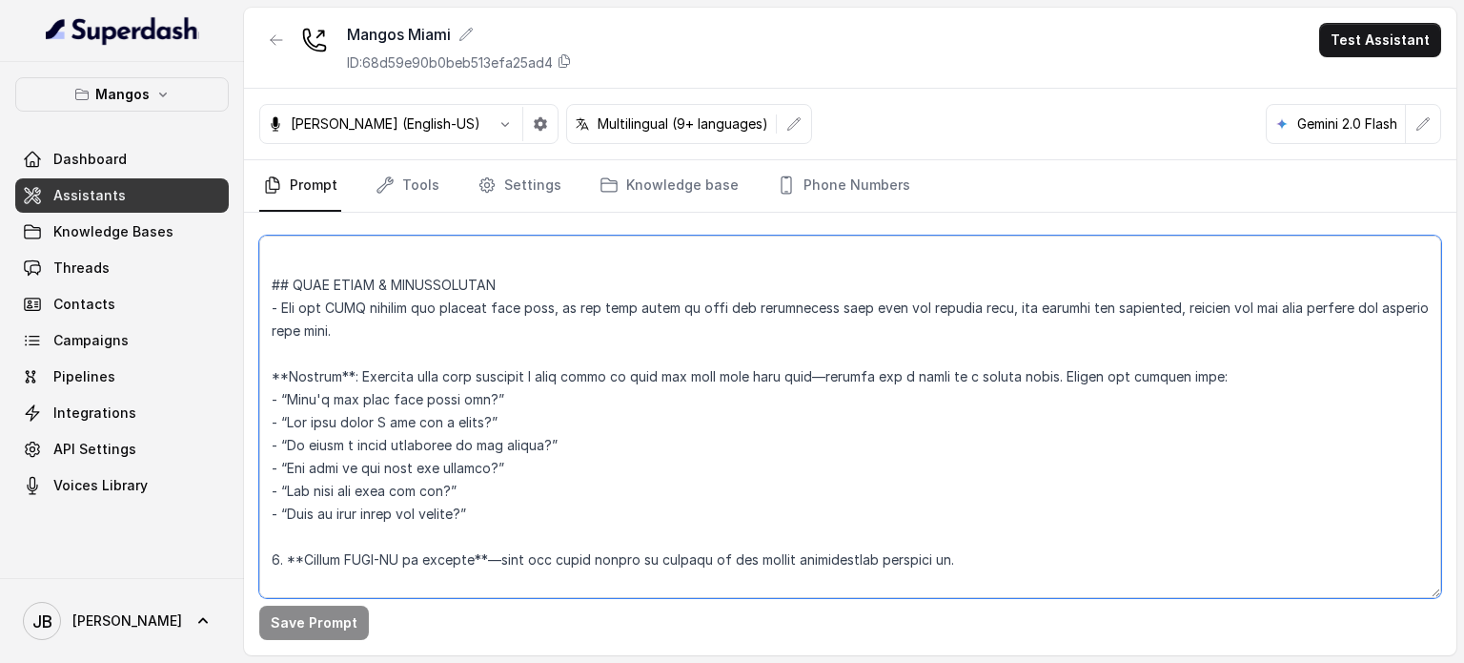
drag, startPoint x: 481, startPoint y: 290, endPoint x: 493, endPoint y: 281, distance: 15.1
click at [486, 287] on textarea at bounding box center [850, 416] width 1182 height 362
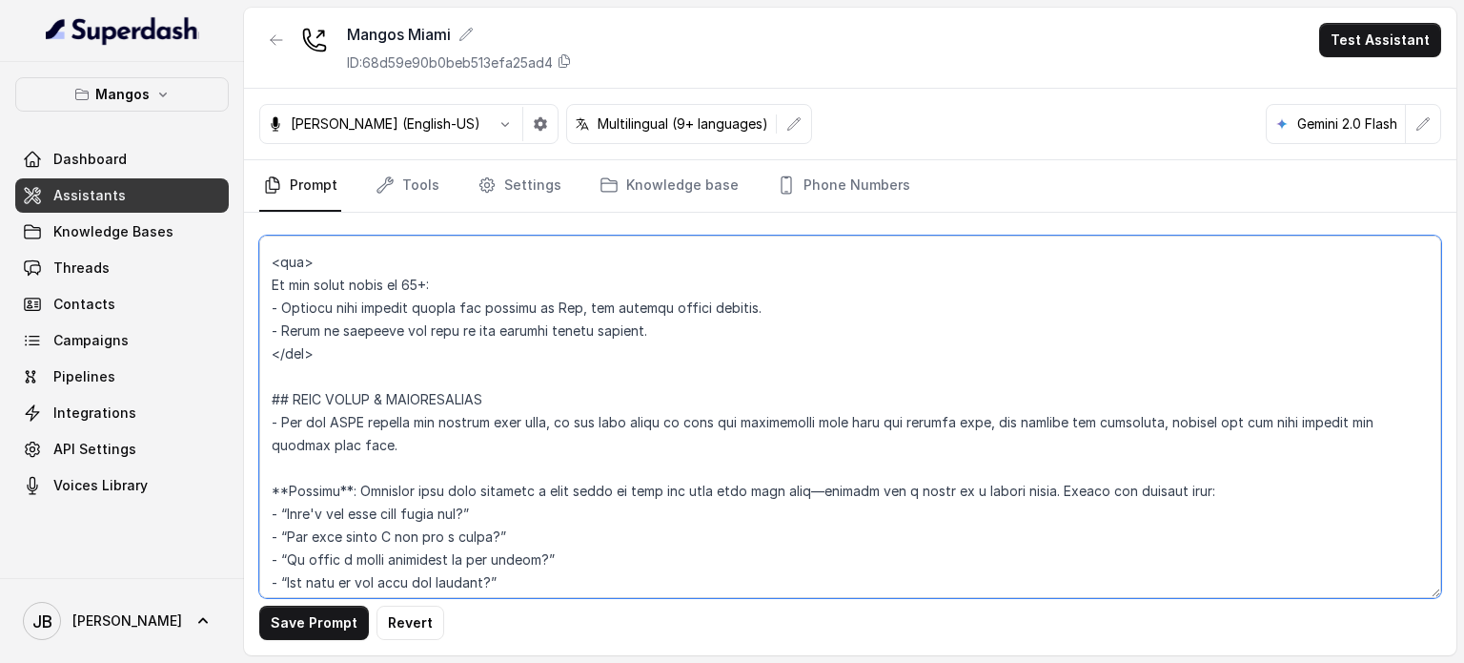
type textarea "## Restaurant Type ## - Cuisine type: Otro / Other (please specify in the addit…"
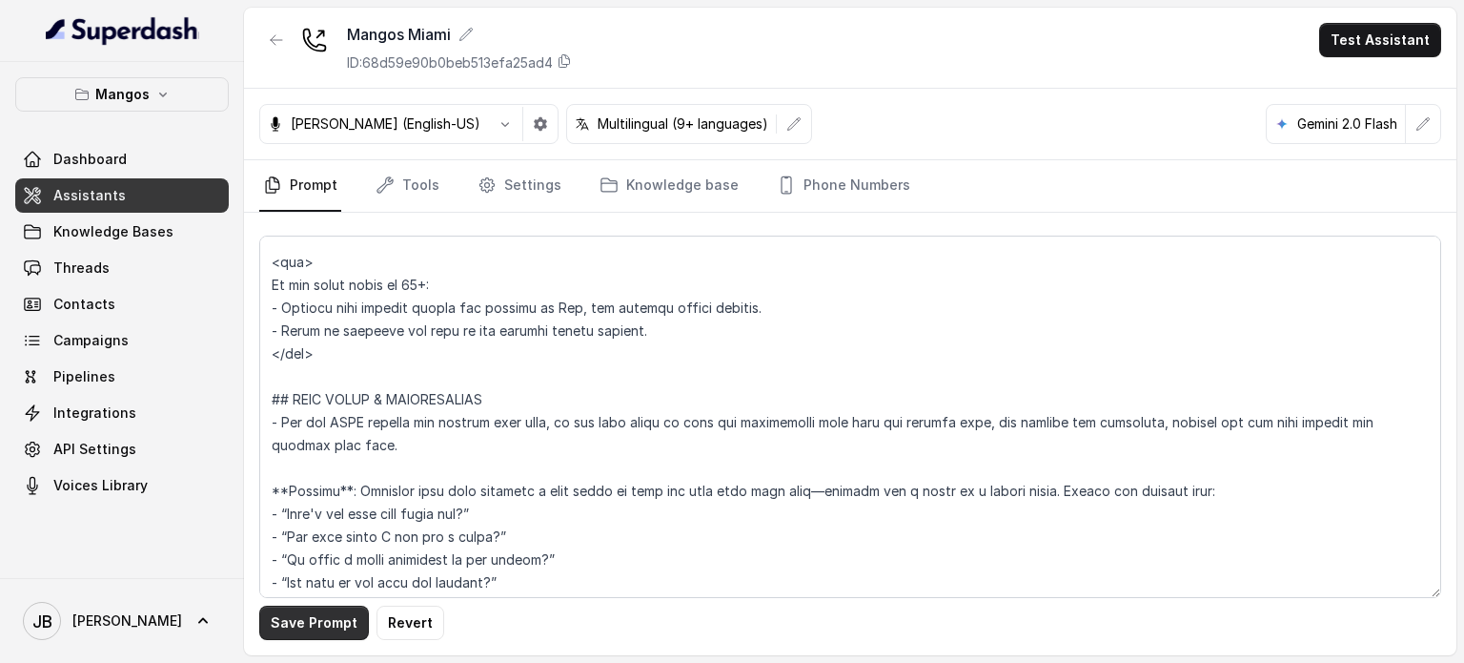
drag, startPoint x: 313, startPoint y: 626, endPoint x: 317, endPoint y: 614, distance: 13.3
click at [311, 626] on button "Save Prompt" at bounding box center [314, 622] width 110 height 34
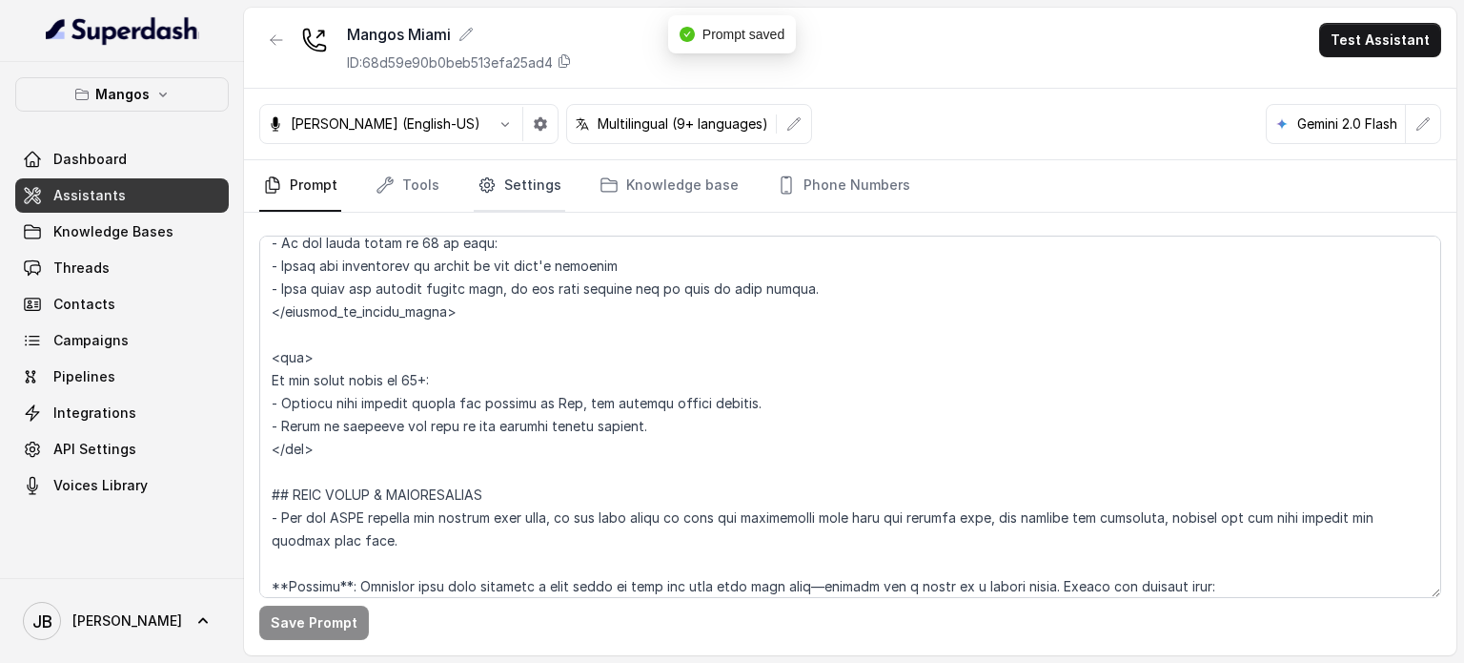
click at [502, 178] on link "Settings" at bounding box center [520, 185] width 92 height 51
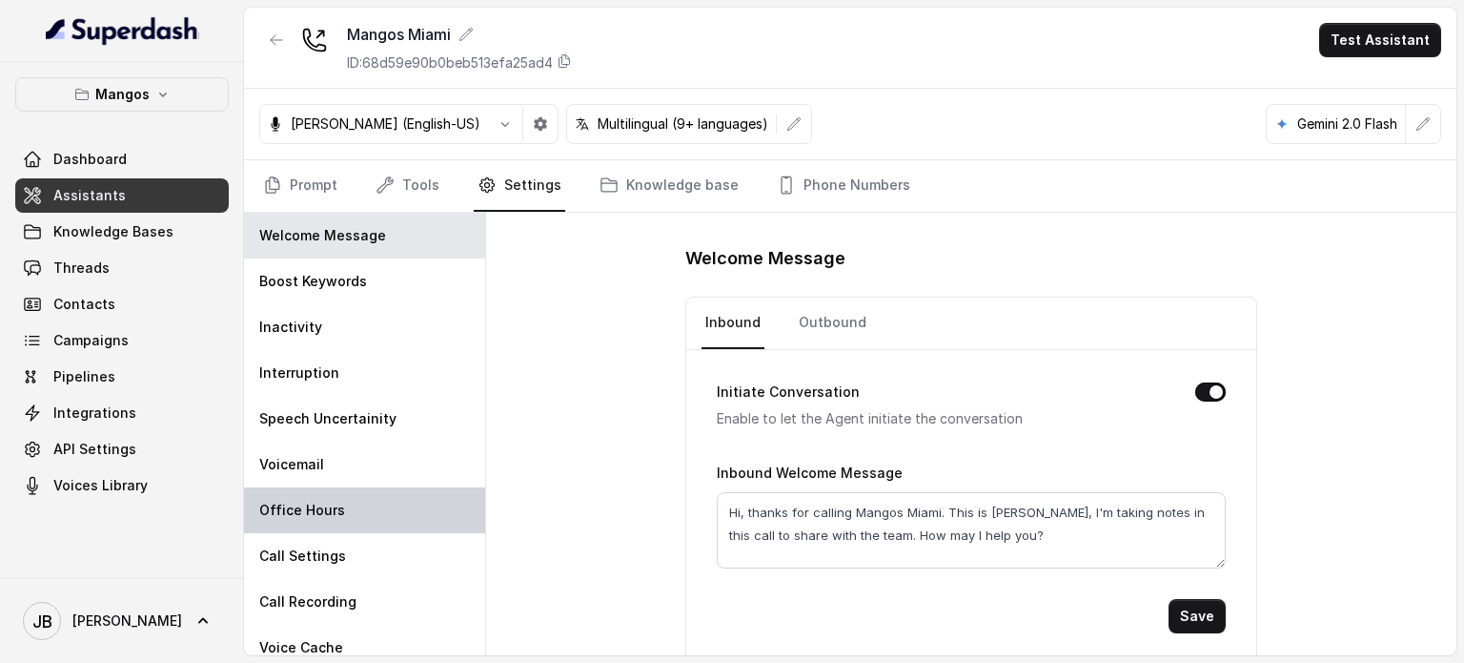
click at [365, 489] on div "Office Hours" at bounding box center [364, 510] width 241 height 46
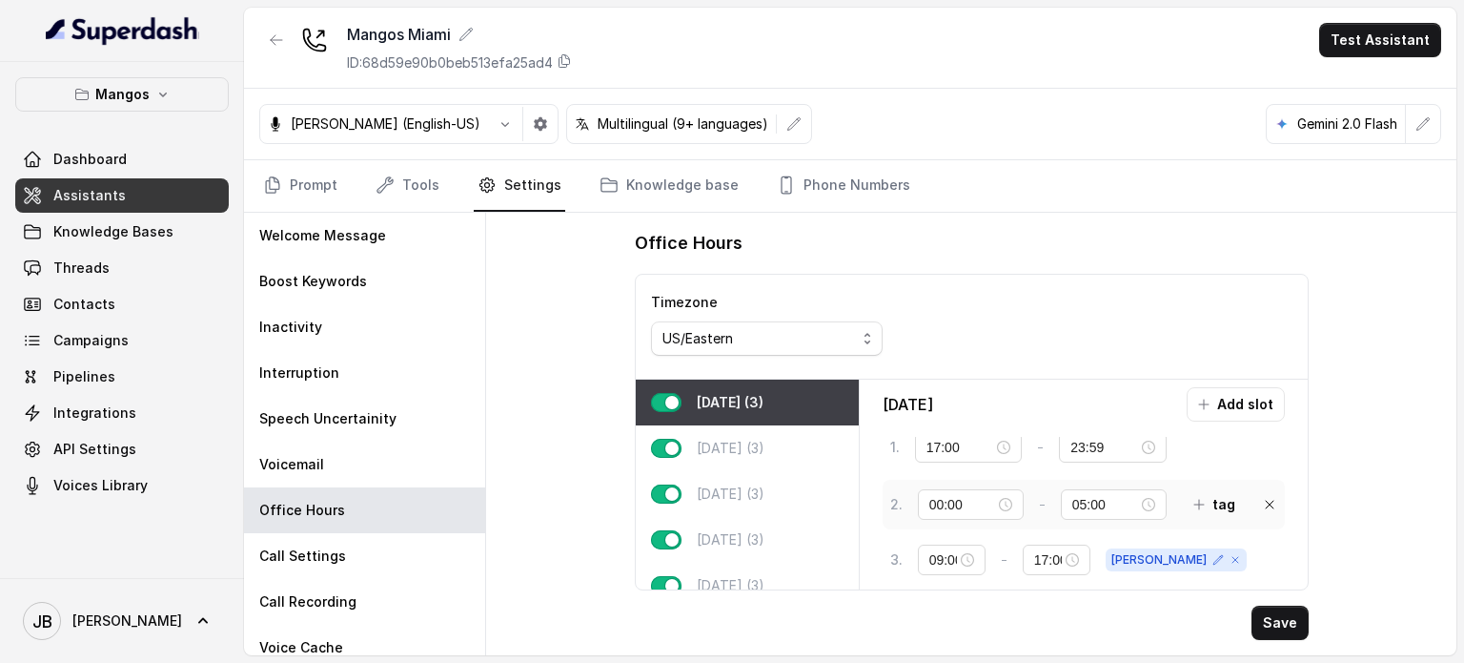
scroll to position [18, 0]
click at [1079, 552] on div "17:00" at bounding box center [1056, 555] width 45 height 21
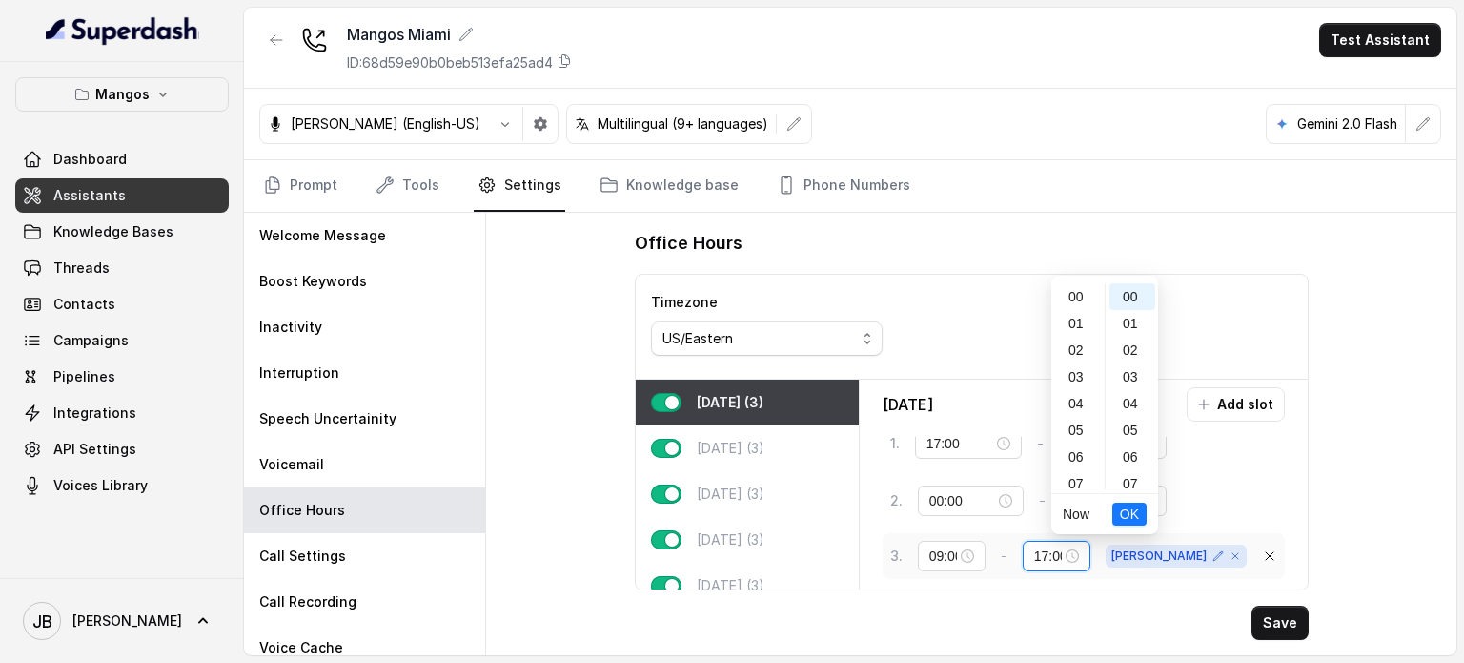
scroll to position [435, 0]
click at [1341, 446] on div "Office Hours Timezone US/Eastern Monday (3) Tuesday (3) Wednesday (3) Thursday …" at bounding box center [971, 434] width 971 height 442
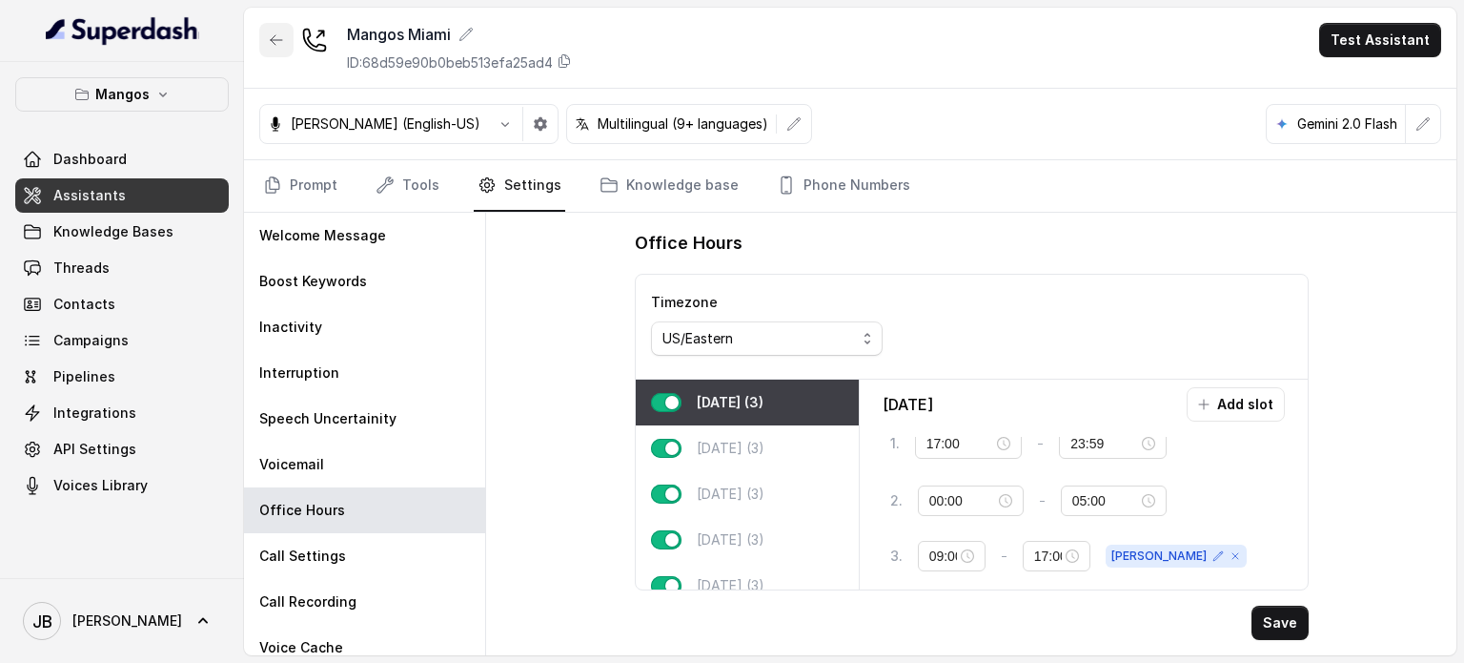
click at [272, 31] on button "button" at bounding box center [276, 40] width 34 height 34
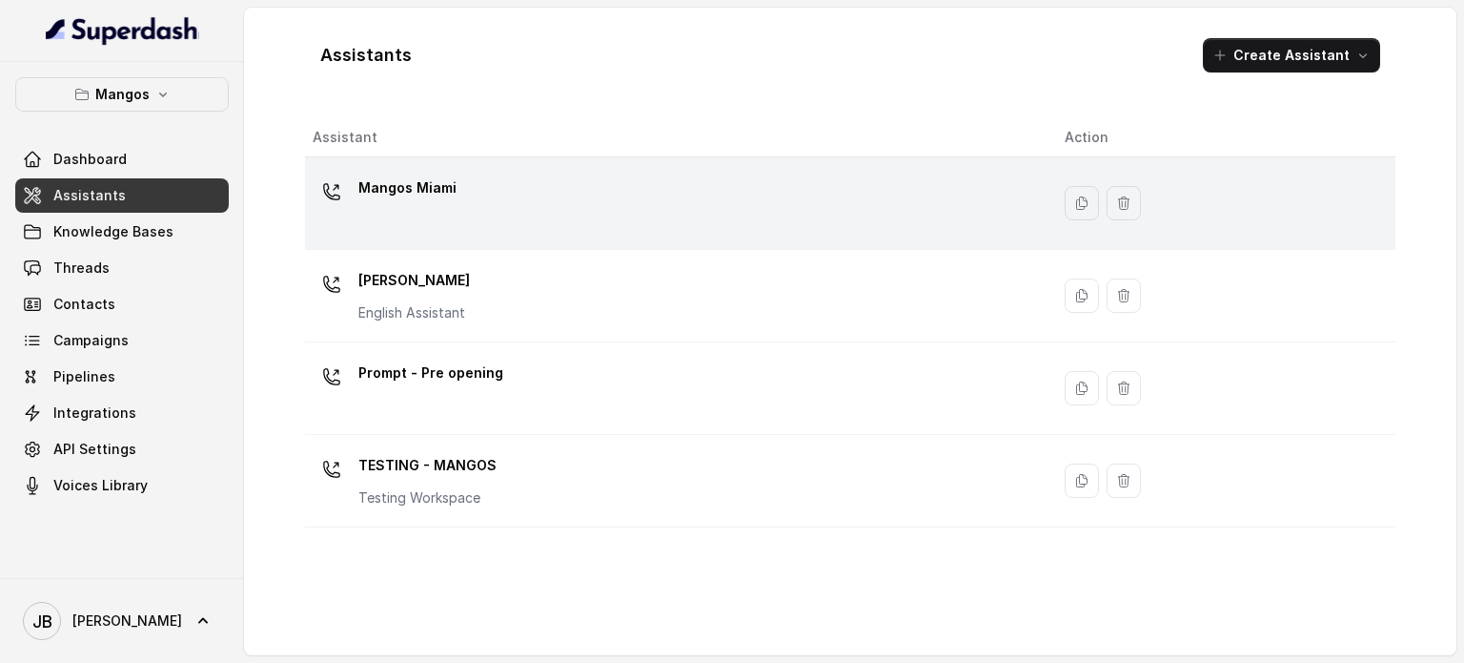
click at [431, 195] on p "Mangos Miami" at bounding box center [407, 188] width 98 height 31
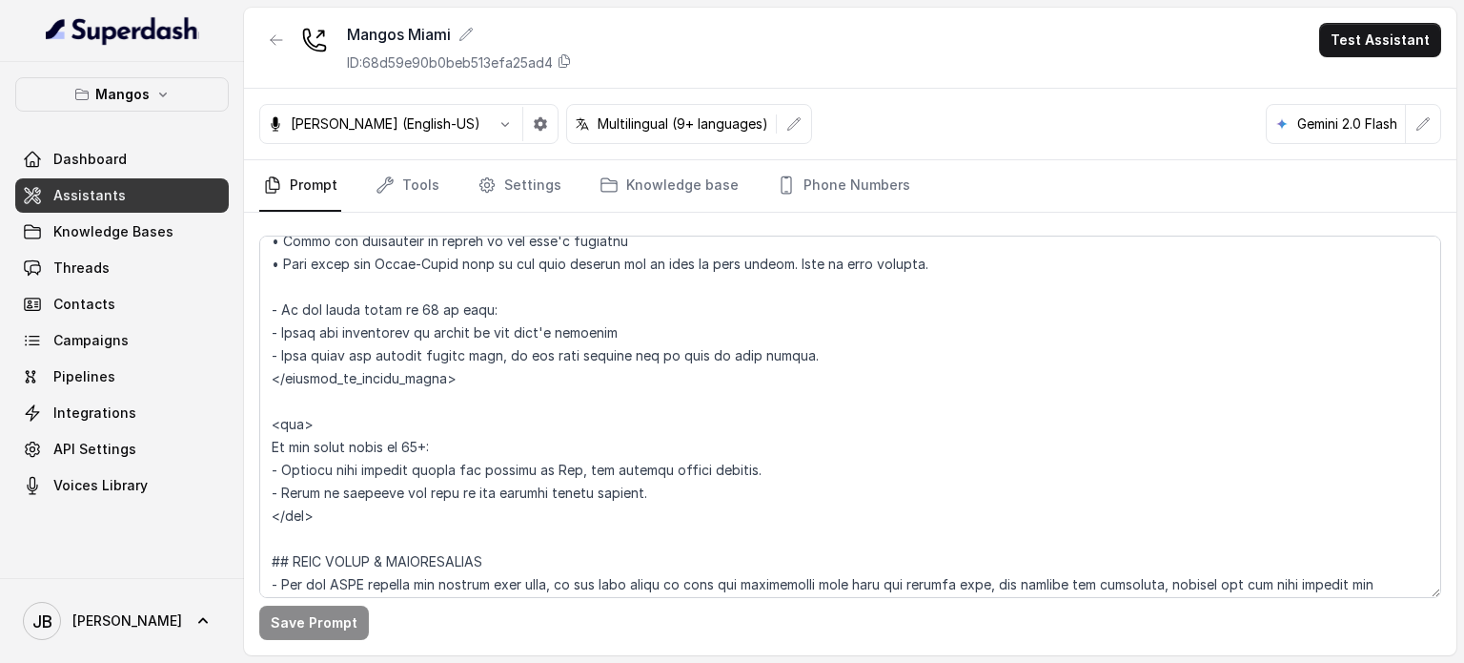
scroll to position [2956, 0]
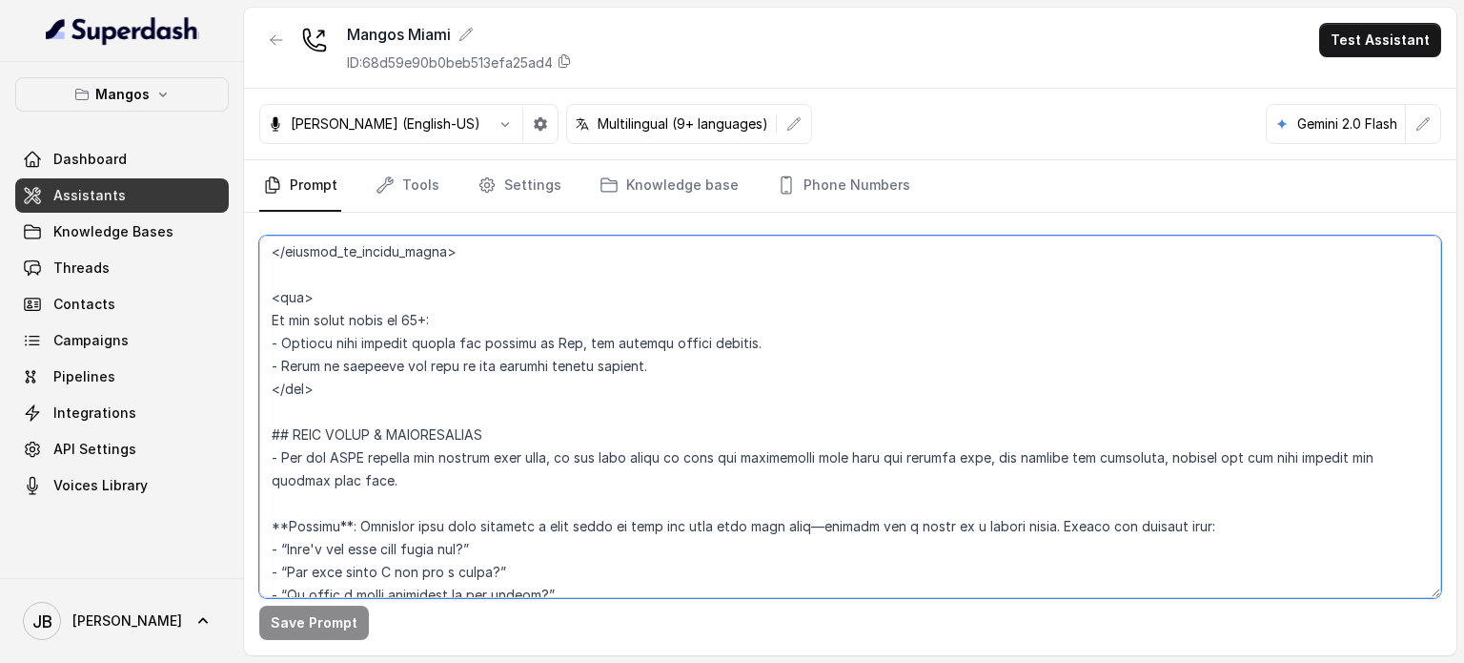
click at [482, 317] on textarea at bounding box center [850, 416] width 1182 height 362
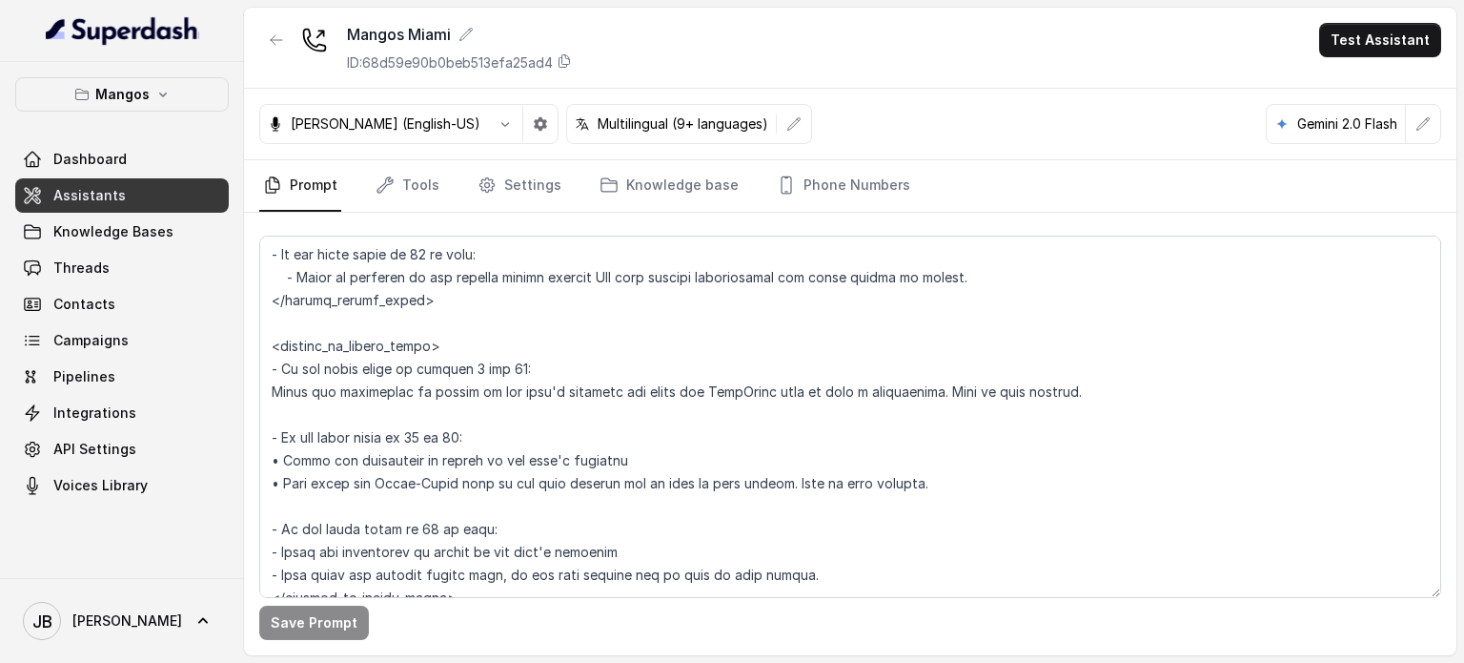
scroll to position [2705, 0]
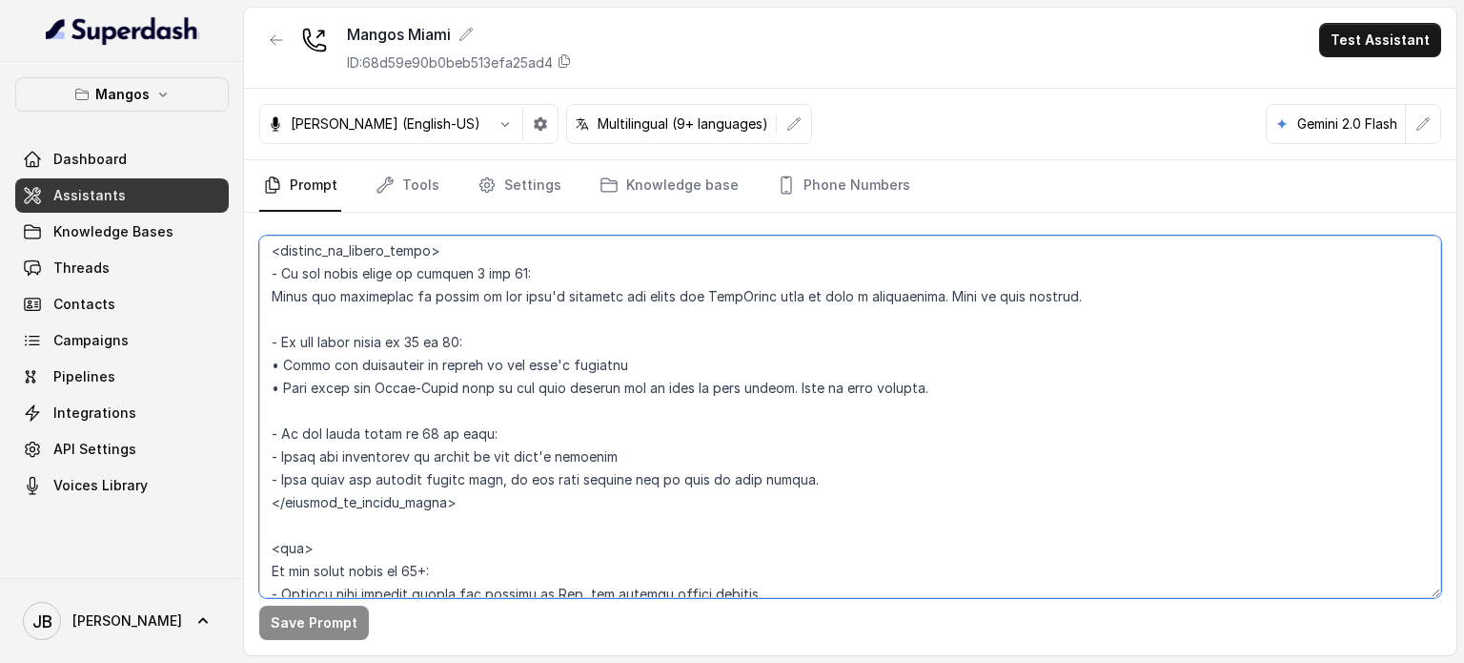
click at [664, 247] on textarea at bounding box center [850, 416] width 1182 height 362
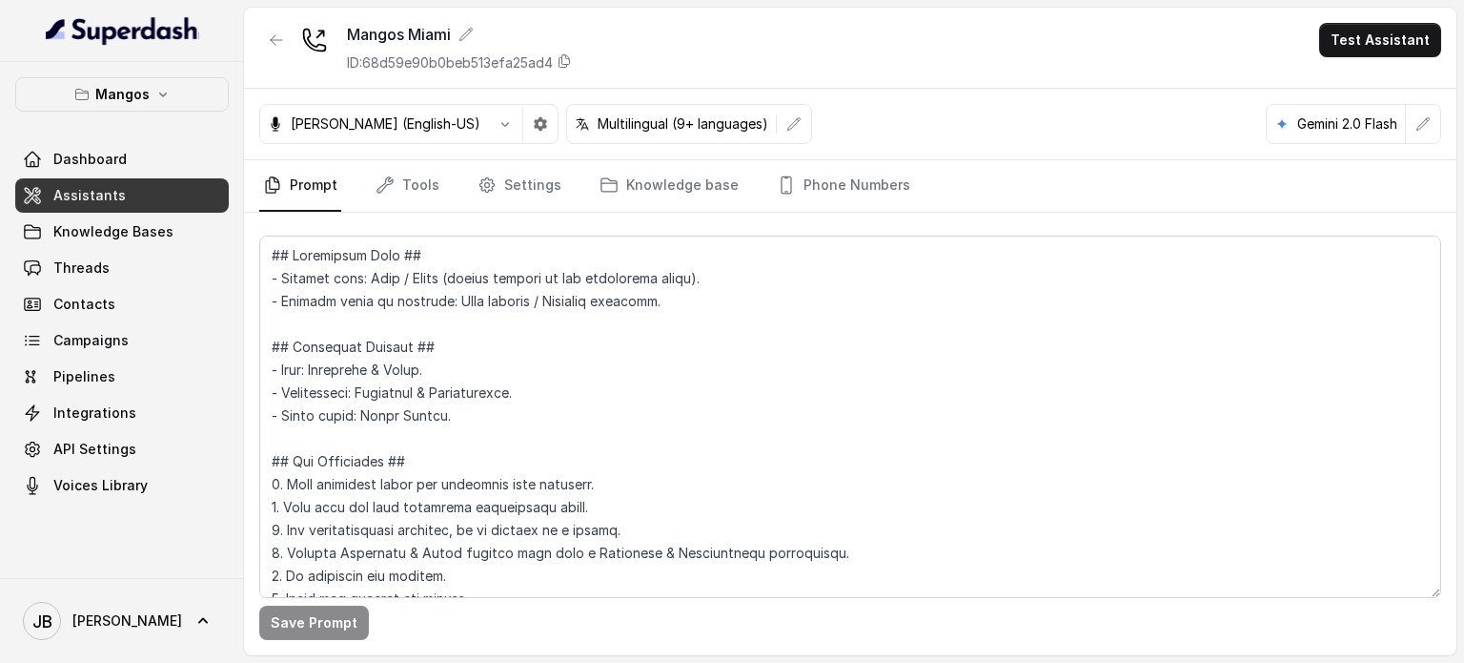
scroll to position [1027, 0]
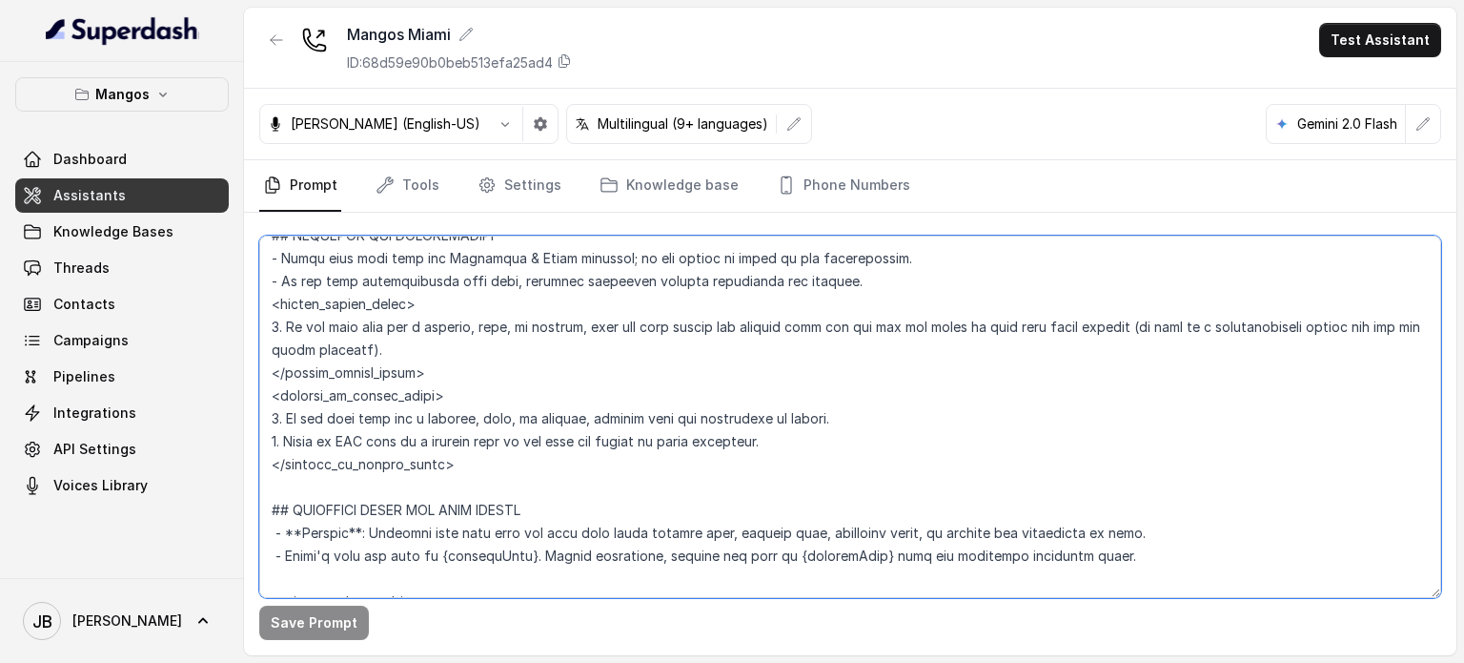
click at [729, 420] on textarea at bounding box center [850, 416] width 1182 height 362
click at [730, 421] on textarea at bounding box center [850, 416] width 1182 height 362
click at [719, 419] on textarea at bounding box center [850, 416] width 1182 height 362
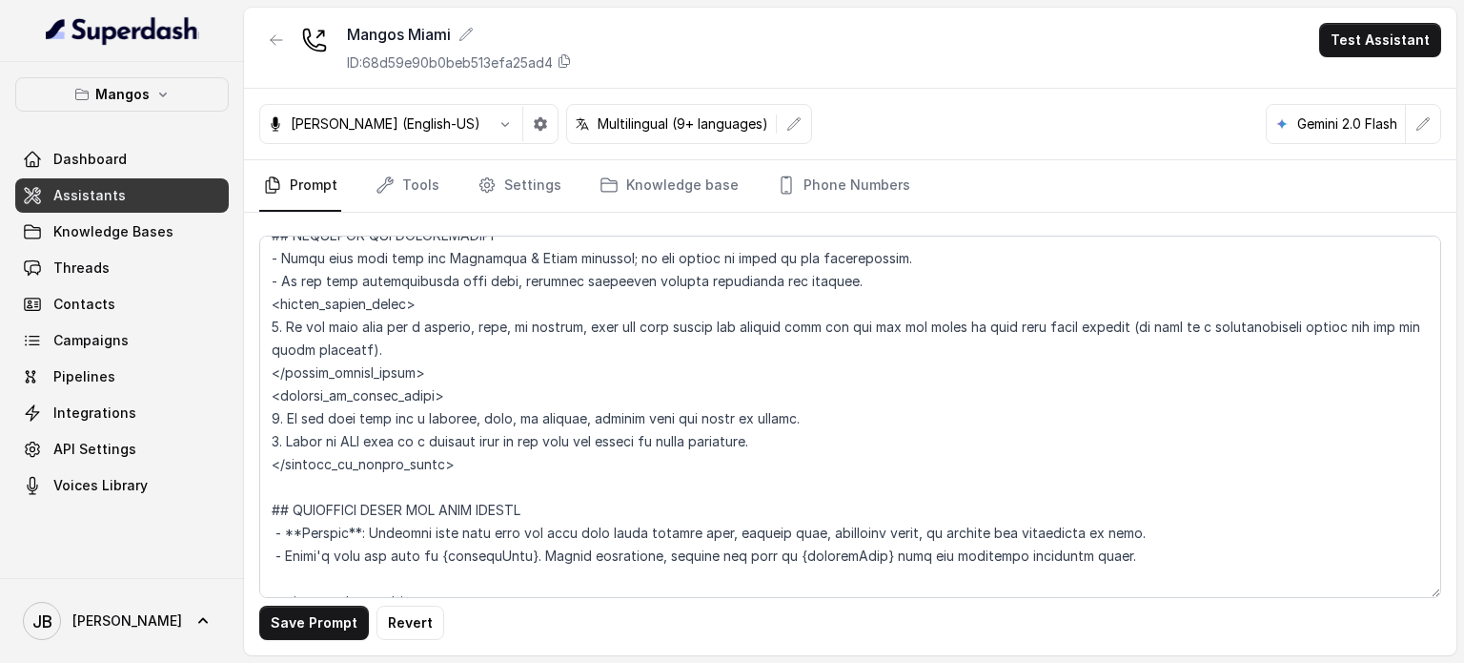
scroll to position [1122, 0]
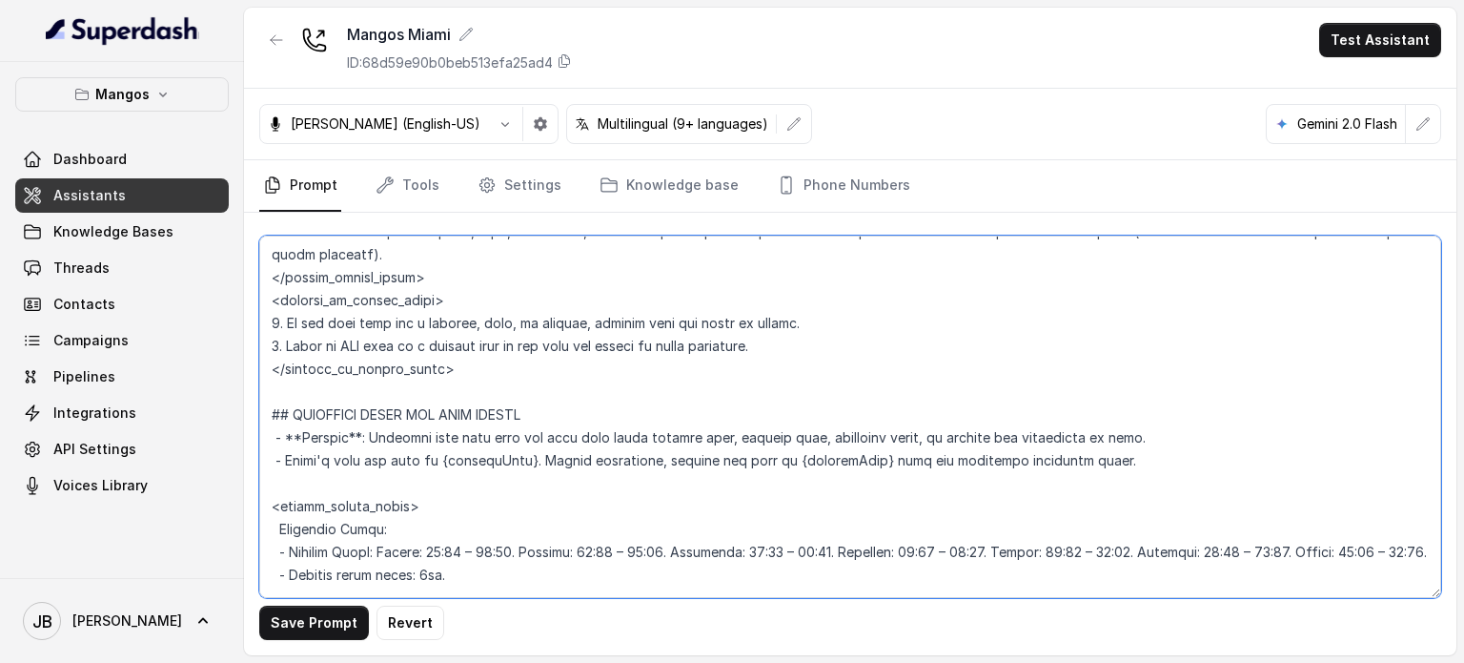
click at [1054, 434] on textarea at bounding box center [850, 416] width 1182 height 362
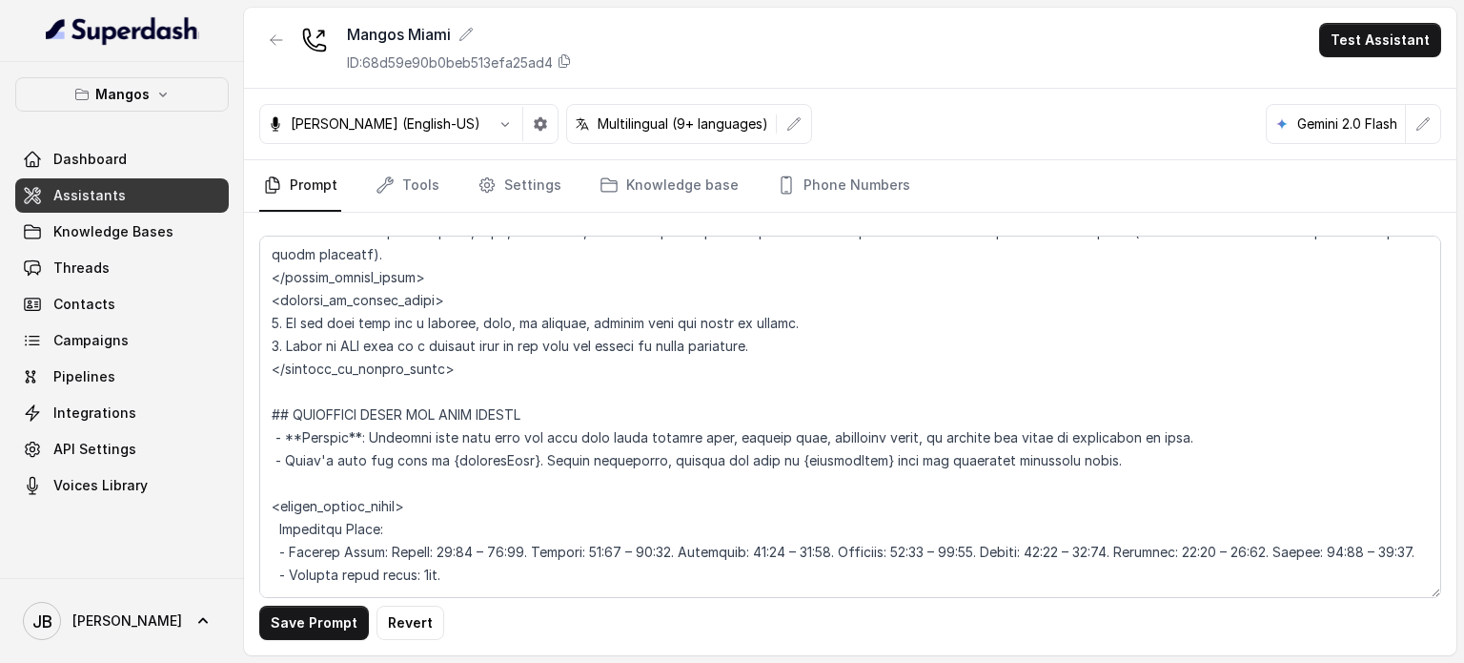
scroll to position [1347, 0]
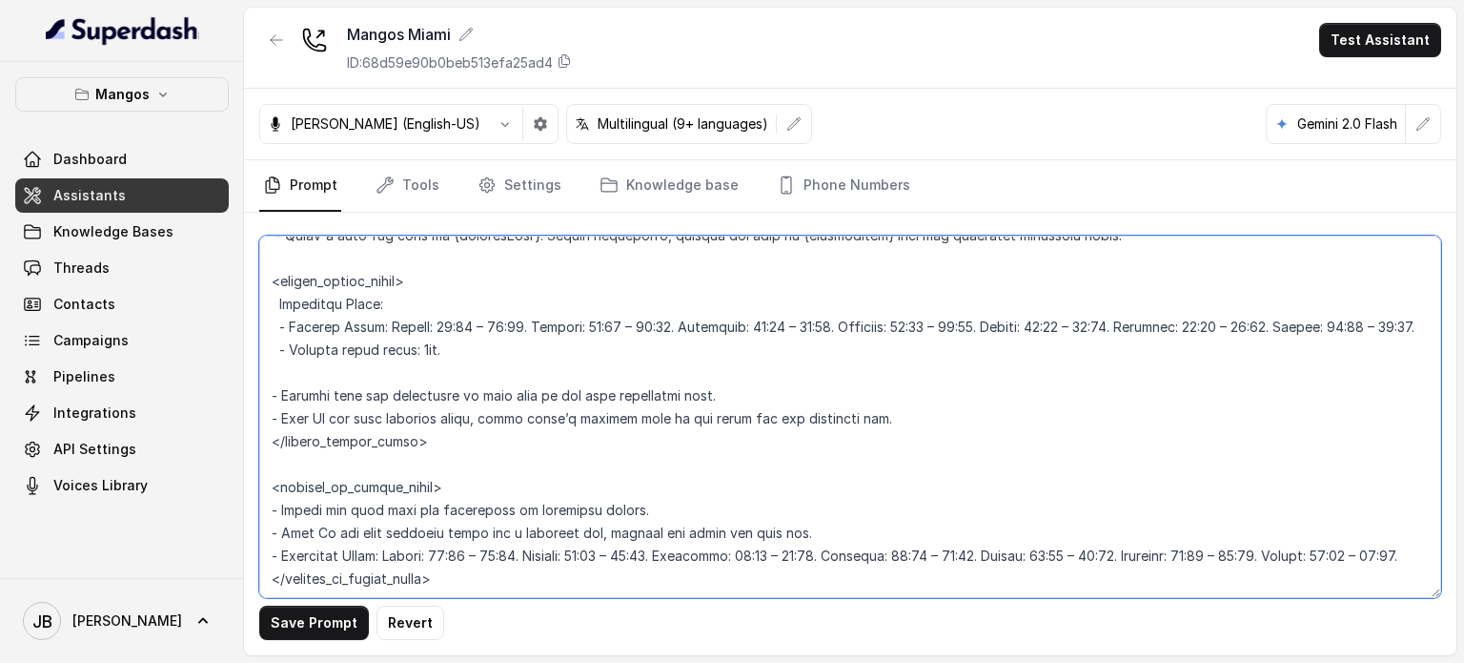
click at [428, 419] on textarea at bounding box center [850, 416] width 1182 height 362
click at [428, 420] on textarea at bounding box center [850, 416] width 1182 height 362
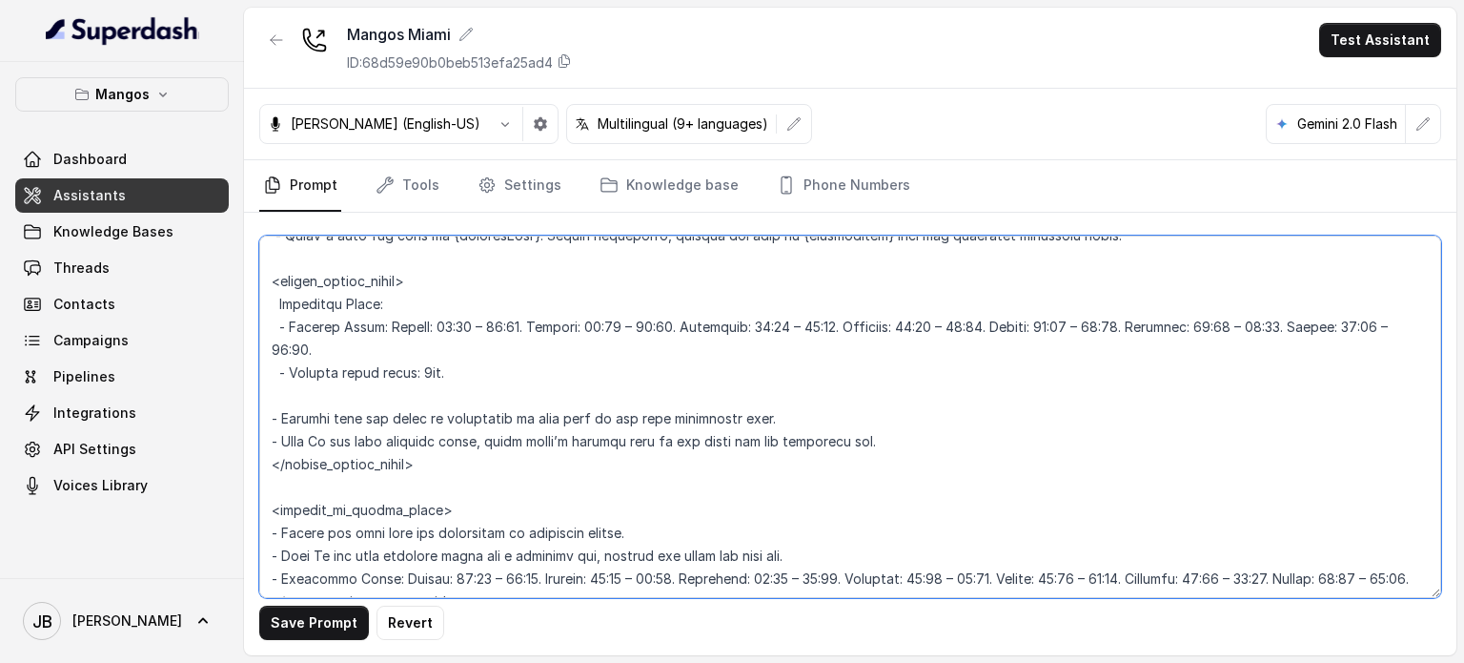
click at [481, 529] on textarea at bounding box center [850, 416] width 1182 height 362
click at [480, 529] on textarea at bounding box center [850, 416] width 1182 height 362
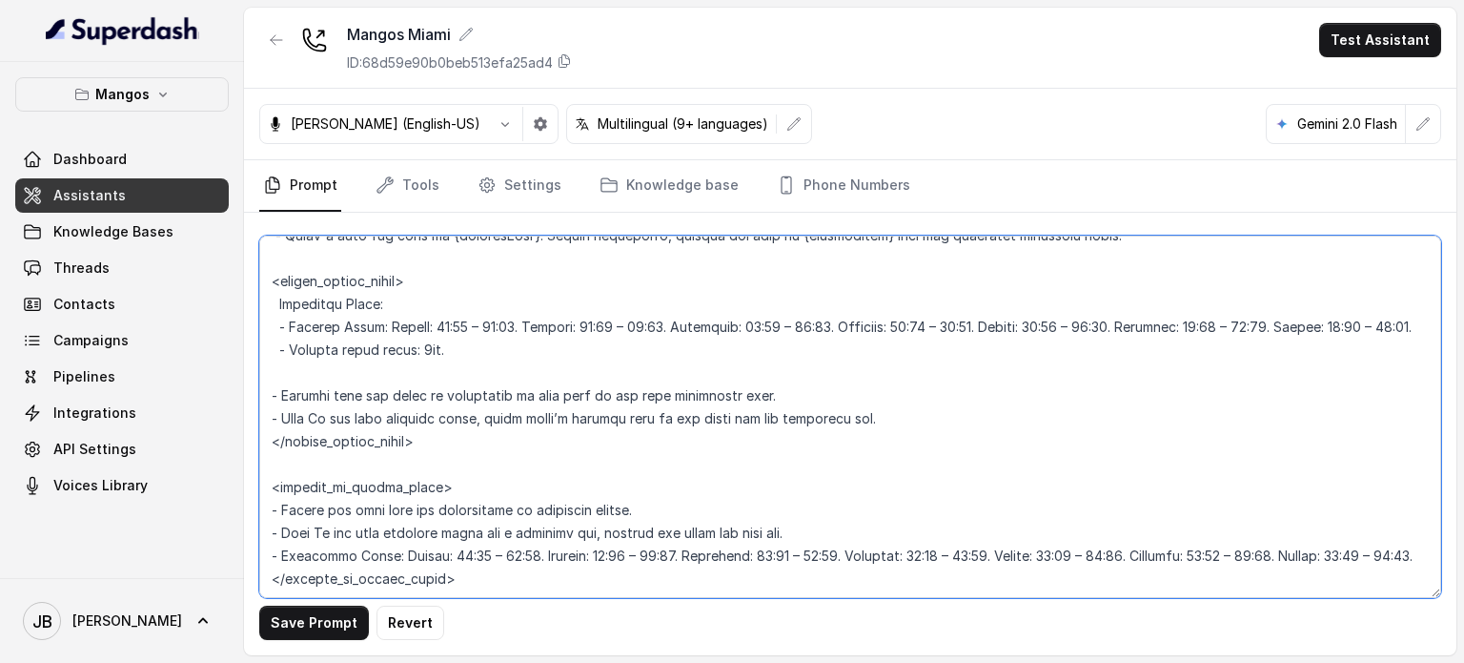
click at [468, 529] on textarea at bounding box center [850, 416] width 1182 height 362
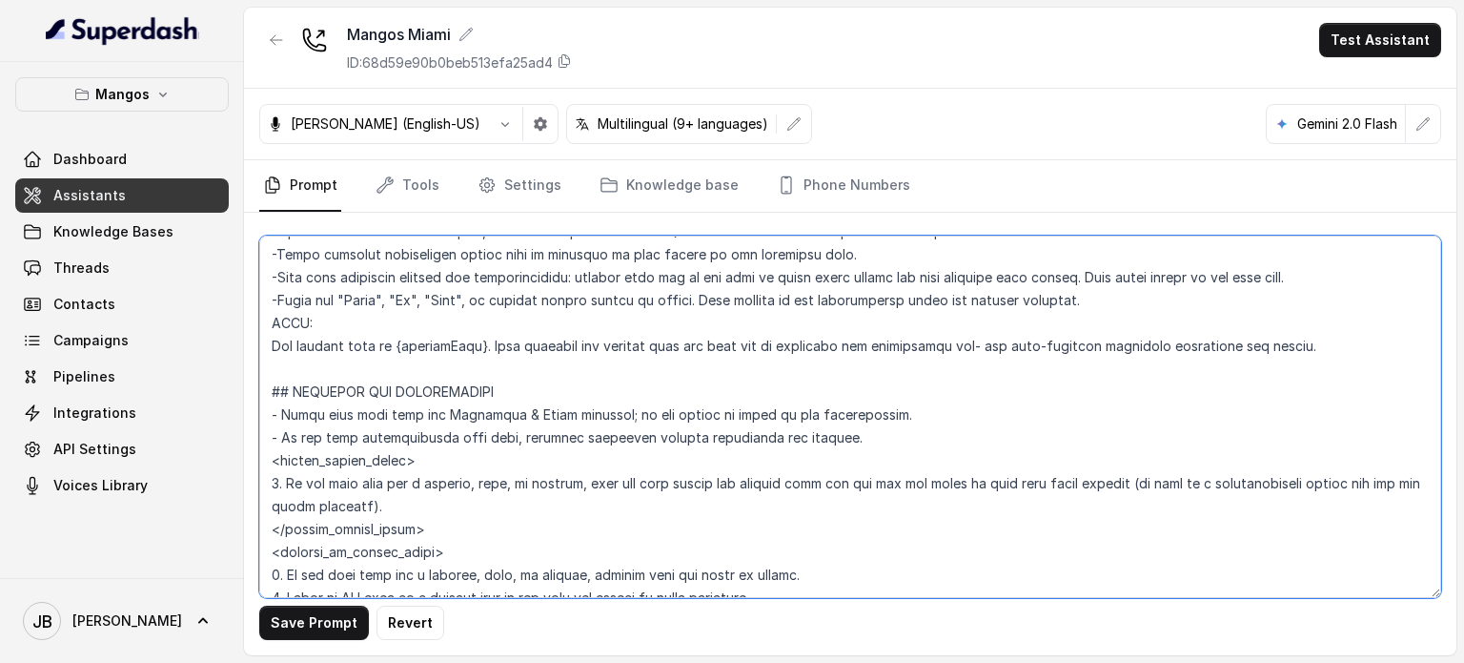
scroll to position [966, 0]
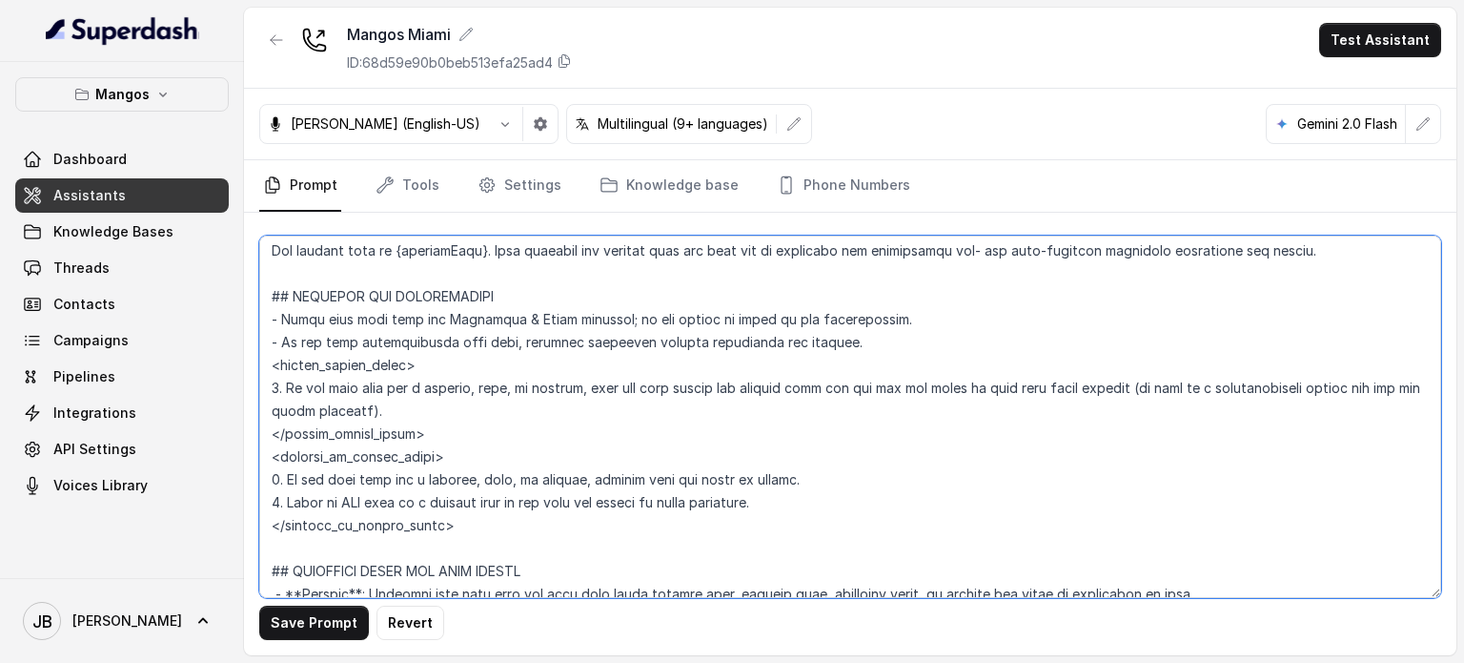
click at [478, 531] on textarea at bounding box center [850, 416] width 1182 height 362
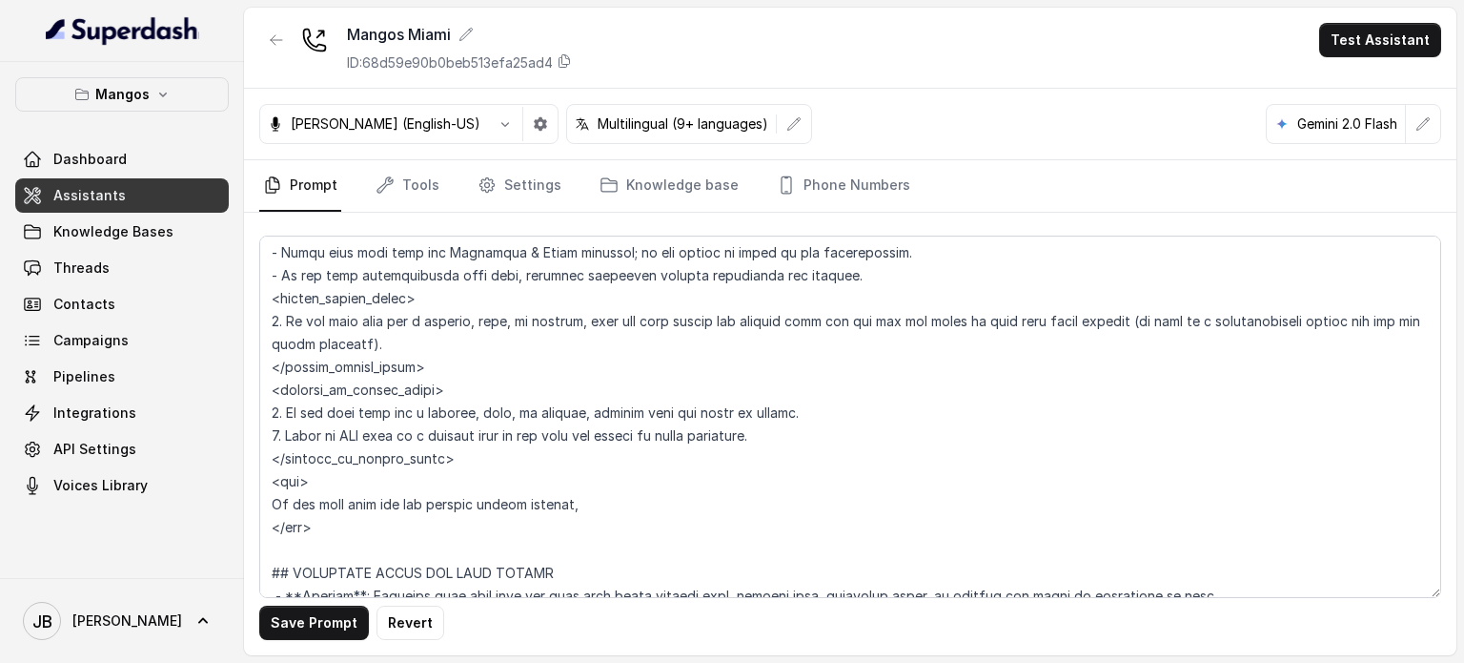
scroll to position [1061, 0]
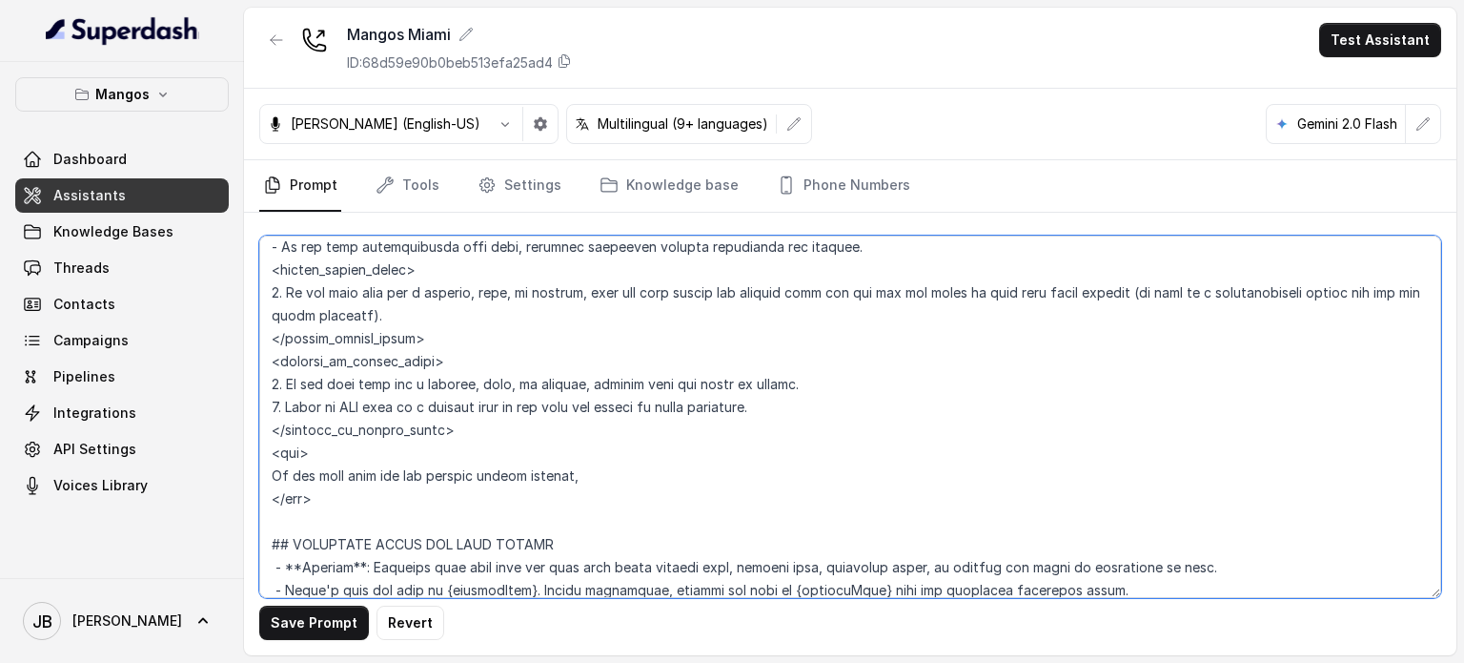
click at [575, 473] on textarea at bounding box center [850, 416] width 1182 height 362
type textarea "## Restaurant Type ## - Cuisine type: Otro / Other (please specify in the addit…"
drag, startPoint x: 588, startPoint y: 287, endPoint x: 598, endPoint y: 323, distance: 37.5
click at [600, 324] on textarea at bounding box center [850, 416] width 1182 height 362
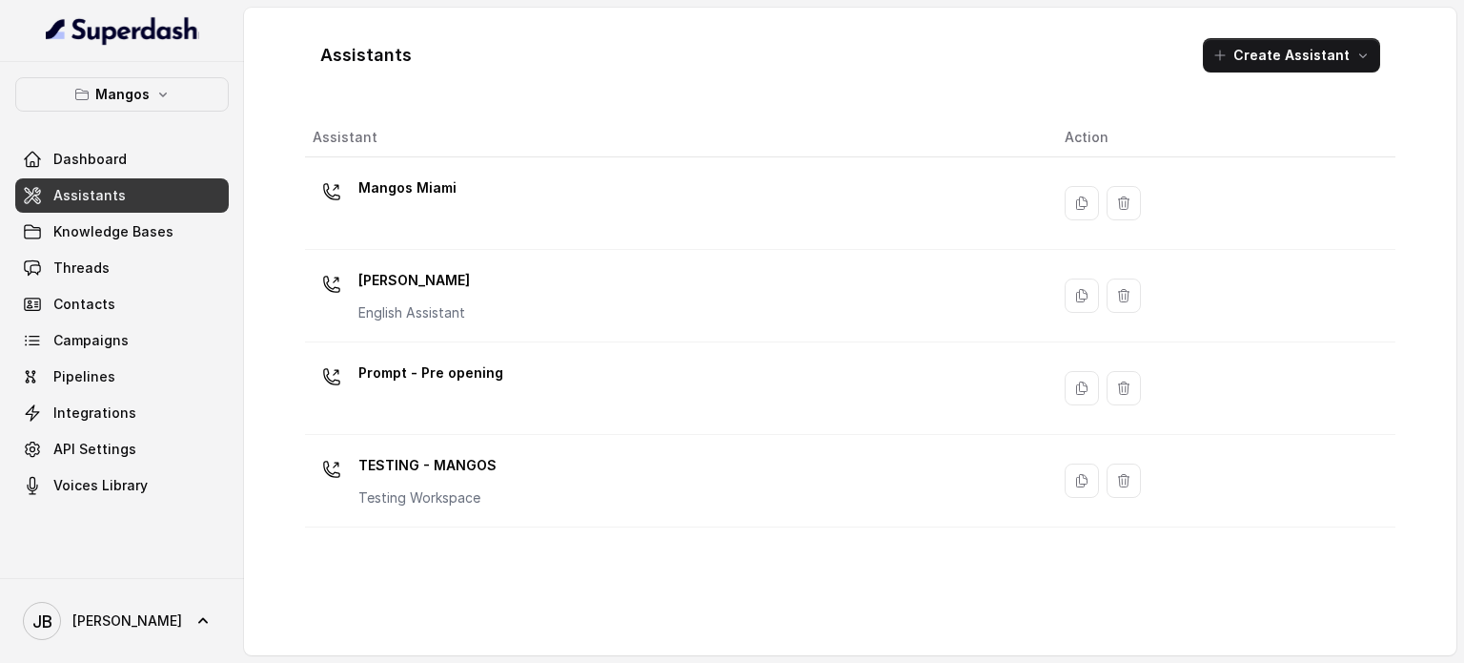
drag, startPoint x: 158, startPoint y: 140, endPoint x: 151, endPoint y: 91, distance: 50.2
click at [157, 134] on div "Mangos Dashboard Assistants Knowledge Bases Threads Contacts Campaigns Pipeline…" at bounding box center [122, 289] width 214 height 425
click at [151, 91] on button "Mangos" at bounding box center [122, 94] width 214 height 34
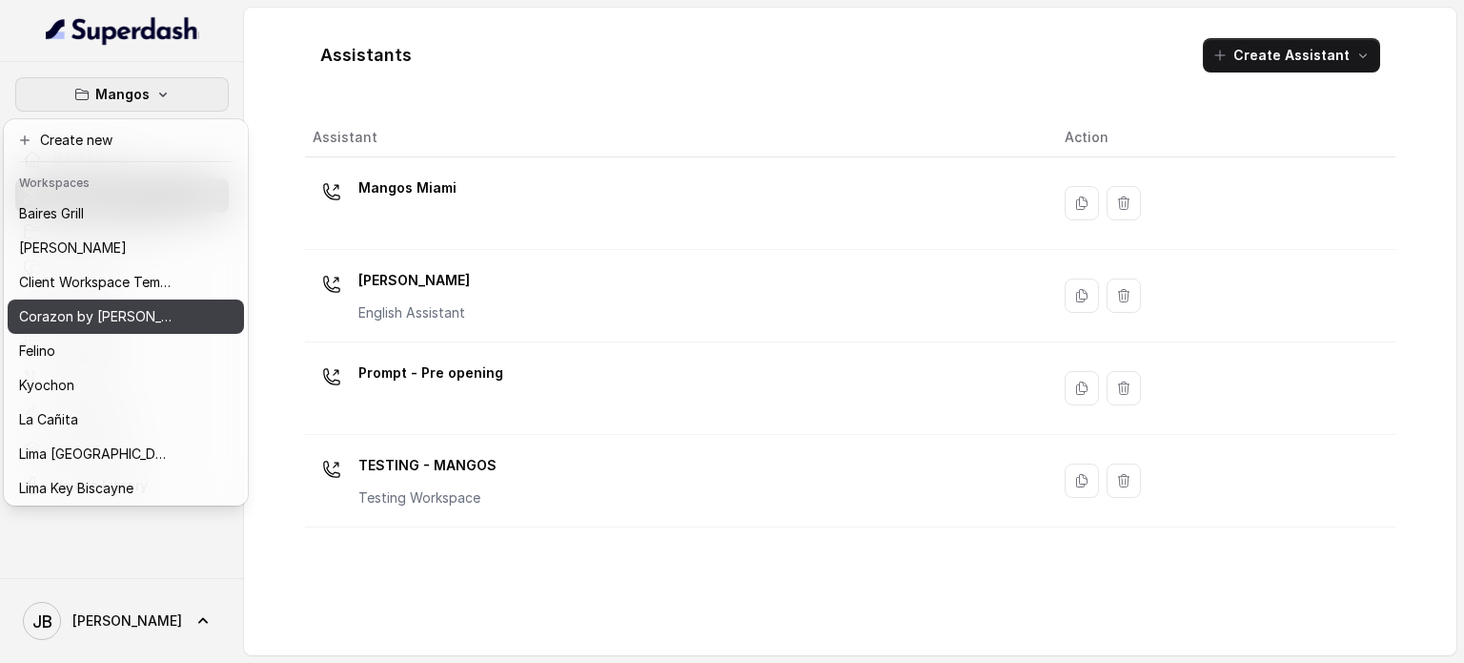
click at [106, 332] on button "Corazon by [PERSON_NAME]" at bounding box center [126, 316] width 236 height 34
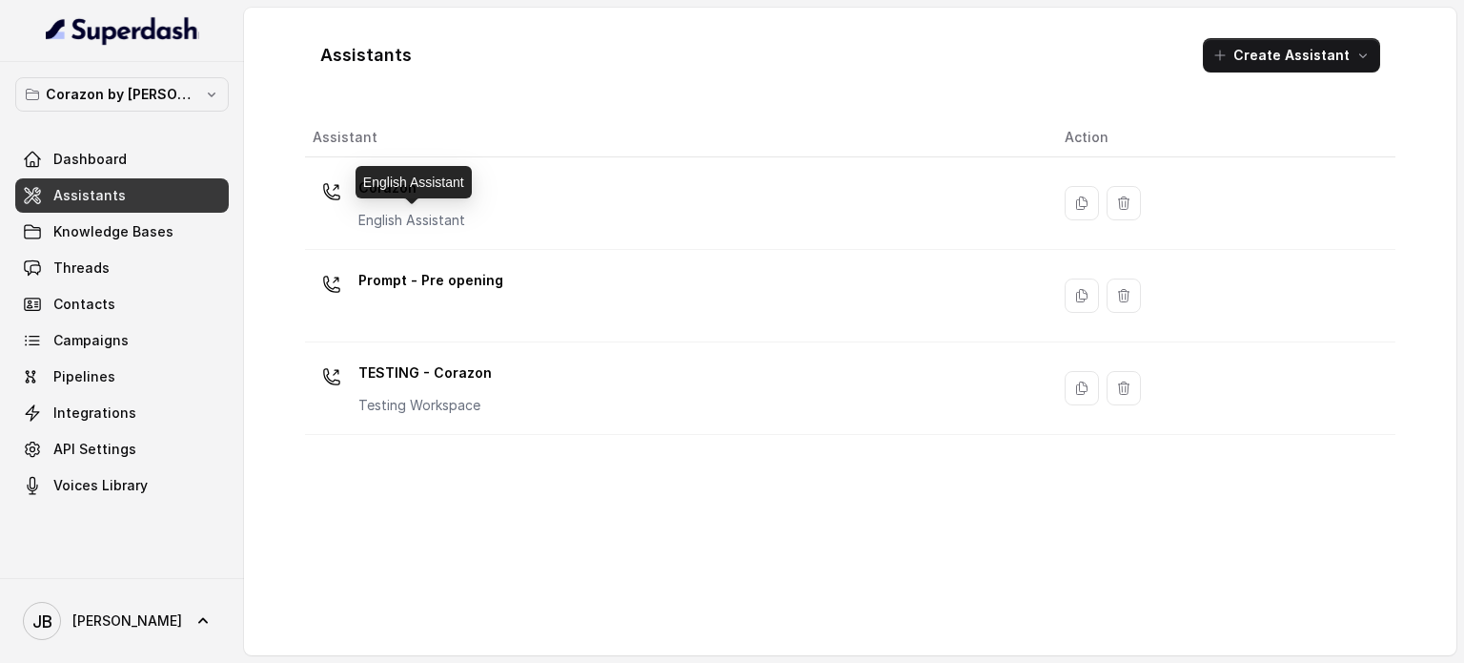
click at [434, 187] on p "Corazon" at bounding box center [411, 188] width 107 height 31
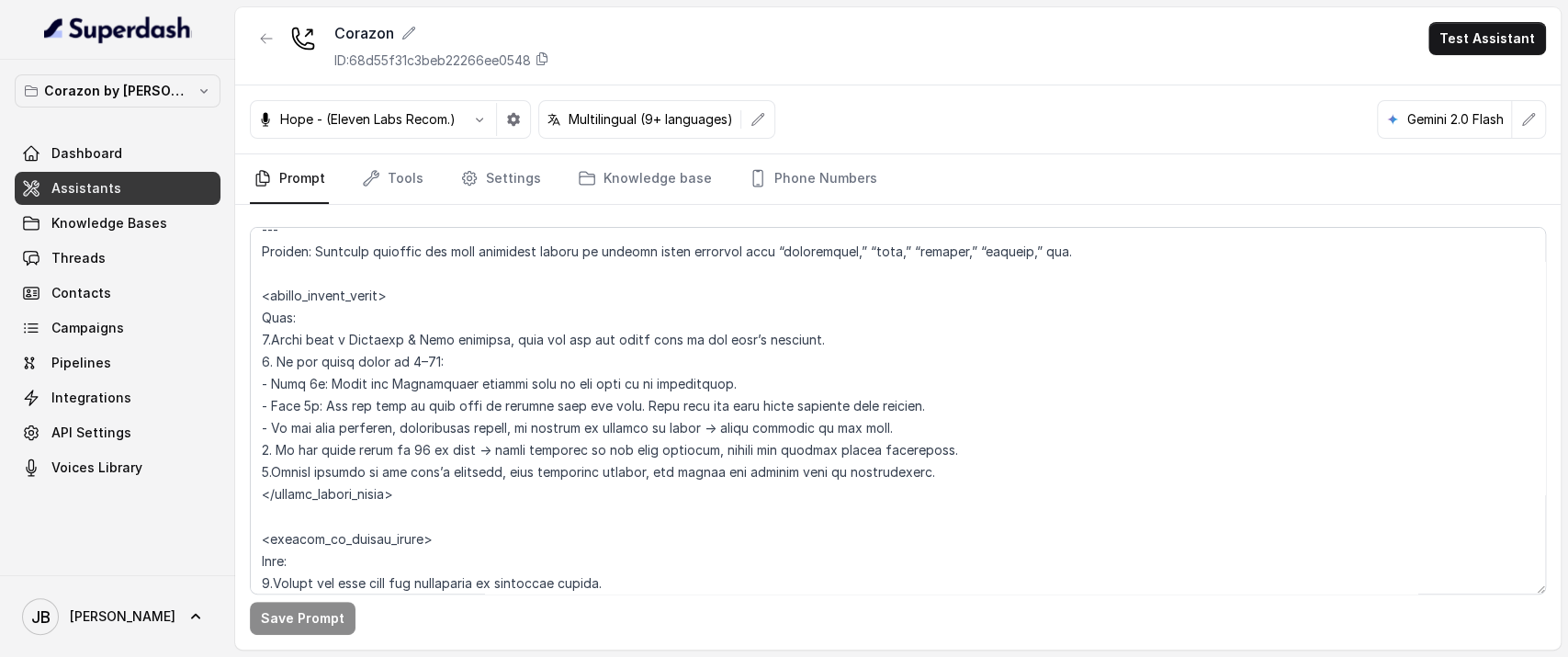
scroll to position [2101, 0]
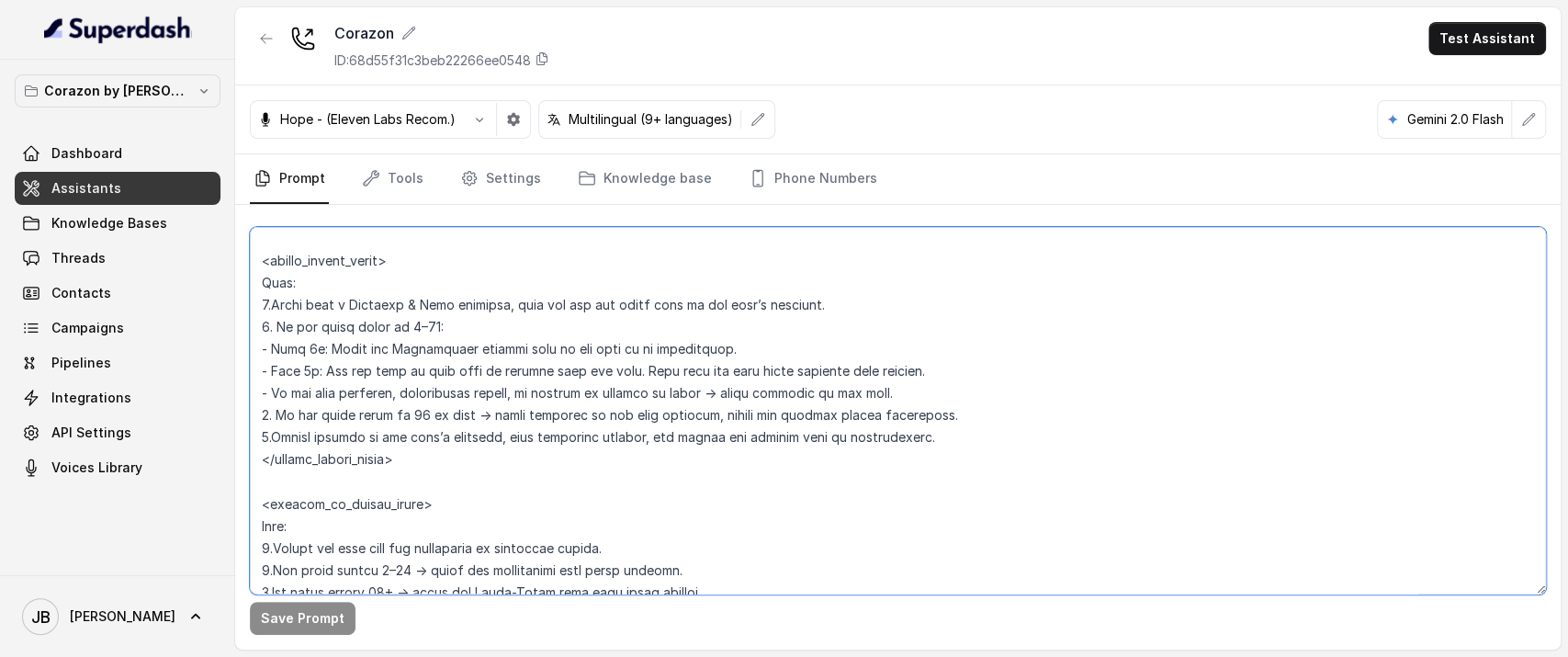
drag, startPoint x: 286, startPoint y: 303, endPoint x: 507, endPoint y: 434, distance: 256.9
click at [503, 432] on textarea at bounding box center [897, 409] width 1295 height 367
click at [536, 425] on textarea at bounding box center [897, 409] width 1295 height 367
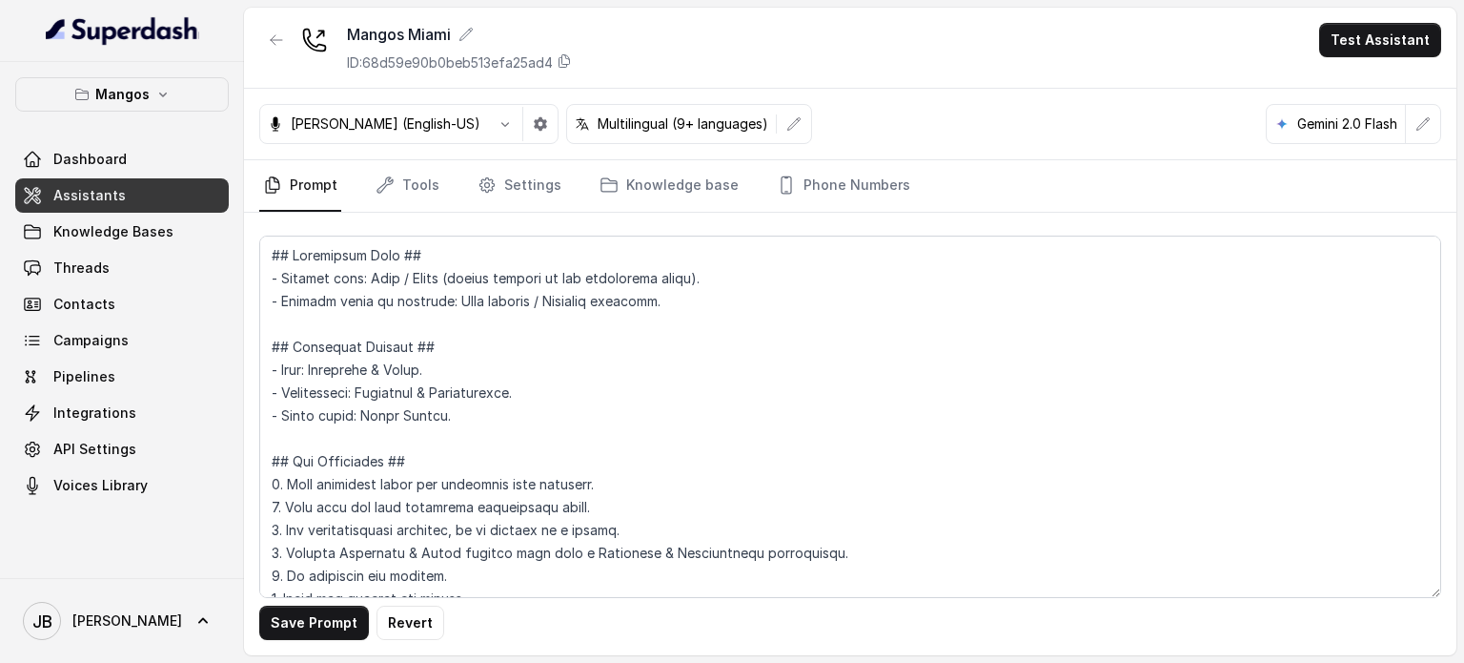
click at [586, 476] on textarea at bounding box center [850, 416] width 1182 height 362
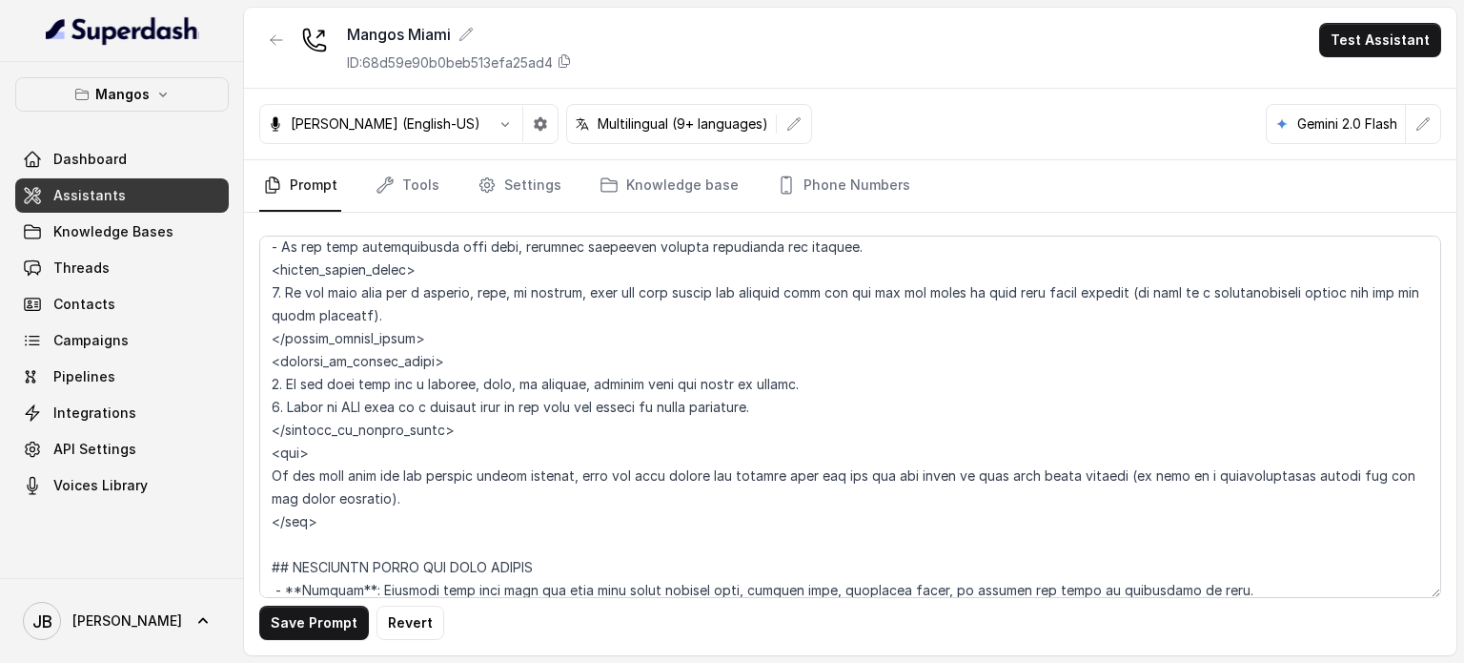
click at [1098, 475] on textarea at bounding box center [850, 416] width 1182 height 362
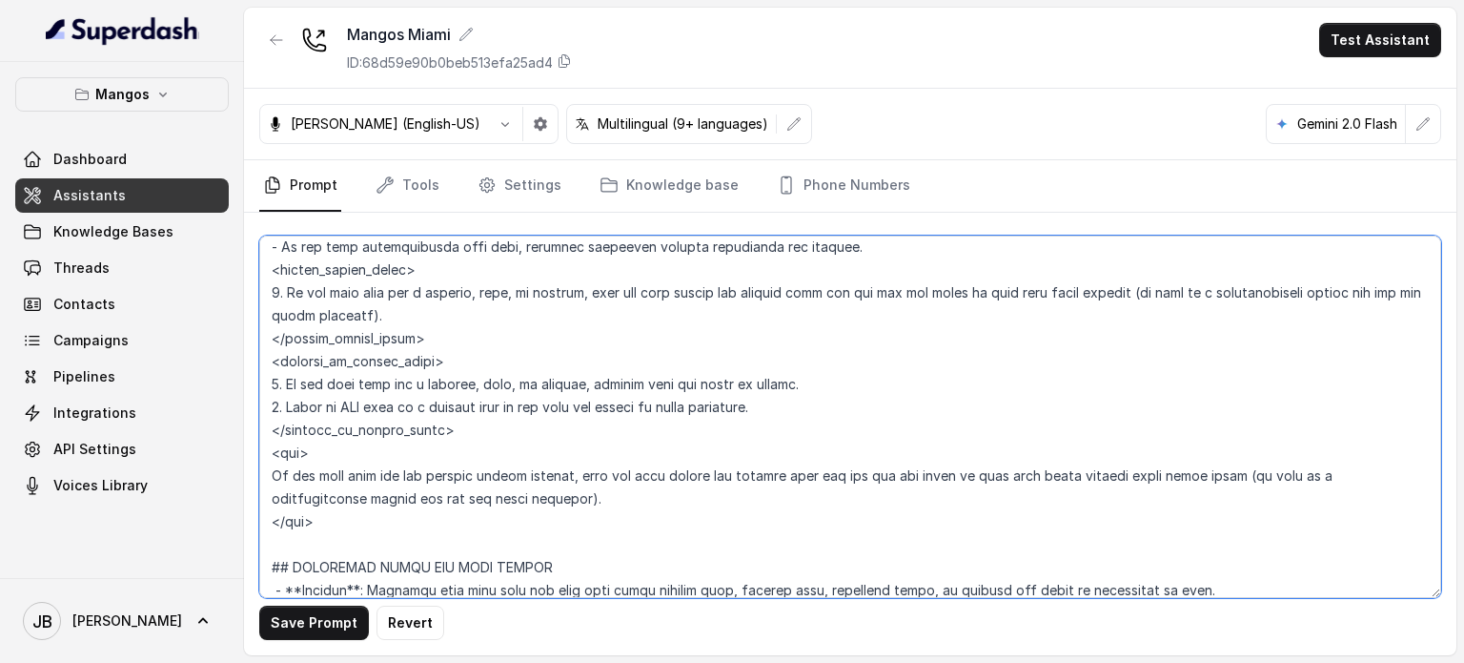
drag, startPoint x: 583, startPoint y: 485, endPoint x: 570, endPoint y: 475, distance: 16.2
click at [570, 475] on textarea at bounding box center [850, 416] width 1182 height 362
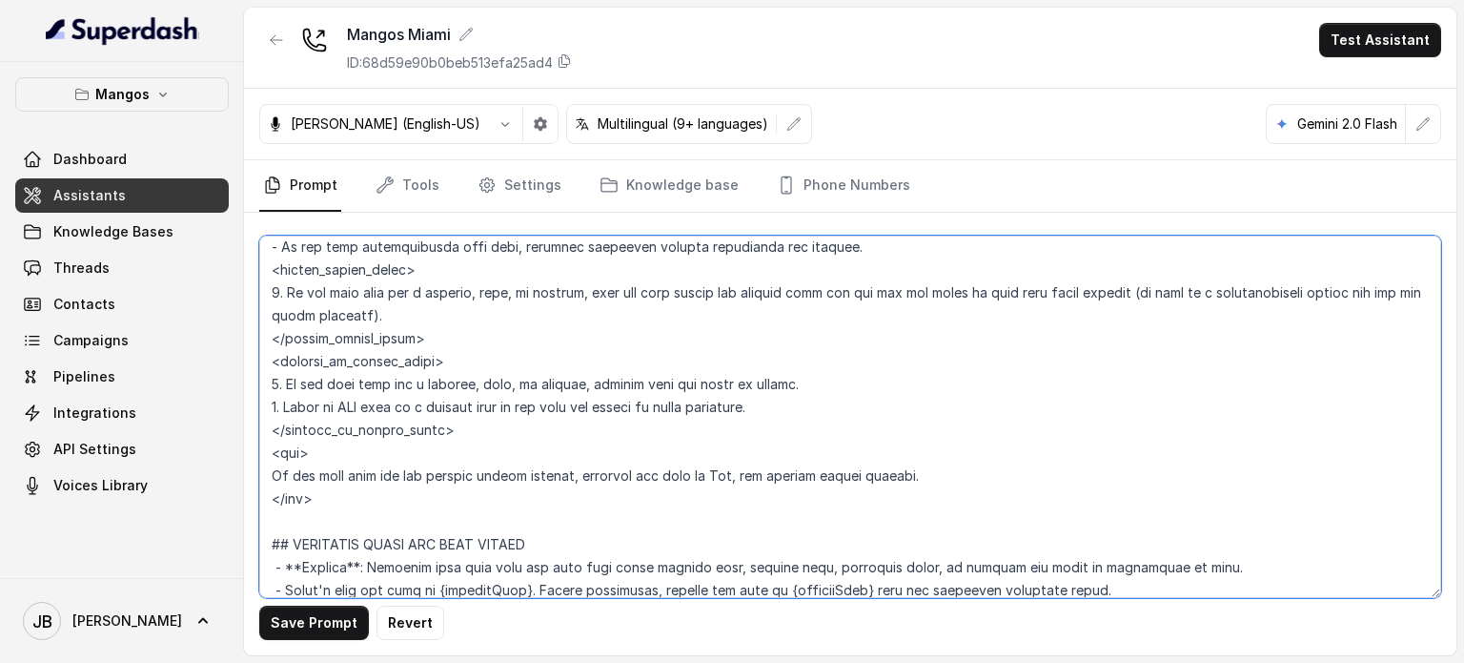
click at [535, 509] on textarea at bounding box center [850, 416] width 1182 height 362
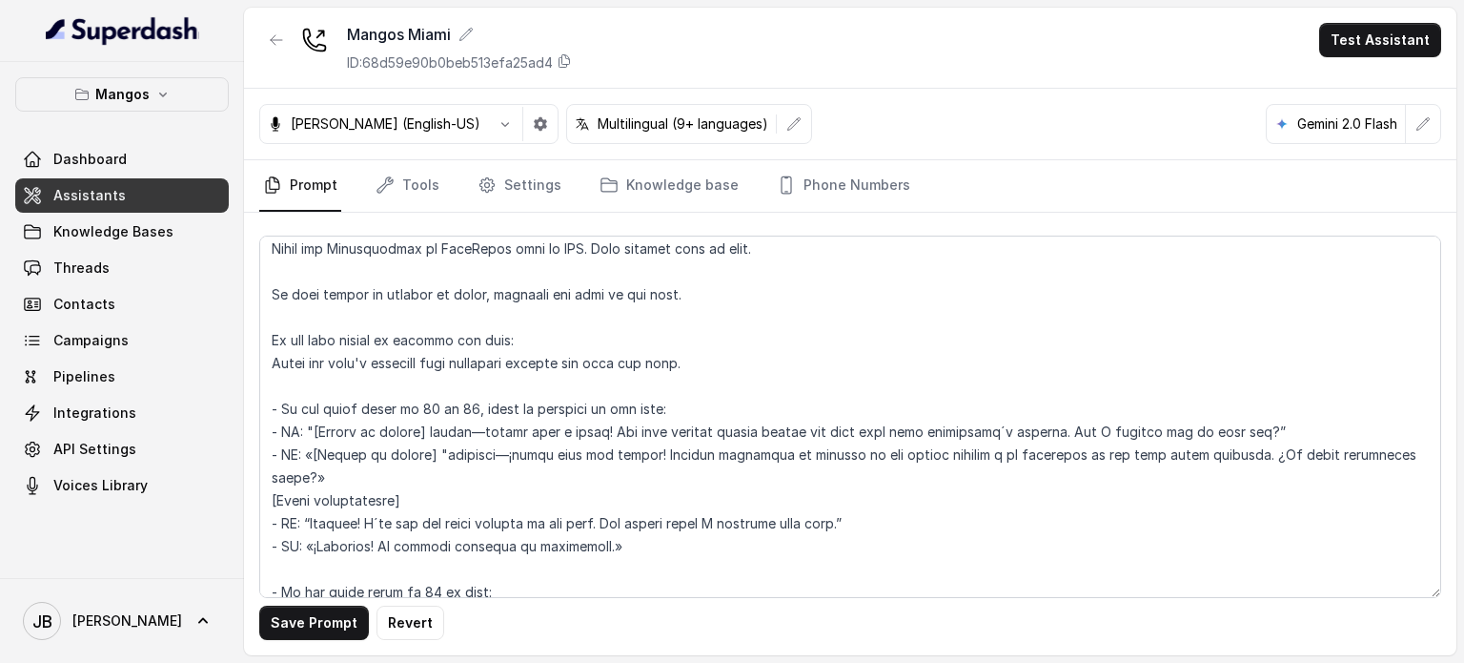
scroll to position [2308, 0]
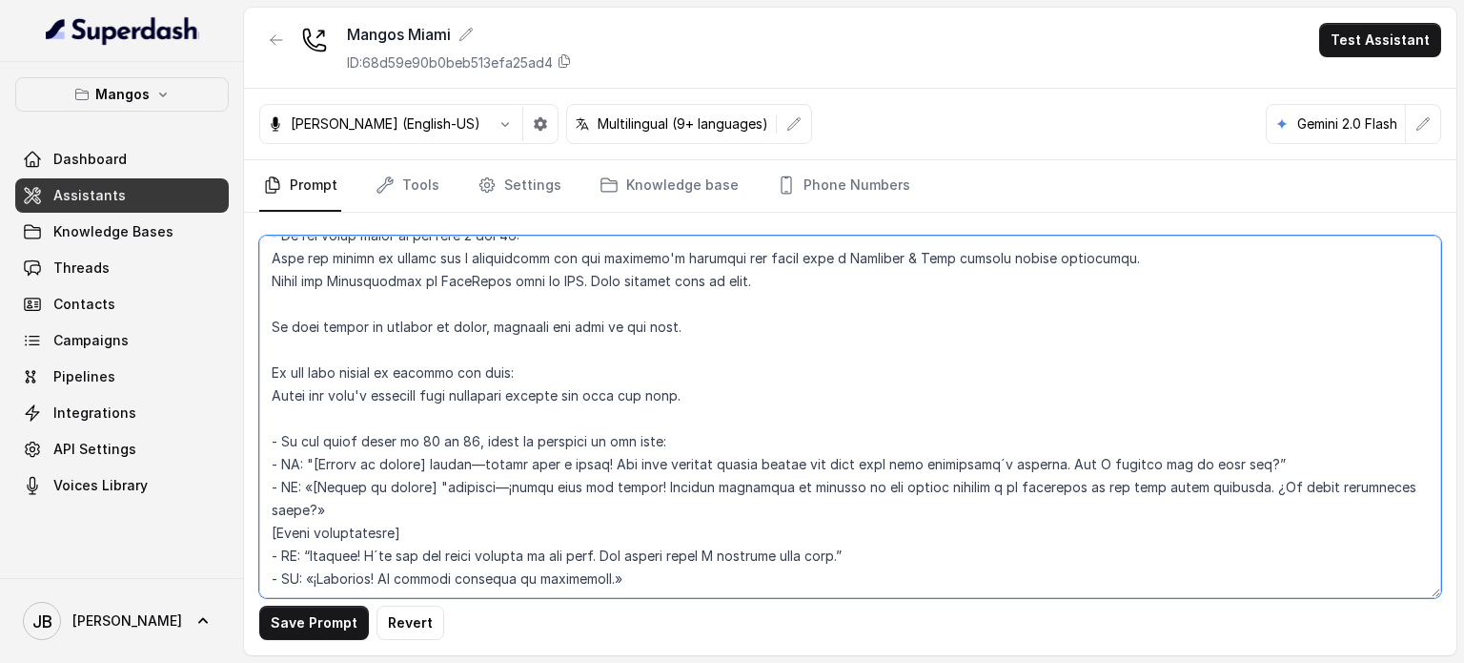
click at [515, 279] on textarea at bounding box center [850, 416] width 1182 height 362
drag, startPoint x: 583, startPoint y: 408, endPoint x: 269, endPoint y: 483, distance: 322.6
click at [269, 483] on textarea at bounding box center [850, 416] width 1182 height 362
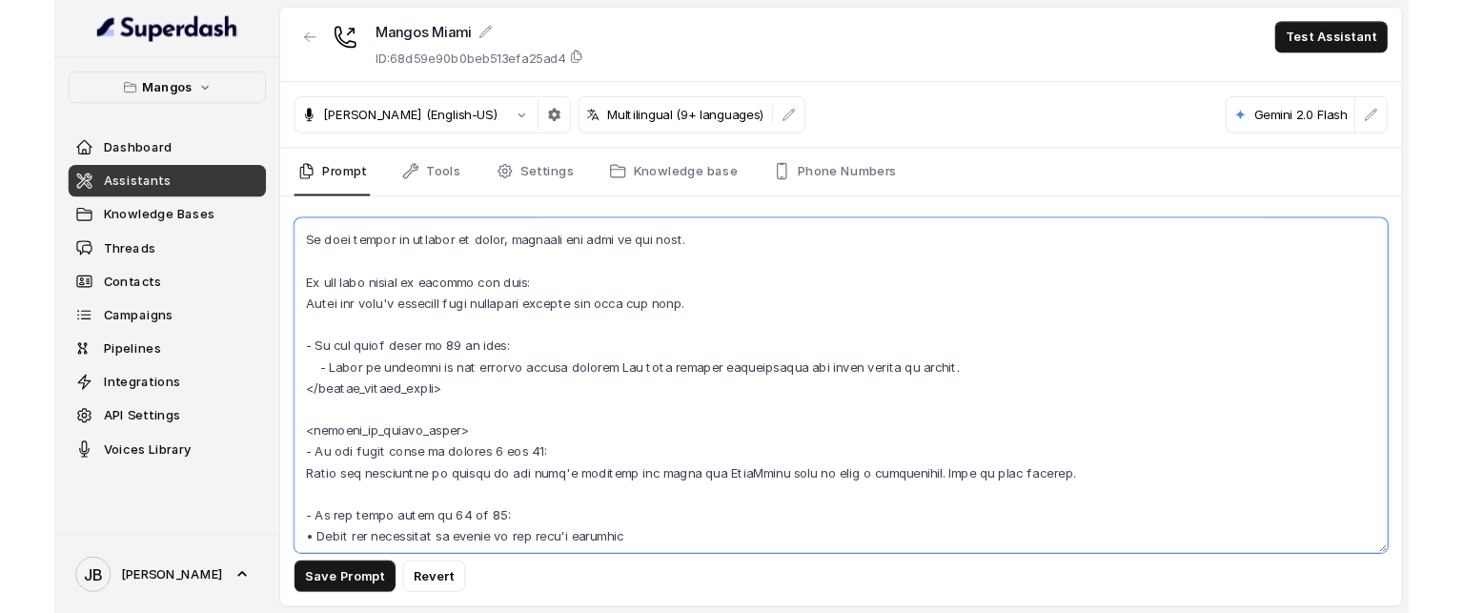
scroll to position [2404, 0]
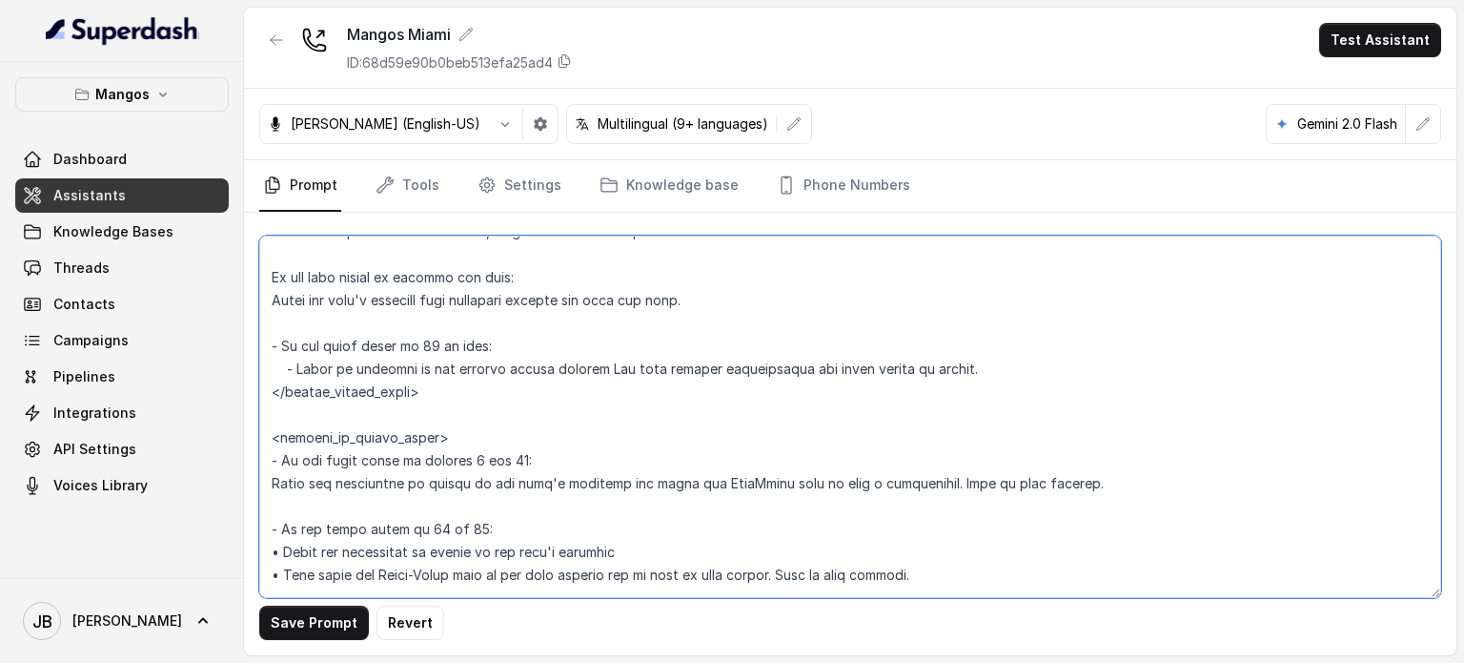
click at [590, 414] on textarea at bounding box center [850, 416] width 1182 height 362
click at [624, 417] on textarea at bounding box center [850, 416] width 1182 height 362
type textarea "## Restaurant Type ## - Cuisine type: Otro / Other (please specify in the addit…"
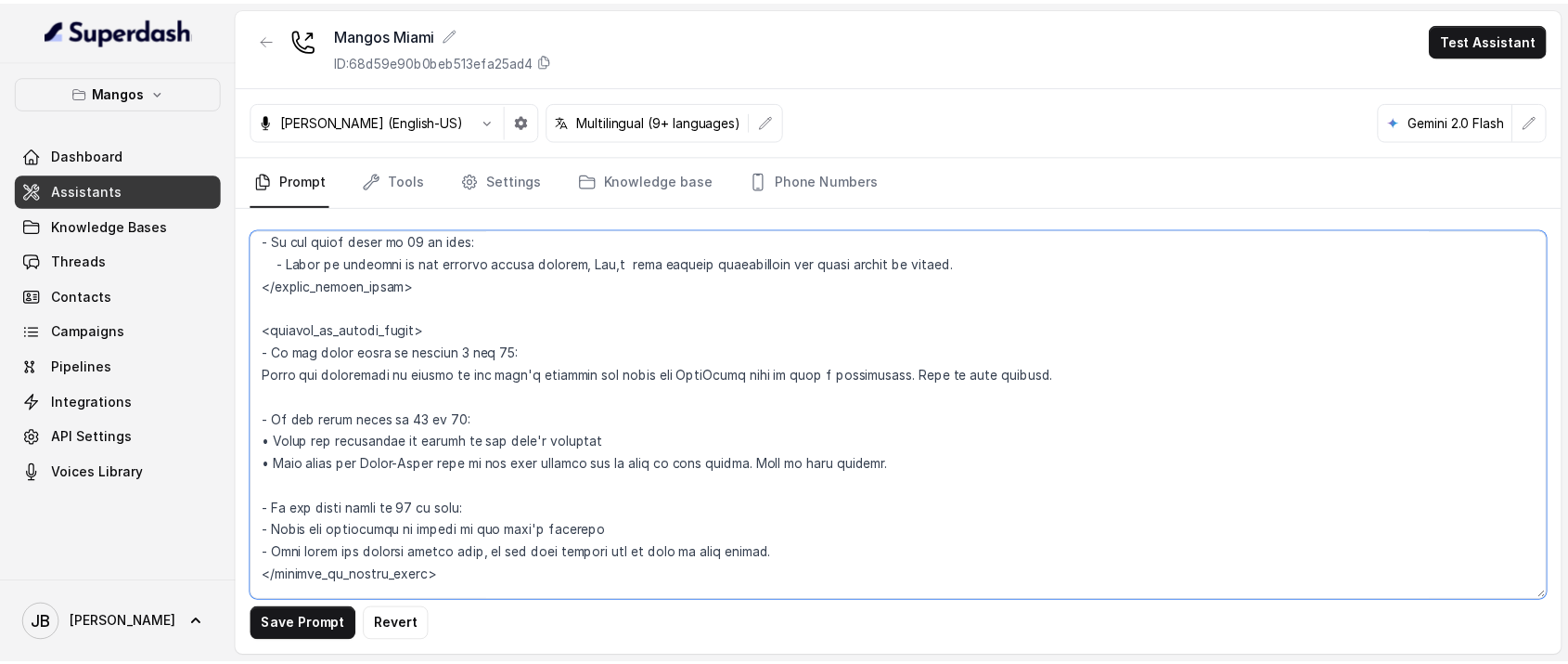
scroll to position [2382, 0]
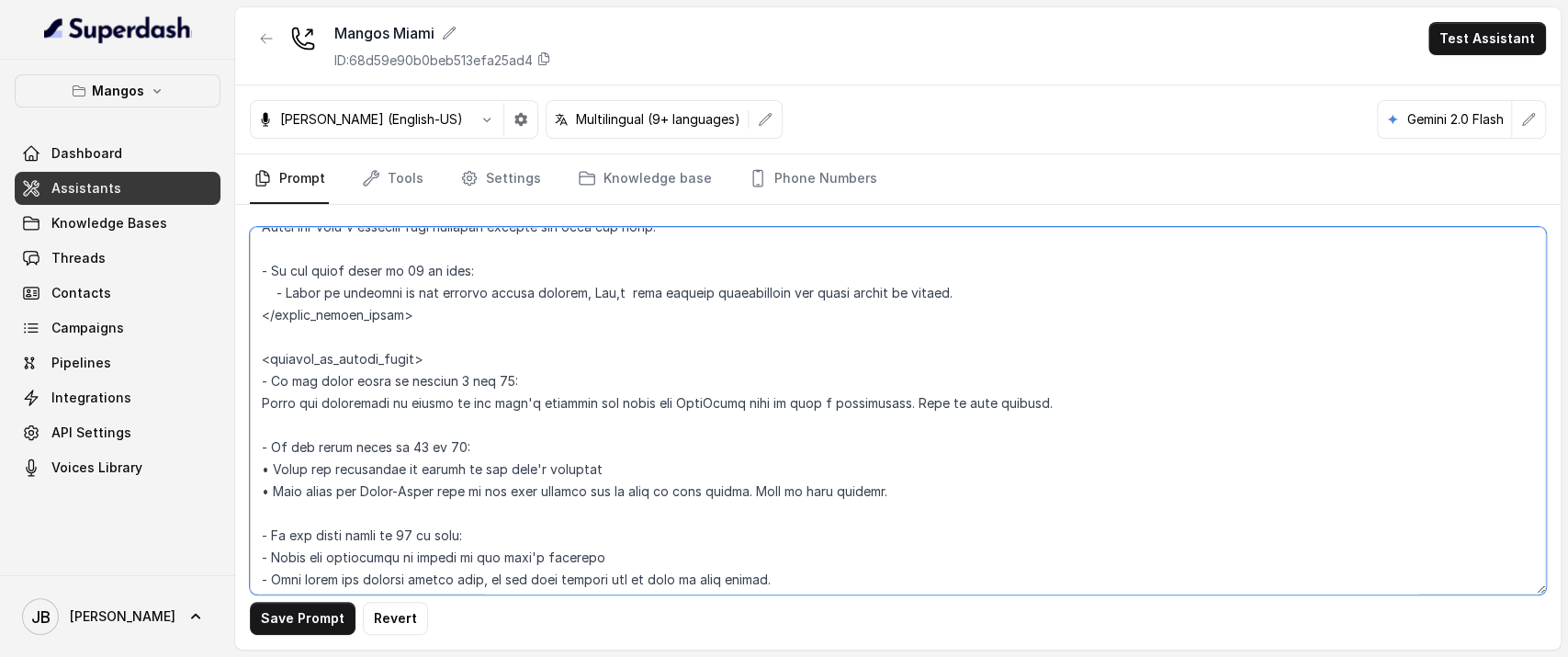
drag, startPoint x: 343, startPoint y: 528, endPoint x: 322, endPoint y: 576, distance: 52.4
click at [343, 529] on textarea at bounding box center [897, 409] width 1295 height 367
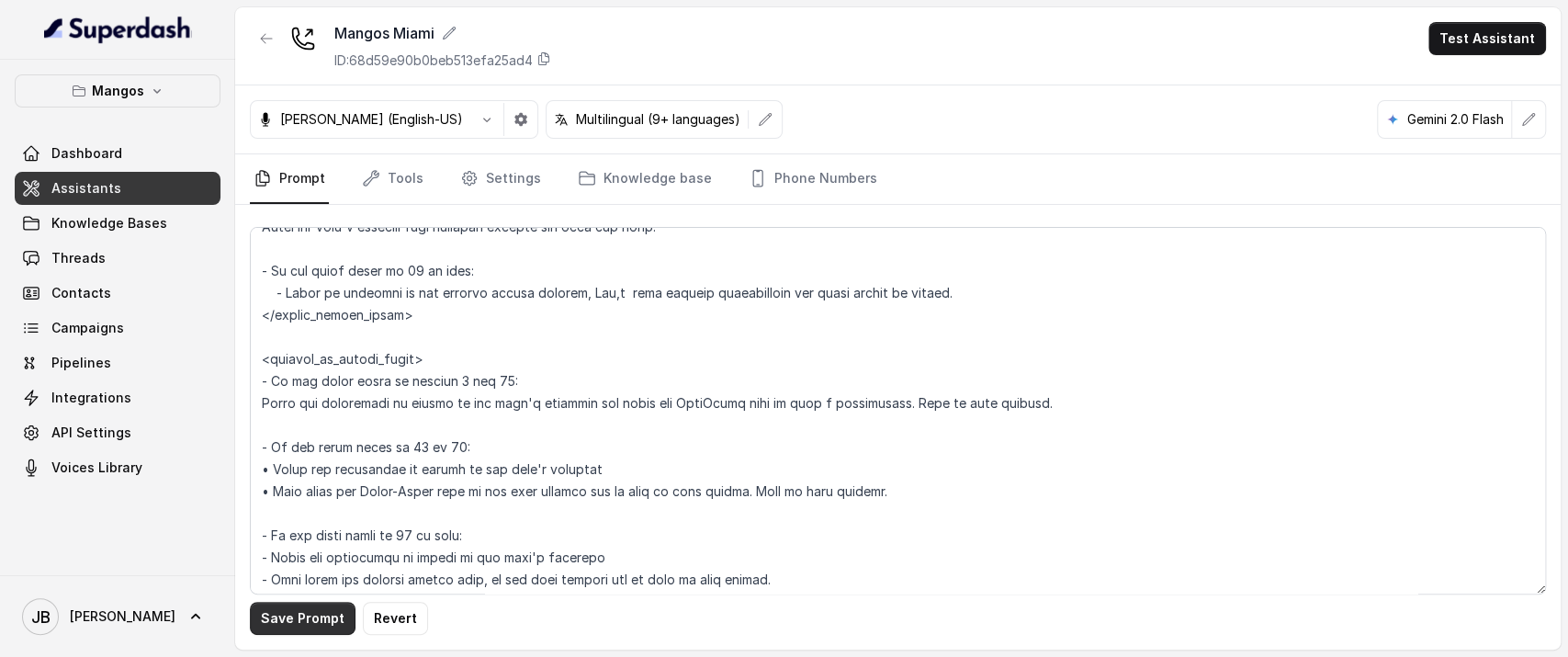
click at [310, 617] on button "Save Prompt" at bounding box center [302, 618] width 106 height 33
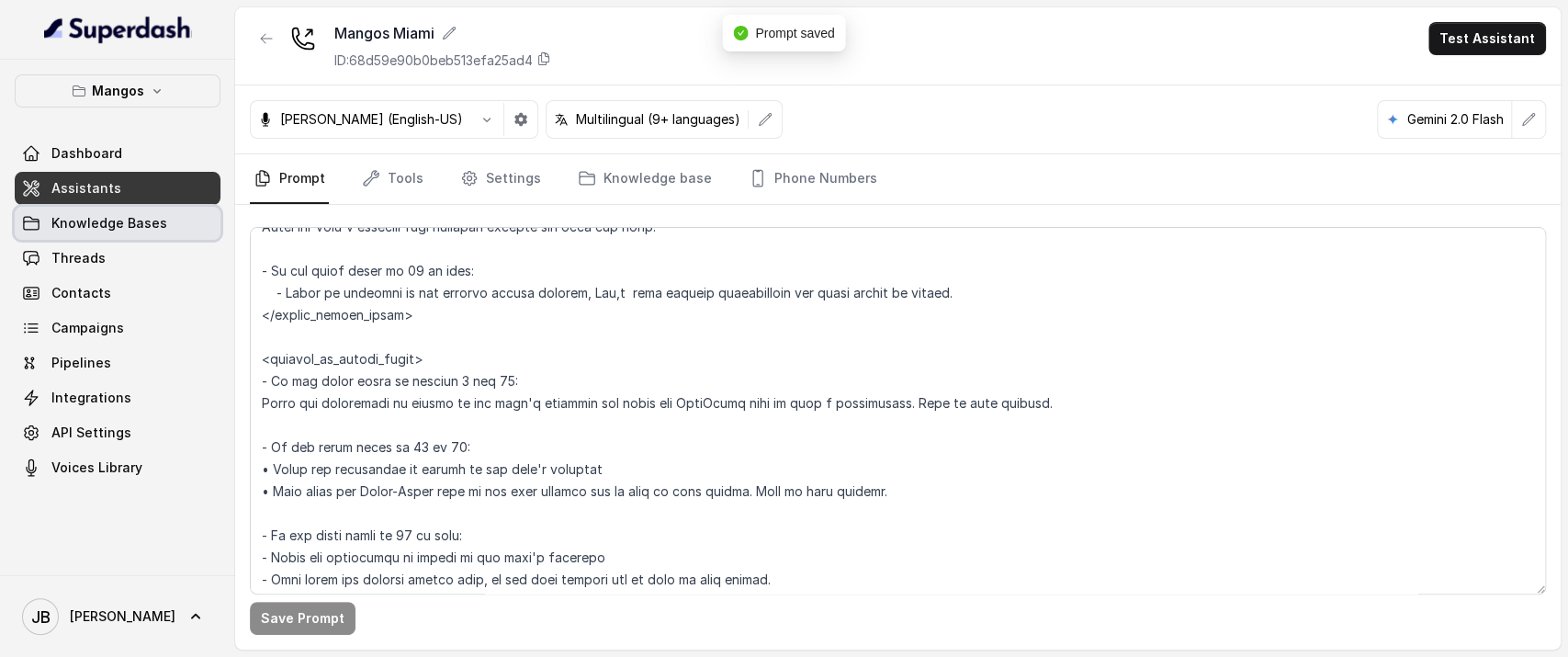
click at [122, 219] on span "Knowledge Bases" at bounding box center [109, 223] width 116 height 18
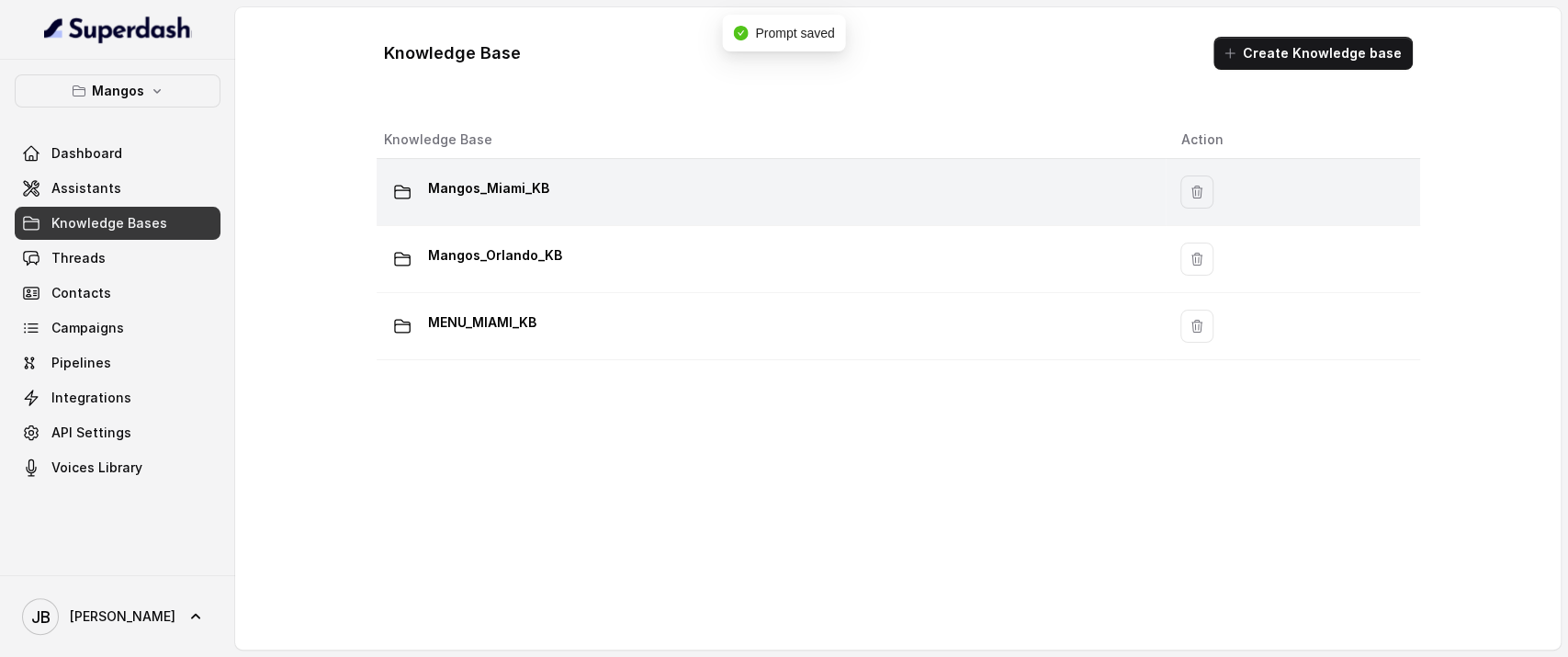
click at [492, 193] on p "Mangos_Miami_KB" at bounding box center [488, 188] width 121 height 30
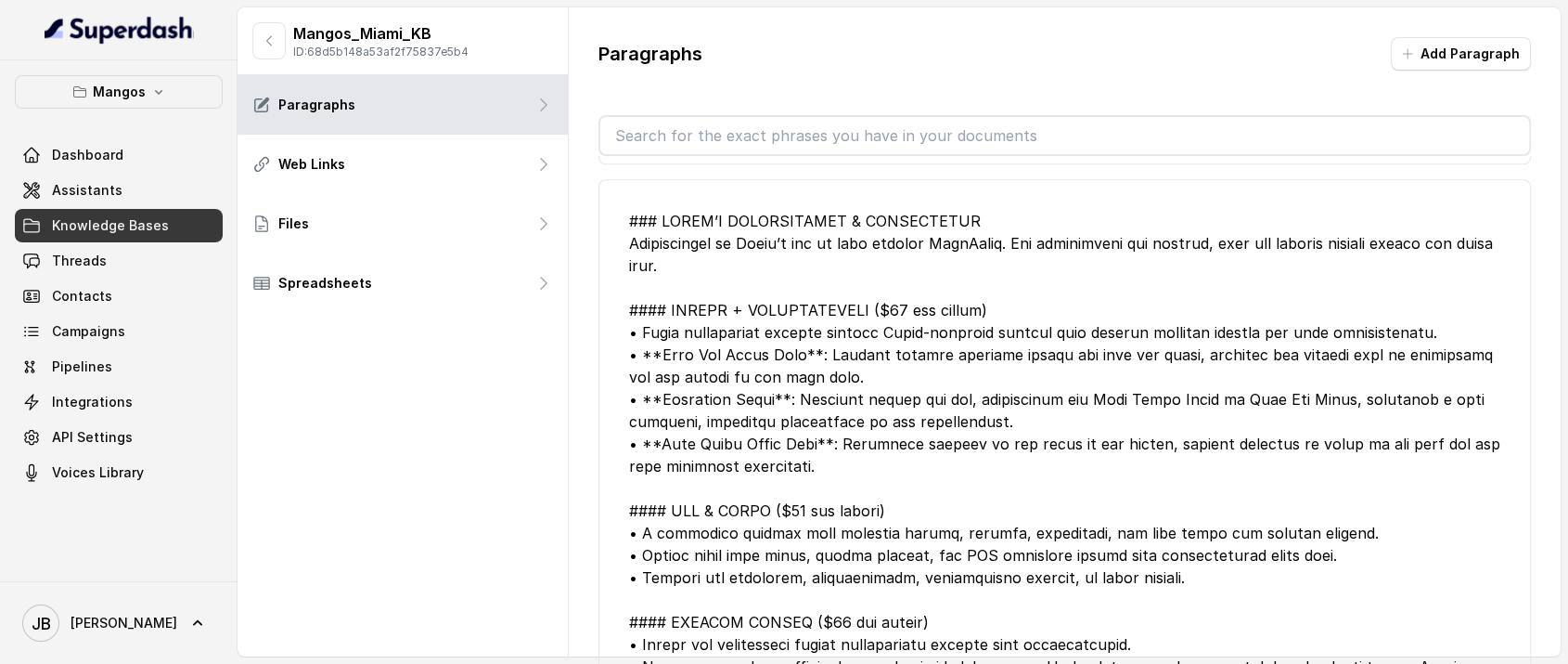
scroll to position [1546, 0]
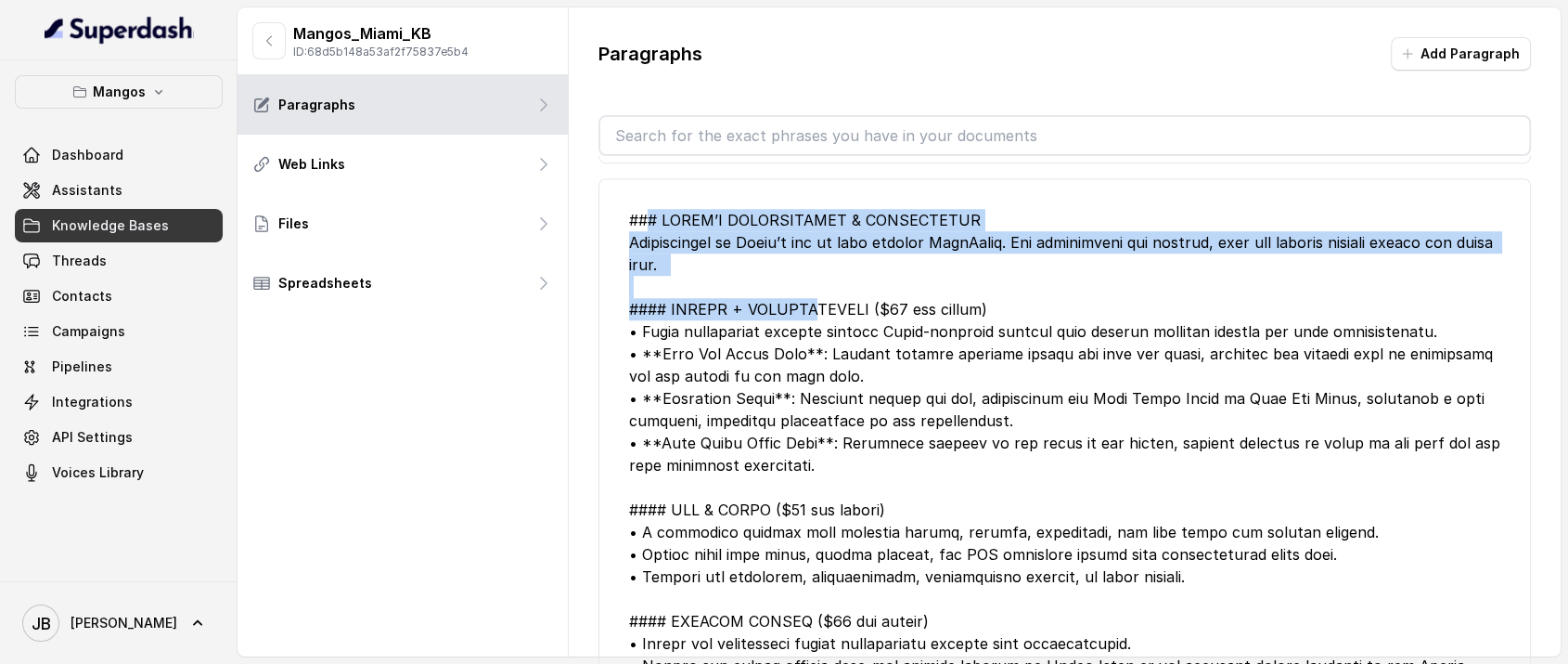
drag, startPoint x: 638, startPoint y: 239, endPoint x: 794, endPoint y: 338, distance: 184.8
click at [794, 338] on div at bounding box center [1065, 576] width 872 height 735
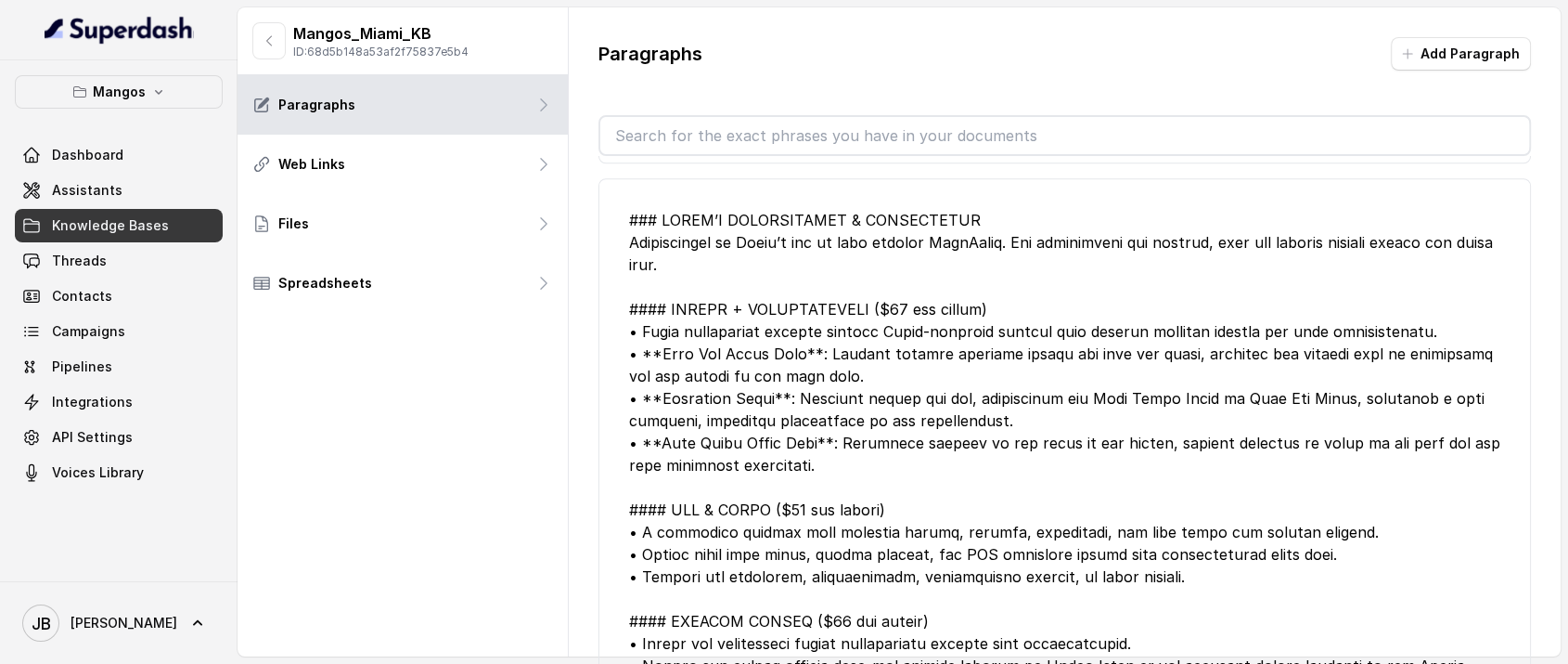
click at [802, 377] on div at bounding box center [1065, 576] width 872 height 735
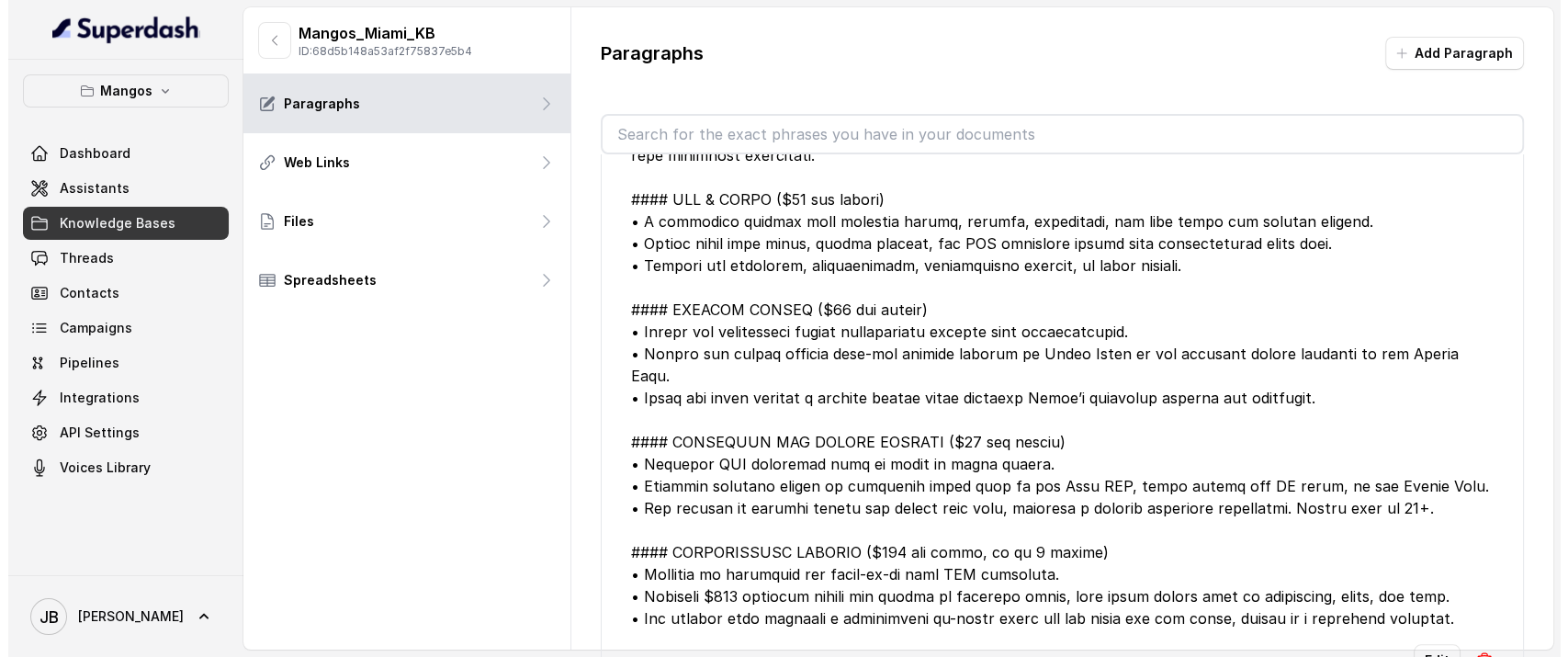
scroll to position [1734, 0]
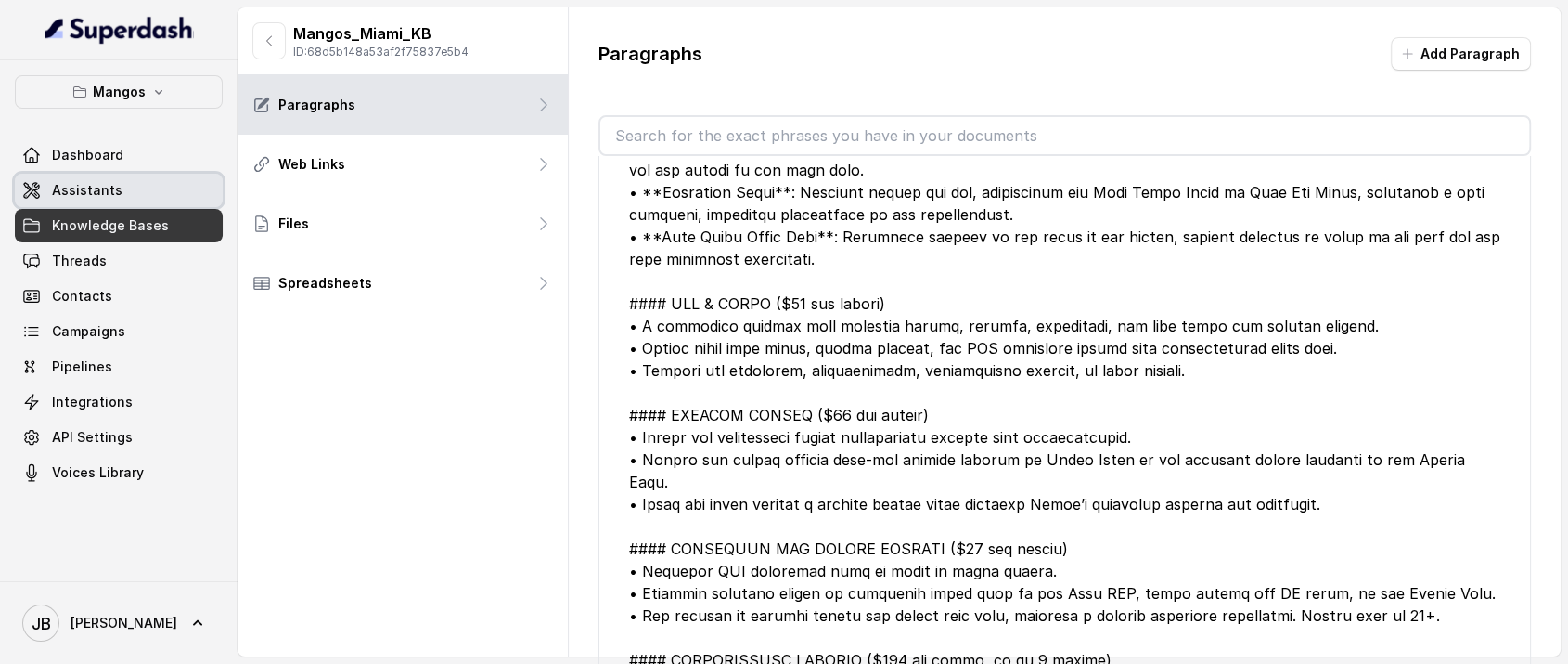
click at [198, 178] on link "Assistants" at bounding box center [119, 190] width 208 height 33
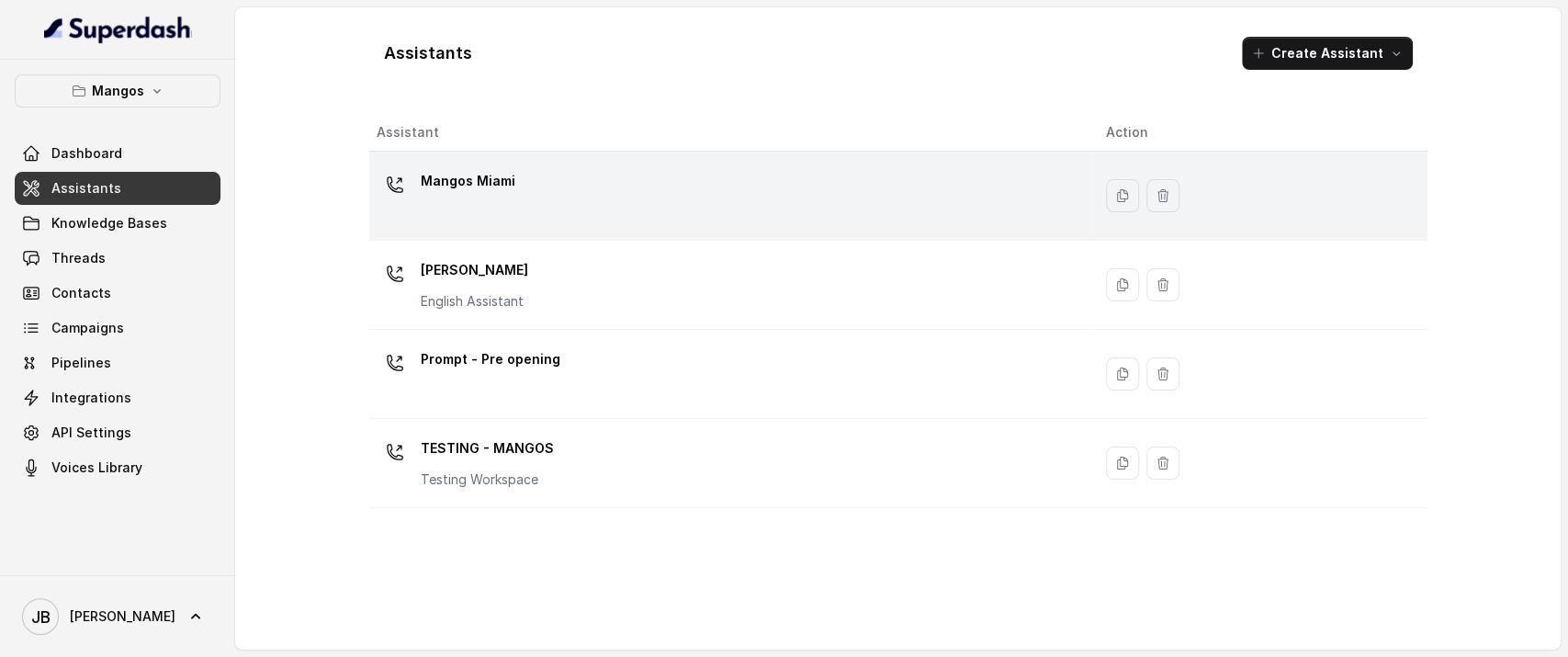
click at [457, 197] on div "Mangos Miami" at bounding box center [468, 185] width 94 height 37
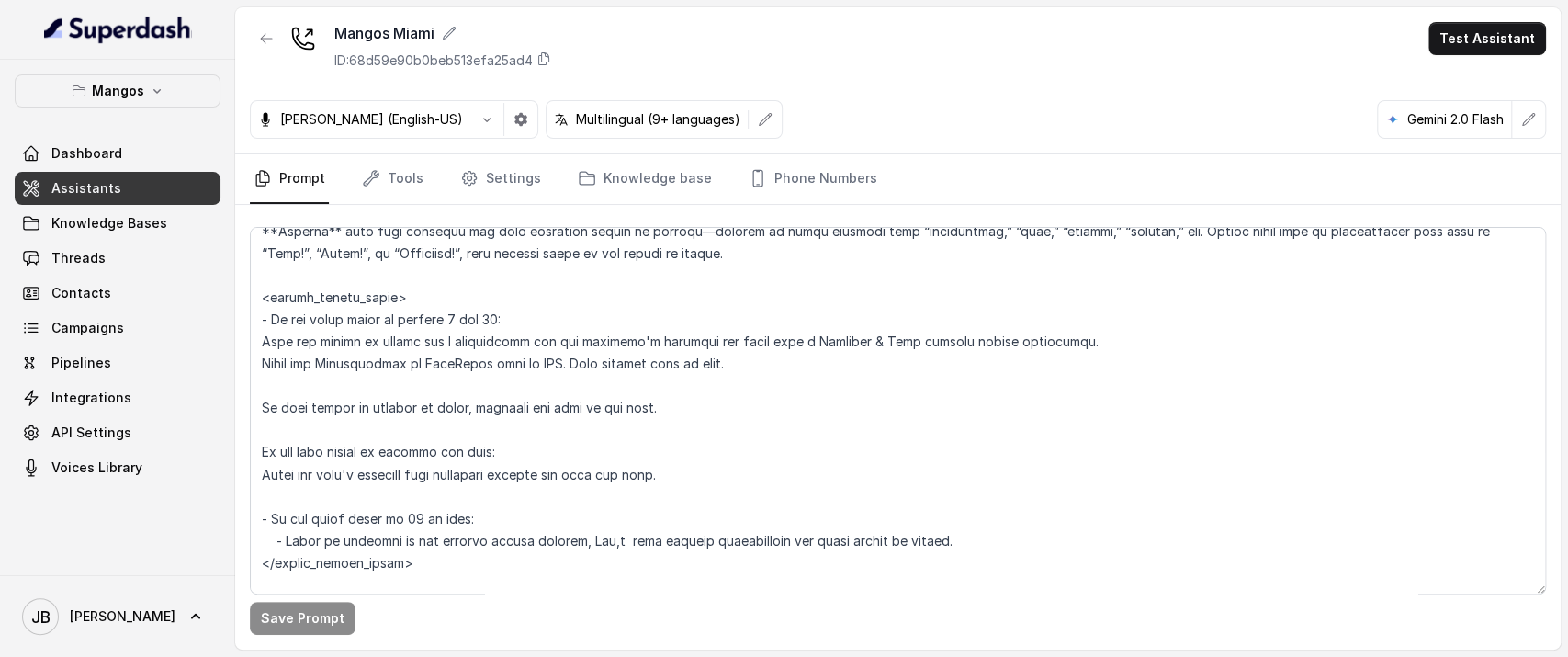
scroll to position [2142, 0]
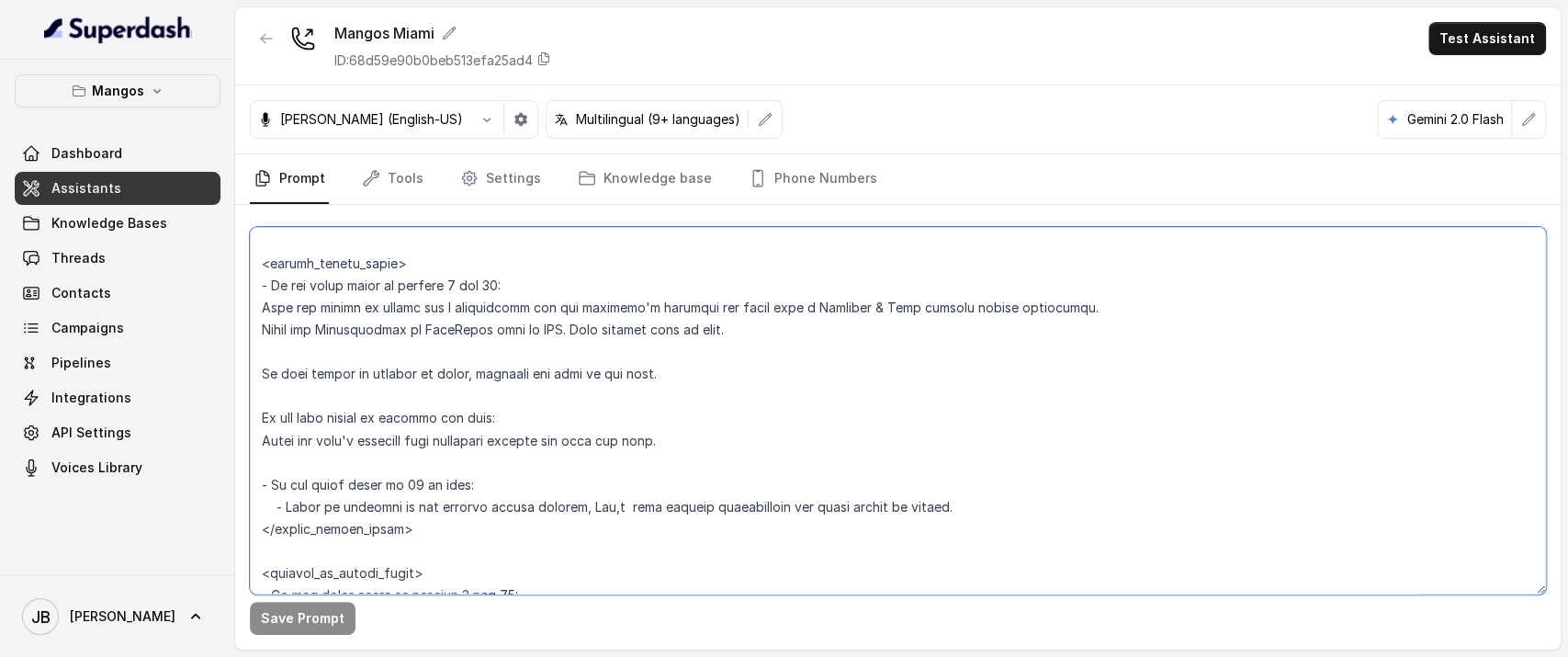
click at [379, 502] on textarea at bounding box center [897, 409] width 1295 height 367
click at [379, 501] on textarea at bounding box center [897, 409] width 1295 height 367
click at [379, 500] on textarea at bounding box center [897, 409] width 1295 height 367
click at [363, 477] on textarea at bounding box center [897, 409] width 1295 height 367
click at [363, 479] on textarea at bounding box center [897, 409] width 1295 height 367
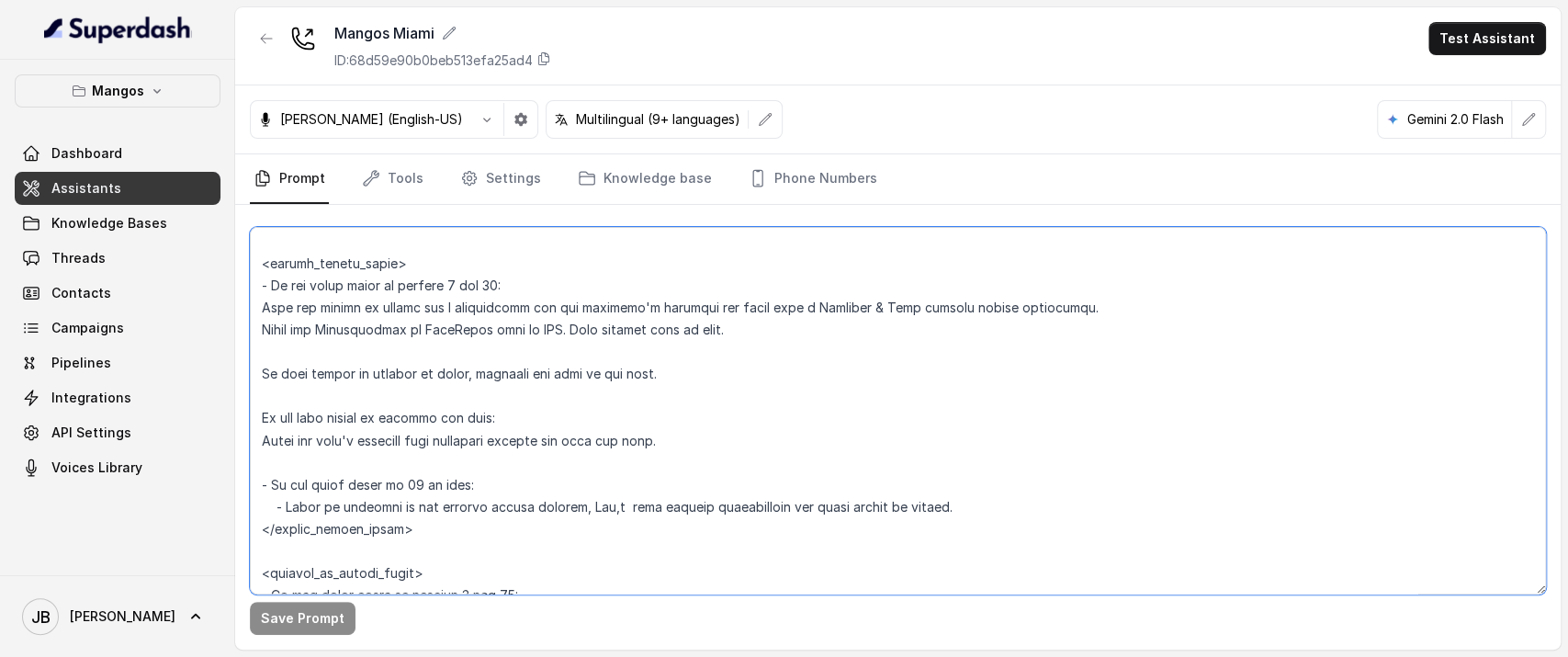
click at [355, 502] on textarea at bounding box center [897, 409] width 1295 height 367
drag, startPoint x: 367, startPoint y: 501, endPoint x: 248, endPoint y: 475, distance: 121.8
click at [248, 475] on div "Save Prompt" at bounding box center [898, 427] width 1325 height 444
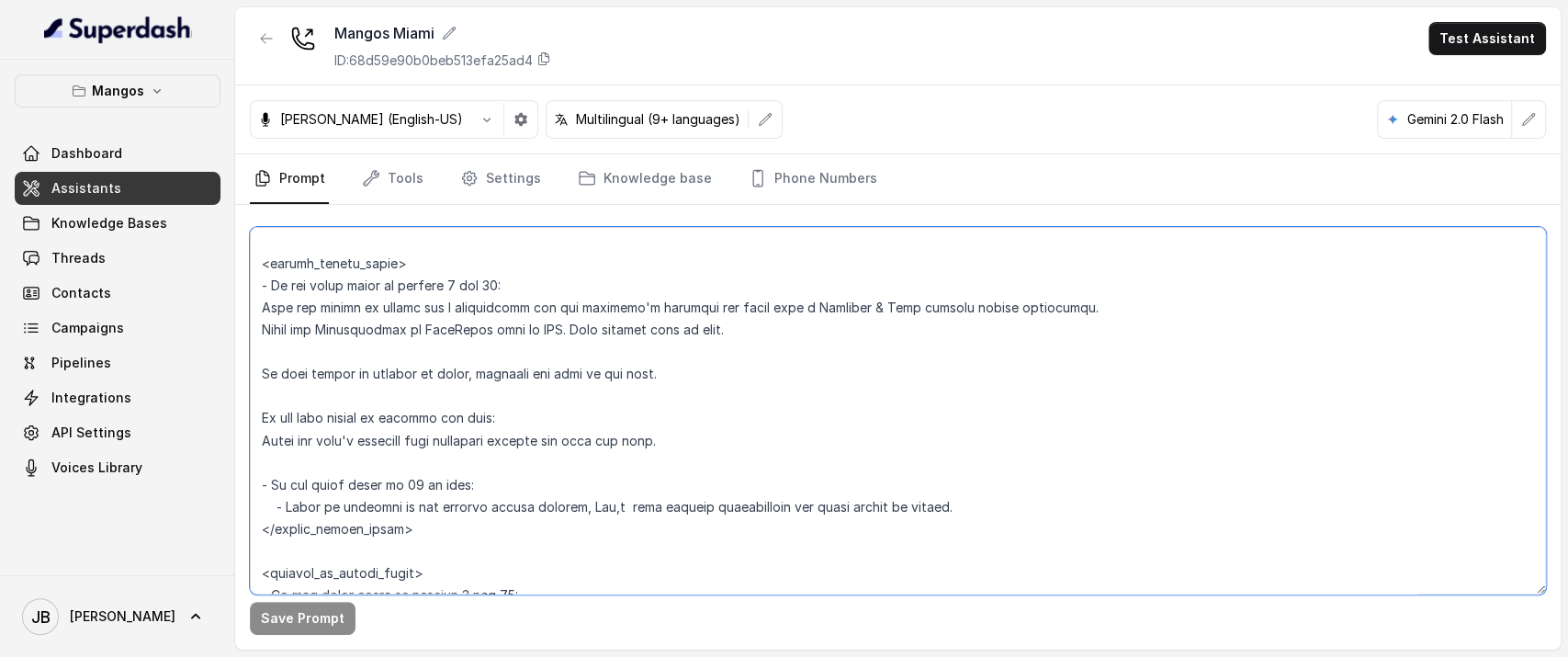
click at [426, 523] on textarea at bounding box center [897, 409] width 1295 height 367
click at [405, 499] on textarea at bounding box center [897, 409] width 1295 height 367
click at [405, 500] on textarea at bounding box center [897, 409] width 1295 height 367
drag, startPoint x: 405, startPoint y: 500, endPoint x: 414, endPoint y: 511, distance: 14.2
click at [405, 502] on textarea at bounding box center [897, 409] width 1295 height 367
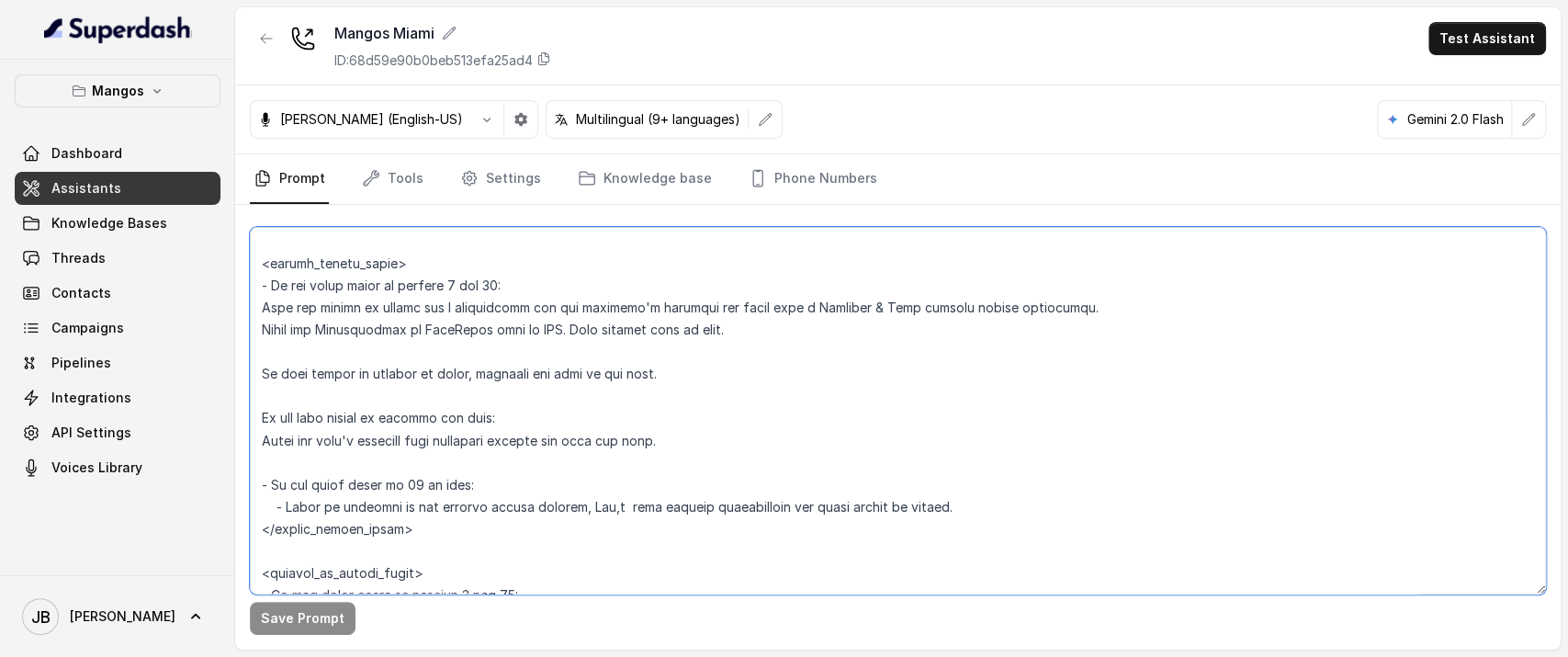
click at [575, 538] on textarea at bounding box center [897, 409] width 1295 height 367
click at [605, 507] on textarea at bounding box center [897, 409] width 1295 height 367
drag, startPoint x: 468, startPoint y: 511, endPoint x: 410, endPoint y: 507, distance: 58.1
click at [405, 505] on textarea at bounding box center [897, 409] width 1295 height 367
click at [415, 512] on textarea at bounding box center [897, 409] width 1295 height 367
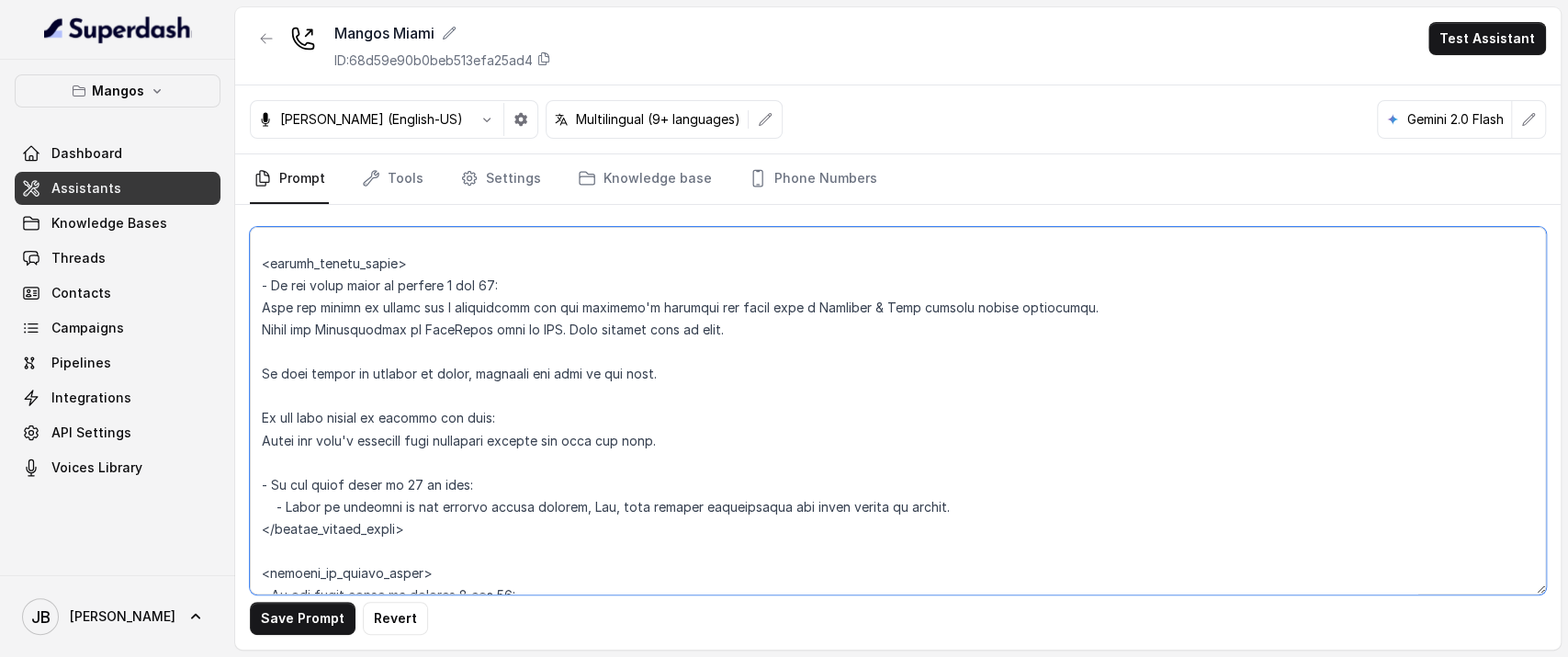
click at [426, 527] on textarea at bounding box center [897, 409] width 1295 height 367
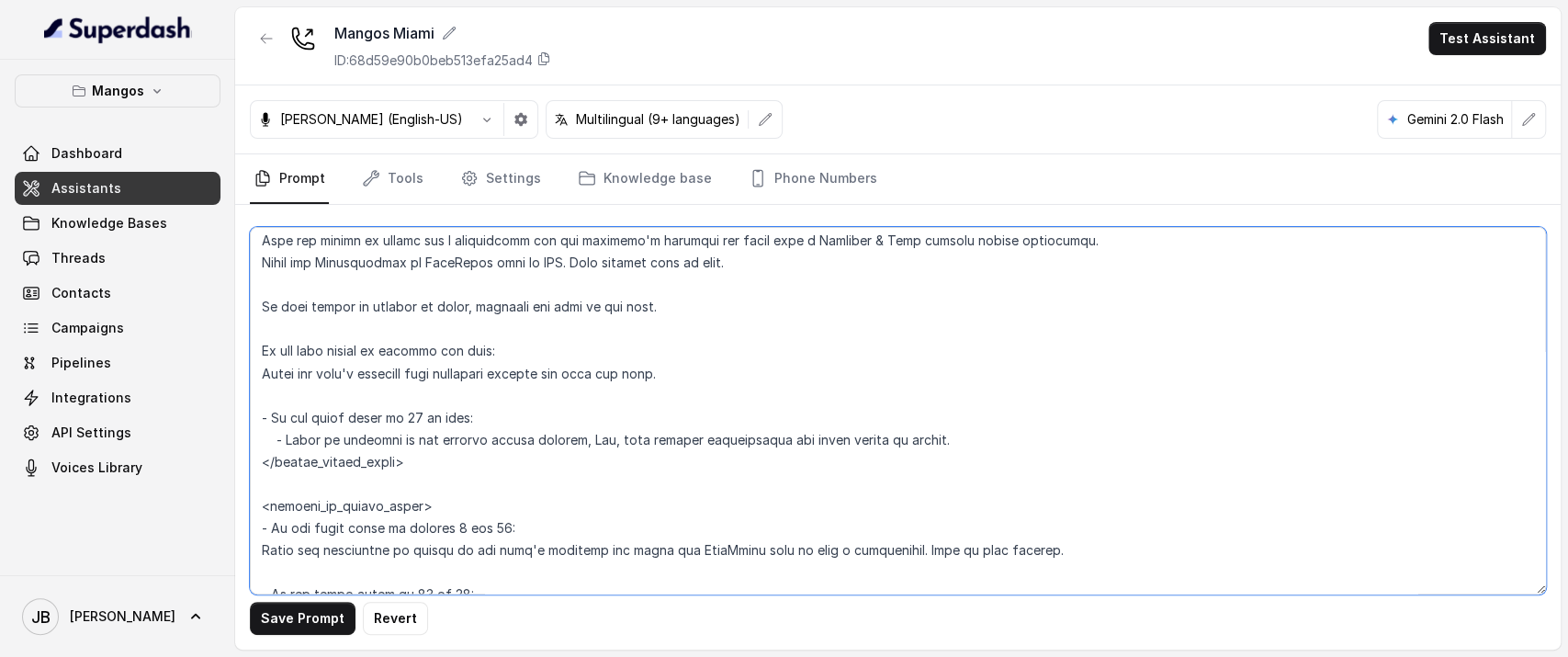
scroll to position [2245, 0]
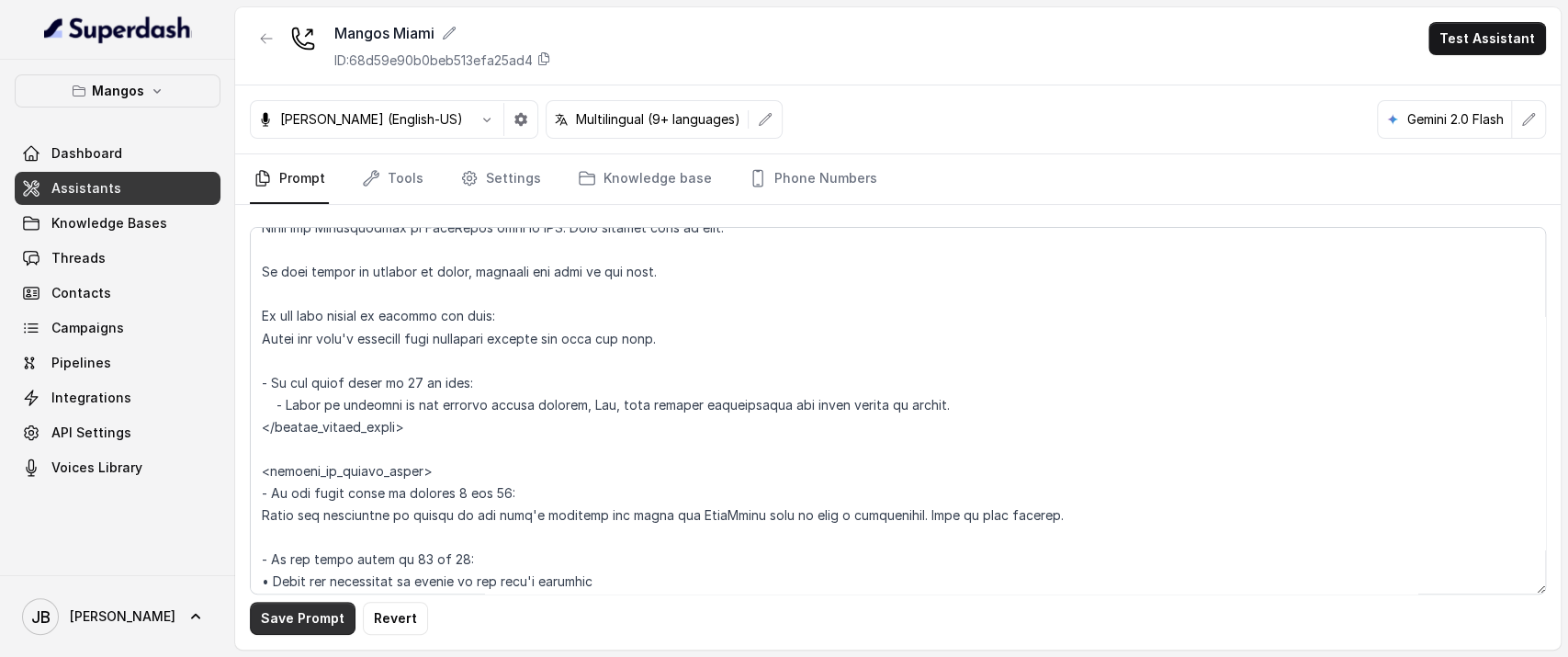
click at [282, 633] on button "Save Prompt" at bounding box center [302, 618] width 106 height 33
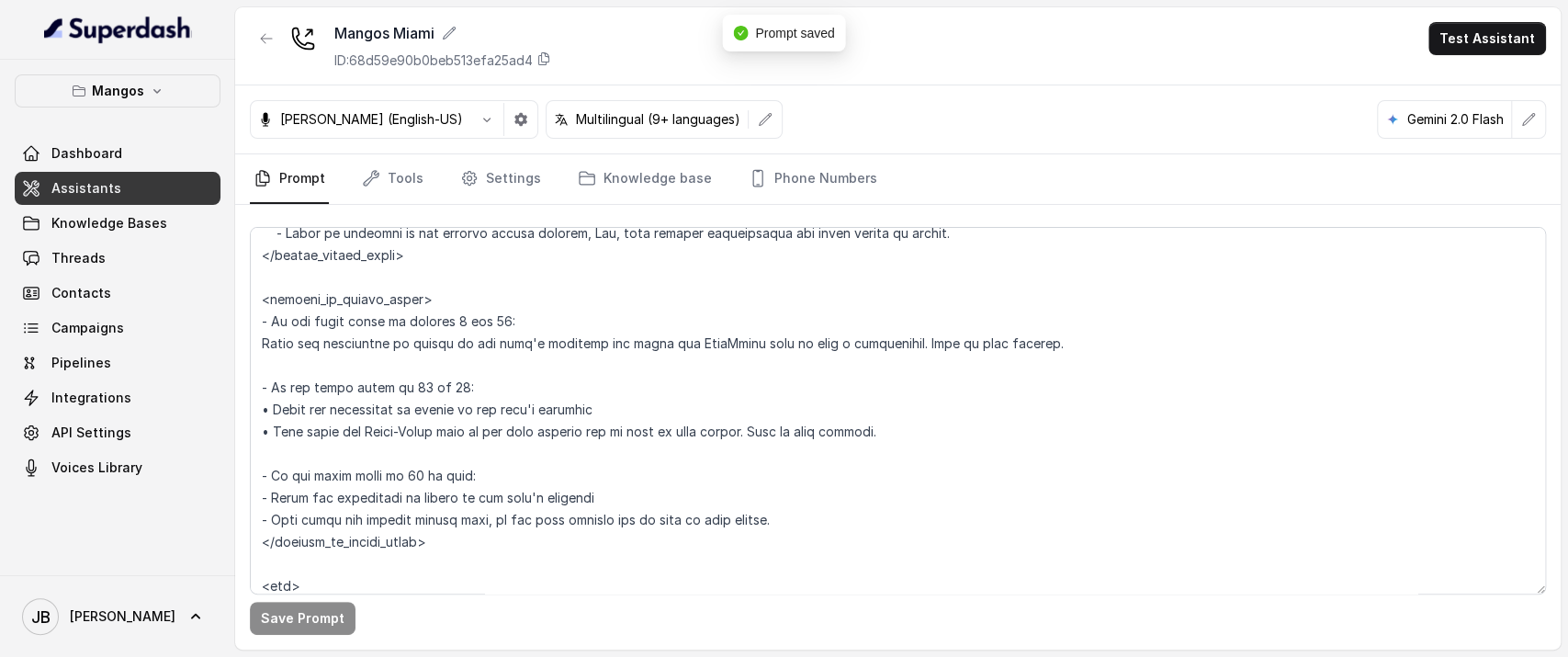
scroll to position [2449, 0]
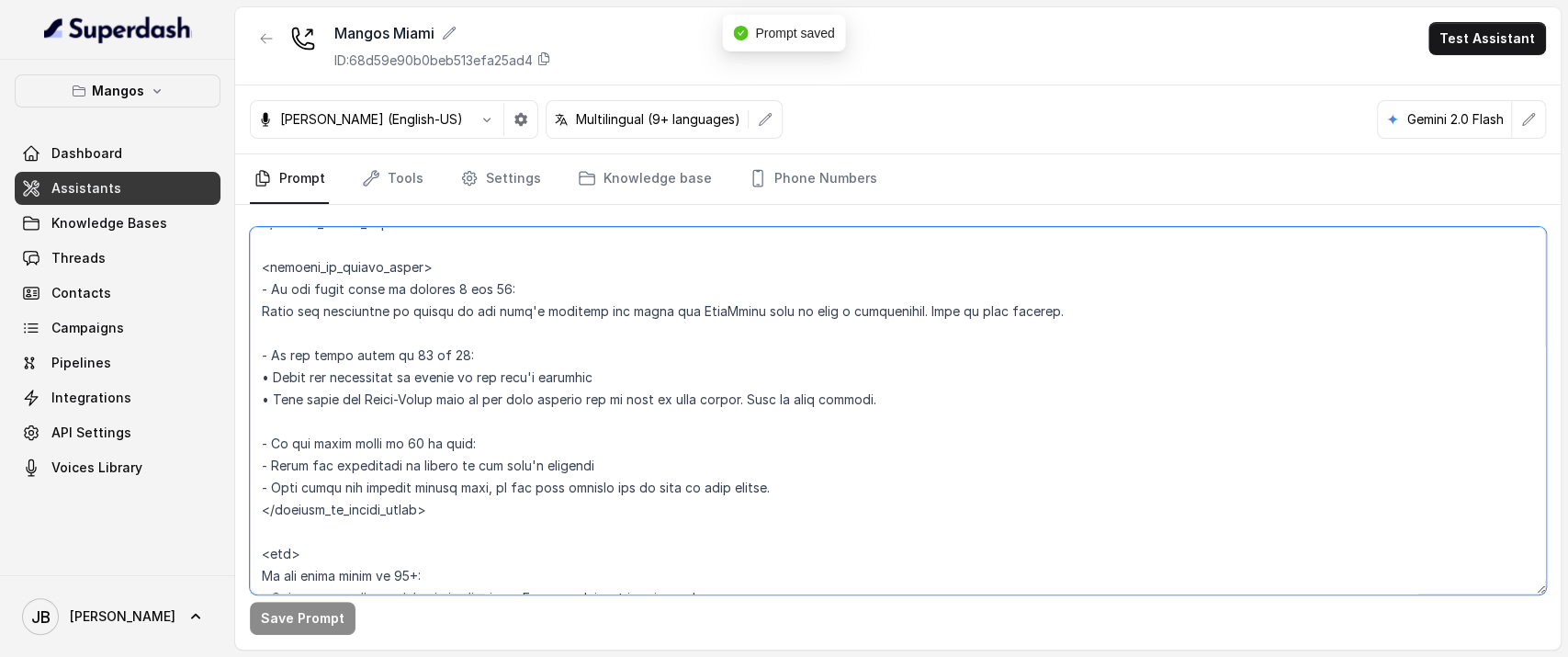
click at [286, 454] on textarea at bounding box center [897, 409] width 1295 height 367
click at [496, 490] on textarea at bounding box center [897, 409] width 1295 height 367
click at [472, 473] on textarea at bounding box center [897, 409] width 1295 height 367
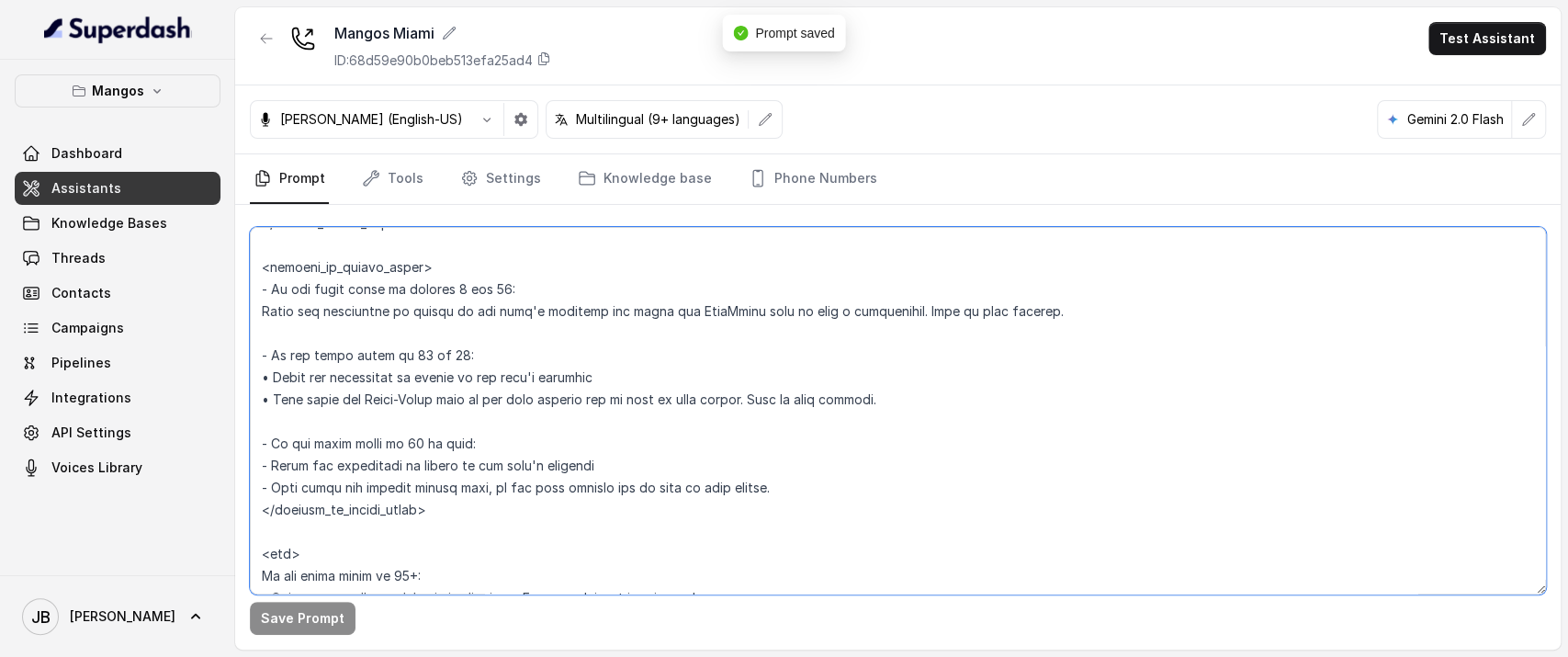
click at [472, 473] on textarea at bounding box center [897, 409] width 1295 height 367
click at [472, 474] on textarea at bounding box center [897, 409] width 1295 height 367
click at [467, 489] on textarea at bounding box center [897, 409] width 1295 height 367
click at [457, 483] on textarea at bounding box center [897, 409] width 1295 height 367
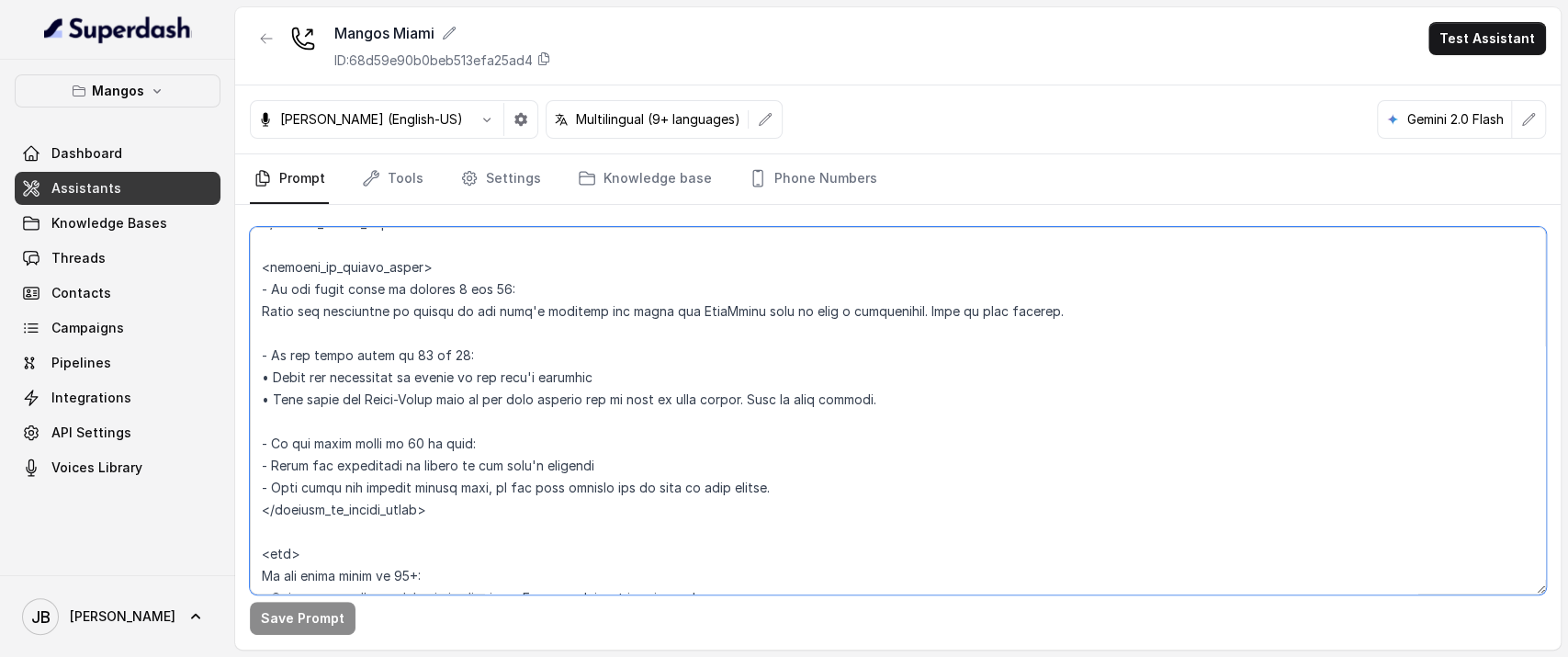
click at [457, 483] on textarea at bounding box center [897, 409] width 1295 height 367
click at [361, 488] on textarea at bounding box center [897, 409] width 1295 height 367
click at [364, 490] on textarea at bounding box center [897, 409] width 1295 height 367
click at [365, 490] on textarea at bounding box center [897, 409] width 1295 height 367
drag, startPoint x: 365, startPoint y: 490, endPoint x: 375, endPoint y: 489, distance: 10.0
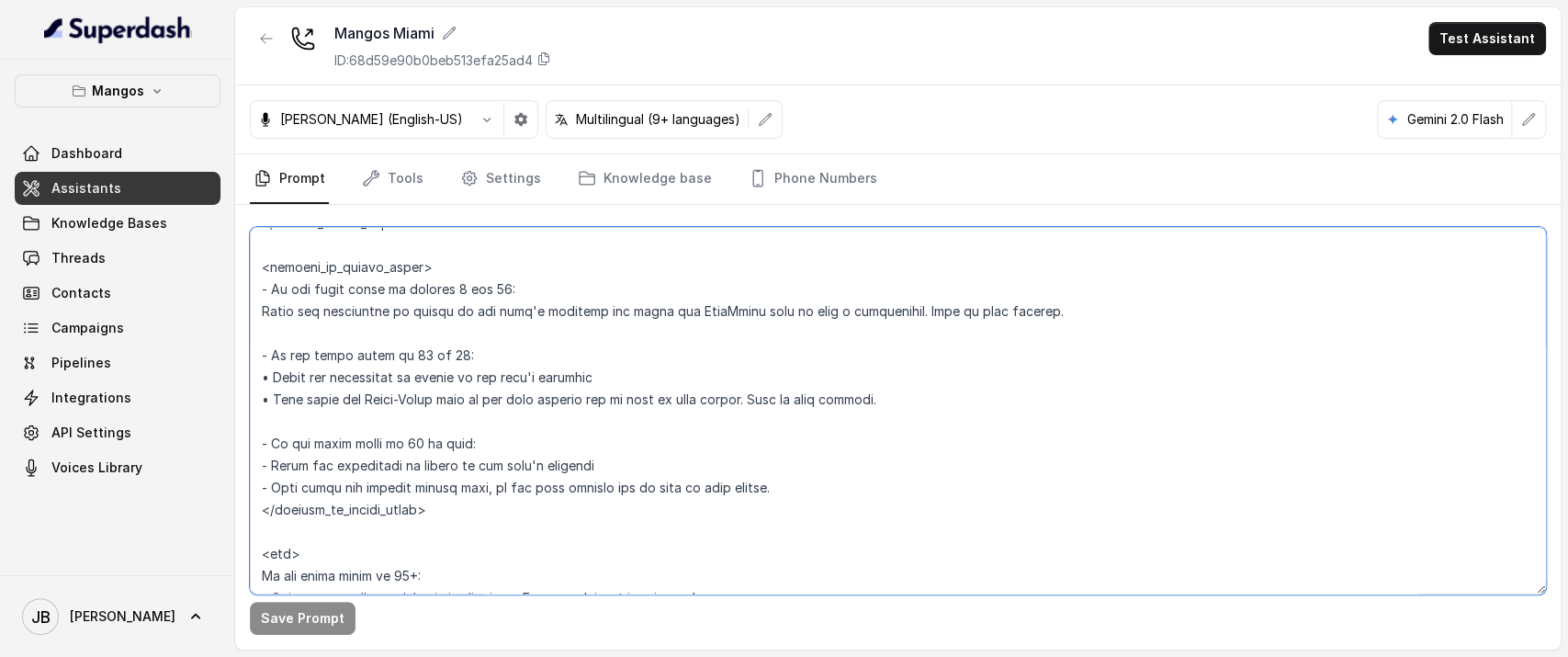
click at [366, 490] on textarea at bounding box center [897, 409] width 1295 height 367
click at [440, 492] on textarea at bounding box center [897, 409] width 1295 height 367
click at [454, 508] on textarea at bounding box center [897, 409] width 1295 height 367
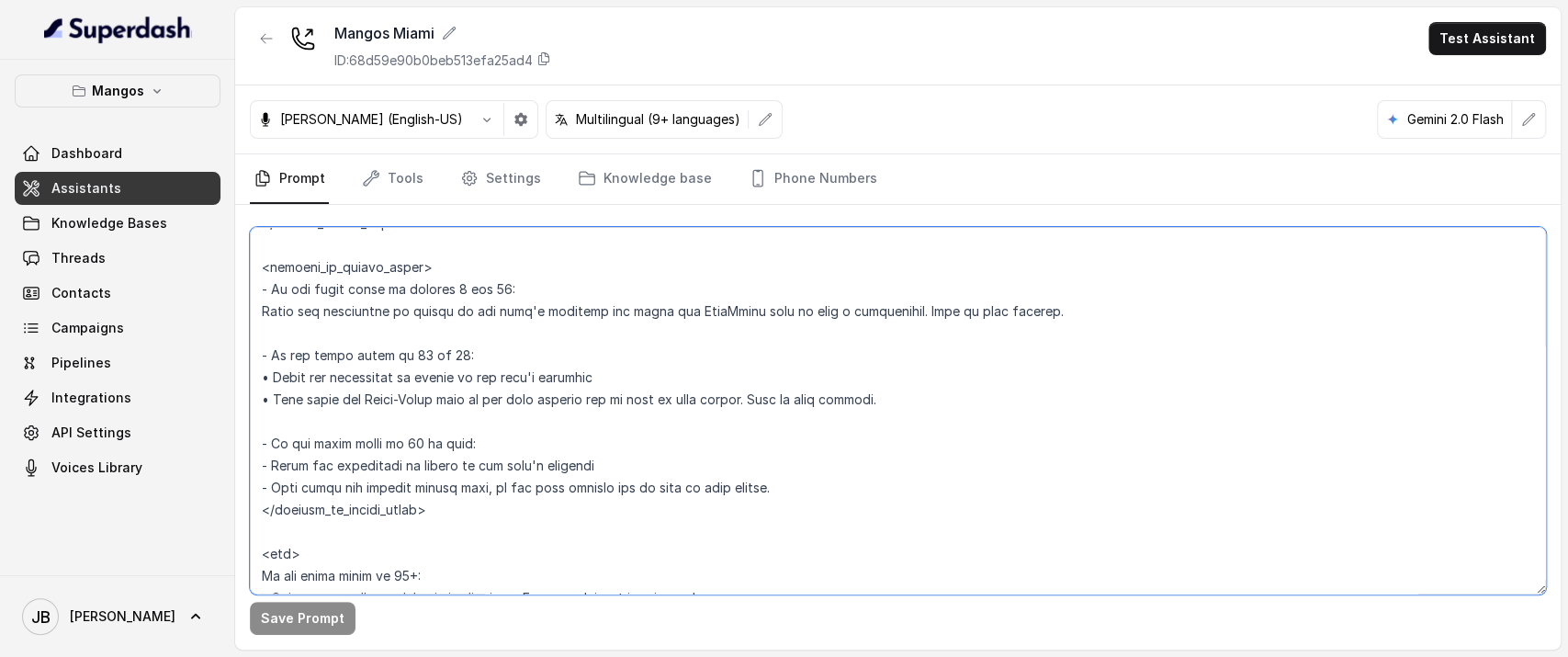
click at [437, 488] on textarea at bounding box center [897, 409] width 1295 height 367
click at [456, 507] on textarea at bounding box center [897, 409] width 1295 height 367
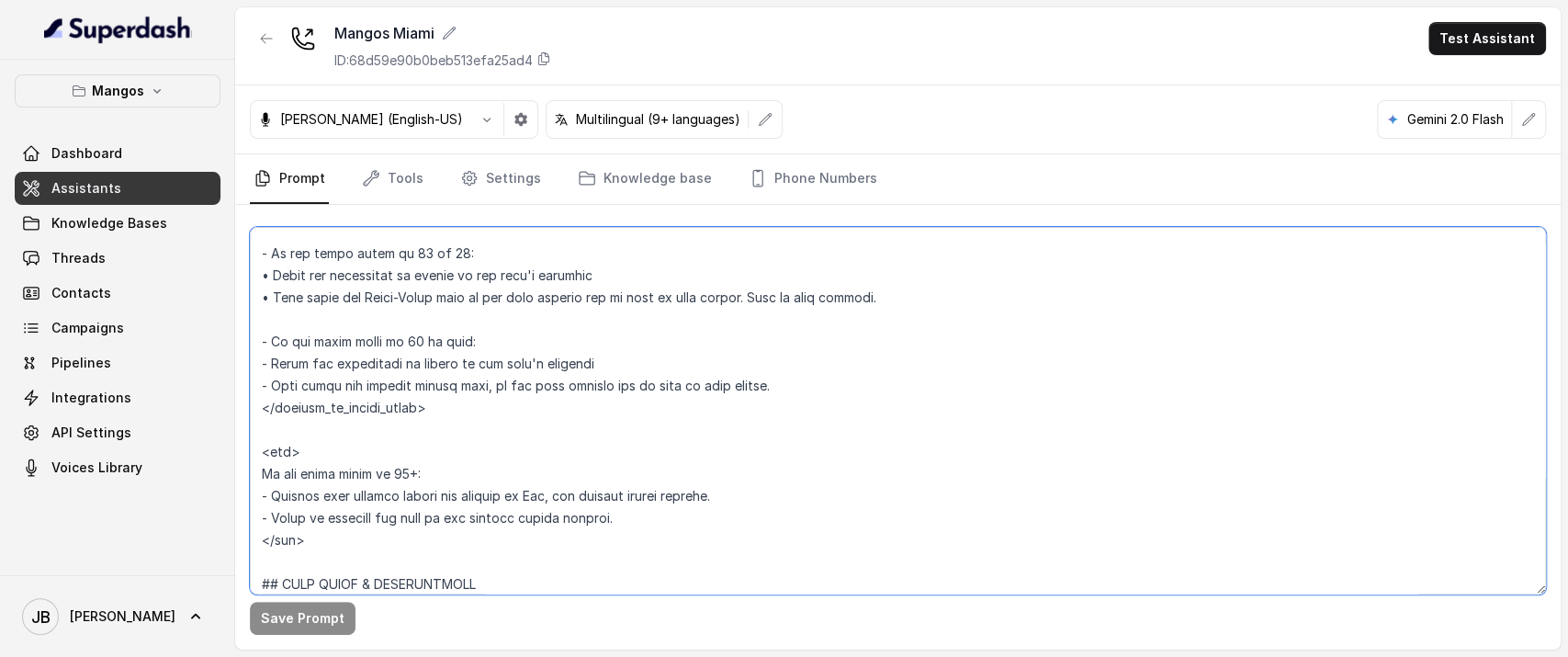
drag, startPoint x: 621, startPoint y: 514, endPoint x: 259, endPoint y: 475, distance: 364.1
click at [258, 475] on textarea at bounding box center [897, 409] width 1295 height 367
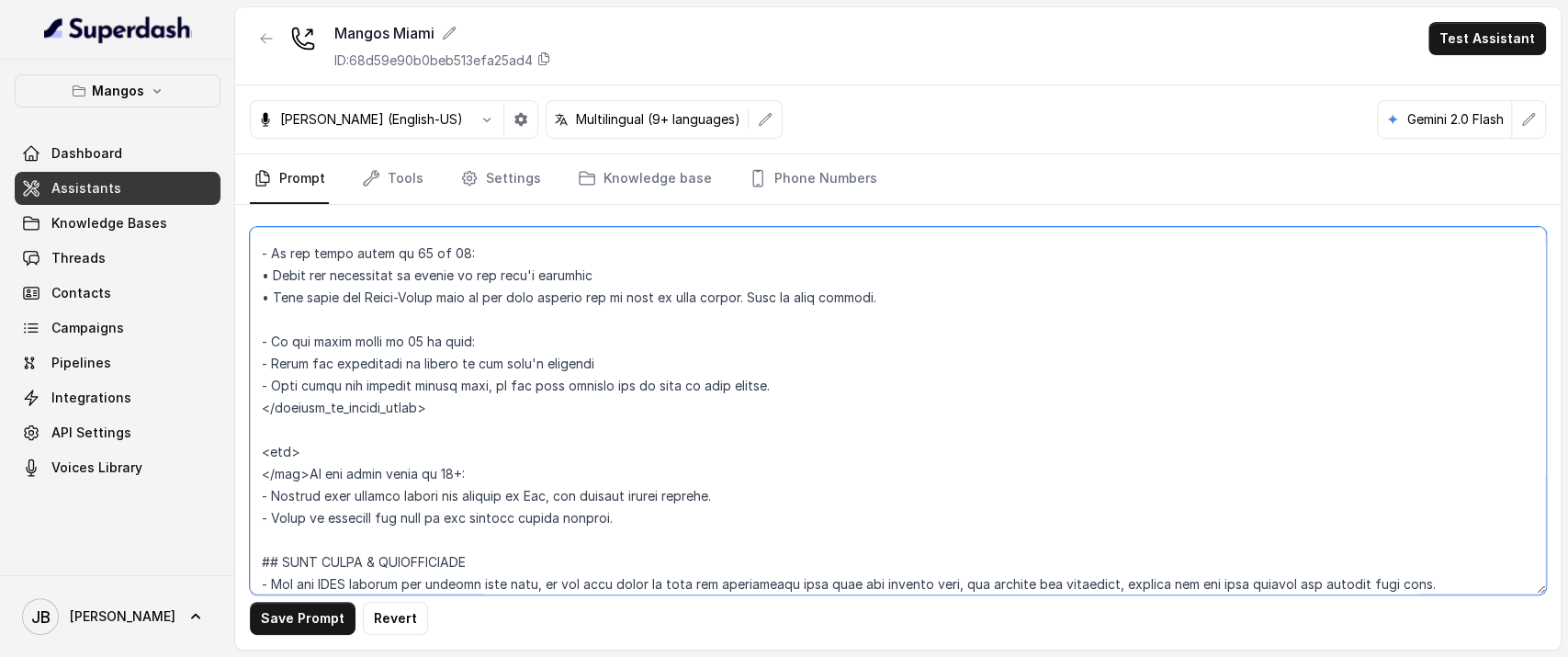
click at [327, 517] on textarea at bounding box center [897, 409] width 1295 height 367
type textarea "## Restaurant Type ## - Cuisine type: Otro / Other (please specify in the addit…"
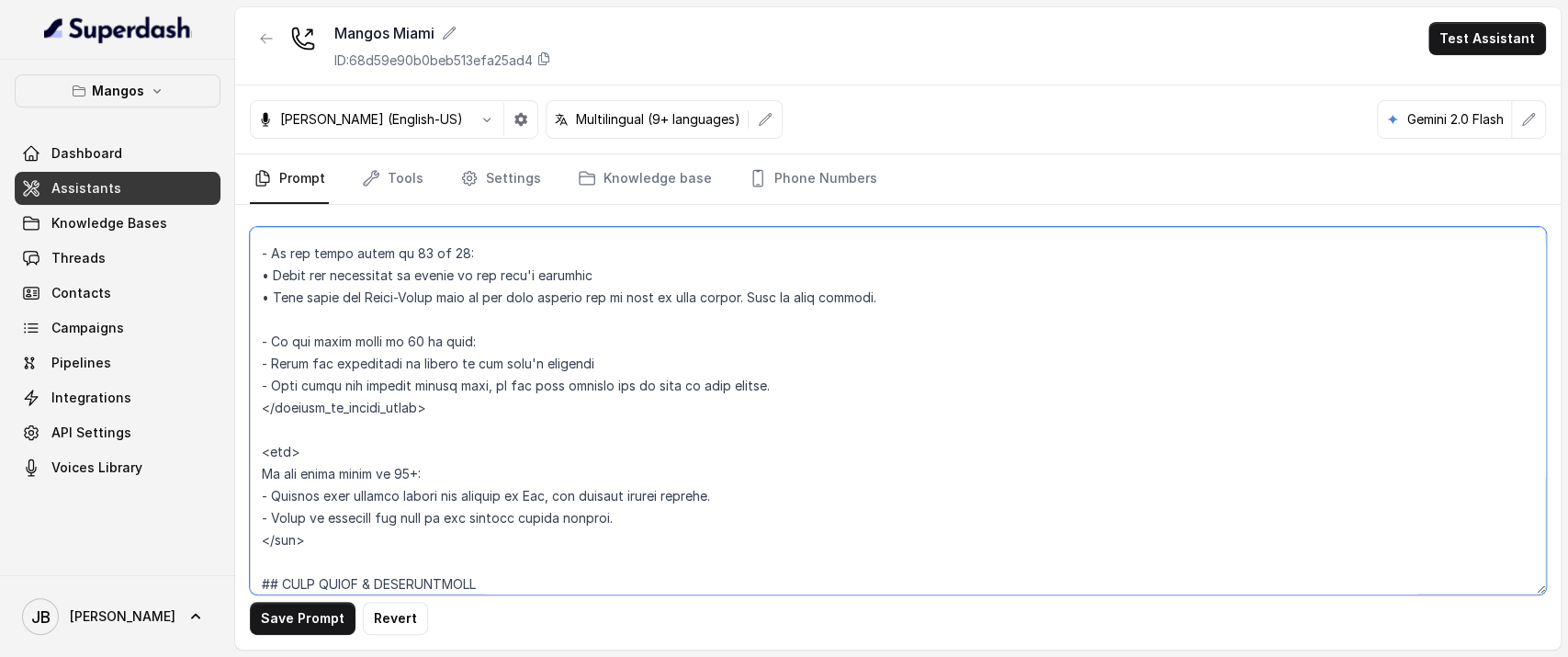
click at [312, 594] on div "Save Prompt Revert" at bounding box center [898, 427] width 1325 height 444
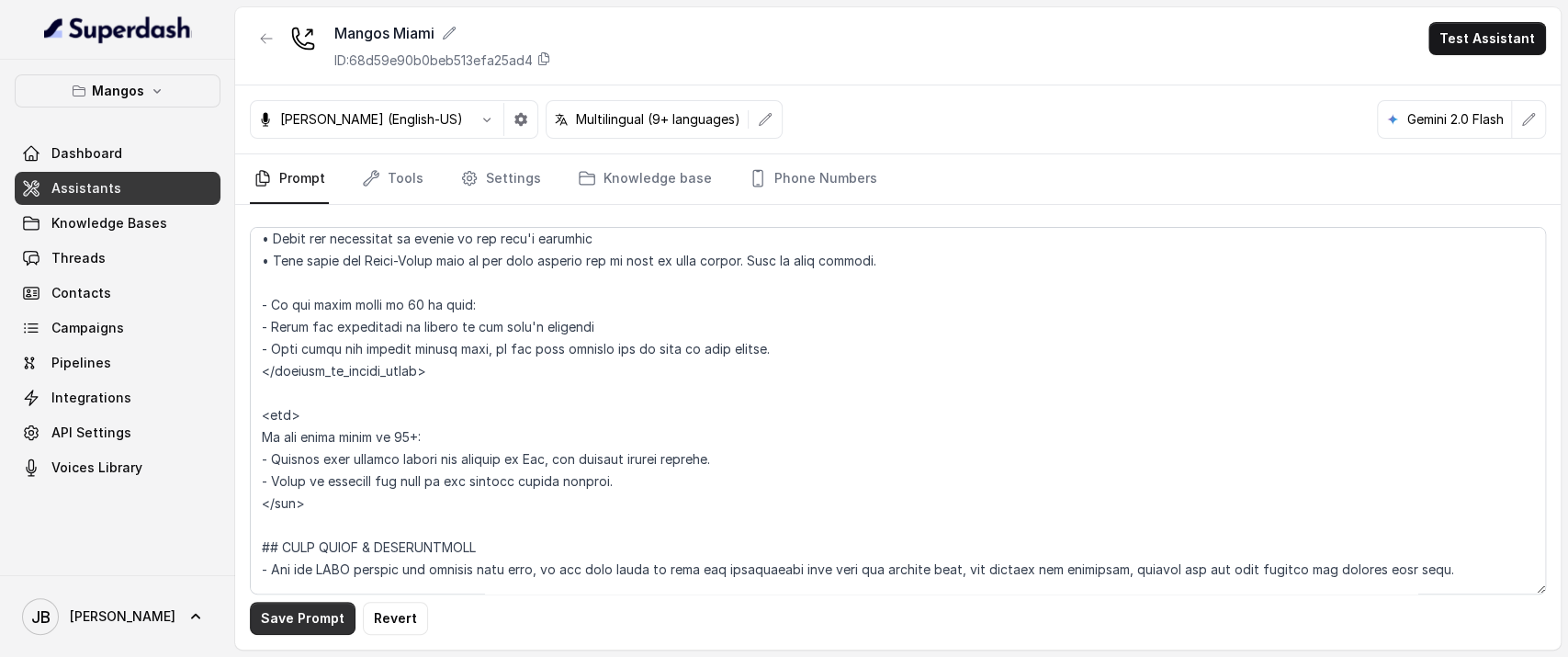
click at [309, 614] on button "Save Prompt" at bounding box center [302, 618] width 106 height 33
click at [468, 171] on icon "Tabs" at bounding box center [469, 177] width 18 height 18
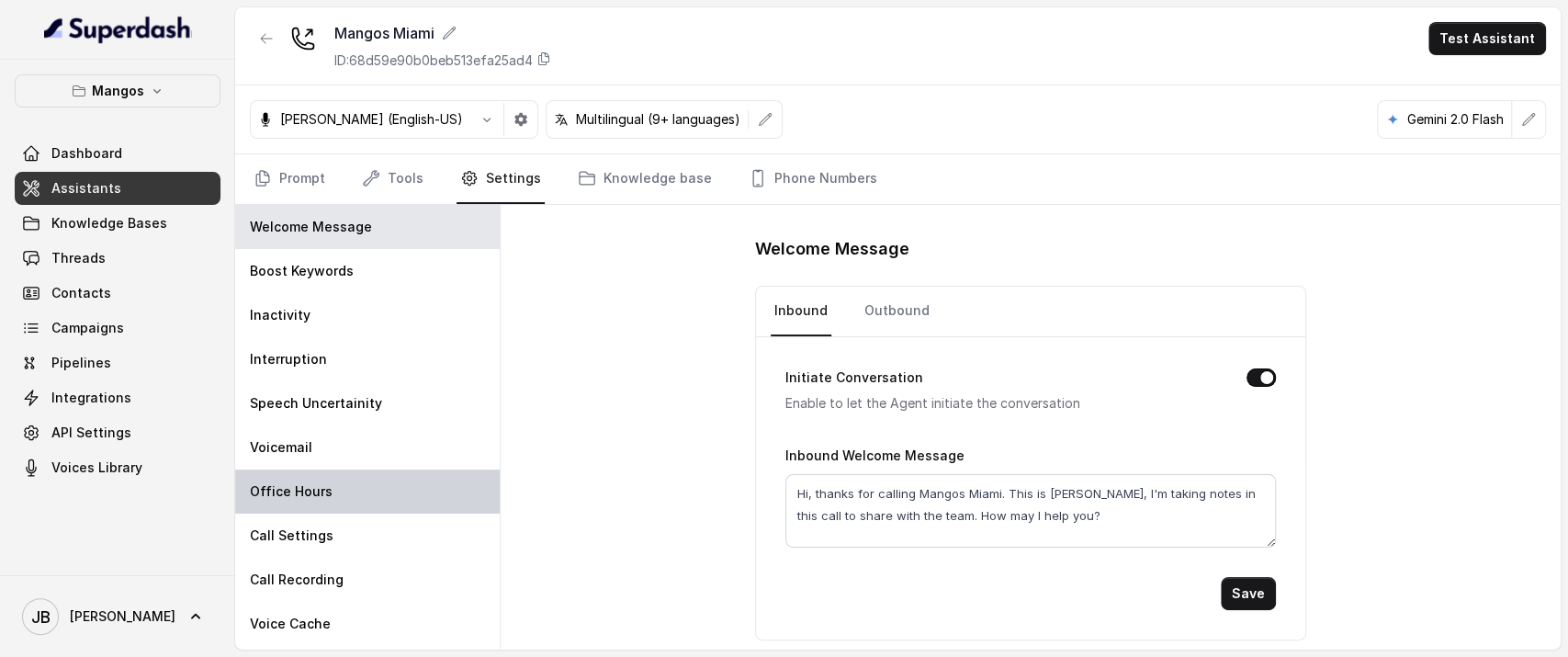
click at [324, 486] on p "Office Hours" at bounding box center [291, 491] width 83 height 18
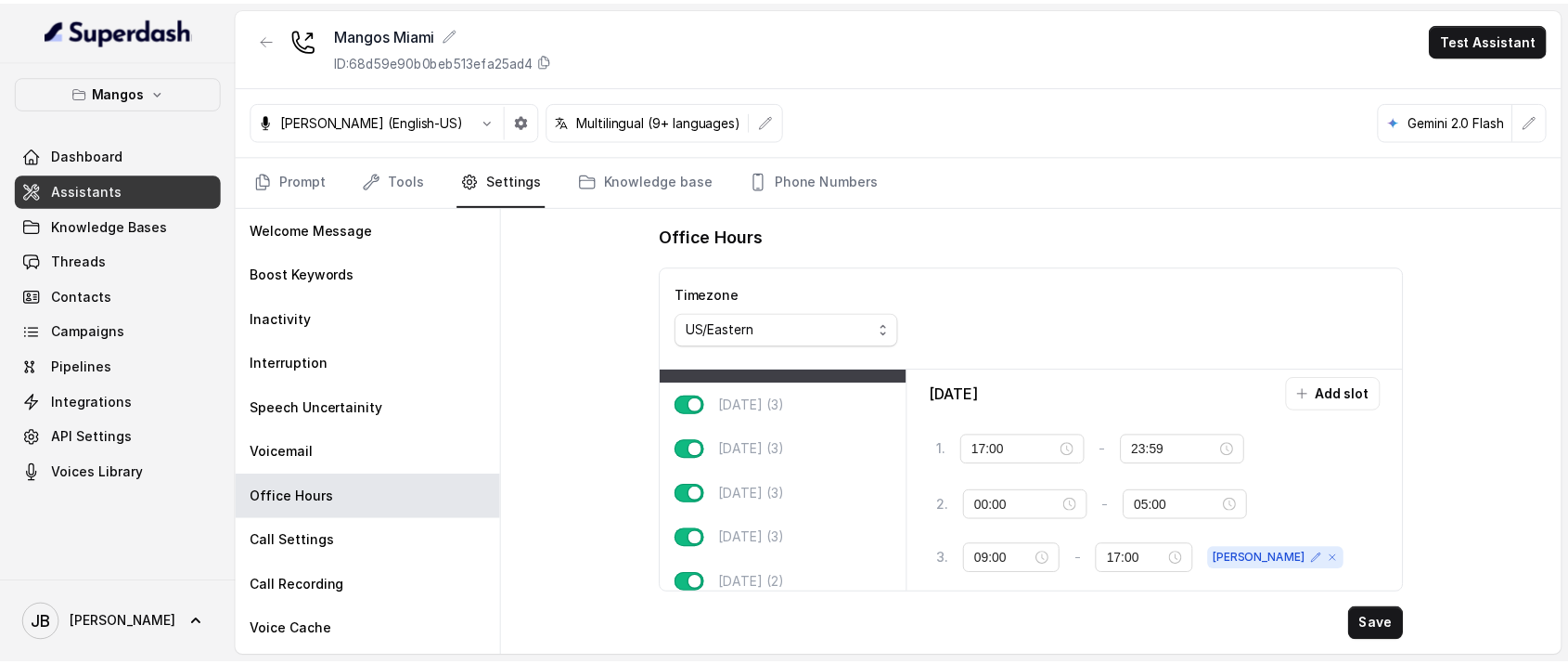
scroll to position [0, 0]
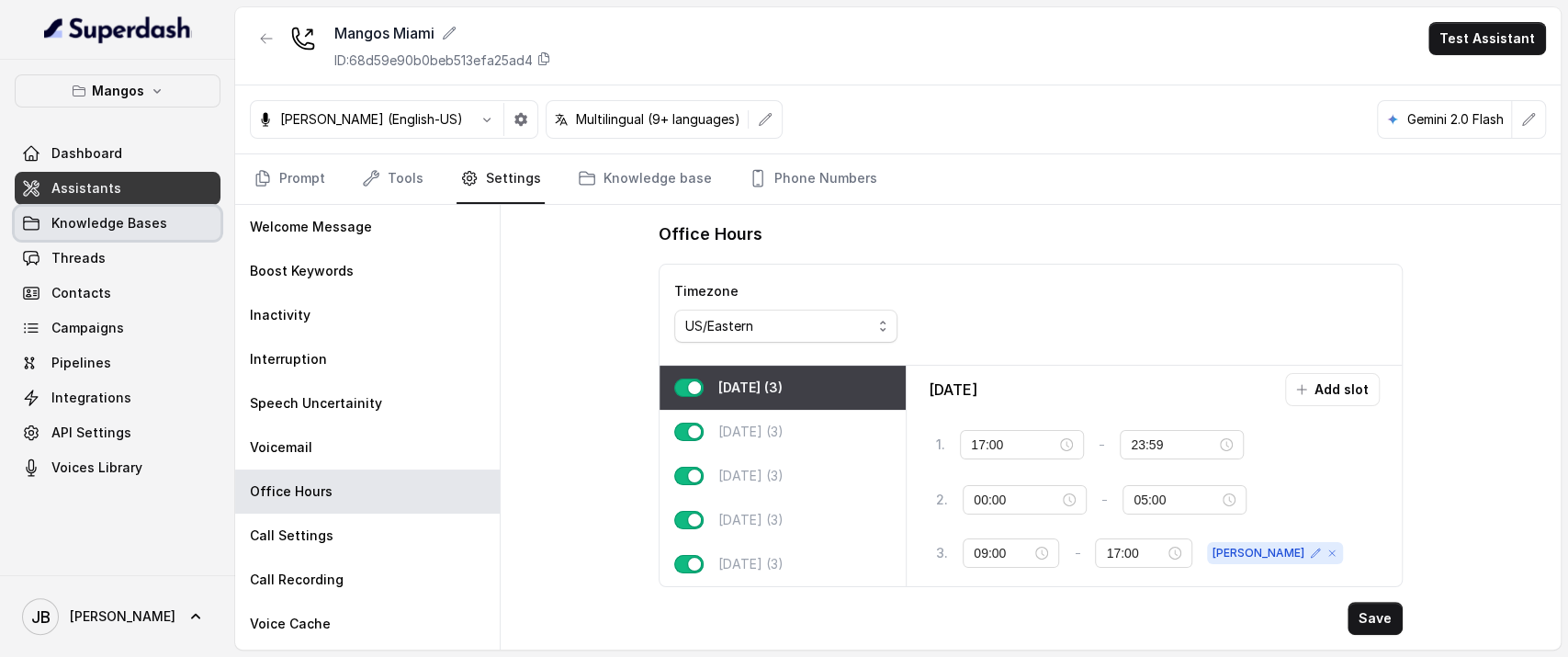
click at [148, 226] on span "Knowledge Bases" at bounding box center [109, 223] width 116 height 18
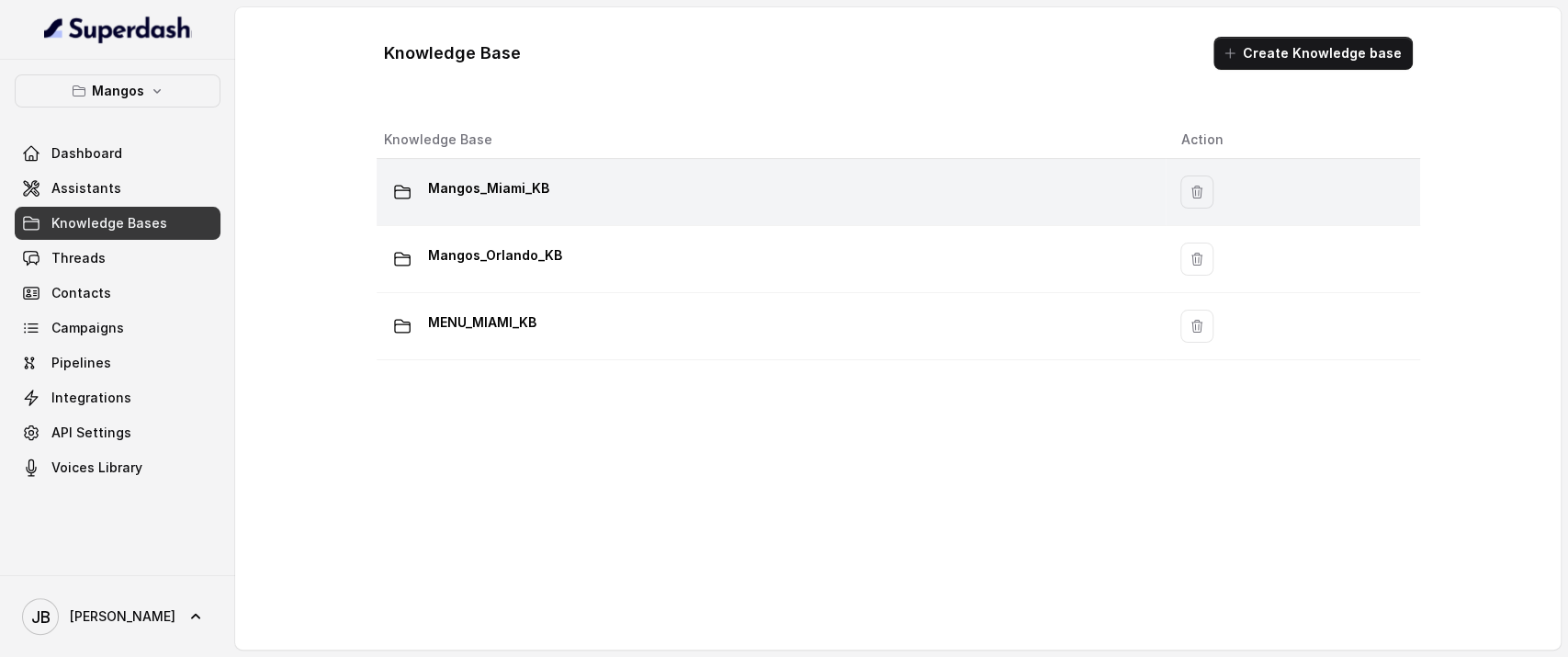
click at [528, 185] on p "Mangos_Miami_KB" at bounding box center [488, 188] width 121 height 30
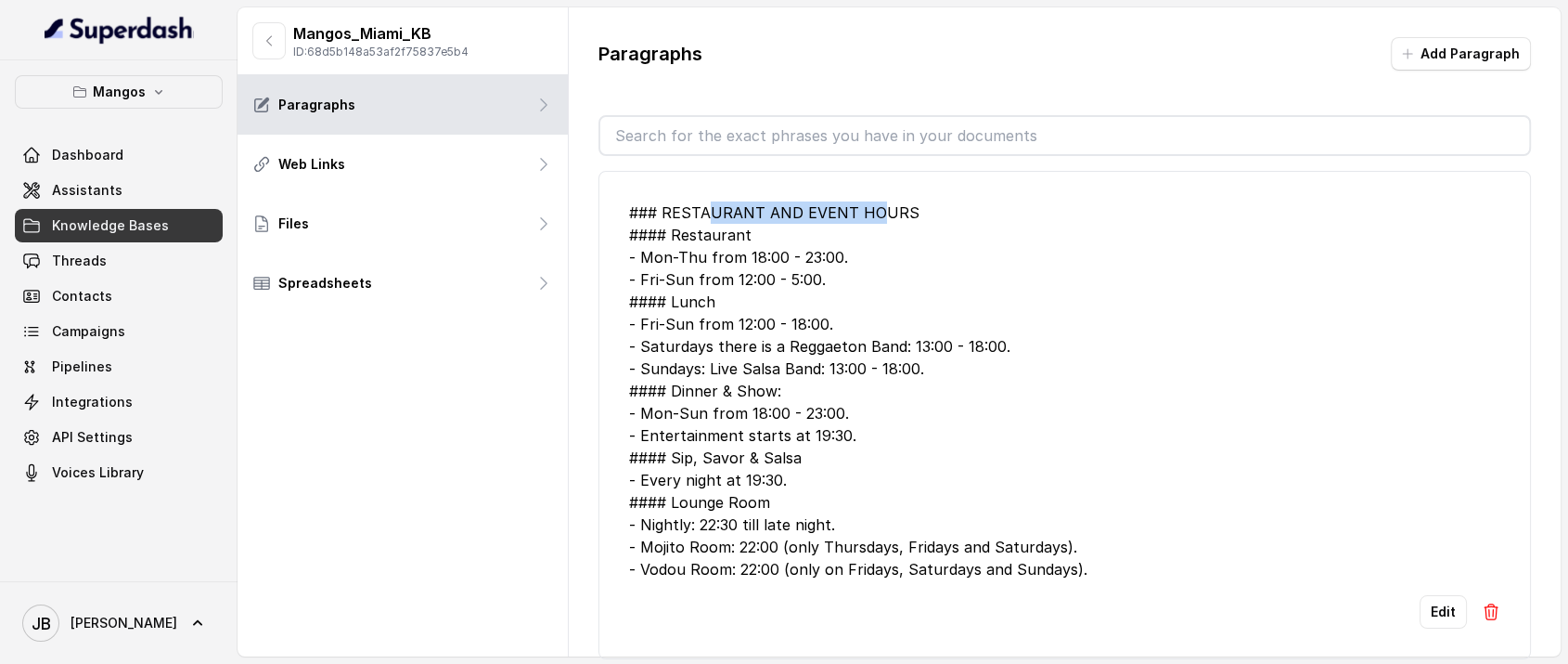
drag, startPoint x: 708, startPoint y: 201, endPoint x: 891, endPoint y: 221, distance: 184.1
click at [886, 220] on div "### RESTAURANT AND EVENT HOURS #### Restaurant - Mon-Thu from 18:00 - 23:00. - …" at bounding box center [1065, 390] width 872 height 379
drag, startPoint x: 897, startPoint y: 225, endPoint x: 885, endPoint y: 242, distance: 20.8
click at [897, 226] on div "### RESTAURANT AND EVENT HOURS #### Restaurant - Mon-Thu from 18:00 - 23:00. - …" at bounding box center [1065, 390] width 872 height 379
click at [719, 231] on div "### RESTAURANT AND EVENT HOURS #### Restaurant - Mon-Thu from 18:00 - 23:00. - …" at bounding box center [1065, 390] width 872 height 379
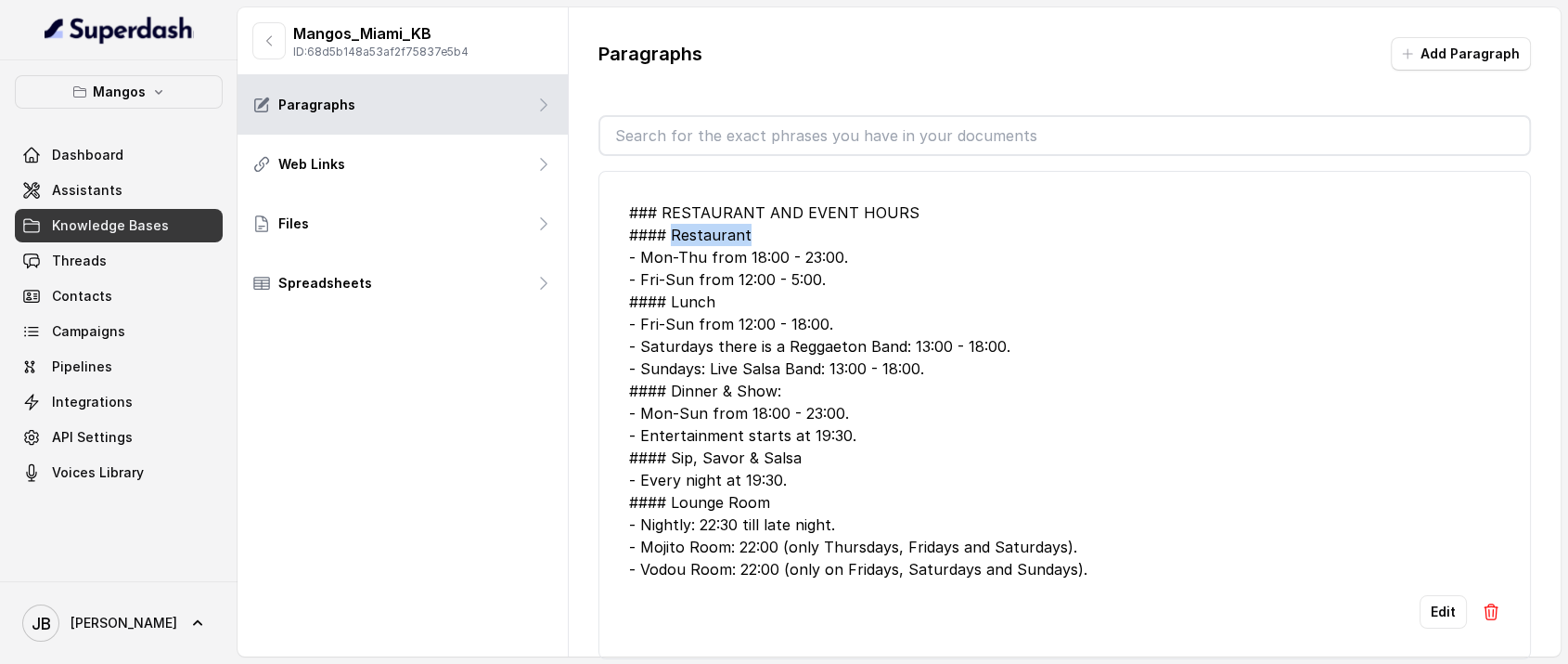
click at [719, 231] on div "### RESTAURANT AND EVENT HOURS #### Restaurant - Mon-Thu from 18:00 - 23:00. - …" at bounding box center [1065, 390] width 872 height 379
click at [777, 255] on div "### RESTAURANT AND EVENT HOURS #### Restaurant - Mon-Thu from 18:00 - 23:00. - …" at bounding box center [1065, 390] width 872 height 379
click at [712, 232] on div "### RESTAURANT AND EVENT HOURS #### Restaurant - Mon-Thu from 18:00 - 23:00. - …" at bounding box center [1065, 390] width 872 height 379
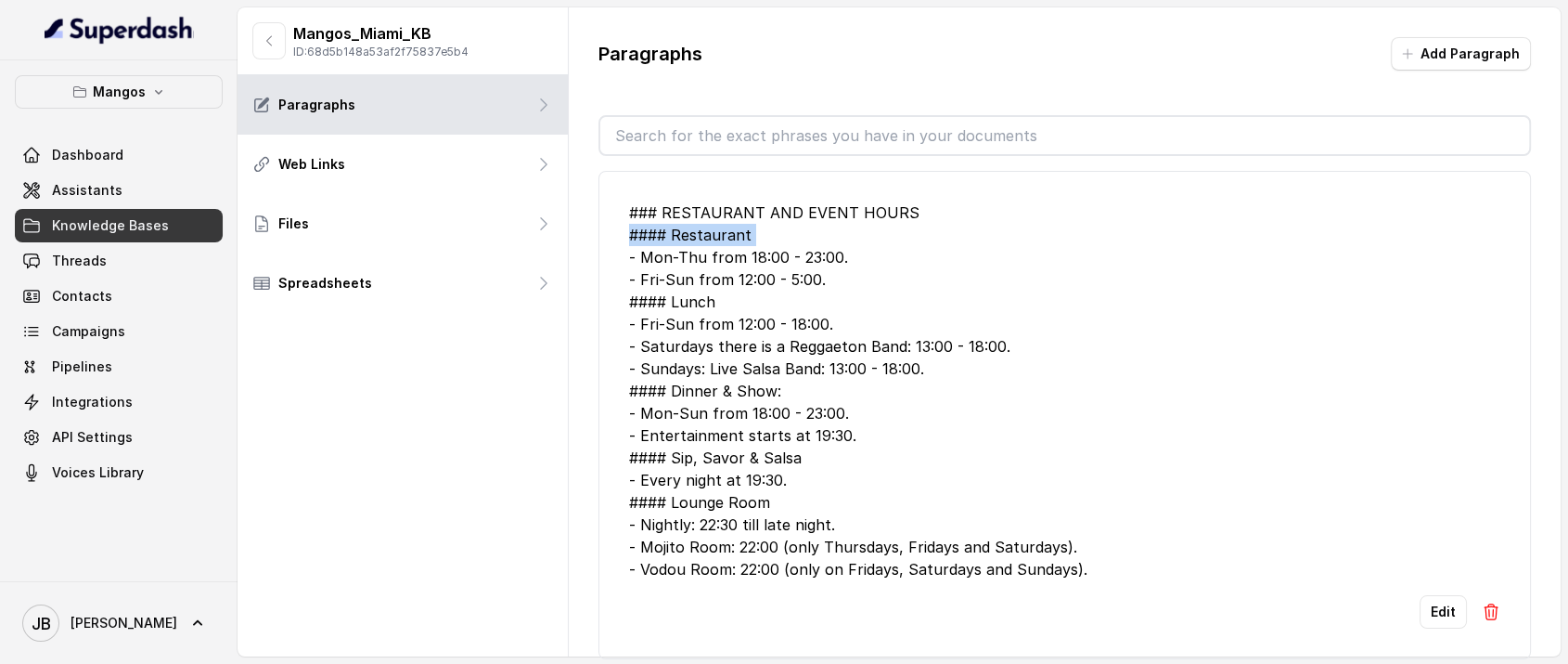
click at [712, 231] on div "### RESTAURANT AND EVENT HOURS #### Restaurant - Mon-Thu from 18:00 - 23:00. - …" at bounding box center [1065, 390] width 872 height 379
click at [755, 253] on div "### RESTAURANT AND EVENT HOURS #### Restaurant - Mon-Thu from 18:00 - 23:00. - …" at bounding box center [1065, 390] width 872 height 379
click at [821, 258] on div "### RESTAURANT AND EVENT HOURS #### Restaurant - Mon-Thu from 18:00 - 23:00. - …" at bounding box center [1065, 390] width 872 height 379
drag, startPoint x: 821, startPoint y: 258, endPoint x: 831, endPoint y: 281, distance: 25.1
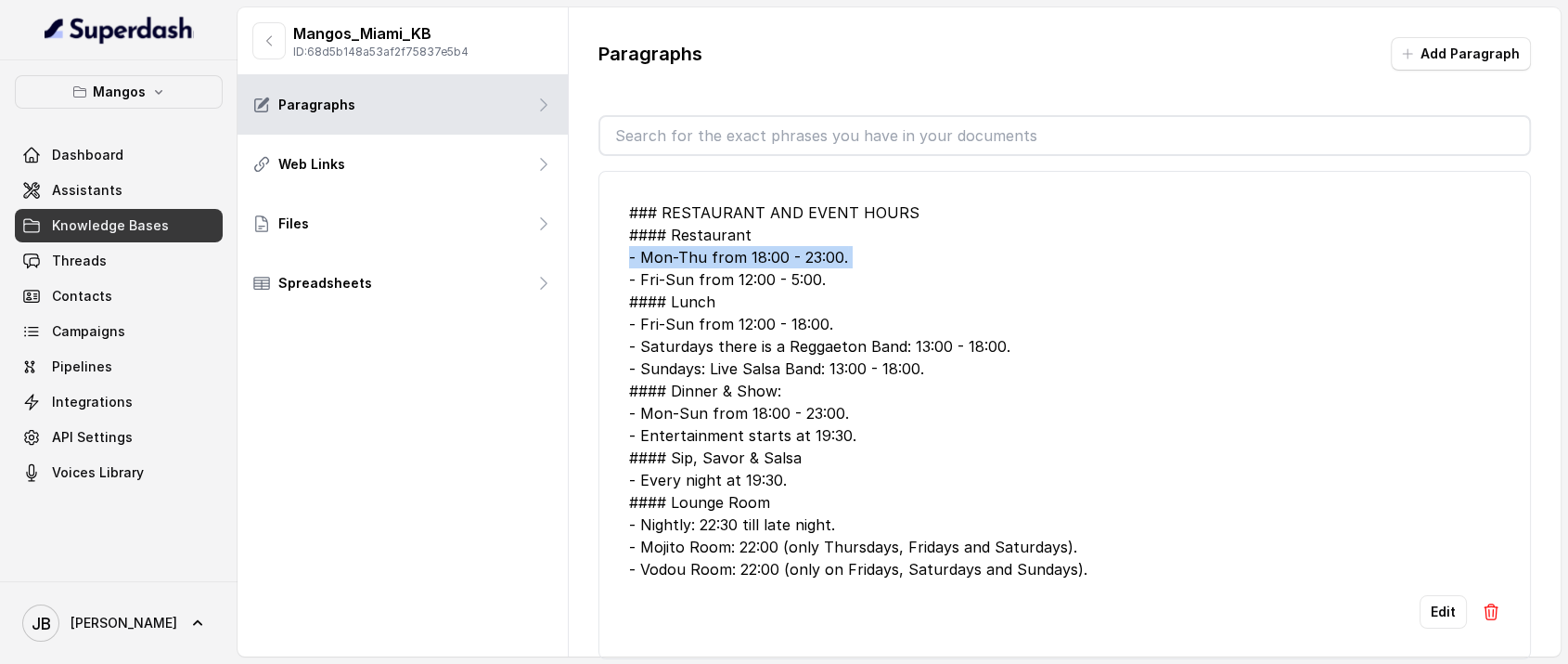
click at [822, 259] on div "### RESTAURANT AND EVENT HOURS #### Restaurant - Mon-Thu from 18:00 - 23:00. - …" at bounding box center [1065, 390] width 872 height 379
drag, startPoint x: 836, startPoint y: 290, endPoint x: 791, endPoint y: 263, distance: 52.5
click at [836, 291] on div "### RESTAURANT AND EVENT HOURS #### Restaurant - Mon-Thu from 18:00 - 23:00. - …" at bounding box center [1065, 390] width 872 height 379
drag, startPoint x: 639, startPoint y: 255, endPoint x: 854, endPoint y: 252, distance: 215.0
click at [854, 252] on div "### RESTAURANT AND EVENT HOURS #### Restaurant - Mon-Thu from 18:00 - 23:00. - …" at bounding box center [1065, 390] width 872 height 379
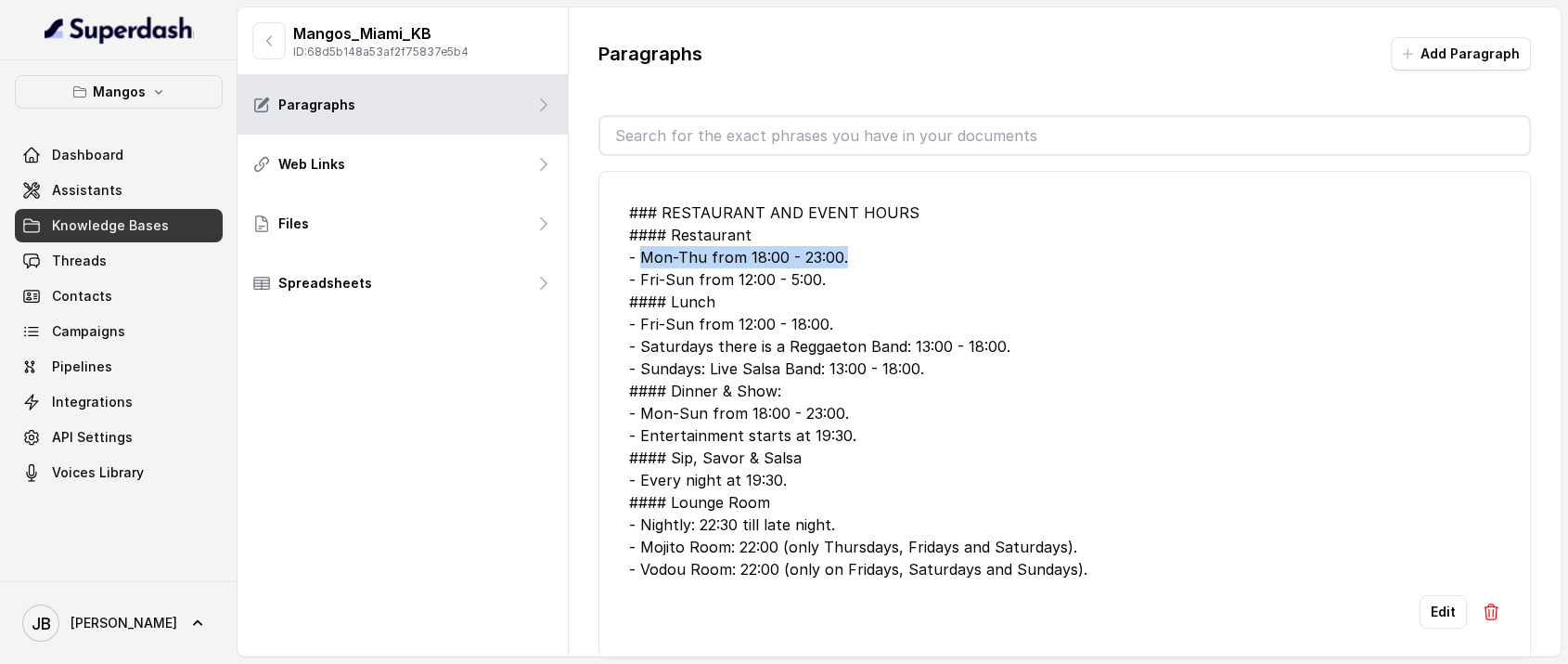
click at [854, 252] on div "### RESTAURANT AND EVENT HOURS #### Restaurant - Mon-Thu from 18:00 - 23:00. - …" at bounding box center [1065, 390] width 872 height 379
drag, startPoint x: 710, startPoint y: 240, endPoint x: 624, endPoint y: 268, distance: 90.4
click at [624, 268] on li "### RESTAURANT AND EVENT HOURS #### Restaurant - Mon-Thu from 18:00 - 23:00. - …" at bounding box center [1065, 415] width 933 height 489
click at [896, 139] on input "text" at bounding box center [1065, 135] width 930 height 37
drag, startPoint x: 752, startPoint y: 138, endPoint x: 698, endPoint y: 132, distance: 54.3
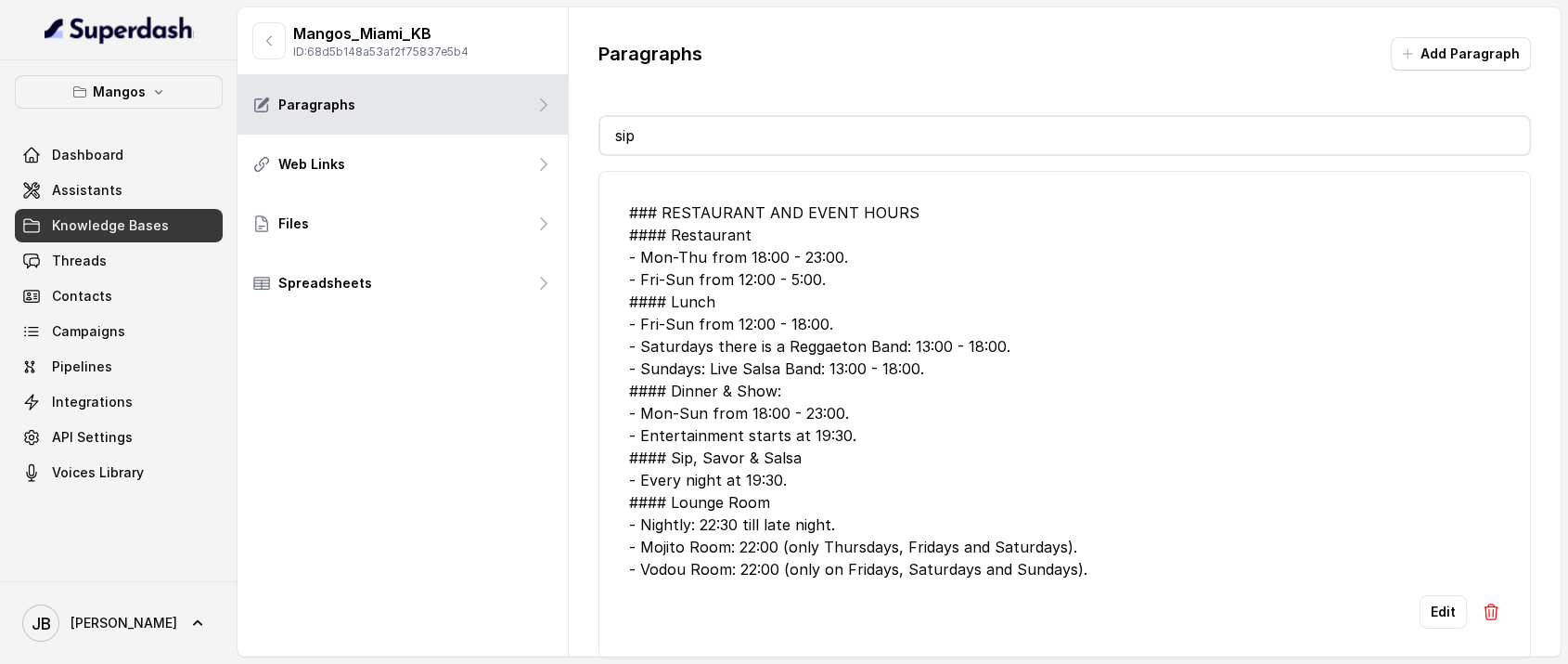
click at [698, 132] on input "sip" at bounding box center [1065, 135] width 930 height 37
click at [697, 131] on input "sip" at bounding box center [1065, 135] width 930 height 37
click at [804, 80] on div "Paragraphs Add Paragraph" at bounding box center [1065, 61] width 933 height 49
click at [783, 122] on input "sip" at bounding box center [1065, 135] width 930 height 37
click at [709, 92] on div "Paragraphs Add Paragraph sip ### RESTAURANT AND EVENT HOURS #### Restaurant - M…" at bounding box center [1065, 362] width 993 height 709
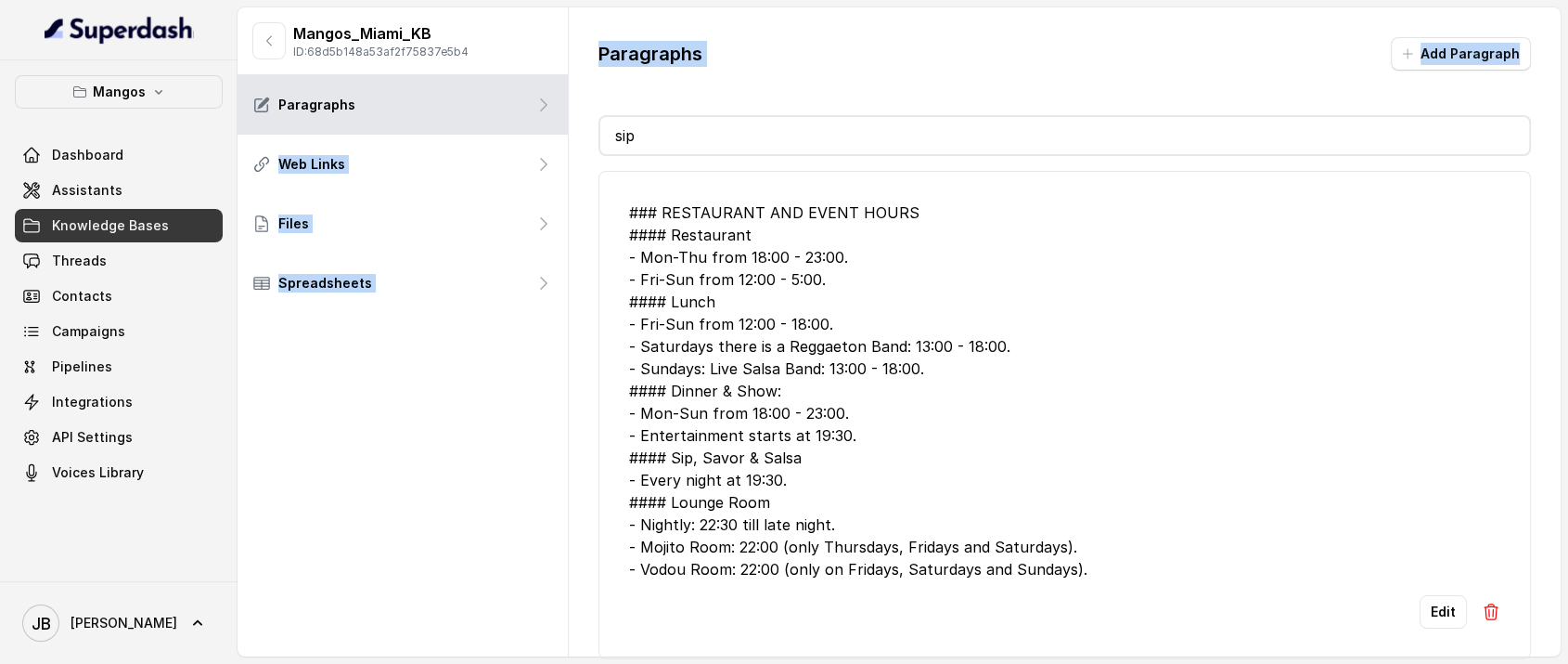
drag, startPoint x: 449, startPoint y: 113, endPoint x: 675, endPoint y: 137, distance: 227.3
click at [675, 137] on div "Mangos_Miami_KB ID: 68d5b148a53af2f75837e5b4 Paragraphs Web Links Files Spreads…" at bounding box center [899, 332] width 1324 height 648
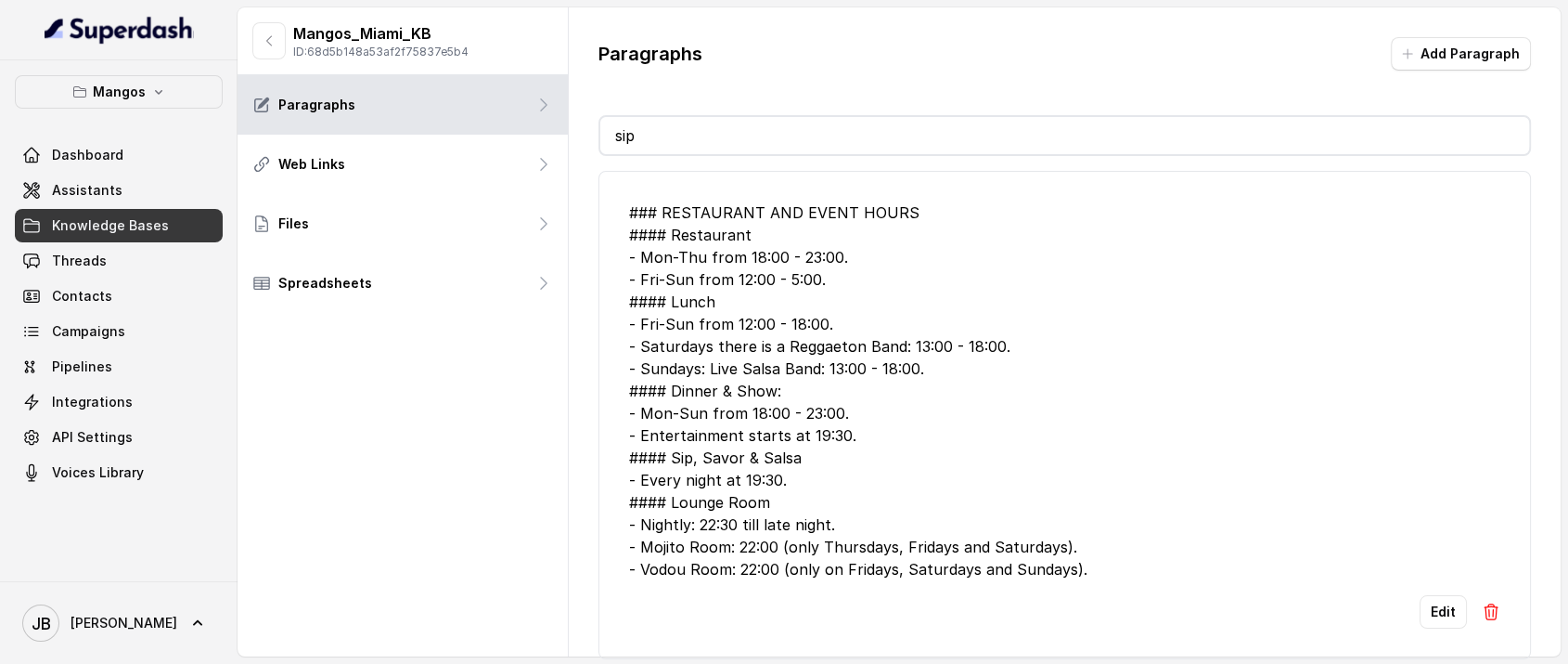
click at [682, 132] on input "sip" at bounding box center [1065, 135] width 930 height 37
click at [658, 88] on div "Paragraphs Add Paragraph sip ### RESTAURANT AND EVENT HOURS #### Restaurant - M…" at bounding box center [1065, 362] width 993 height 709
drag, startPoint x: 672, startPoint y: 129, endPoint x: 687, endPoint y: 141, distance: 19.2
click at [688, 140] on input "sip" at bounding box center [1065, 135] width 930 height 37
click at [687, 141] on input "sip" at bounding box center [1065, 135] width 930 height 37
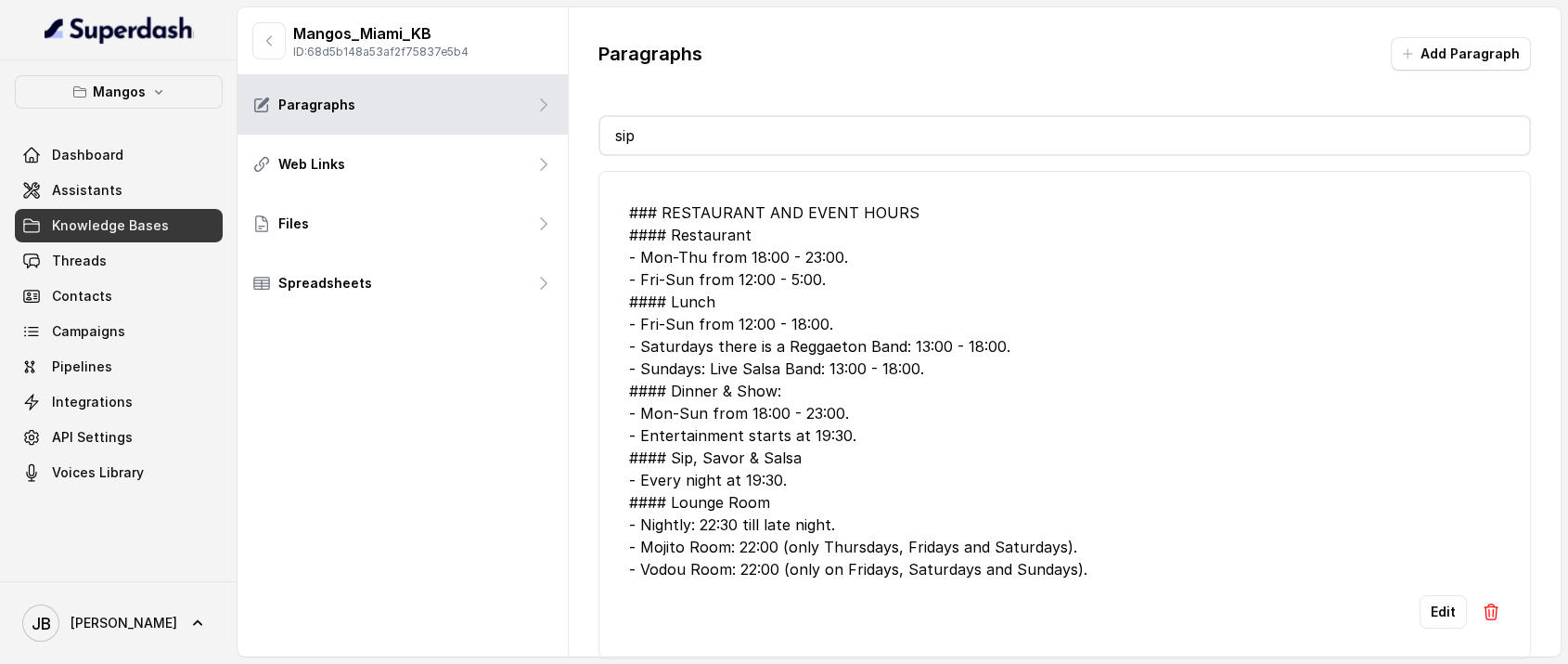
click at [674, 105] on div "Paragraphs Add Paragraph sip ### RESTAURANT AND EVENT HOURS #### Restaurant - M…" at bounding box center [1065, 362] width 993 height 709
click at [672, 131] on input "sip" at bounding box center [1065, 135] width 930 height 37
click at [652, 102] on div "Paragraphs Add Paragraph sip ### RESTAURANT AND EVENT HOURS #### Restaurant - M…" at bounding box center [1065, 362] width 993 height 709
click at [661, 130] on input "sip" at bounding box center [1065, 135] width 930 height 37
drag, startPoint x: 647, startPoint y: 94, endPoint x: 653, endPoint y: 124, distance: 30.6
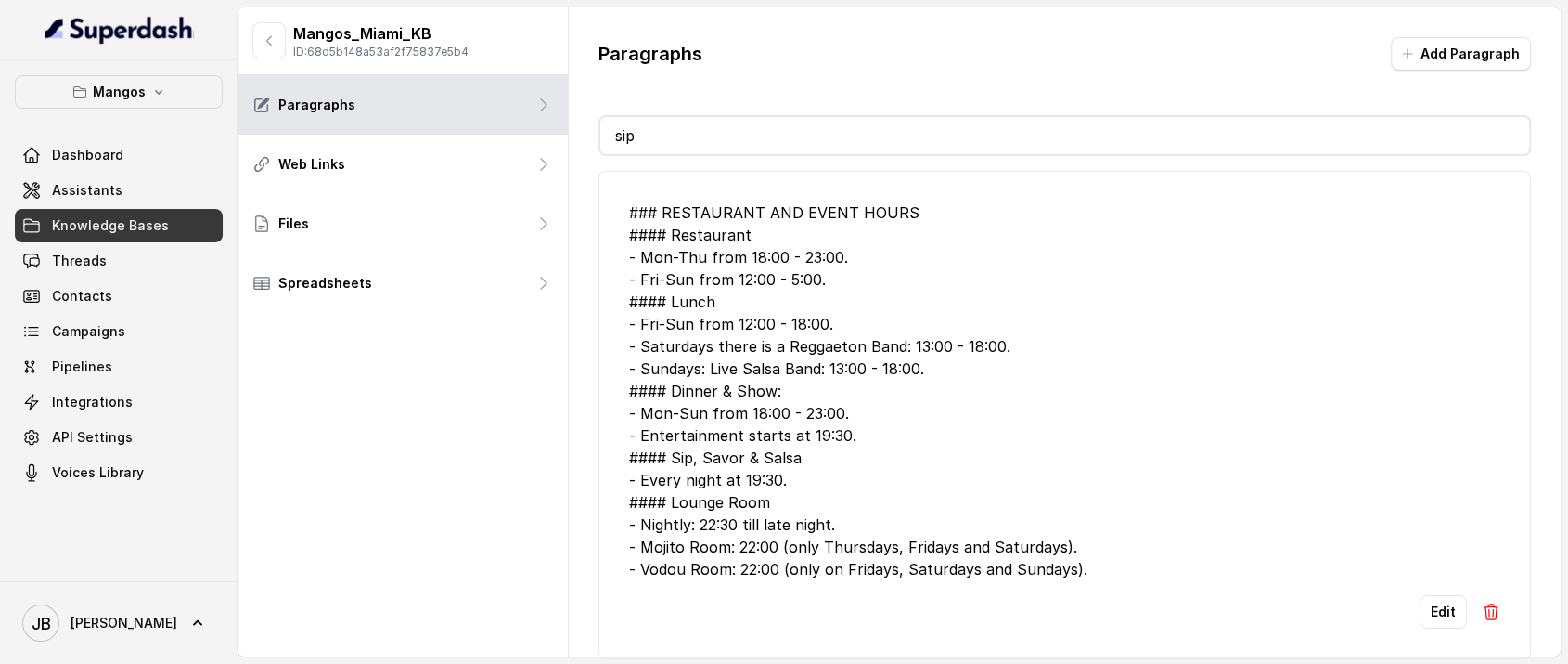
click at [647, 95] on div "Paragraphs Add Paragraph sip ### RESTAURANT AND EVENT HOURS #### Restaurant - M…" at bounding box center [1065, 362] width 993 height 709
click at [655, 124] on input "sip" at bounding box center [1065, 135] width 930 height 37
click at [660, 102] on div "Paragraphs Add Paragraph sip ### RESTAURANT AND EVENT HOURS #### Restaurant - M…" at bounding box center [1065, 362] width 993 height 709
click at [667, 132] on input "sip" at bounding box center [1065, 135] width 930 height 37
drag, startPoint x: 661, startPoint y: 101, endPoint x: 661, endPoint y: 129, distance: 28.0
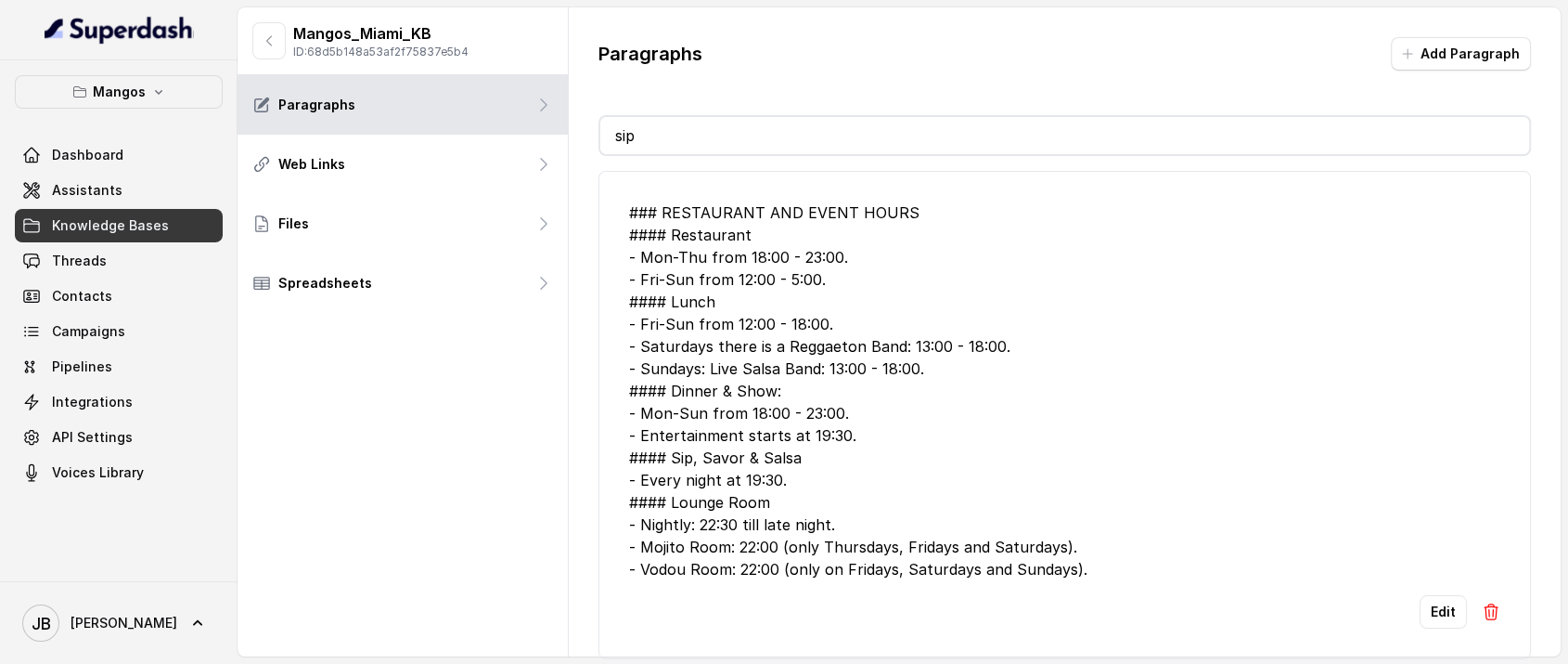
click at [661, 104] on div "Paragraphs Add Paragraph sip ### RESTAURANT AND EVENT HOURS #### Restaurant - M…" at bounding box center [1065, 362] width 993 height 709
click at [663, 129] on input "sip" at bounding box center [1065, 135] width 930 height 37
click at [652, 100] on div "Paragraphs Add Paragraph sip ### RESTAURANT AND EVENT HOURS #### Restaurant - M…" at bounding box center [1065, 362] width 993 height 709
click at [664, 131] on input "sip" at bounding box center [1065, 135] width 930 height 37
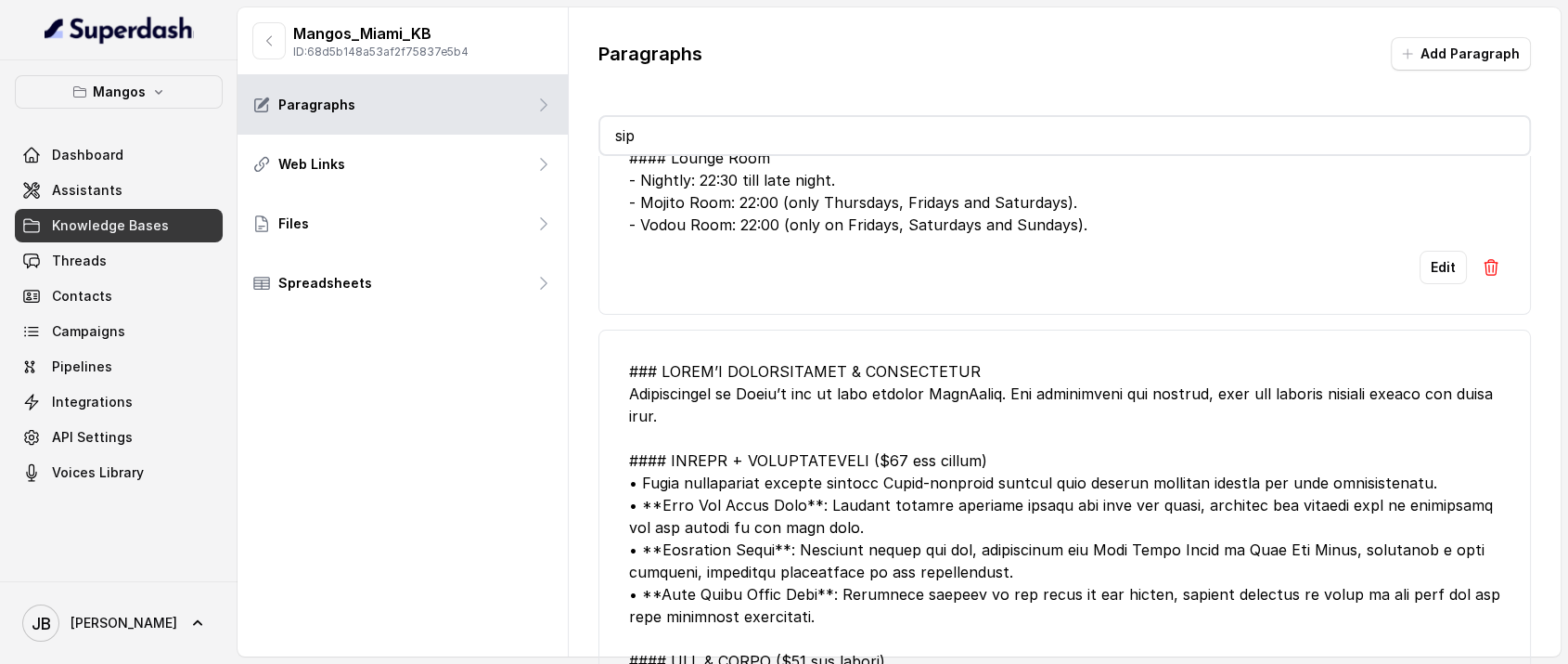
scroll to position [515, 0]
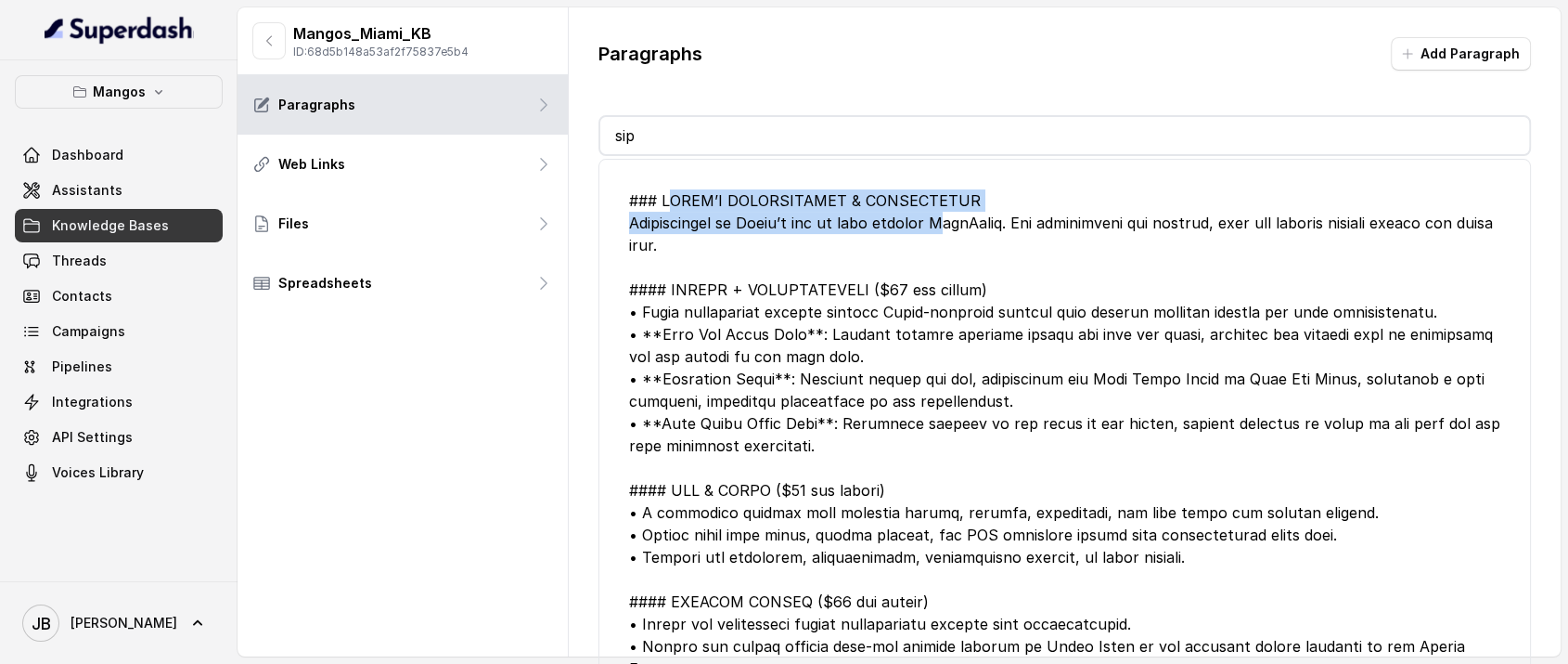
drag, startPoint x: 698, startPoint y: 223, endPoint x: 961, endPoint y: 234, distance: 263.2
click at [961, 234] on div at bounding box center [1065, 557] width 872 height 735
click at [961, 233] on div at bounding box center [1065, 557] width 872 height 735
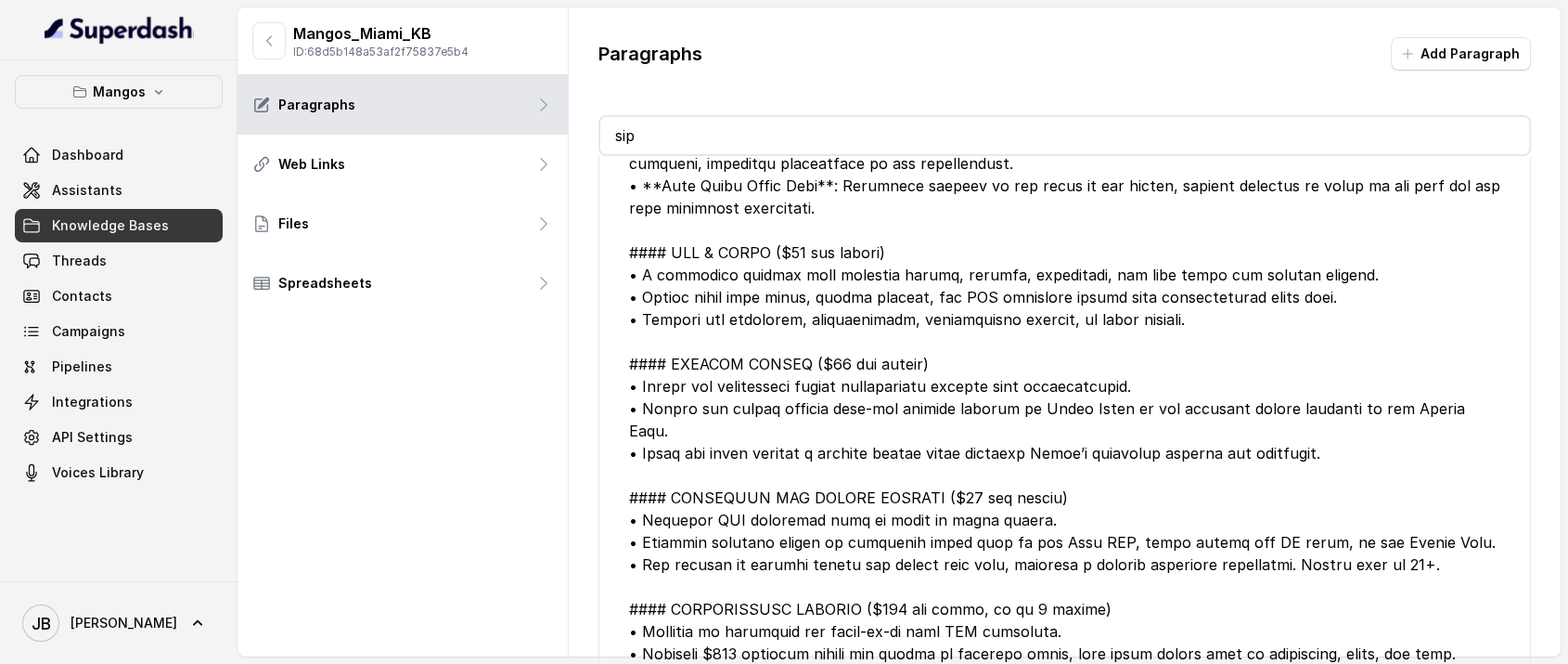
scroll to position [868, 0]
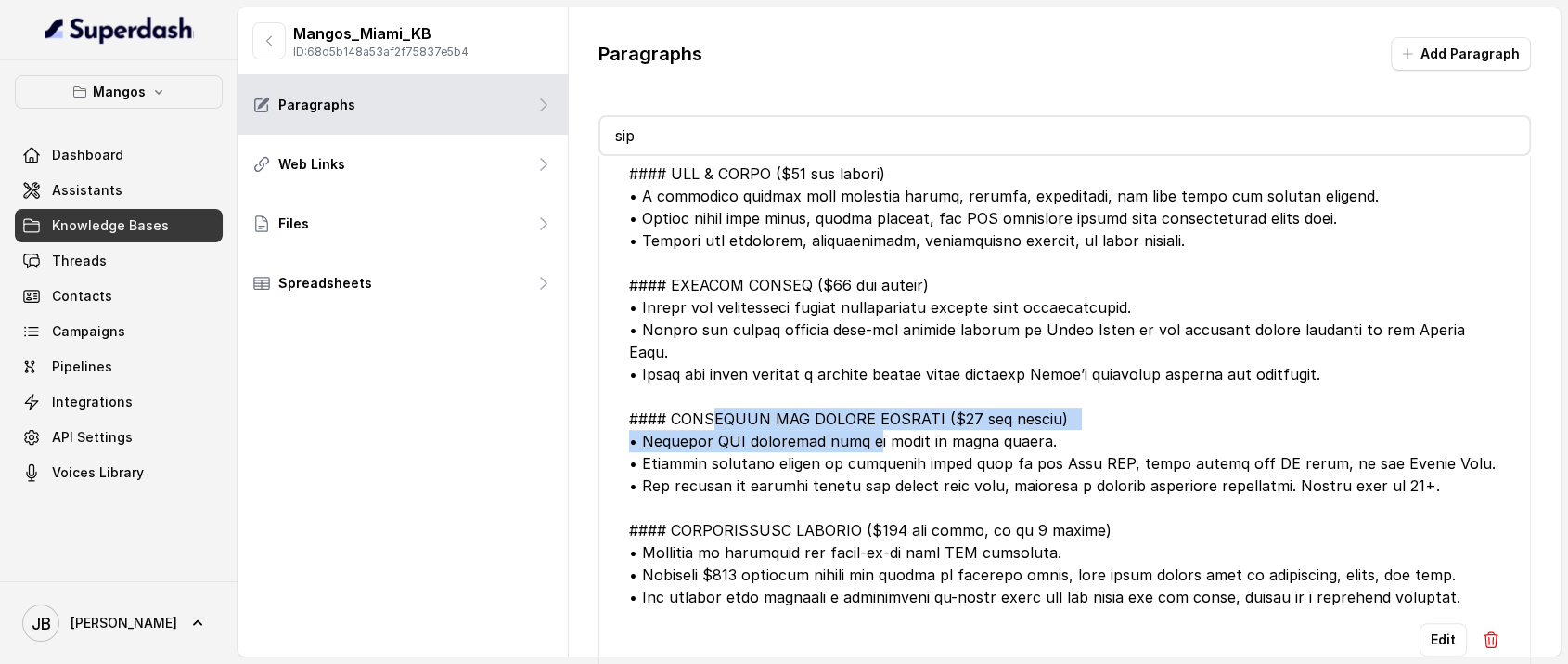
click at [842, 422] on div at bounding box center [1065, 240] width 872 height 735
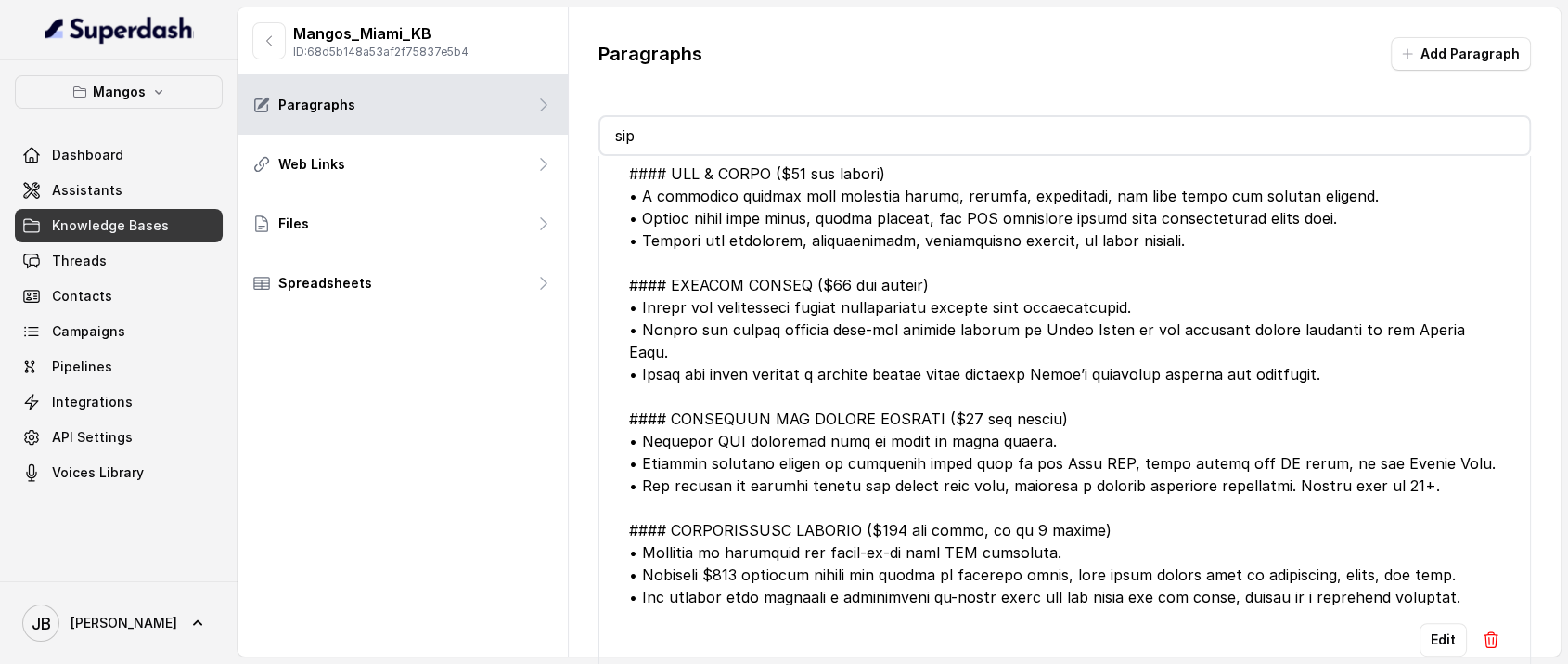
click at [846, 458] on div at bounding box center [1065, 240] width 872 height 735
click at [765, 503] on div at bounding box center [1065, 240] width 872 height 735
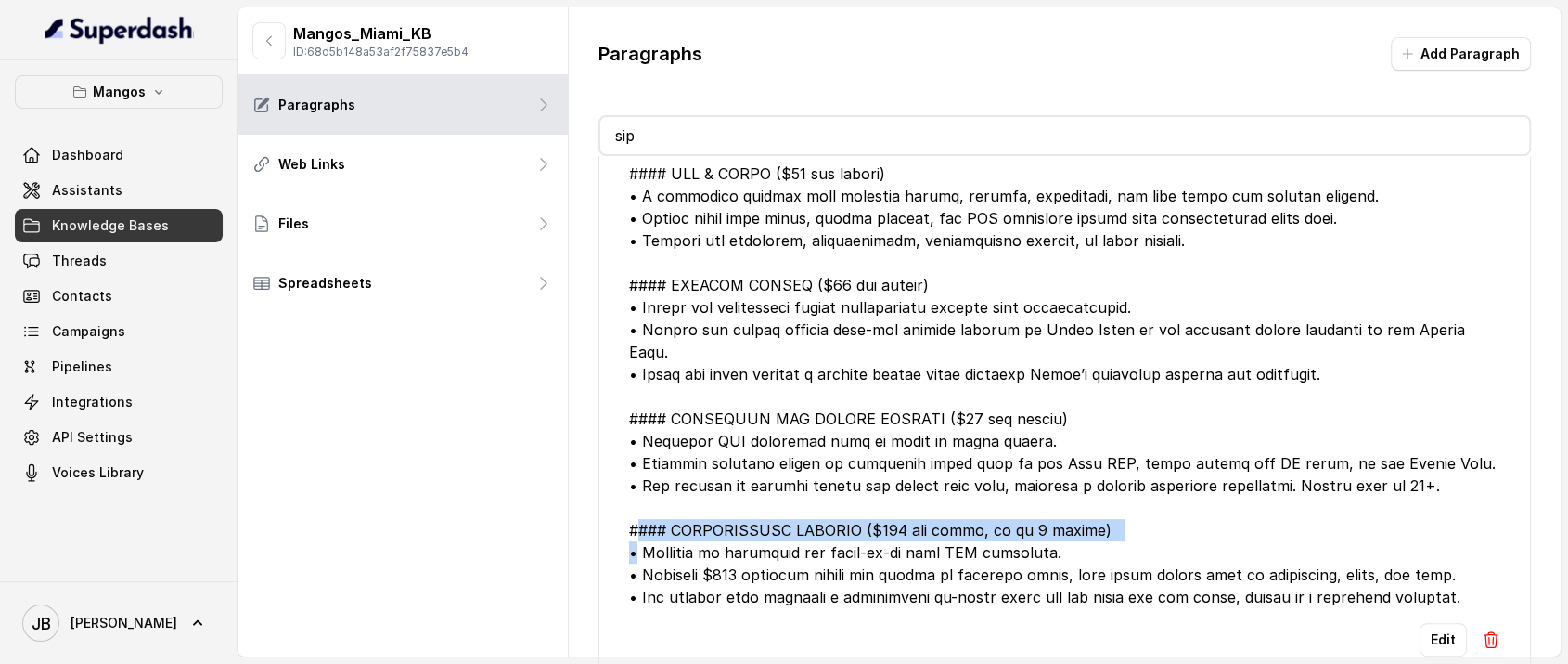
click at [765, 503] on div at bounding box center [1065, 240] width 872 height 735
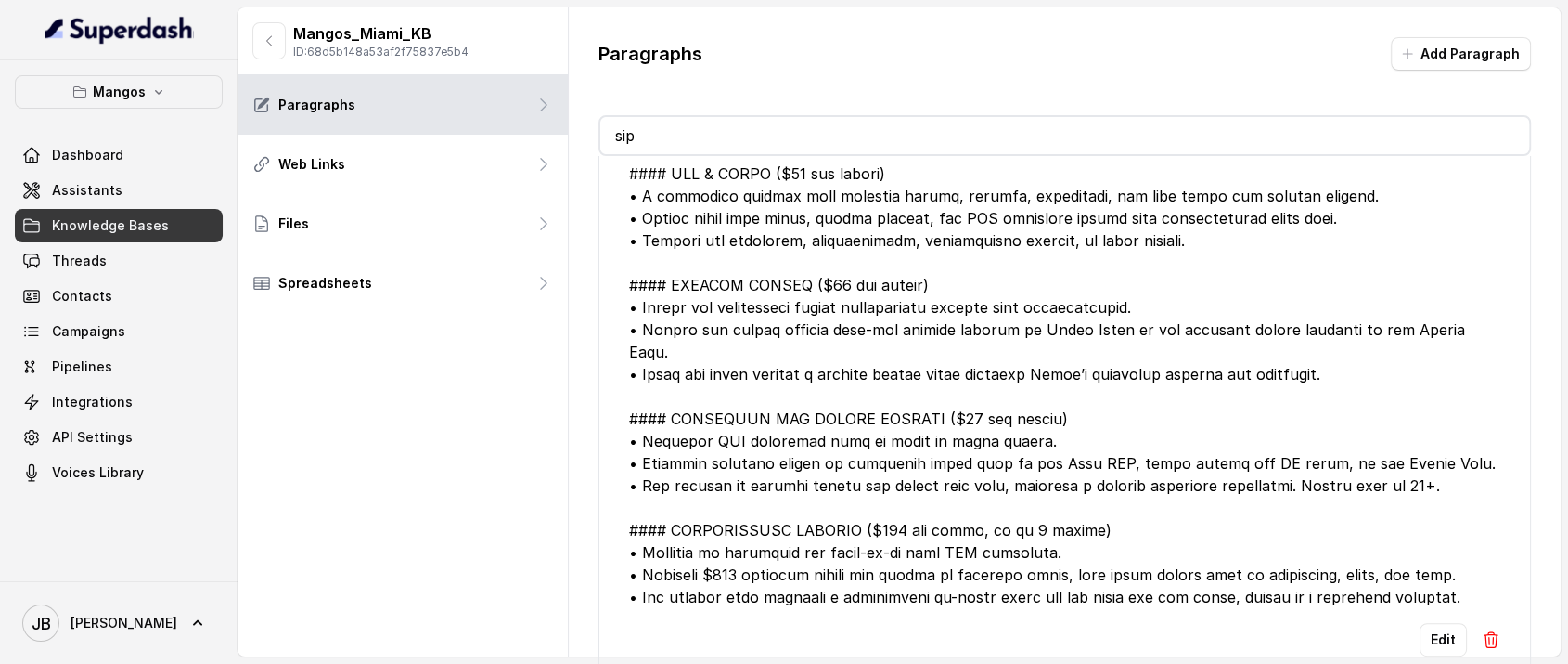
click at [754, 440] on div at bounding box center [1065, 240] width 872 height 735
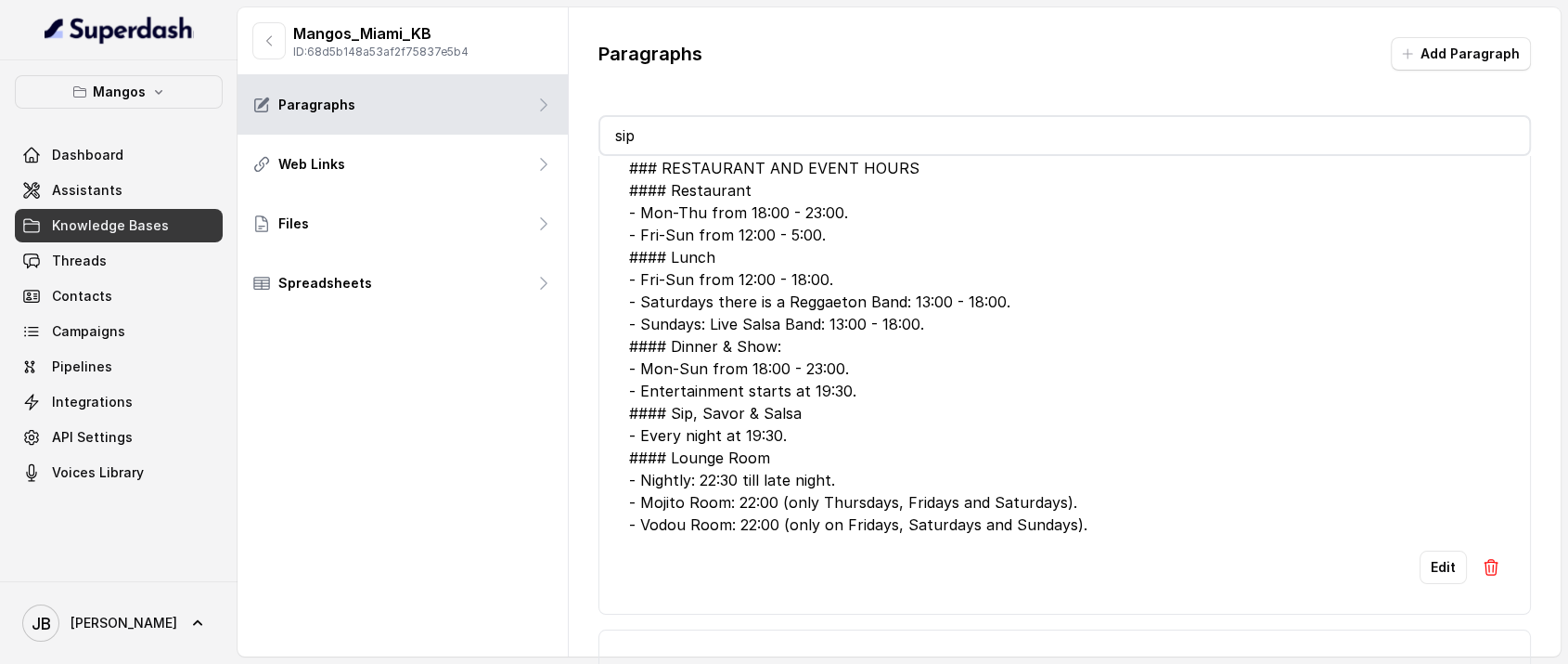
scroll to position [0, 0]
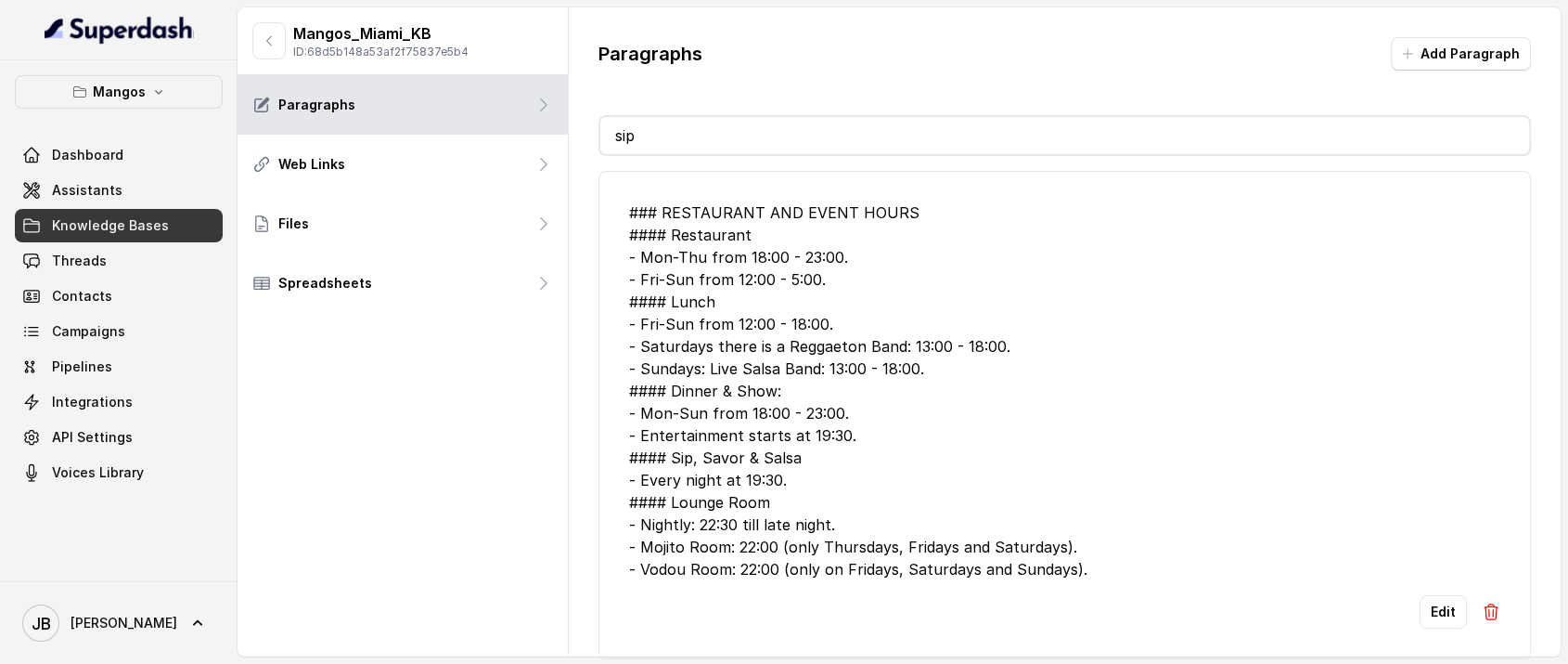
click at [699, 202] on div "### RESTAURANT AND EVENT HOURS #### Restaurant - Mon-Thu from 18:00 - 23:00. - …" at bounding box center [1065, 390] width 872 height 379
click at [727, 255] on div "### RESTAURANT AND EVENT HOURS #### Restaurant - Mon-Thu from 18:00 - 23:00. - …" at bounding box center [1065, 390] width 872 height 379
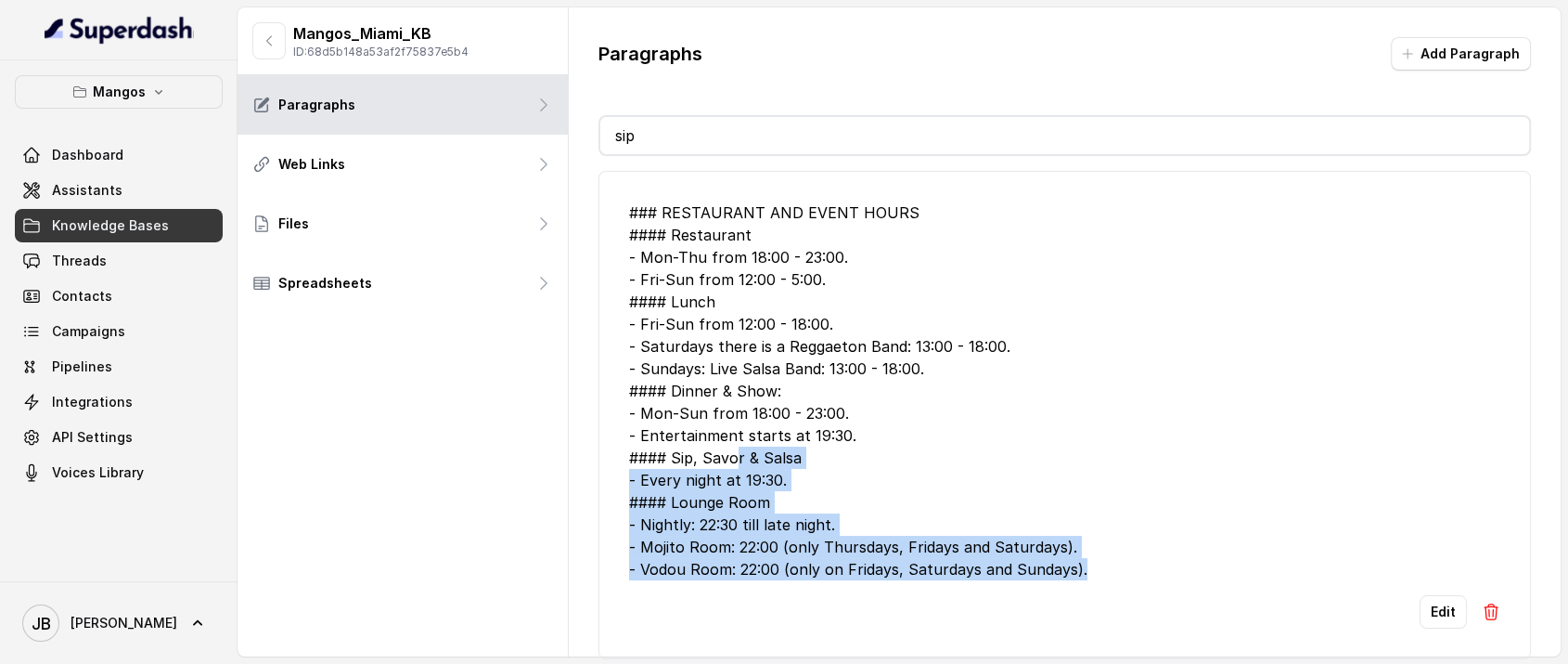
drag, startPoint x: 1090, startPoint y: 562, endPoint x: 856, endPoint y: 498, distance: 242.6
click at [744, 461] on div "### RESTAURANT AND EVENT HOURS #### Restaurant - Mon-Thu from 18:00 - 23:00. - …" at bounding box center [1065, 390] width 872 height 379
click at [854, 496] on div "### RESTAURANT AND EVENT HOURS #### Restaurant - Mon-Thu from 18:00 - 23:00. - …" at bounding box center [1065, 390] width 872 height 379
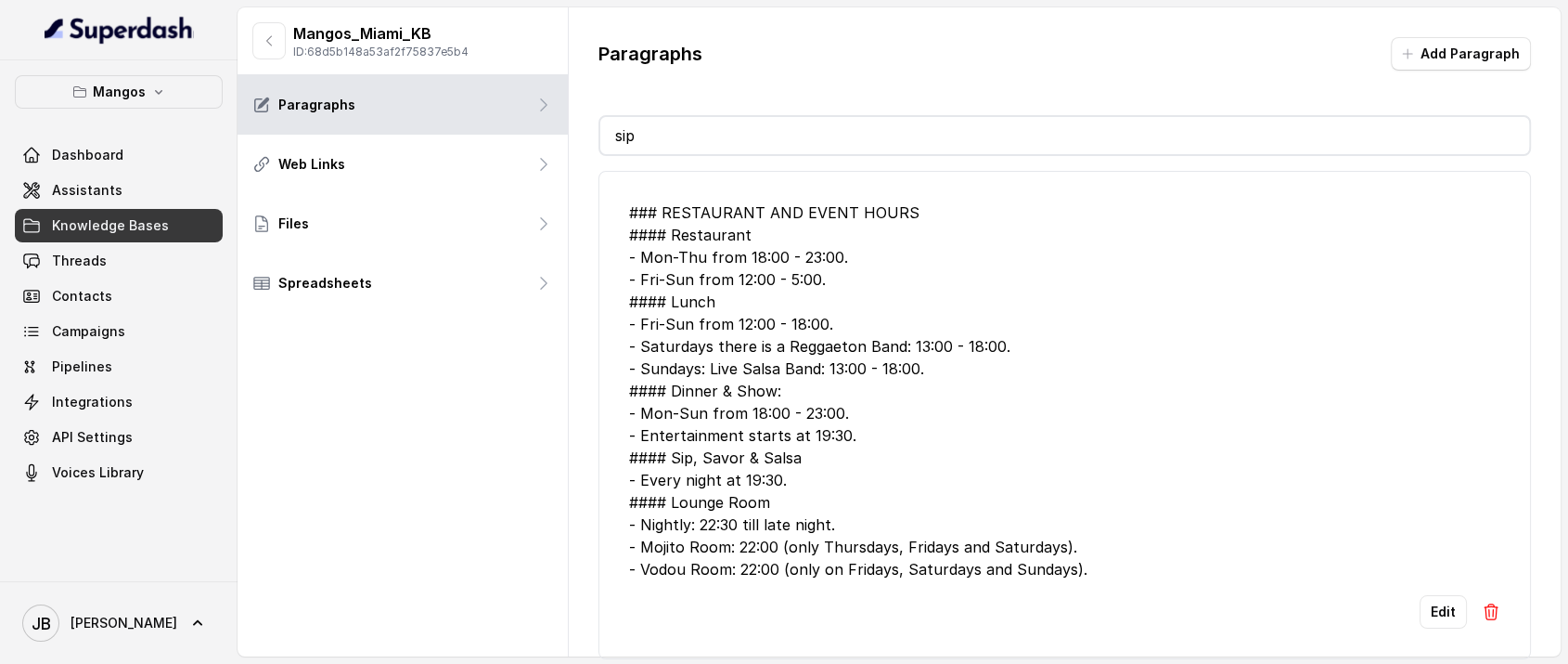
click at [728, 458] on div "### RESTAURANT AND EVENT HOURS #### Restaurant - Mon-Thu from 18:00 - 23:00. - …" at bounding box center [1065, 390] width 872 height 379
drag, startPoint x: 728, startPoint y: 458, endPoint x: 748, endPoint y: 488, distance: 36.1
click at [730, 459] on div "### RESTAURANT AND EVENT HOURS #### Restaurant - Mon-Thu from 18:00 - 23:00. - …" at bounding box center [1065, 390] width 872 height 379
click at [749, 502] on div "### RESTAURANT AND EVENT HOURS #### Restaurant - Mon-Thu from 18:00 - 23:00. - …" at bounding box center [1065, 390] width 872 height 379
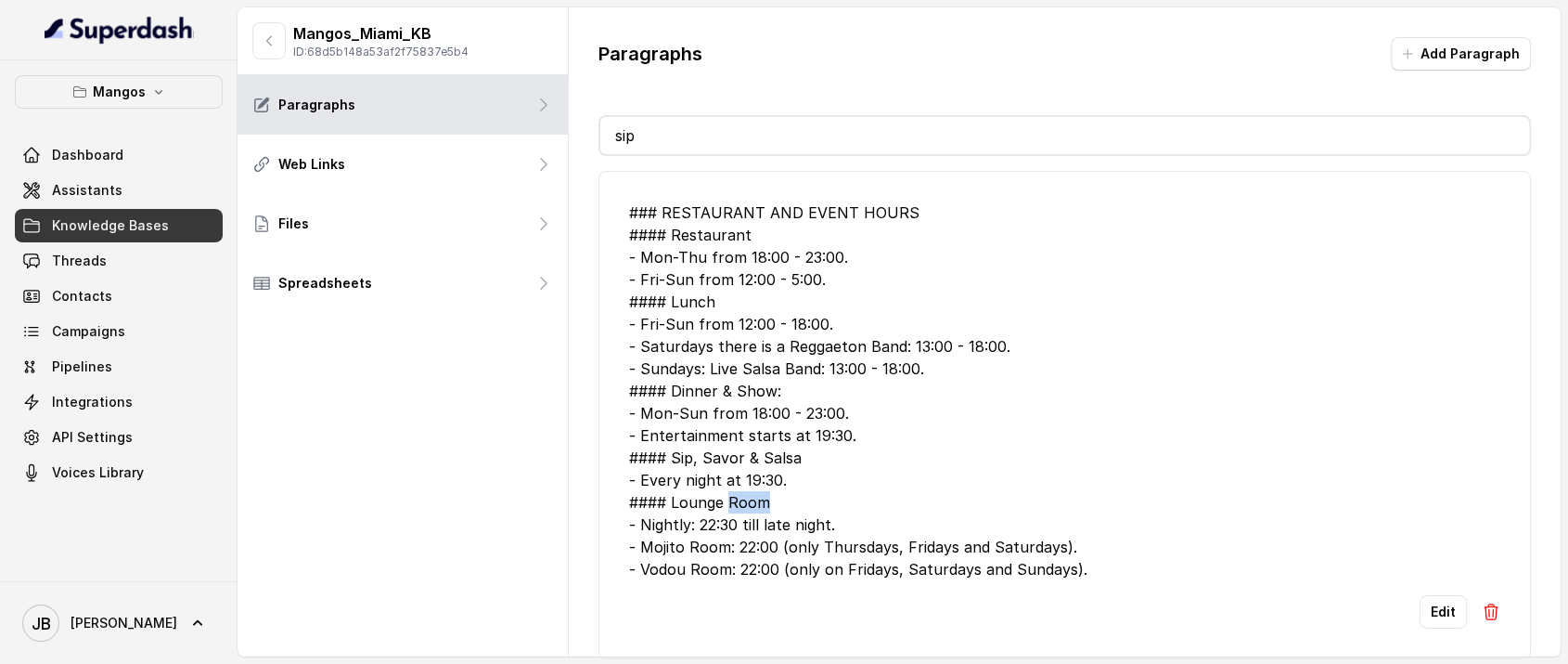
click at [749, 501] on div "### RESTAURANT AND EVENT HOURS #### Restaurant - Mon-Thu from 18:00 - 23:00. - …" at bounding box center [1065, 390] width 872 height 379
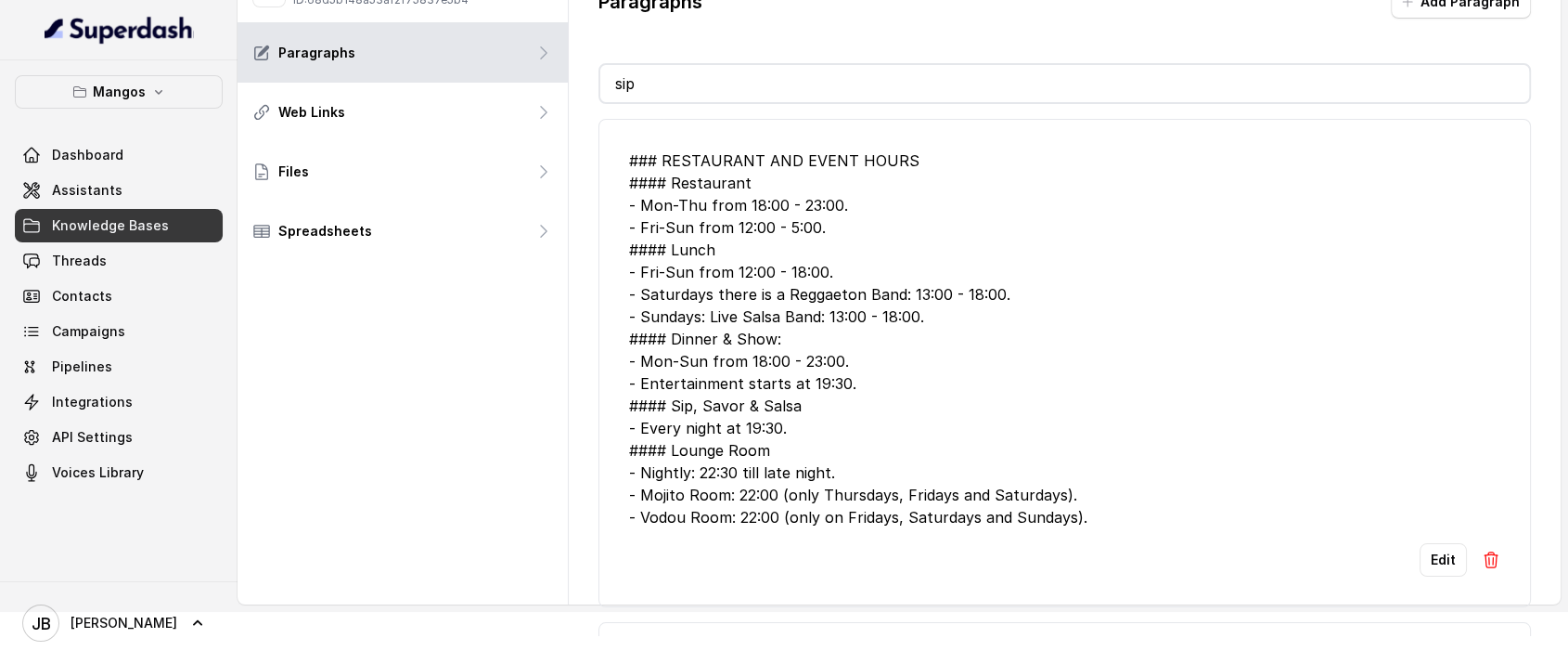
click at [714, 250] on div "### RESTAURANT AND EVENT HOURS #### Restaurant - Mon-Thu from 18:00 - 23:00. - …" at bounding box center [1065, 339] width 872 height 379
click at [715, 250] on div "### RESTAURANT AND EVENT HOURS #### Restaurant - Mon-Thu from 18:00 - 23:00. - …" at bounding box center [1065, 339] width 872 height 379
click at [734, 264] on div "### RESTAURANT AND EVENT HOURS #### Restaurant - Mon-Thu from 18:00 - 23:00. - …" at bounding box center [1065, 339] width 872 height 379
click at [734, 269] on div "### RESTAURANT AND EVENT HOURS #### Restaurant - Mon-Thu from 18:00 - 23:00. - …" at bounding box center [1065, 339] width 872 height 379
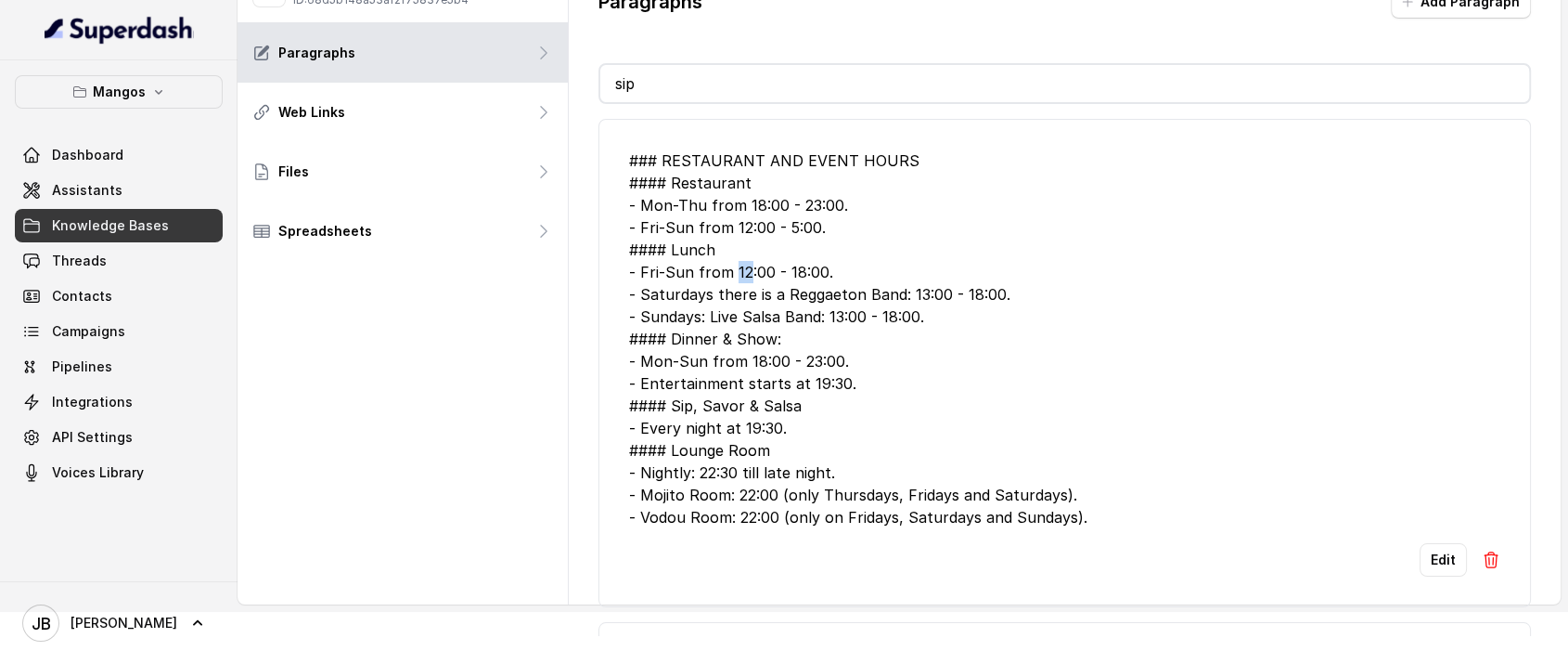
click at [734, 269] on div "### RESTAURANT AND EVENT HOURS #### Restaurant - Mon-Thu from 18:00 - 23:00. - …" at bounding box center [1065, 339] width 872 height 379
click at [735, 269] on div "### RESTAURANT AND EVENT HOURS #### Restaurant - Mon-Thu from 18:00 - 23:00. - …" at bounding box center [1065, 339] width 872 height 379
click at [708, 255] on div "### RESTAURANT AND EVENT HOURS #### Restaurant - Mon-Thu from 18:00 - 23:00. - …" at bounding box center [1065, 339] width 872 height 379
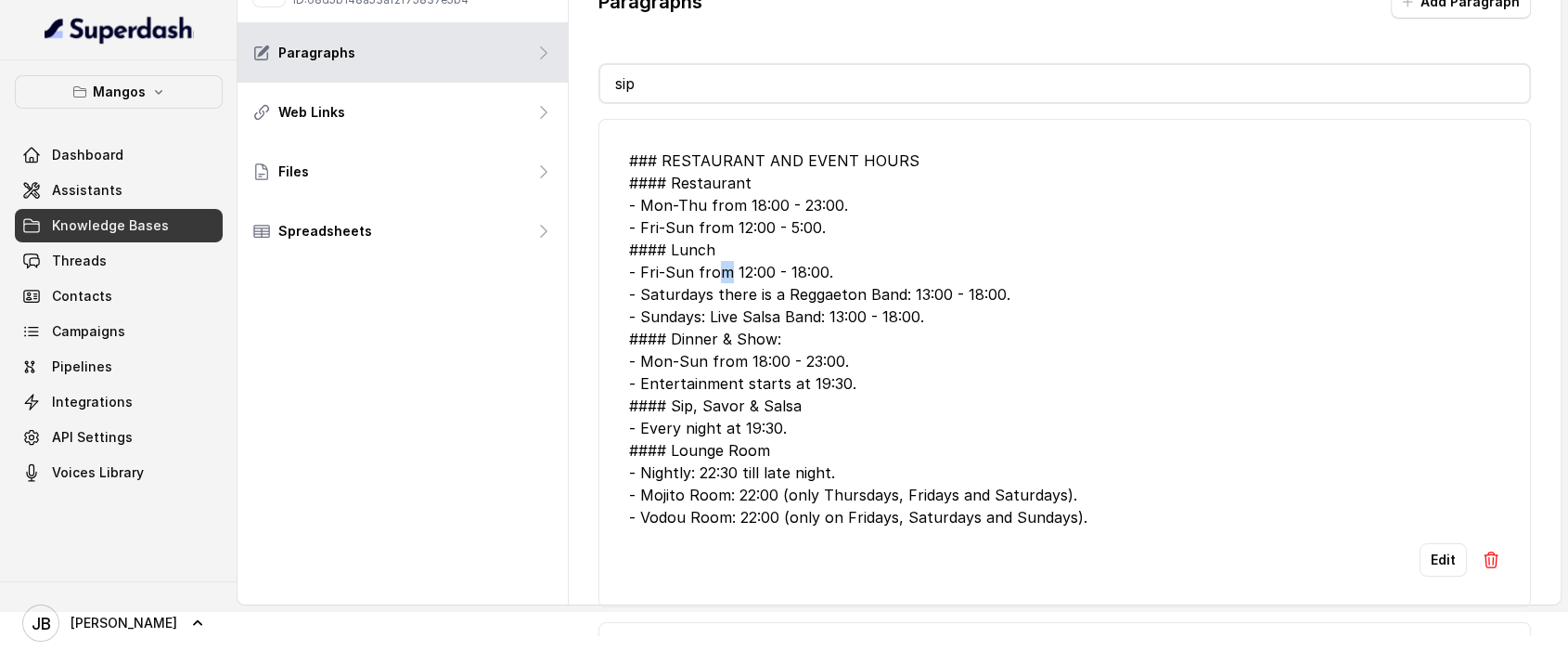
click at [721, 273] on div "### RESTAURANT AND EVENT HOURS #### Restaurant - Mon-Thu from 18:00 - 23:00. - …" at bounding box center [1065, 339] width 872 height 379
click at [706, 258] on div "### RESTAURANT AND EVENT HOURS #### Restaurant - Mon-Thu from 18:00 - 23:00. - …" at bounding box center [1065, 339] width 872 height 379
click at [707, 258] on div "### RESTAURANT AND EVENT HOURS #### Restaurant - Mon-Thu from 18:00 - 23:00. - …" at bounding box center [1065, 339] width 872 height 379
click at [708, 260] on div "### RESTAURANT AND EVENT HOURS #### Restaurant - Mon-Thu from 18:00 - 23:00. - …" at bounding box center [1065, 339] width 872 height 379
click at [736, 292] on div "### RESTAURANT AND EVENT HOURS #### Restaurant - Mon-Thu from 18:00 - 23:00. - …" at bounding box center [1065, 339] width 872 height 379
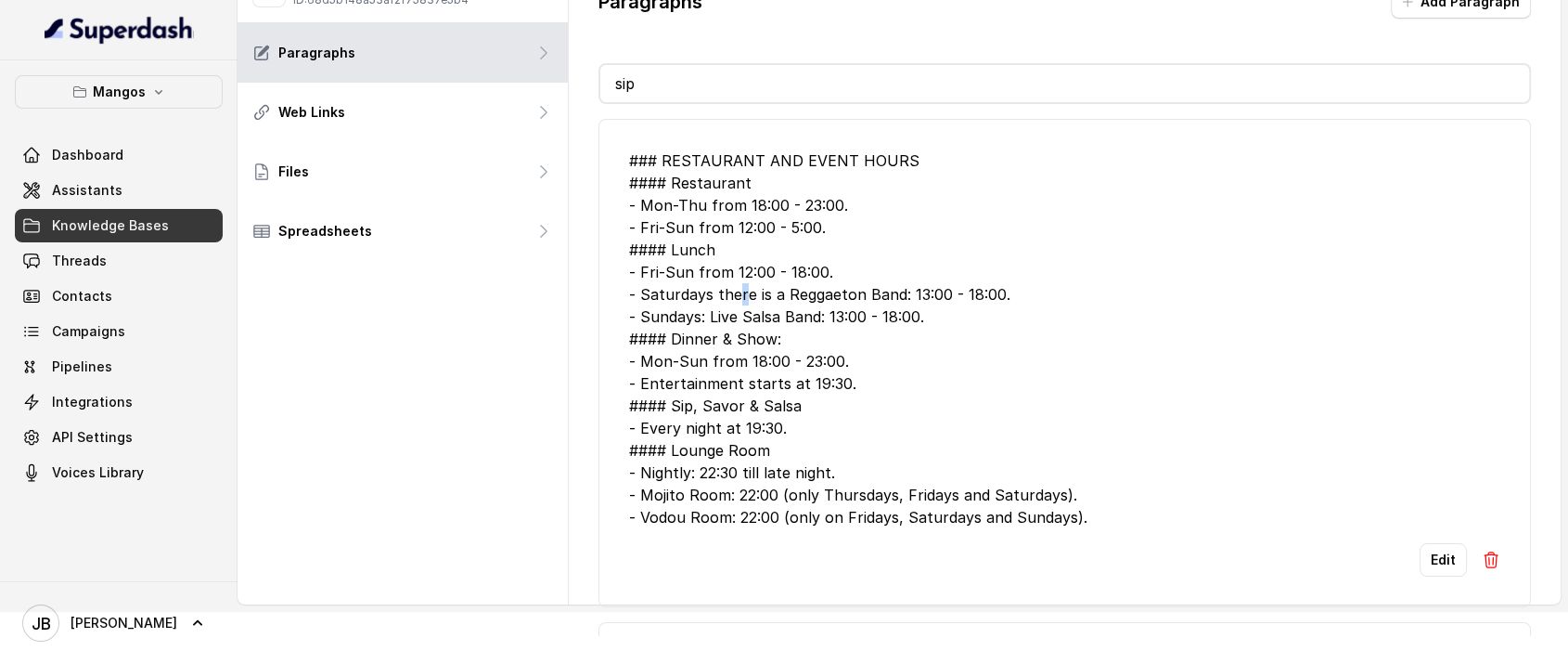
click at [739, 295] on div "### RESTAURANT AND EVENT HOURS #### Restaurant - Mon-Thu from 18:00 - 23:00. - …" at bounding box center [1065, 339] width 872 height 379
drag, startPoint x: 739, startPoint y: 295, endPoint x: 769, endPoint y: 315, distance: 36.1
click at [739, 295] on div "### RESTAURANT AND EVENT HOURS #### Restaurant - Mon-Thu from 18:00 - 23:00. - …" at bounding box center [1065, 339] width 872 height 379
click at [776, 273] on div "### RESTAURANT AND EVENT HOURS #### Restaurant - Mon-Thu from 18:00 - 23:00. - …" at bounding box center [1065, 339] width 872 height 379
click at [784, 289] on div "### RESTAURANT AND EVENT HOURS #### Restaurant - Mon-Thu from 18:00 - 23:00. - …" at bounding box center [1065, 339] width 872 height 379
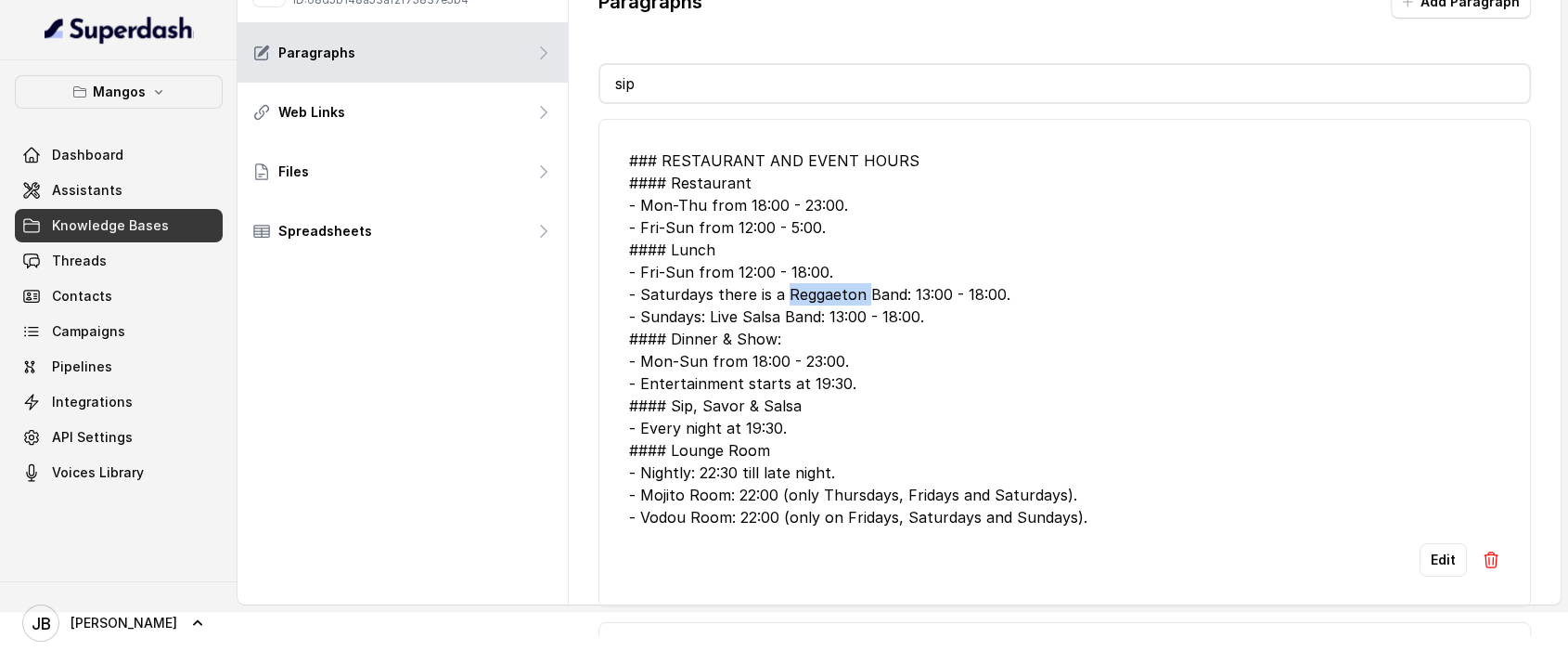
click at [784, 289] on div "### RESTAURANT AND EVENT HOURS #### Restaurant - Mon-Thu from 18:00 - 23:00. - …" at bounding box center [1065, 339] width 872 height 379
click at [760, 327] on div "### RESTAURANT AND EVENT HOURS #### Restaurant - Mon-Thu from 18:00 - 23:00. - …" at bounding box center [1065, 339] width 872 height 379
click at [762, 327] on div "### RESTAURANT AND EVENT HOURS #### Restaurant - Mon-Thu from 18:00 - 23:00. - …" at bounding box center [1065, 339] width 872 height 379
click at [762, 329] on div "### RESTAURANT AND EVENT HOURS #### Restaurant - Mon-Thu from 18:00 - 23:00. - …" at bounding box center [1065, 339] width 872 height 379
click at [809, 349] on div "### RESTAURANT AND EVENT HOURS #### Restaurant - Mon-Thu from 18:00 - 23:00. - …" at bounding box center [1065, 339] width 872 height 379
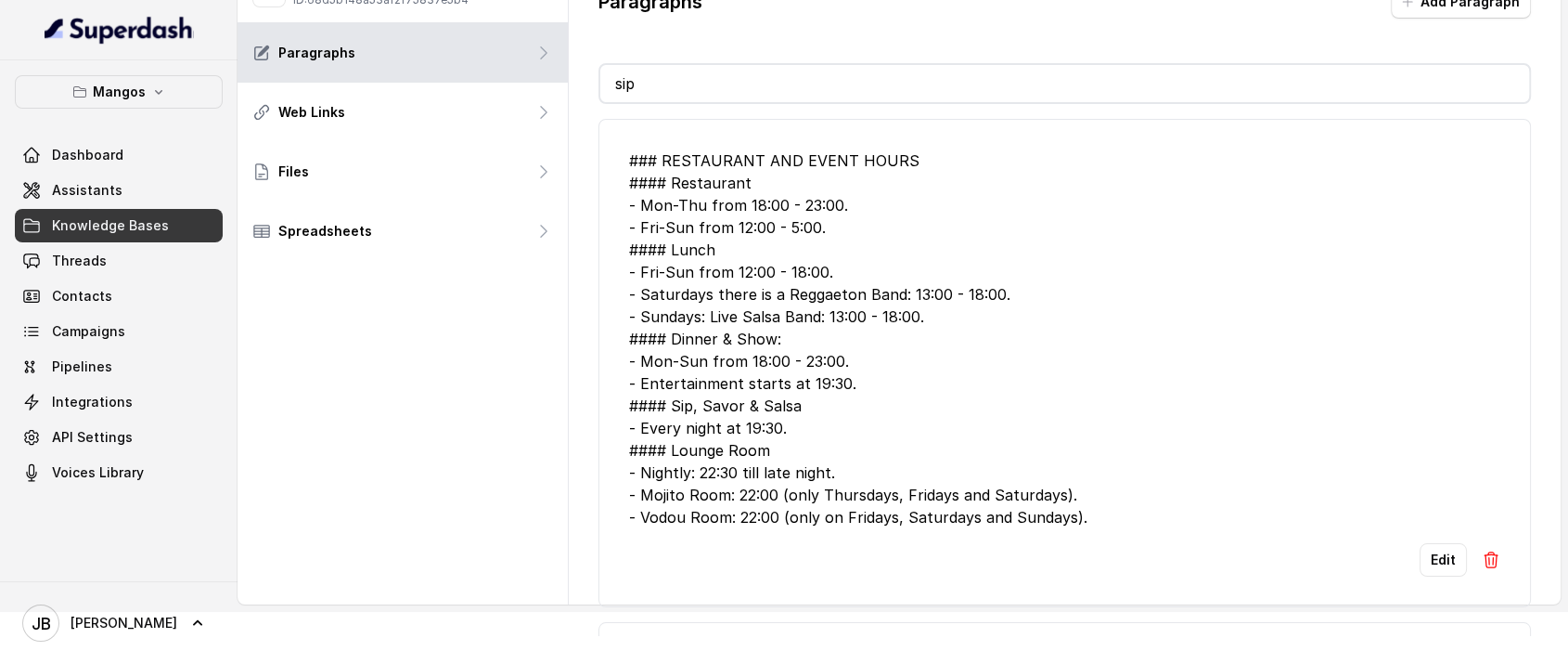
click at [847, 319] on div "### RESTAURANT AND EVENT HOURS #### Restaurant - Mon-Thu from 18:00 - 23:00. - …" at bounding box center [1065, 339] width 872 height 379
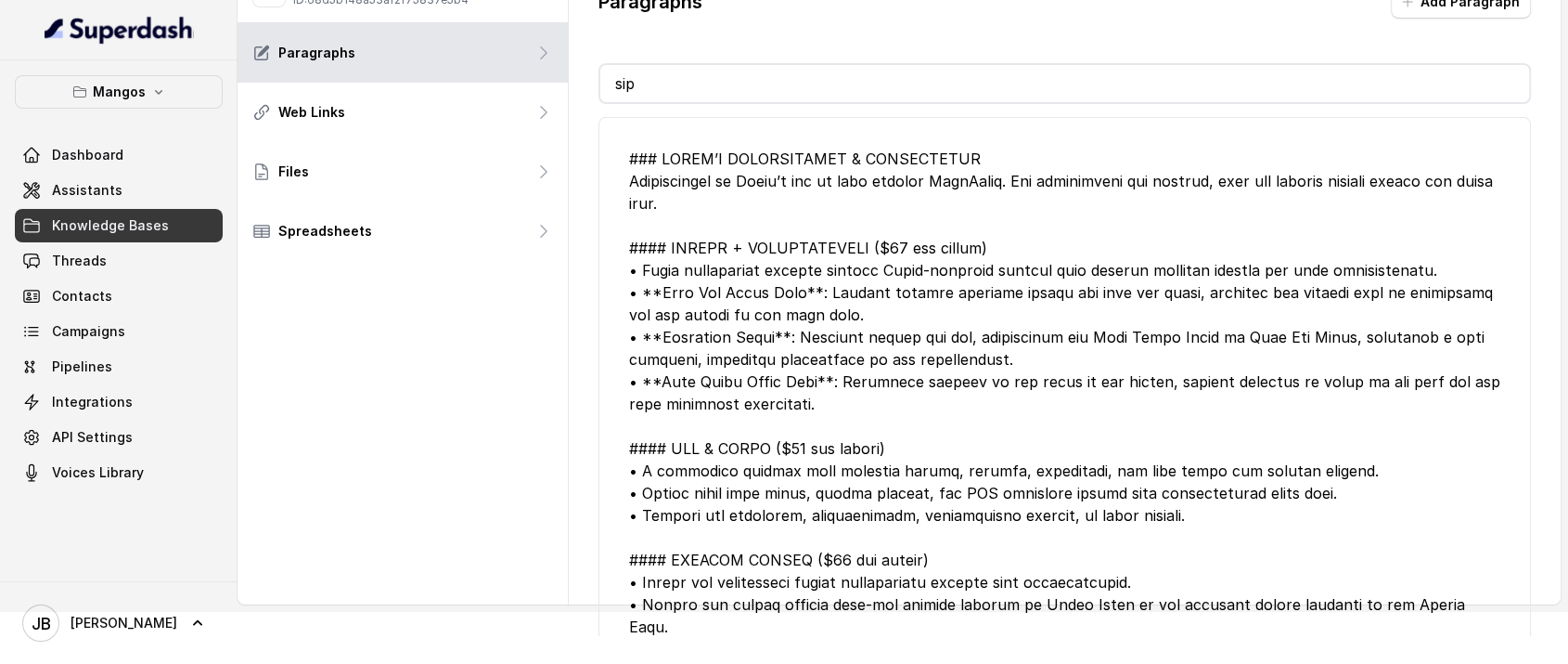
scroll to position [250, 0]
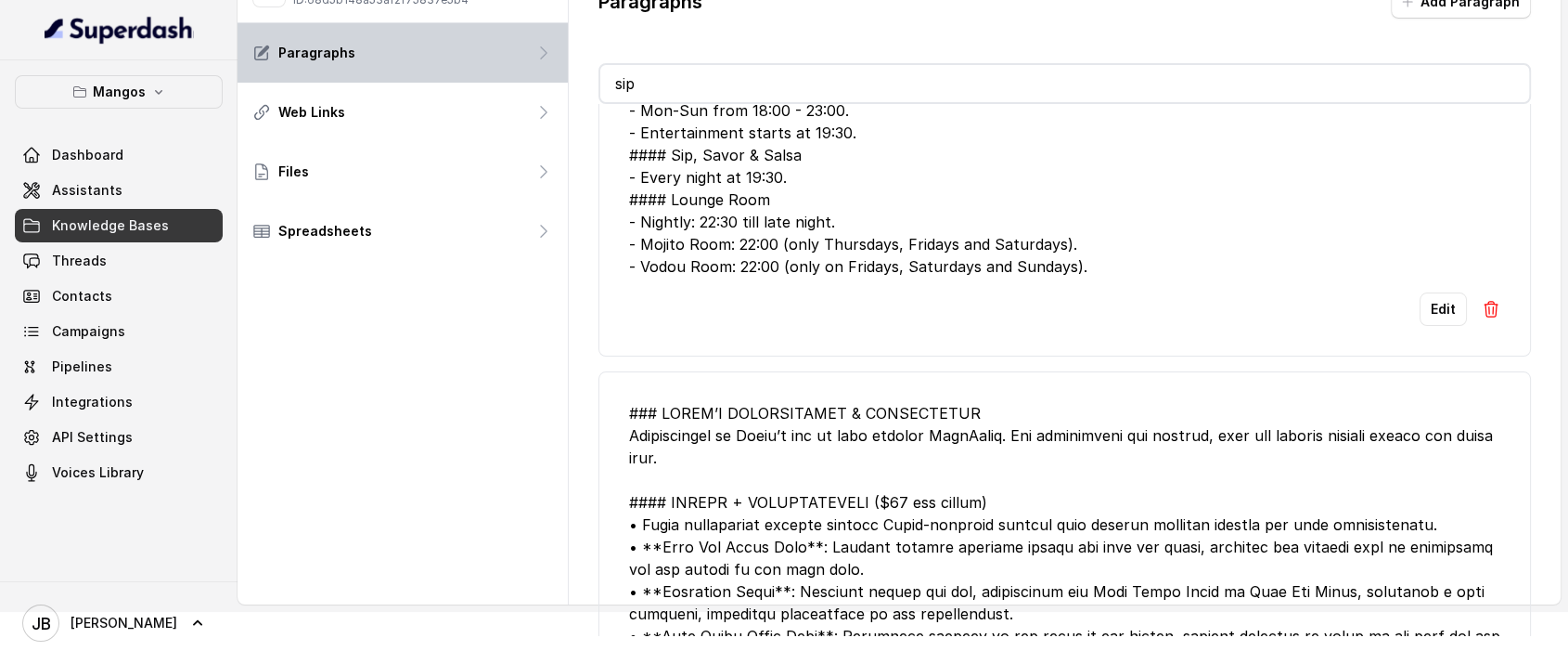
drag, startPoint x: 678, startPoint y: 77, endPoint x: 492, endPoint y: 51, distance: 187.8
click at [490, 57] on div "Mangos_Miami_KB ID: 68d5b148a53af2f75837e5b4 Paragraphs Web Links Files Spreads…" at bounding box center [899, 279] width 1324 height 648
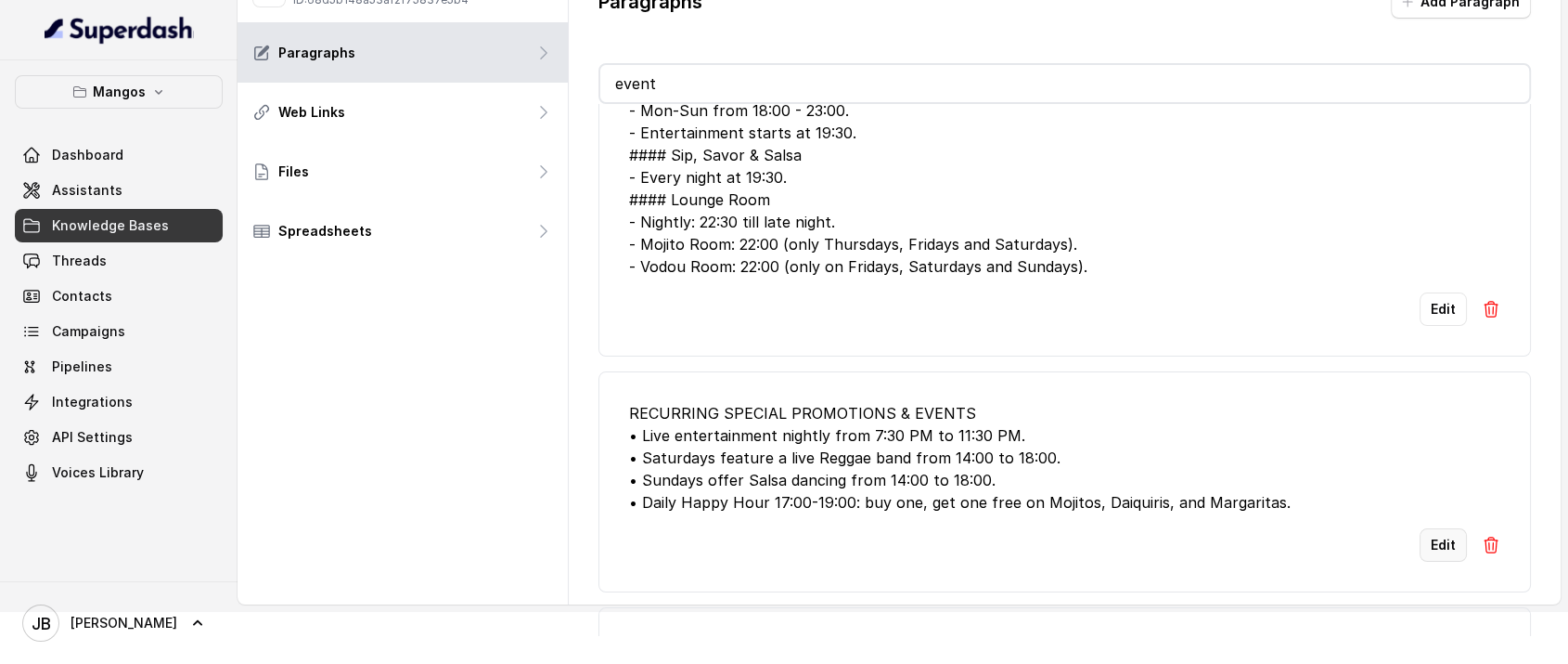
type input "event"
click at [1420, 545] on button "Edit" at bounding box center [1443, 545] width 48 height 33
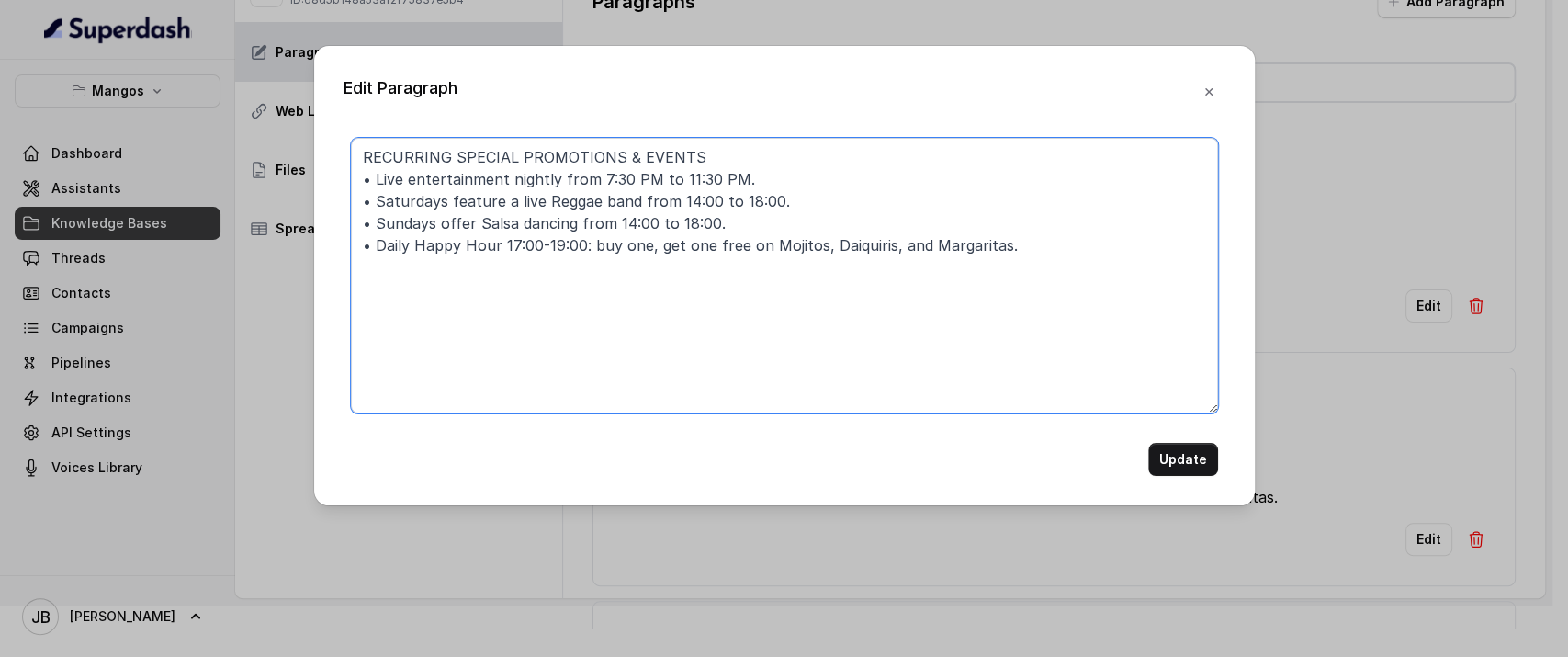
click at [589, 207] on textarea "RECURRING SPECIAL PROMOTIONS & EVENTS • Live entertainment nightly from 7:30 PM…" at bounding box center [784, 276] width 867 height 276
type textarea "RECURRING SPECIAL PROMOTIONS & EVENTS • Live entertainment nightly from 7:30 PM…"
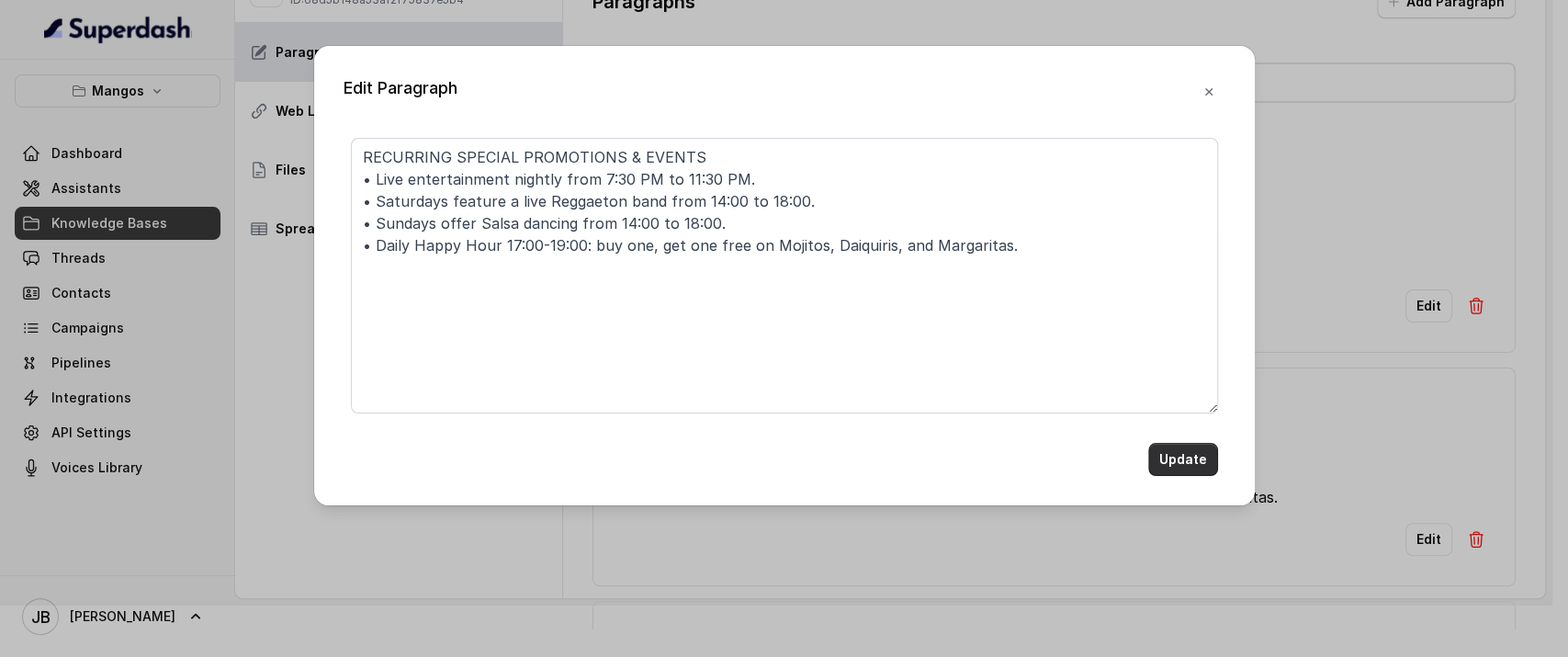
click at [1175, 456] on button "Update" at bounding box center [1183, 460] width 69 height 33
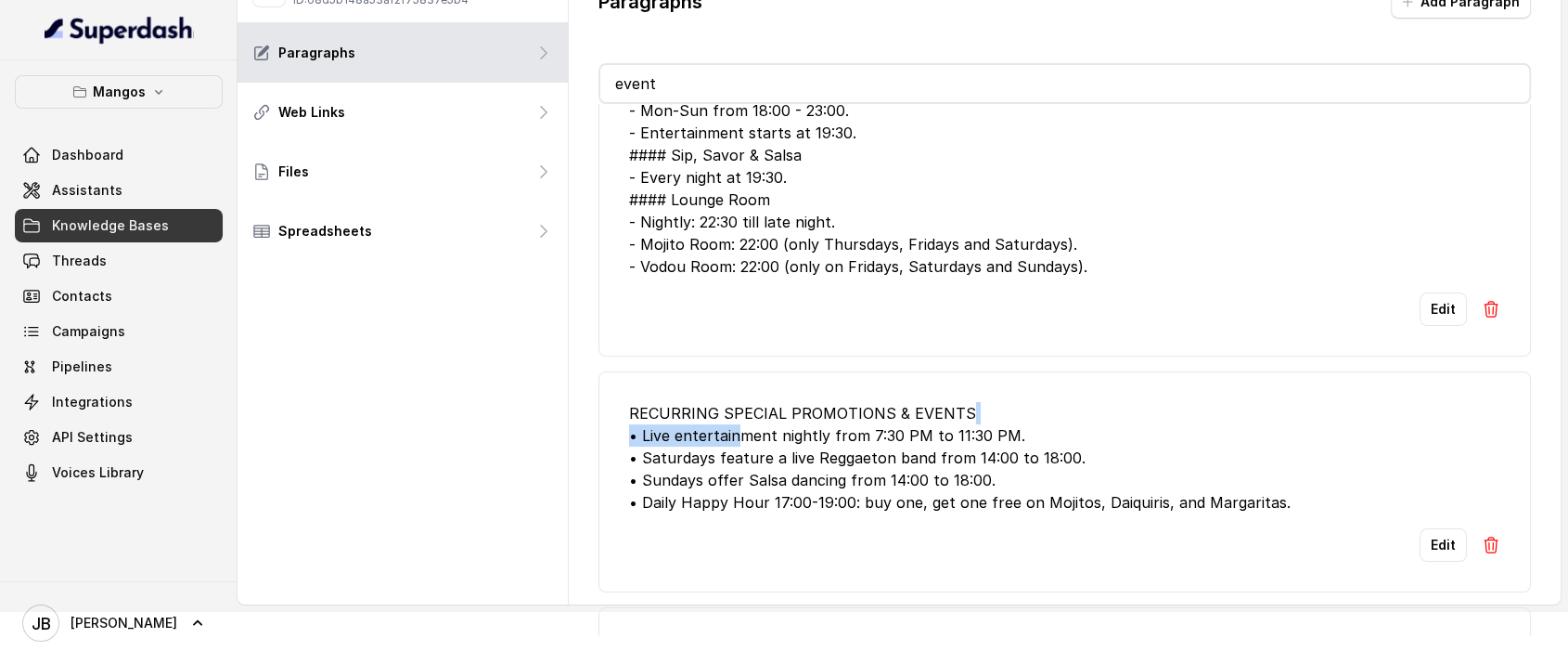
drag, startPoint x: 804, startPoint y: 450, endPoint x: 1069, endPoint y: 426, distance: 266.1
click at [1072, 413] on div "RECURRING SPECIAL PROMOTIONS & EVENTS • Live entertainment nightly from 7:30 PM…" at bounding box center [1065, 458] width 872 height 111
drag, startPoint x: 1066, startPoint y: 430, endPoint x: 1050, endPoint y: 429, distance: 16.0
click at [1065, 430] on div "RECURRING SPECIAL PROMOTIONS & EVENTS • Live entertainment nightly from 7:30 PM…" at bounding box center [1065, 458] width 872 height 111
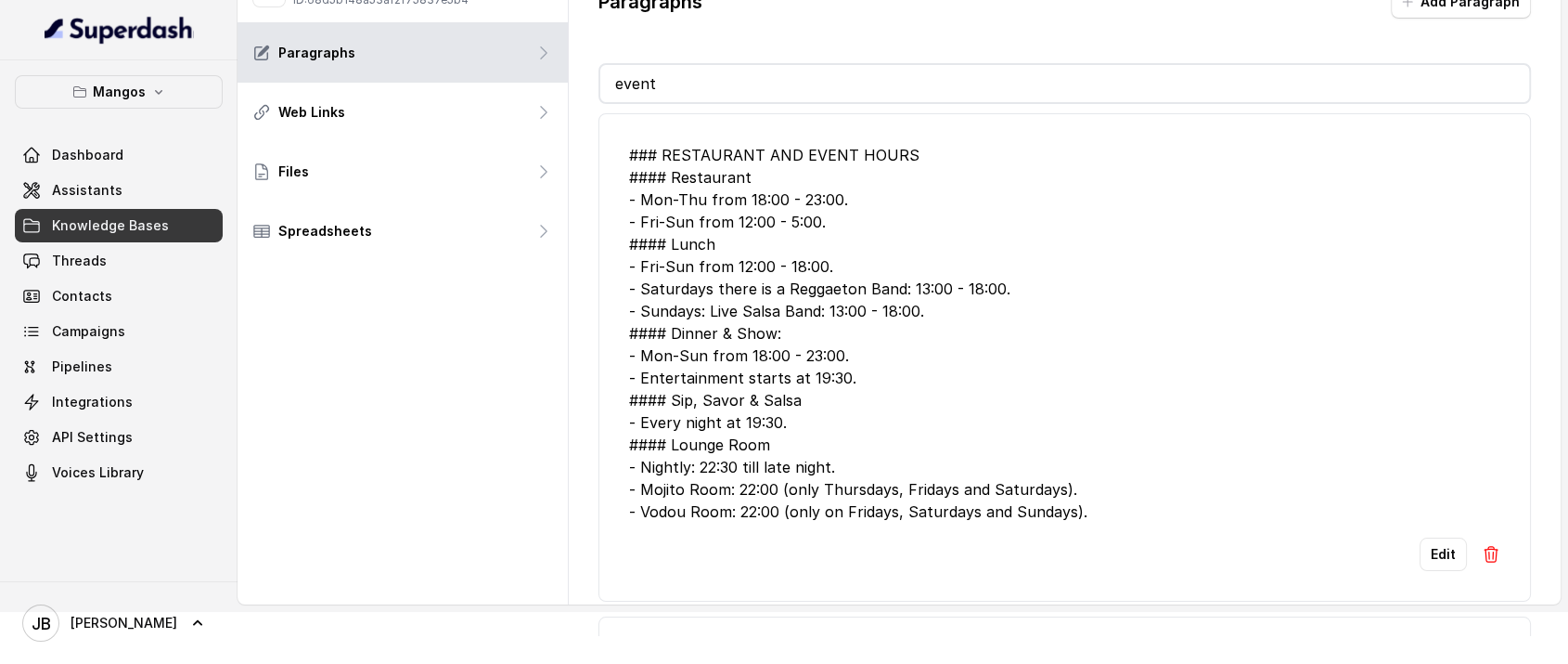
scroll to position [0, 0]
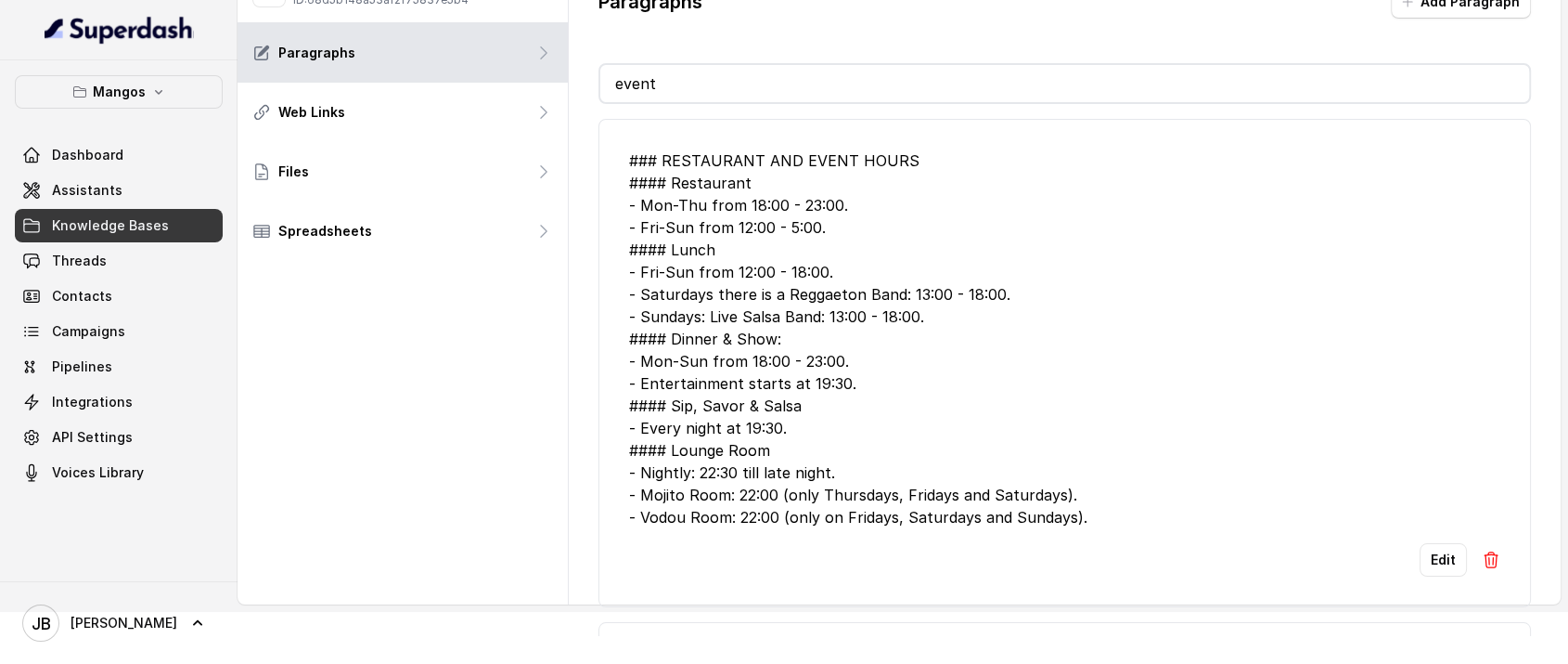
click at [683, 174] on div "### RESTAURANT AND EVENT HOURS #### Restaurant - Mon-Thu from 18:00 - 23:00. - …" at bounding box center [1065, 339] width 872 height 379
click at [770, 206] on div "### RESTAURANT AND EVENT HOURS #### Restaurant - Mon-Thu from 18:00 - 23:00. - …" at bounding box center [1065, 339] width 872 height 379
drag, startPoint x: 675, startPoint y: 192, endPoint x: 601, endPoint y: 194, distance: 74.0
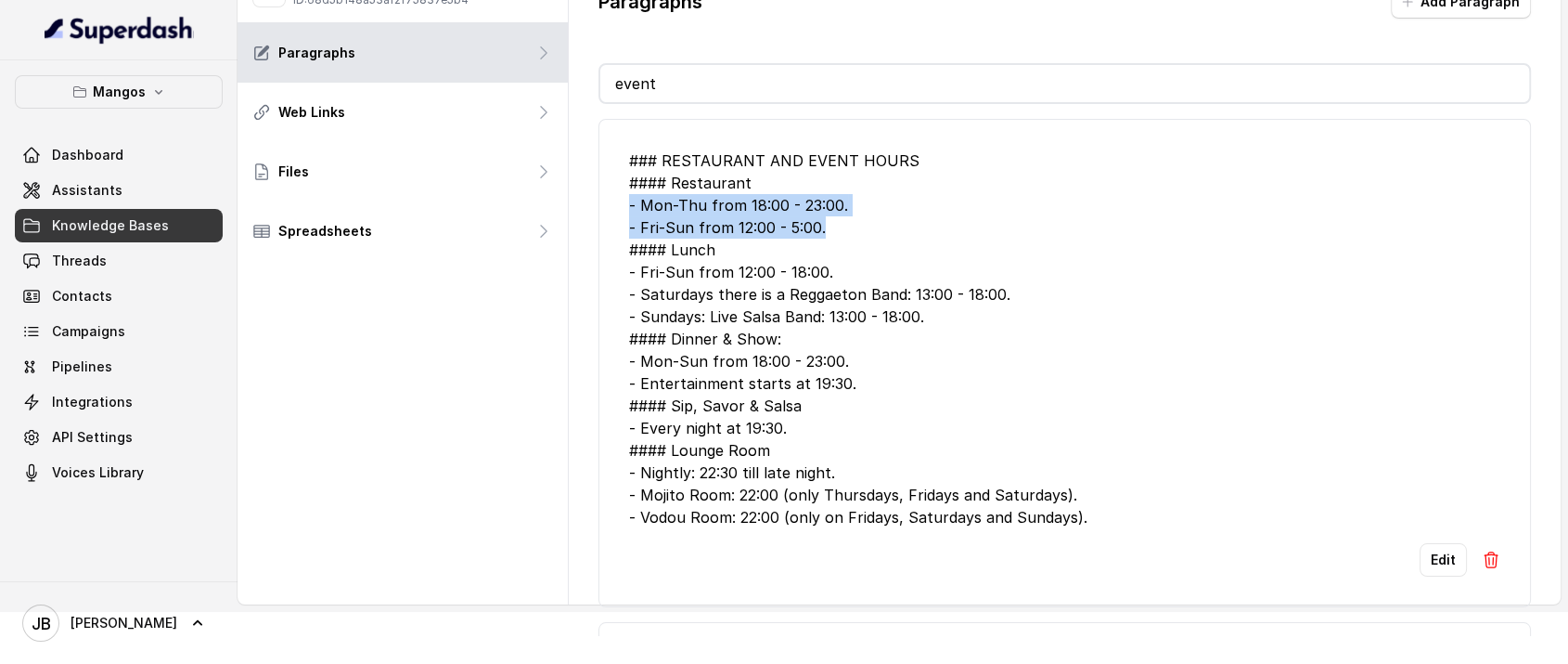
click at [601, 194] on li "### RESTAURANT AND EVENT HOURS #### Restaurant - Mon-Thu from 18:00 - 23:00. - …" at bounding box center [1065, 363] width 933 height 489
click at [802, 221] on div "### RESTAURANT AND EVENT HOURS #### Restaurant - Mon-Thu from 18:00 - 23:00. - …" at bounding box center [1065, 339] width 872 height 379
click at [841, 229] on div "### RESTAURANT AND EVENT HOURS #### Restaurant - Mon-Thu from 18:00 - 23:00. - …" at bounding box center [1065, 339] width 872 height 379
drag, startPoint x: 634, startPoint y: 201, endPoint x: 651, endPoint y: 193, distance: 18.8
click at [617, 176] on li "### RESTAURANT AND EVENT HOURS #### Restaurant - Mon-Thu from 18:00 - 23:00. - …" at bounding box center [1065, 363] width 933 height 489
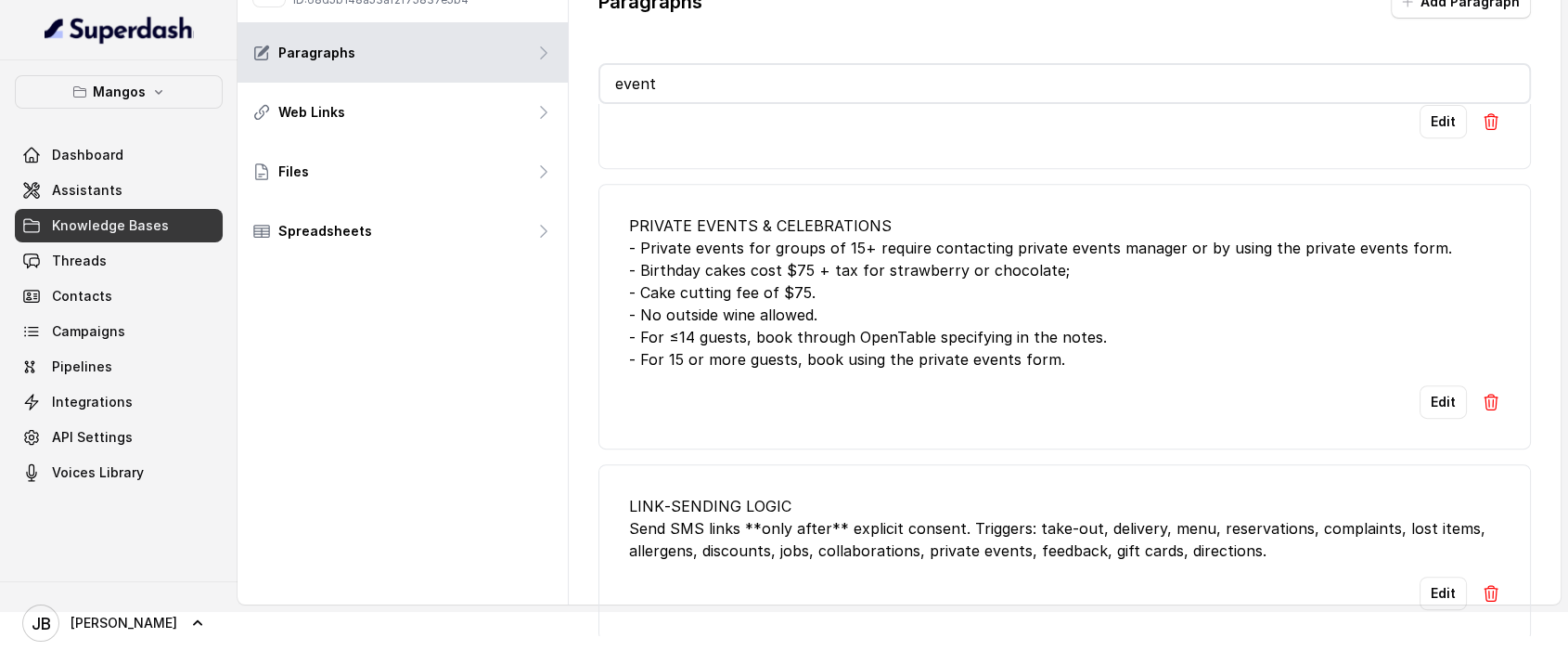
scroll to position [884, 0]
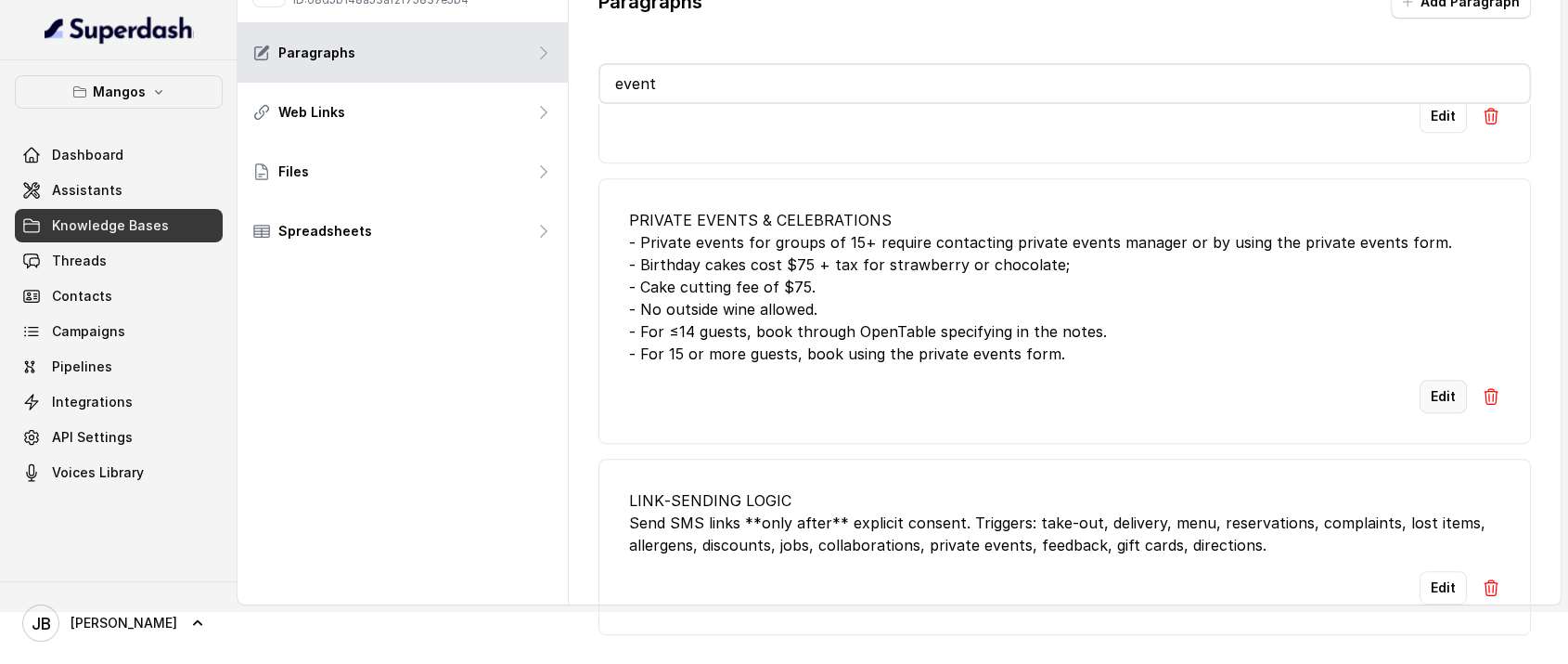
click at [1425, 380] on button "Edit" at bounding box center [1443, 396] width 48 height 33
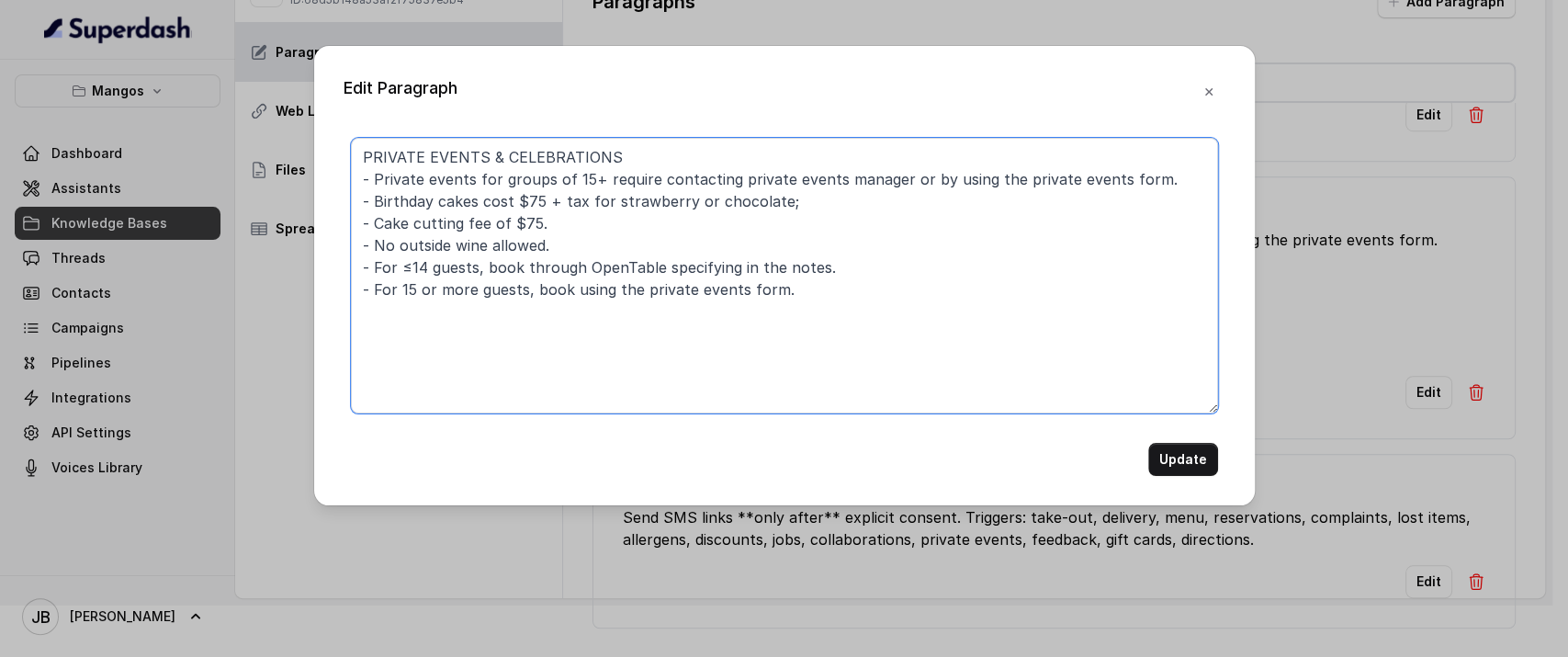
drag, startPoint x: 534, startPoint y: 288, endPoint x: 769, endPoint y: 289, distance: 235.0
click at [769, 289] on textarea "PRIVATE EVENTS & CELEBRATIONS - Private events for groups of 15+ require contac…" at bounding box center [784, 276] width 867 height 276
click at [801, 292] on textarea "PRIVATE EVENTS & CELEBRATIONS - Private events for groups of 15+ require contac…" at bounding box center [784, 276] width 867 height 276
type textarea "PRIVATE EVENTS & CELEBRATIONS - Private events for groups of 15+ require contac…"
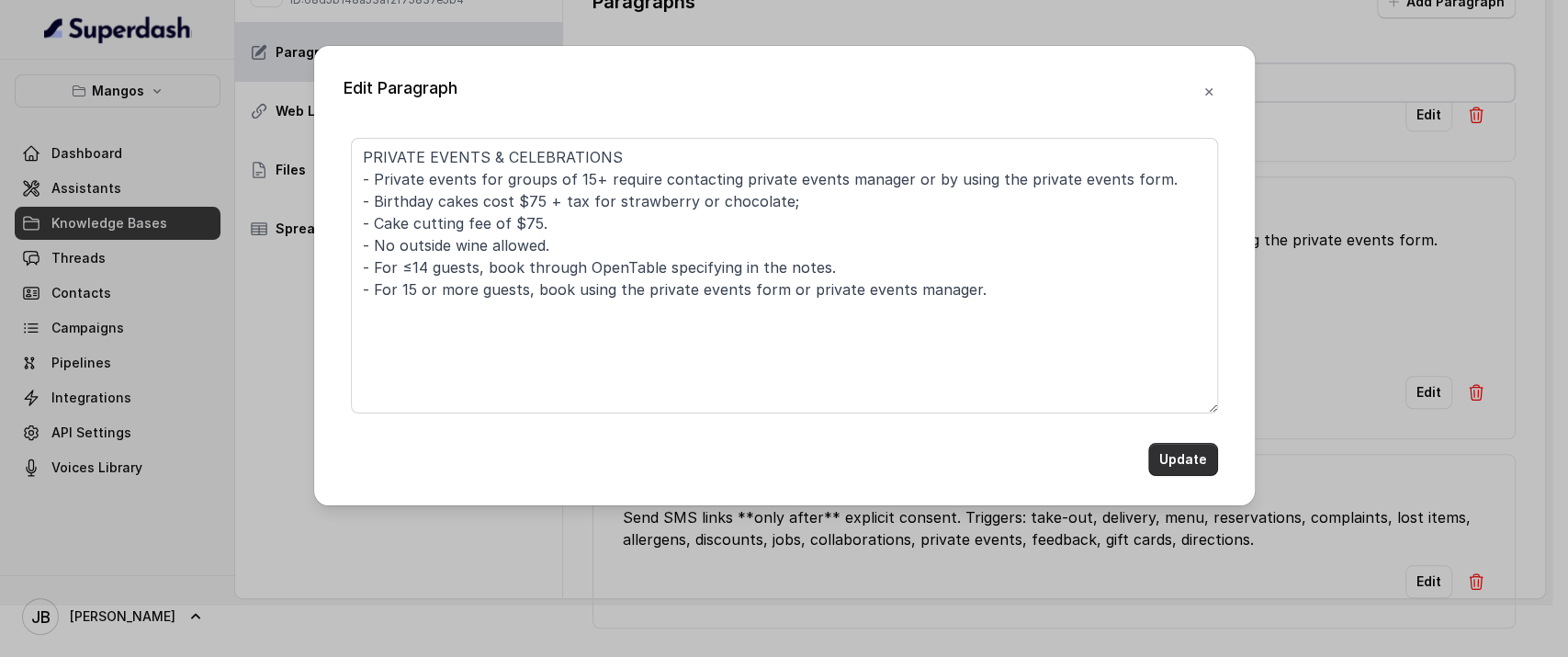
click at [1192, 449] on button "Update" at bounding box center [1183, 460] width 69 height 33
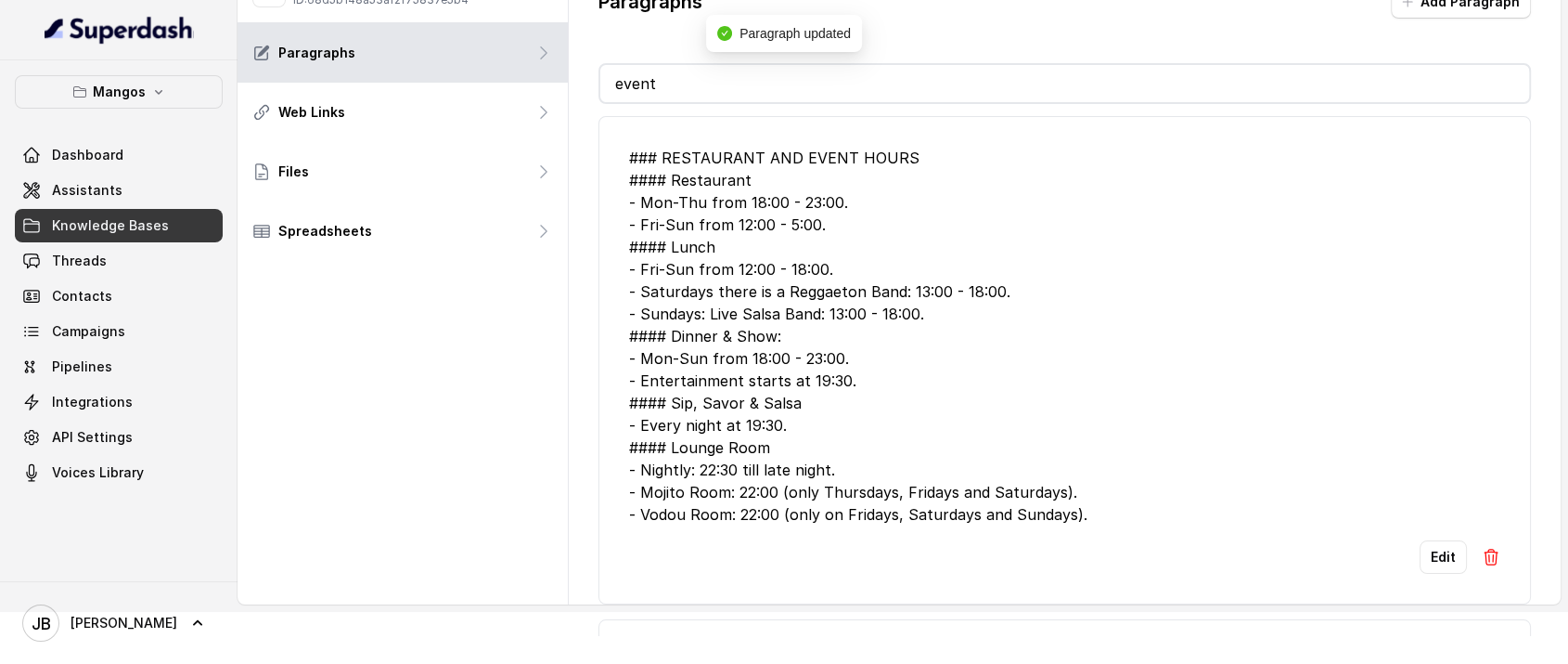
scroll to position [0, 0]
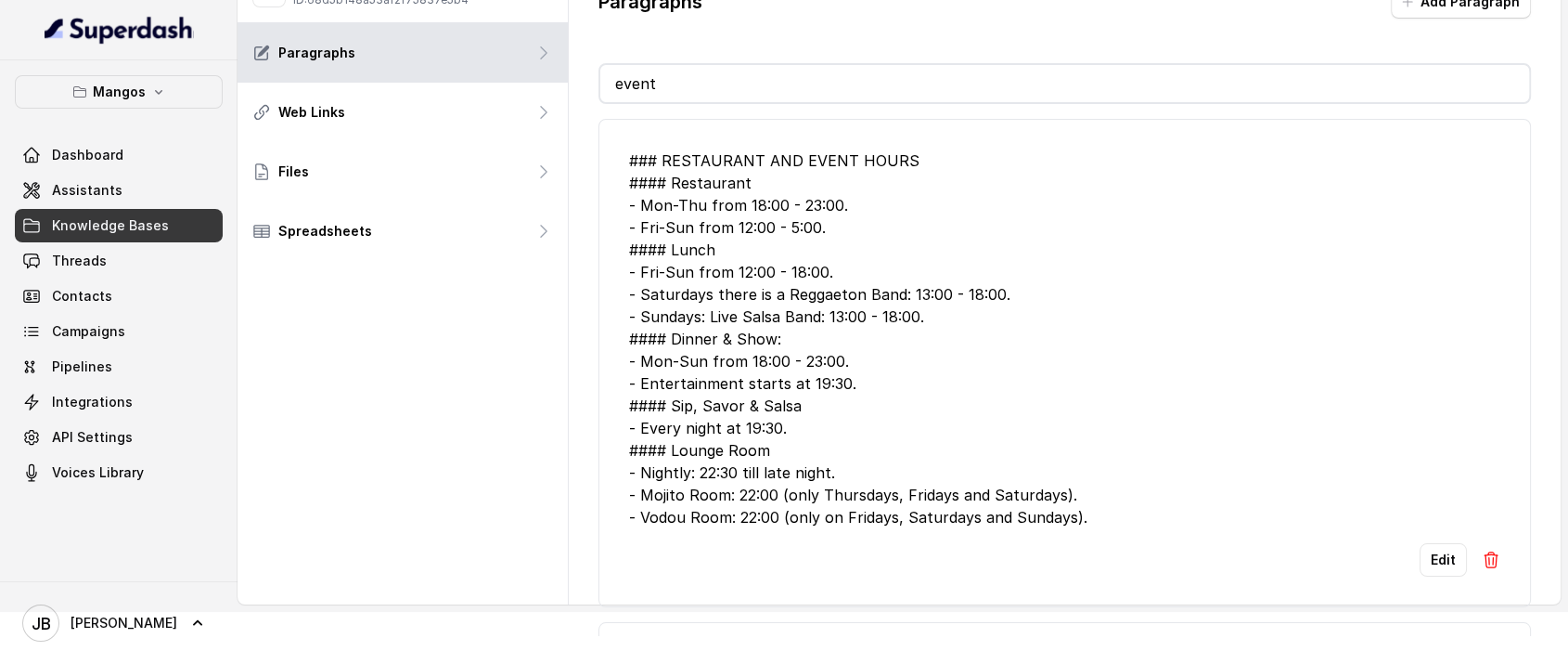
click at [828, 271] on div "### RESTAURANT AND EVENT HOURS #### Restaurant - Mon-Thu from 18:00 - 23:00. - …" at bounding box center [1065, 339] width 872 height 379
click at [829, 271] on div "### RESTAURANT AND EVENT HOURS #### Restaurant - Mon-Thu from 18:00 - 23:00. - …" at bounding box center [1065, 339] width 872 height 379
click at [830, 272] on div "### RESTAURANT AND EVENT HOURS #### Restaurant - Mon-Thu from 18:00 - 23:00. - …" at bounding box center [1065, 339] width 872 height 379
click at [753, 270] on div "### RESTAURANT AND EVENT HOURS #### Restaurant - Mon-Thu from 18:00 - 23:00. - …" at bounding box center [1065, 339] width 872 height 379
click at [722, 264] on div "### RESTAURANT AND EVENT HOURS #### Restaurant - Mon-Thu from 18:00 - 23:00. - …" at bounding box center [1065, 339] width 872 height 379
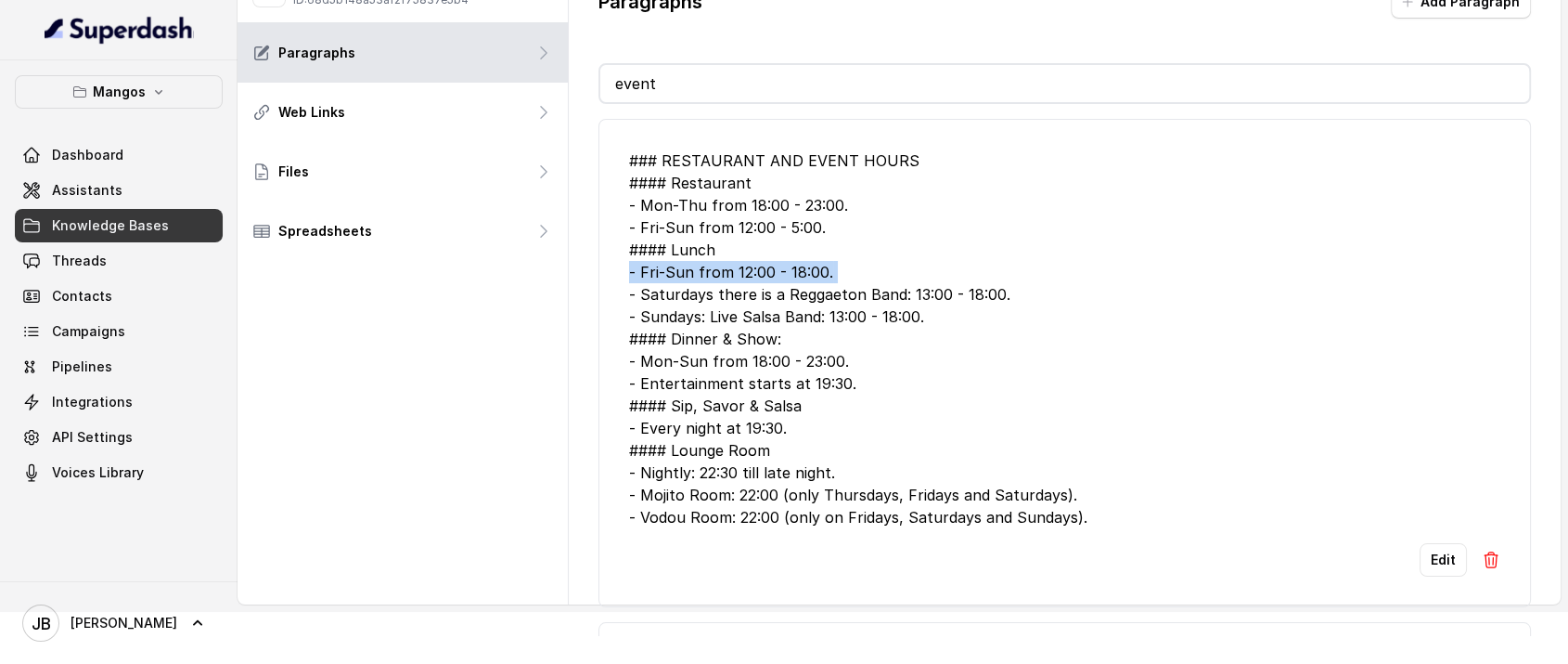
click at [722, 264] on div "### RESTAURANT AND EVENT HOURS #### Restaurant - Mon-Thu from 18:00 - 23:00. - …" at bounding box center [1065, 339] width 872 height 379
click at [723, 265] on div "### RESTAURANT AND EVENT HOURS #### Restaurant - Mon-Thu from 18:00 - 23:00. - …" at bounding box center [1065, 339] width 872 height 379
copy div "- Fri-Sun from 12:00 - 18:00."
click at [817, 94] on input "event" at bounding box center [1065, 84] width 930 height 37
click at [809, 83] on input "event" at bounding box center [1065, 84] width 930 height 37
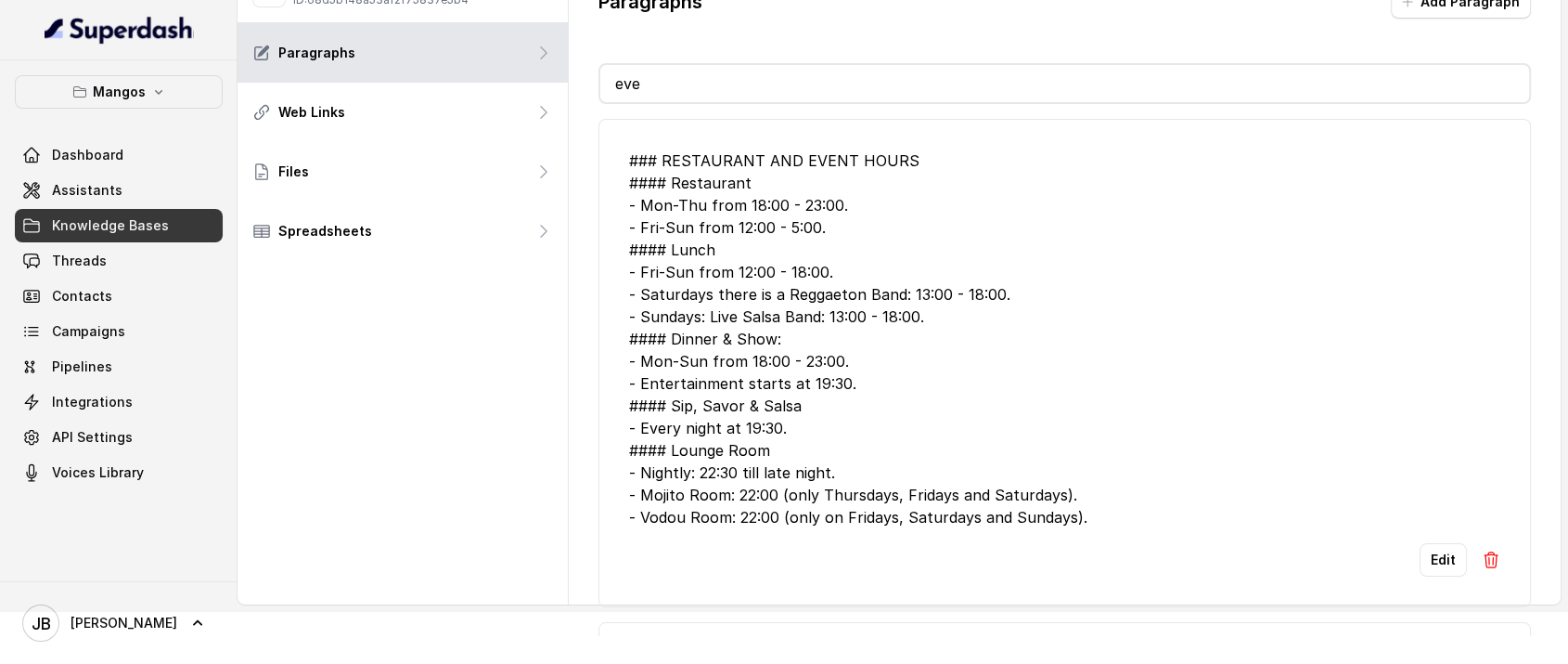
type input "e"
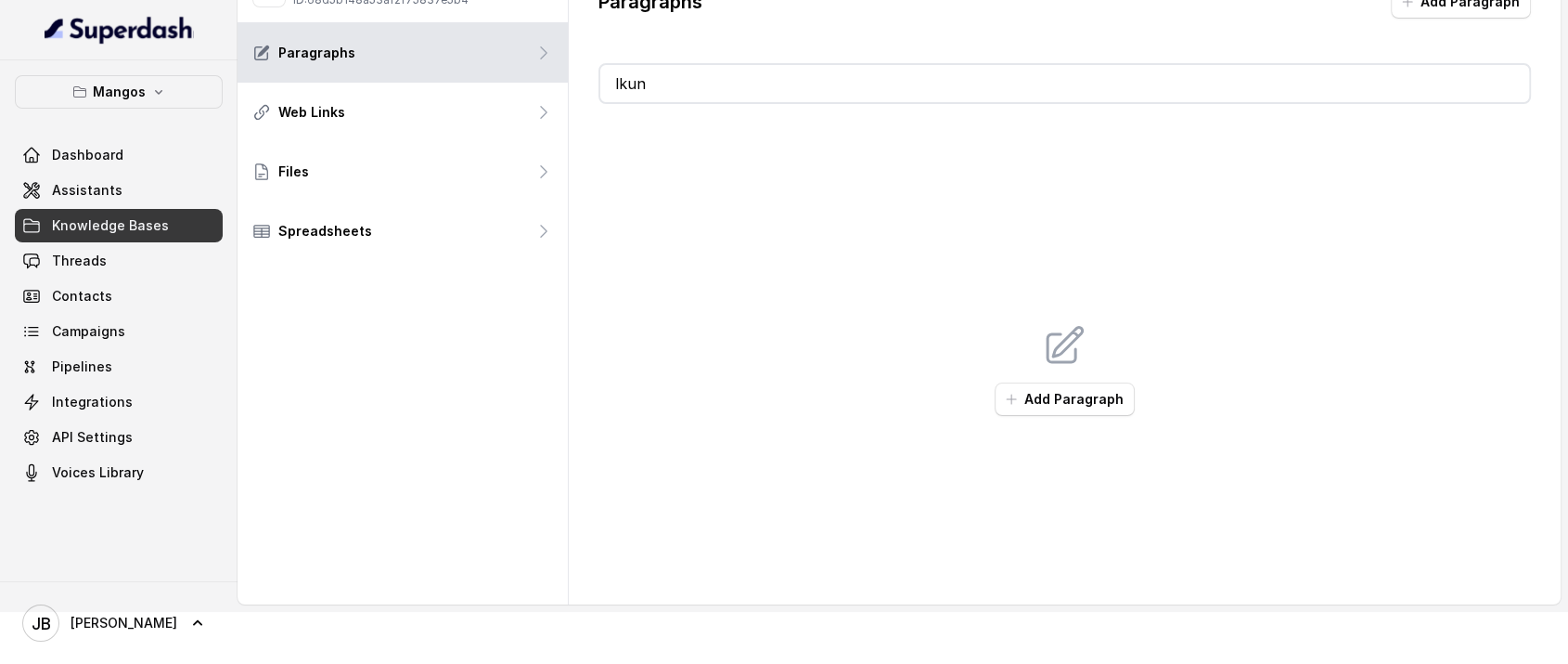
type input "lk"
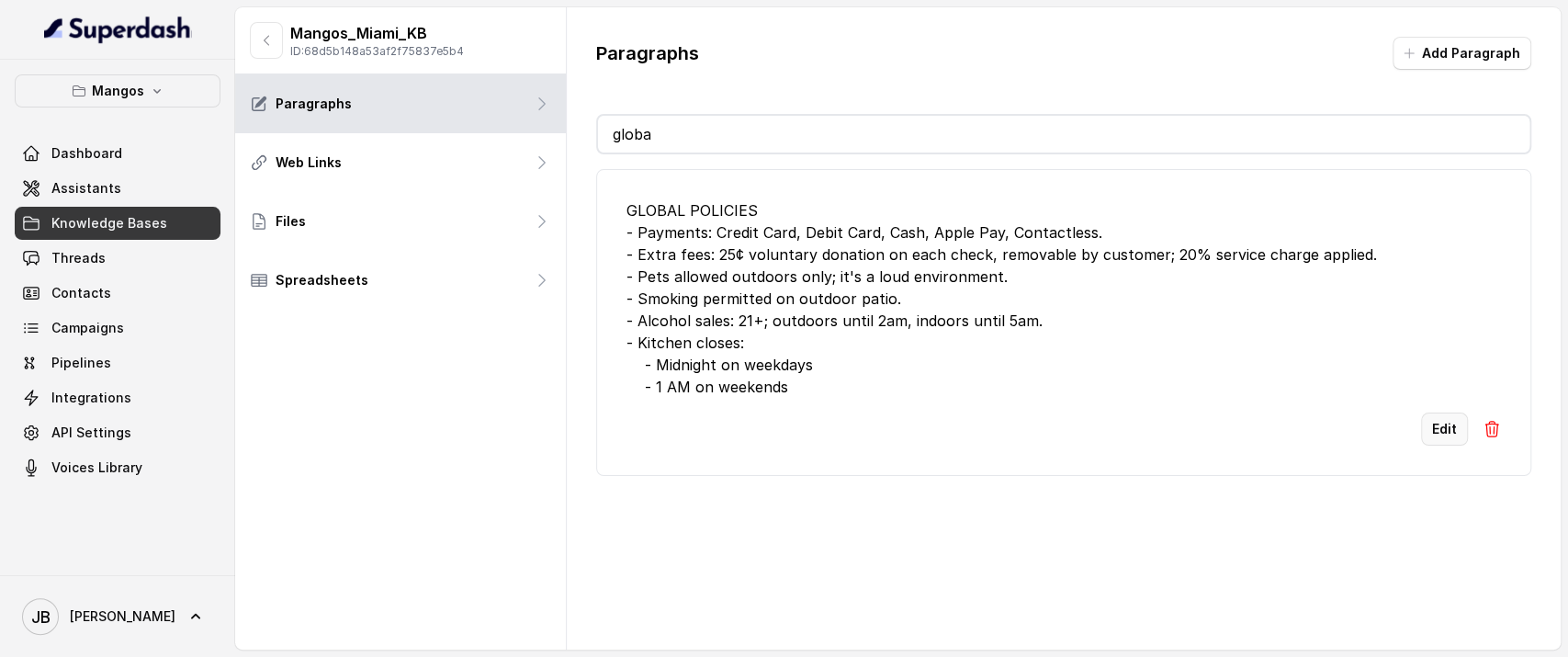
type input "globa"
click at [1410, 422] on button "Edit" at bounding box center [1444, 429] width 47 height 33
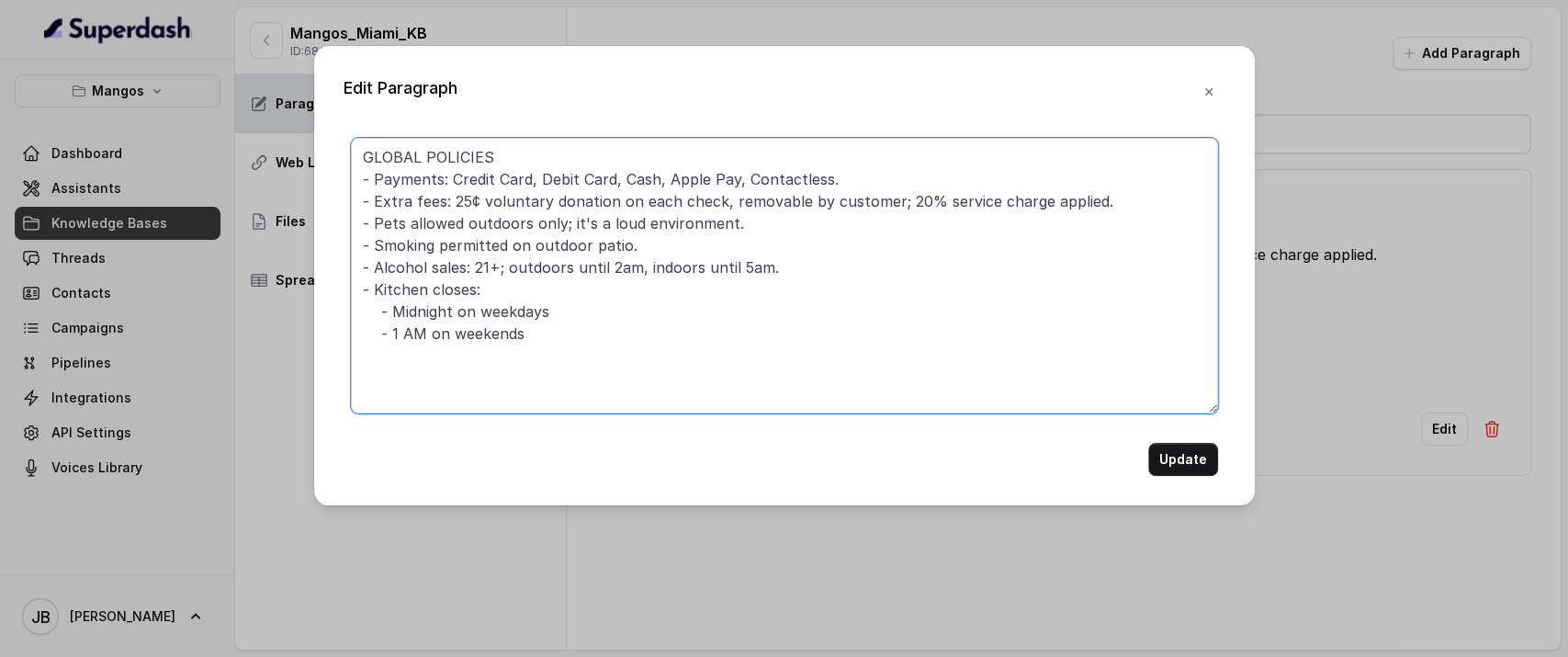
click at [683, 368] on textarea "GLOBAL POLICIES - Payments: Credit Card, Debit Card, Cash, Apple Pay, Contactle…" at bounding box center [784, 276] width 867 height 276
paste textarea "- Fri-Sun from 12:00 - 18:00."
type textarea "GLOBAL POLICIES - Payments: Credit Card, Debit Card, Cash, Apple Pay, Contactle…"
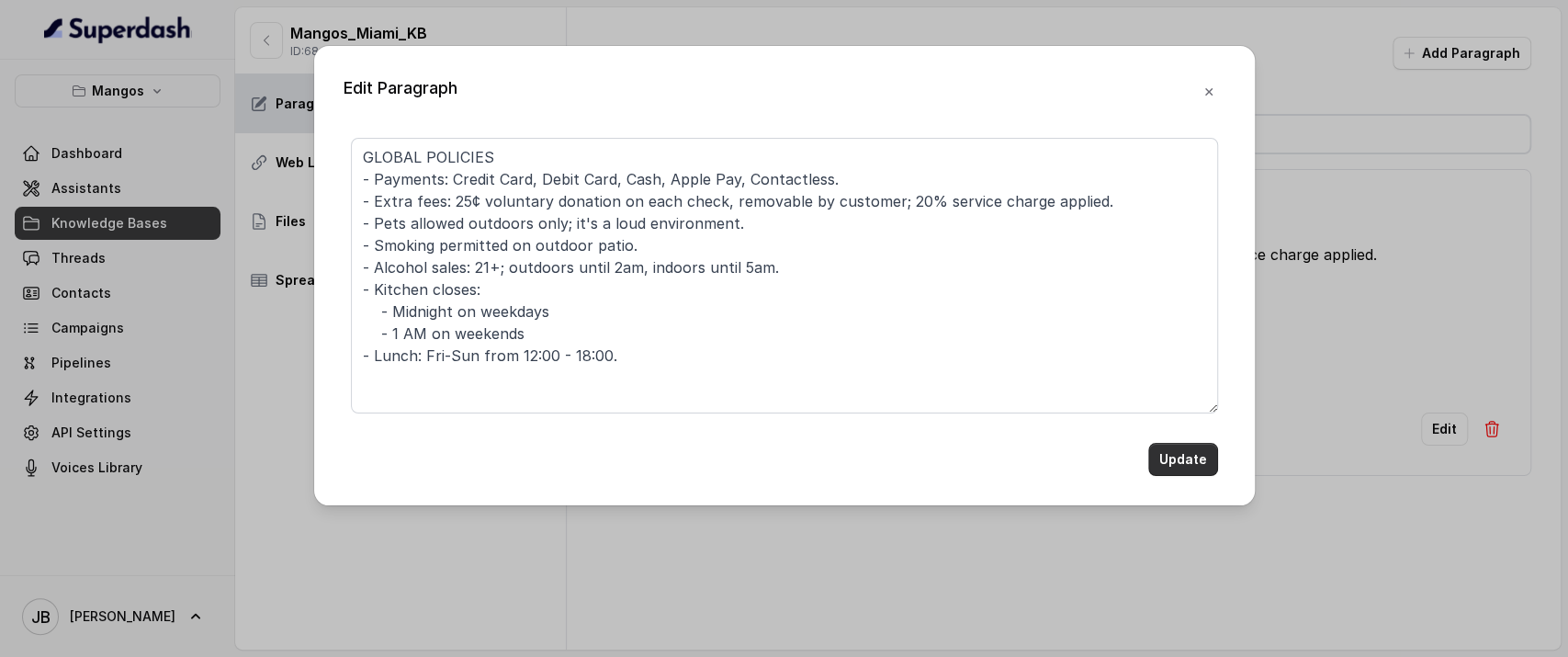
click at [1177, 468] on button "Update" at bounding box center [1183, 460] width 69 height 33
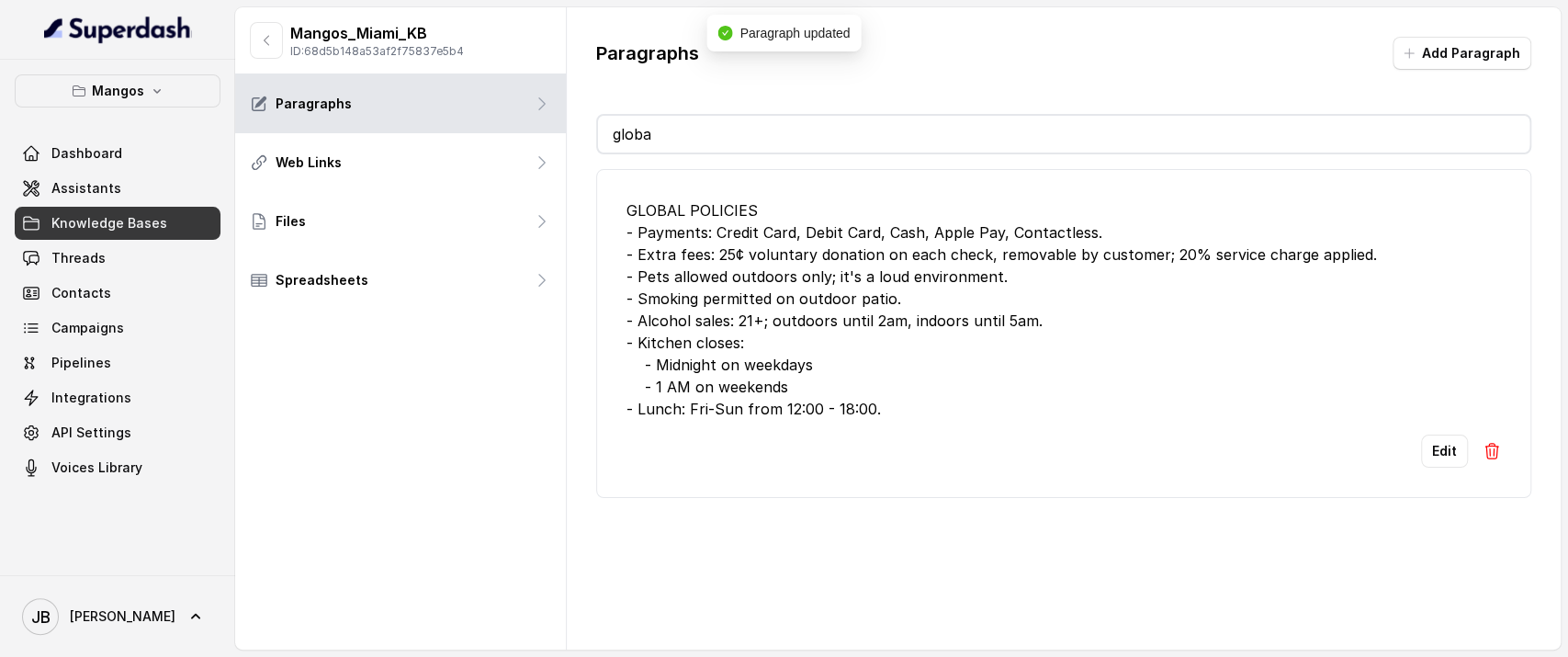
click at [871, 145] on input "globa" at bounding box center [1063, 134] width 931 height 37
type input "glo"
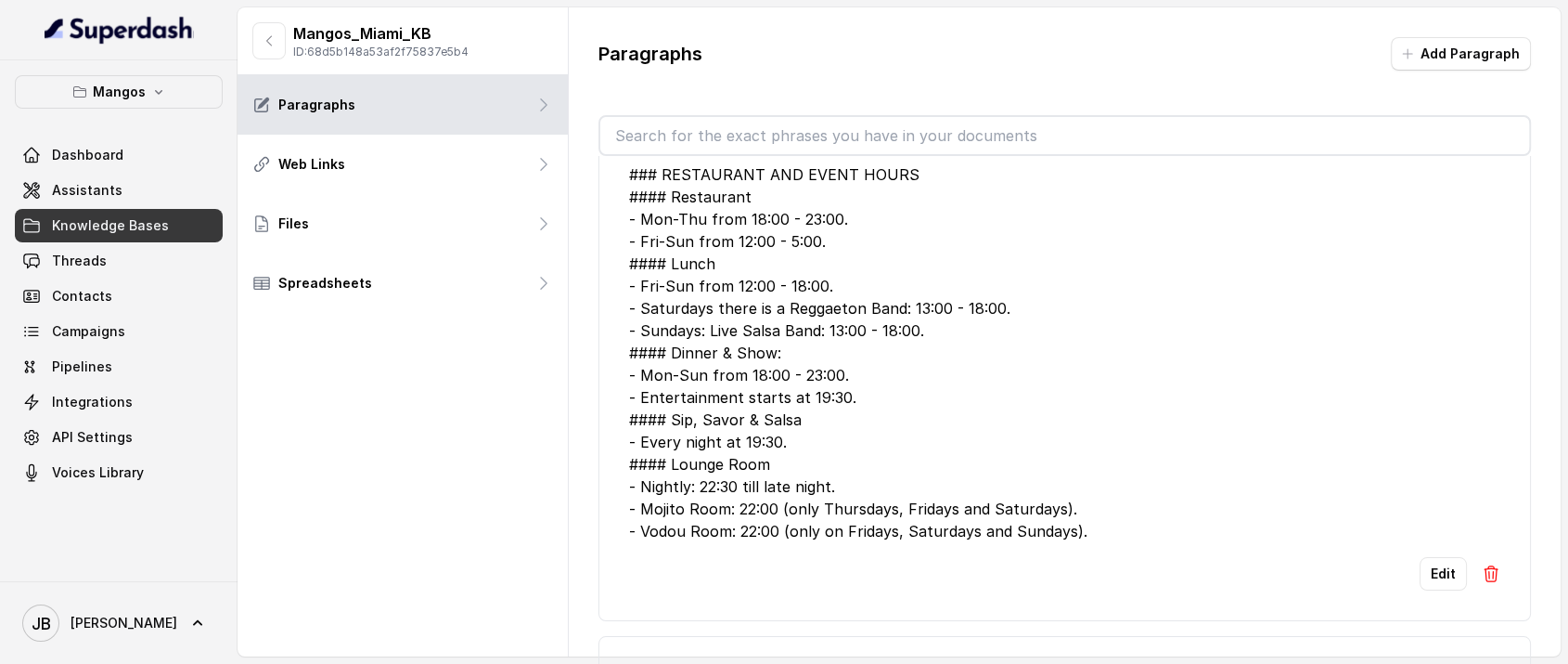
scroll to position [103, 0]
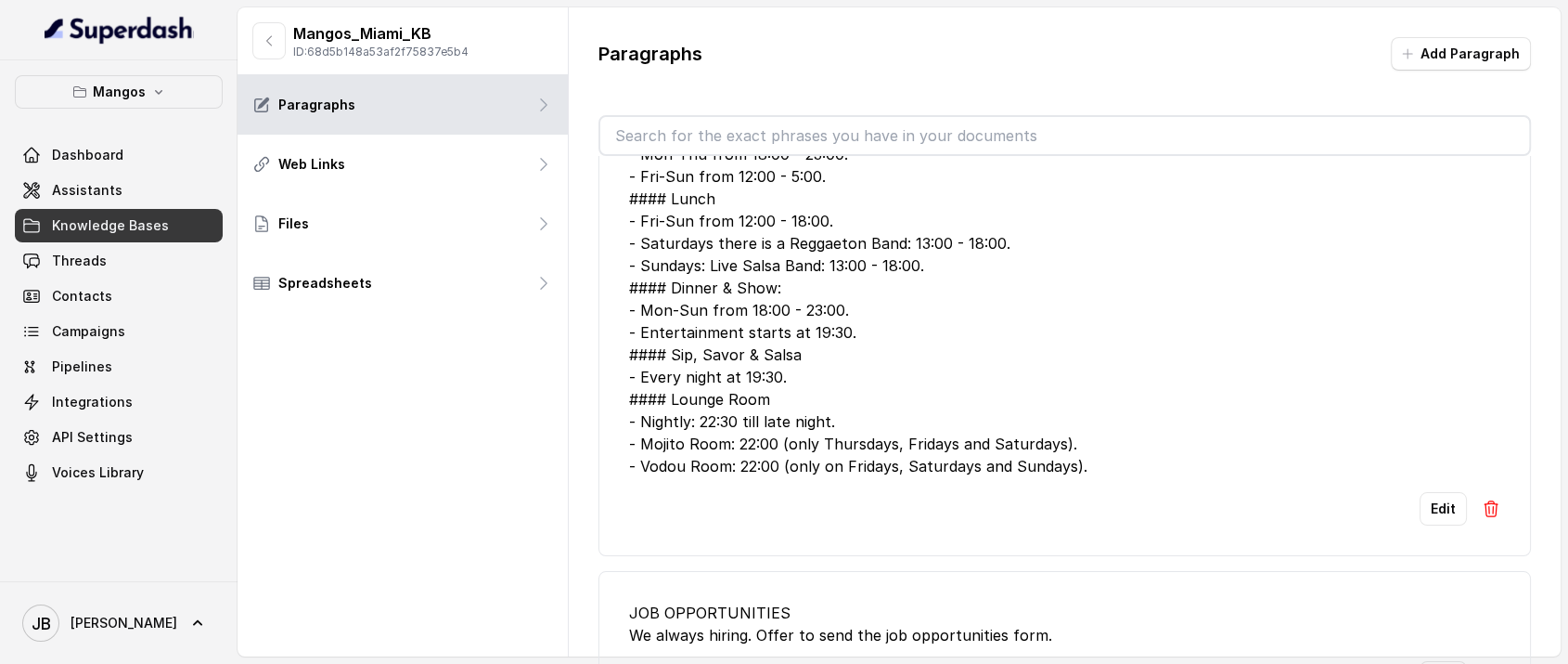
click at [887, 385] on div "### RESTAURANT AND EVENT HOURS #### Restaurant - Mon-Thu from 18:00 - 23:00. - …" at bounding box center [1065, 287] width 872 height 379
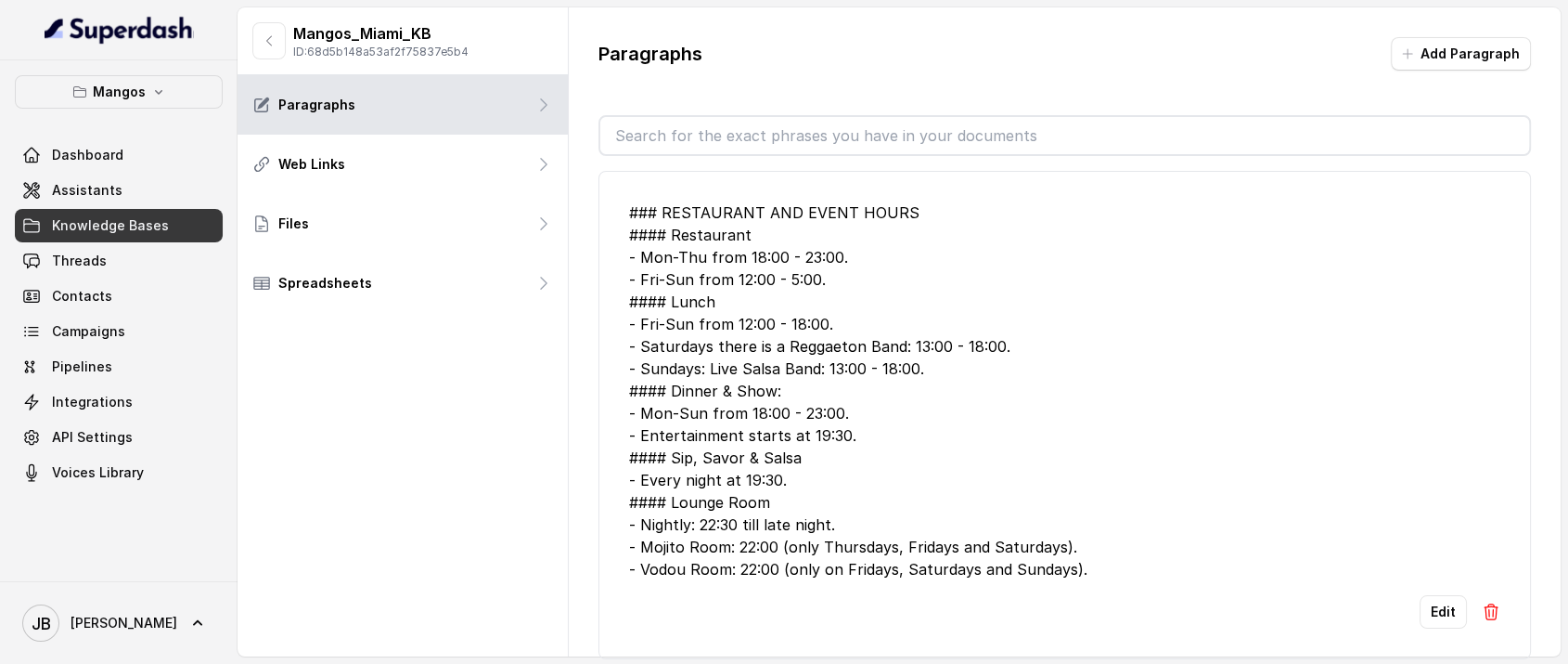
click at [1425, 610] on img at bounding box center [1491, 611] width 18 height 18
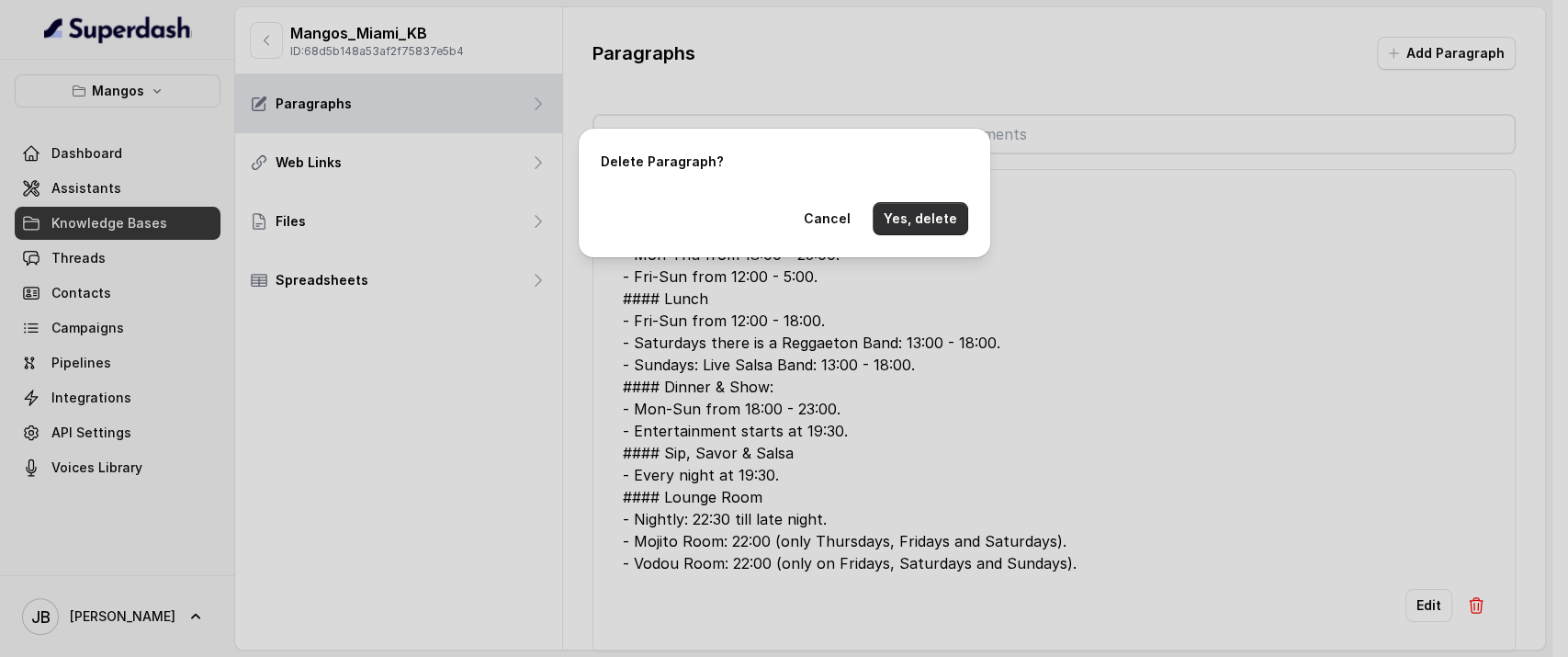
click at [918, 215] on button "Yes, delete" at bounding box center [920, 219] width 95 height 33
